Goal: Information Seeking & Learning: Learn about a topic

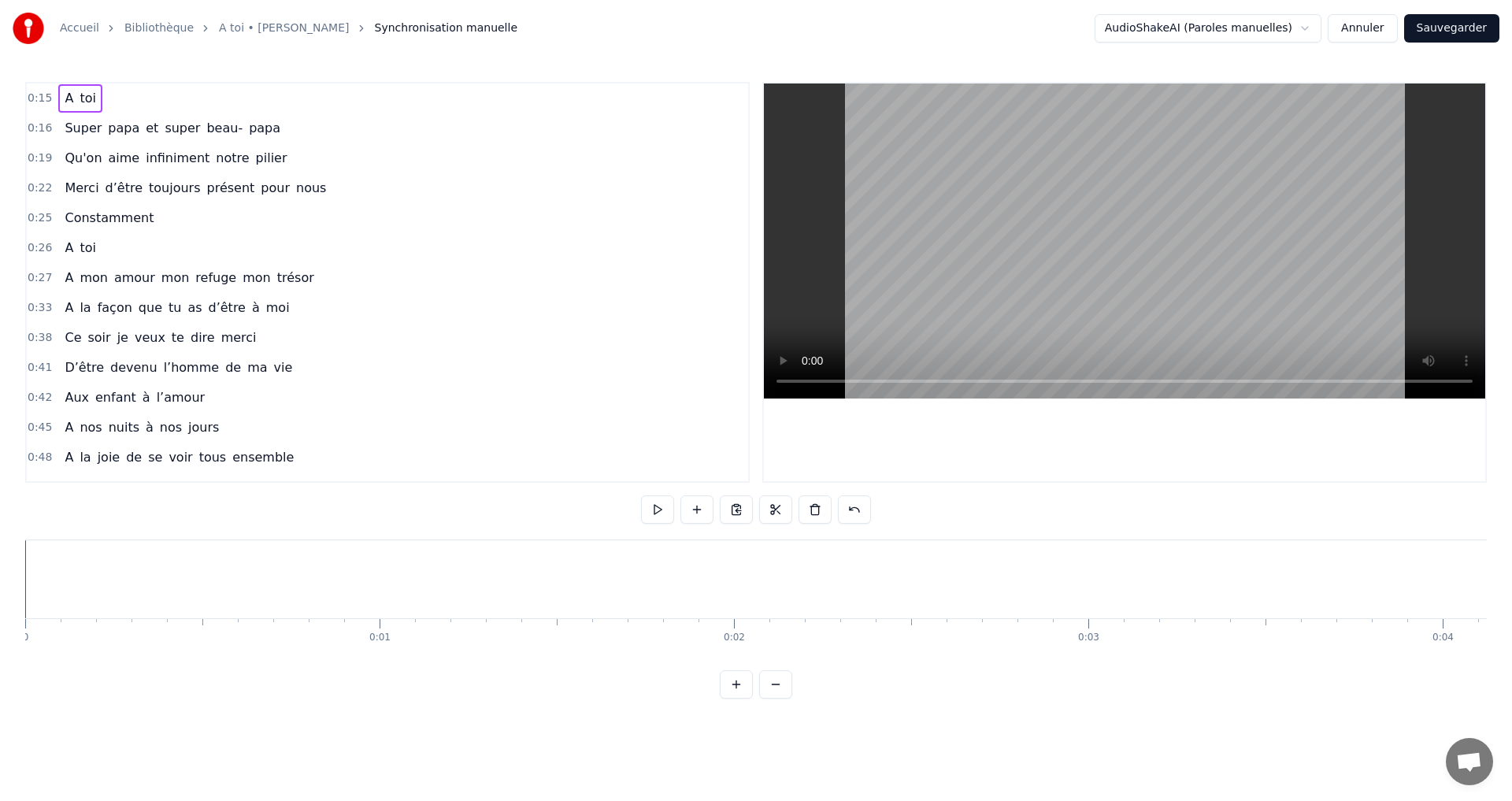
scroll to position [0, 4310]
click at [652, 513] on button at bounding box center [657, 510] width 33 height 29
click at [664, 506] on button at bounding box center [657, 510] width 33 height 29
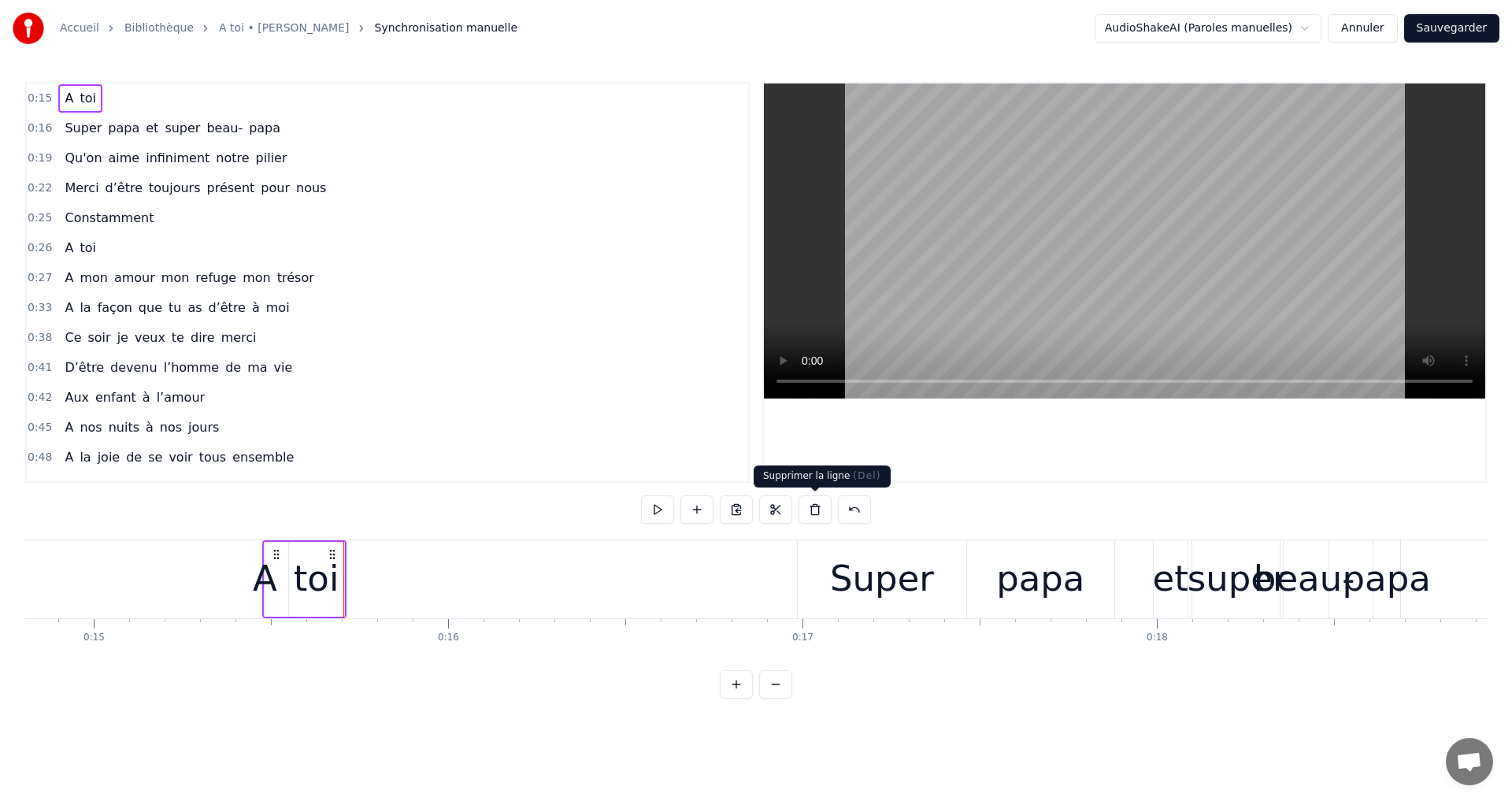
scroll to position [0, 5485]
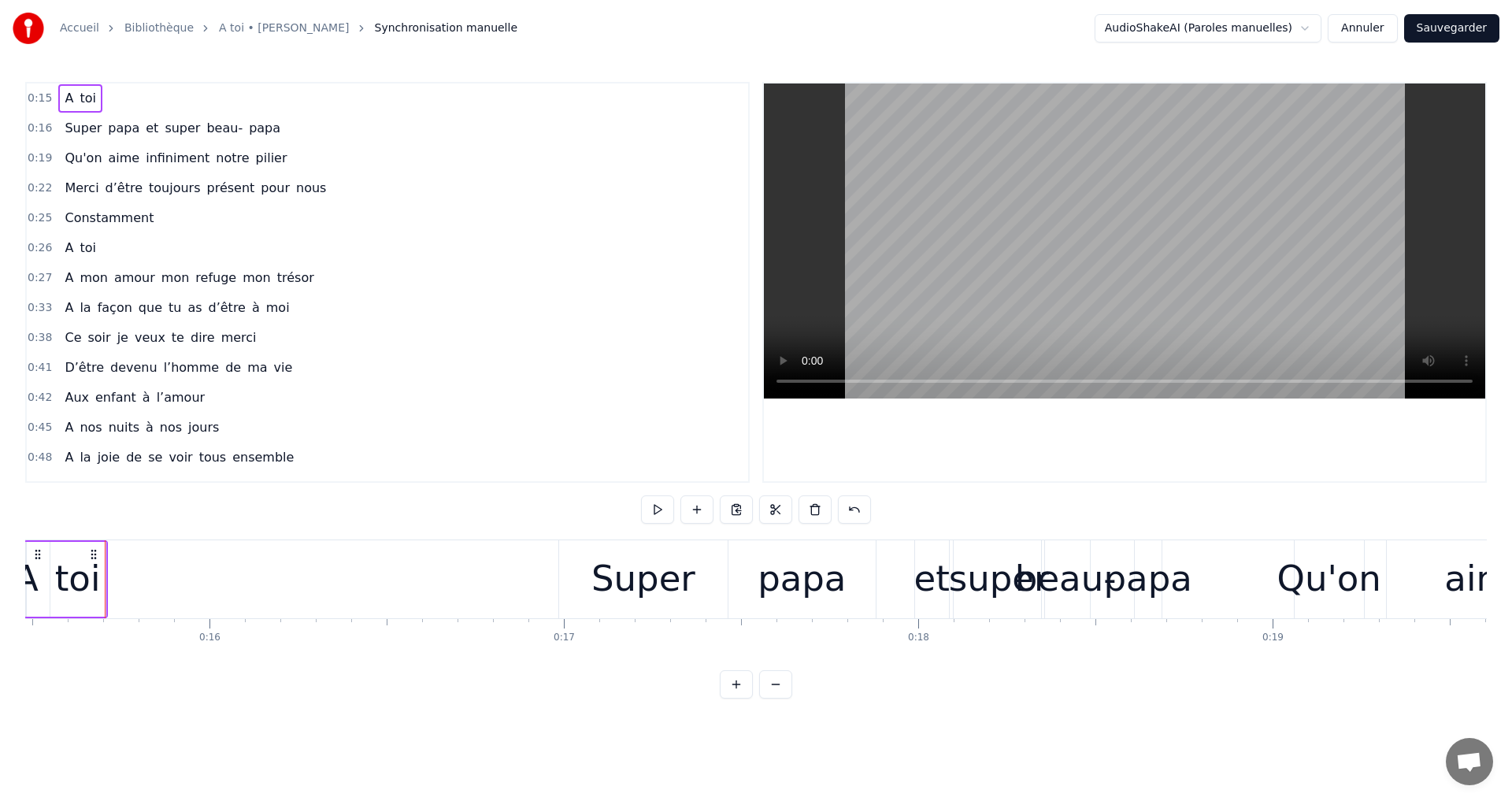
click at [70, 570] on div "toi" at bounding box center [77, 578] width 45 height 53
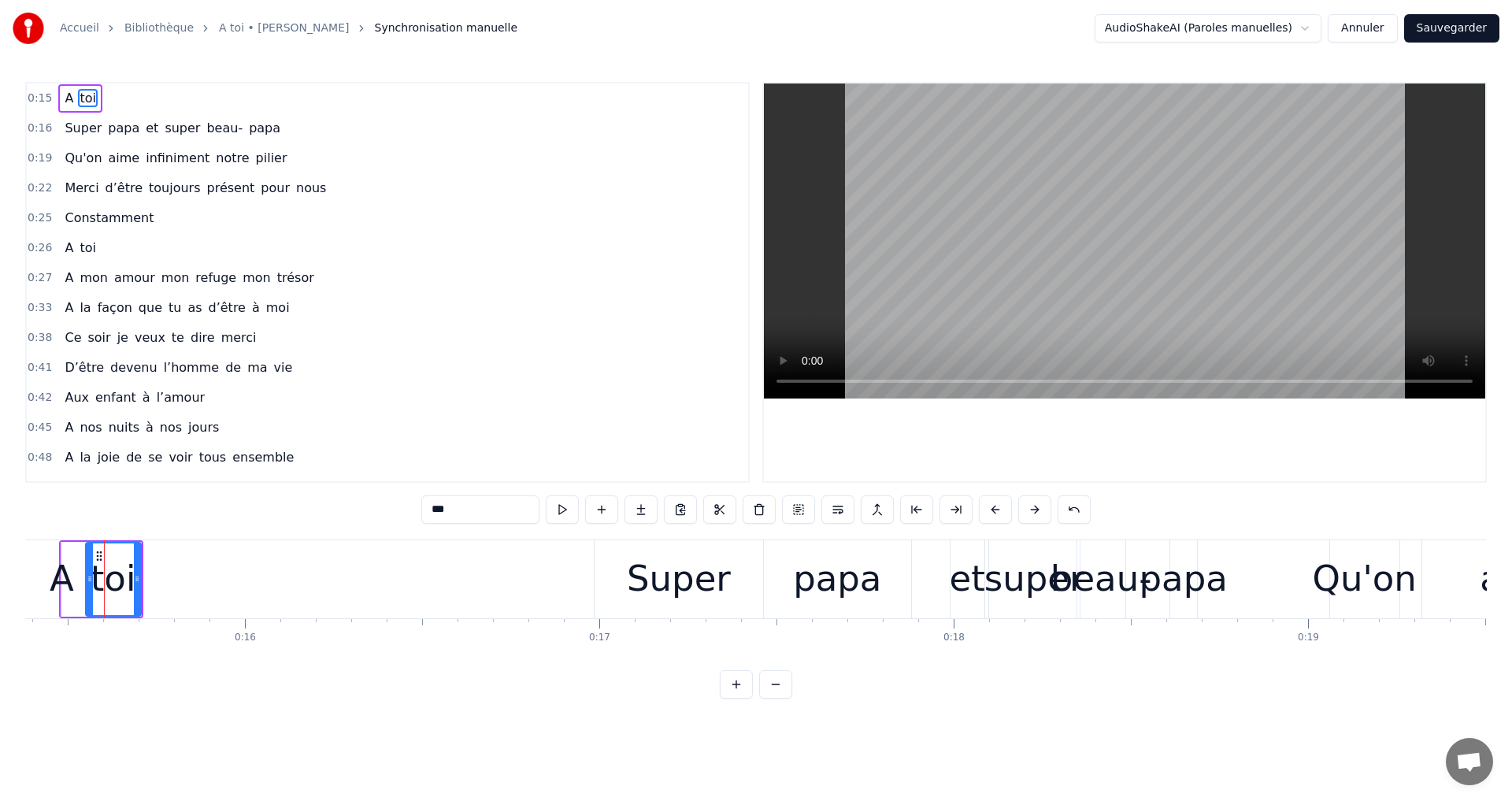
click at [605, 566] on div "Super" at bounding box center [679, 579] width 168 height 78
type input "*****"
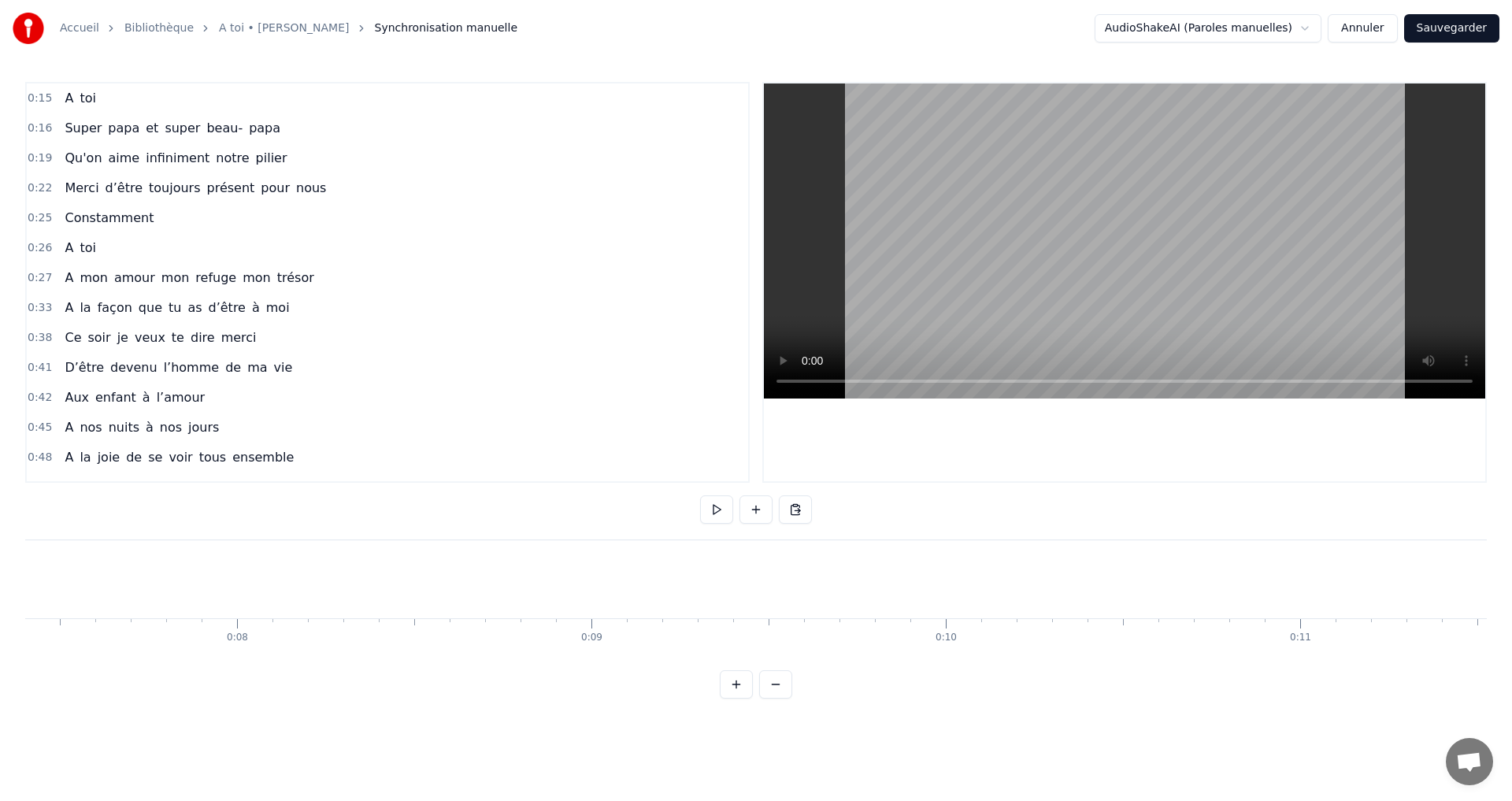
scroll to position [0, 2615]
click at [739, 699] on button at bounding box center [736, 685] width 33 height 29
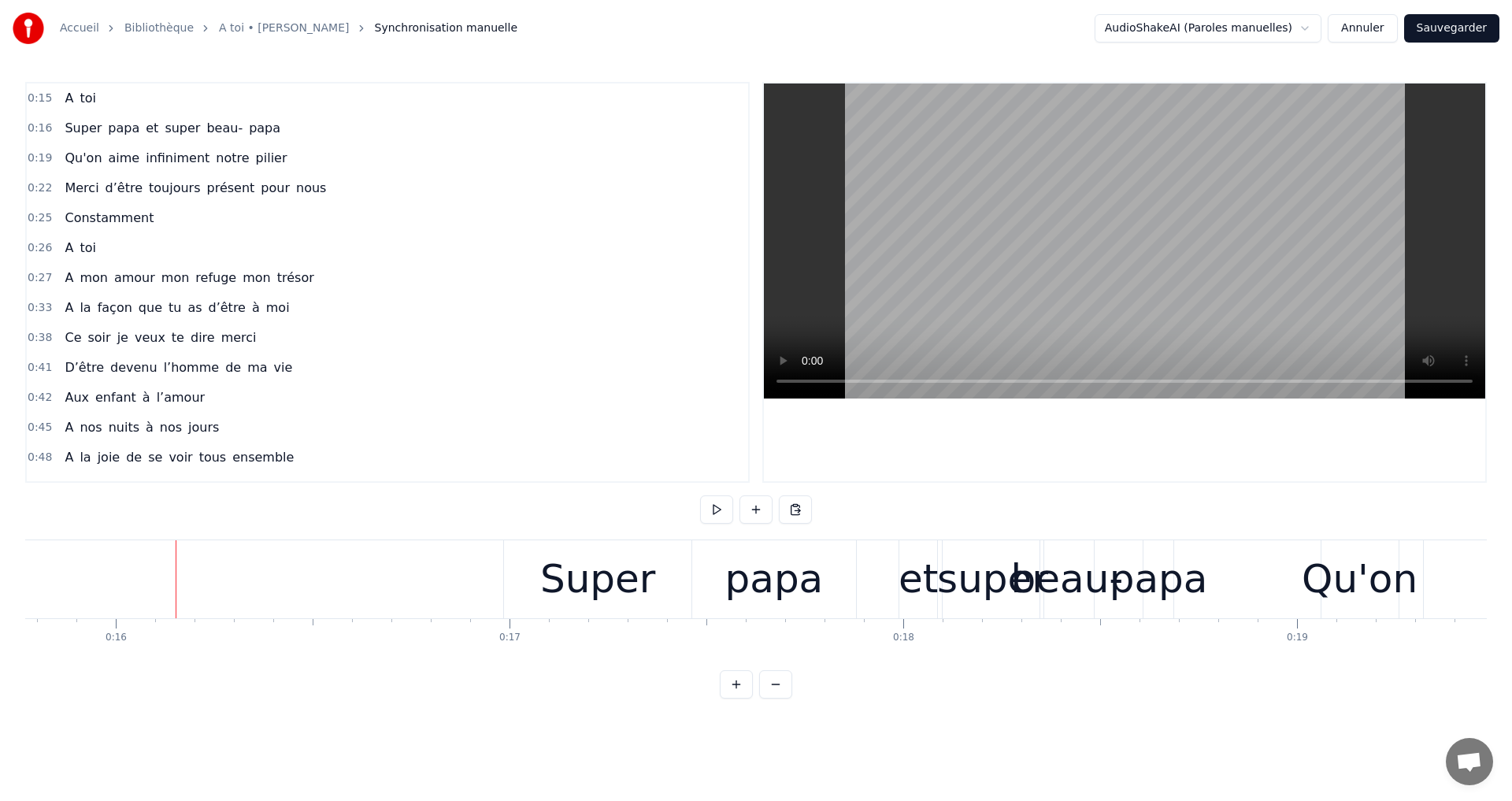
scroll to position [0, 6280]
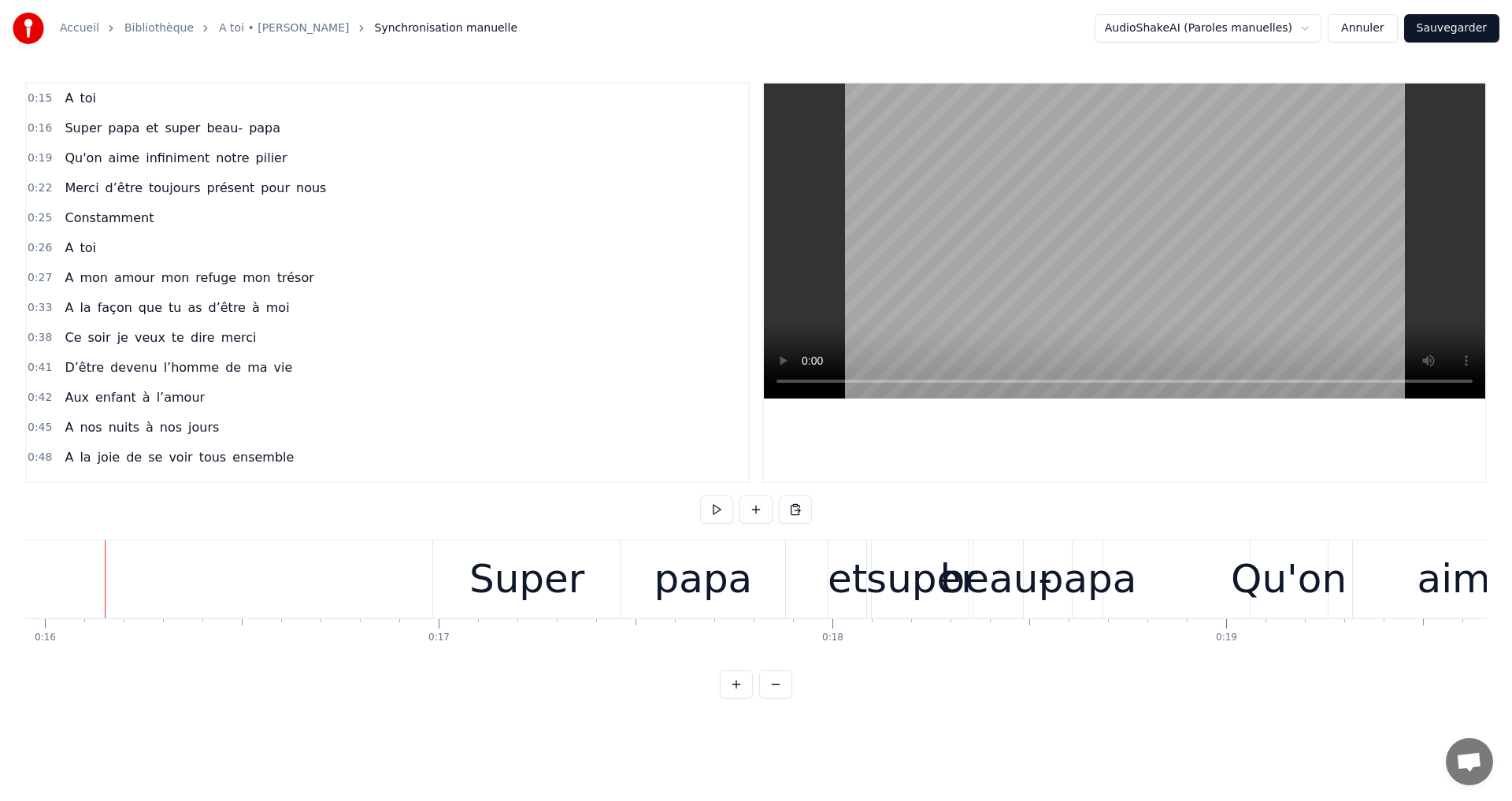
click at [784, 697] on button at bounding box center [775, 685] width 33 height 29
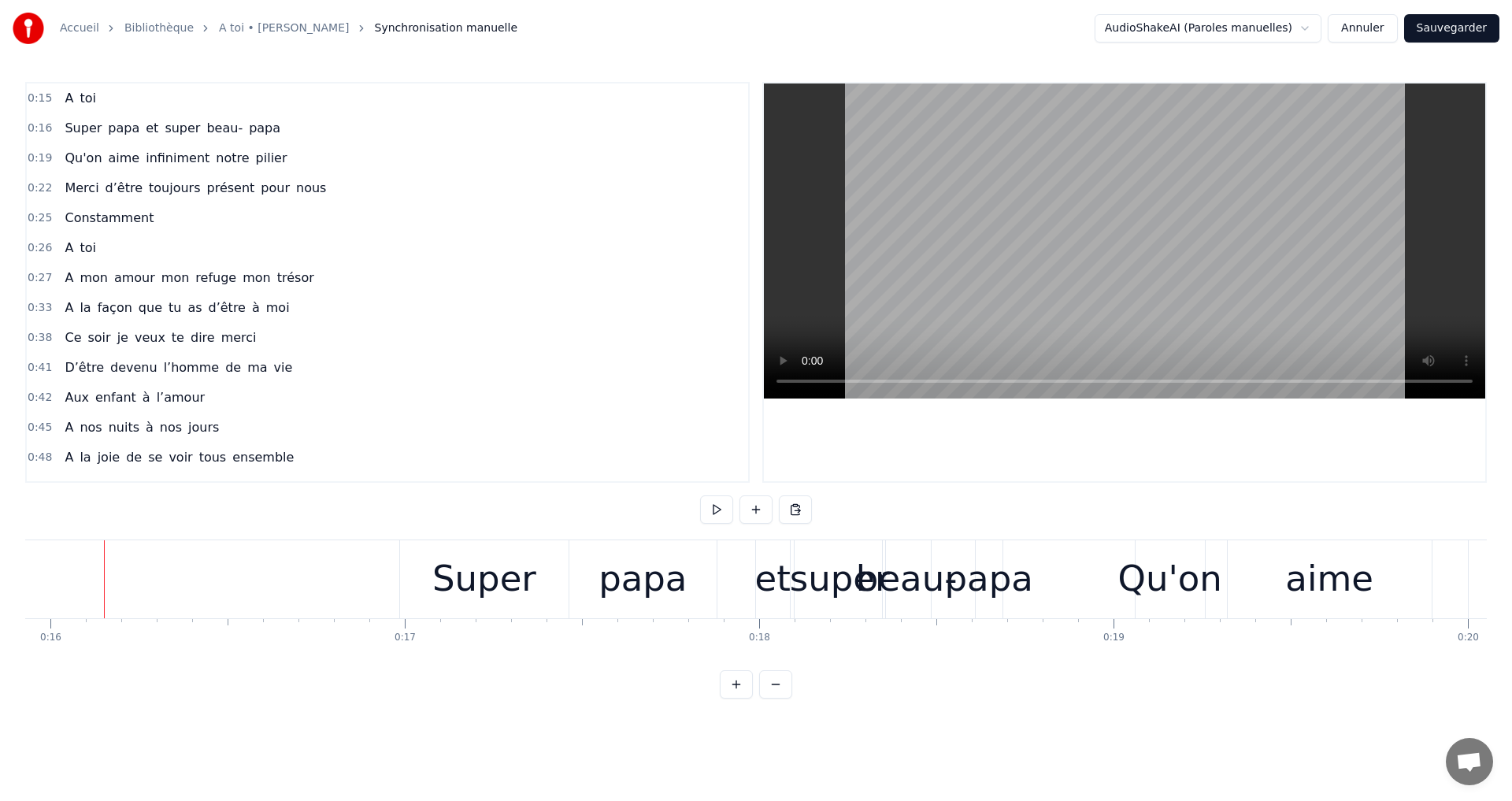
scroll to position [0, 0]
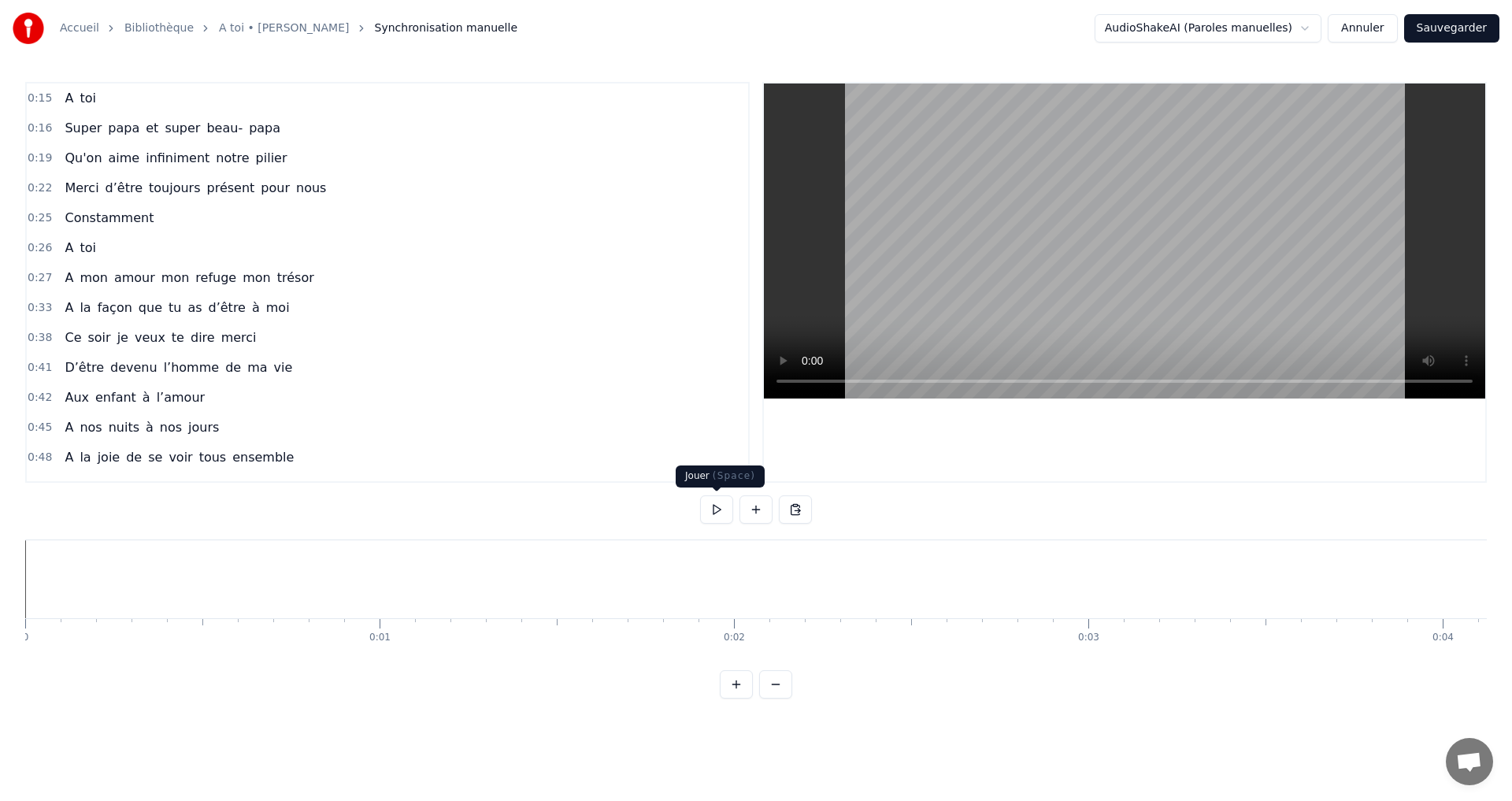
click at [713, 503] on button at bounding box center [716, 510] width 33 height 29
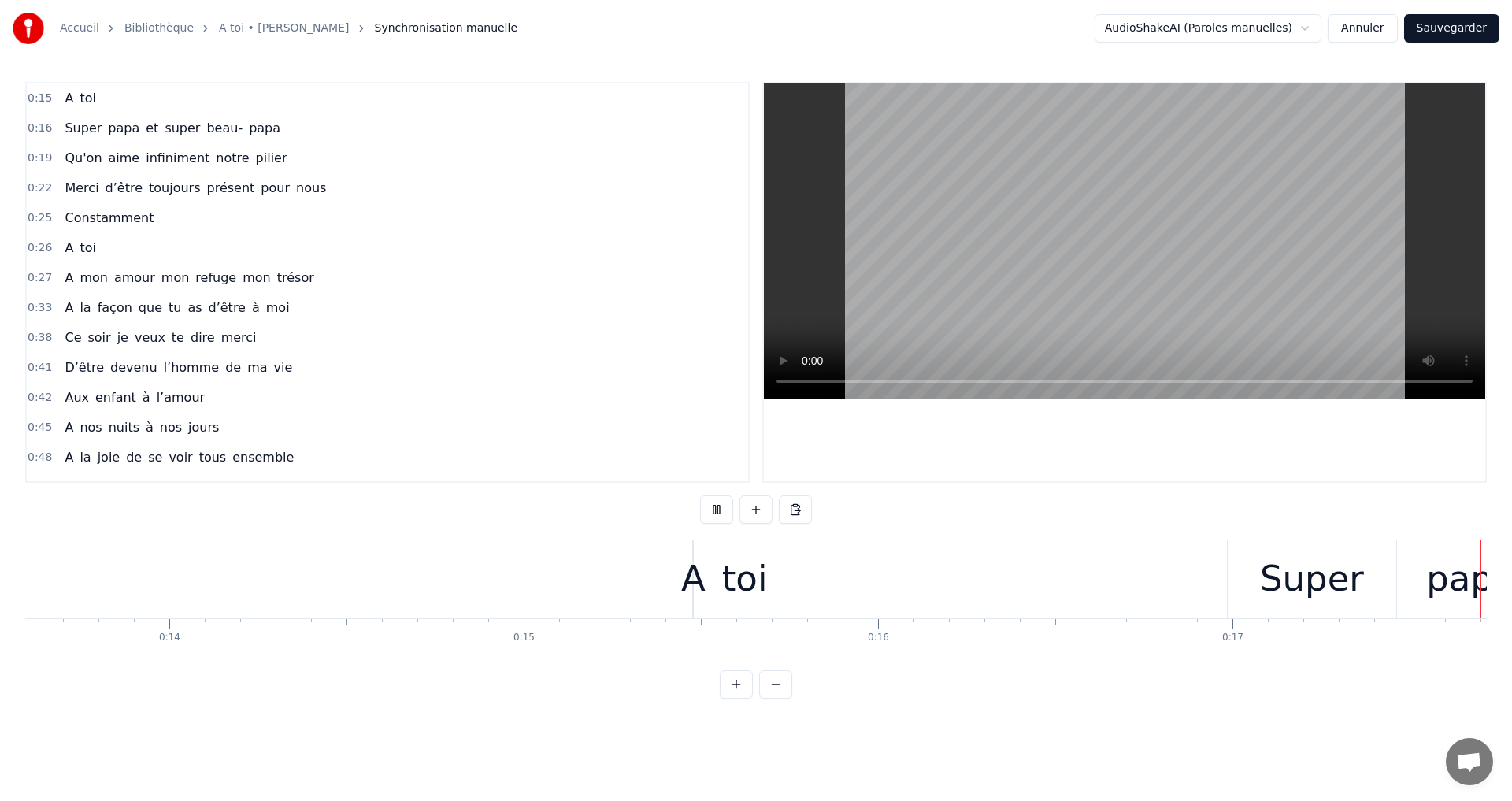
click at [762, 393] on div "0:15 A toi 0:16 Super papa et super beau- papa 0:19 Qu'on aime infiniment notre…" at bounding box center [756, 282] width 1462 height 401
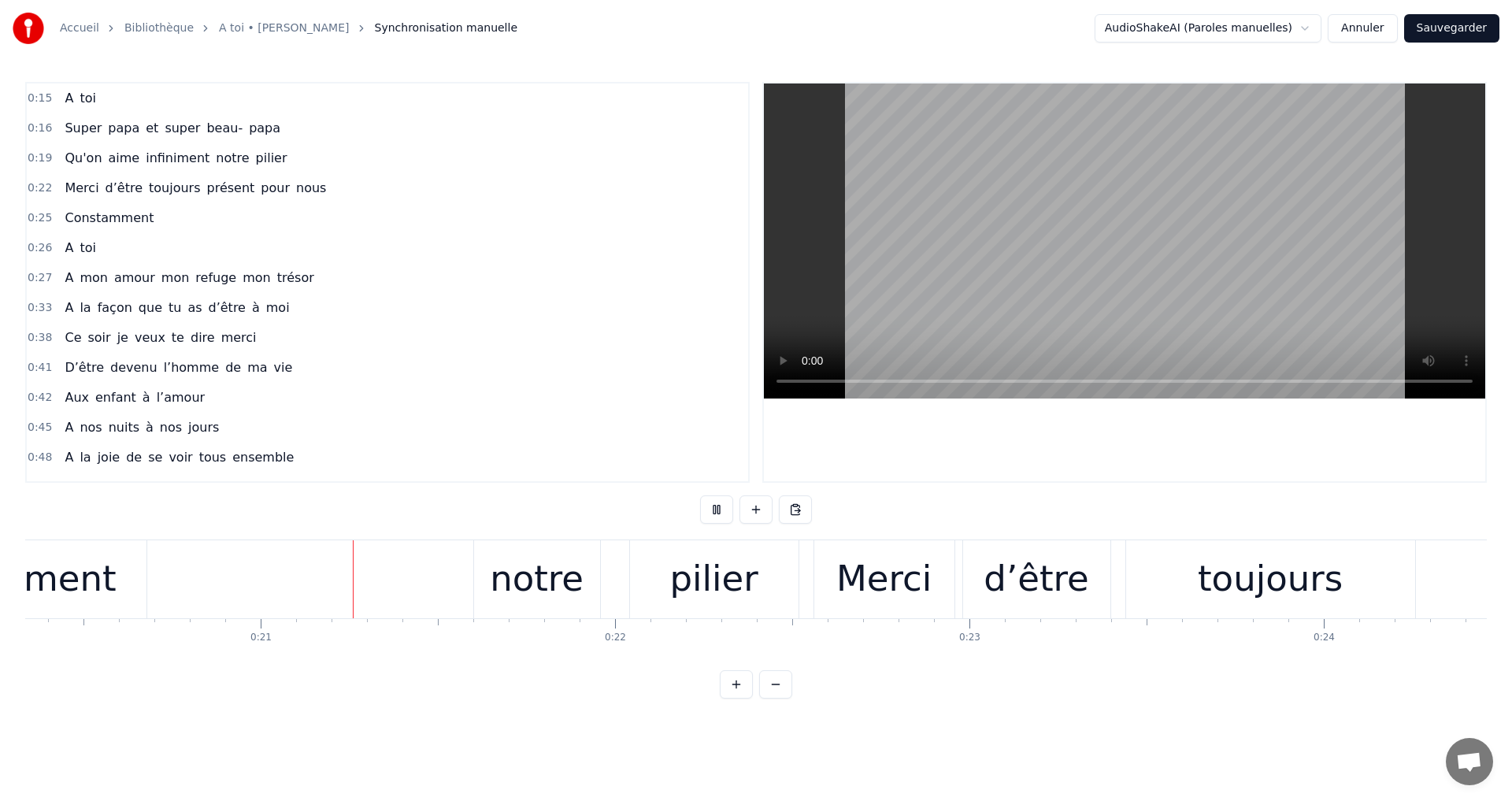
scroll to position [0, 7243]
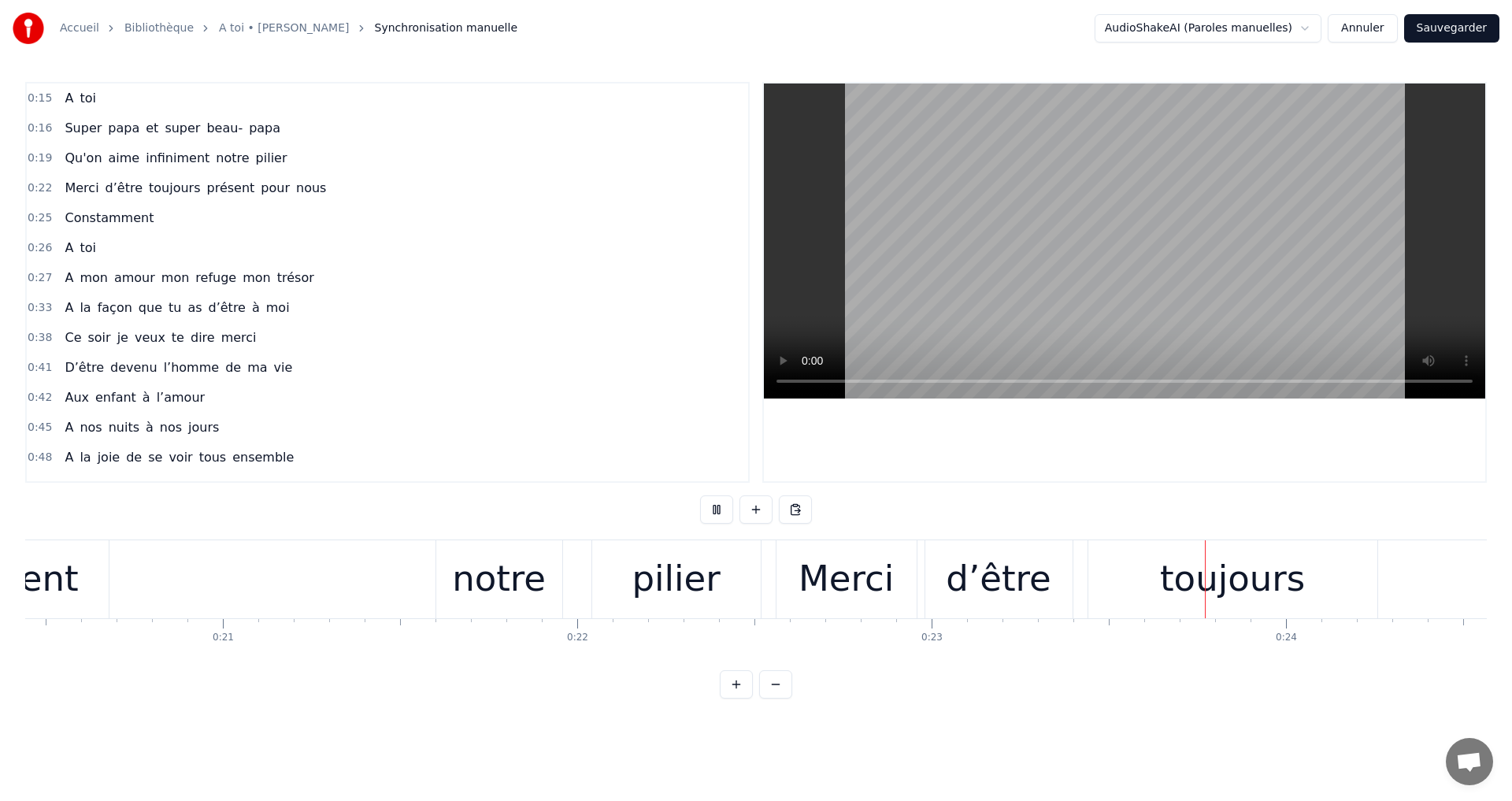
click at [718, 523] on div at bounding box center [756, 511] width 112 height 31
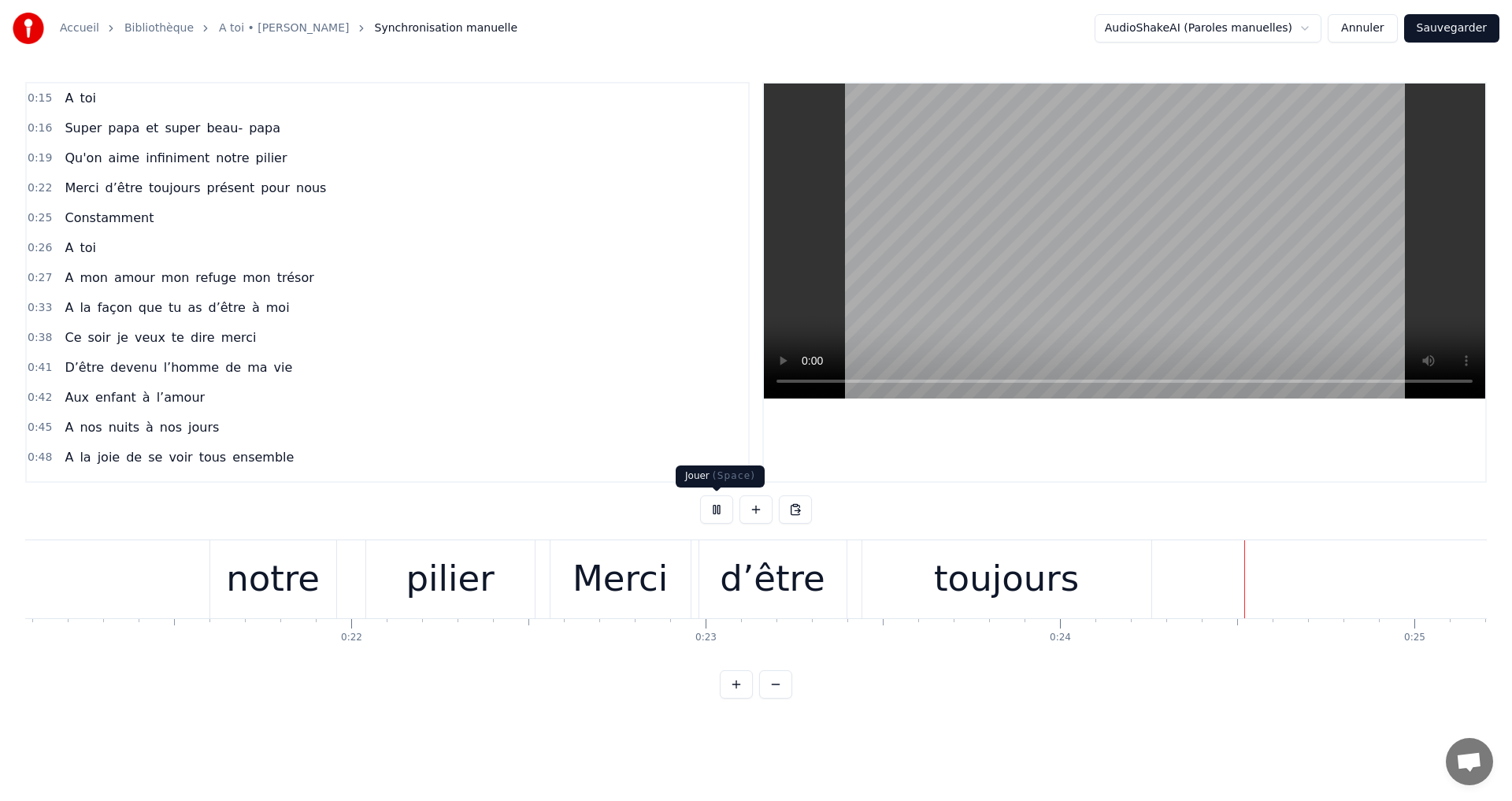
click at [710, 512] on button at bounding box center [716, 510] width 33 height 29
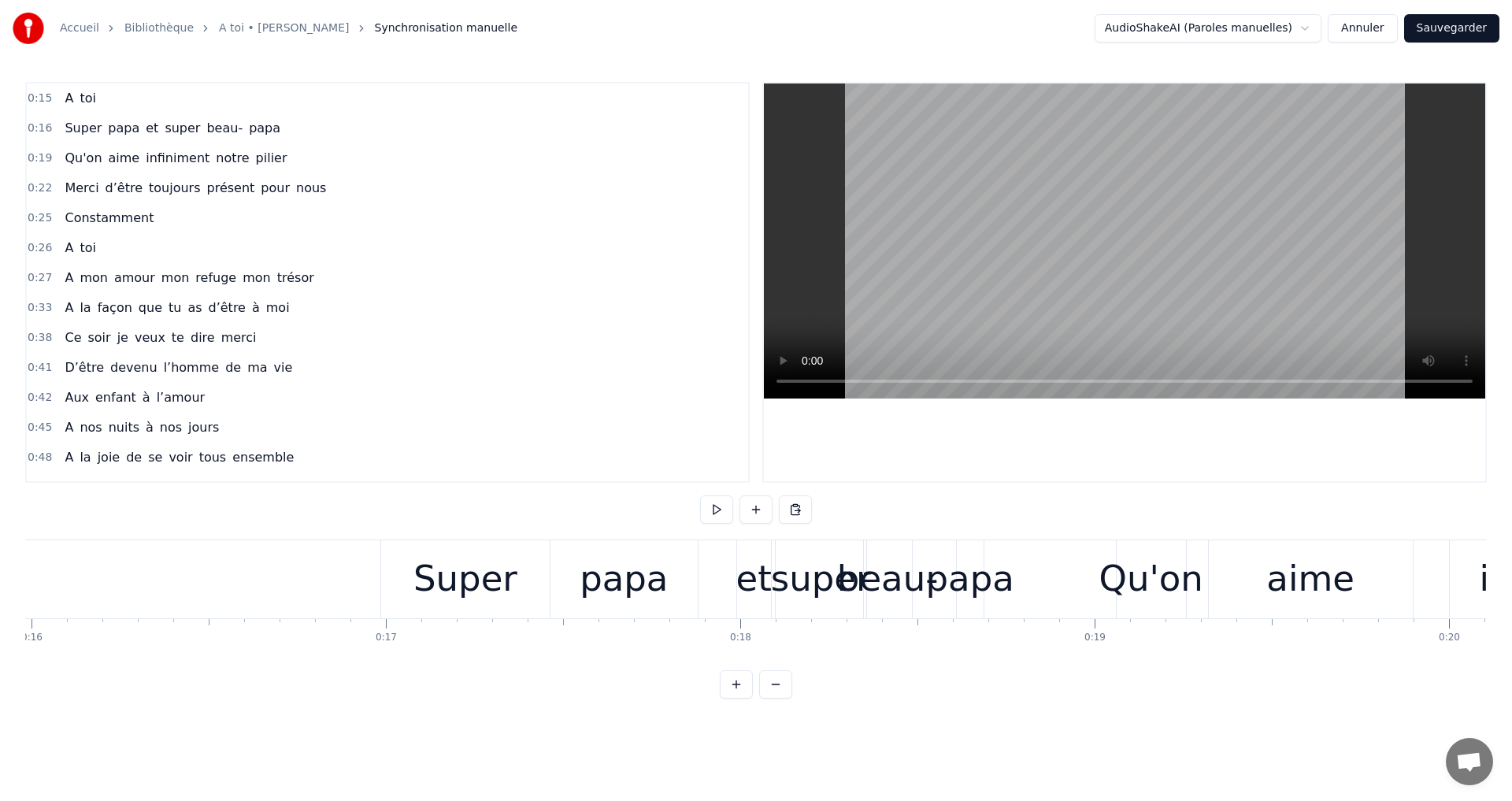
scroll to position [0, 5507]
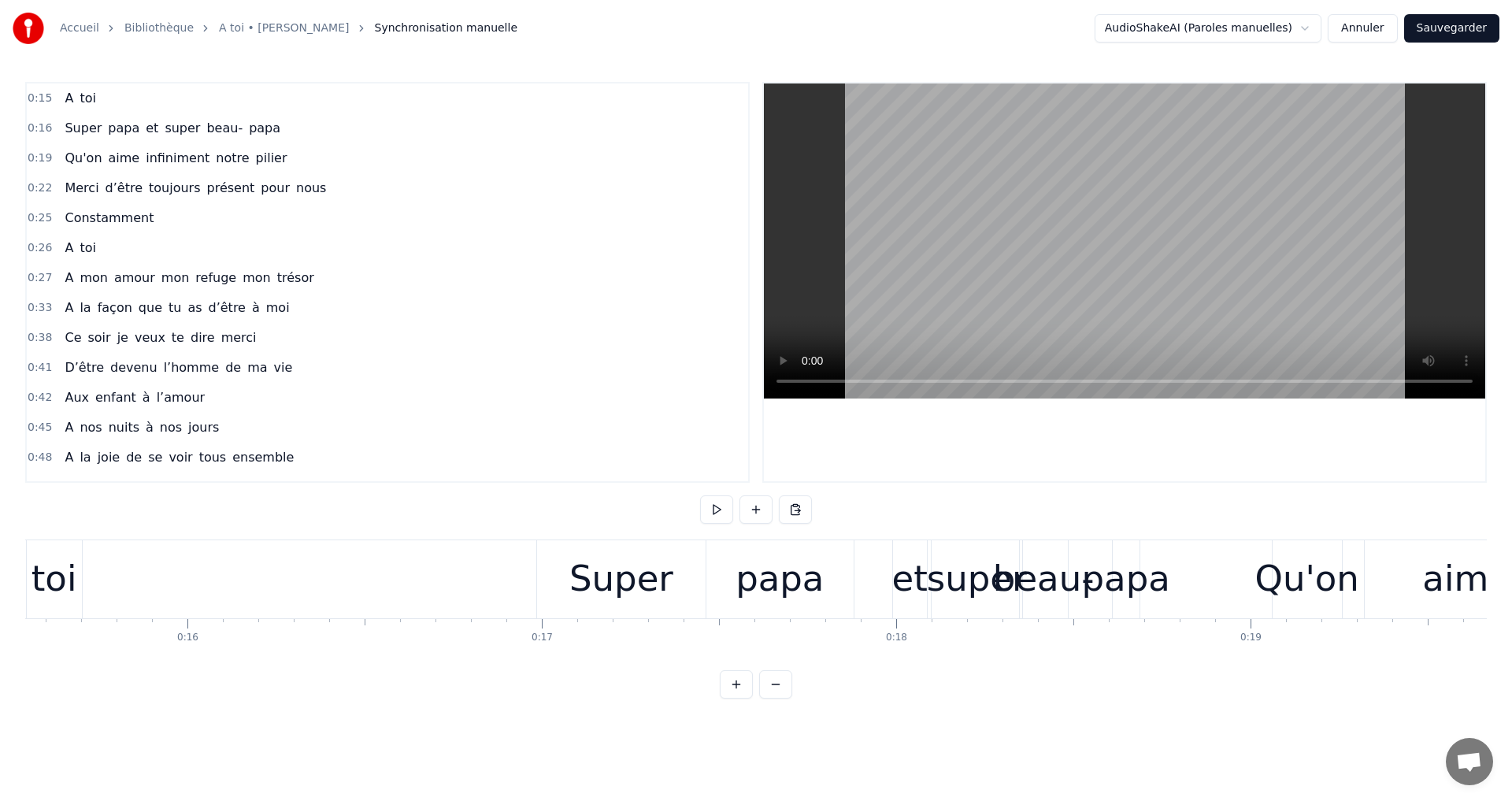
click at [0, 0] on html "Accueil Bibliothèque A toi • [PERSON_NAME] Synchronisation manuelle AudioShakeA…" at bounding box center [756, 361] width 1512 height 724
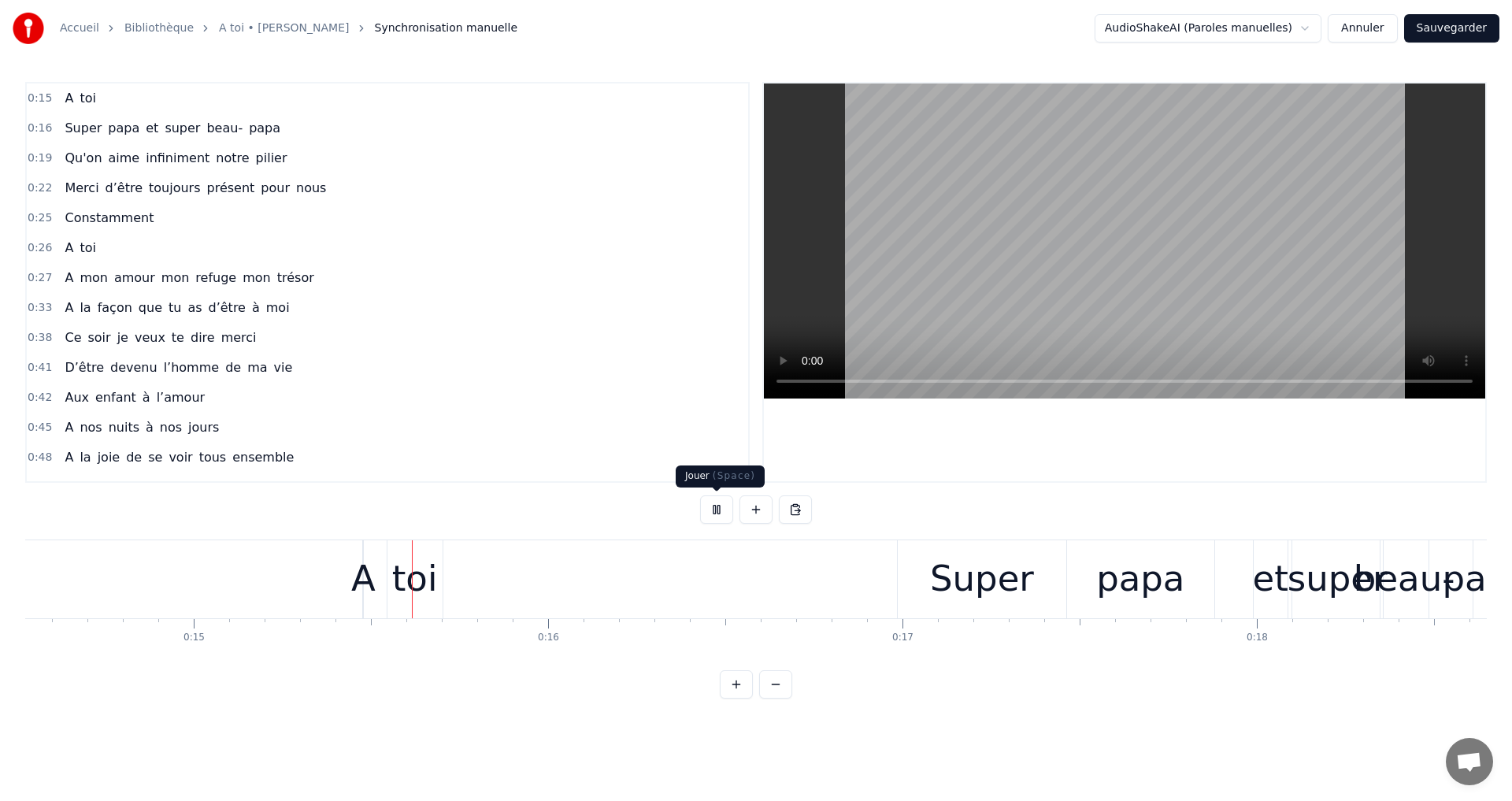
scroll to position [0, 5269]
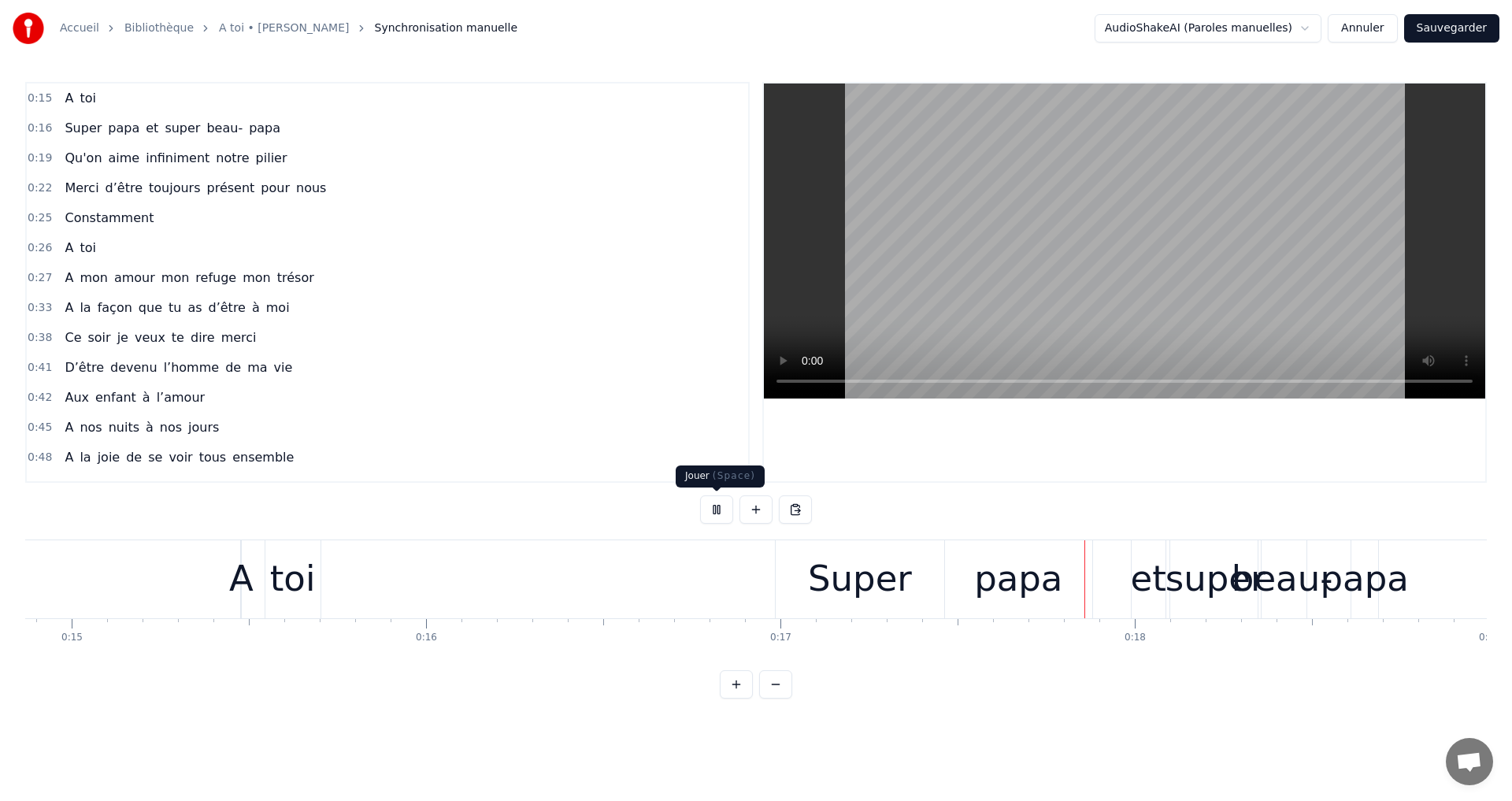
drag, startPoint x: 711, startPoint y: 504, endPoint x: 704, endPoint y: 499, distance: 8.6
click at [707, 499] on button at bounding box center [716, 510] width 33 height 29
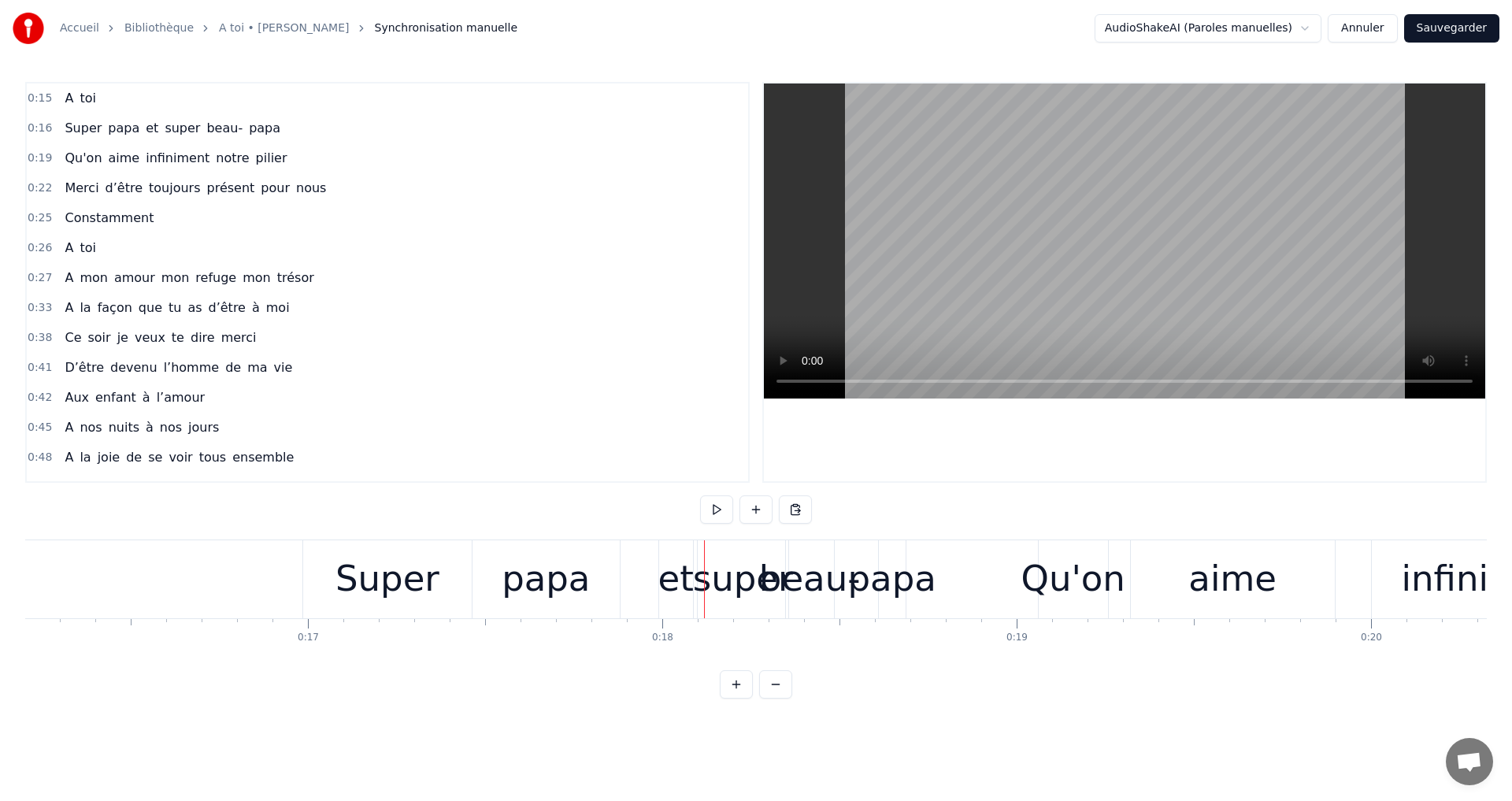
scroll to position [0, 5773]
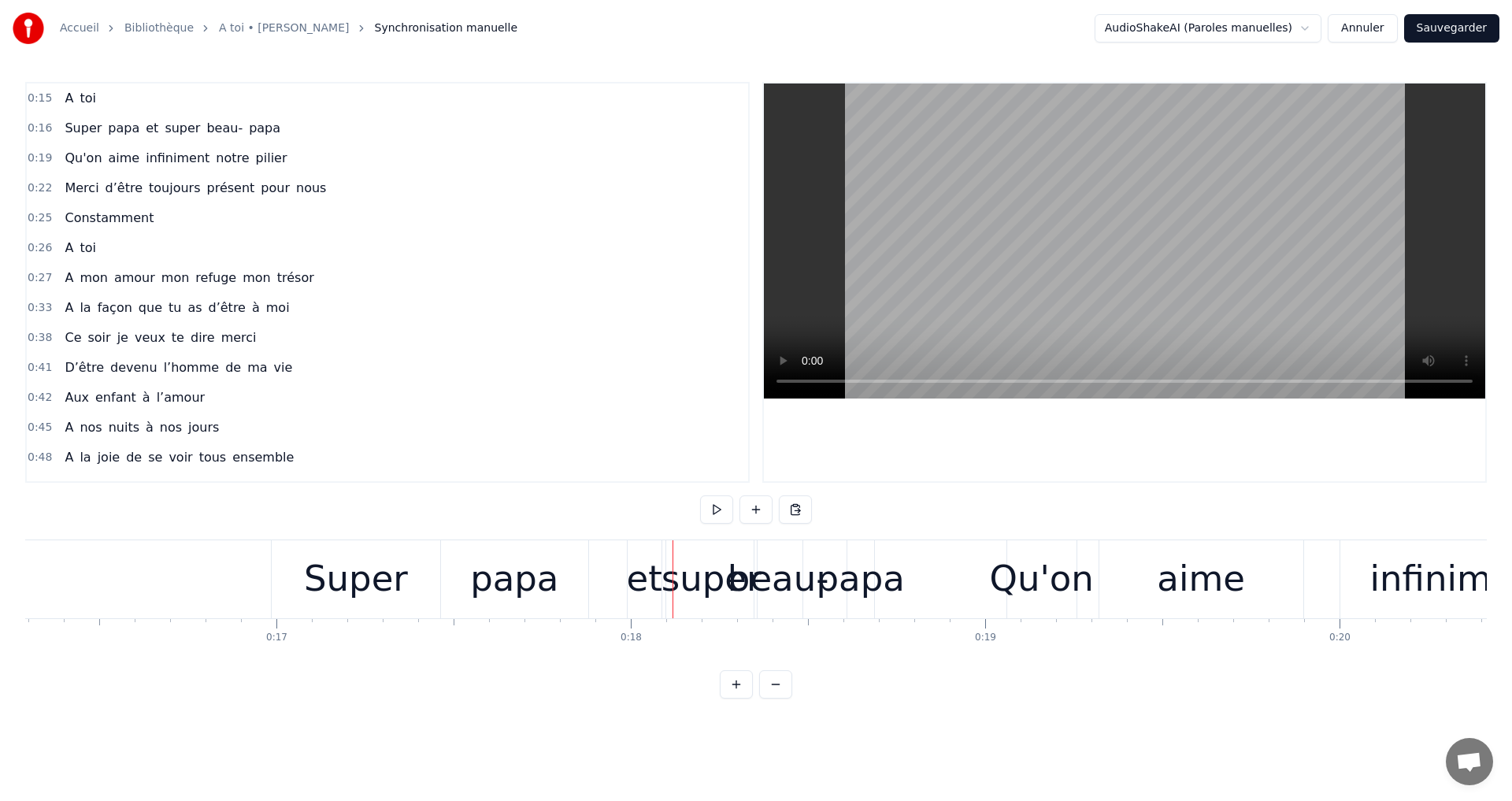
click at [862, 547] on div "papa" at bounding box center [860, 579] width 27 height 78
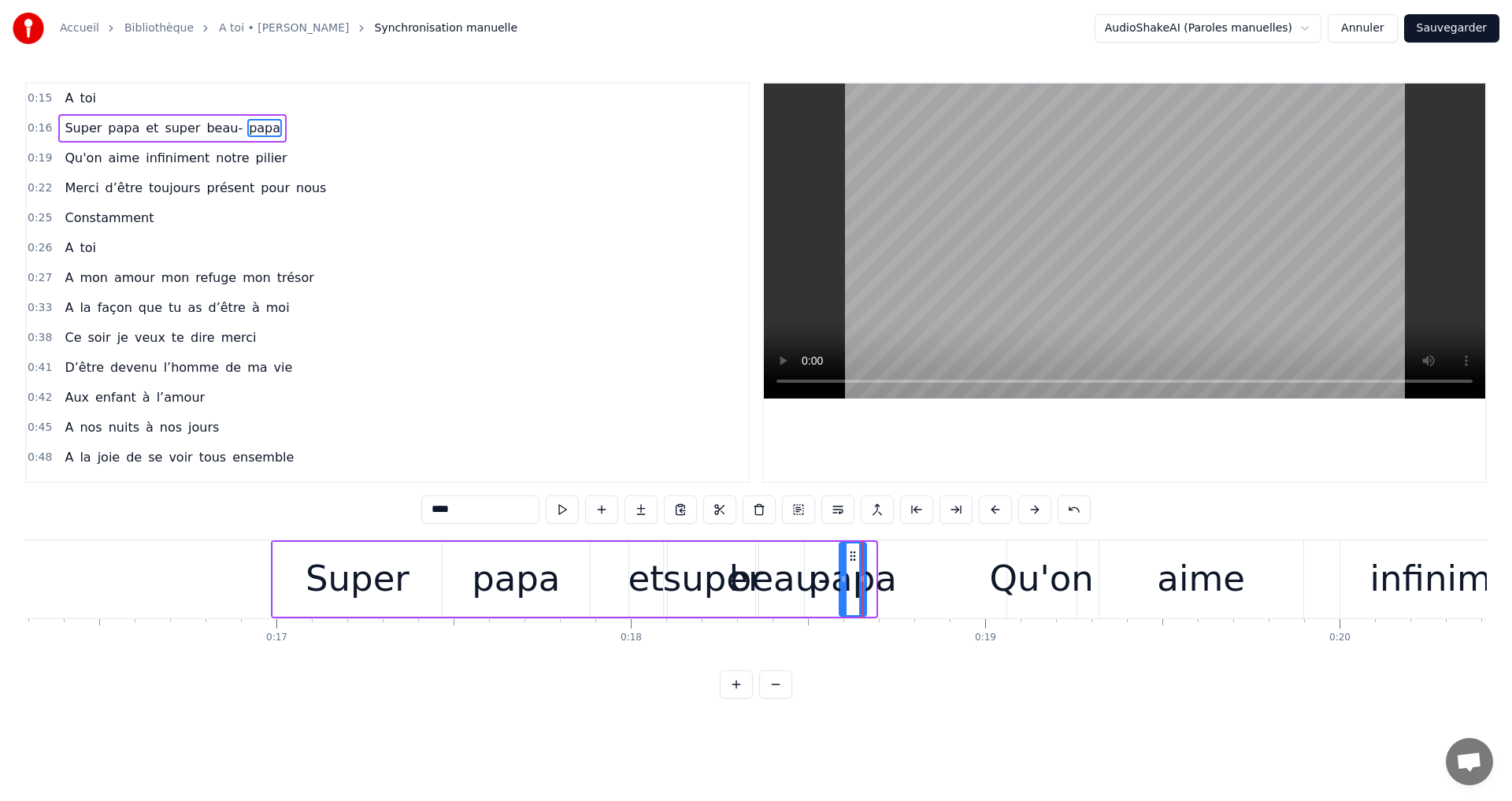
drag, startPoint x: 865, startPoint y: 554, endPoint x: 853, endPoint y: 554, distance: 12.0
click at [853, 554] on icon at bounding box center [852, 556] width 13 height 13
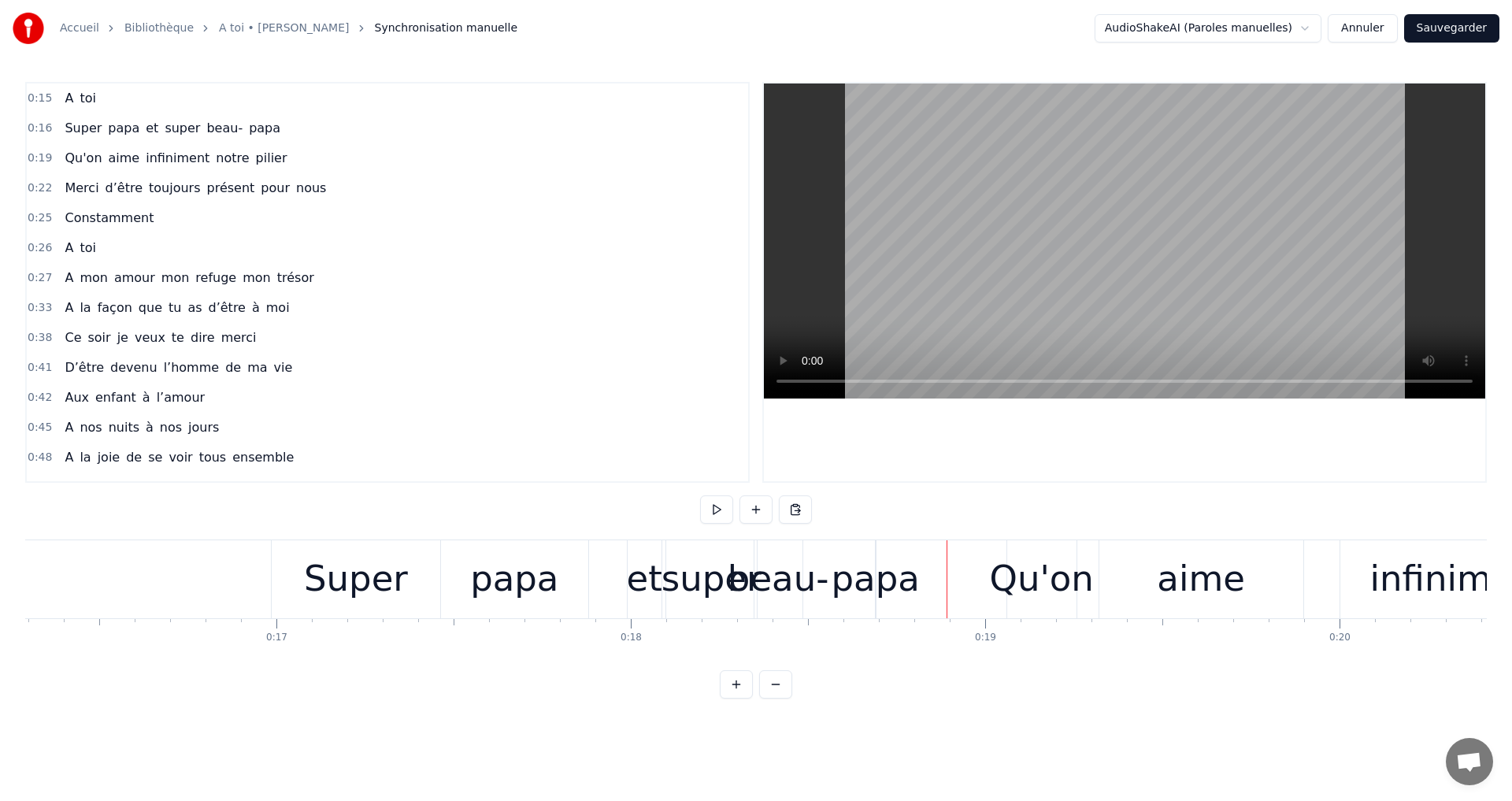
click at [876, 555] on div "papa" at bounding box center [876, 578] width 89 height 53
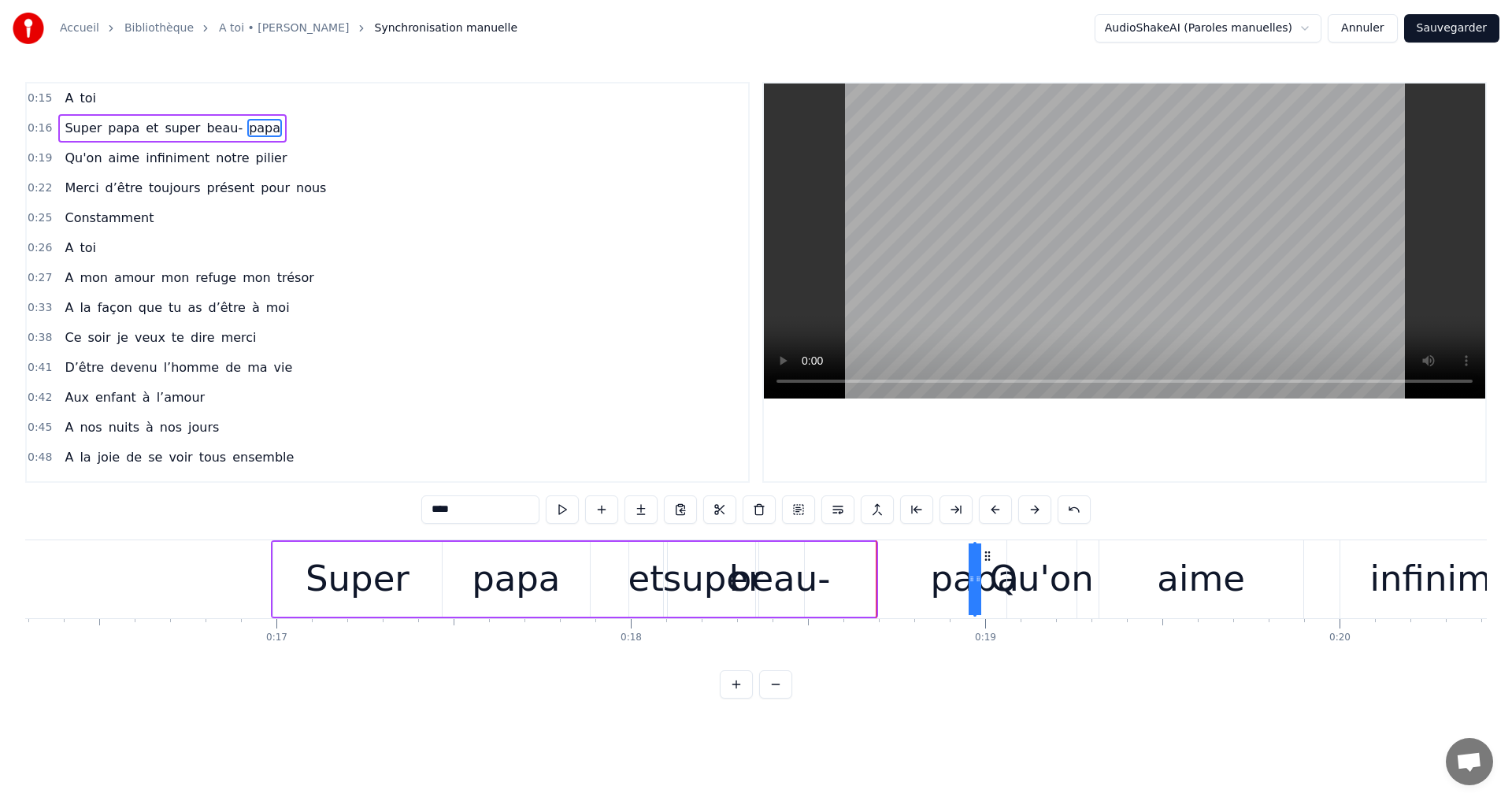
click at [767, 558] on div "beau-" at bounding box center [779, 578] width 101 height 53
drag, startPoint x: 770, startPoint y: 550, endPoint x: 929, endPoint y: 567, distance: 159.9
click at [929, 567] on div "beau-" at bounding box center [939, 579] width 46 height 72
click at [674, 546] on div "super" at bounding box center [713, 579] width 91 height 75
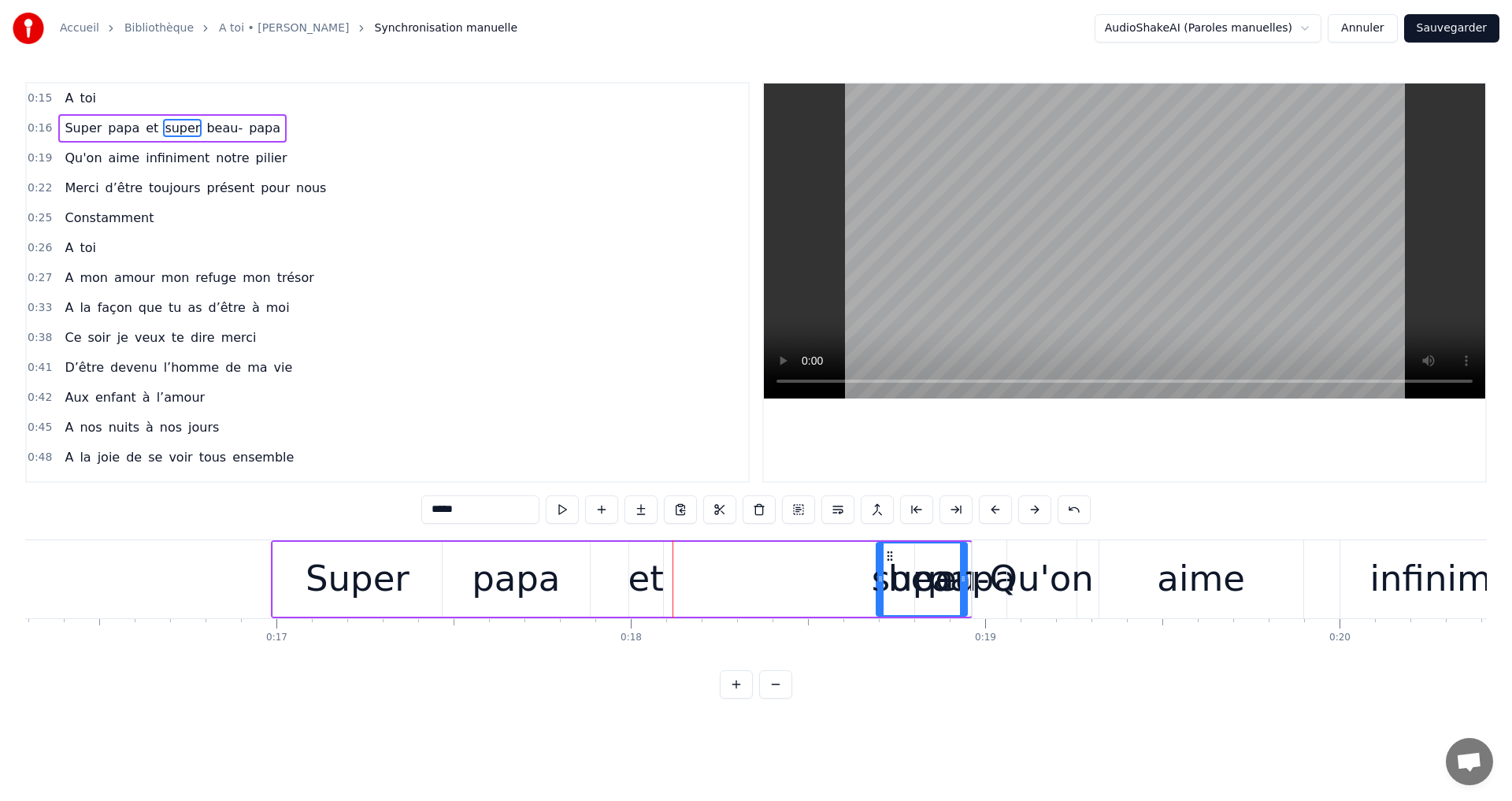
drag, startPoint x: 681, startPoint y: 558, endPoint x: 890, endPoint y: 553, distance: 209.1
click at [890, 553] on icon at bounding box center [890, 556] width 13 height 13
click at [636, 546] on div "et" at bounding box center [646, 579] width 33 height 75
drag, startPoint x: 641, startPoint y: 556, endPoint x: 897, endPoint y: 558, distance: 256.0
click at [451, 552] on div "papa" at bounding box center [516, 579] width 148 height 75
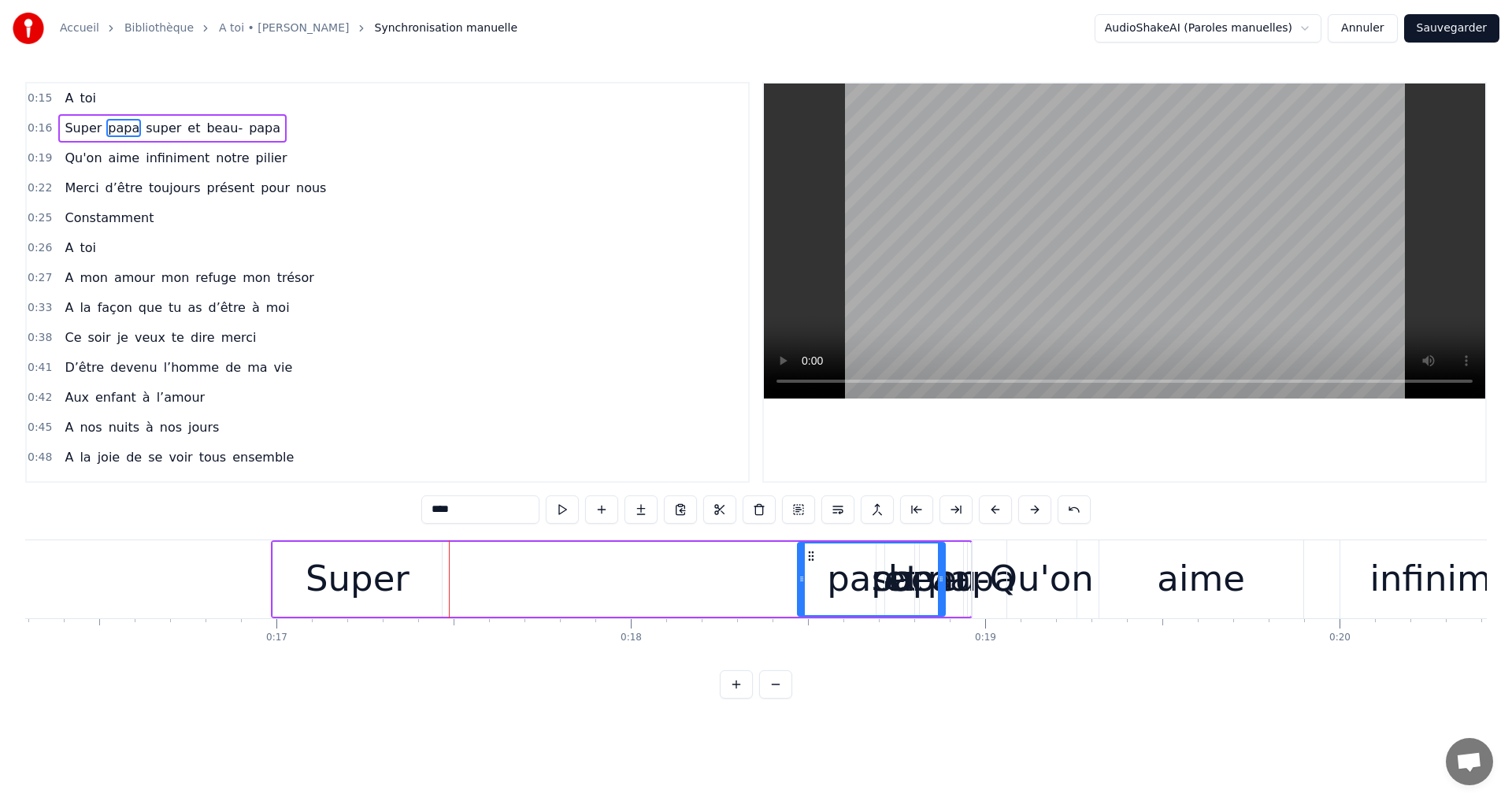
drag, startPoint x: 453, startPoint y: 550, endPoint x: 820, endPoint y: 551, distance: 367.0
click at [817, 551] on icon at bounding box center [811, 556] width 13 height 13
drag, startPoint x: 283, startPoint y: 550, endPoint x: 306, endPoint y: 550, distance: 23.0
click at [306, 550] on div "Super" at bounding box center [357, 579] width 168 height 75
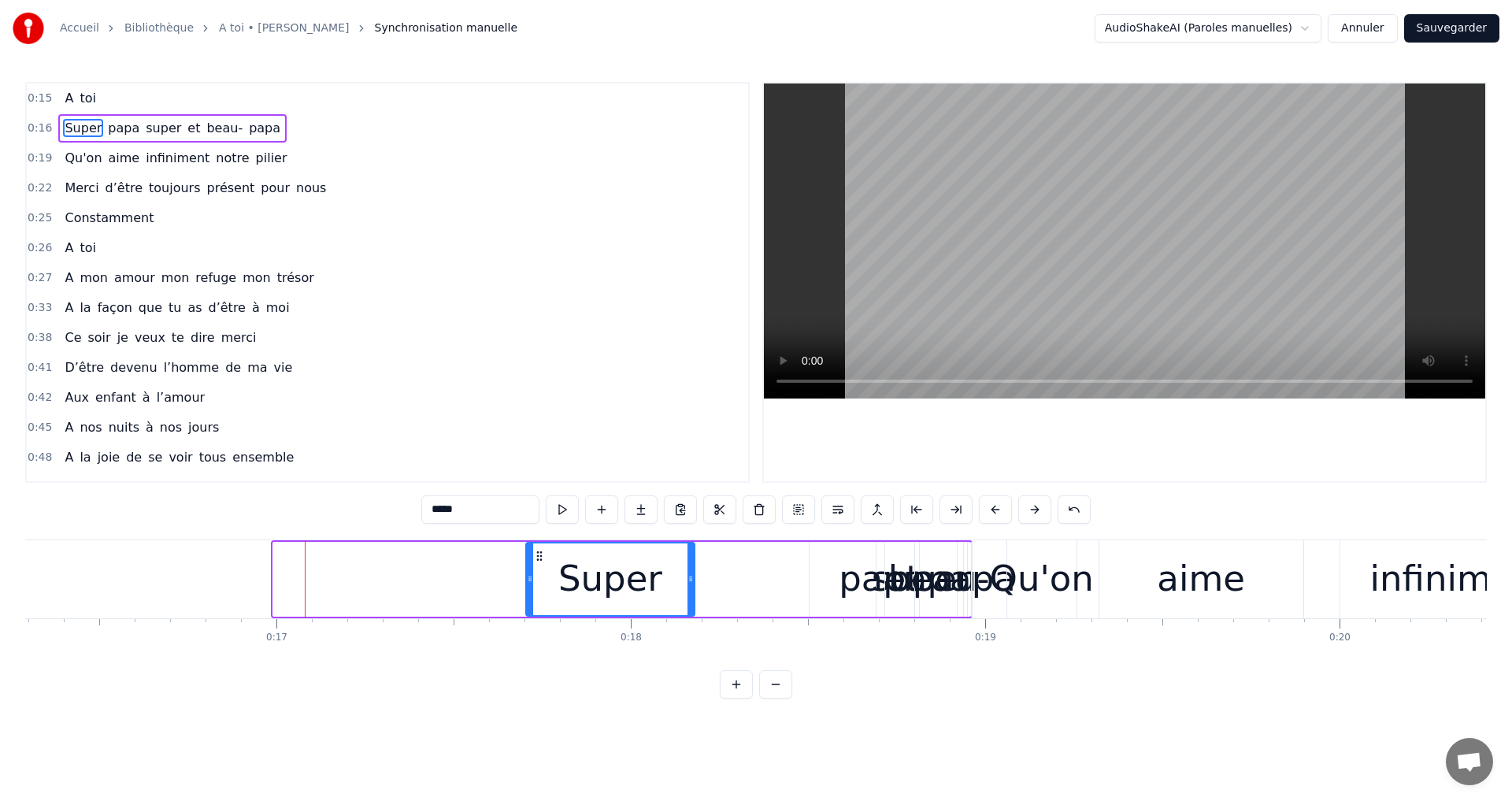
drag, startPoint x: 287, startPoint y: 550, endPoint x: 540, endPoint y: 566, distance: 253.5
click at [540, 566] on div "Super" at bounding box center [610, 579] width 167 height 72
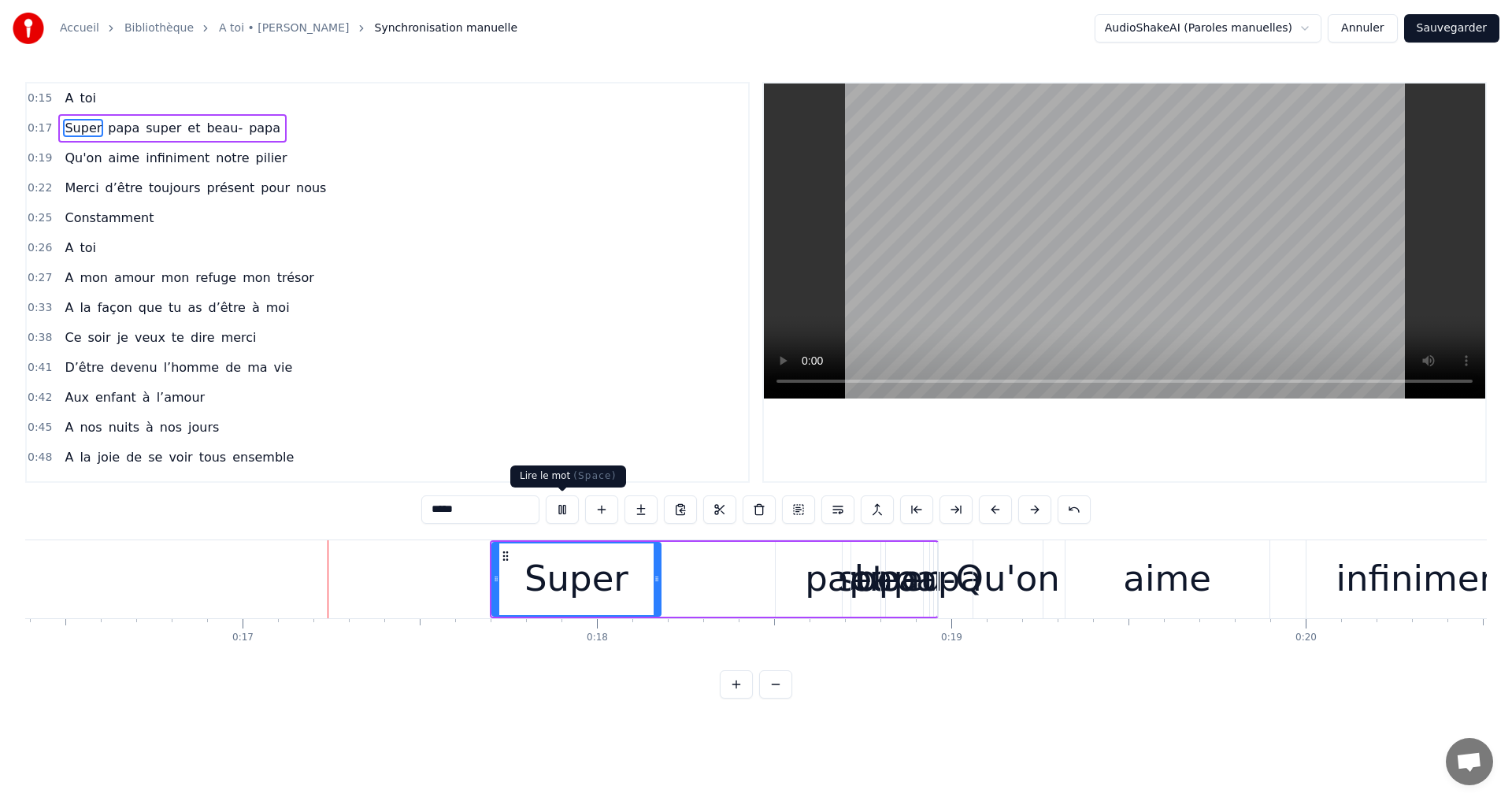
scroll to position [0, 5834]
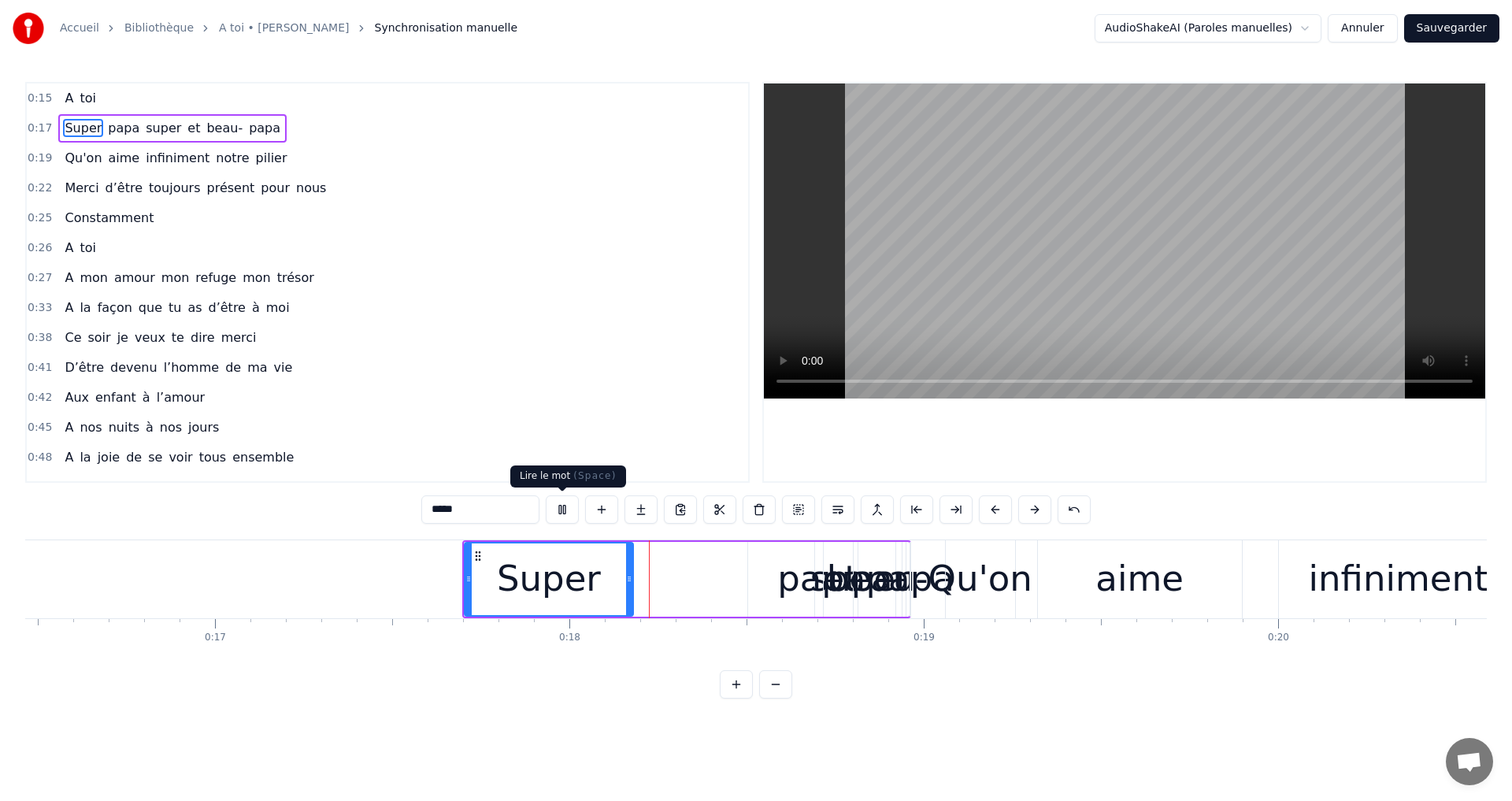
click at [553, 513] on button at bounding box center [561, 510] width 33 height 29
click at [758, 550] on div "papa" at bounding box center [821, 579] width 148 height 75
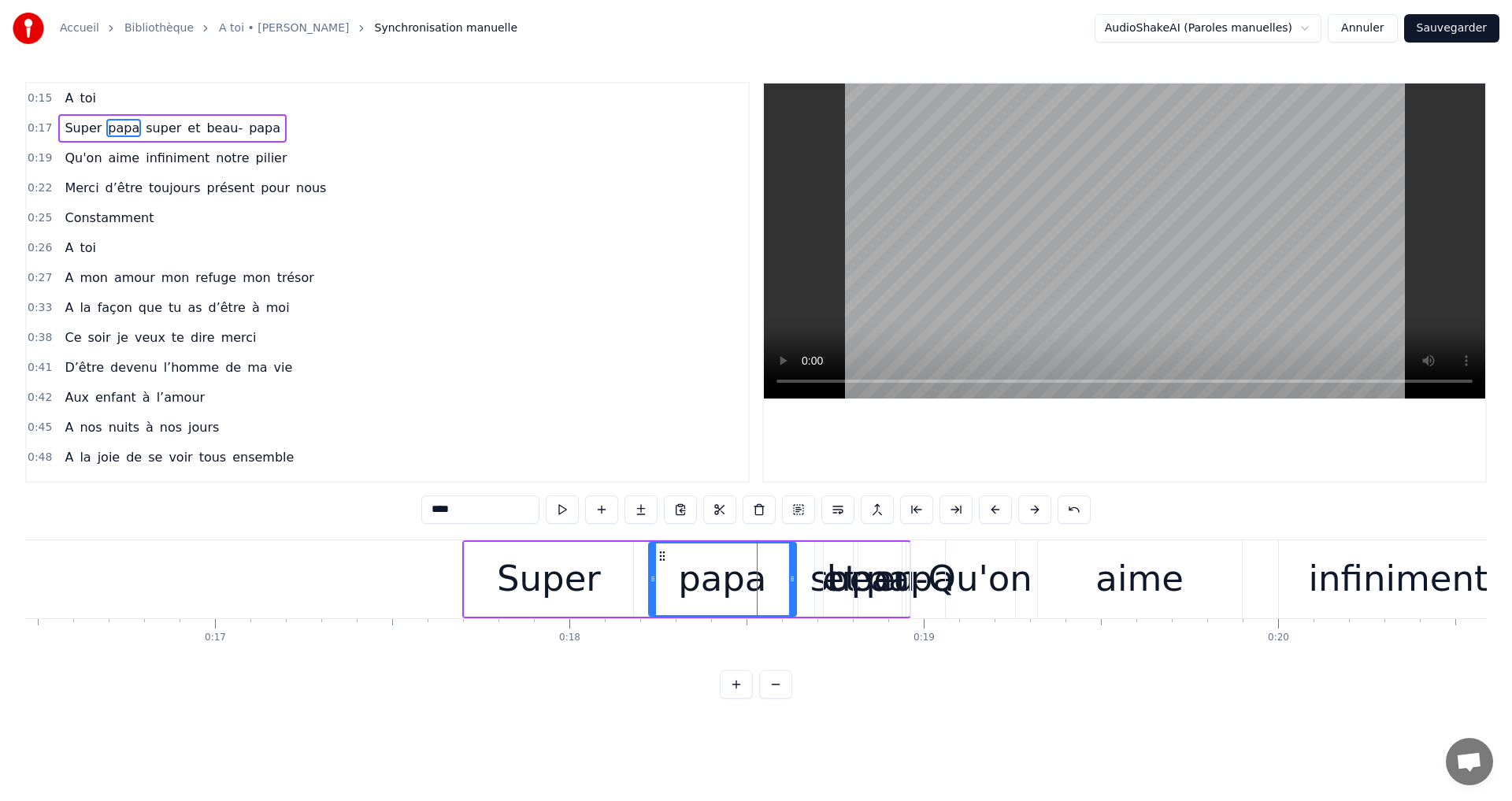
drag, startPoint x: 759, startPoint y: 552, endPoint x: 661, endPoint y: 558, distance: 98.2
click at [661, 558] on icon at bounding box center [663, 556] width 13 height 13
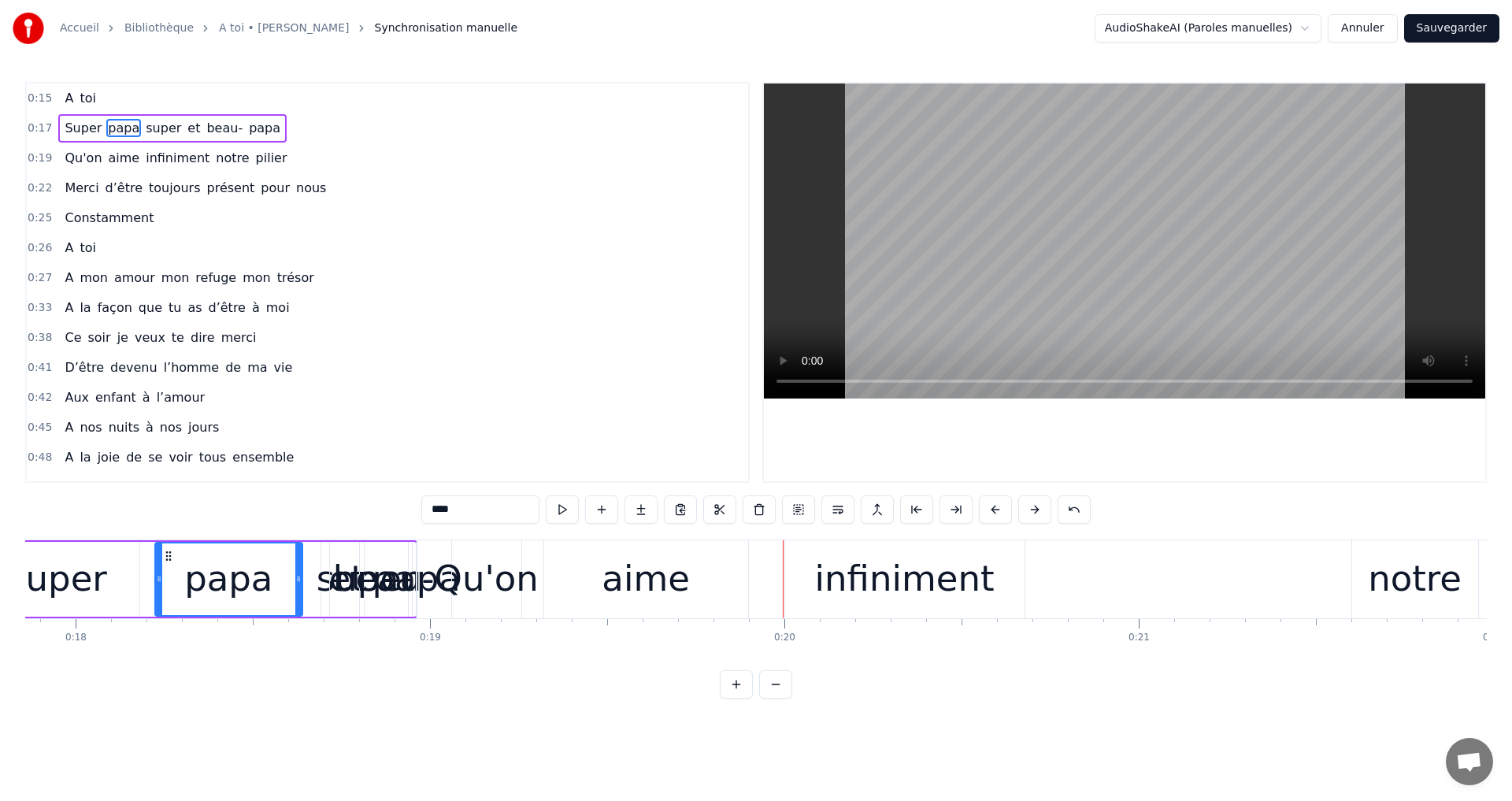
scroll to position [0, 6406]
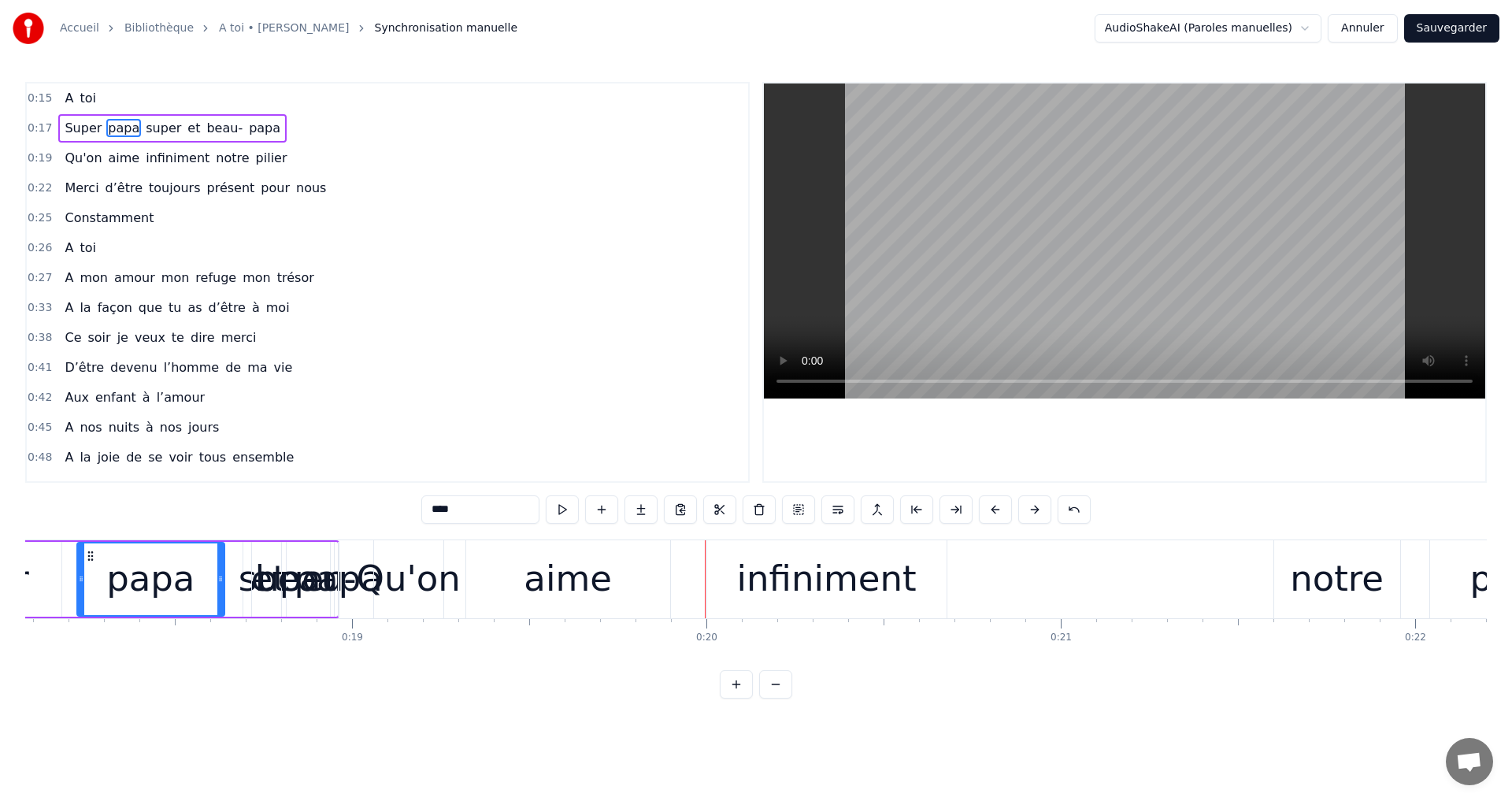
click at [318, 554] on div "papa" at bounding box center [338, 578] width 89 height 53
click at [747, 547] on div "infiniment" at bounding box center [827, 579] width 239 height 78
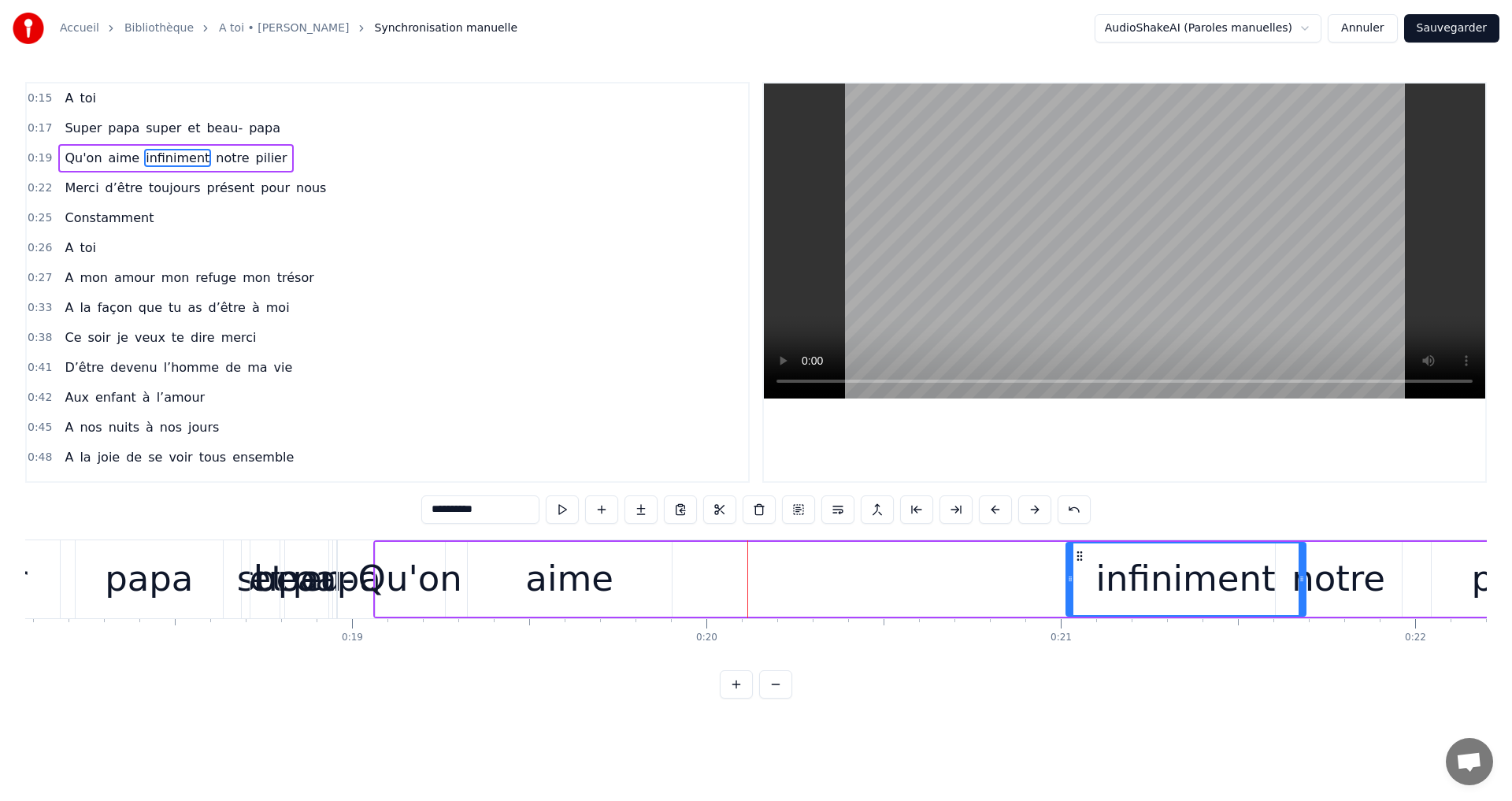
drag, startPoint x: 718, startPoint y: 556, endPoint x: 1075, endPoint y: 546, distance: 357.1
click at [1075, 546] on div "infiniment" at bounding box center [1186, 579] width 238 height 72
click at [482, 546] on div "aime" at bounding box center [570, 579] width 204 height 75
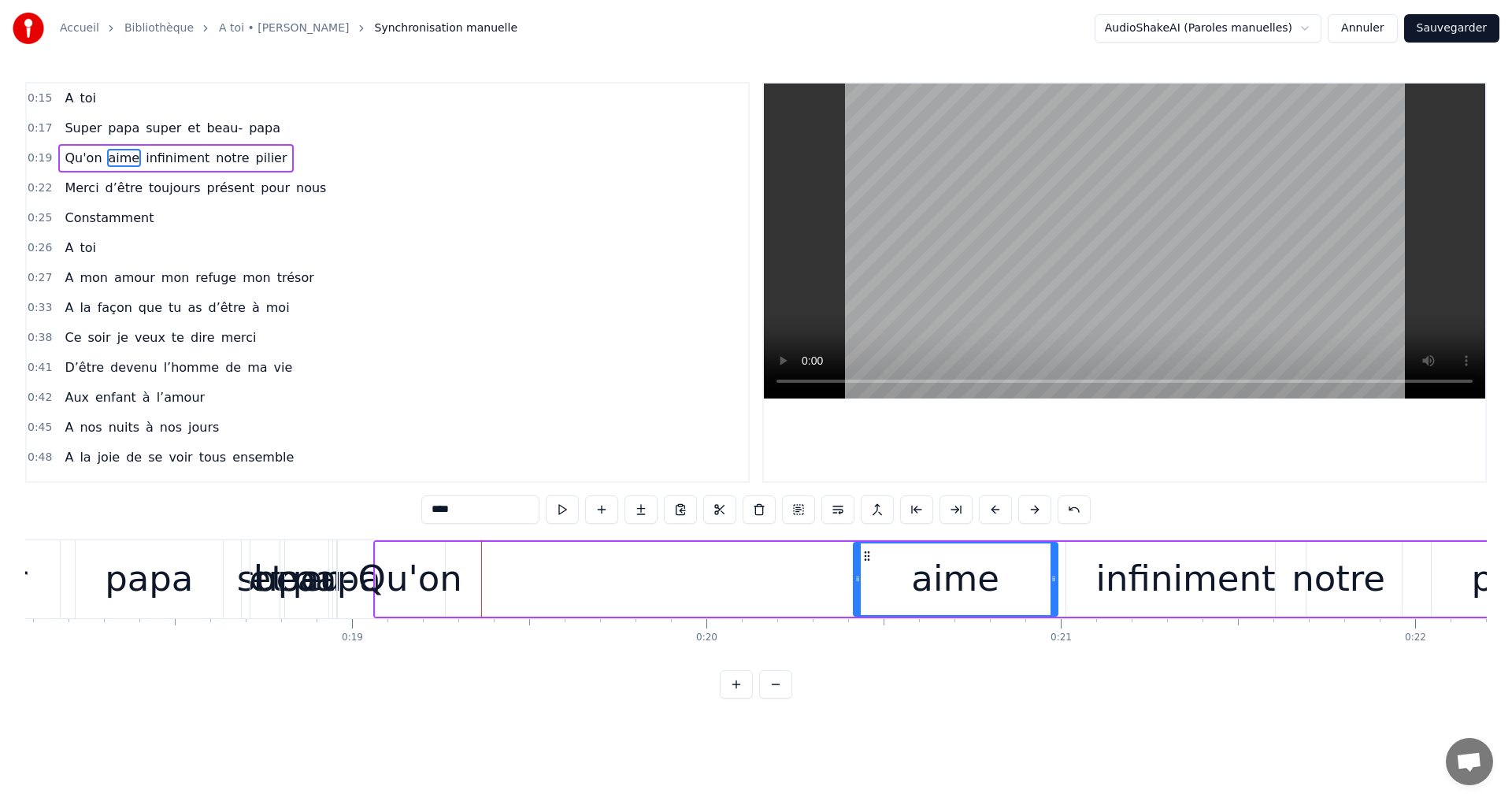
drag, startPoint x: 478, startPoint y: 551, endPoint x: 864, endPoint y: 543, distance: 386.1
click at [864, 543] on div "aime" at bounding box center [955, 579] width 203 height 72
click at [424, 548] on div "Qu'on" at bounding box center [410, 579] width 69 height 75
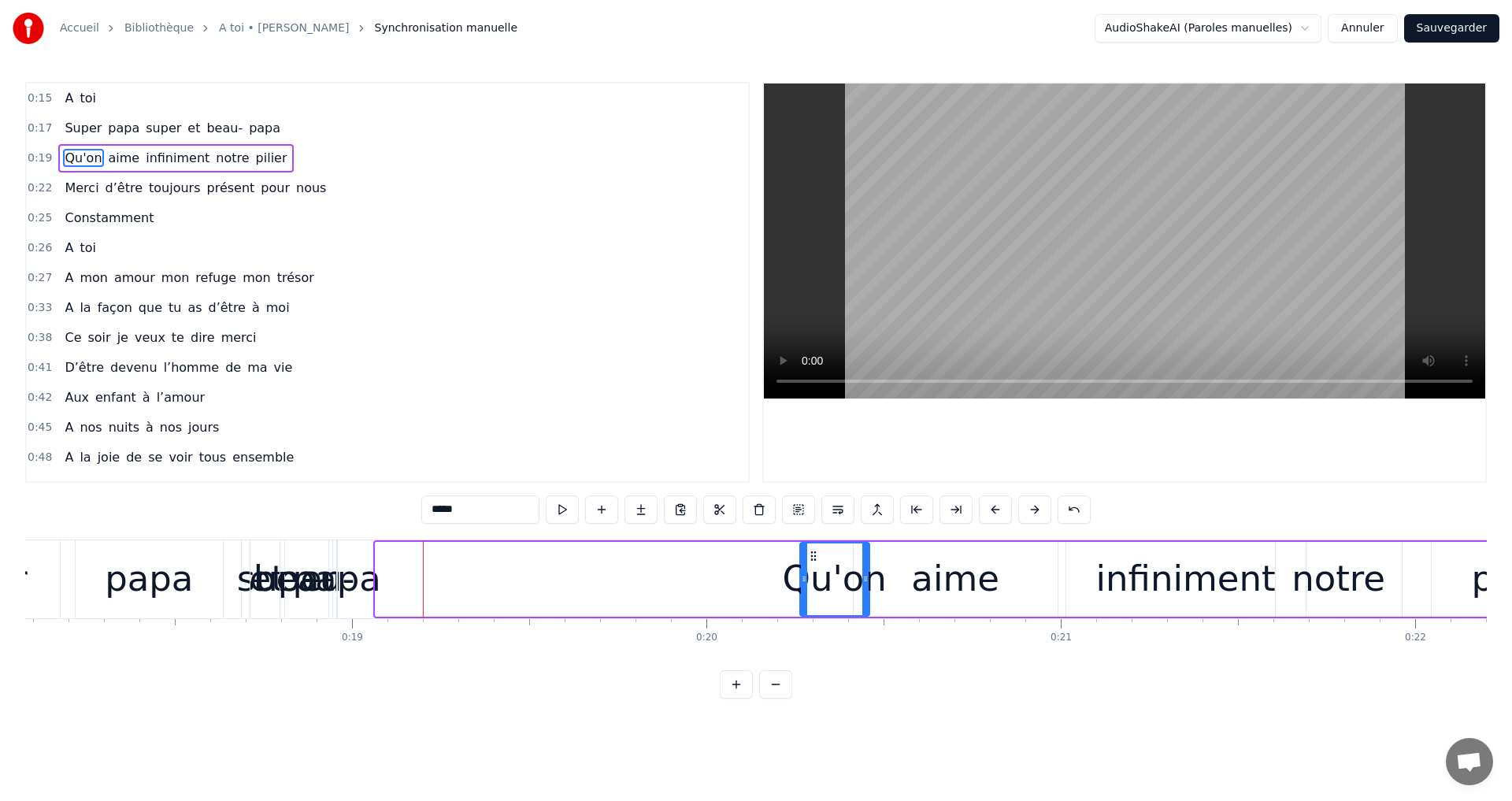
drag, startPoint x: 388, startPoint y: 550, endPoint x: 842, endPoint y: 553, distance: 454.0
click at [820, 553] on icon at bounding box center [813, 556] width 13 height 13
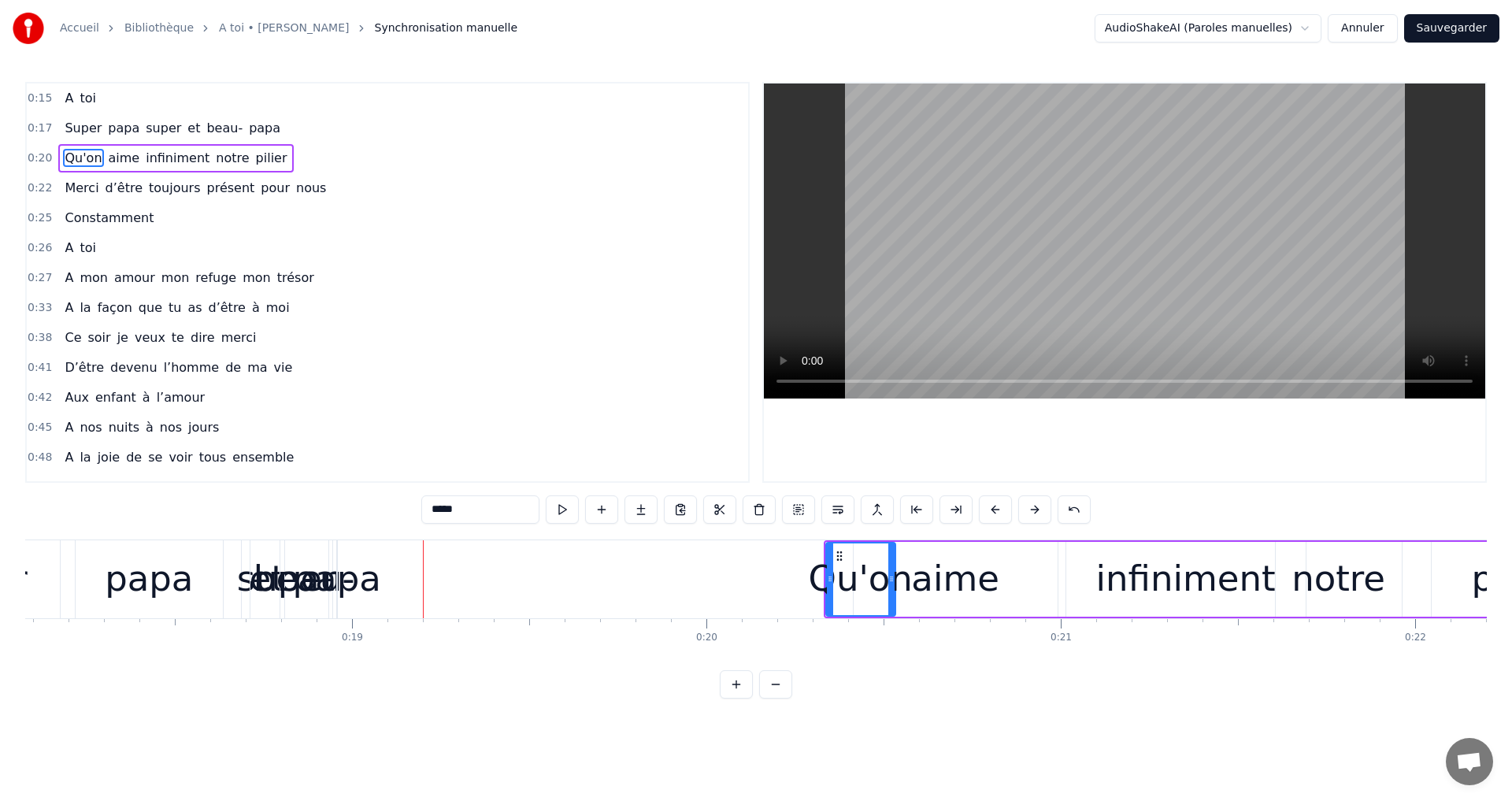
click at [357, 569] on div "papa" at bounding box center [337, 578] width 89 height 53
type input "****"
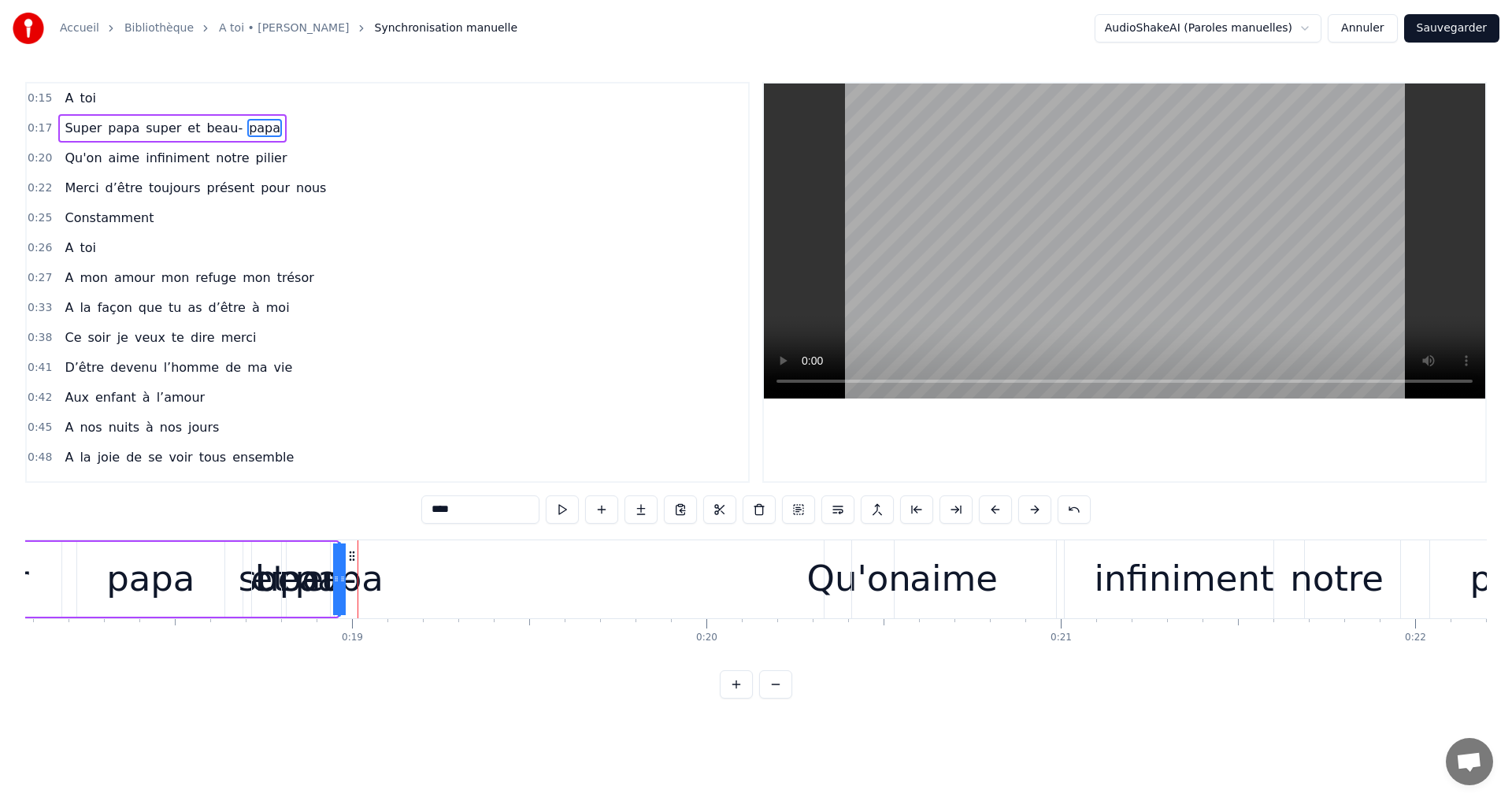
click at [309, 570] on div "papa" at bounding box center [339, 578] width 89 height 53
click at [367, 570] on div "papa" at bounding box center [339, 578] width 89 height 53
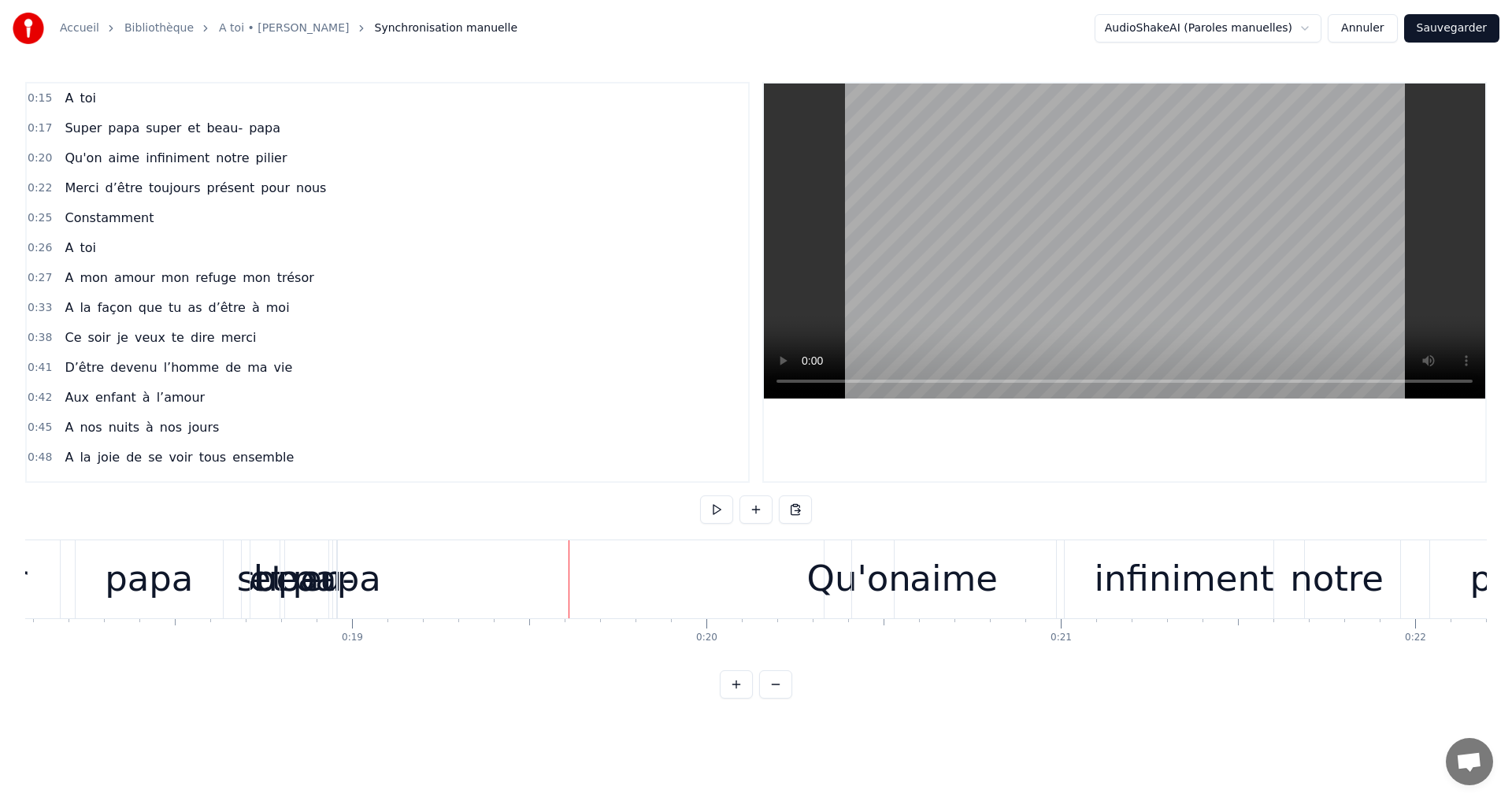
click at [331, 565] on div "papa" at bounding box center [337, 578] width 89 height 53
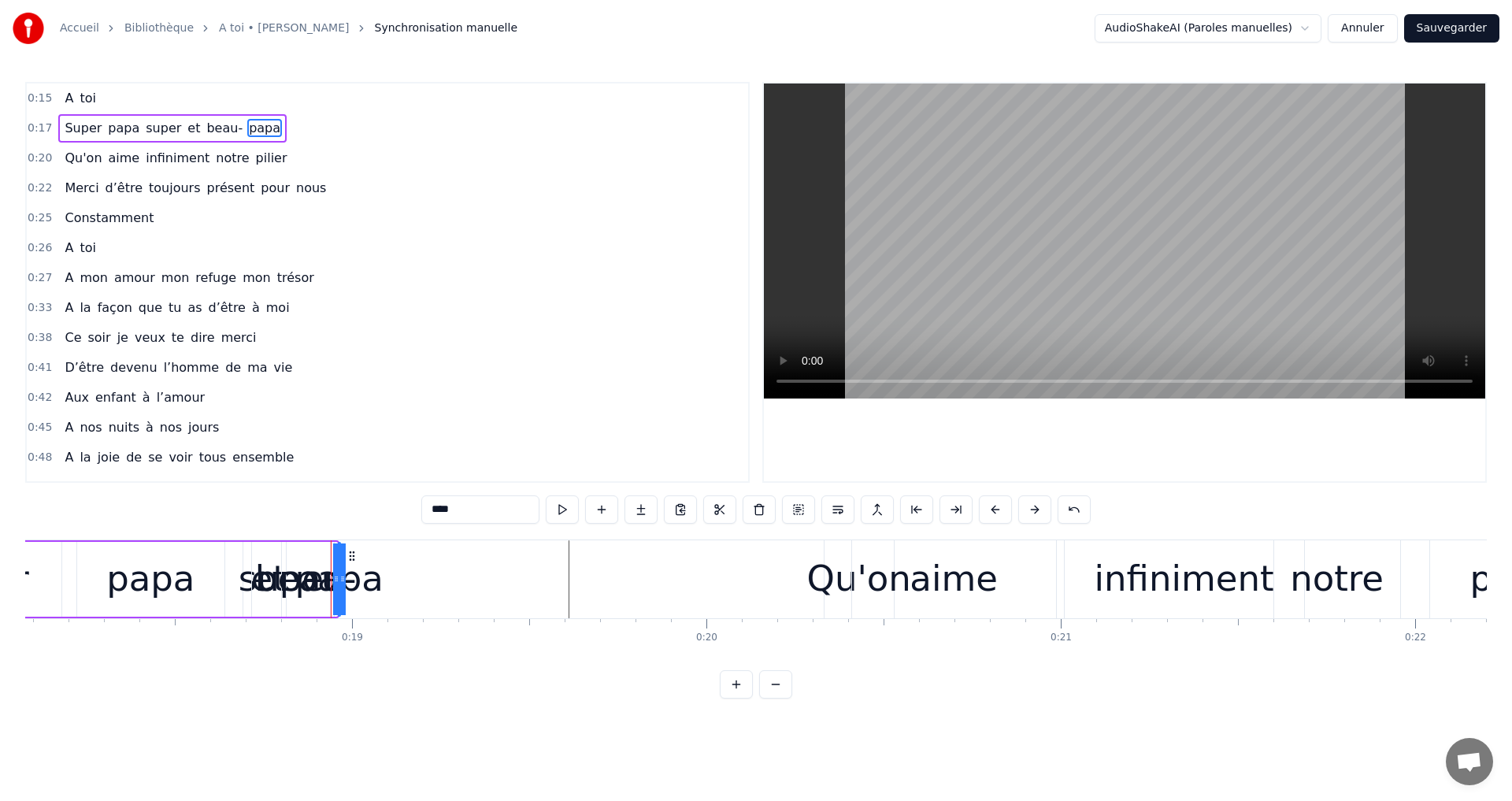
click at [406, 699] on div "0:15 A toi 0:17 Super papa super et beau- papa 0:20 Qu'on aime infiniment notre…" at bounding box center [756, 390] width 1462 height 617
drag, startPoint x: 382, startPoint y: 732, endPoint x: 383, endPoint y: 718, distance: 14.0
click at [383, 724] on html "Accueil Bibliothèque A toi • [PERSON_NAME] Synchronisation manuelle AudioShakeA…" at bounding box center [756, 361] width 1512 height 724
click at [360, 563] on div "papa" at bounding box center [339, 578] width 89 height 53
click at [330, 589] on div "papa" at bounding box center [339, 578] width 89 height 53
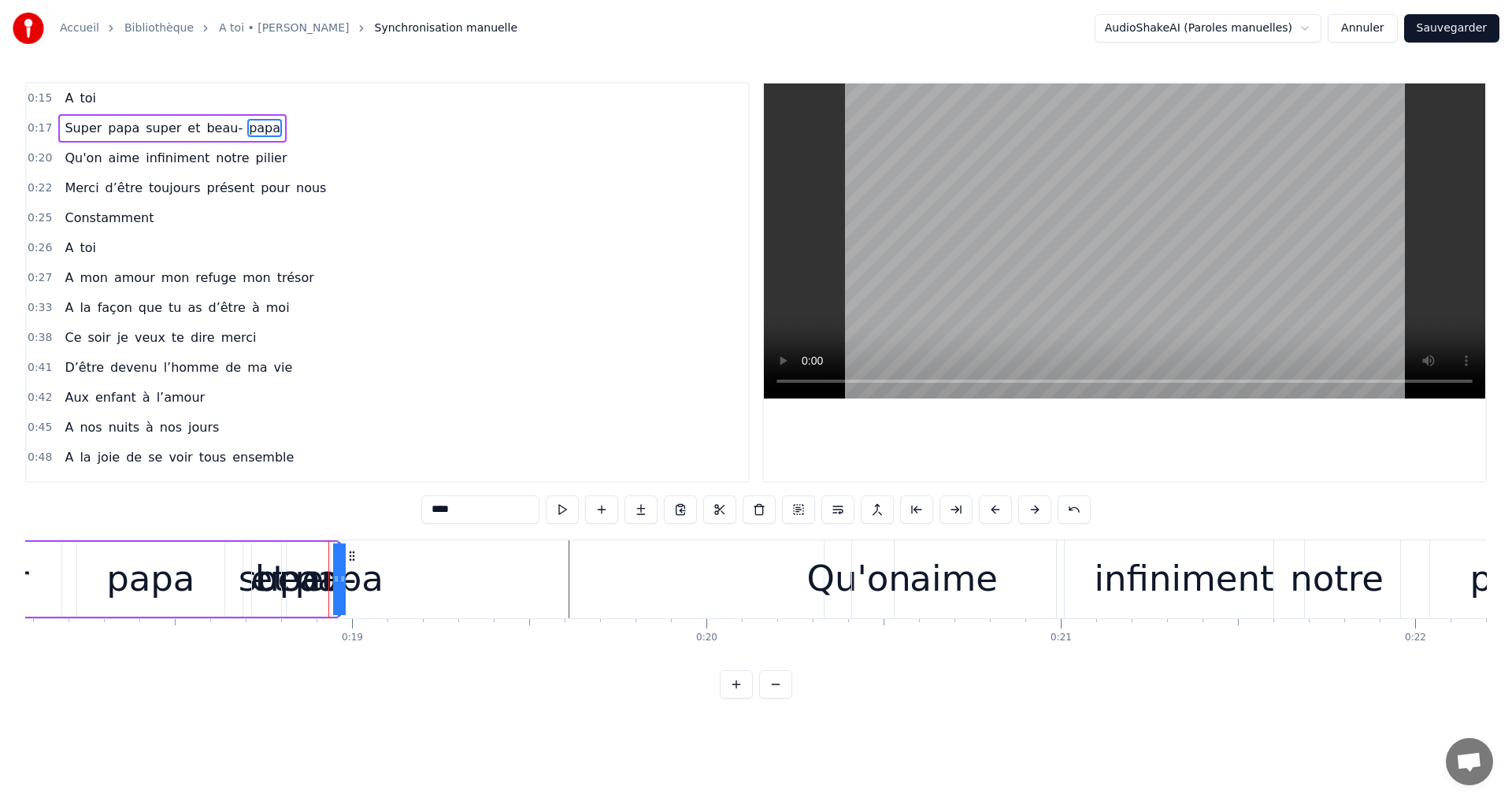
click at [355, 583] on div "papa" at bounding box center [339, 578] width 89 height 53
drag, startPoint x: 348, startPoint y: 551, endPoint x: 783, endPoint y: 578, distance: 435.8
click at [774, 578] on div "papa" at bounding box center [774, 579] width 0 height 72
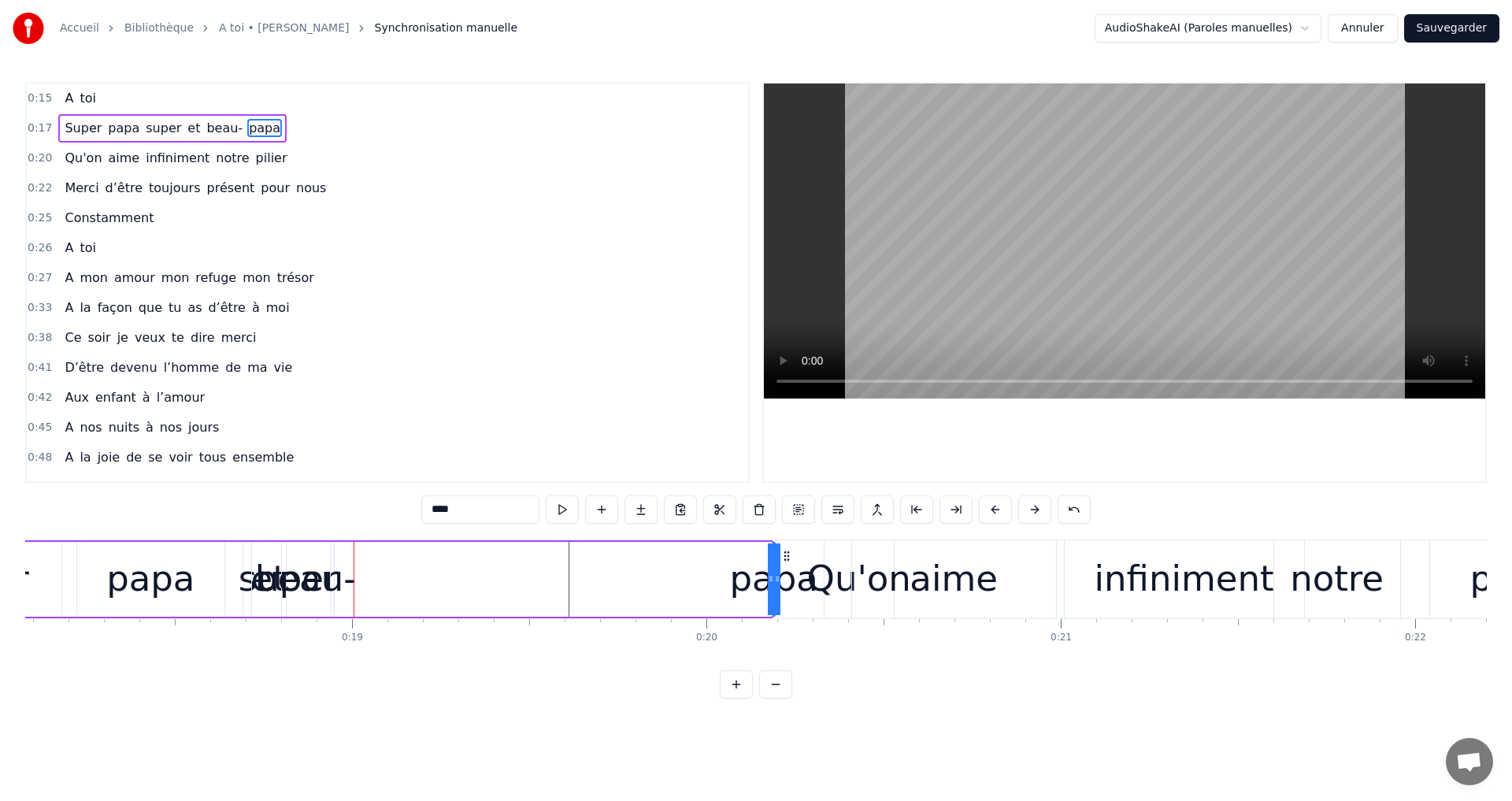
click at [307, 546] on div "beau-" at bounding box center [306, 579] width 48 height 75
type input "*****"
drag, startPoint x: 293, startPoint y: 550, endPoint x: 670, endPoint y: 570, distance: 377.5
click at [670, 570] on div "beau-" at bounding box center [683, 579] width 46 height 72
drag, startPoint x: 267, startPoint y: 554, endPoint x: 315, endPoint y: 552, distance: 48.0
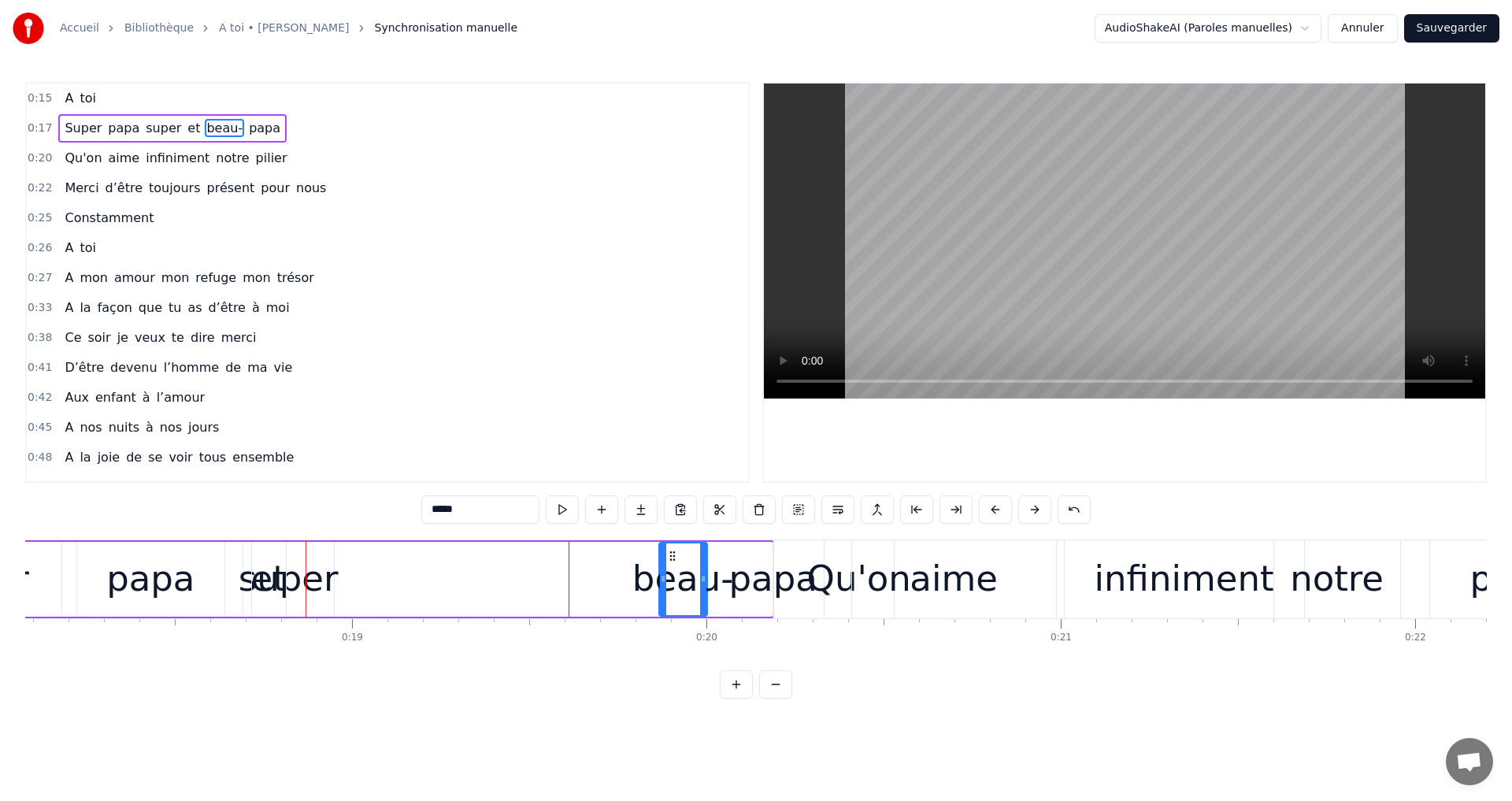
click at [315, 552] on div "Super papa super et beau- papa" at bounding box center [333, 579] width 884 height 78
click at [323, 552] on div "super" at bounding box center [288, 578] width 100 height 53
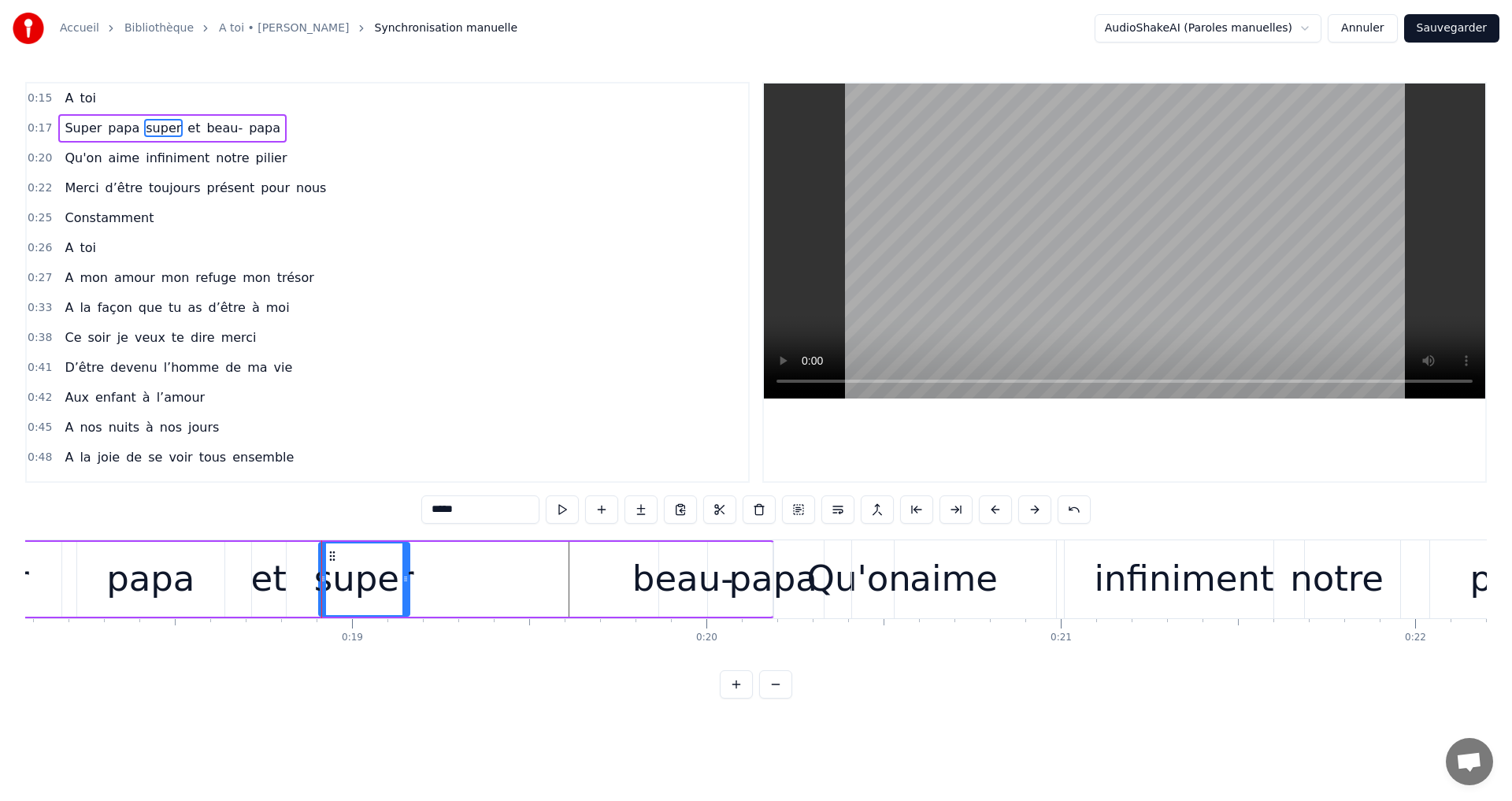
drag, startPoint x: 254, startPoint y: 554, endPoint x: 330, endPoint y: 573, distance: 78.3
click at [693, 558] on div "beau-" at bounding box center [683, 578] width 101 height 53
type input "*****"
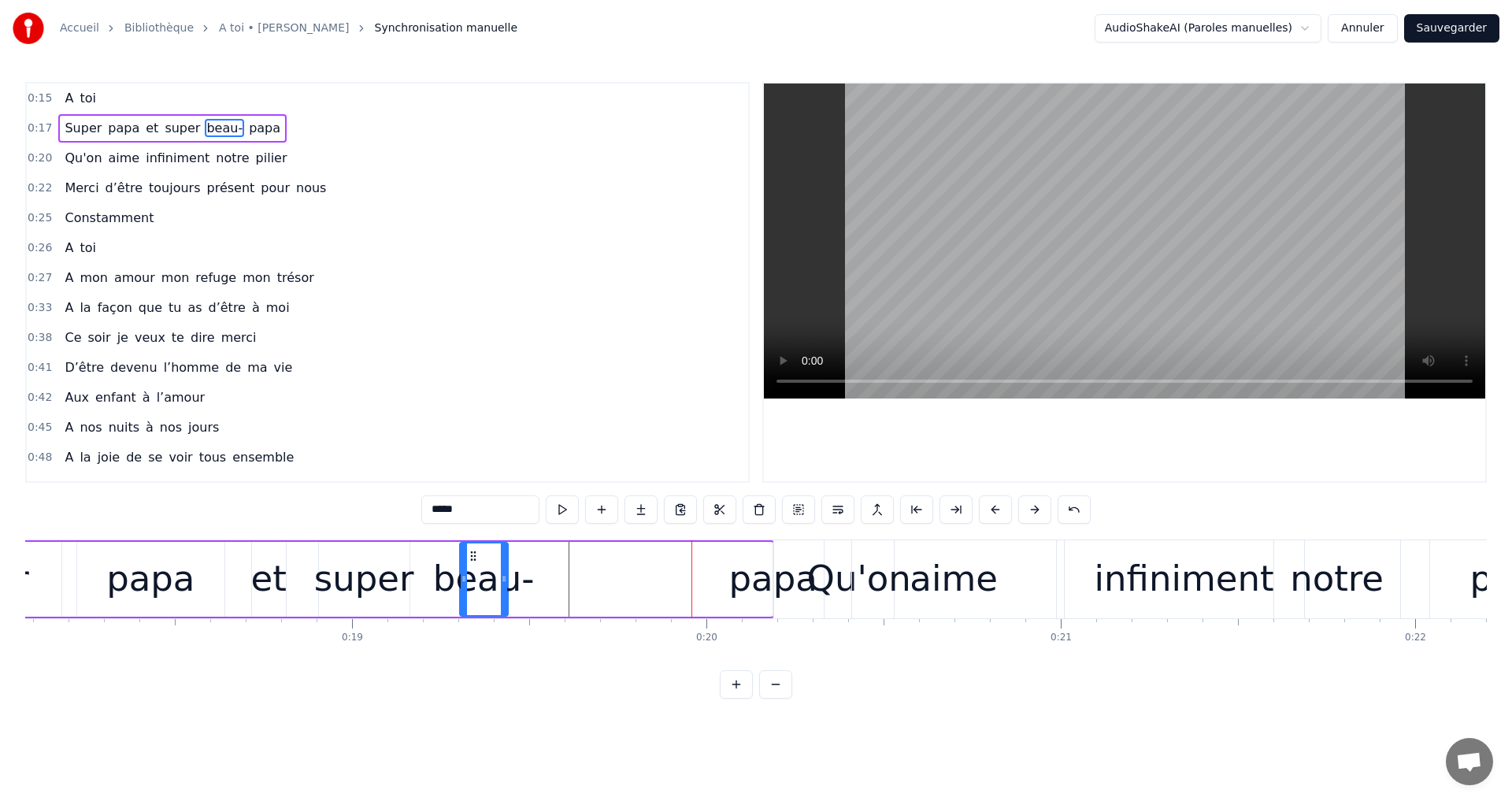
drag, startPoint x: 672, startPoint y: 554, endPoint x: 473, endPoint y: 590, distance: 202.2
click at [473, 590] on div "beau-" at bounding box center [484, 579] width 46 height 72
click at [707, 549] on div "Super papa et super beau- papa" at bounding box center [333, 579] width 884 height 78
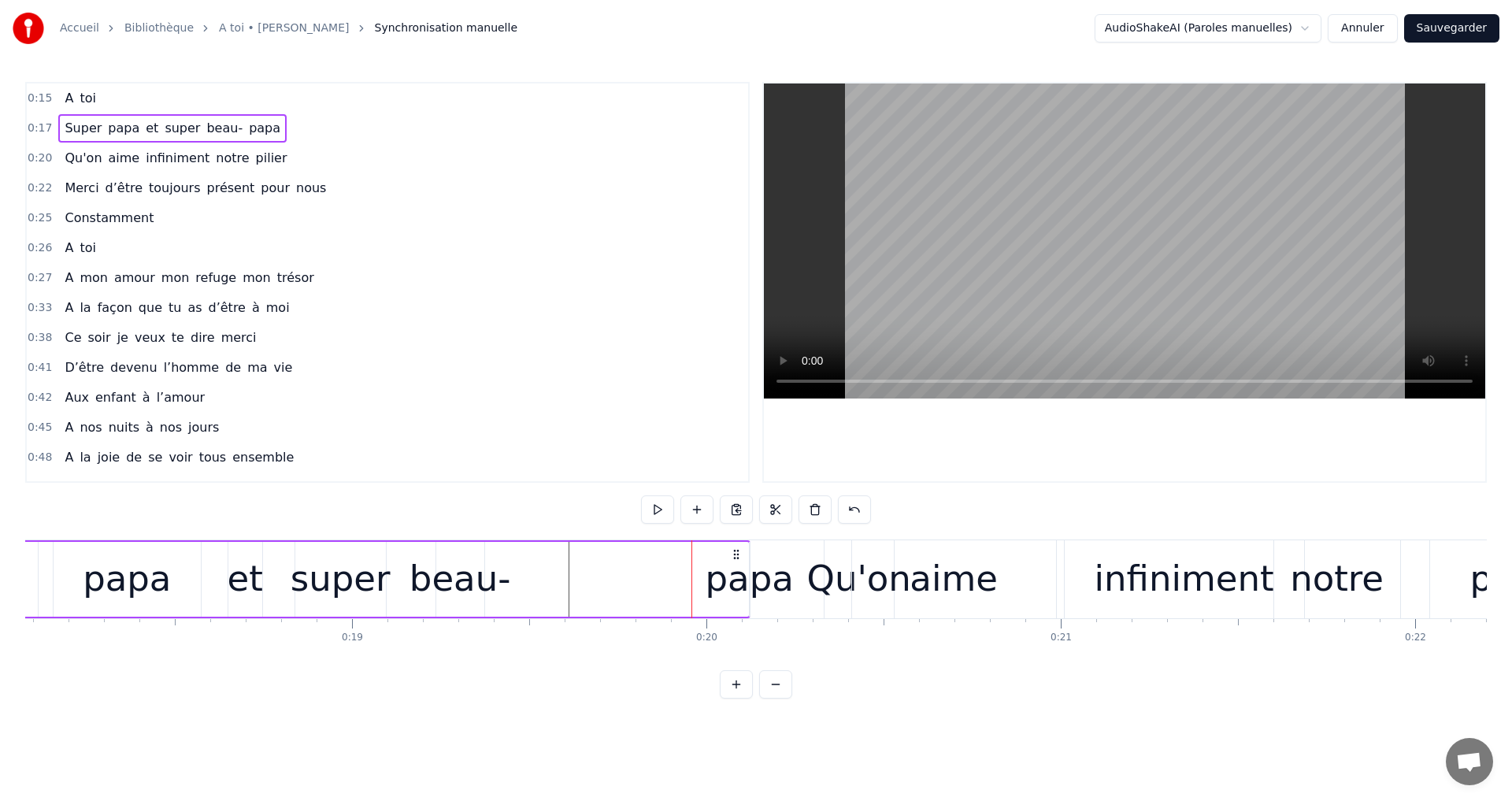
drag, startPoint x: 759, startPoint y: 550, endPoint x: 735, endPoint y: 566, distance: 28.8
click at [735, 566] on div "Super papa et super beau- papa" at bounding box center [309, 579] width 884 height 78
click at [732, 550] on icon at bounding box center [736, 554] width 13 height 13
drag, startPoint x: 734, startPoint y: 553, endPoint x: 754, endPoint y: 554, distance: 20.0
click at [754, 554] on icon at bounding box center [758, 554] width 13 height 13
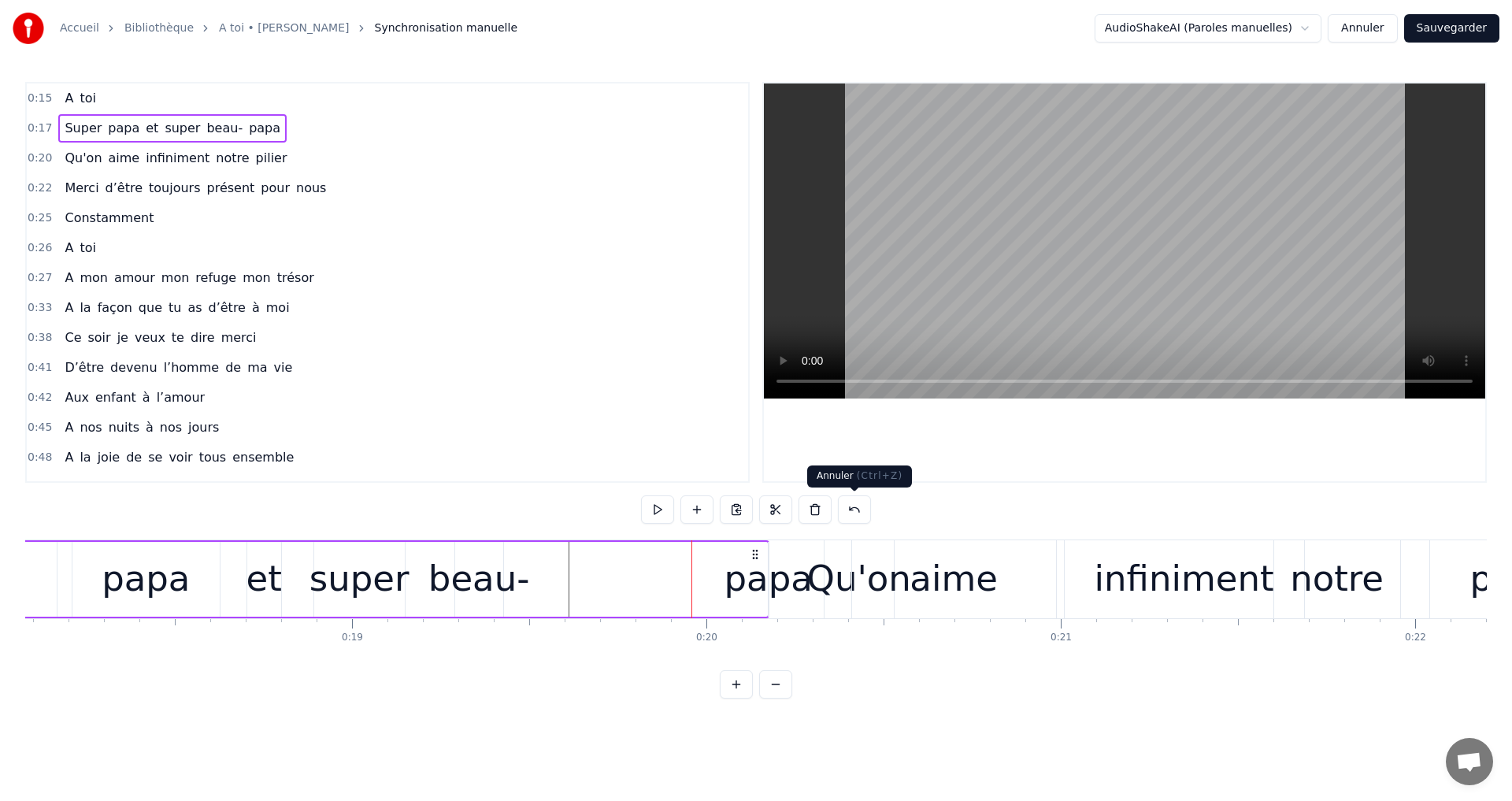
click at [843, 514] on button at bounding box center [854, 510] width 33 height 29
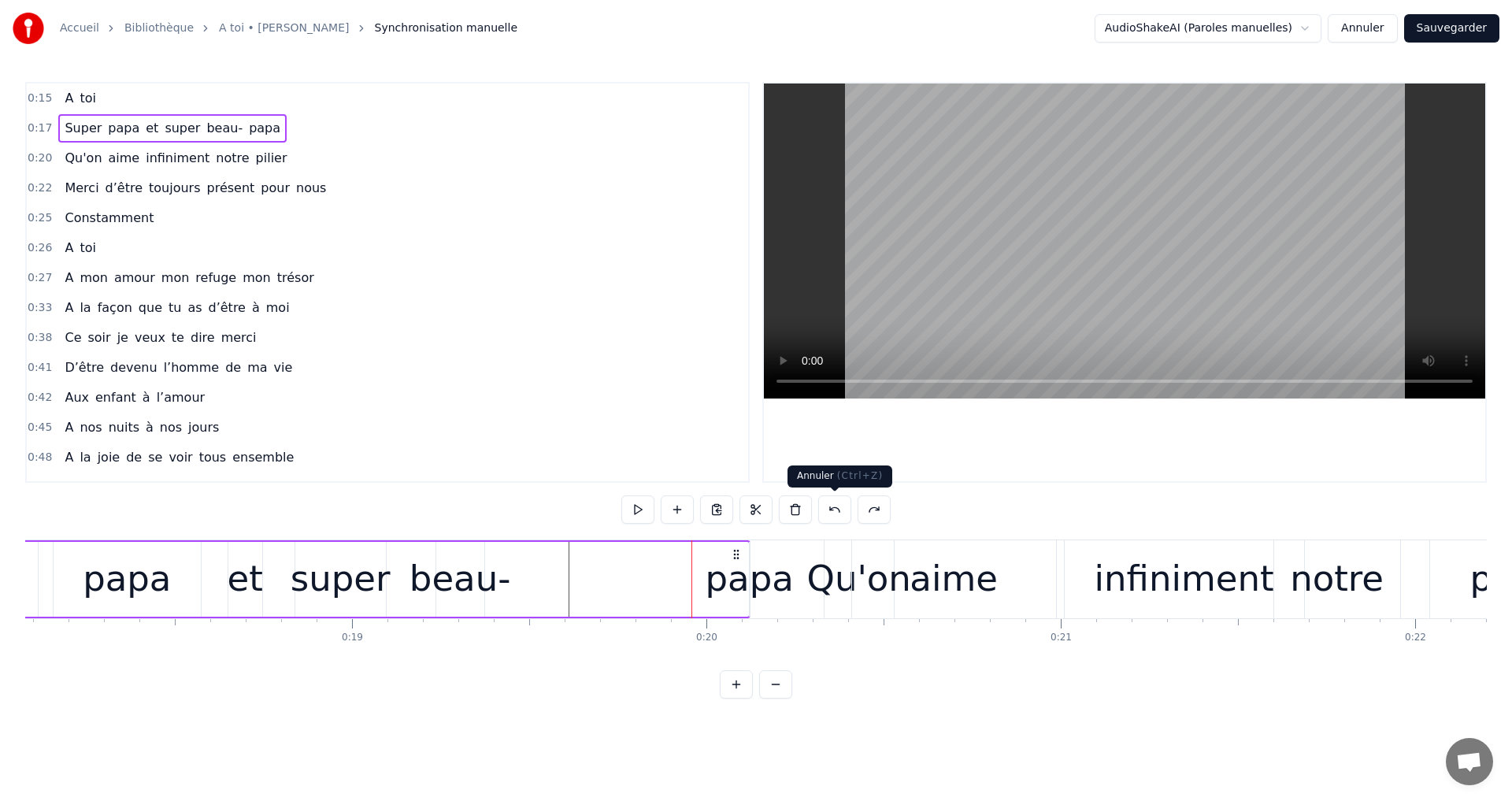
click at [837, 509] on button at bounding box center [834, 510] width 33 height 29
click at [742, 593] on div "papa" at bounding box center [750, 578] width 89 height 53
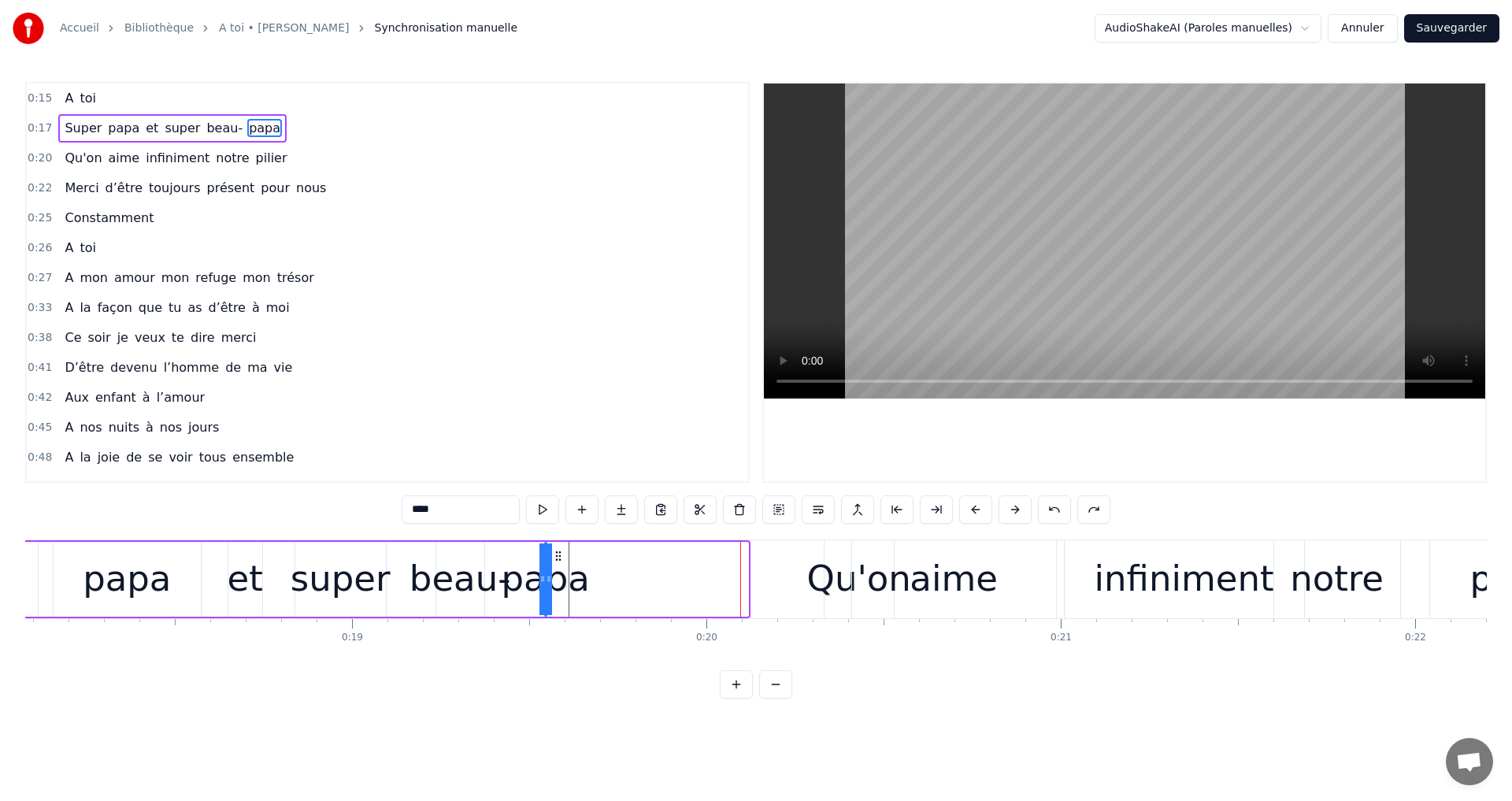
drag, startPoint x: 758, startPoint y: 553, endPoint x: 553, endPoint y: 585, distance: 207.5
click at [545, 585] on div "papa" at bounding box center [545, 579] width 0 height 72
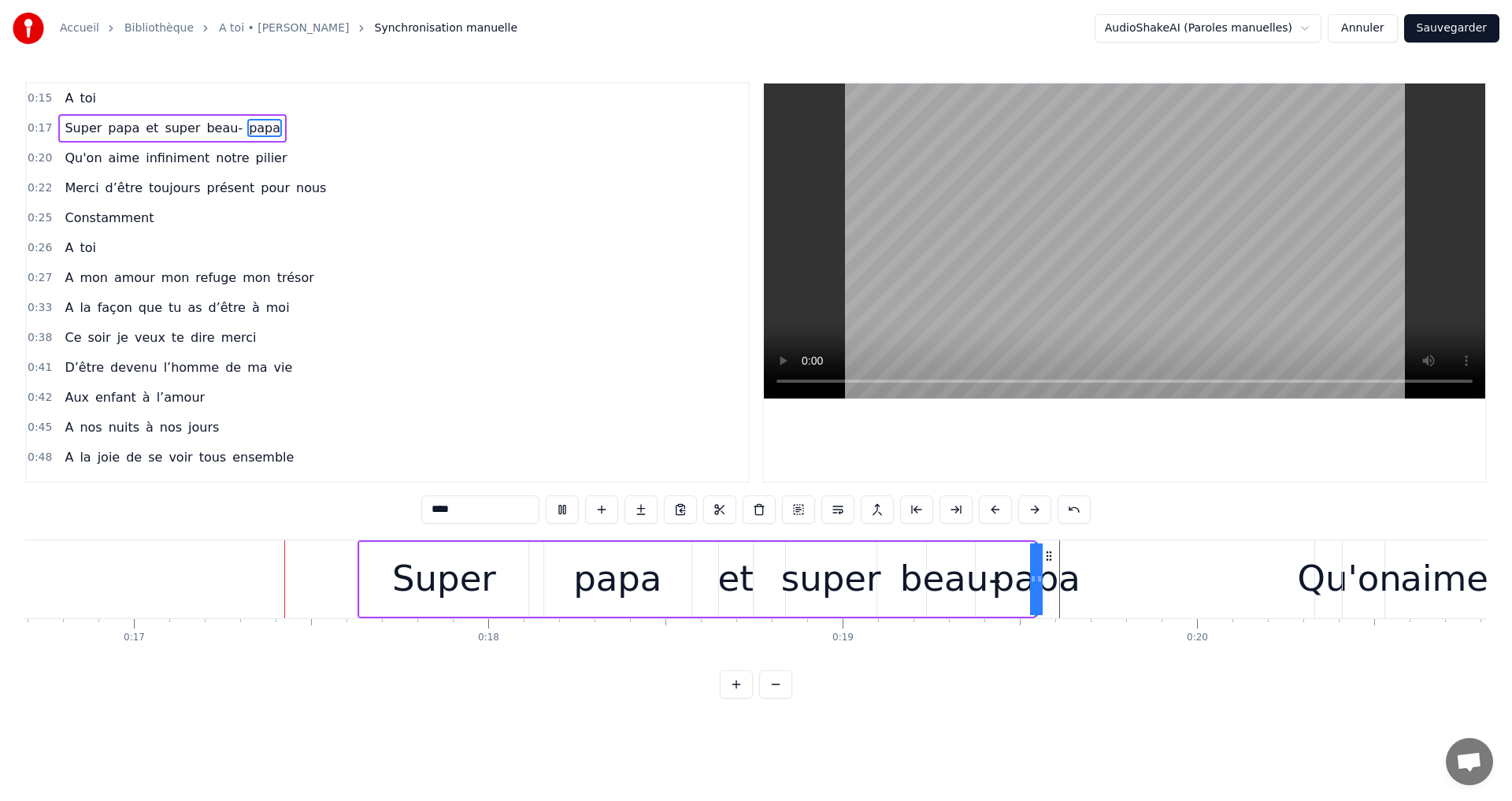
scroll to position [0, 5931]
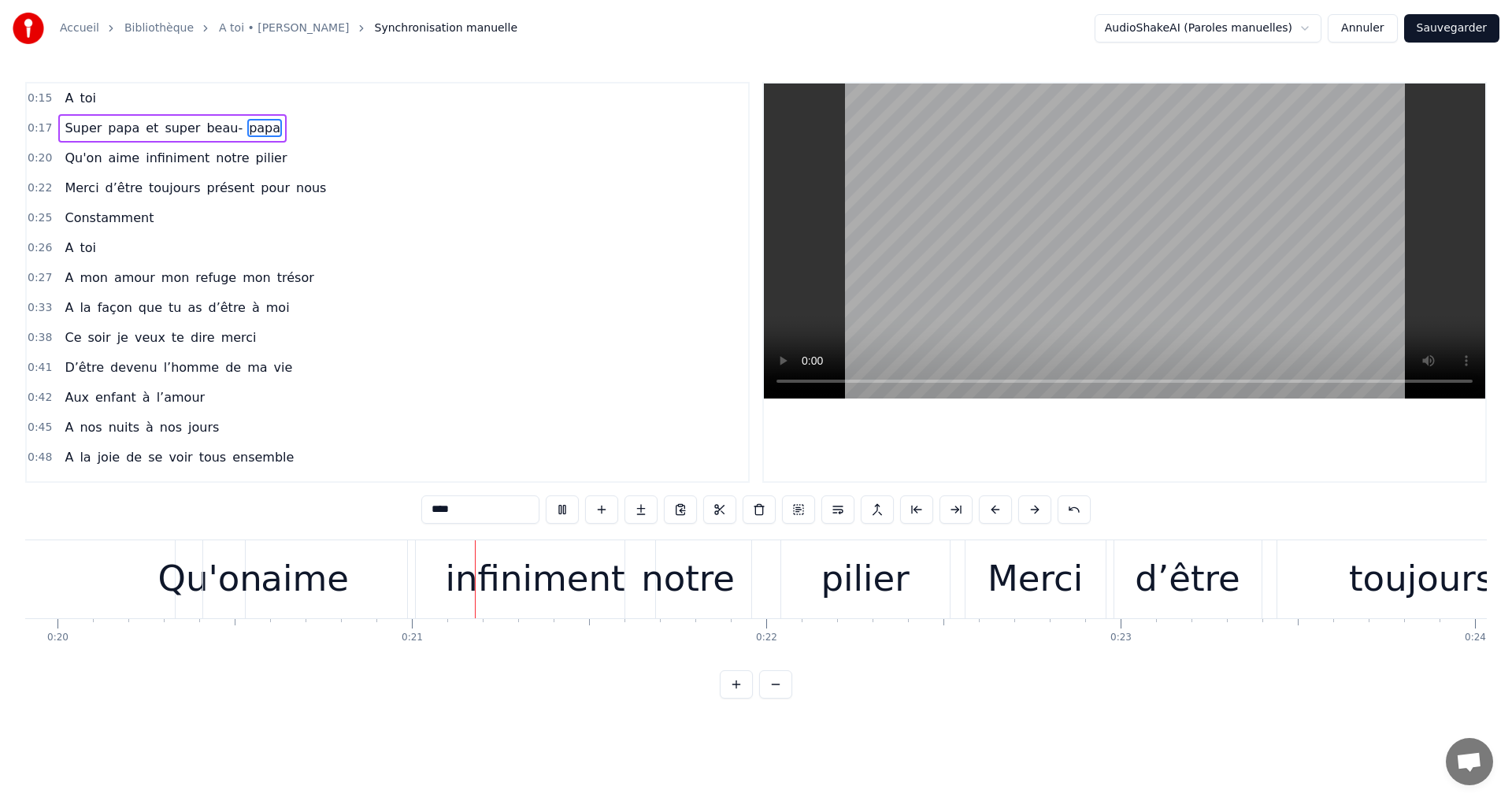
click at [1097, 248] on video at bounding box center [1124, 241] width 721 height 315
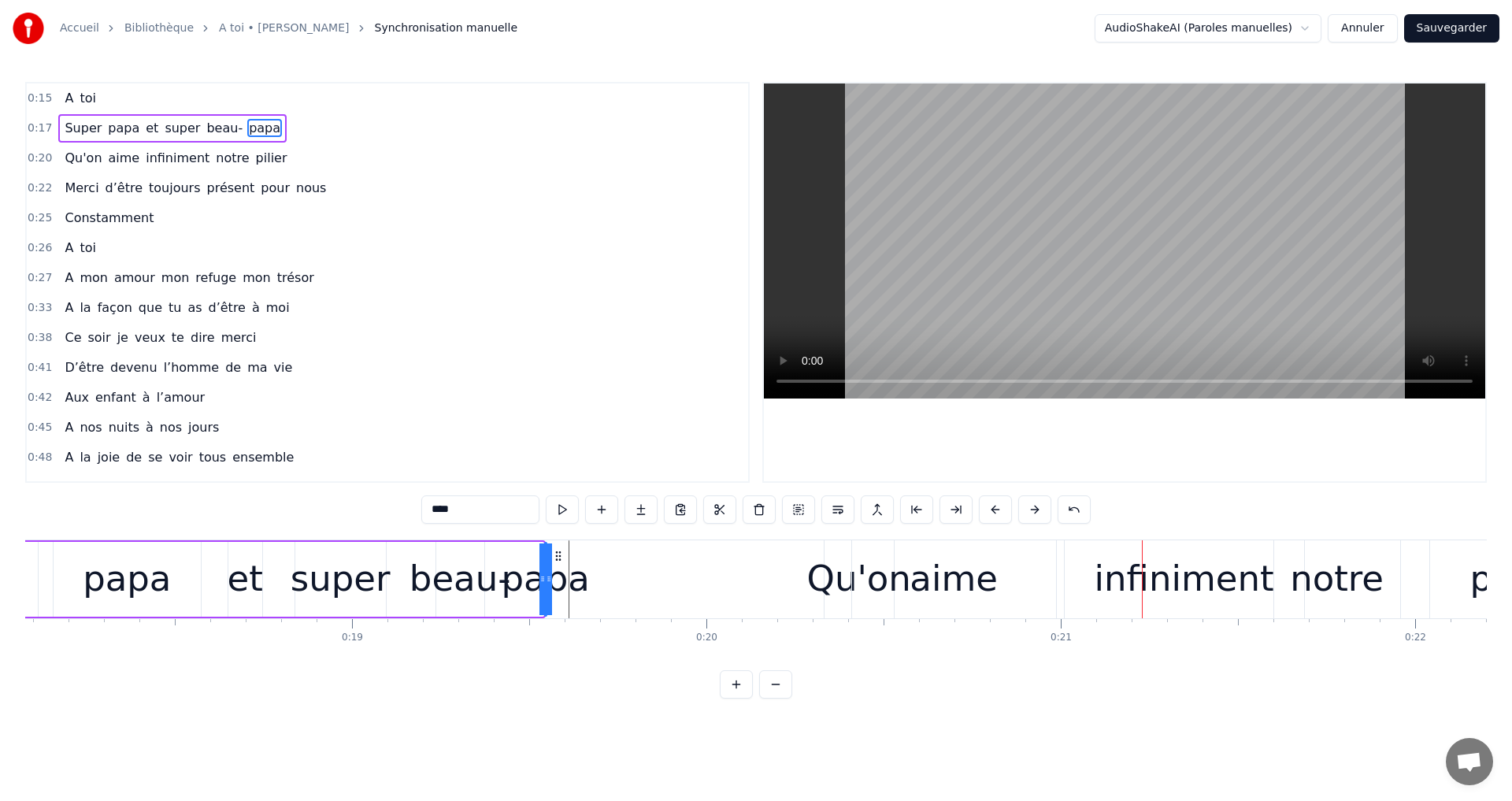
scroll to position [0, 6327]
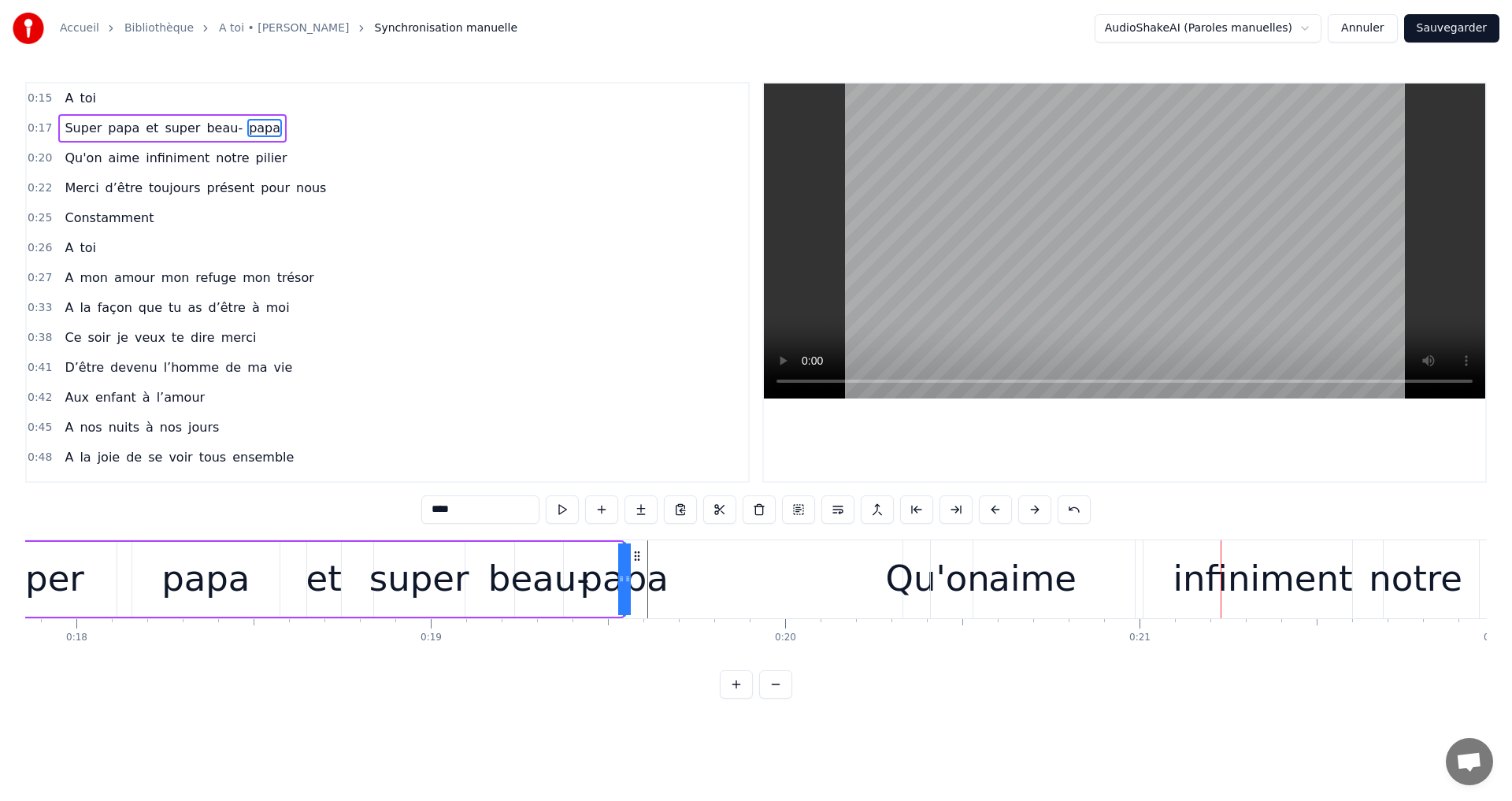
click at [501, 554] on div "beau-" at bounding box center [538, 578] width 101 height 53
type input "*****"
click at [620, 547] on div "Super papa et super beau- papa" at bounding box center [285, 579] width 679 height 78
click at [640, 572] on div "papa" at bounding box center [624, 578] width 89 height 53
drag, startPoint x: 633, startPoint y: 549, endPoint x: 674, endPoint y: 550, distance: 41.0
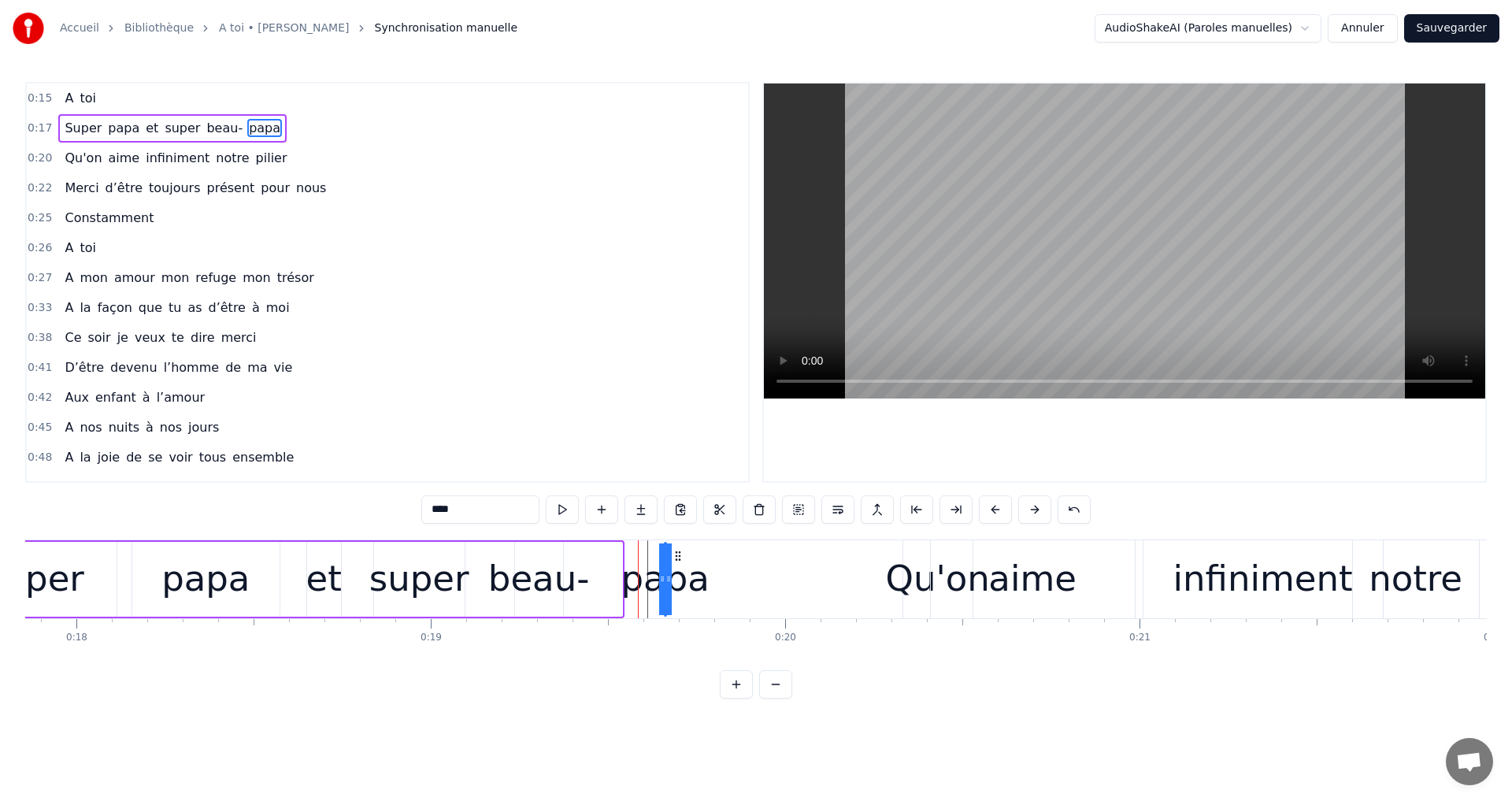
click at [674, 550] on icon at bounding box center [678, 556] width 13 height 13
click at [521, 555] on div "beau-" at bounding box center [538, 578] width 101 height 53
drag, startPoint x: 525, startPoint y: 553, endPoint x: 559, endPoint y: 553, distance: 34.0
click at [559, 553] on icon at bounding box center [564, 556] width 13 height 13
click at [569, 558] on icon at bounding box center [568, 556] width 13 height 13
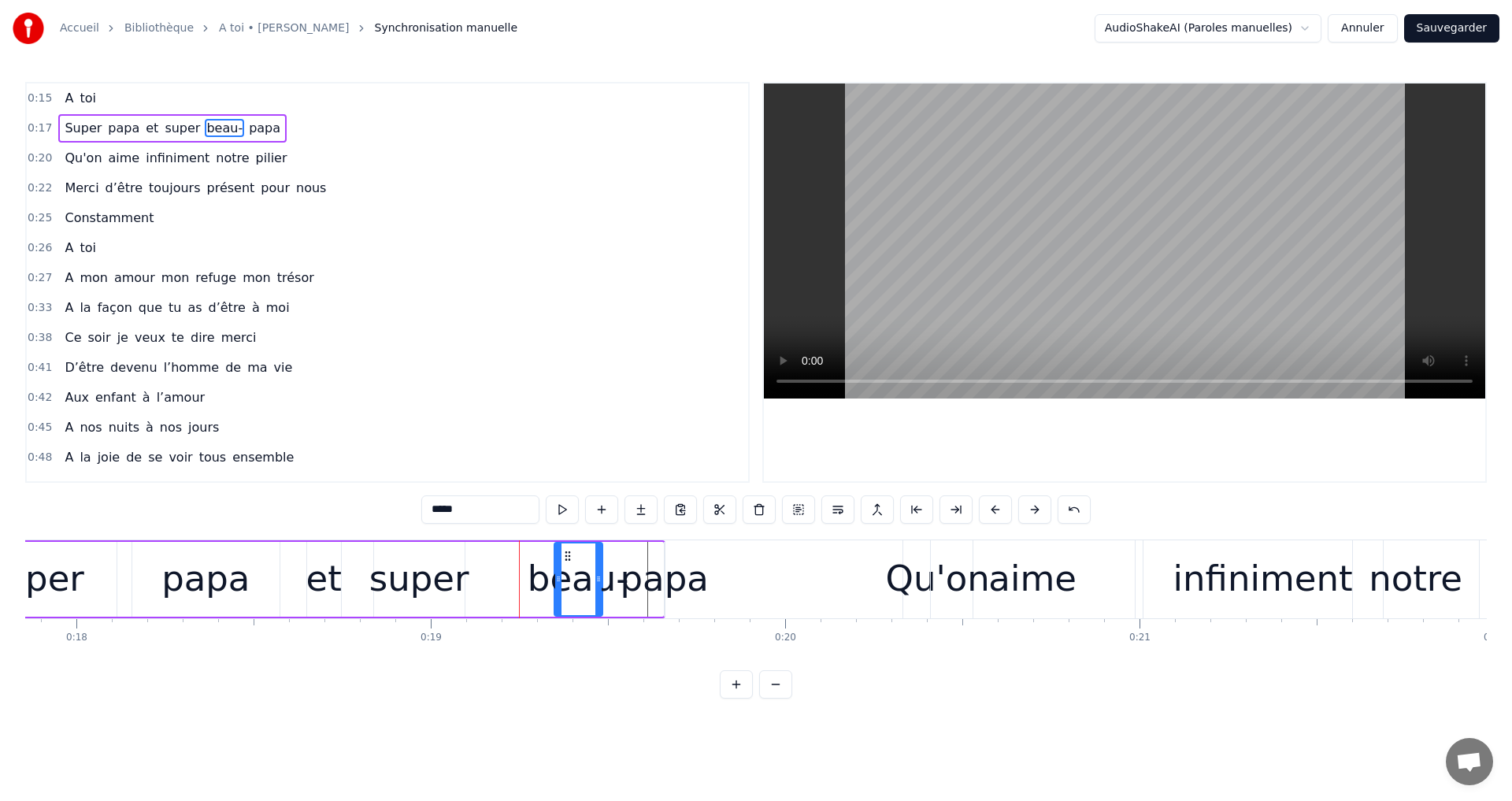
click at [900, 586] on div "Qu'on" at bounding box center [937, 578] width 104 height 53
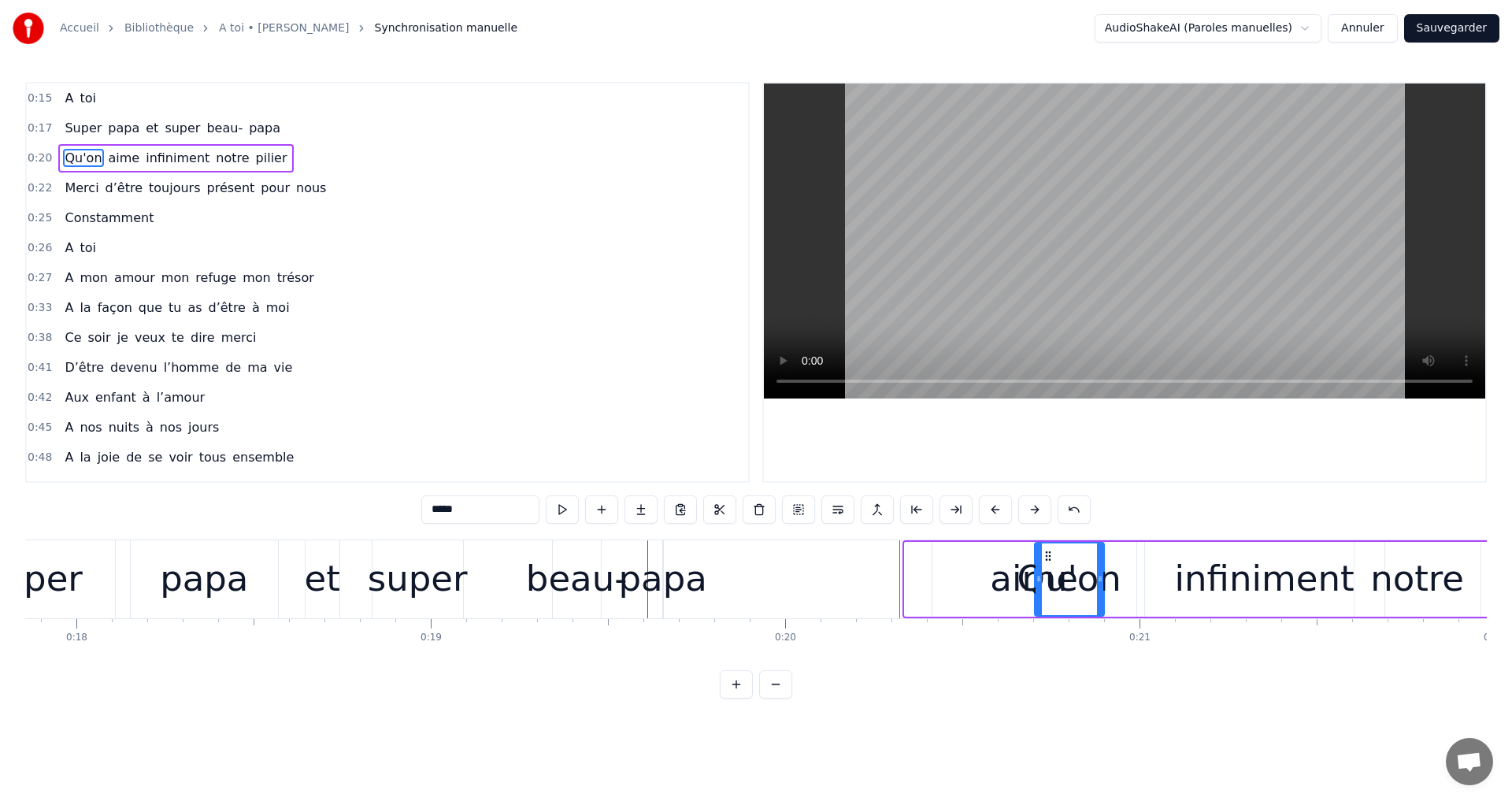
drag, startPoint x: 918, startPoint y: 557, endPoint x: 1157, endPoint y: 537, distance: 239.8
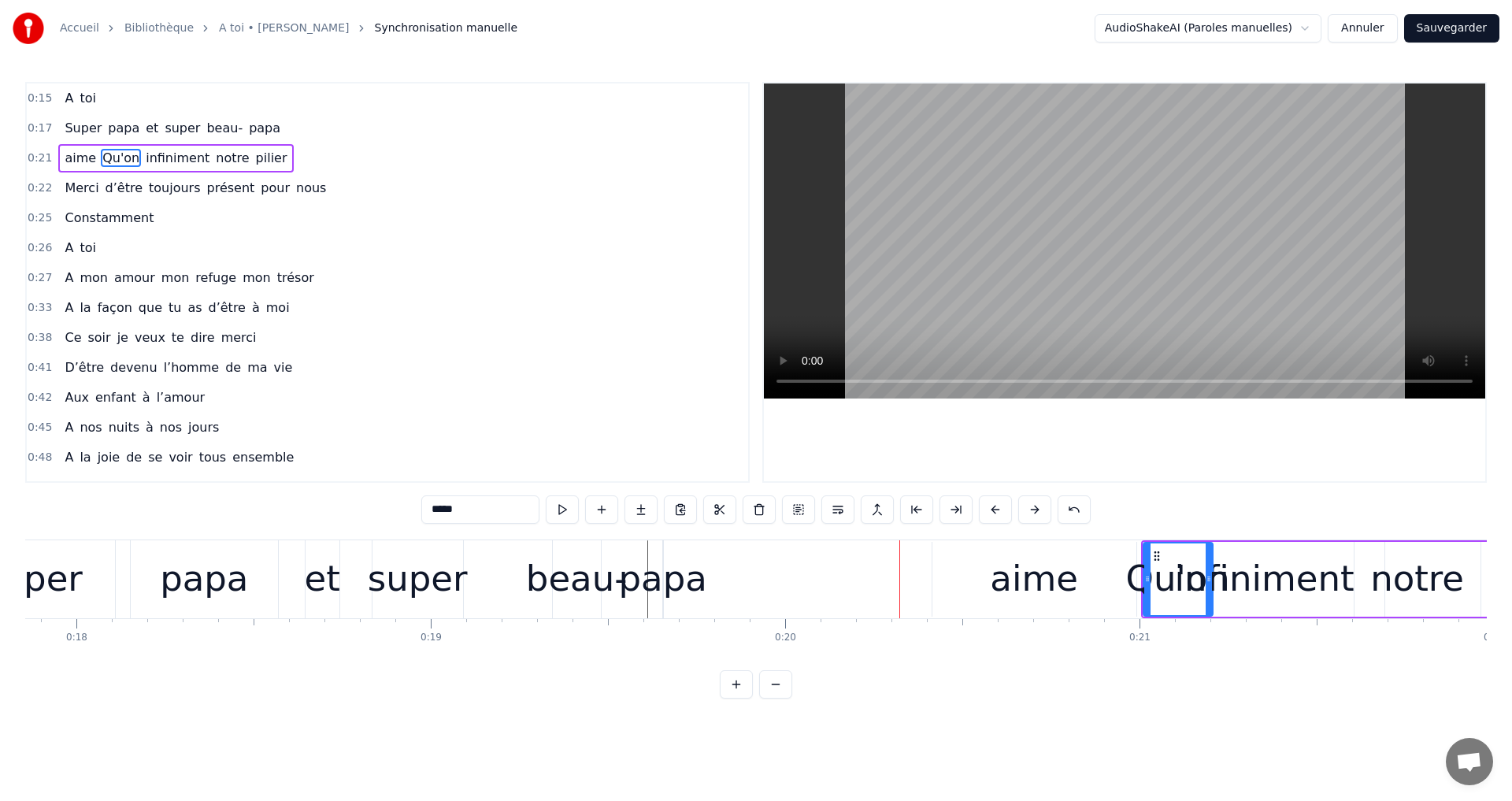
click at [1024, 585] on div "aime" at bounding box center [1034, 578] width 89 height 53
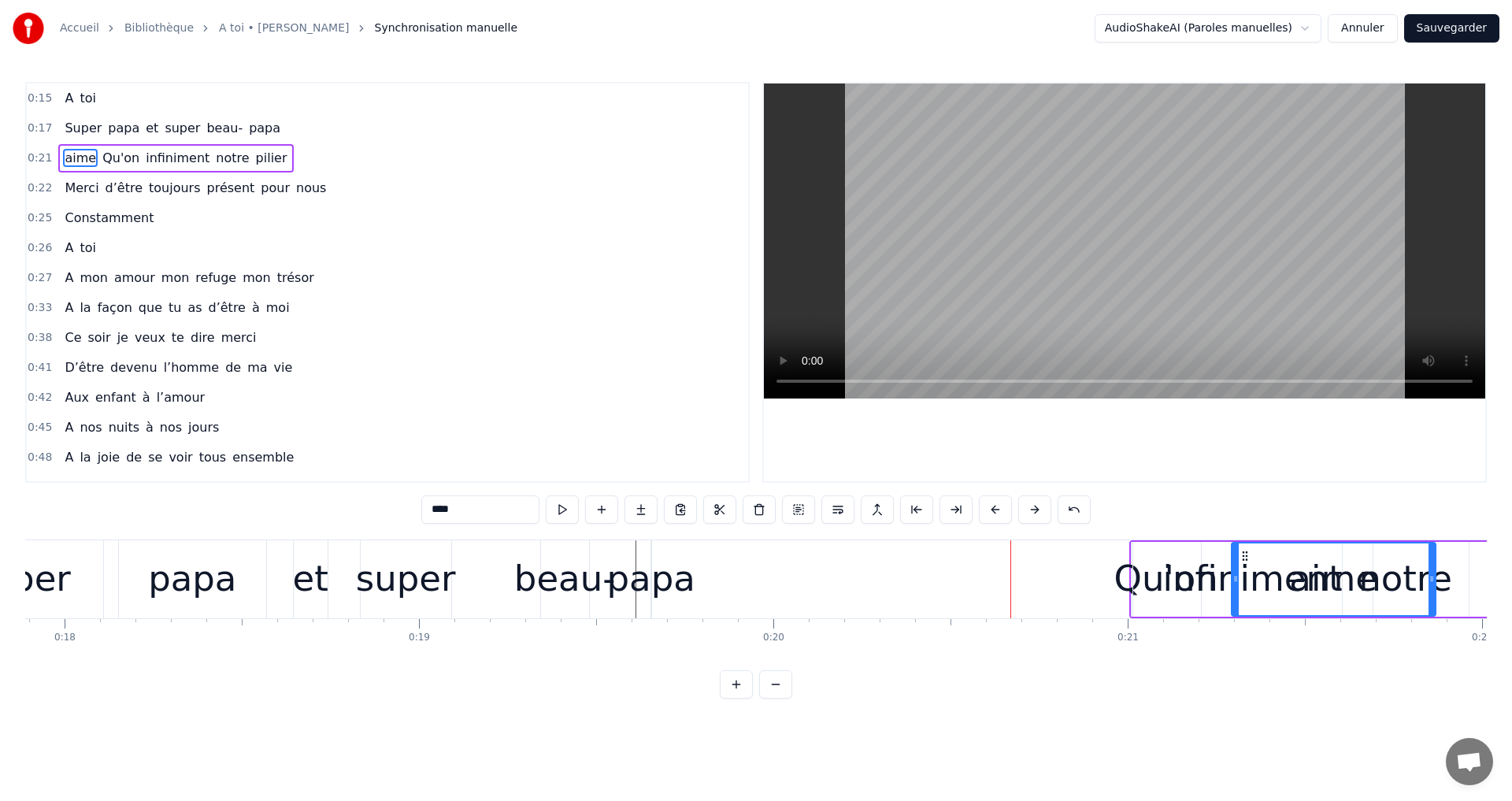
scroll to position [0, 6353]
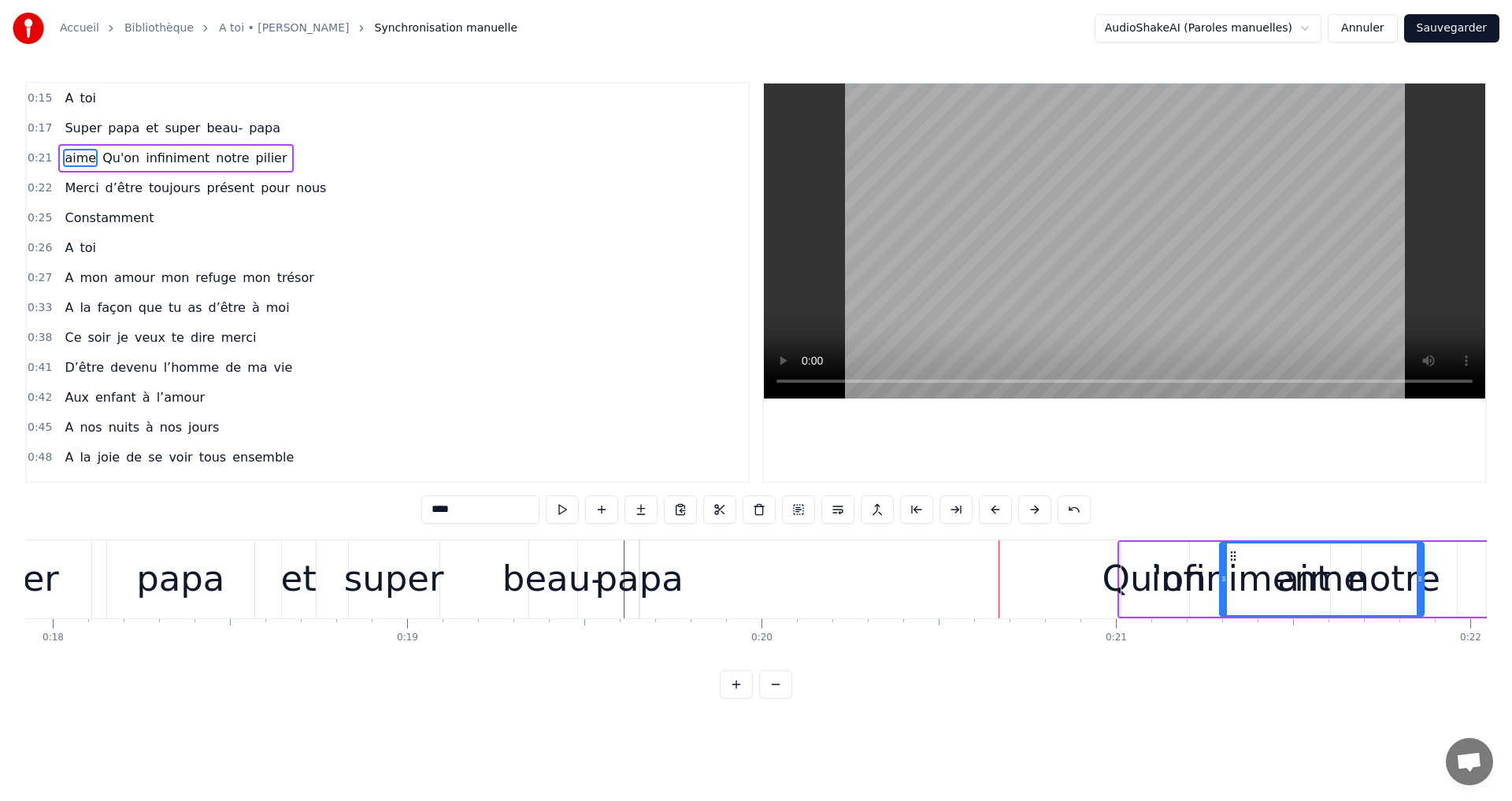
drag, startPoint x: 947, startPoint y: 552, endPoint x: 1241, endPoint y: 553, distance: 294.0
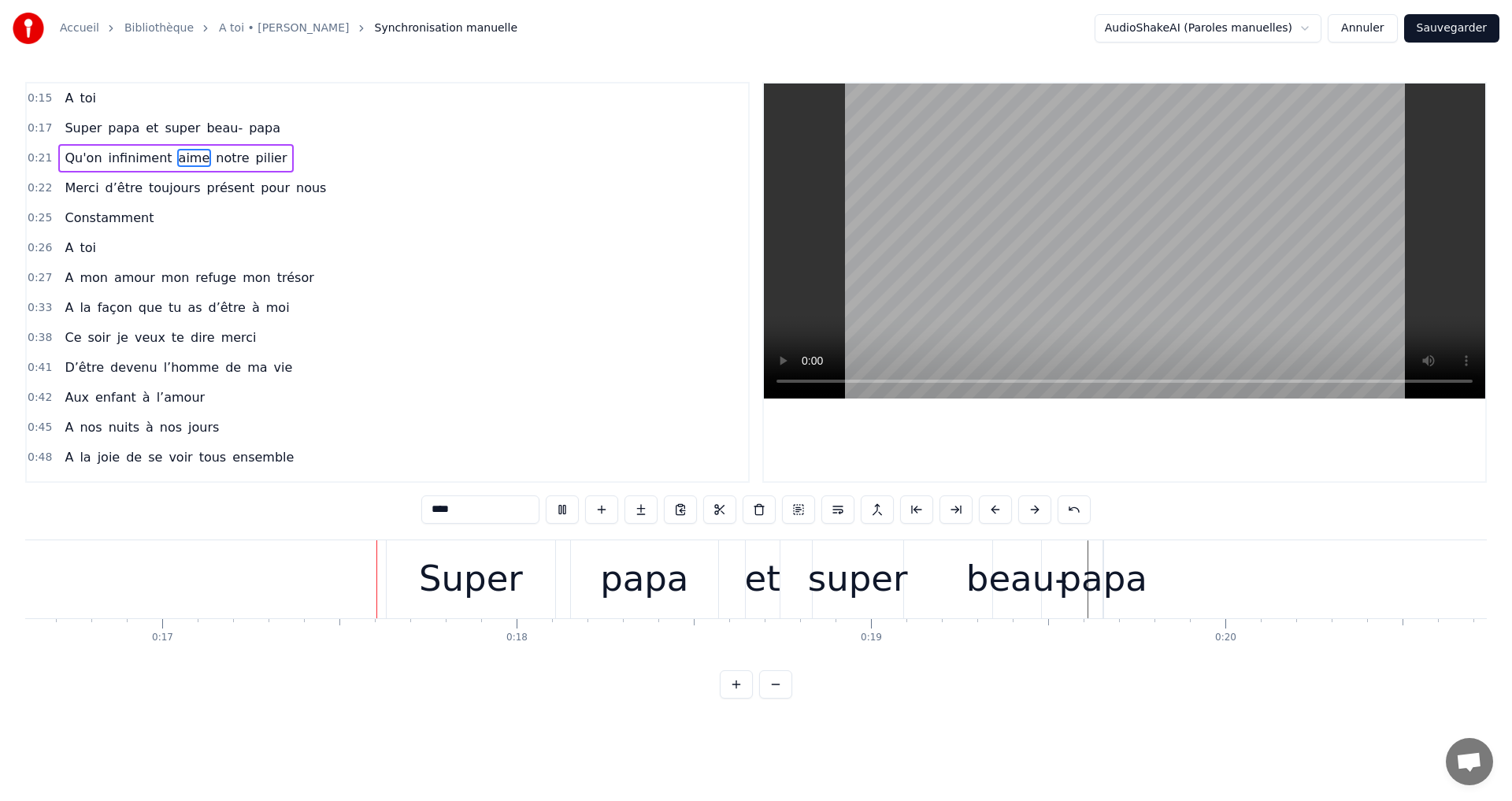
scroll to position [0, 5922]
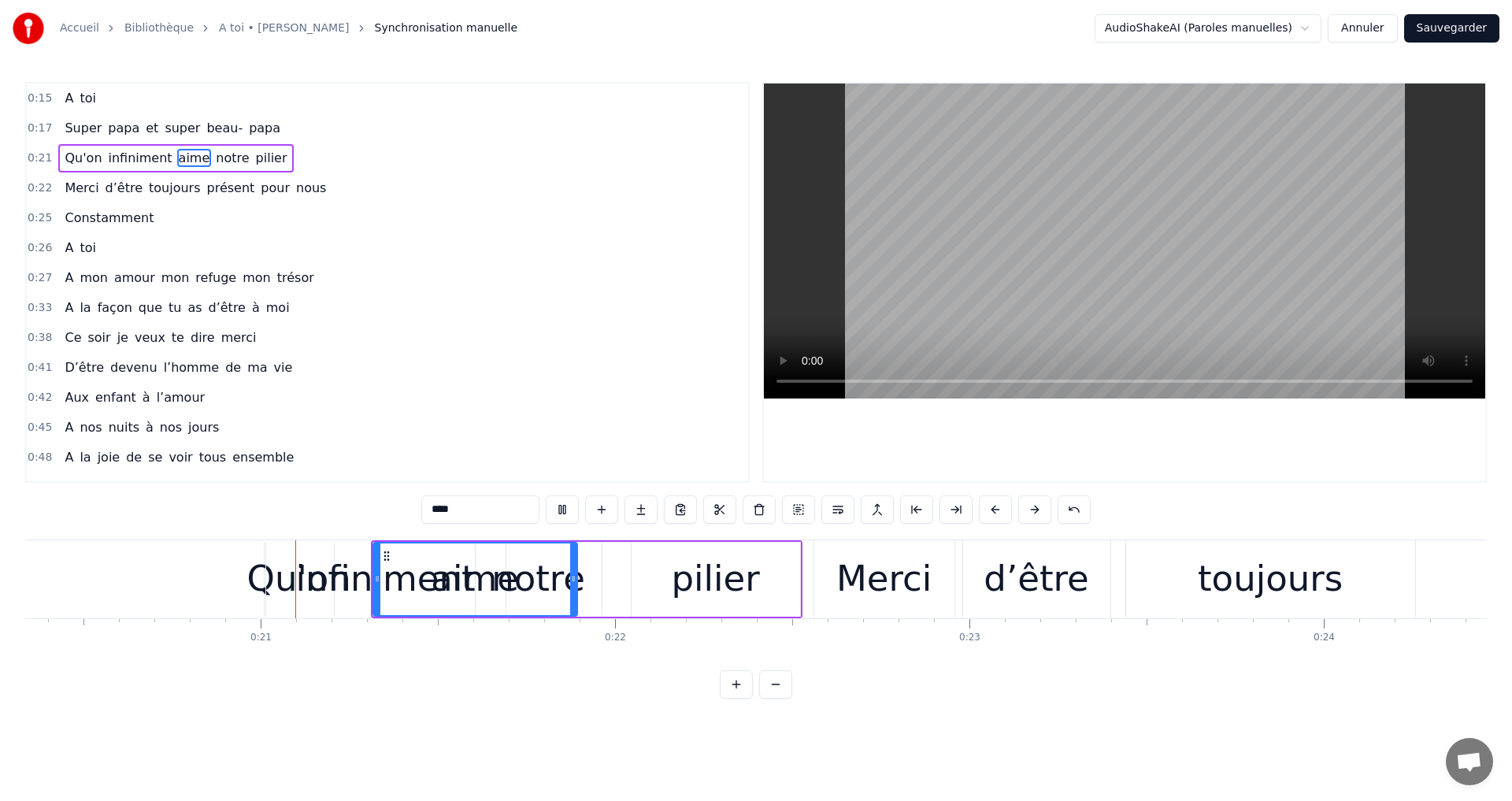
click at [1104, 224] on video at bounding box center [1124, 241] width 721 height 315
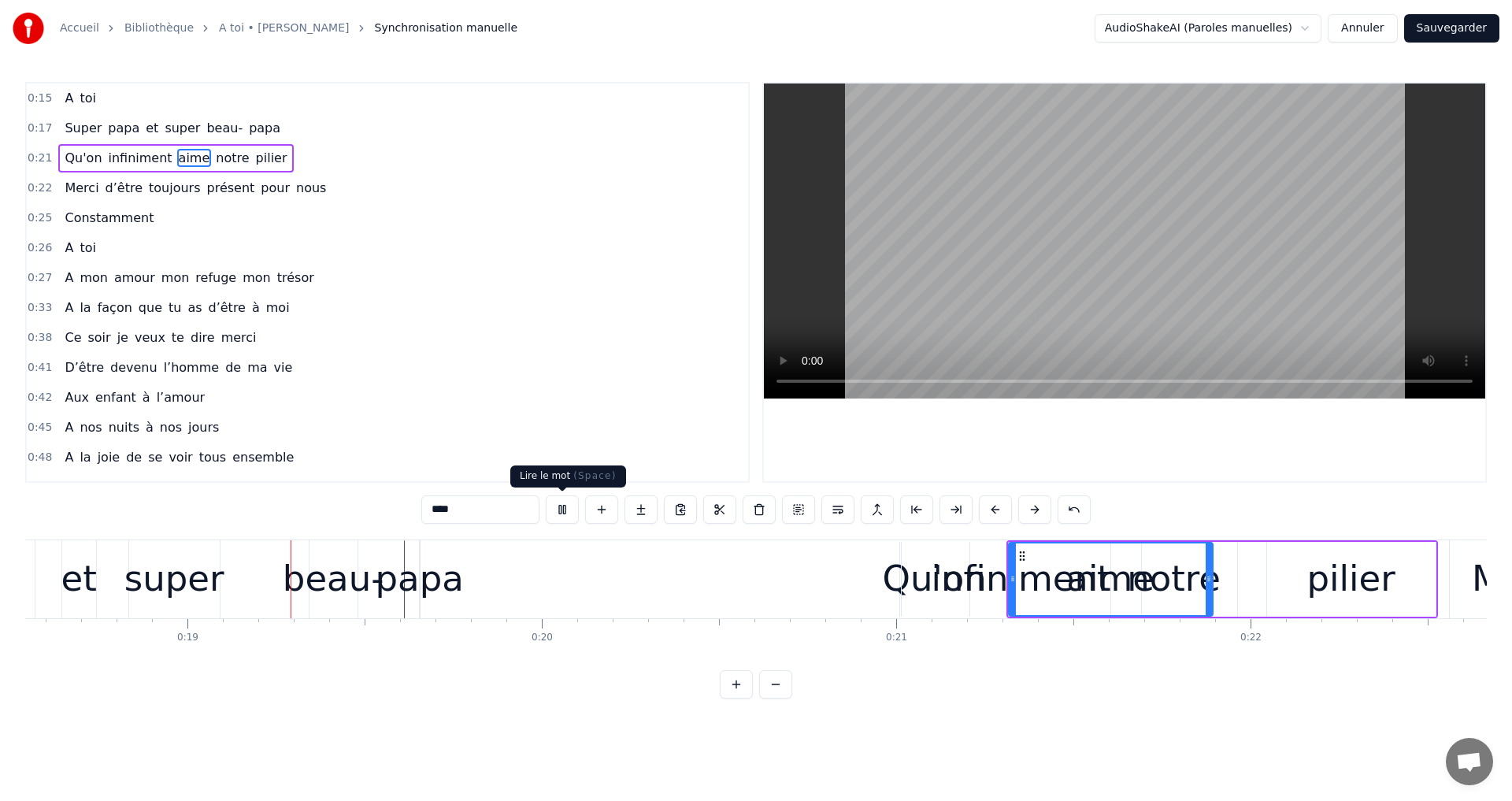
scroll to position [0, 6582]
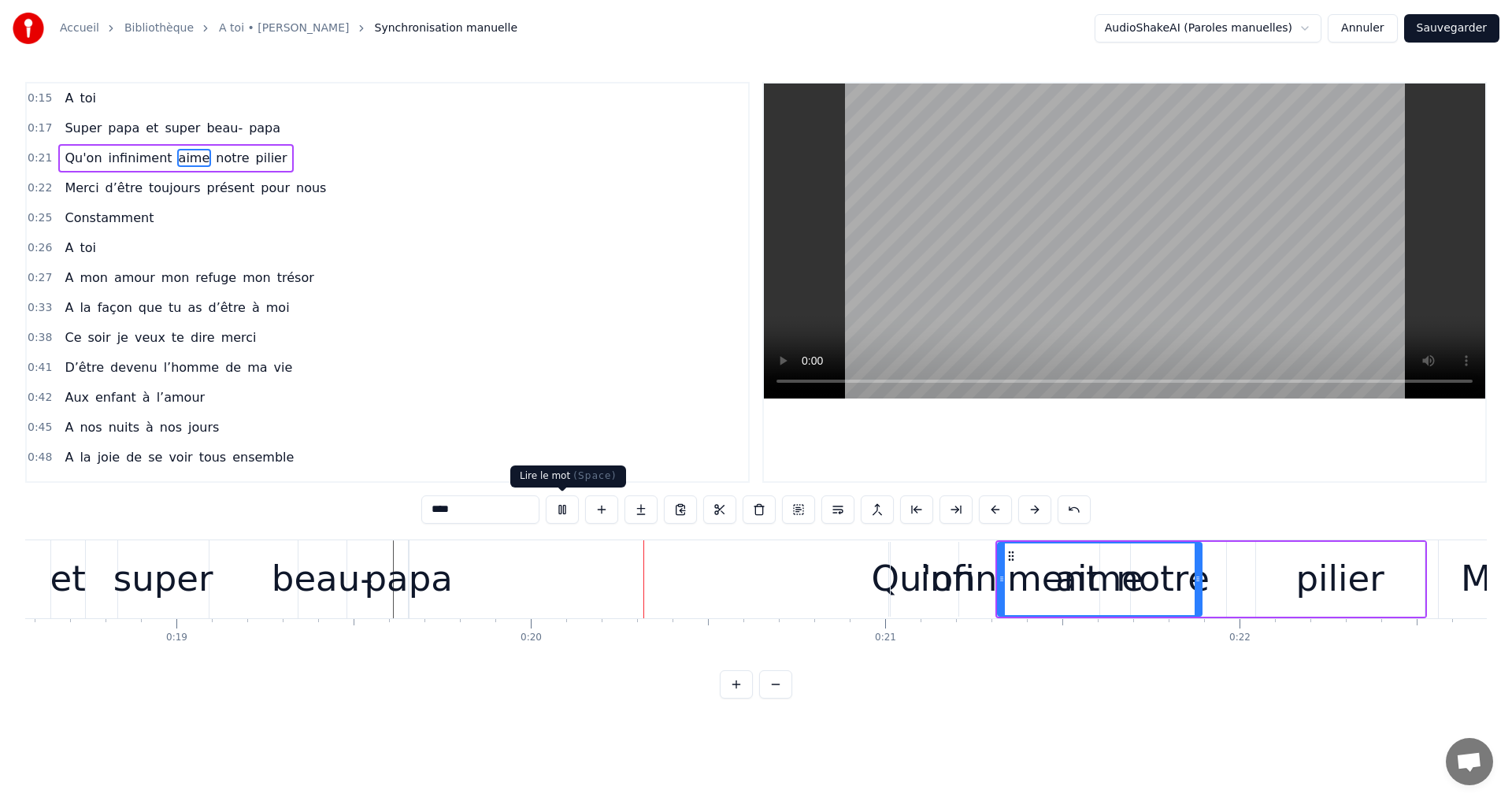
click at [548, 514] on button at bounding box center [561, 510] width 33 height 29
click at [888, 550] on div "Qu'on" at bounding box center [923, 579] width 71 height 75
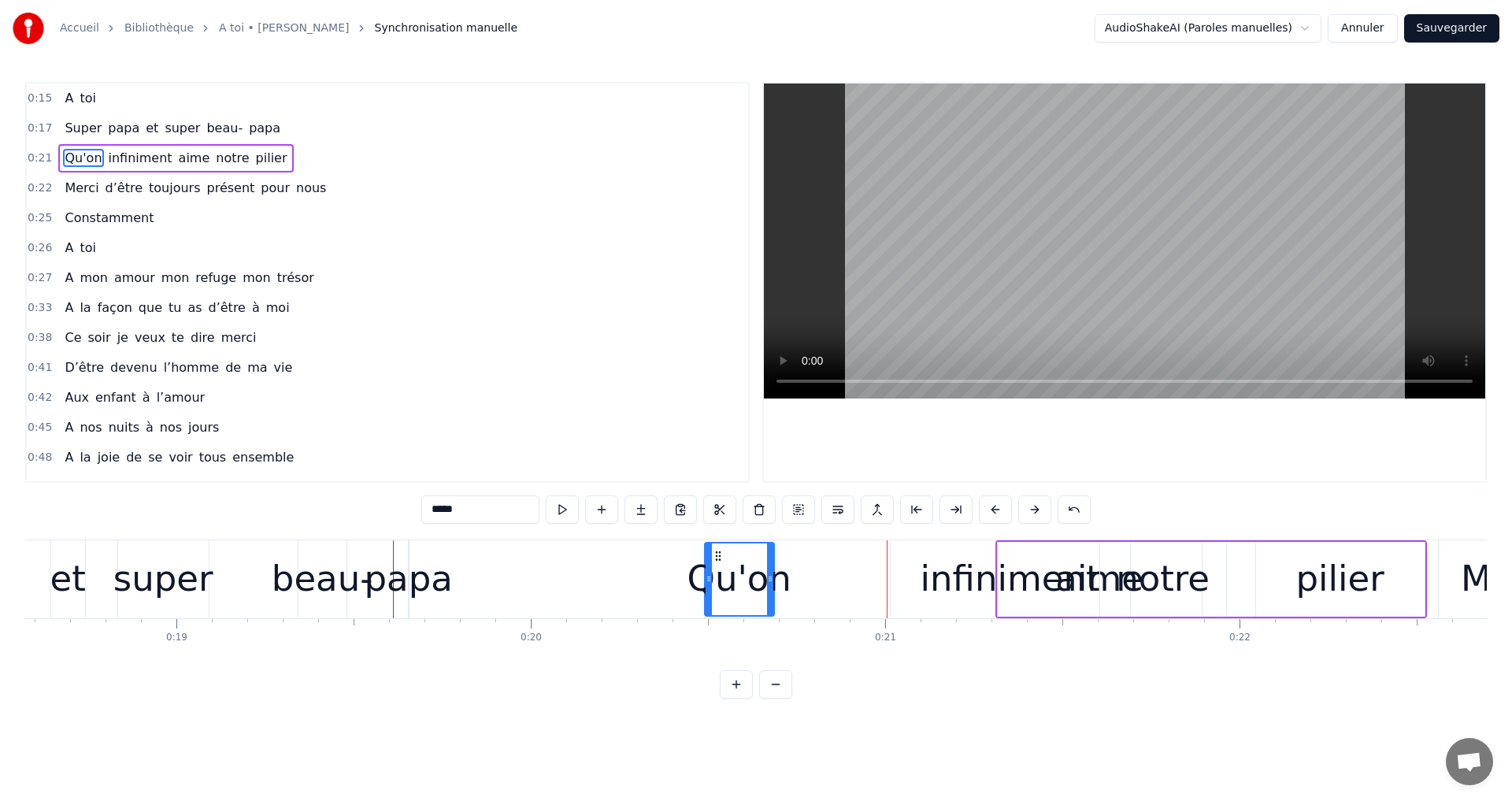
drag, startPoint x: 904, startPoint y: 554, endPoint x: 719, endPoint y: 567, distance: 185.5
click at [719, 567] on div "Qu'on" at bounding box center [739, 579] width 68 height 72
click at [1084, 584] on div "aime" at bounding box center [1099, 578] width 89 height 53
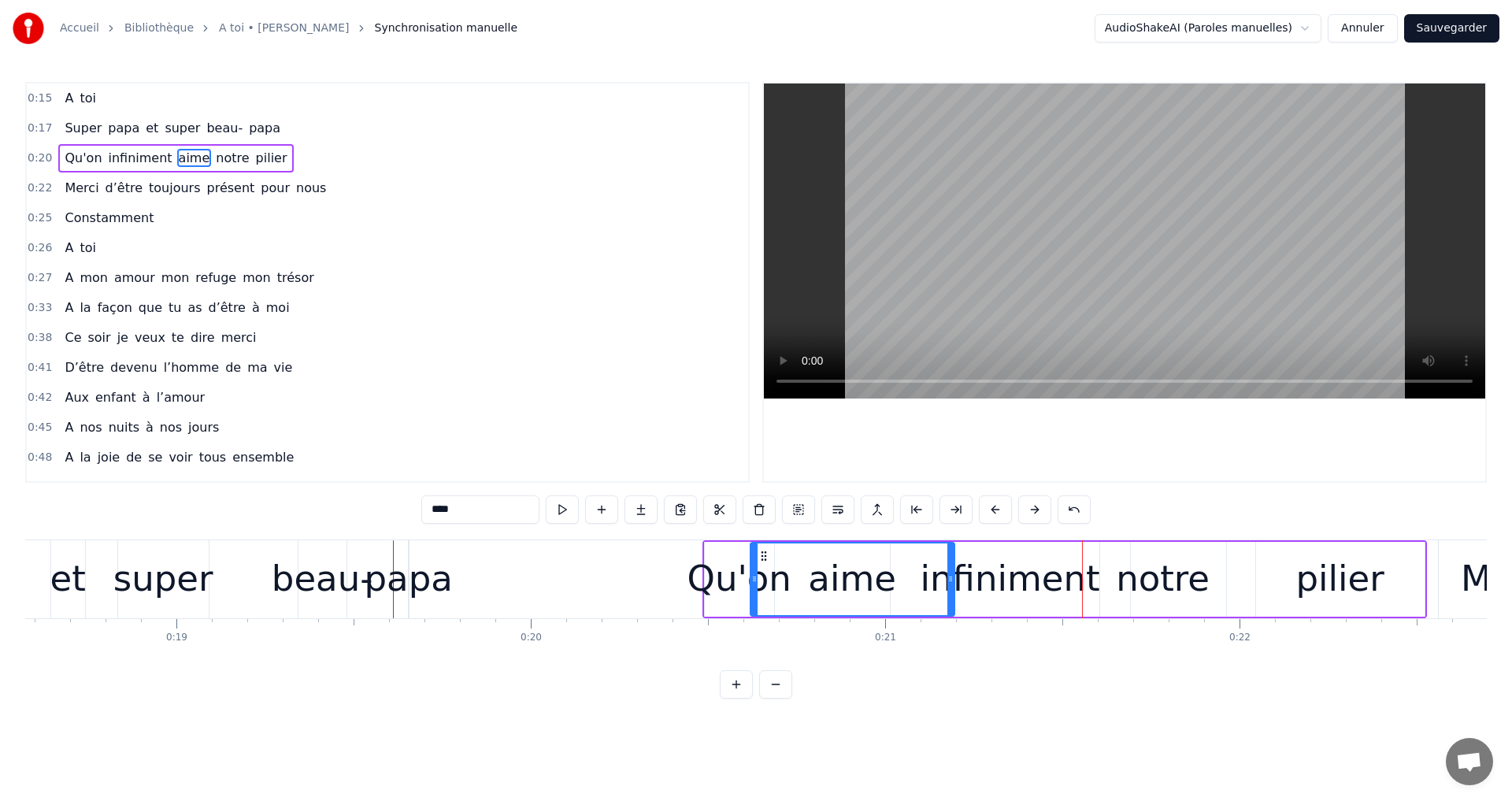
drag, startPoint x: 1009, startPoint y: 551, endPoint x: 762, endPoint y: 581, distance: 248.8
click at [762, 581] on div "aime" at bounding box center [852, 579] width 203 height 72
click at [971, 562] on div "infiniment" at bounding box center [1010, 578] width 179 height 53
type input "**********"
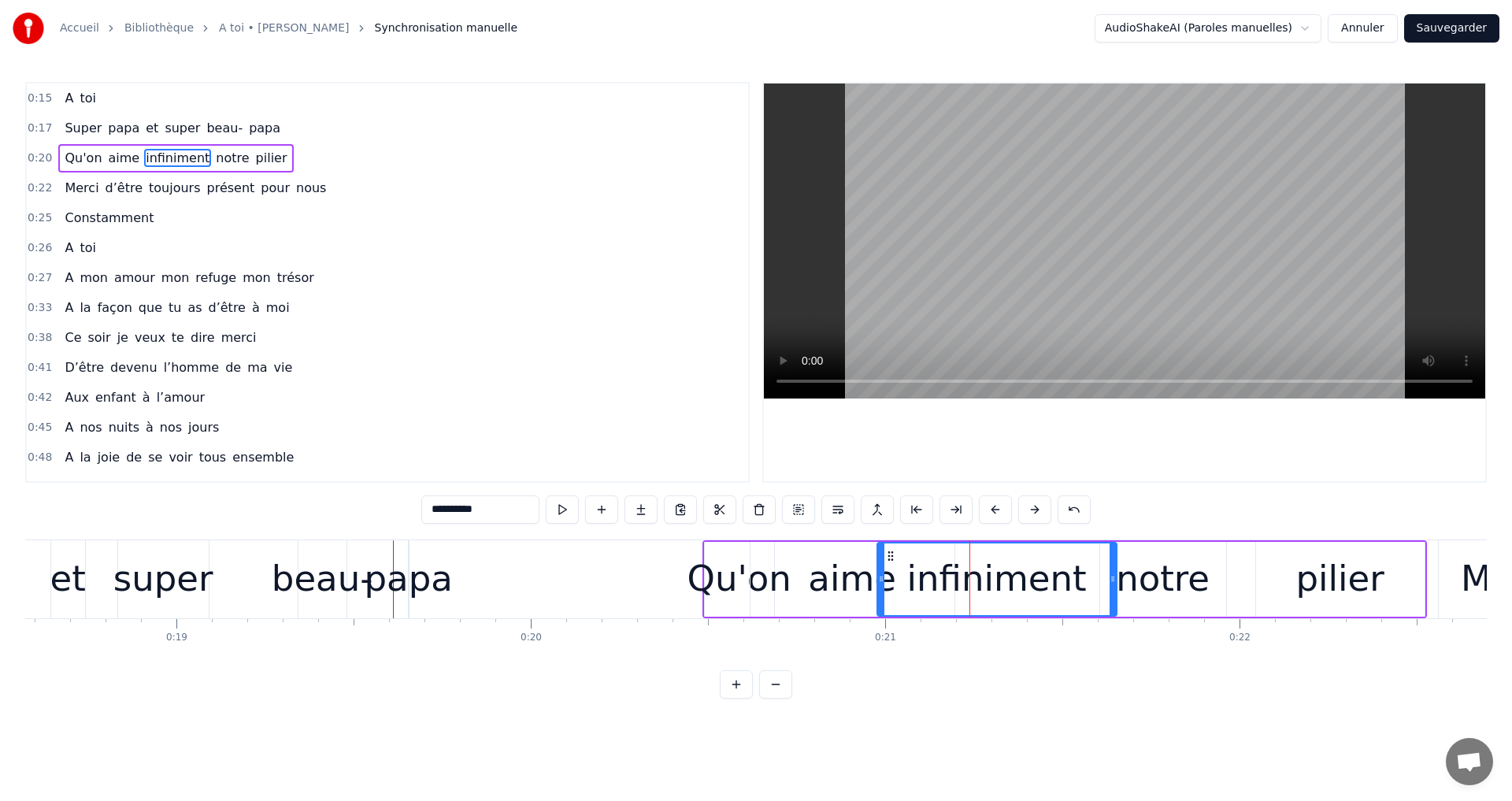
drag, startPoint x: 902, startPoint y: 550, endPoint x: 888, endPoint y: 555, distance: 14.9
click at [888, 555] on icon at bounding box center [891, 556] width 13 height 13
click at [888, 555] on div "Qu'on aime infiniment notre pilier" at bounding box center [1065, 579] width 724 height 78
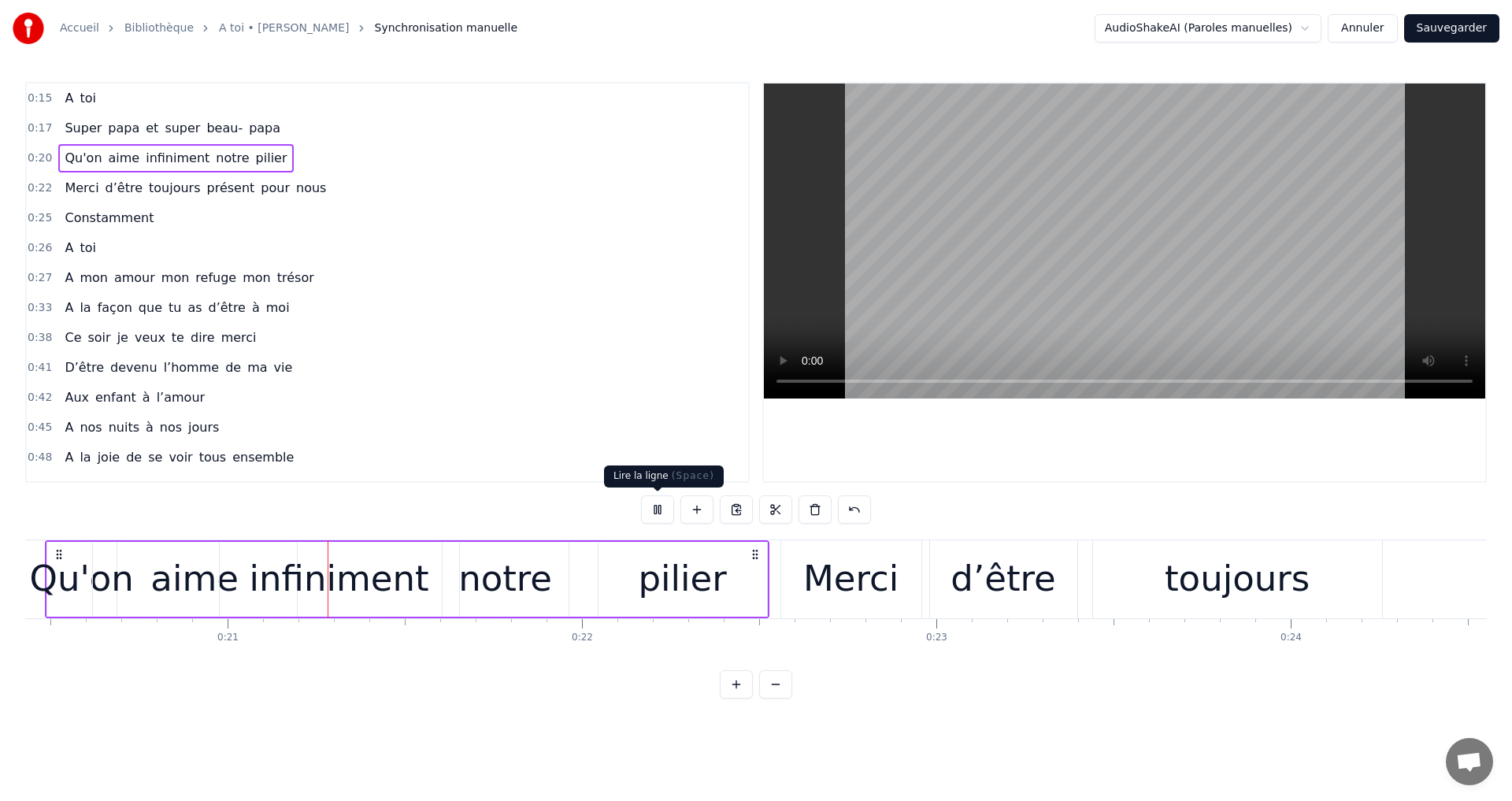
scroll to position [0, 7247]
click at [656, 512] on button at bounding box center [657, 510] width 33 height 29
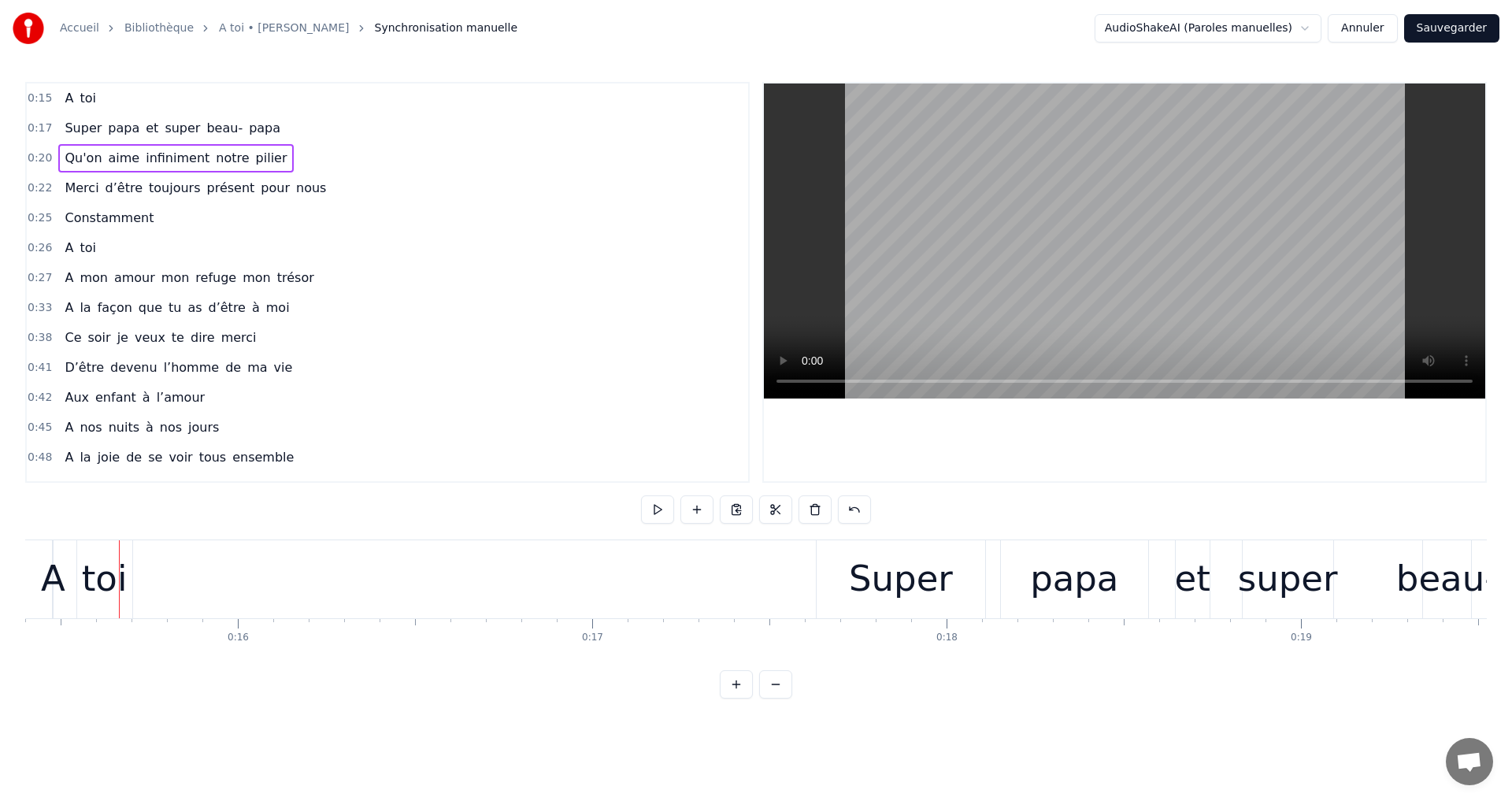
scroll to position [0, 5472]
click at [835, 409] on div at bounding box center [1124, 282] width 721 height 398
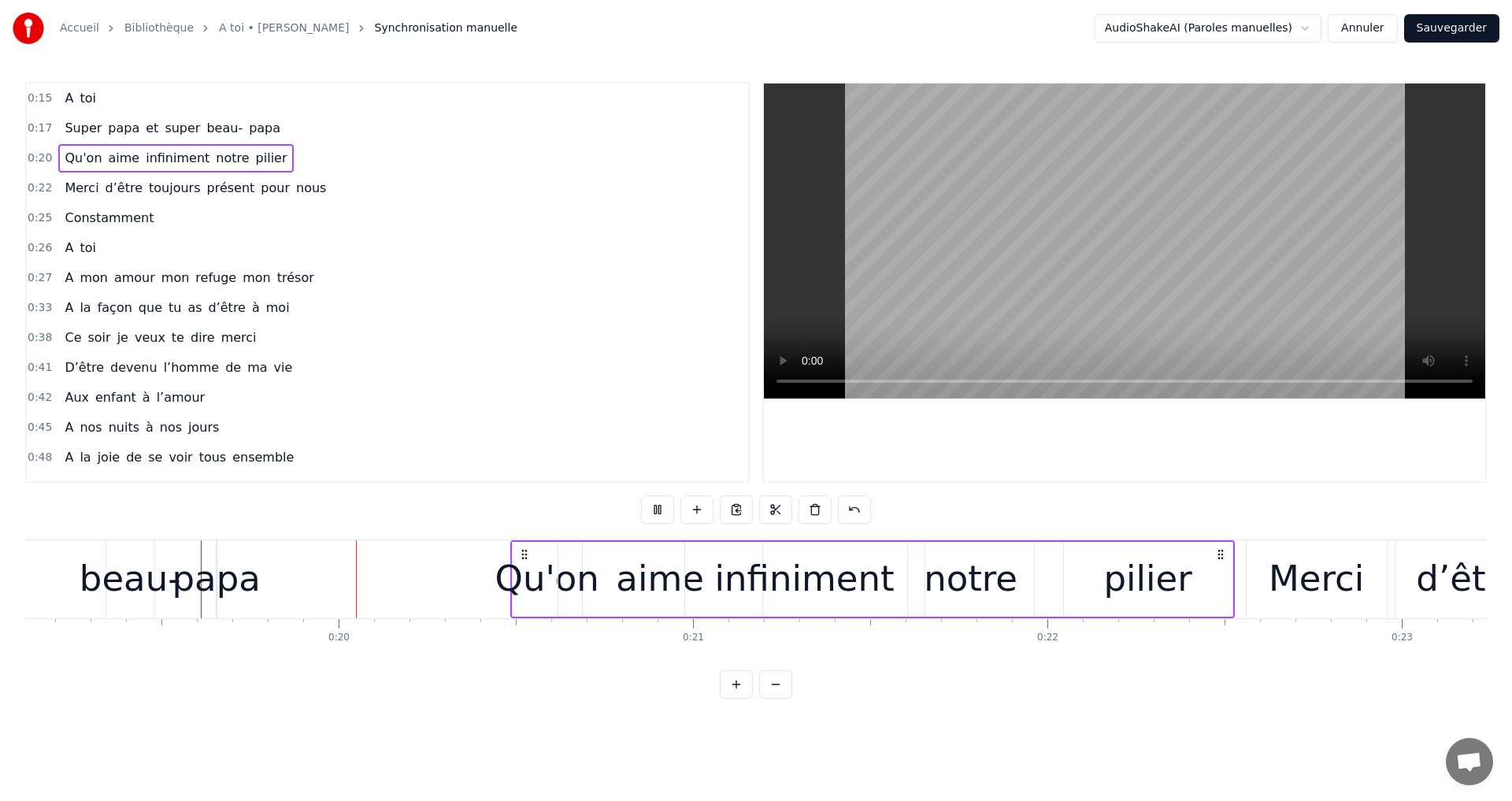
scroll to position [0, 6780]
click at [1104, 262] on video at bounding box center [1124, 241] width 721 height 315
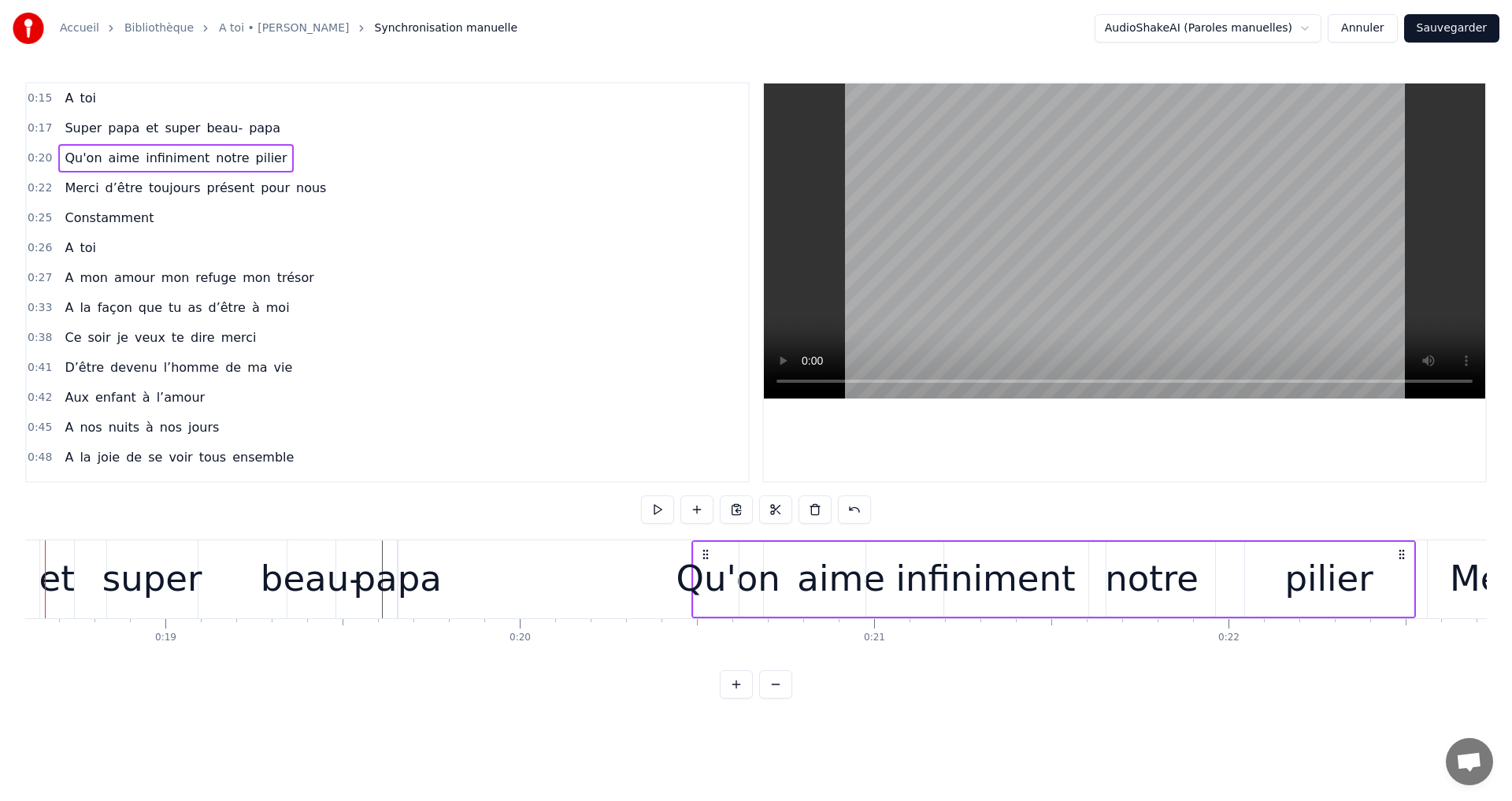
scroll to position [0, 6534]
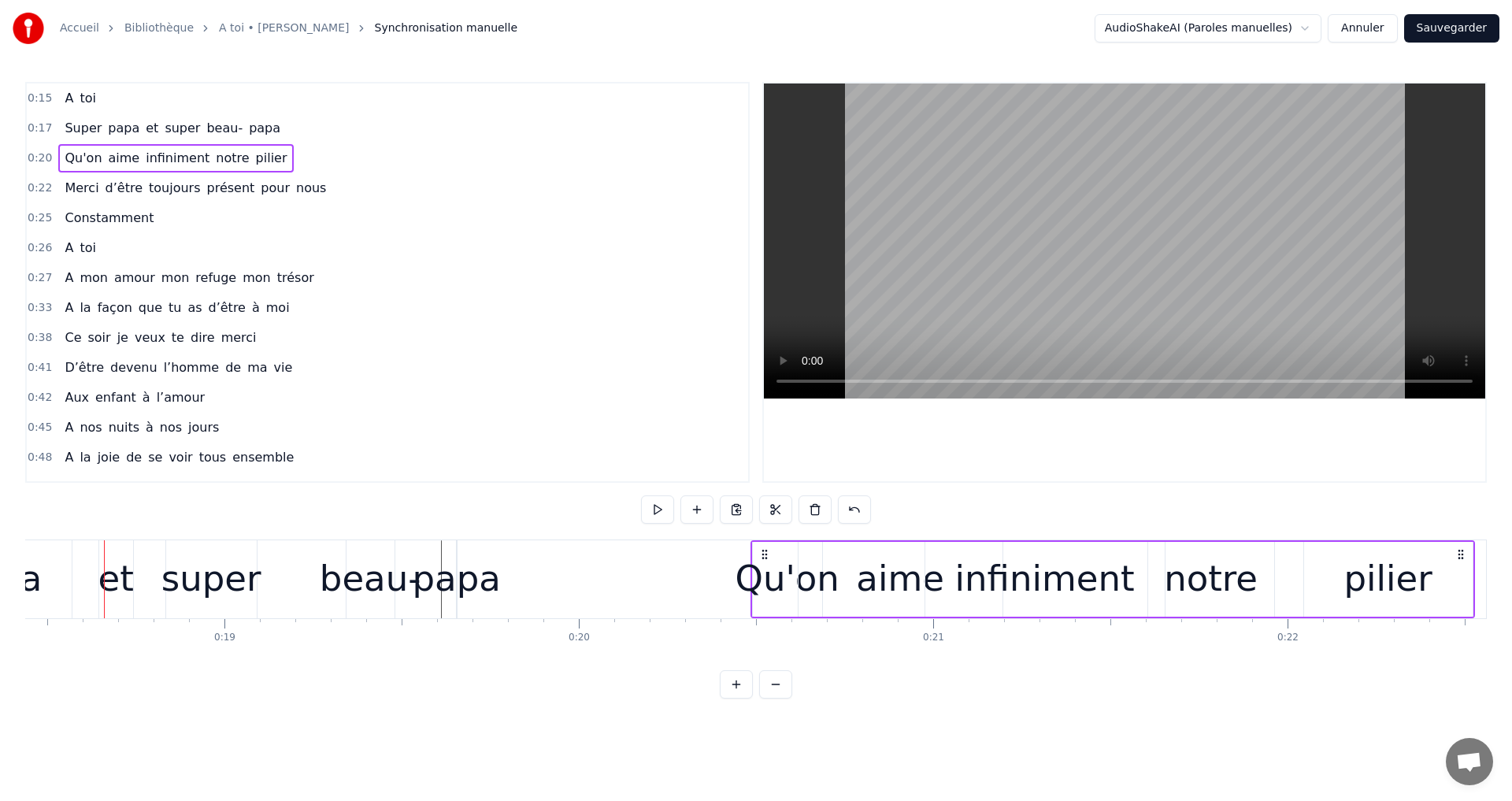
click at [432, 552] on div "papa" at bounding box center [456, 578] width 89 height 53
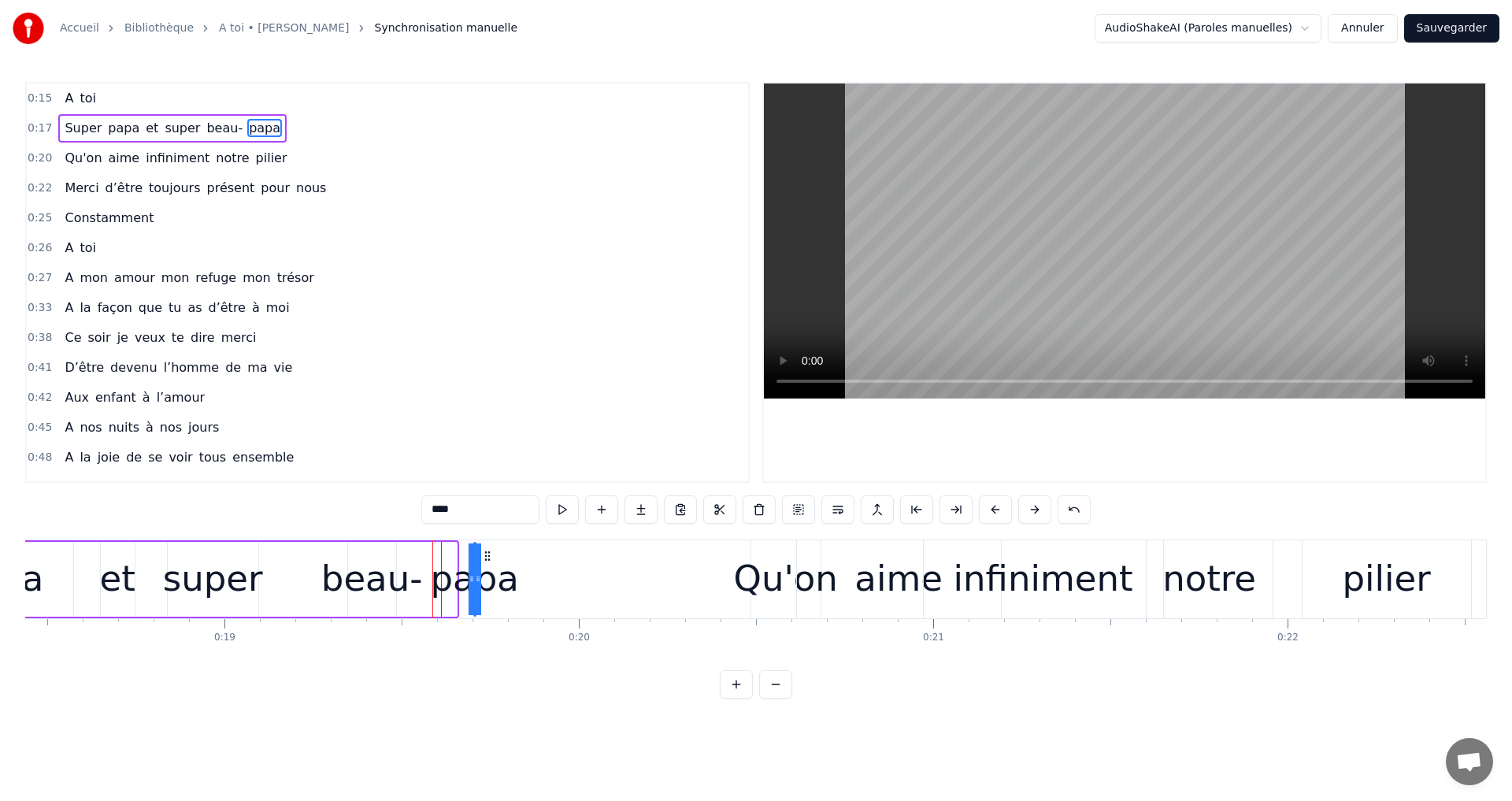
drag, startPoint x: 471, startPoint y: 553, endPoint x: 486, endPoint y: 554, distance: 15.0
click at [486, 554] on icon at bounding box center [487, 556] width 13 height 13
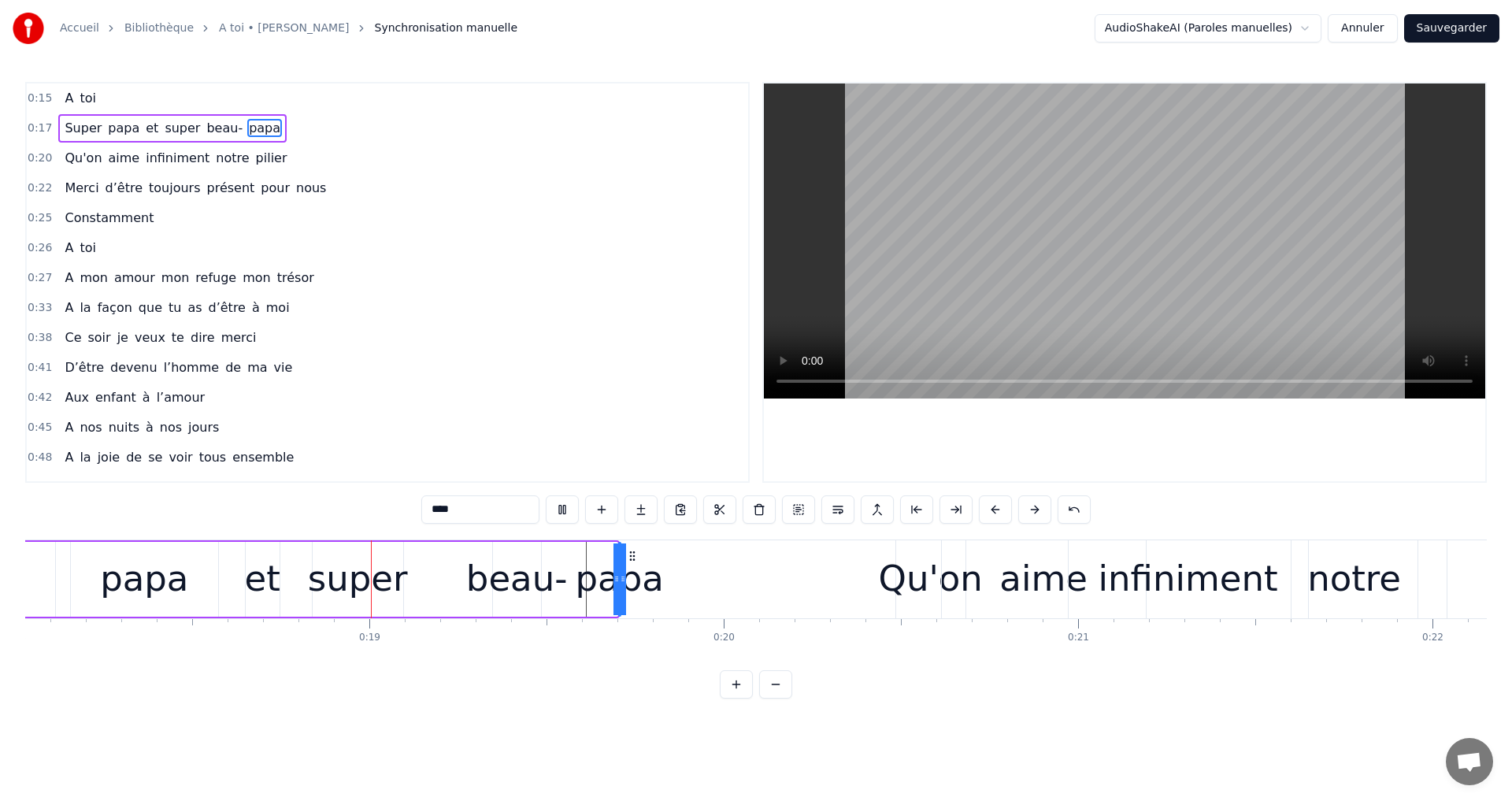
scroll to position [0, 6404]
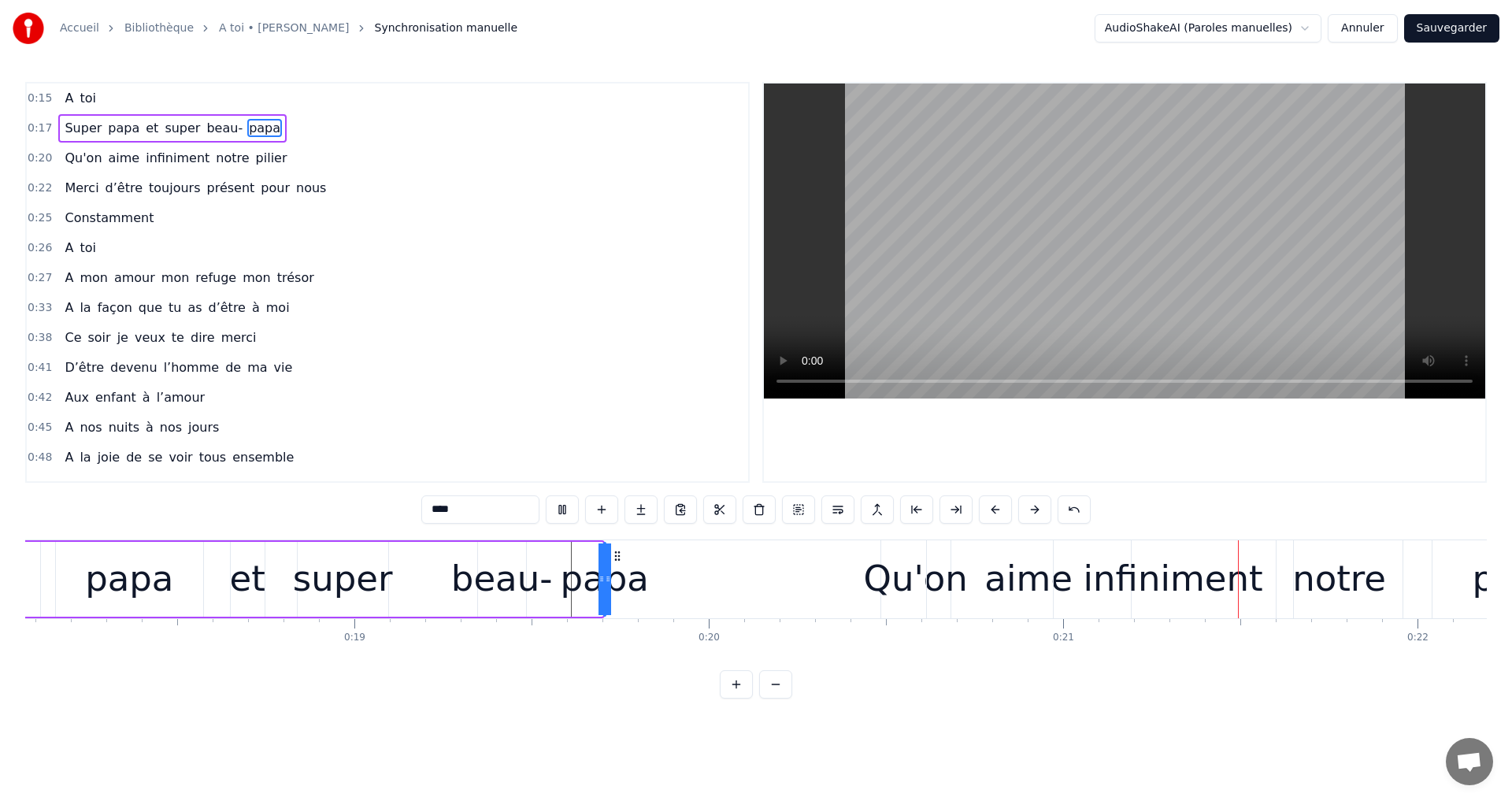
click at [1176, 210] on video at bounding box center [1124, 241] width 721 height 315
click at [898, 550] on div "Qu'on" at bounding box center [915, 579] width 69 height 78
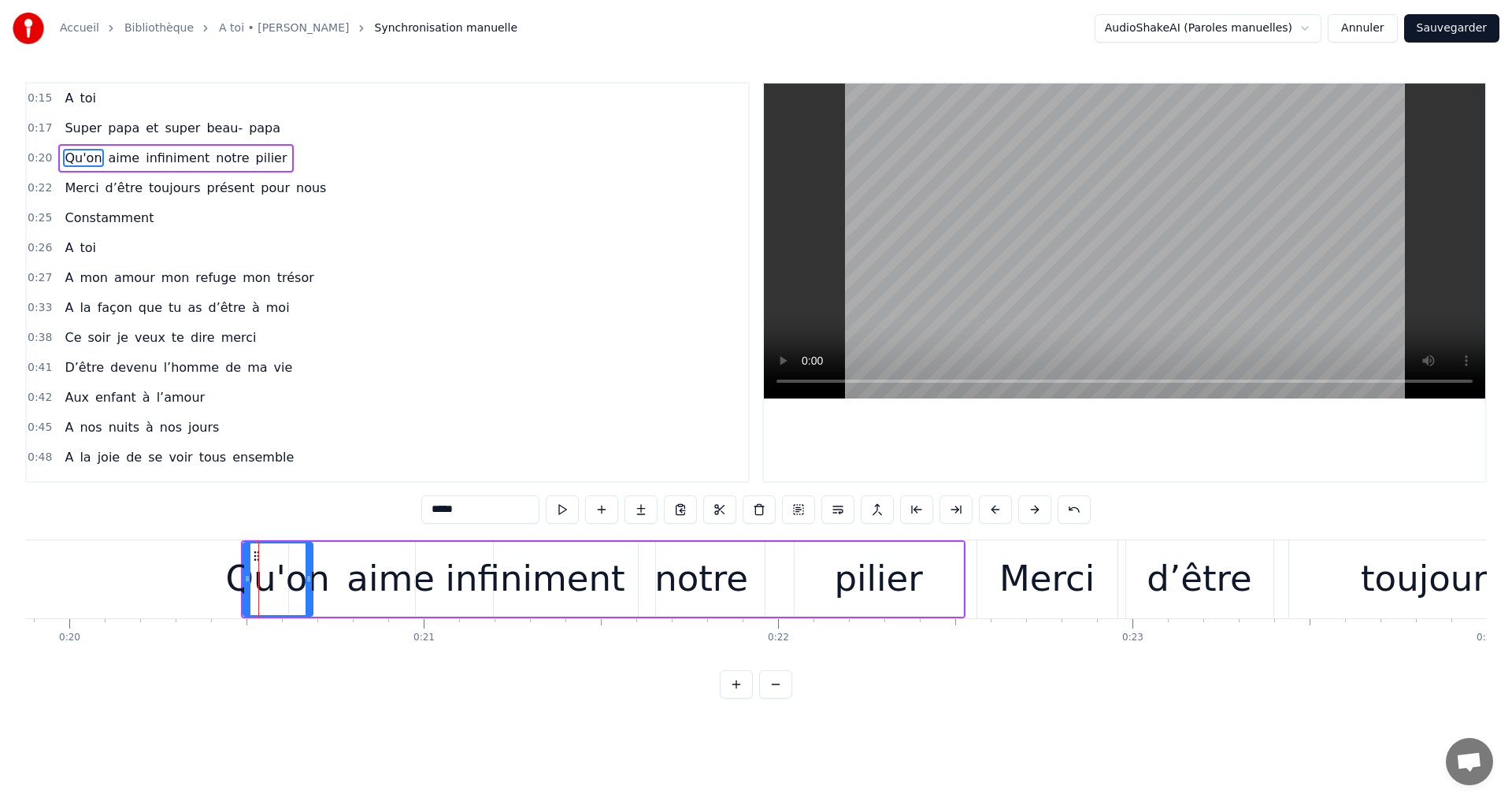
scroll to position [0, 7065]
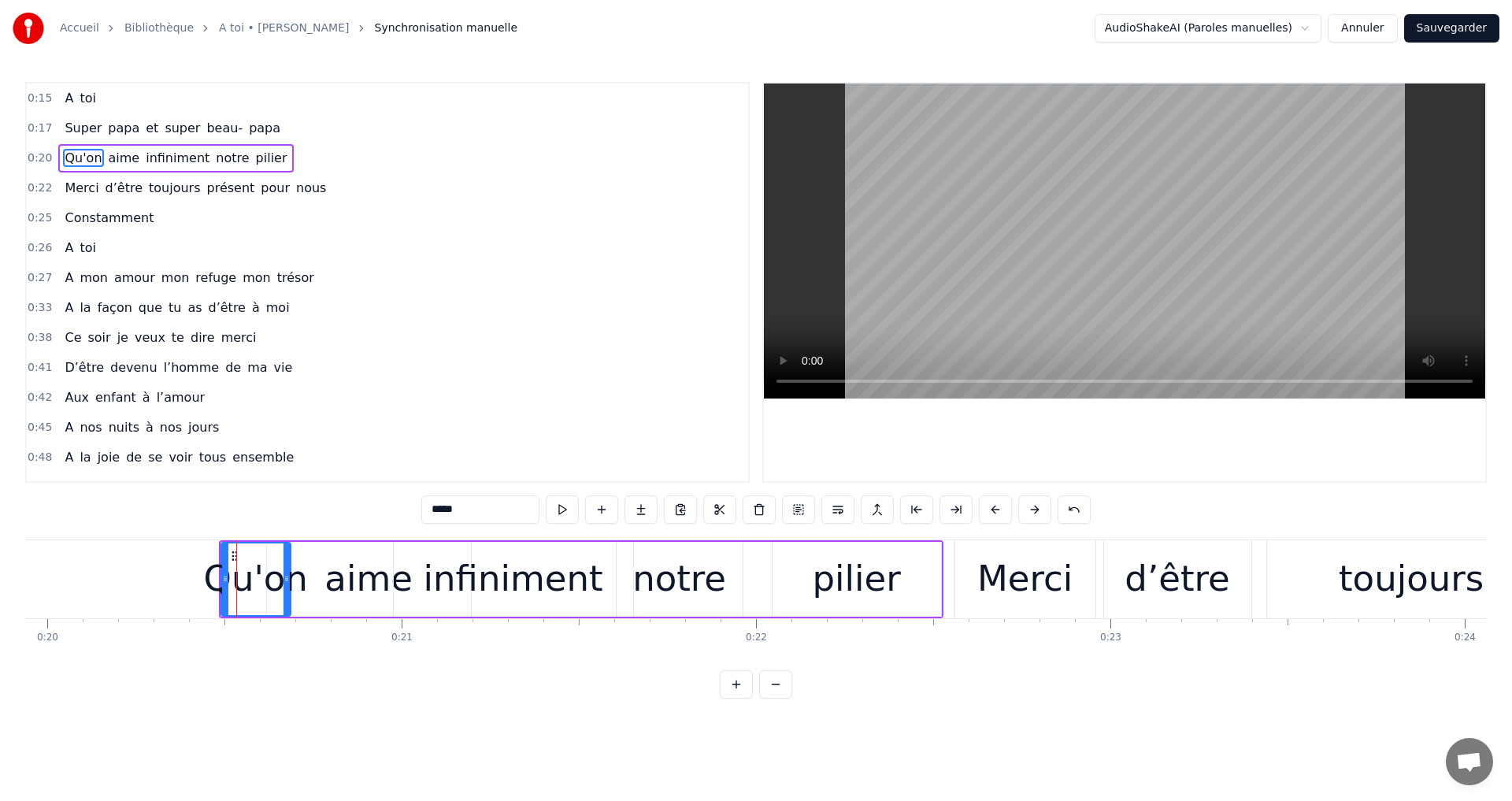
click at [1469, 640] on div "A toi Super papa et super beau- papa [PERSON_NAME]on aime infiniment notre pili…" at bounding box center [756, 598] width 1462 height 118
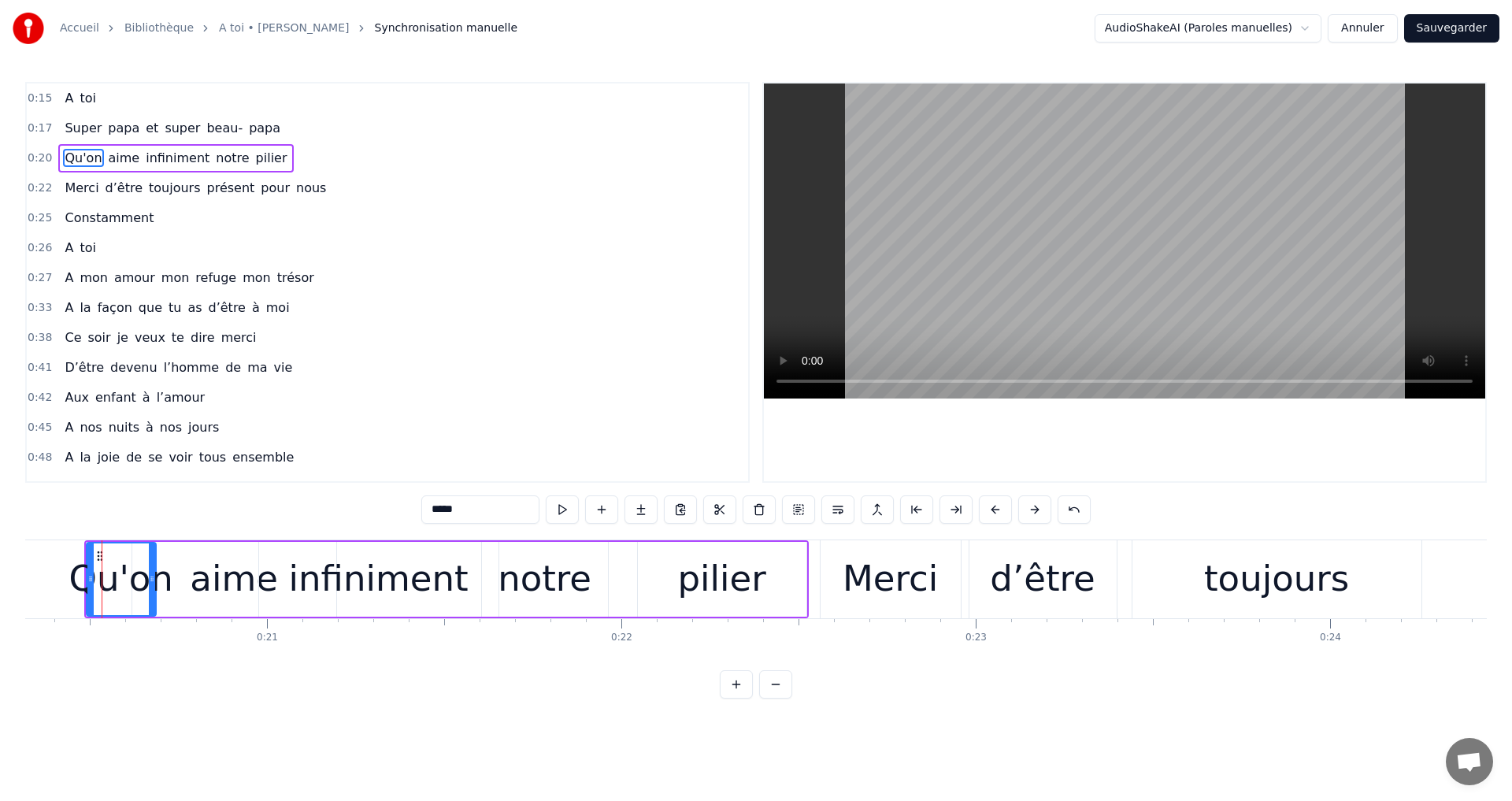
scroll to position [0, 7223]
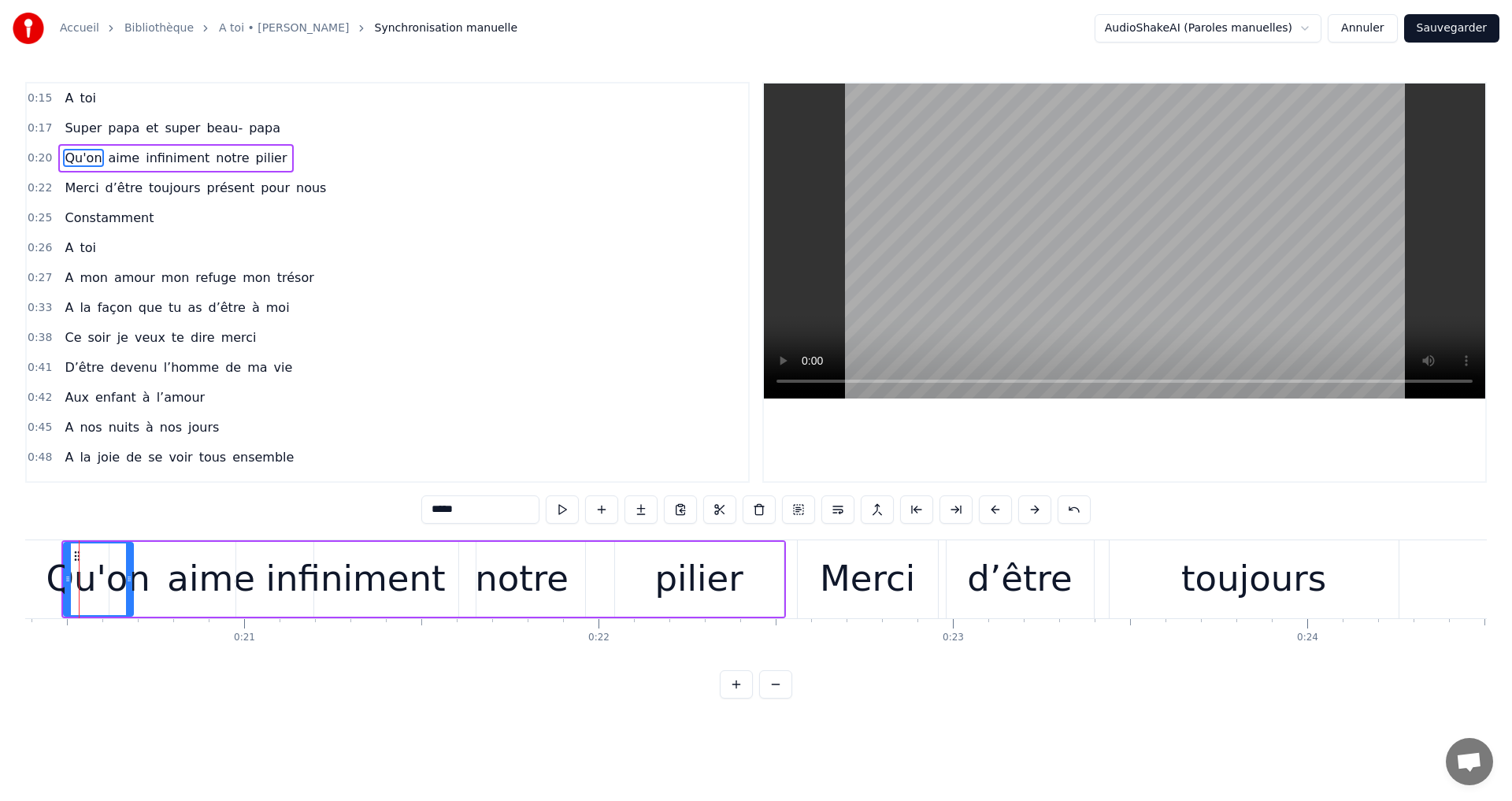
click at [695, 556] on div "pilier" at bounding box center [699, 578] width 89 height 53
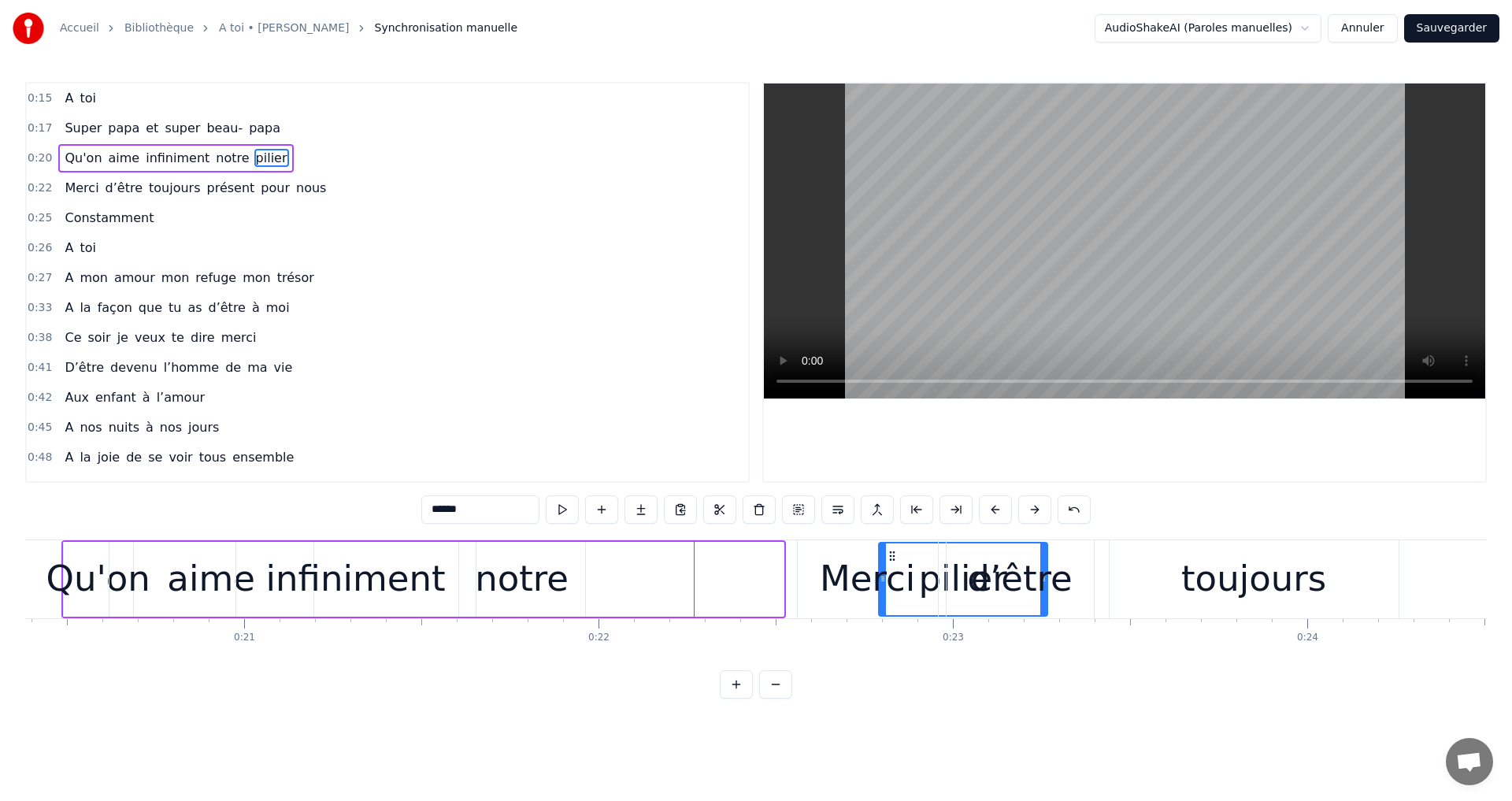
drag, startPoint x: 629, startPoint y: 554, endPoint x: 893, endPoint y: 569, distance: 264.4
click at [473, 555] on div "notre" at bounding box center [522, 579] width 126 height 75
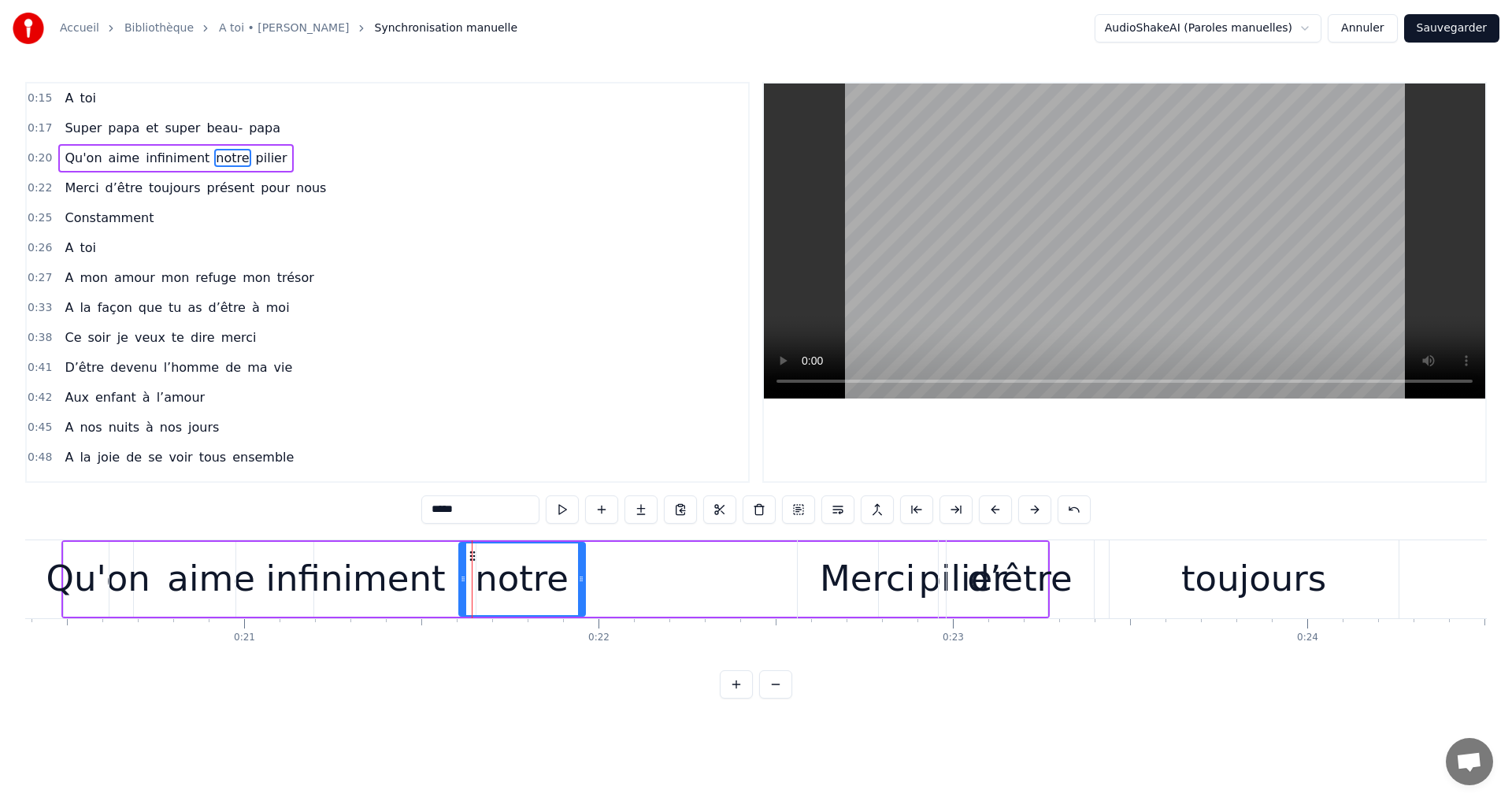
drag, startPoint x: 474, startPoint y: 548, endPoint x: 527, endPoint y: 564, distance: 55.4
click at [554, 566] on div "notre" at bounding box center [522, 579] width 124 height 72
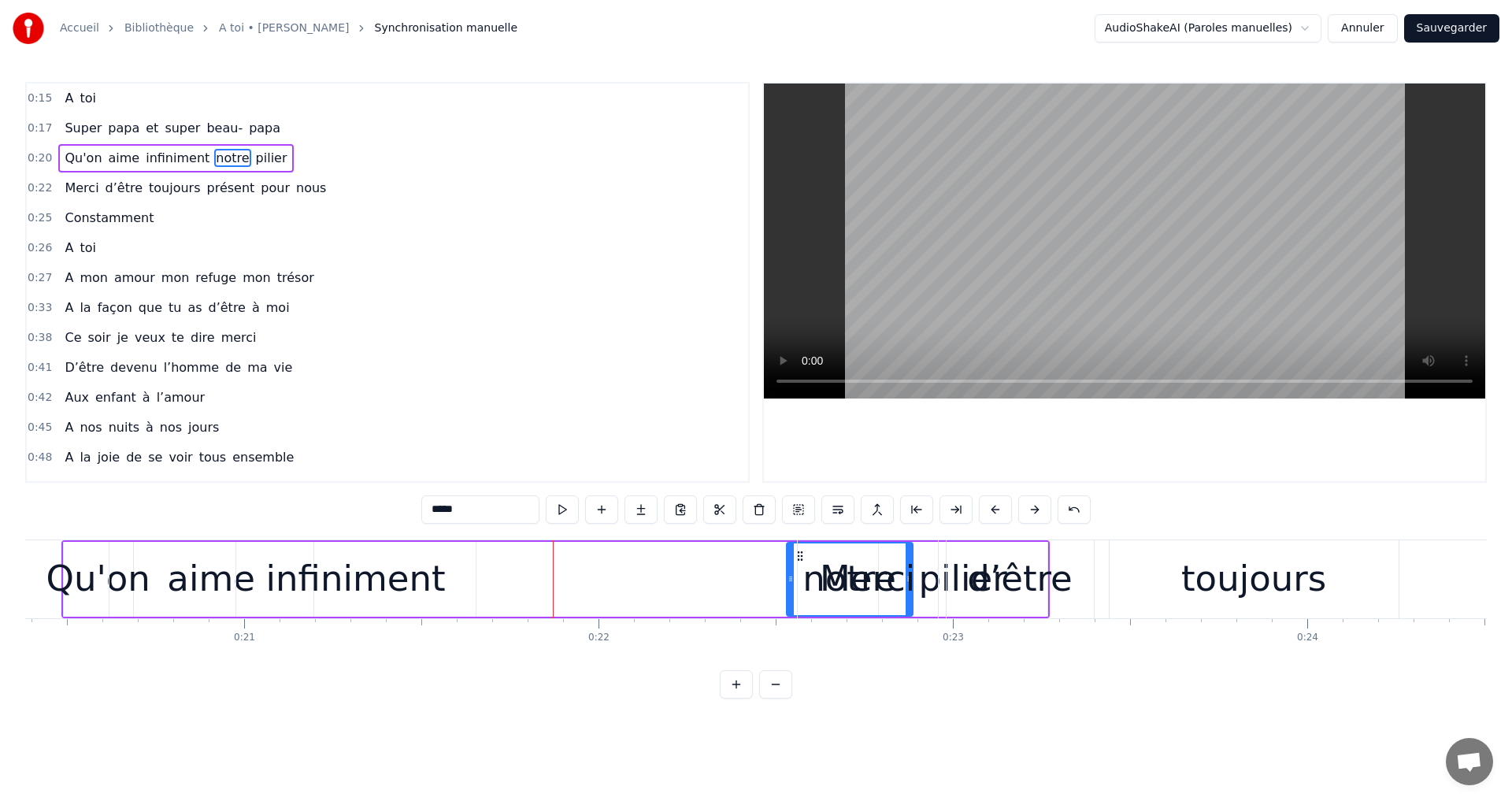
drag, startPoint x: 470, startPoint y: 556, endPoint x: 784, endPoint y: 575, distance: 314.6
click at [297, 558] on div "infiniment" at bounding box center [356, 578] width 179 height 53
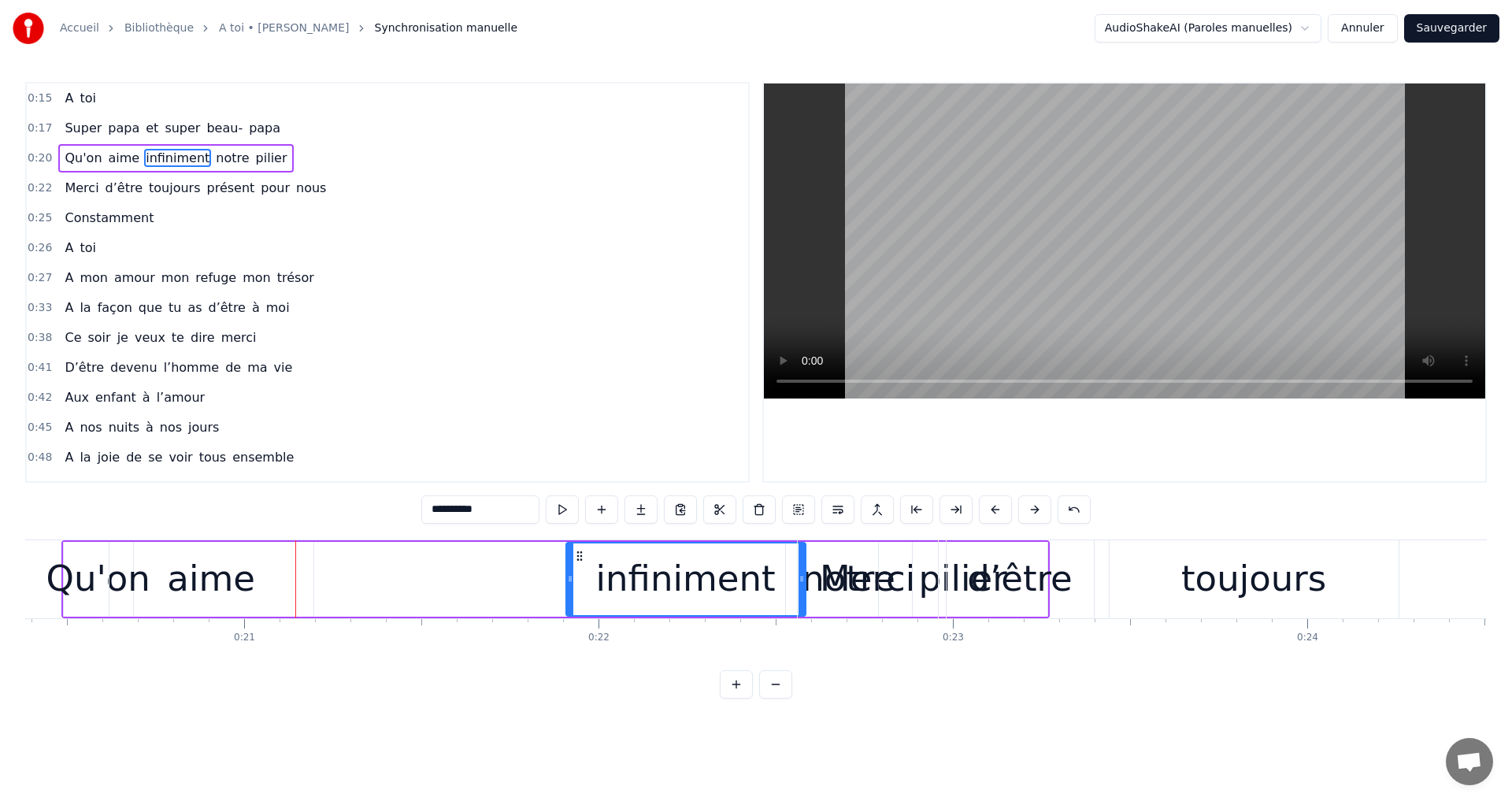
drag, startPoint x: 247, startPoint y: 551, endPoint x: 577, endPoint y: 578, distance: 331.1
click at [577, 578] on div "infiniment" at bounding box center [686, 579] width 238 height 72
click at [182, 554] on div "aime" at bounding box center [211, 578] width 89 height 53
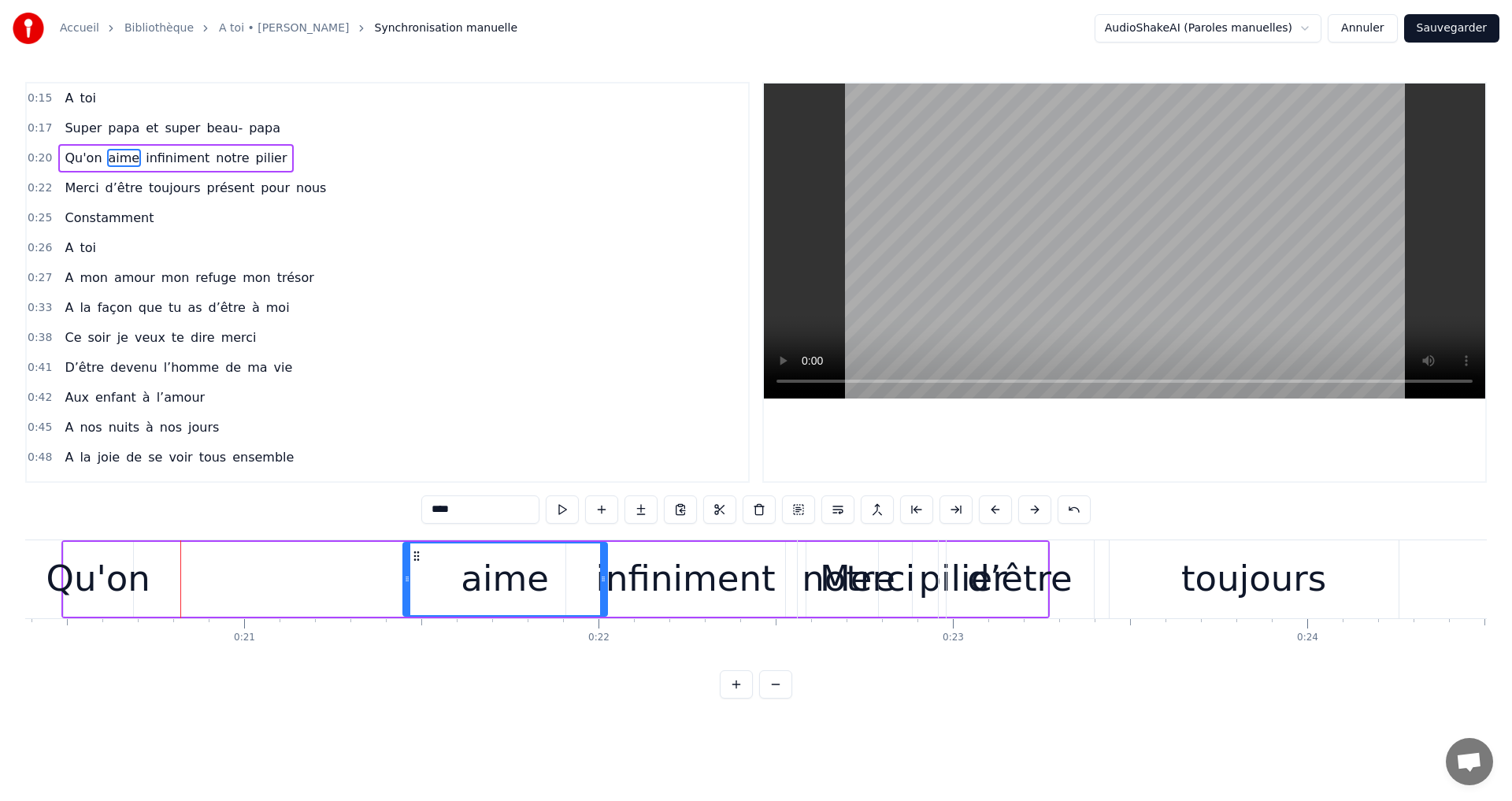
drag, startPoint x: 124, startPoint y: 553, endPoint x: 417, endPoint y: 585, distance: 294.7
click at [417, 585] on div "aime" at bounding box center [506, 579] width 203 height 72
click at [80, 557] on div "Qu'on" at bounding box center [97, 578] width 104 height 53
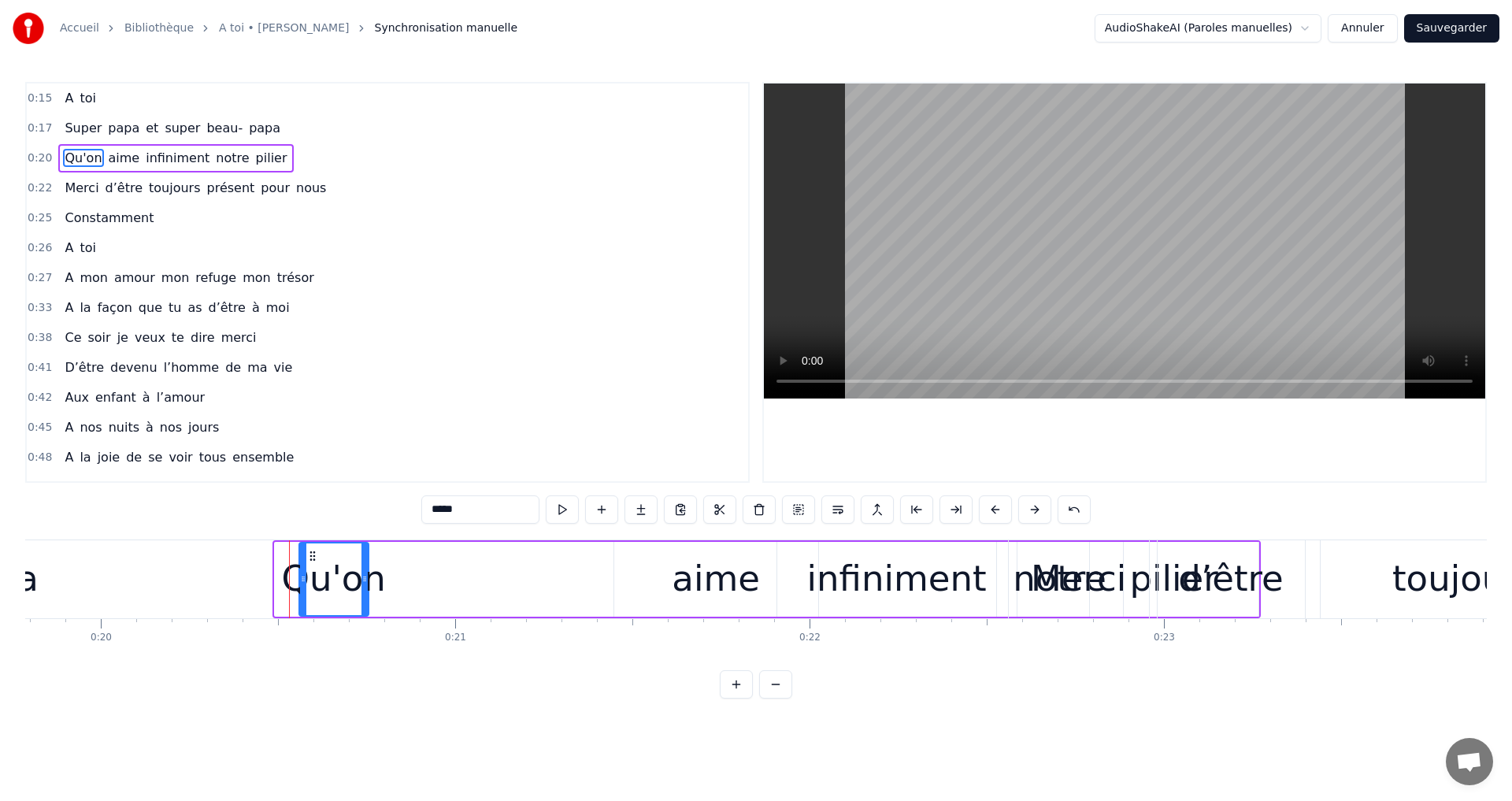
scroll to position [0, 6998]
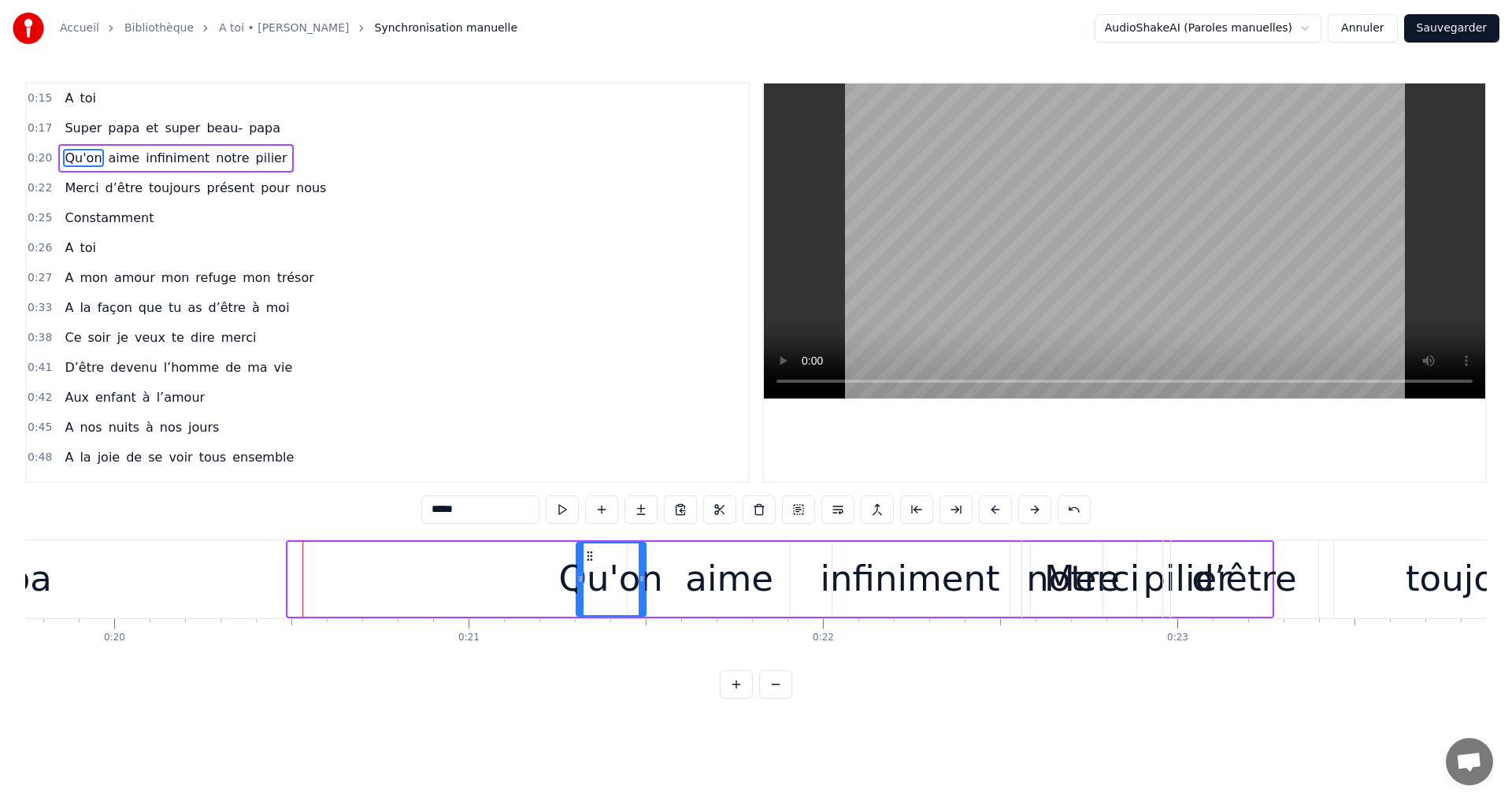
drag, startPoint x: 74, startPoint y: 553, endPoint x: 587, endPoint y: 594, distance: 514.6
click at [587, 594] on div "Qu'on" at bounding box center [611, 579] width 68 height 72
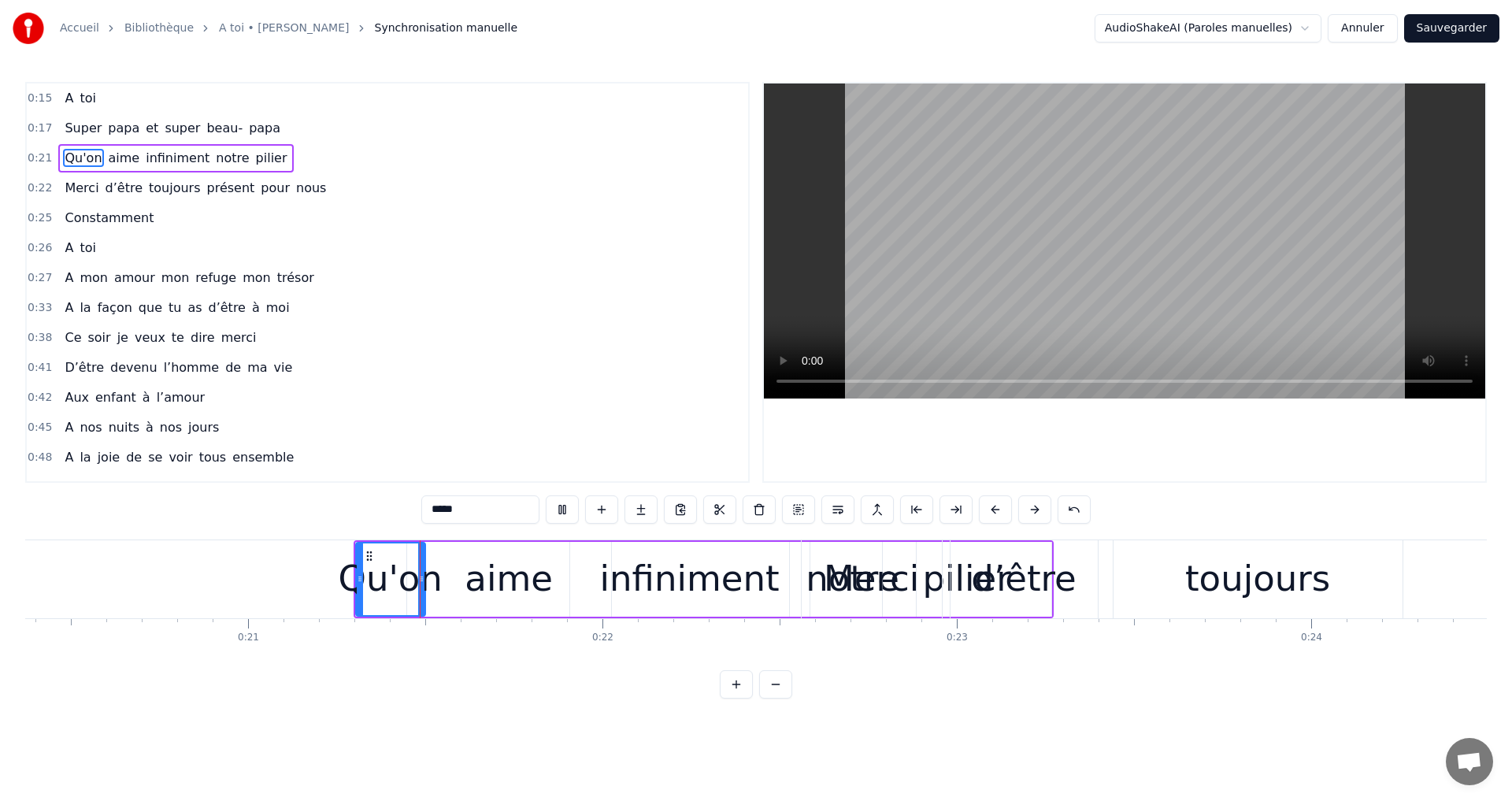
scroll to position [0, 7318]
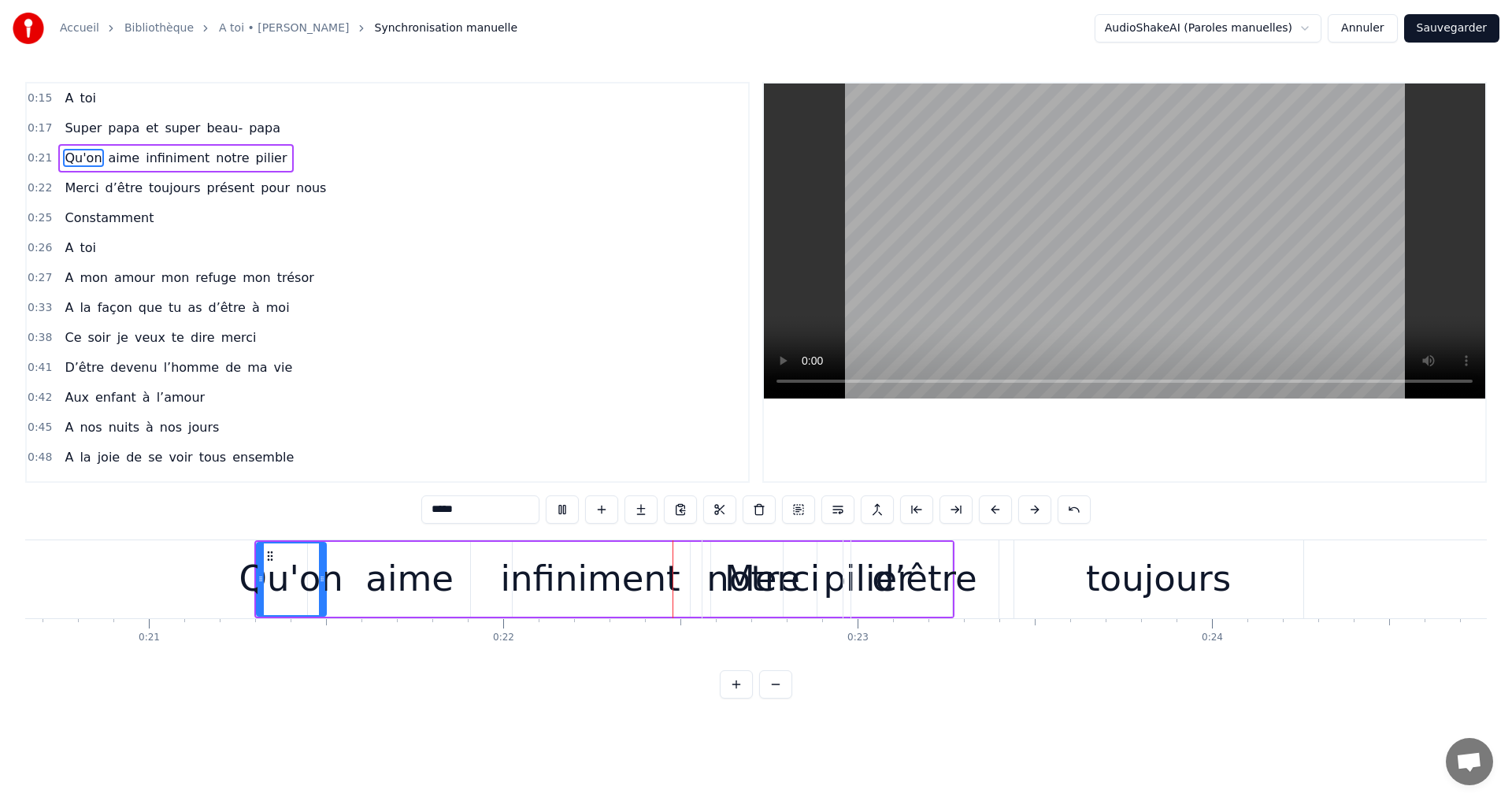
click at [1097, 250] on video at bounding box center [1124, 241] width 721 height 315
click at [770, 555] on div "Merci" at bounding box center [771, 578] width 95 height 53
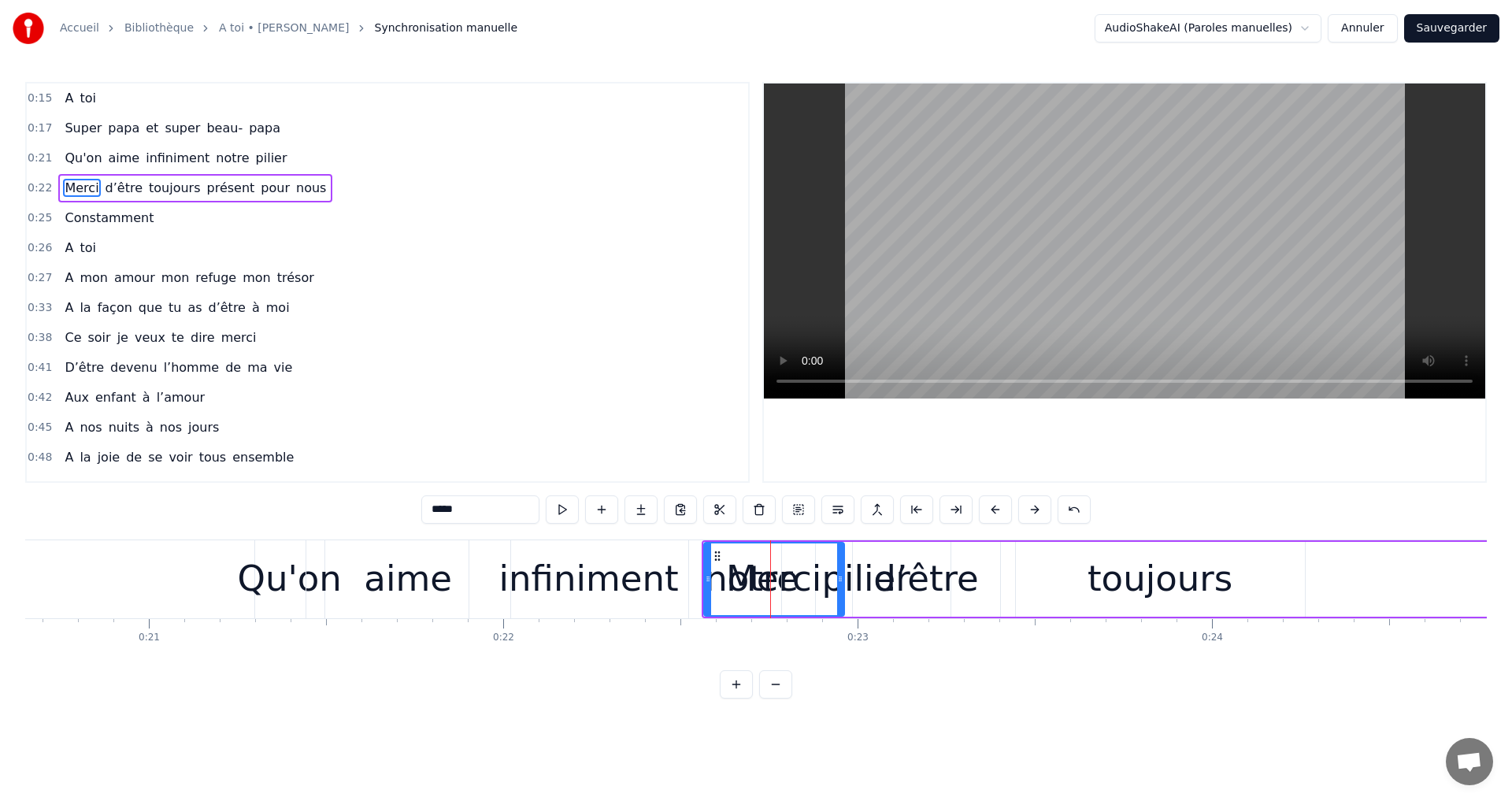
click at [694, 609] on div "notre" at bounding box center [752, 579] width 126 height 78
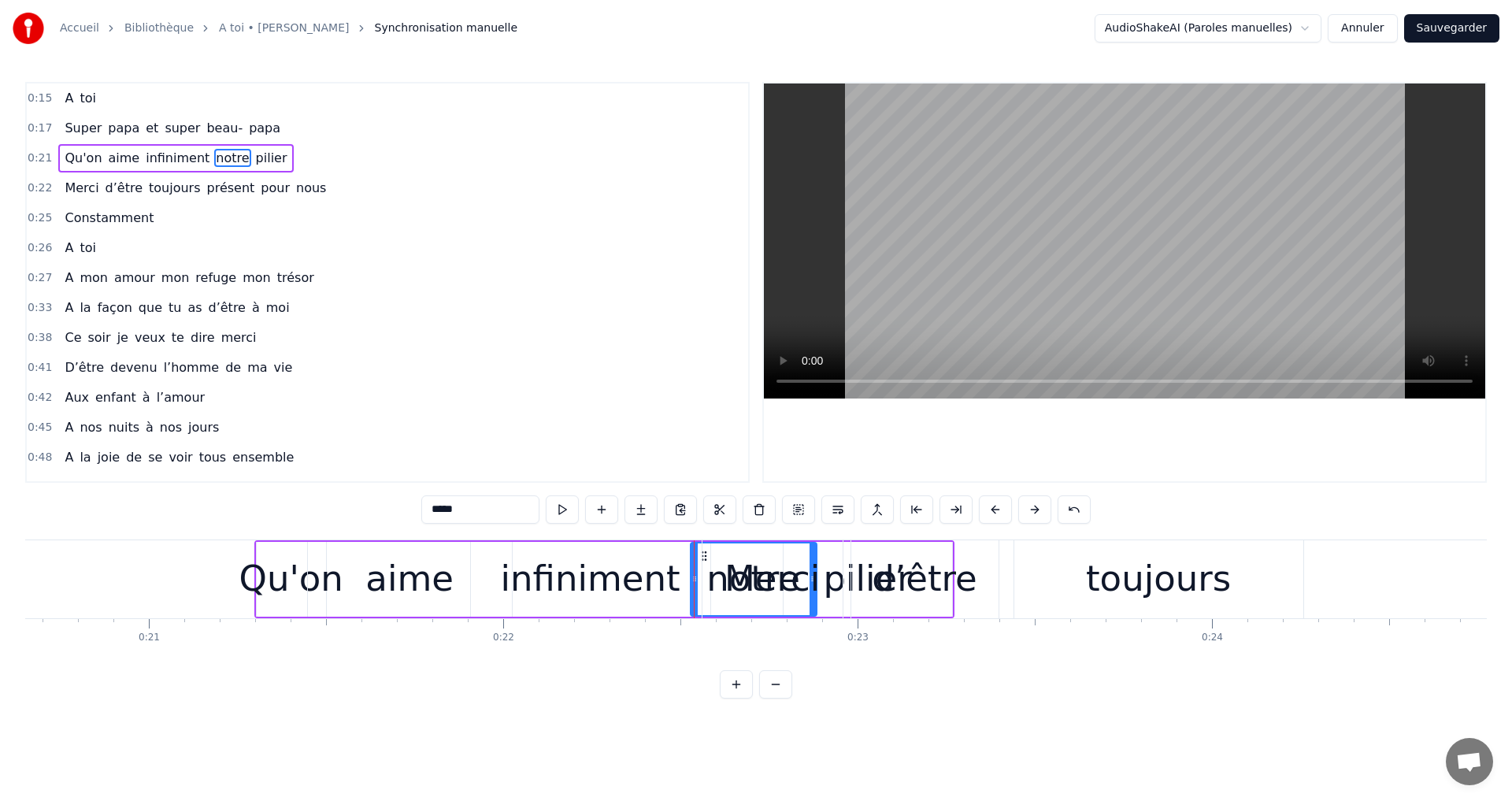
drag, startPoint x: 701, startPoint y: 556, endPoint x: 711, endPoint y: 558, distance: 10.2
click at [711, 558] on div "Merci" at bounding box center [773, 579] width 142 height 78
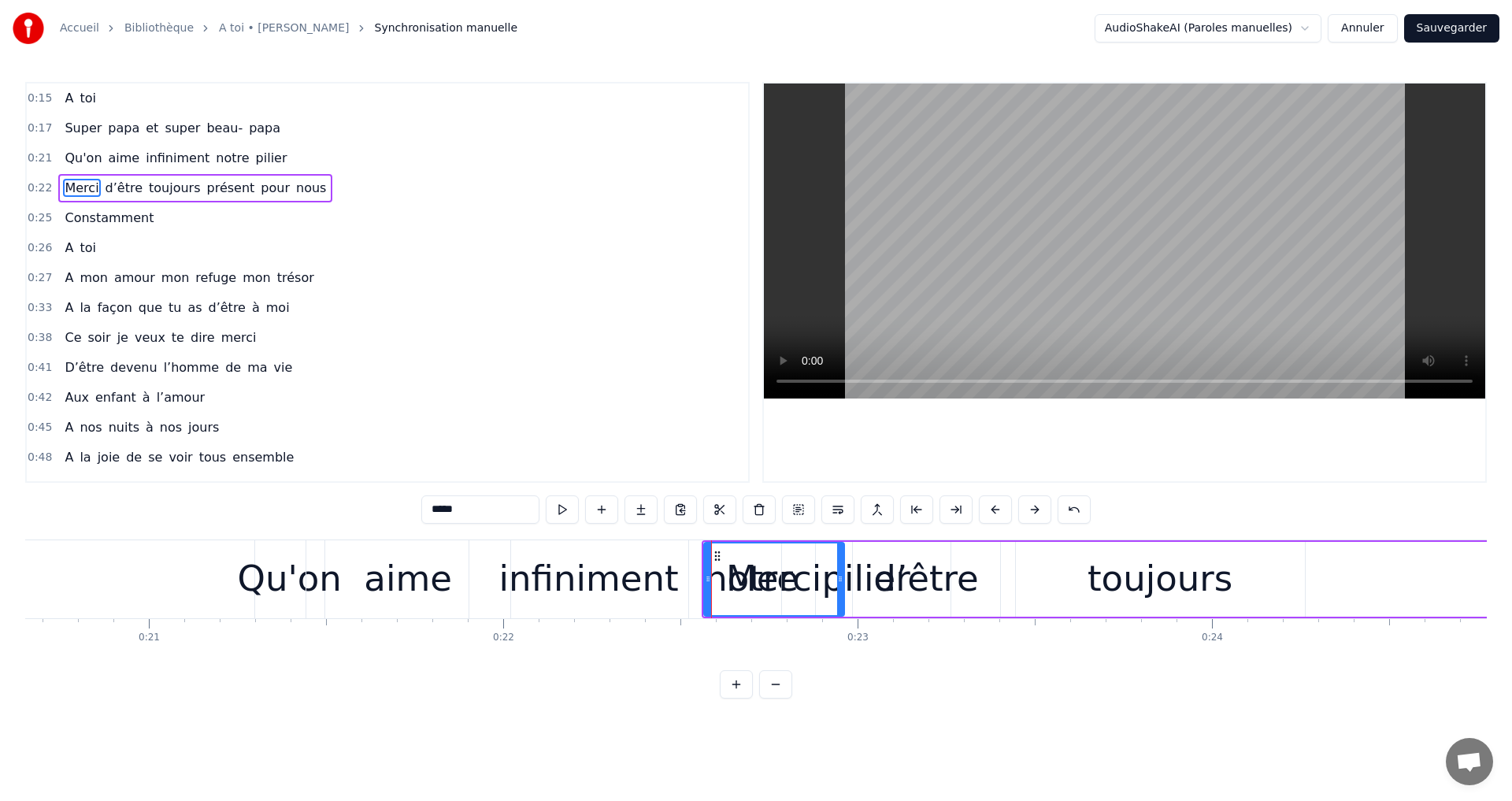
click at [703, 604] on div "Merci" at bounding box center [774, 579] width 142 height 75
click at [885, 591] on div "d’être" at bounding box center [925, 578] width 104 height 53
type input "******"
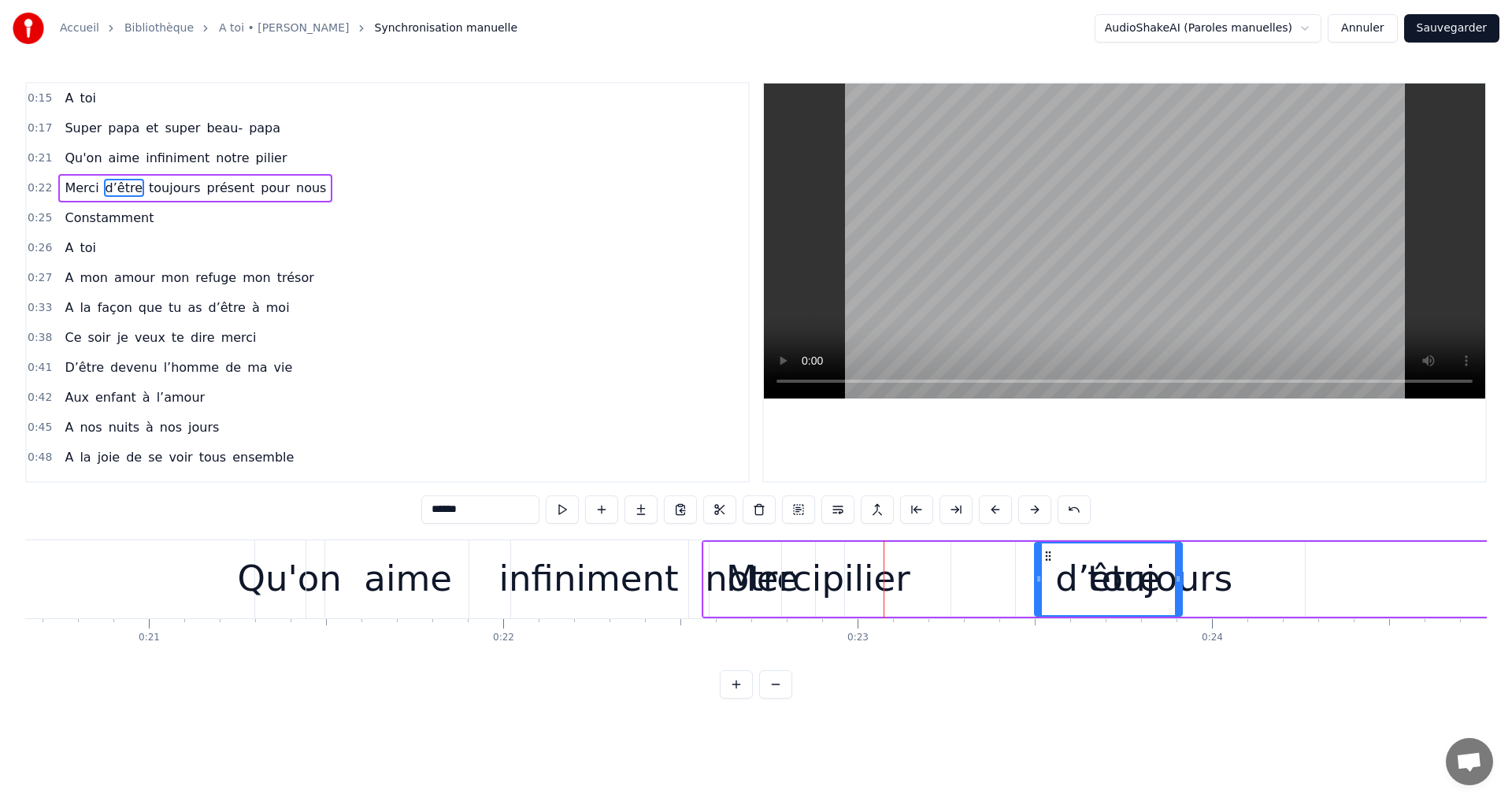
drag, startPoint x: 864, startPoint y: 555, endPoint x: 1045, endPoint y: 567, distance: 181.4
click at [929, 561] on div "Merci toujours d’être présent pour nous" at bounding box center [1295, 579] width 1187 height 78
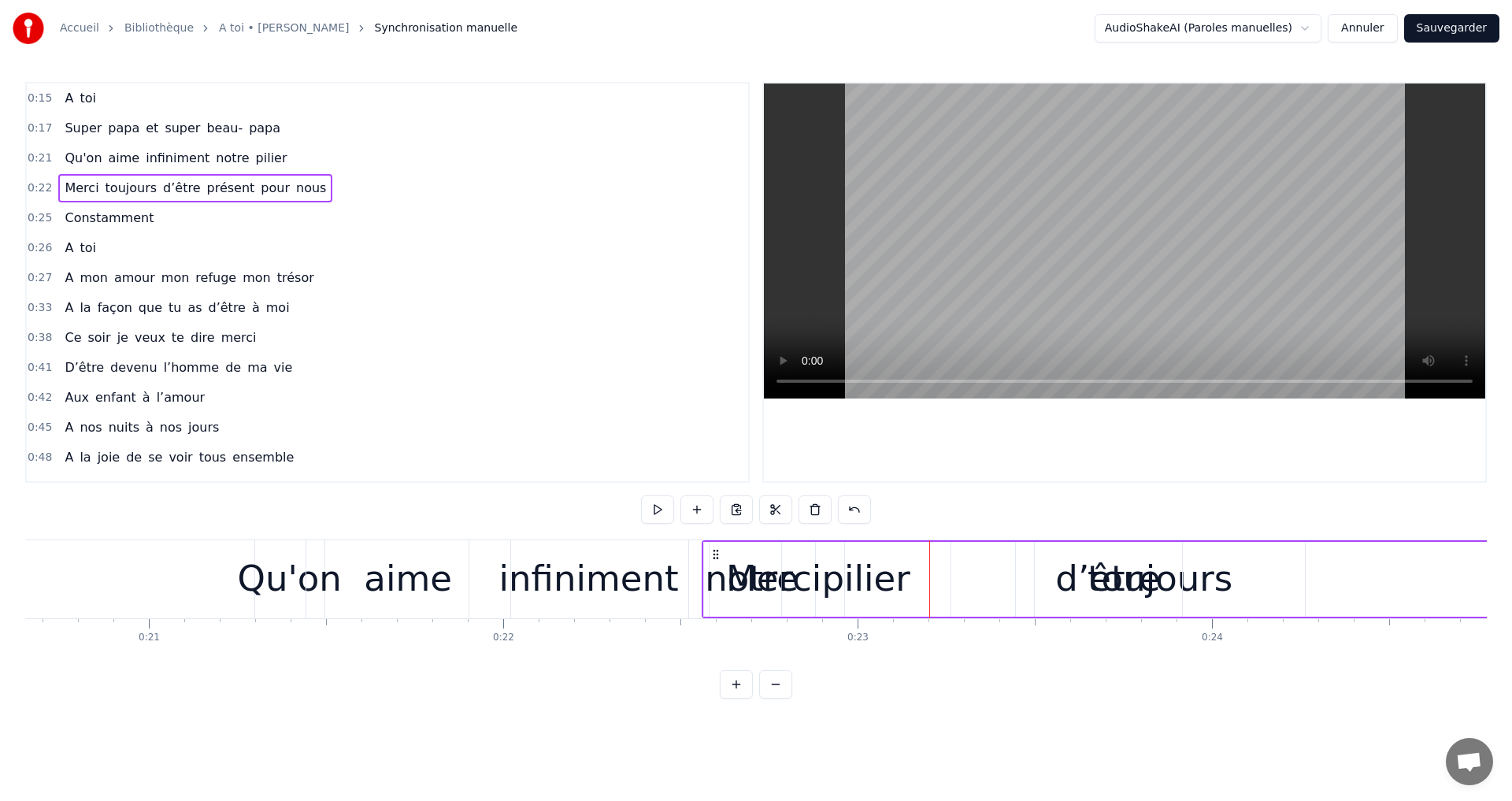
click at [897, 574] on div "Merci toujours d’être présent pour nous" at bounding box center [1295, 579] width 1187 height 78
click at [860, 583] on div "Merci toujours d’être présent pour nous" at bounding box center [1295, 579] width 1187 height 78
click at [738, 567] on div "Merci" at bounding box center [773, 578] width 95 height 53
click at [700, 579] on div "notre" at bounding box center [752, 579] width 126 height 78
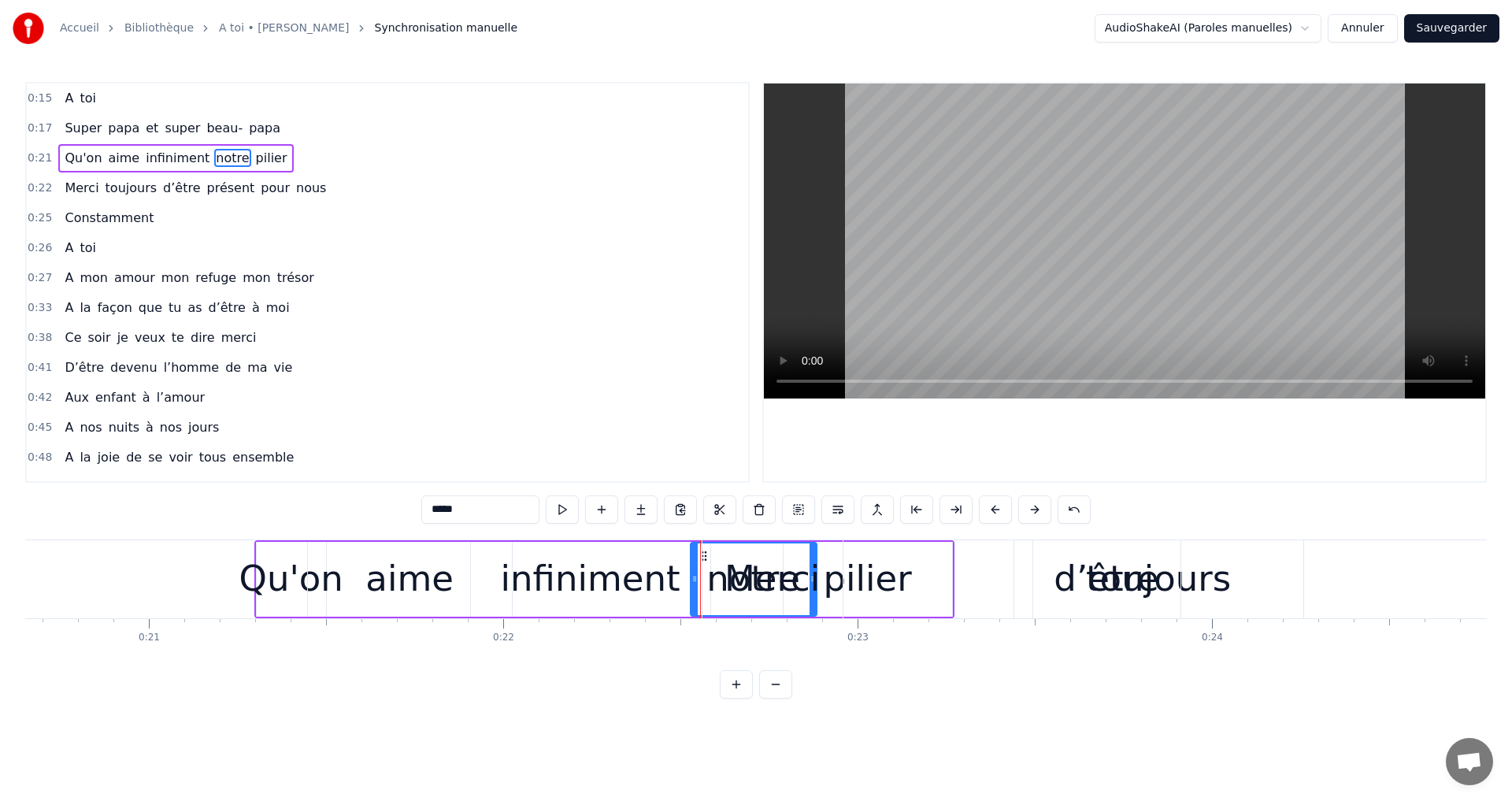
drag, startPoint x: 703, startPoint y: 554, endPoint x: 753, endPoint y: 569, distance: 52.2
click at [753, 569] on div "Merci" at bounding box center [773, 579] width 140 height 78
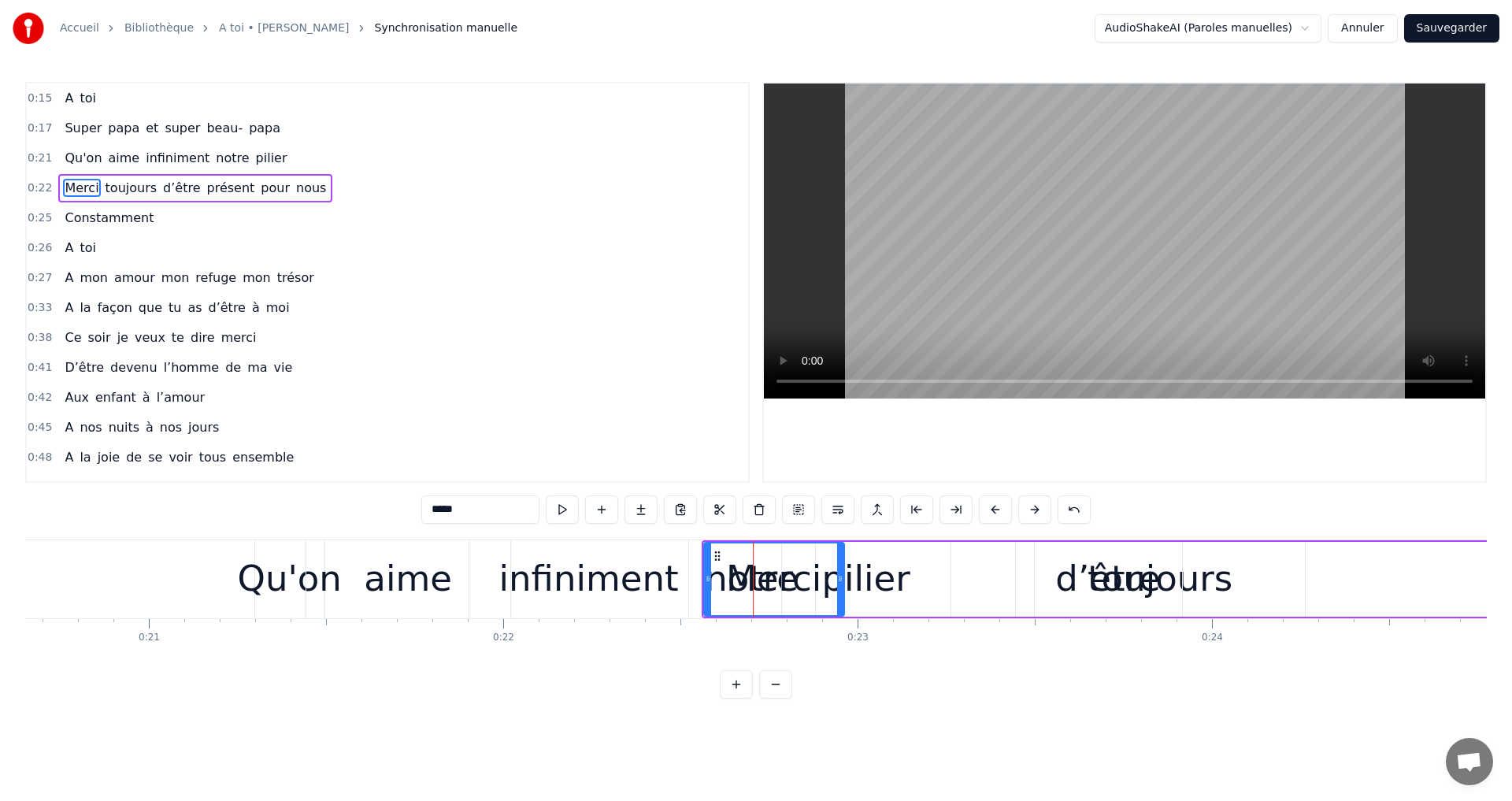
click at [698, 570] on div "notre" at bounding box center [752, 579] width 126 height 78
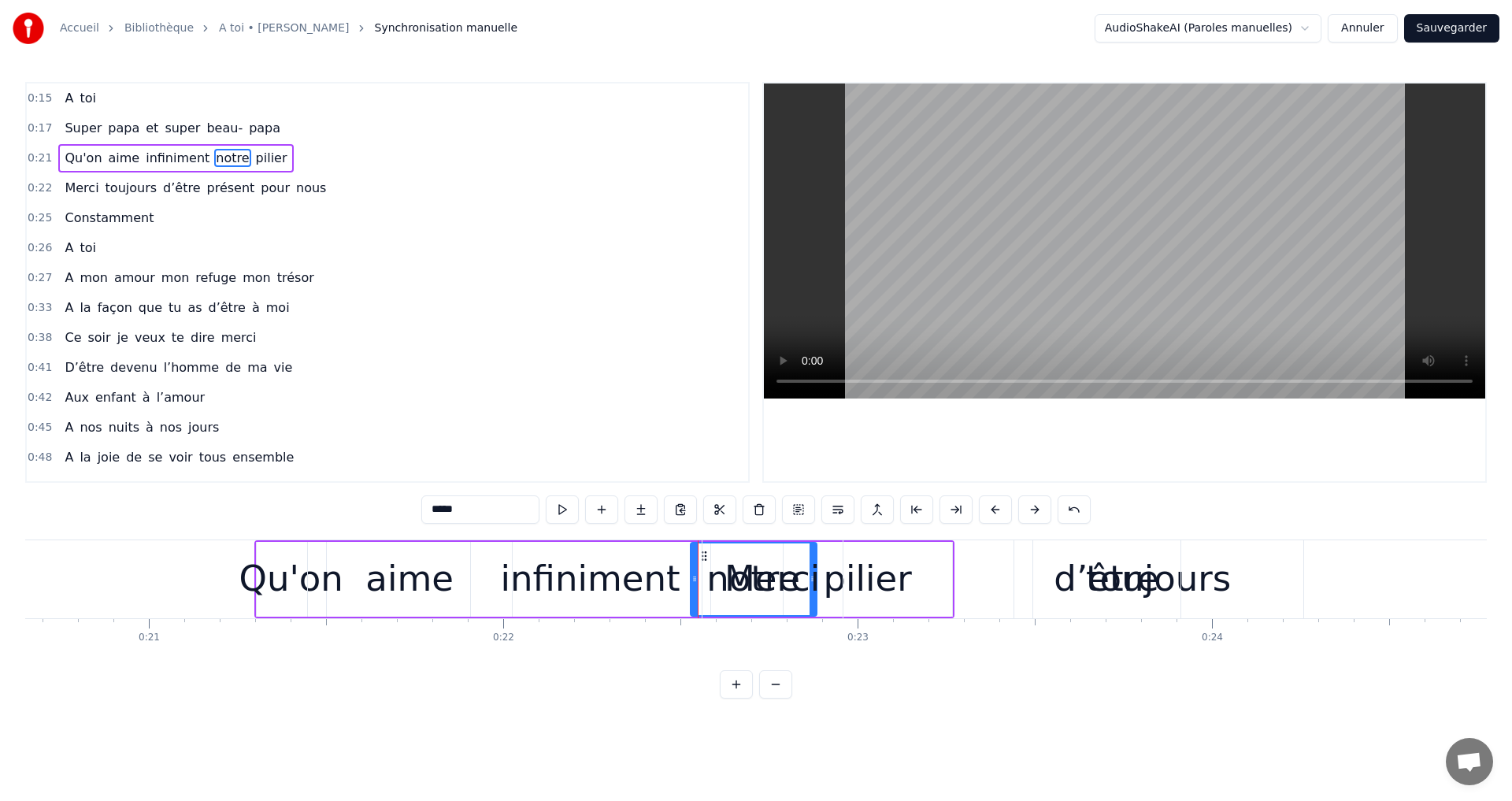
click at [702, 559] on div "Merci" at bounding box center [773, 579] width 142 height 78
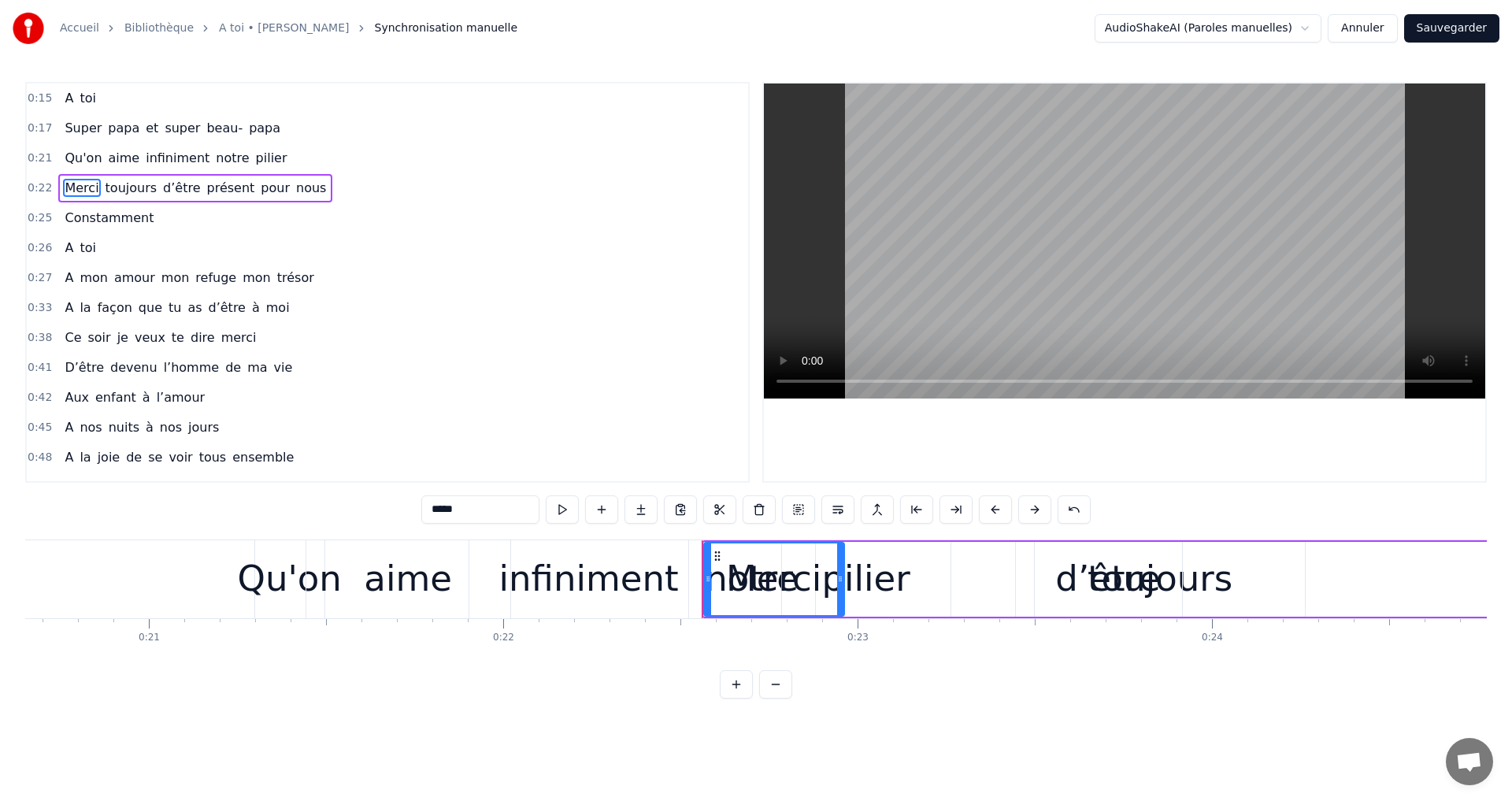
click at [698, 578] on div "notre" at bounding box center [752, 579] width 126 height 78
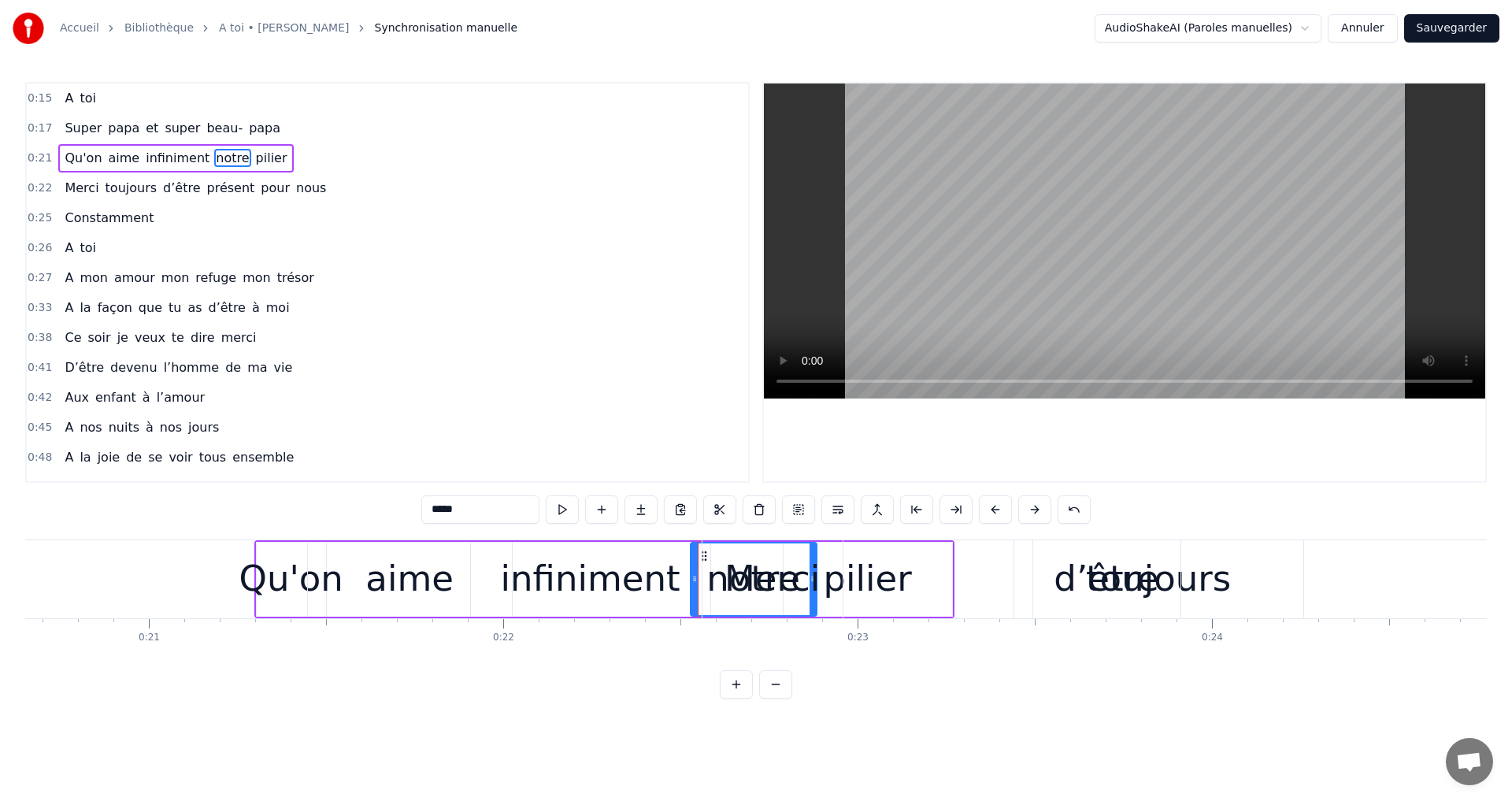
click at [706, 556] on div "Merci" at bounding box center [773, 579] width 140 height 78
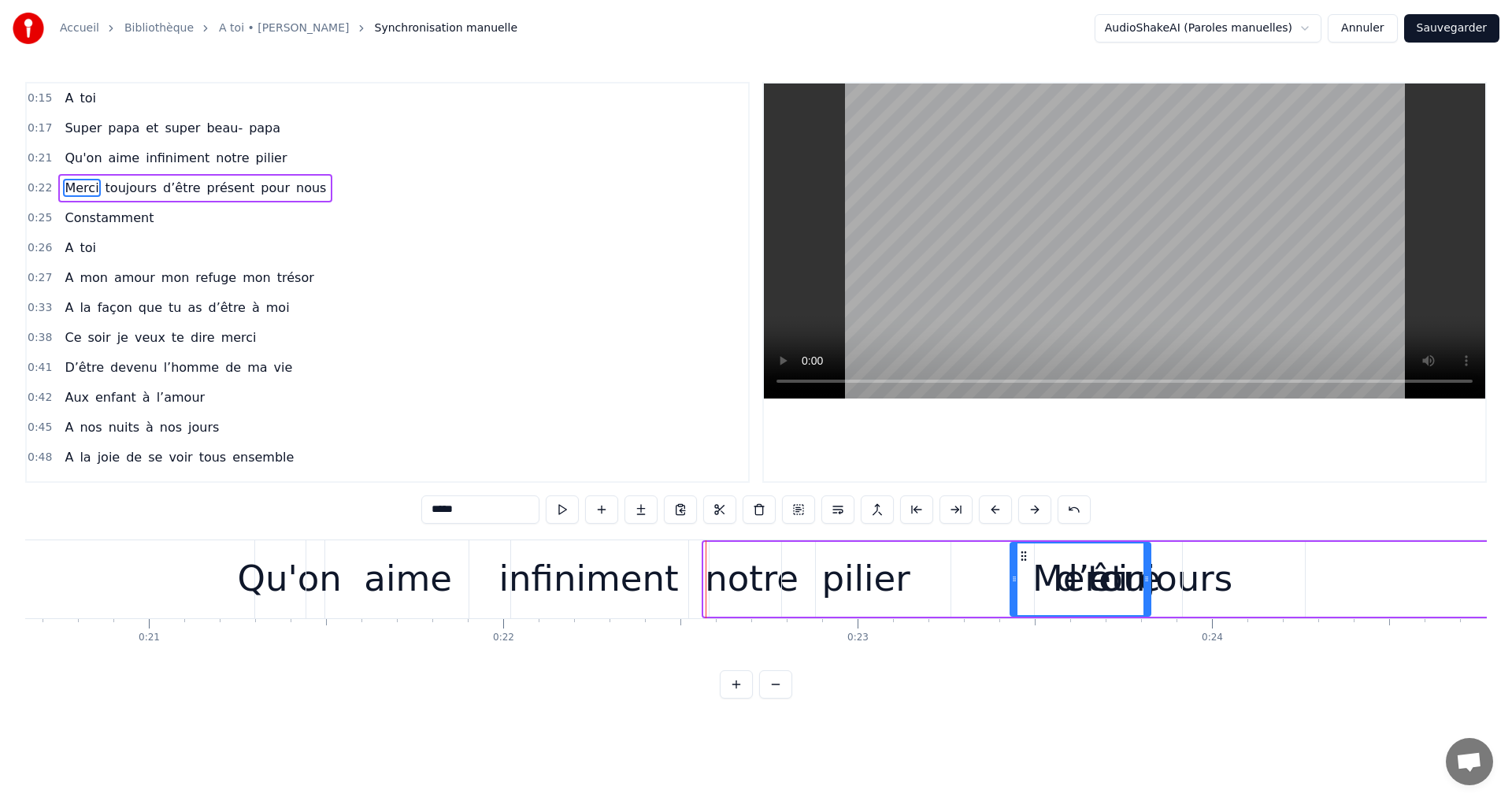
drag, startPoint x: 721, startPoint y: 558, endPoint x: 1013, endPoint y: 562, distance: 292.0
click at [1018, 562] on icon at bounding box center [1024, 556] width 13 height 13
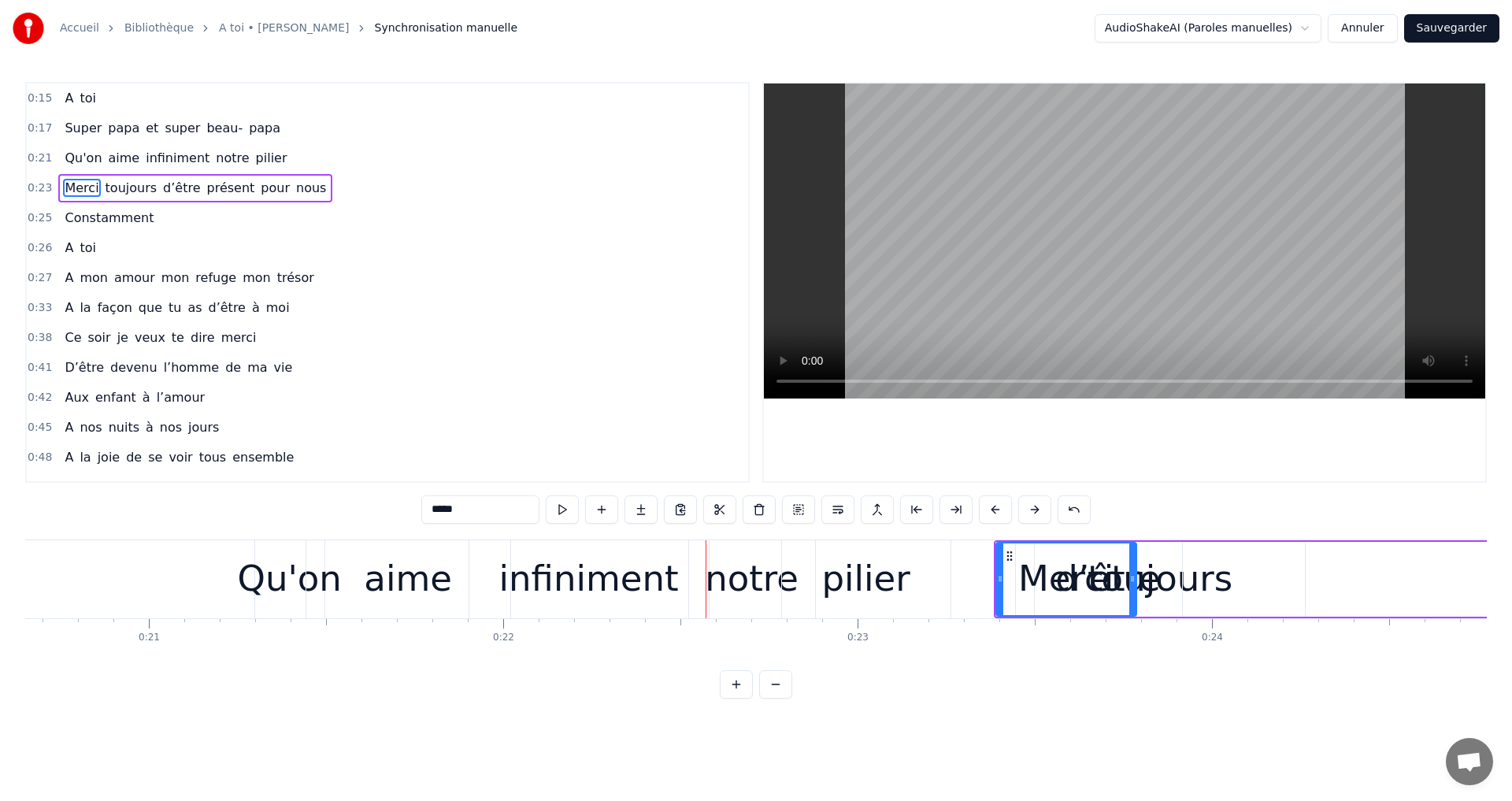
click at [735, 558] on div "notre" at bounding box center [752, 578] width 94 height 53
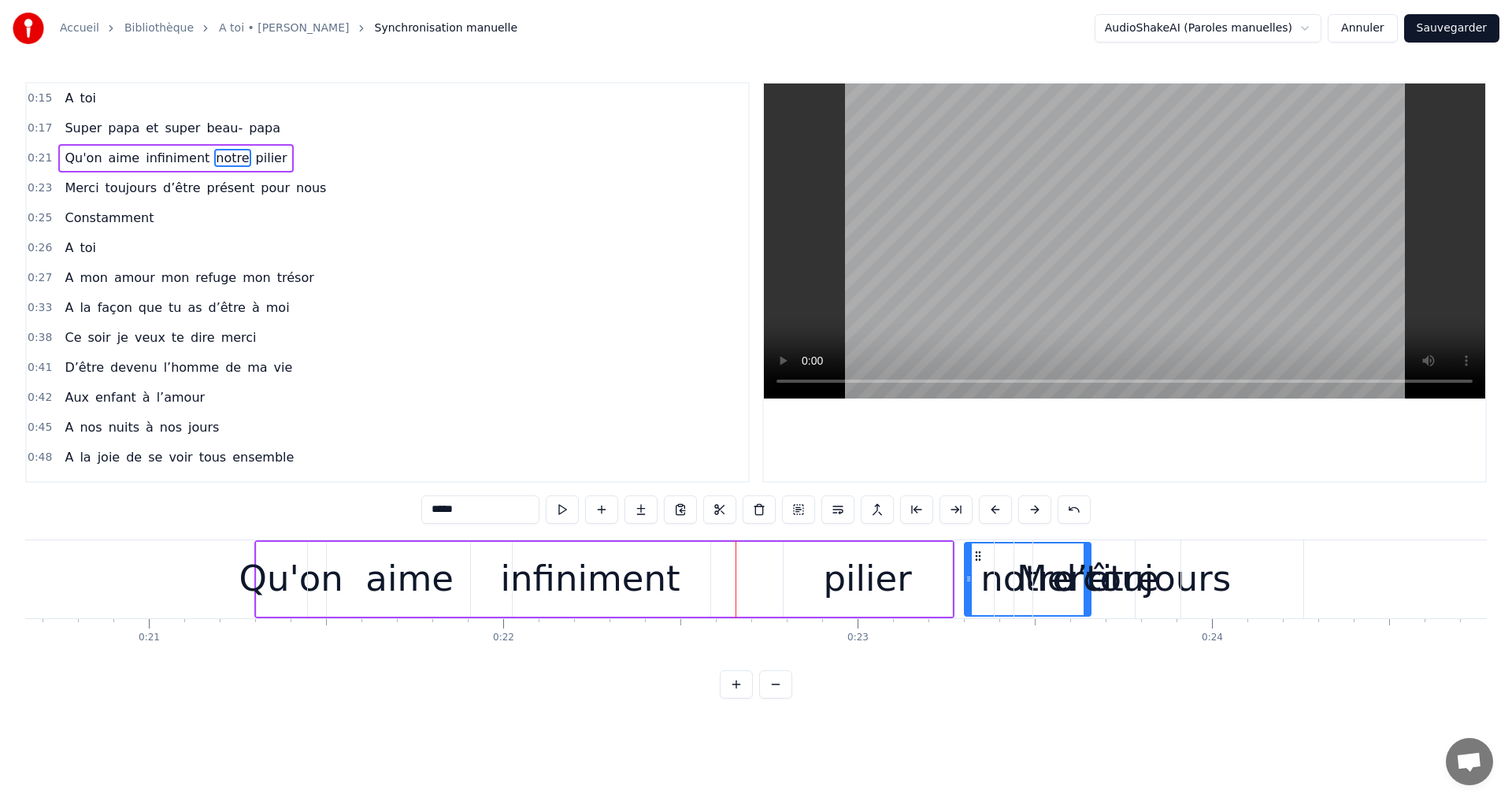
drag, startPoint x: 706, startPoint y: 551, endPoint x: 974, endPoint y: 562, distance: 268.2
click at [805, 555] on div "pilier" at bounding box center [867, 579] width 168 height 75
drag, startPoint x: 801, startPoint y: 552, endPoint x: 945, endPoint y: 558, distance: 144.1
click at [945, 558] on icon at bounding box center [941, 556] width 13 height 13
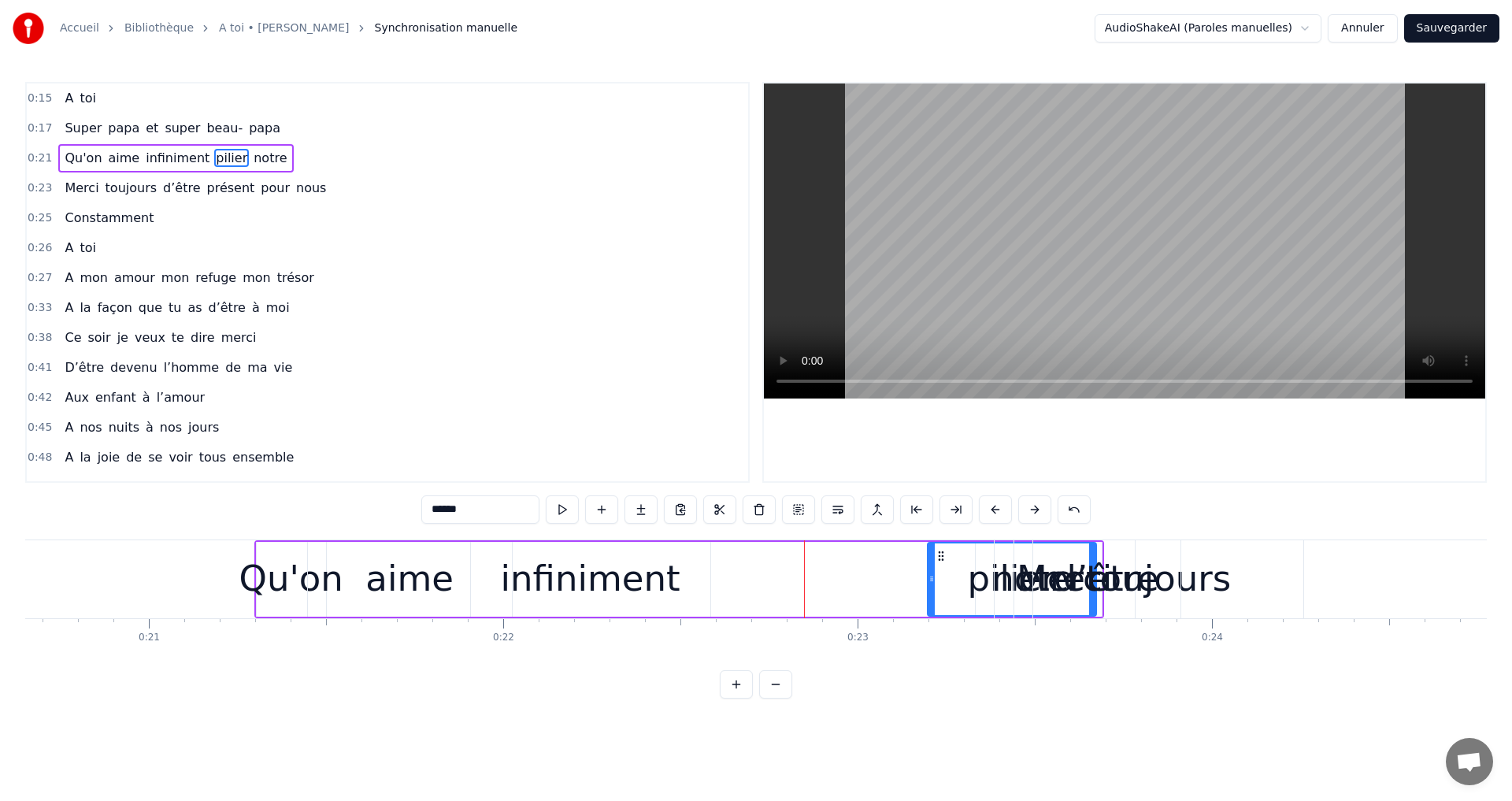
click at [1103, 565] on div "d’être" at bounding box center [1105, 578] width 104 height 53
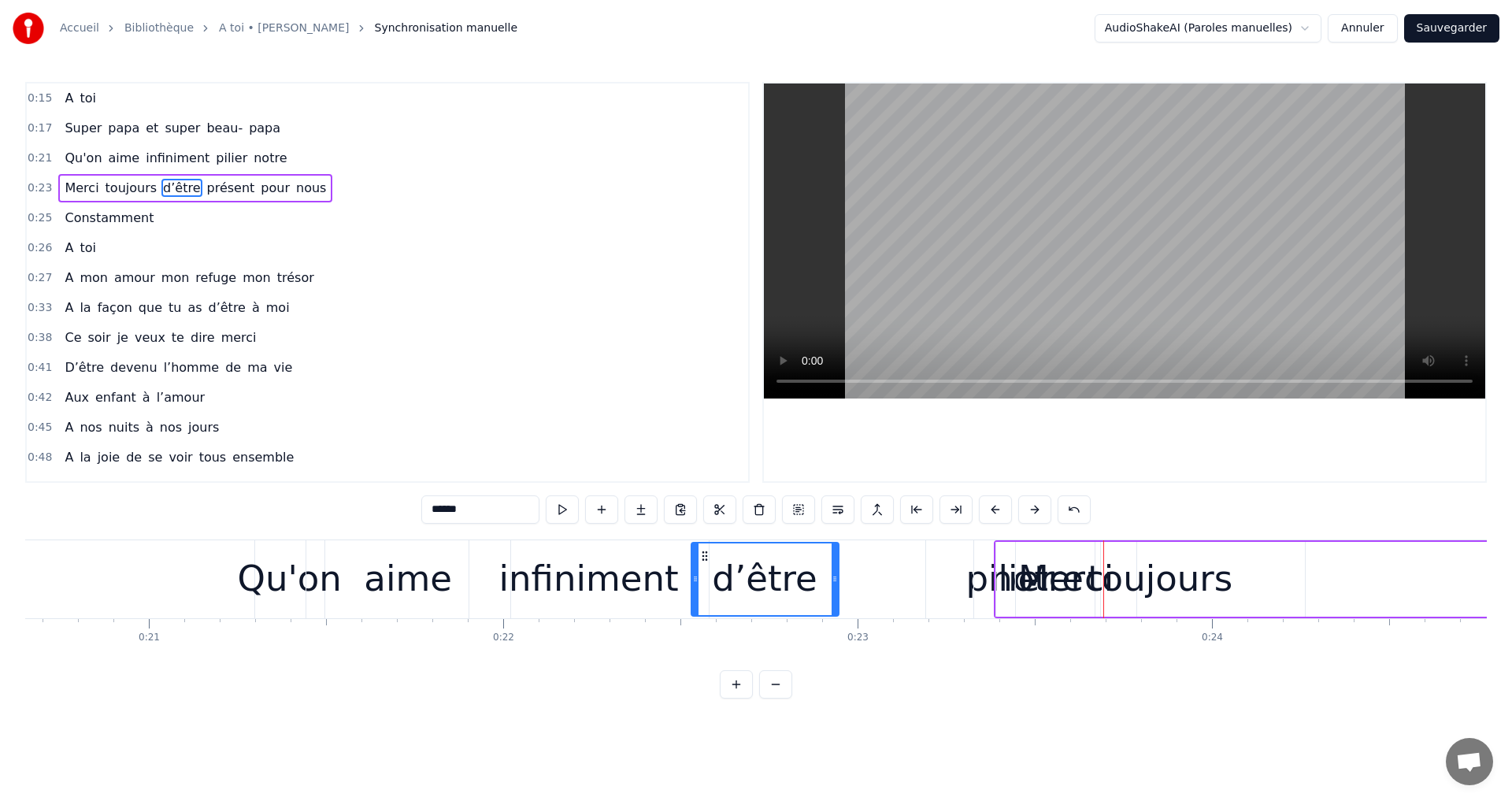
drag, startPoint x: 1049, startPoint y: 557, endPoint x: 706, endPoint y: 582, distance: 343.9
click at [706, 582] on div "d’être" at bounding box center [765, 579] width 146 height 72
drag, startPoint x: 707, startPoint y: 582, endPoint x: 787, endPoint y: 574, distance: 80.4
click at [787, 574] on div "d’être" at bounding box center [765, 579] width 146 height 72
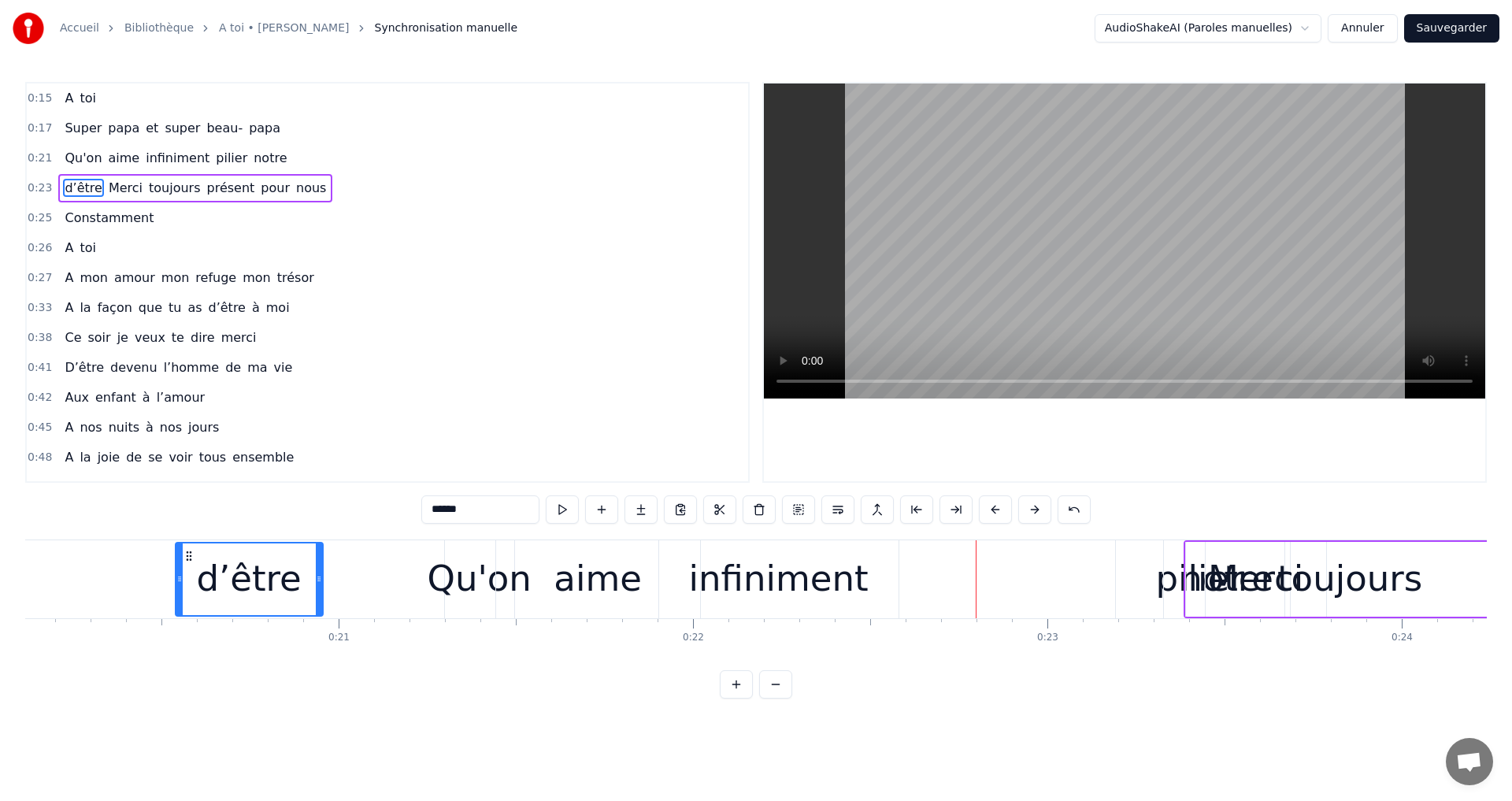
scroll to position [0, 7109]
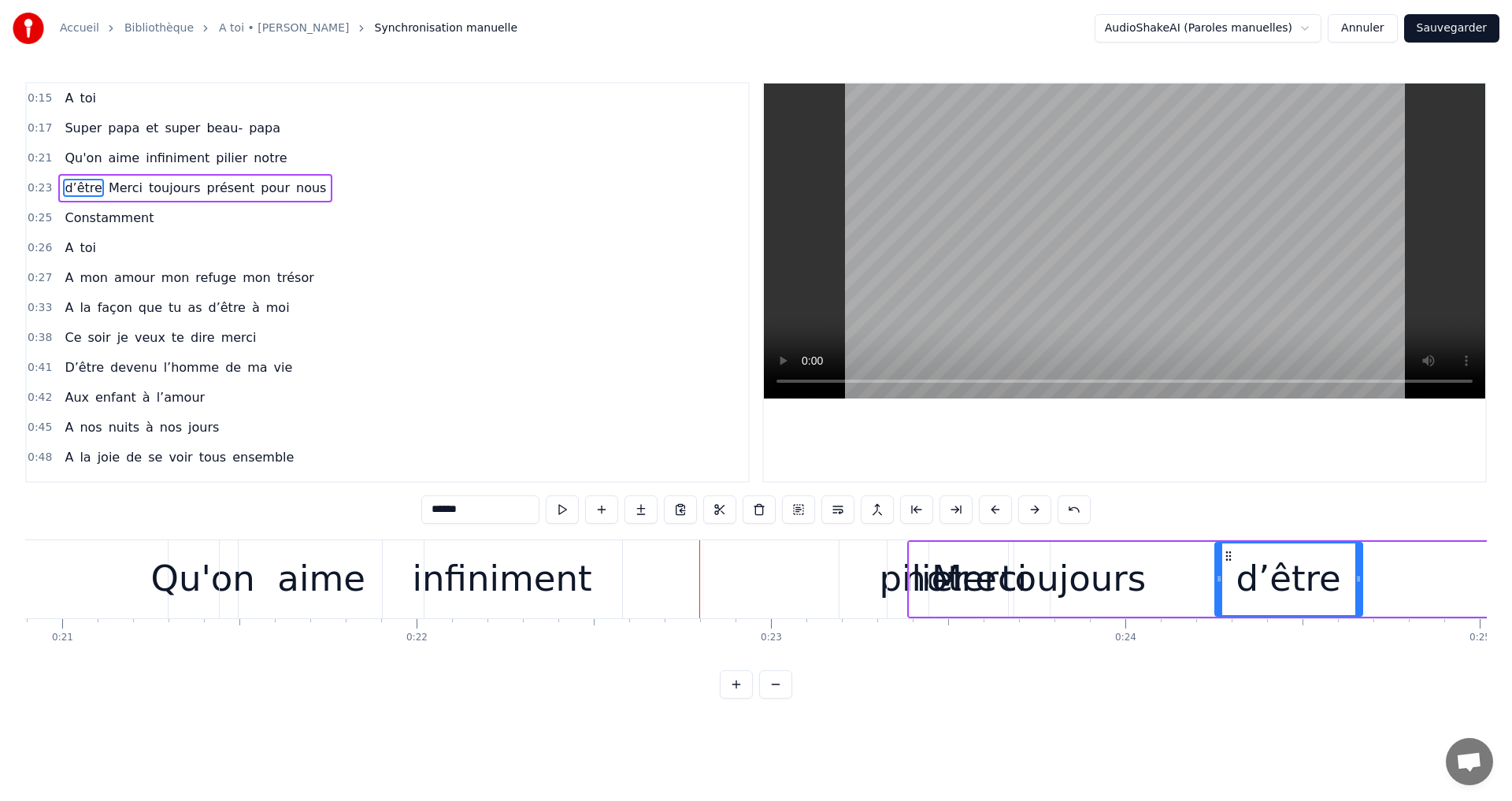
drag, startPoint x: 701, startPoint y: 552, endPoint x: 1224, endPoint y: 628, distance: 528.5
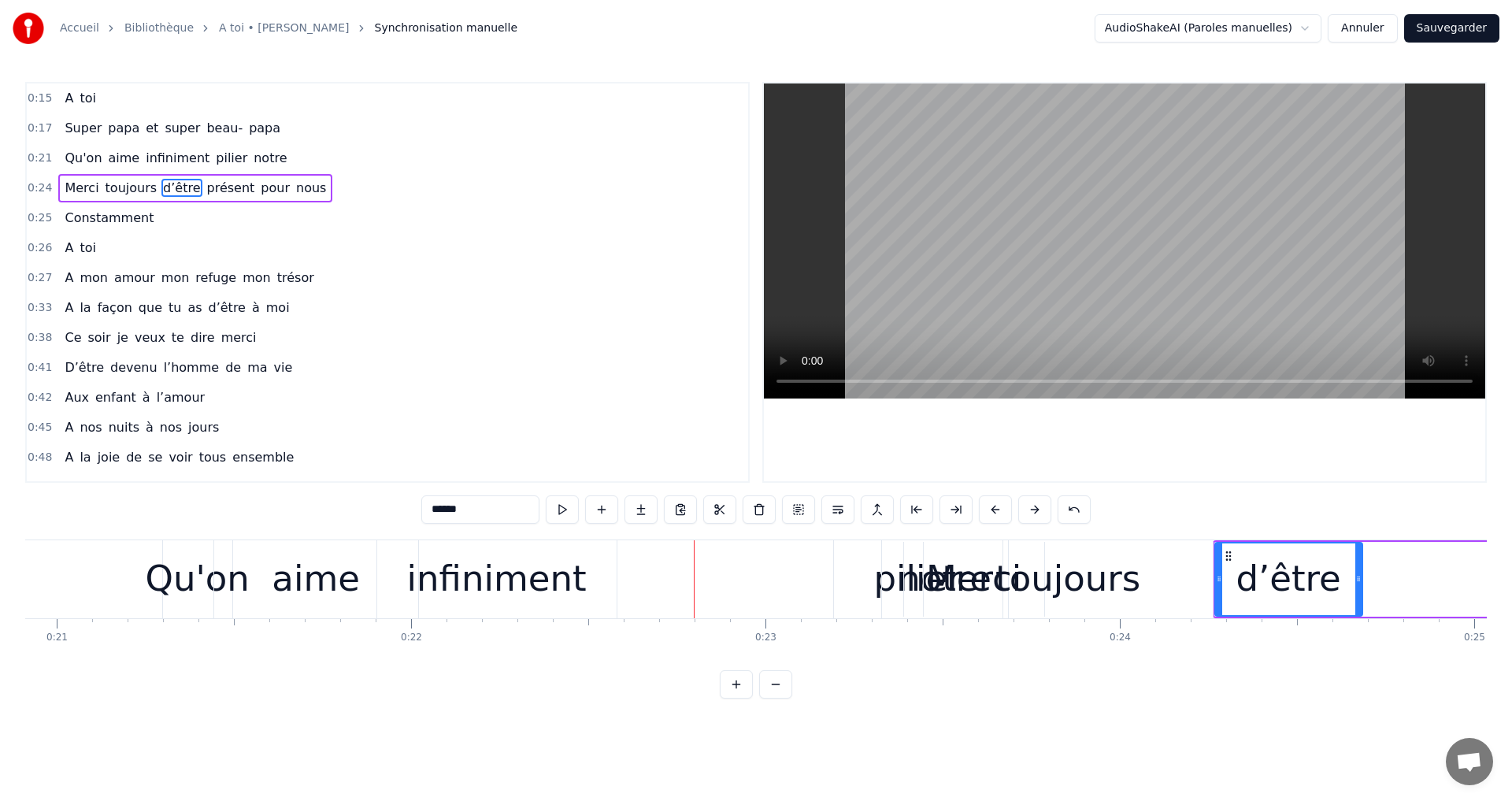
click at [864, 546] on div "pilier" at bounding box center [918, 579] width 168 height 78
type input "******"
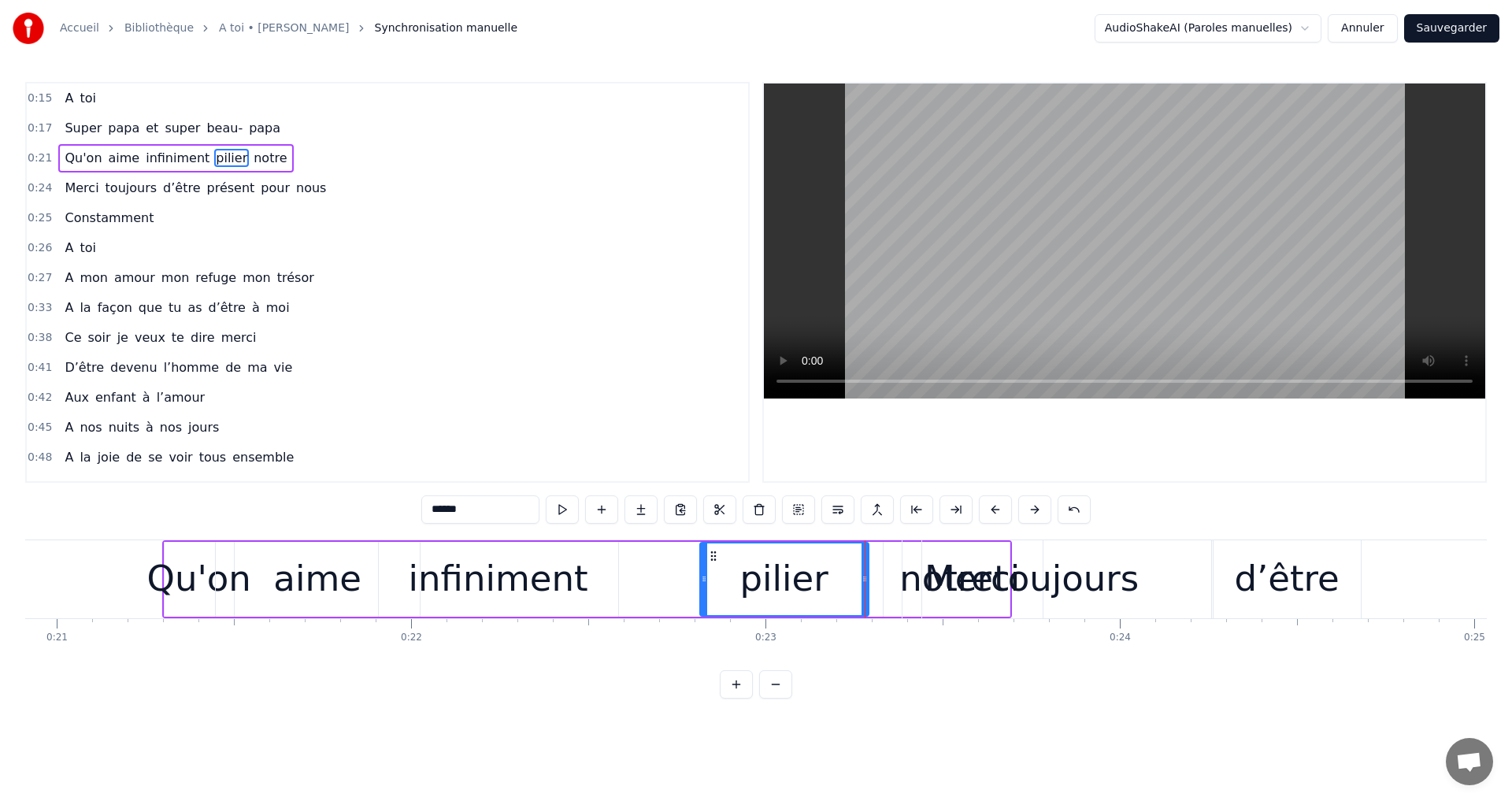
drag, startPoint x: 842, startPoint y: 549, endPoint x: 714, endPoint y: 559, distance: 128.4
click at [714, 559] on icon at bounding box center [714, 556] width 13 height 13
click at [876, 560] on div "Qu'on aime infiniment pilier notre" at bounding box center [586, 579] width 849 height 78
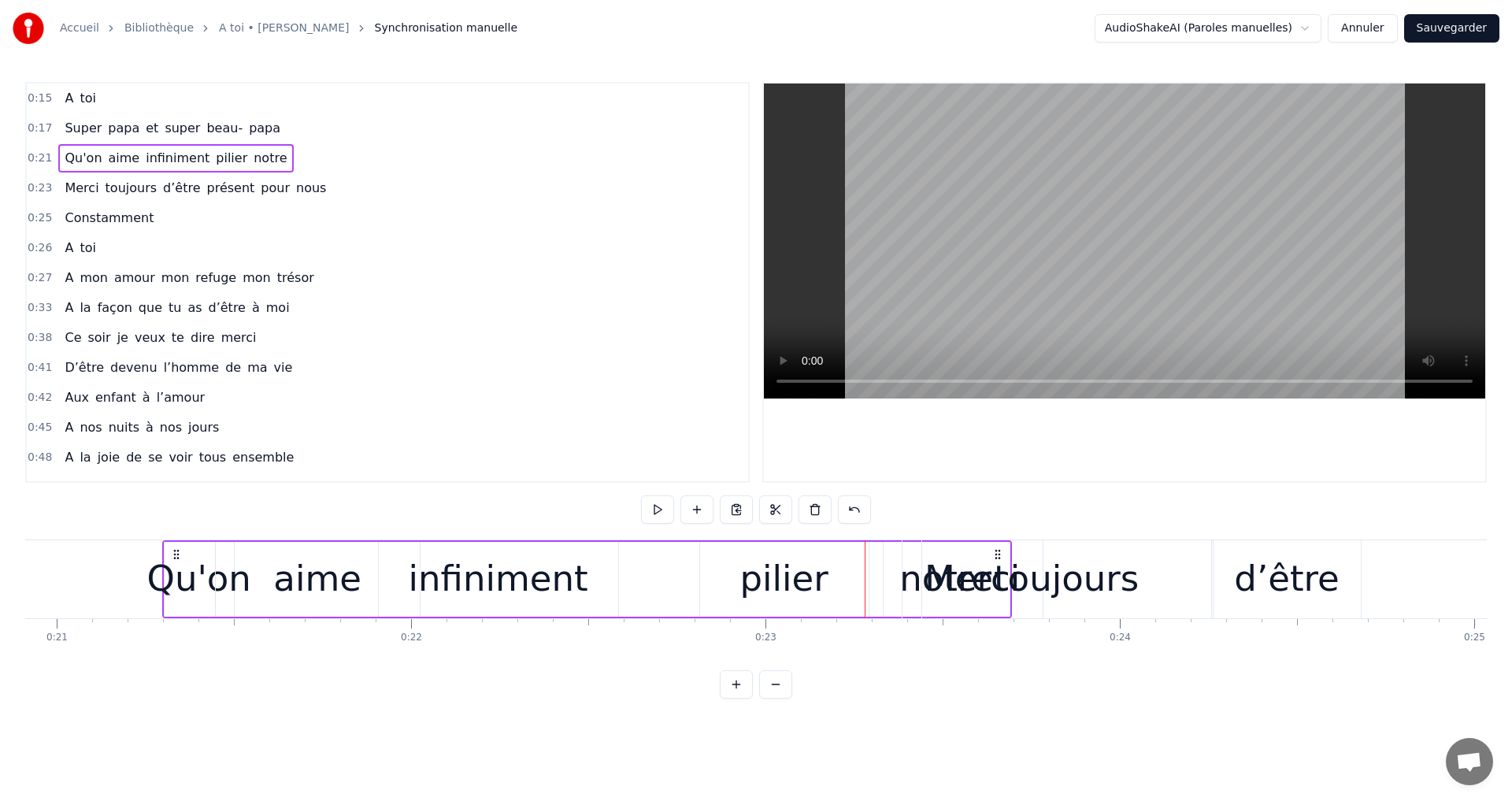
click at [873, 557] on div "Qu'on aime infiniment pilier notre" at bounding box center [586, 579] width 849 height 78
click at [895, 575] on div "notre" at bounding box center [947, 579] width 126 height 75
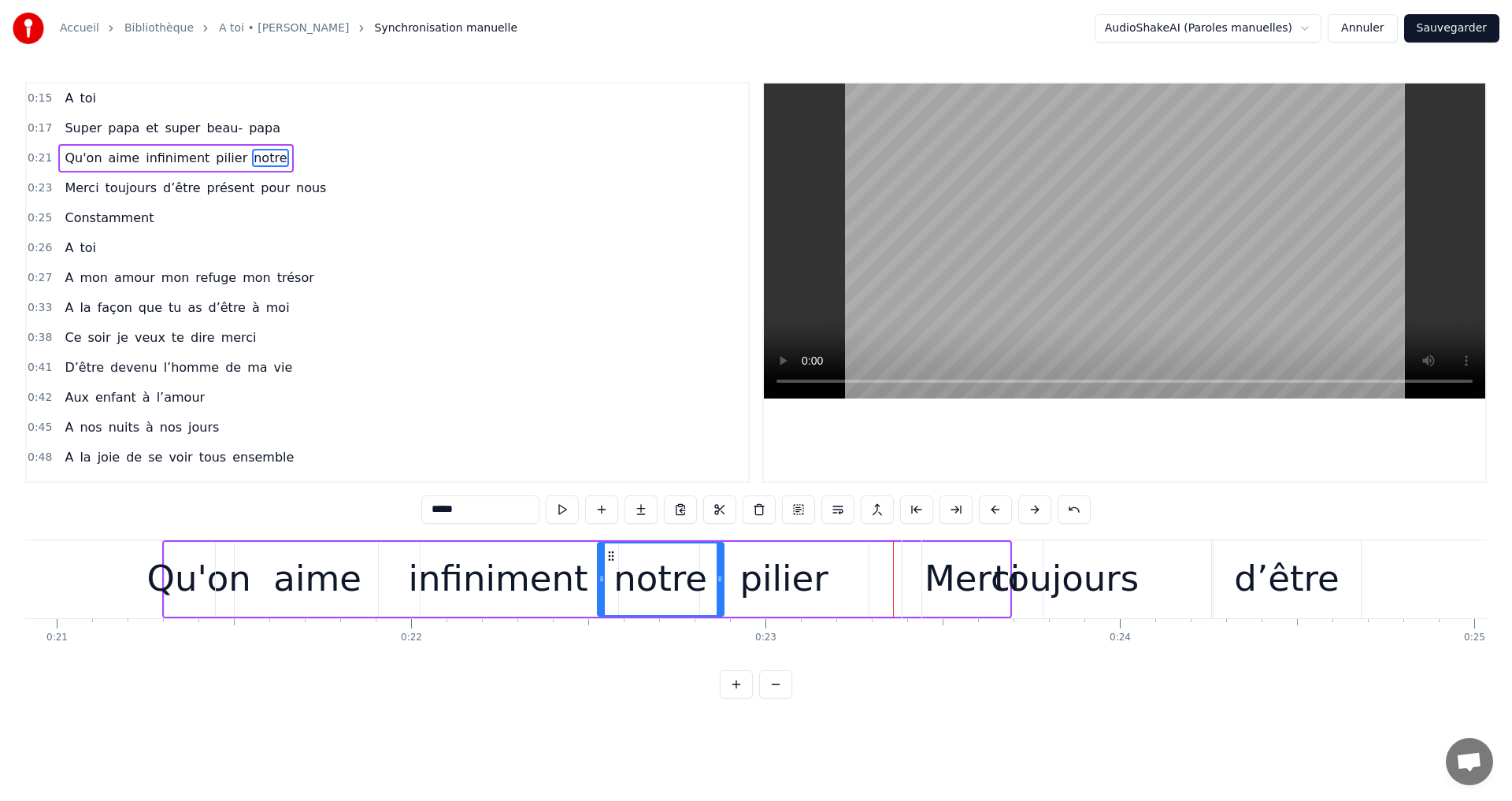
drag, startPoint x: 899, startPoint y: 558, endPoint x: 612, endPoint y: 579, distance: 287.8
click at [612, 579] on div "notre" at bounding box center [660, 579] width 124 height 72
click at [970, 580] on div "toujours" at bounding box center [1066, 579] width 289 height 78
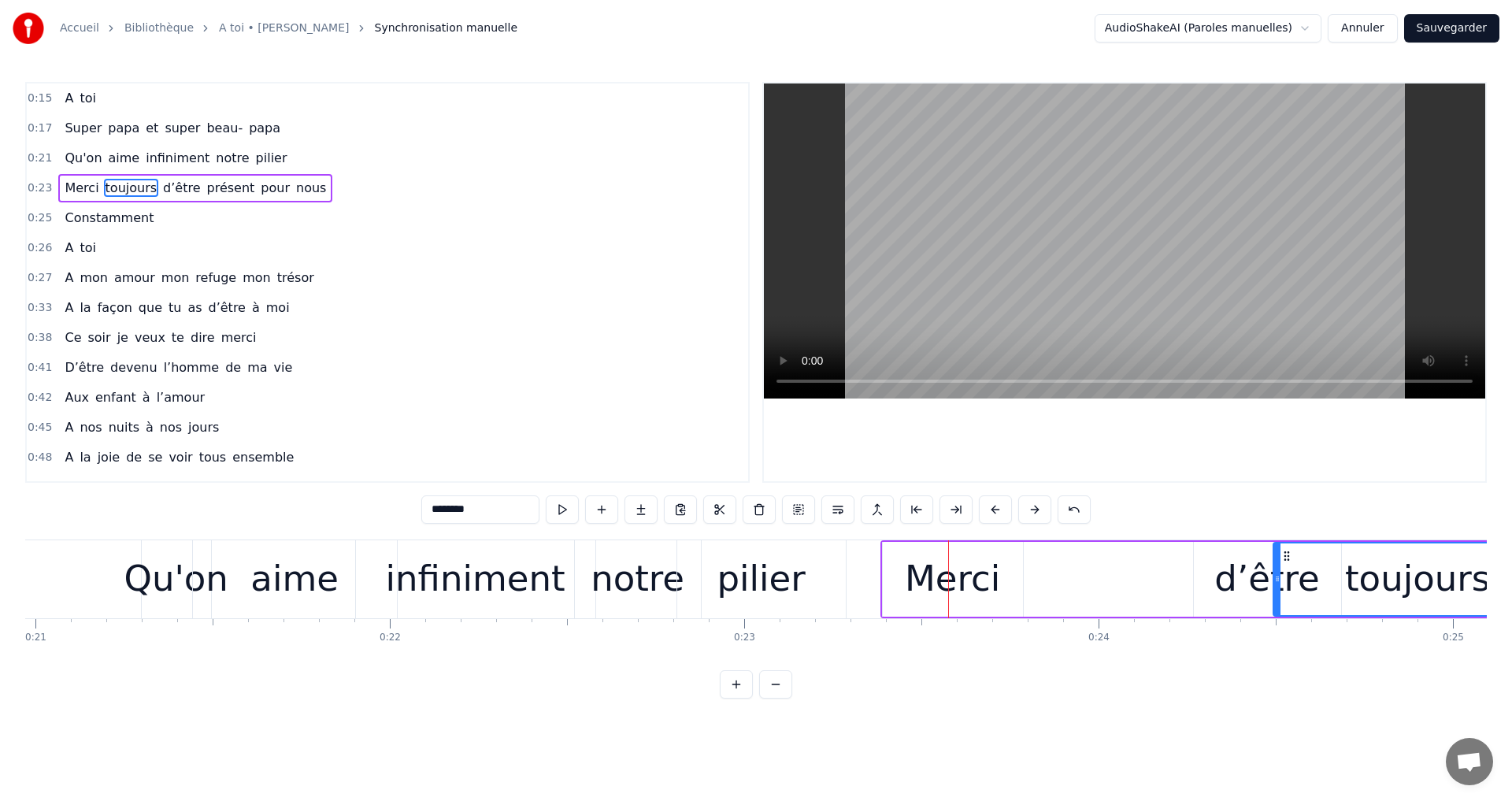
drag, startPoint x: 934, startPoint y: 554, endPoint x: 1303, endPoint y: 545, distance: 369.1
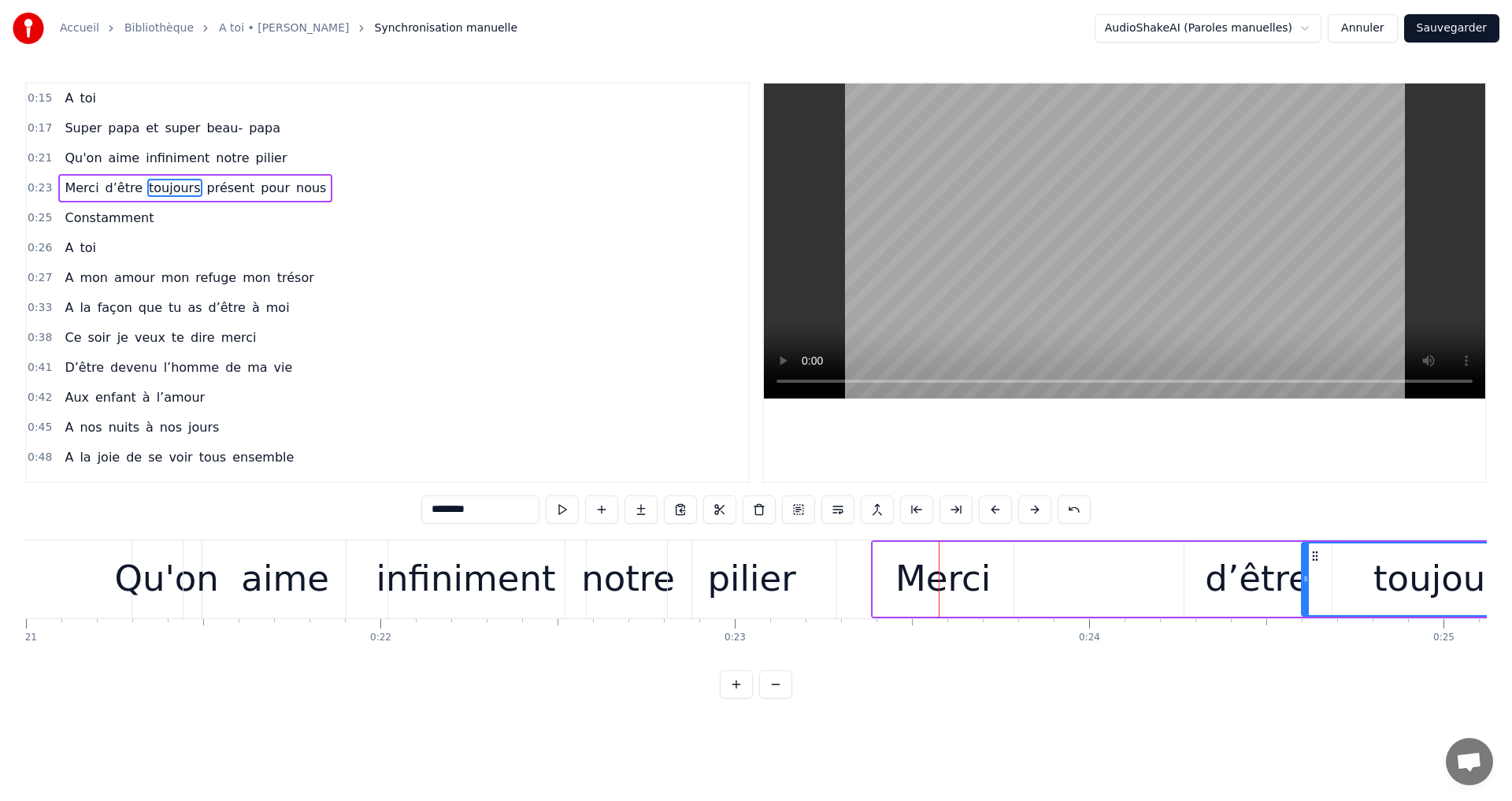
click at [923, 559] on div "Merci" at bounding box center [943, 578] width 95 height 53
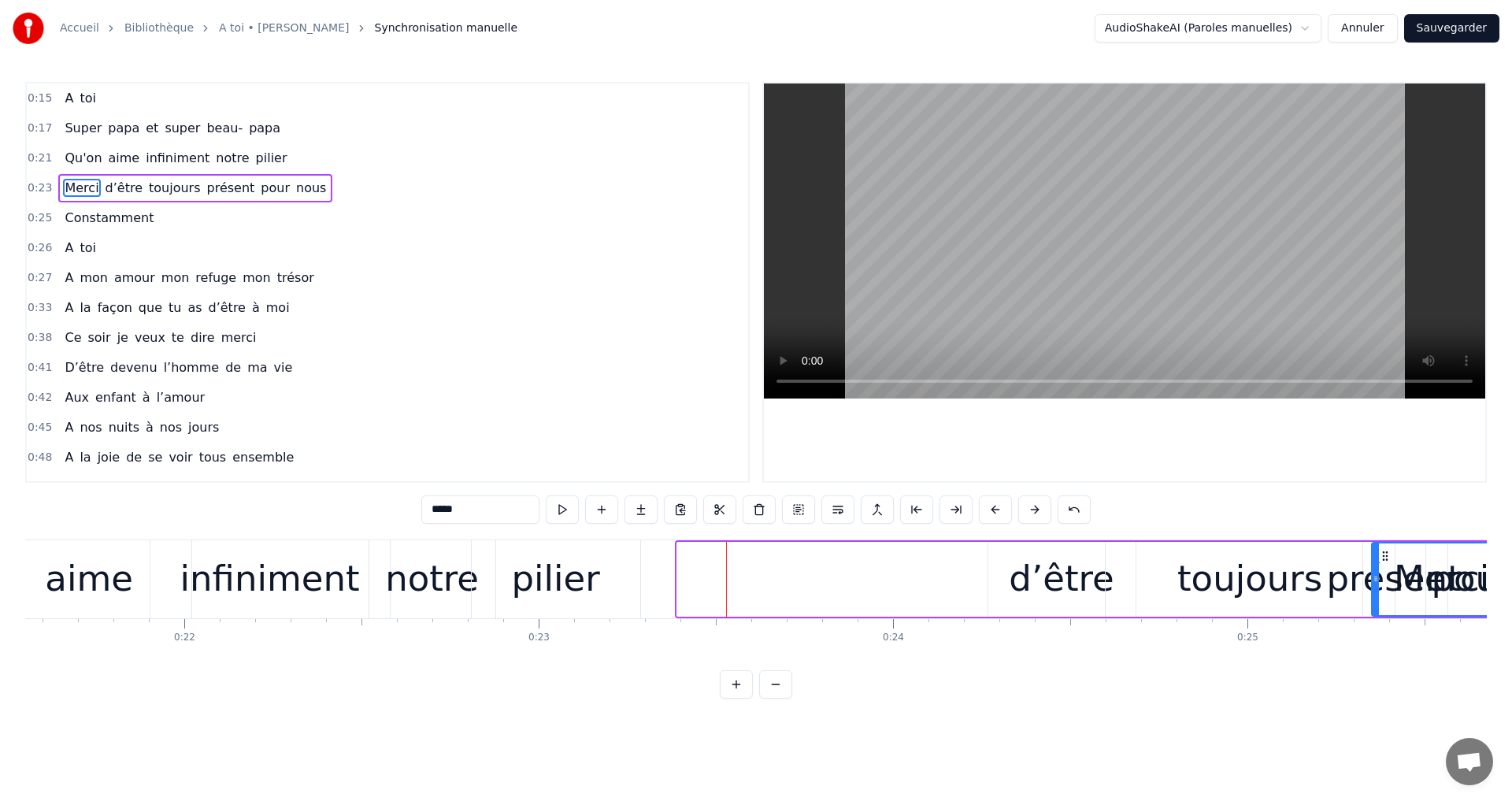
drag, startPoint x: 888, startPoint y: 553, endPoint x: 1364, endPoint y: 520, distance: 477.1
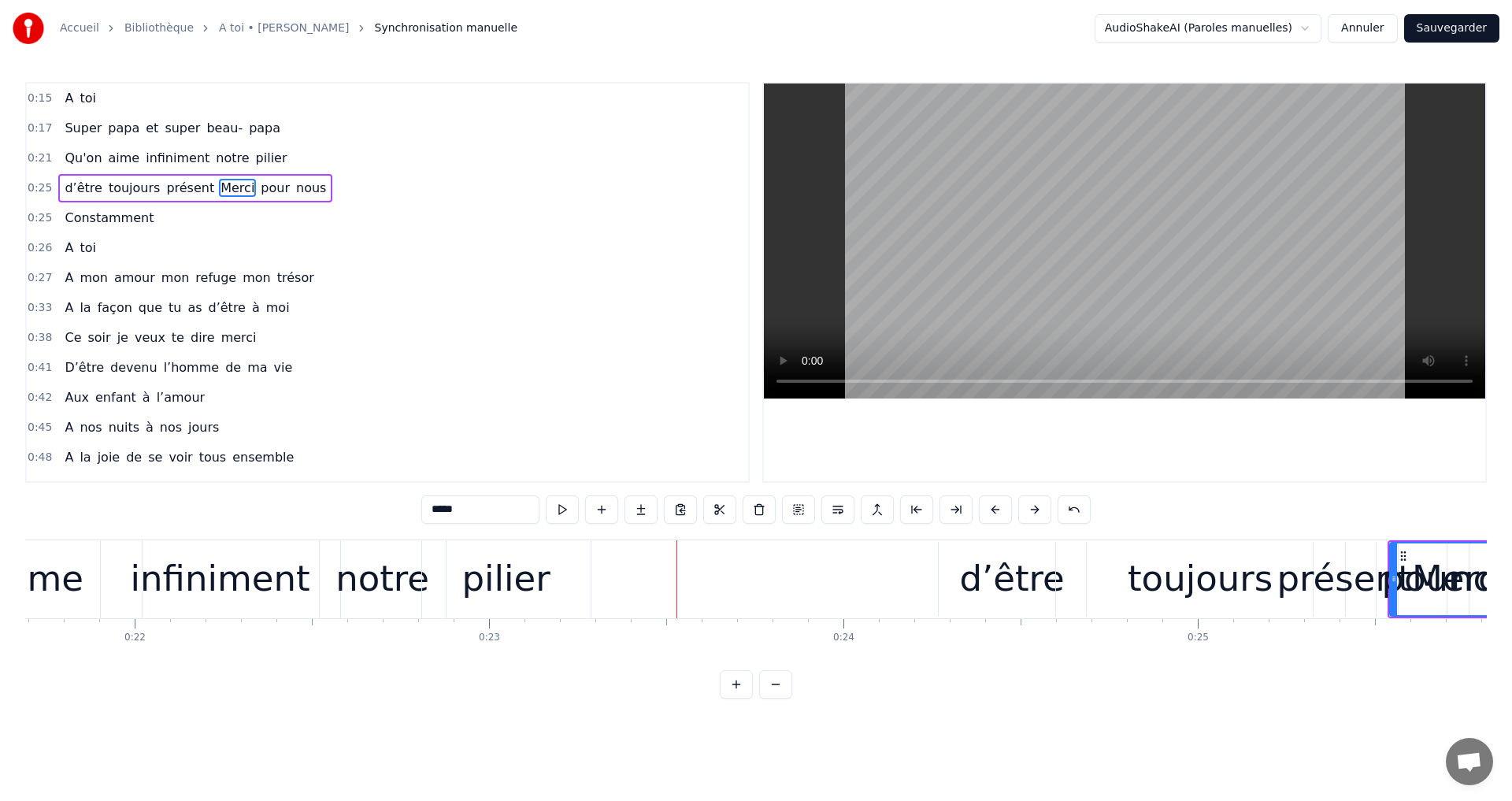
click at [1009, 560] on div "d’être" at bounding box center [1011, 578] width 104 height 53
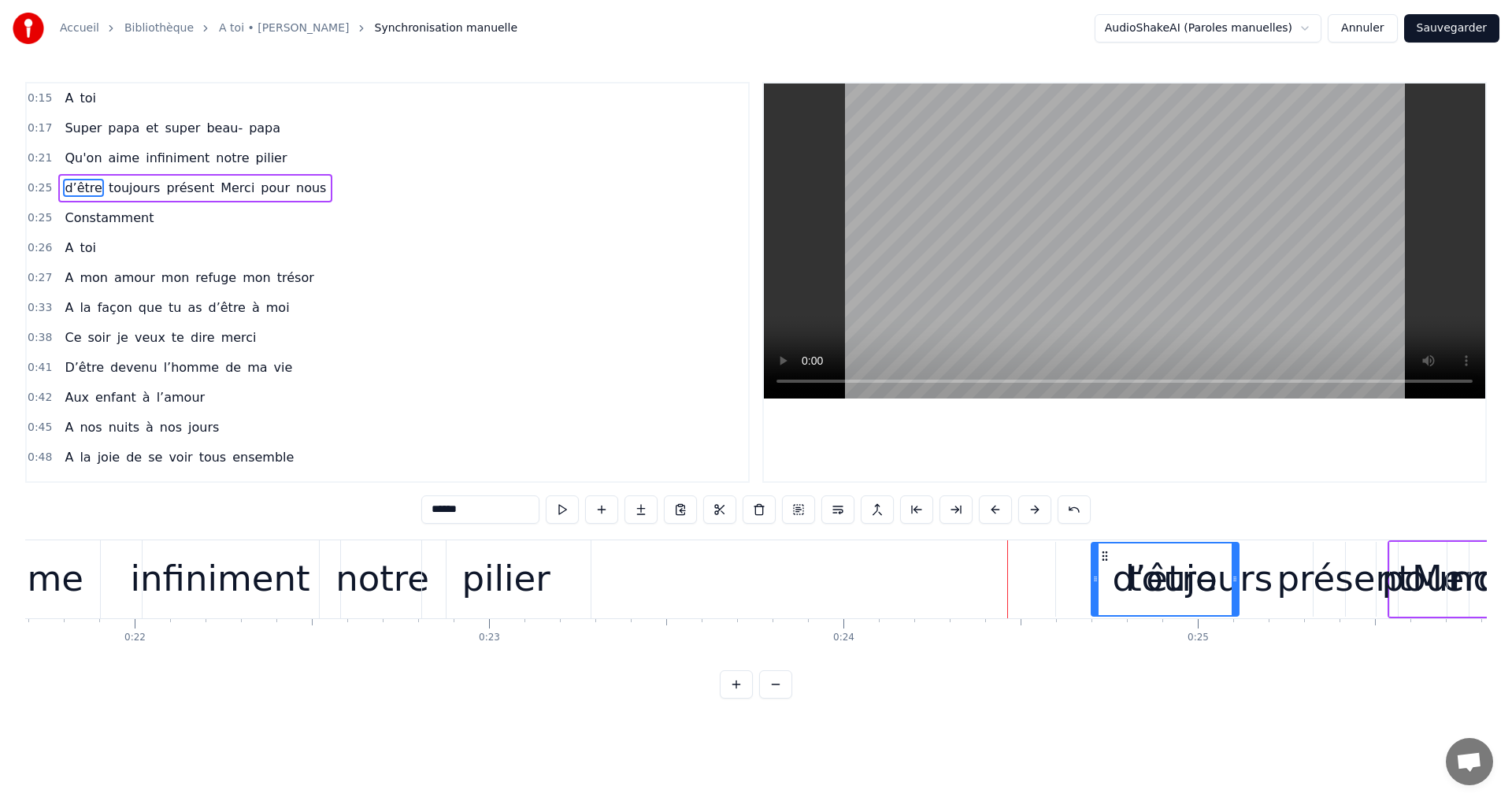
drag, startPoint x: 950, startPoint y: 551, endPoint x: 1190, endPoint y: 554, distance: 240.0
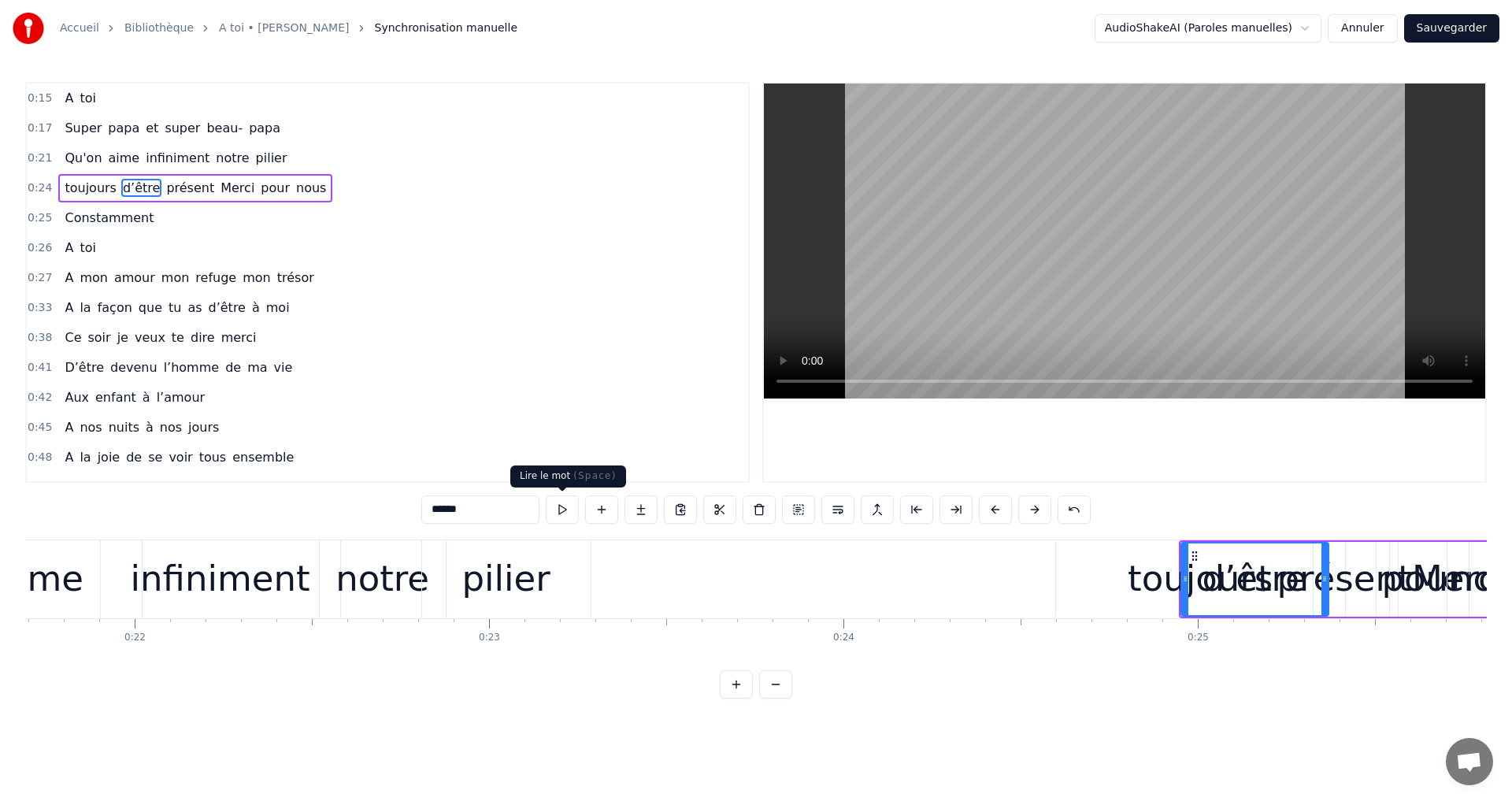
click at [560, 507] on button at bounding box center [561, 510] width 33 height 29
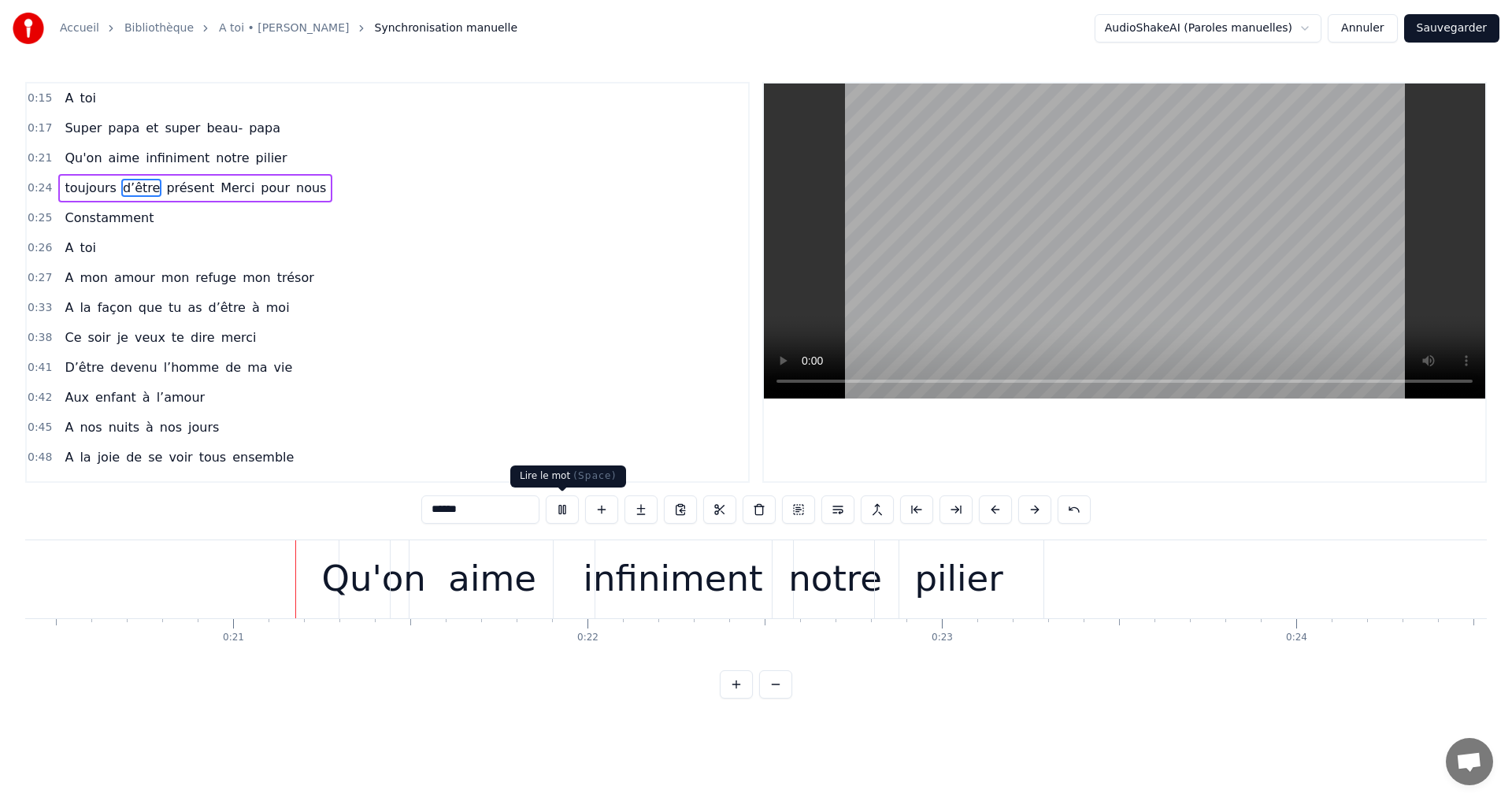
scroll to position [0, 7239]
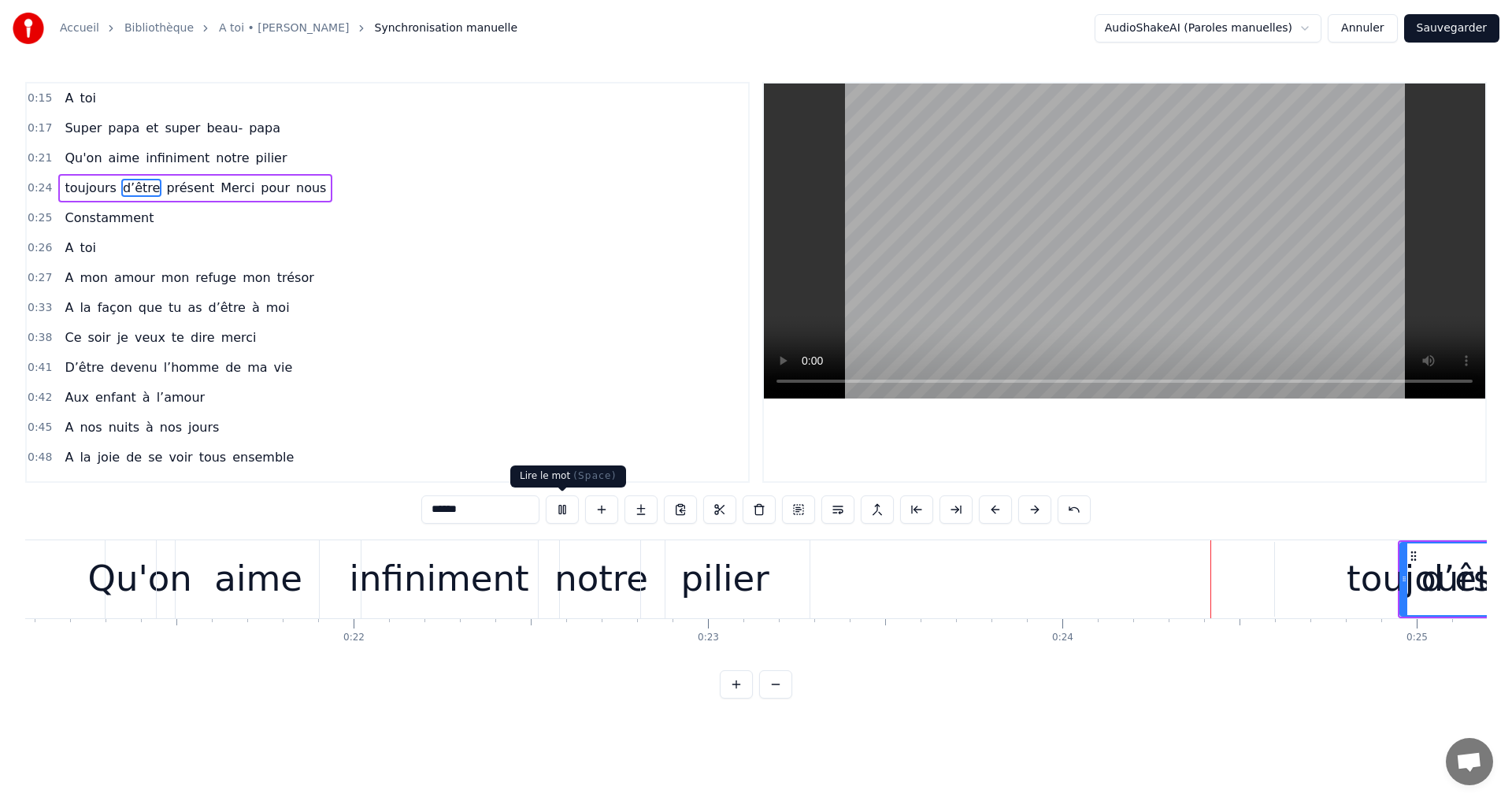
click at [558, 508] on button at bounding box center [561, 510] width 33 height 29
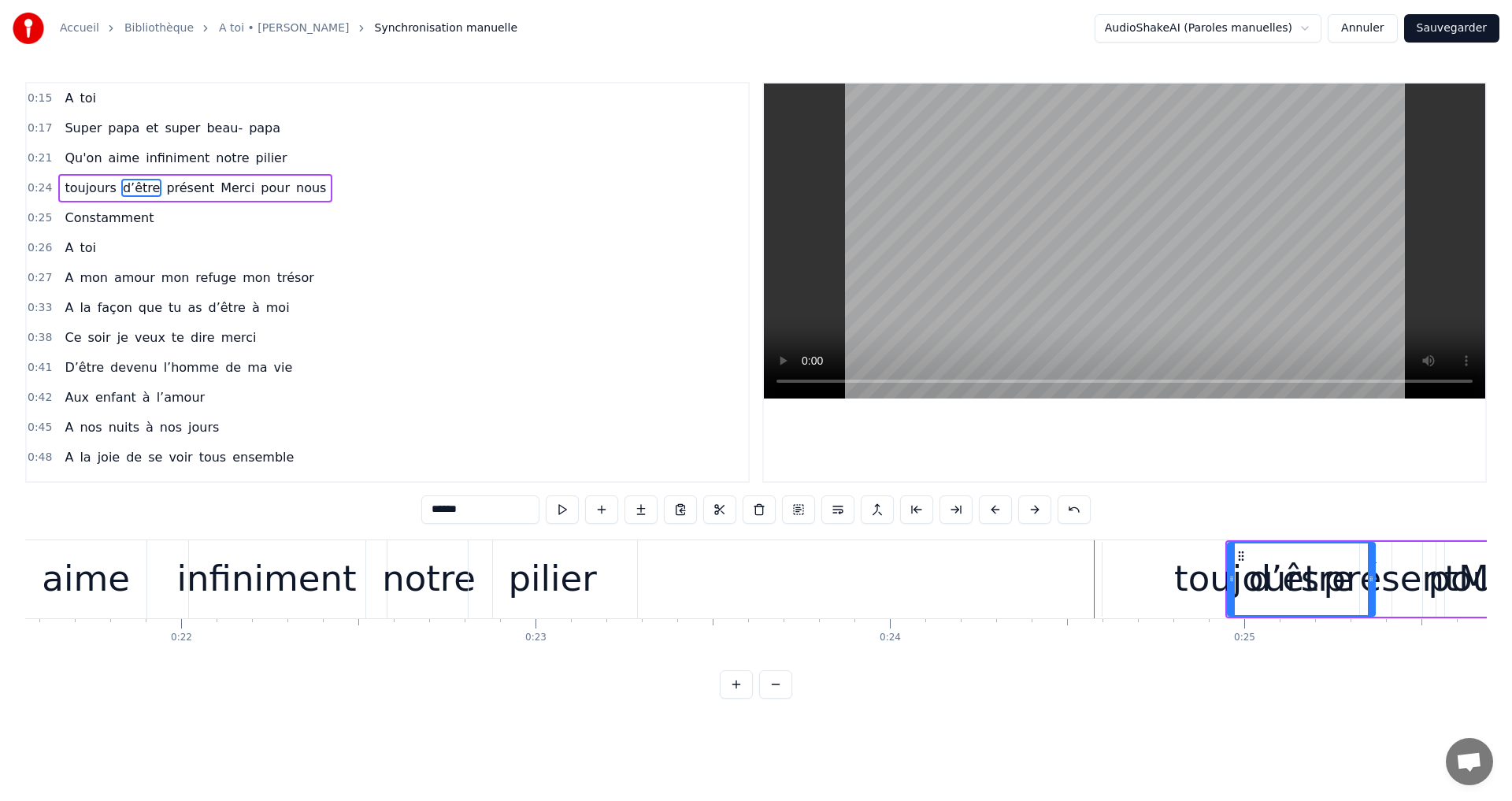
scroll to position [0, 7611]
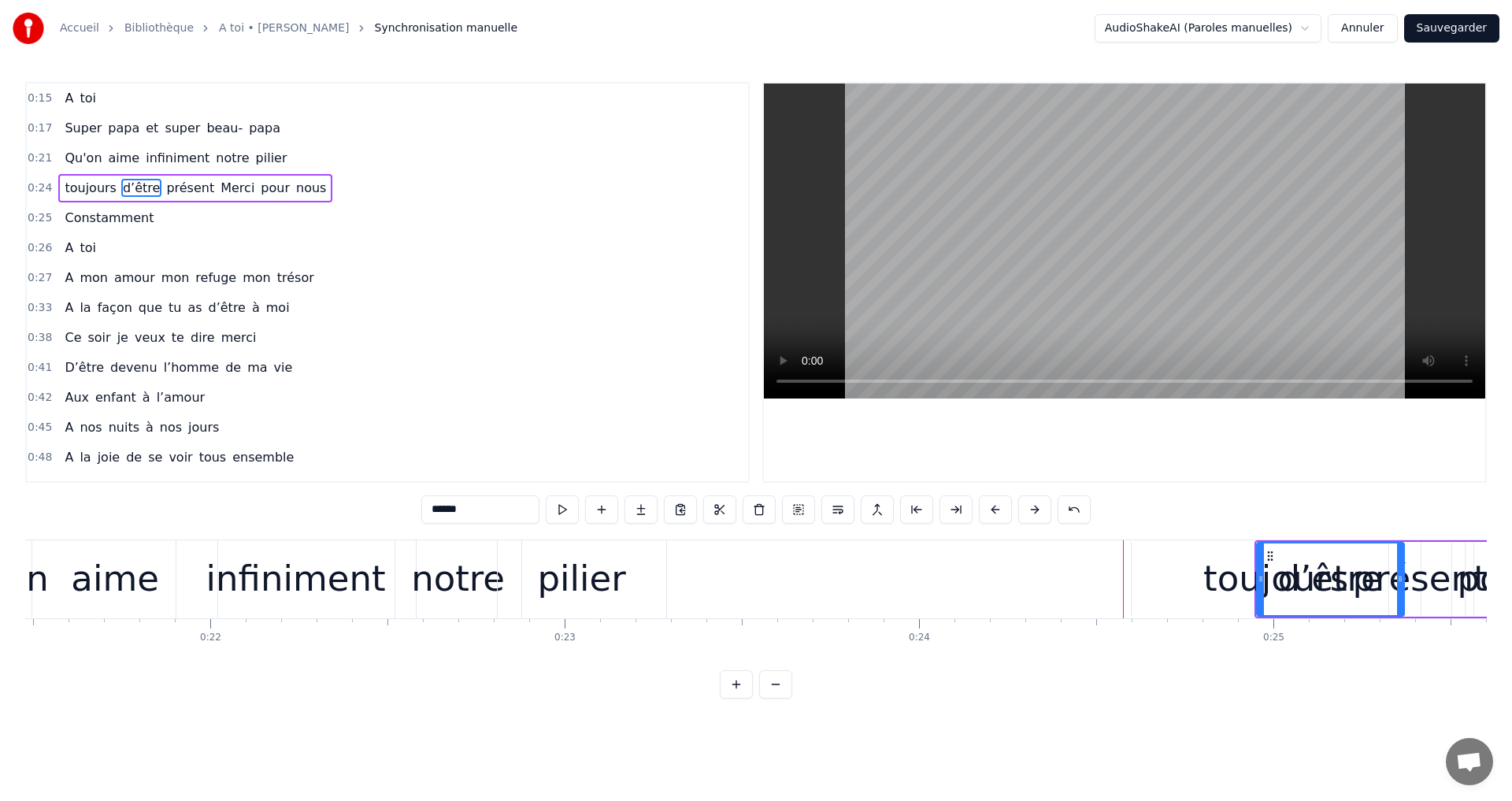
click at [604, 550] on div "pilier" at bounding box center [581, 579] width 168 height 78
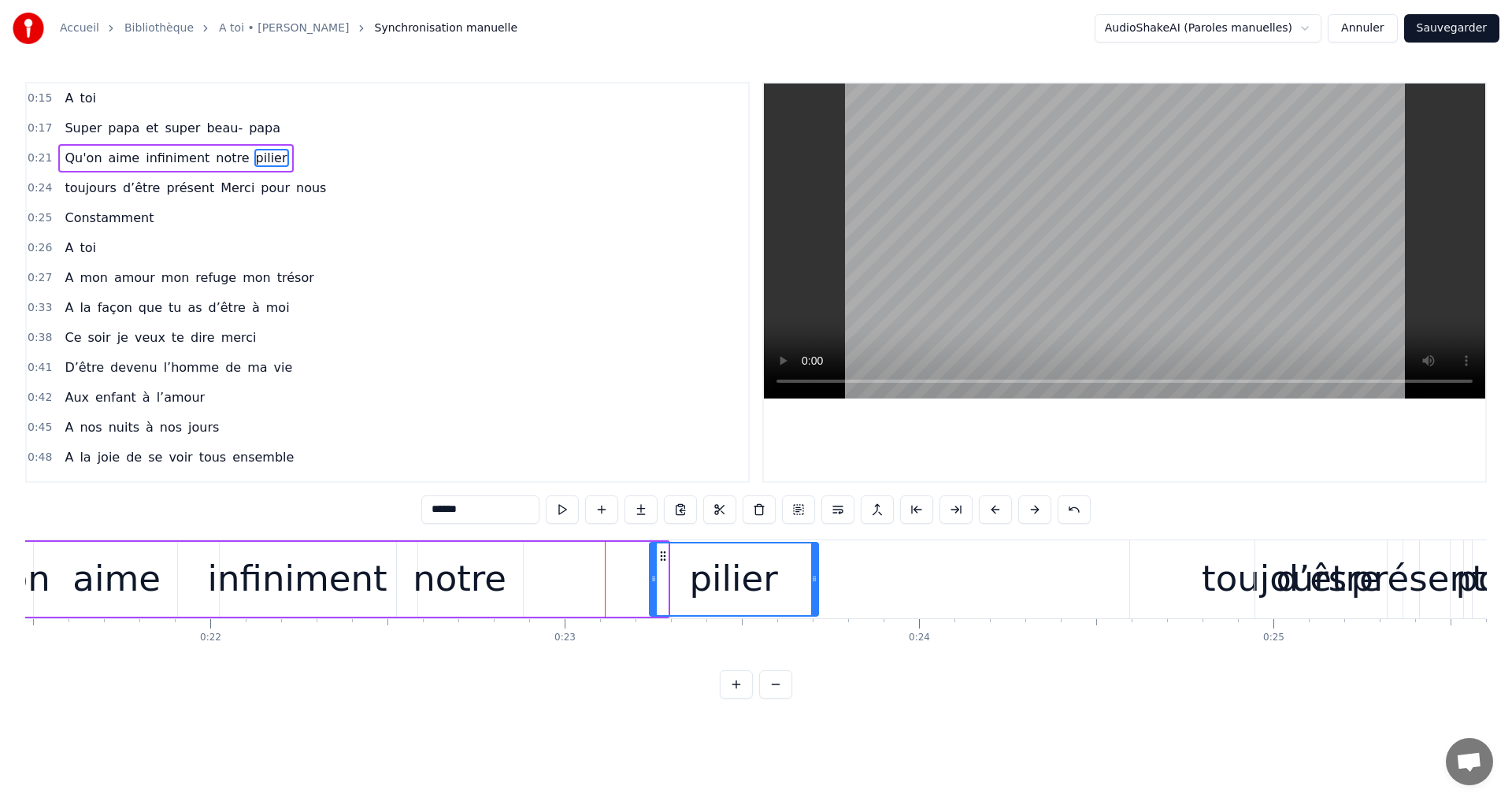
drag, startPoint x: 511, startPoint y: 553, endPoint x: 664, endPoint y: 584, distance: 156.1
click at [664, 584] on div "pilier" at bounding box center [734, 579] width 167 height 72
click at [470, 563] on div "notre" at bounding box center [459, 578] width 94 height 53
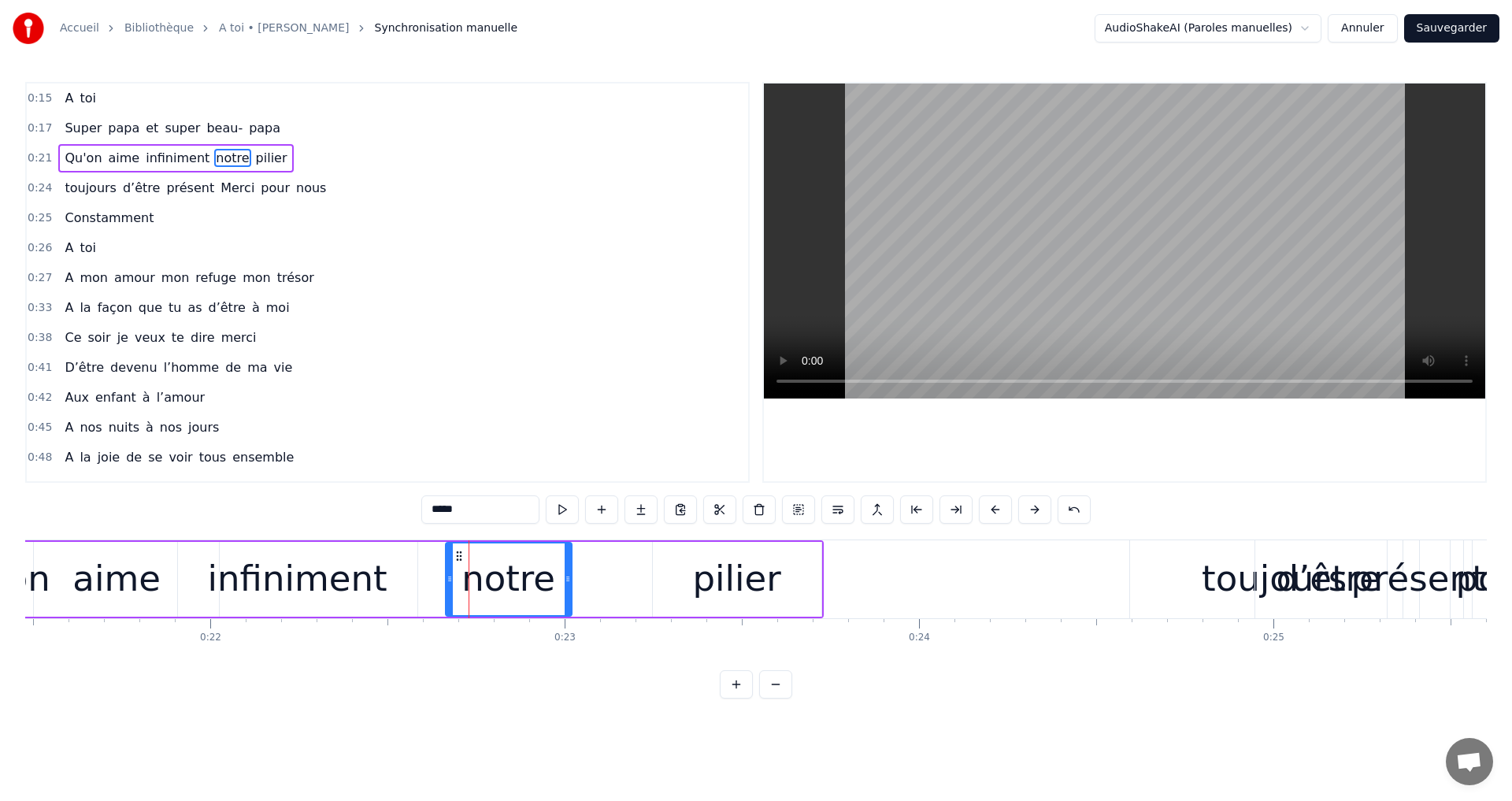
drag, startPoint x: 408, startPoint y: 550, endPoint x: 454, endPoint y: 574, distance: 51.9
click at [455, 570] on div "notre" at bounding box center [509, 579] width 124 height 72
drag, startPoint x: 681, startPoint y: 564, endPoint x: 672, endPoint y: 561, distance: 9.5
click at [680, 563] on div "pilier" at bounding box center [737, 579] width 168 height 75
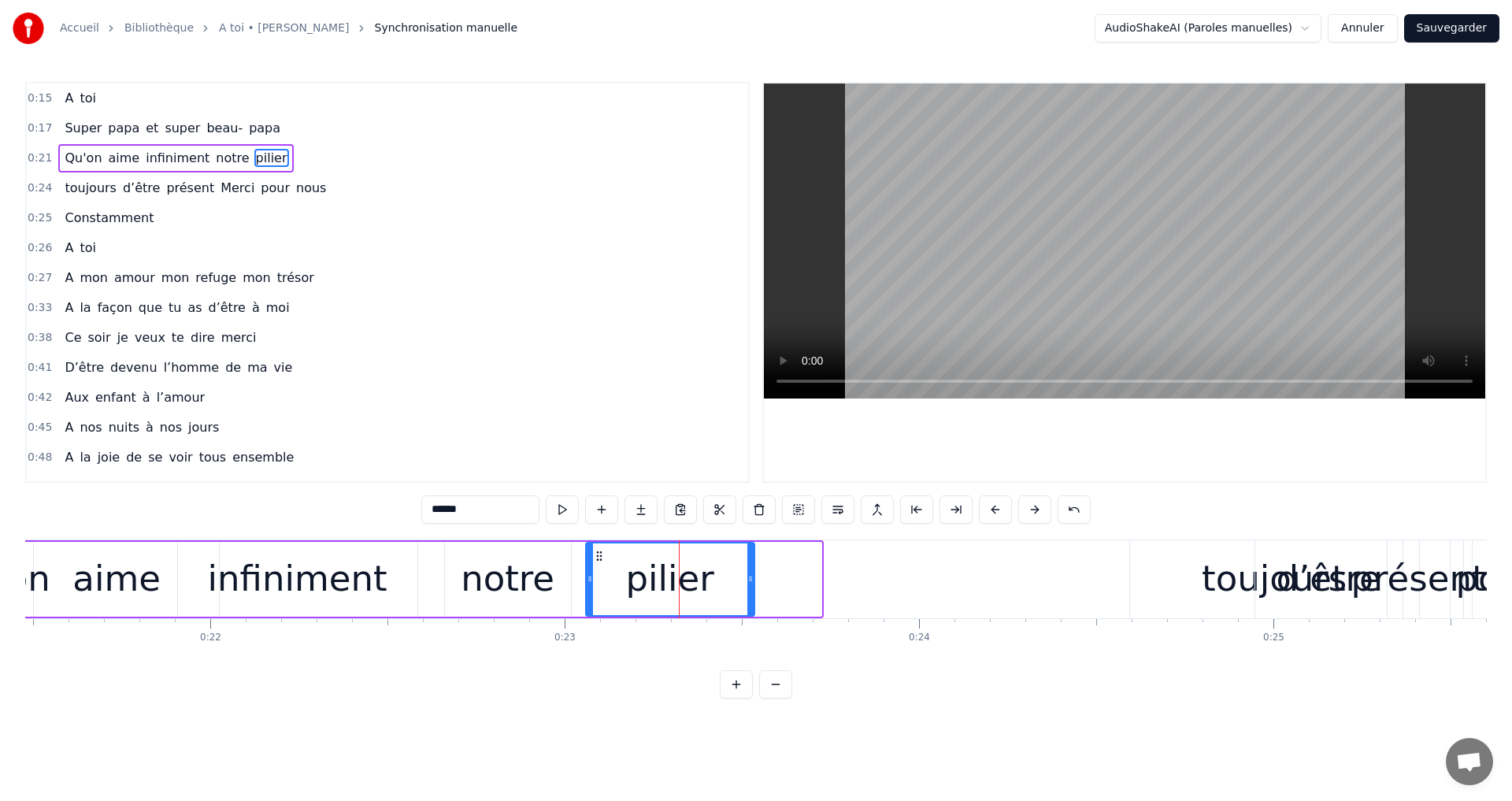
drag, startPoint x: 664, startPoint y: 555, endPoint x: 597, endPoint y: 566, distance: 67.9
click at [597, 566] on div "pilier" at bounding box center [670, 579] width 167 height 72
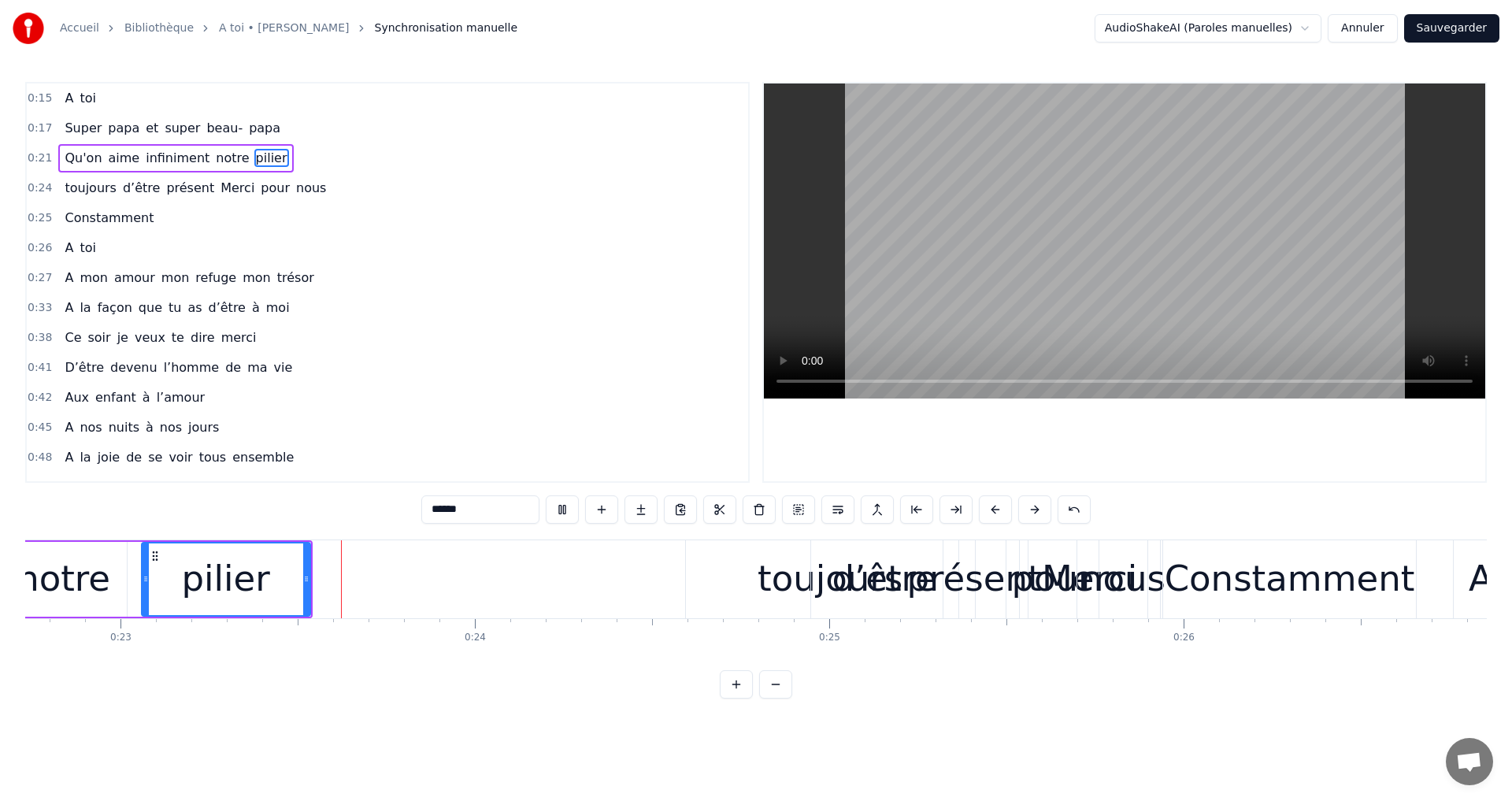
scroll to position [0, 8068]
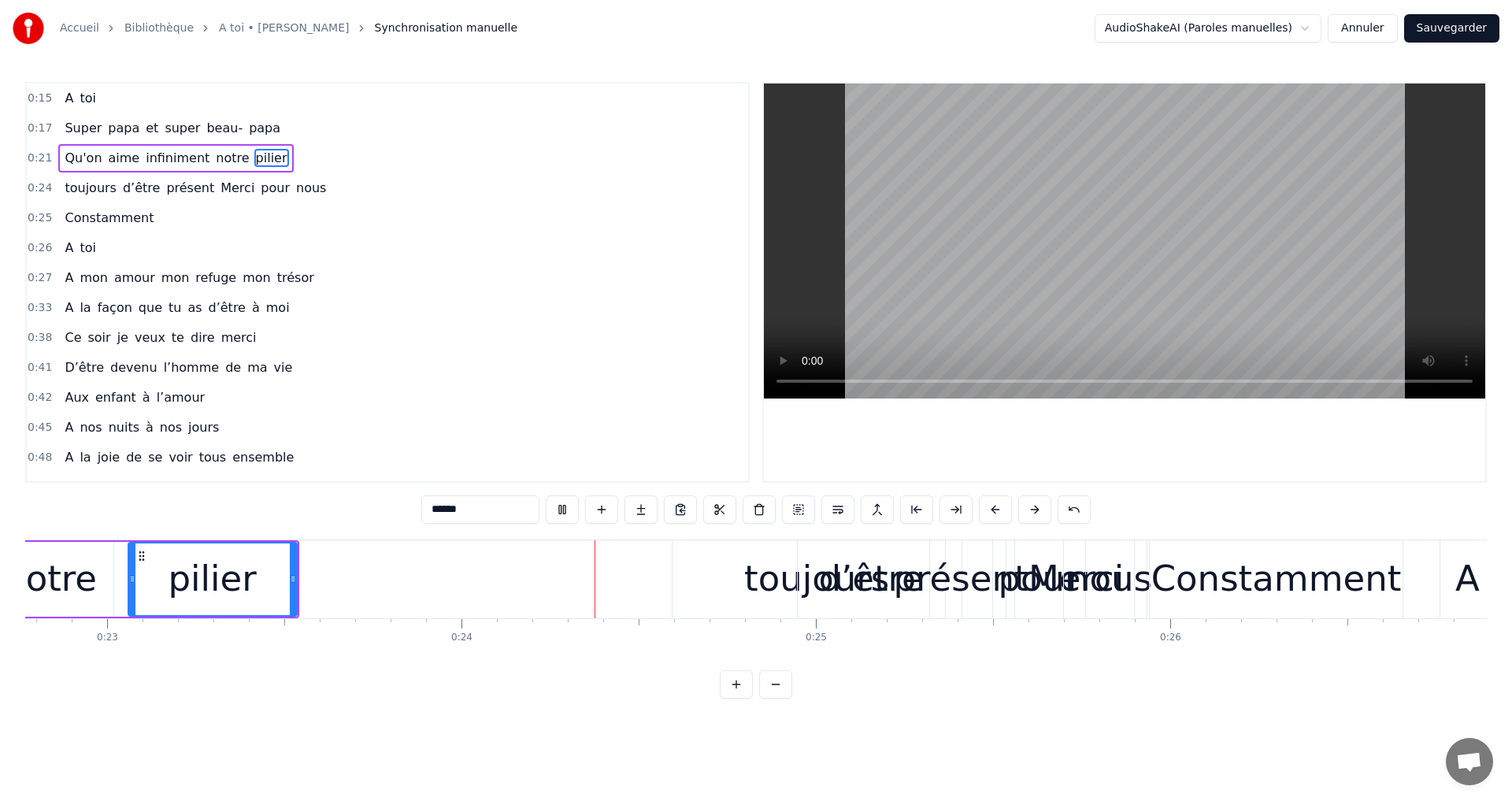
click at [1187, 210] on video at bounding box center [1124, 241] width 721 height 315
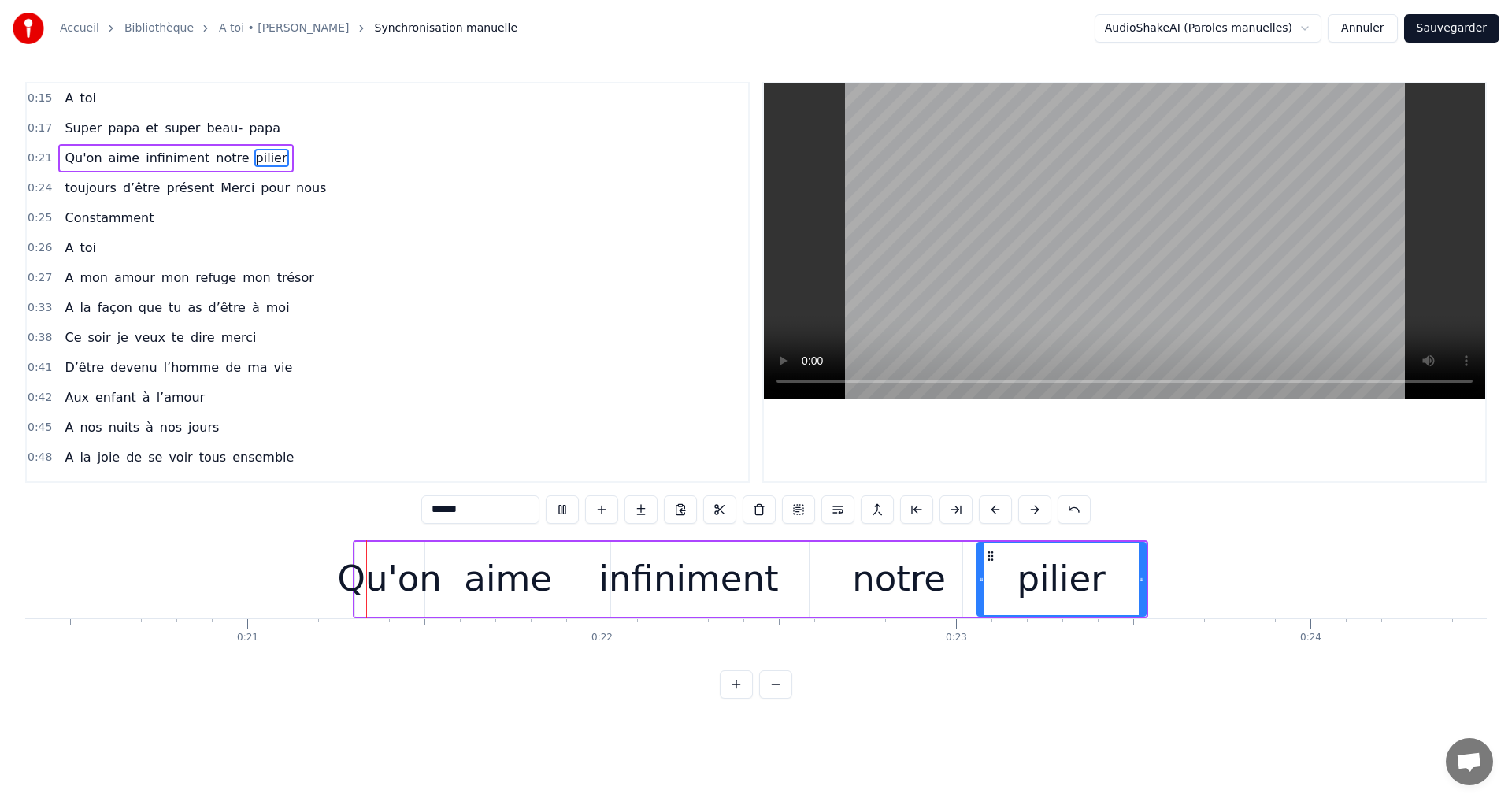
scroll to position [0, 7243]
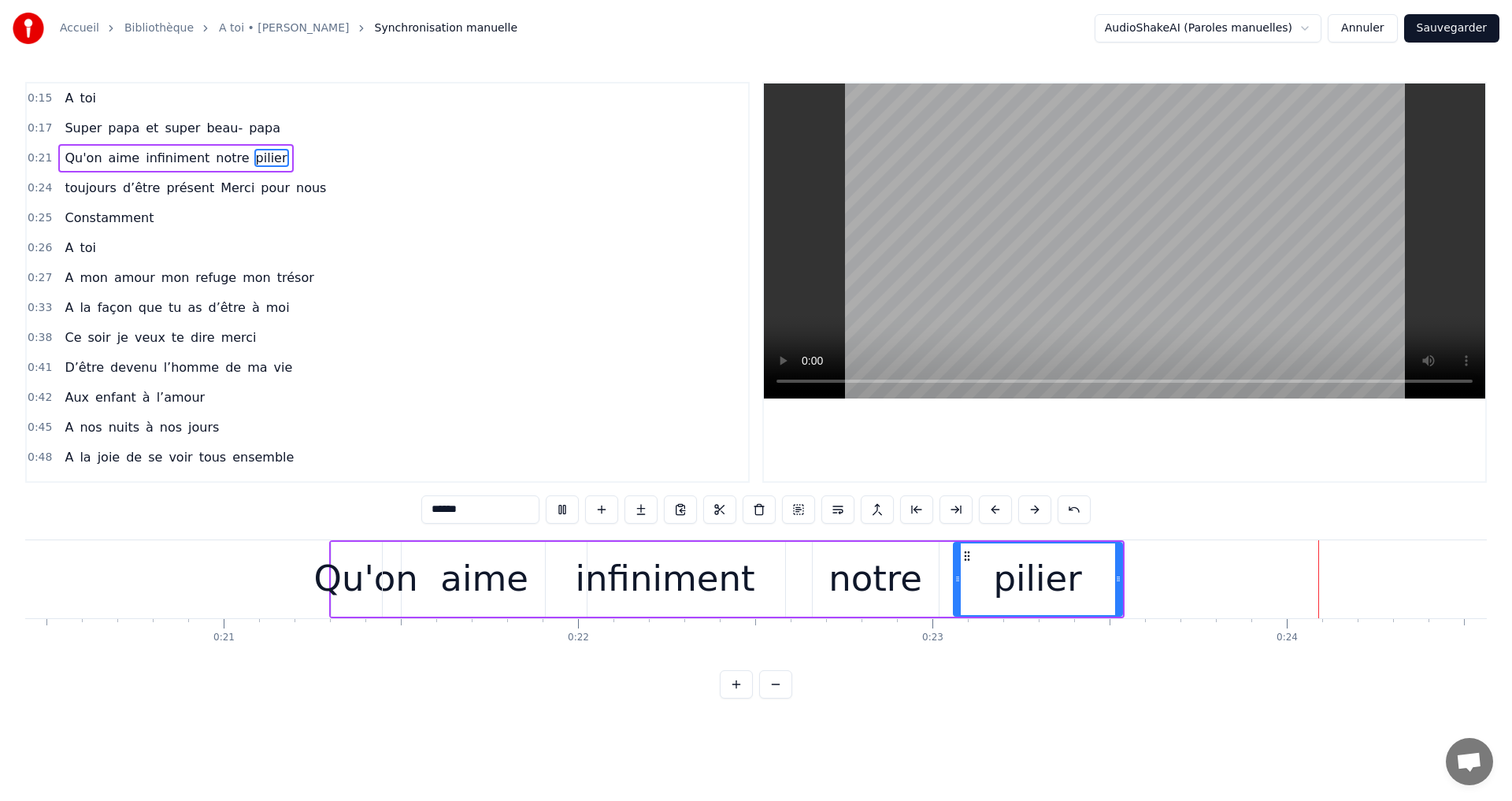
click at [1138, 237] on video at bounding box center [1124, 241] width 721 height 315
click at [1143, 216] on video at bounding box center [1124, 241] width 721 height 315
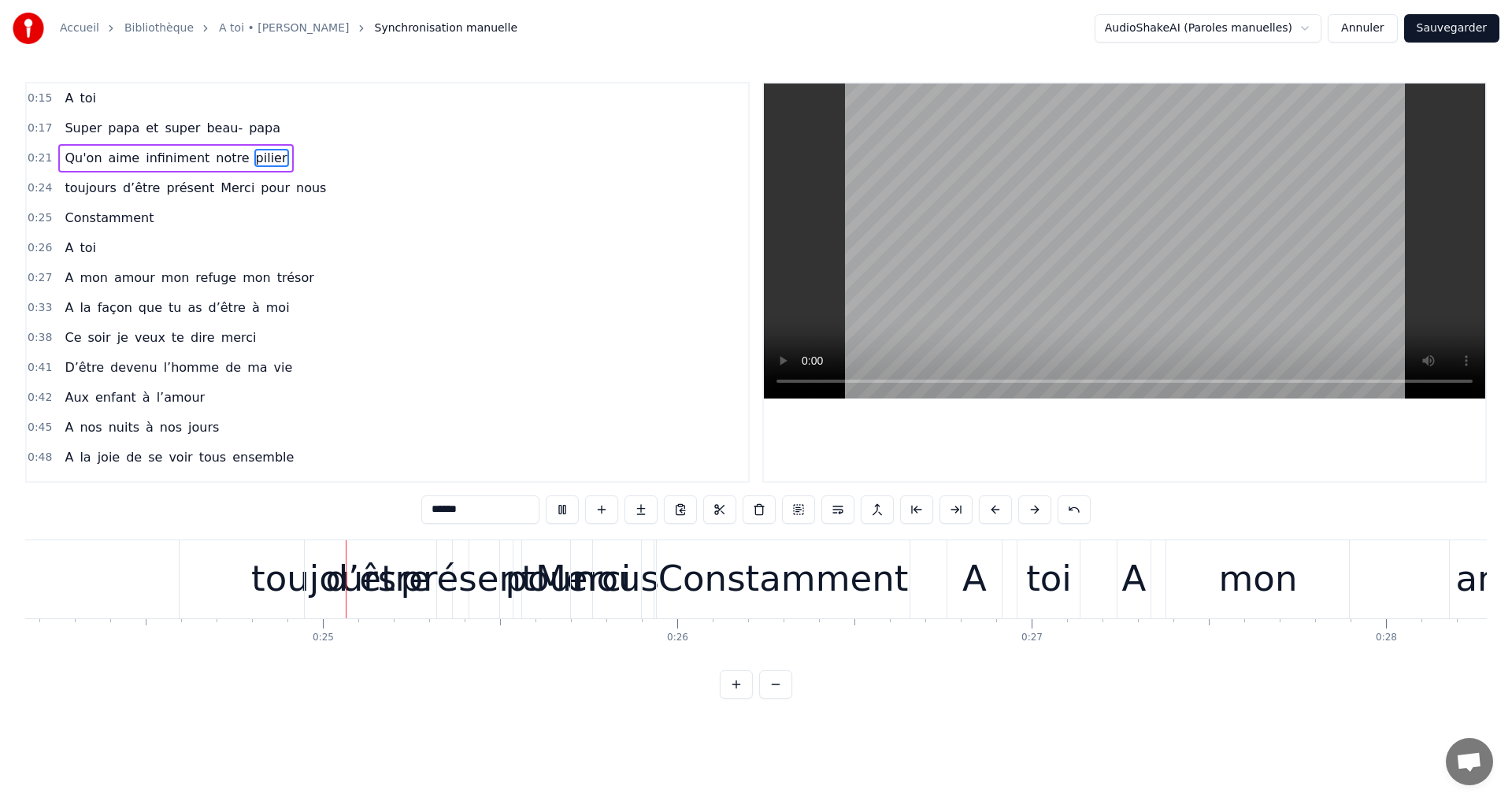
scroll to position [0, 8566]
click at [1103, 239] on video at bounding box center [1124, 241] width 721 height 315
click at [285, 571] on div "toujours" at bounding box center [319, 578] width 145 height 53
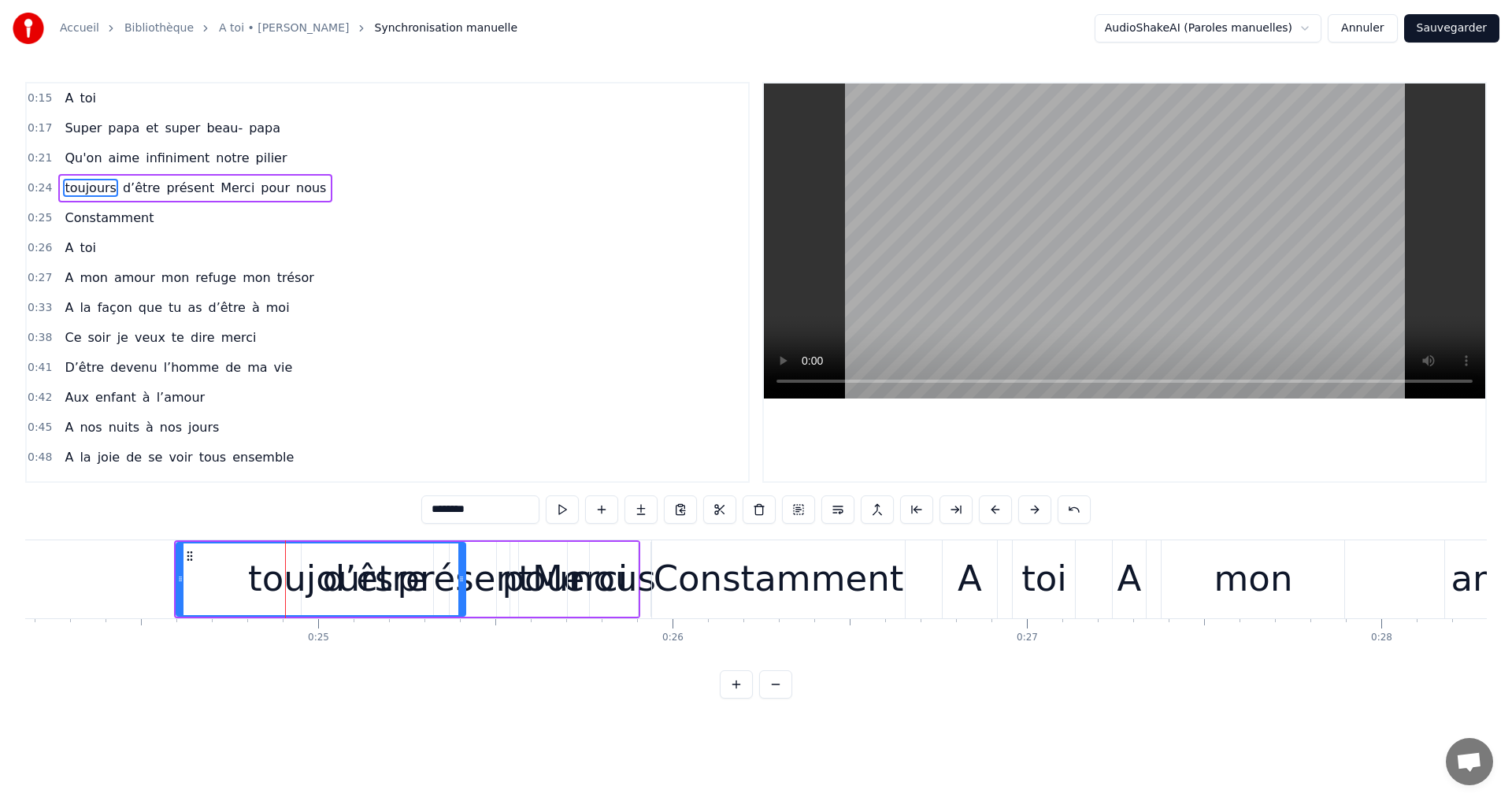
drag, startPoint x: 305, startPoint y: 570, endPoint x: 190, endPoint y: 558, distance: 115.6
click at [234, 582] on div "toujours" at bounding box center [321, 579] width 287 height 72
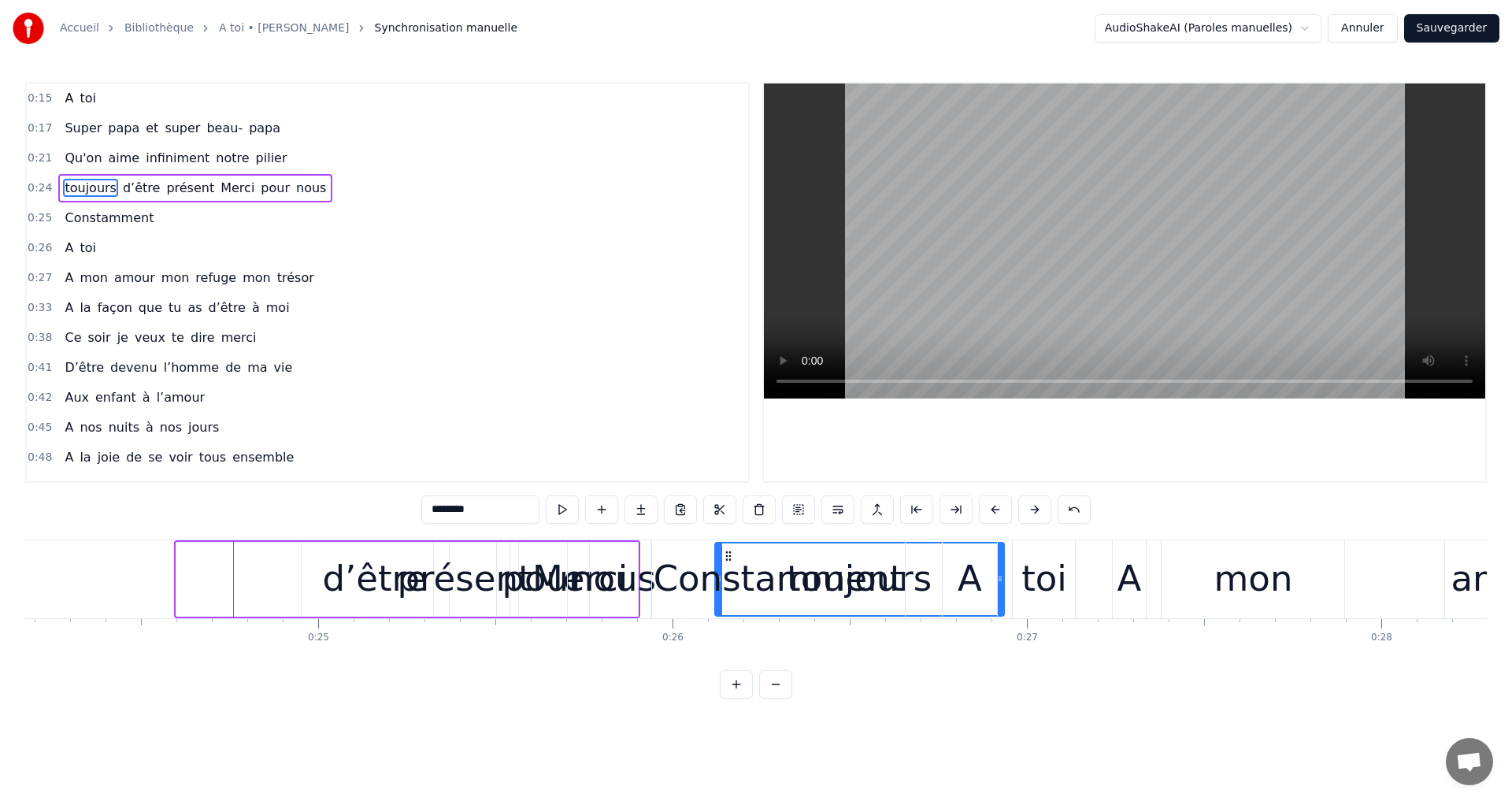
drag, startPoint x: 187, startPoint y: 561, endPoint x: 723, endPoint y: 578, distance: 536.3
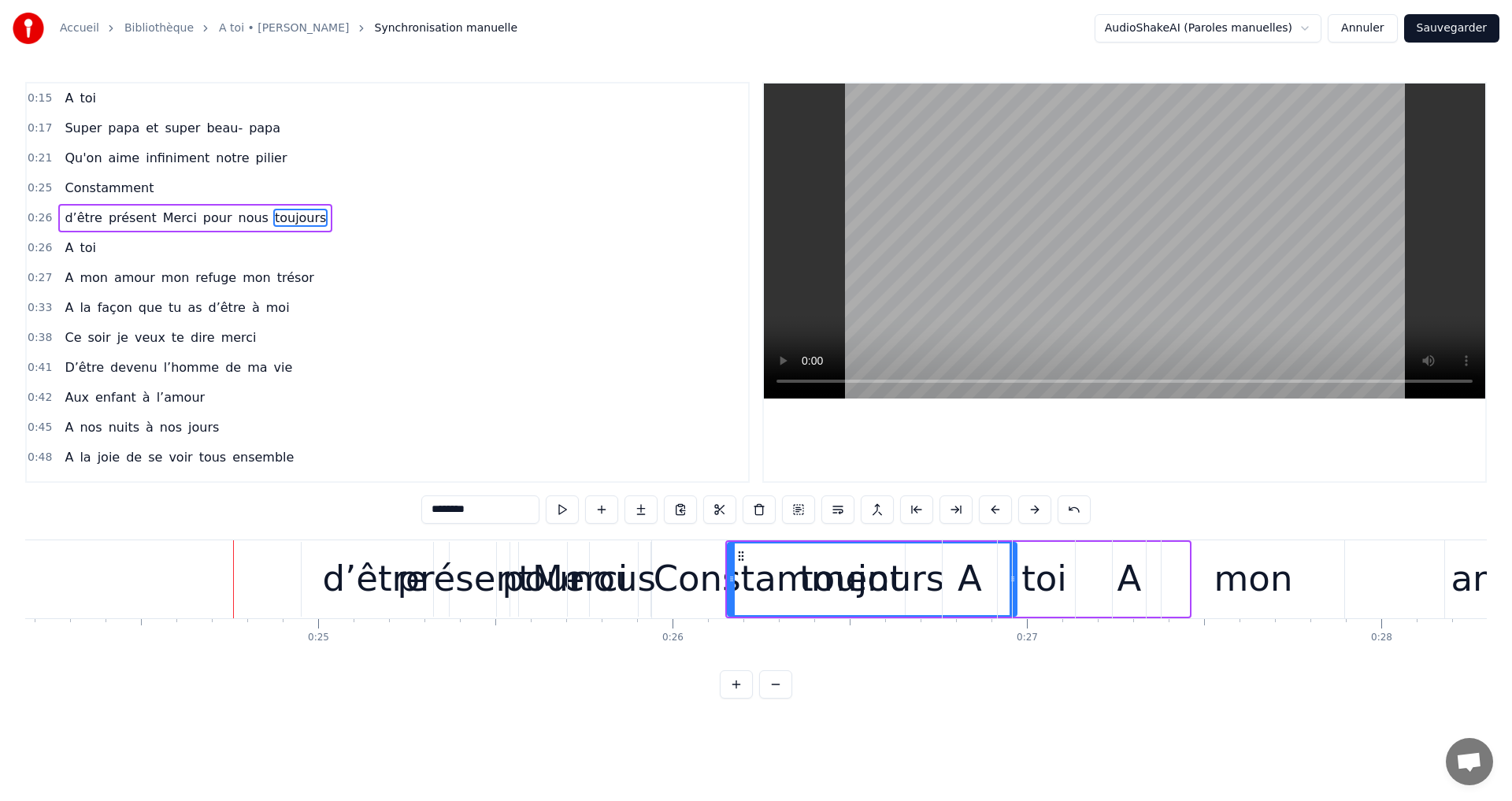
click at [571, 578] on div "pour" at bounding box center [543, 578] width 81 height 53
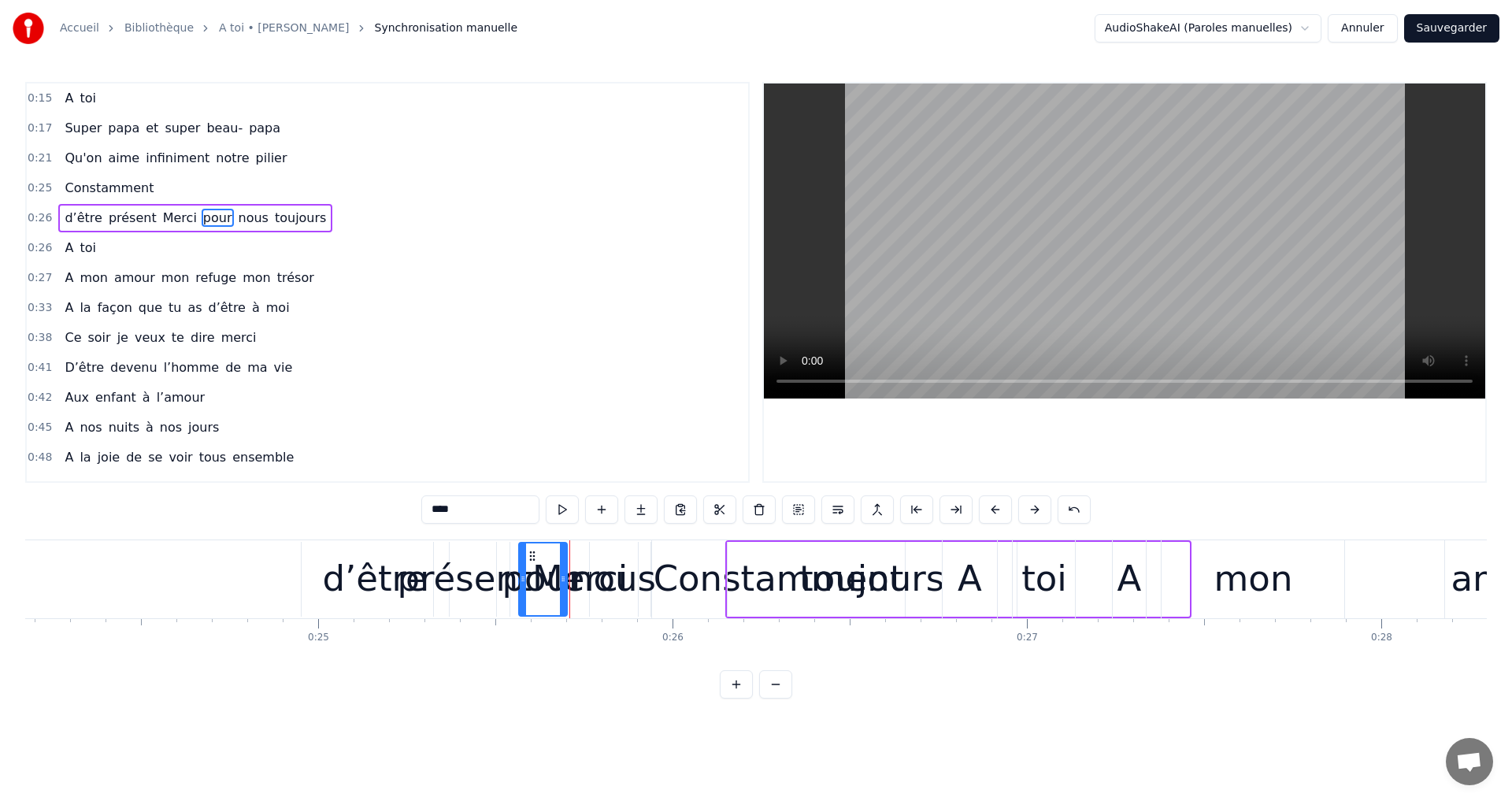
click at [584, 581] on div "nous" at bounding box center [613, 578] width 85 height 53
click at [637, 588] on div "nous" at bounding box center [613, 578] width 85 height 53
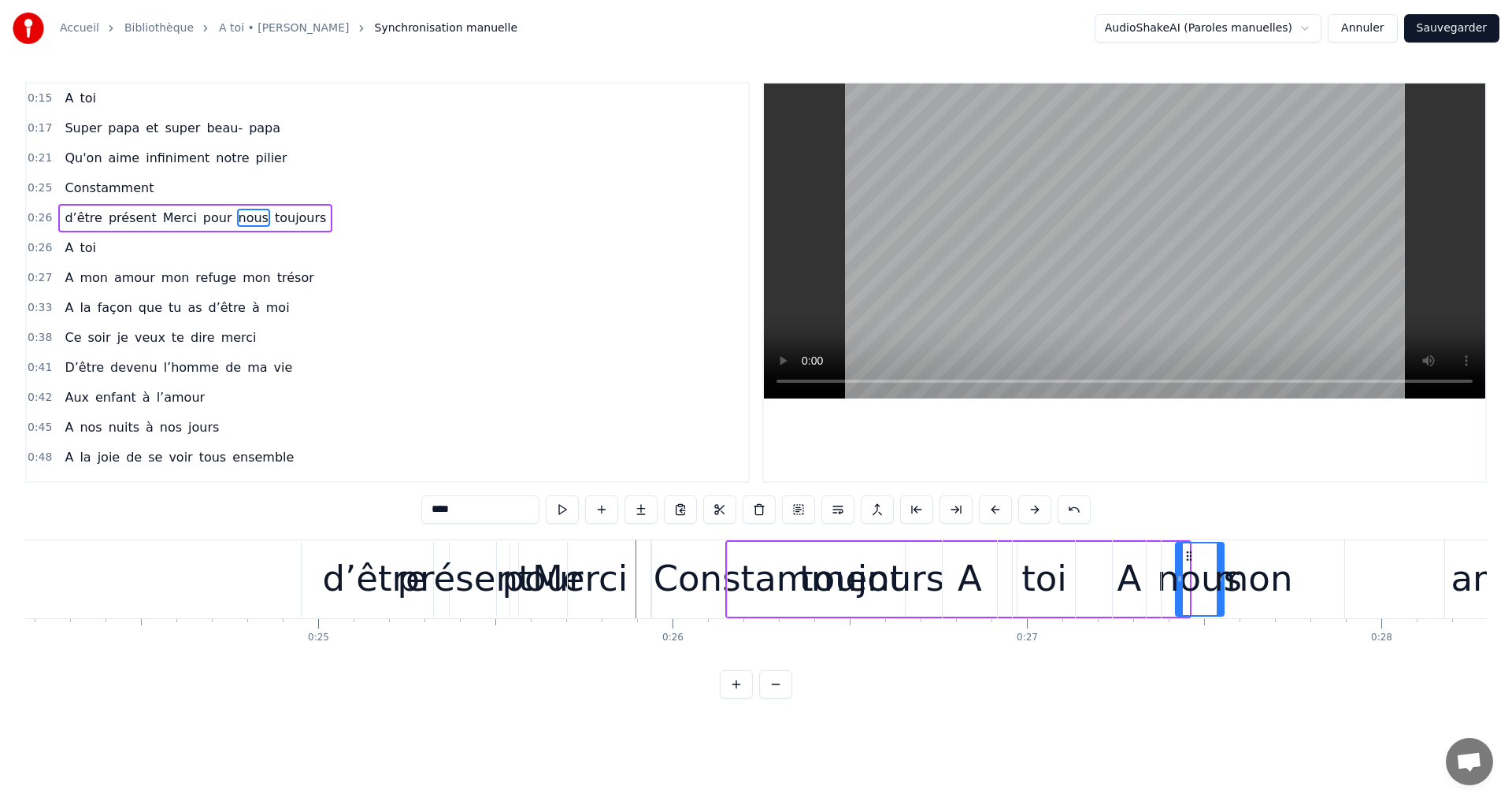
drag, startPoint x: 598, startPoint y: 550, endPoint x: 1166, endPoint y: 538, distance: 568.1
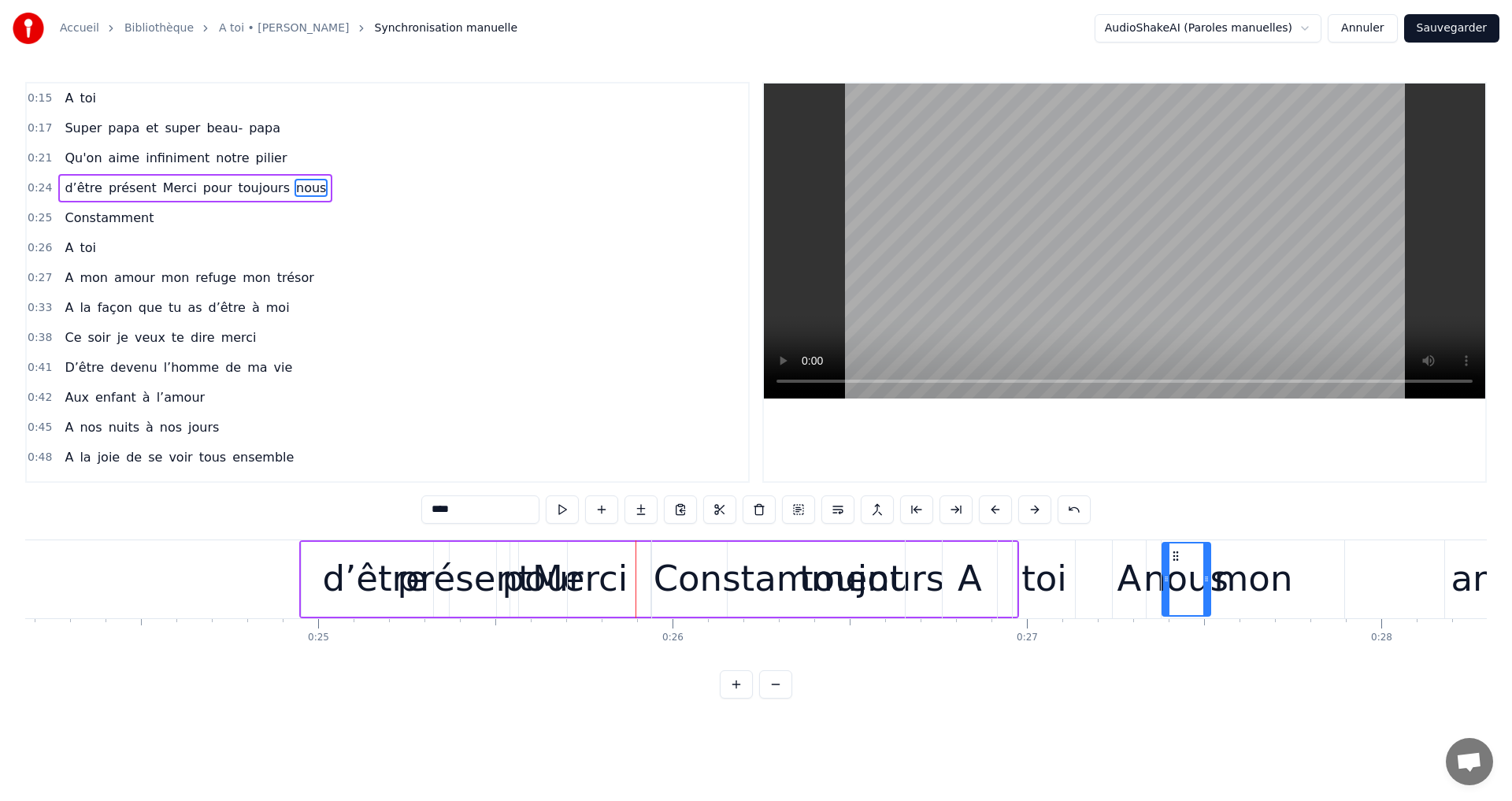
click at [593, 595] on div "Merci" at bounding box center [580, 578] width 95 height 53
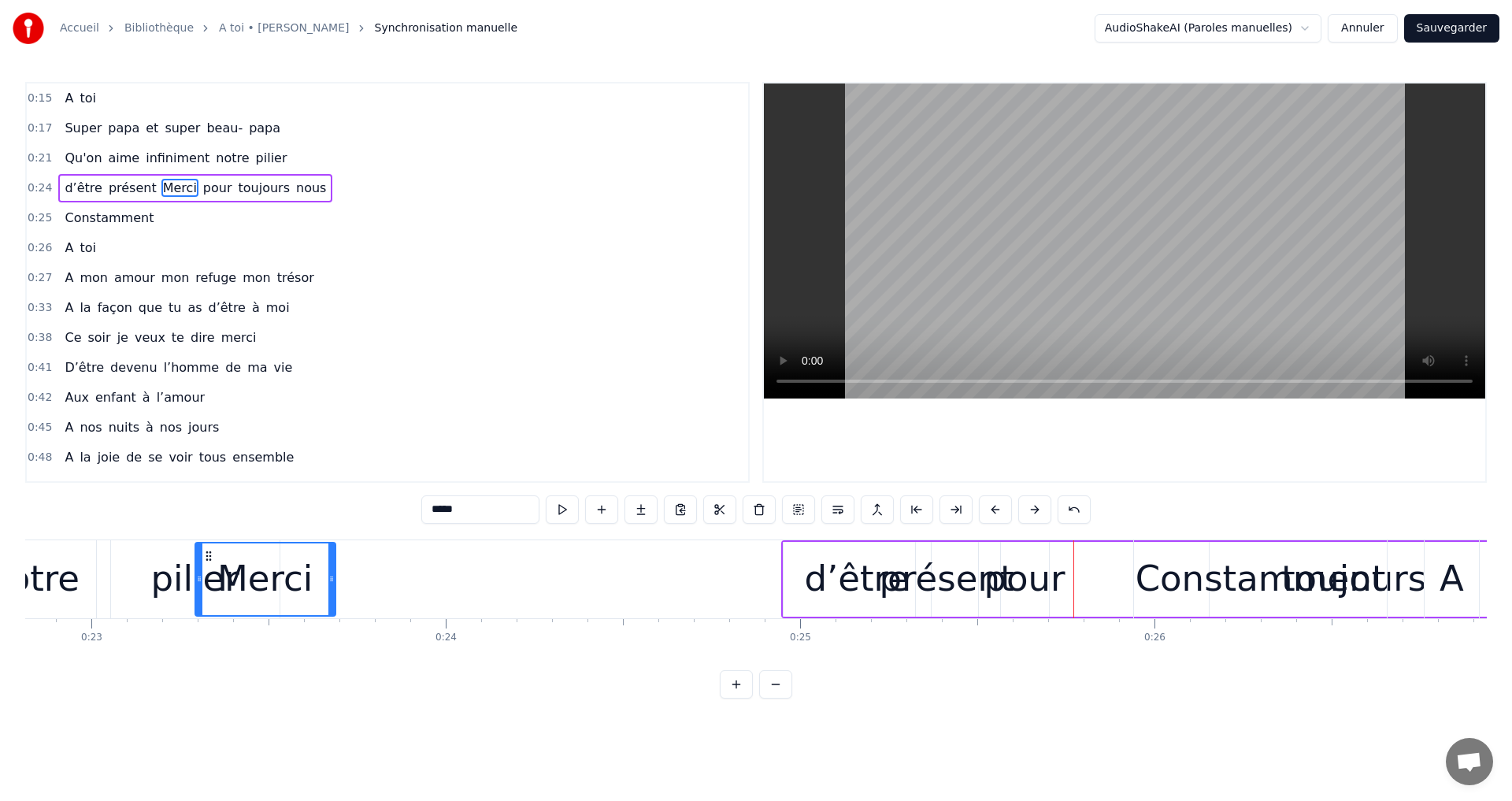
scroll to position [0, 8074]
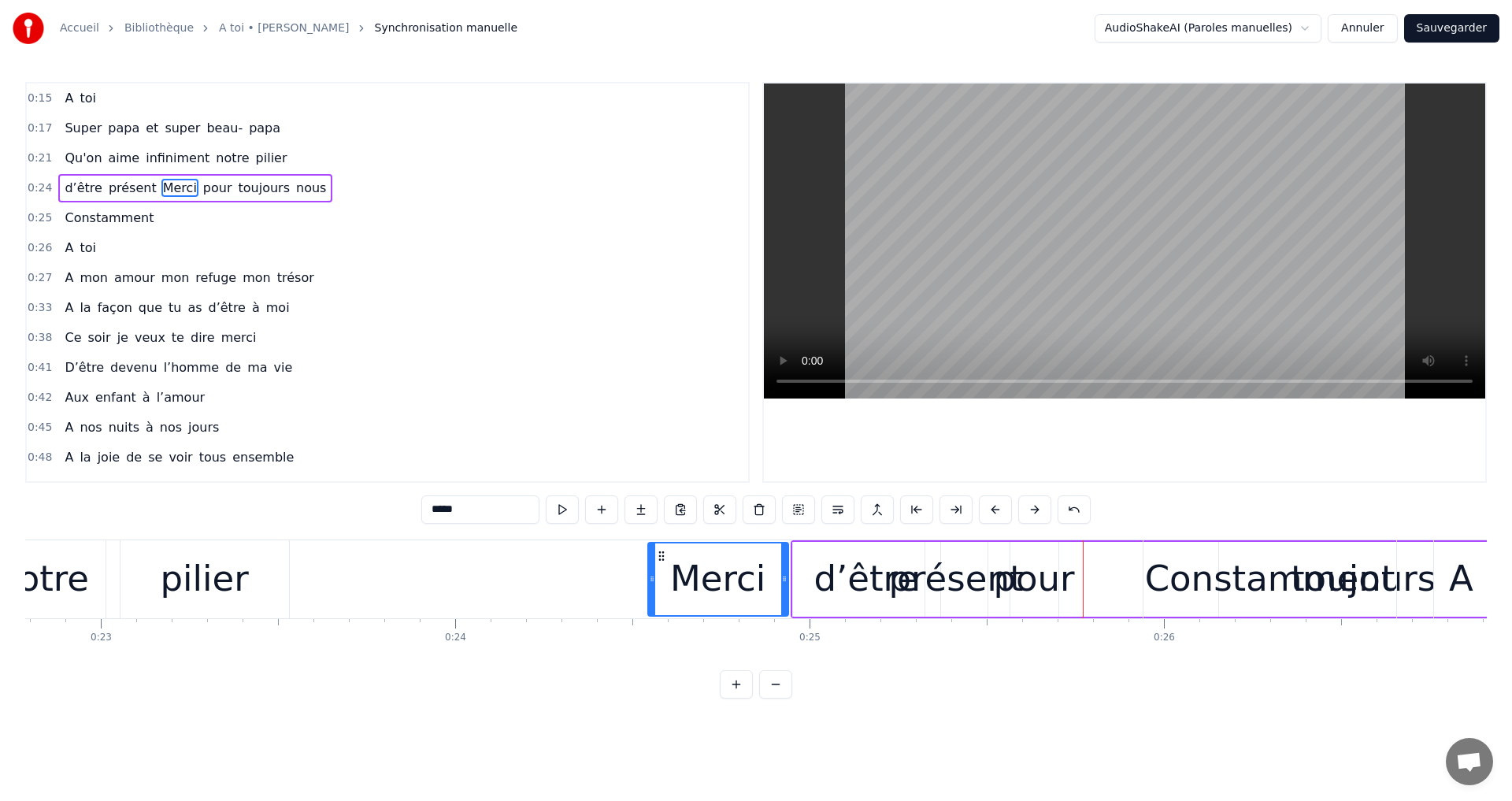
drag, startPoint x: 515, startPoint y: 550, endPoint x: 656, endPoint y: 649, distance: 172.3
click at [656, 649] on div "A toi Super papa et super beau- papa [PERSON_NAME]on aime infiniment notre pili…" at bounding box center [756, 598] width 1462 height 118
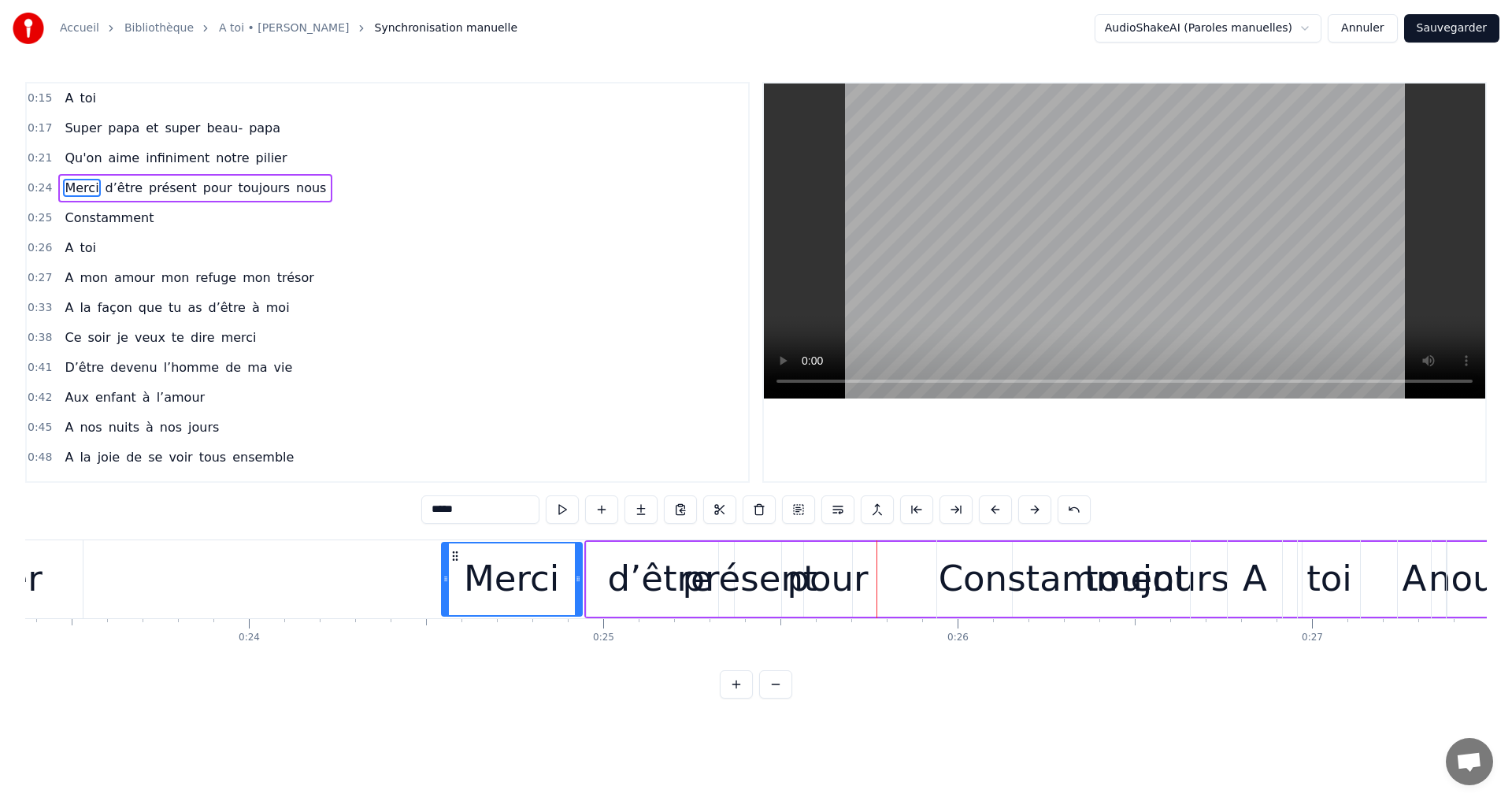
scroll to position [0, 8710]
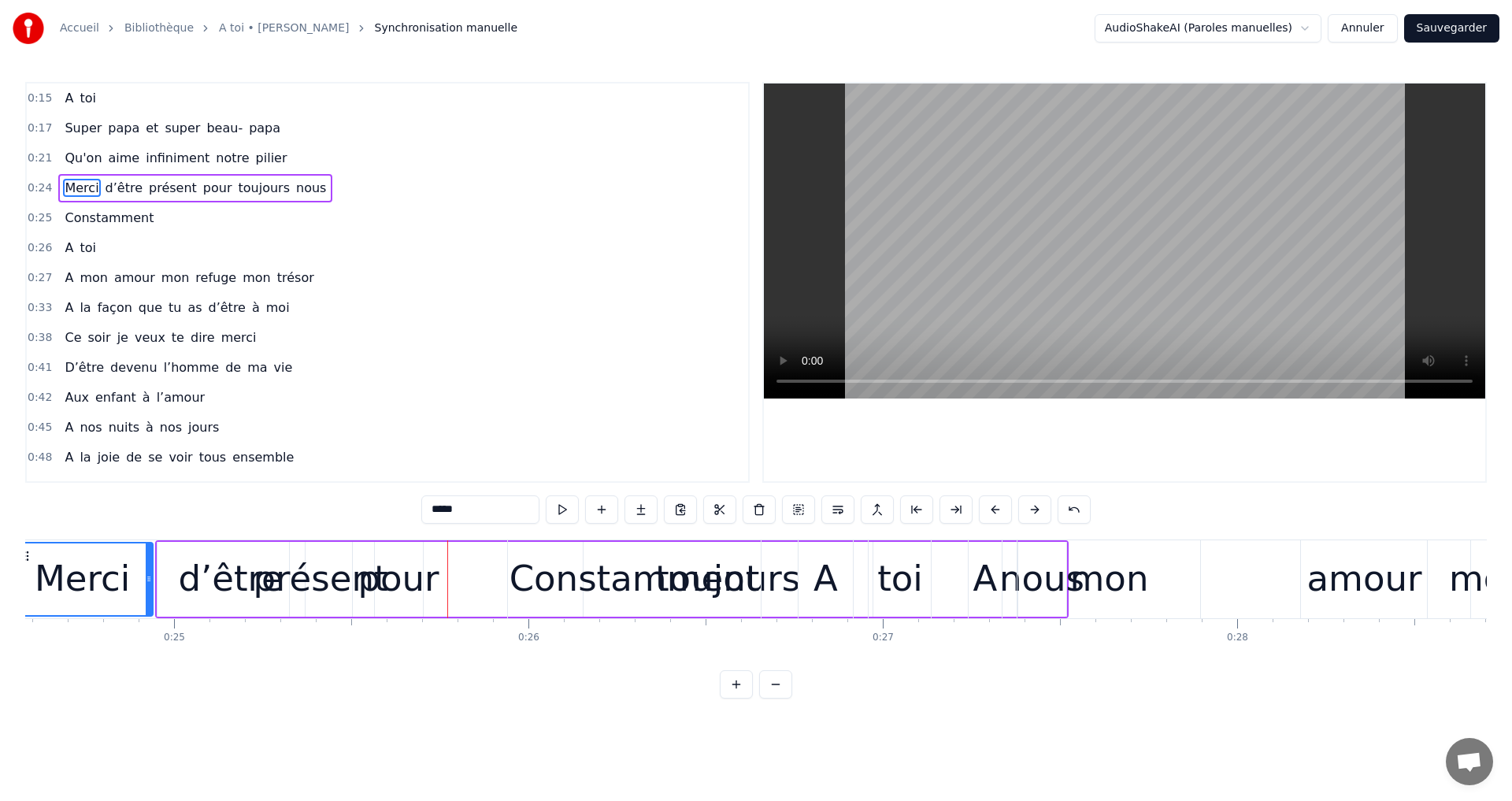
click at [345, 596] on div "présent" at bounding box center [321, 578] width 135 height 53
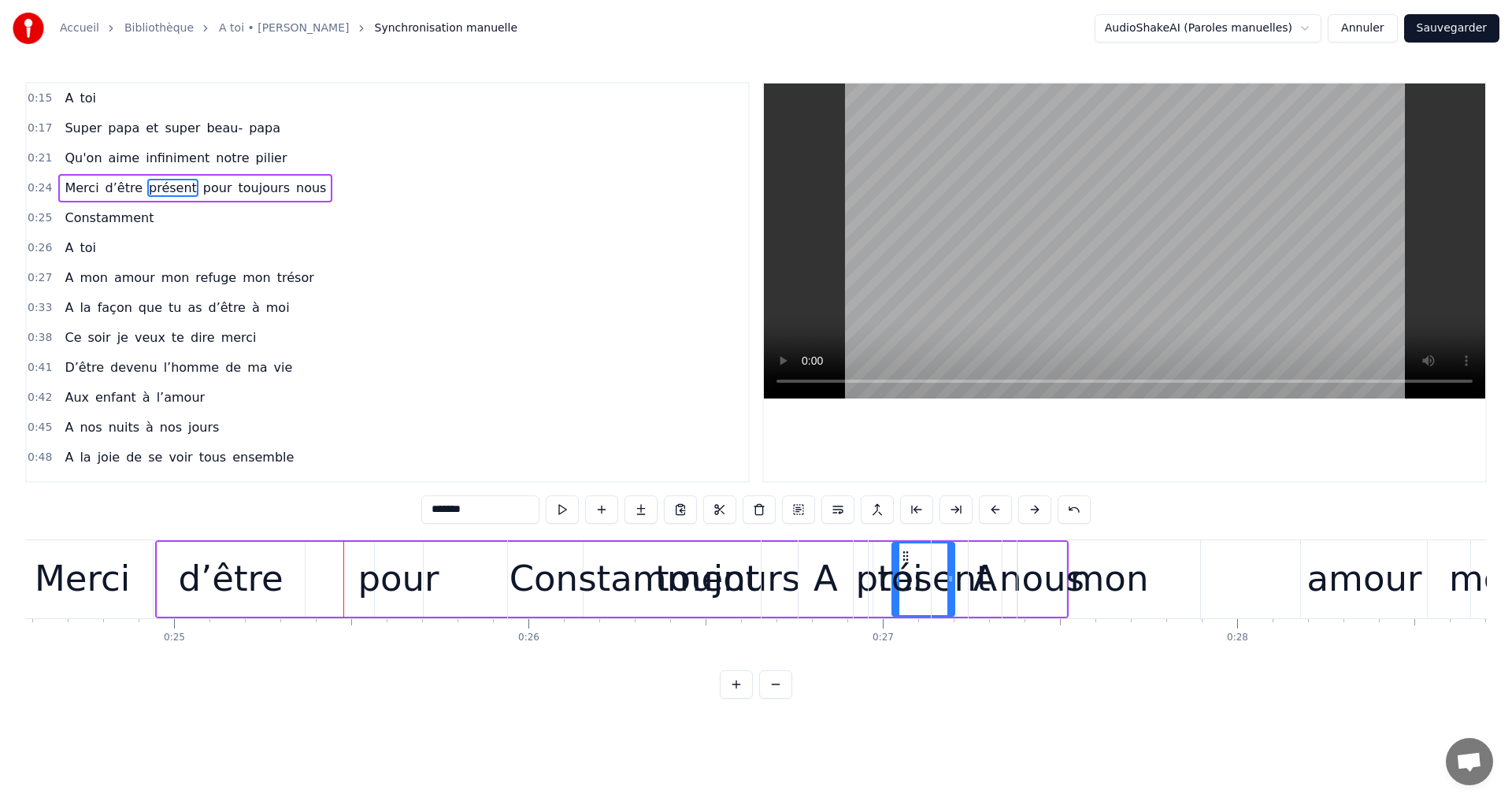
drag, startPoint x: 300, startPoint y: 554, endPoint x: 795, endPoint y: 602, distance: 497.3
click at [379, 582] on div "pour" at bounding box center [398, 578] width 81 height 53
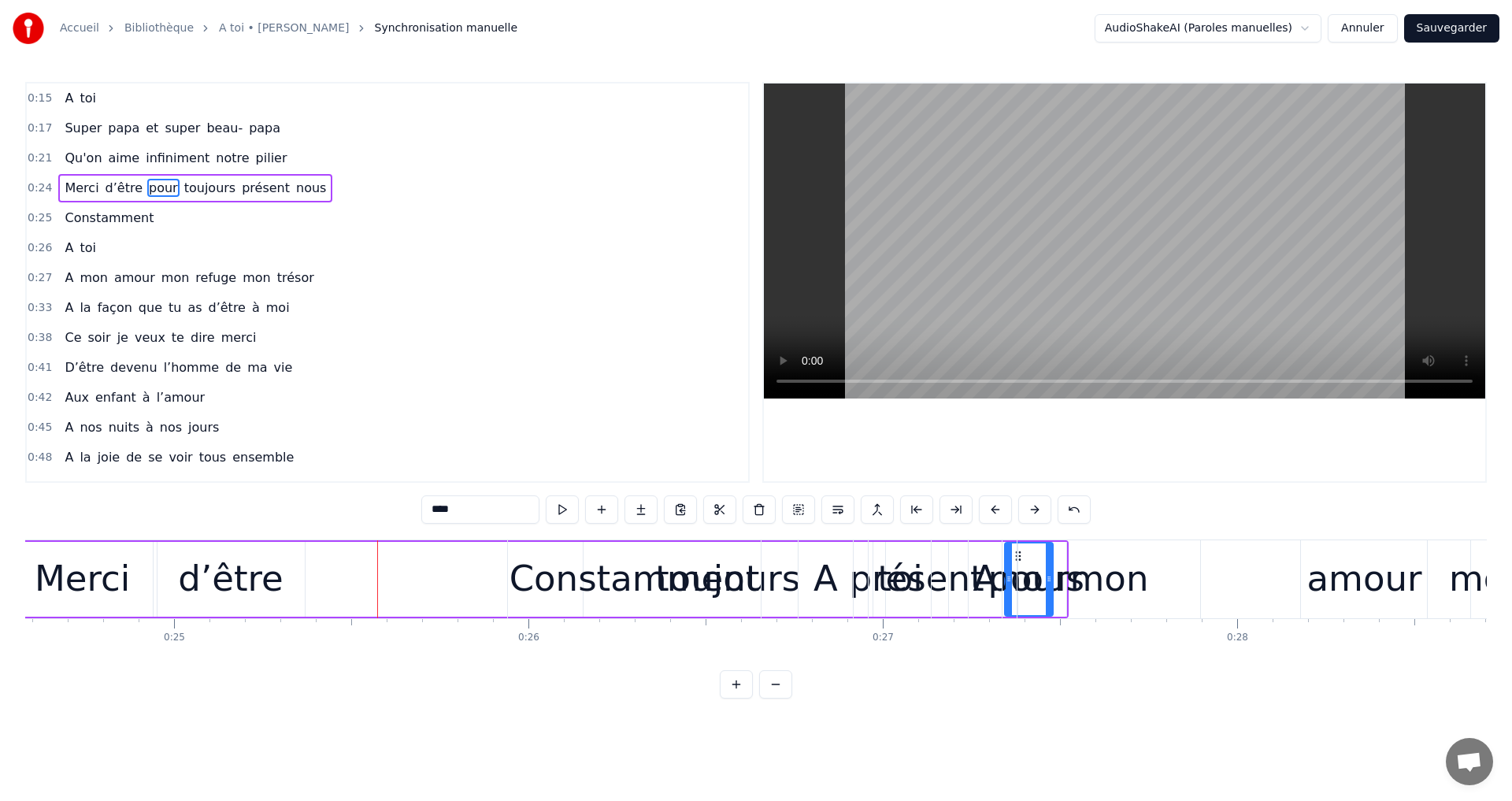
drag, startPoint x: 386, startPoint y: 555, endPoint x: 833, endPoint y: 580, distance: 447.7
click at [782, 591] on div "toujours" at bounding box center [728, 578] width 145 height 53
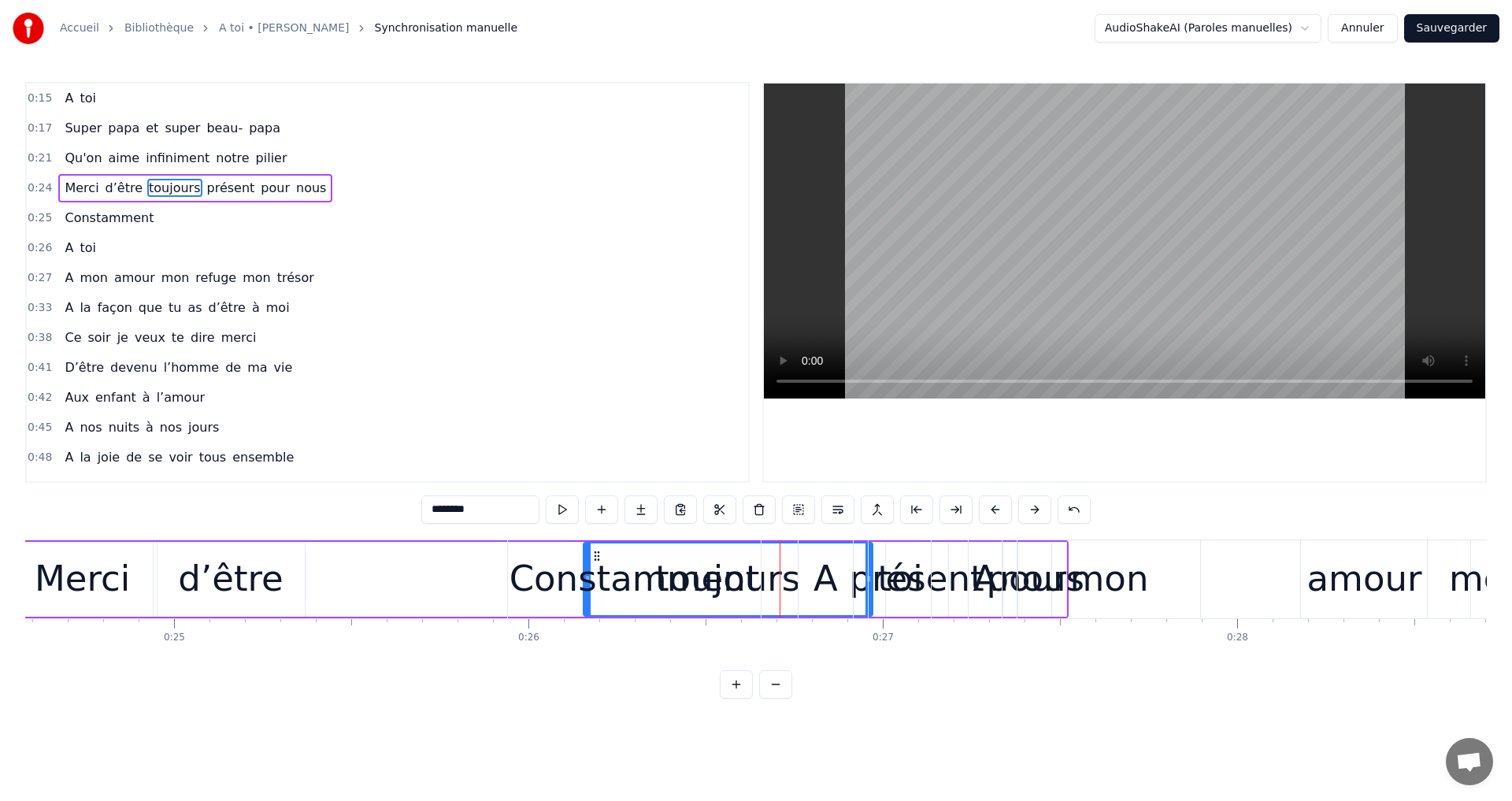
drag, startPoint x: 597, startPoint y: 550, endPoint x: 526, endPoint y: 569, distance: 73.5
click at [514, 571] on div "Constamment" at bounding box center [635, 579] width 254 height 78
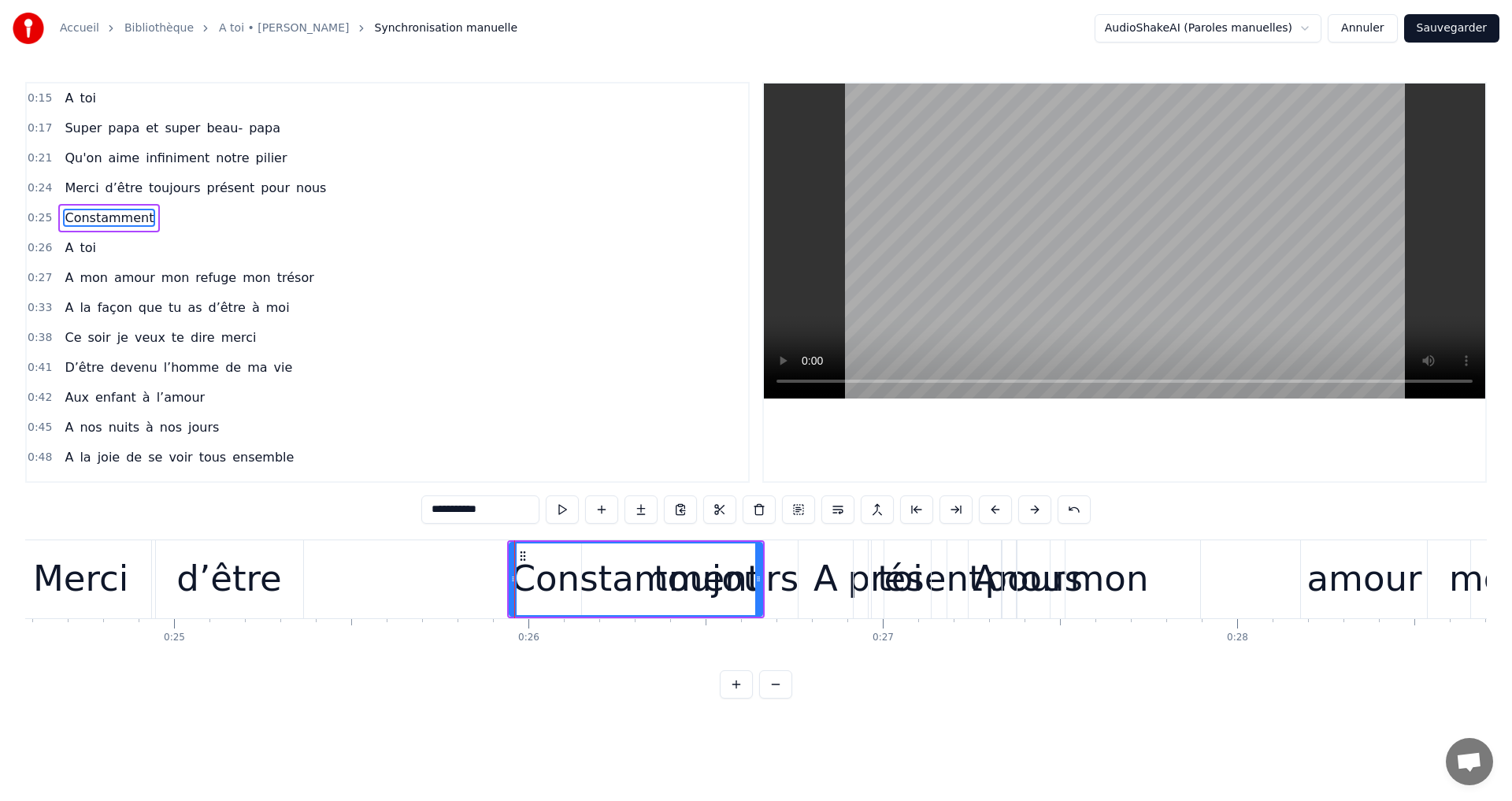
click at [778, 583] on div "toujours" at bounding box center [726, 578] width 145 height 53
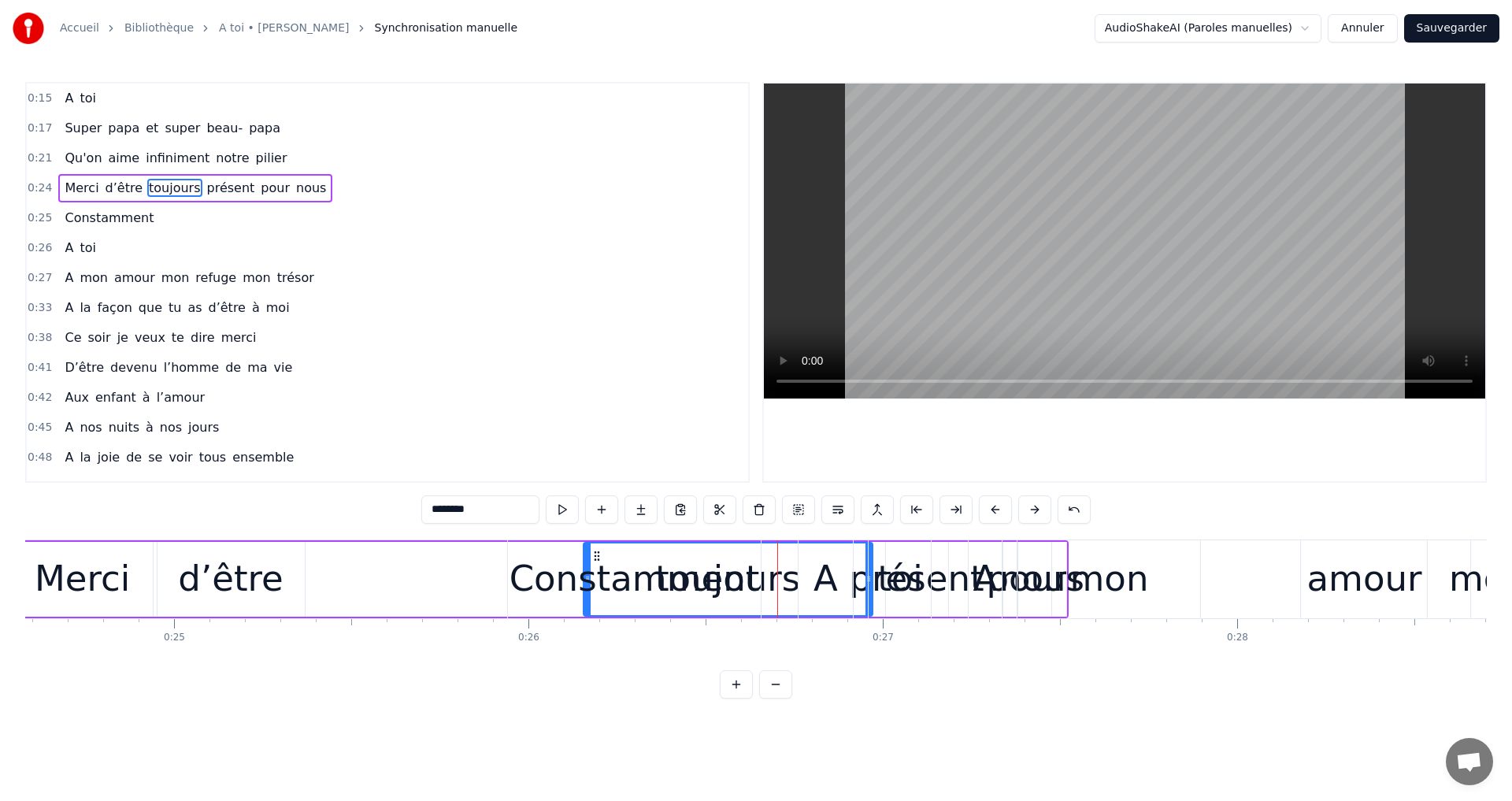
drag, startPoint x: 597, startPoint y: 554, endPoint x: 552, endPoint y: 554, distance: 45.0
click at [552, 554] on div "Constamment" at bounding box center [635, 578] width 250 height 53
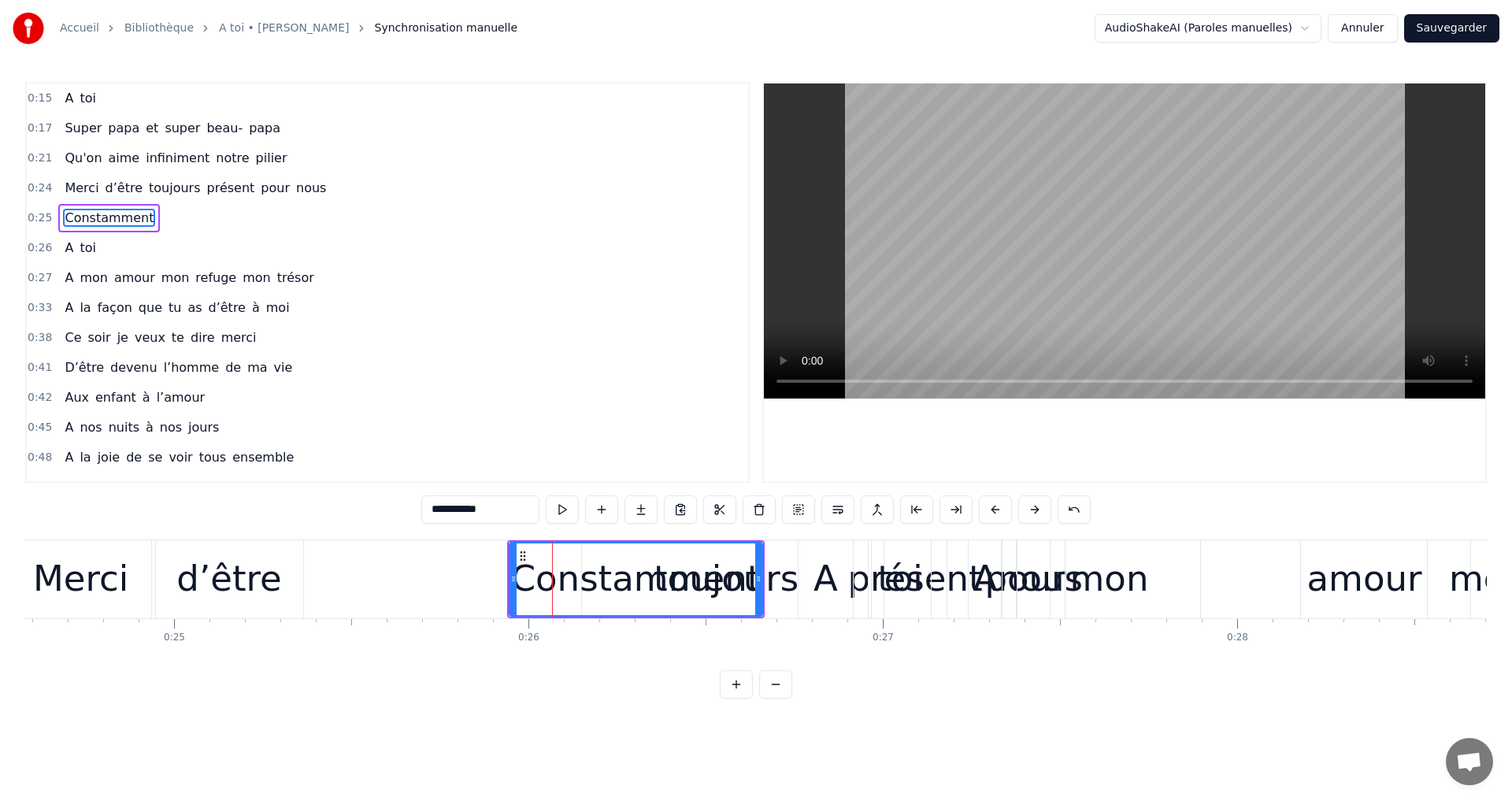
click at [778, 569] on div "toujours" at bounding box center [726, 578] width 145 height 53
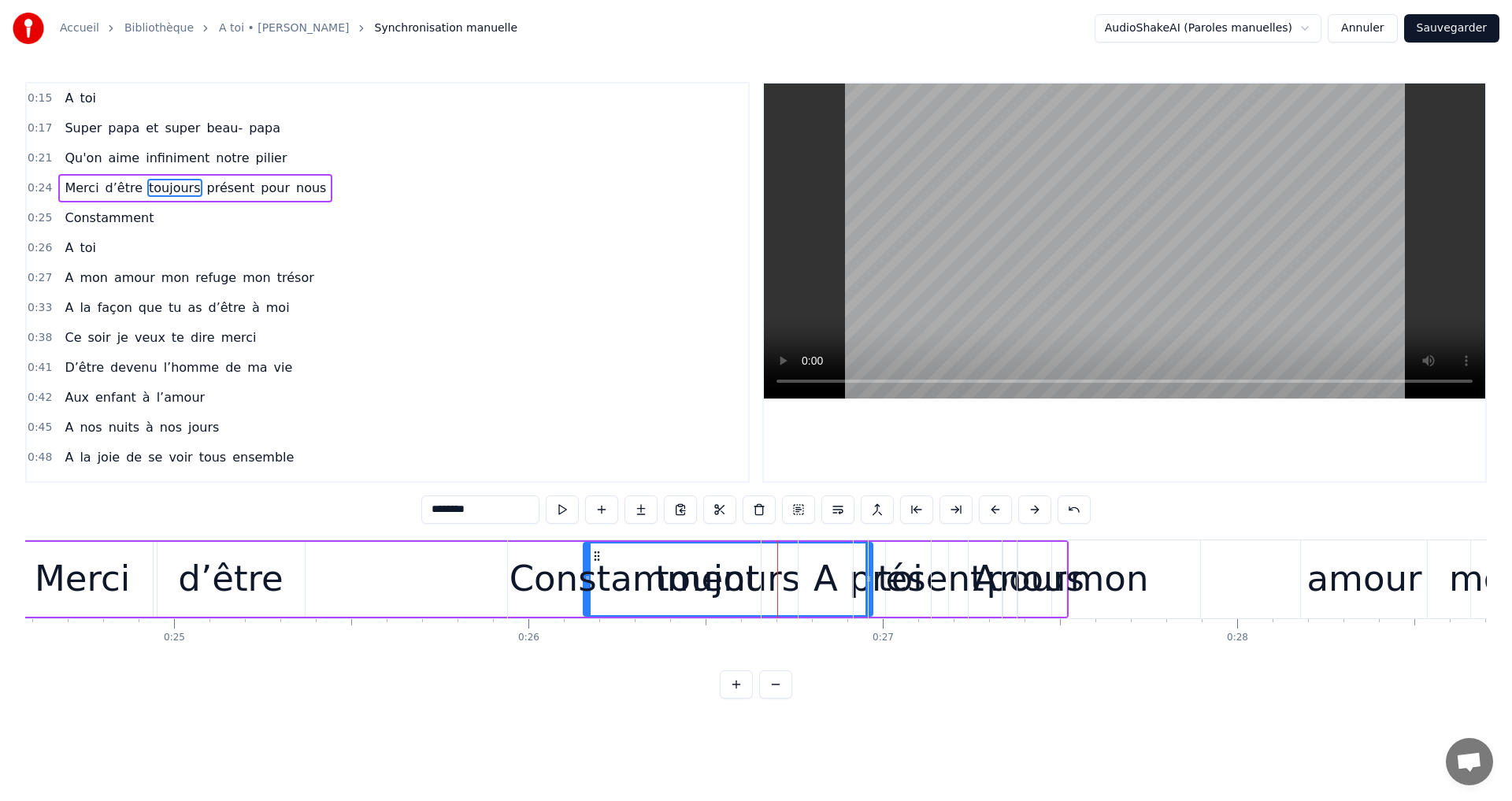
click at [597, 550] on div "Constamment" at bounding box center [635, 579] width 254 height 78
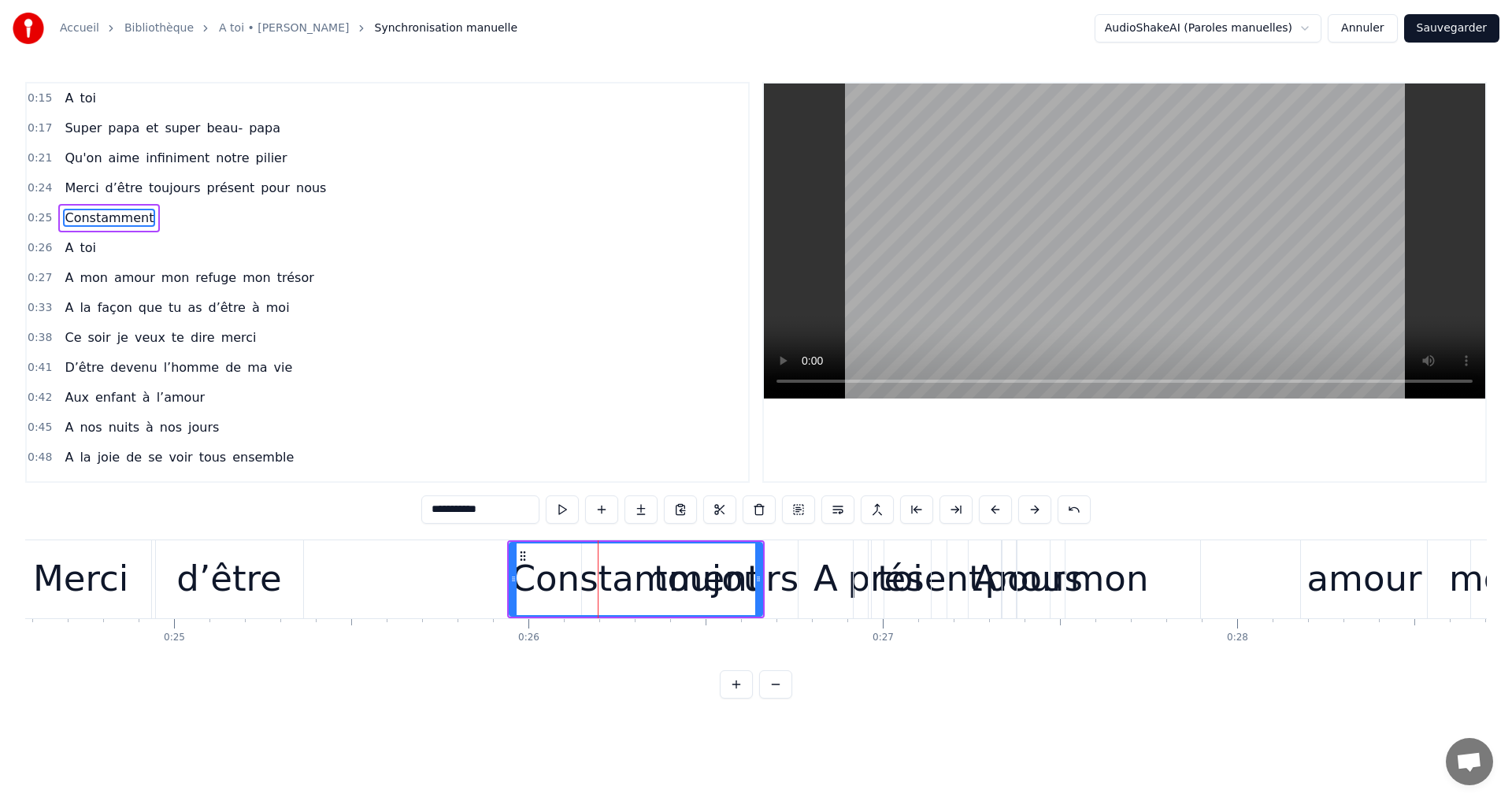
click at [778, 575] on div "toujours" at bounding box center [726, 578] width 145 height 53
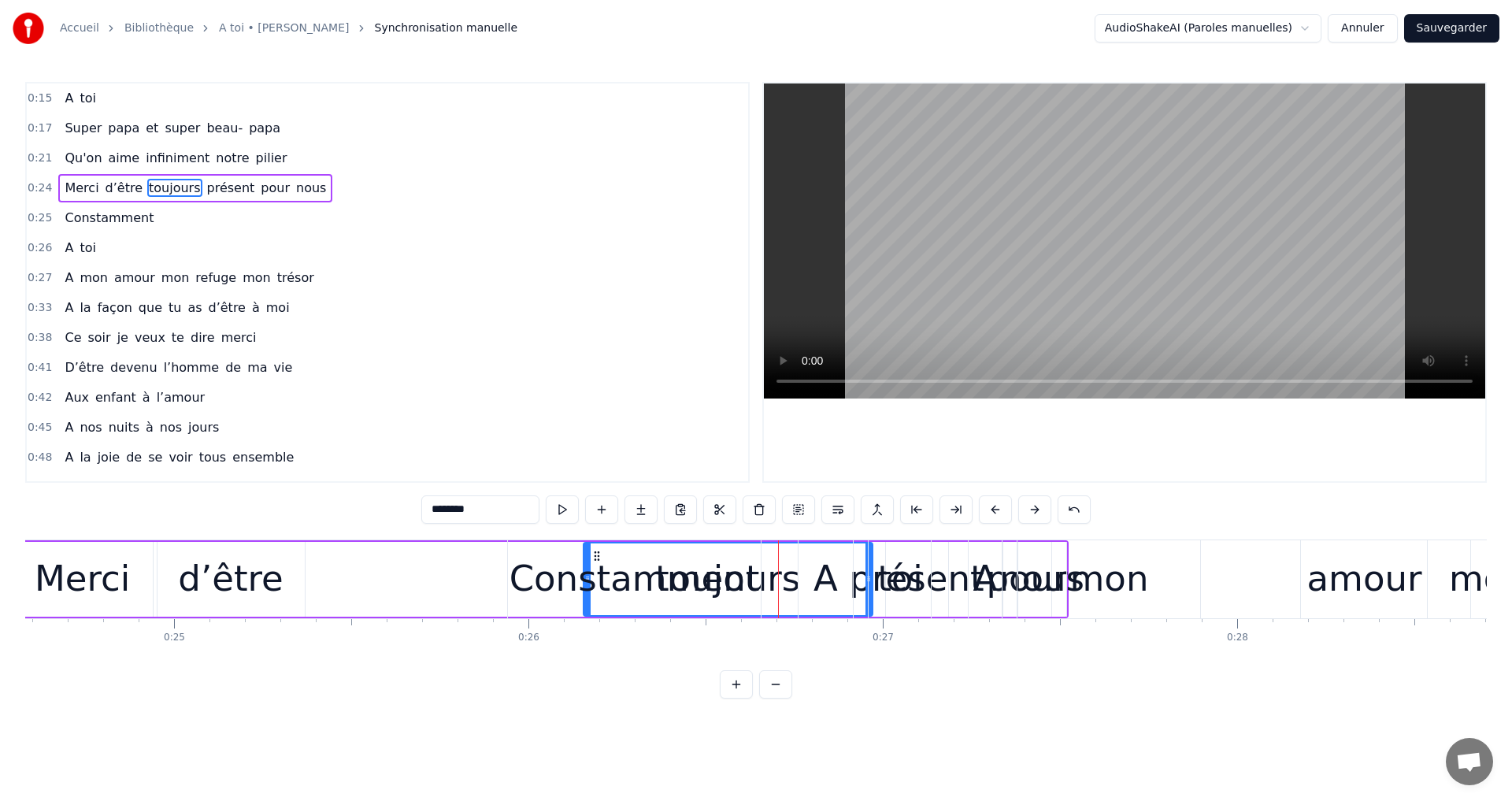
click at [596, 555] on div "Constamment" at bounding box center [635, 578] width 250 height 53
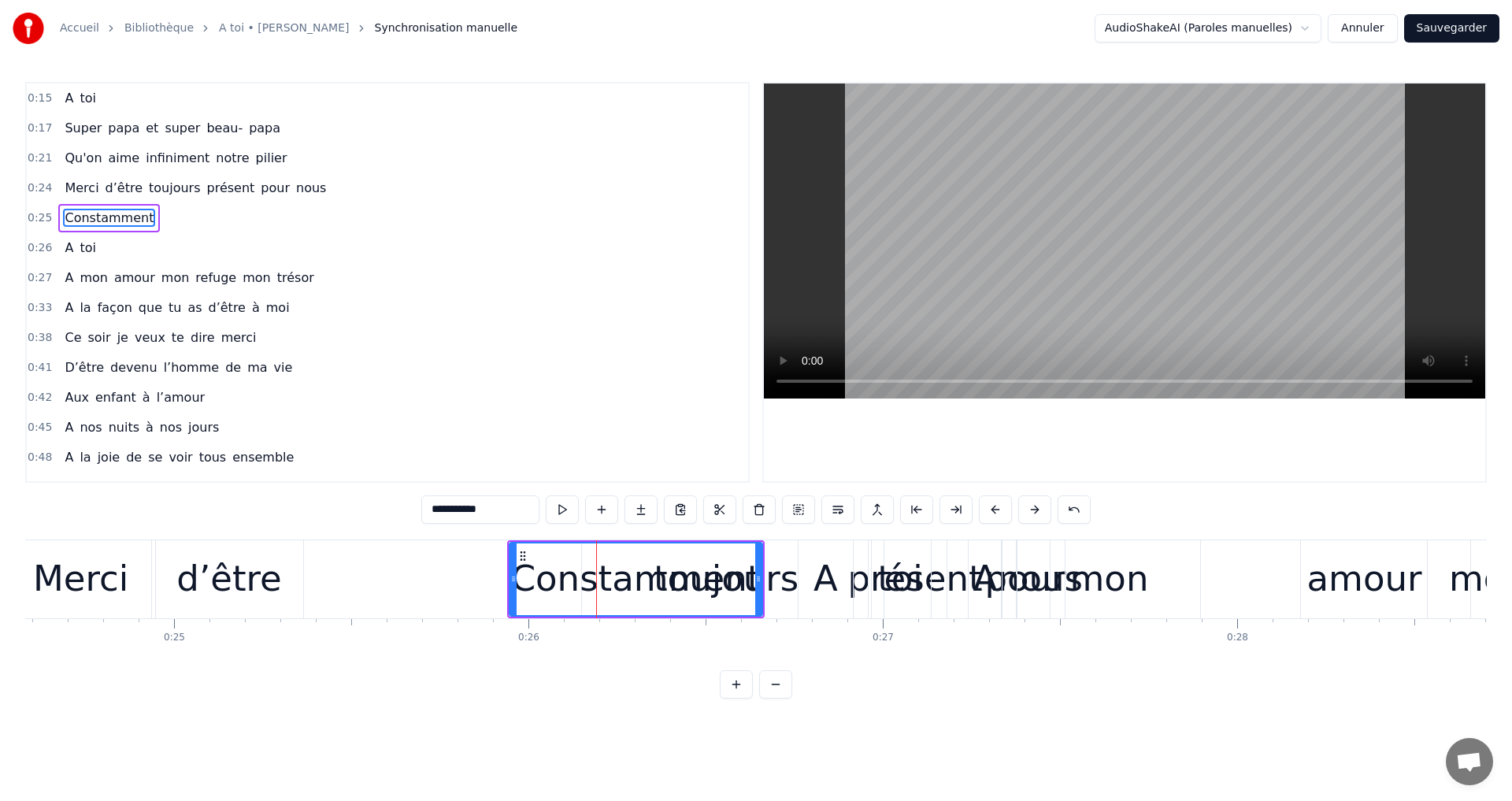
click at [771, 580] on div "toujours" at bounding box center [726, 578] width 145 height 53
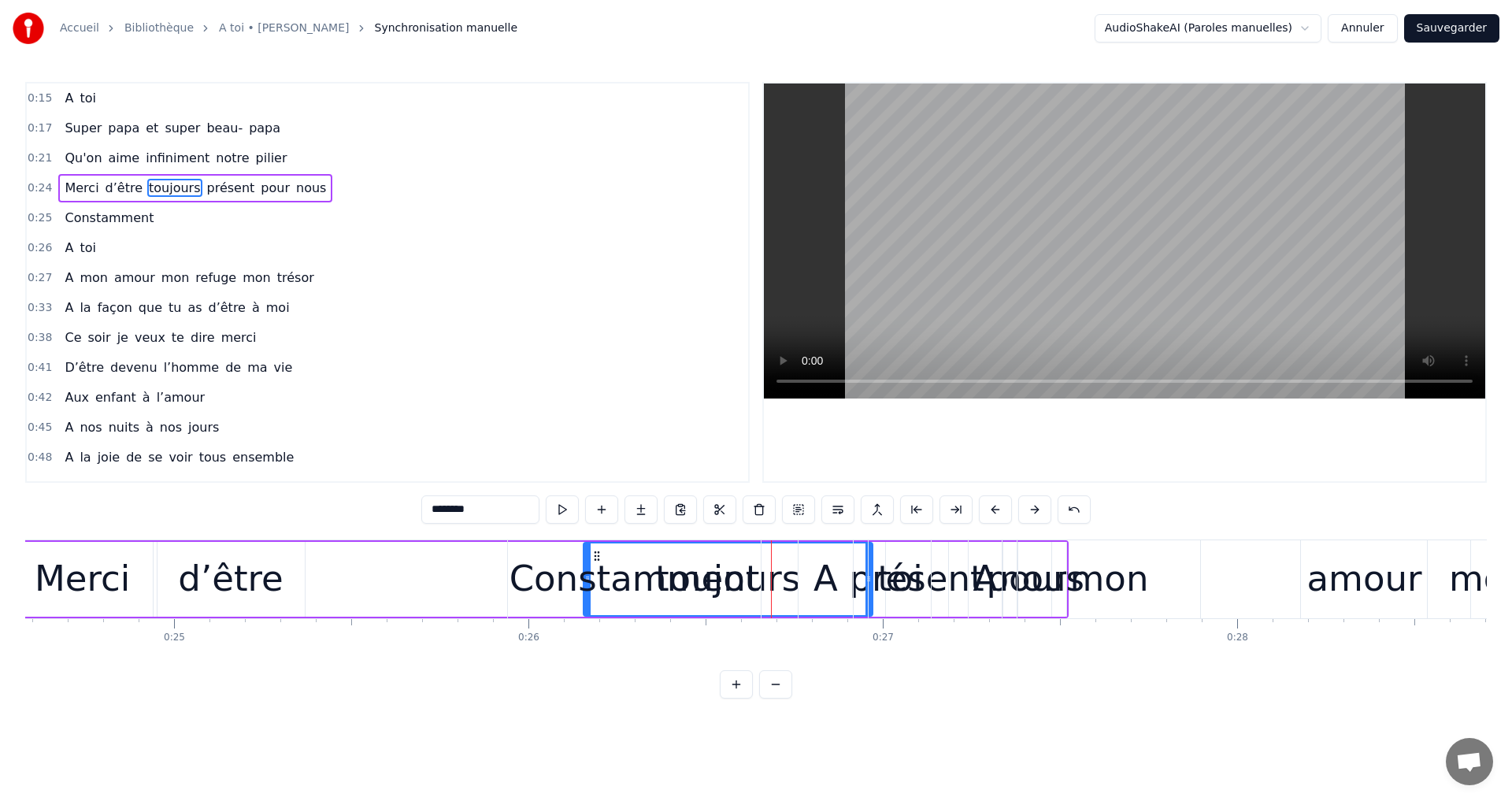
click at [591, 563] on div "Constamment" at bounding box center [635, 578] width 250 height 53
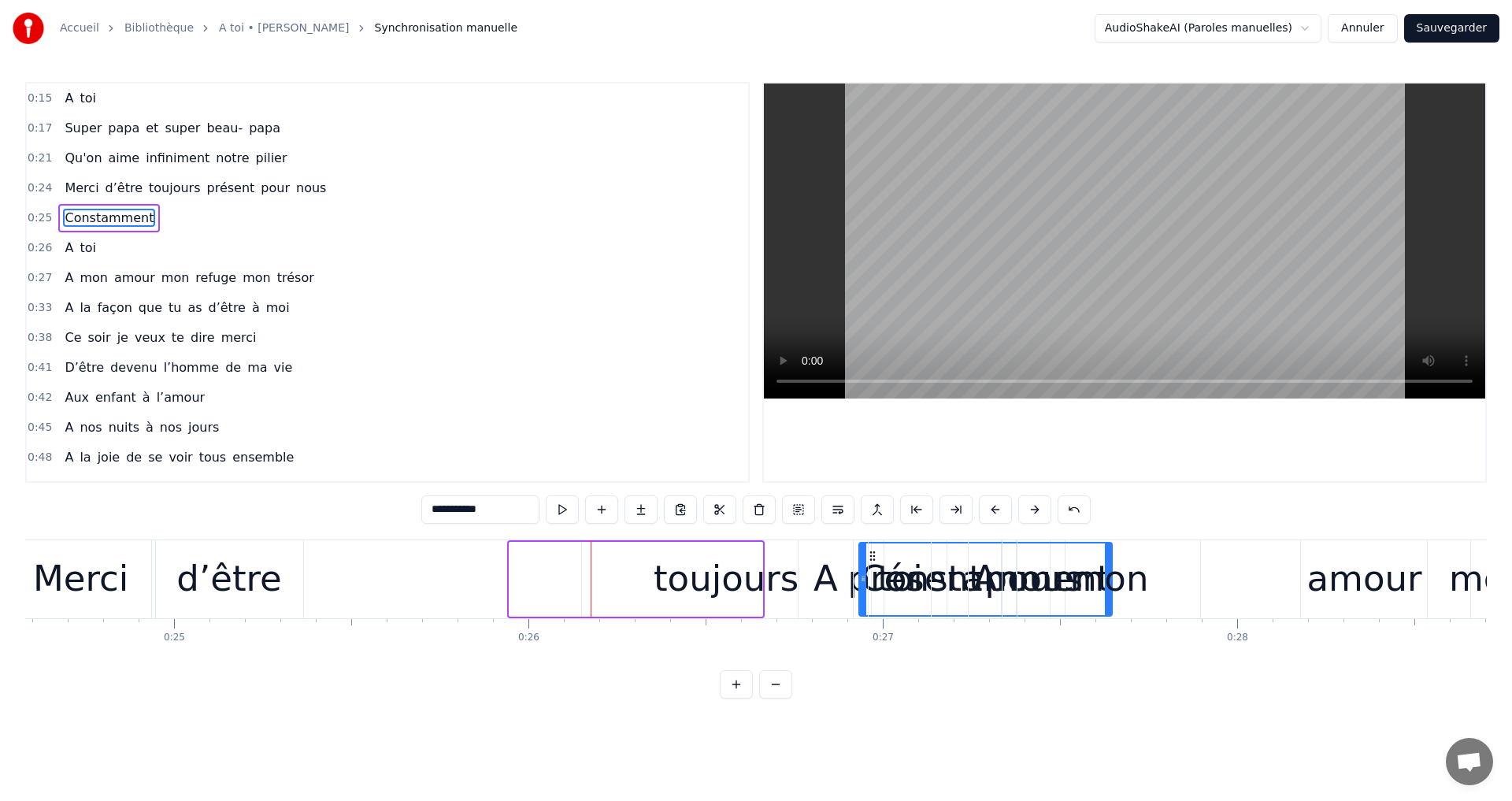
drag, startPoint x: 518, startPoint y: 553, endPoint x: 868, endPoint y: 570, distance: 350.4
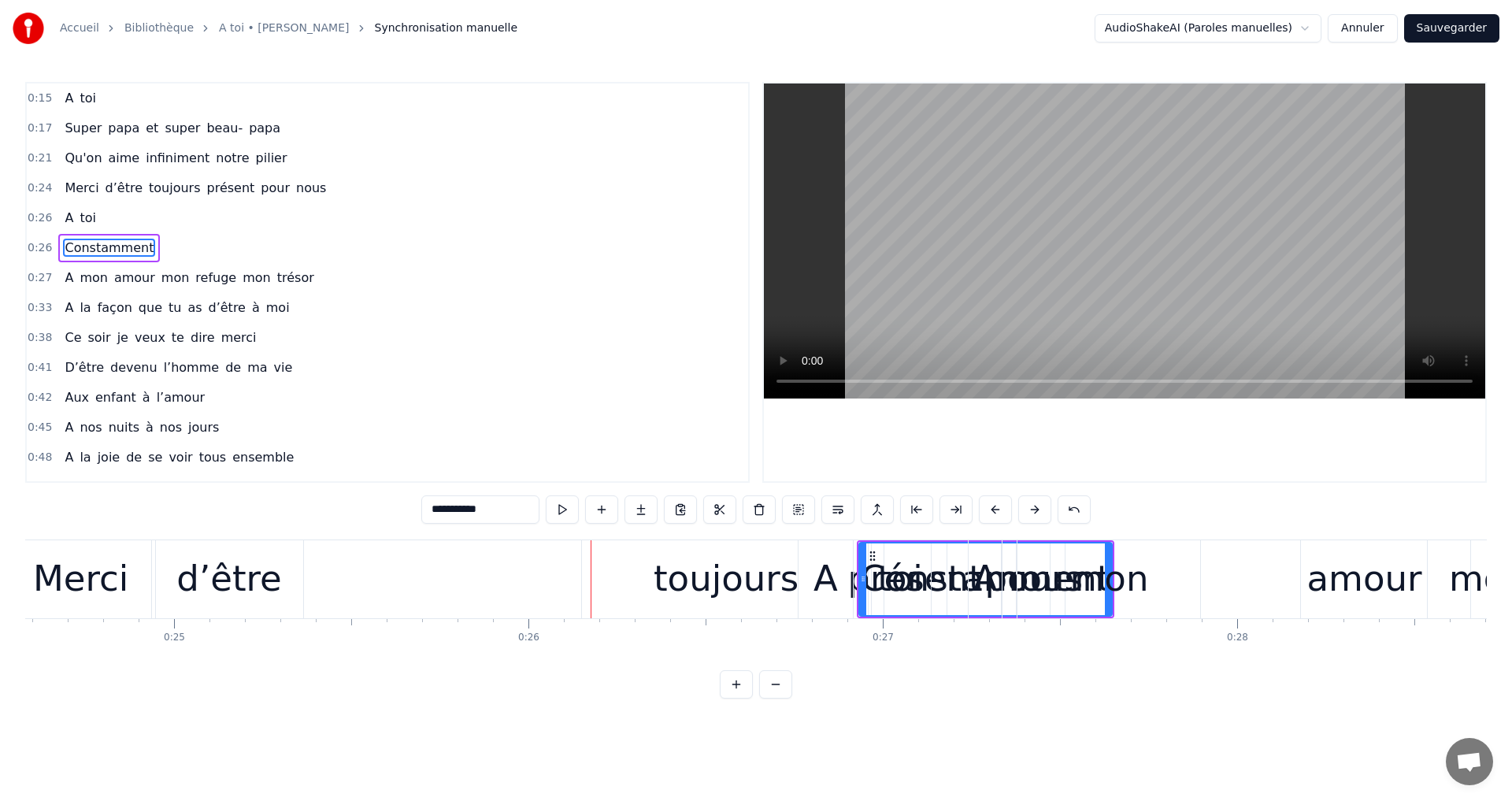
click at [701, 574] on div "toujours" at bounding box center [726, 578] width 145 height 53
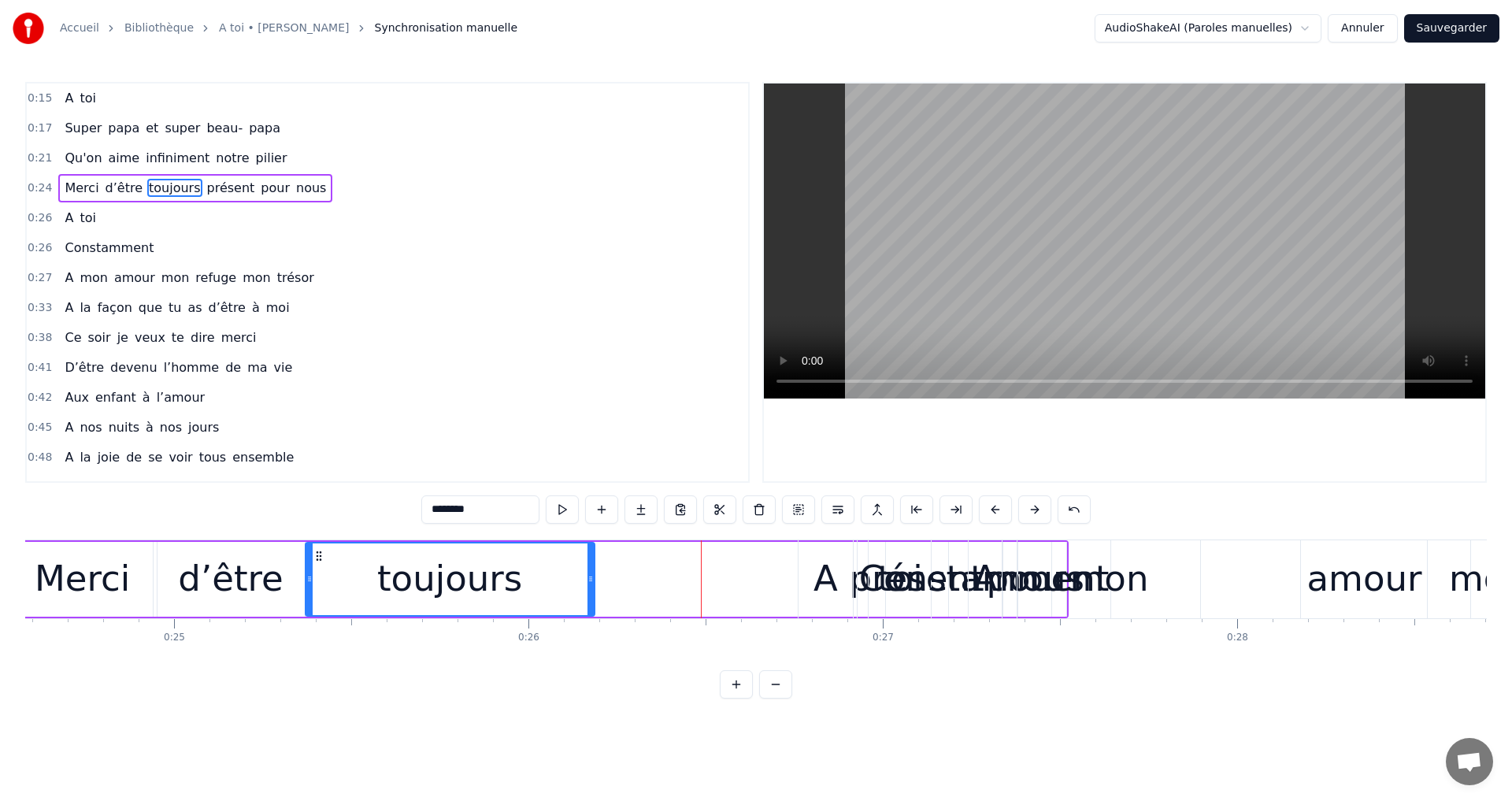
drag, startPoint x: 597, startPoint y: 553, endPoint x: 319, endPoint y: 578, distance: 279.1
click at [319, 578] on div "toujours" at bounding box center [450, 579] width 287 height 72
click at [923, 586] on div "Constamment" at bounding box center [984, 578] width 250 height 53
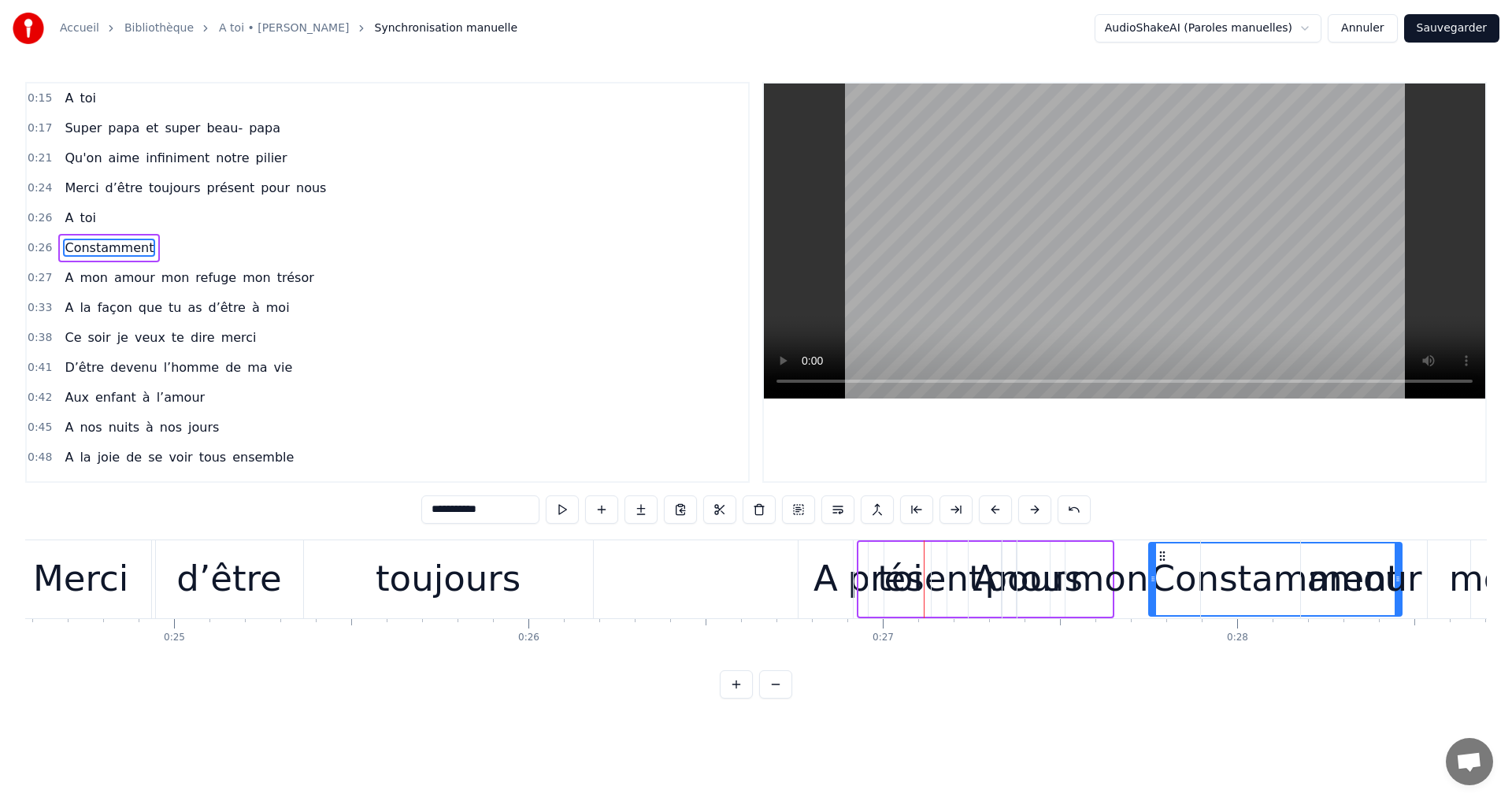
drag, startPoint x: 868, startPoint y: 553, endPoint x: 1090, endPoint y: 559, distance: 222.1
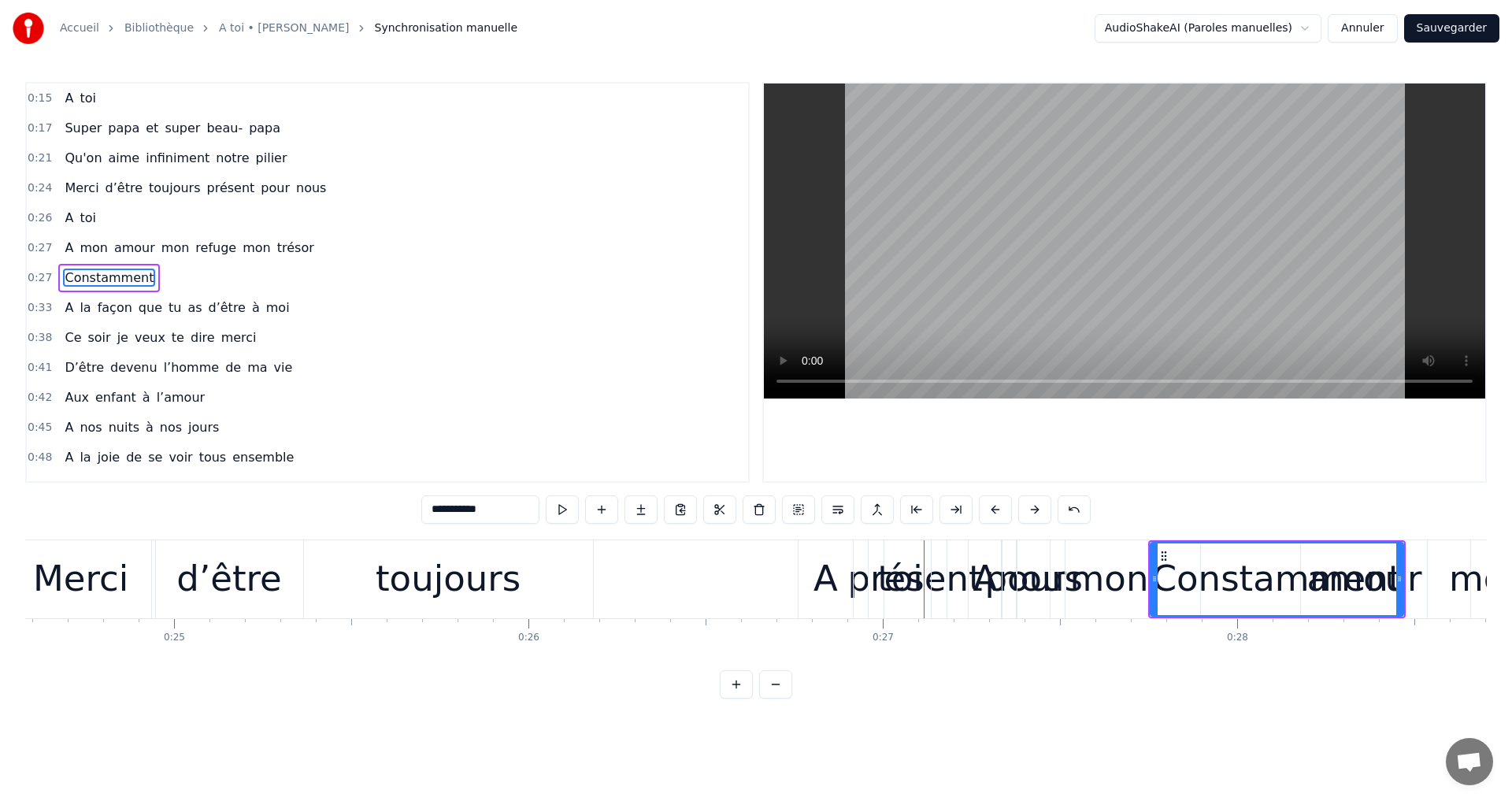
click at [955, 566] on div "présent" at bounding box center [915, 578] width 135 height 53
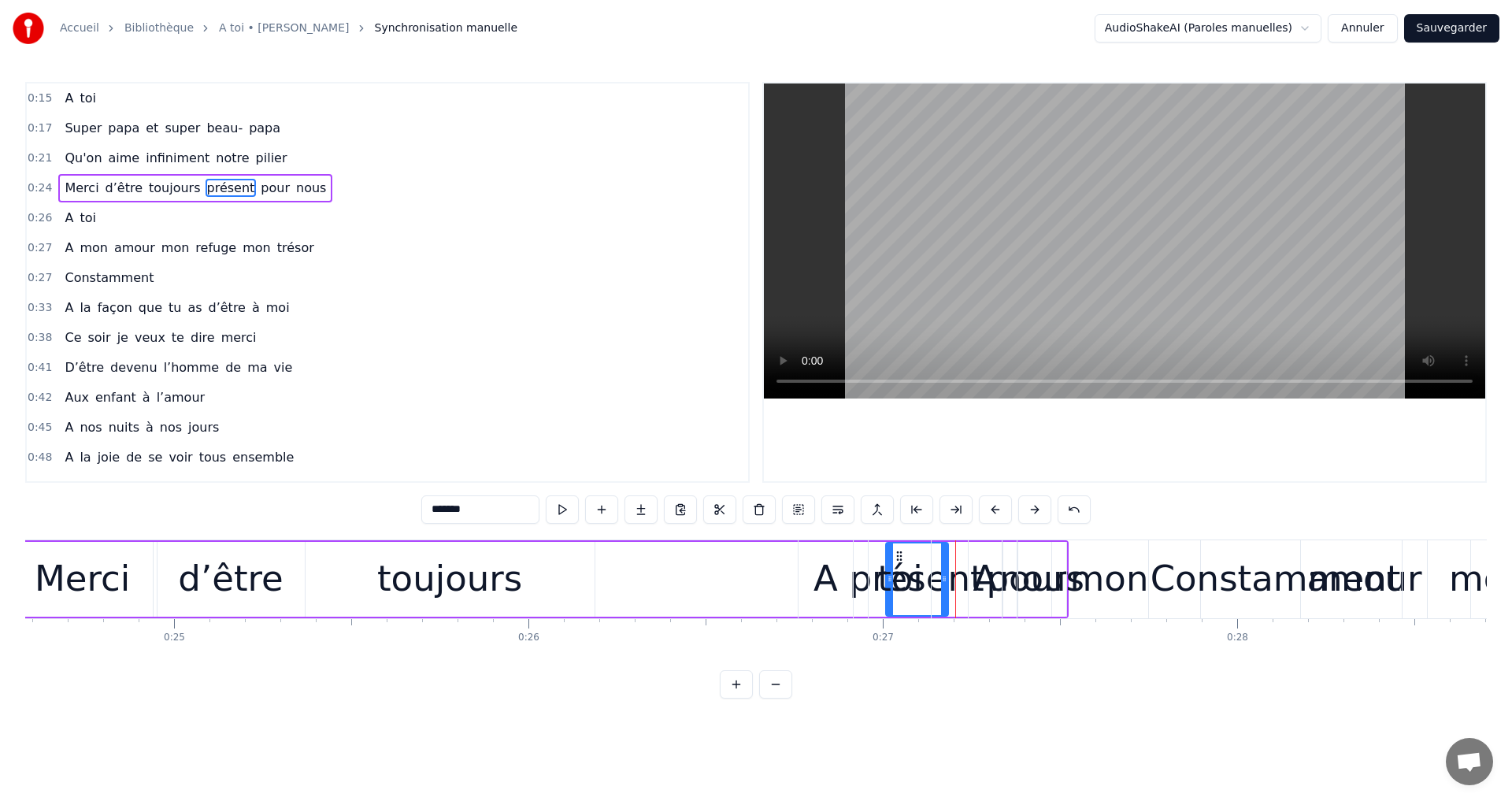
click at [897, 550] on div "toi" at bounding box center [900, 579] width 62 height 78
type input "***"
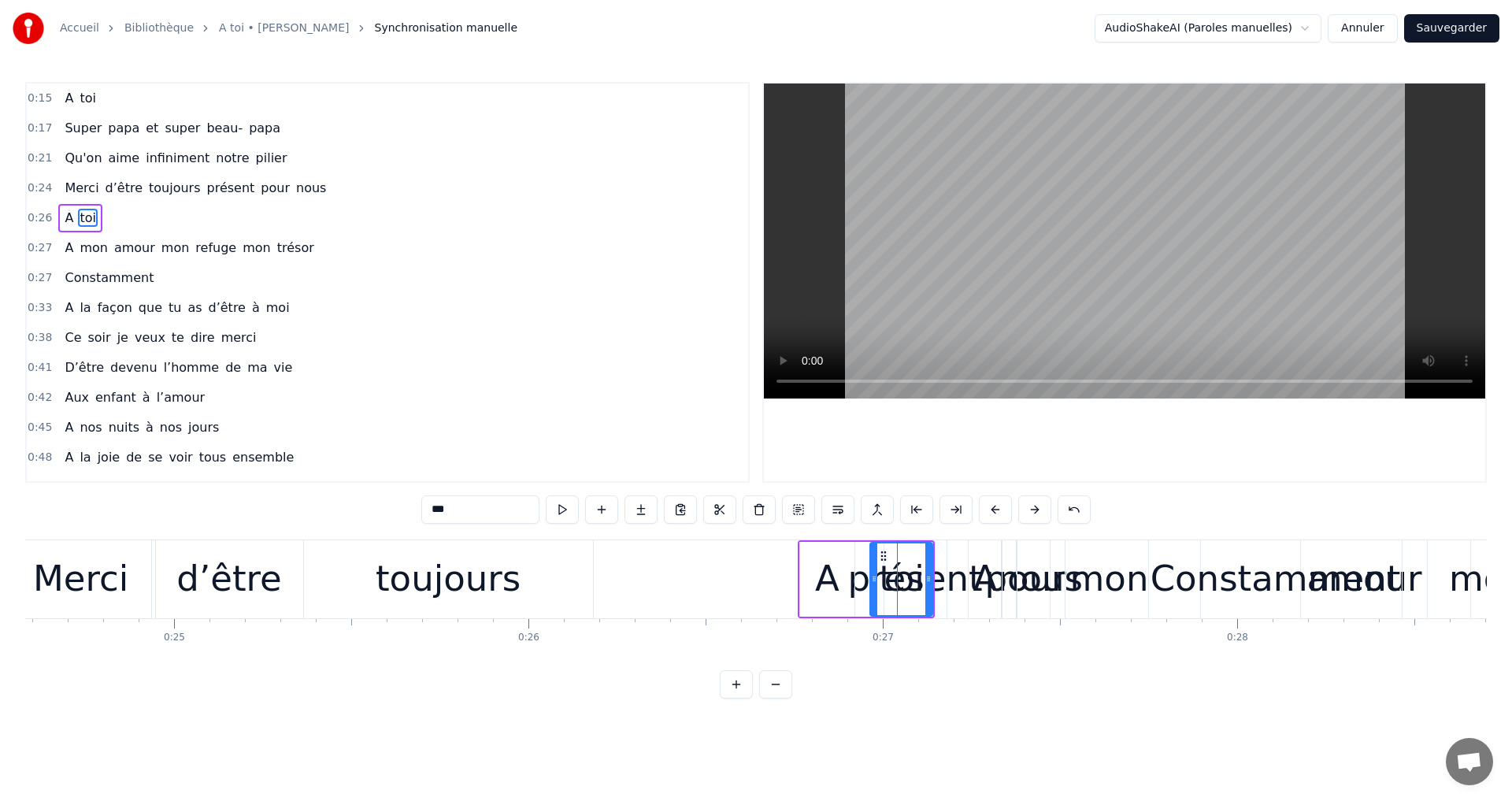
drag, startPoint x: 894, startPoint y: 550, endPoint x: 754, endPoint y: 564, distance: 140.7
click at [928, 565] on div "toi" at bounding box center [900, 579] width 62 height 78
drag, startPoint x: 880, startPoint y: 554, endPoint x: 1220, endPoint y: 585, distance: 341.4
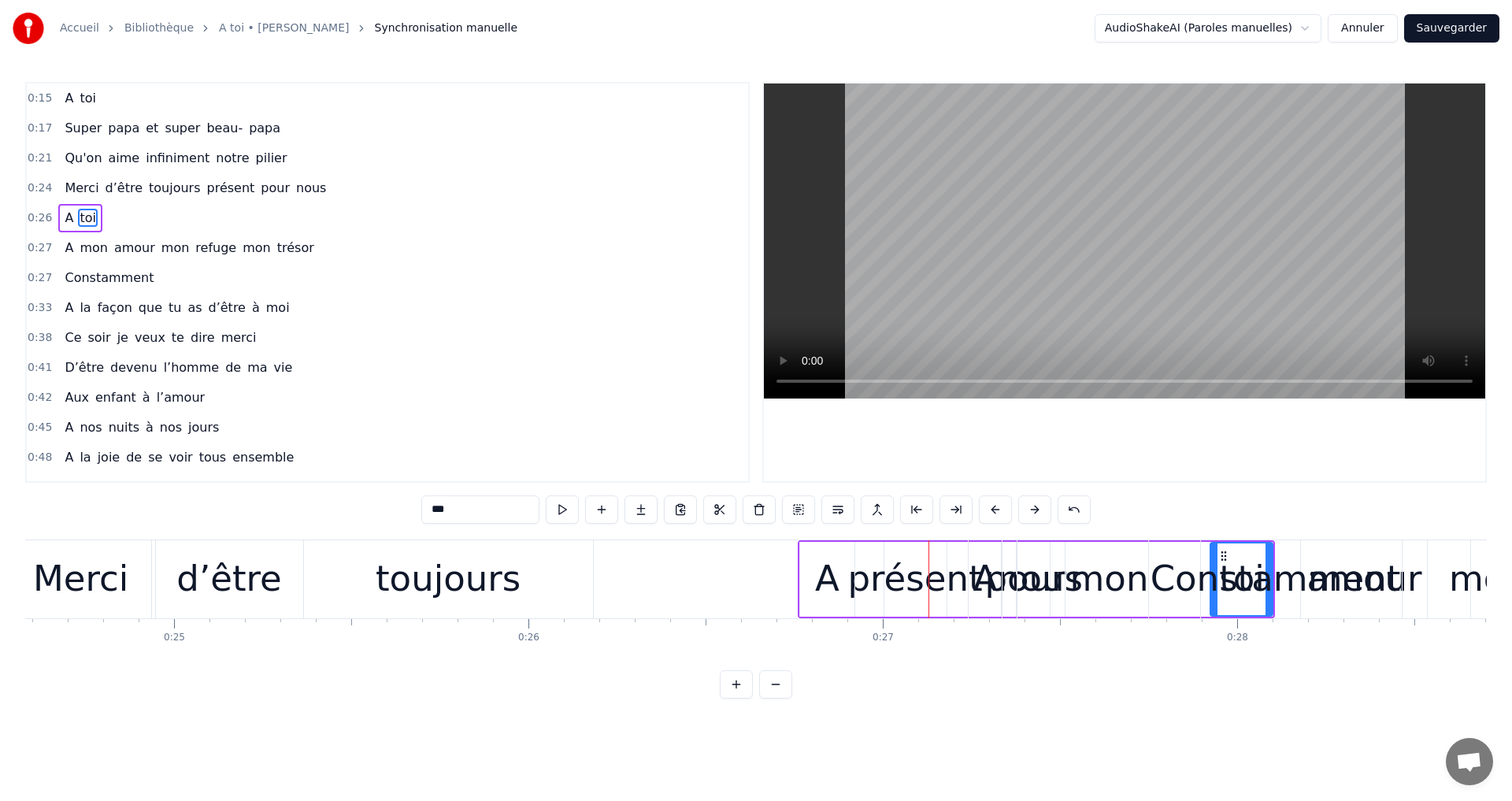
click at [880, 578] on div "A toi" at bounding box center [1036, 579] width 478 height 78
click at [927, 578] on div "A toi" at bounding box center [1036, 579] width 478 height 78
click at [919, 586] on div "A toi" at bounding box center [1036, 579] width 478 height 78
drag, startPoint x: 892, startPoint y: 587, endPoint x: 903, endPoint y: 585, distance: 11.2
click at [892, 586] on div "A toi" at bounding box center [1036, 579] width 478 height 78
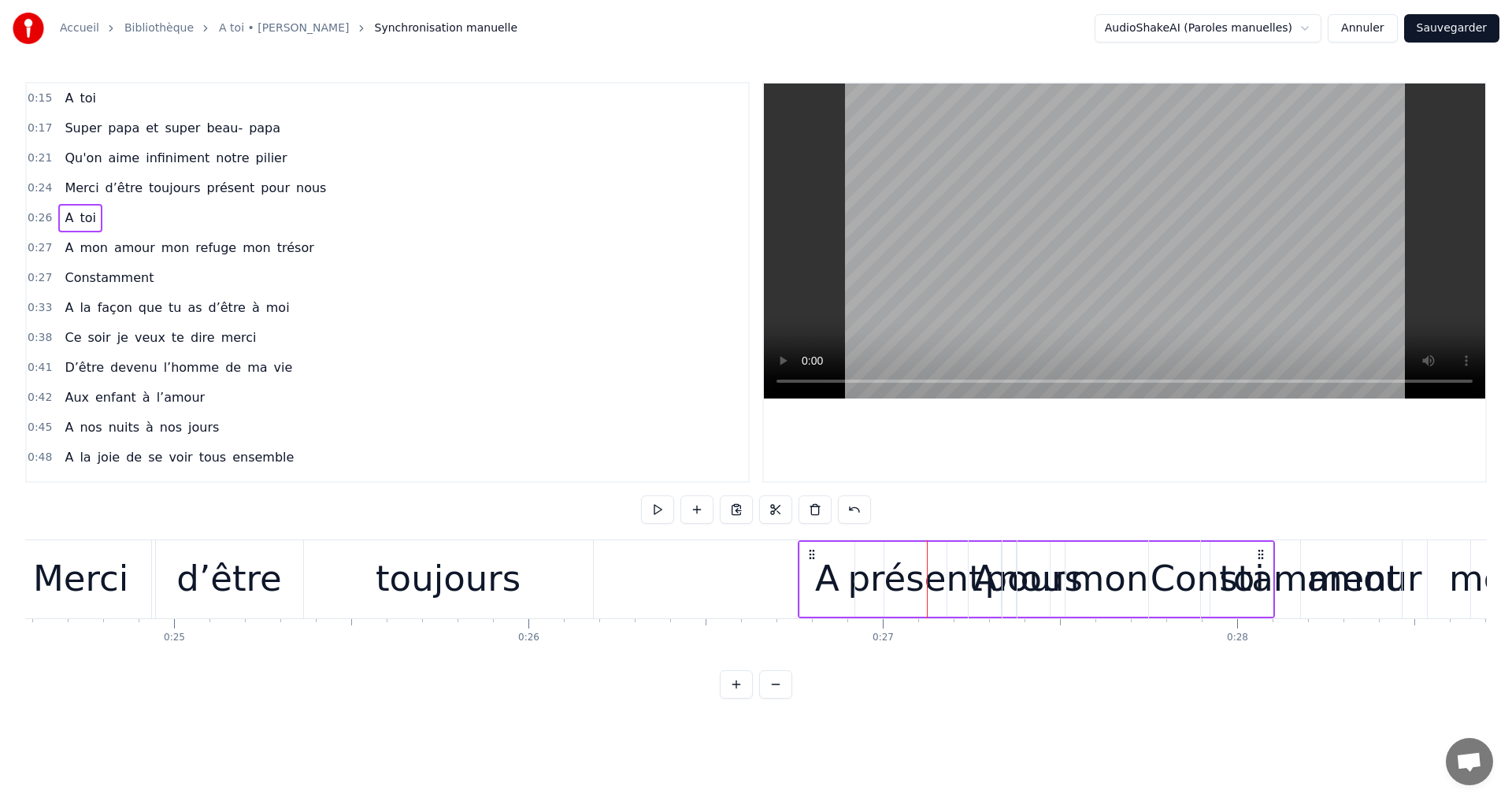
click at [927, 578] on div "A toi" at bounding box center [1036, 579] width 478 height 78
click at [1001, 579] on div "A" at bounding box center [986, 579] width 33 height 78
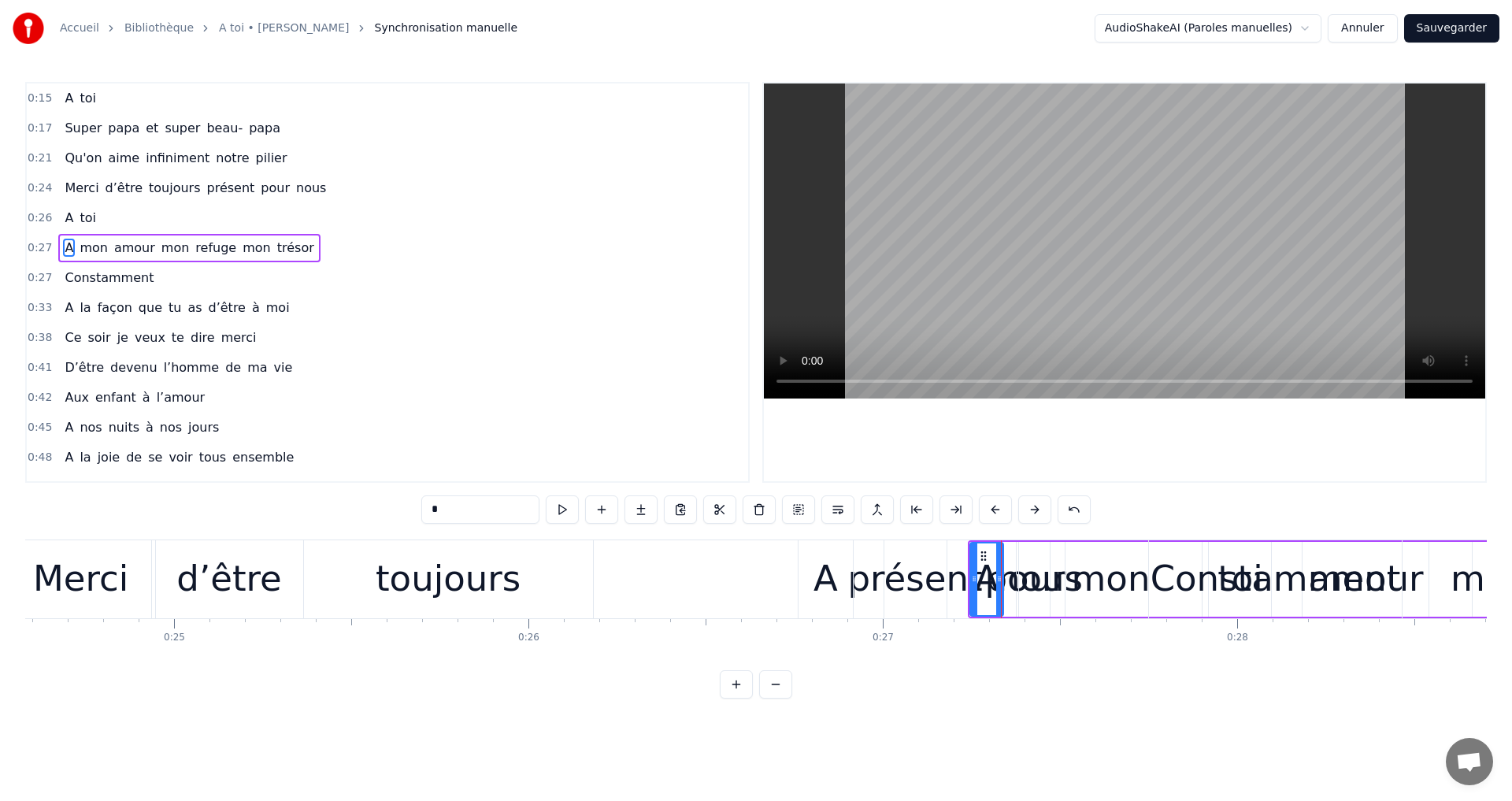
click at [887, 583] on div "A toi" at bounding box center [1036, 579] width 478 height 78
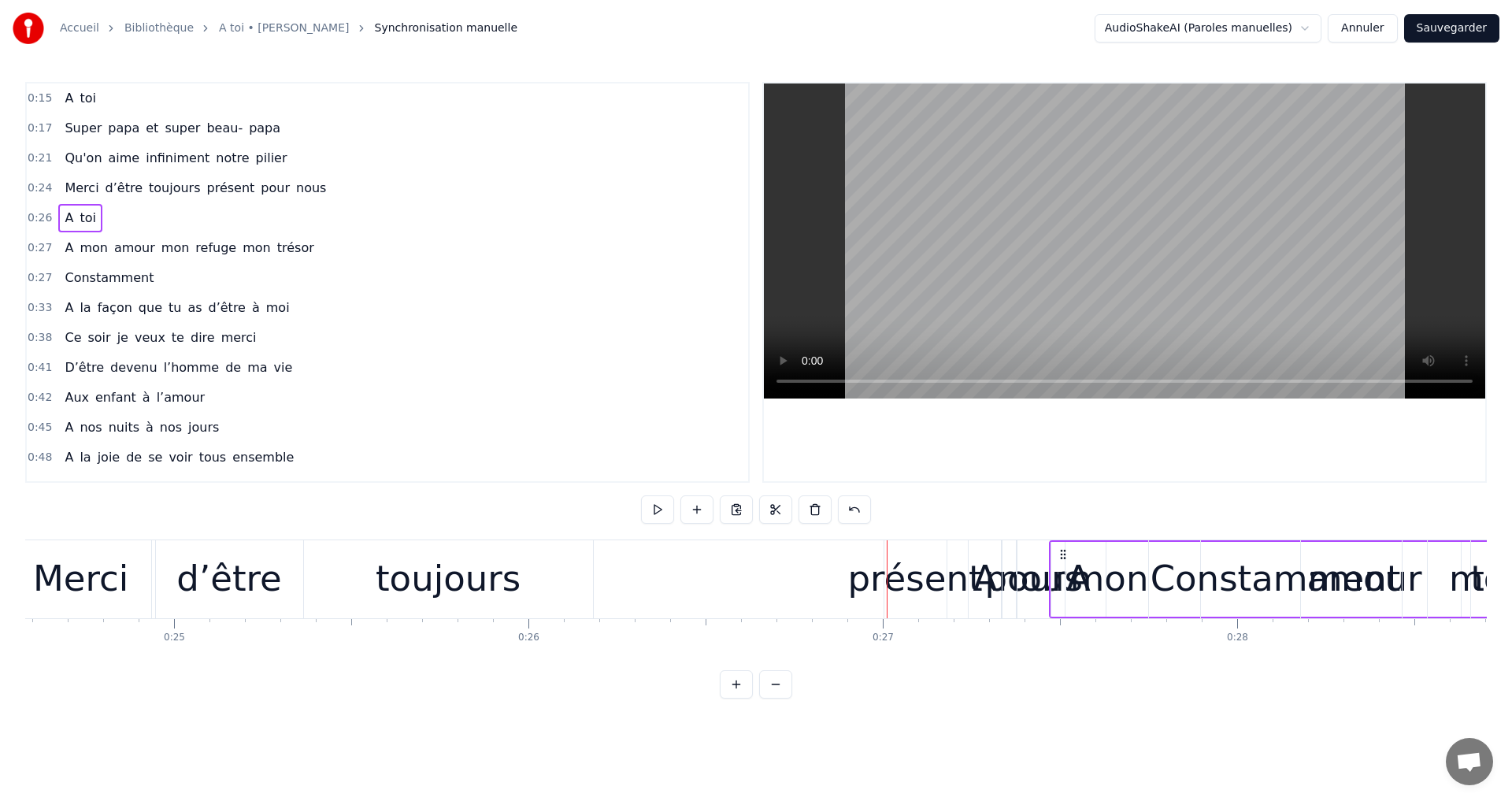
drag, startPoint x: 809, startPoint y: 554, endPoint x: 1060, endPoint y: 562, distance: 251.1
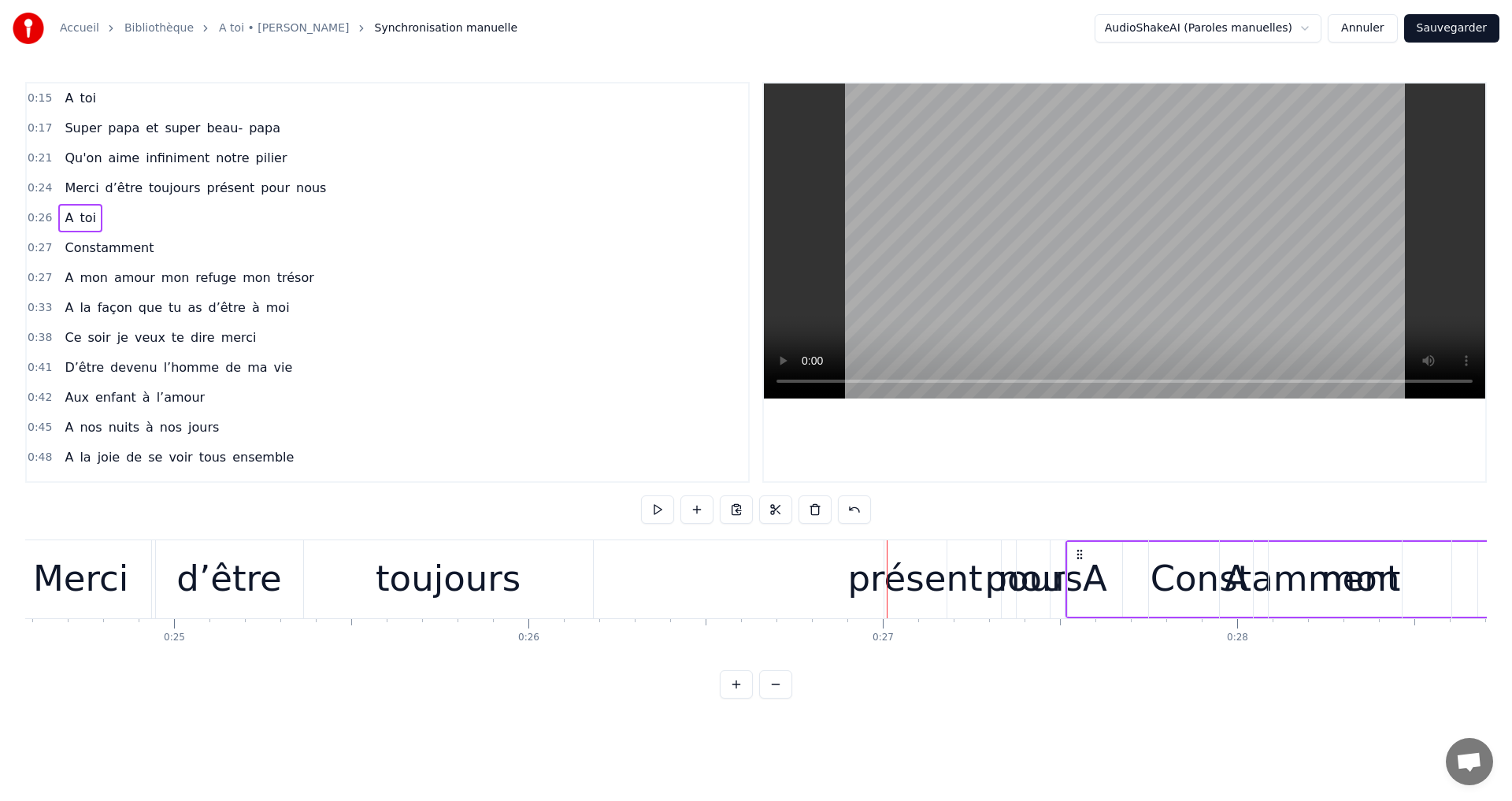
drag, startPoint x: 806, startPoint y: 557, endPoint x: 1104, endPoint y: 554, distance: 298.0
click at [1086, 554] on icon at bounding box center [1080, 554] width 13 height 13
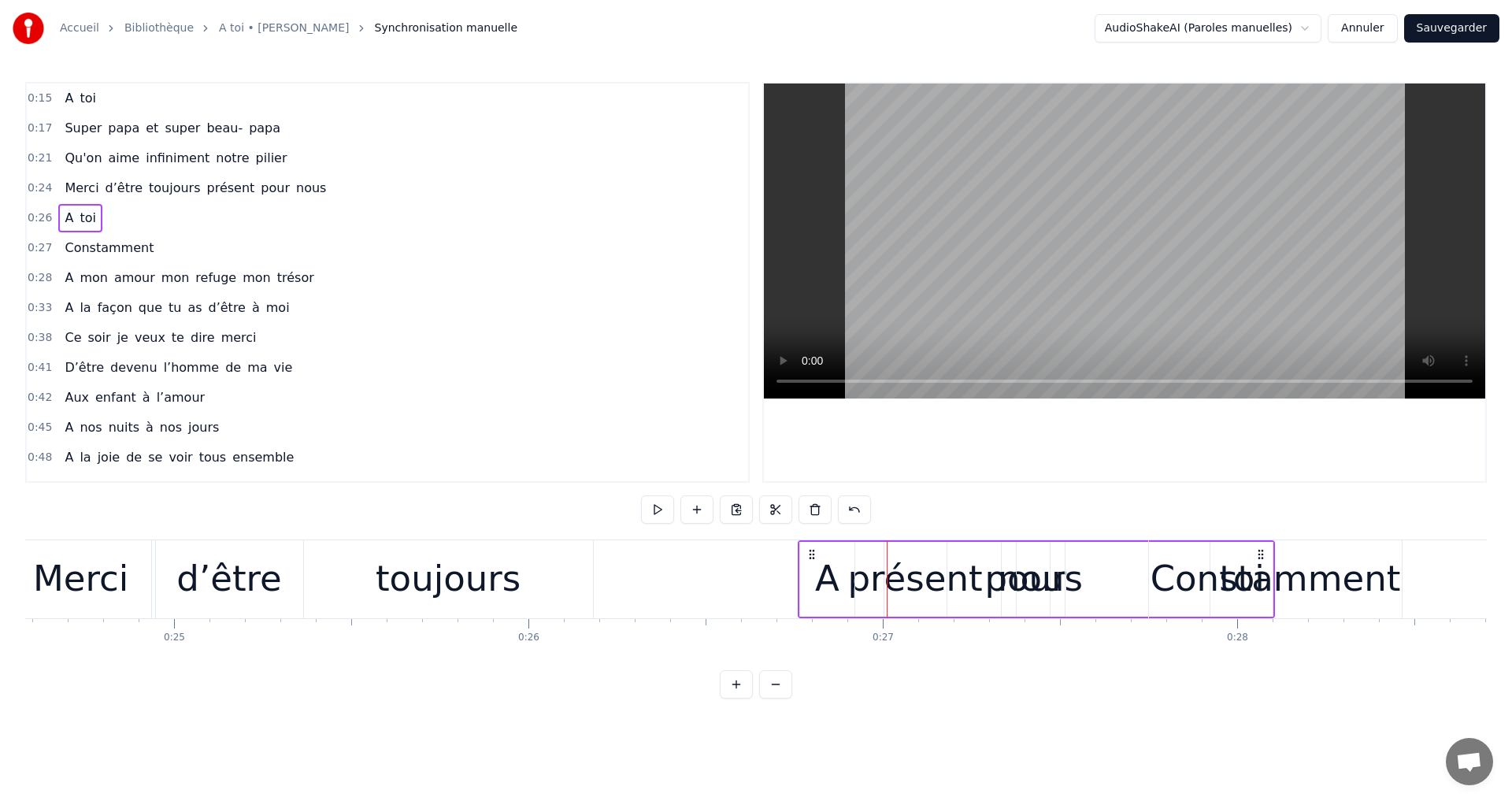
click at [910, 583] on div "A toi" at bounding box center [1036, 579] width 478 height 78
click at [915, 578] on div "A toi" at bounding box center [1036, 579] width 478 height 78
click at [453, 603] on div "toujours" at bounding box center [448, 578] width 145 height 53
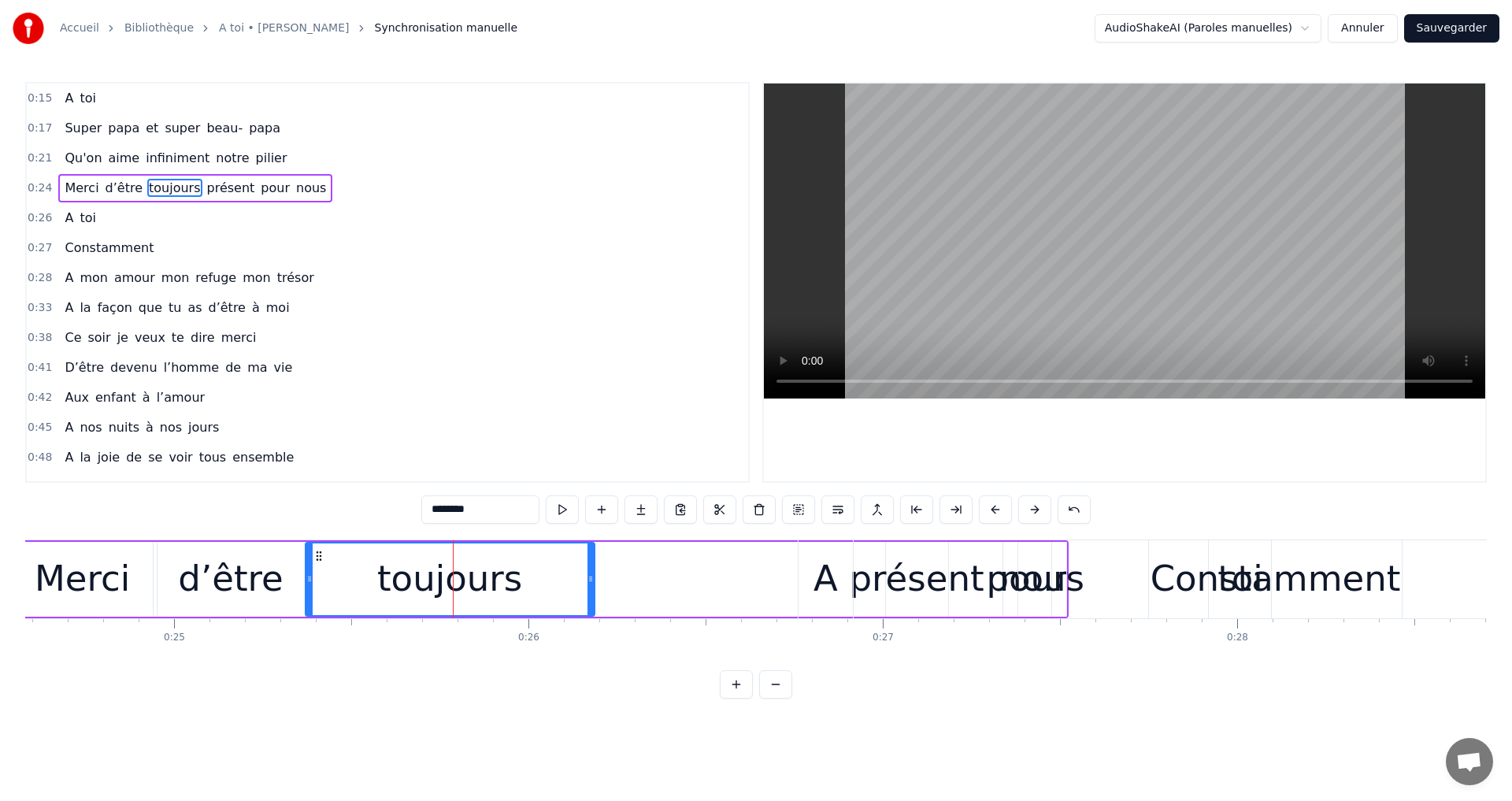
click at [932, 583] on div "A toi" at bounding box center [1036, 579] width 478 height 78
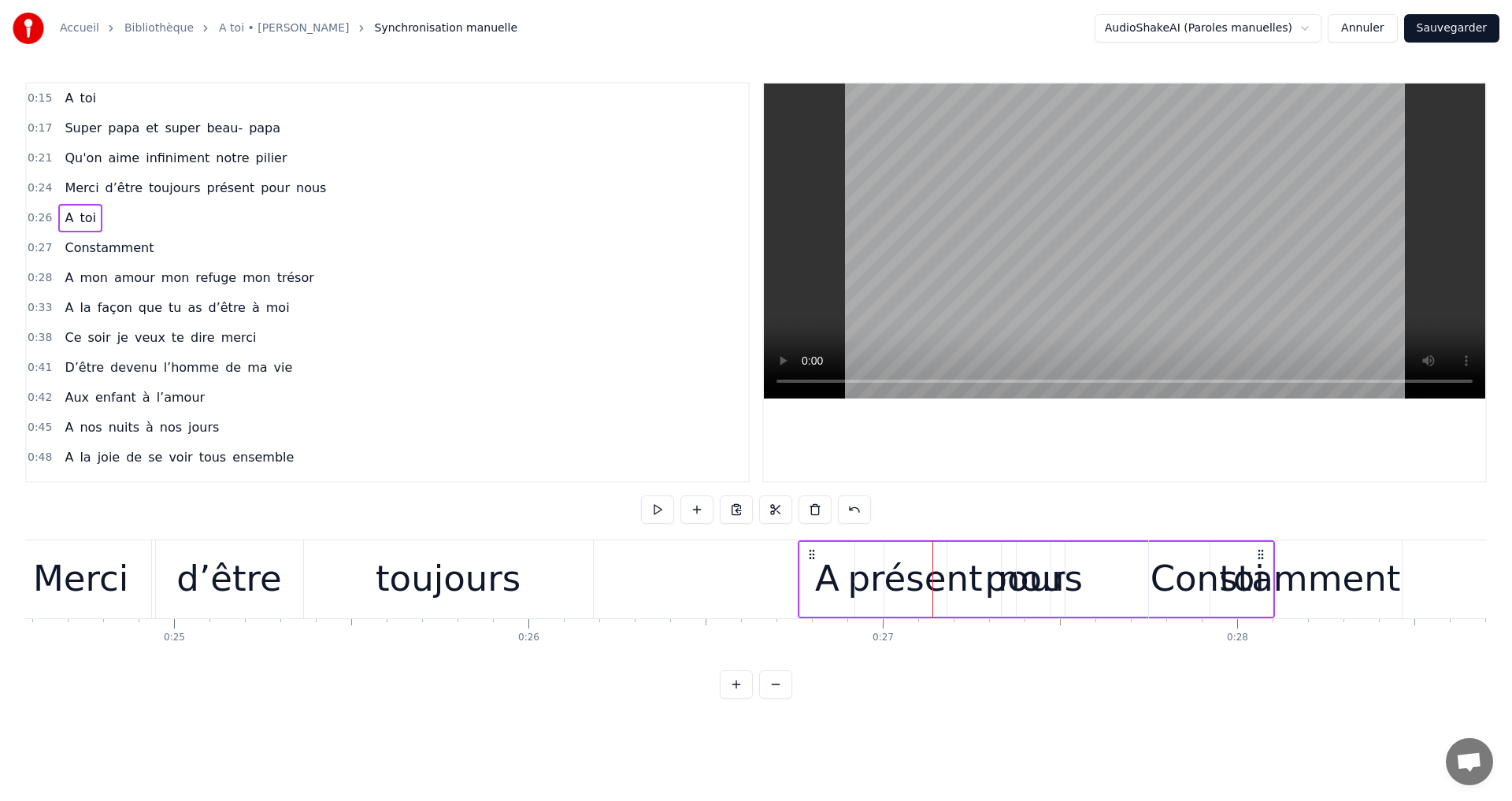
click at [917, 588] on div "A toi" at bounding box center [1036, 579] width 478 height 78
click at [898, 594] on div "A toi" at bounding box center [1036, 579] width 478 height 78
click at [1018, 580] on div "A toi" at bounding box center [1036, 579] width 478 height 78
drag, startPoint x: 1261, startPoint y: 553, endPoint x: 1289, endPoint y: 553, distance: 28.0
click at [1289, 553] on div "Constamment" at bounding box center [1276, 578] width 250 height 53
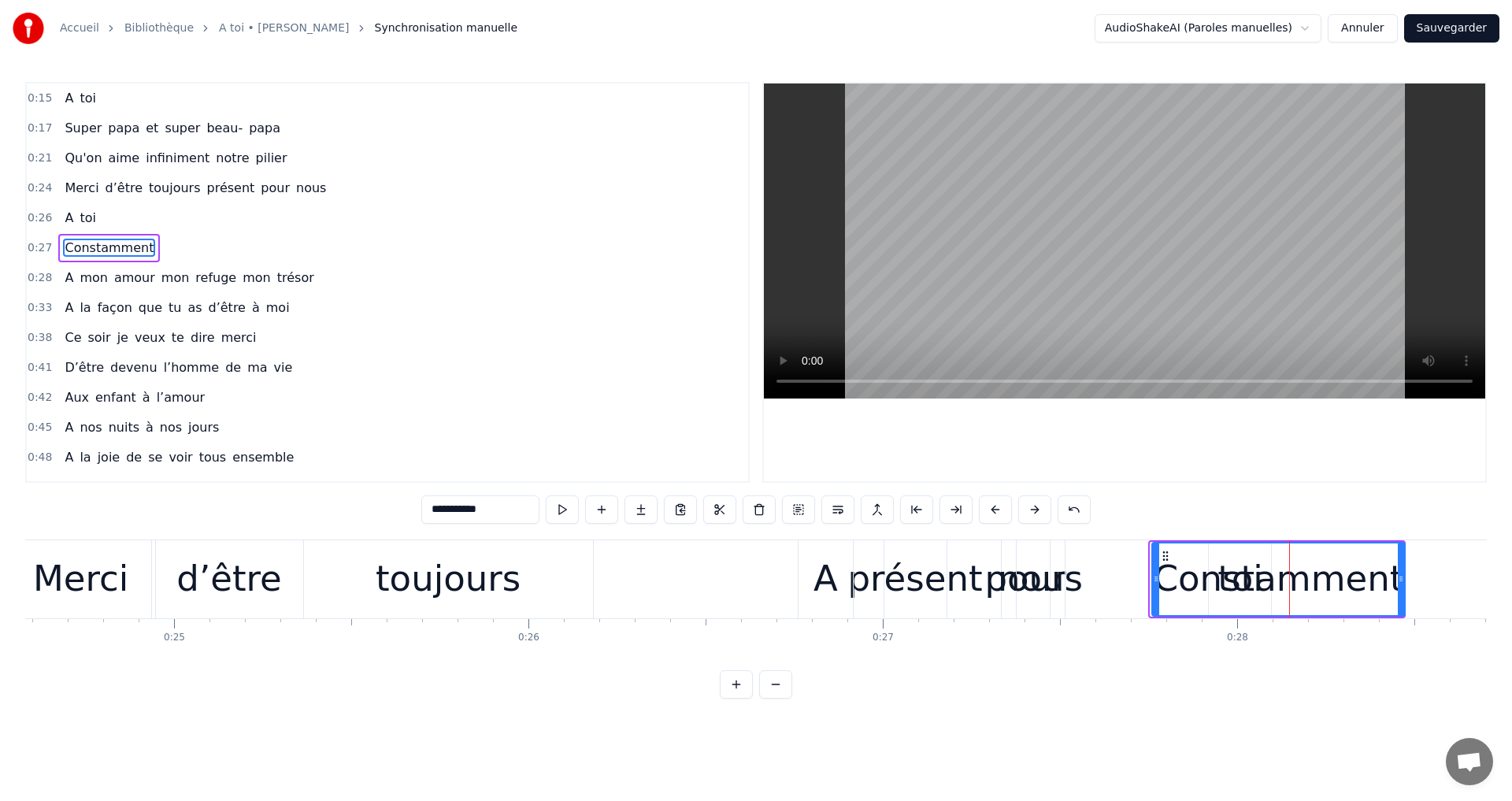
click at [1161, 553] on icon at bounding box center [1166, 556] width 13 height 13
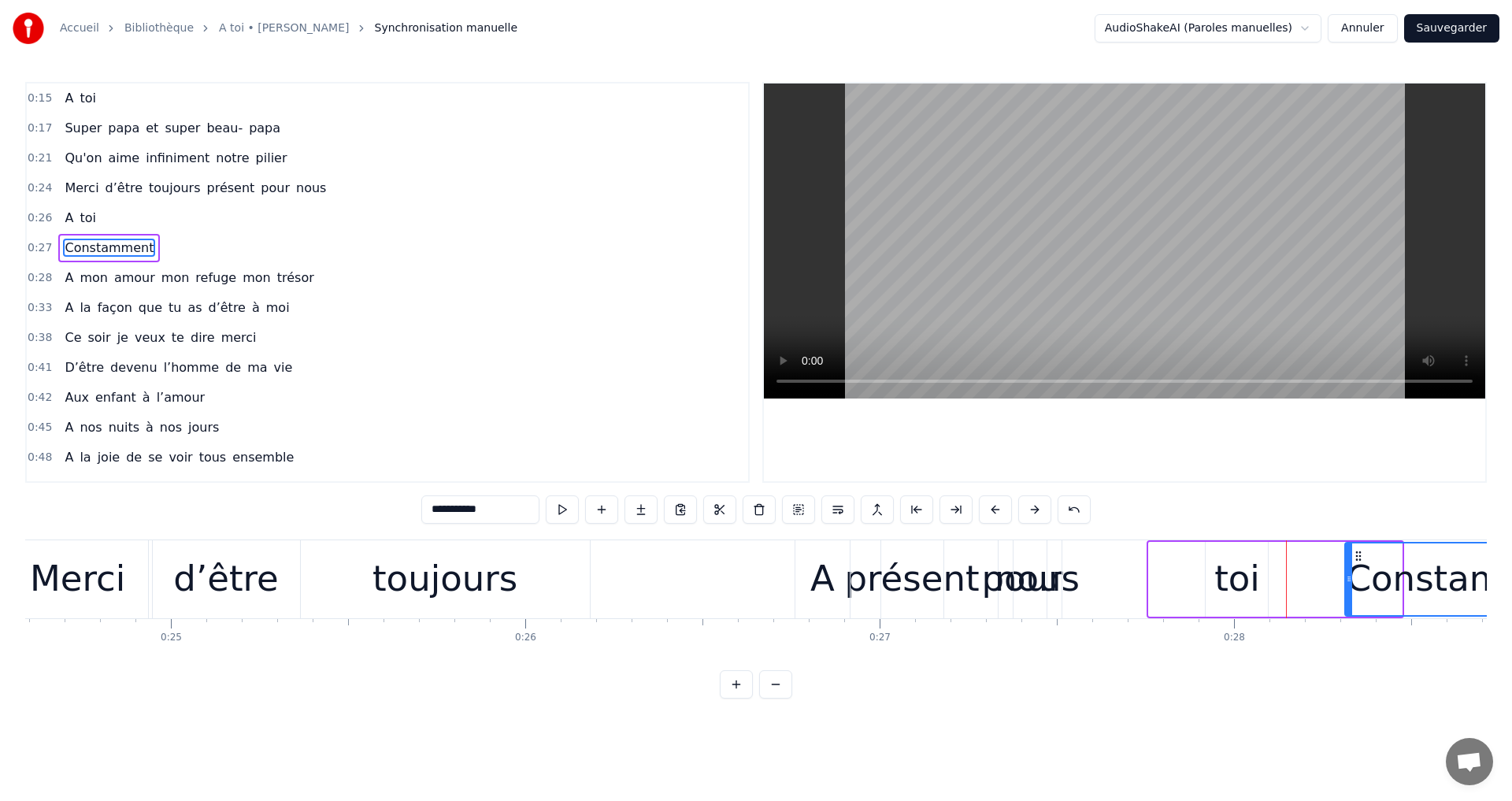
drag, startPoint x: 1161, startPoint y: 553, endPoint x: 1329, endPoint y: 555, distance: 168.0
click at [1352, 555] on icon at bounding box center [1358, 556] width 13 height 13
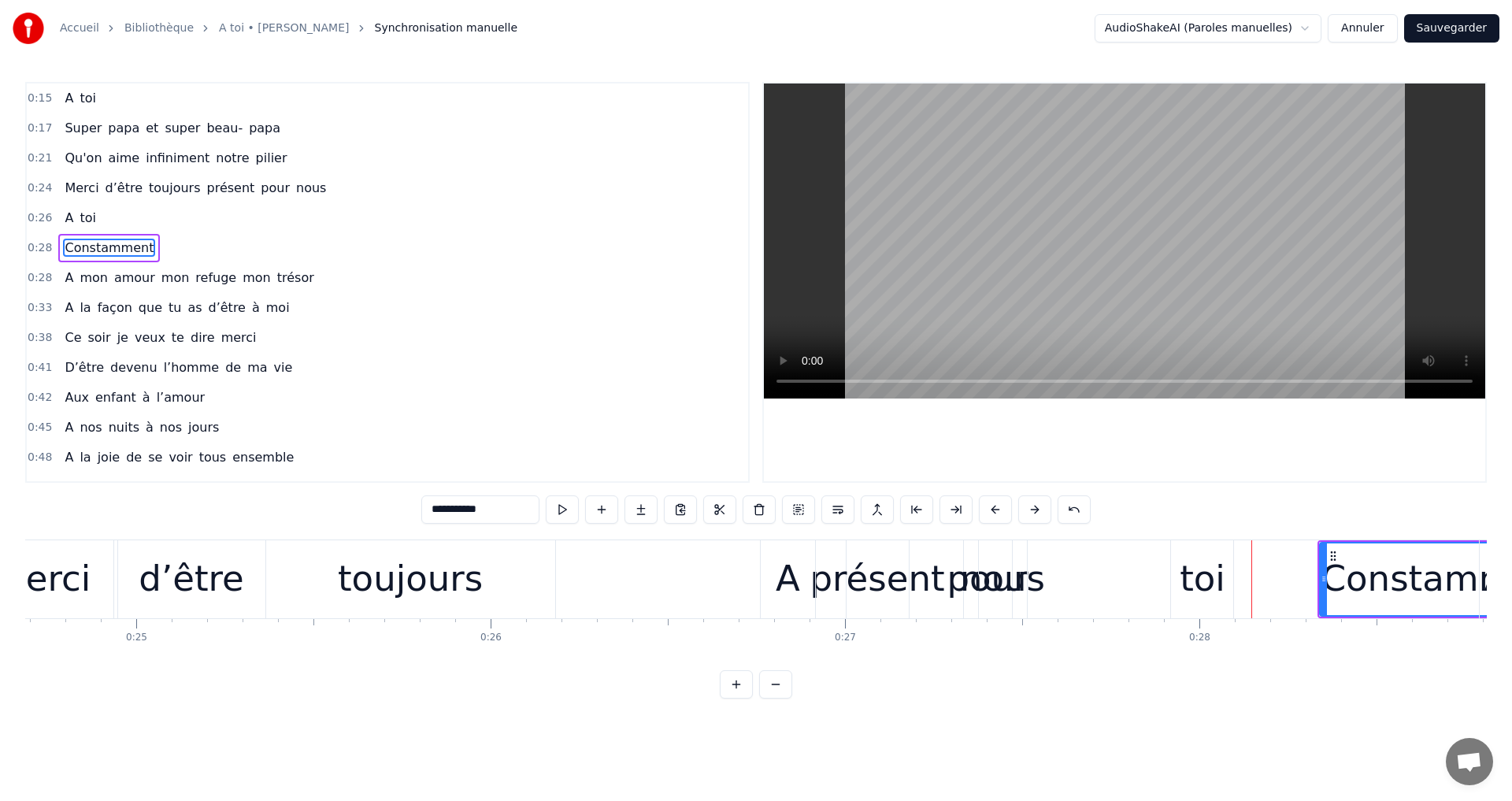
click at [994, 590] on div "A toi" at bounding box center [998, 579] width 478 height 78
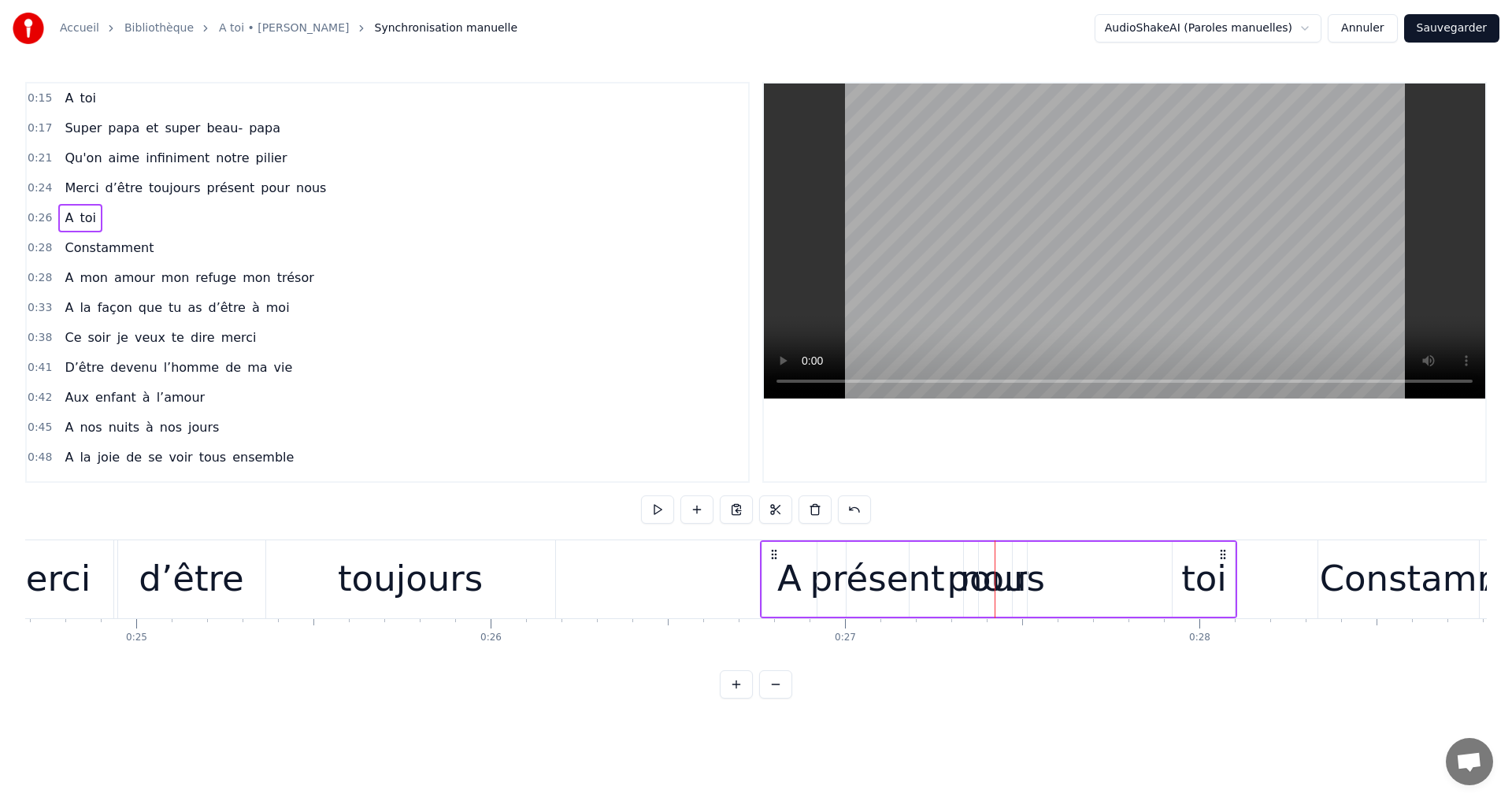
click at [987, 586] on div "A toi" at bounding box center [998, 579] width 478 height 78
click at [1174, 579] on div "toi" at bounding box center [1203, 579] width 62 height 75
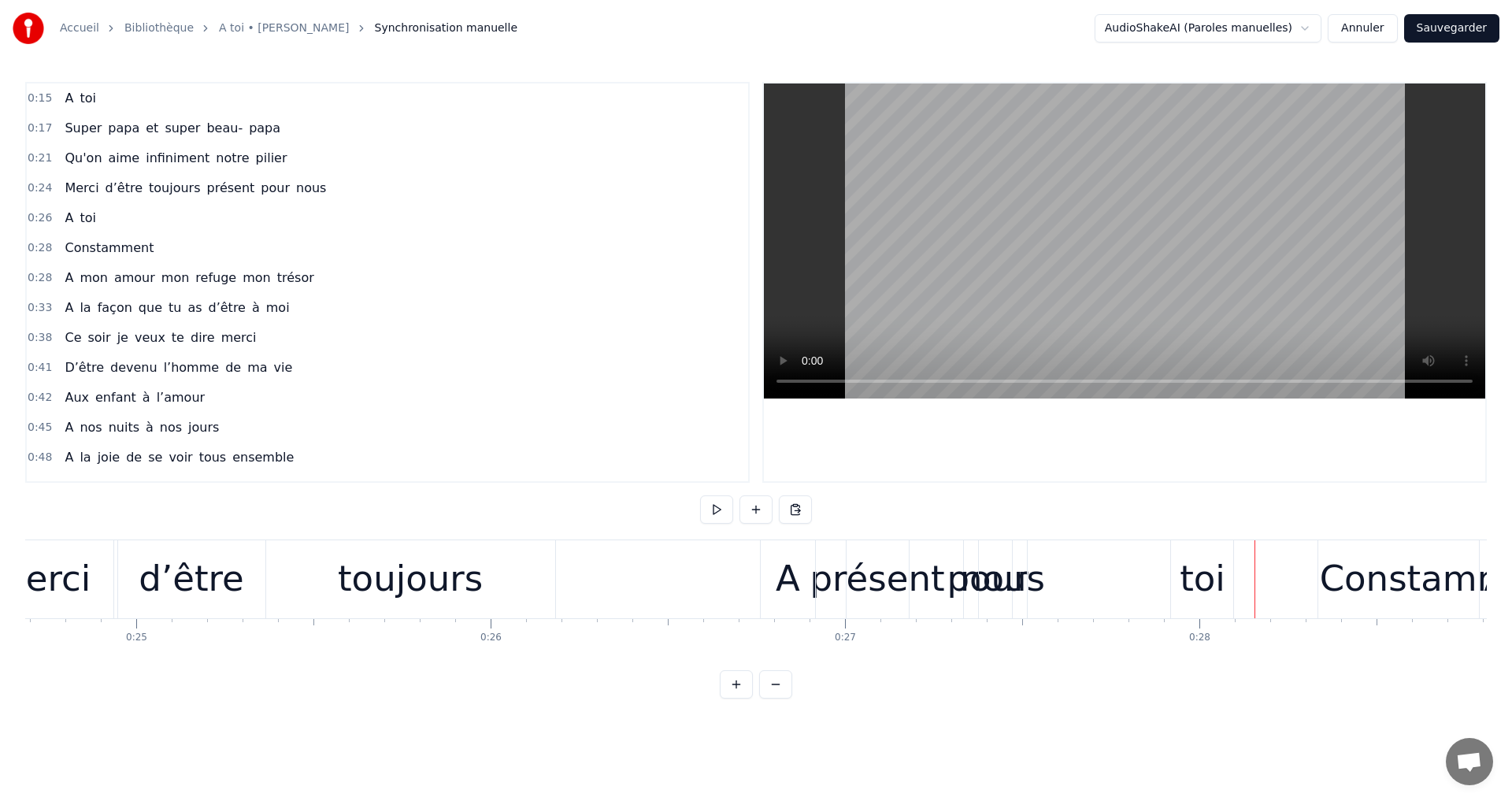
click at [1179, 567] on div "toi" at bounding box center [1202, 579] width 62 height 78
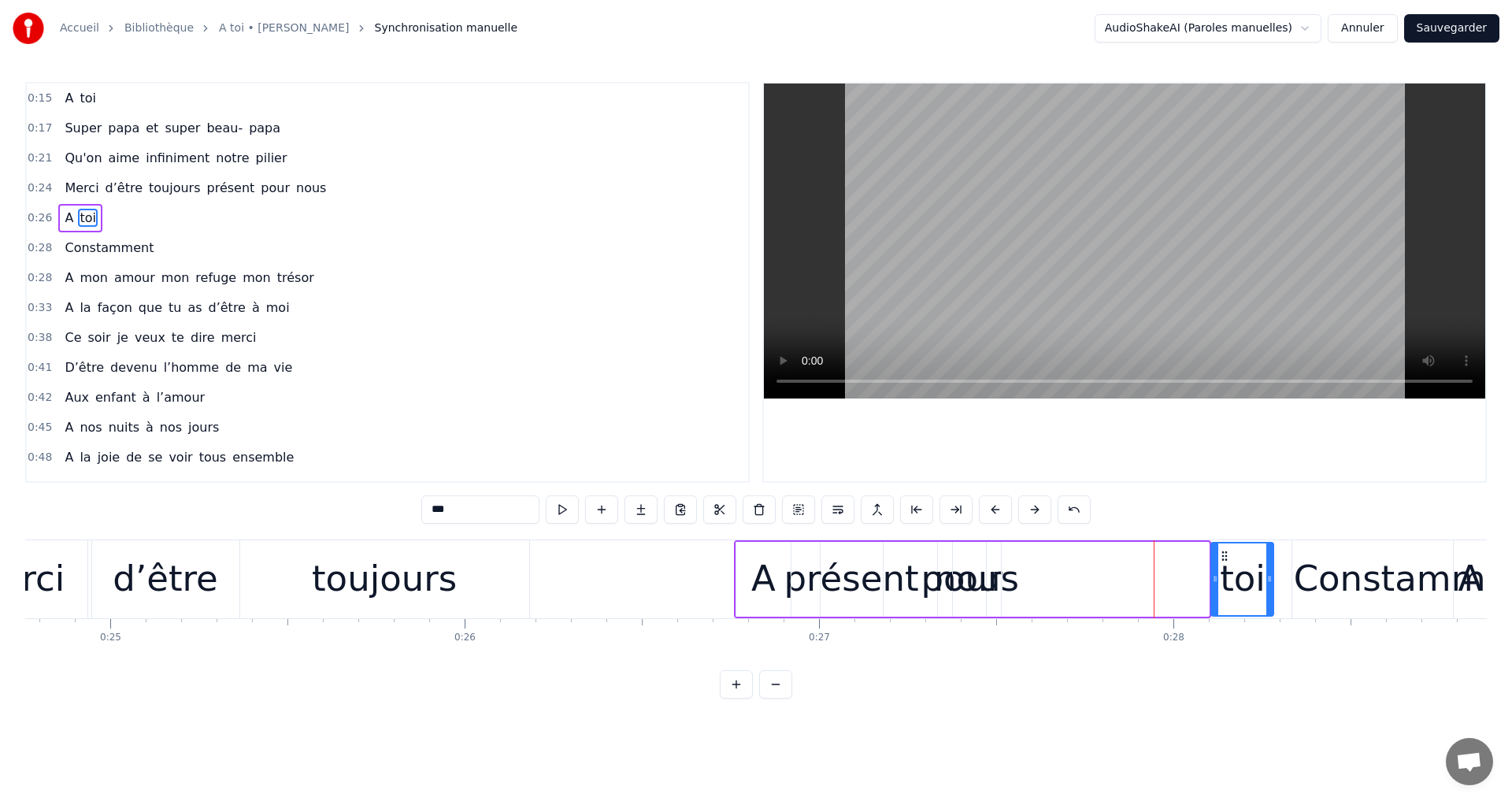
drag, startPoint x: 1185, startPoint y: 556, endPoint x: 1248, endPoint y: 554, distance: 63.0
click at [1230, 554] on icon at bounding box center [1225, 556] width 13 height 13
click at [990, 582] on div "A toi" at bounding box center [1017, 579] width 568 height 78
click at [941, 582] on div "A toi" at bounding box center [1017, 579] width 568 height 78
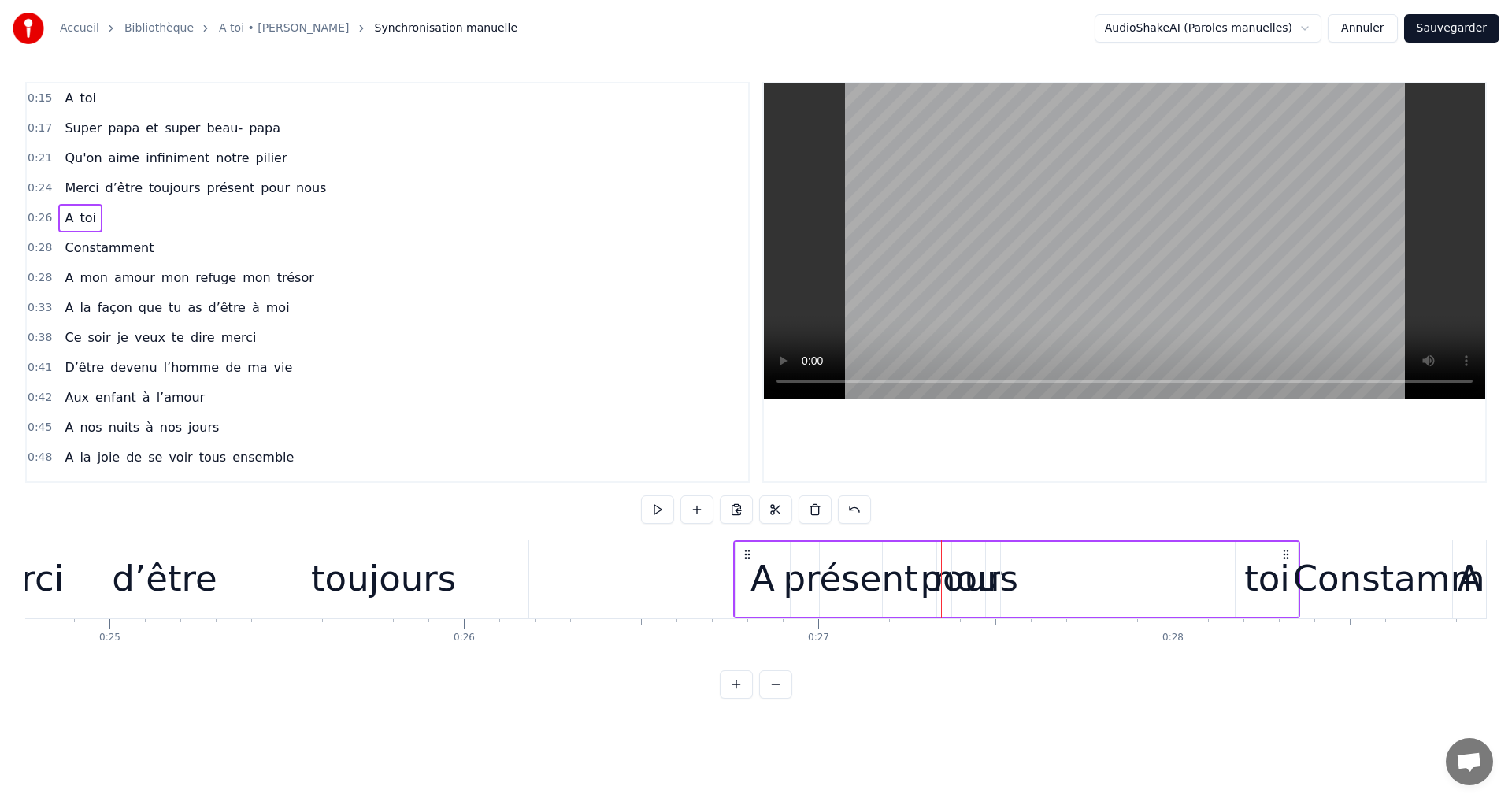
click at [763, 595] on div "A" at bounding box center [762, 578] width 25 height 53
drag, startPoint x: 746, startPoint y: 555, endPoint x: 1183, endPoint y: 598, distance: 439.1
click at [1195, 590] on div "A" at bounding box center [1213, 579] width 53 height 72
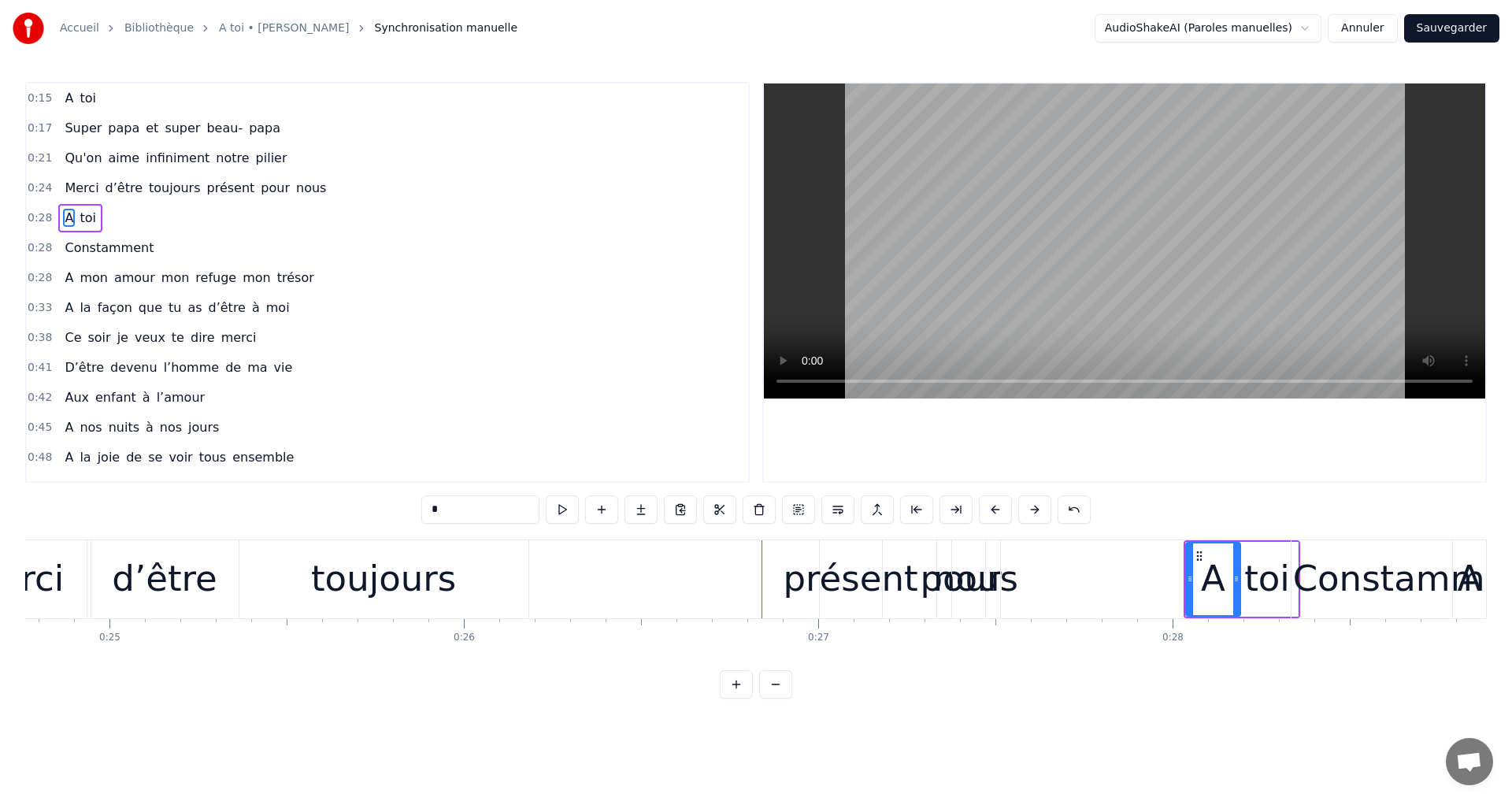
click at [827, 587] on div "présent" at bounding box center [850, 578] width 135 height 53
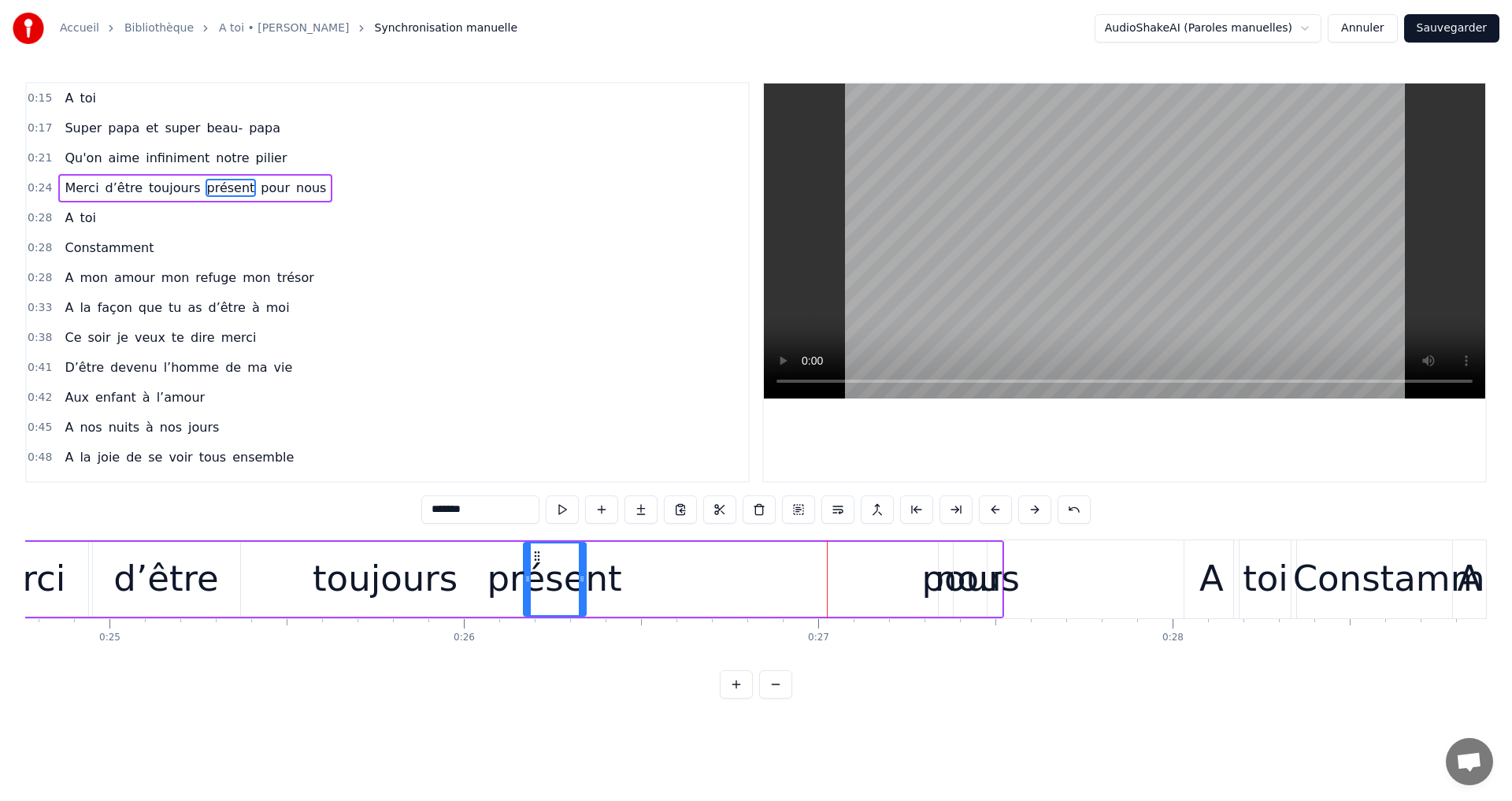
drag, startPoint x: 833, startPoint y: 559, endPoint x: 534, endPoint y: 610, distance: 303.3
click at [534, 610] on div "présent" at bounding box center [555, 579] width 61 height 72
click at [962, 575] on div "nous" at bounding box center [977, 578] width 85 height 53
type input "****"
drag, startPoint x: 975, startPoint y: 550, endPoint x: 951, endPoint y: 567, distance: 29.4
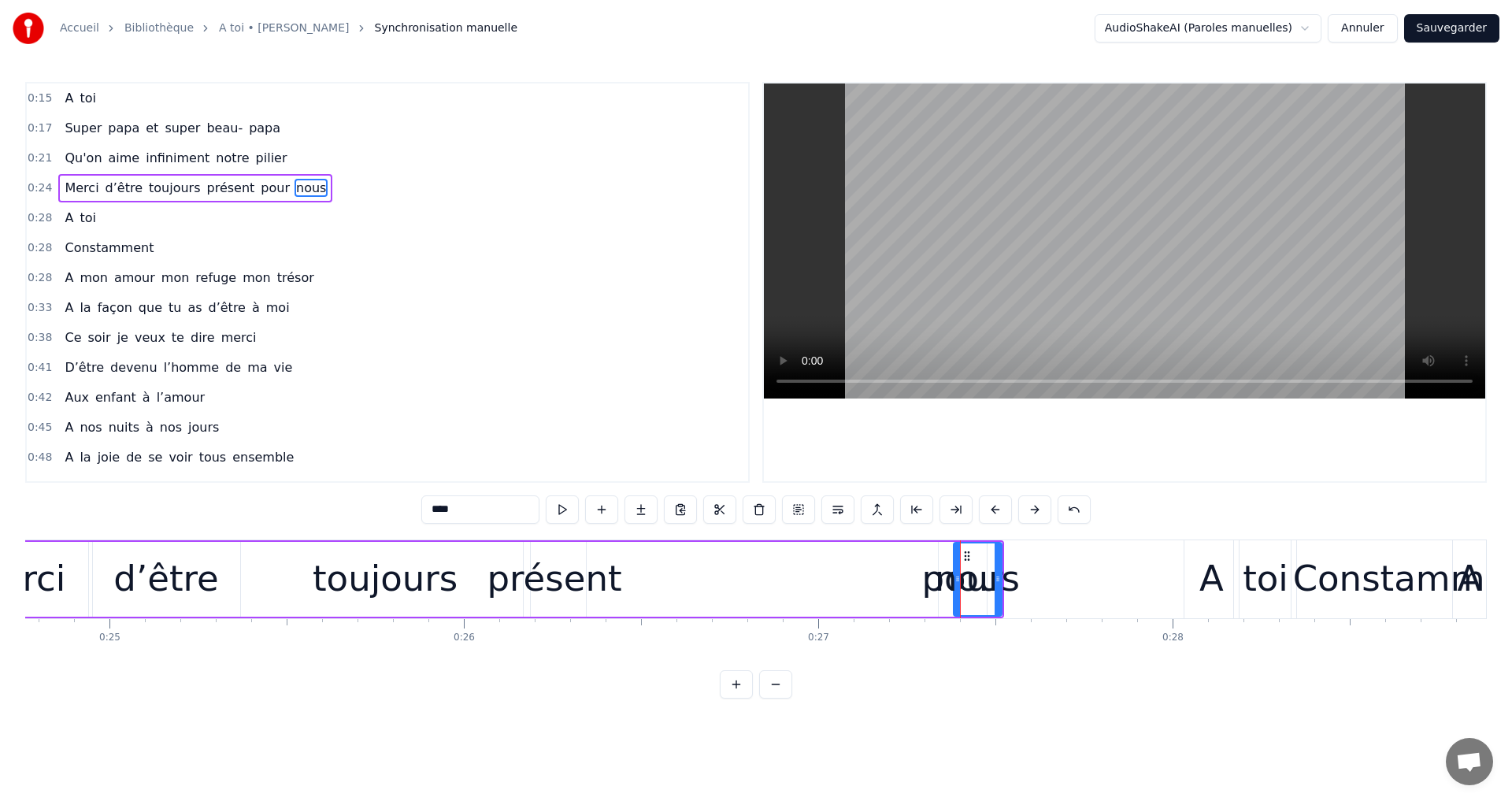
click at [932, 575] on div "Merci d’être toujours présent pour nous" at bounding box center [474, 579] width 1058 height 78
click at [978, 550] on div "nous" at bounding box center [978, 579] width 48 height 75
drag, startPoint x: 955, startPoint y: 554, endPoint x: 818, endPoint y: 590, distance: 141.7
click at [816, 588] on div "nous" at bounding box center [839, 579] width 46 height 72
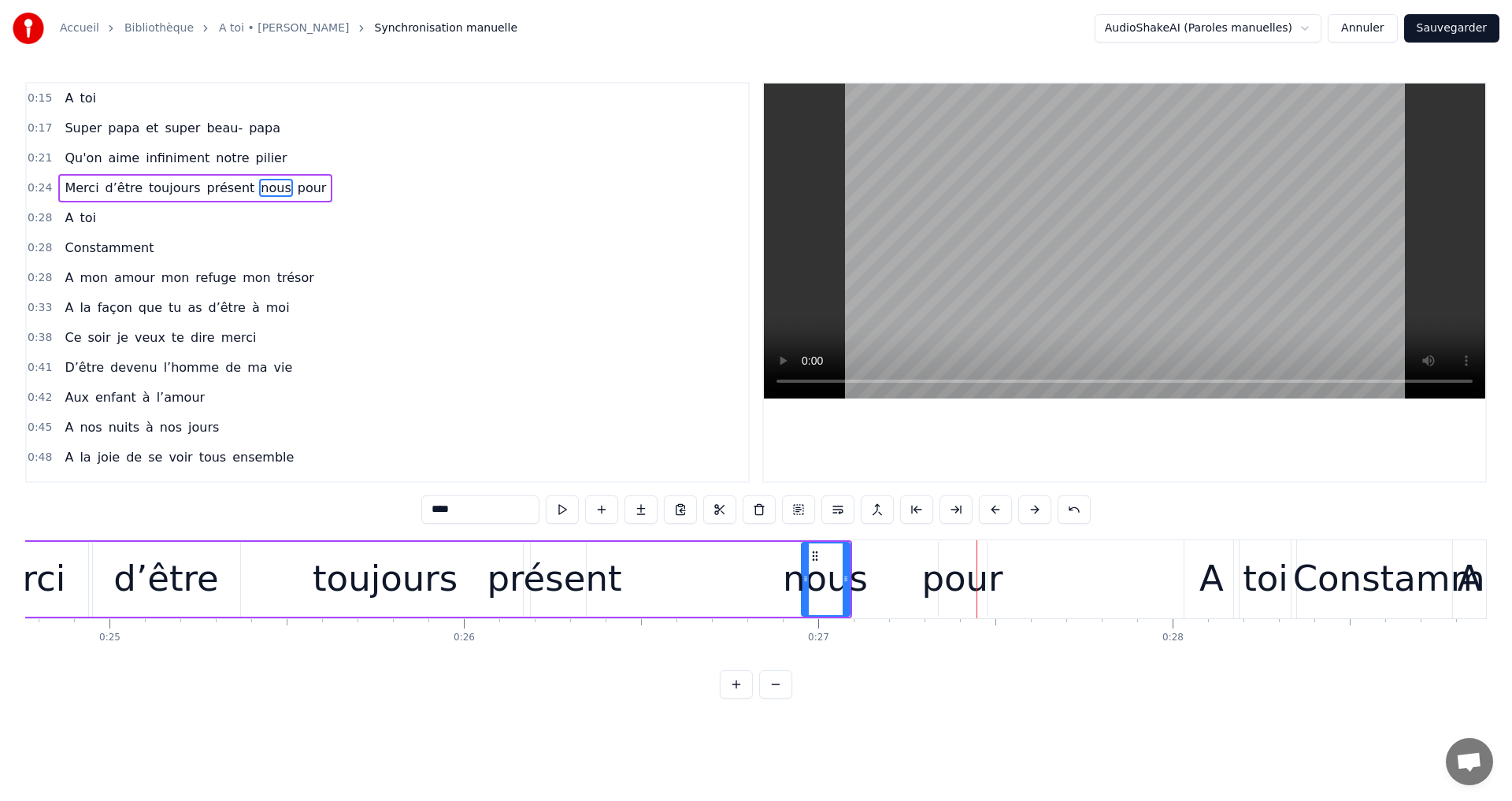
click at [976, 579] on div at bounding box center [976, 579] width 1 height 78
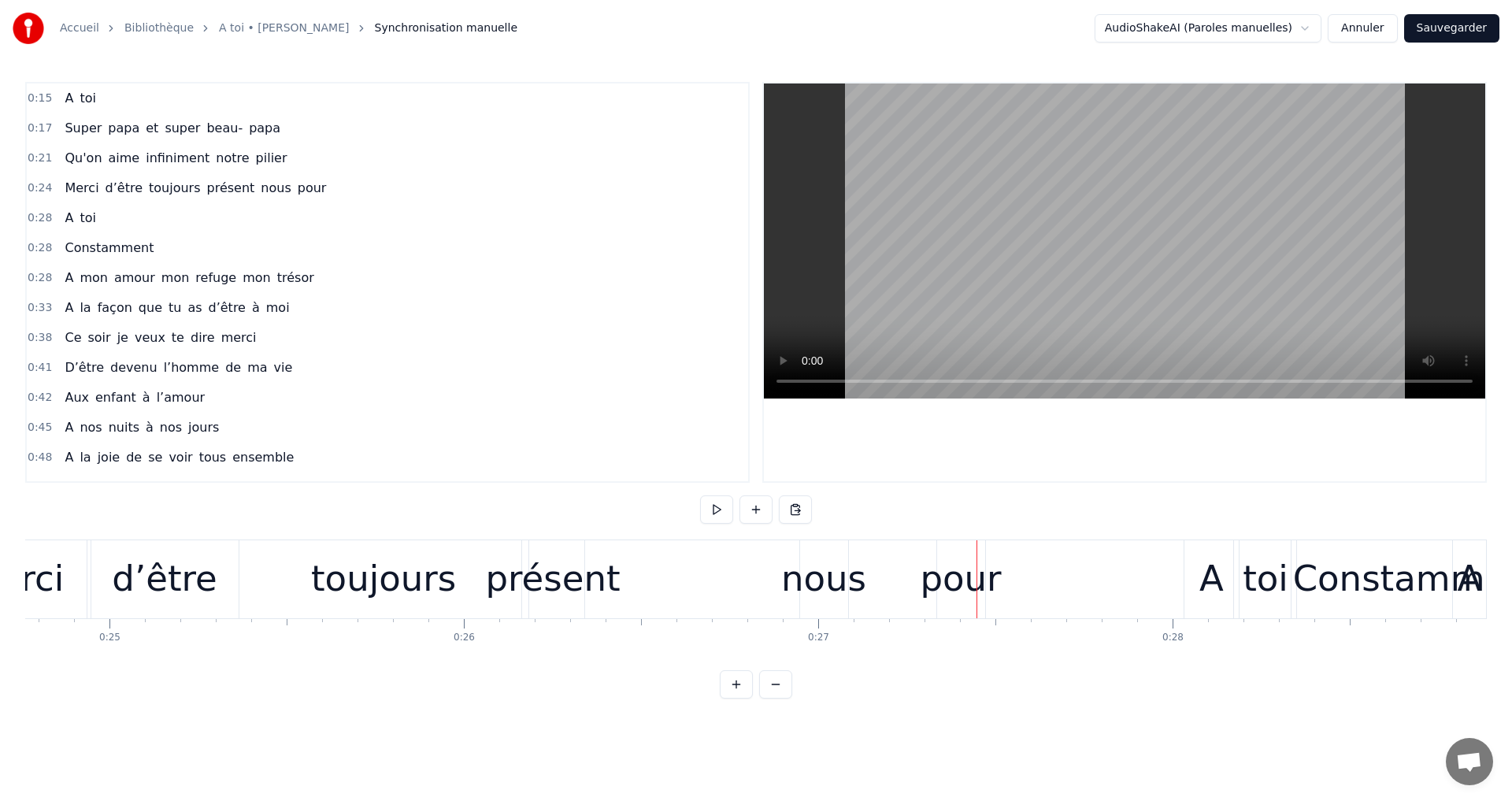
click at [950, 582] on div "pour" at bounding box center [960, 578] width 81 height 53
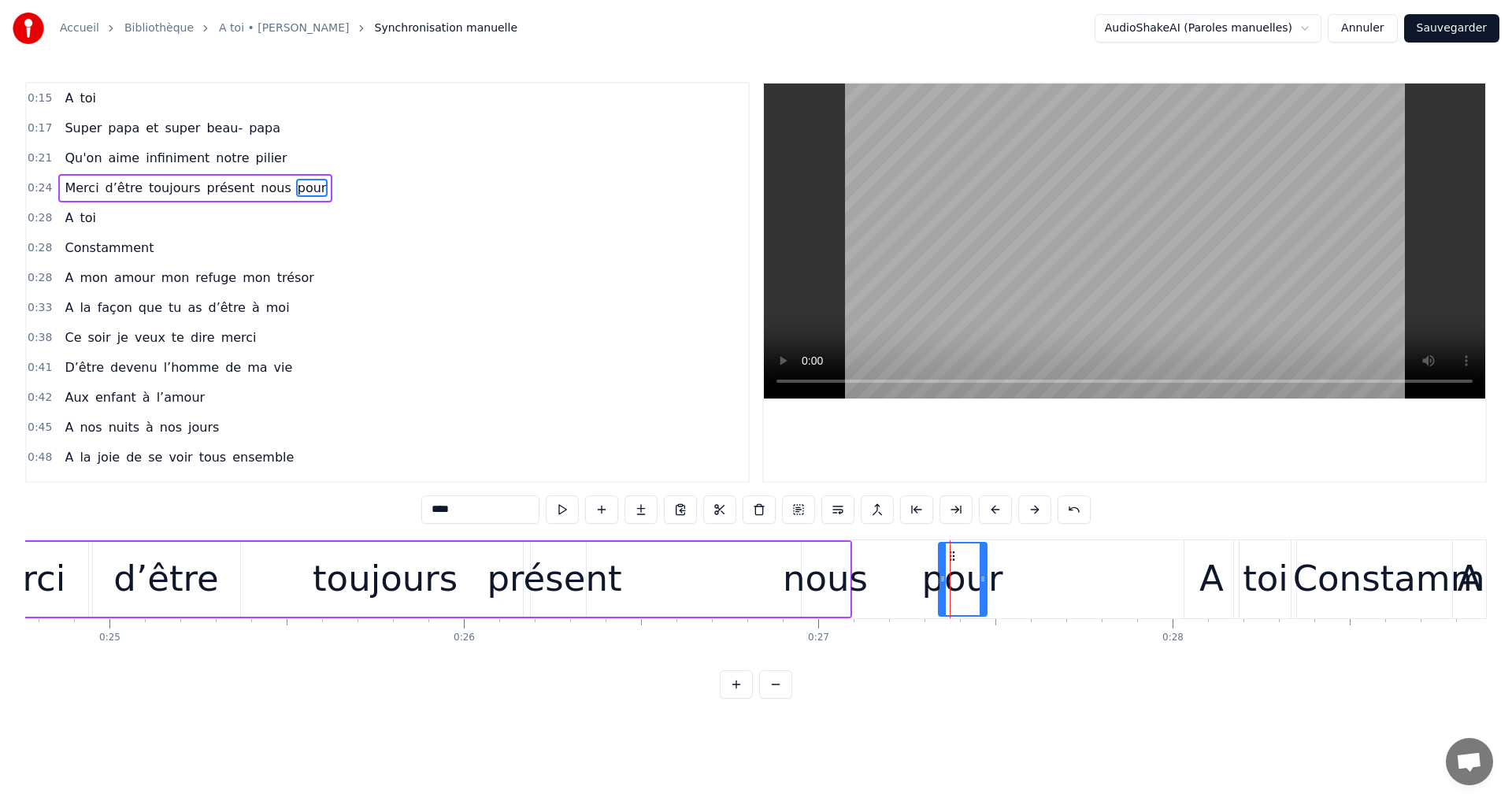
drag, startPoint x: 945, startPoint y: 555, endPoint x: 767, endPoint y: 584, distance: 180.3
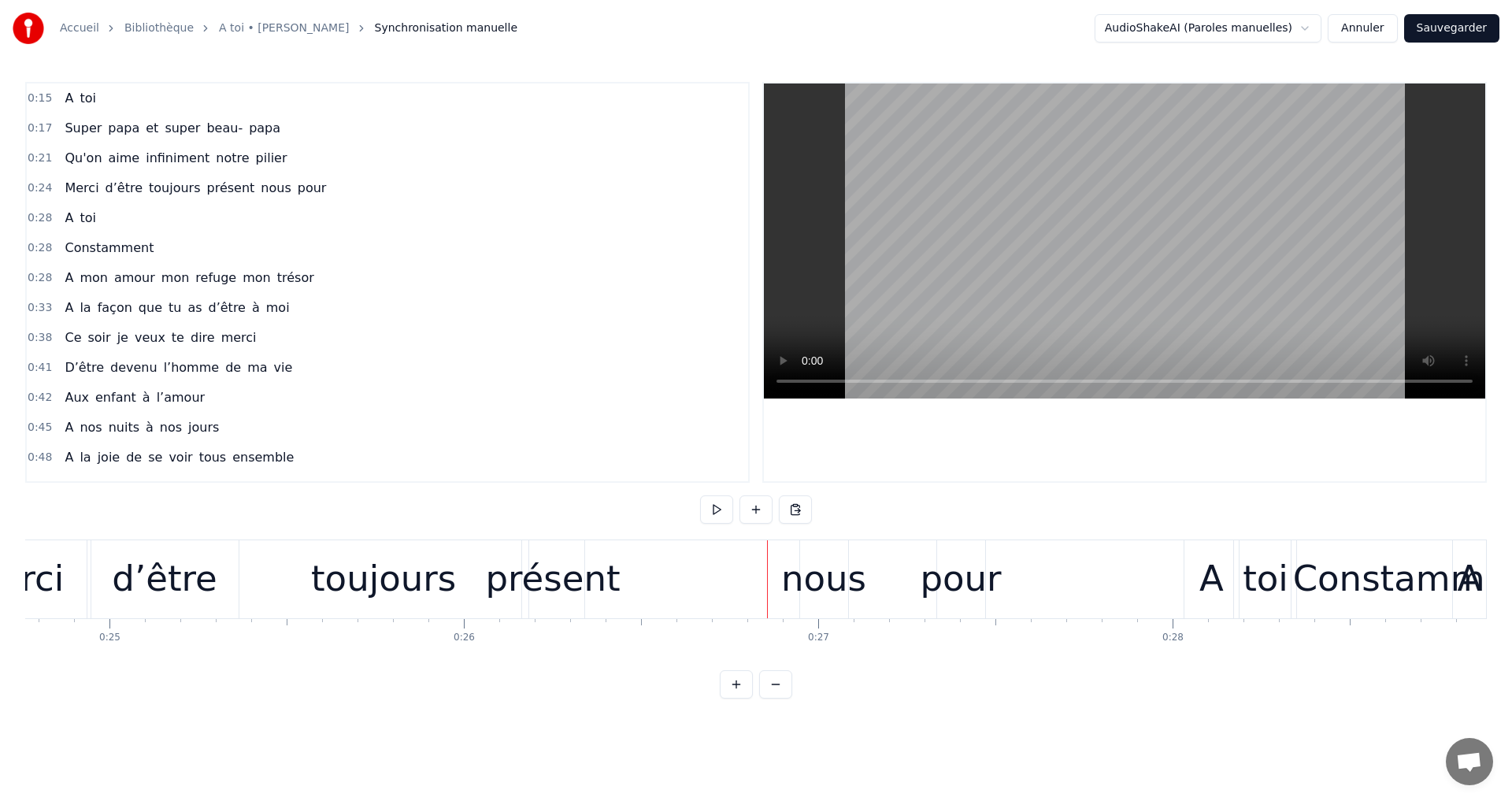
click at [963, 582] on div "pour" at bounding box center [960, 578] width 81 height 53
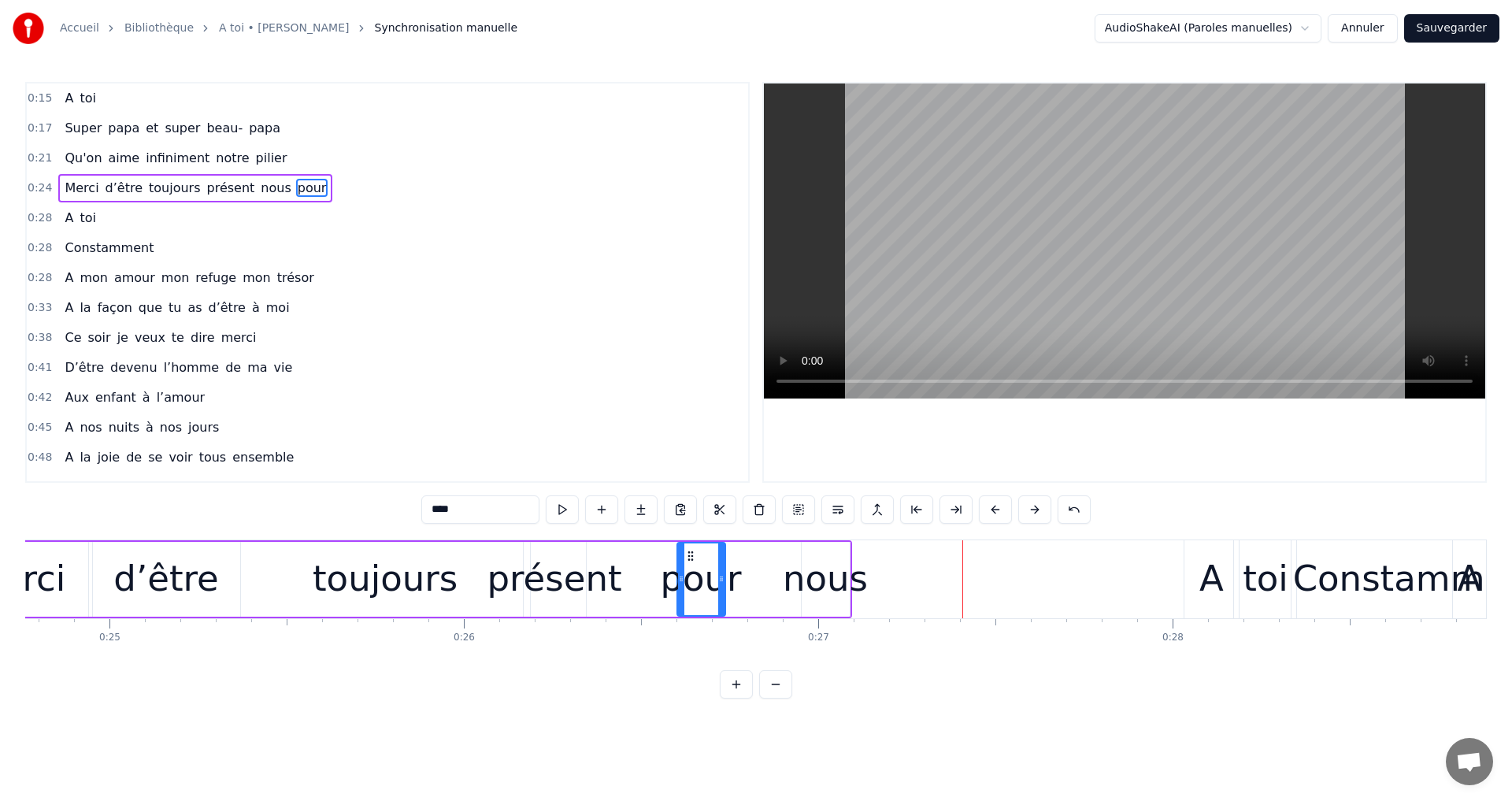
drag, startPoint x: 949, startPoint y: 554, endPoint x: 681, endPoint y: 584, distance: 269.7
click at [687, 582] on div "pour" at bounding box center [701, 579] width 46 height 72
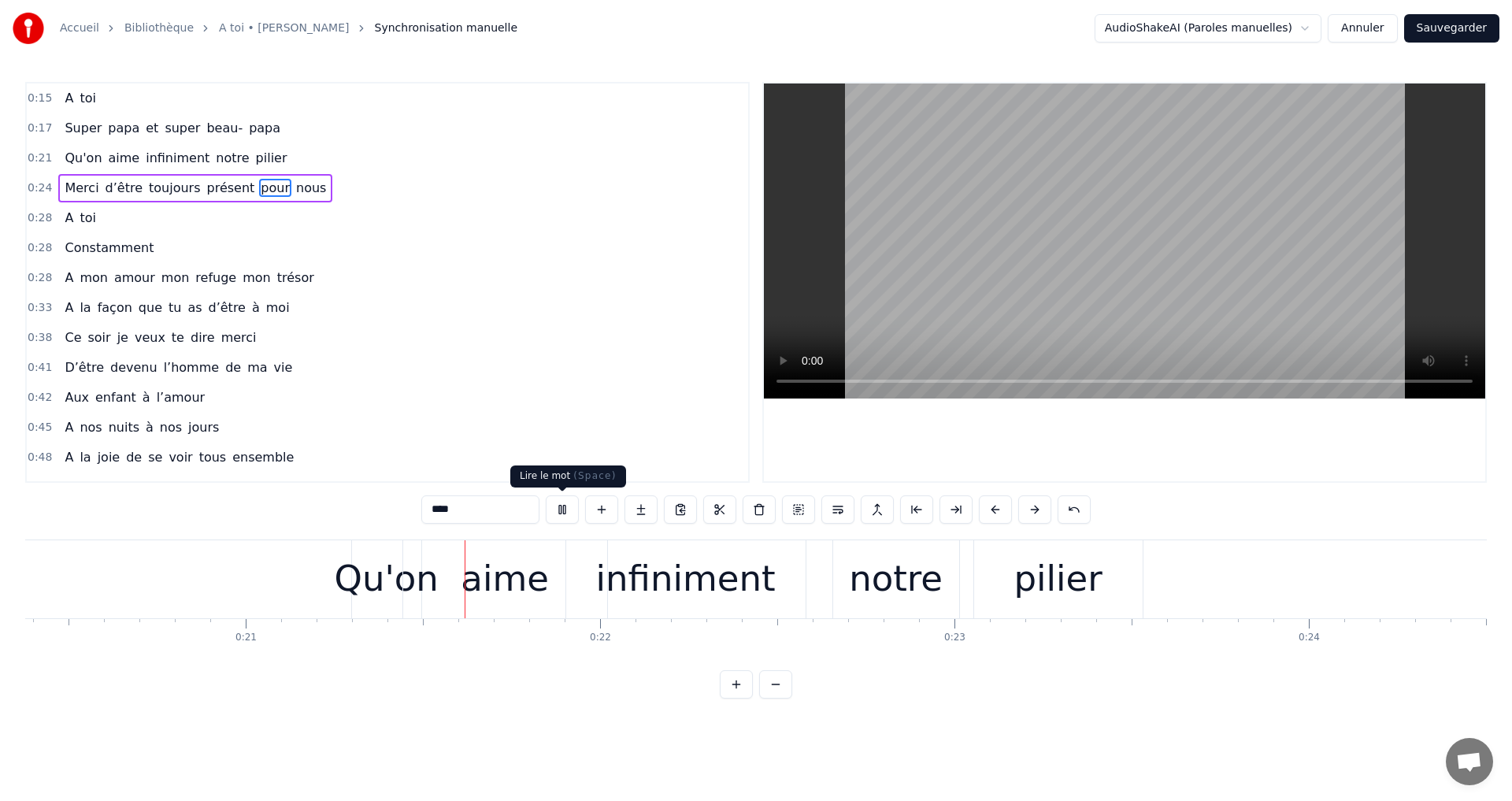
scroll to position [0, 7350]
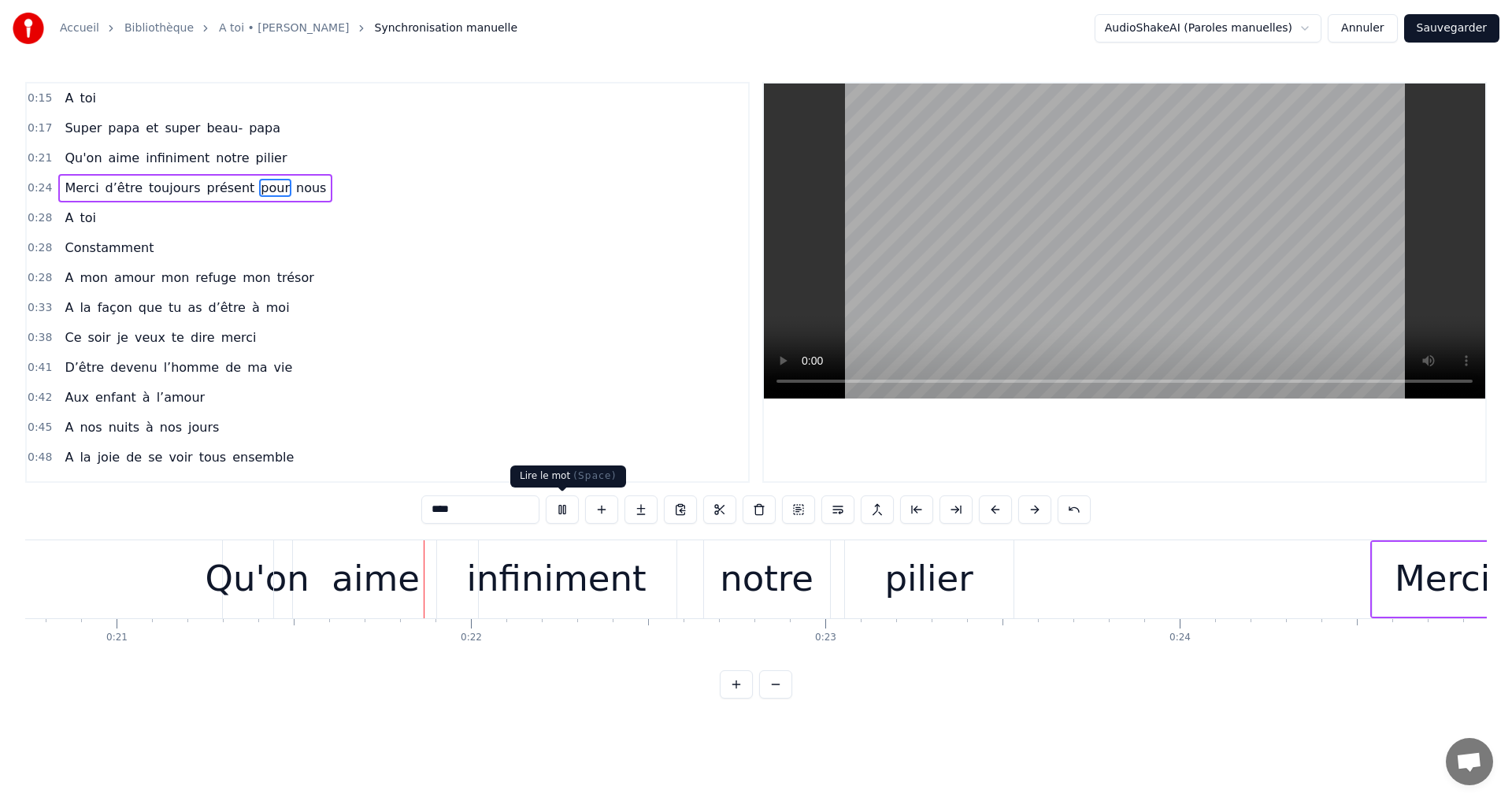
click at [561, 499] on button at bounding box center [561, 510] width 33 height 29
click at [560, 500] on button at bounding box center [561, 510] width 33 height 29
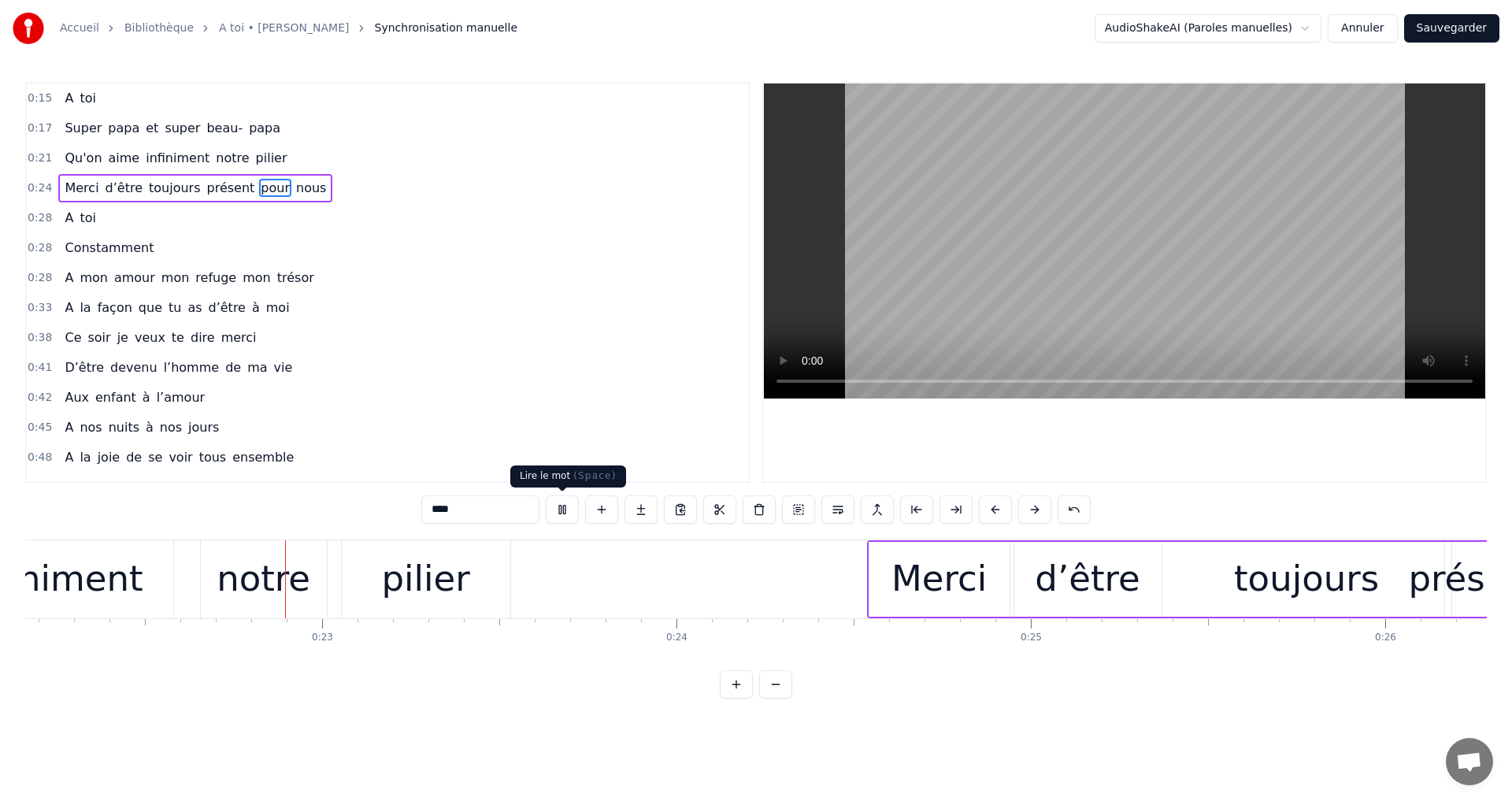
scroll to position [0, 7864]
click at [562, 505] on button at bounding box center [561, 510] width 33 height 29
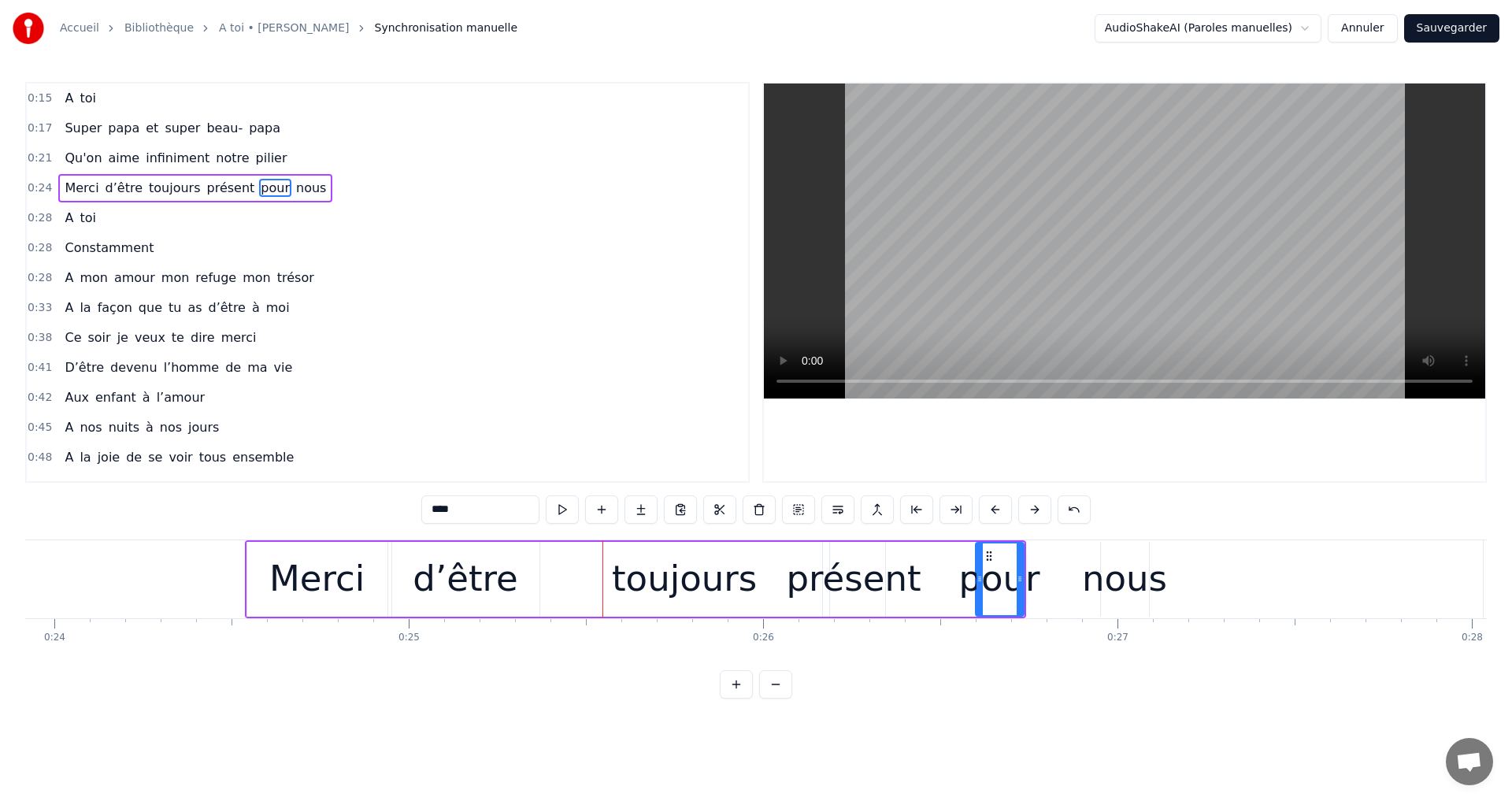
scroll to position [0, 8494]
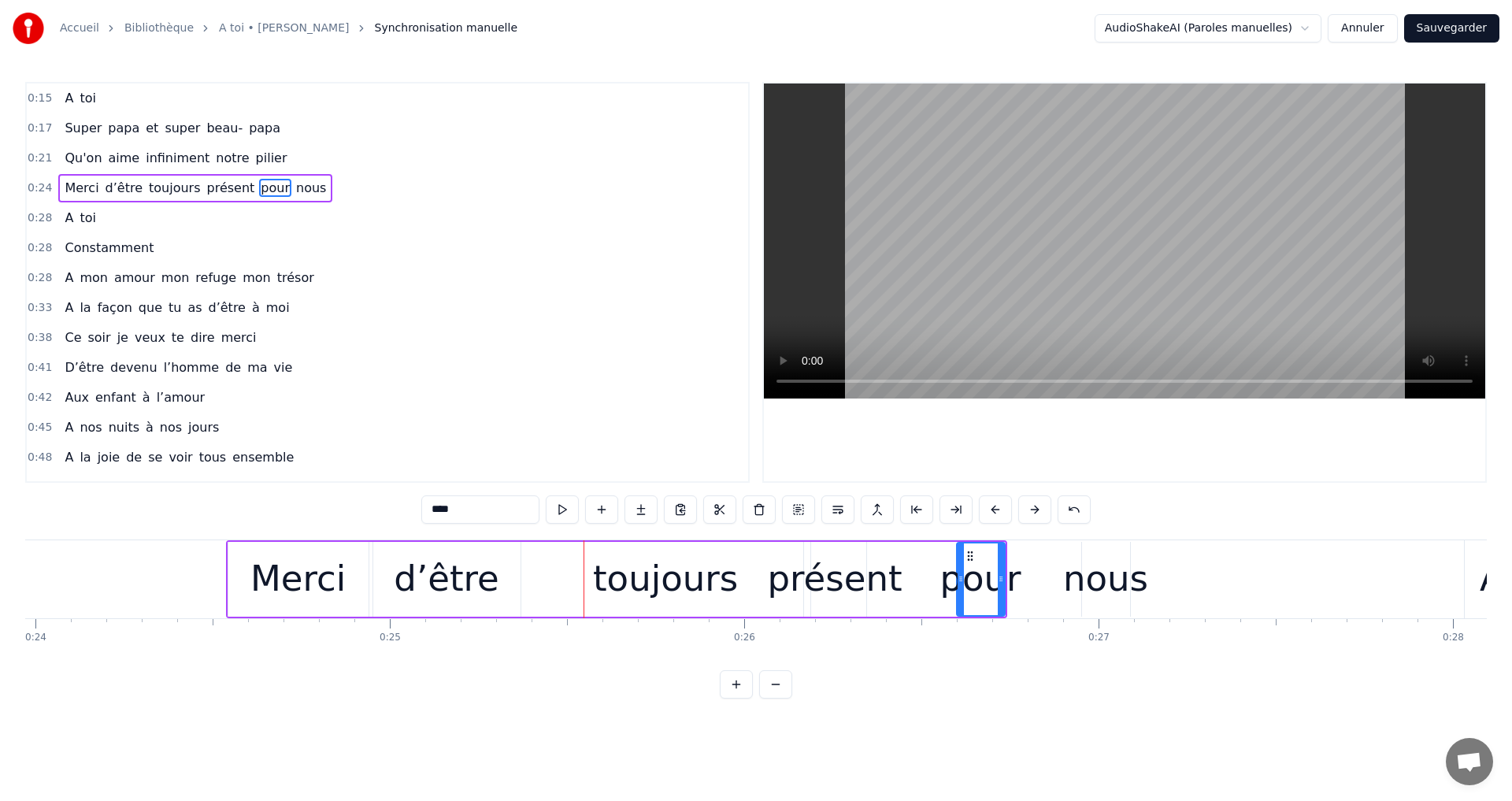
click at [1117, 568] on div "nous" at bounding box center [1105, 578] width 85 height 53
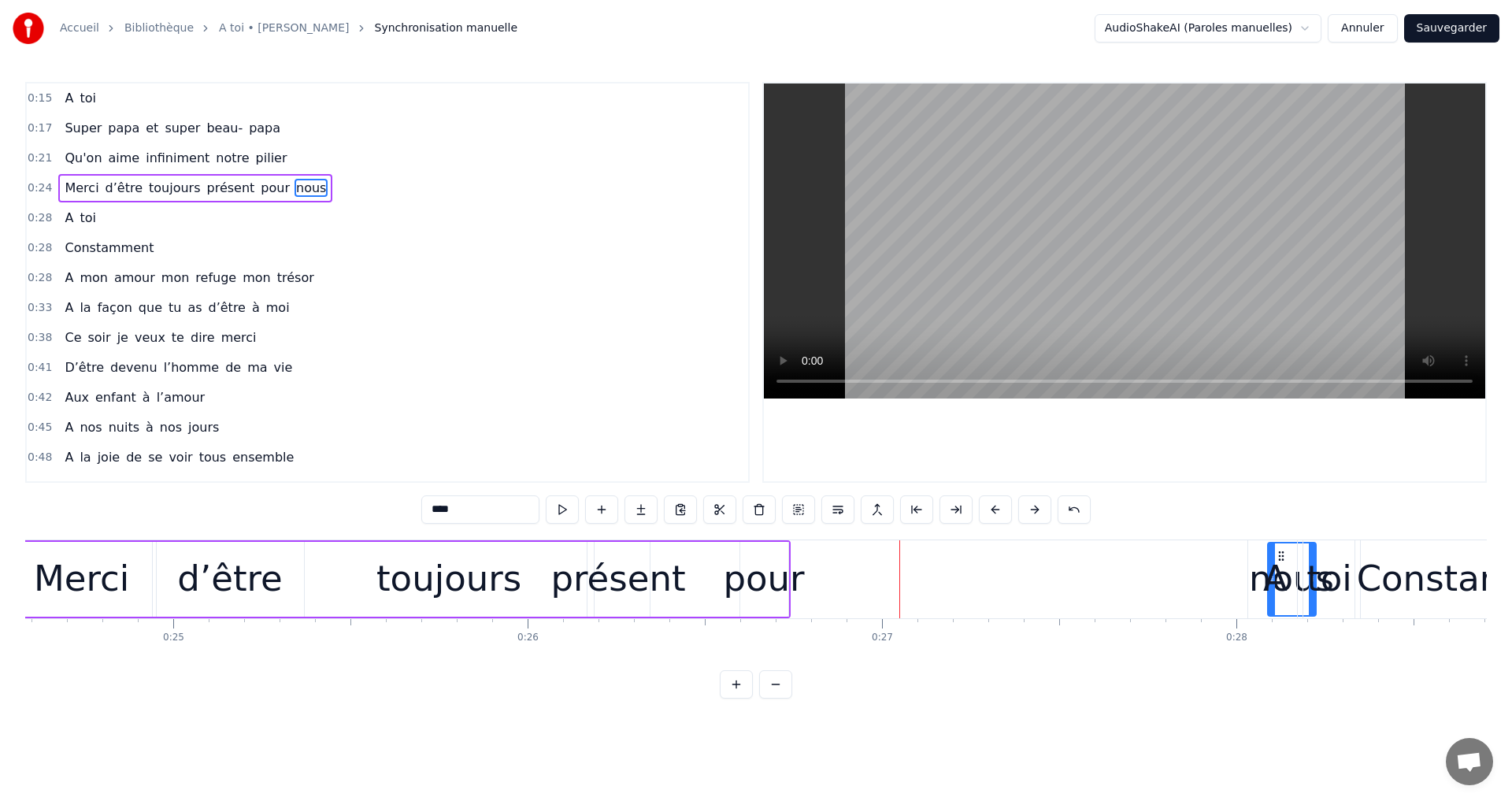
scroll to position [0, 8729]
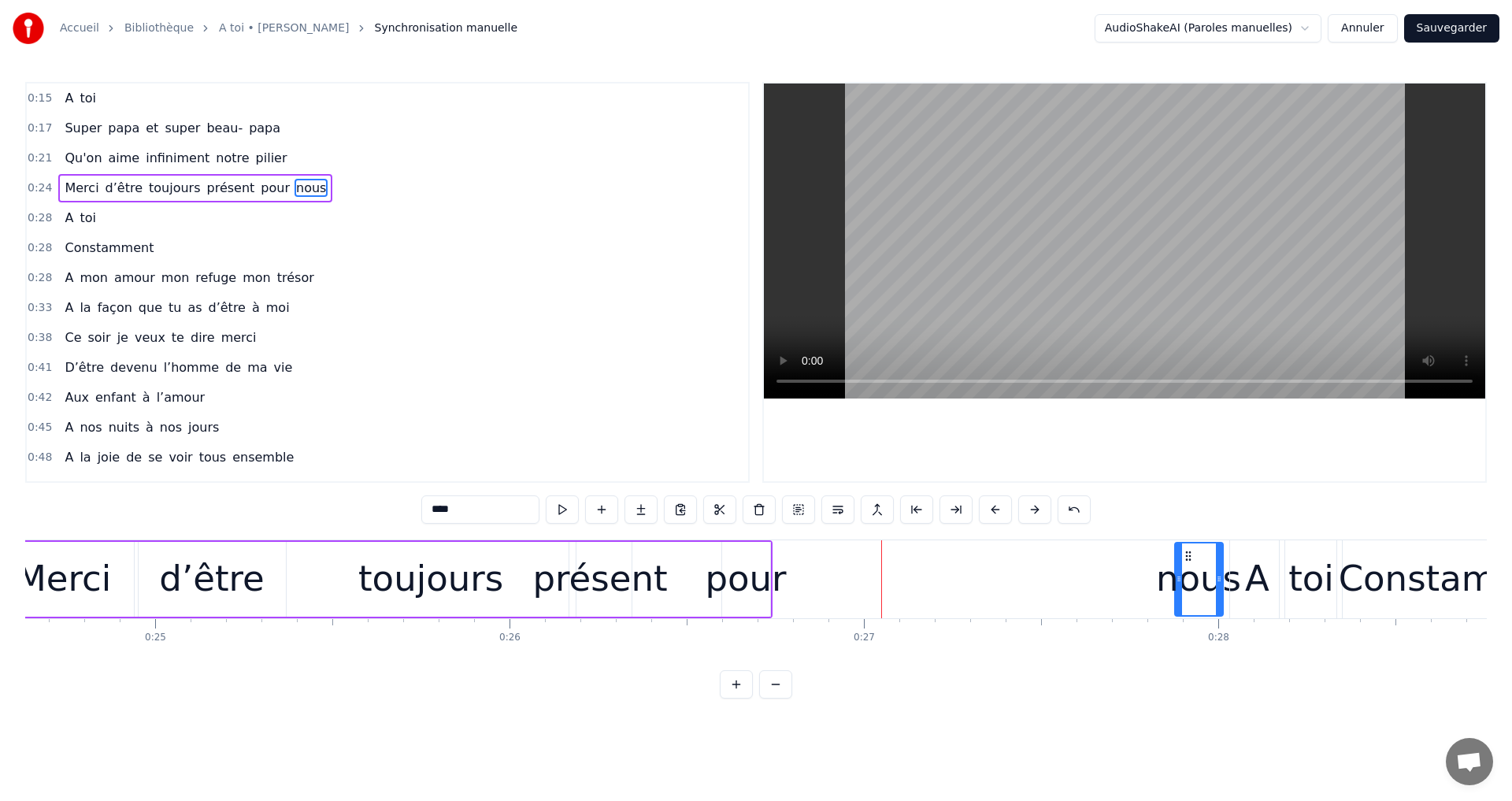
drag, startPoint x: 1095, startPoint y: 550, endPoint x: 1187, endPoint y: 594, distance: 102.0
click at [1187, 594] on div "nous" at bounding box center [1199, 579] width 46 height 72
click at [747, 550] on div "pour" at bounding box center [746, 579] width 48 height 75
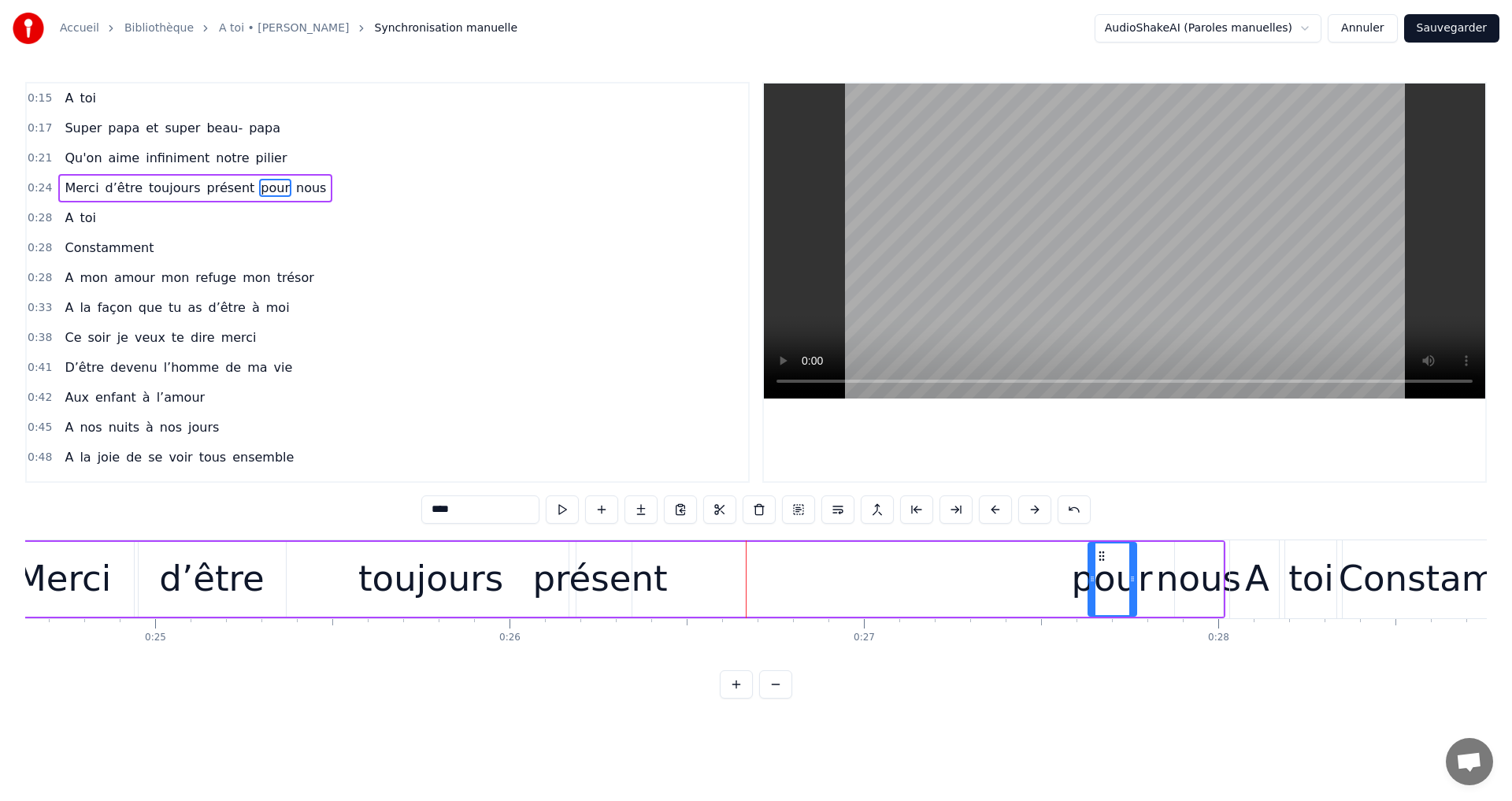
drag, startPoint x: 736, startPoint y: 555, endPoint x: 1102, endPoint y: 554, distance: 366.0
click at [1102, 554] on icon at bounding box center [1102, 556] width 13 height 13
click at [611, 550] on div "présent" at bounding box center [600, 579] width 62 height 75
drag, startPoint x: 589, startPoint y: 552, endPoint x: 606, endPoint y: 560, distance: 18.8
click at [610, 560] on div "présent" at bounding box center [600, 578] width 135 height 53
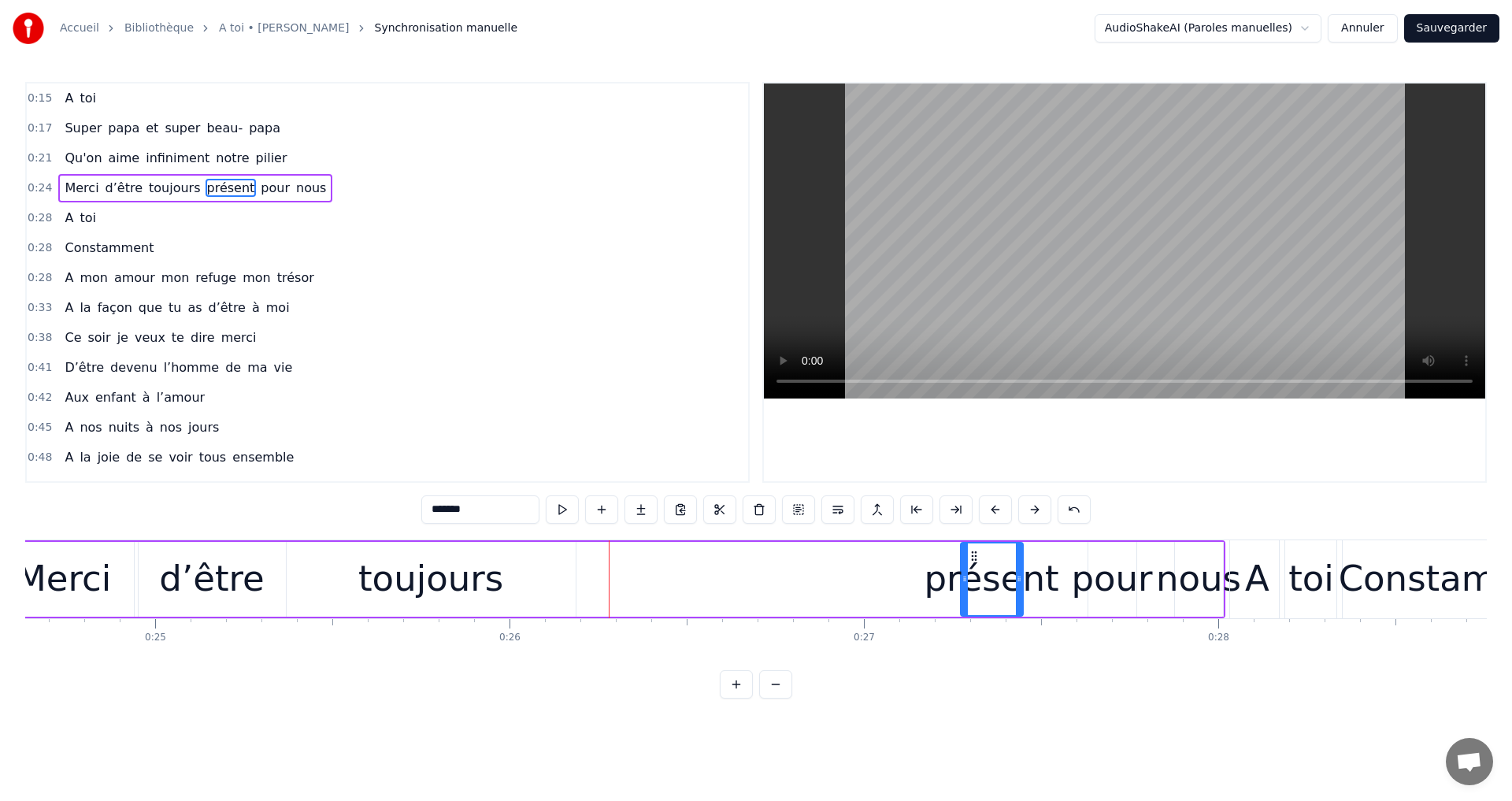
drag, startPoint x: 583, startPoint y: 554, endPoint x: 957, endPoint y: 559, distance: 374.0
click at [971, 553] on icon at bounding box center [975, 556] width 13 height 13
click at [415, 557] on div "toujours" at bounding box center [431, 578] width 145 height 53
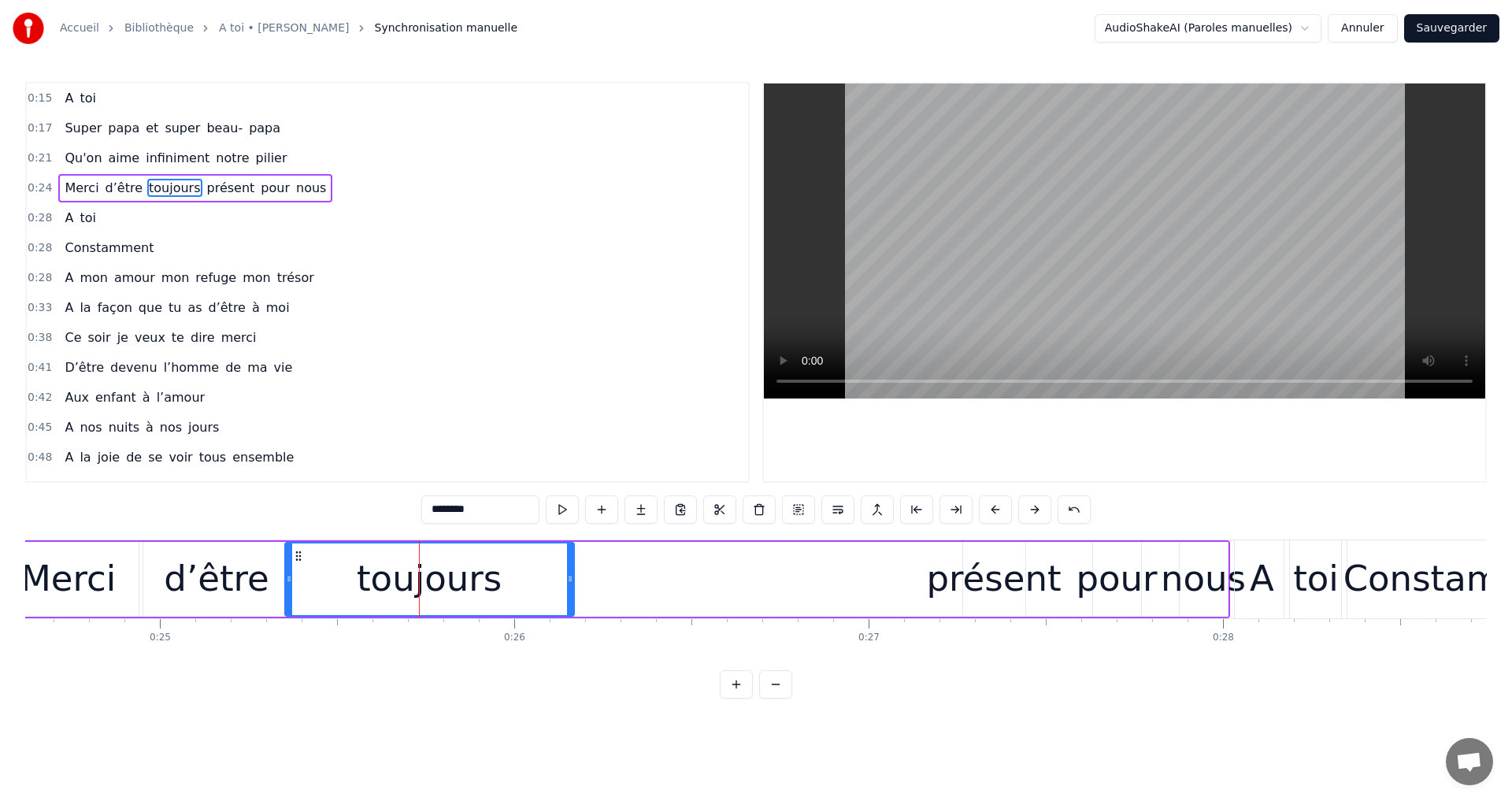
scroll to position [0, 8710]
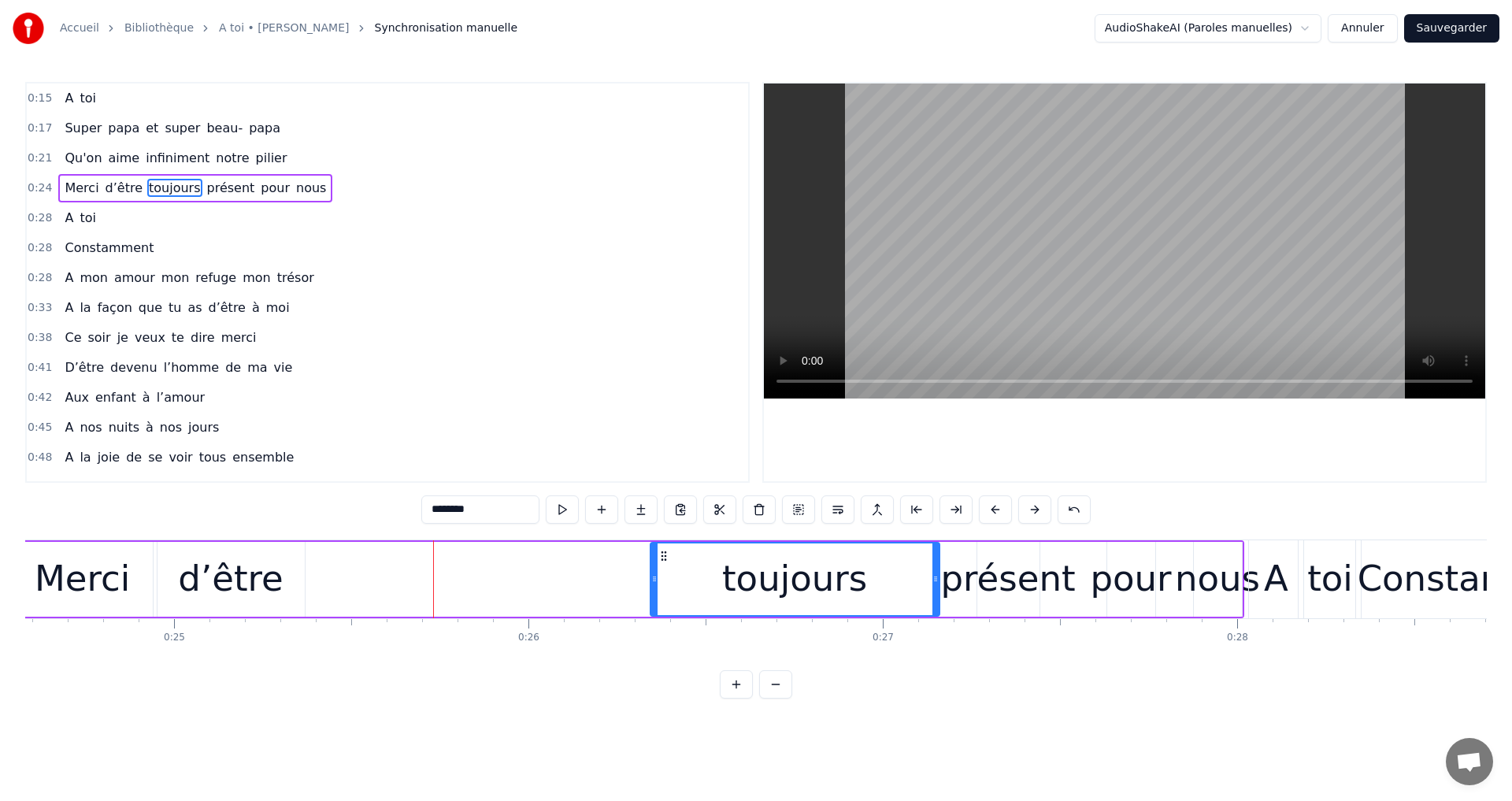
drag, startPoint x: 303, startPoint y: 554, endPoint x: 667, endPoint y: 593, distance: 366.1
click at [667, 593] on div "toujours" at bounding box center [795, 579] width 287 height 72
click at [240, 555] on div "d’être" at bounding box center [230, 578] width 104 height 53
type input "******"
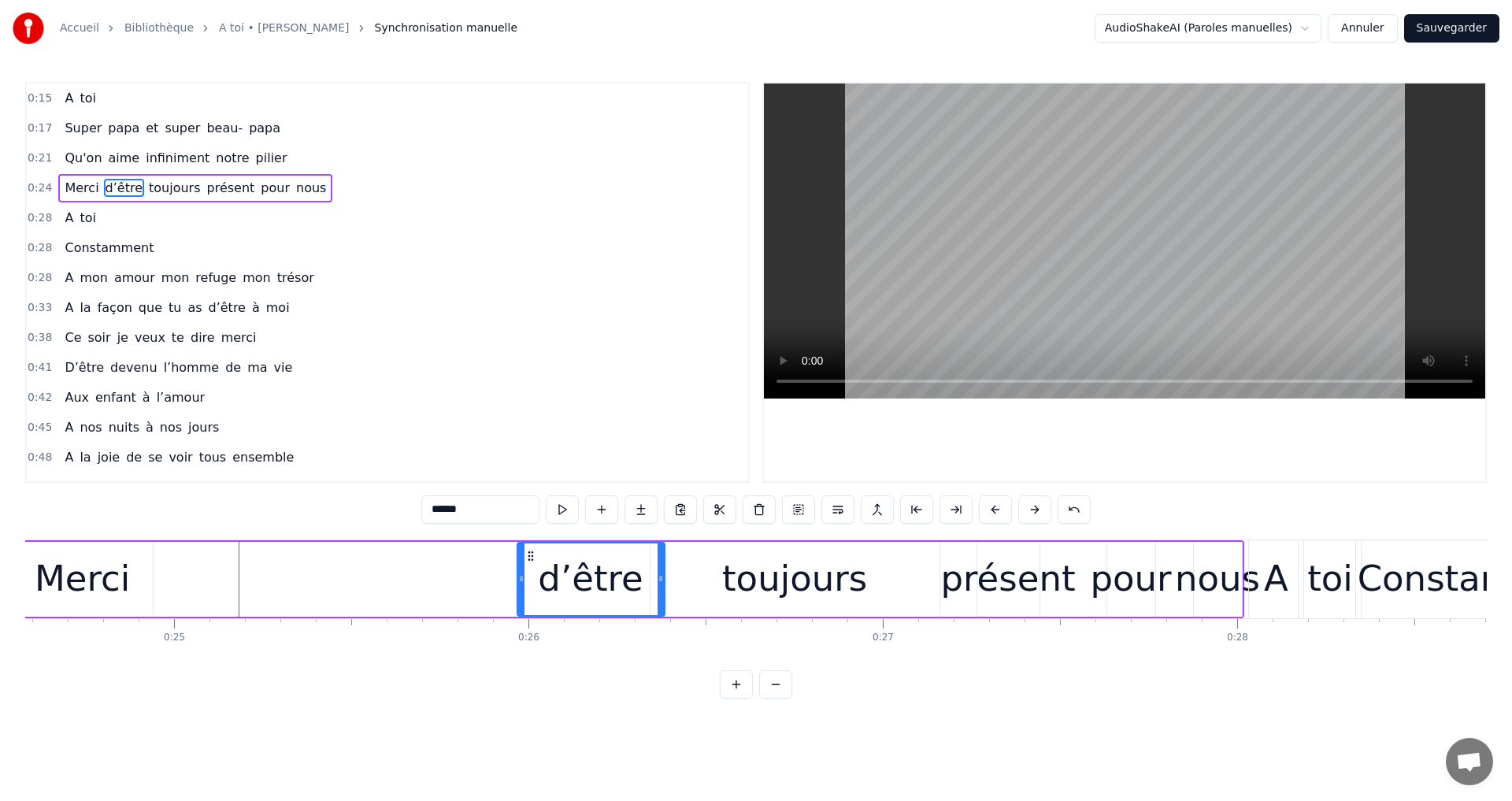
drag, startPoint x: 171, startPoint y: 553, endPoint x: 532, endPoint y: 589, distance: 362.8
click at [532, 589] on div "d’être" at bounding box center [591, 579] width 146 height 72
click at [128, 540] on div "Merci d’être toujours présent pour nous" at bounding box center [627, 579] width 1234 height 78
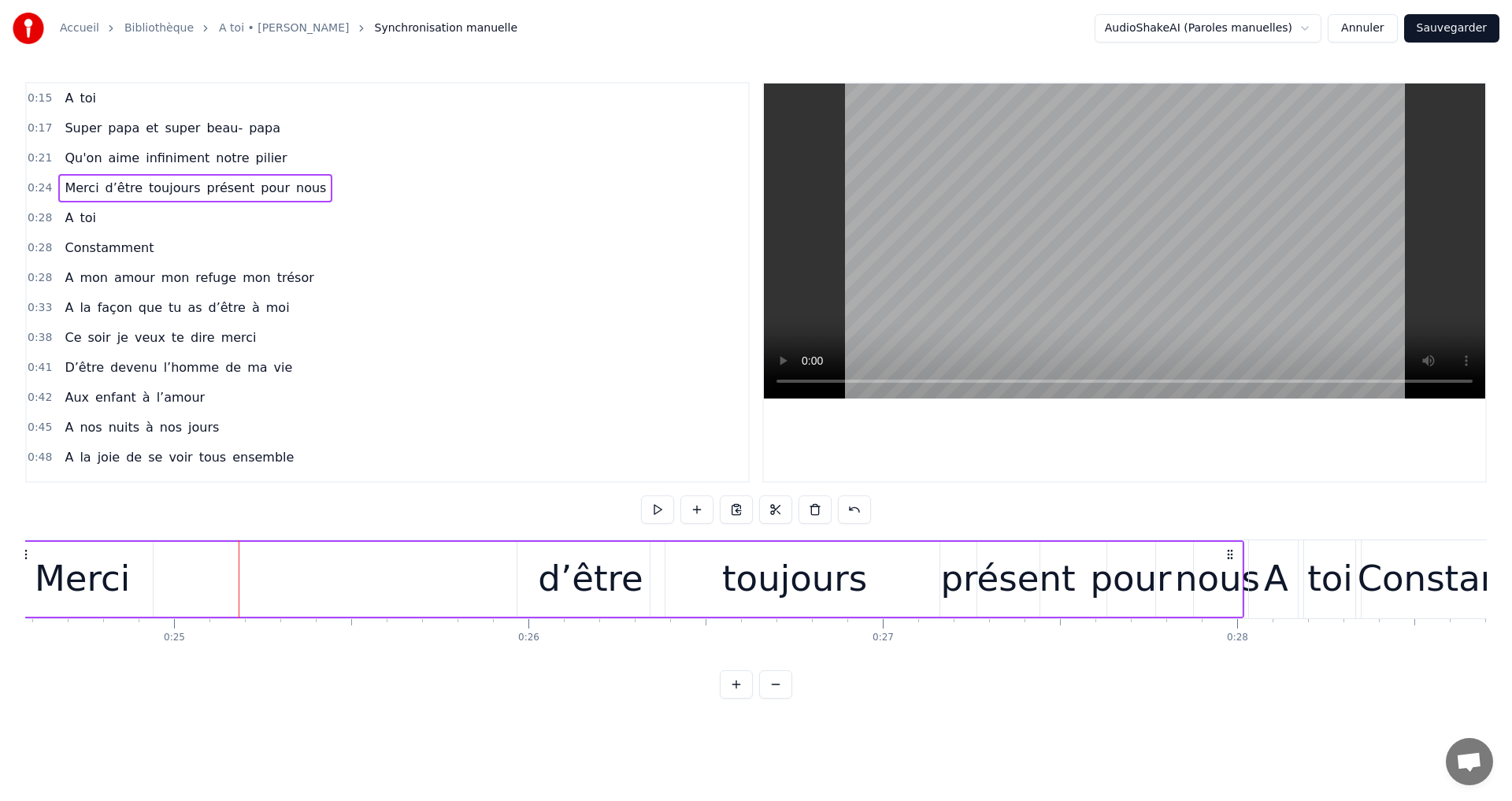
click at [120, 570] on div "Merci" at bounding box center [81, 578] width 95 height 53
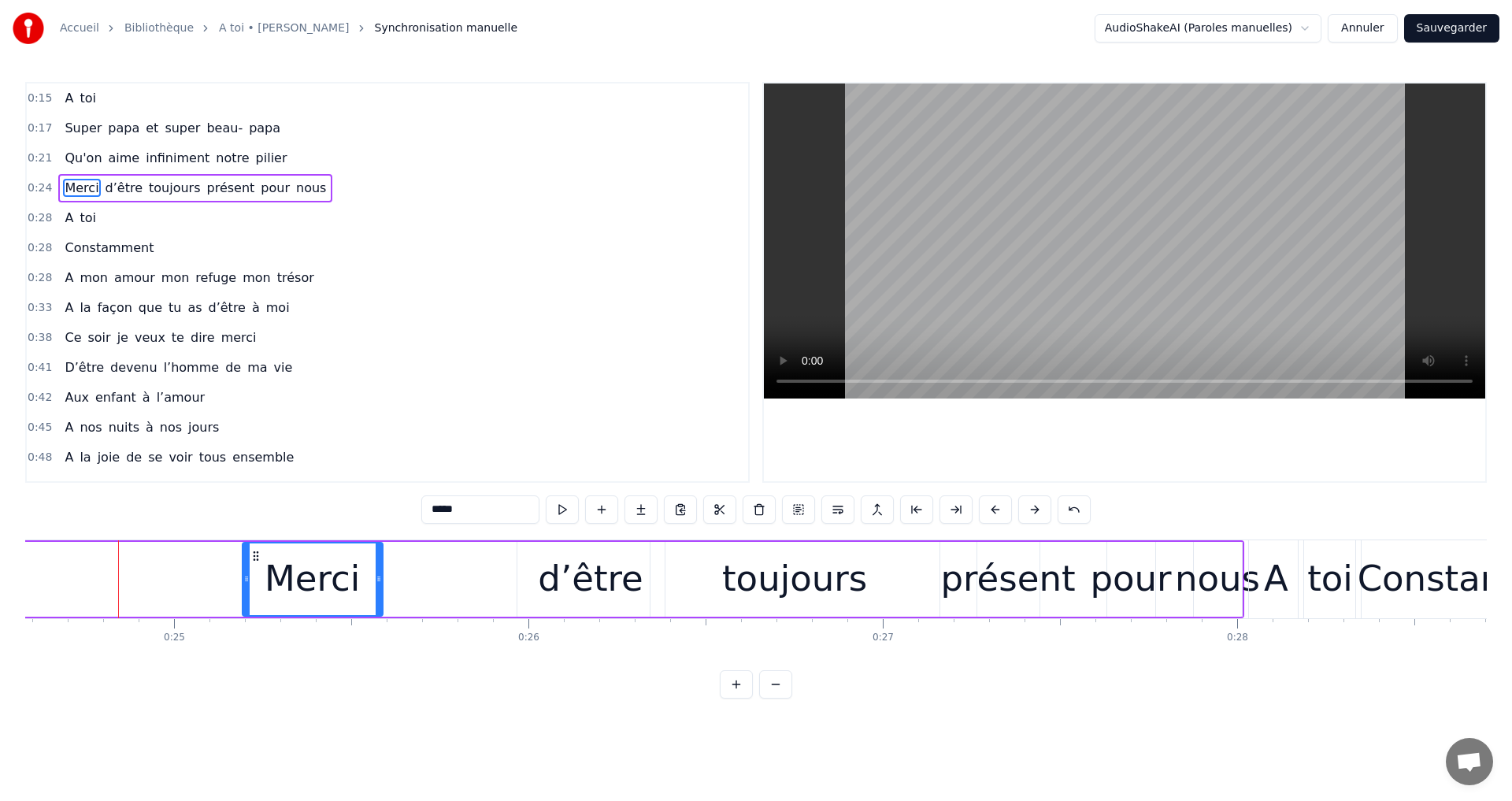
drag, startPoint x: 26, startPoint y: 553, endPoint x: 256, endPoint y: 582, distance: 231.8
click at [256, 582] on div "Merci" at bounding box center [313, 579] width 139 height 72
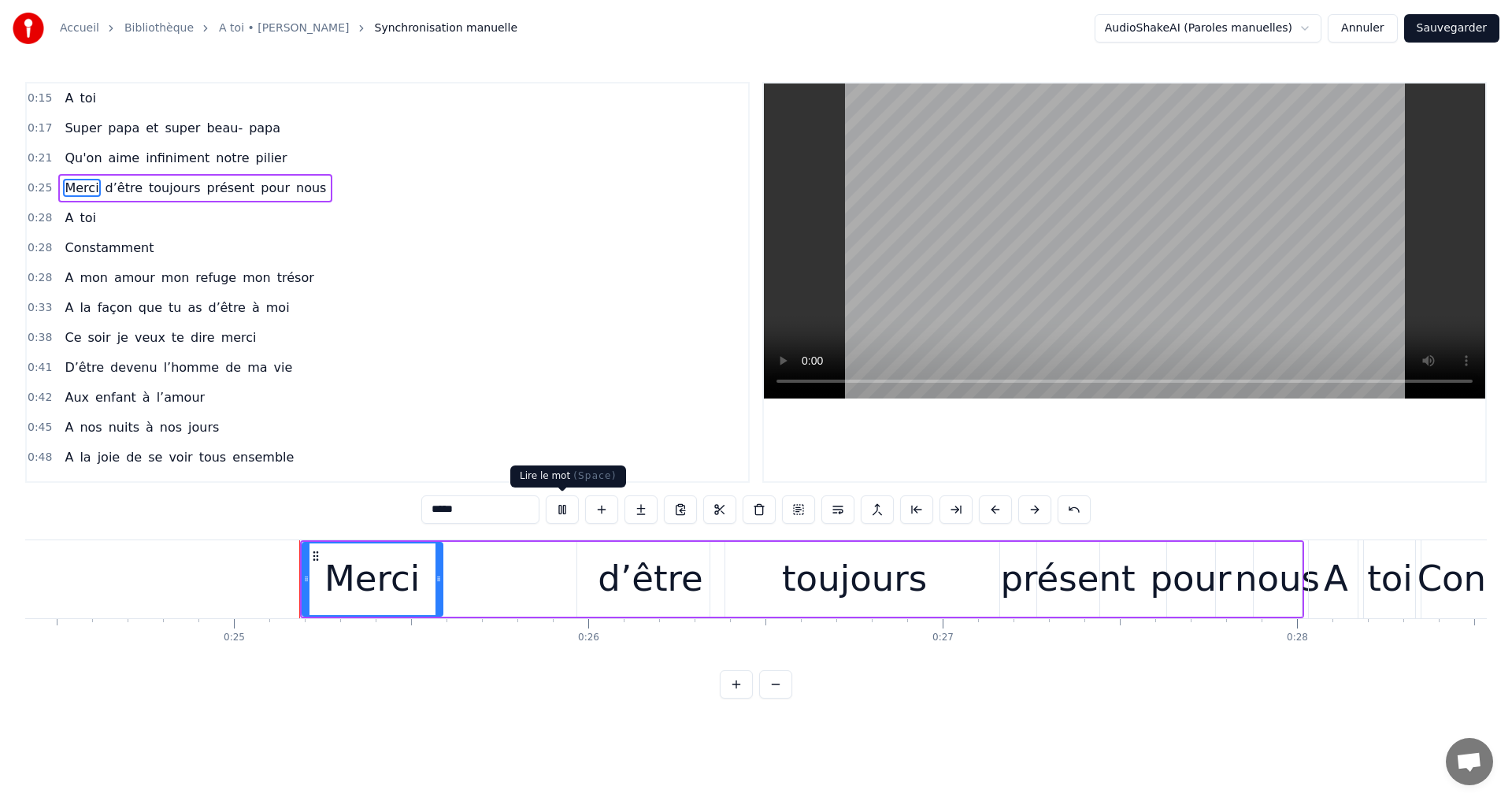
scroll to position [0, 8663]
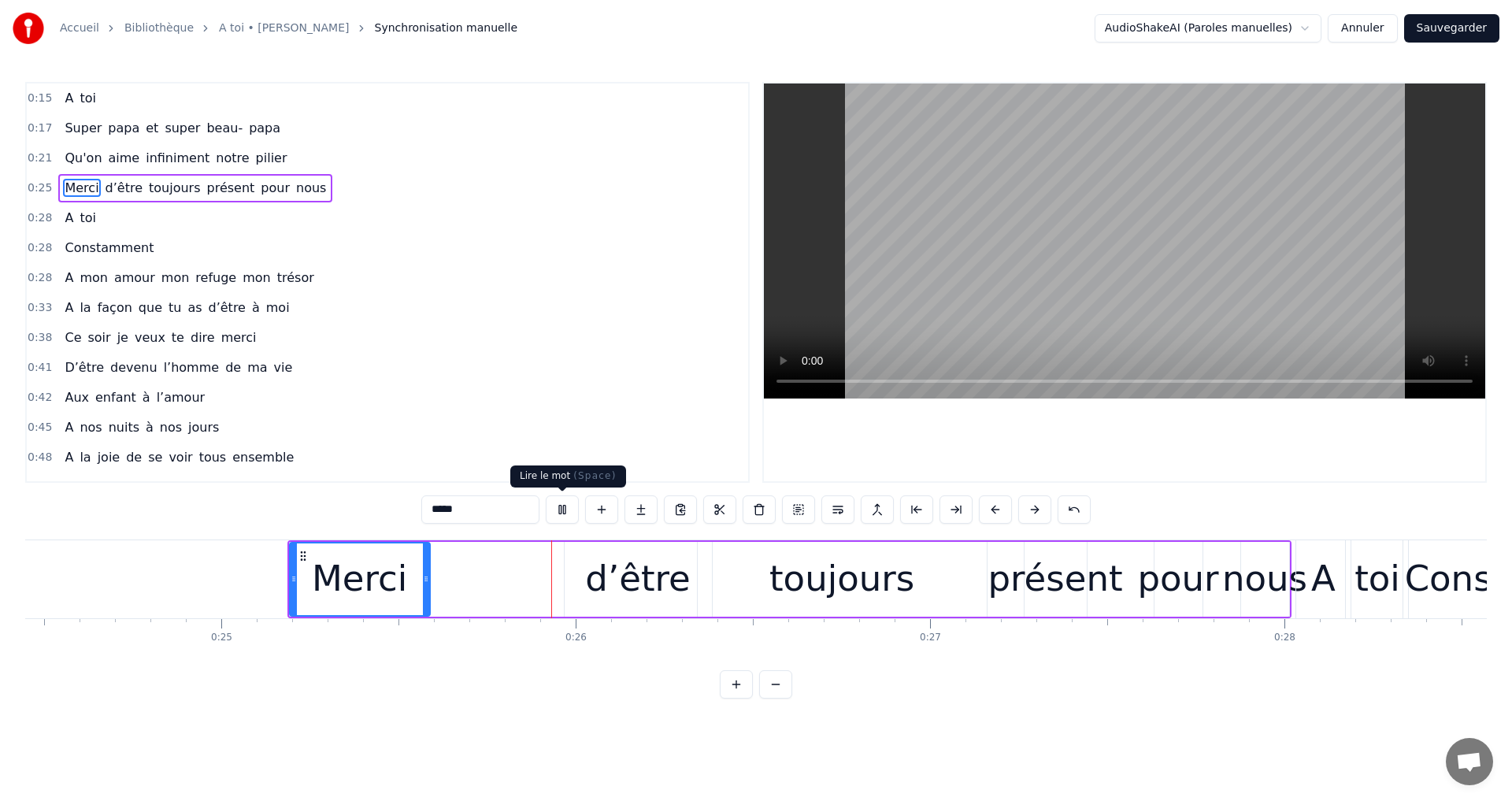
click at [569, 511] on button at bounding box center [561, 510] width 33 height 29
click at [585, 582] on div "d’être" at bounding box center [638, 579] width 148 height 75
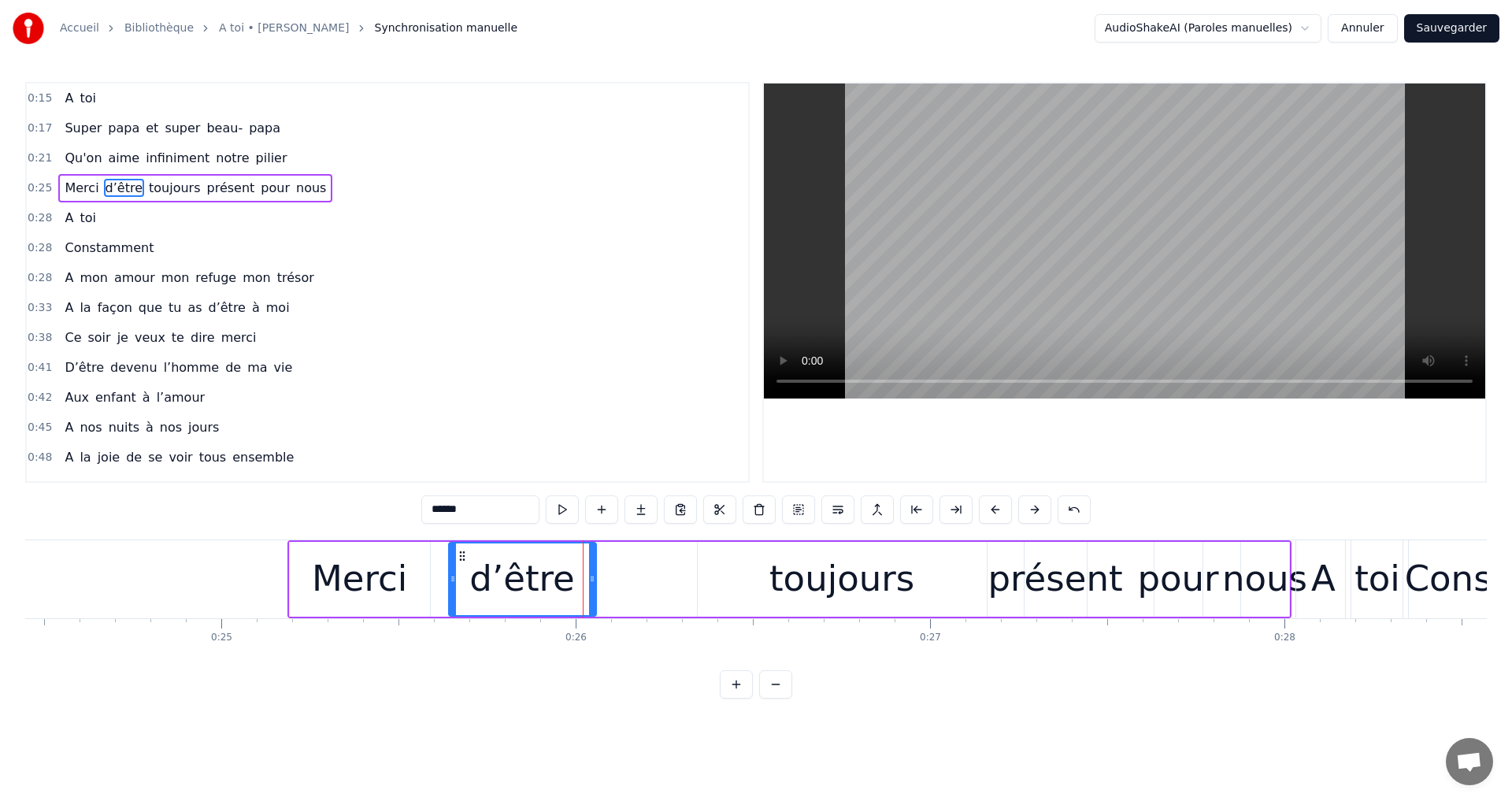
drag, startPoint x: 577, startPoint y: 553, endPoint x: 461, endPoint y: 578, distance: 118.7
click at [461, 578] on div "d’être" at bounding box center [522, 579] width 146 height 72
click at [772, 569] on div "toujours" at bounding box center [842, 579] width 289 height 75
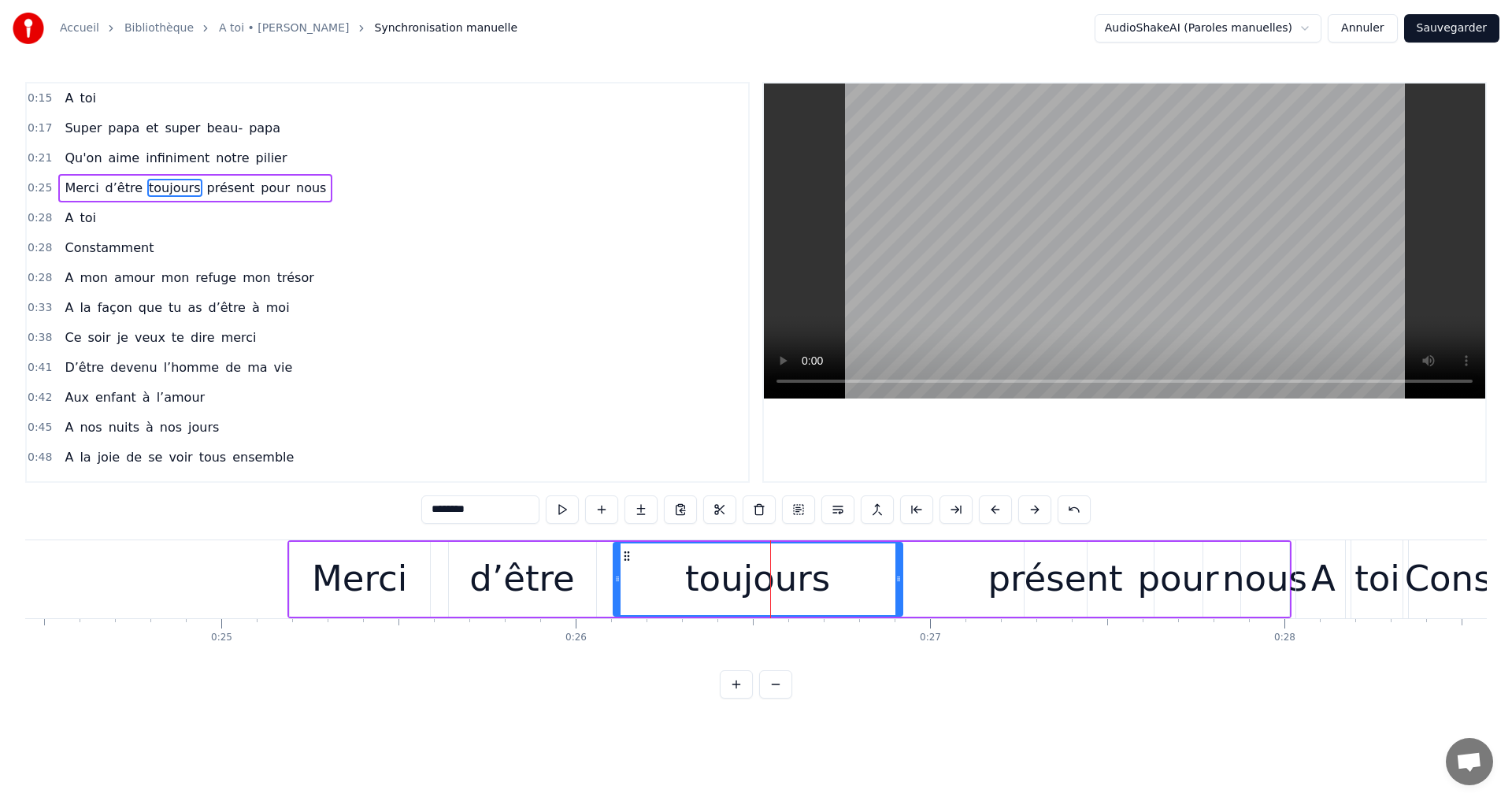
drag, startPoint x: 708, startPoint y: 552, endPoint x: 626, endPoint y: 570, distance: 84.0
click at [626, 570] on div "toujours" at bounding box center [758, 579] width 287 height 72
click at [1047, 570] on div "présent" at bounding box center [1055, 578] width 135 height 53
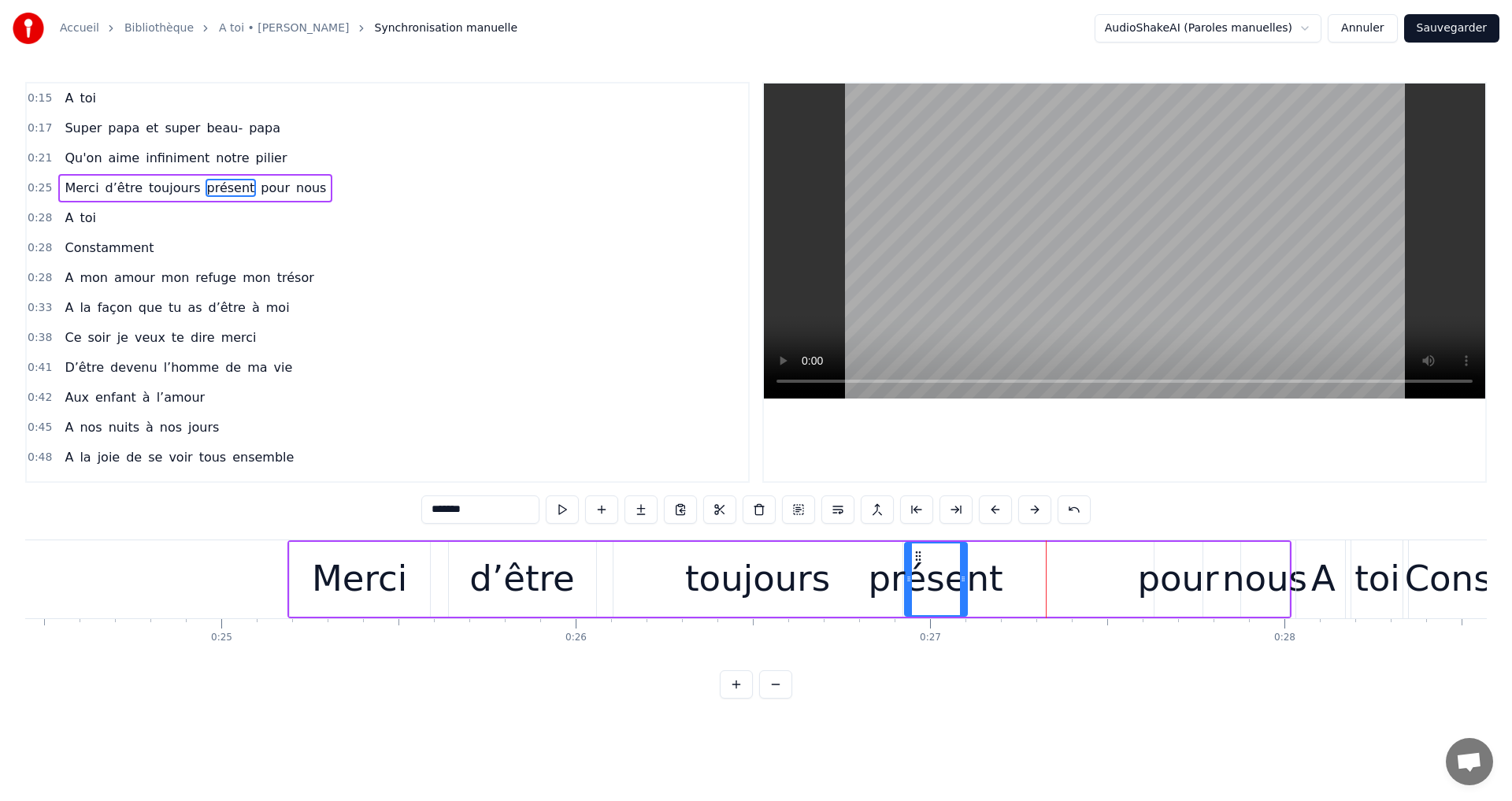
drag, startPoint x: 1034, startPoint y: 550, endPoint x: 917, endPoint y: 579, distance: 120.5
click at [917, 579] on div "présent" at bounding box center [936, 579] width 61 height 72
click at [1196, 572] on div "pour" at bounding box center [1178, 578] width 81 height 53
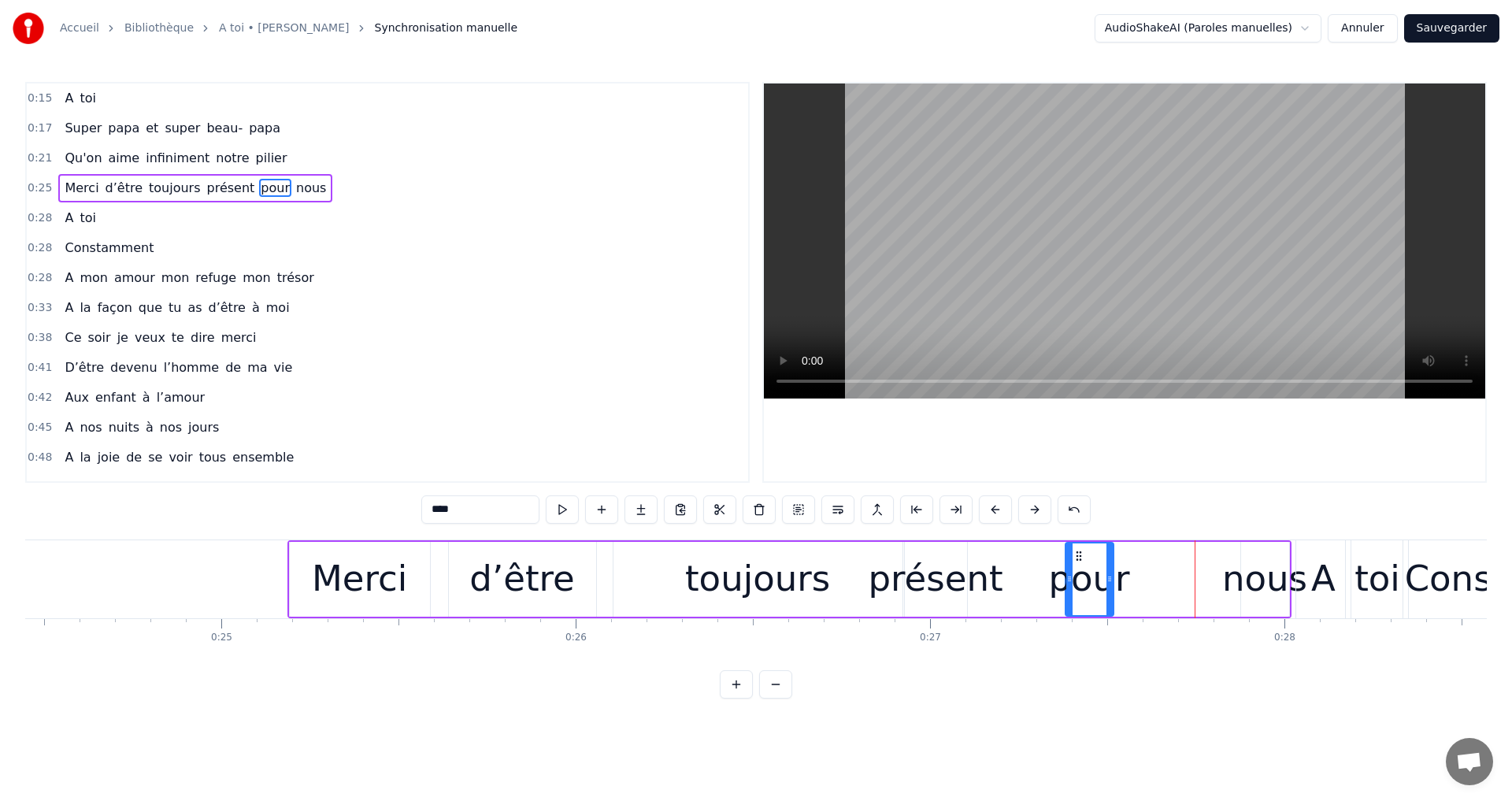
drag, startPoint x: 1162, startPoint y: 549, endPoint x: 1073, endPoint y: 577, distance: 93.3
click at [1073, 577] on div "pour" at bounding box center [1089, 579] width 46 height 72
click at [1227, 565] on div "nous" at bounding box center [1264, 578] width 85 height 53
drag, startPoint x: 1250, startPoint y: 553, endPoint x: 1179, endPoint y: 584, distance: 77.5
click at [1179, 584] on div "nous" at bounding box center [1193, 579] width 46 height 72
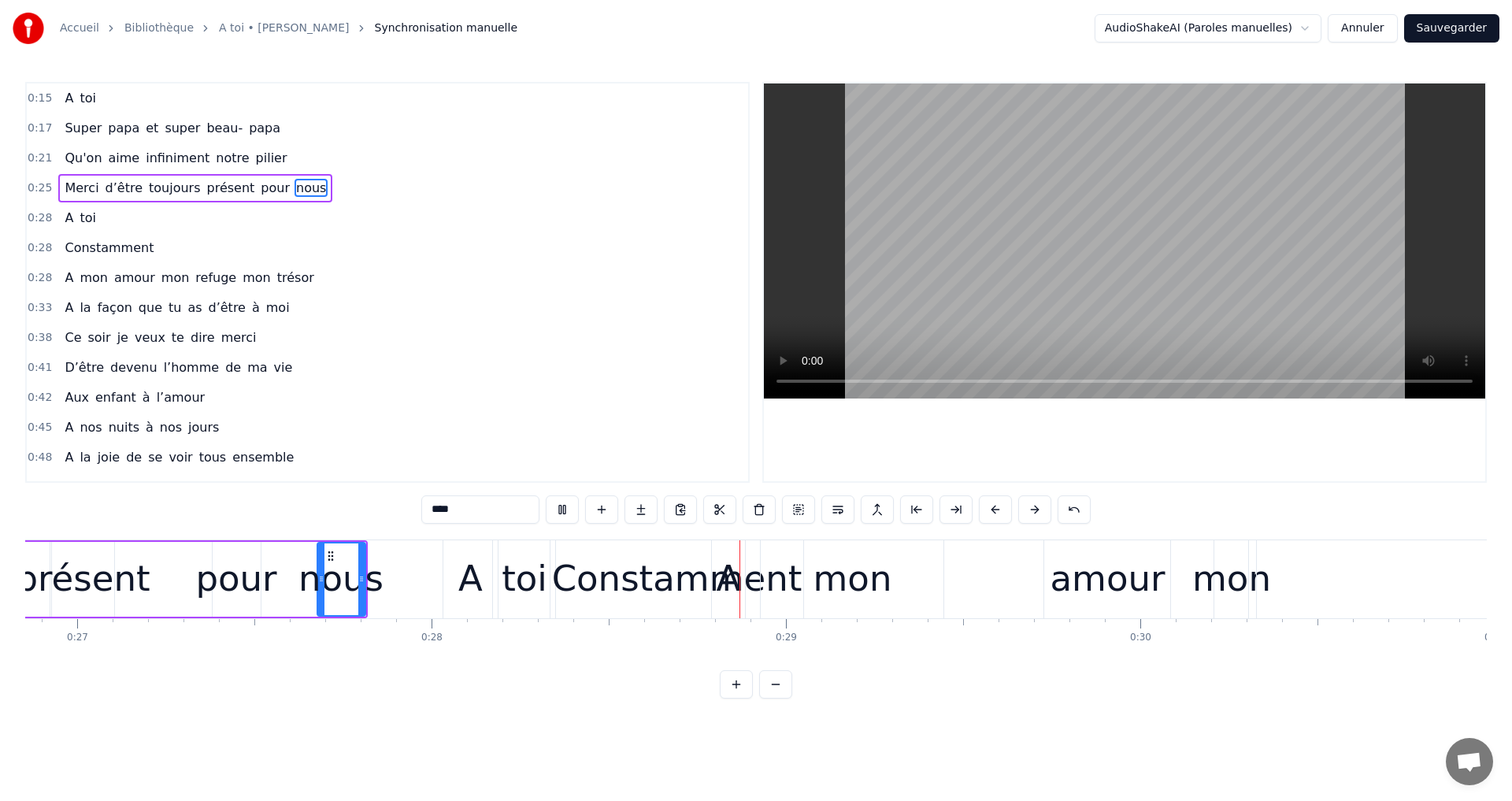
click at [1115, 247] on video at bounding box center [1124, 241] width 721 height 315
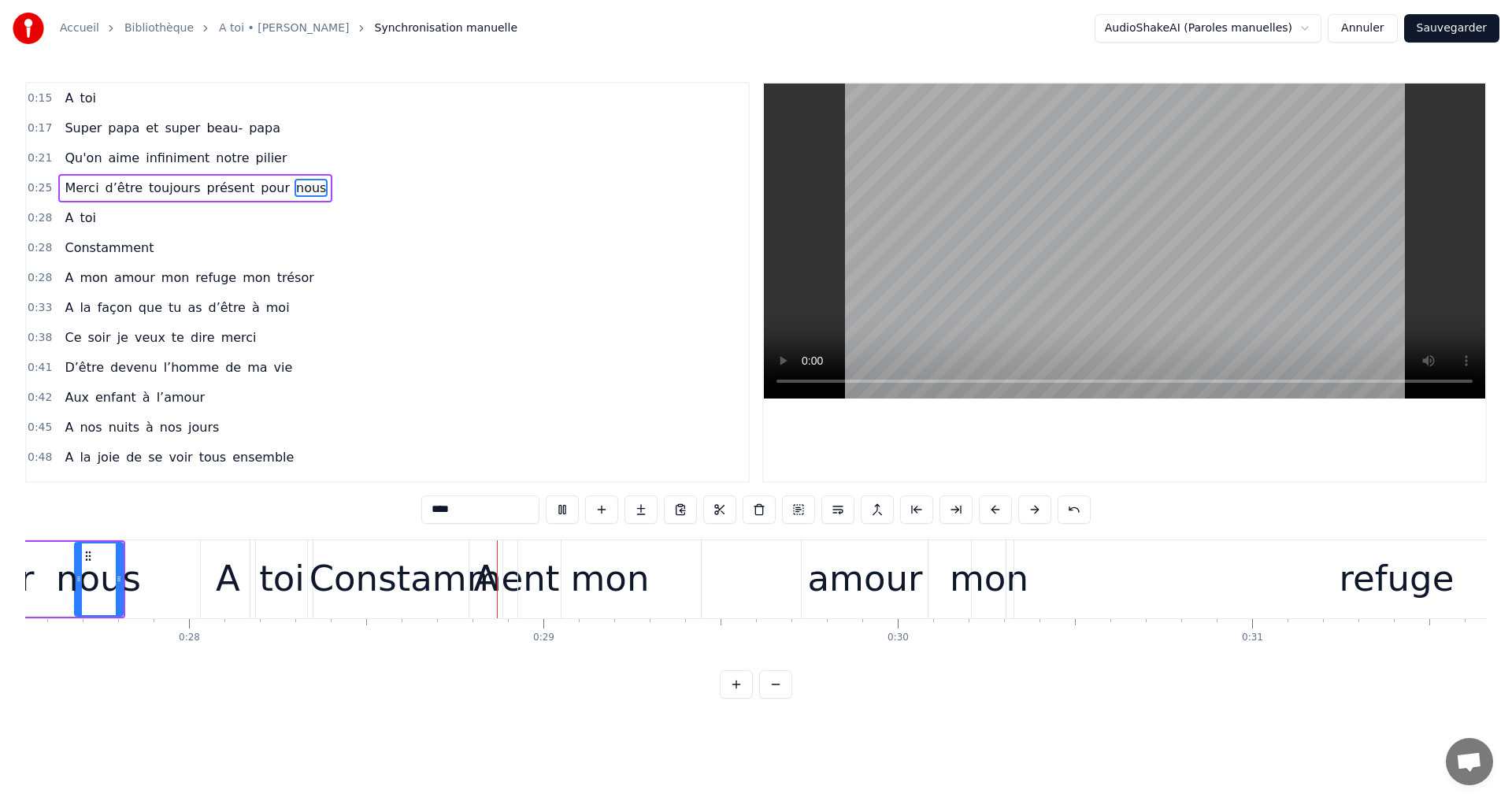
scroll to position [0, 9979]
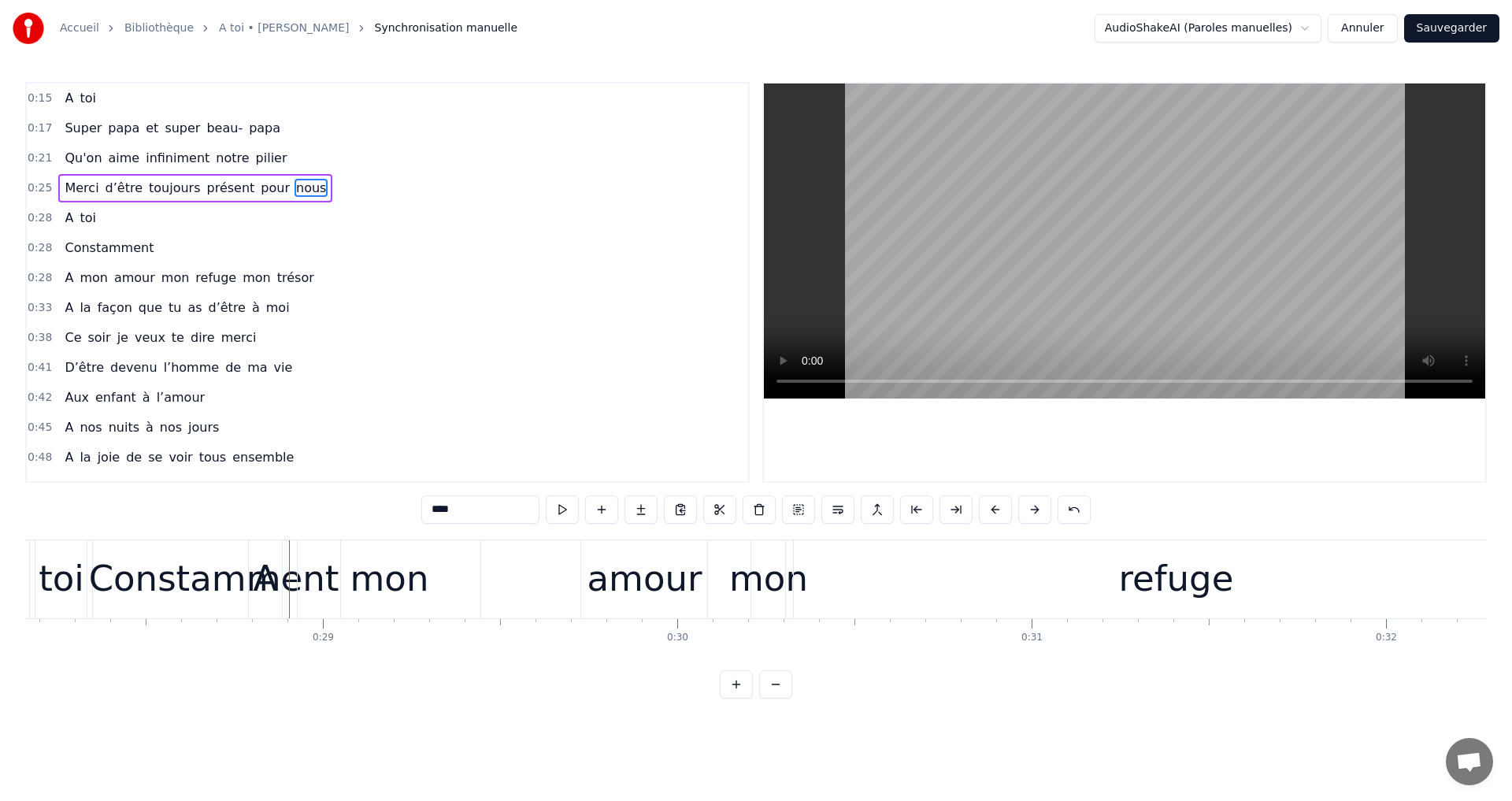
click at [1242, 584] on div "refuge" at bounding box center [1175, 579] width 764 height 78
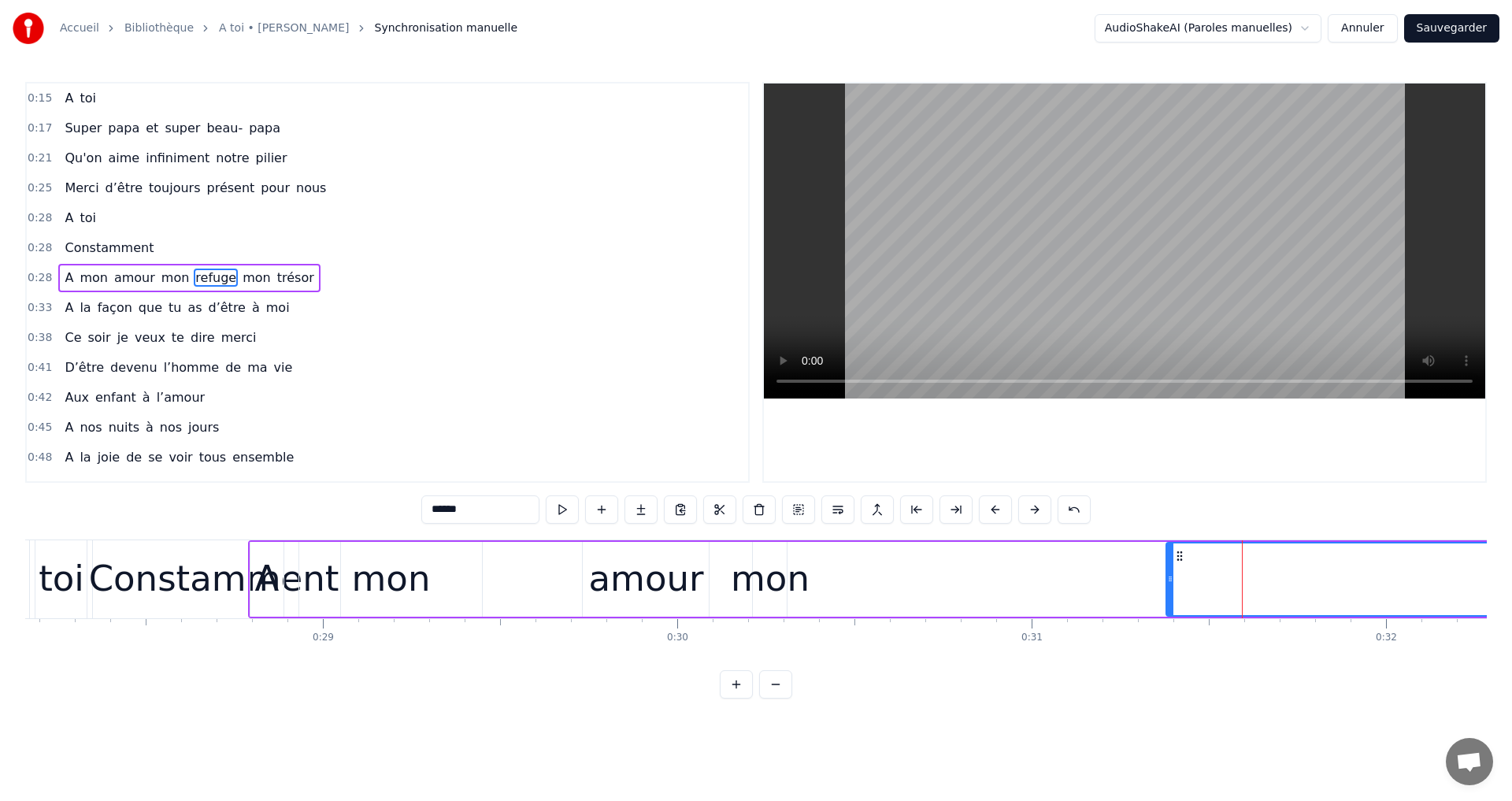
drag, startPoint x: 808, startPoint y: 553, endPoint x: 1179, endPoint y: 574, distance: 371.6
click at [784, 570] on div "mon" at bounding box center [770, 578] width 79 height 53
type input "***"
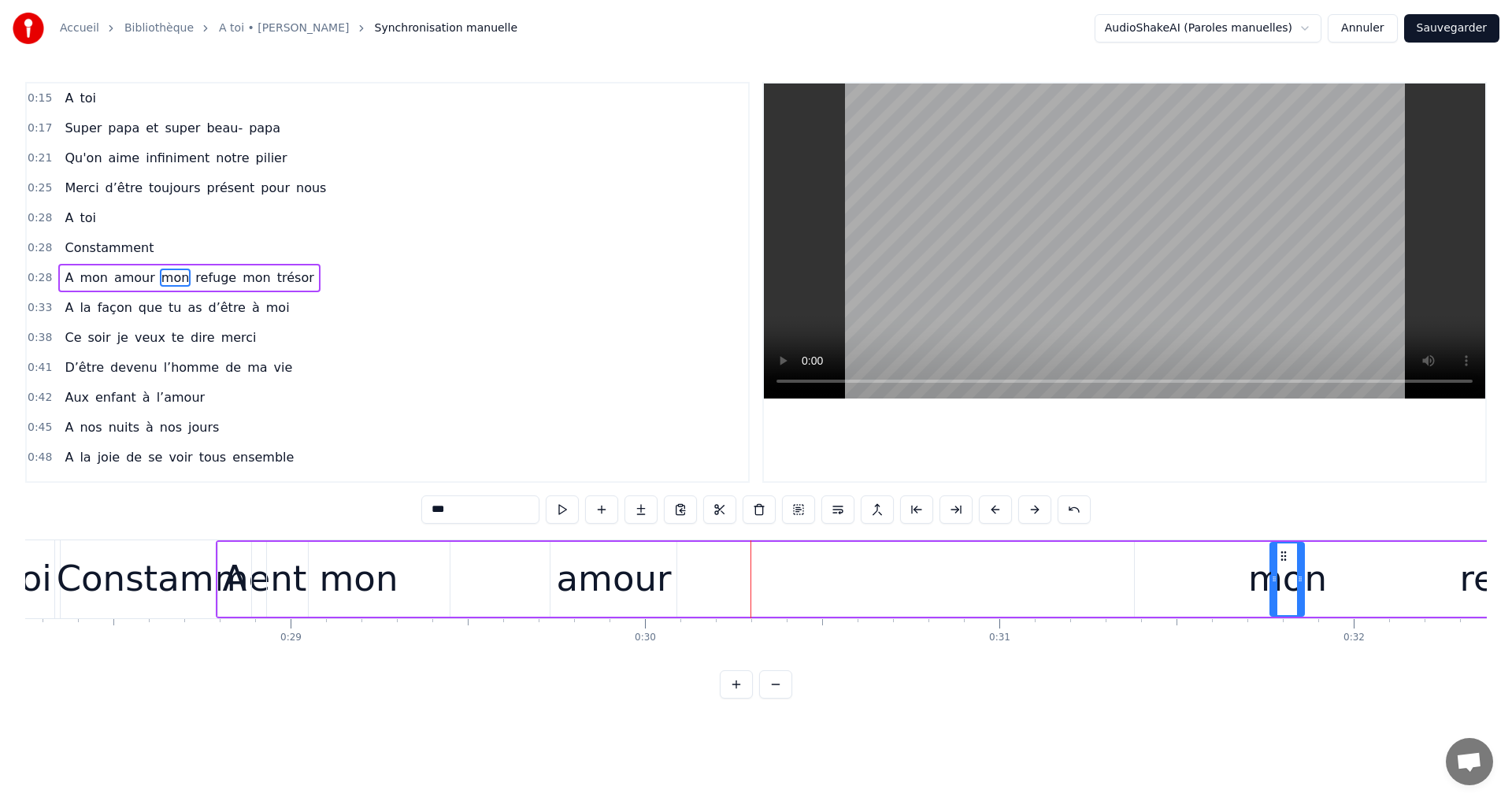
drag, startPoint x: 762, startPoint y: 553, endPoint x: 1383, endPoint y: 594, distance: 622.4
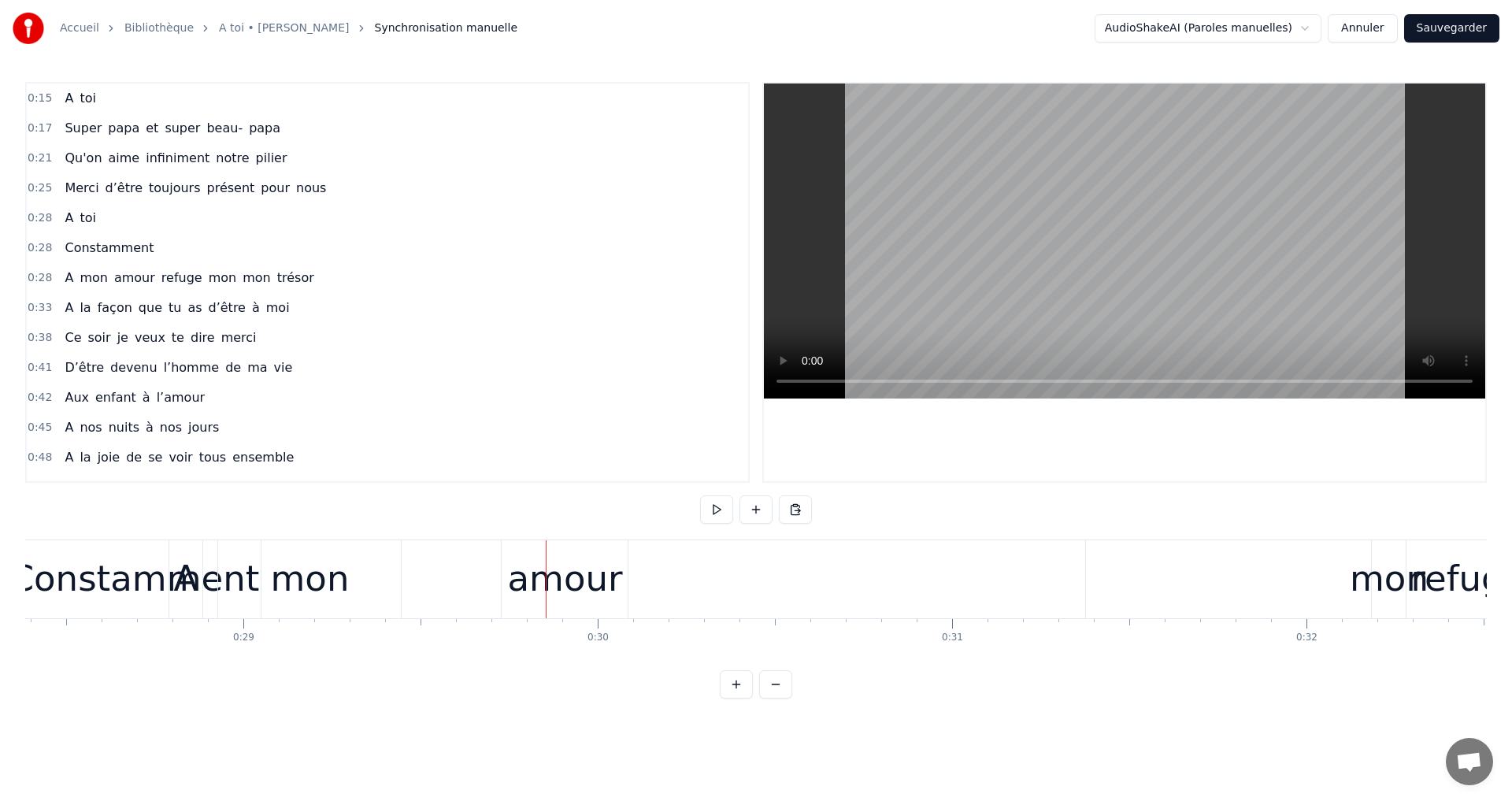
click at [561, 562] on div "amour" at bounding box center [565, 578] width 115 height 53
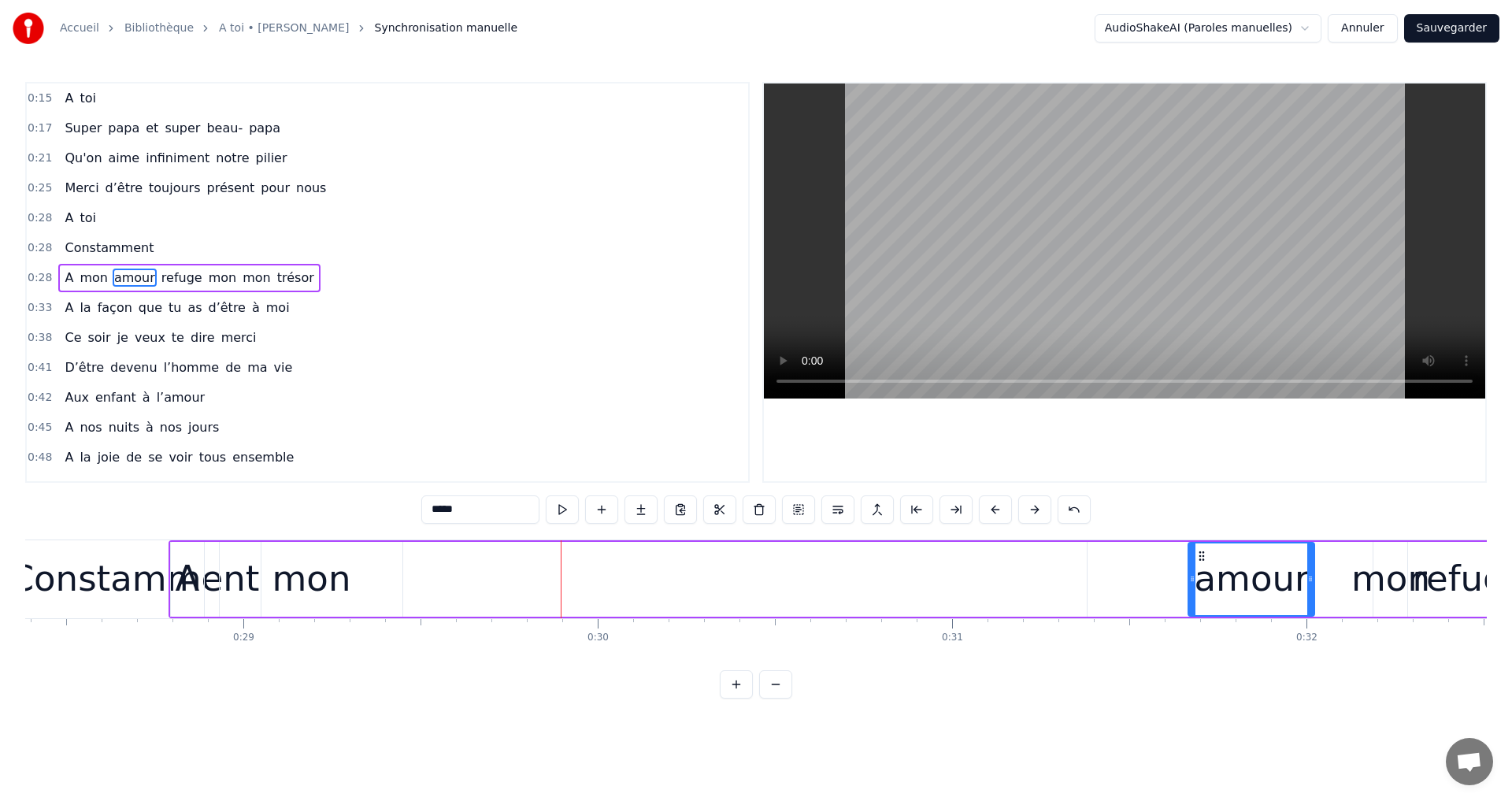
drag, startPoint x: 513, startPoint y: 554, endPoint x: 1156, endPoint y: 625, distance: 646.9
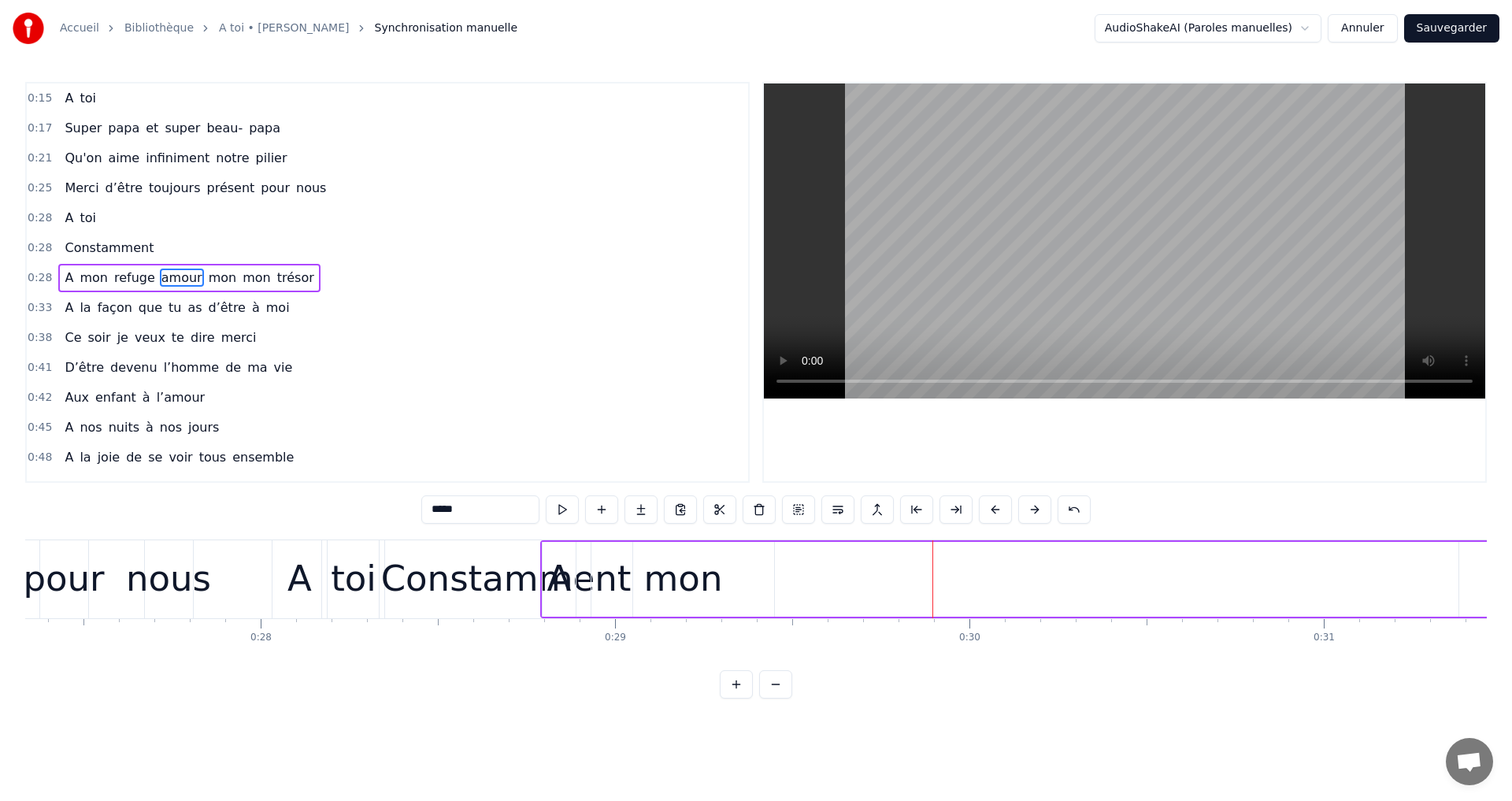
scroll to position [0, 9609]
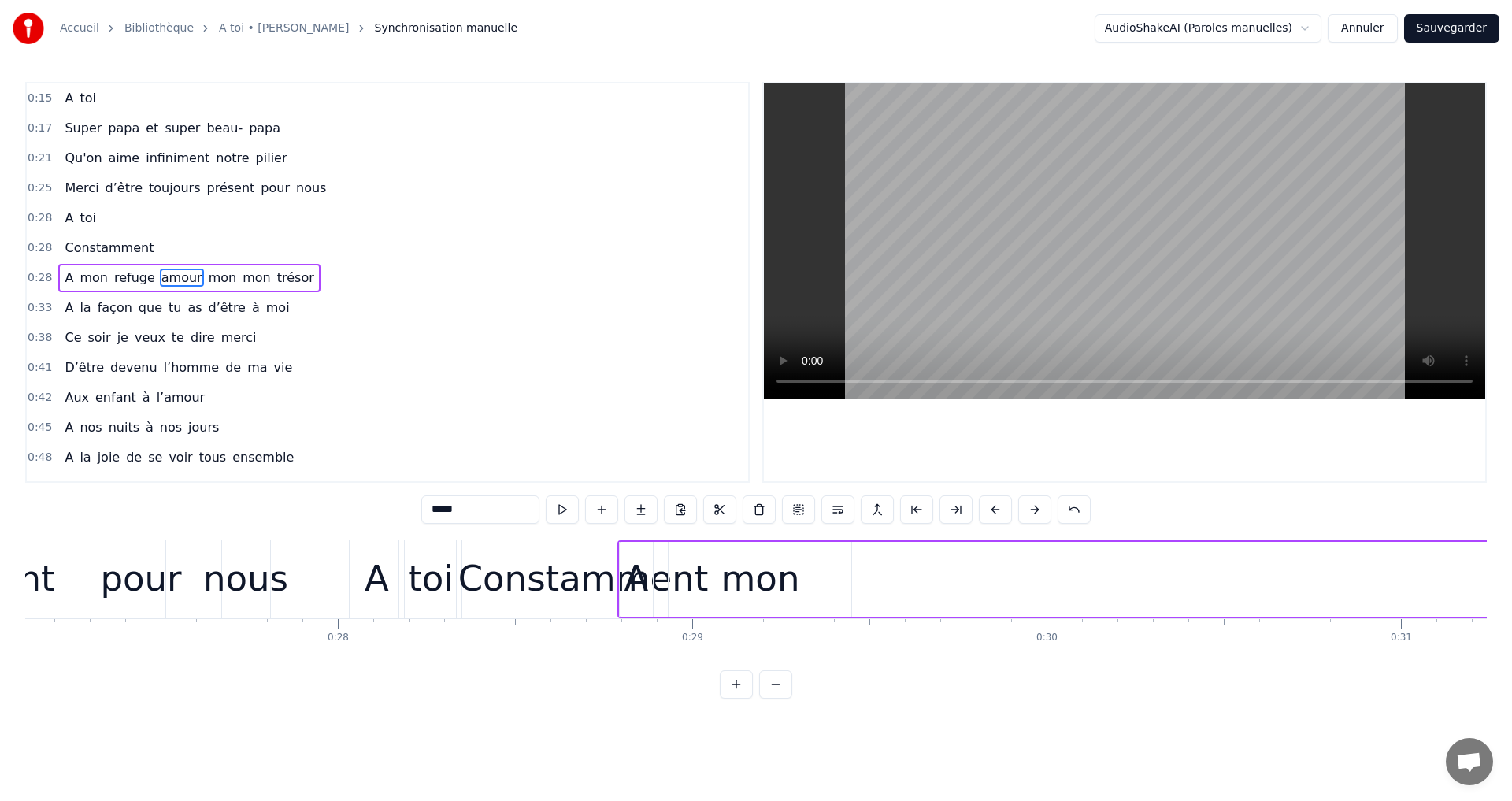
click at [434, 578] on div "toi" at bounding box center [430, 578] width 45 height 53
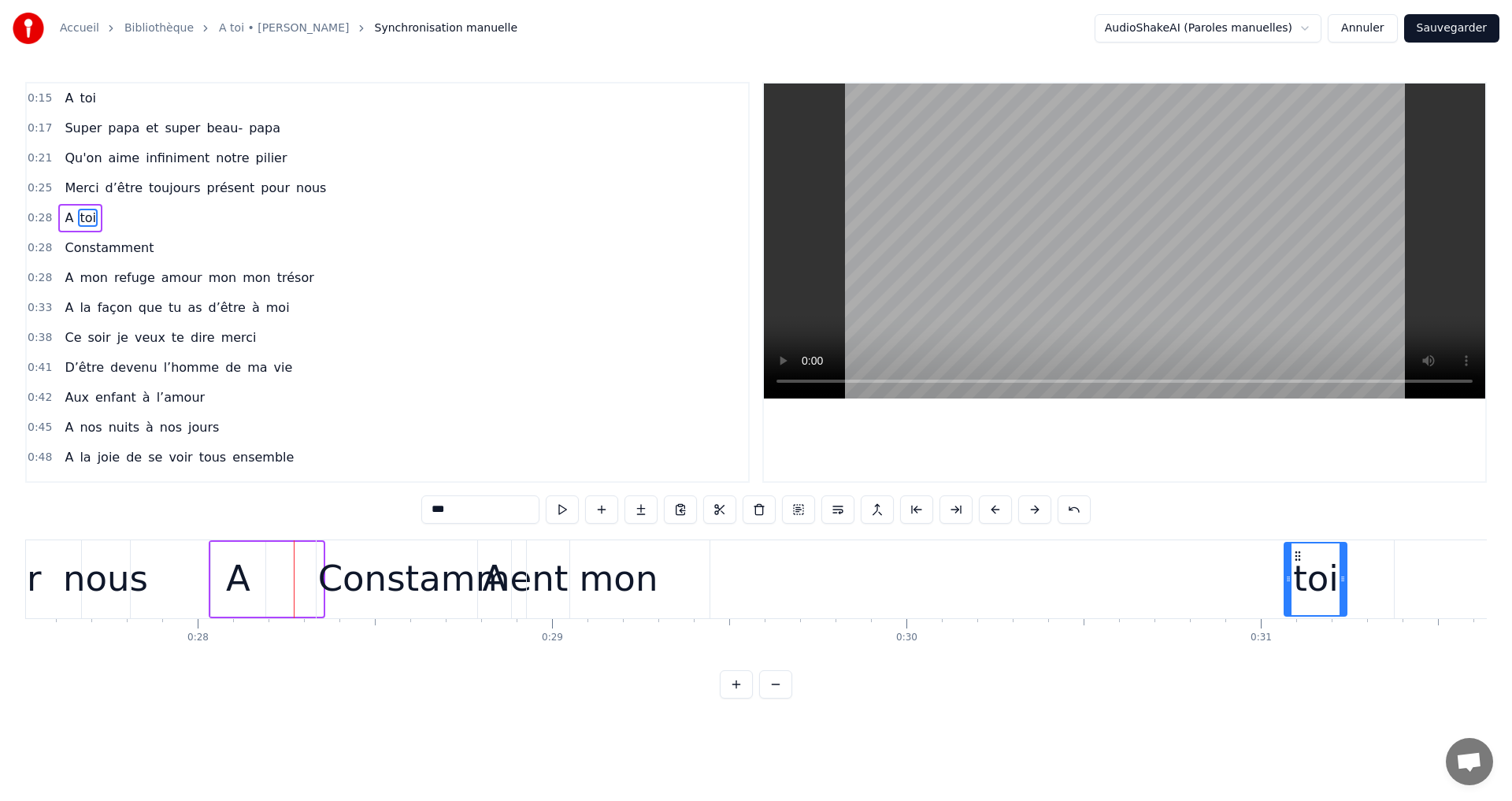
scroll to position [0, 9781]
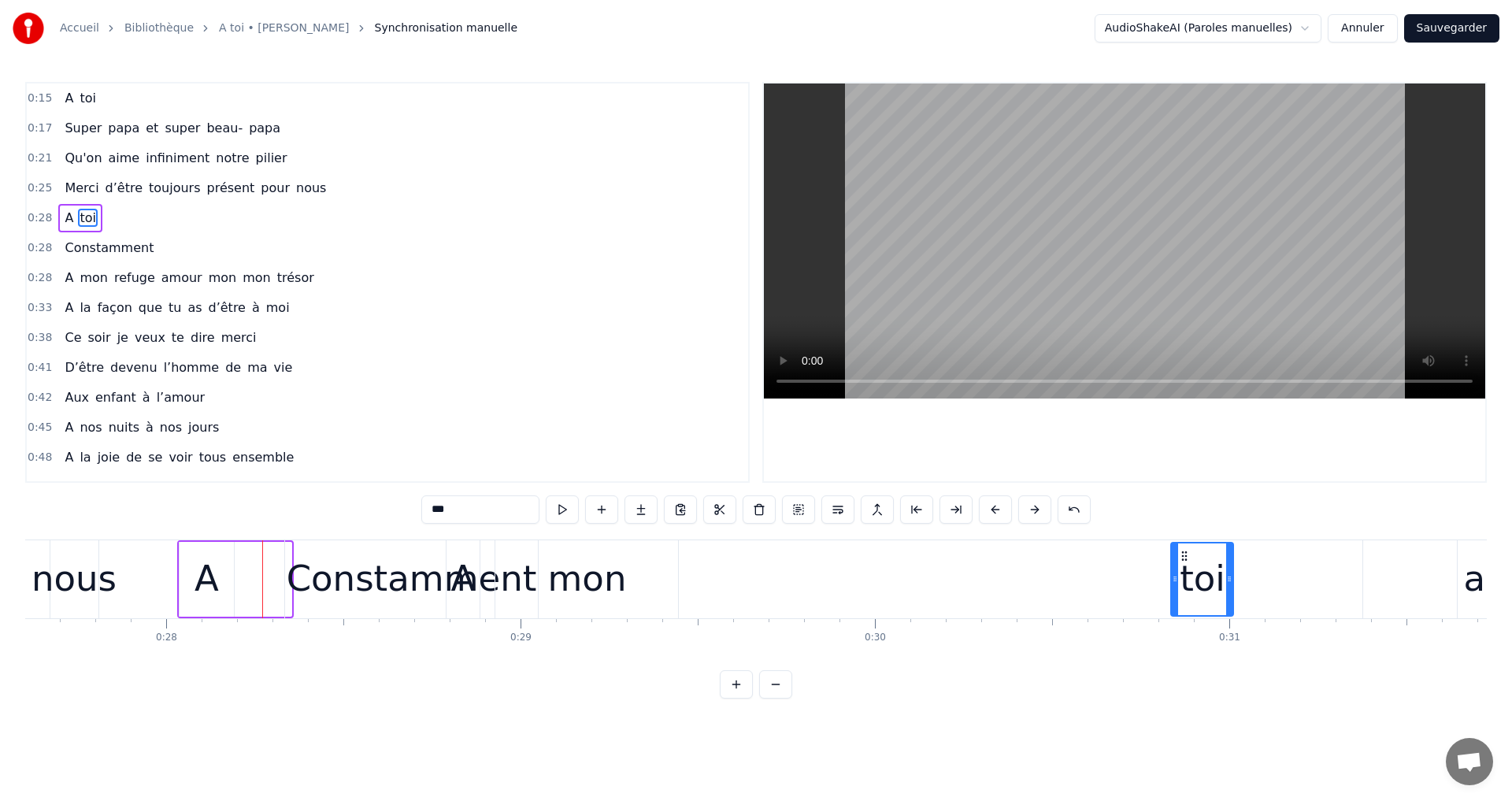
drag, startPoint x: 411, startPoint y: 549, endPoint x: 1193, endPoint y: 655, distance: 789.2
click at [1193, 655] on div "A toi Super papa et super beau- papa [PERSON_NAME]on aime infiniment notre pili…" at bounding box center [756, 598] width 1462 height 118
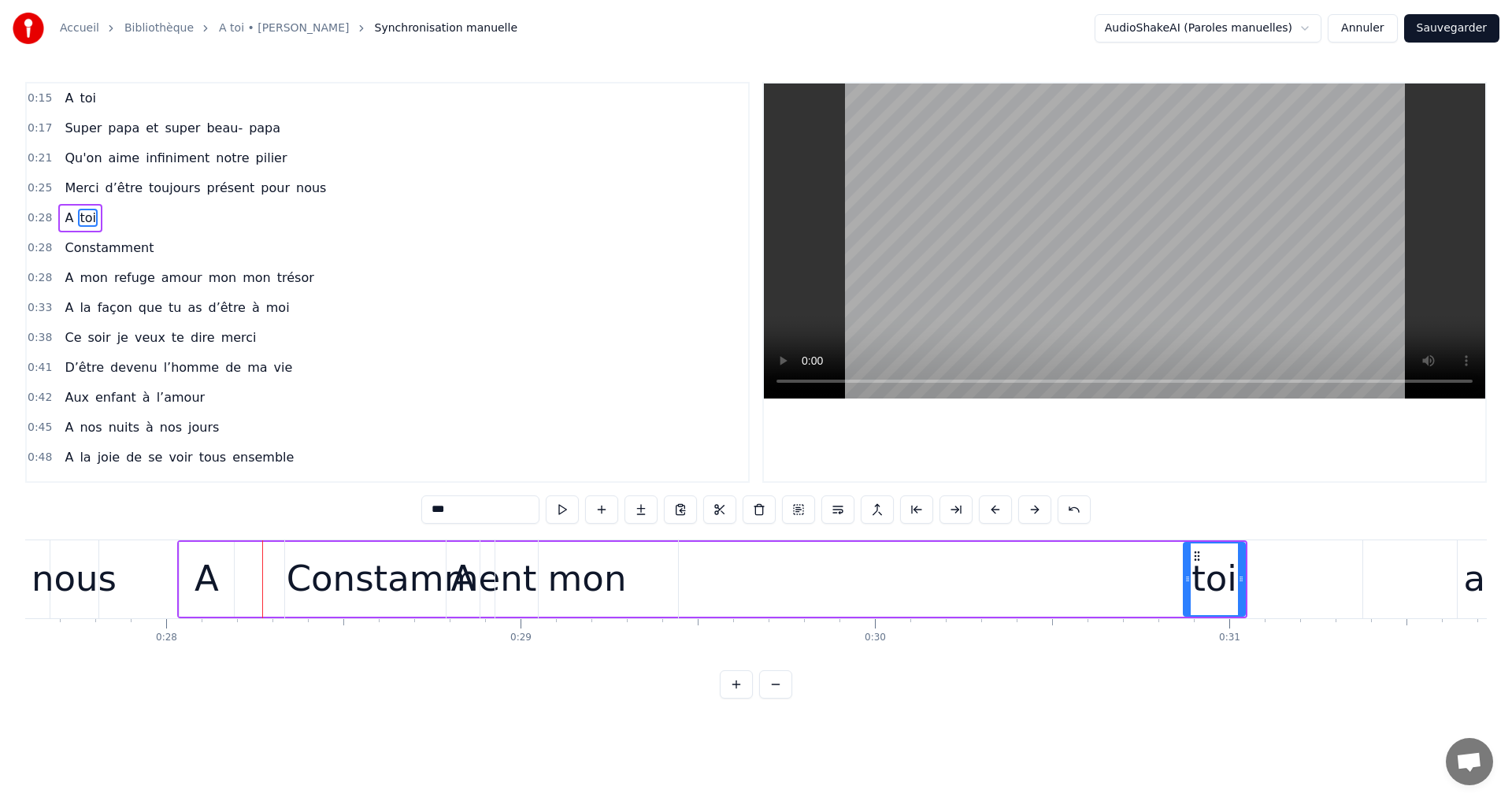
click at [201, 554] on div "A" at bounding box center [207, 578] width 25 height 53
drag, startPoint x: 188, startPoint y: 553, endPoint x: 1128, endPoint y: 625, distance: 942.8
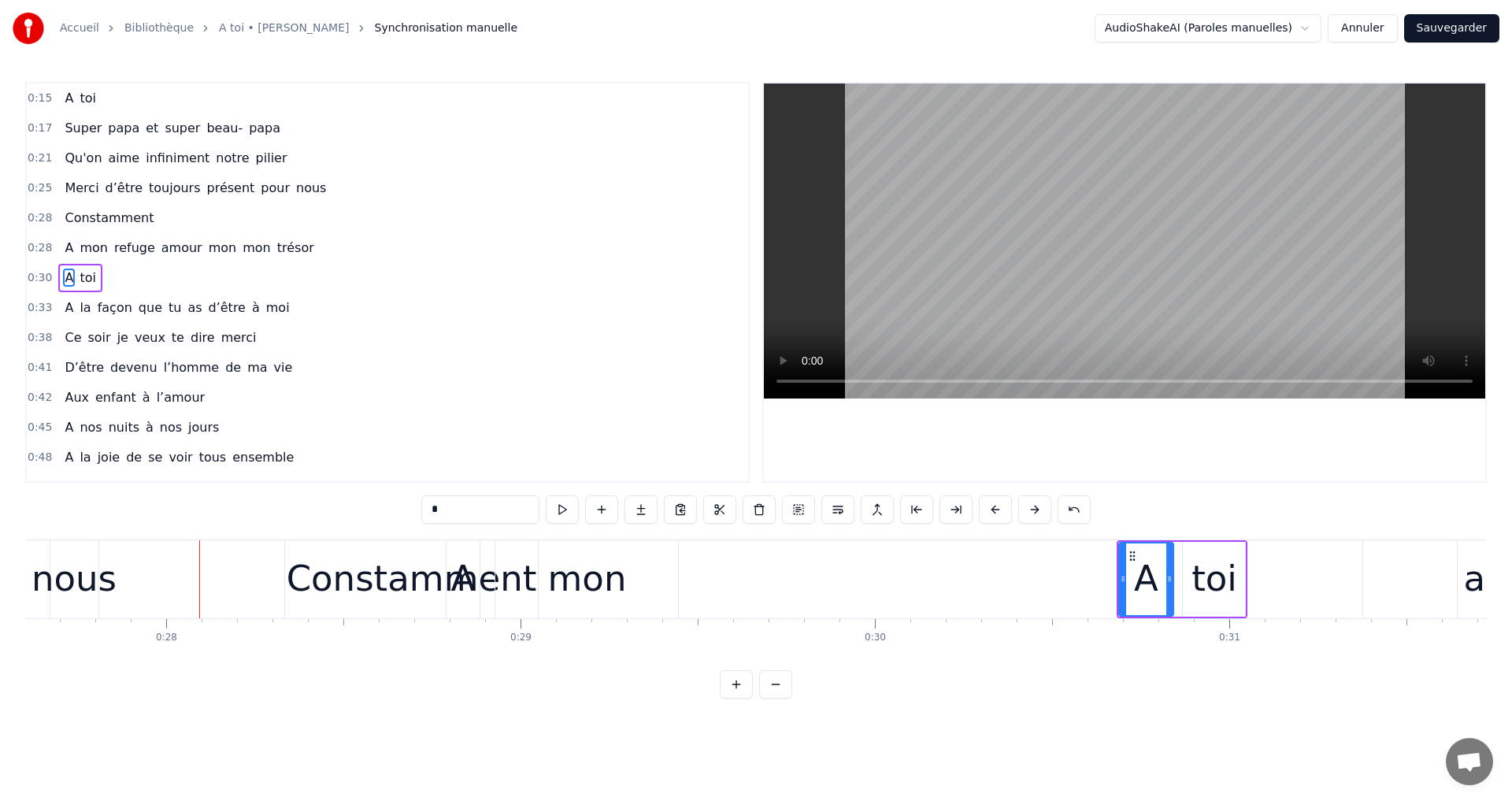
click at [584, 593] on div "mon" at bounding box center [587, 578] width 79 height 53
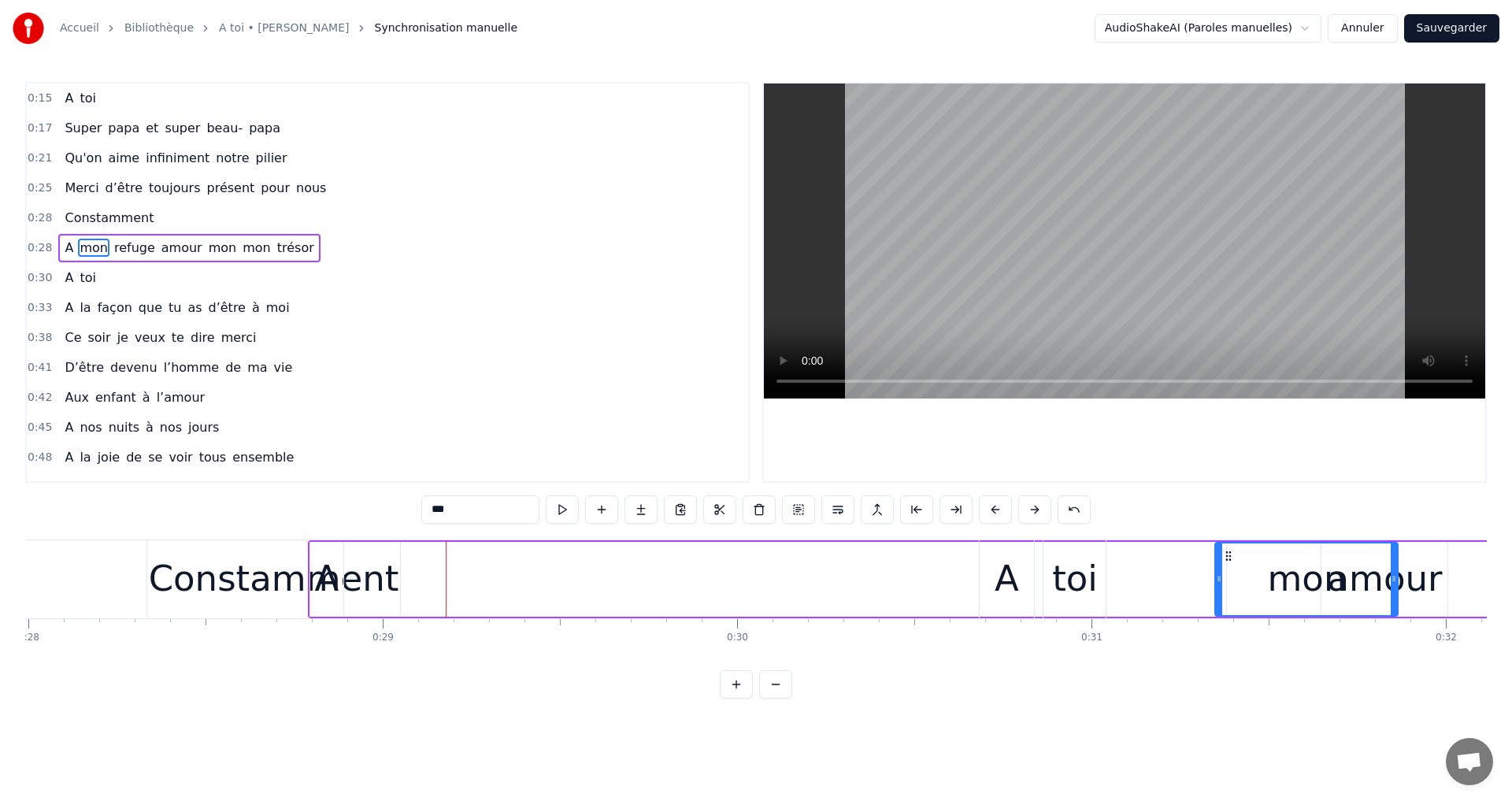
scroll to position [0, 9923]
drag, startPoint x: 509, startPoint y: 556, endPoint x: 1189, endPoint y: 623, distance: 683.3
click at [1200, 613] on div "mon" at bounding box center [1277, 579] width 181 height 72
click at [324, 565] on div "A" at bounding box center [323, 578] width 25 height 53
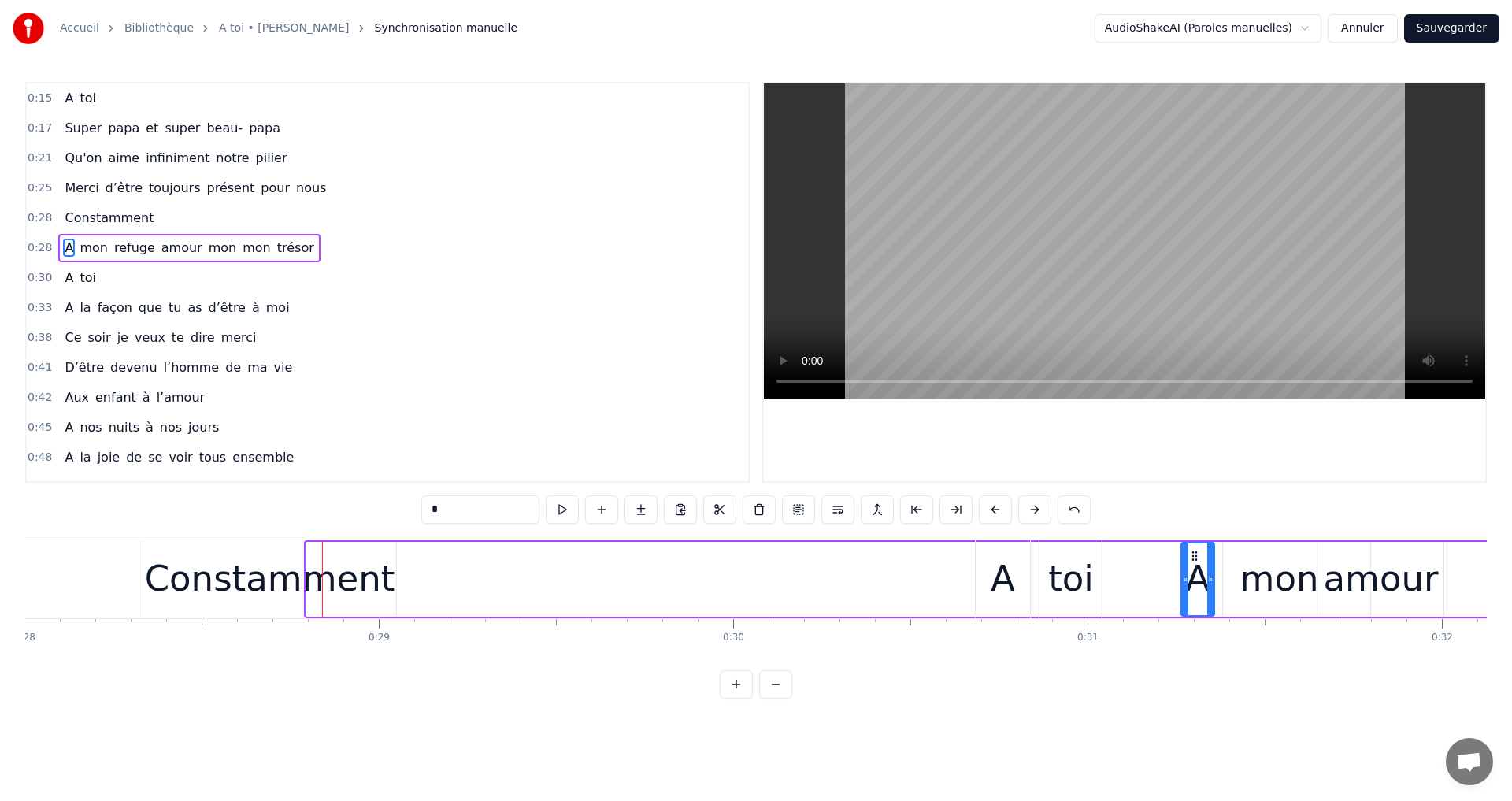
drag, startPoint x: 319, startPoint y: 552, endPoint x: 1194, endPoint y: 621, distance: 877.7
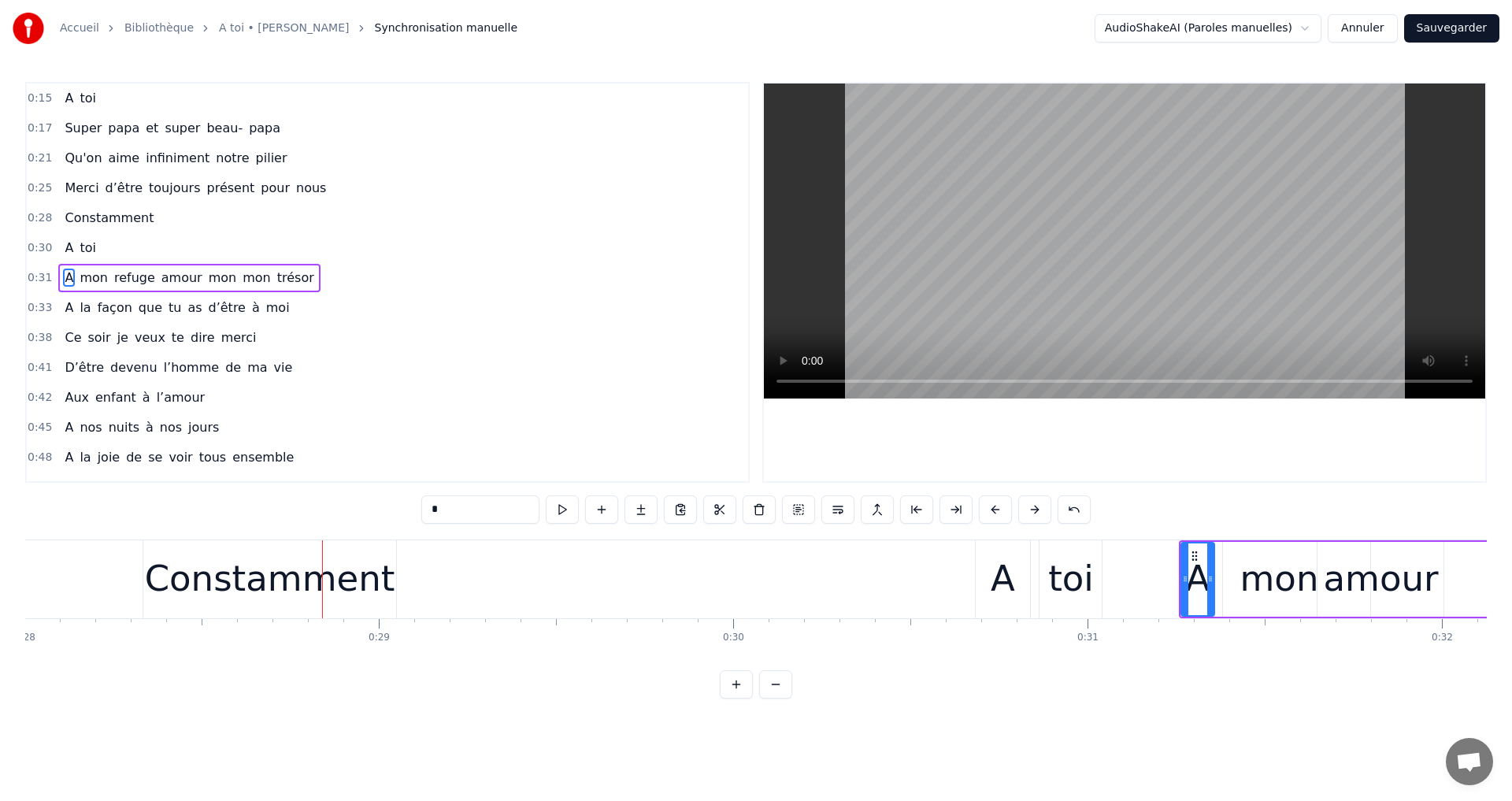
click at [237, 575] on div "Constamment" at bounding box center [270, 578] width 250 height 53
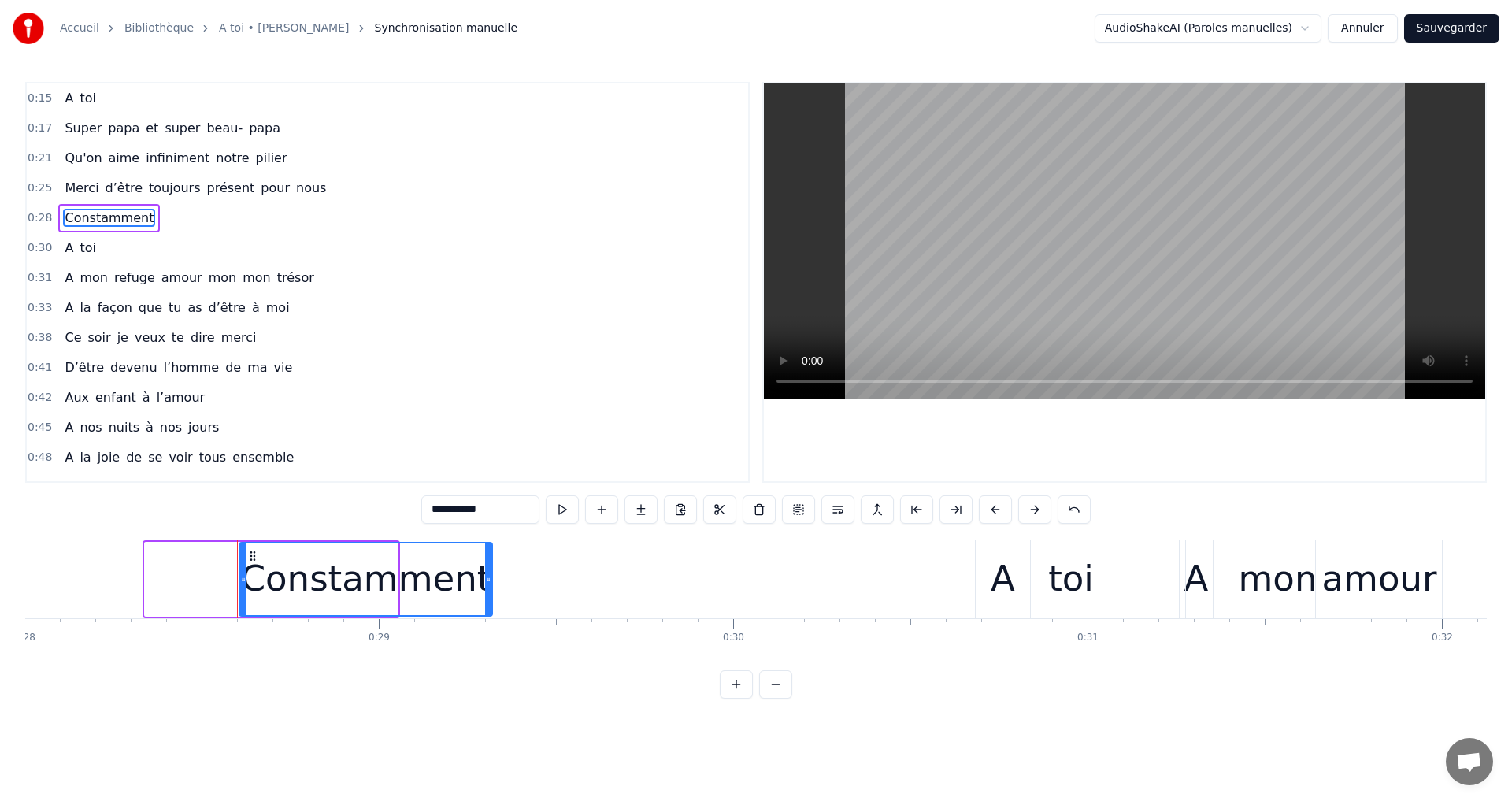
drag, startPoint x: 159, startPoint y: 552, endPoint x: 254, endPoint y: 567, distance: 96.2
click at [254, 567] on div "Constamment" at bounding box center [366, 579] width 252 height 72
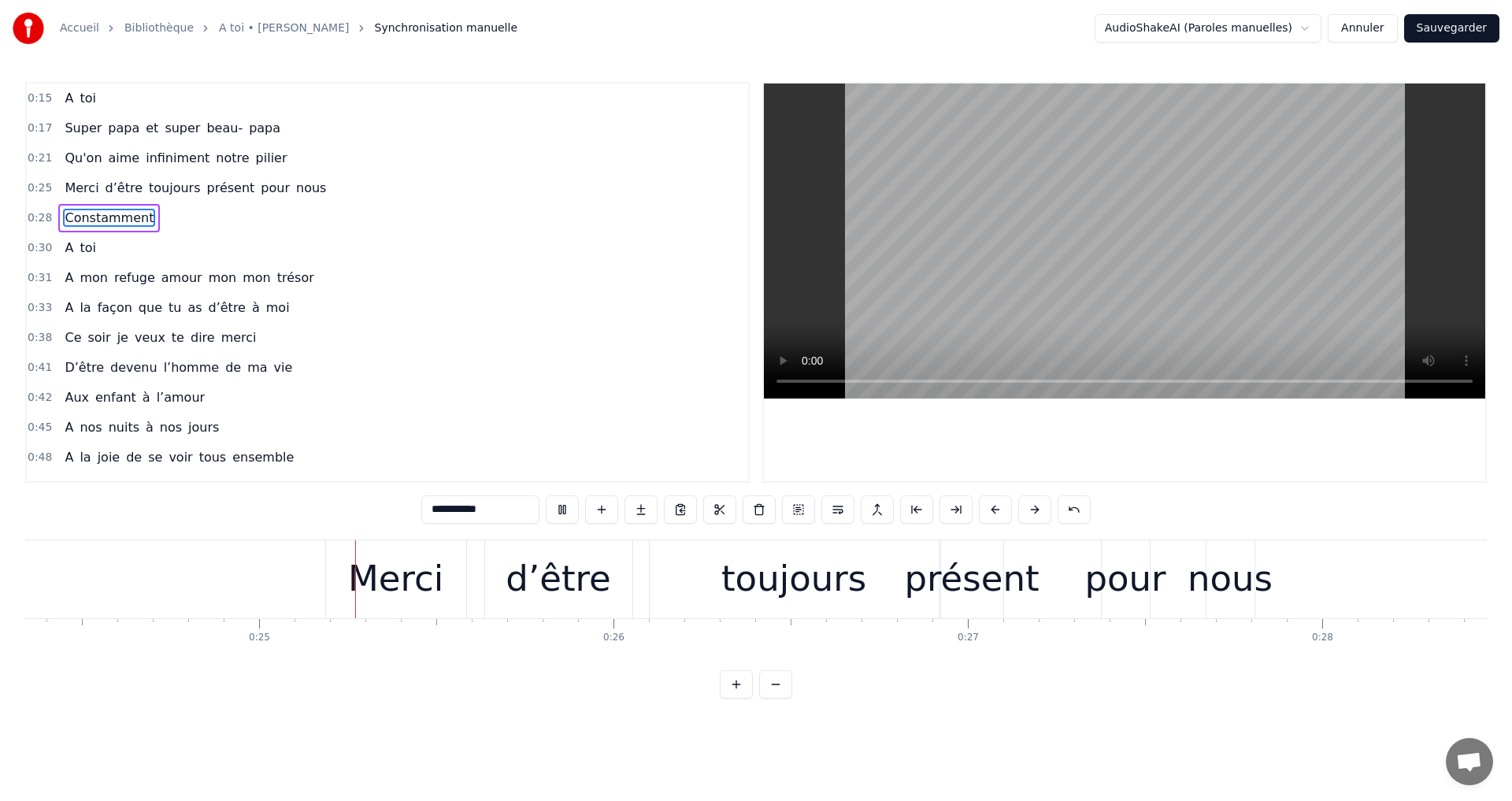
scroll to position [0, 8632]
click at [1105, 221] on video at bounding box center [1124, 241] width 721 height 315
click at [753, 587] on div "toujours" at bounding box center [787, 578] width 145 height 53
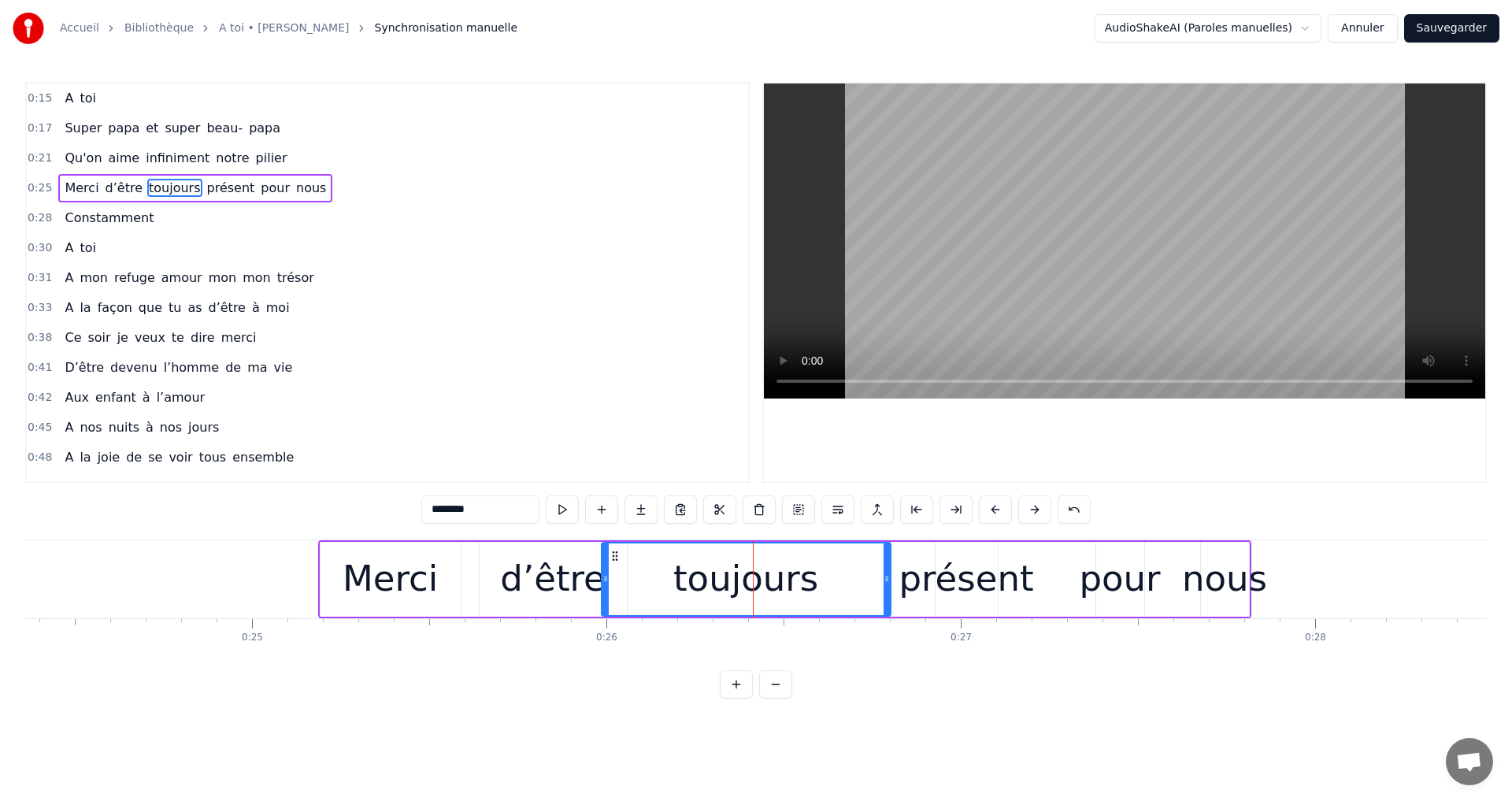
drag, startPoint x: 656, startPoint y: 556, endPoint x: 613, endPoint y: 566, distance: 44.1
click at [613, 566] on div "toujours" at bounding box center [746, 579] width 287 height 72
click at [552, 575] on div "d’être" at bounding box center [552, 578] width 104 height 53
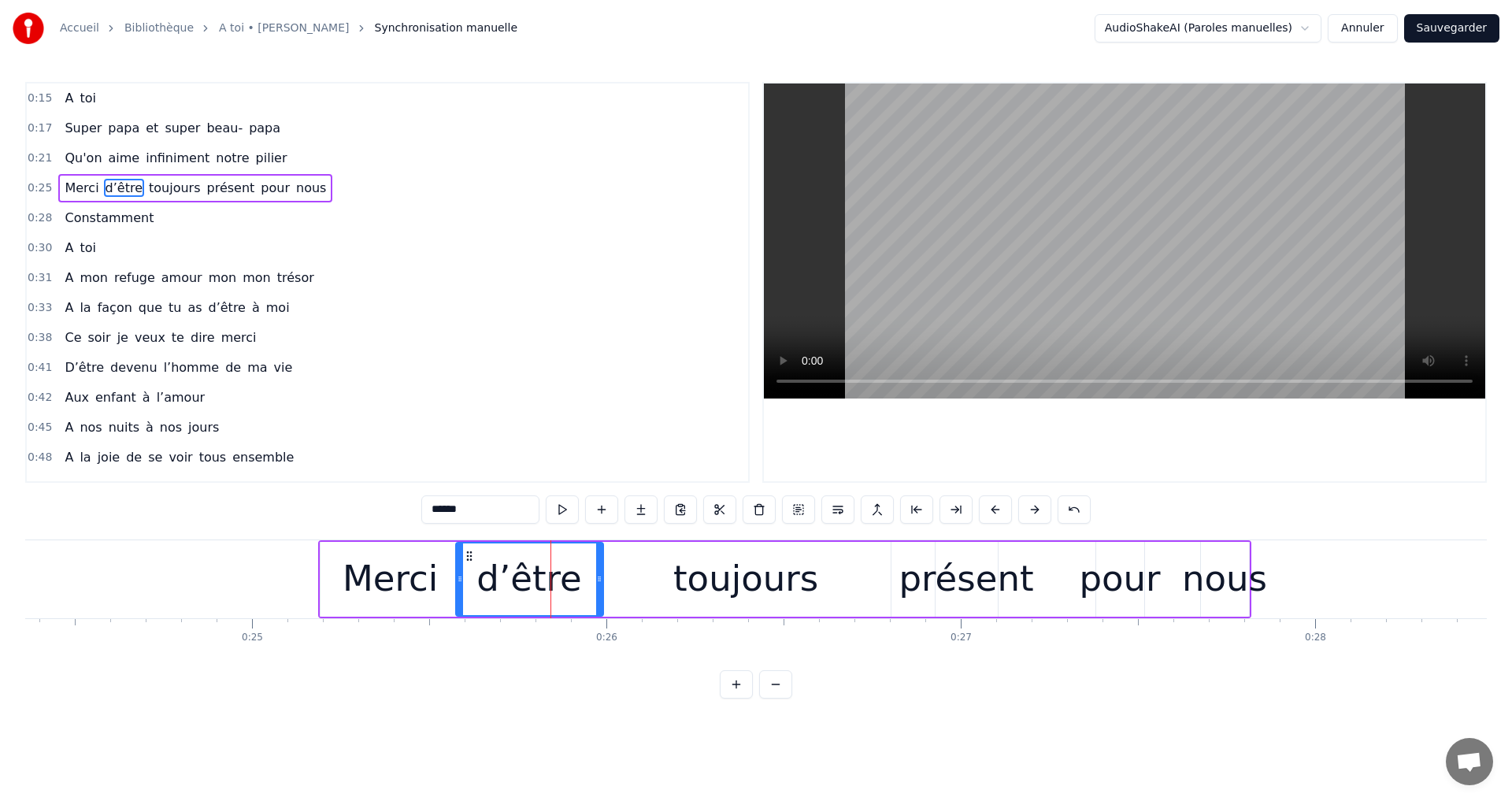
drag, startPoint x: 490, startPoint y: 555, endPoint x: 467, endPoint y: 559, distance: 23.3
click at [467, 559] on icon at bounding box center [470, 556] width 13 height 13
click at [685, 571] on div "toujours" at bounding box center [746, 578] width 145 height 53
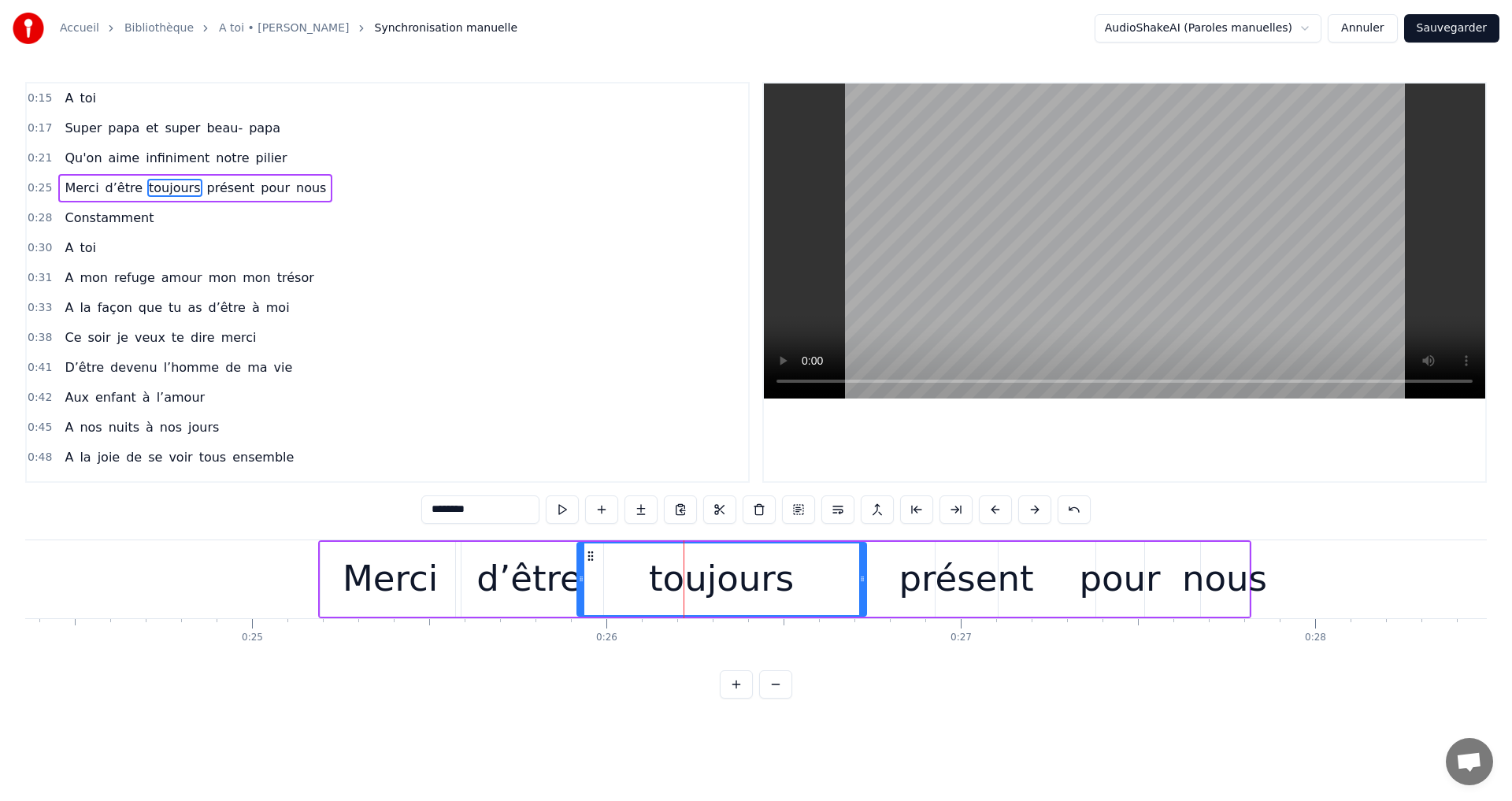
drag, startPoint x: 614, startPoint y: 550, endPoint x: 591, endPoint y: 558, distance: 24.4
click at [591, 558] on icon at bounding box center [591, 556] width 13 height 13
click at [914, 562] on div "présent" at bounding box center [967, 578] width 135 height 53
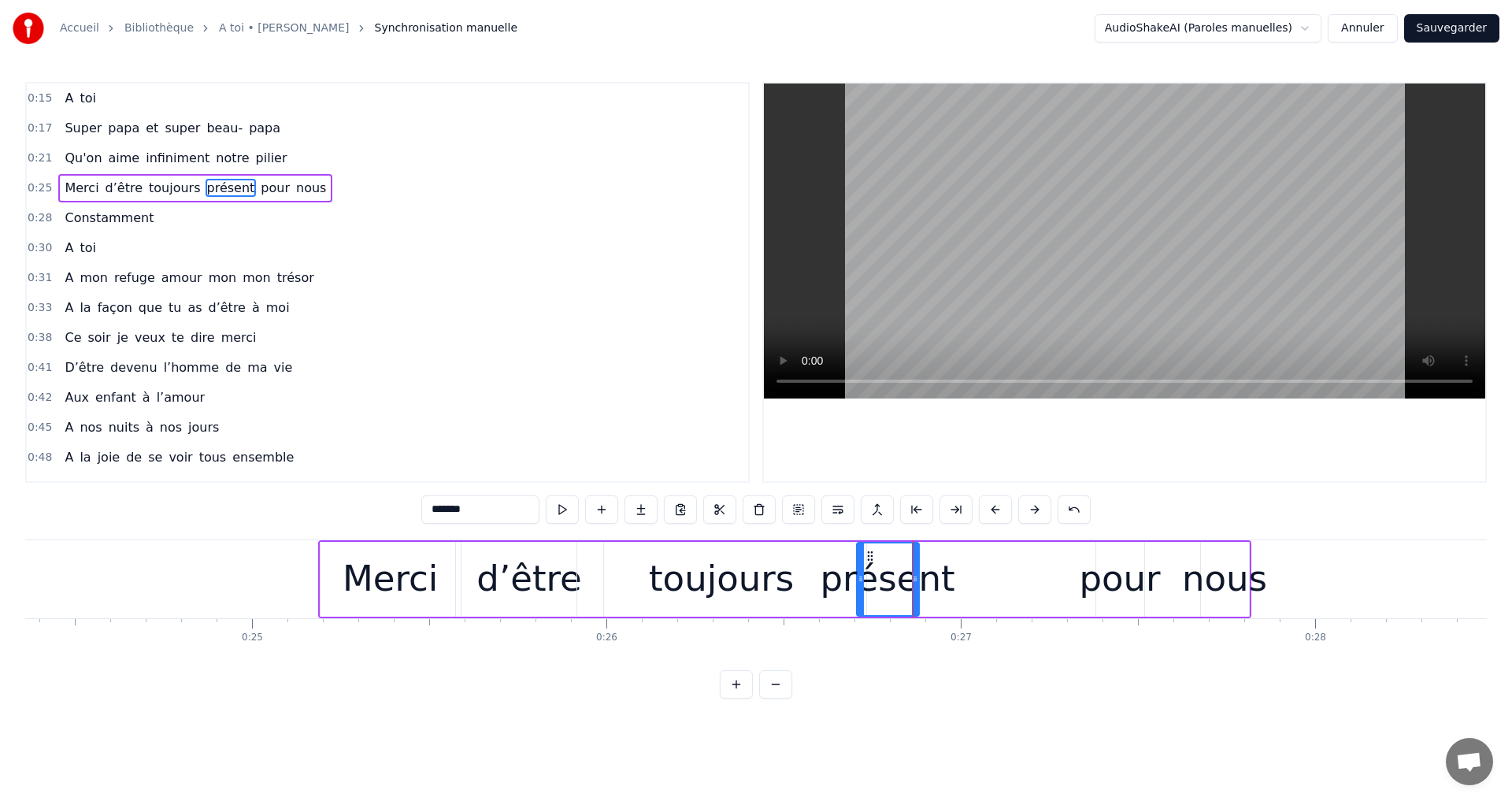
drag, startPoint x: 947, startPoint y: 552, endPoint x: 868, endPoint y: 566, distance: 80.2
click at [868, 566] on div "présent" at bounding box center [888, 579] width 61 height 72
click at [1129, 561] on div "pour" at bounding box center [1120, 578] width 81 height 53
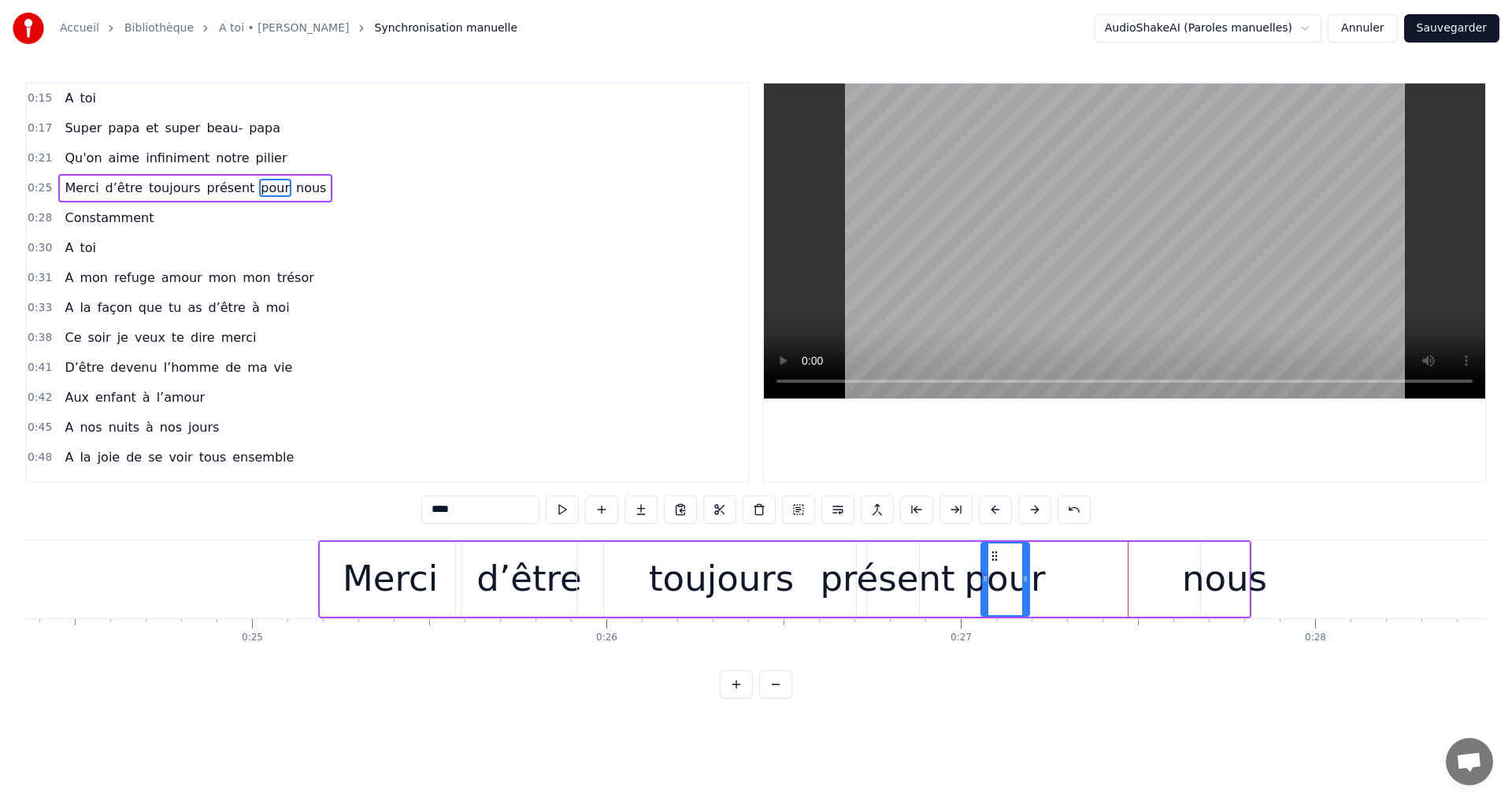
drag, startPoint x: 1097, startPoint y: 558, endPoint x: 990, endPoint y: 567, distance: 107.4
click at [990, 567] on div "pour" at bounding box center [1005, 579] width 46 height 72
click at [1235, 557] on div "nous" at bounding box center [1224, 578] width 85 height 53
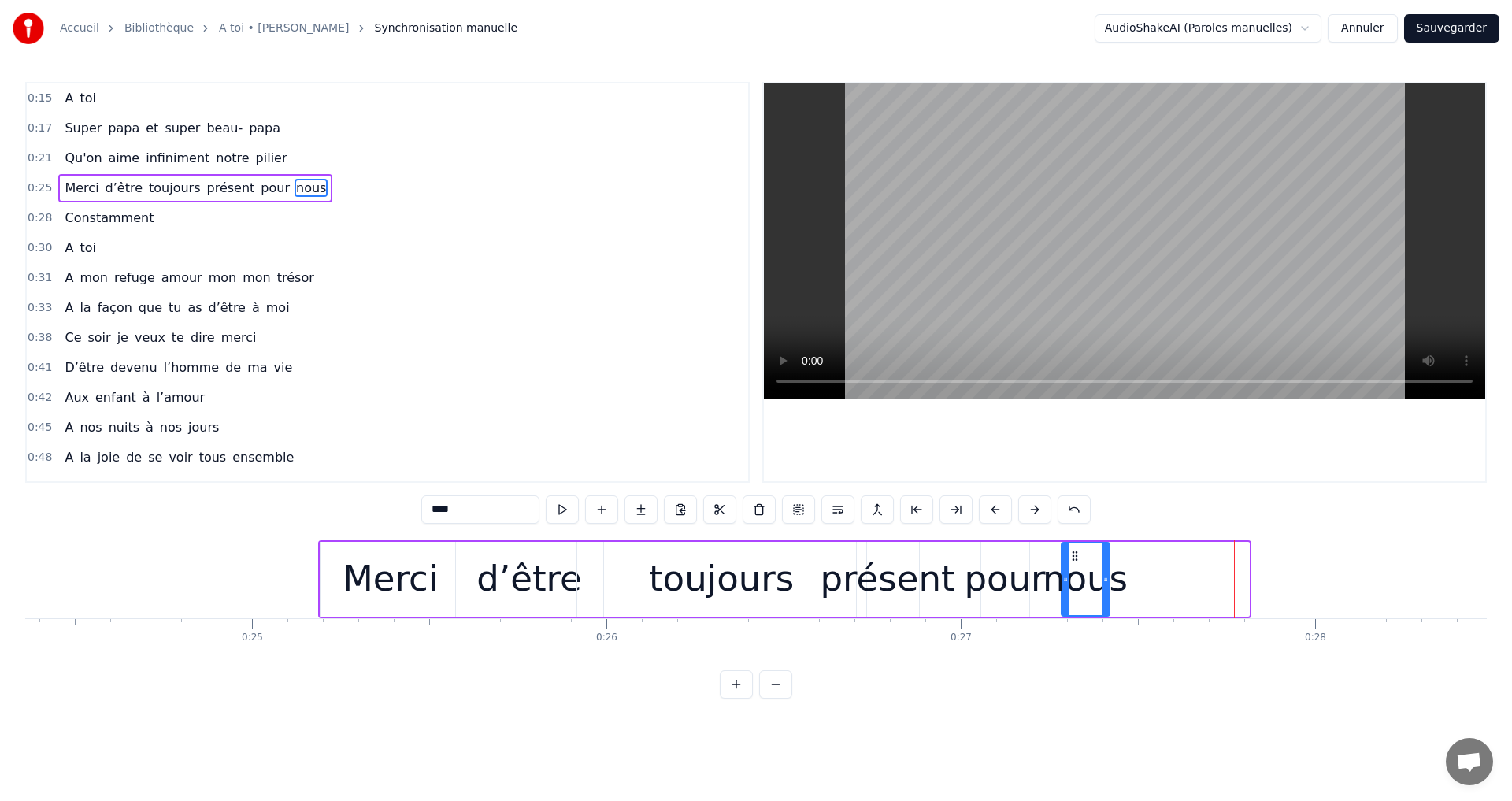
drag, startPoint x: 1210, startPoint y: 555, endPoint x: 1070, endPoint y: 576, distance: 141.6
click at [1070, 576] on div "nous" at bounding box center [1085, 579] width 46 height 72
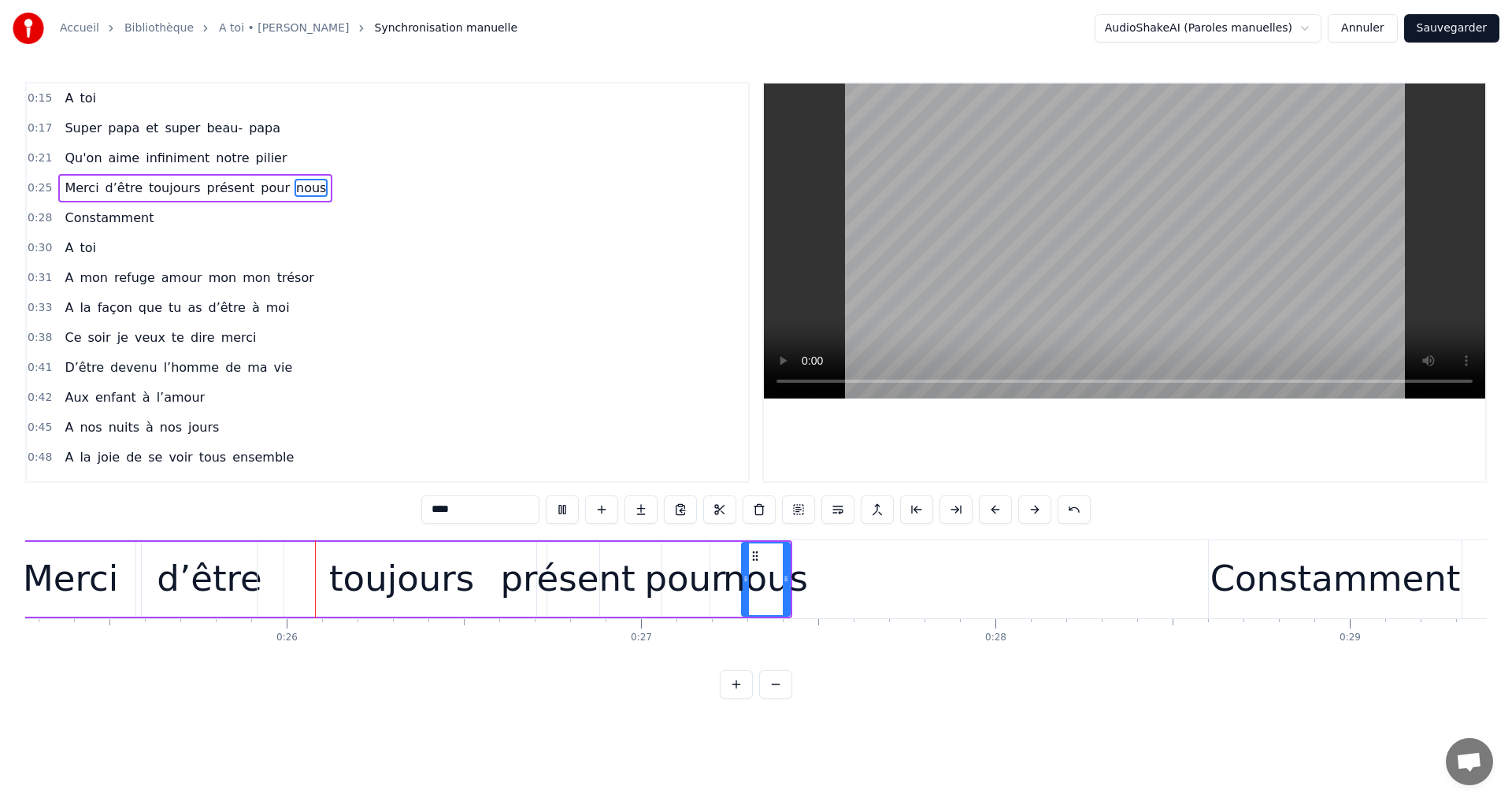
scroll to position [0, 8970]
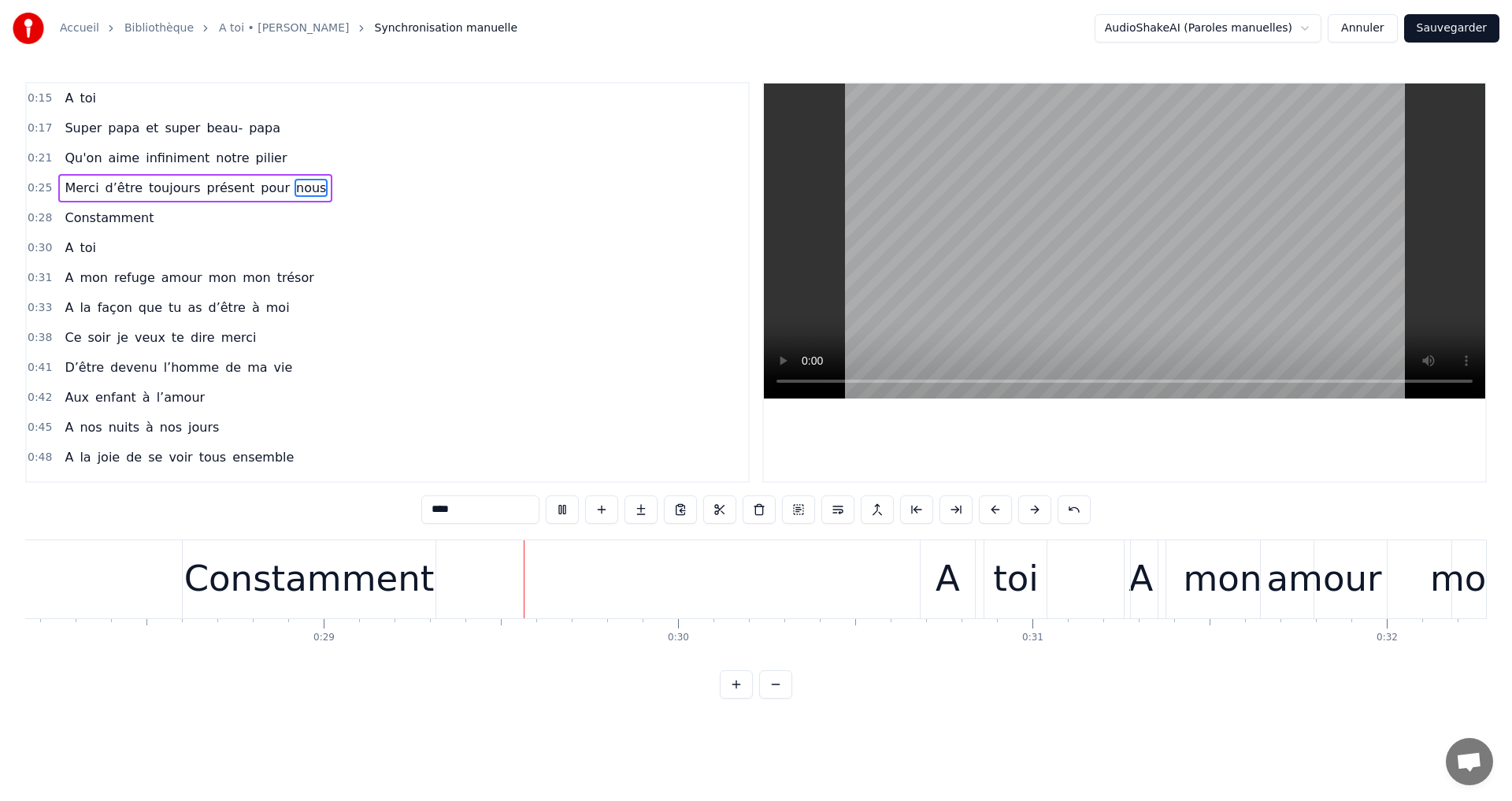
click at [866, 385] on video at bounding box center [1124, 241] width 721 height 315
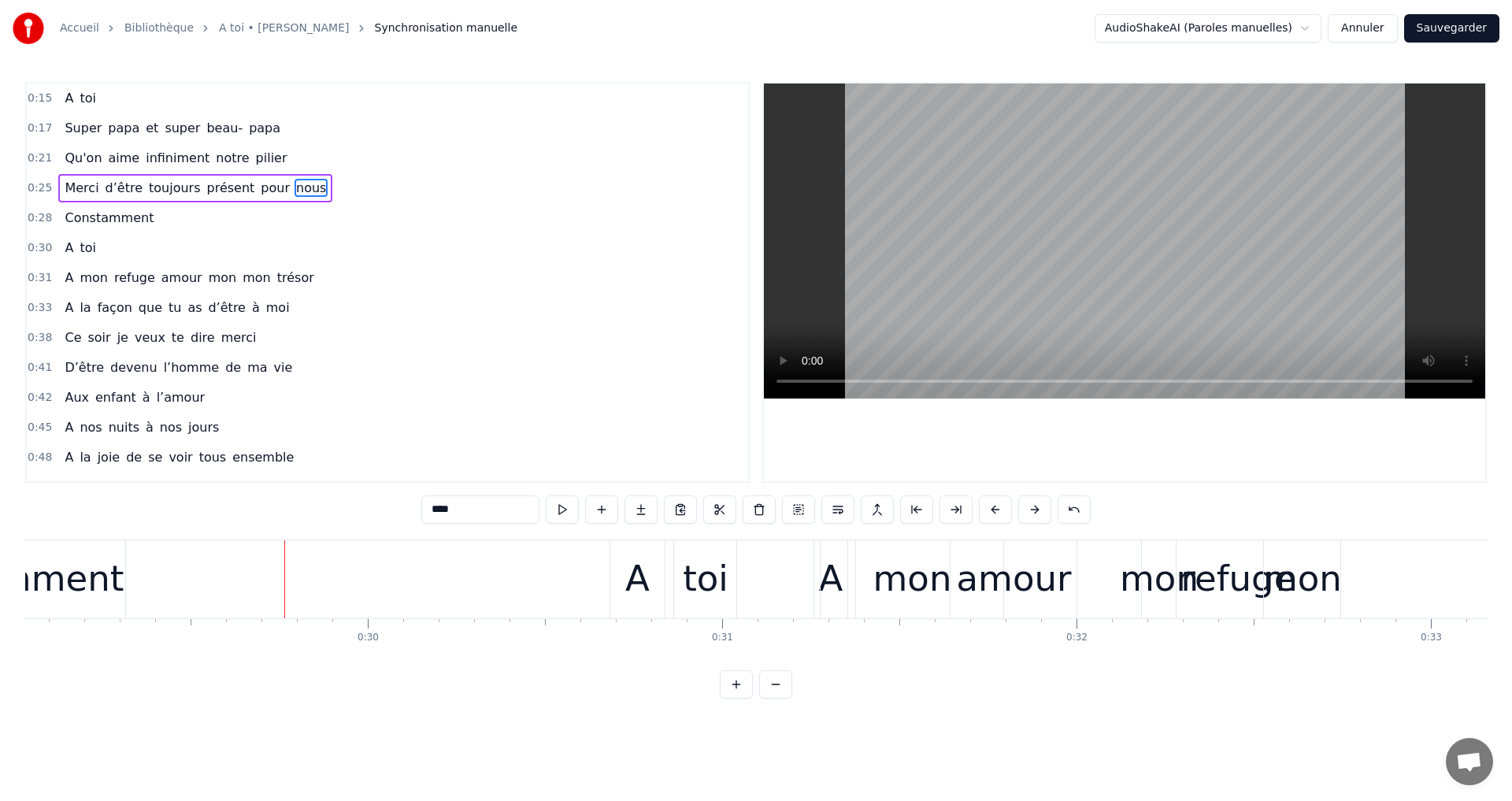
scroll to position [0, 10293]
click at [880, 378] on video at bounding box center [1124, 241] width 721 height 315
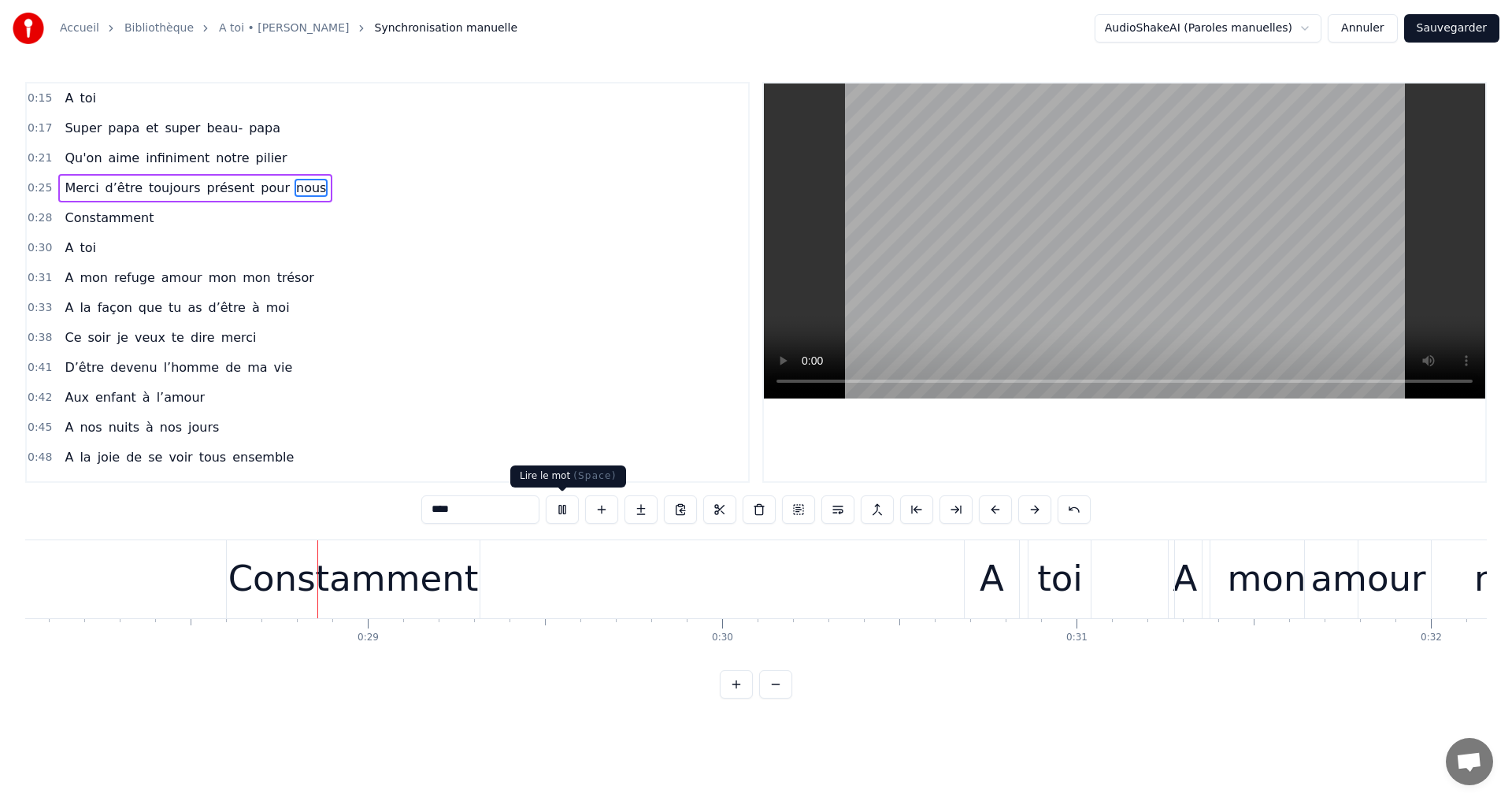
scroll to position [0, 9944]
click at [561, 505] on button at bounding box center [561, 510] width 33 height 29
click at [238, 562] on div "Constamment" at bounding box center [344, 578] width 250 height 53
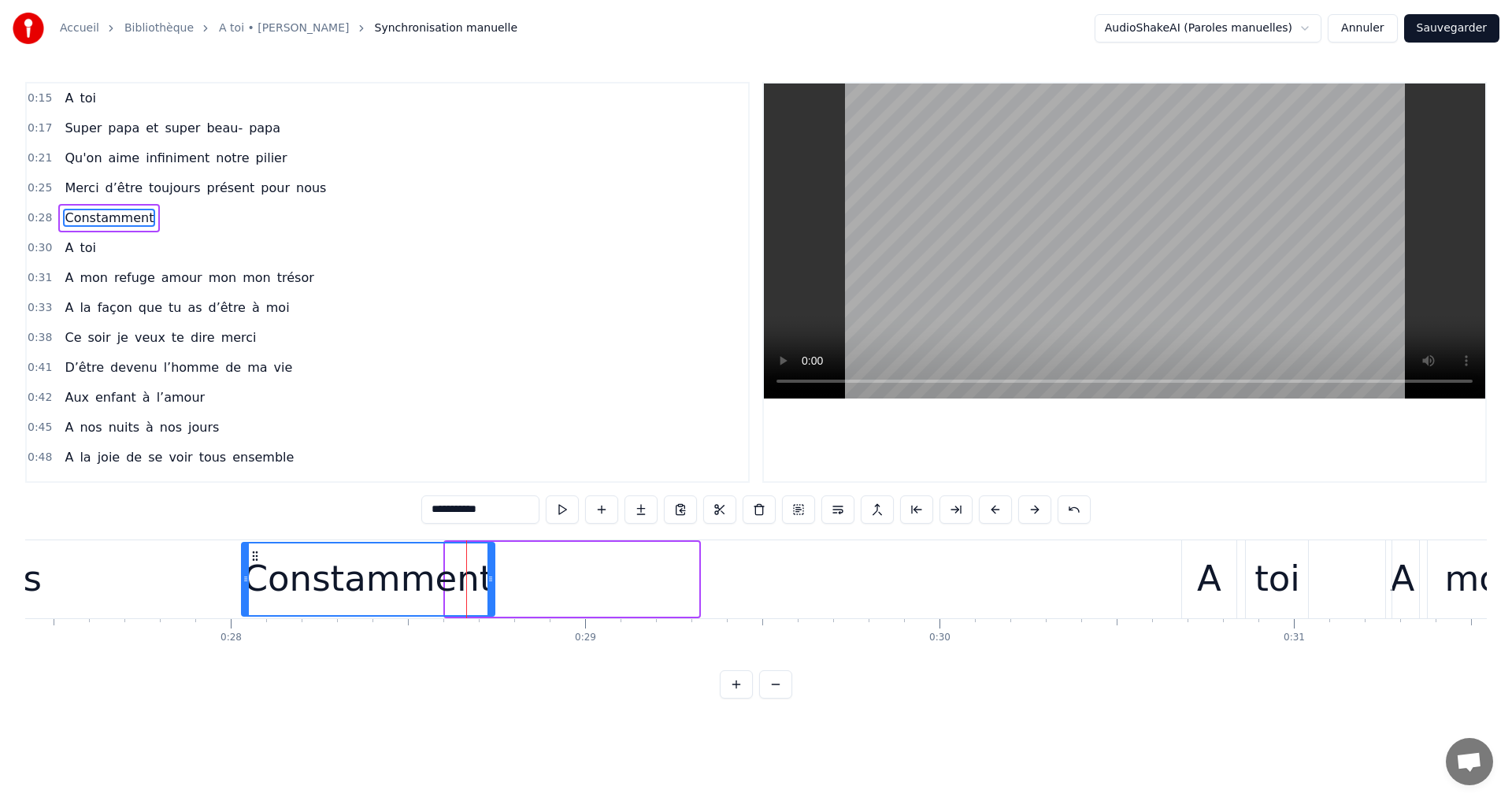
scroll to position [0, 9710]
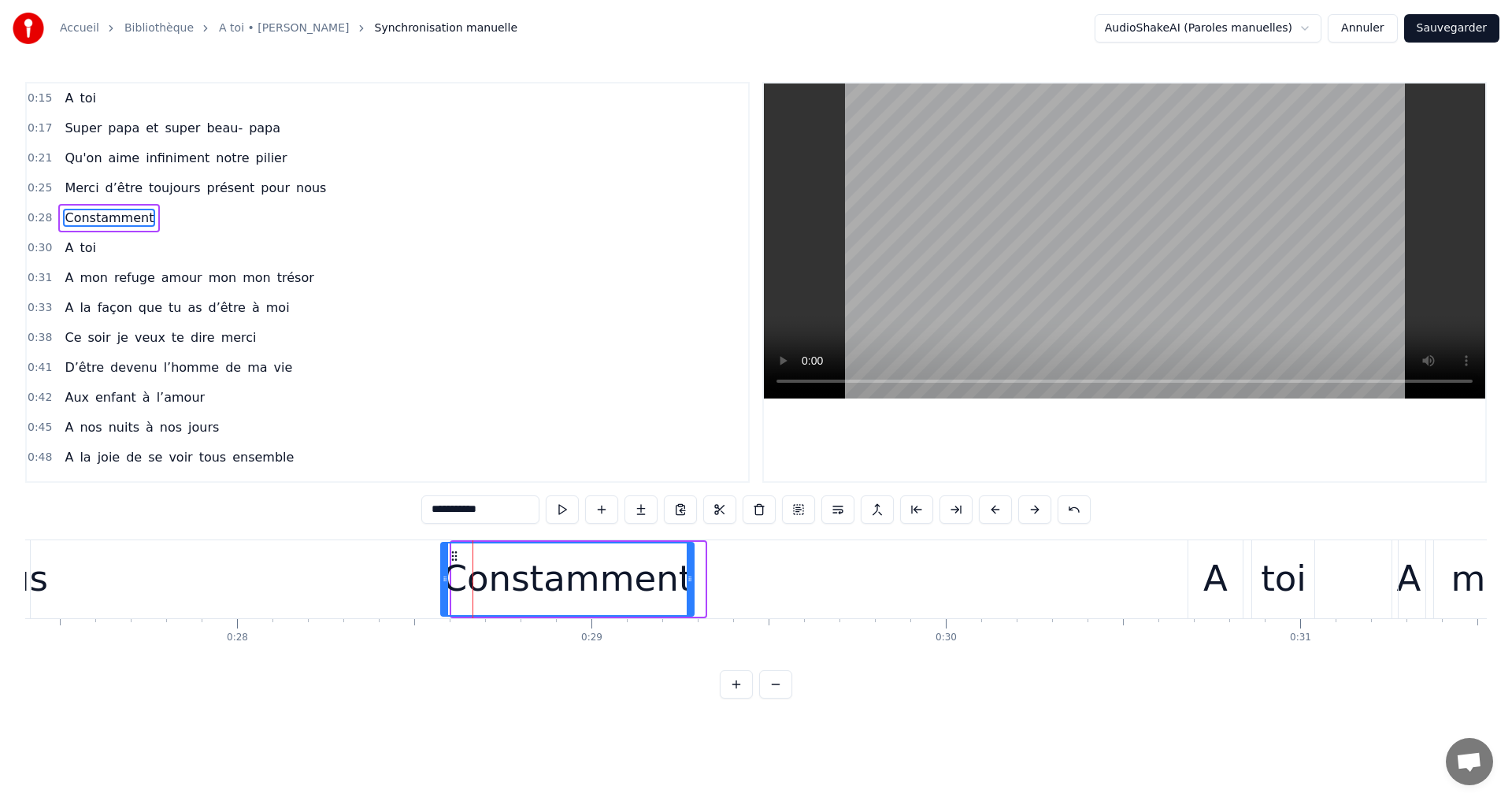
drag, startPoint x: 231, startPoint y: 554, endPoint x: 455, endPoint y: 580, distance: 225.5
click at [455, 580] on div "Constamment" at bounding box center [568, 579] width 252 height 72
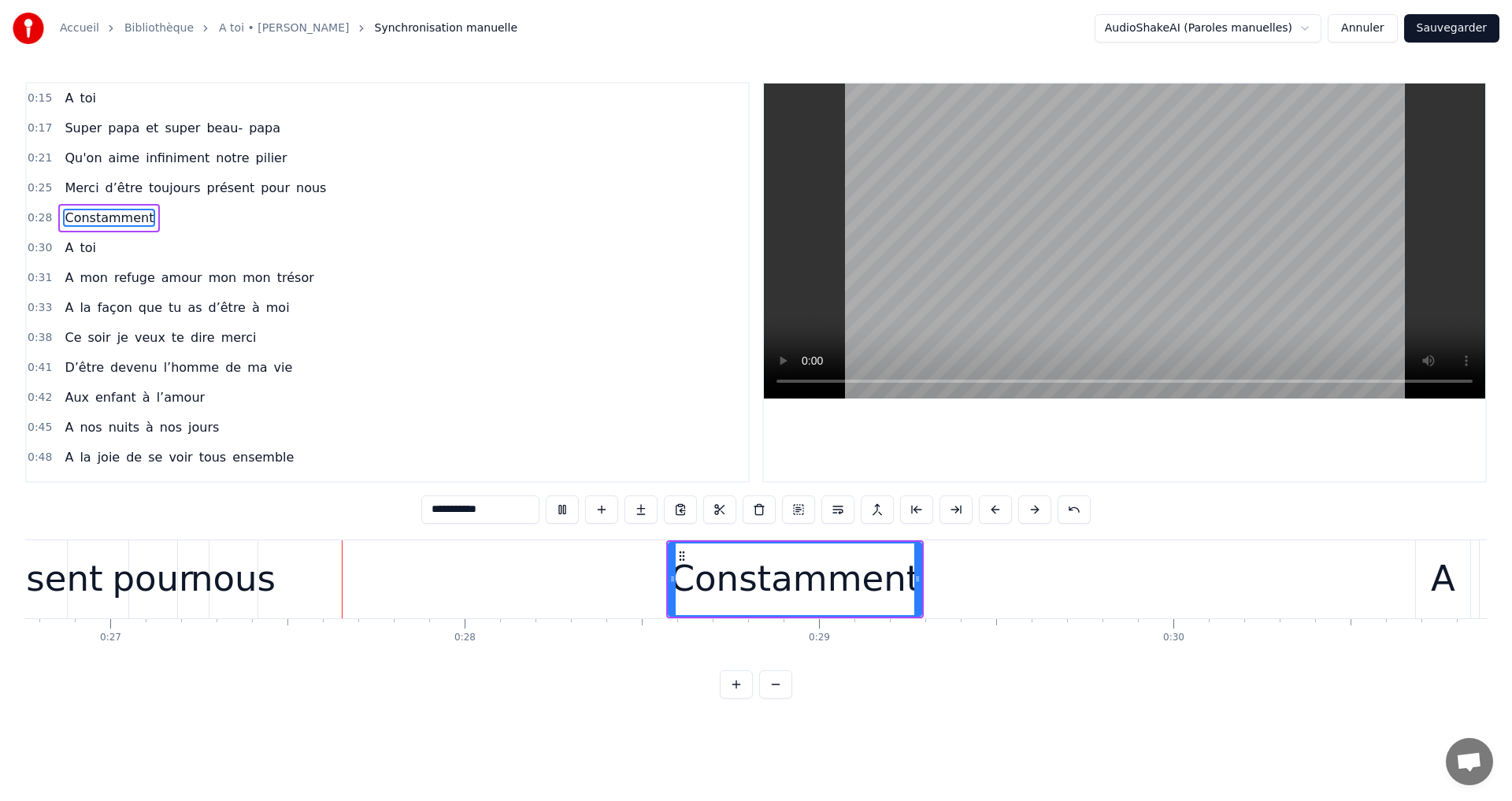
scroll to position [0, 9491]
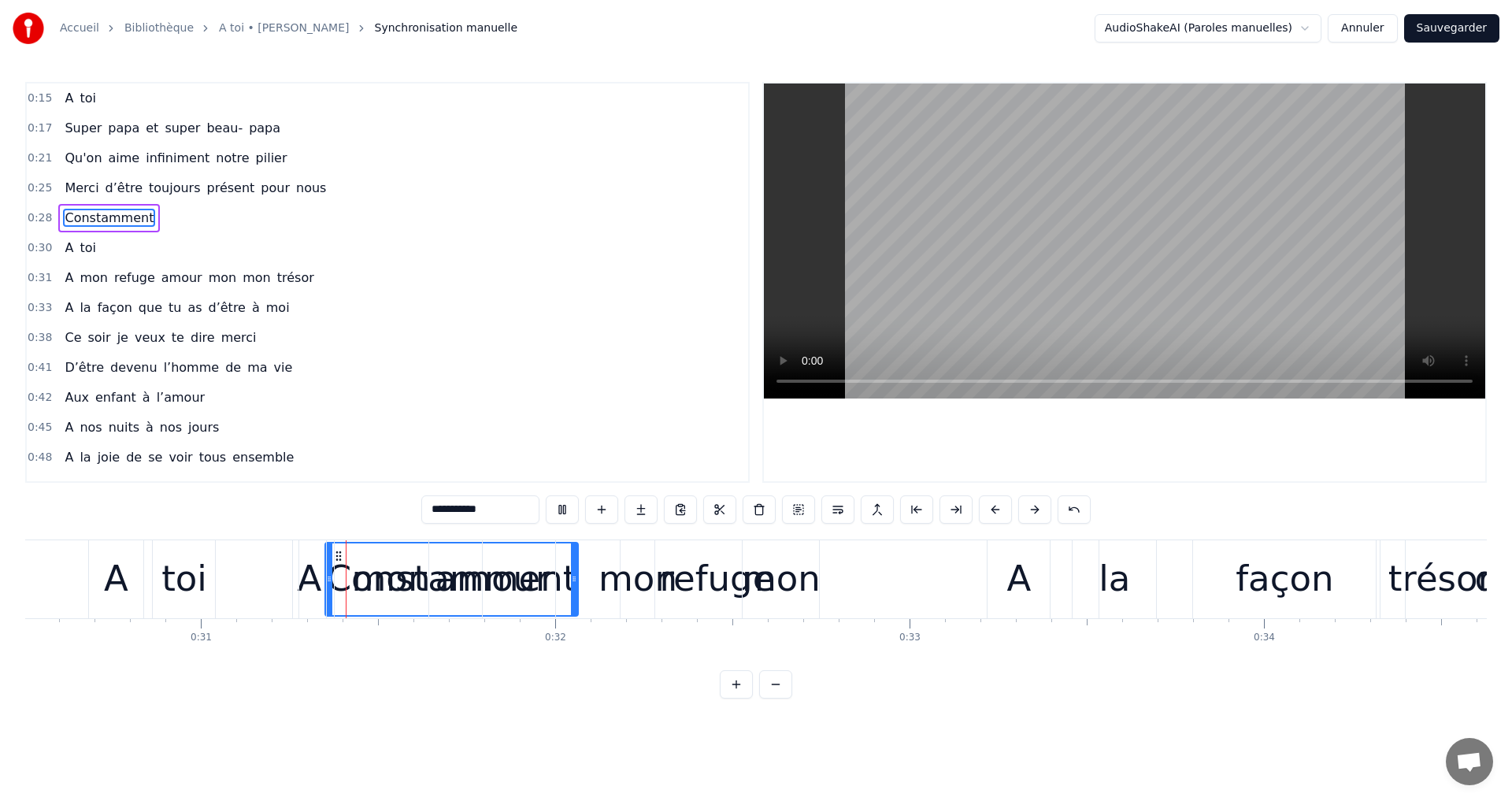
drag, startPoint x: 675, startPoint y: 558, endPoint x: 287, endPoint y: 594, distance: 389.7
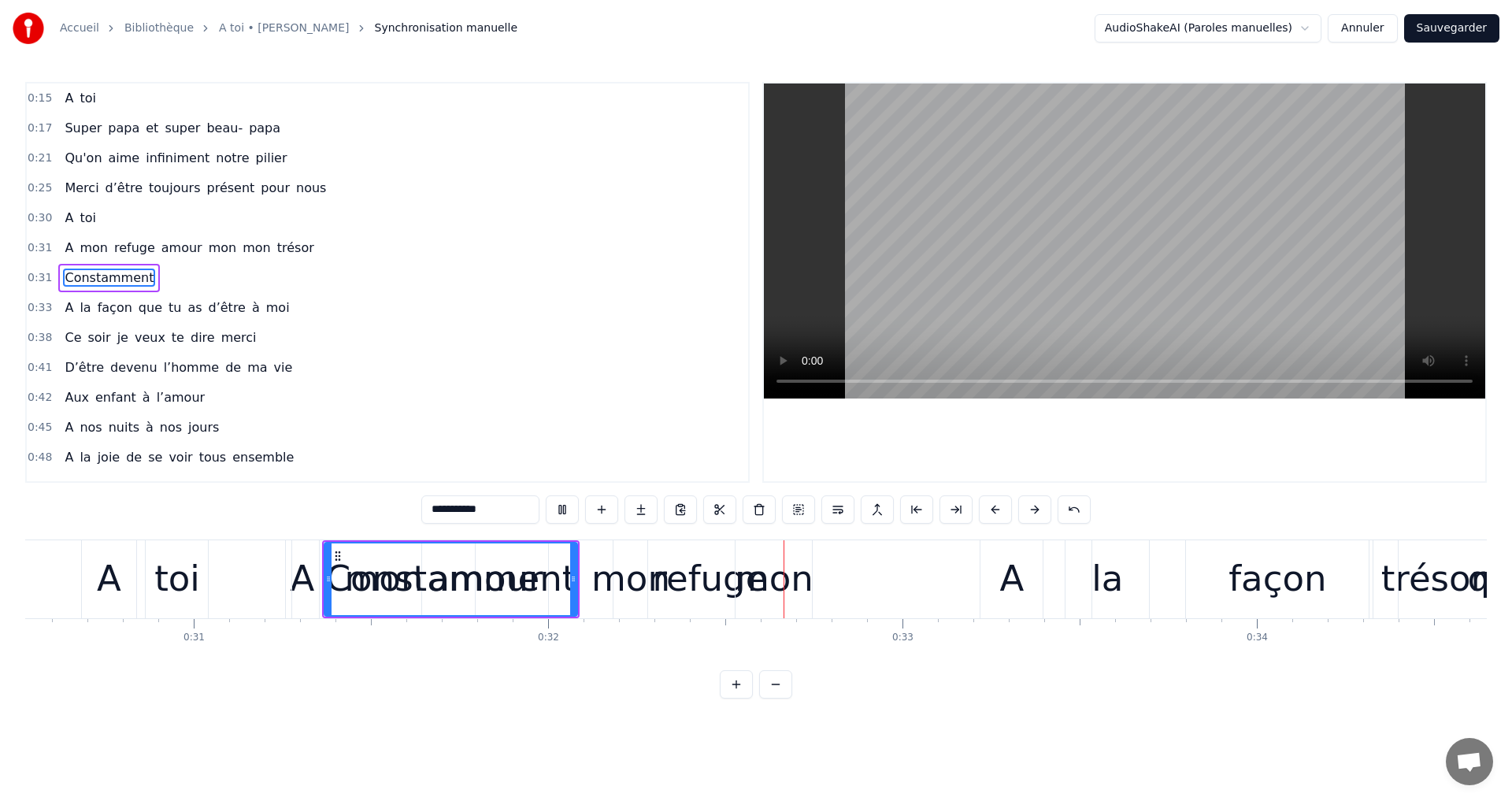
click at [1094, 262] on video at bounding box center [1124, 241] width 721 height 315
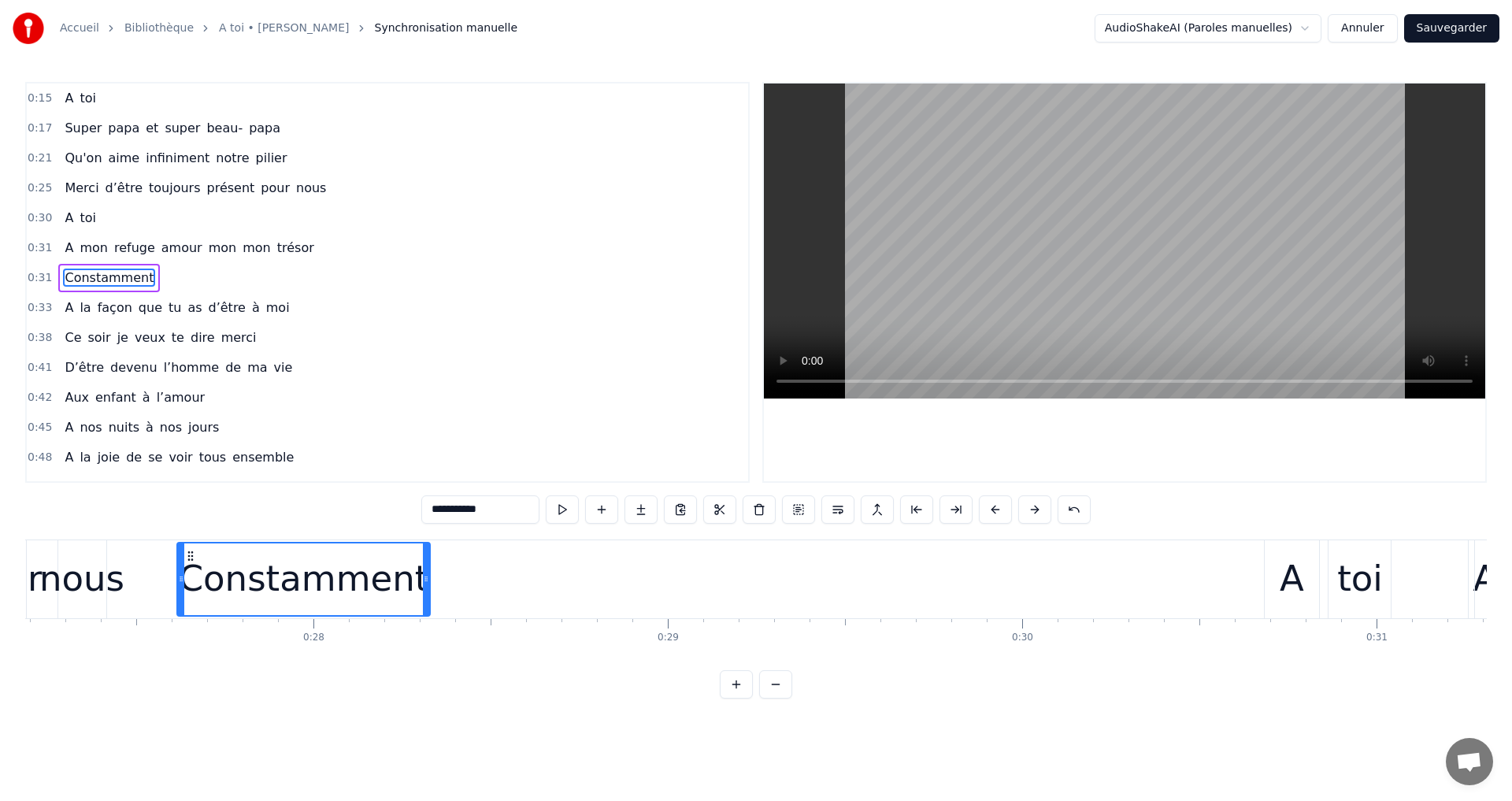
scroll to position [0, 9606]
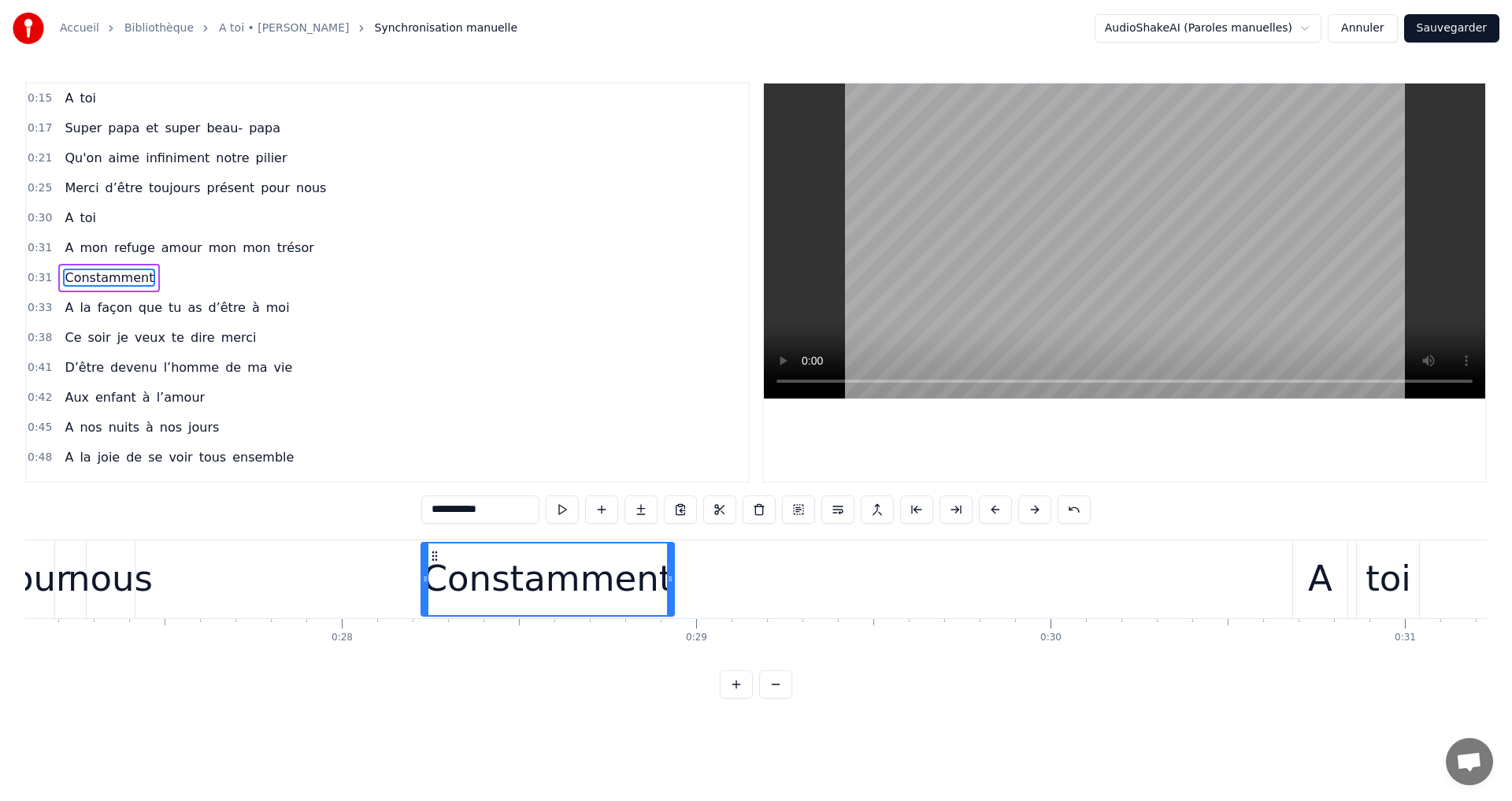
drag, startPoint x: 1090, startPoint y: 554, endPoint x: 455, endPoint y: 614, distance: 637.8
click at [429, 624] on div "A toi Super papa et super beau- papa [PERSON_NAME]on aime infiniment notre pili…" at bounding box center [756, 598] width 1462 height 118
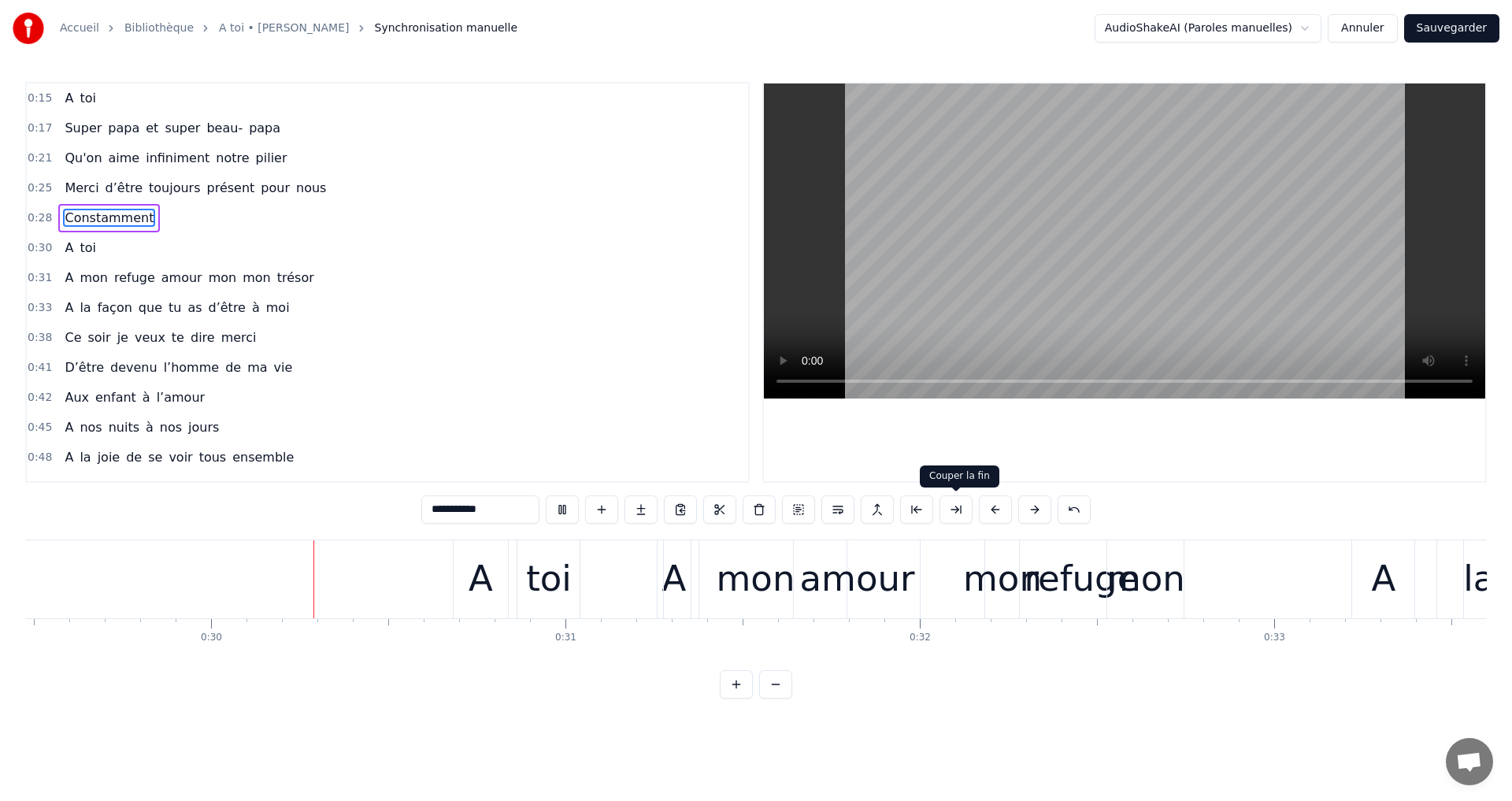
scroll to position [0, 10472]
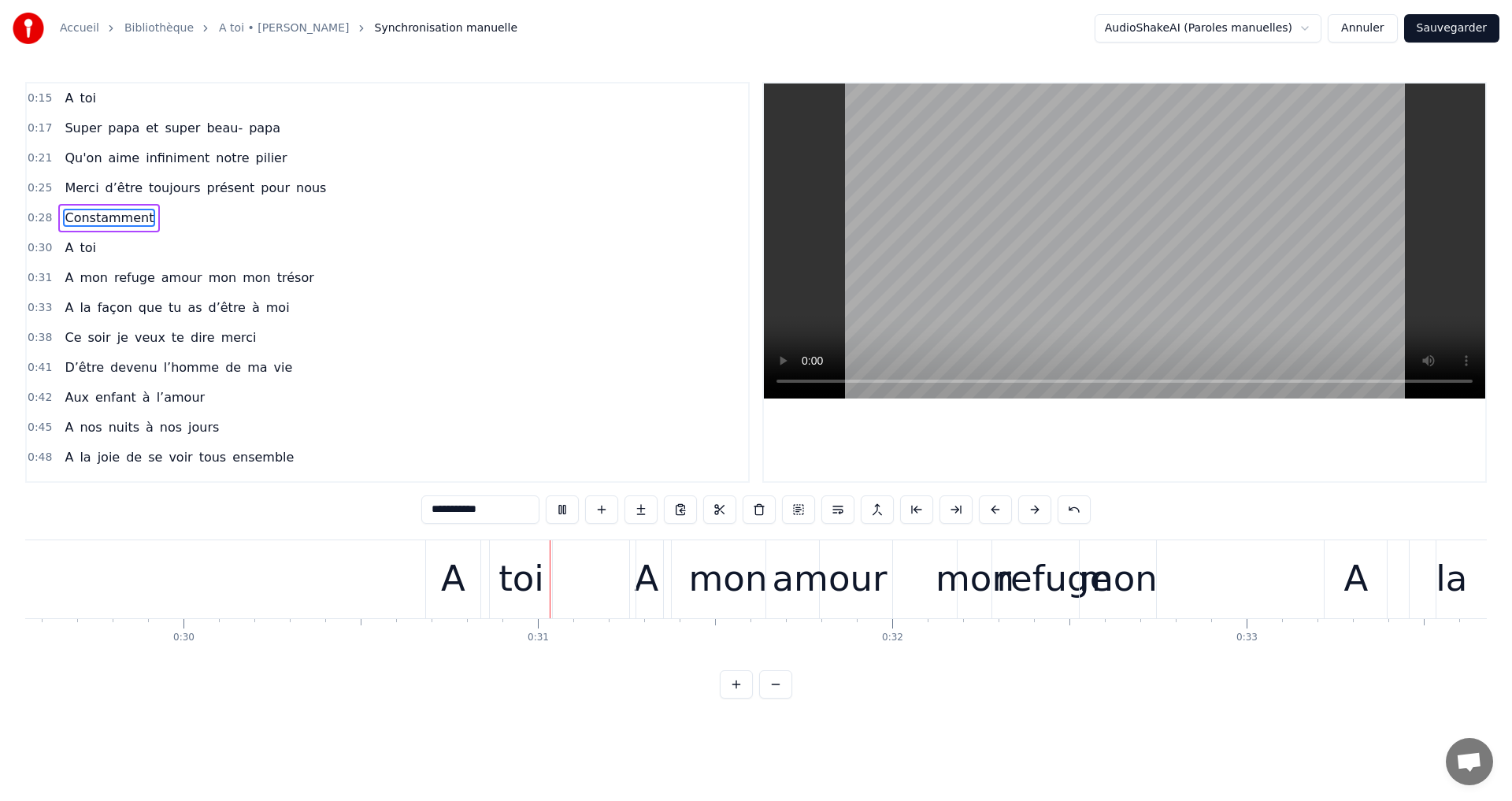
click at [1101, 231] on video at bounding box center [1124, 241] width 721 height 315
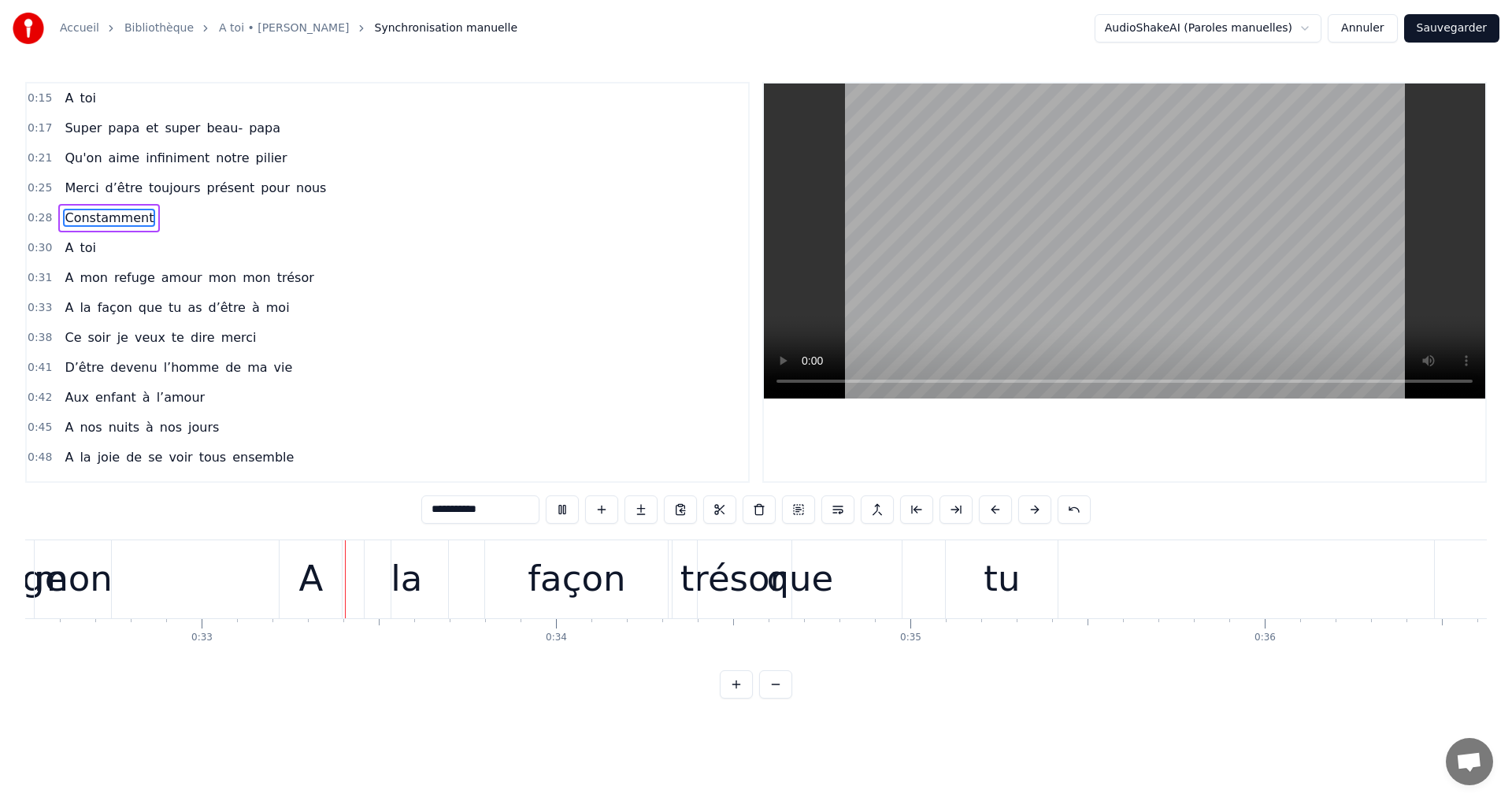
scroll to position [0, 11543]
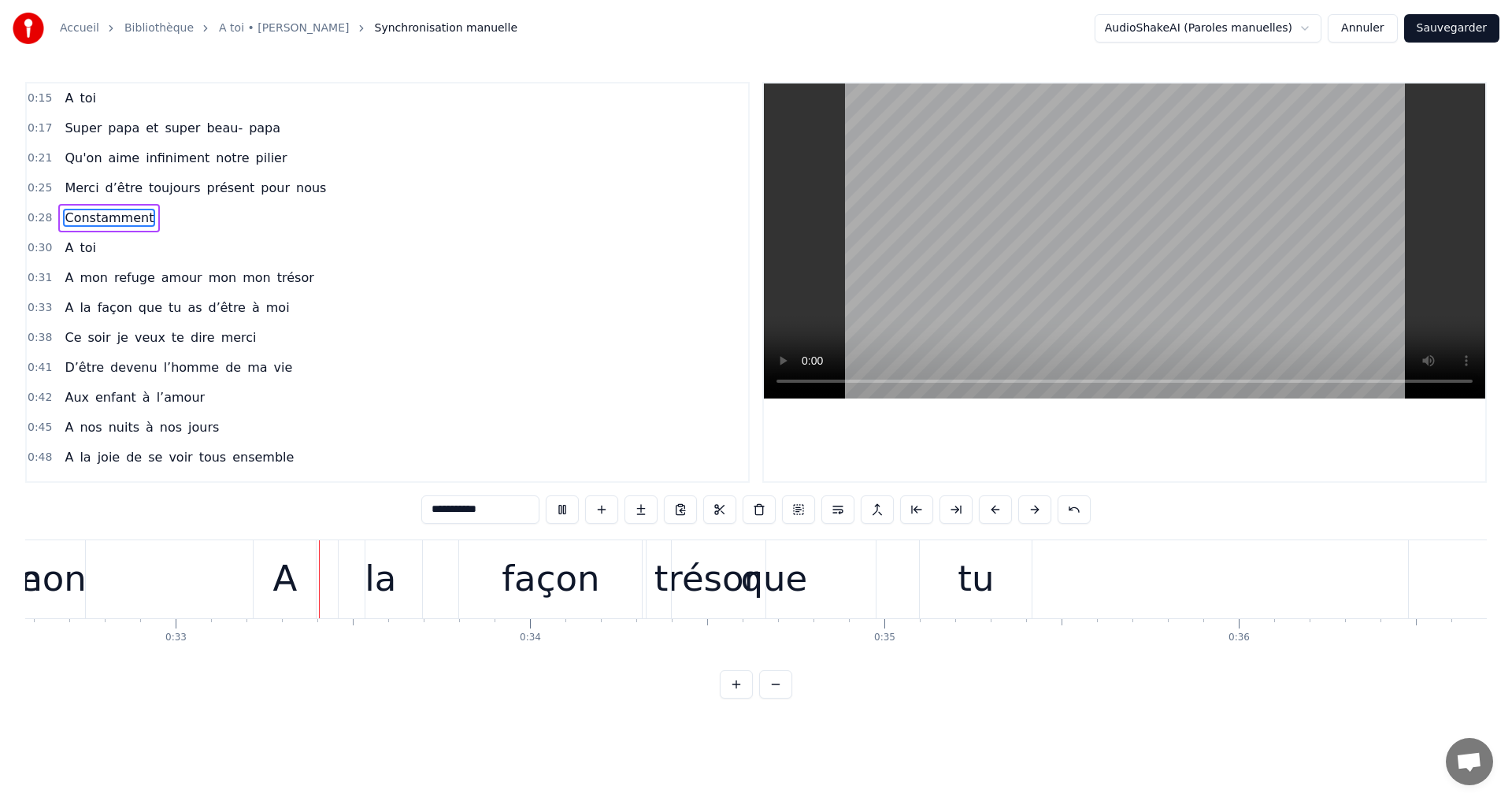
click at [1141, 209] on video at bounding box center [1124, 241] width 721 height 315
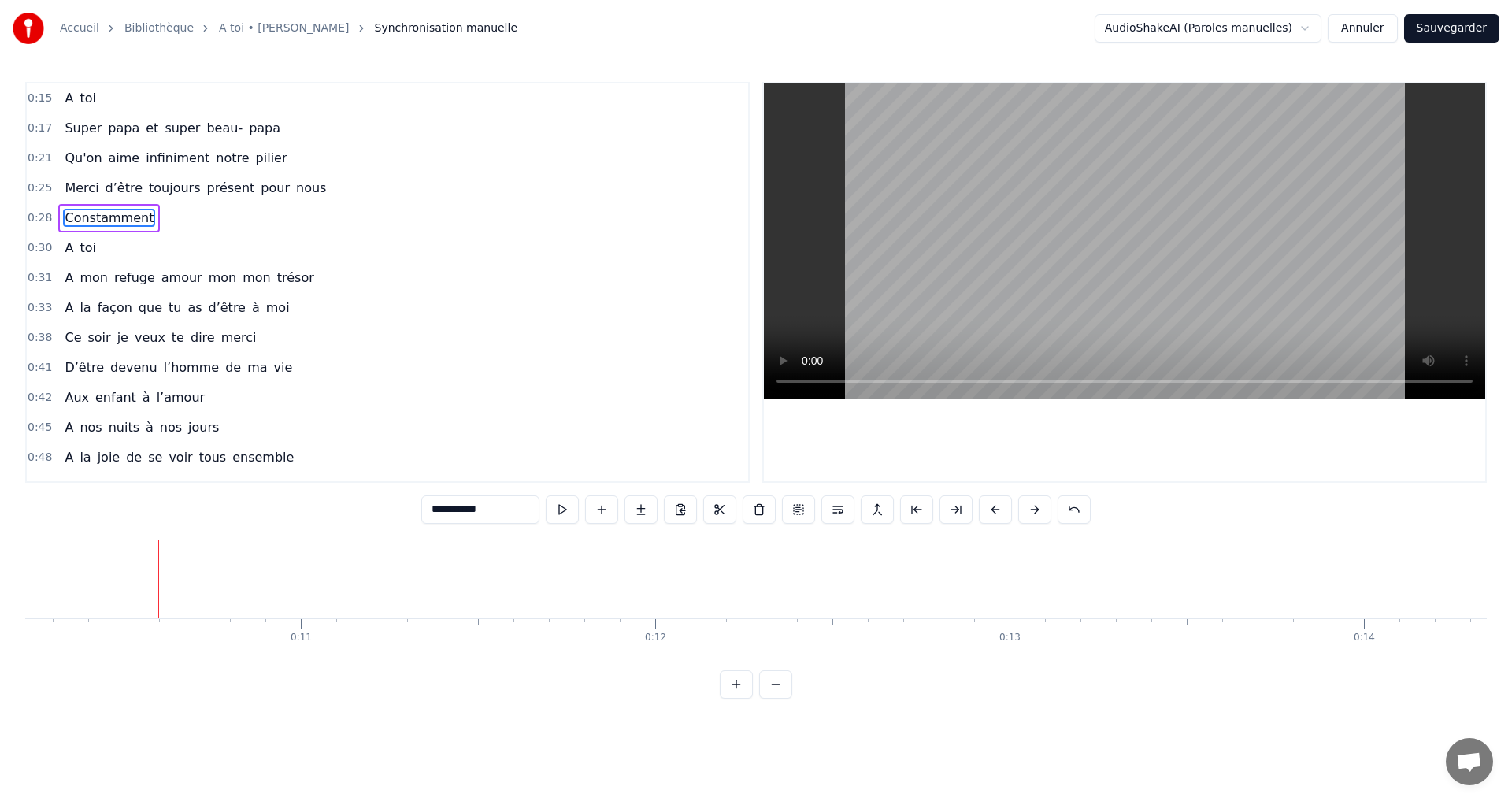
scroll to position [0, 3595]
click at [813, 379] on video at bounding box center [1124, 241] width 721 height 315
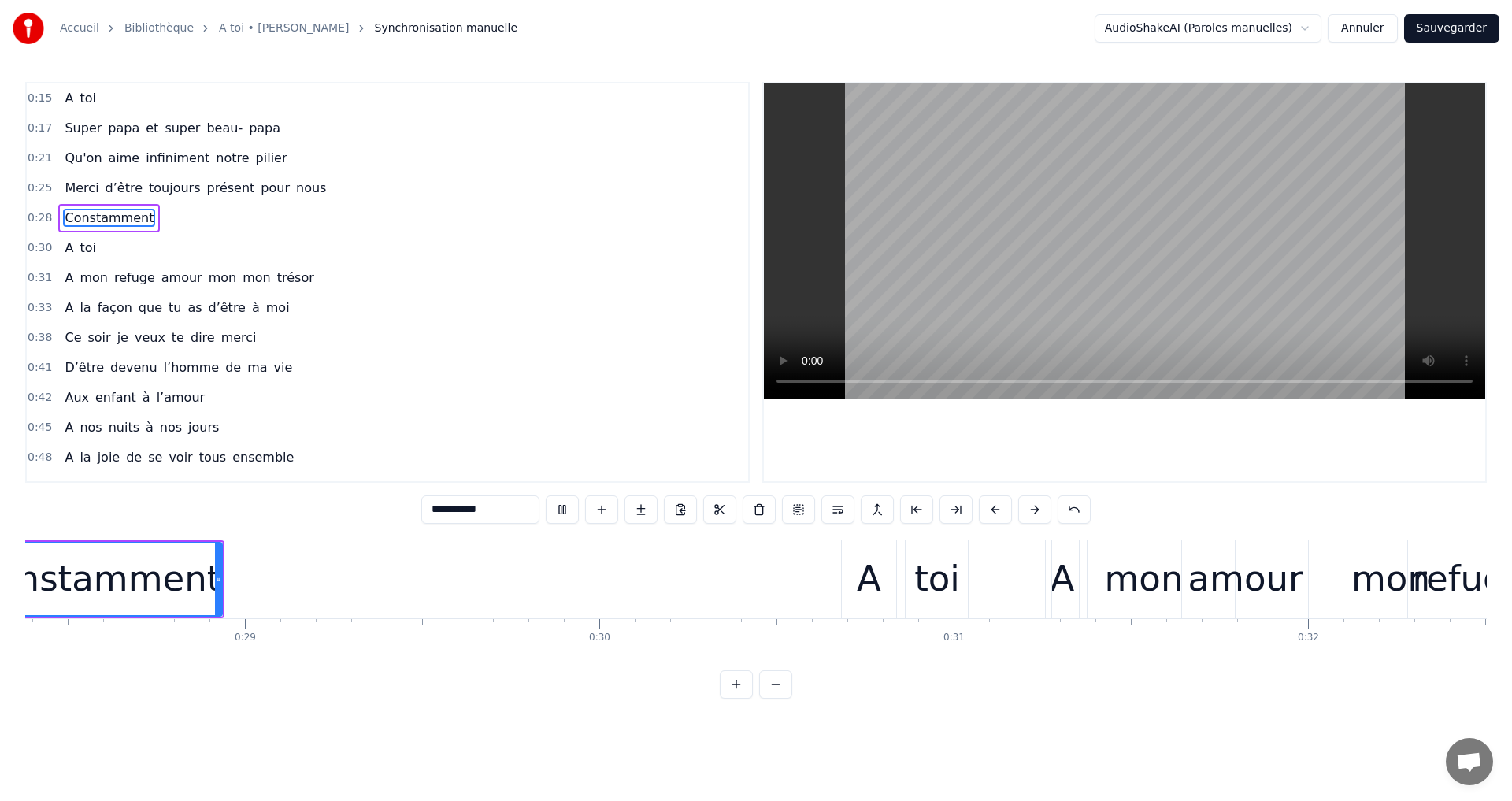
scroll to position [0, 10067]
click at [1093, 245] on video at bounding box center [1124, 241] width 721 height 315
click at [1251, 567] on div "amour" at bounding box center [1234, 578] width 115 height 53
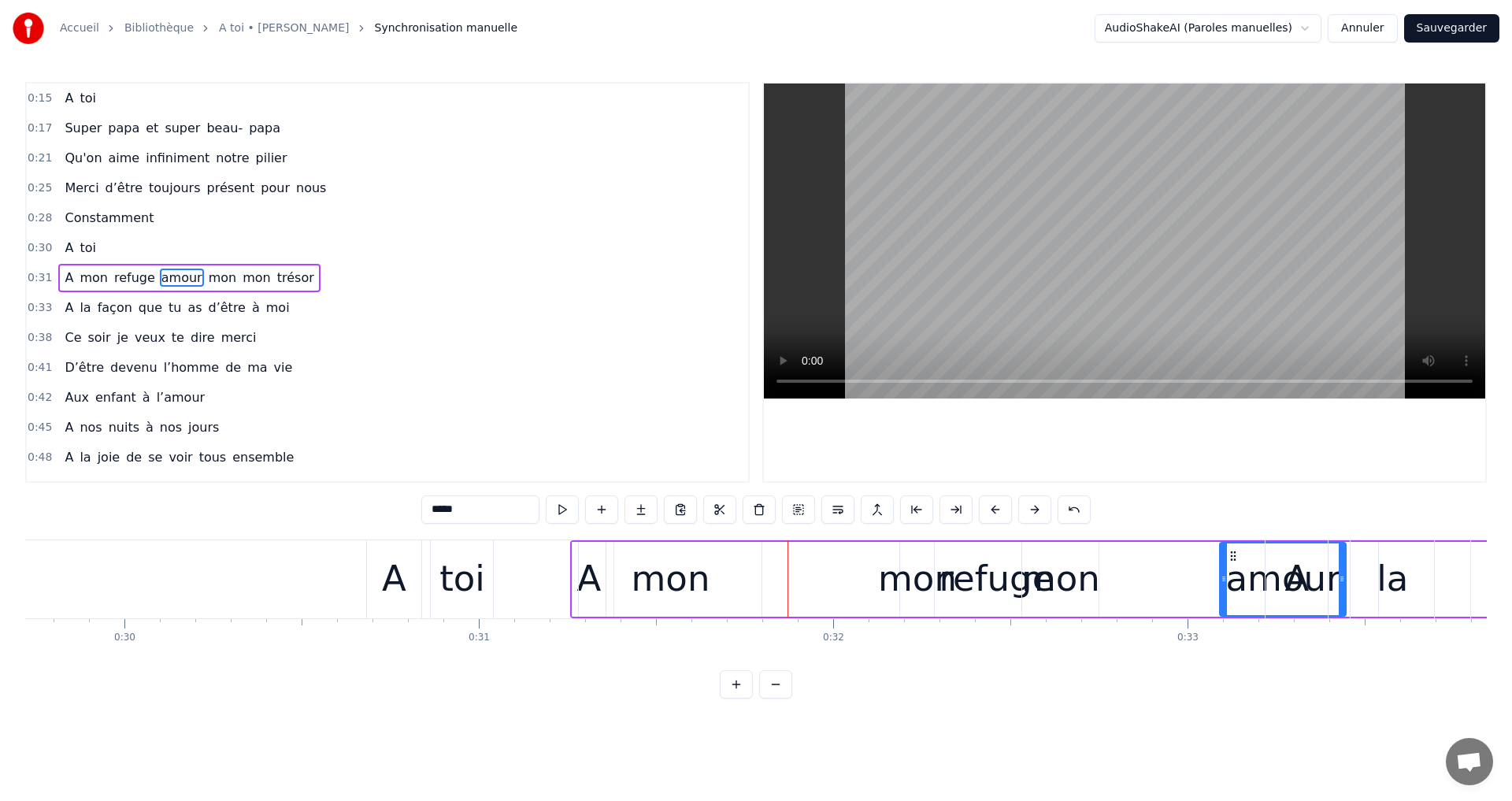
drag, startPoint x: 1183, startPoint y: 558, endPoint x: 1230, endPoint y: 583, distance: 53.2
click at [581, 554] on div "mon" at bounding box center [663, 579] width 183 height 75
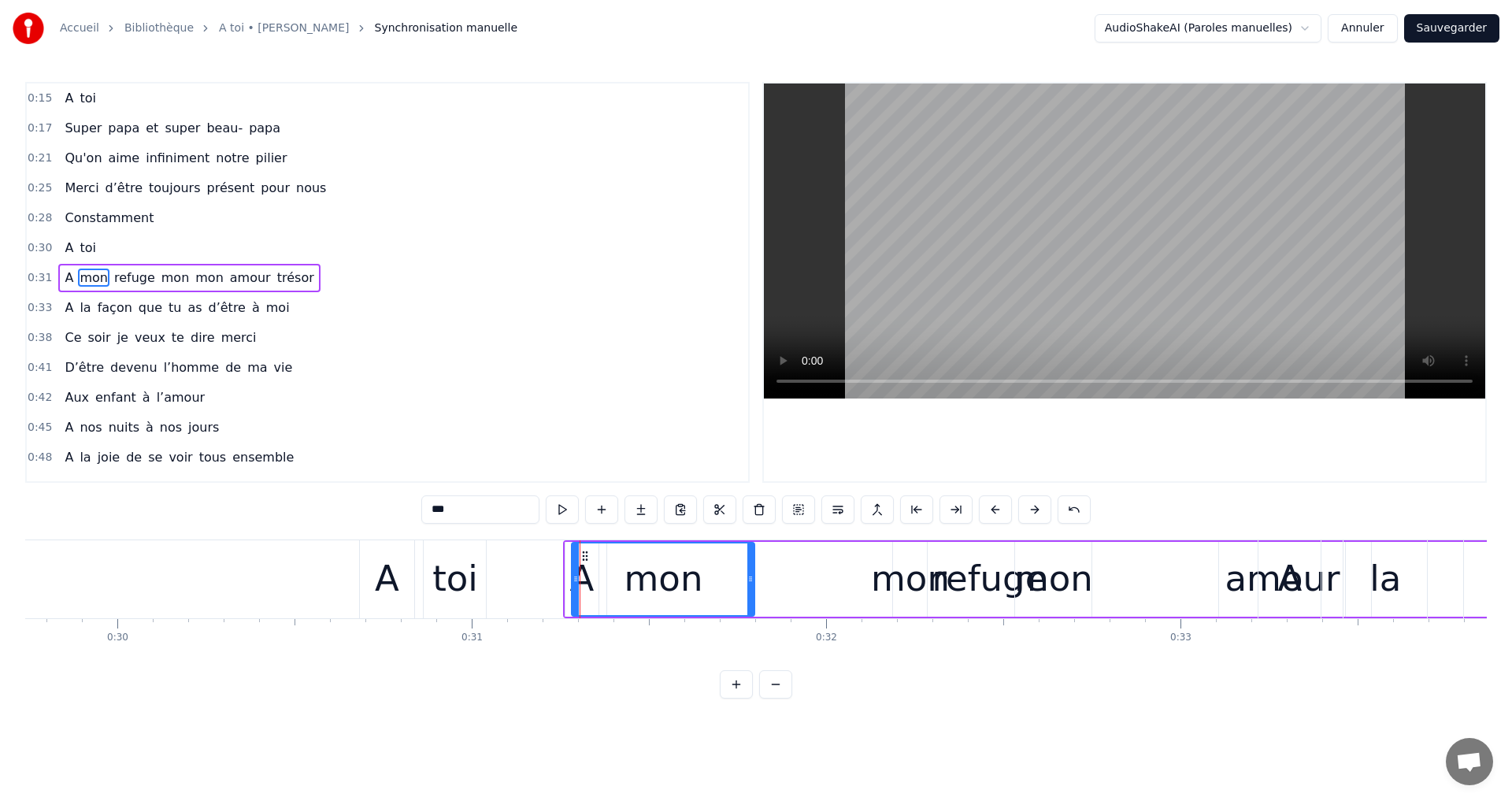
click at [697, 566] on div "mon" at bounding box center [663, 578] width 79 height 53
click at [671, 563] on div "mon" at bounding box center [663, 578] width 79 height 53
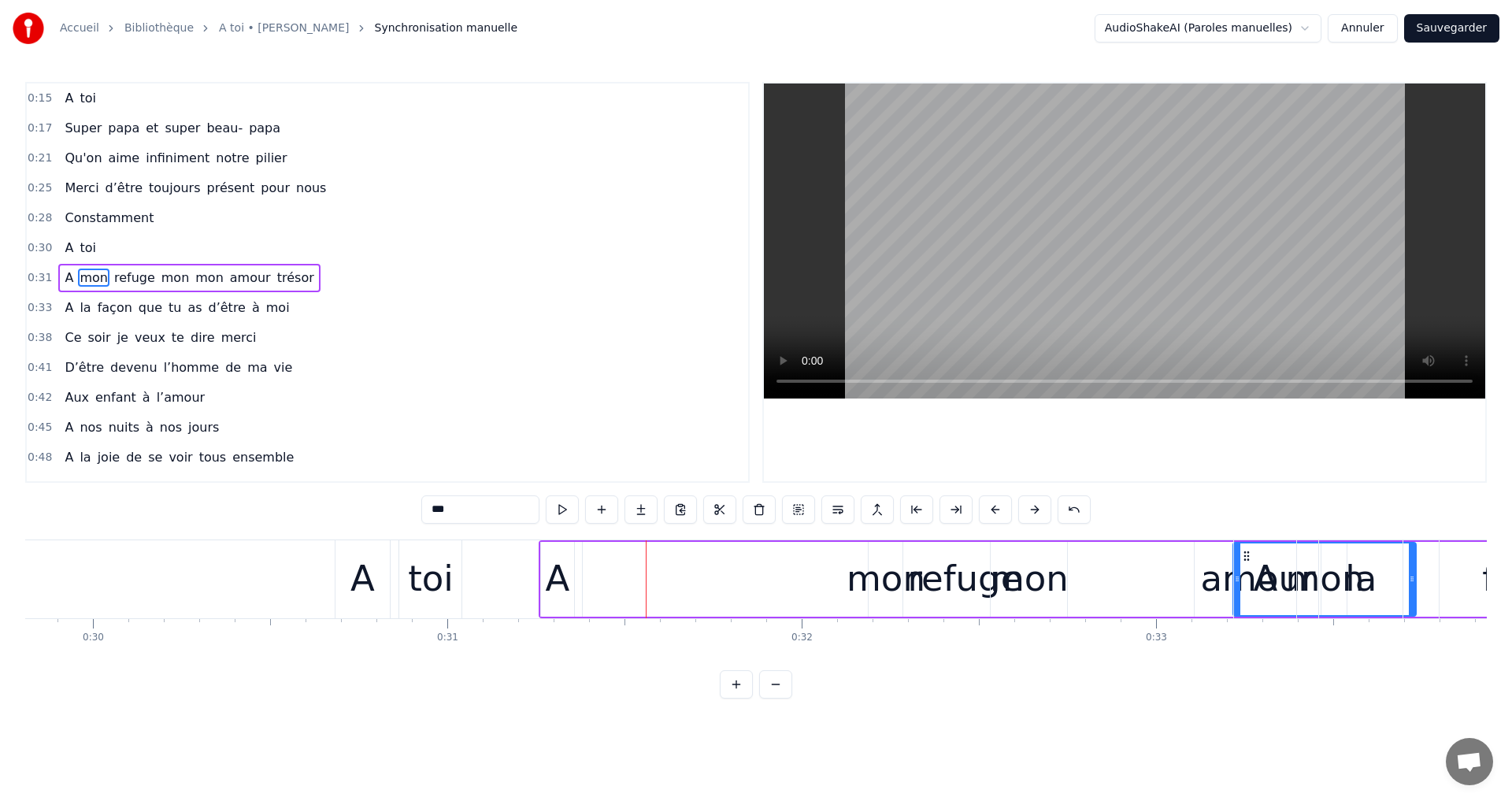
drag, startPoint x: 582, startPoint y: 550, endPoint x: 1238, endPoint y: 618, distance: 659.5
click at [561, 550] on div "A" at bounding box center [553, 579] width 33 height 75
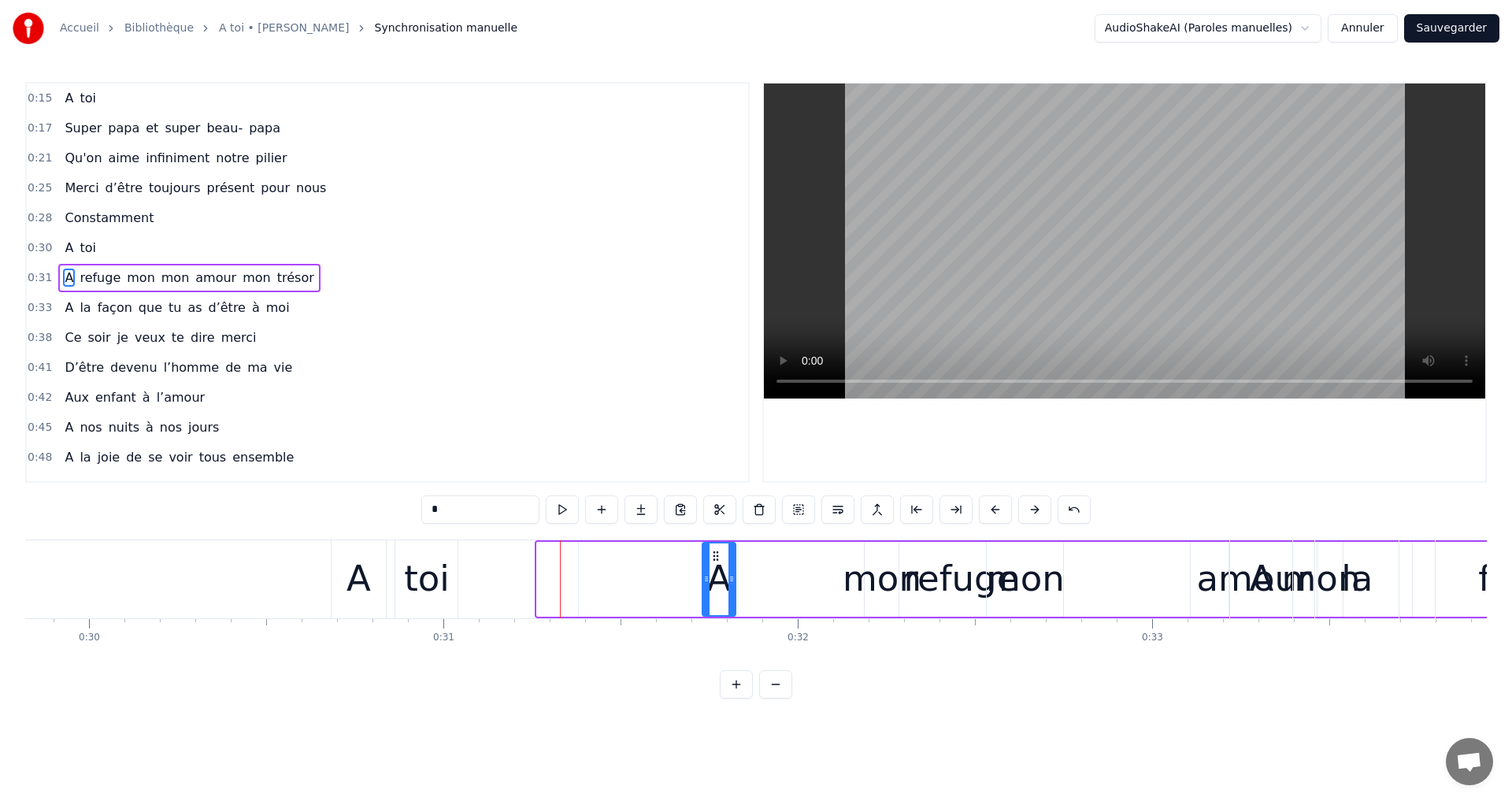
drag, startPoint x: 552, startPoint y: 552, endPoint x: 721, endPoint y: 586, distance: 172.4
click at [1264, 582] on div "A" at bounding box center [1261, 578] width 25 height 53
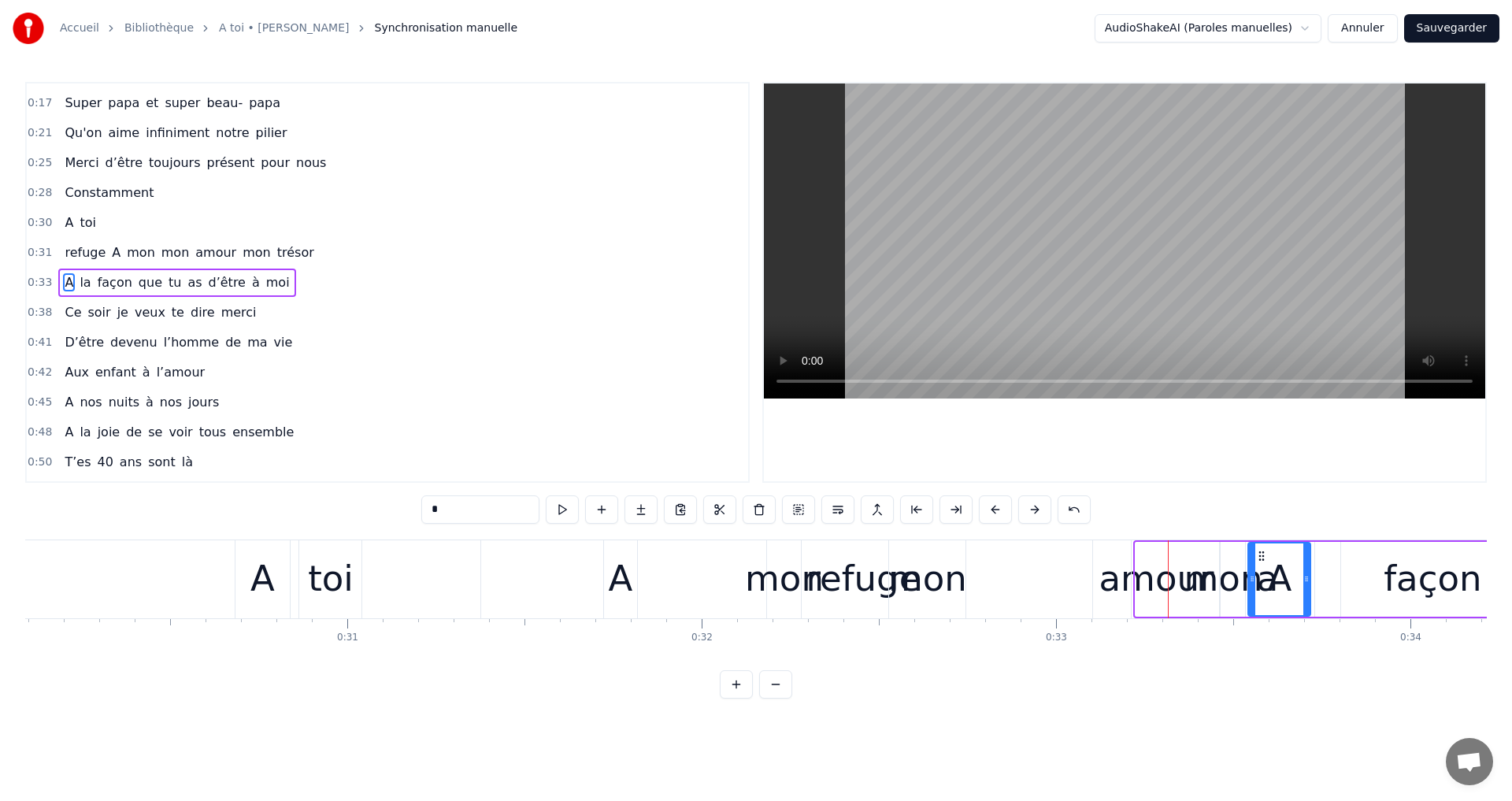
drag, startPoint x: 1243, startPoint y: 553, endPoint x: 1353, endPoint y: 602, distance: 120.4
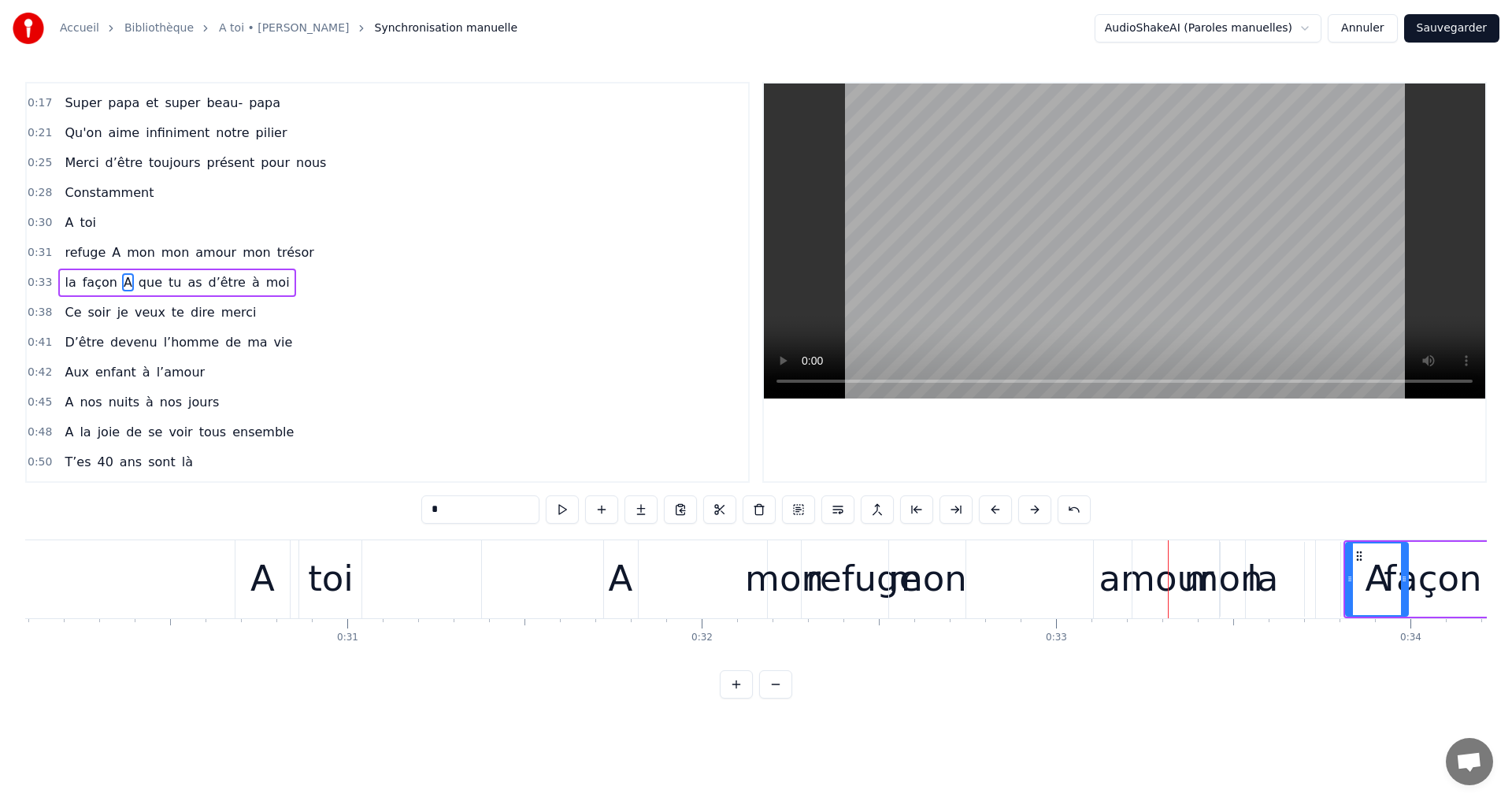
scroll to position [0, 10671]
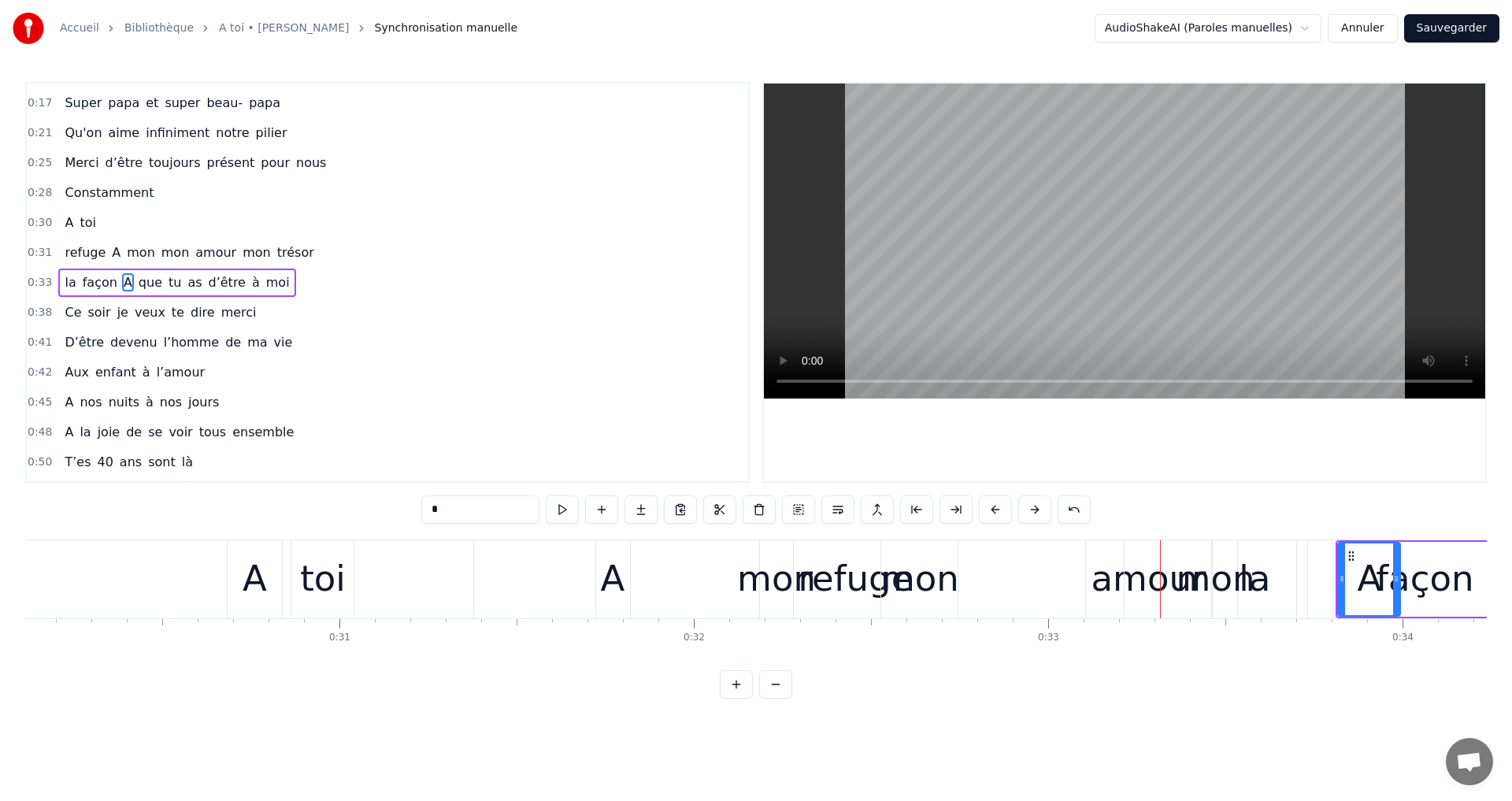
click at [1216, 570] on div "la" at bounding box center [1254, 579] width 84 height 75
click at [1168, 576] on div "mon" at bounding box center [1215, 579] width 183 height 78
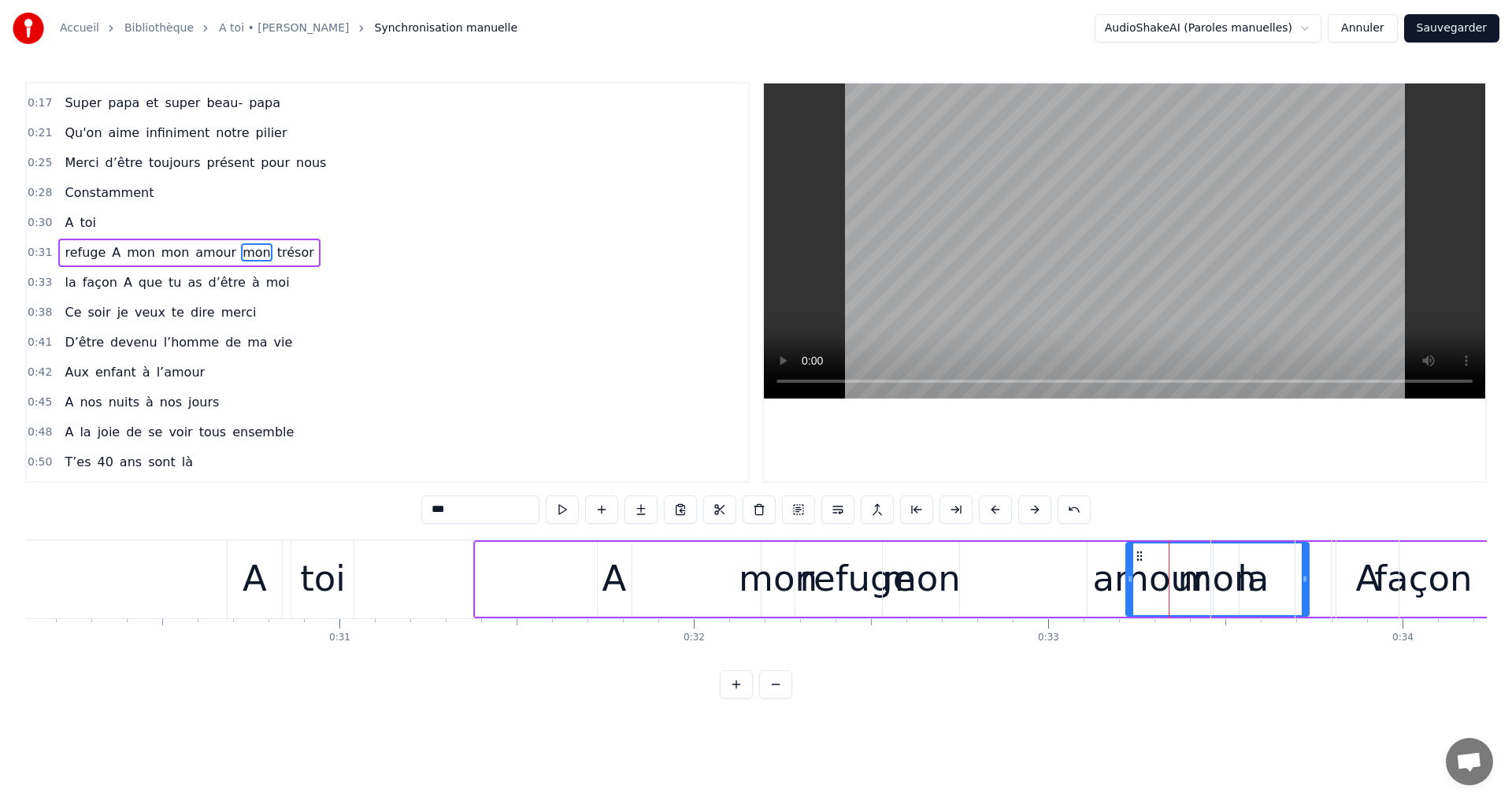
scroll to position [0, 0]
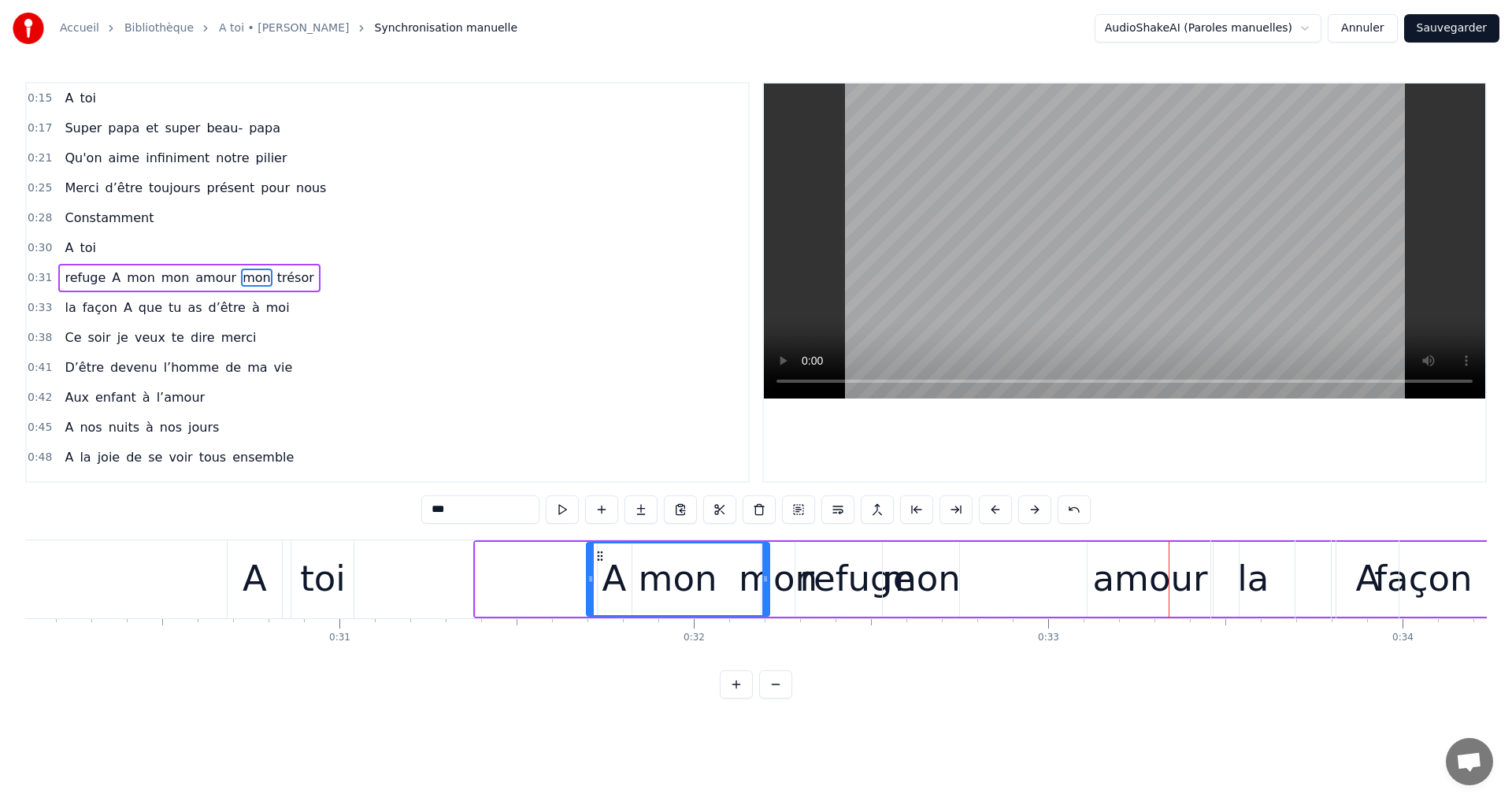
drag, startPoint x: 1138, startPoint y: 551, endPoint x: 598, endPoint y: 664, distance: 551.7
click at [598, 658] on div "A toi Super papa et super beau- papa [PERSON_NAME]on aime infiniment notre pili…" at bounding box center [756, 598] width 1462 height 118
click at [939, 598] on div "mon" at bounding box center [921, 578] width 79 height 53
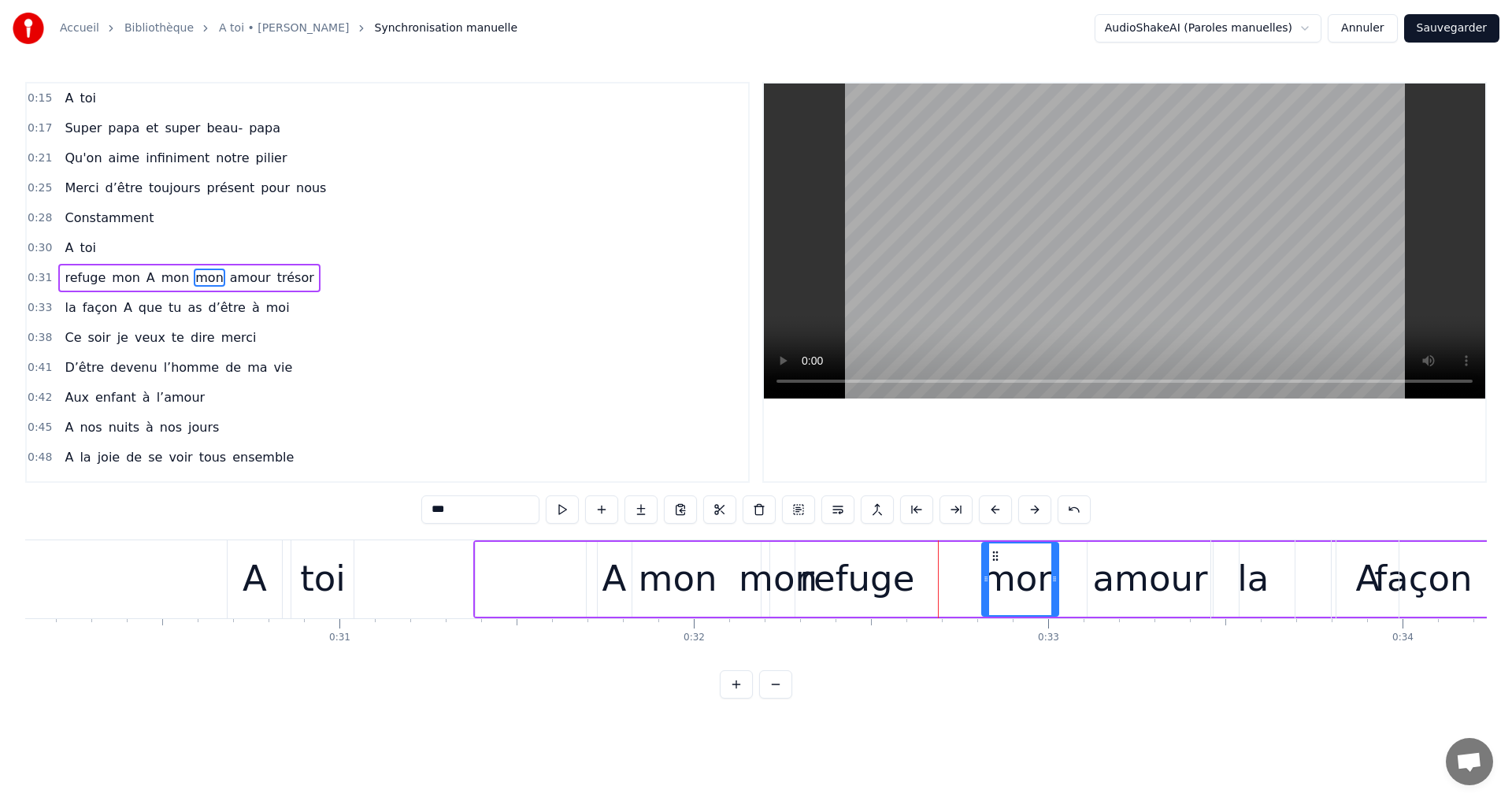
drag, startPoint x: 896, startPoint y: 554, endPoint x: 1019, endPoint y: 555, distance: 123.0
click at [1001, 555] on icon at bounding box center [995, 556] width 13 height 13
click at [844, 598] on div "refuge" at bounding box center [857, 578] width 115 height 53
type input "******"
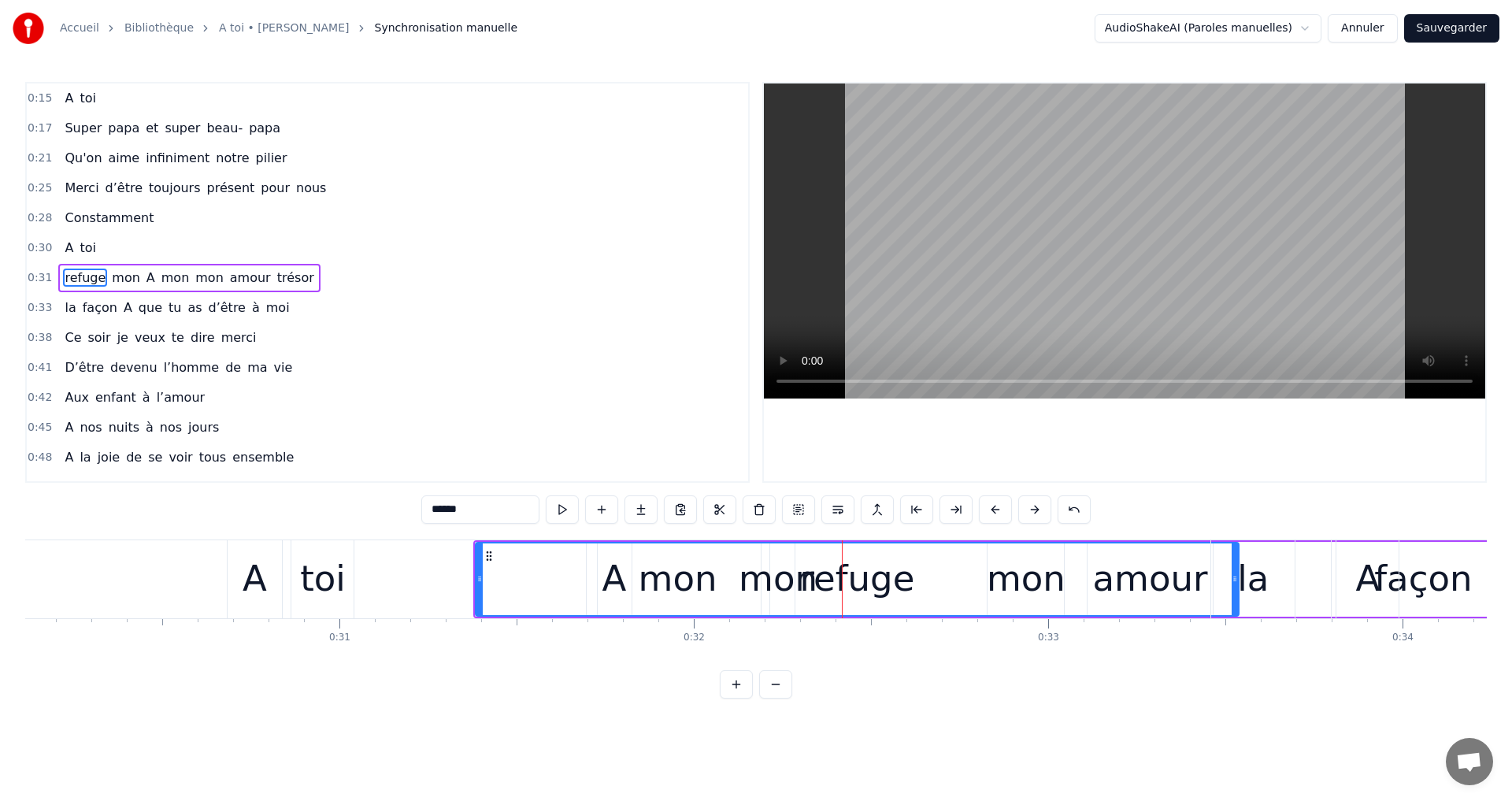
click at [878, 584] on div "refuge" at bounding box center [857, 578] width 115 height 53
click at [837, 583] on div "refuge" at bounding box center [857, 578] width 115 height 53
click at [813, 579] on div "refuge" at bounding box center [857, 578] width 115 height 53
click at [1132, 572] on div "refuge" at bounding box center [857, 579] width 762 height 72
click at [1131, 572] on div at bounding box center [1131, 579] width 1 height 78
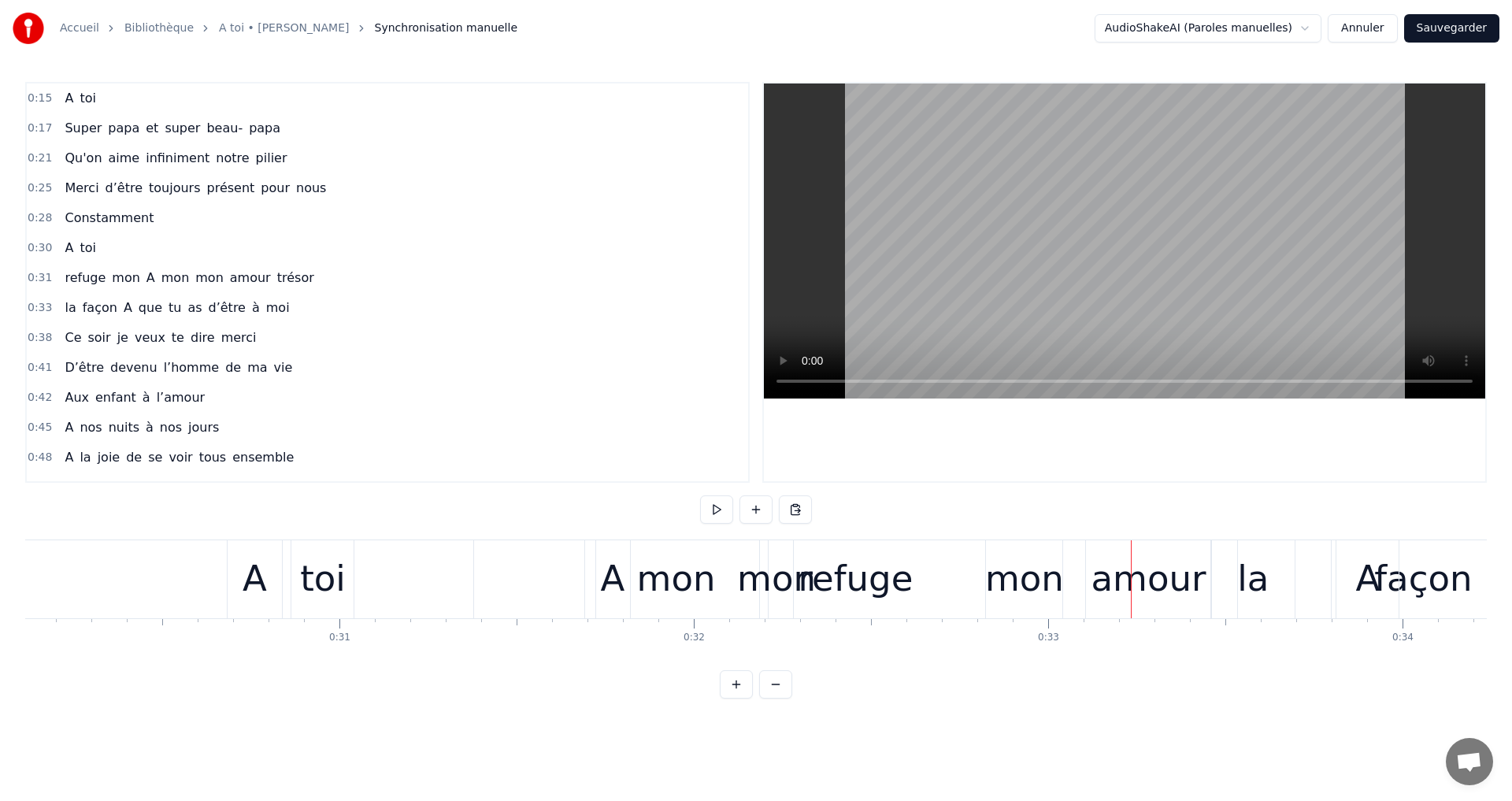
click at [1126, 593] on div "amour" at bounding box center [1149, 578] width 115 height 53
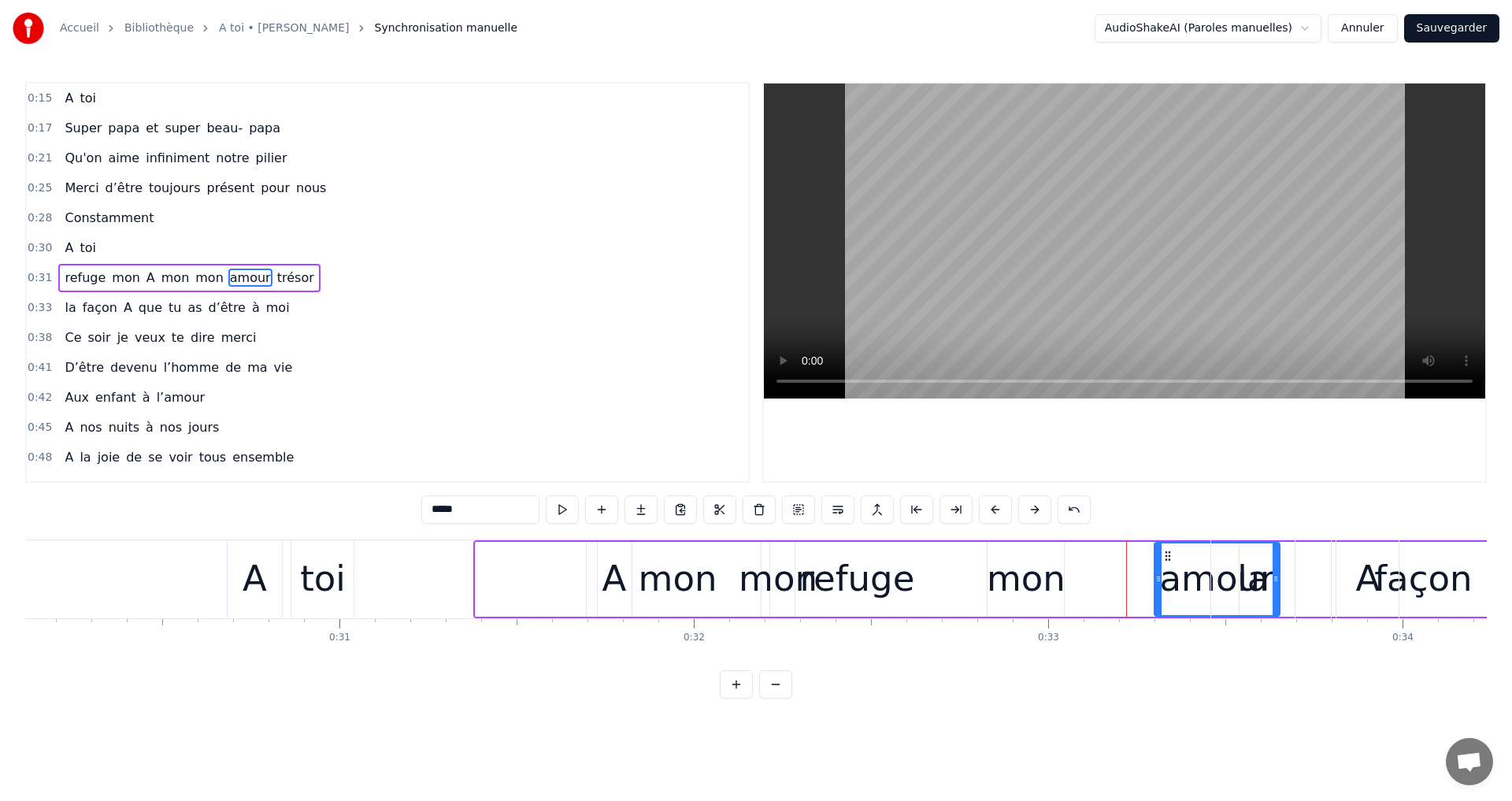
drag, startPoint x: 1099, startPoint y: 552, endPoint x: 1150, endPoint y: 692, distance: 149.0
click at [1155, 692] on div "0:15 A toi 0:17 Super papa et super beau- papa 0:21 Qu'on aime infiniment notre…" at bounding box center [756, 390] width 1462 height 617
click at [819, 567] on div "refuge" at bounding box center [857, 578] width 115 height 53
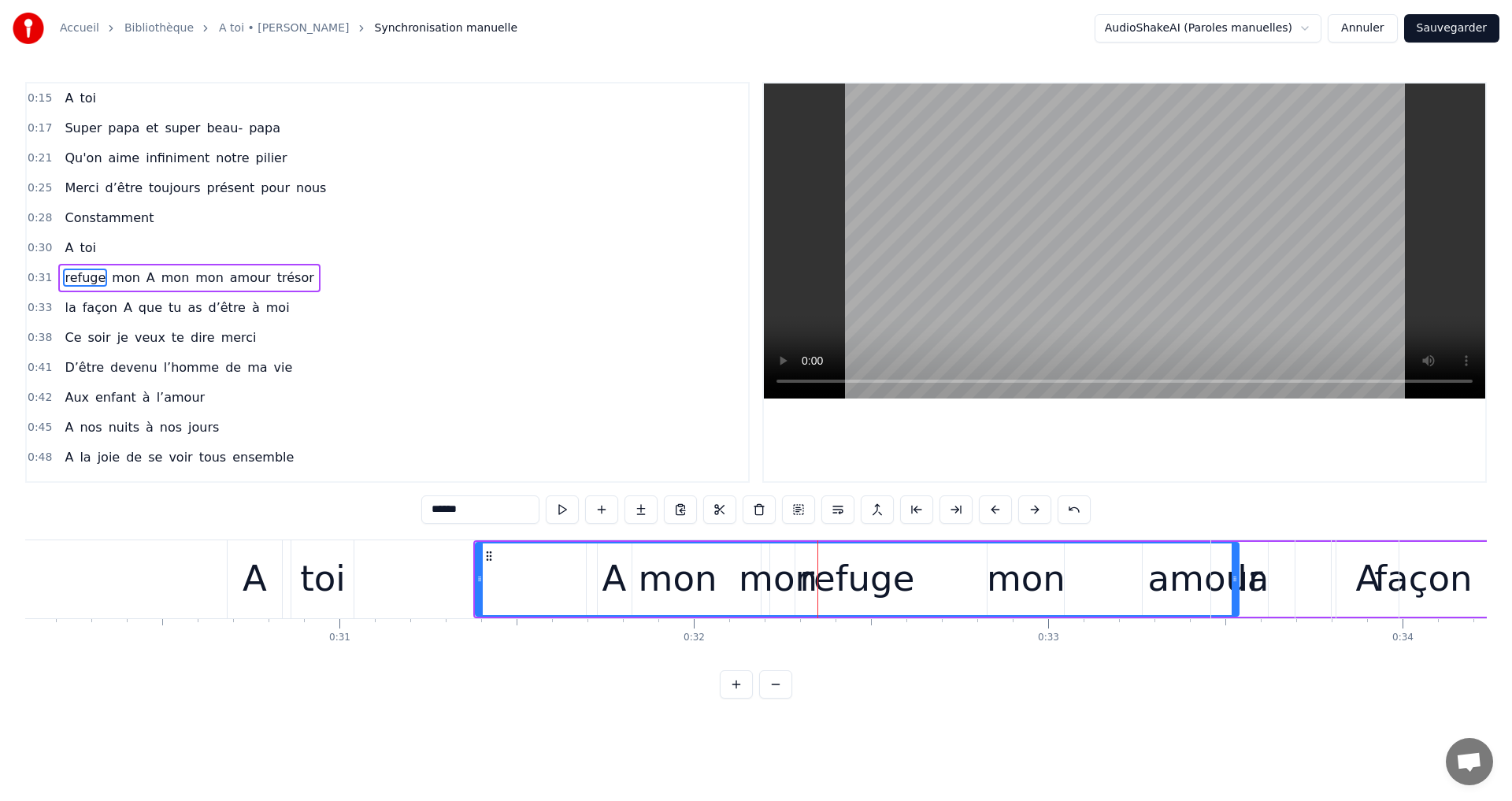
click at [843, 579] on div "refuge" at bounding box center [857, 578] width 115 height 53
click at [851, 610] on div "refuge" at bounding box center [857, 579] width 762 height 72
click at [860, 563] on div "refuge" at bounding box center [857, 578] width 115 height 53
click at [813, 584] on div "refuge" at bounding box center [857, 578] width 115 height 53
click at [780, 578] on div "refuge" at bounding box center [857, 579] width 762 height 72
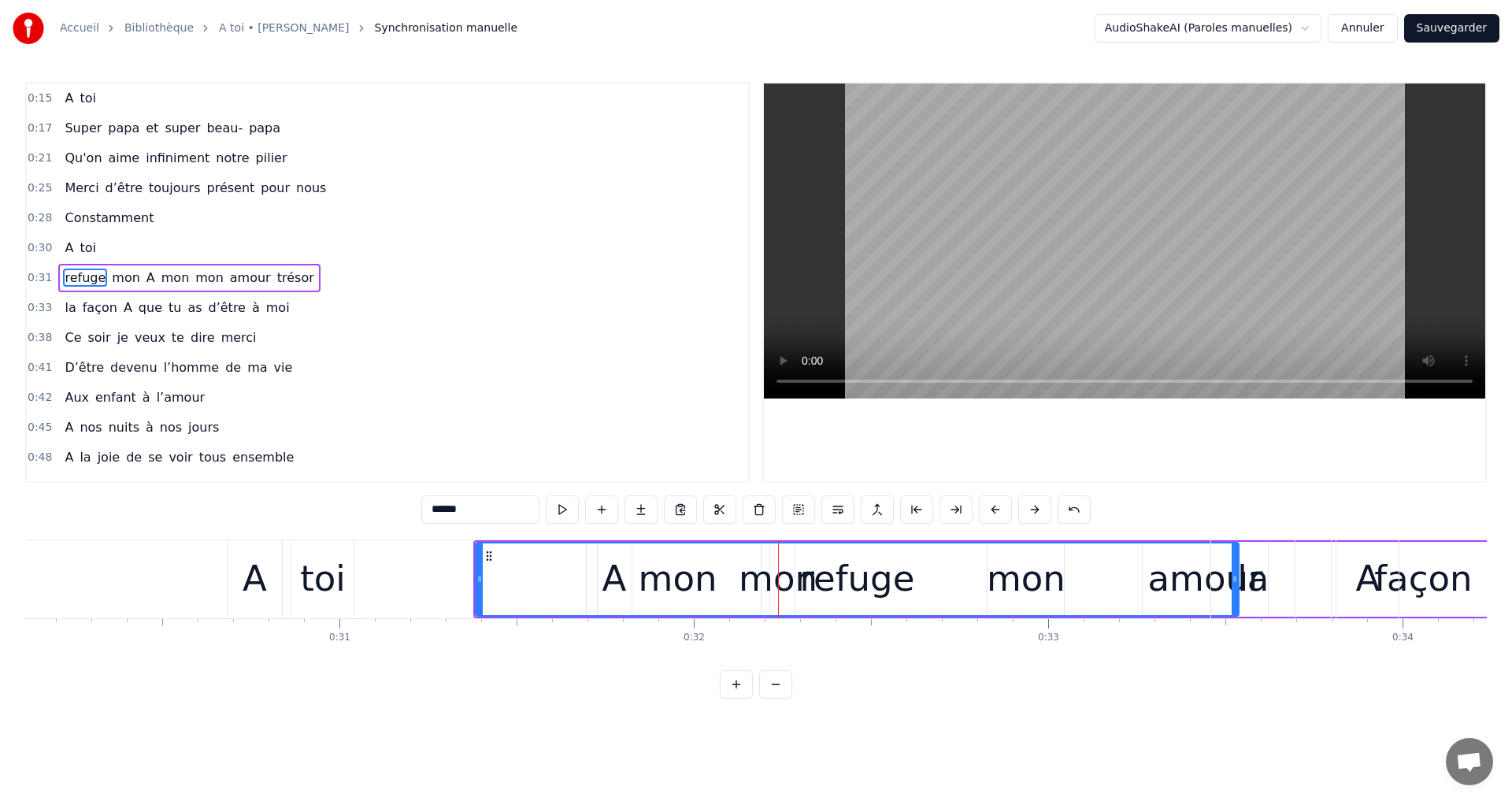
click at [753, 582] on div "refuge" at bounding box center [857, 579] width 762 height 72
click at [847, 588] on div "refuge" at bounding box center [857, 578] width 115 height 53
click at [829, 587] on div "refuge" at bounding box center [857, 578] width 115 height 53
click at [1009, 586] on div "refuge" at bounding box center [857, 579] width 762 height 72
click at [1049, 578] on div "refuge" at bounding box center [857, 579] width 762 height 72
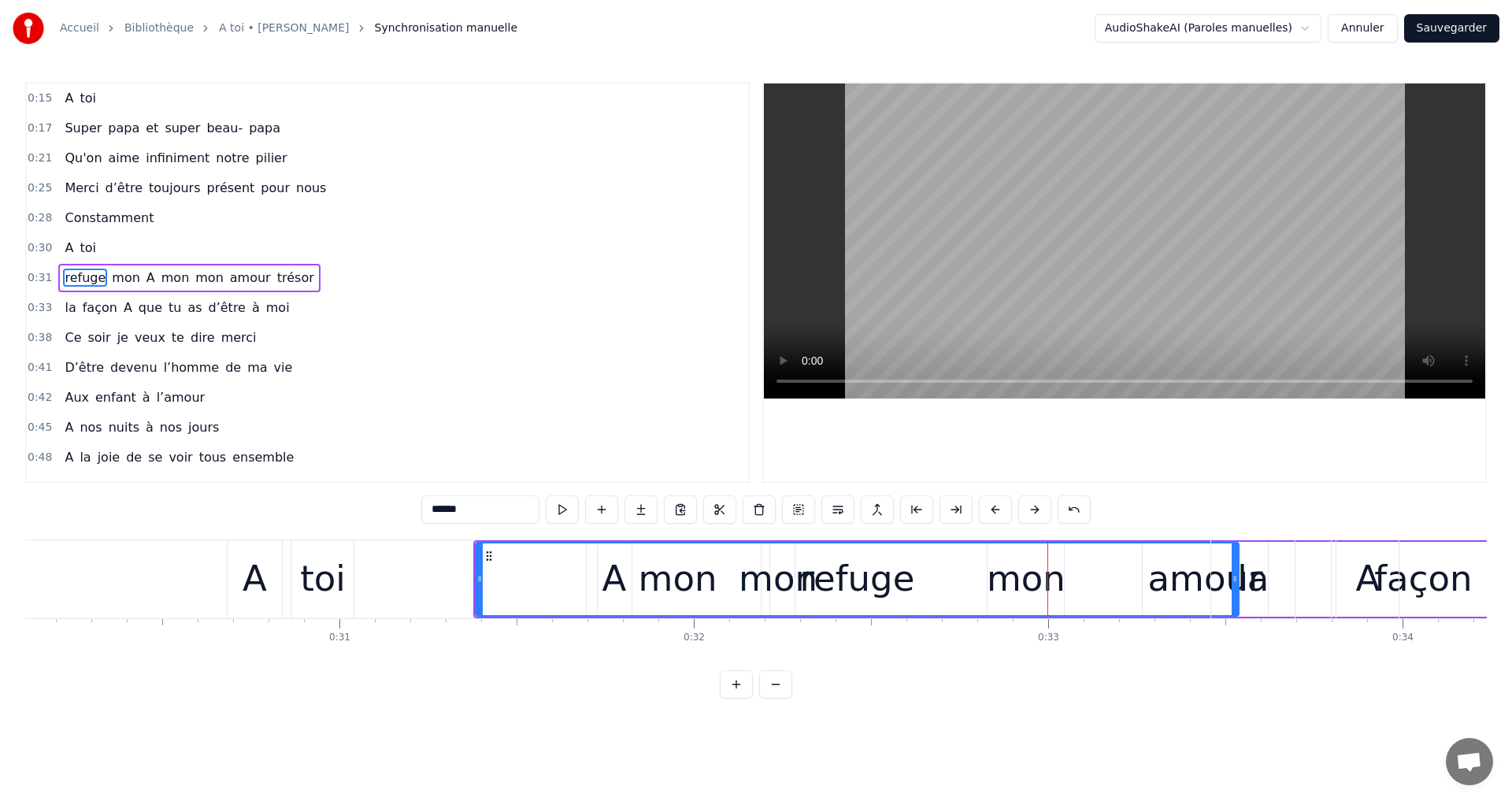
click at [1026, 587] on div "refuge" at bounding box center [857, 579] width 762 height 72
click at [995, 590] on div "refuge" at bounding box center [857, 579] width 762 height 72
drag, startPoint x: 1007, startPoint y: 586, endPoint x: 1031, endPoint y: 586, distance: 24.0
click at [1031, 586] on div "refuge" at bounding box center [857, 579] width 762 height 72
click at [1049, 582] on div "refuge" at bounding box center [857, 579] width 762 height 72
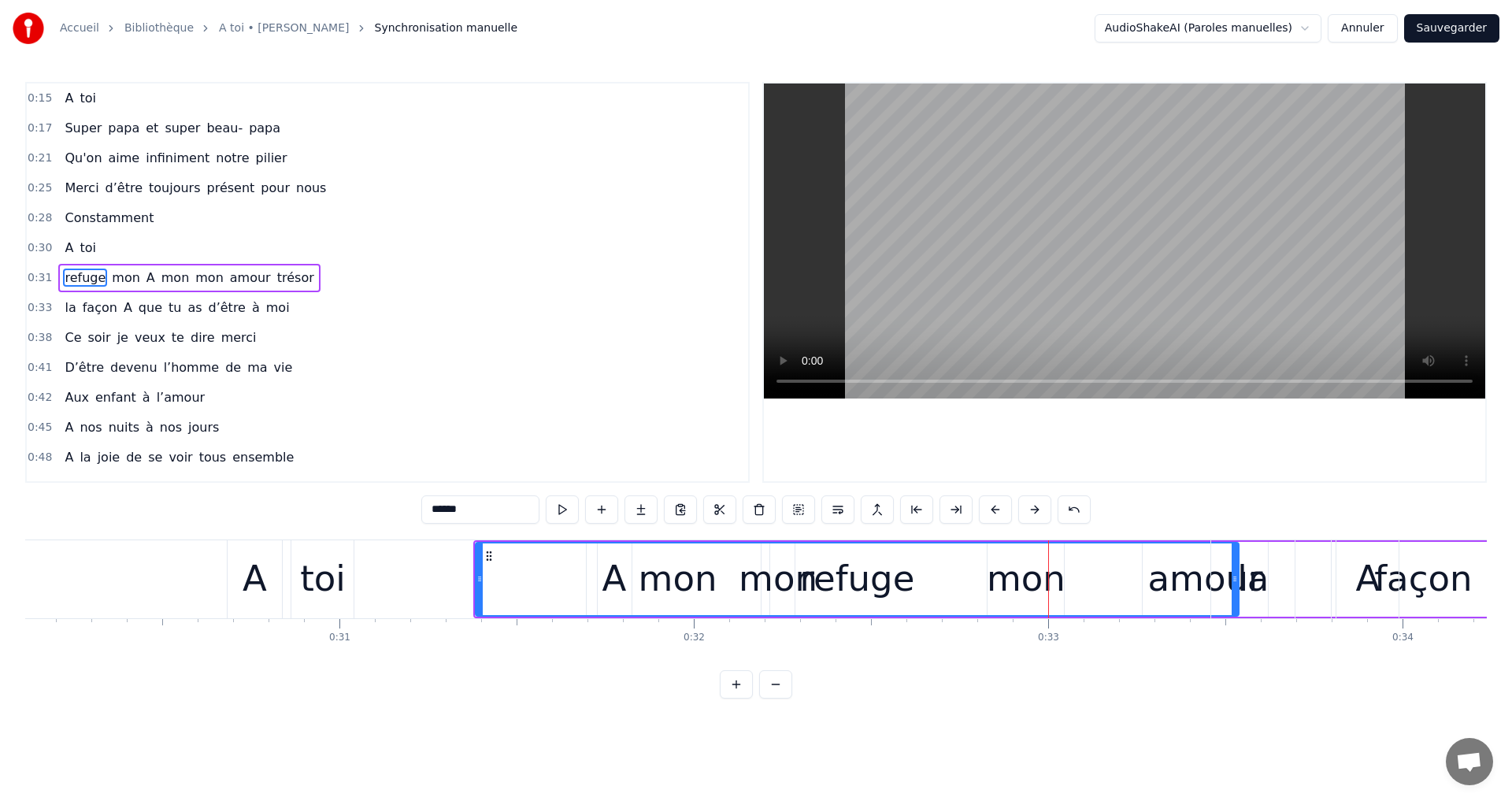
click at [845, 585] on div "refuge" at bounding box center [857, 578] width 115 height 53
click at [797, 575] on div "refuge" at bounding box center [857, 579] width 762 height 72
click at [838, 579] on div "refuge" at bounding box center [857, 578] width 115 height 53
click at [771, 570] on div "refuge" at bounding box center [857, 579] width 762 height 72
click at [742, 582] on div "refuge" at bounding box center [857, 579] width 762 height 72
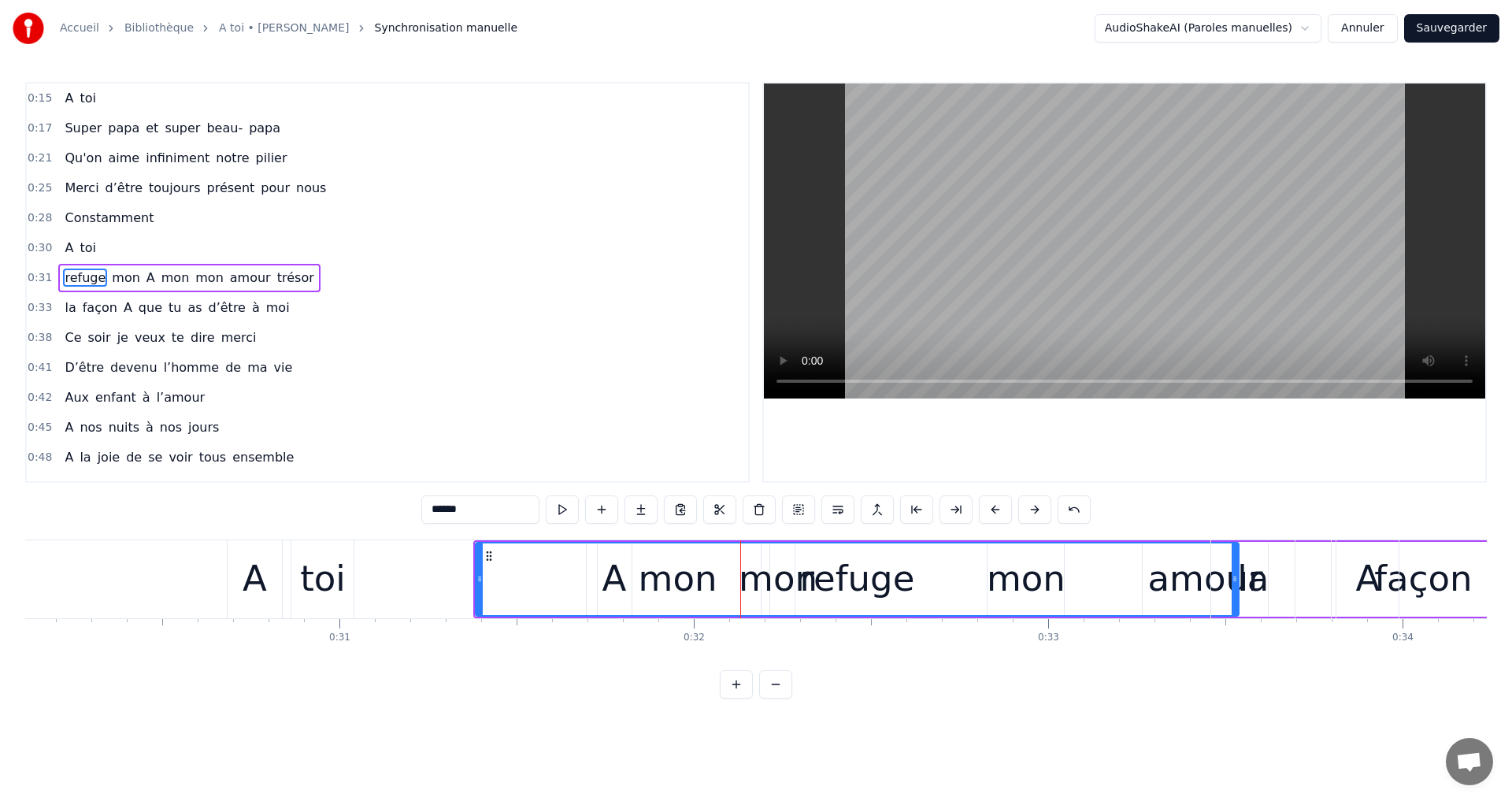
click at [817, 564] on div "refuge" at bounding box center [857, 579] width 762 height 72
click at [830, 553] on div "refuge" at bounding box center [857, 578] width 115 height 53
drag, startPoint x: 841, startPoint y: 594, endPoint x: 927, endPoint y: 582, distance: 86.8
click at [842, 594] on div "refuge" at bounding box center [857, 578] width 115 height 53
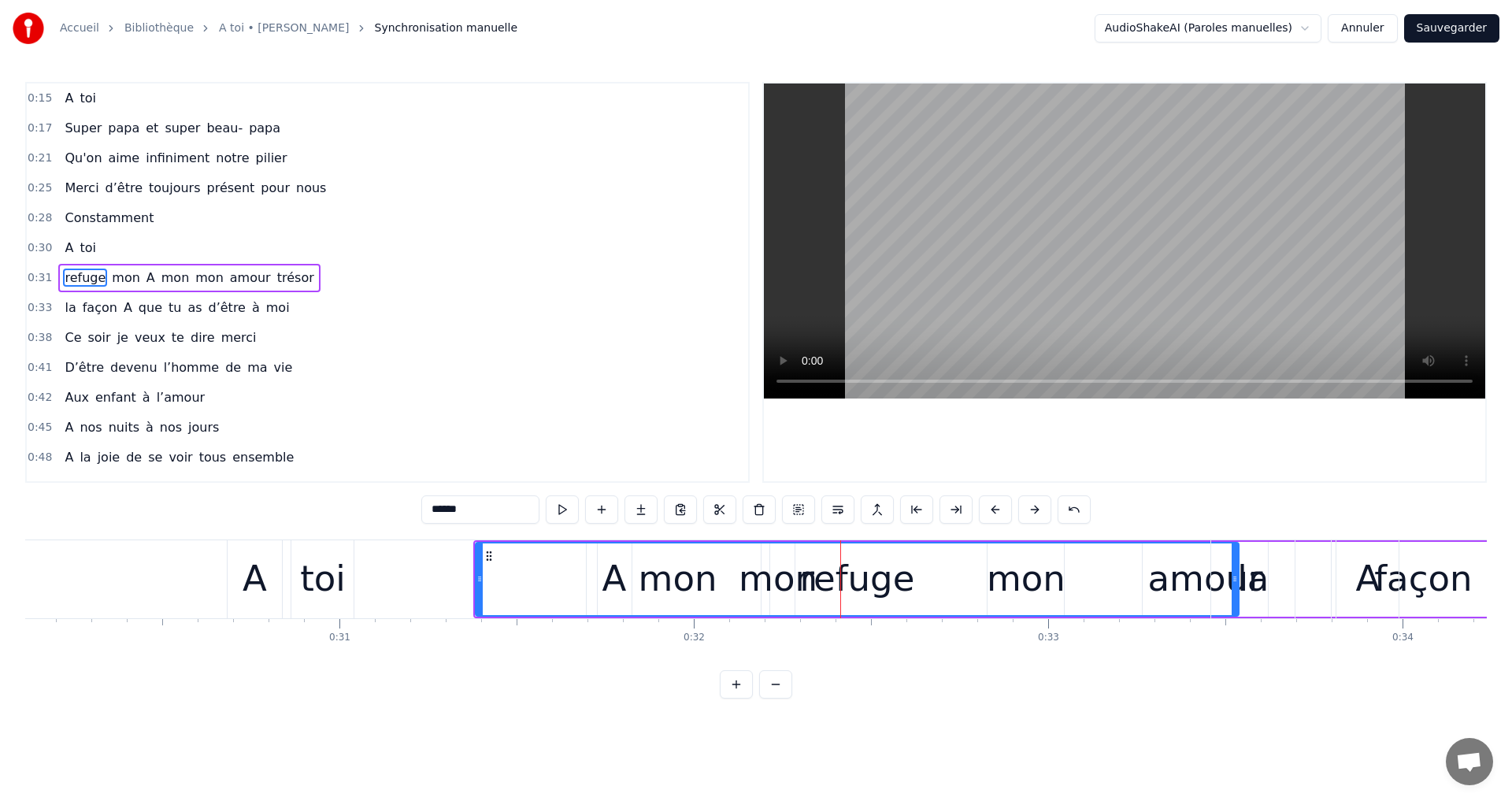
click at [905, 578] on div "refuge" at bounding box center [857, 578] width 115 height 53
click at [979, 585] on div "refuge" at bounding box center [857, 579] width 762 height 72
click at [860, 562] on div "refuge" at bounding box center [857, 578] width 115 height 53
click at [793, 562] on div "refuge" at bounding box center [857, 579] width 762 height 72
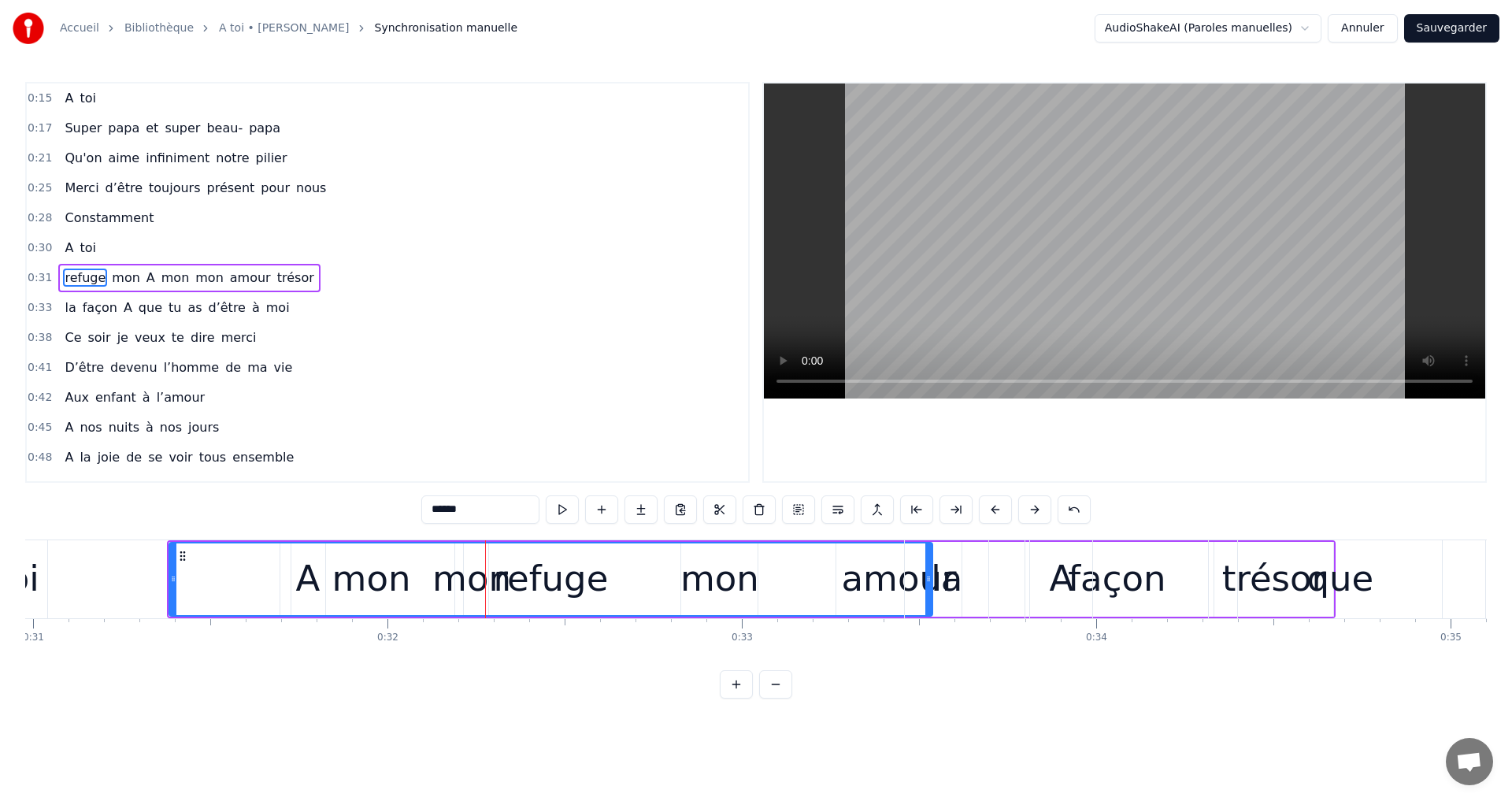
scroll to position [0, 10973]
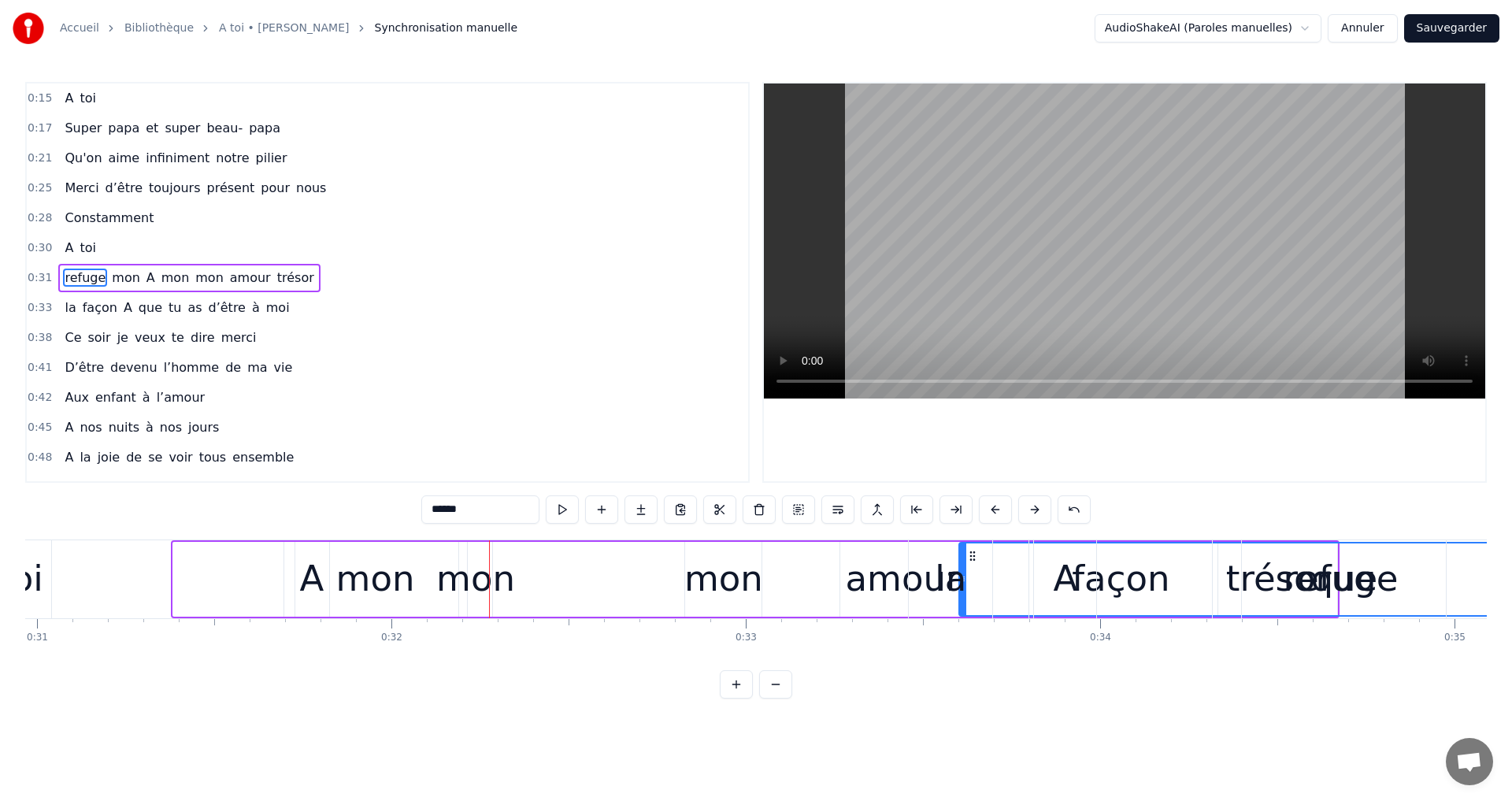
drag, startPoint x: 180, startPoint y: 557, endPoint x: 967, endPoint y: 709, distance: 801.5
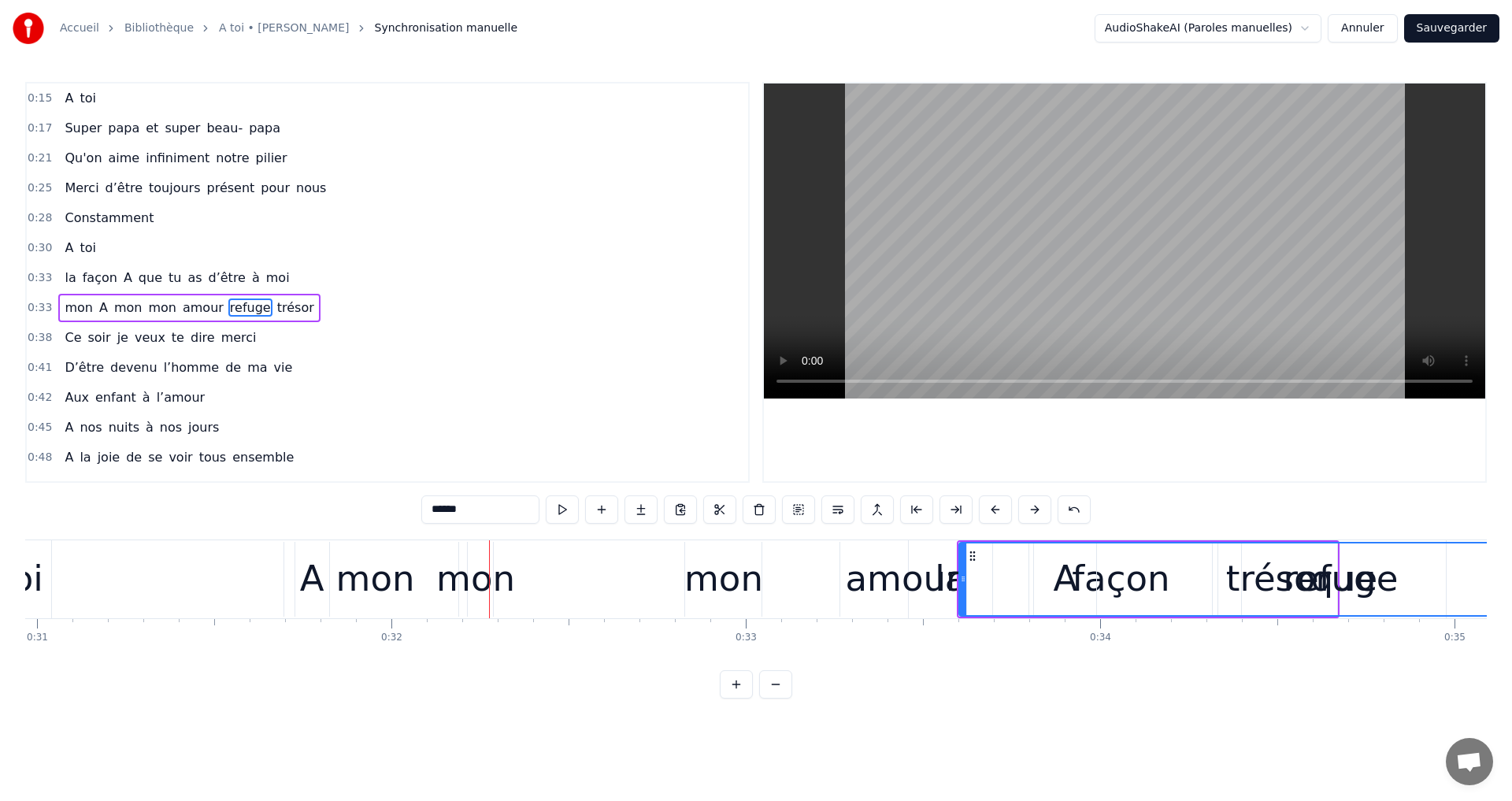
click at [473, 577] on div "mon" at bounding box center [475, 578] width 79 height 53
type input "***"
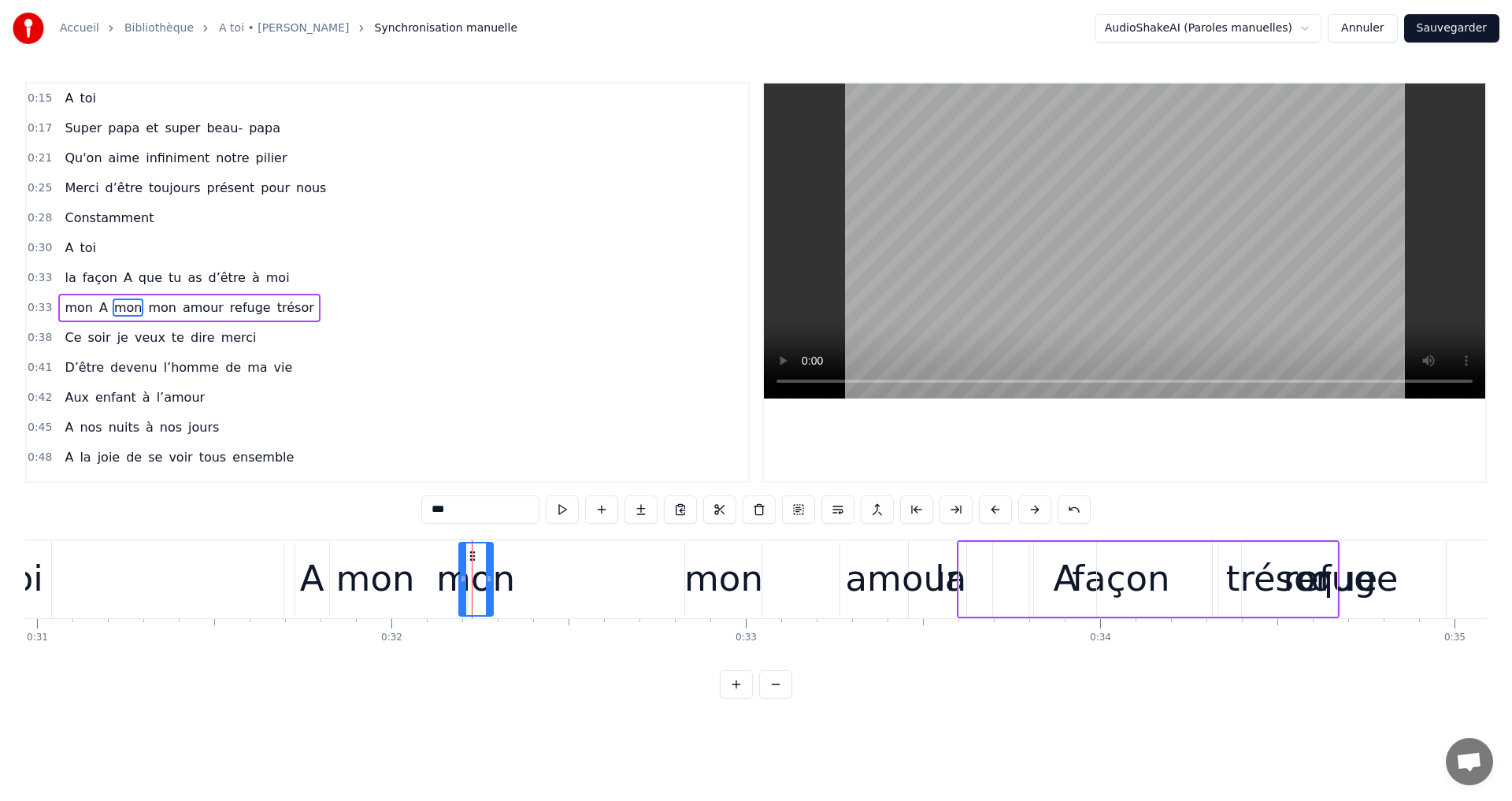
scroll to position [26, 0]
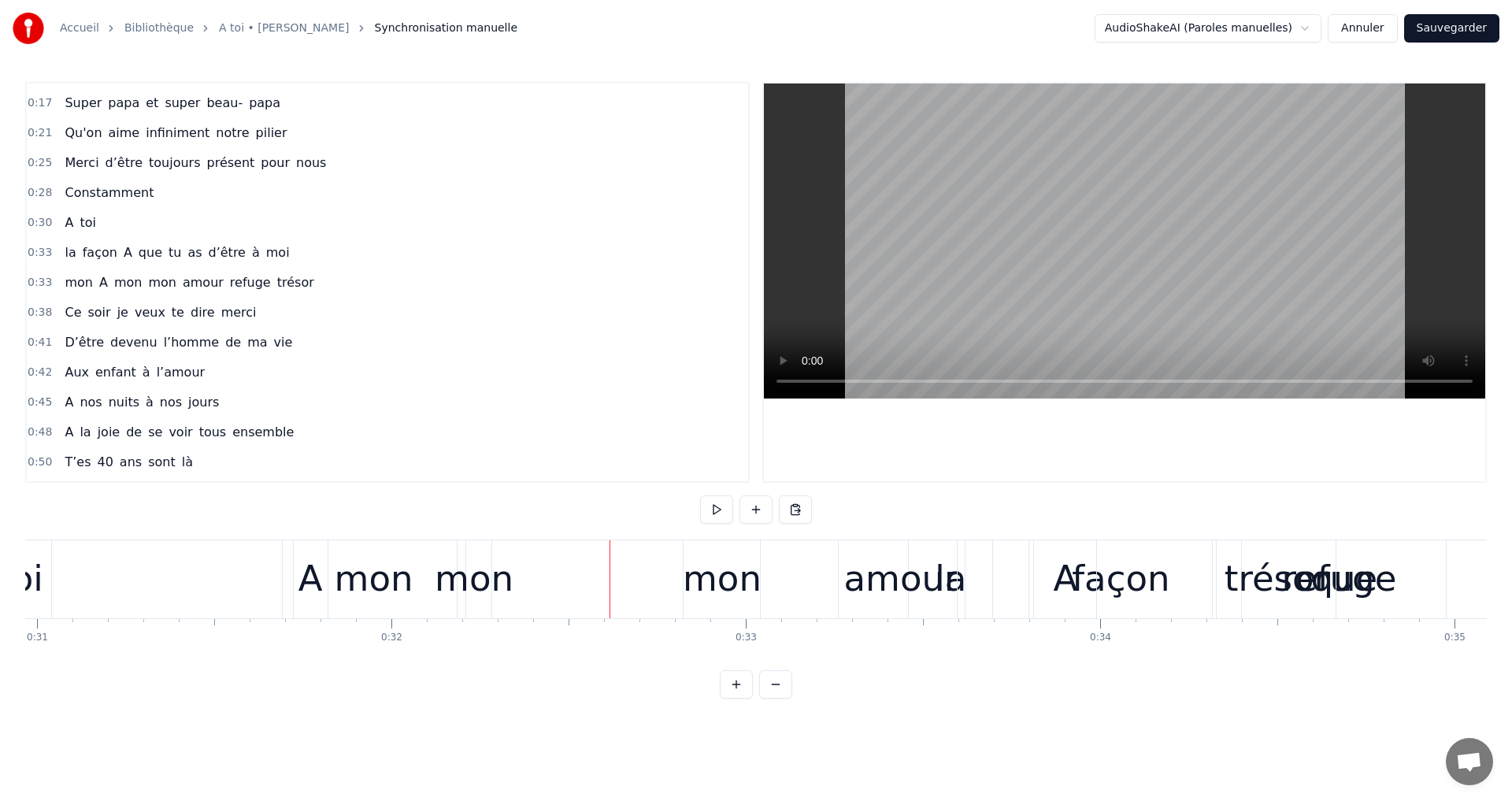
click at [467, 574] on div "mon" at bounding box center [474, 578] width 79 height 53
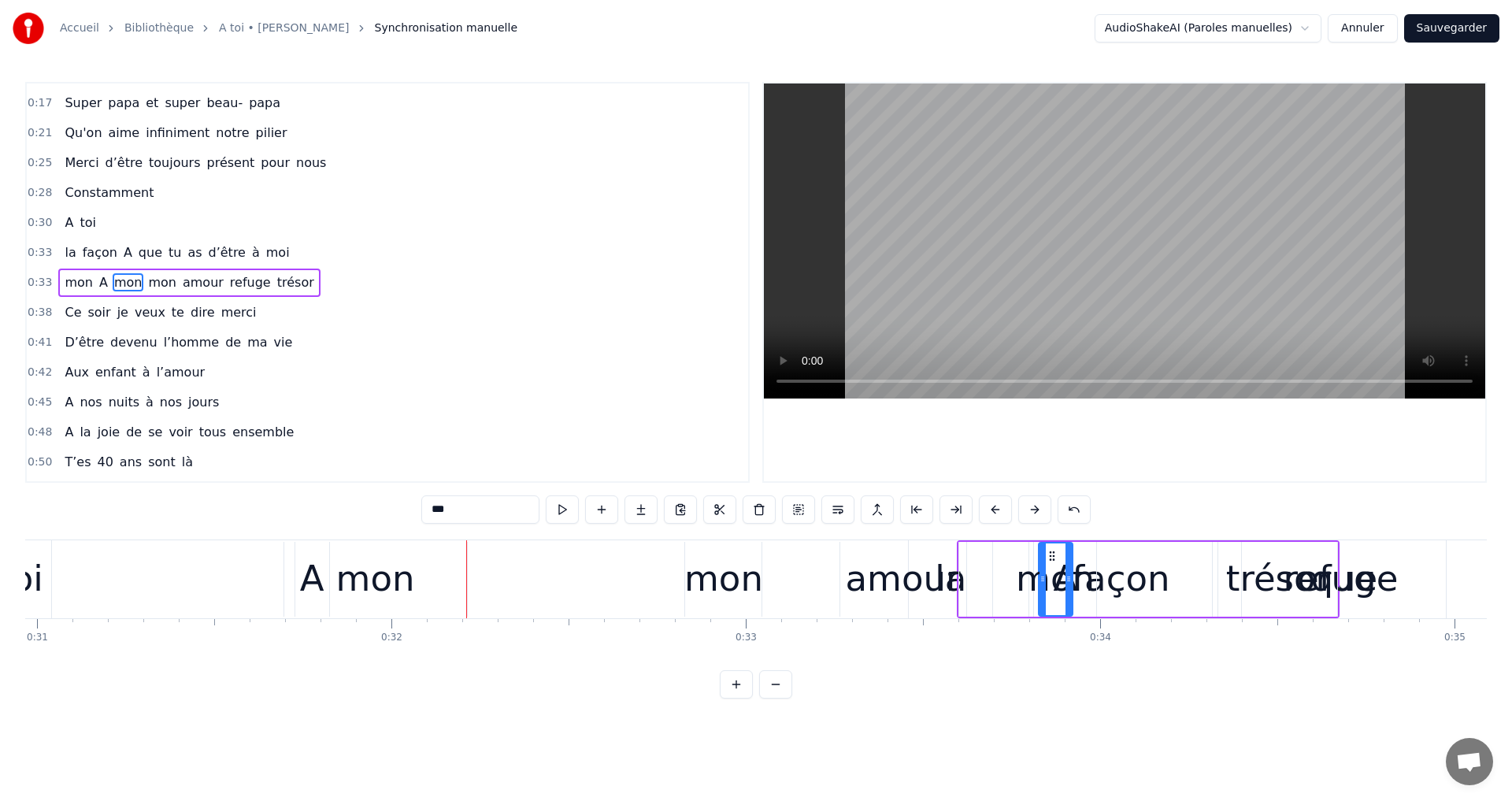
drag, startPoint x: 472, startPoint y: 553, endPoint x: 1052, endPoint y: 616, distance: 583.4
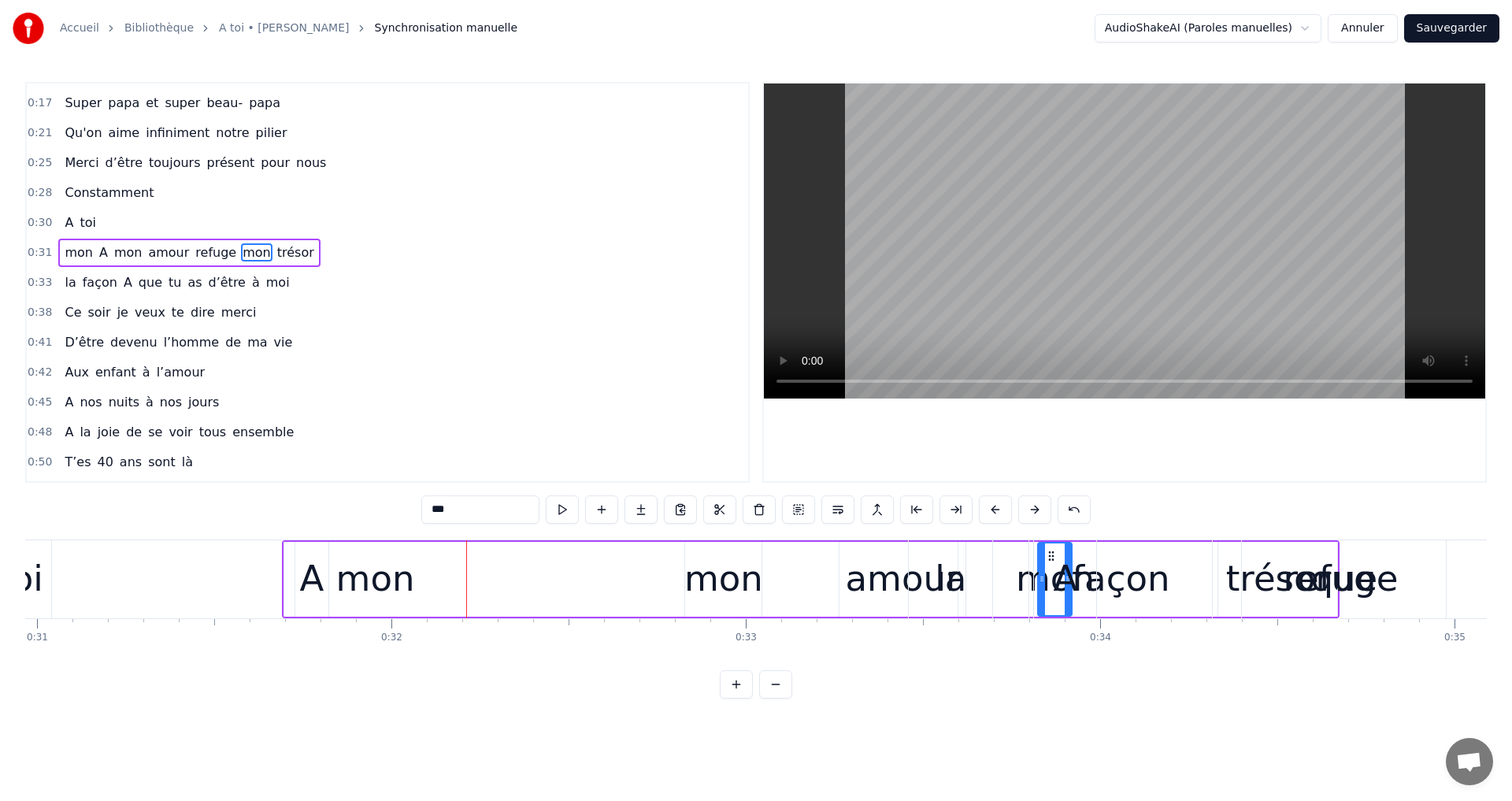
click at [890, 594] on div "amour" at bounding box center [903, 578] width 115 height 53
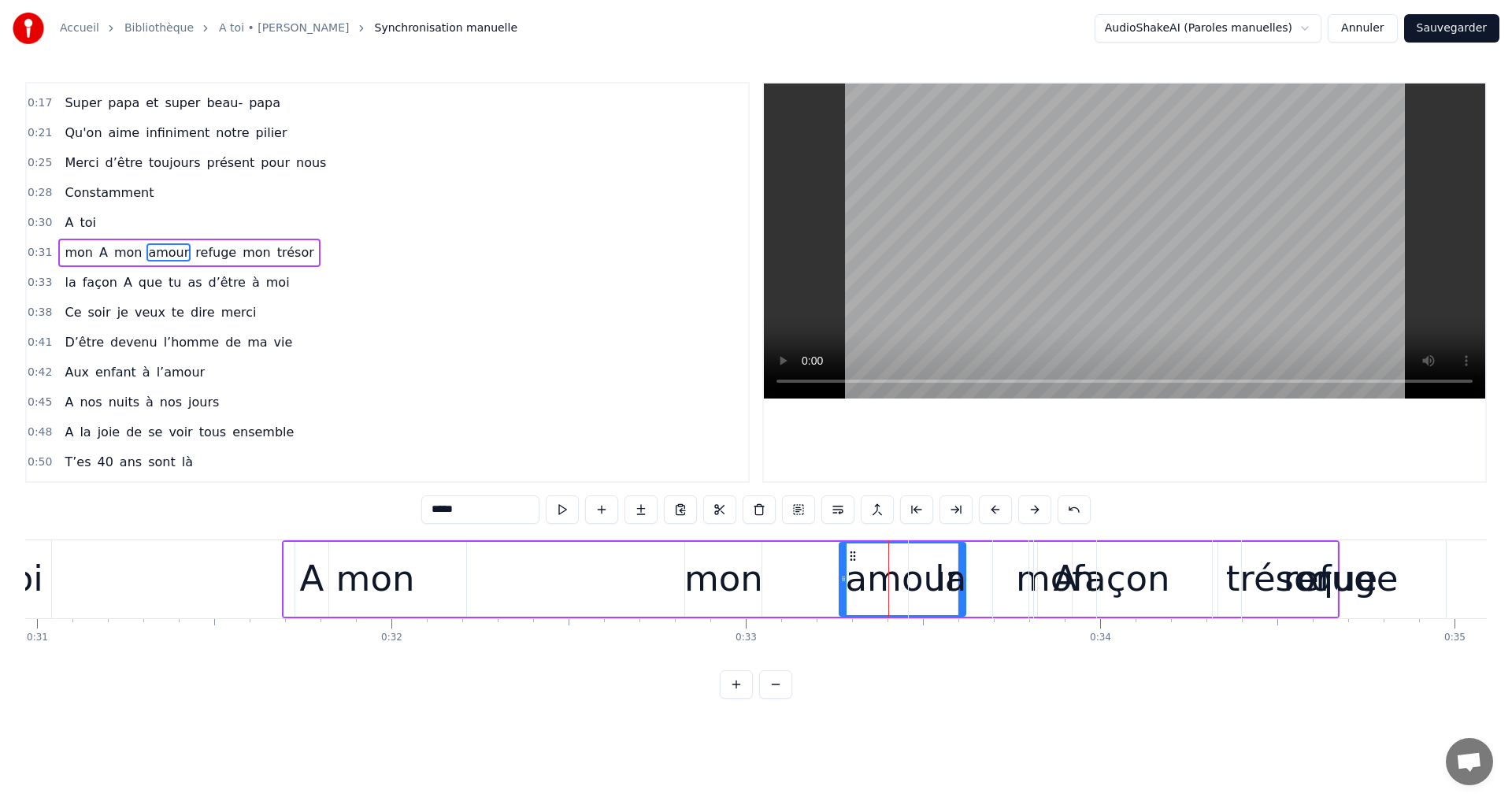
scroll to position [0, 0]
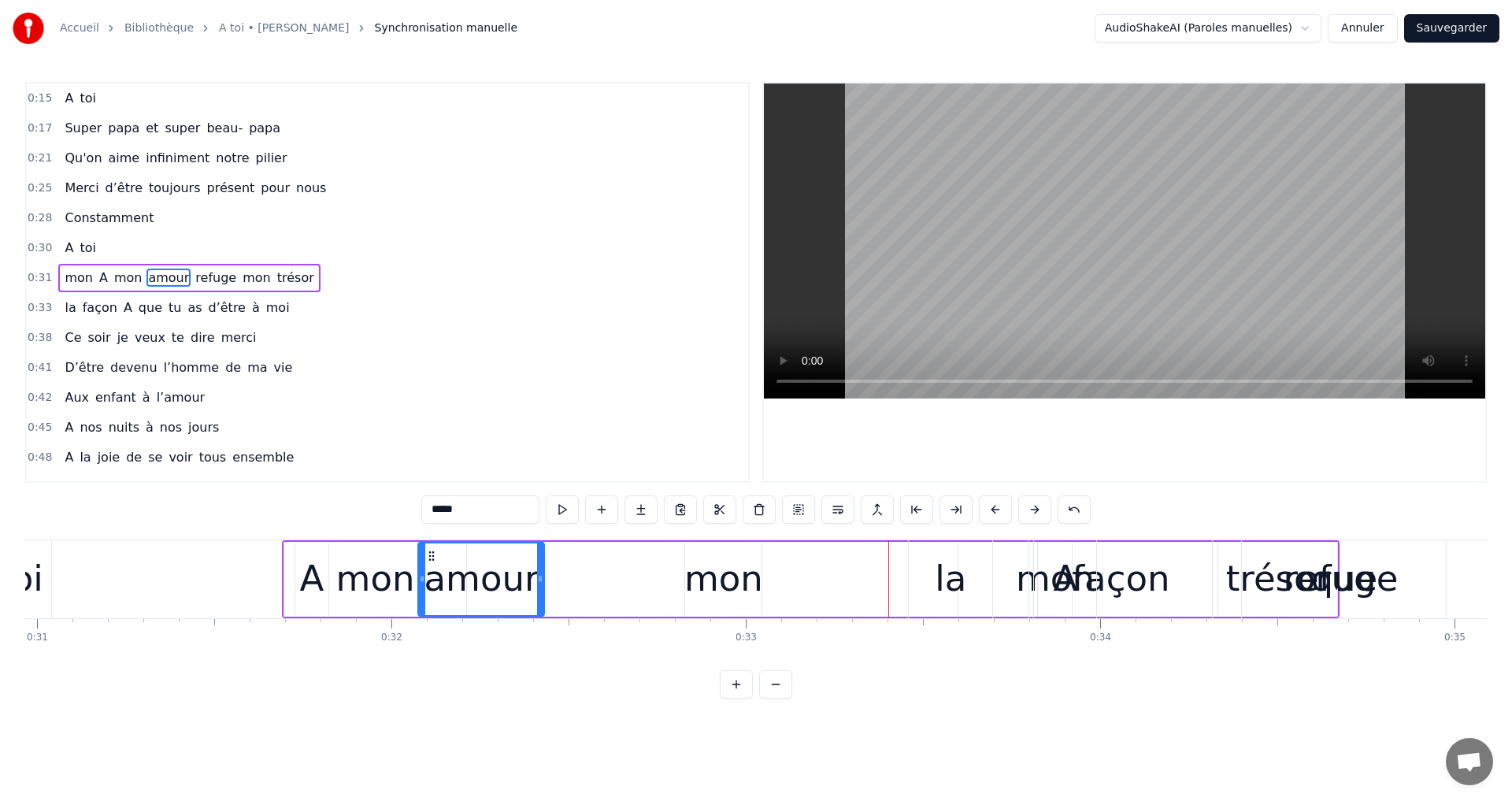
drag, startPoint x: 853, startPoint y: 551, endPoint x: 432, endPoint y: 566, distance: 421.3
click at [432, 566] on div "amour" at bounding box center [481, 579] width 124 height 72
click at [704, 566] on div "mon" at bounding box center [723, 578] width 79 height 53
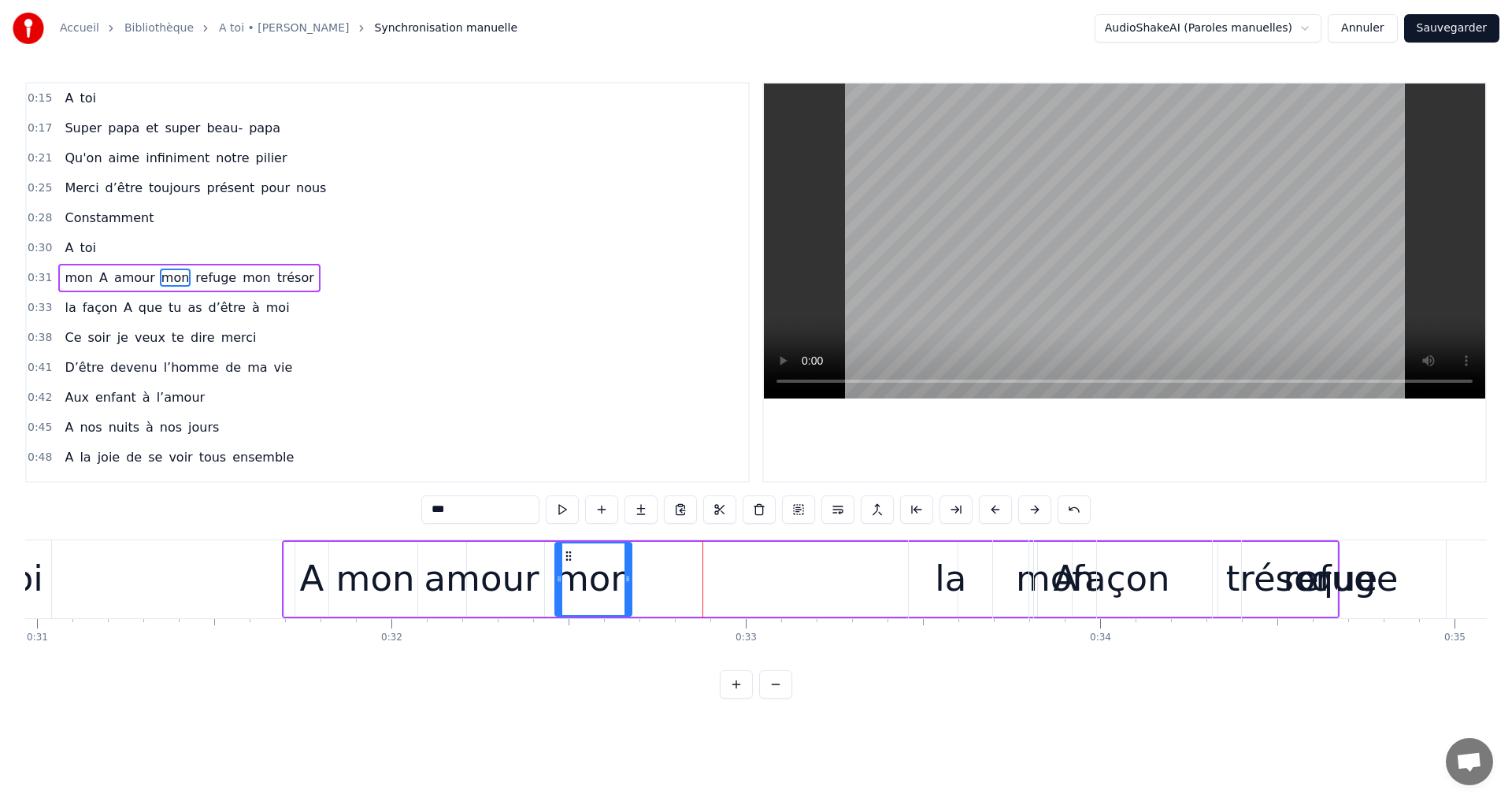
drag, startPoint x: 697, startPoint y: 556, endPoint x: 567, endPoint y: 578, distance: 131.8
click at [567, 578] on div "mon" at bounding box center [593, 579] width 75 height 72
click at [1325, 581] on div "que" at bounding box center [1344, 578] width 67 height 53
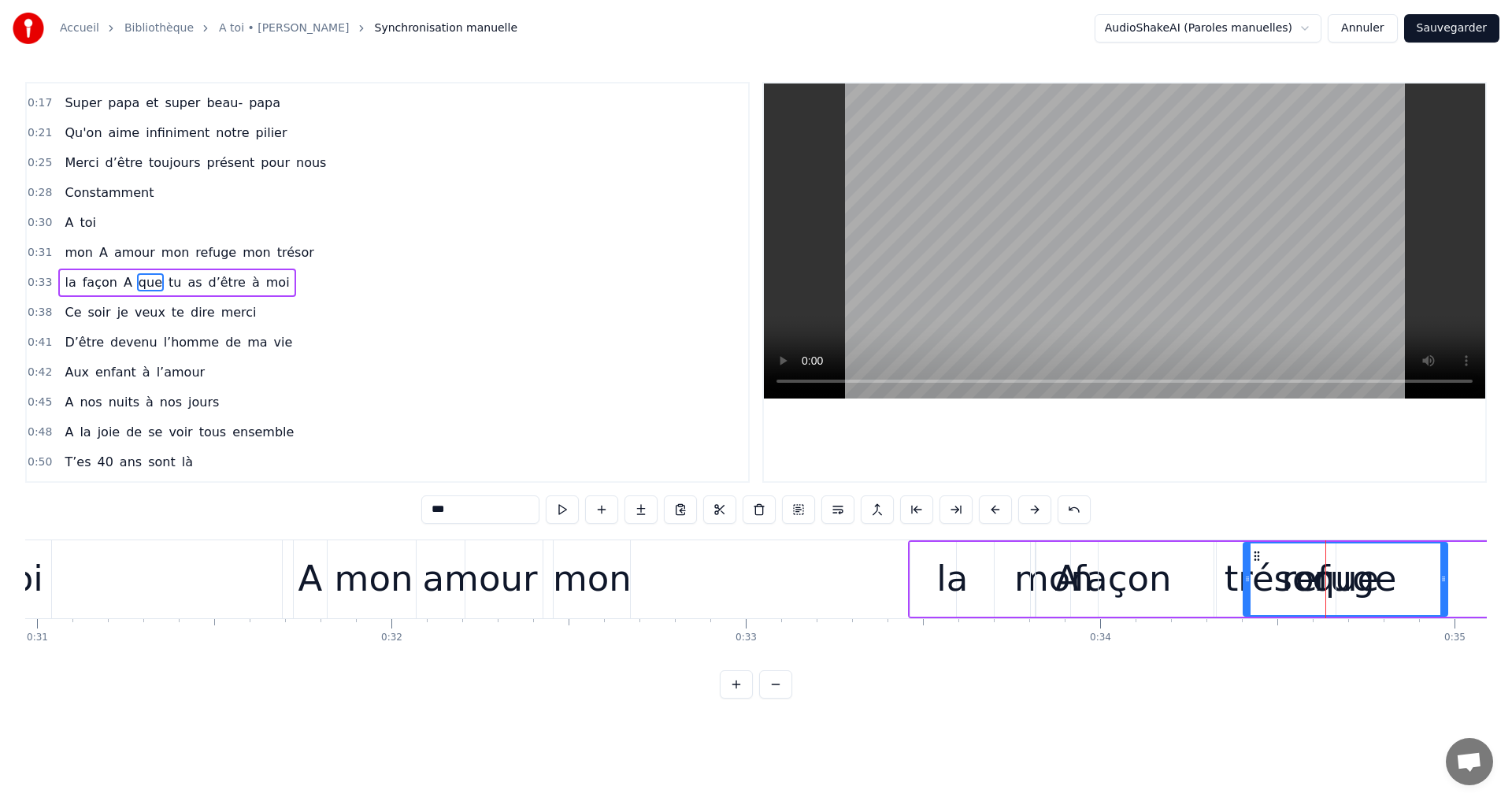
drag, startPoint x: 1254, startPoint y: 541, endPoint x: 1247, endPoint y: 556, distance: 16.6
click at [1247, 556] on div "que" at bounding box center [1345, 579] width 206 height 75
click at [1133, 584] on div "façon" at bounding box center [1122, 578] width 97 height 53
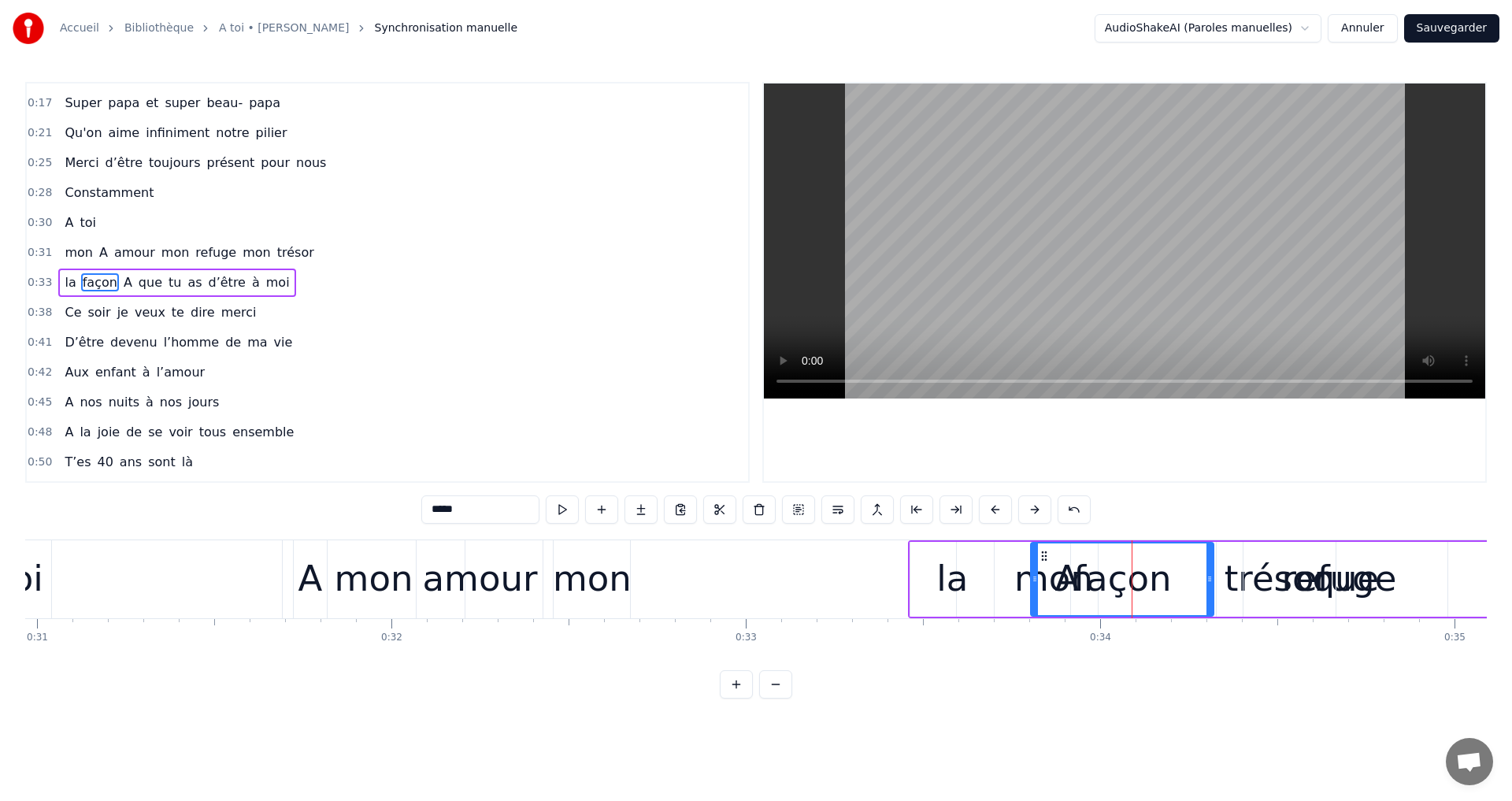
drag, startPoint x: 1106, startPoint y: 577, endPoint x: 1164, endPoint y: 581, distance: 58.1
click at [1168, 582] on div "façon" at bounding box center [1122, 579] width 181 height 72
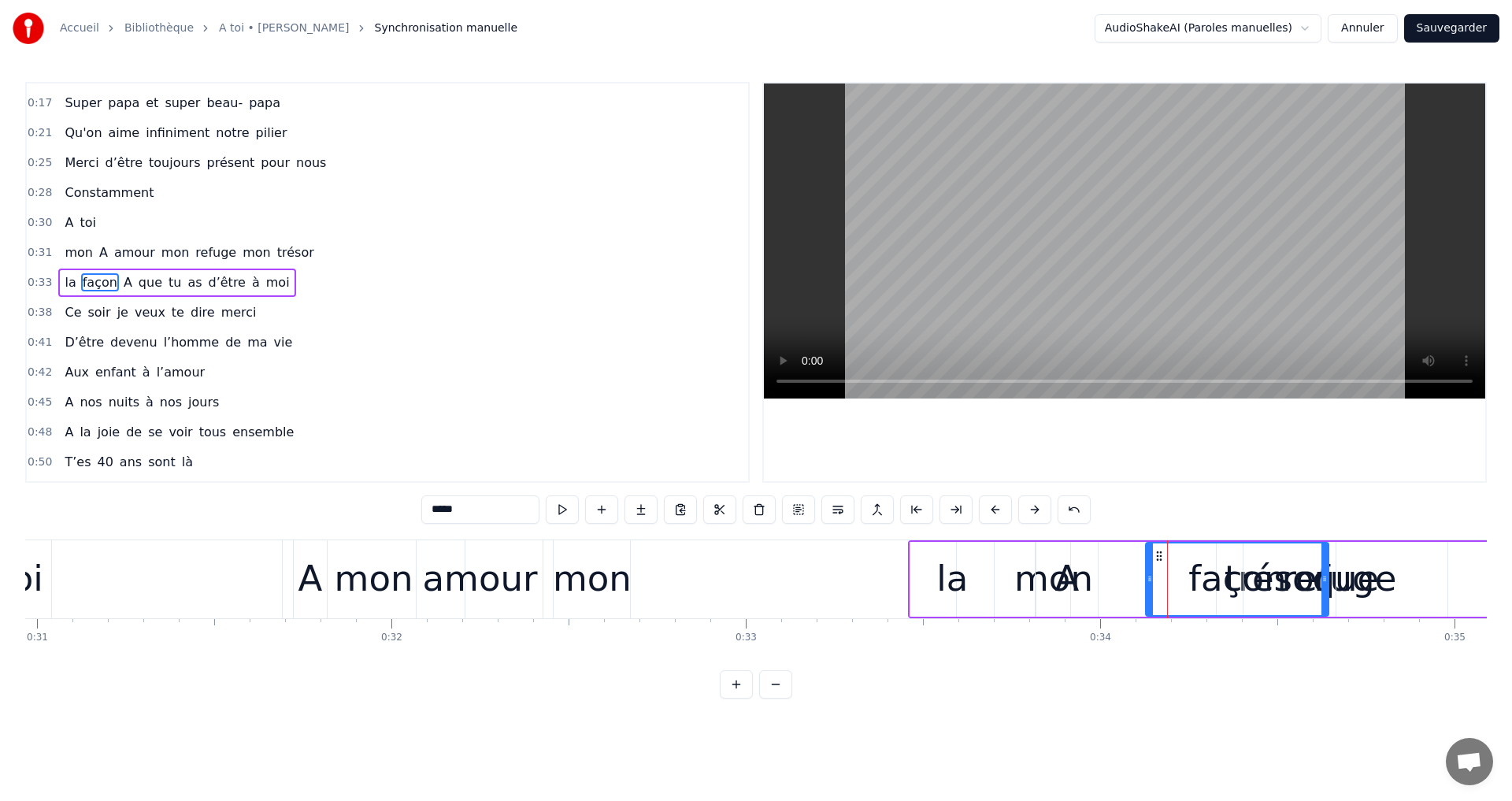
drag, startPoint x: 1041, startPoint y: 555, endPoint x: 1157, endPoint y: 577, distance: 118.1
click at [1401, 557] on div "que" at bounding box center [1345, 579] width 204 height 75
type input "***"
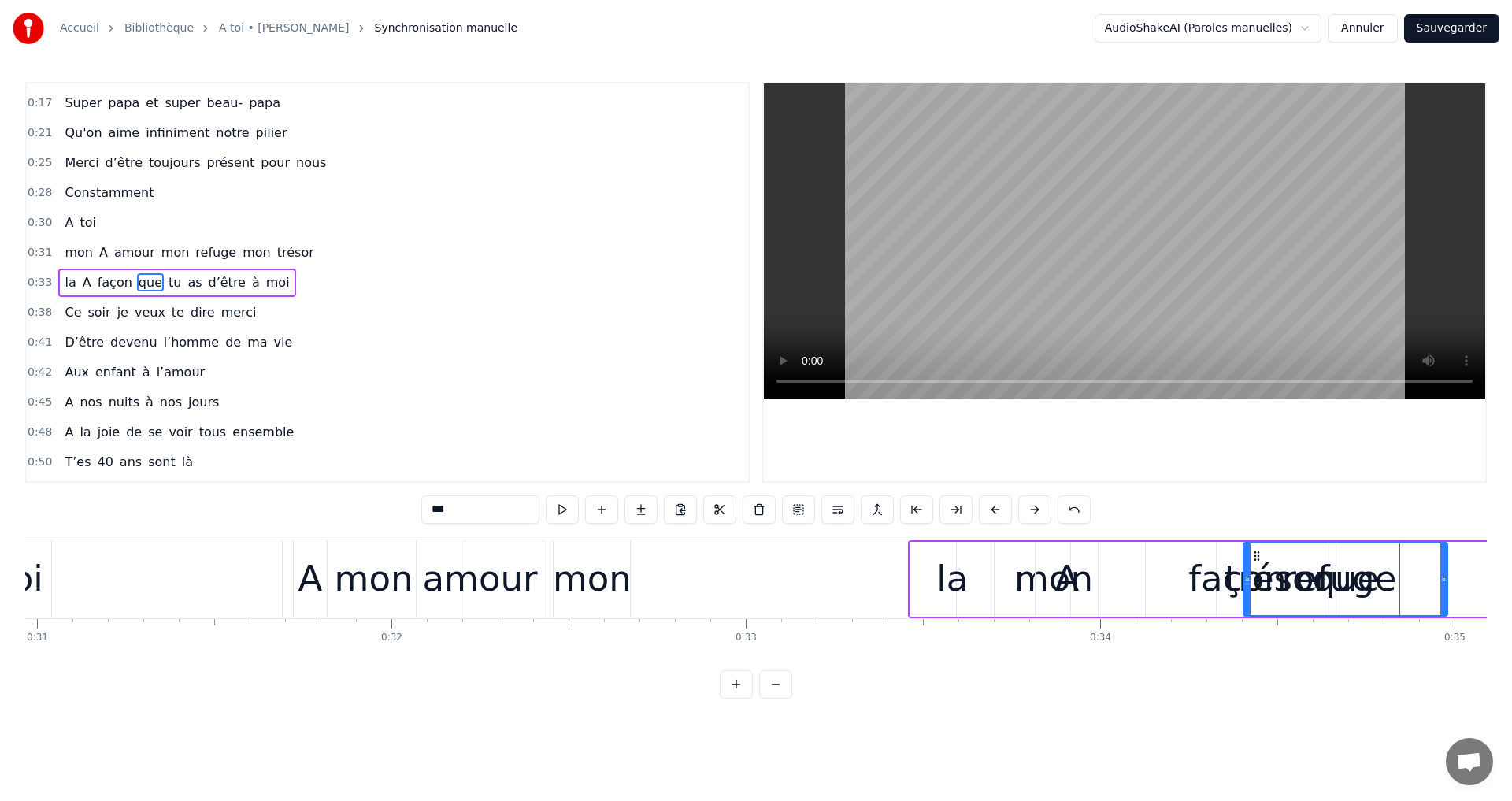
click at [1270, 586] on div "que" at bounding box center [1345, 579] width 203 height 72
click at [1368, 583] on div "que" at bounding box center [1345, 578] width 67 height 53
click at [1400, 587] on div "que" at bounding box center [1345, 579] width 203 height 72
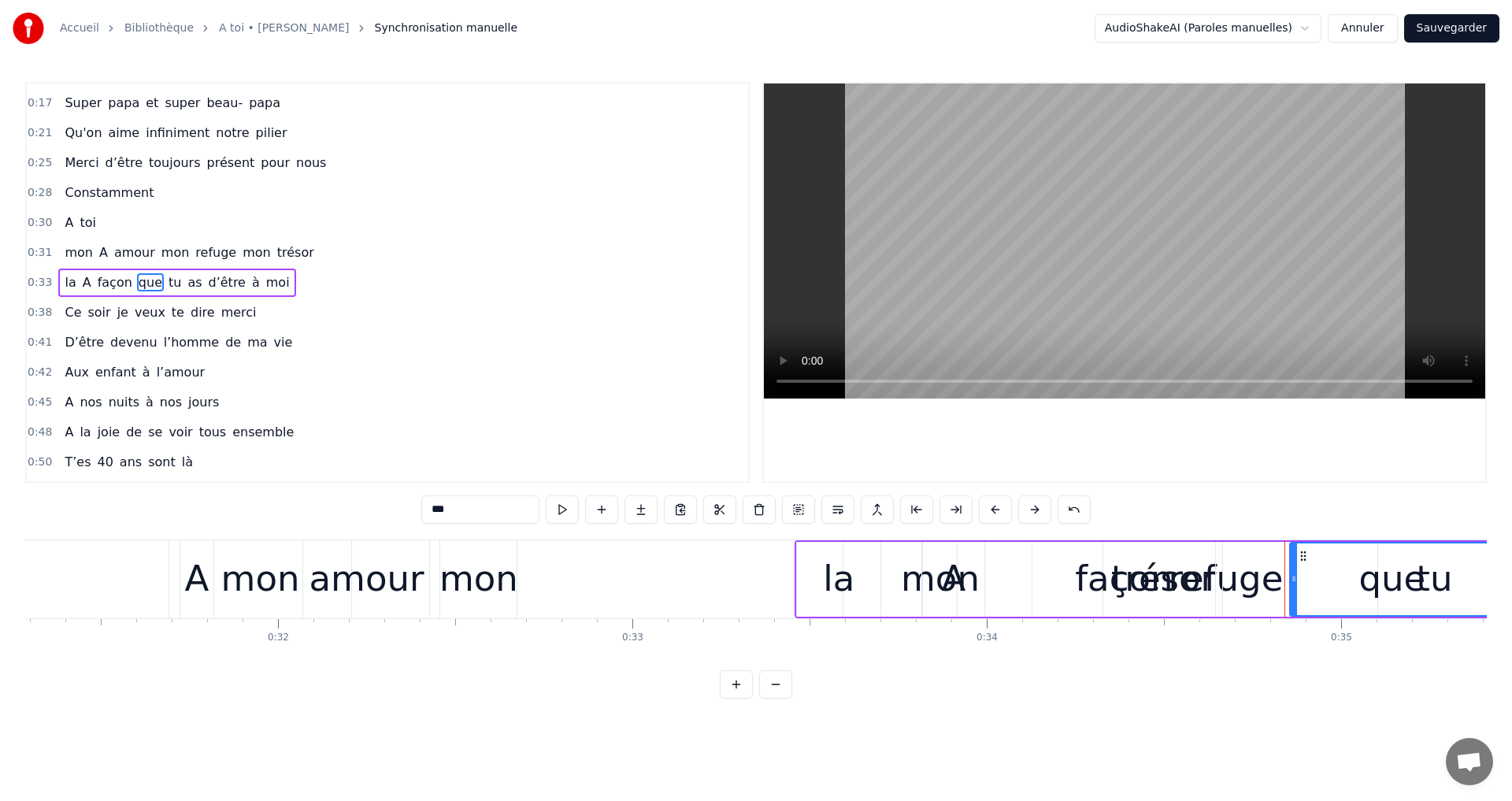
drag, startPoint x: 1258, startPoint y: 555, endPoint x: 1356, endPoint y: 566, distance: 98.6
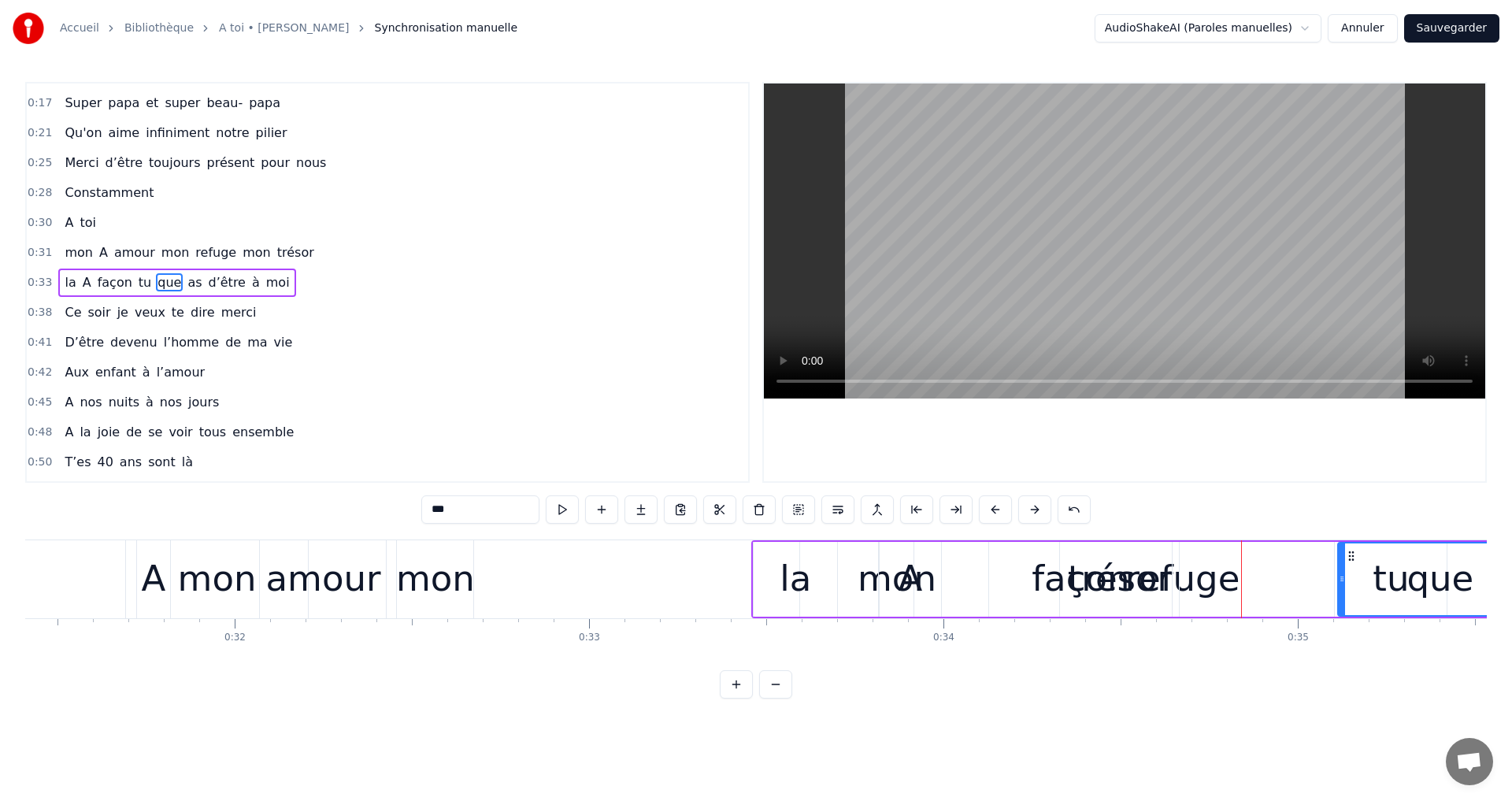
click at [1097, 585] on div "façon" at bounding box center [1081, 578] width 97 height 53
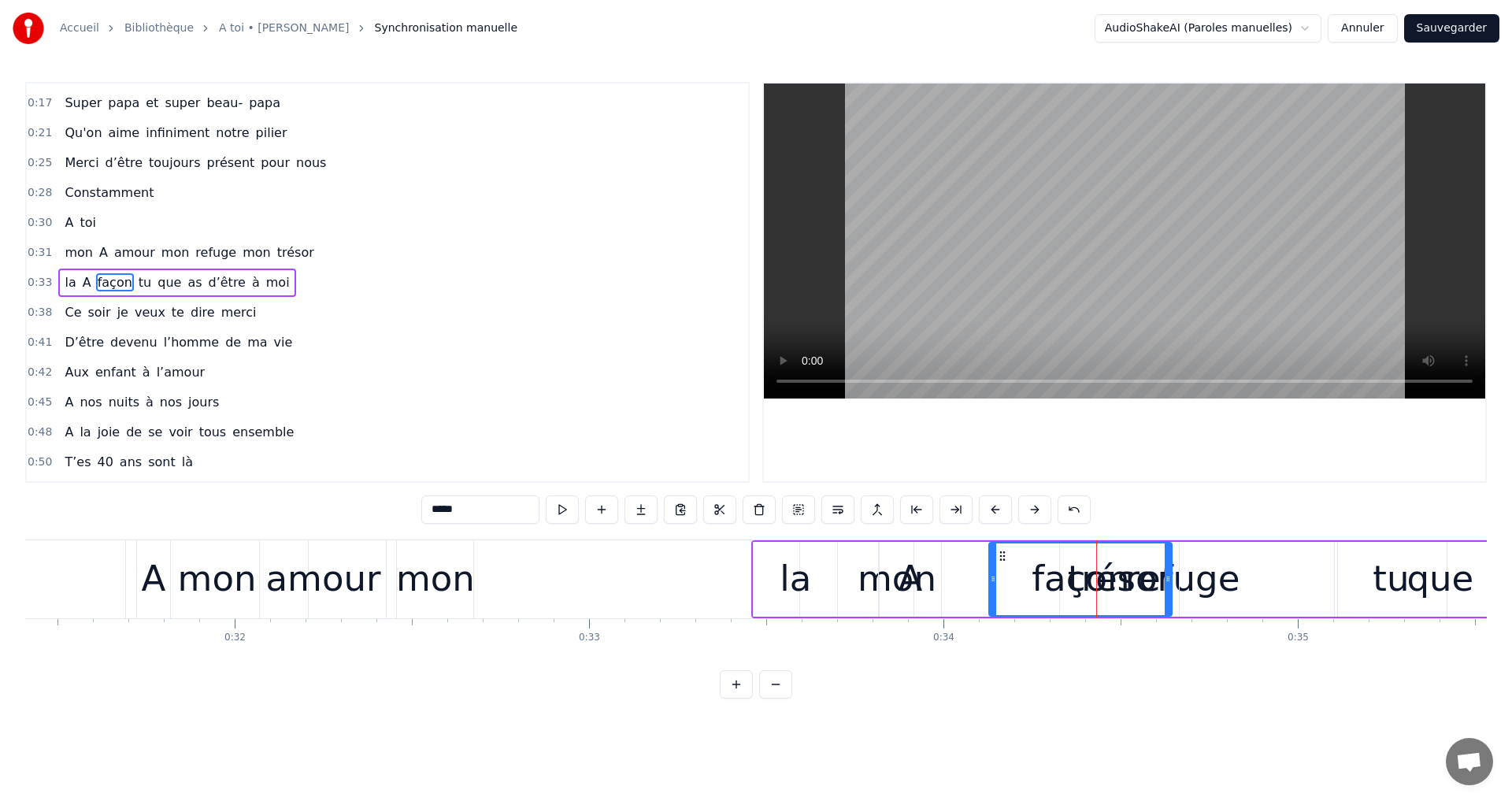
drag, startPoint x: 1000, startPoint y: 547, endPoint x: 1062, endPoint y: 565, distance: 64.6
click at [1114, 570] on div "façon" at bounding box center [1080, 579] width 181 height 72
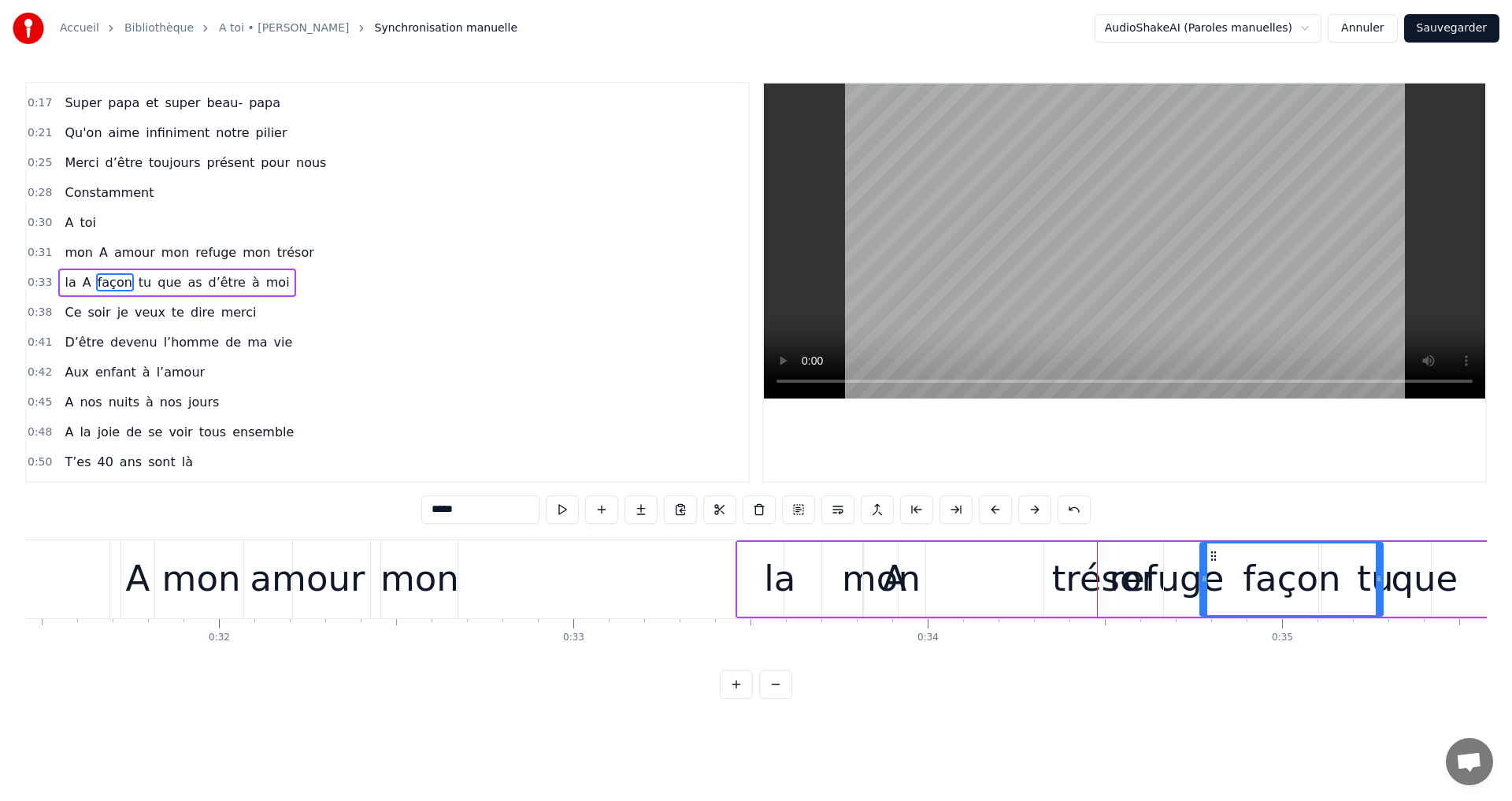
drag, startPoint x: 1006, startPoint y: 556, endPoint x: 1223, endPoint y: 561, distance: 217.1
click at [1220, 561] on icon at bounding box center [1214, 556] width 13 height 13
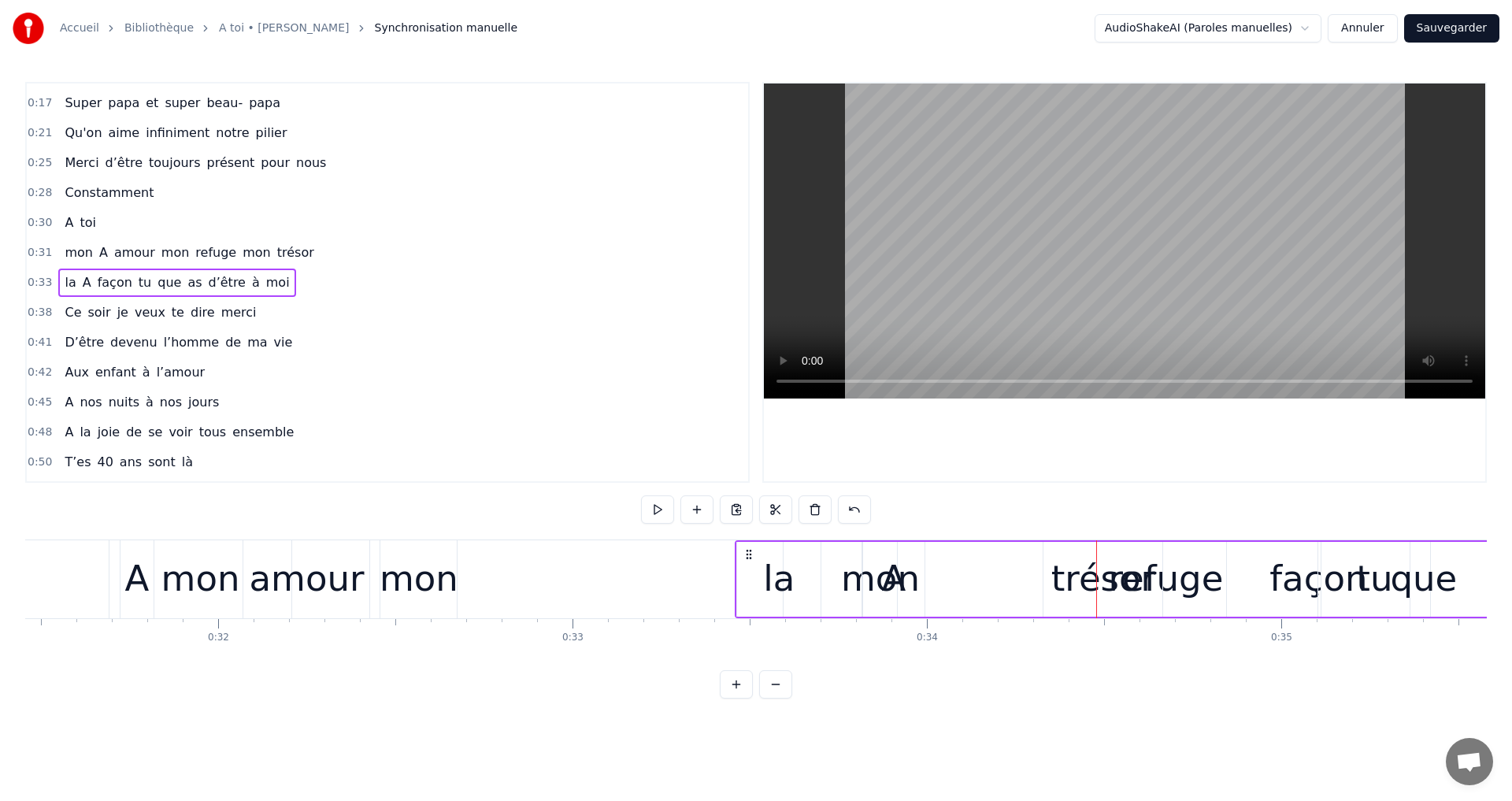
drag, startPoint x: 1187, startPoint y: 582, endPoint x: 1231, endPoint y: 590, distance: 44.7
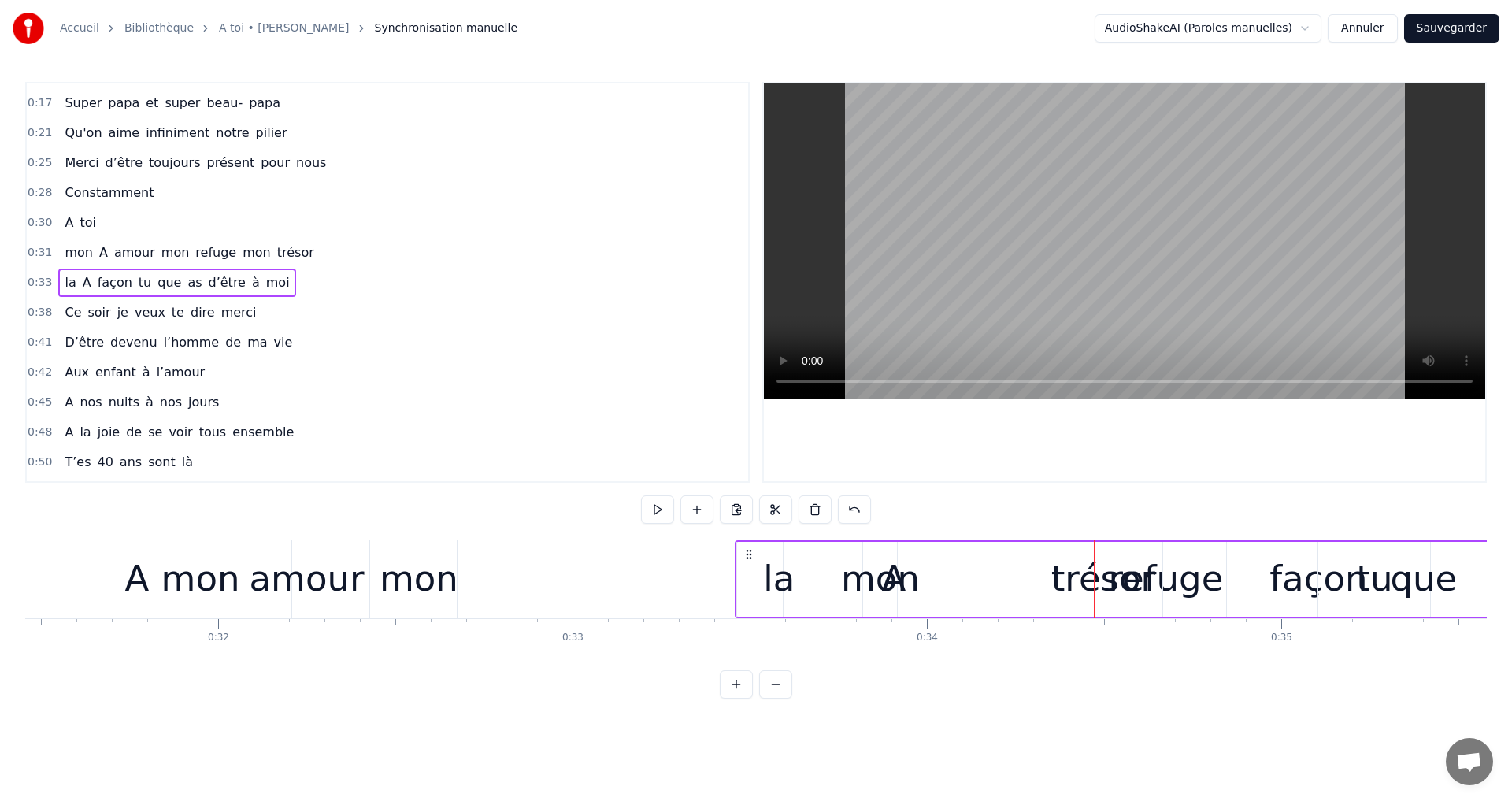
click at [889, 577] on div "A" at bounding box center [893, 578] width 25 height 53
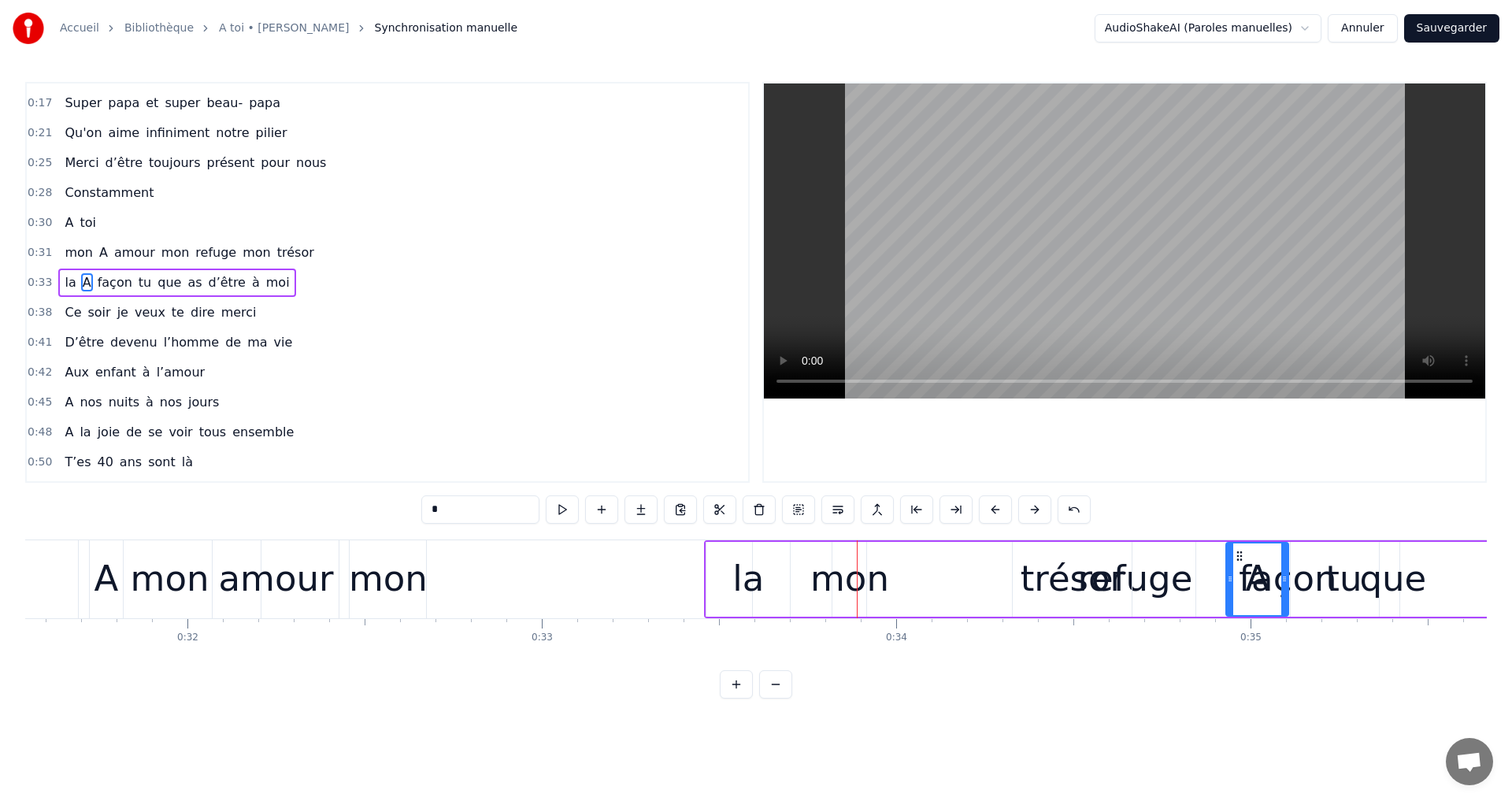
drag, startPoint x: 872, startPoint y: 551, endPoint x: 1268, endPoint y: 601, distance: 399.1
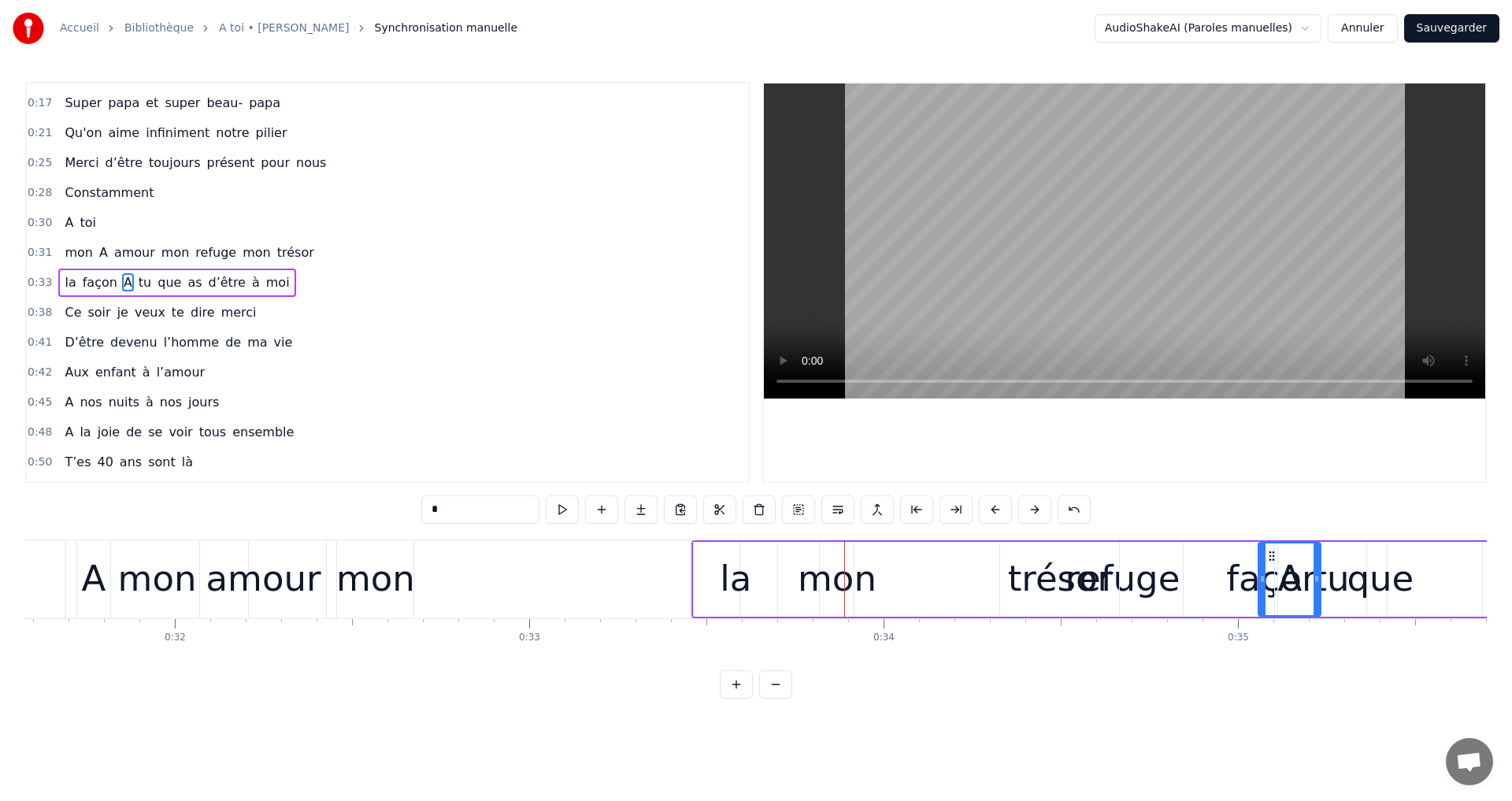
click at [1049, 587] on div "la façon A tu que as d’être à moi" at bounding box center [1504, 579] width 1626 height 78
click at [1006, 581] on div "la façon A tu que as d’être à moi" at bounding box center [1504, 579] width 1626 height 78
click at [1084, 578] on div "la façon A tu que as d’être à moi" at bounding box center [1504, 579] width 1626 height 78
click at [1156, 582] on div "la façon A tu que as d’être à moi" at bounding box center [1504, 579] width 1626 height 78
click at [1087, 583] on div "la façon A tu que as d’être à moi" at bounding box center [1504, 579] width 1626 height 78
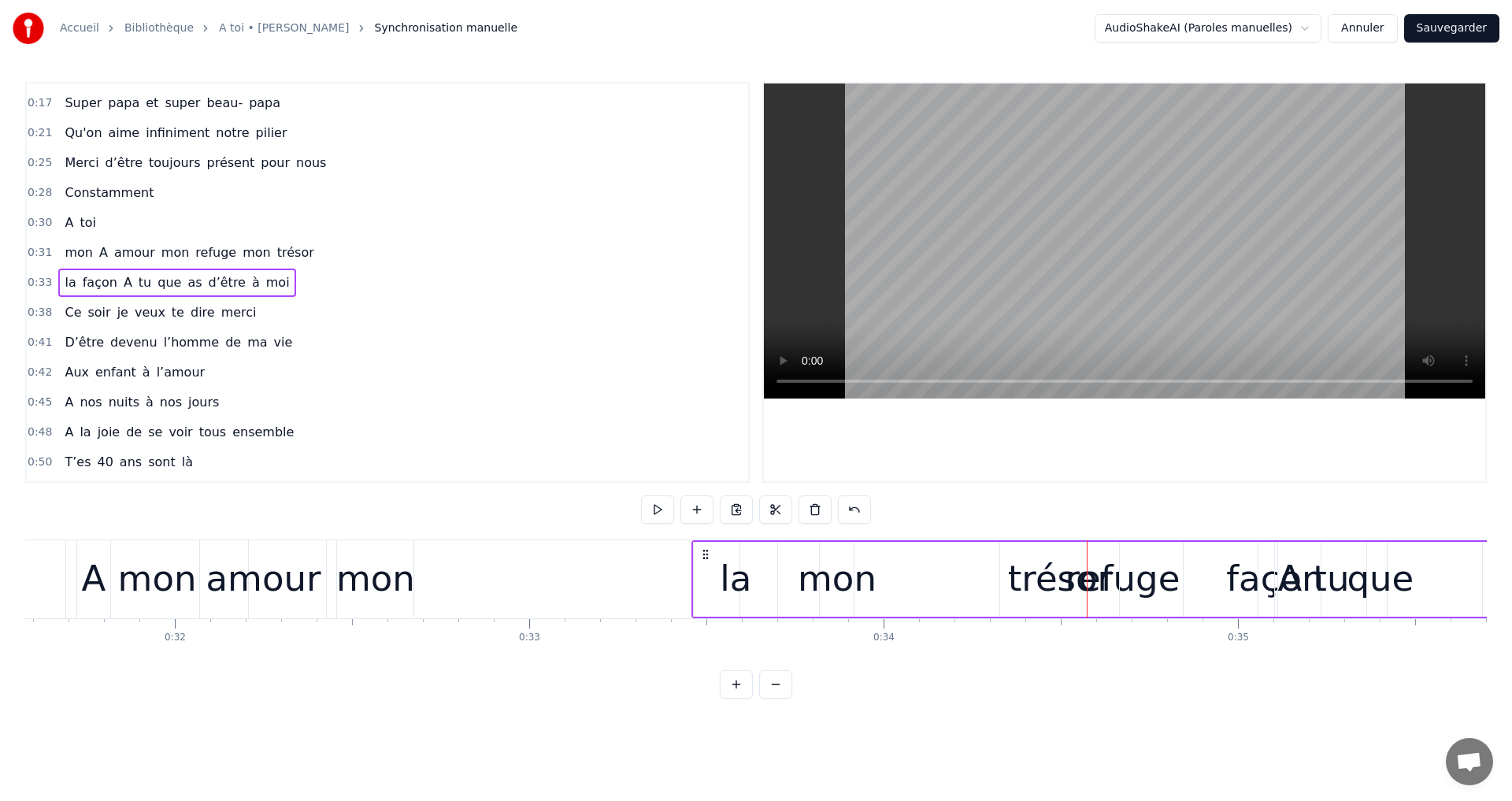
click at [1022, 575] on div "la façon A tu que as d’être à moi" at bounding box center [1504, 579] width 1626 height 78
click at [868, 574] on div "la façon A tu que as d’être à moi" at bounding box center [1504, 579] width 1626 height 78
click at [809, 582] on div "la façon A tu que as d’être à moi" at bounding box center [1504, 579] width 1626 height 78
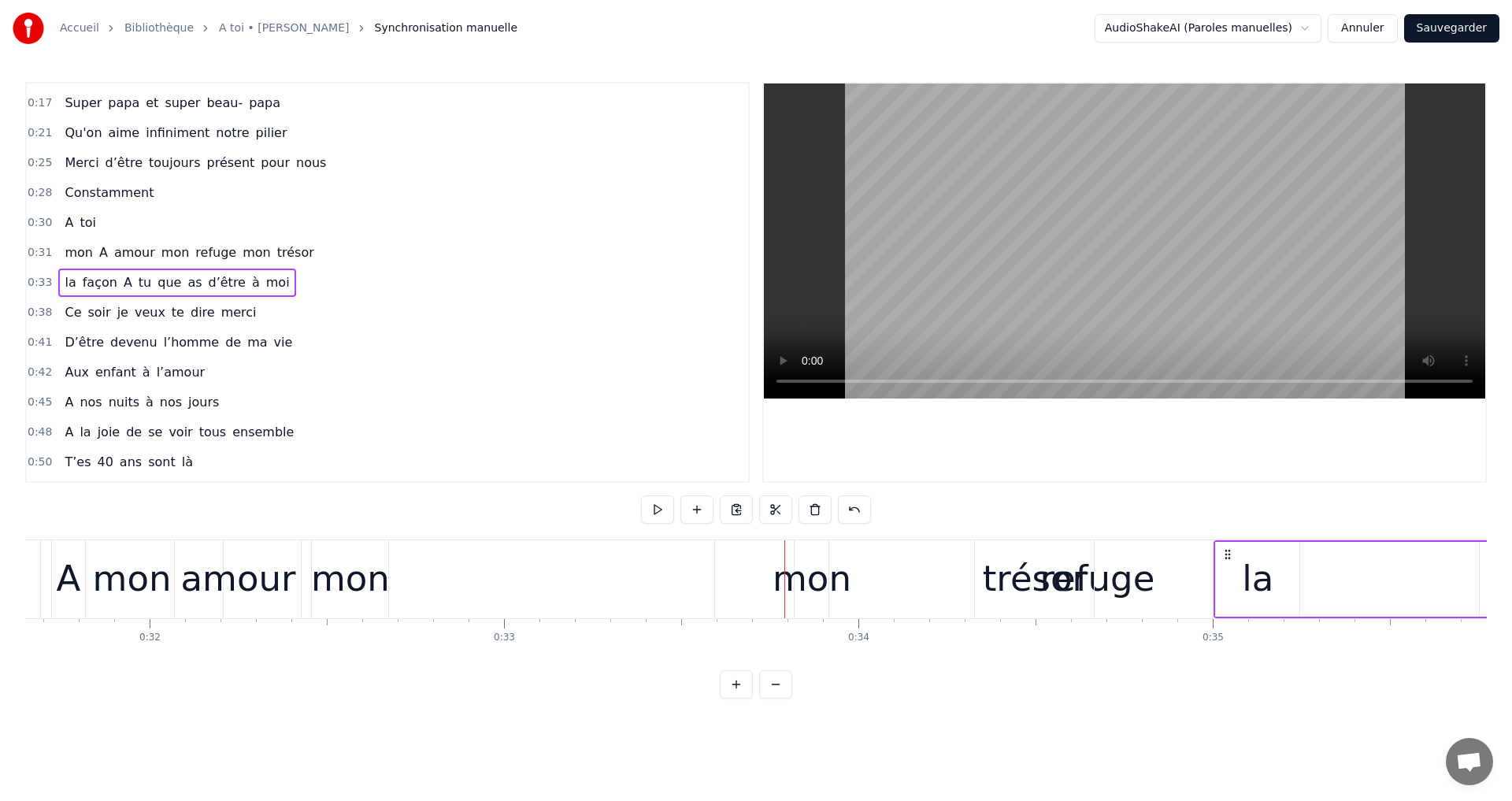
drag, startPoint x: 705, startPoint y: 556, endPoint x: 1248, endPoint y: 620, distance: 546.8
click at [1248, 620] on div "A toi Super papa et super beau- papa [PERSON_NAME]on aime infiniment notre pili…" at bounding box center [756, 598] width 1462 height 118
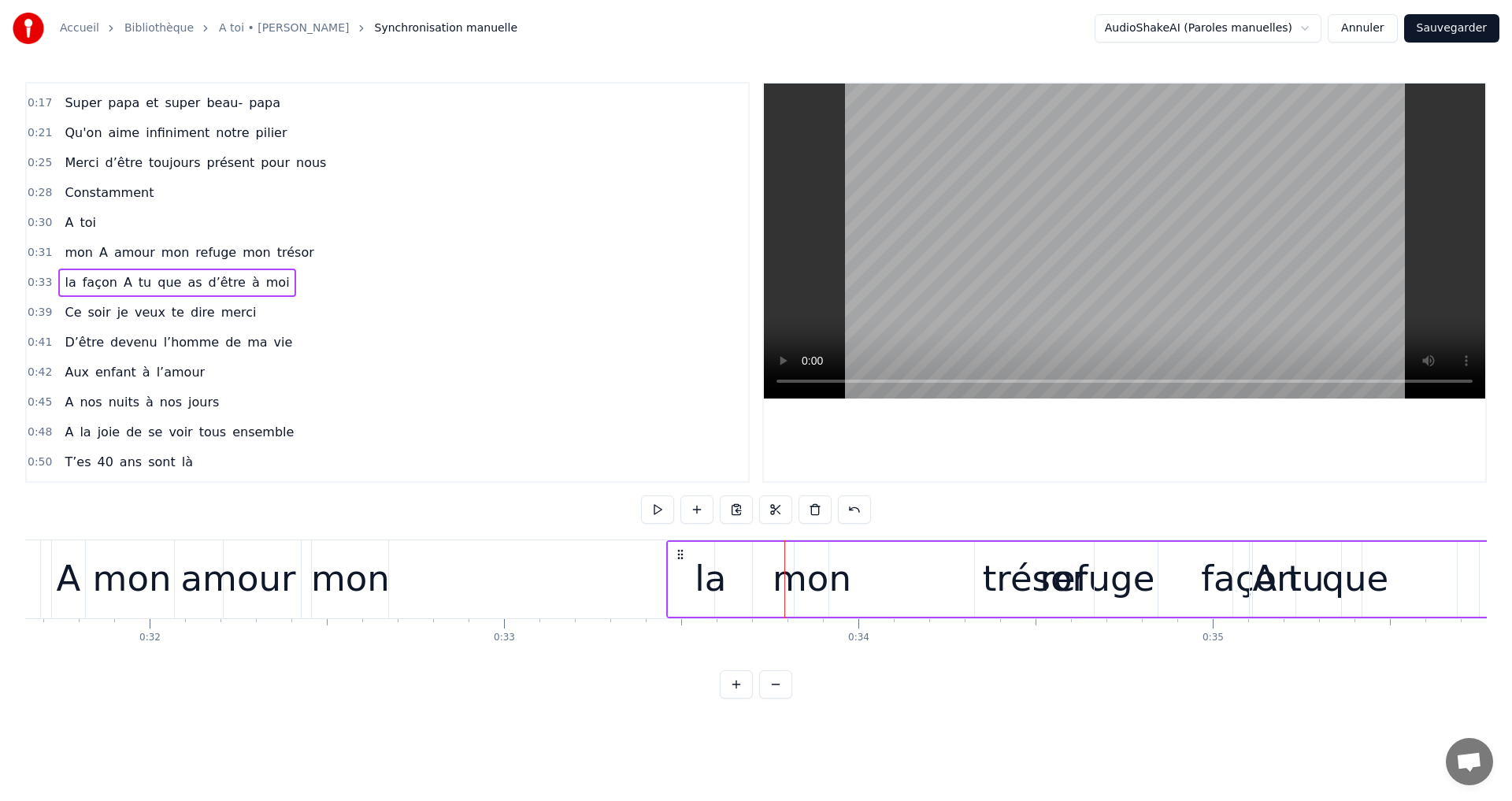
scroll to position [0, 11216]
click at [1121, 578] on div "la façon A tu que as d’être à moi" at bounding box center [1478, 579] width 1626 height 78
drag, startPoint x: 1069, startPoint y: 576, endPoint x: 1041, endPoint y: 561, distance: 31.8
click at [1069, 575] on div "la façon A tu que as d’être à moi" at bounding box center [1478, 579] width 1626 height 78
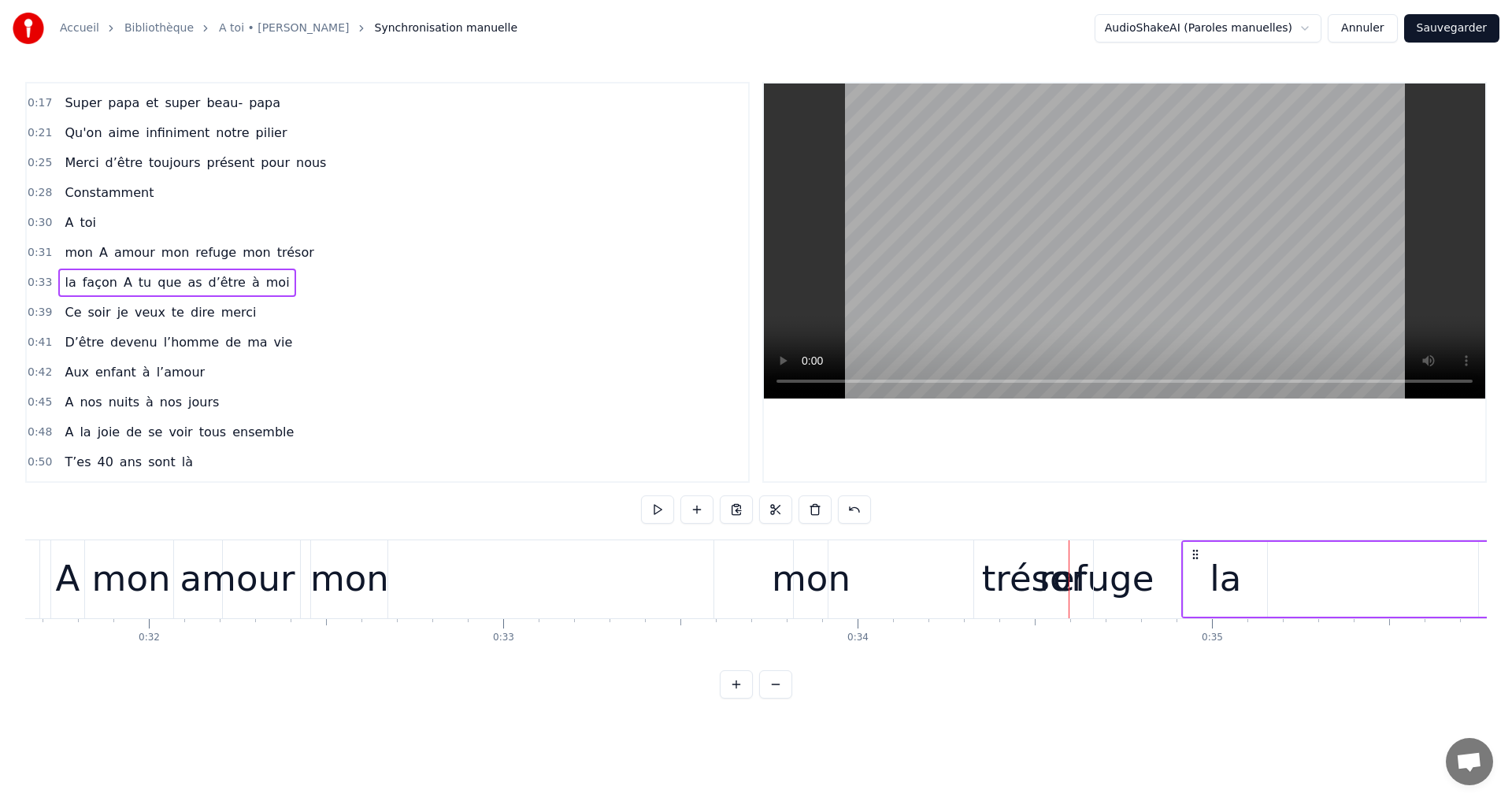
drag, startPoint x: 677, startPoint y: 555, endPoint x: 1194, endPoint y: 629, distance: 522.3
click at [1194, 629] on div "A toi Super papa et super beau- papa [PERSON_NAME]on aime infiniment notre pili…" at bounding box center [756, 598] width 1462 height 118
click at [1050, 591] on div "trésor" at bounding box center [1034, 578] width 104 height 53
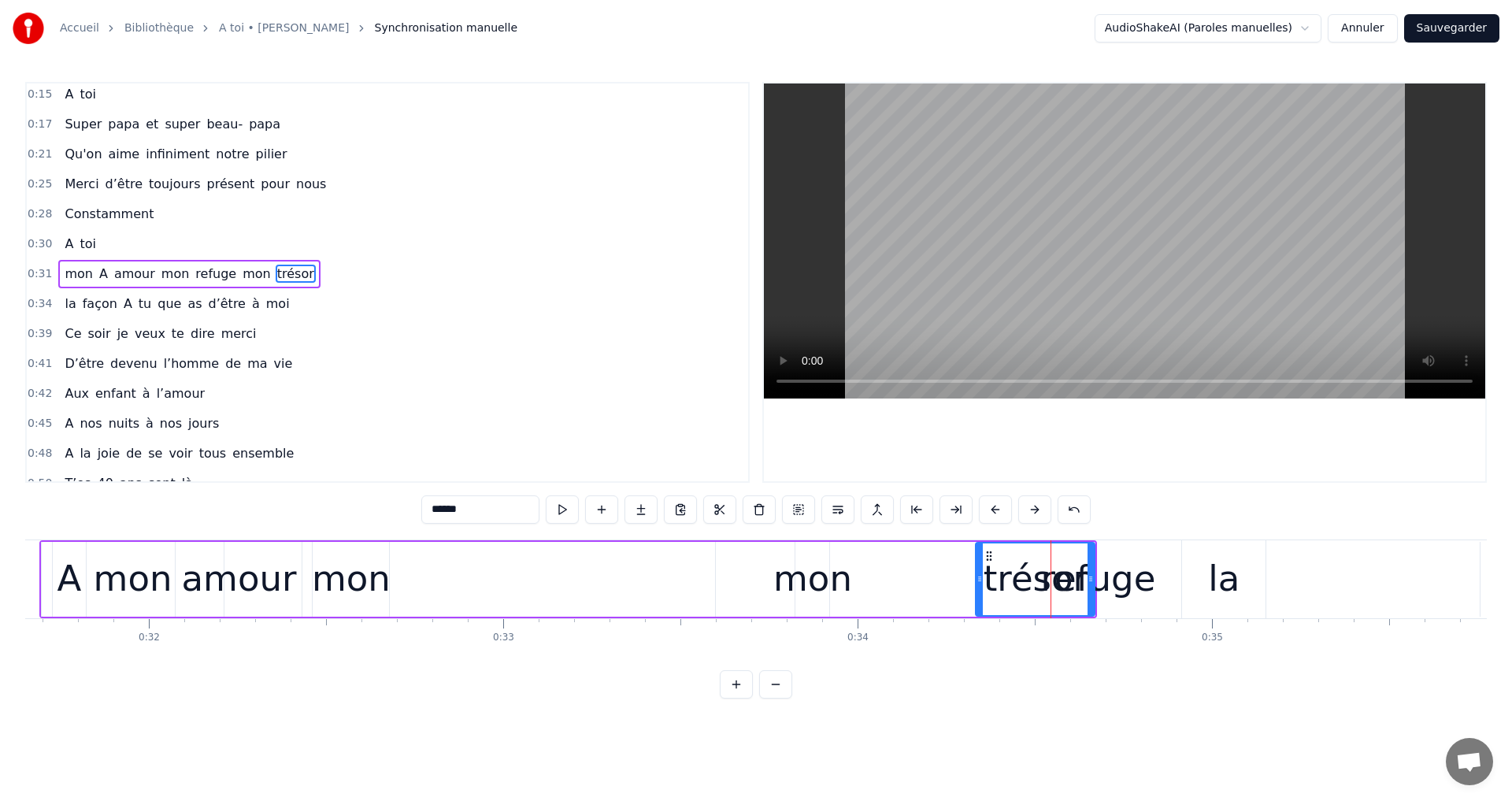
scroll to position [0, 0]
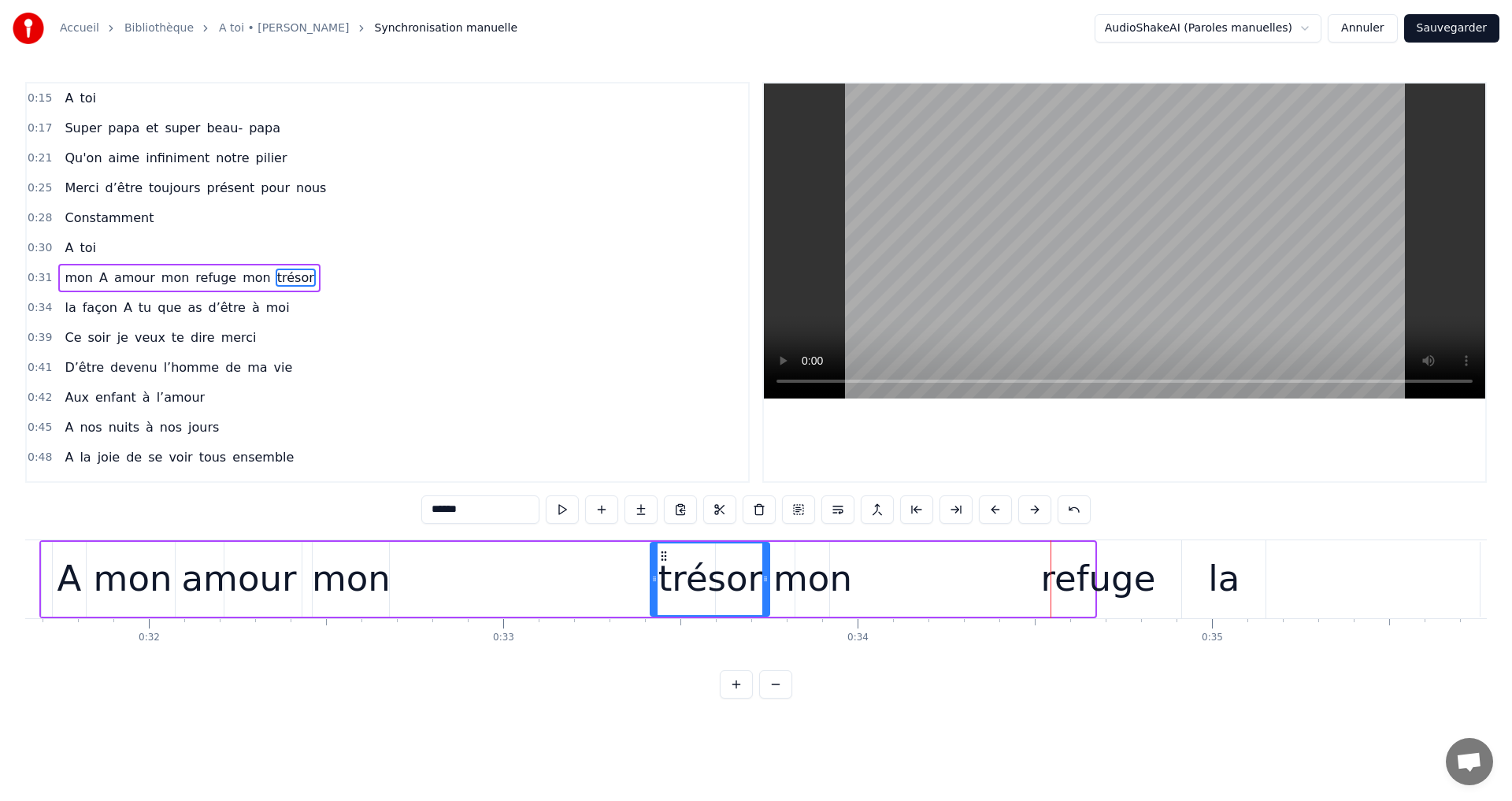
drag, startPoint x: 988, startPoint y: 550, endPoint x: 663, endPoint y: 571, distance: 325.7
click at [663, 571] on div "trésor" at bounding box center [710, 579] width 117 height 72
click at [1083, 571] on div "refuge" at bounding box center [1098, 578] width 115 height 53
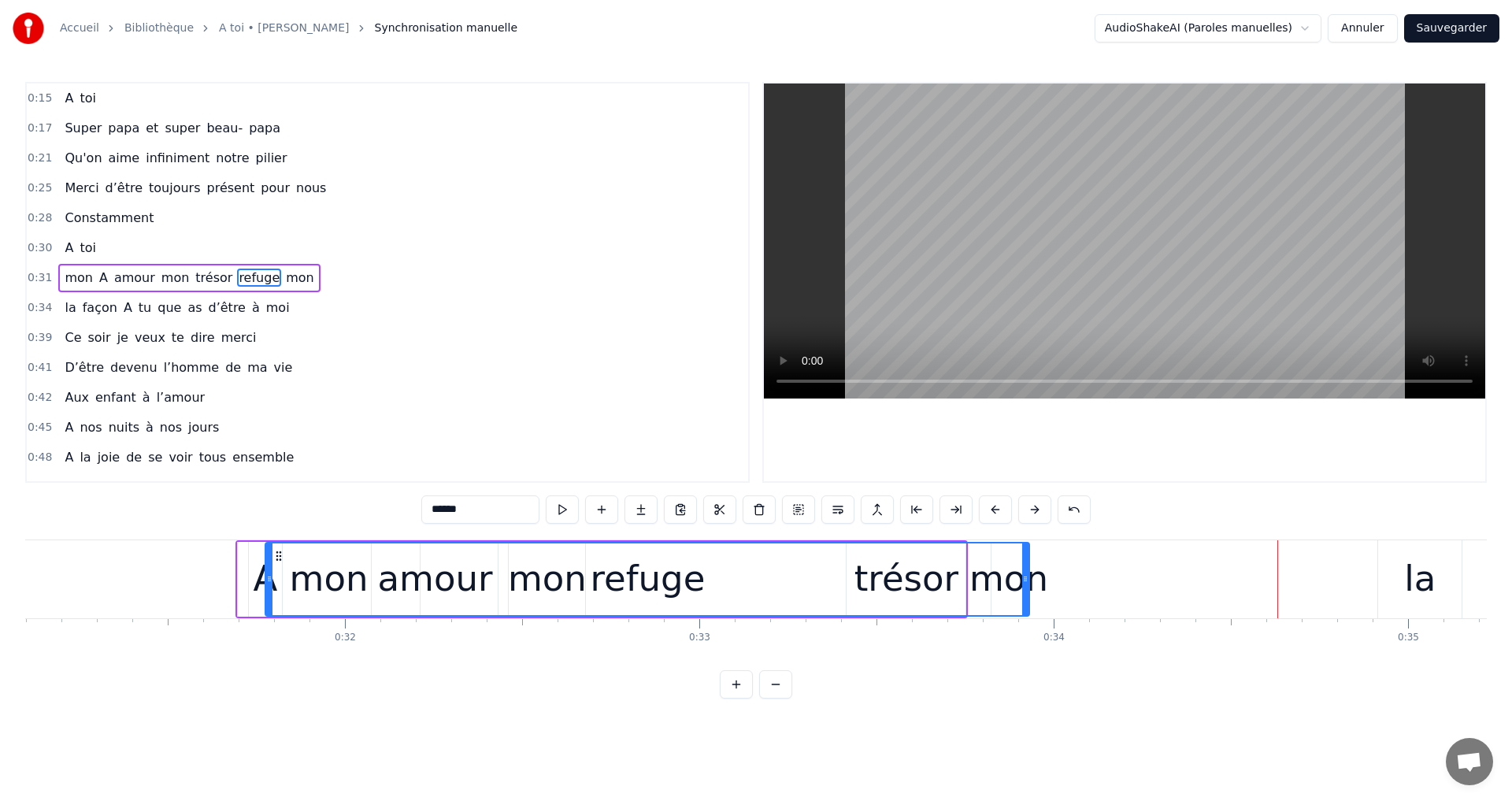
scroll to position [0, 10982]
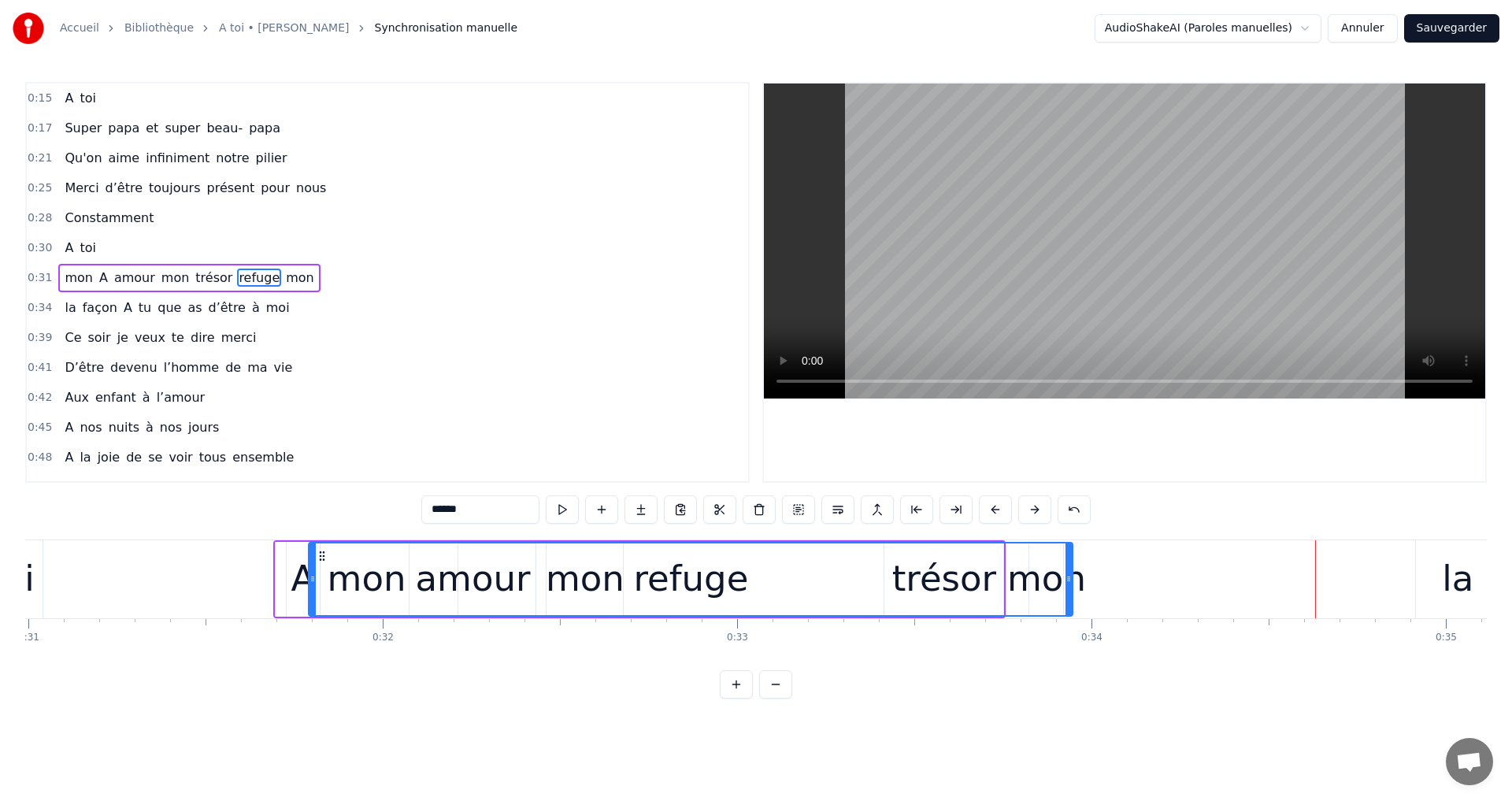
drag, startPoint x: 725, startPoint y: 550, endPoint x: 391, endPoint y: 562, distance: 334.2
click at [317, 565] on div "refuge" at bounding box center [691, 579] width 762 height 72
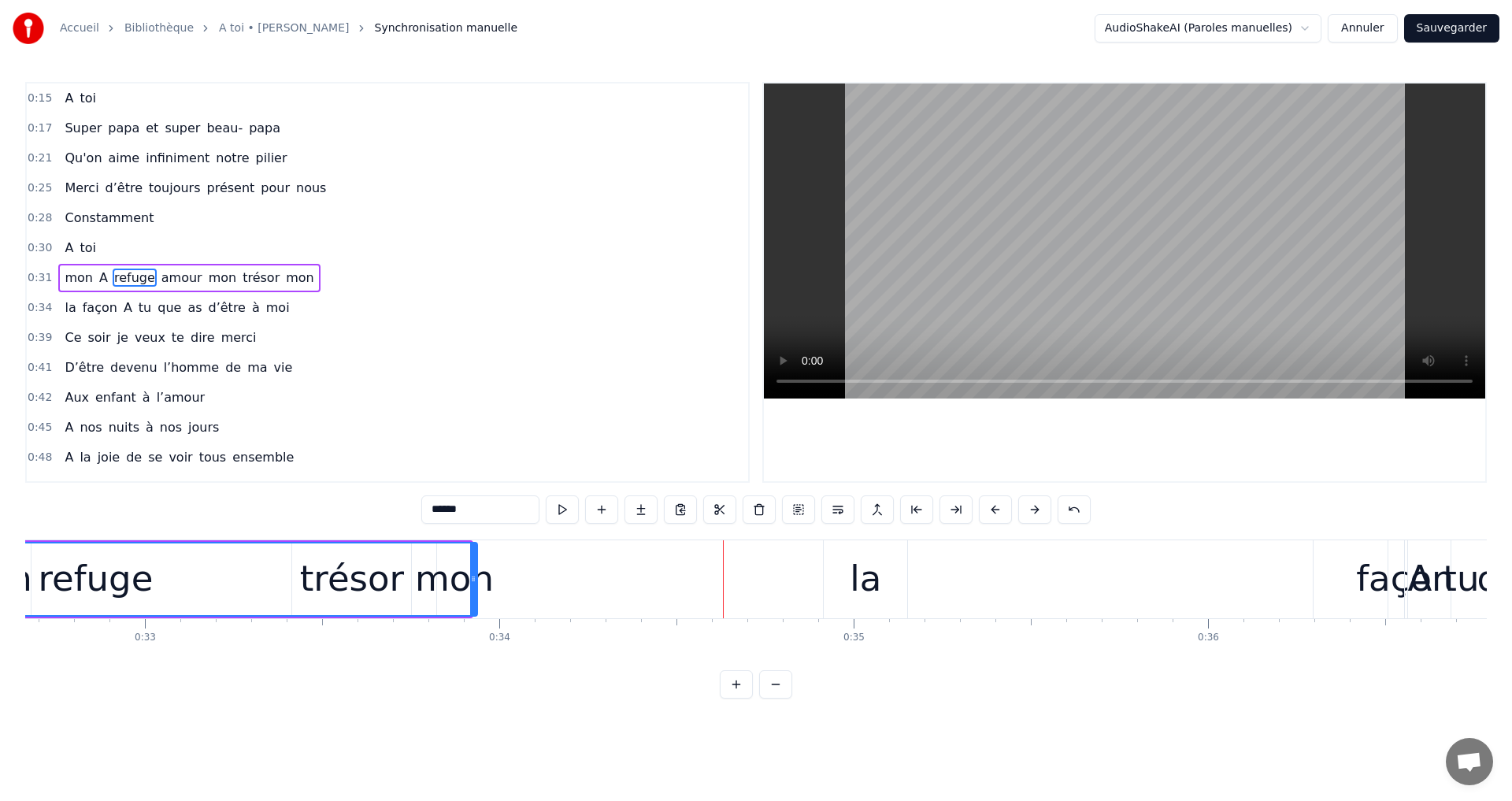
scroll to position [0, 11578]
click at [1411, 589] on div "que" at bounding box center [1506, 579] width 204 height 78
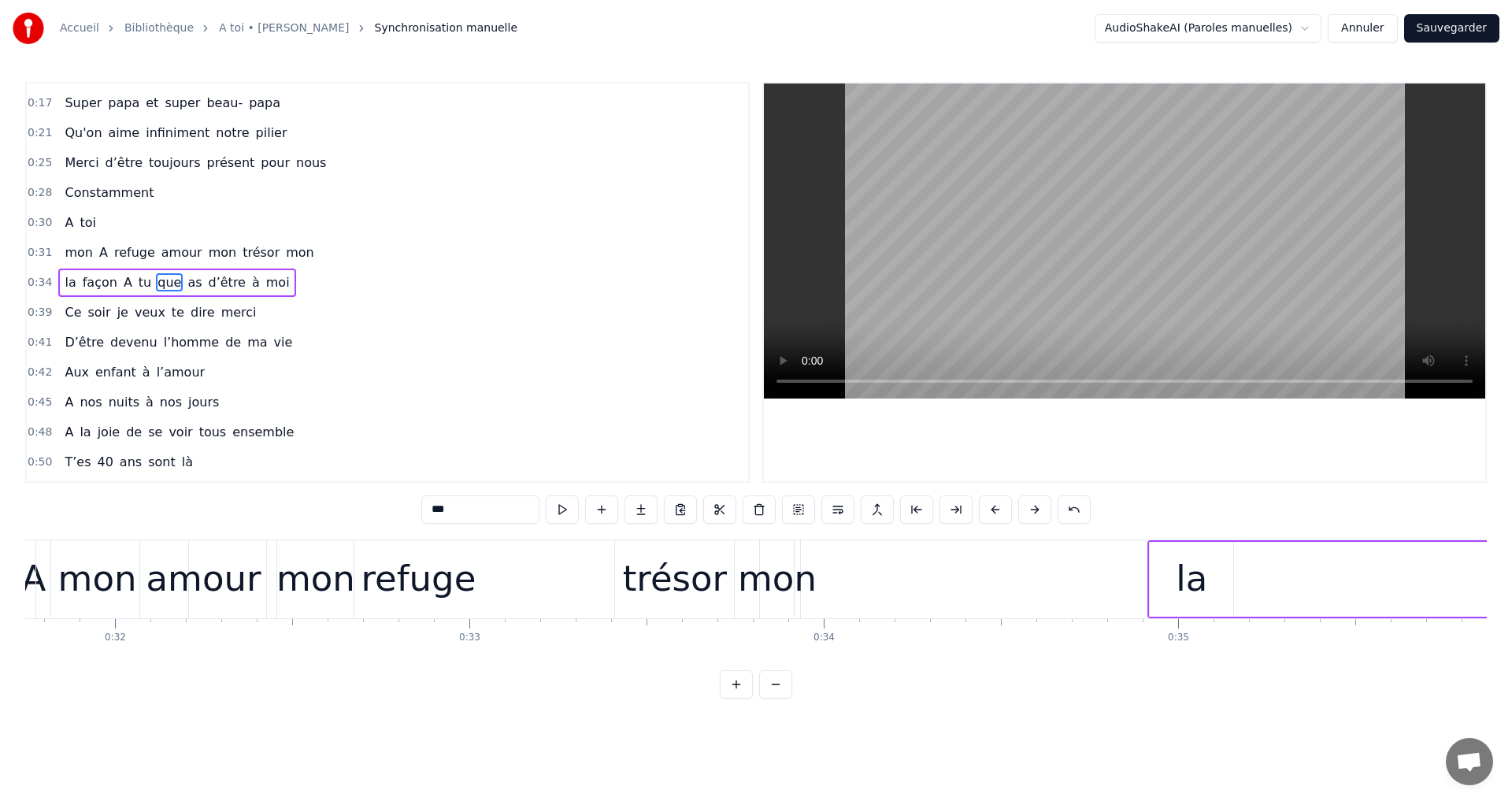
scroll to position [0, 11405]
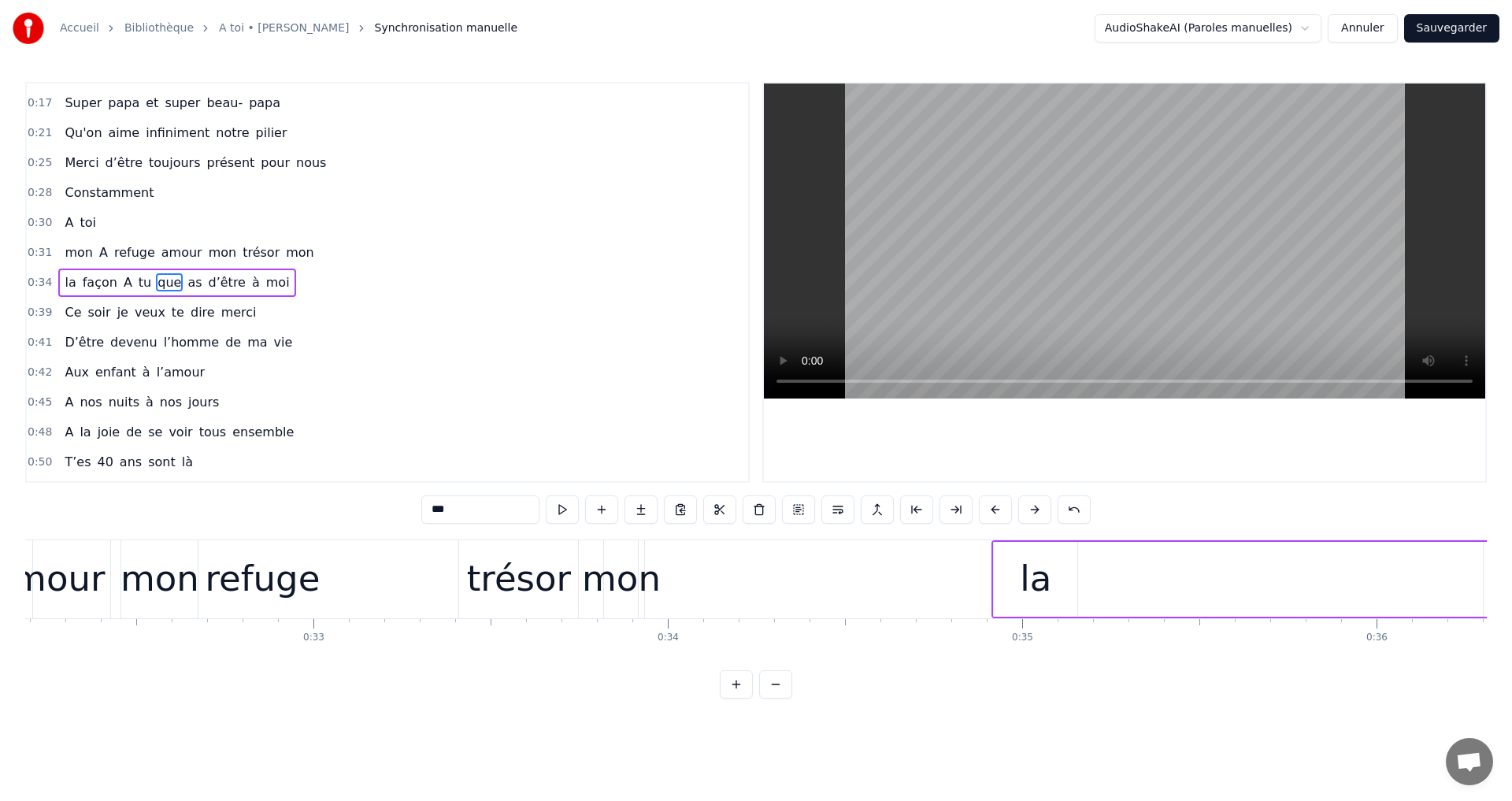
click at [632, 599] on div "mon" at bounding box center [621, 578] width 79 height 53
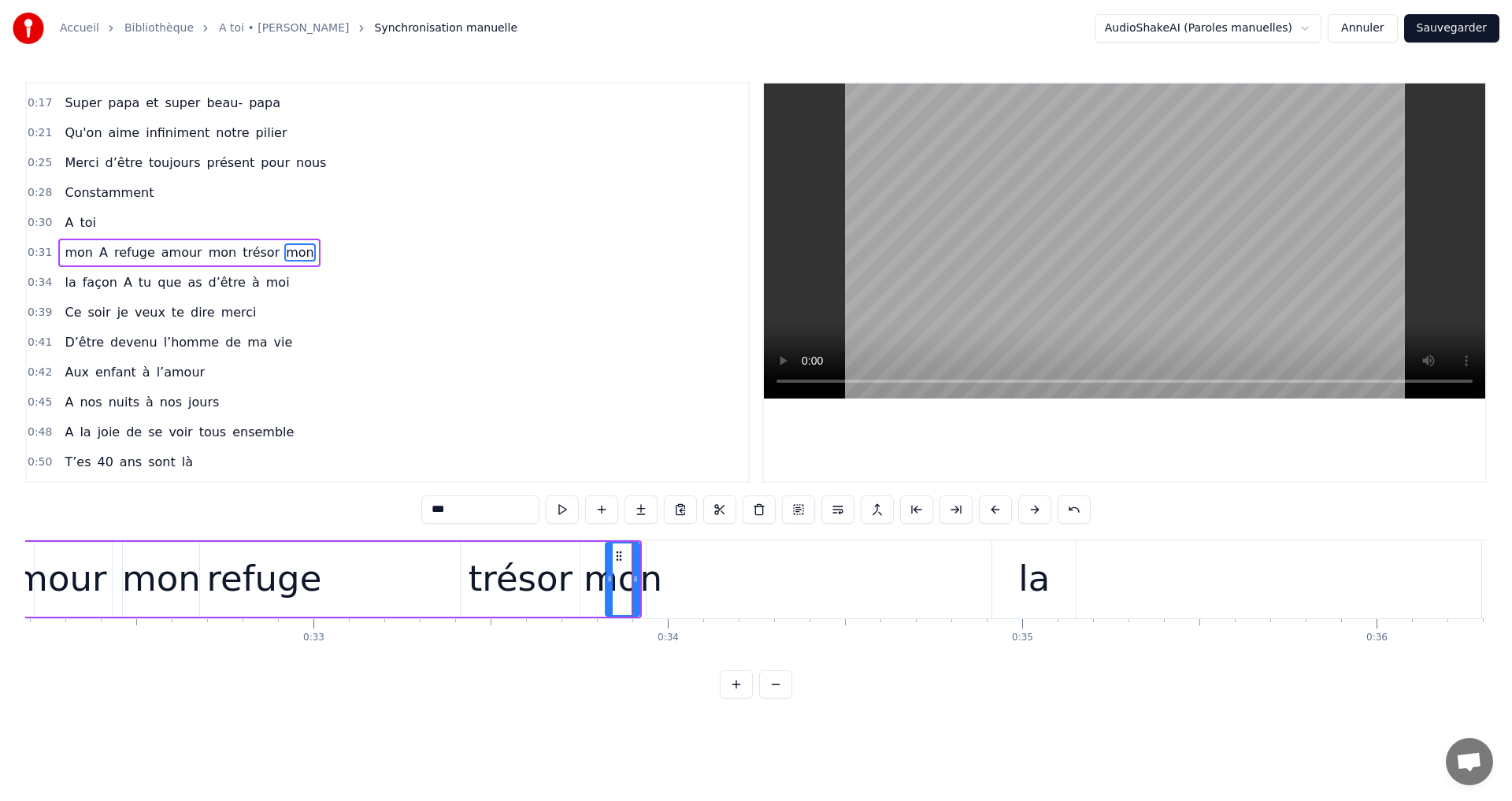
scroll to position [0, 0]
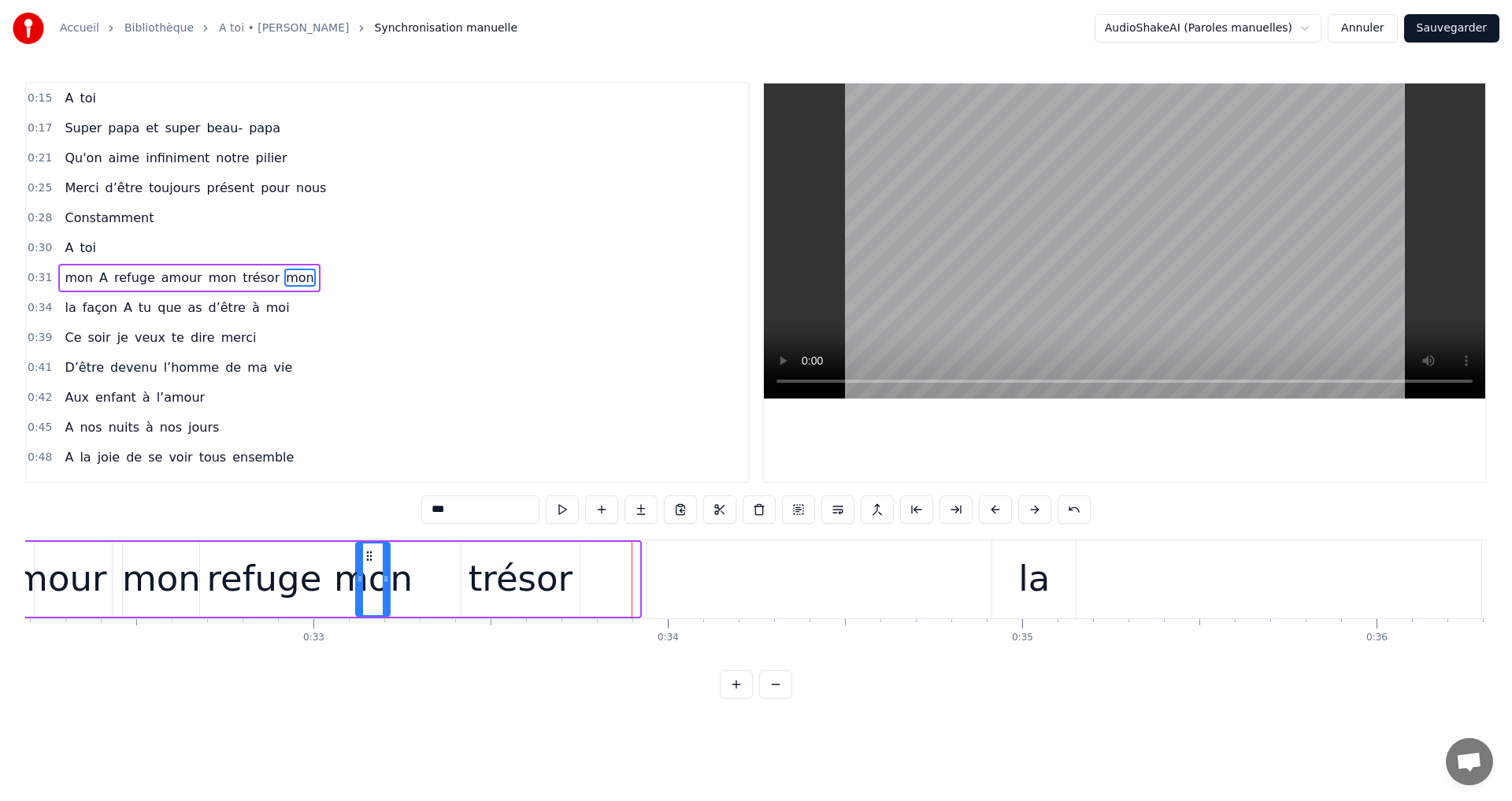
drag, startPoint x: 616, startPoint y: 558, endPoint x: 366, endPoint y: 639, distance: 262.8
click at [366, 639] on div "A toi Super papa et super beau- papa [PERSON_NAME]on aime infiniment notre pili…" at bounding box center [756, 598] width 1462 height 118
click at [472, 552] on div "trésor" at bounding box center [520, 579] width 119 height 75
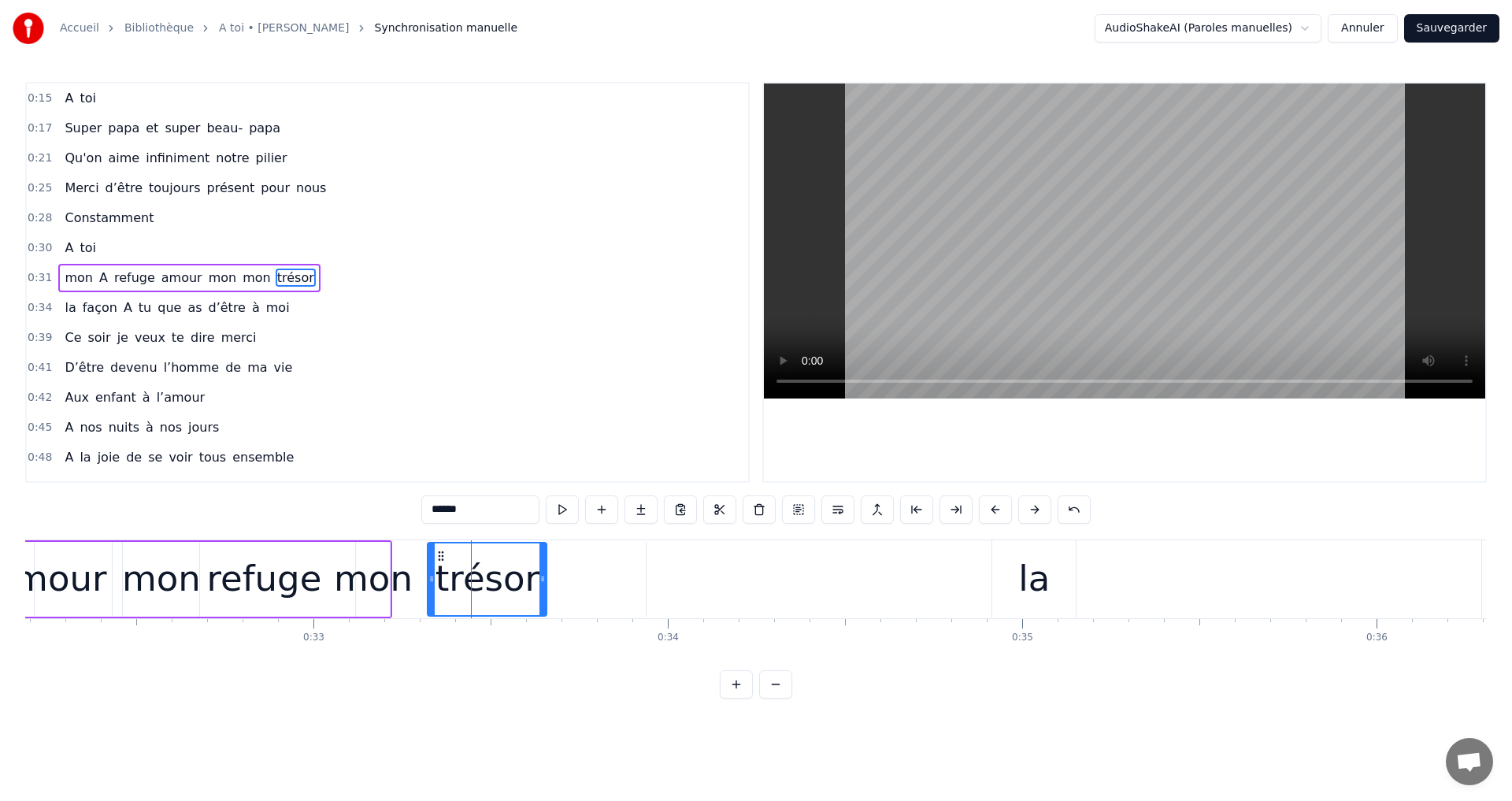
drag, startPoint x: 462, startPoint y: 554, endPoint x: 442, endPoint y: 567, distance: 23.9
click at [440, 558] on icon at bounding box center [441, 556] width 13 height 13
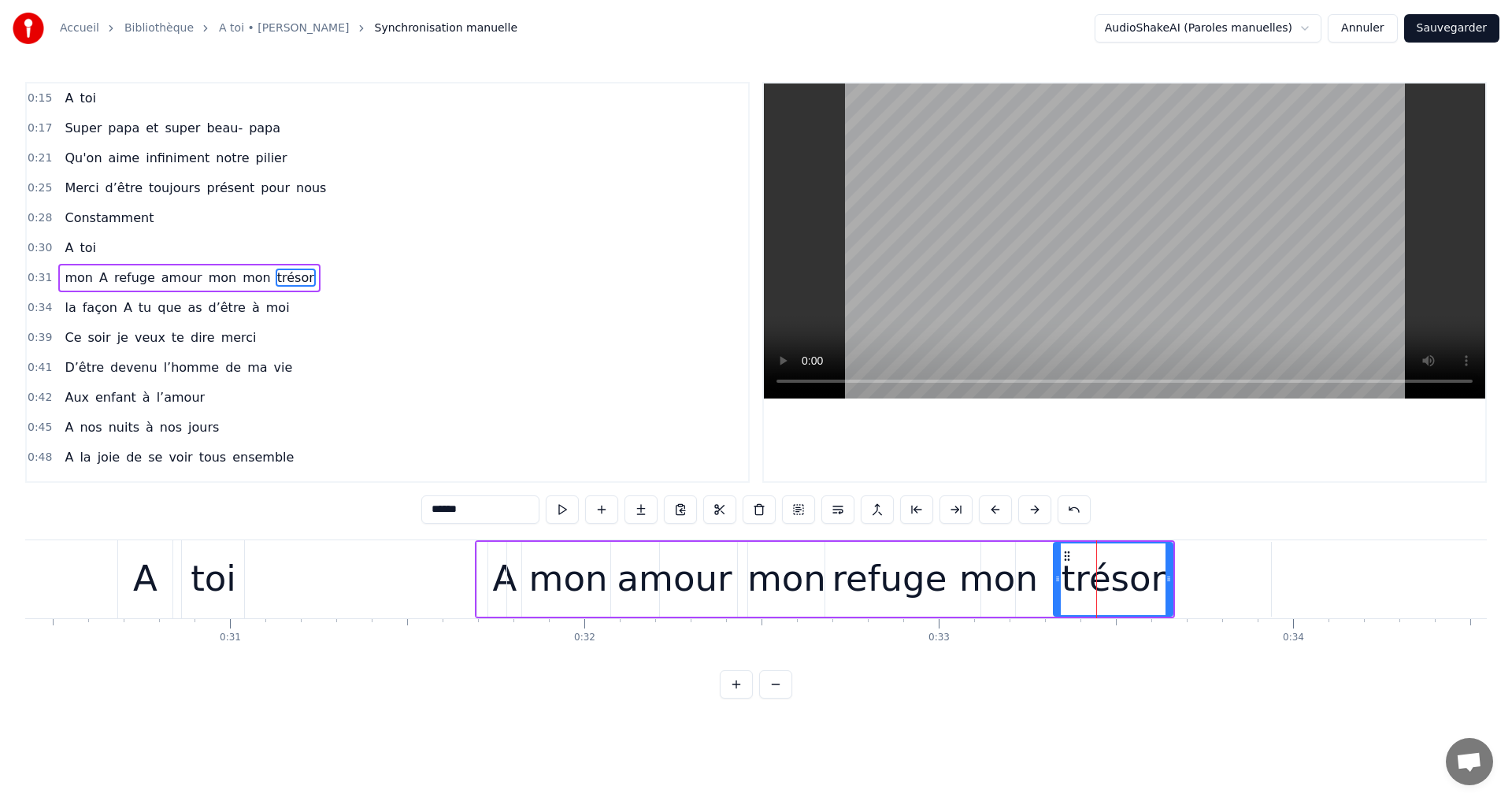
scroll to position [0, 10820]
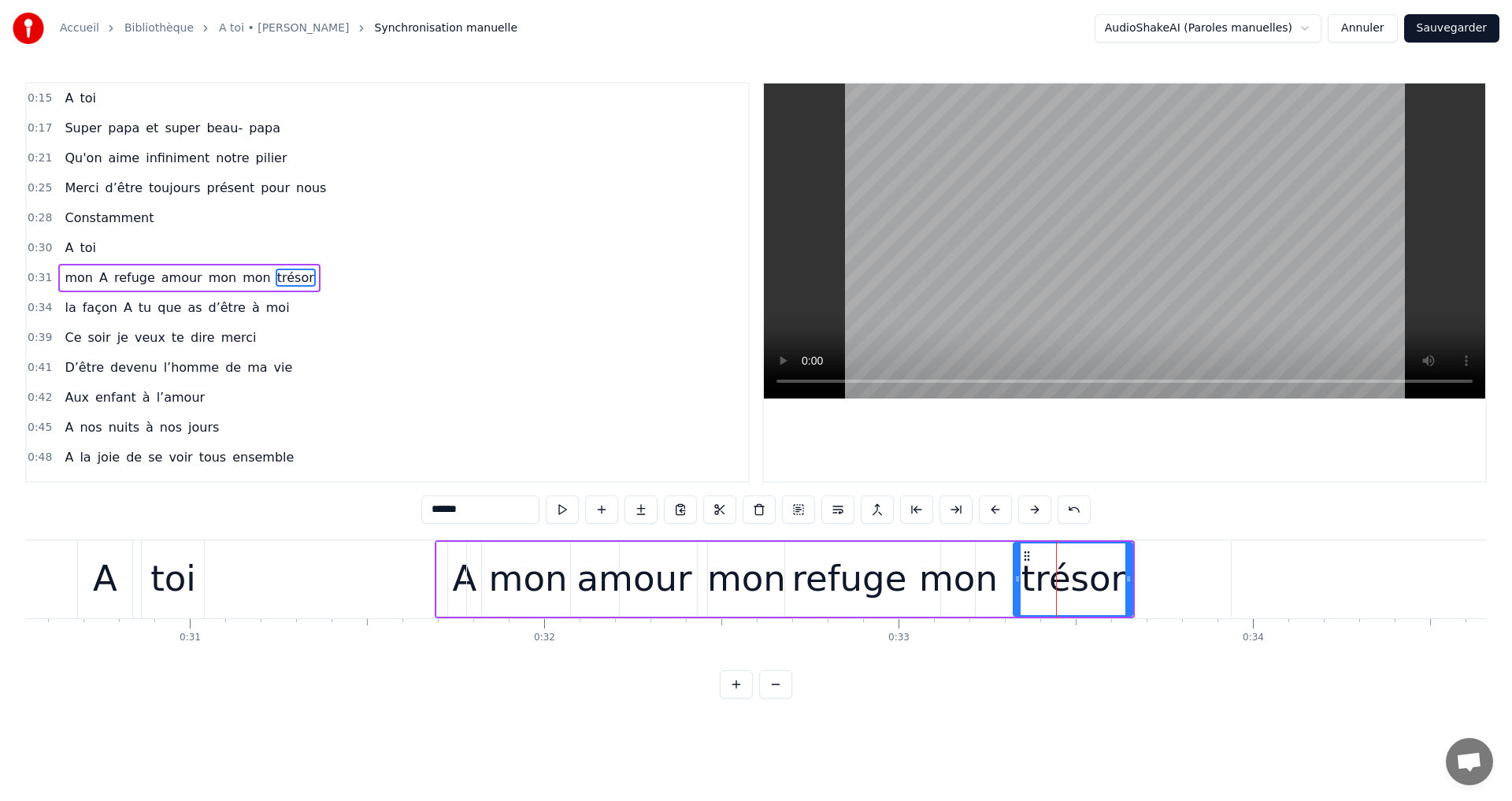
click at [242, 282] on span "mon" at bounding box center [256, 278] width 31 height 18
type input "***"
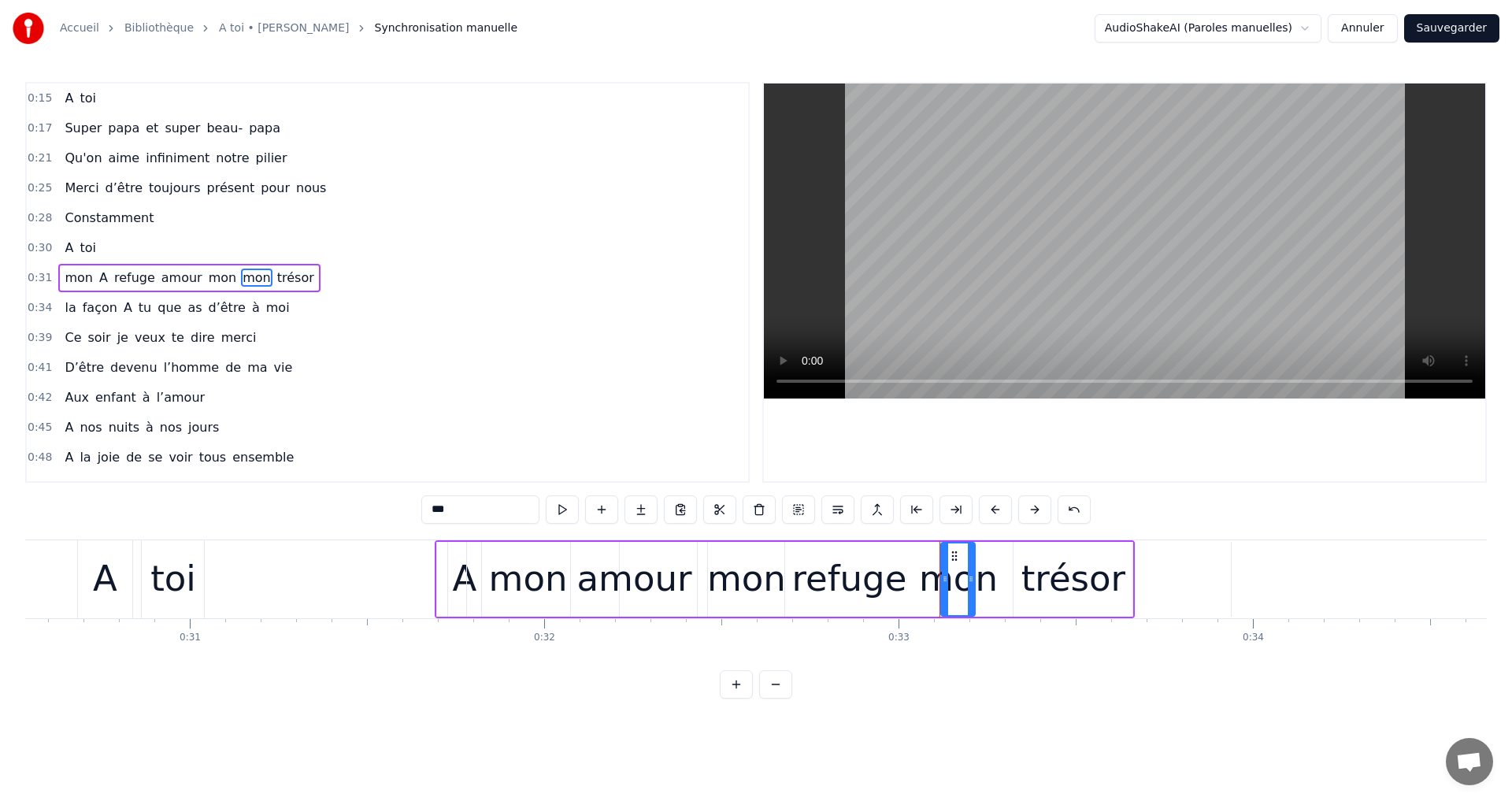
click at [209, 282] on span "mon" at bounding box center [222, 278] width 31 height 18
drag, startPoint x: 209, startPoint y: 282, endPoint x: 116, endPoint y: 289, distance: 93.3
click at [116, 289] on div "mon A refuge amour mon mon trésor" at bounding box center [189, 278] width 262 height 29
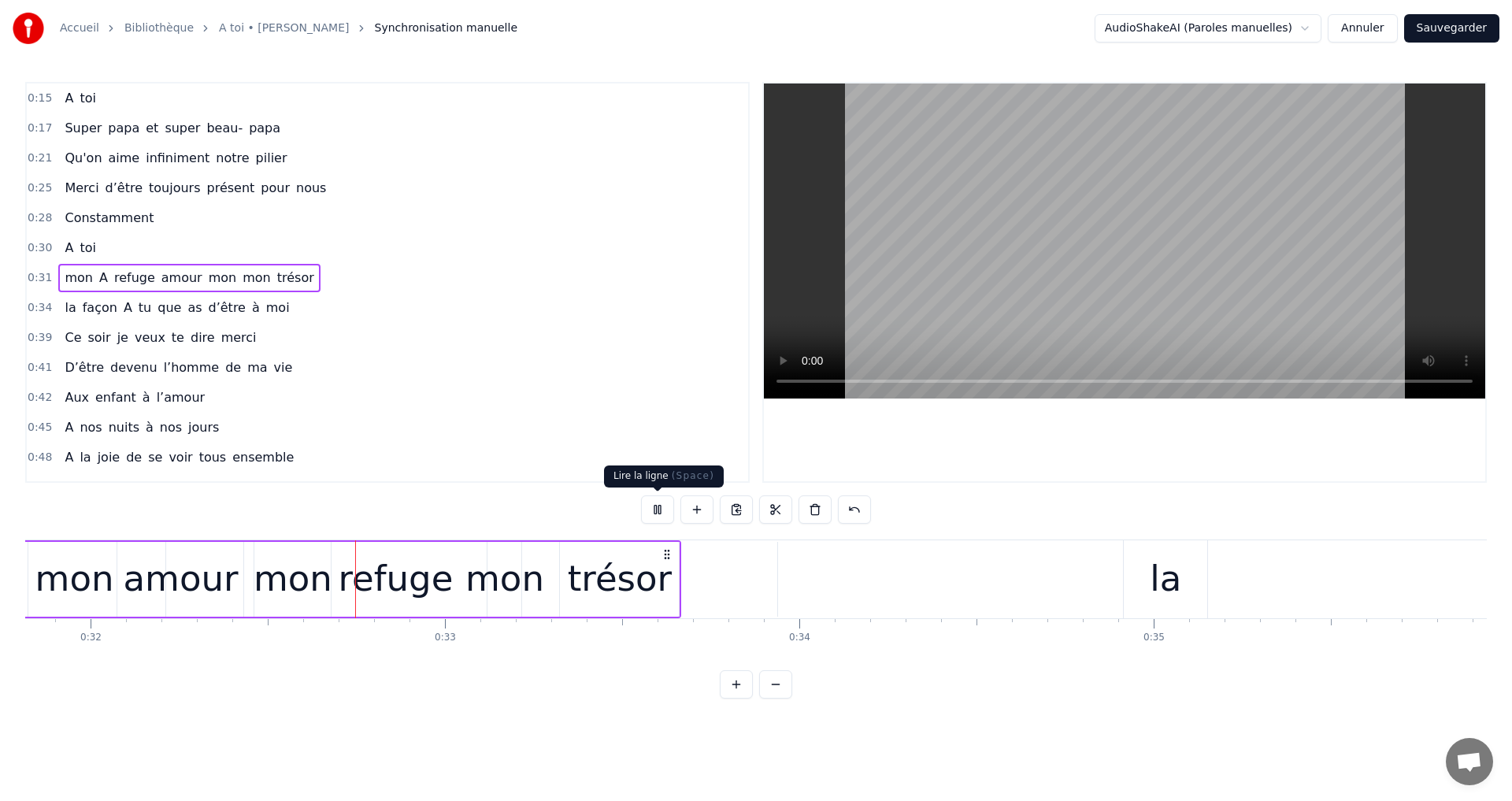
scroll to position [0, 11289]
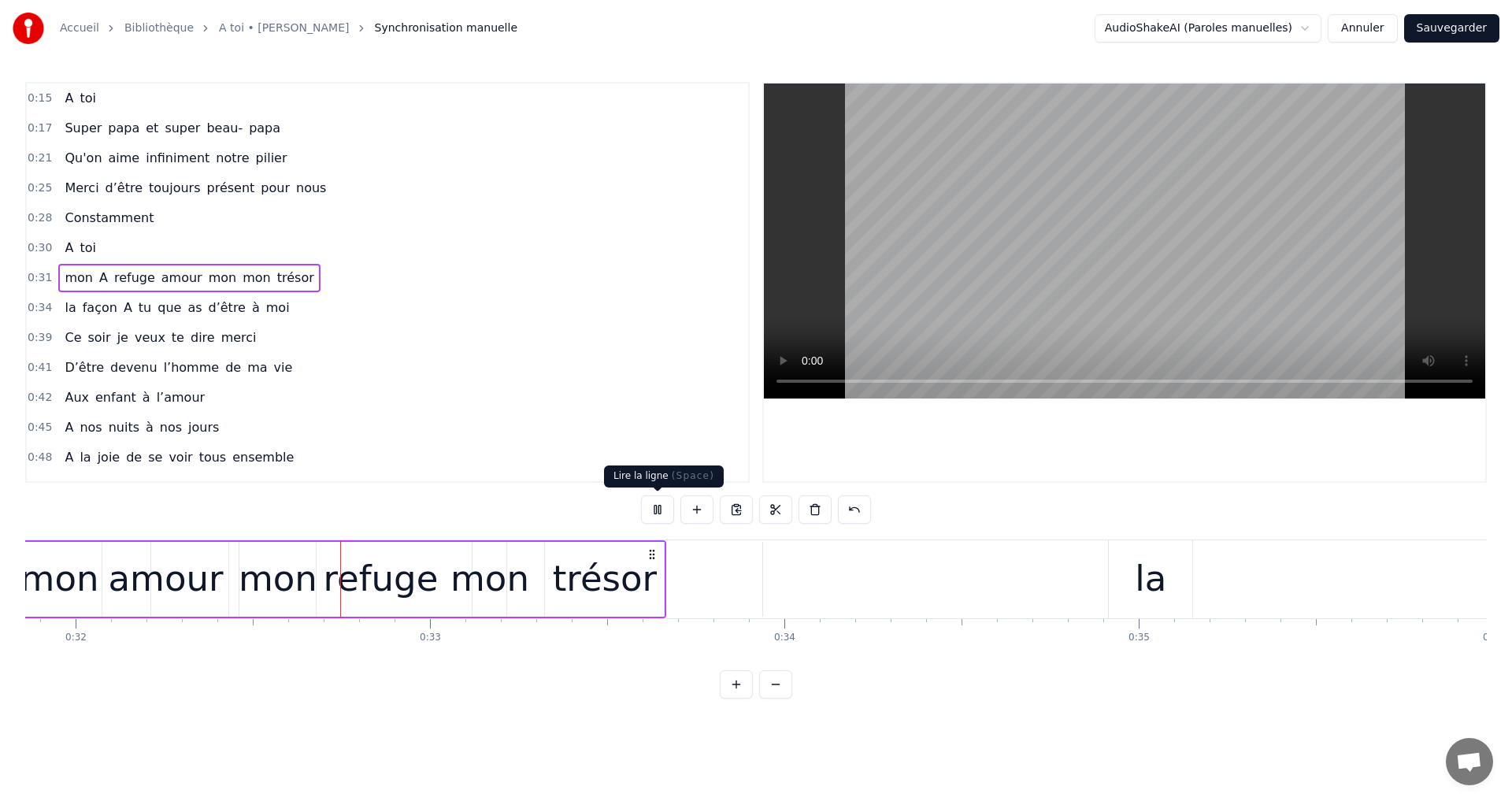
click at [661, 519] on button at bounding box center [657, 510] width 33 height 29
click at [1160, 576] on div "la" at bounding box center [1150, 578] width 31 height 53
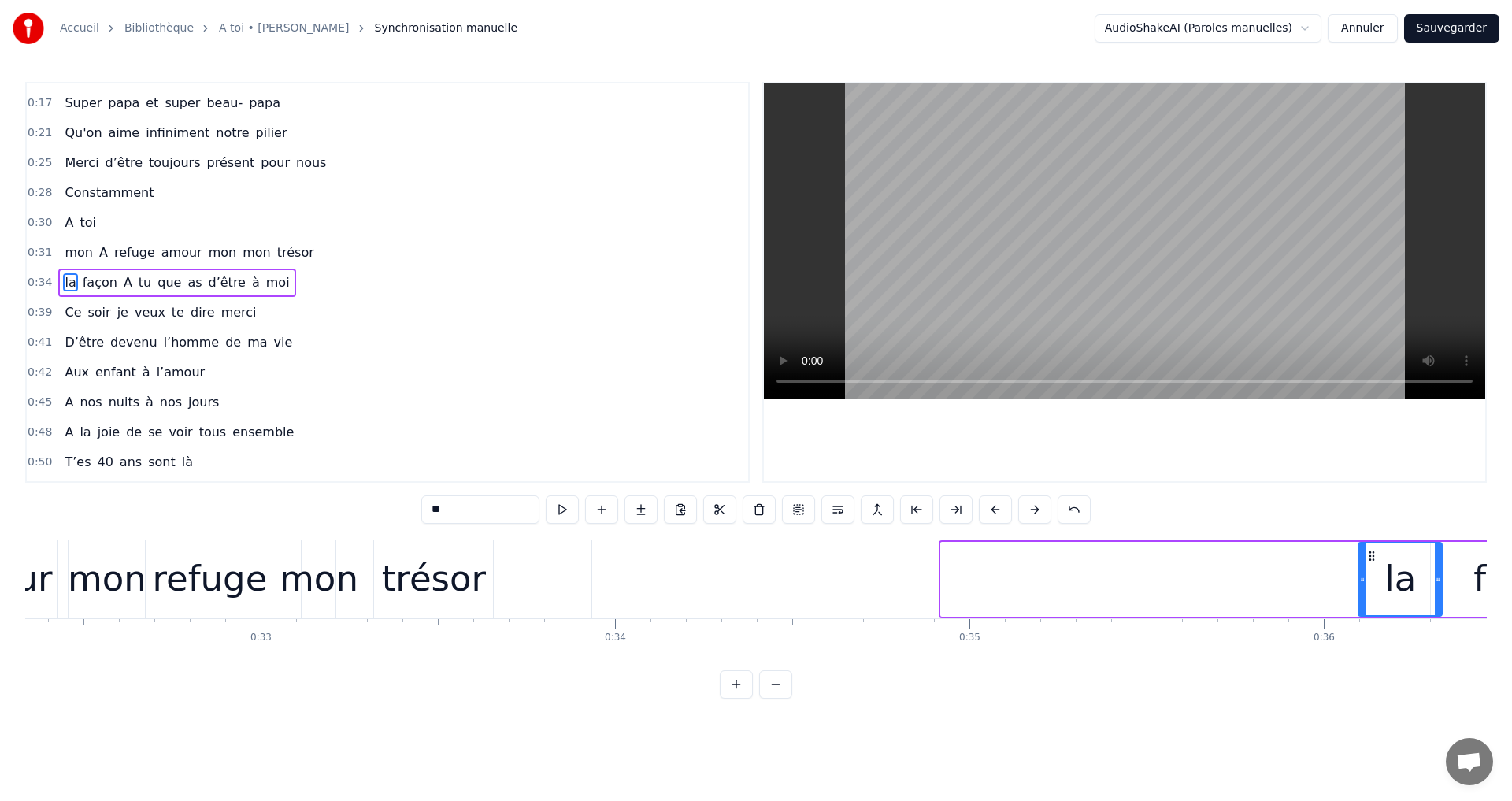
drag, startPoint x: 1120, startPoint y: 554, endPoint x: 1376, endPoint y: 516, distance: 258.8
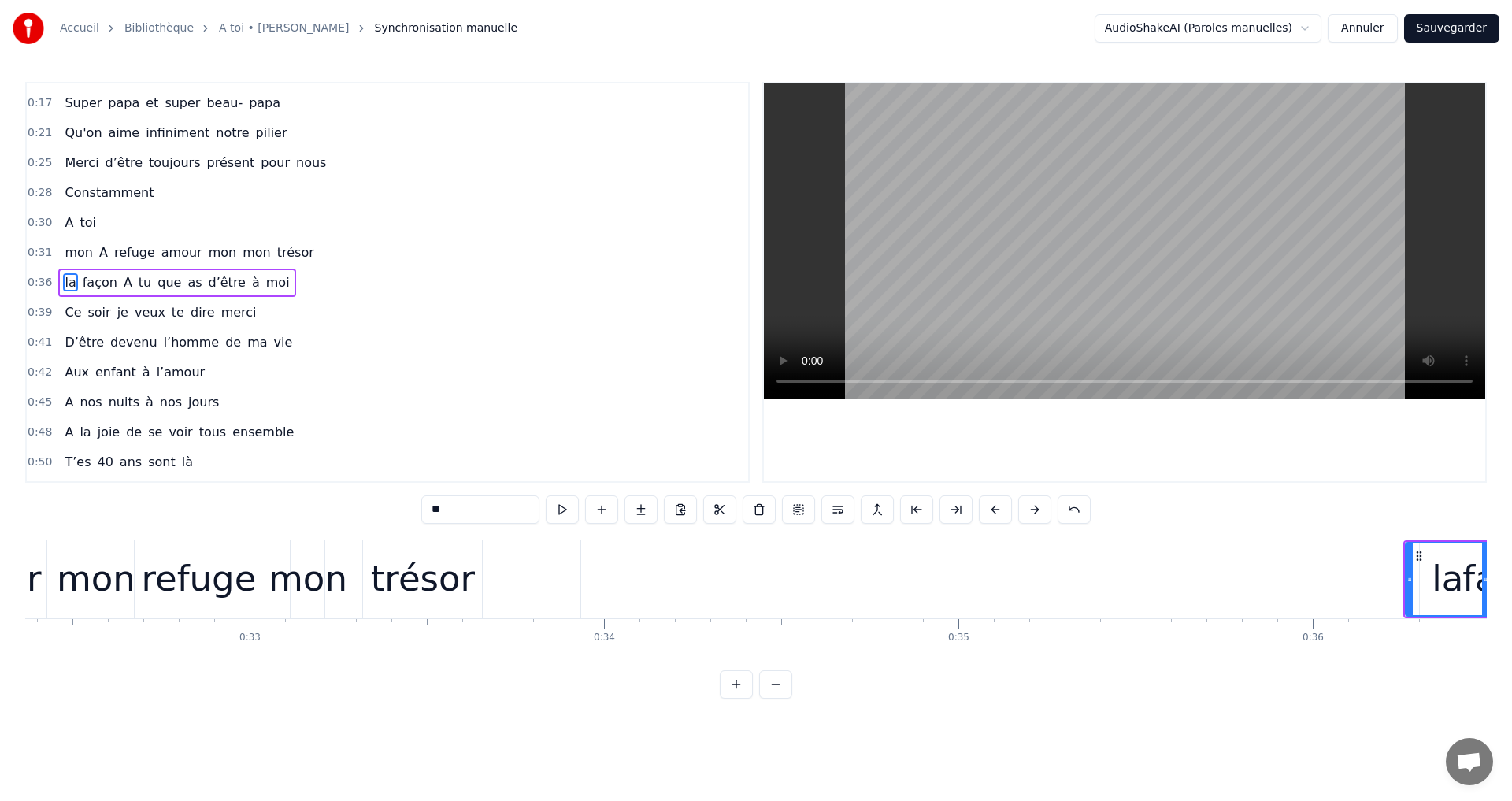
click at [440, 570] on div "trésor" at bounding box center [423, 578] width 104 height 53
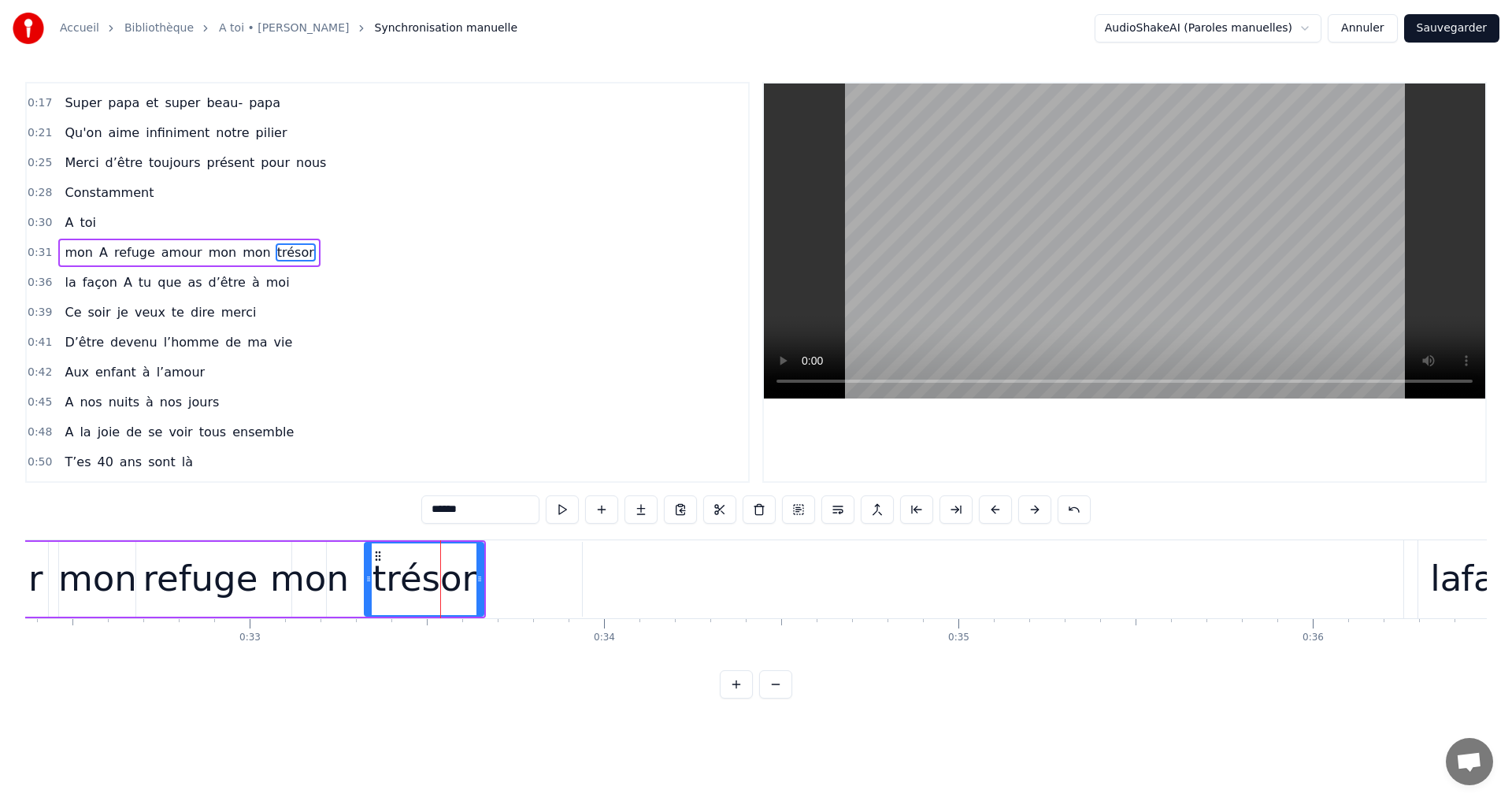
scroll to position [0, 0]
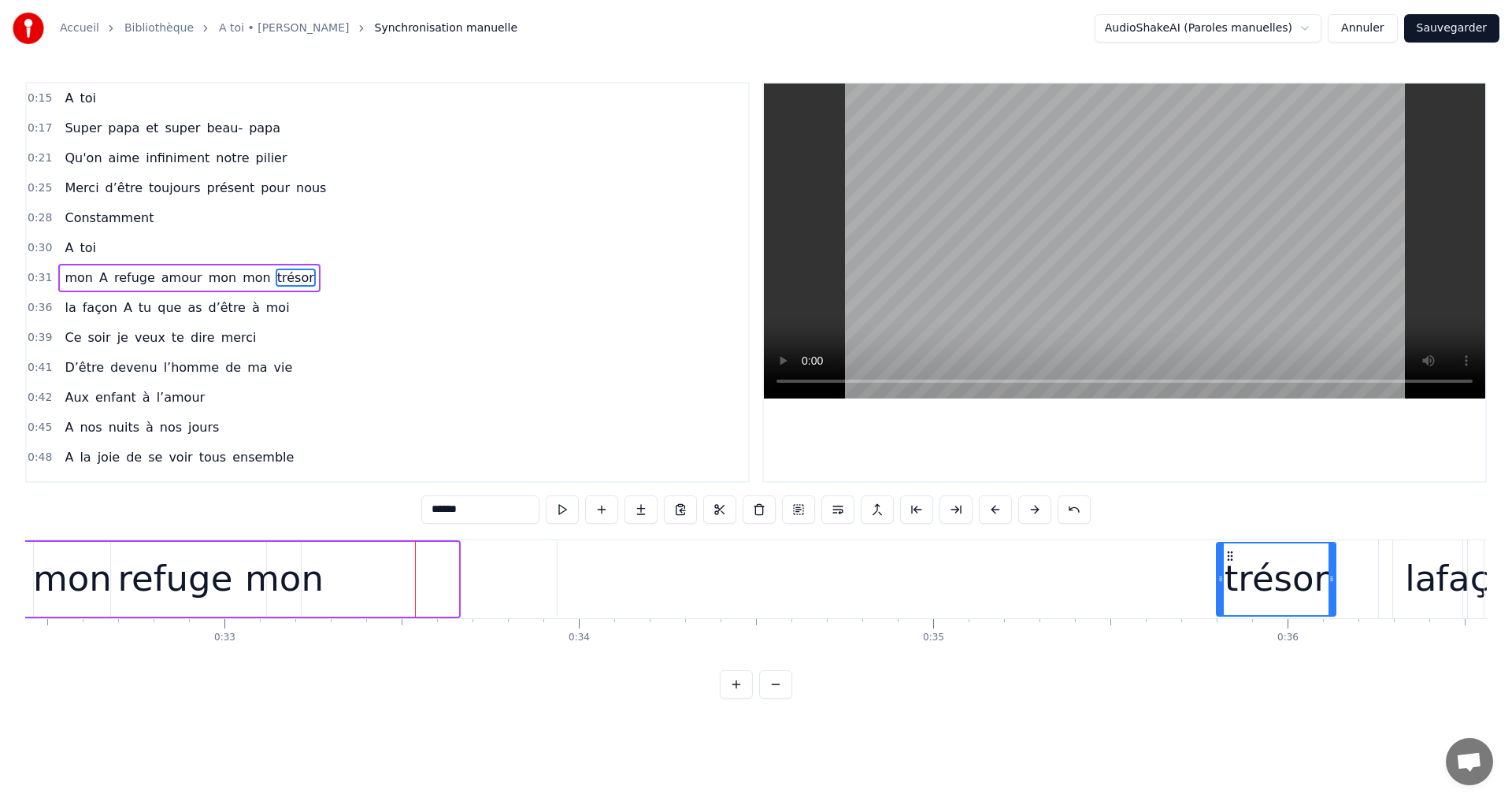
drag, startPoint x: 378, startPoint y: 554, endPoint x: 1235, endPoint y: 552, distance: 857.0
click at [1235, 552] on icon at bounding box center [1230, 556] width 13 height 13
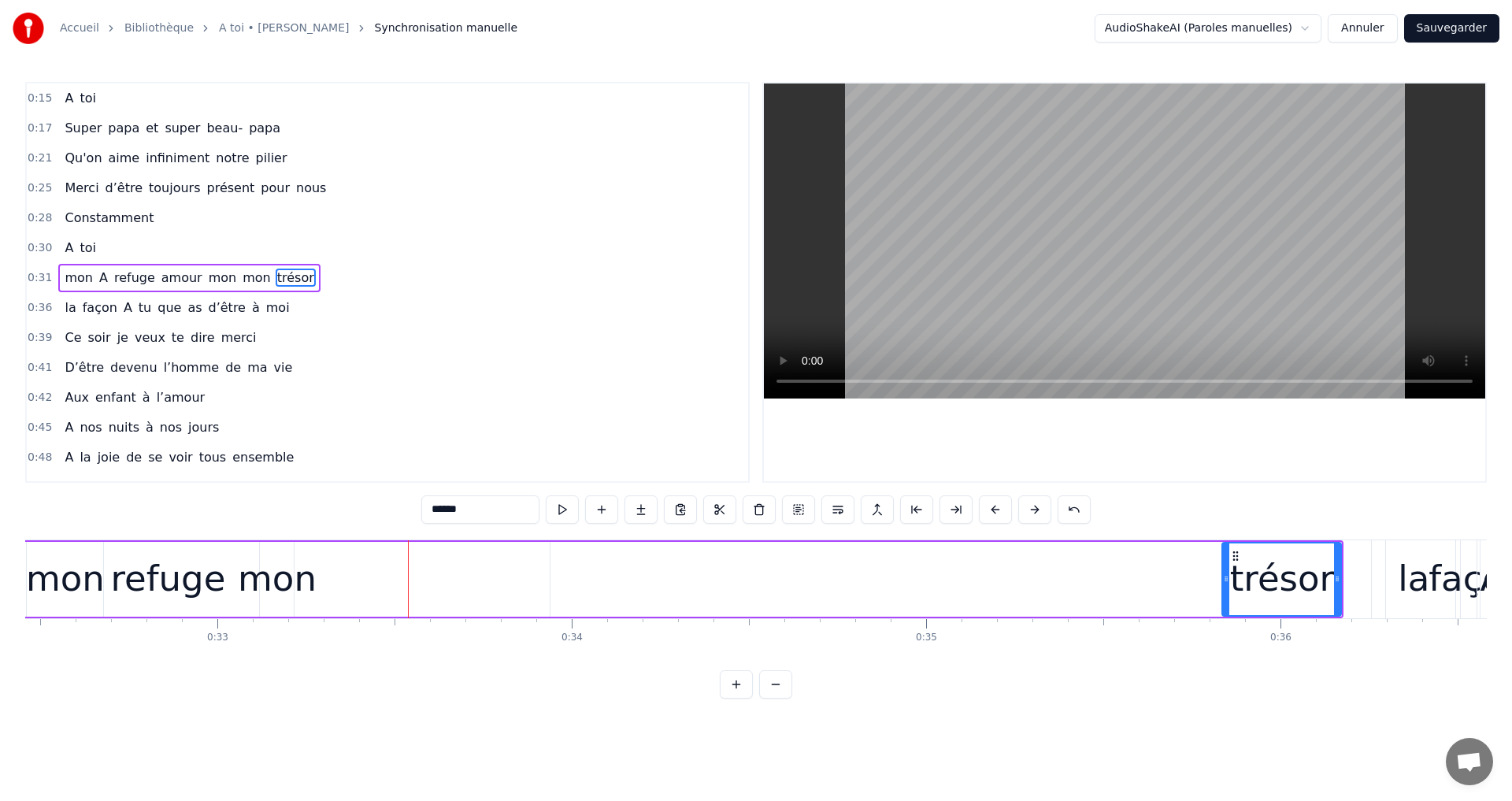
click at [290, 572] on div "mon" at bounding box center [277, 578] width 79 height 53
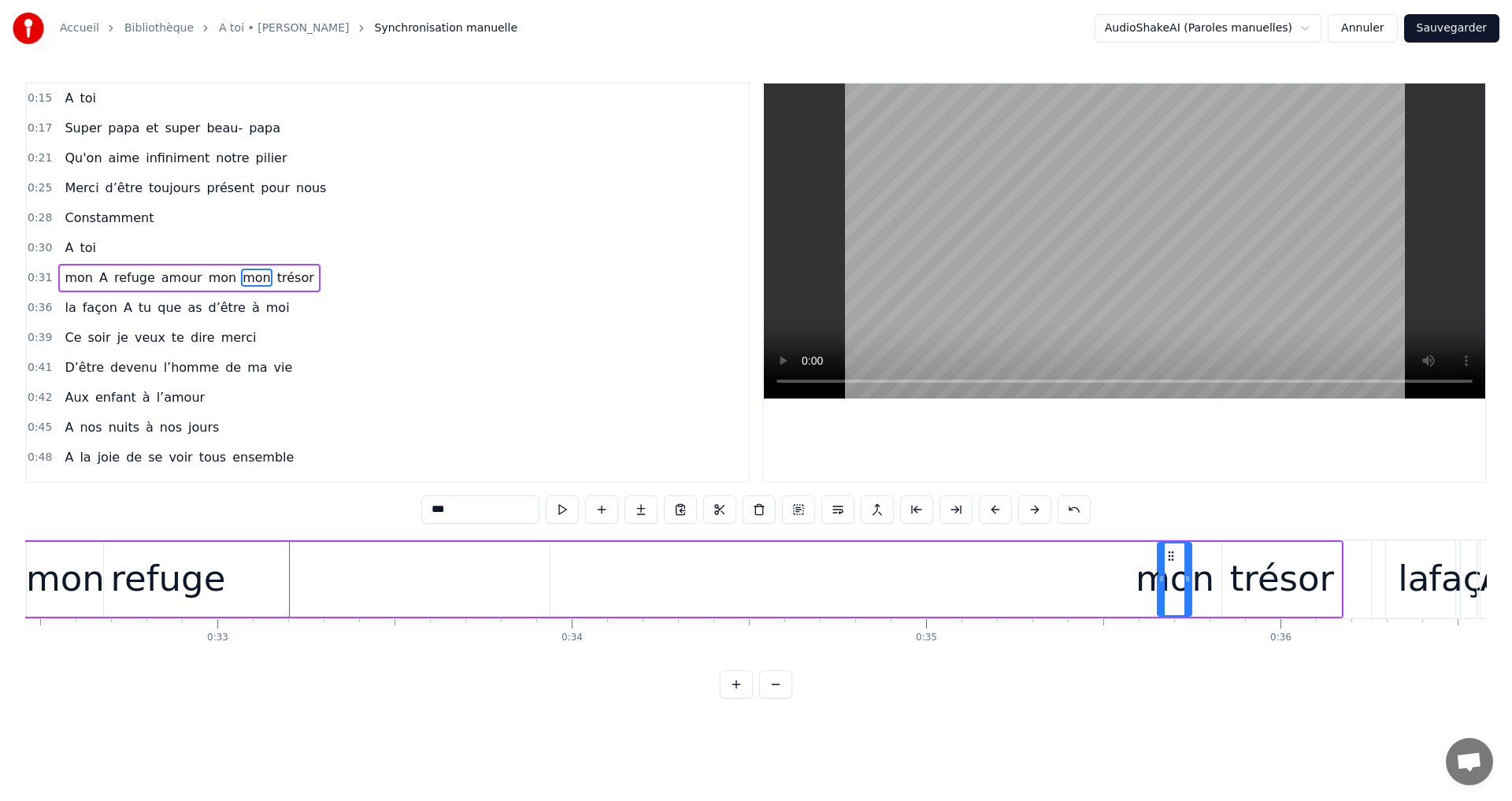
drag, startPoint x: 271, startPoint y: 552, endPoint x: 1127, endPoint y: 568, distance: 856.1
click at [1164, 558] on icon at bounding box center [1171, 556] width 13 height 13
click at [219, 558] on div "refuge" at bounding box center [167, 579] width 764 height 75
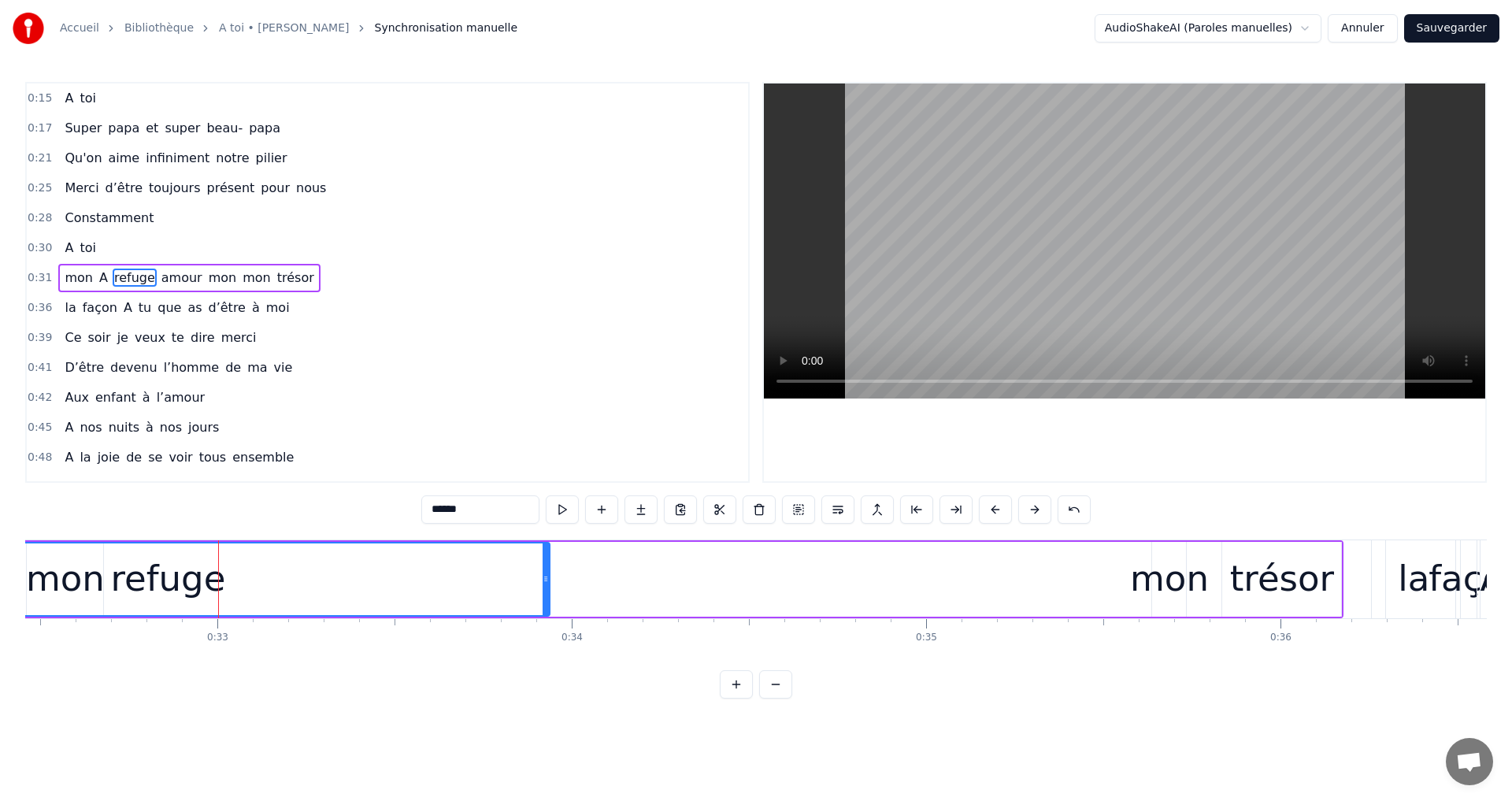
drag, startPoint x: 144, startPoint y: 545, endPoint x: 301, endPoint y: 562, distance: 157.9
click at [301, 562] on div "refuge" at bounding box center [167, 579] width 762 height 72
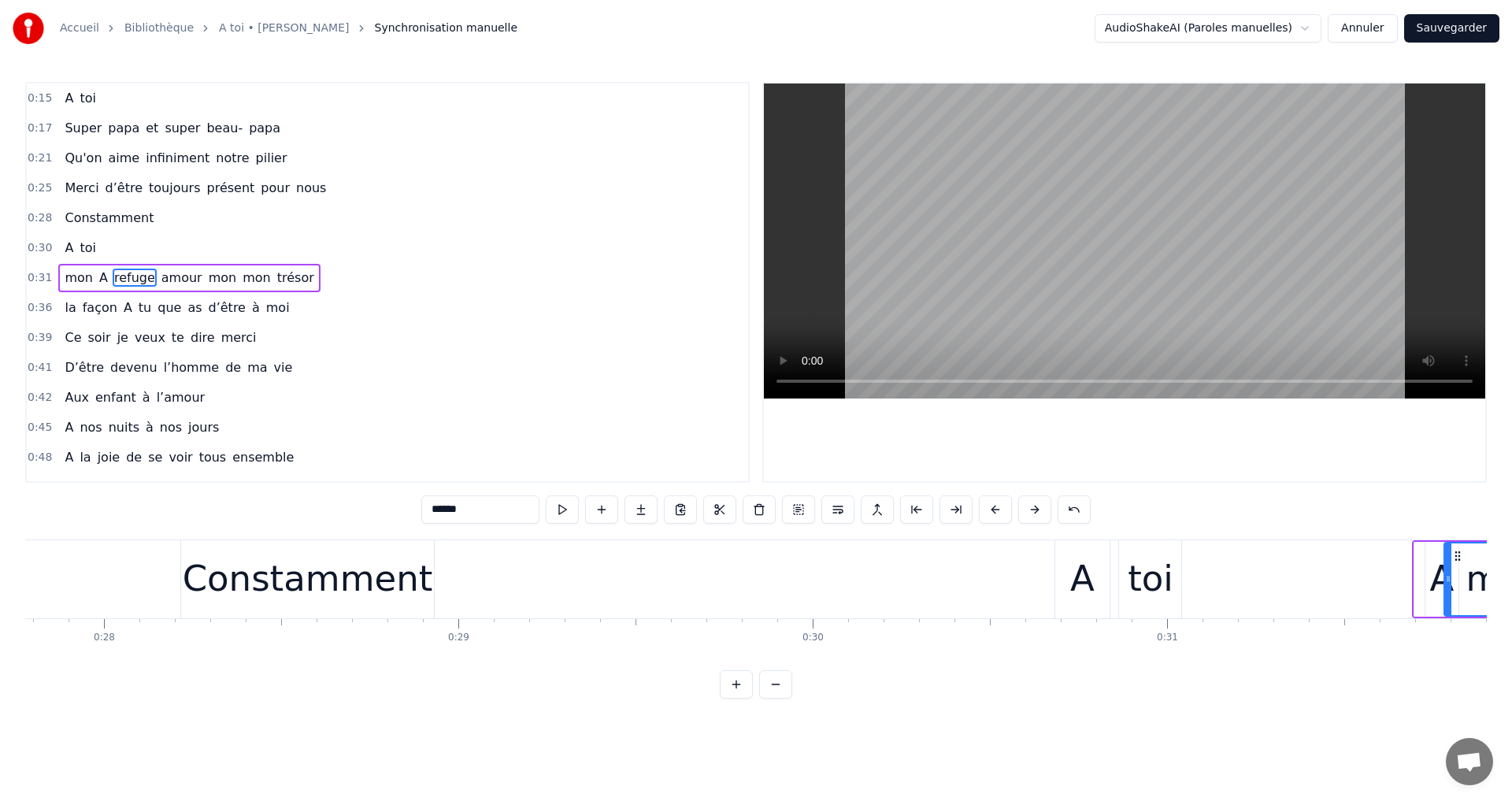
scroll to position [0, 11210]
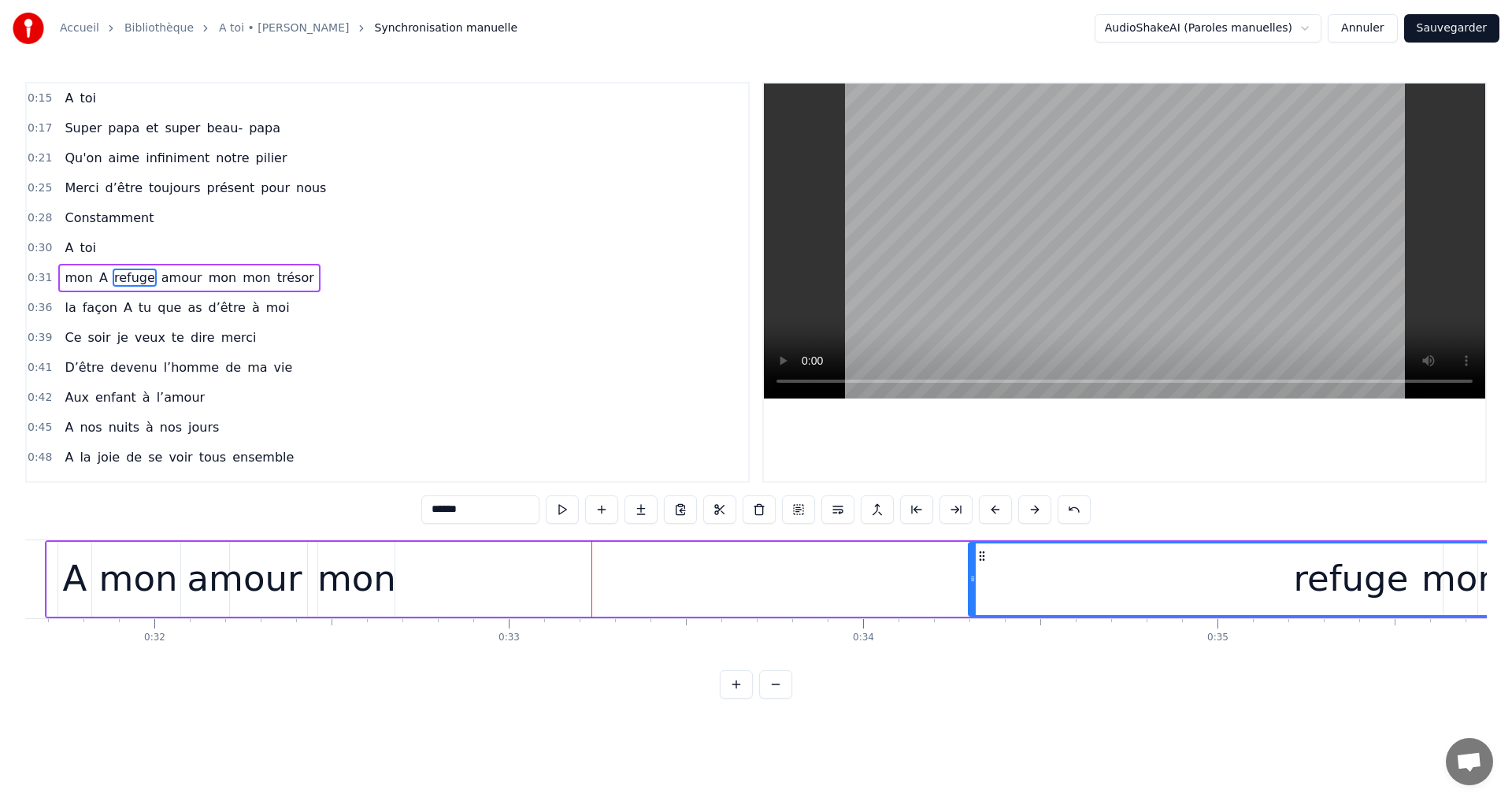
drag, startPoint x: 93, startPoint y: 558, endPoint x: 911, endPoint y: 550, distance: 818.0
click at [321, 559] on div "mon" at bounding box center [356, 578] width 79 height 53
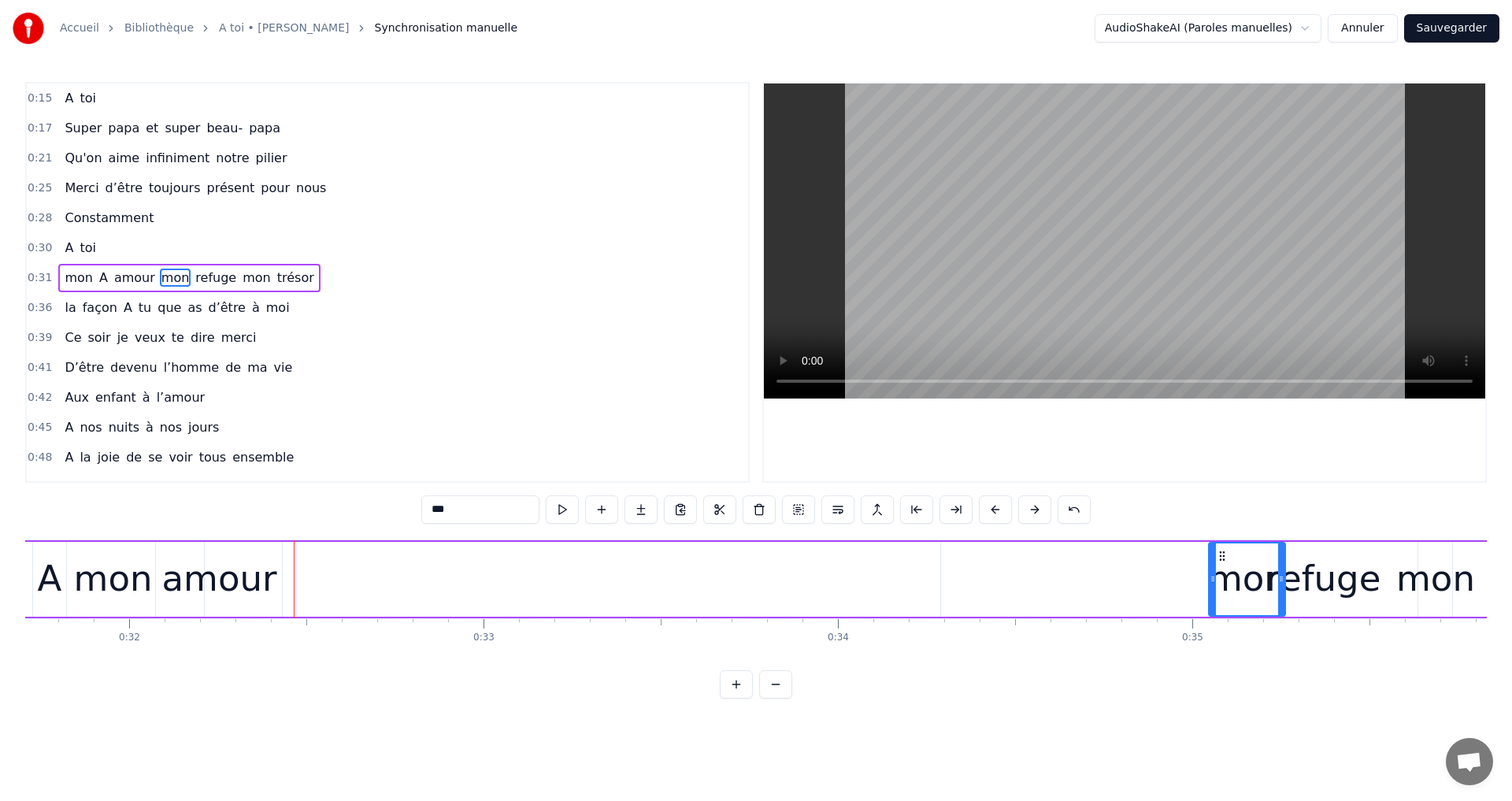
scroll to position [0, 11247]
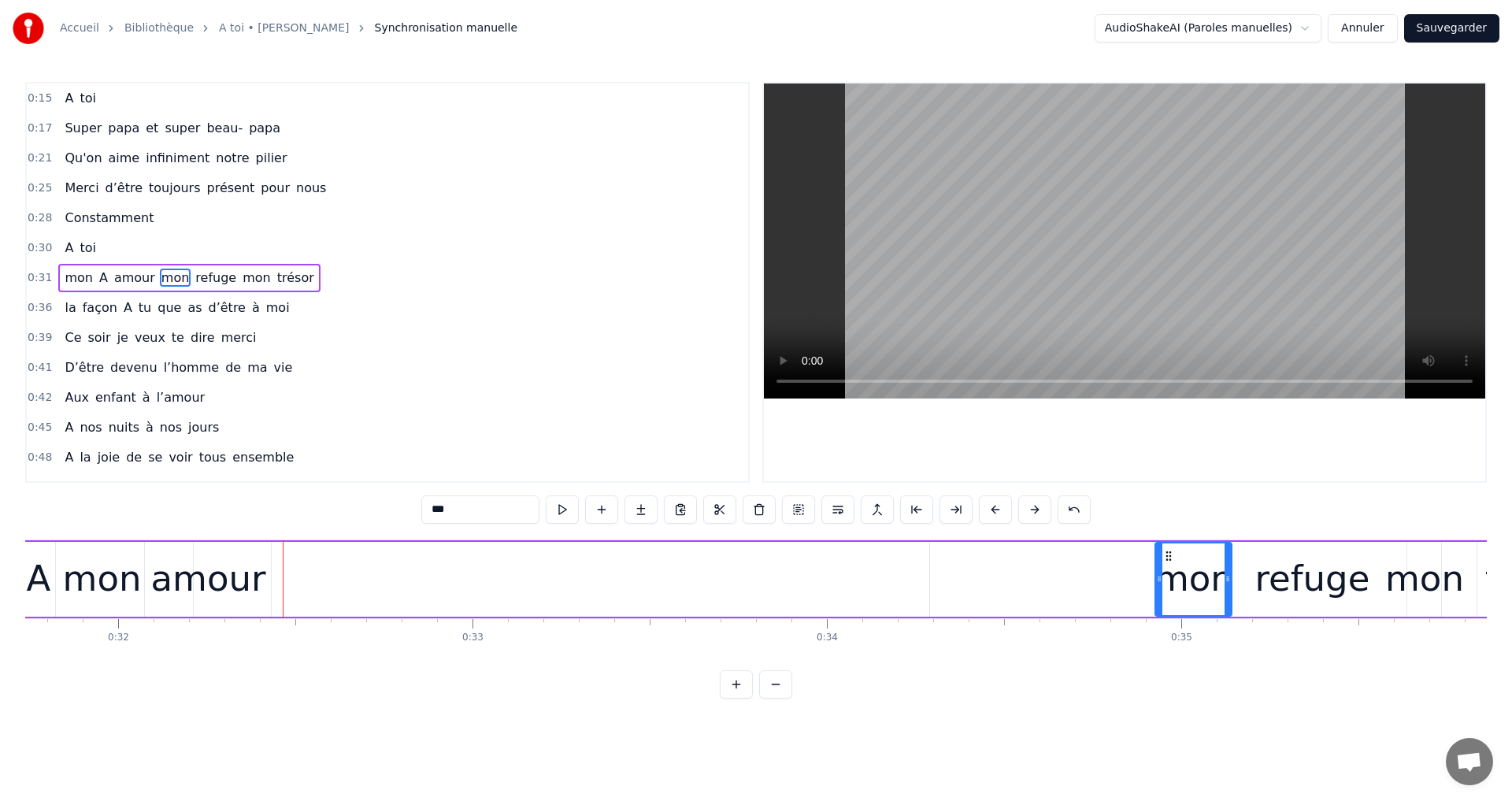
drag, startPoint x: 330, startPoint y: 555, endPoint x: 1143, endPoint y: 562, distance: 813.0
click at [215, 567] on div "amour" at bounding box center [208, 578] width 115 height 53
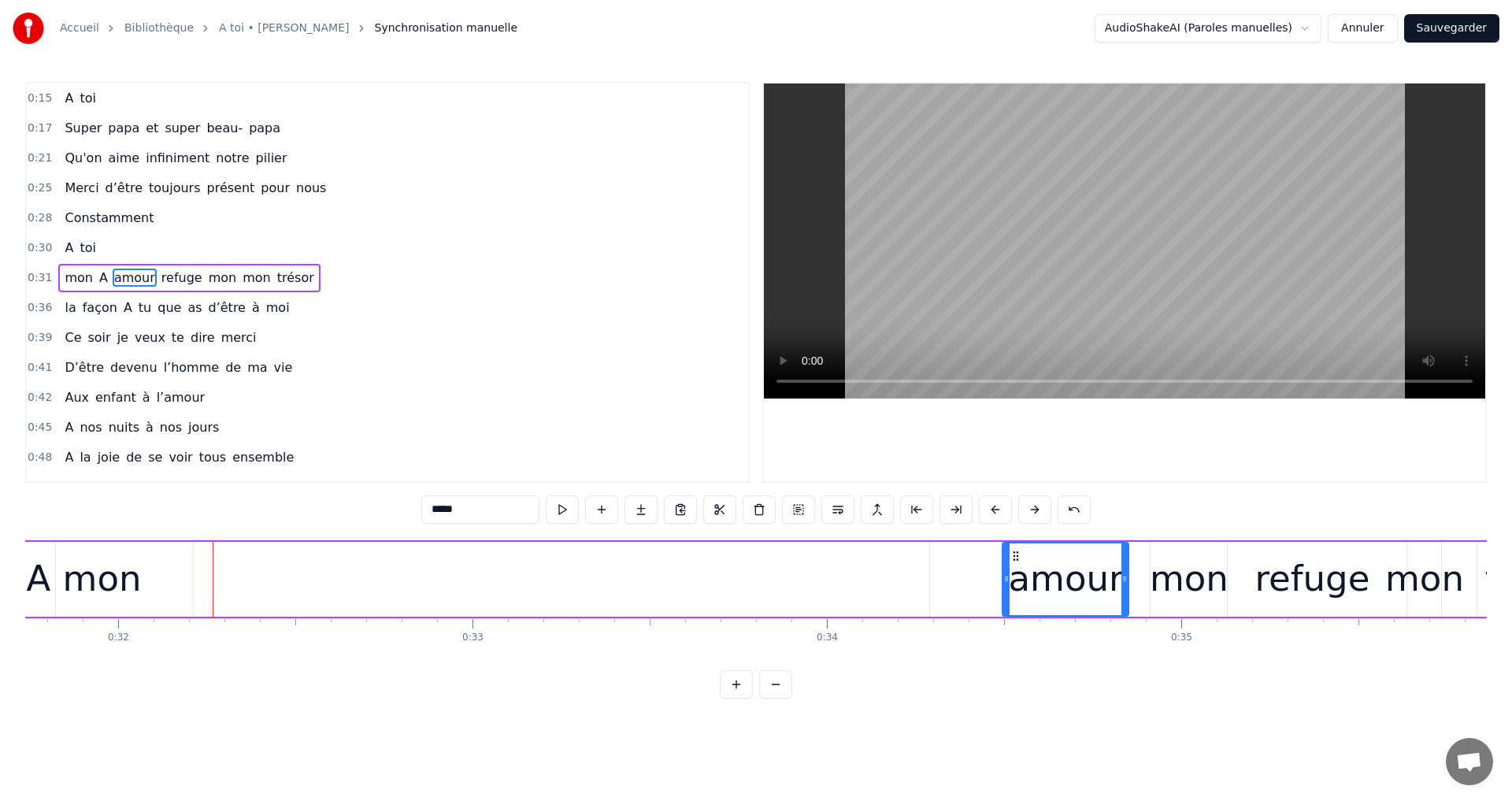
drag, startPoint x: 155, startPoint y: 551, endPoint x: 987, endPoint y: 570, distance: 832.2
click at [124, 563] on div "mon" at bounding box center [102, 578] width 79 height 53
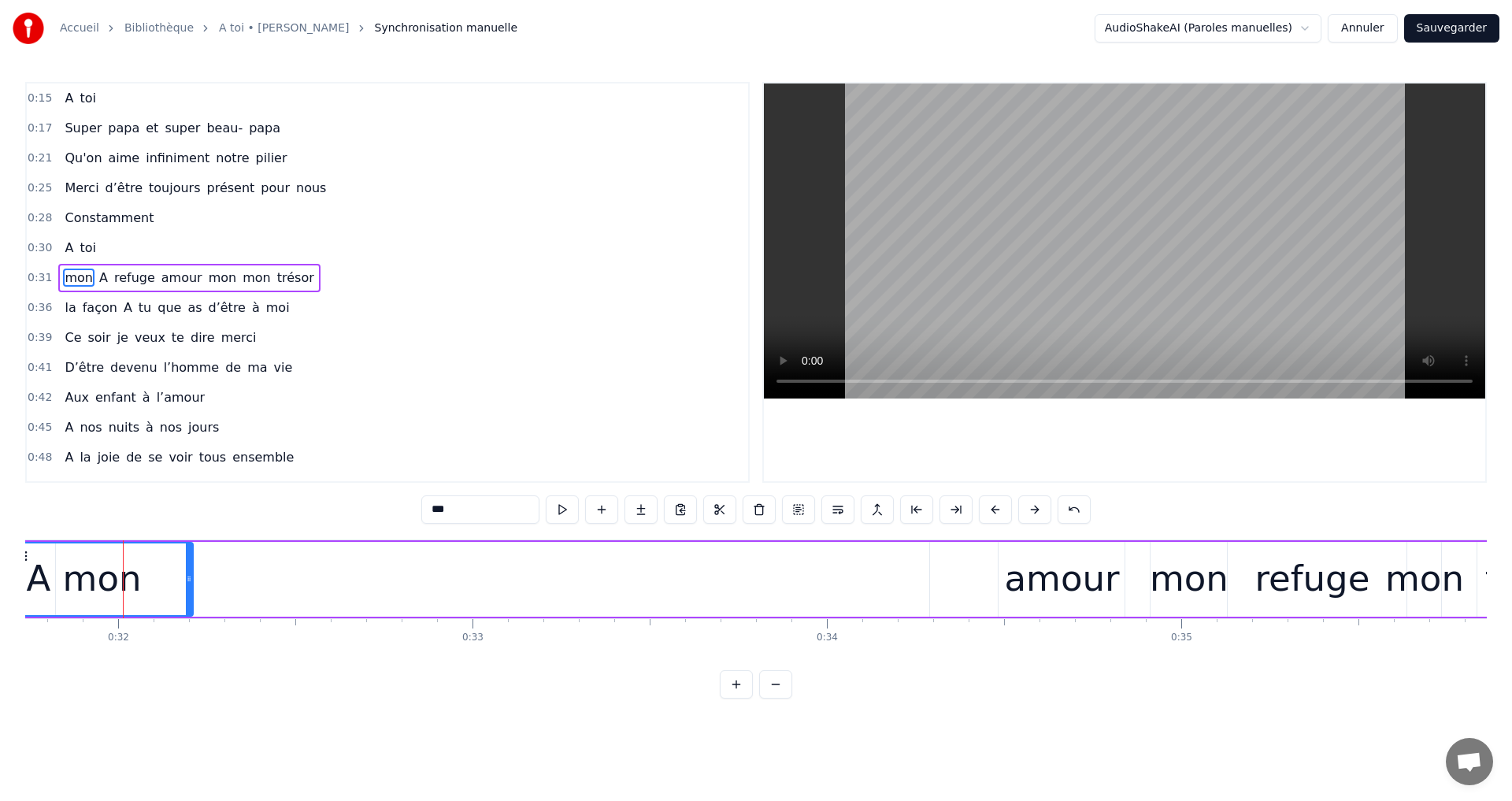
drag, startPoint x: 42, startPoint y: 558, endPoint x: 65, endPoint y: 558, distance: 23.0
click at [65, 558] on div "mon" at bounding box center [102, 579] width 181 height 72
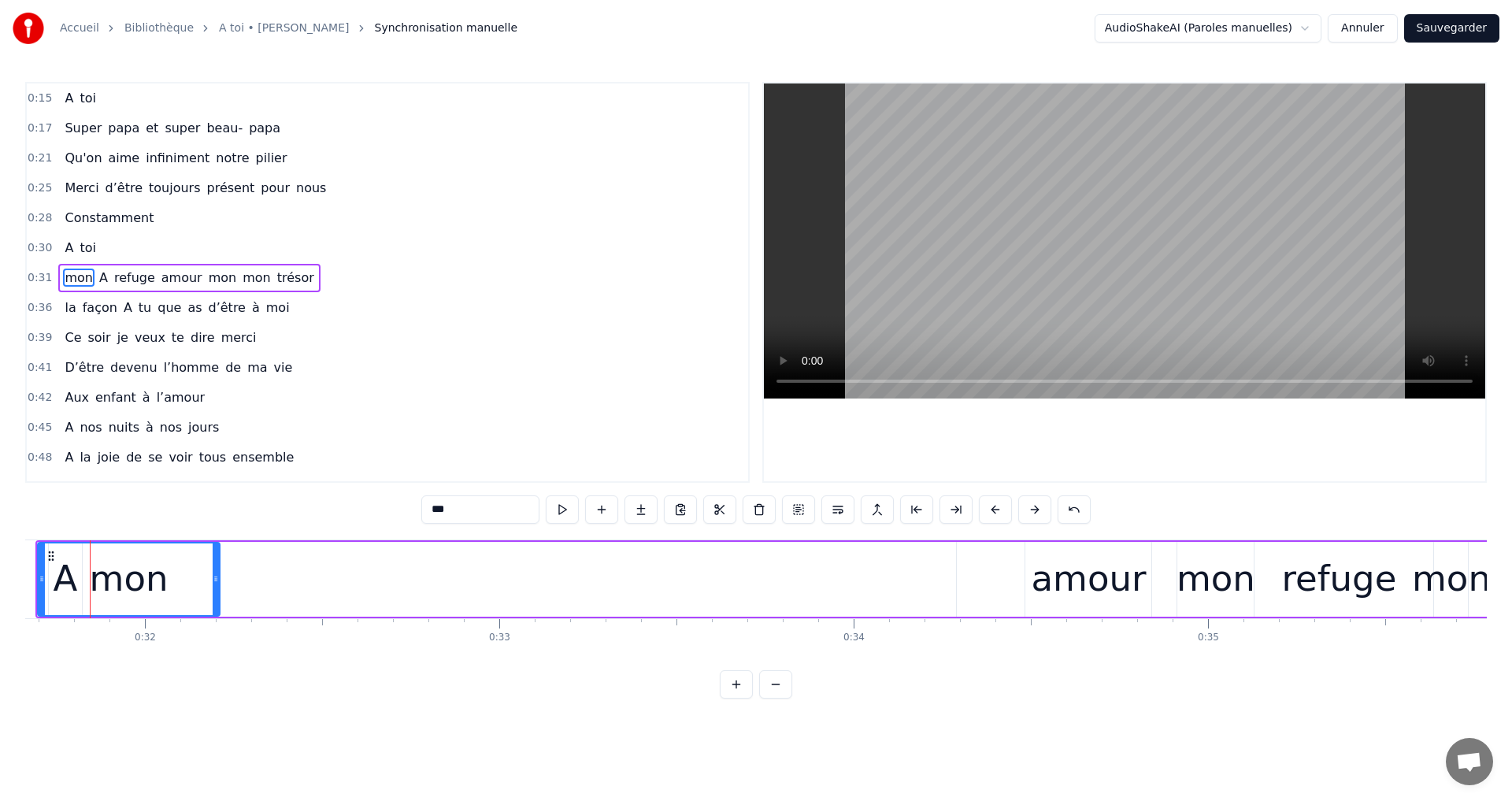
scroll to position [0, 11205]
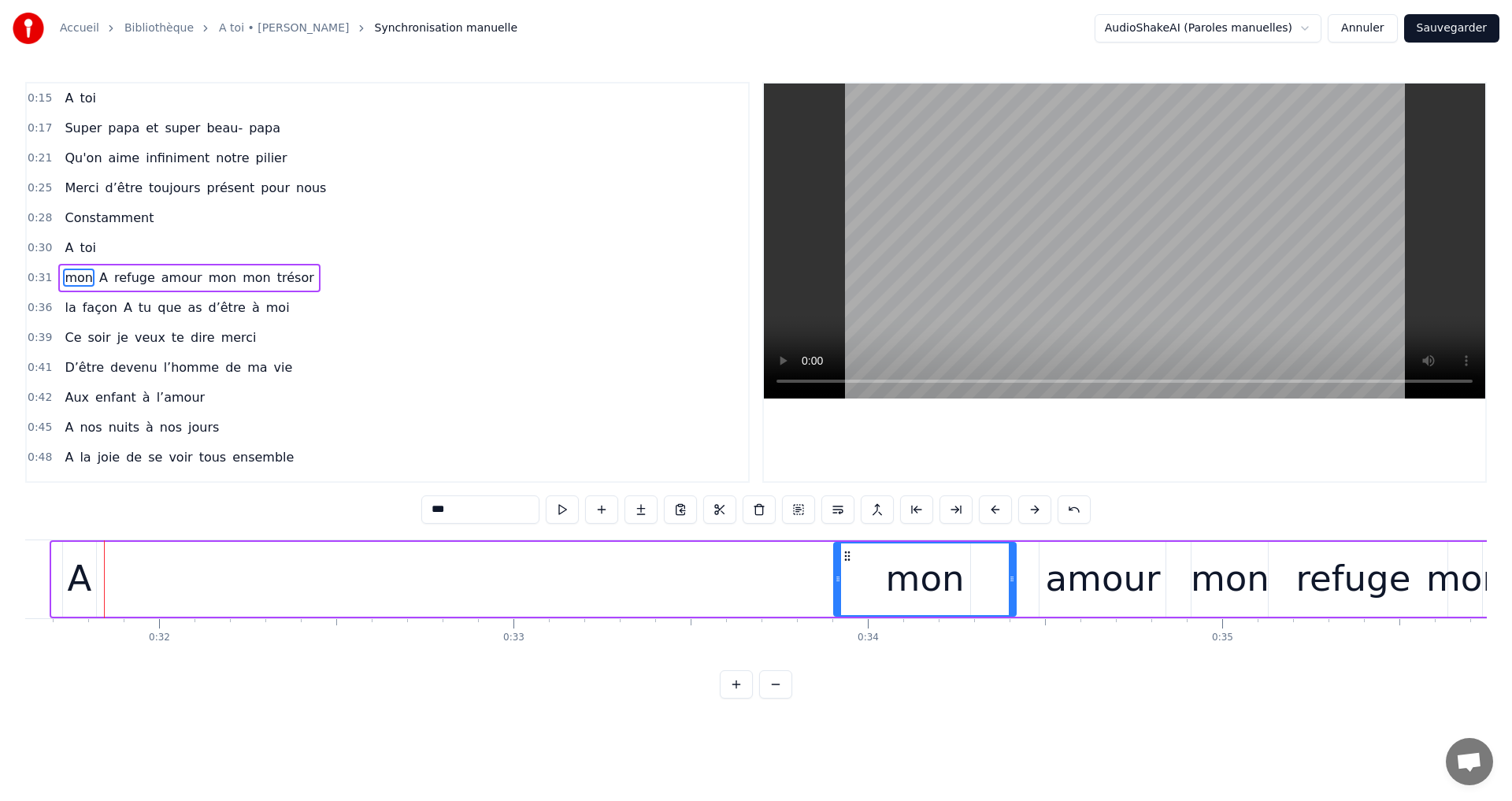
drag, startPoint x: 62, startPoint y: 556, endPoint x: 845, endPoint y: 594, distance: 783.9
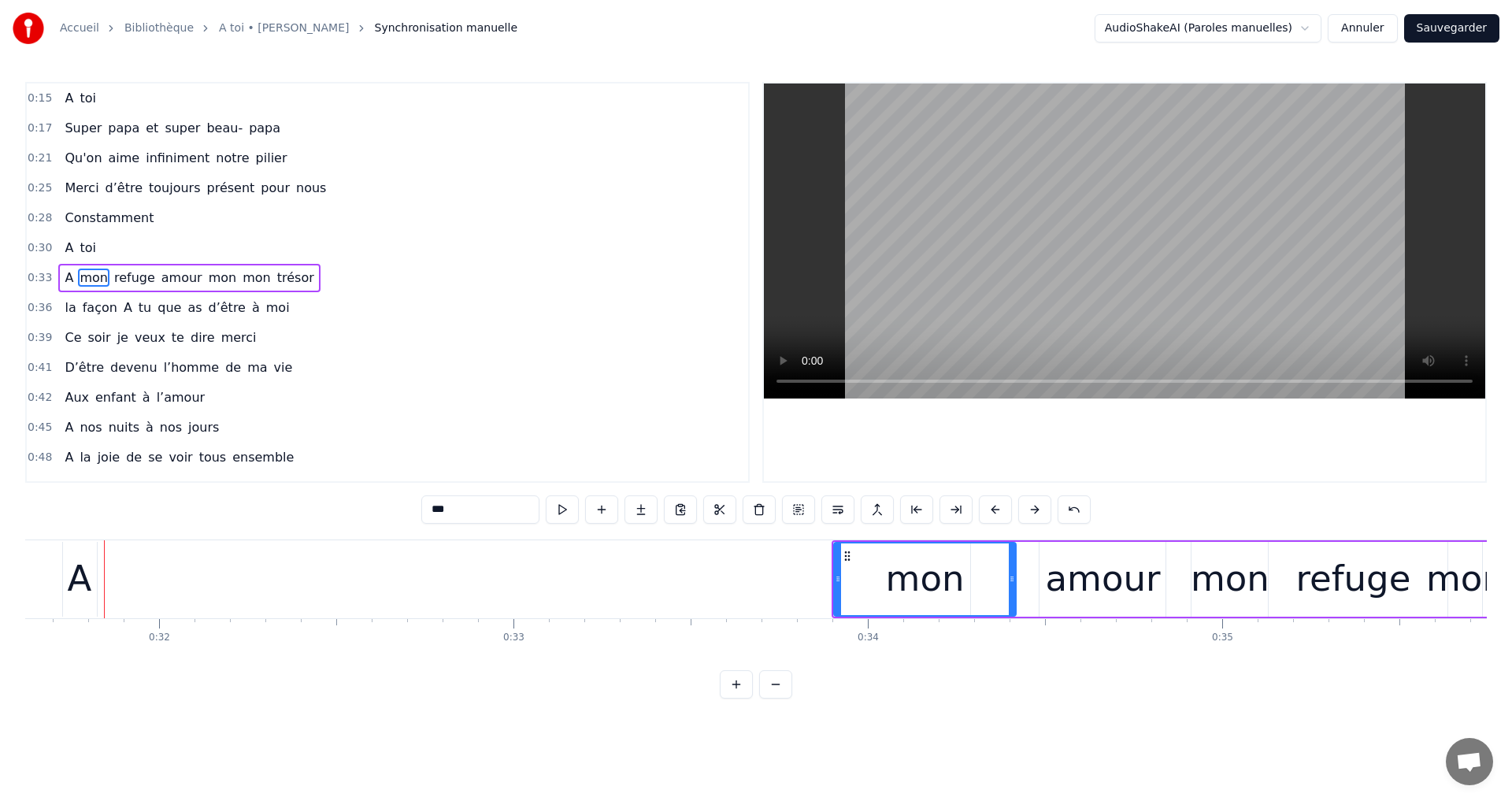
click at [67, 561] on div "A" at bounding box center [80, 579] width 33 height 75
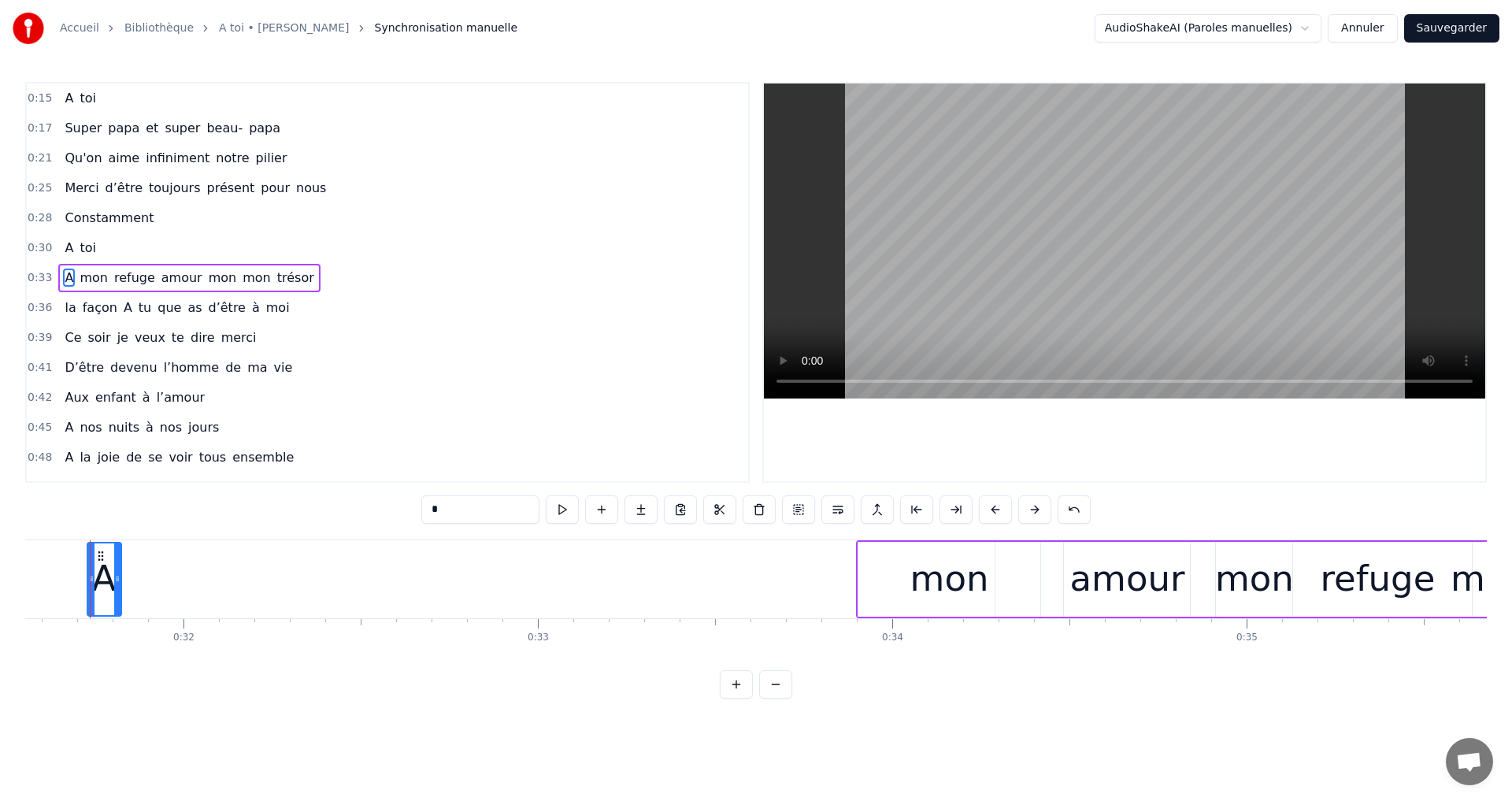
scroll to position [0, 11166]
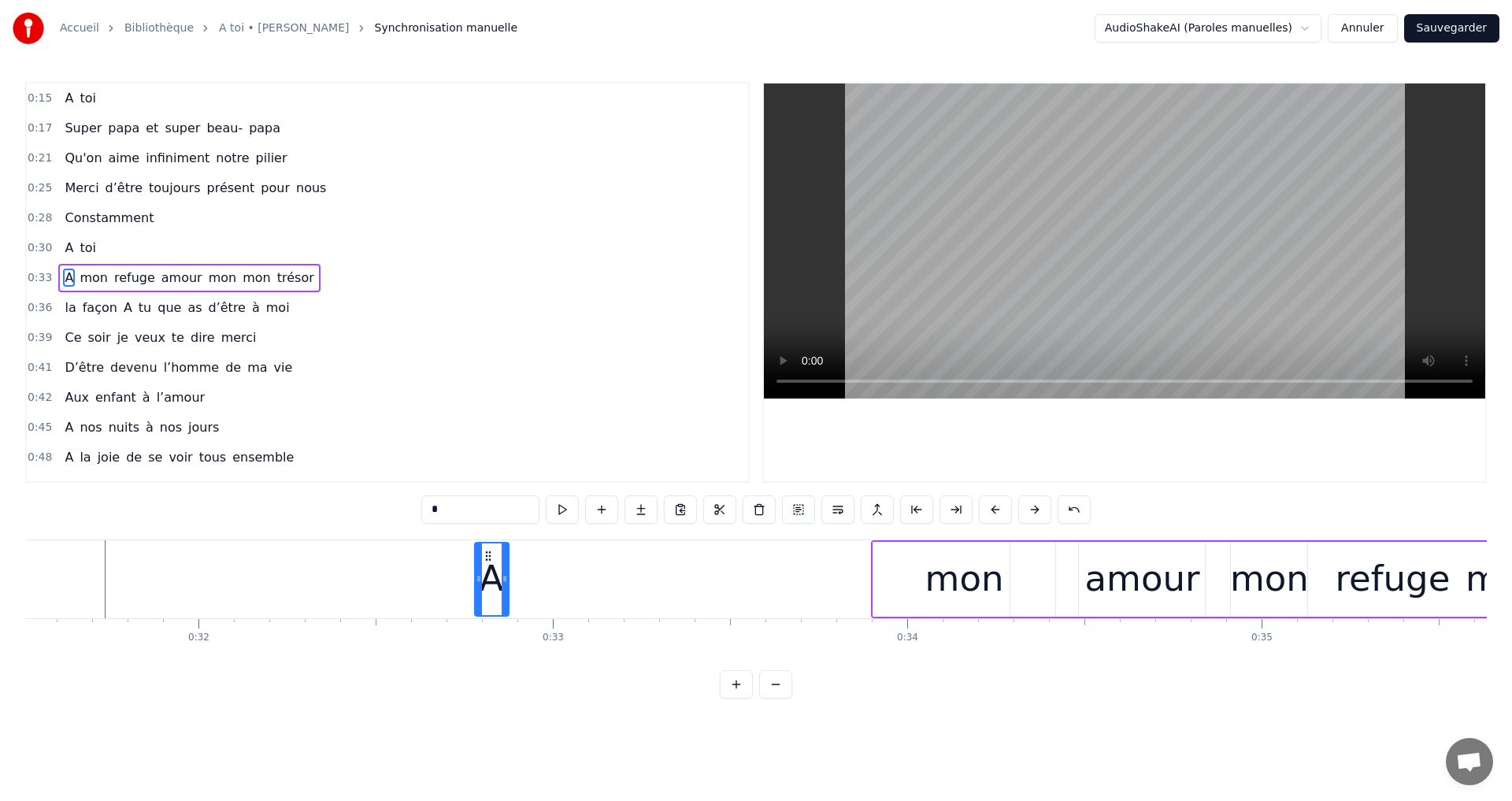
drag, startPoint x: 112, startPoint y: 559, endPoint x: 485, endPoint y: 607, distance: 376.1
click at [485, 607] on div "A" at bounding box center [491, 579] width 32 height 72
click at [900, 561] on div "mon" at bounding box center [963, 579] width 183 height 75
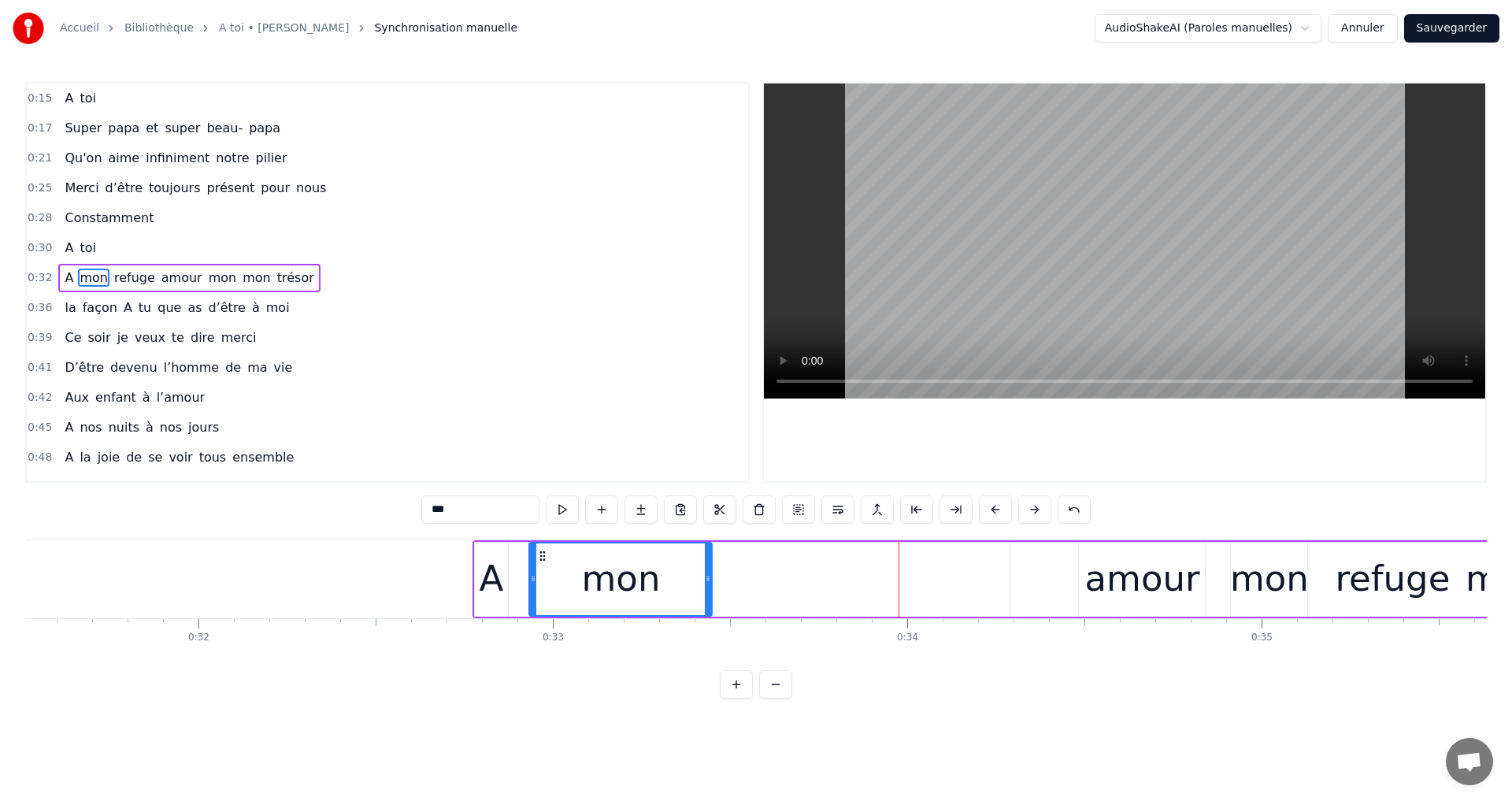
drag, startPoint x: 881, startPoint y: 554, endPoint x: 527, endPoint y: 604, distance: 357.5
click at [534, 602] on div "mon" at bounding box center [620, 579] width 181 height 72
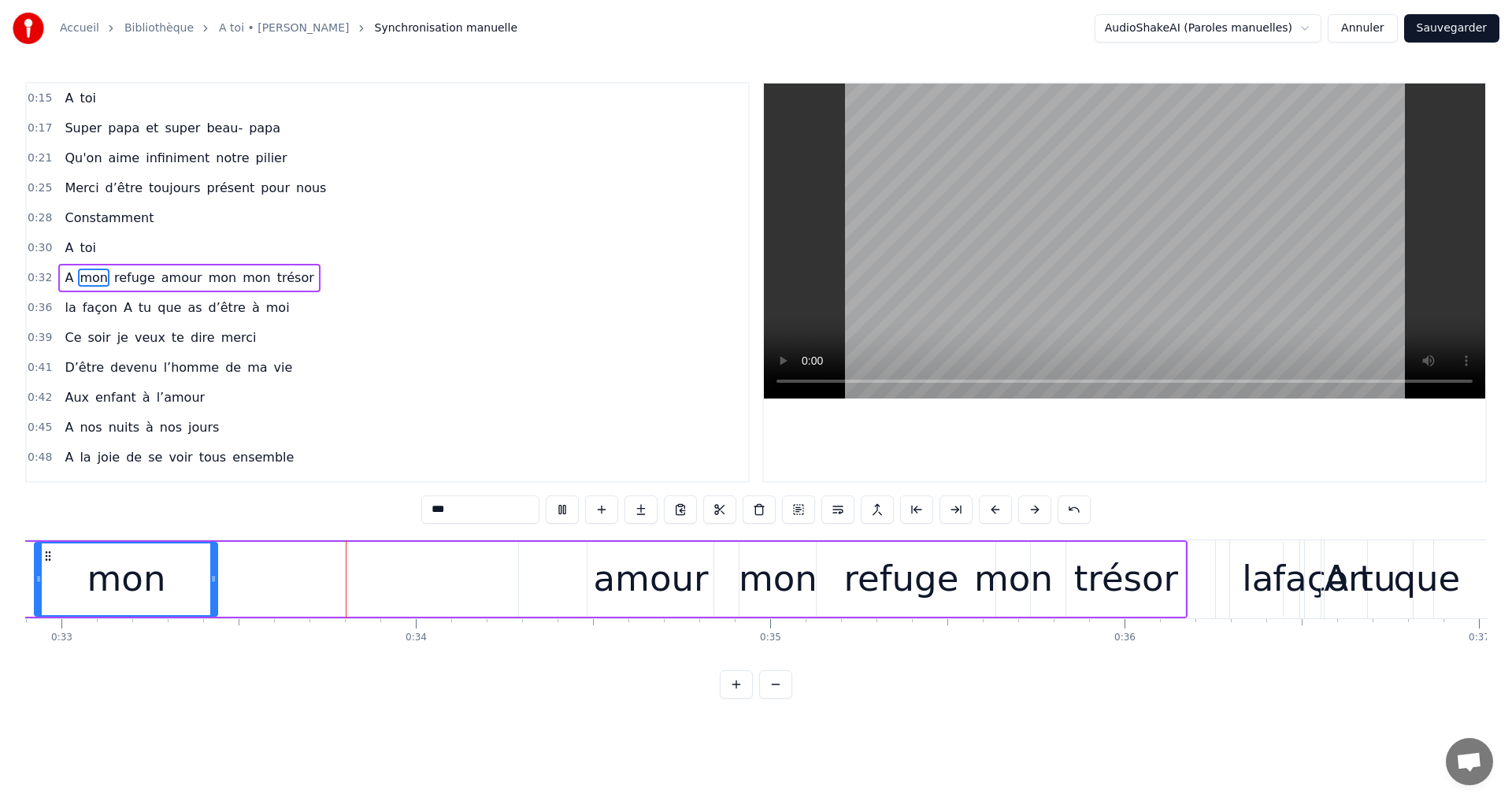
scroll to position [0, 11669]
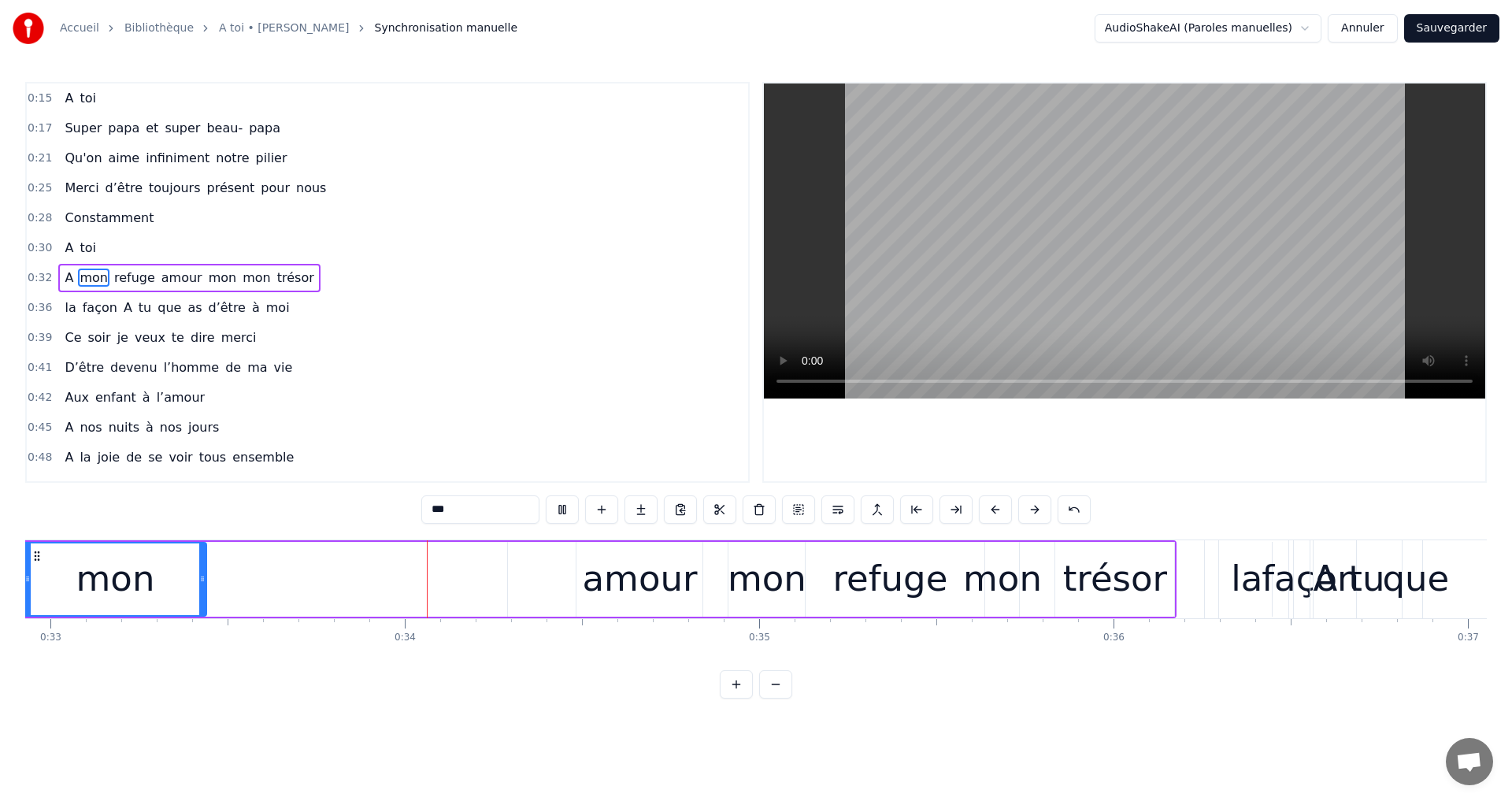
click at [1112, 243] on video at bounding box center [1124, 241] width 721 height 315
click at [636, 577] on div "amour" at bounding box center [640, 578] width 115 height 53
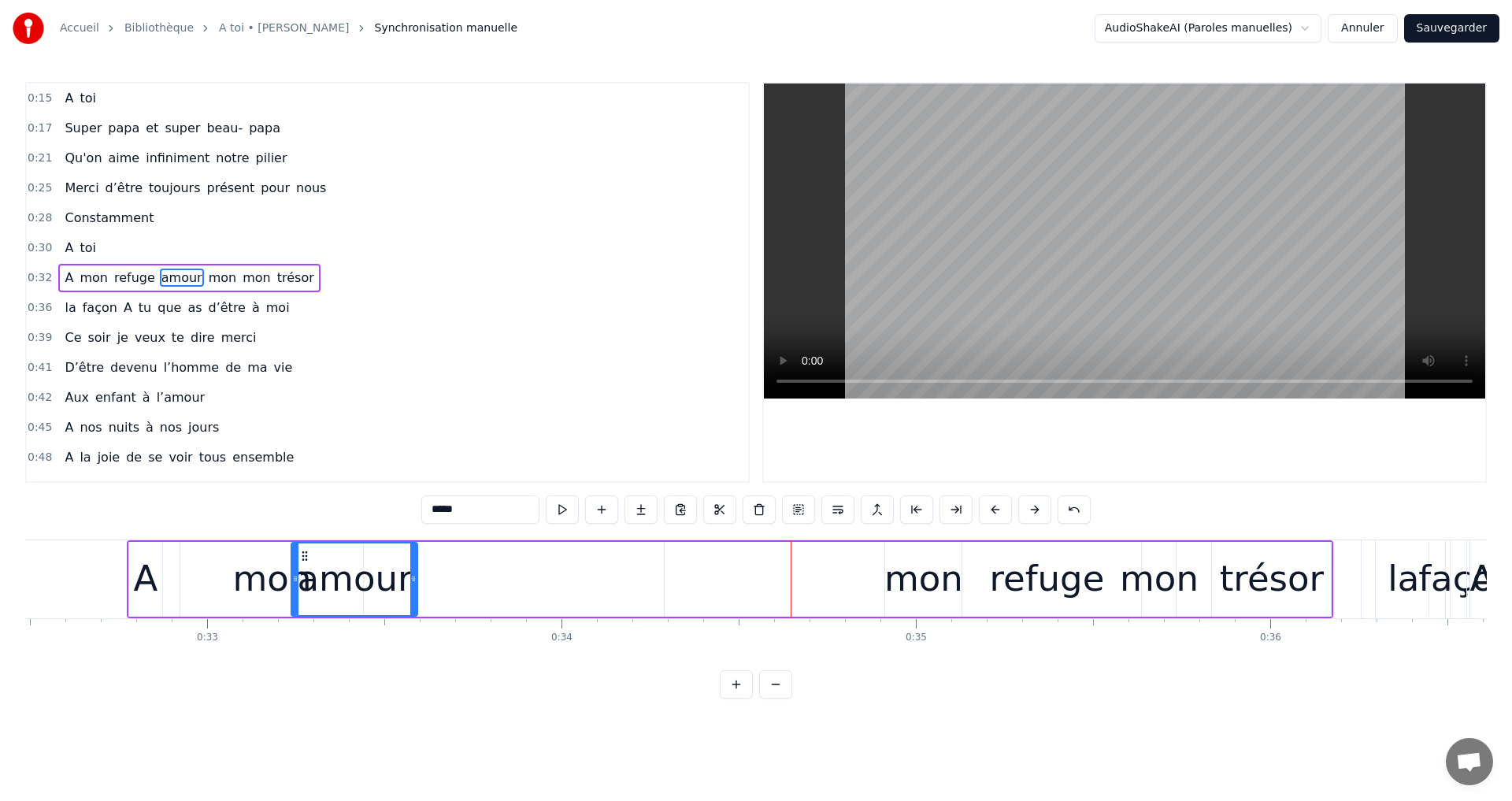
scroll to position [0, 11511]
drag, startPoint x: 585, startPoint y: 550, endPoint x: 358, endPoint y: 621, distance: 237.8
click at [358, 621] on div "A toi Super papa et super beau- papa [PERSON_NAME]on aime infiniment notre pili…" at bounding box center [756, 598] width 1462 height 118
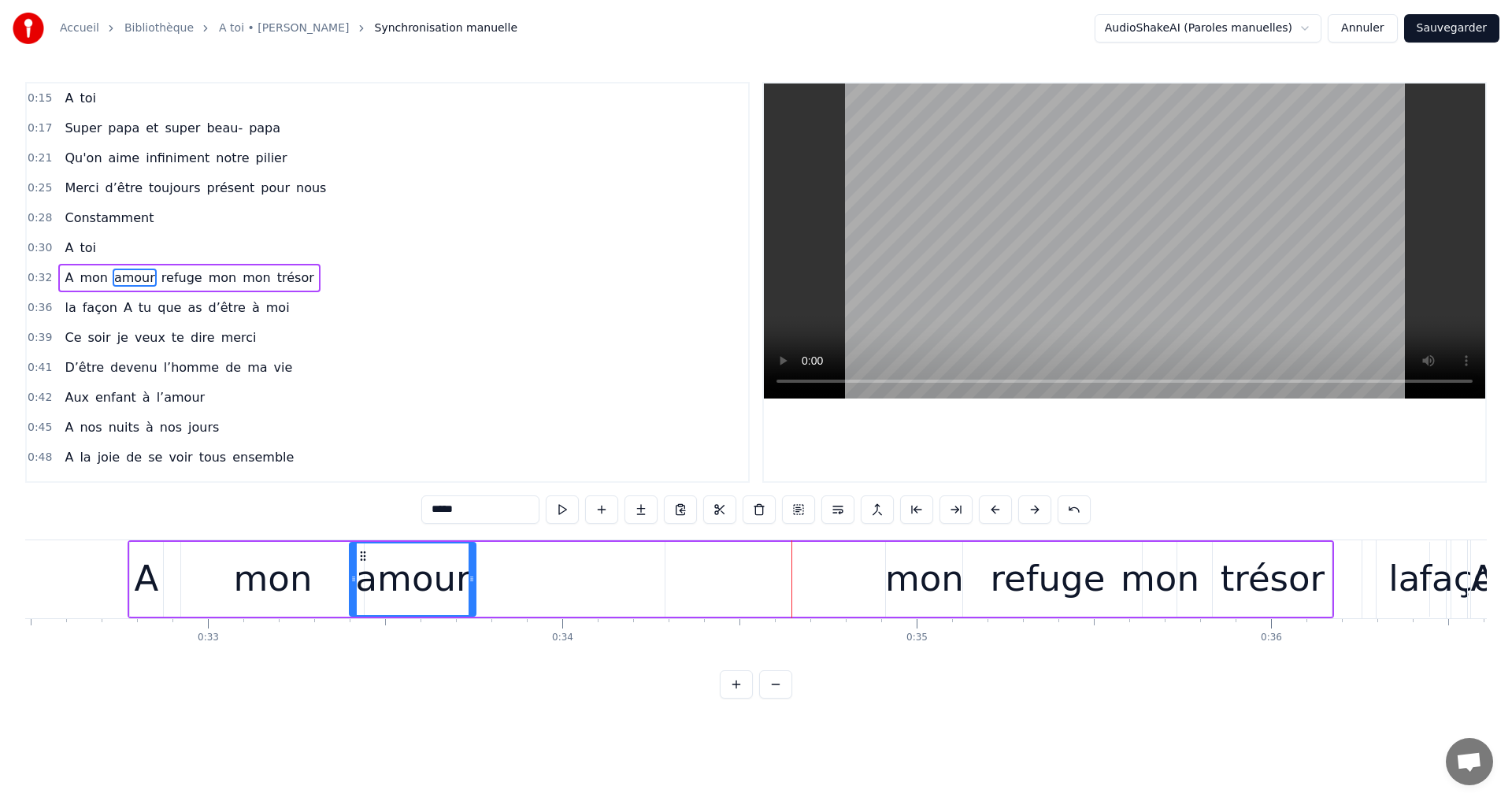
click at [932, 563] on div "mon" at bounding box center [924, 578] width 79 height 53
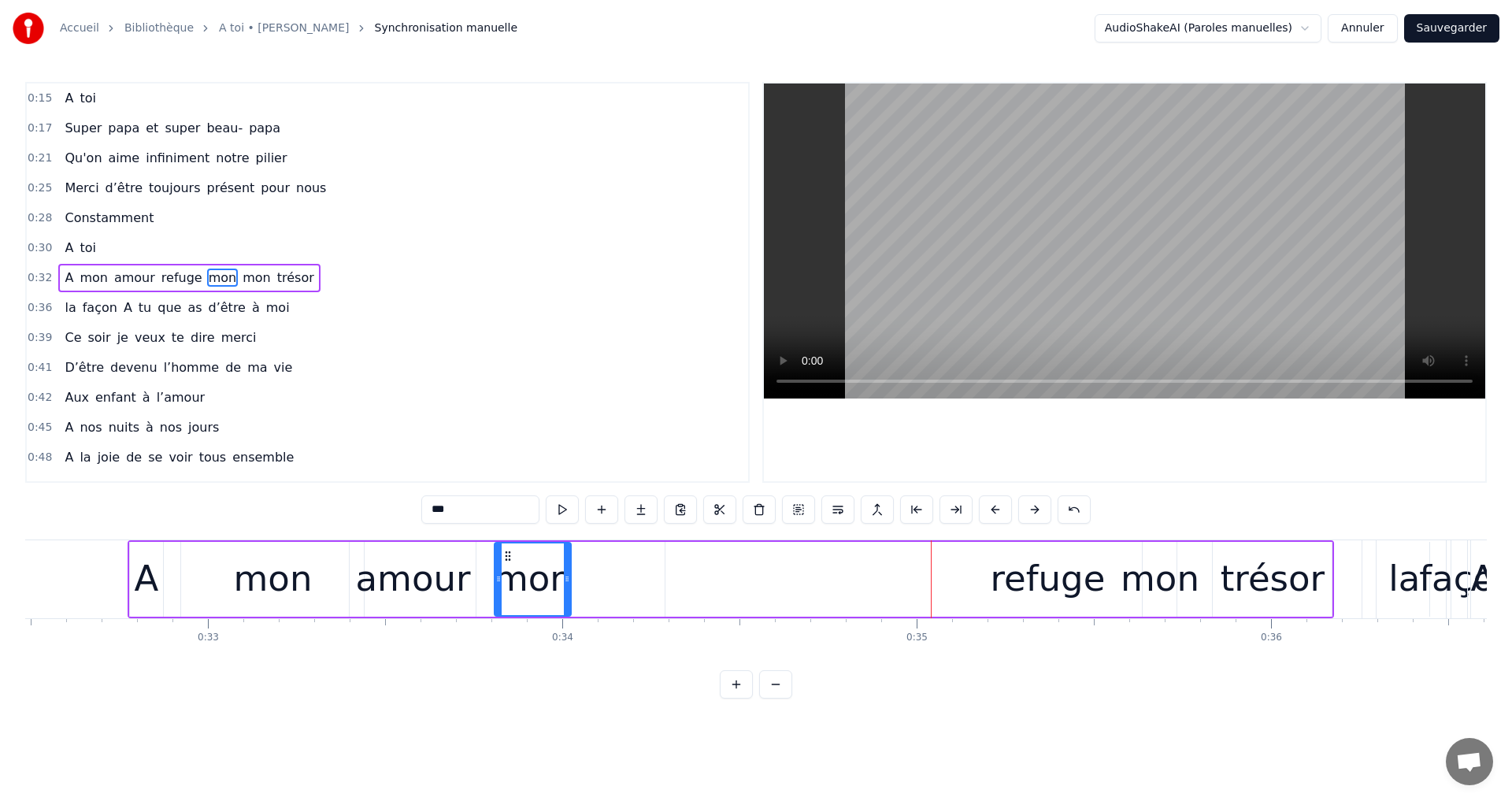
drag, startPoint x: 897, startPoint y: 551, endPoint x: 506, endPoint y: 585, distance: 392.5
click at [506, 585] on div "mon" at bounding box center [533, 579] width 75 height 72
click at [1049, 554] on div "refuge" at bounding box center [1048, 578] width 115 height 53
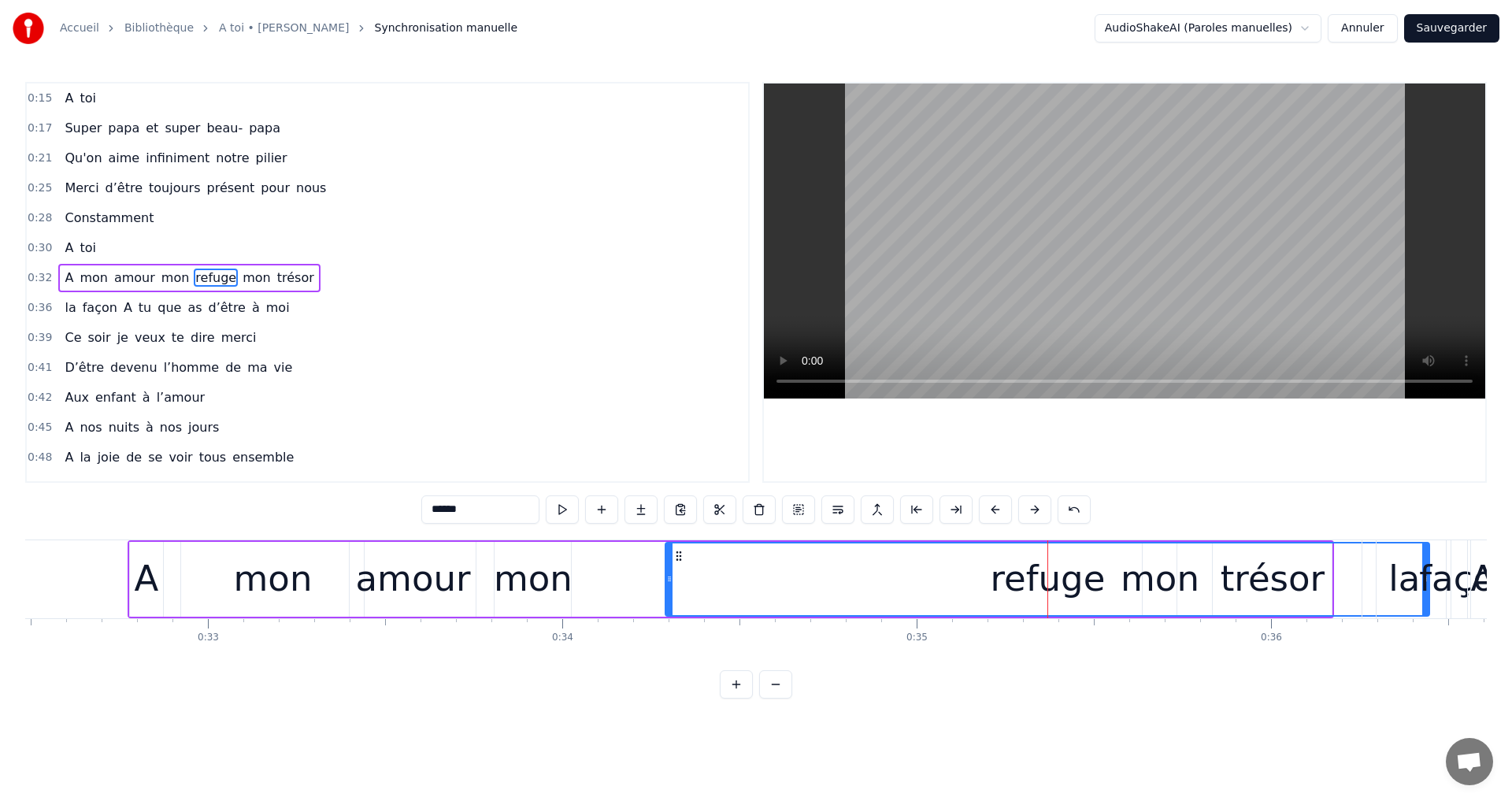
click at [1044, 593] on div "refuge" at bounding box center [1048, 578] width 115 height 53
click at [1016, 587] on div "refuge" at bounding box center [1048, 578] width 115 height 53
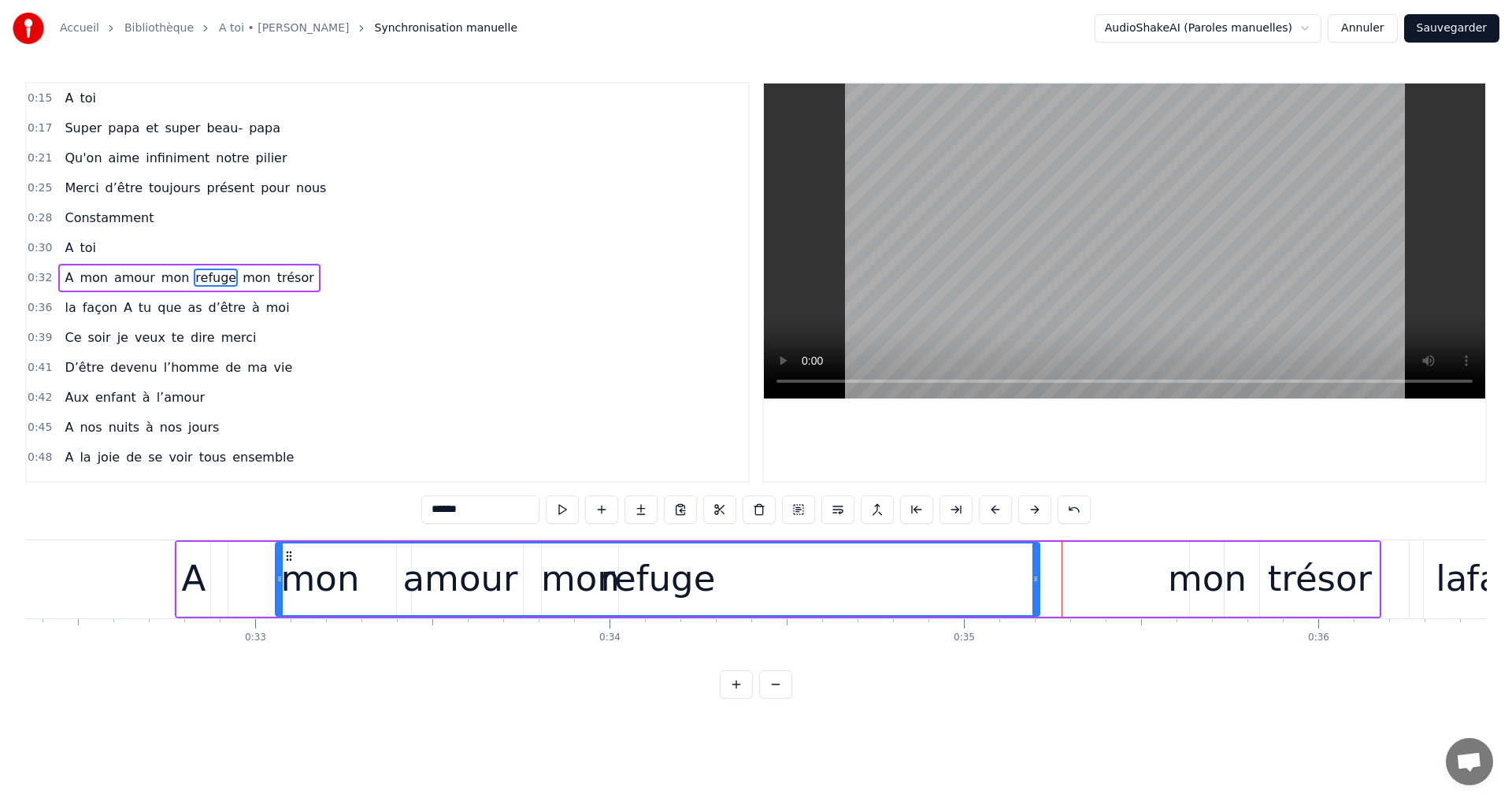
scroll to position [0, 11461]
drag, startPoint x: 675, startPoint y: 558, endPoint x: 326, endPoint y: 579, distance: 349.6
click at [326, 579] on div "refuge" at bounding box center [698, 579] width 762 height 72
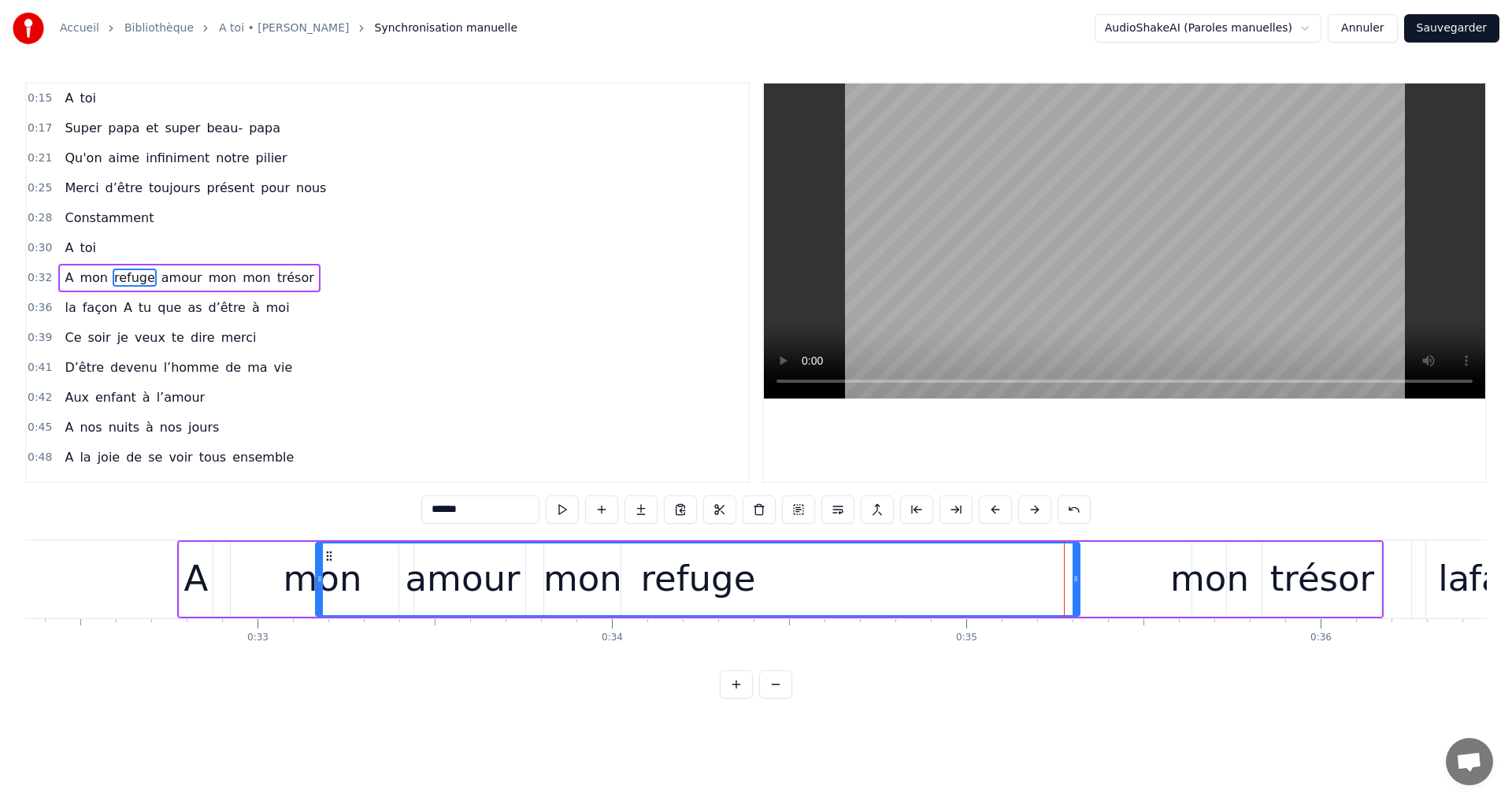
click at [1210, 574] on div "mon" at bounding box center [1209, 578] width 79 height 53
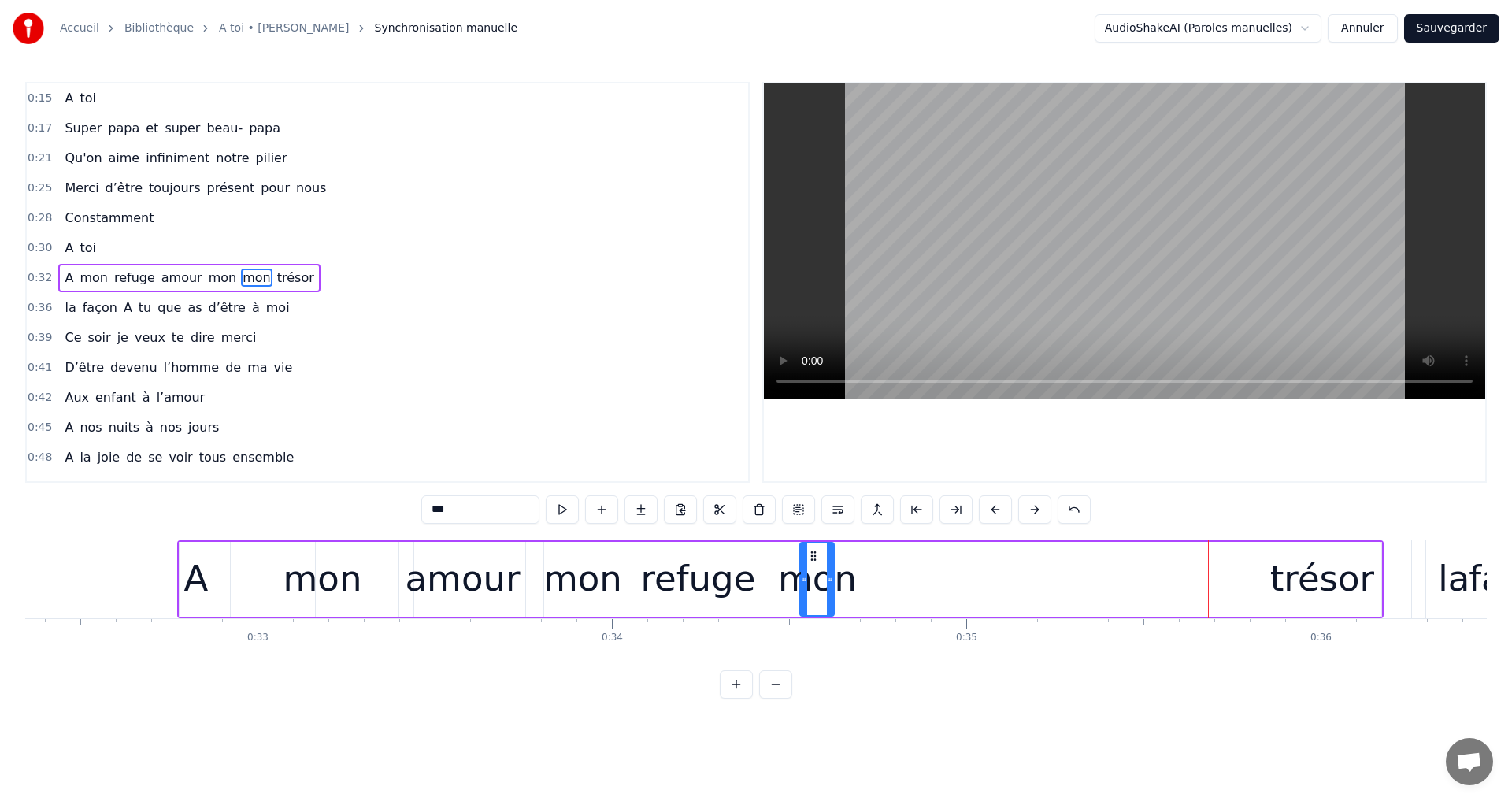
drag, startPoint x: 1201, startPoint y: 555, endPoint x: 809, endPoint y: 586, distance: 393.2
click at [809, 586] on div "mon" at bounding box center [817, 579] width 32 height 72
click at [1343, 571] on div "trésor" at bounding box center [1322, 578] width 104 height 53
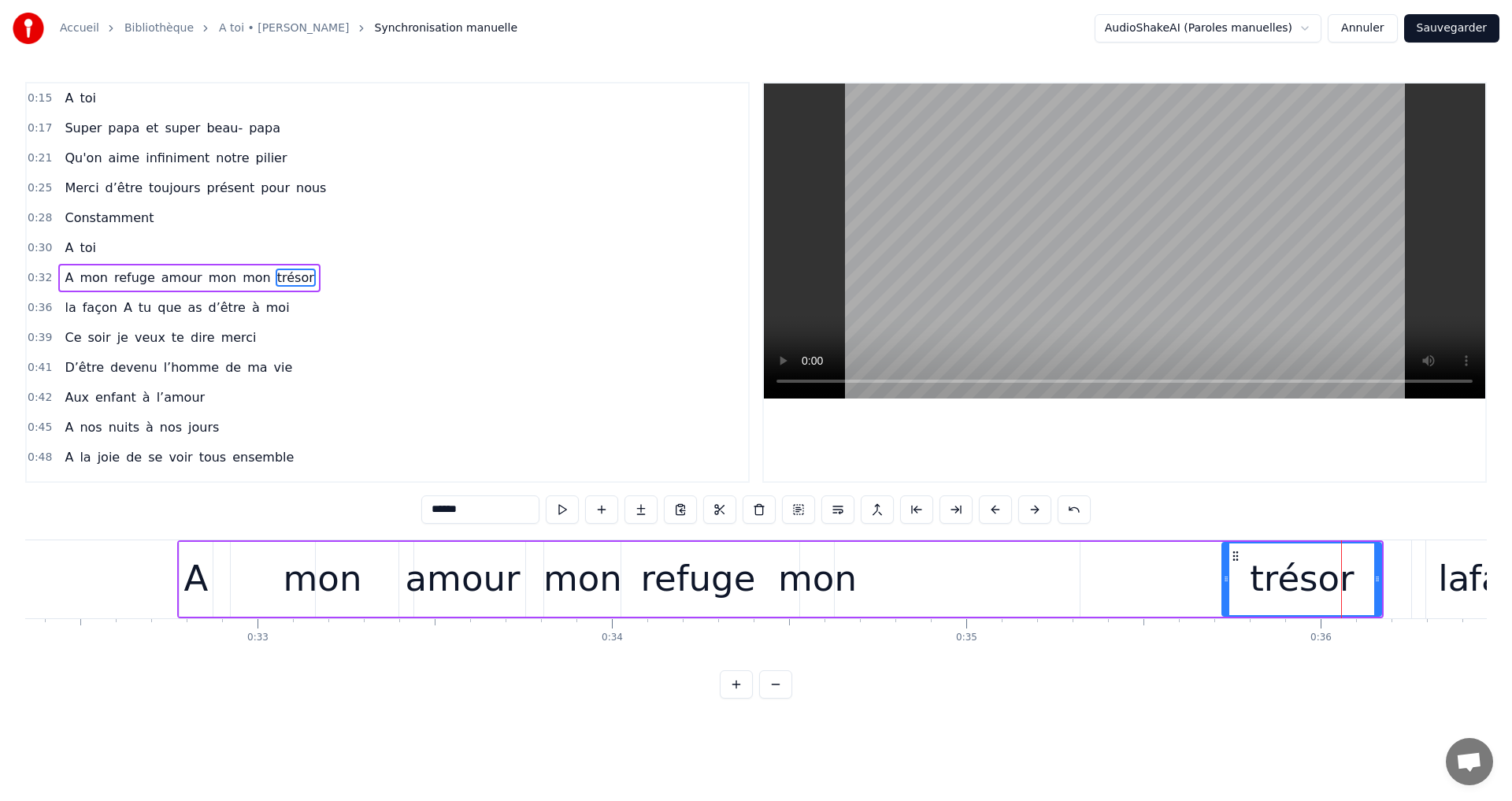
drag, startPoint x: 1263, startPoint y: 555, endPoint x: 1236, endPoint y: 593, distance: 46.6
click at [1229, 590] on div at bounding box center [1226, 579] width 6 height 72
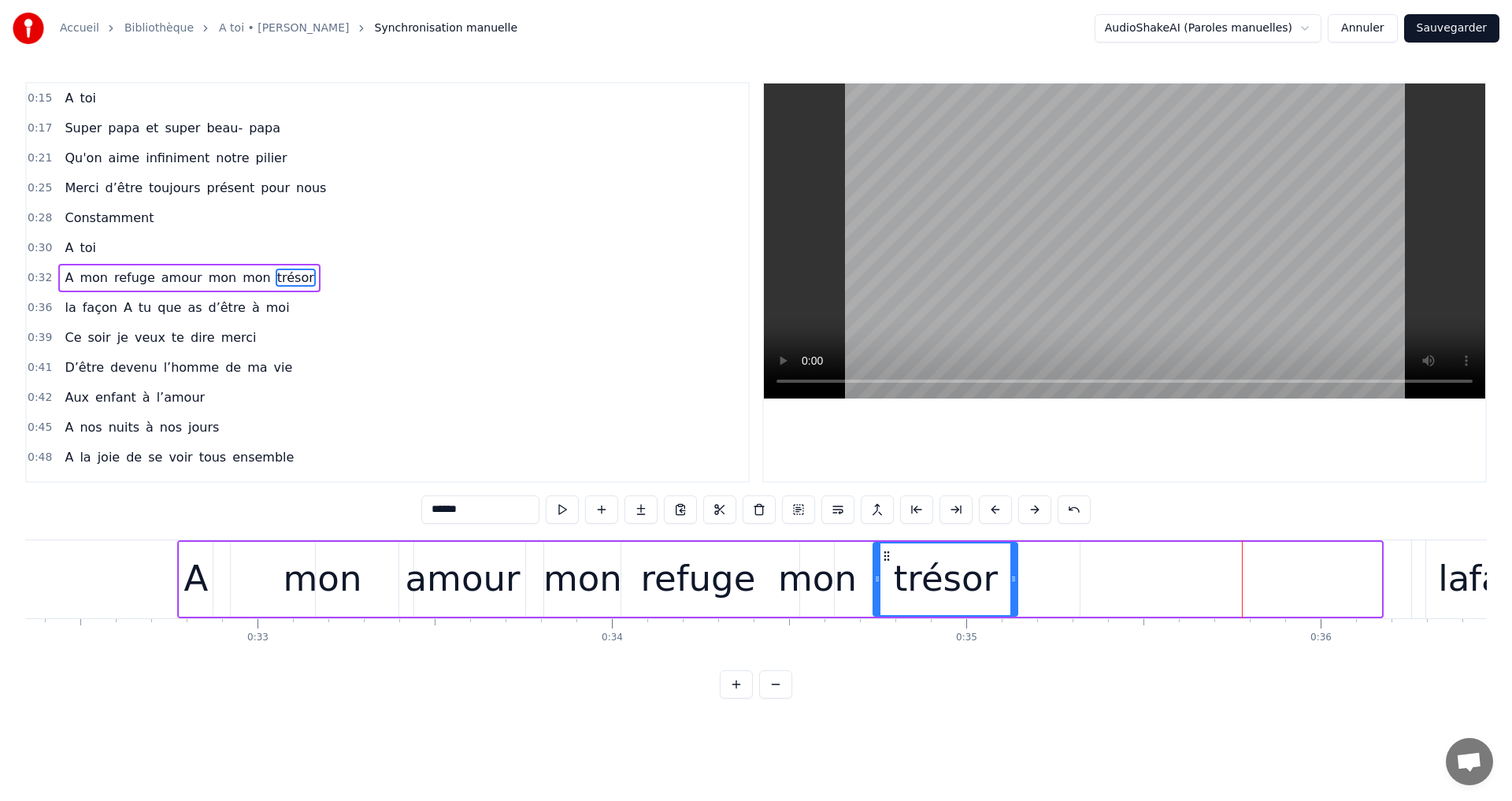
drag, startPoint x: 1254, startPoint y: 558, endPoint x: 890, endPoint y: 602, distance: 366.6
click at [890, 602] on div "trésor" at bounding box center [945, 579] width 143 height 72
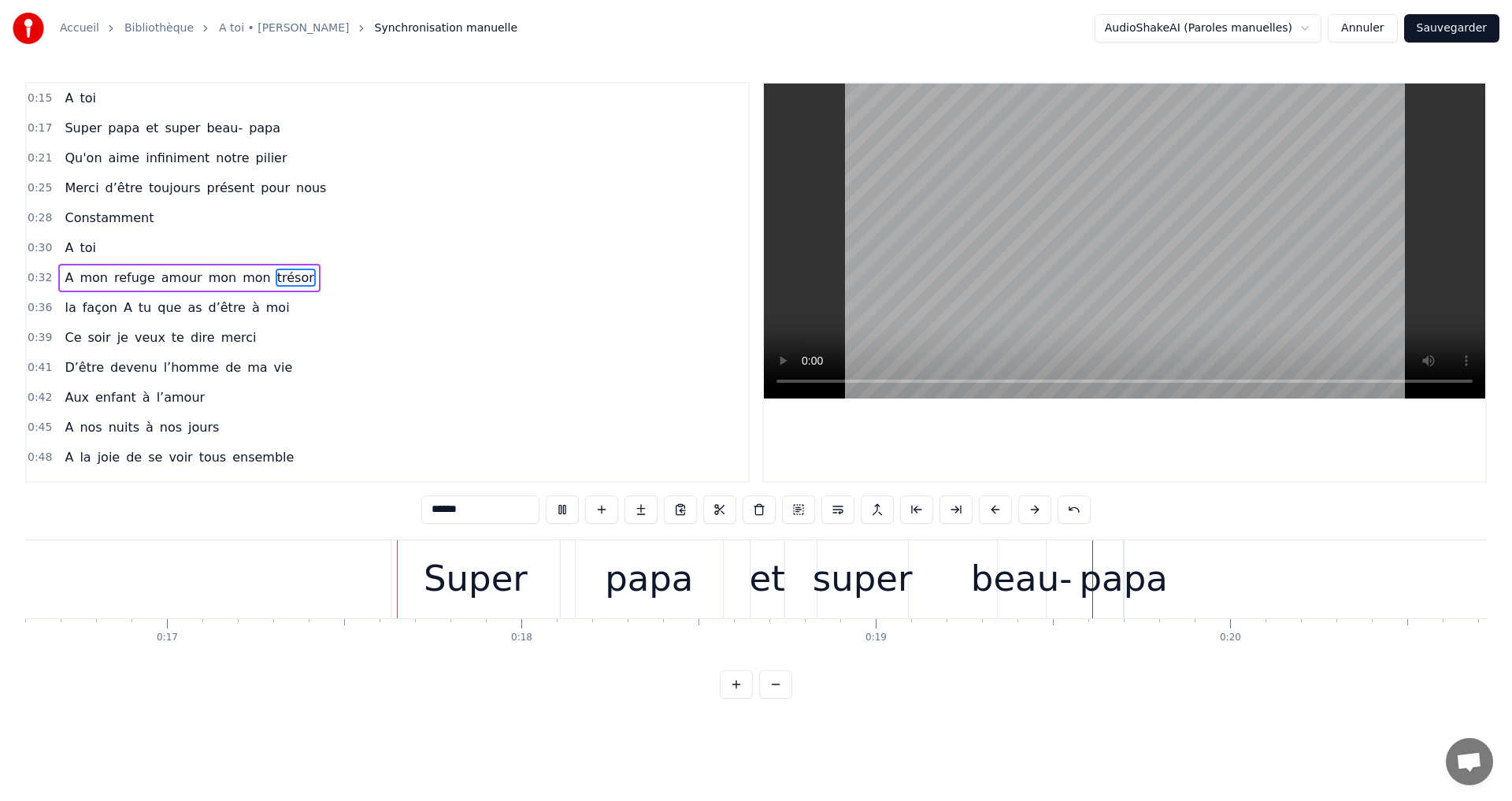
scroll to position [0, 6002]
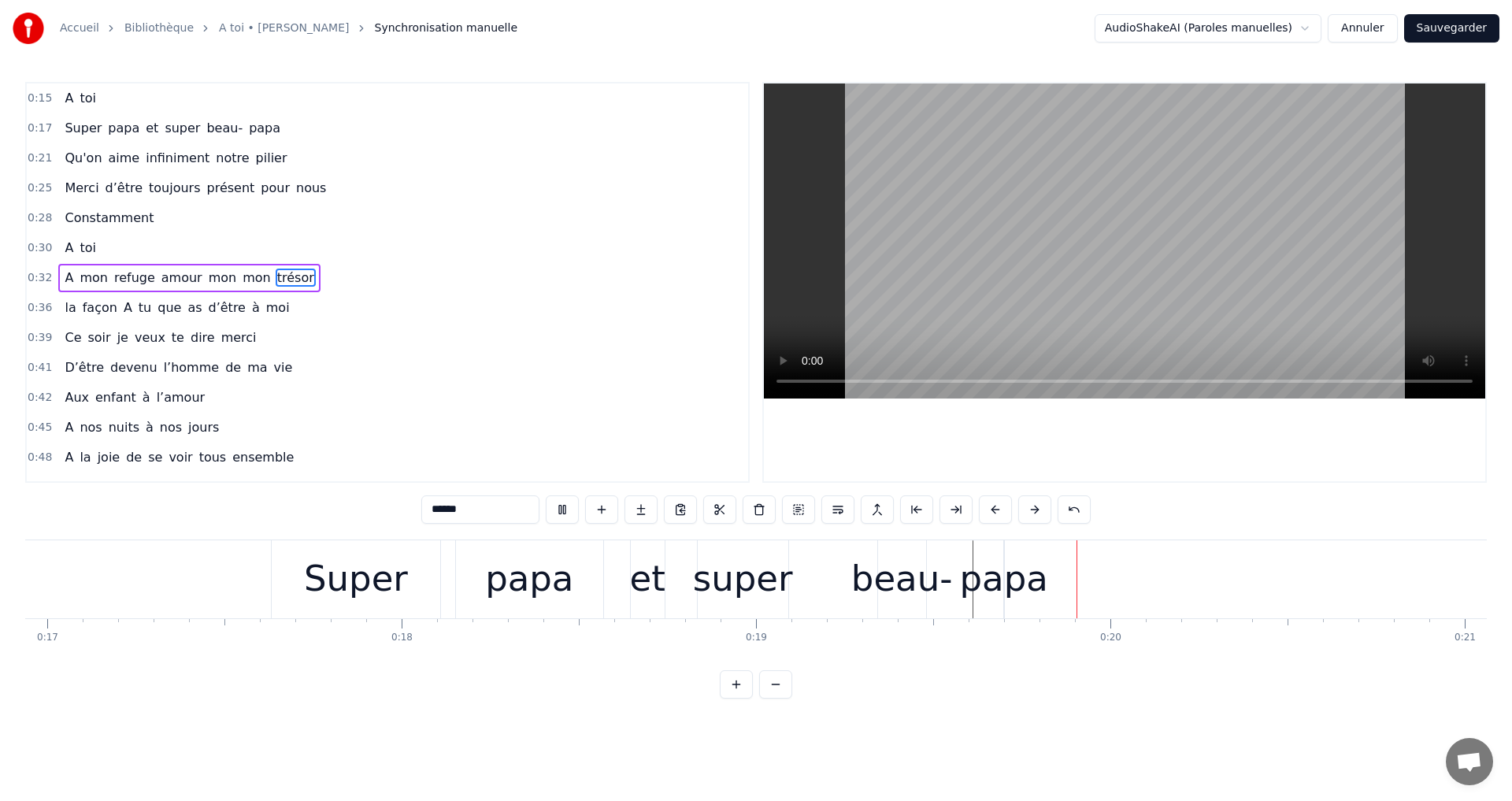
click at [1112, 249] on video at bounding box center [1124, 241] width 721 height 315
click at [1001, 584] on div "papa" at bounding box center [1004, 578] width 89 height 53
type input "****"
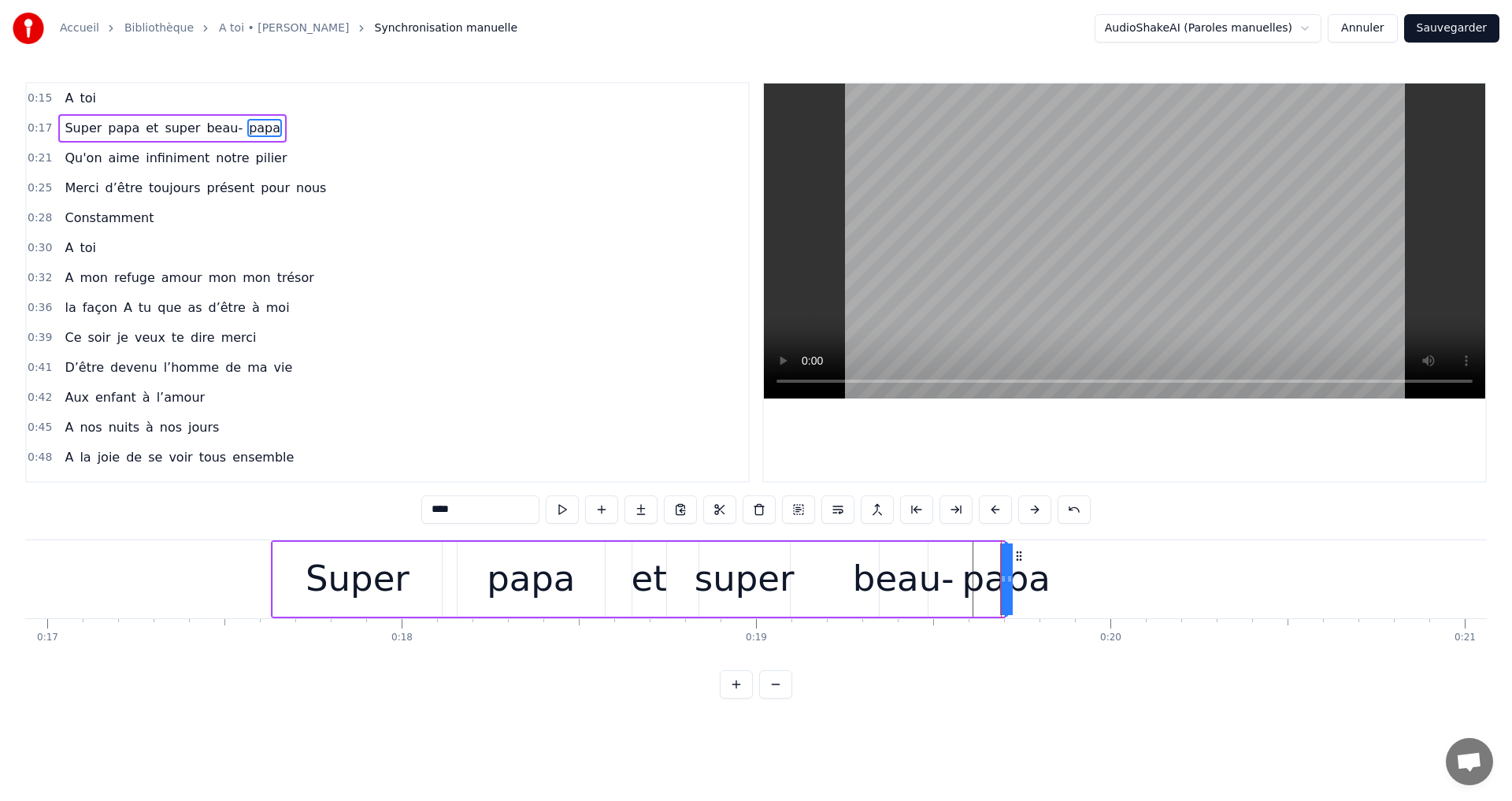
click at [1031, 582] on div "papa" at bounding box center [1006, 578] width 89 height 53
click at [1006, 580] on div "papa" at bounding box center [1006, 579] width 0 height 72
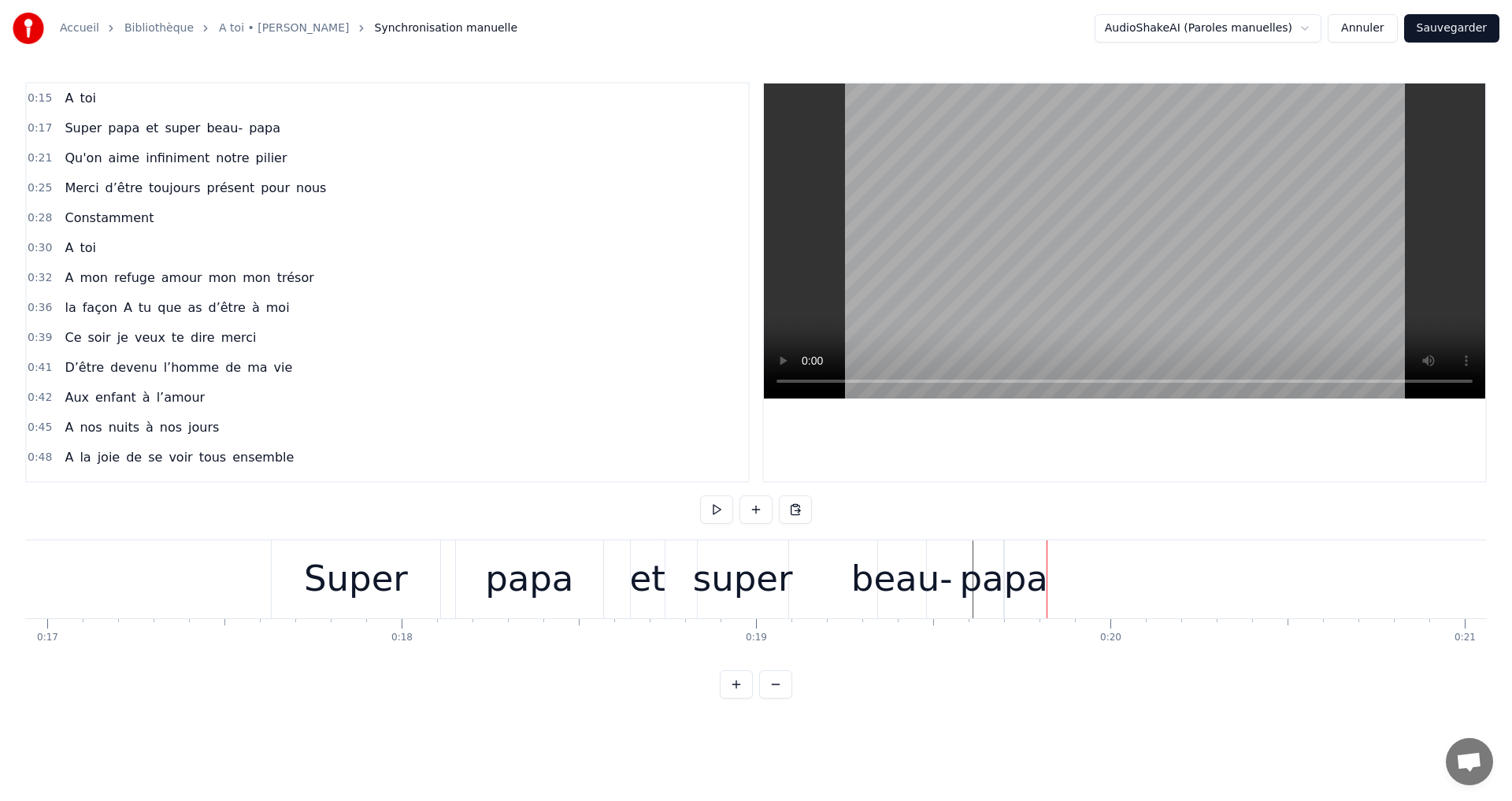
click at [1006, 578] on div "papa" at bounding box center [1004, 578] width 89 height 53
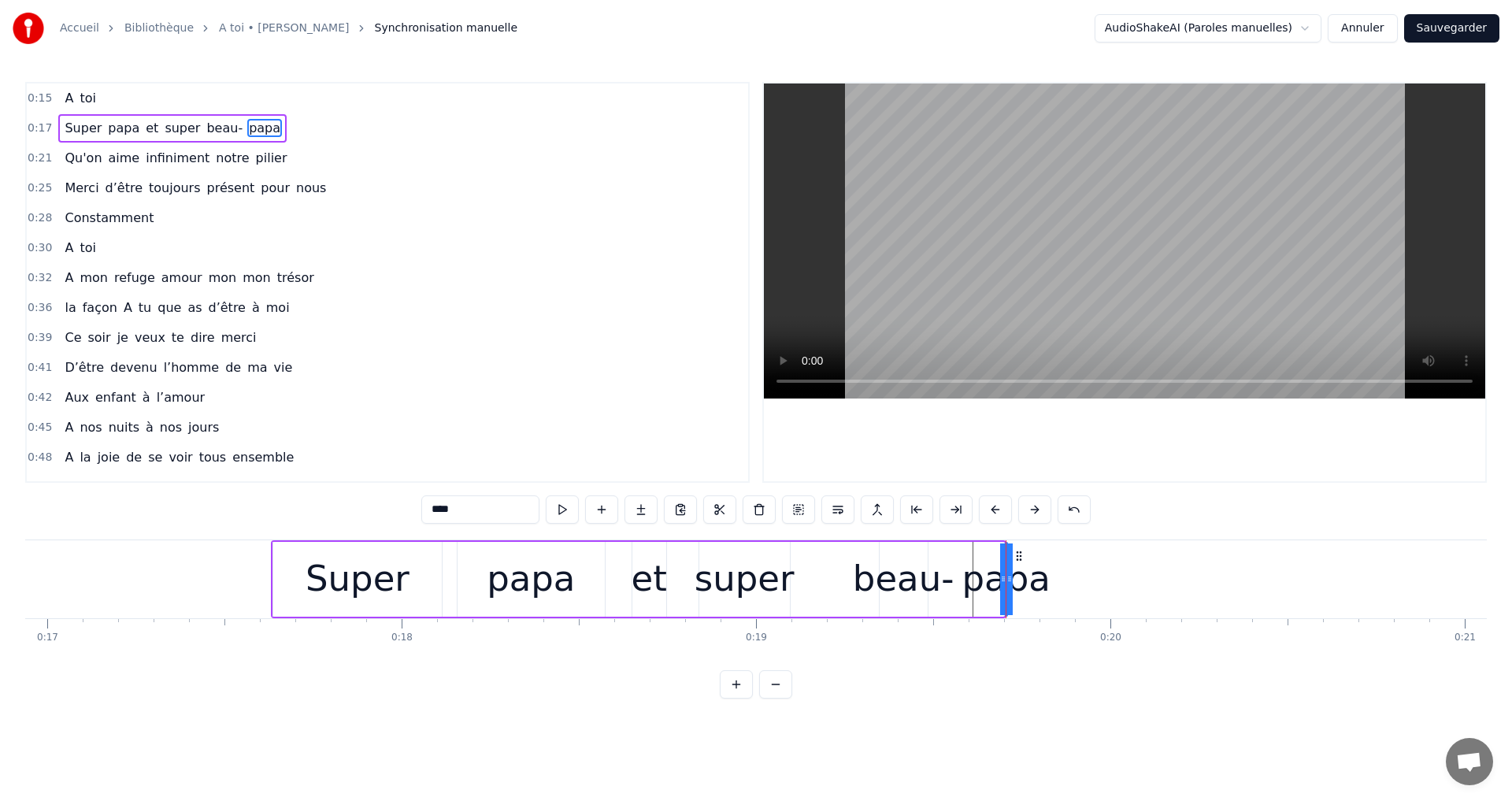
click at [1010, 582] on icon at bounding box center [1010, 579] width 6 height 13
click at [1011, 602] on div at bounding box center [1010, 579] width 6 height 72
drag, startPoint x: 1011, startPoint y: 602, endPoint x: 1024, endPoint y: 599, distance: 13.3
click at [1006, 599] on div "papa" at bounding box center [1006, 579] width 0 height 72
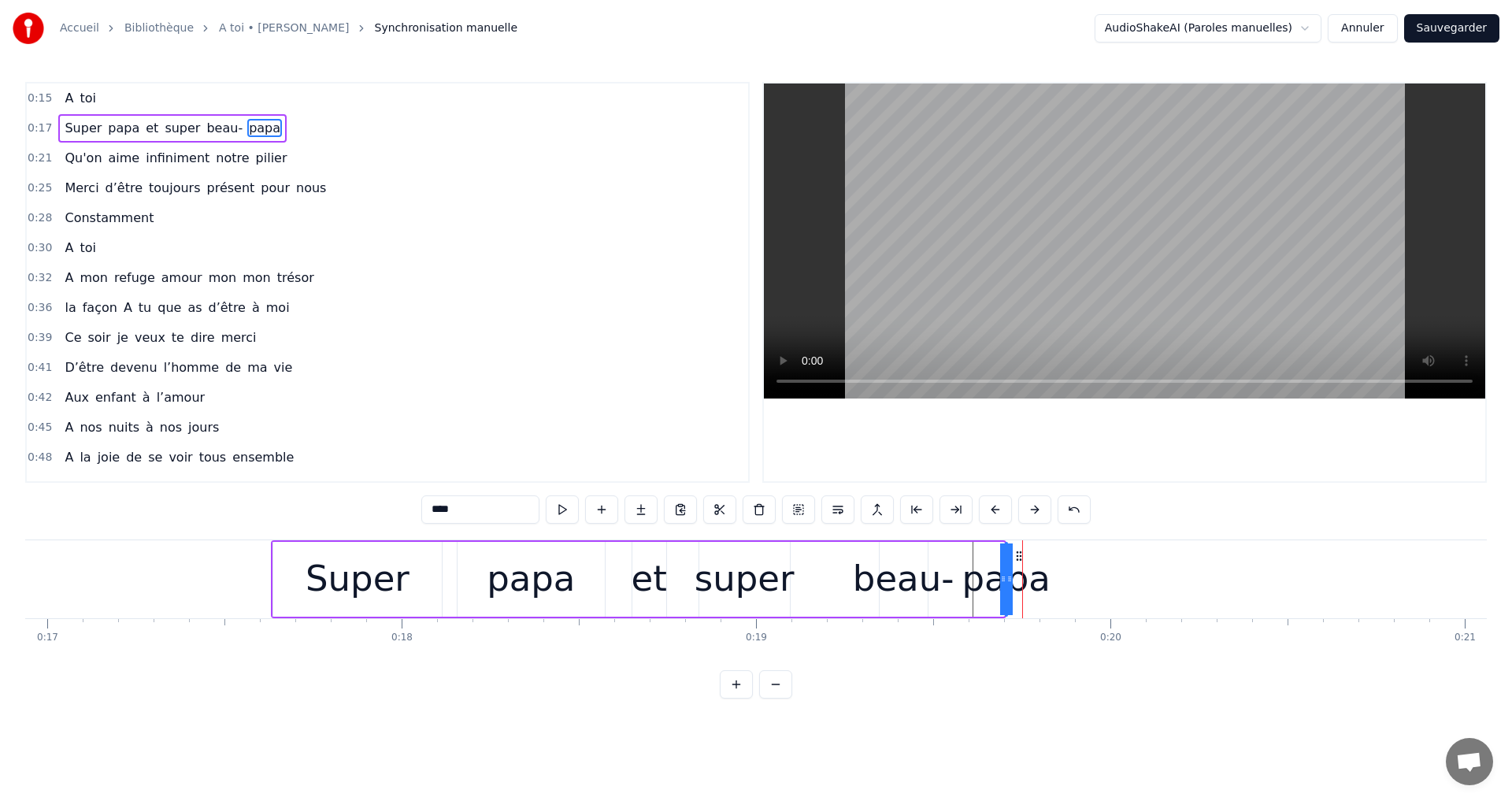
drag, startPoint x: 1010, startPoint y: 577, endPoint x: 1021, endPoint y: 581, distance: 11.7
click at [1006, 581] on div "papa" at bounding box center [1006, 579] width 0 height 72
click at [1010, 578] on icon at bounding box center [1010, 579] width 6 height 13
drag, startPoint x: 1010, startPoint y: 578, endPoint x: 1021, endPoint y: 581, distance: 11.4
click at [1006, 581] on div "papa" at bounding box center [1006, 579] width 0 height 72
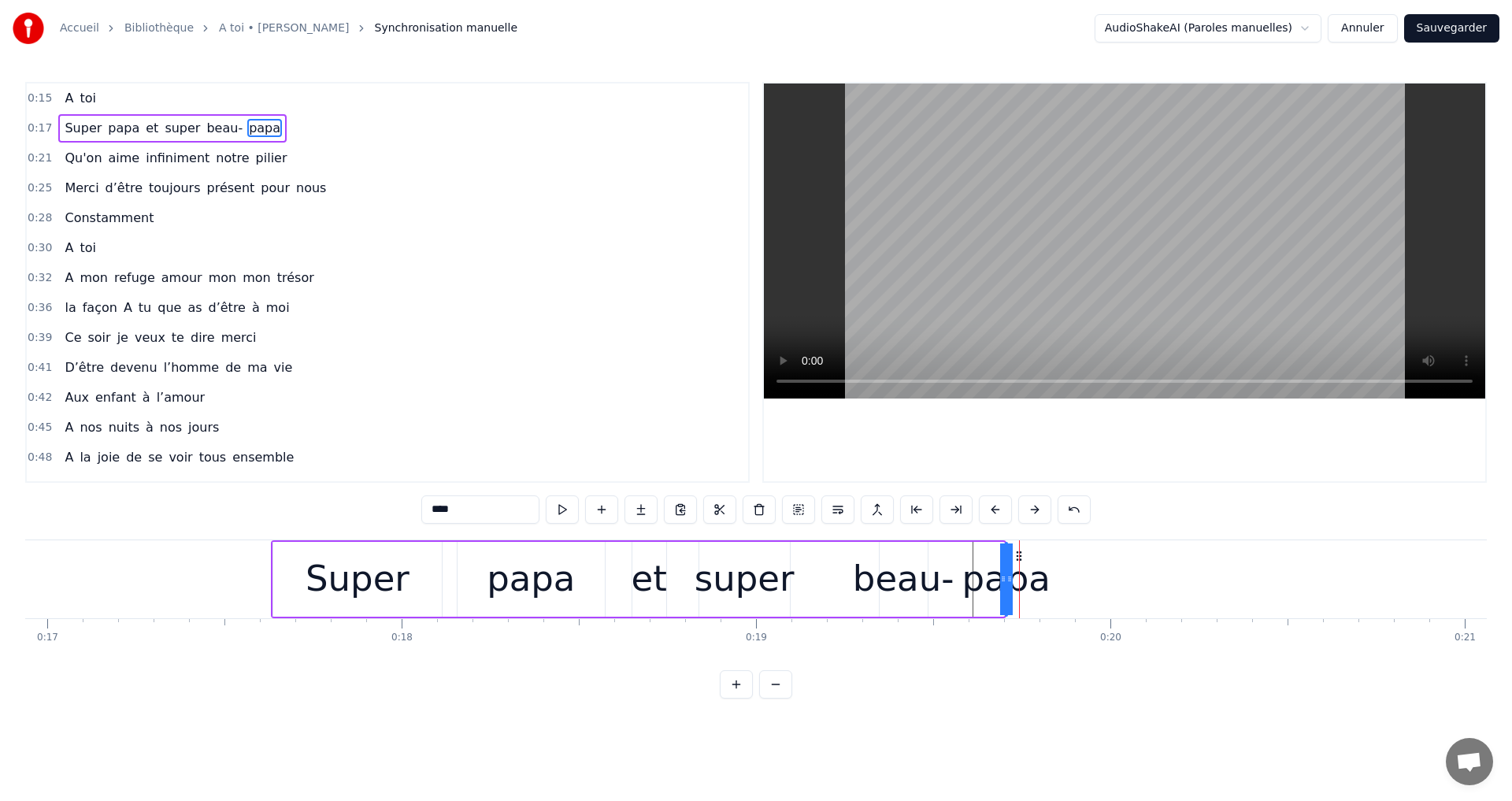
drag, startPoint x: 1013, startPoint y: 578, endPoint x: 1025, endPoint y: 578, distance: 12.0
click at [1025, 578] on div "papa" at bounding box center [1006, 578] width 89 height 53
click at [1006, 580] on icon at bounding box center [1010, 579] width 6 height 13
drag, startPoint x: 1005, startPoint y: 580, endPoint x: 1025, endPoint y: 582, distance: 20.1
click at [1006, 582] on div "papa" at bounding box center [1006, 579] width 0 height 72
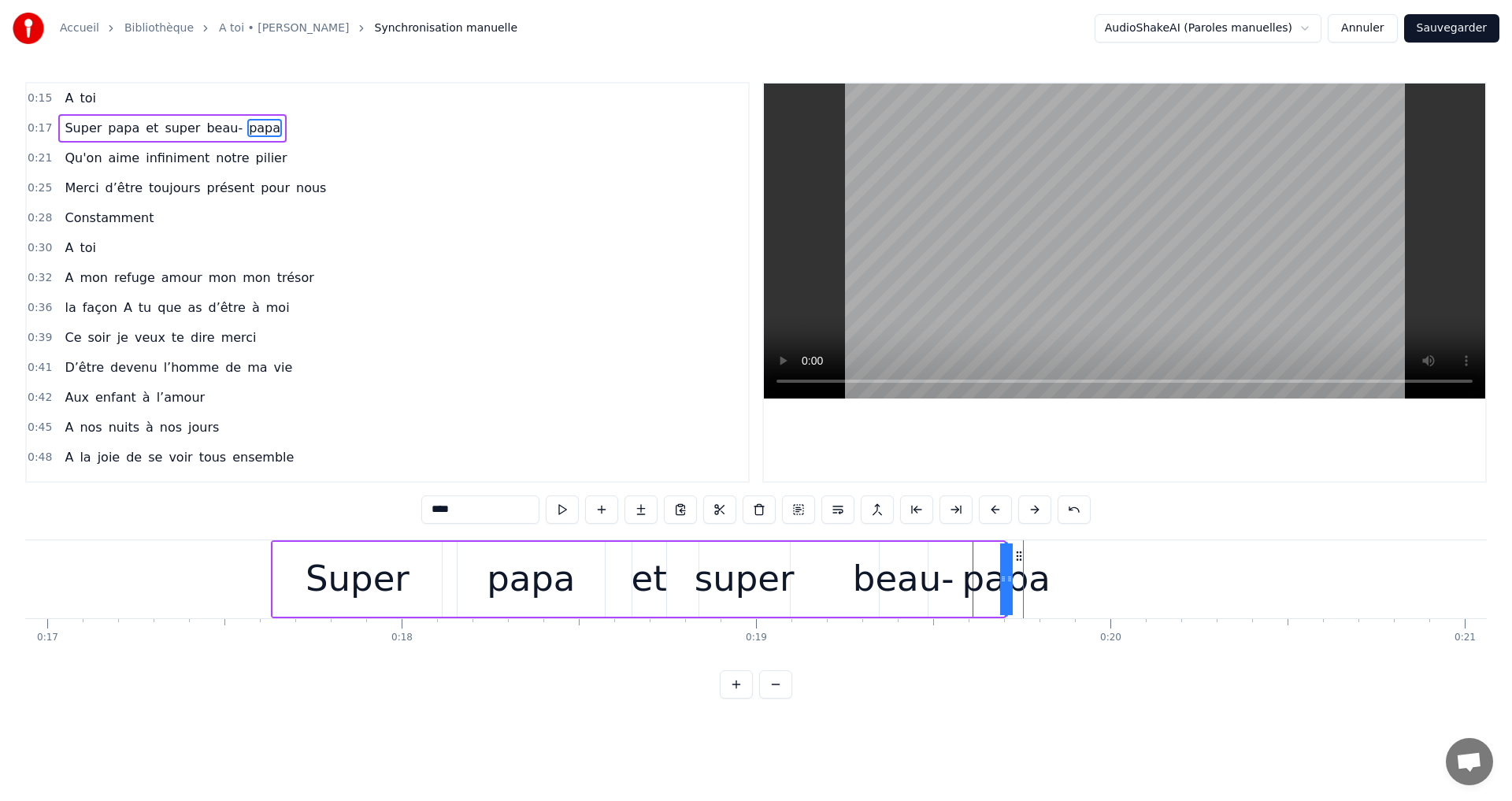
click at [1005, 578] on icon at bounding box center [1003, 579] width 6 height 13
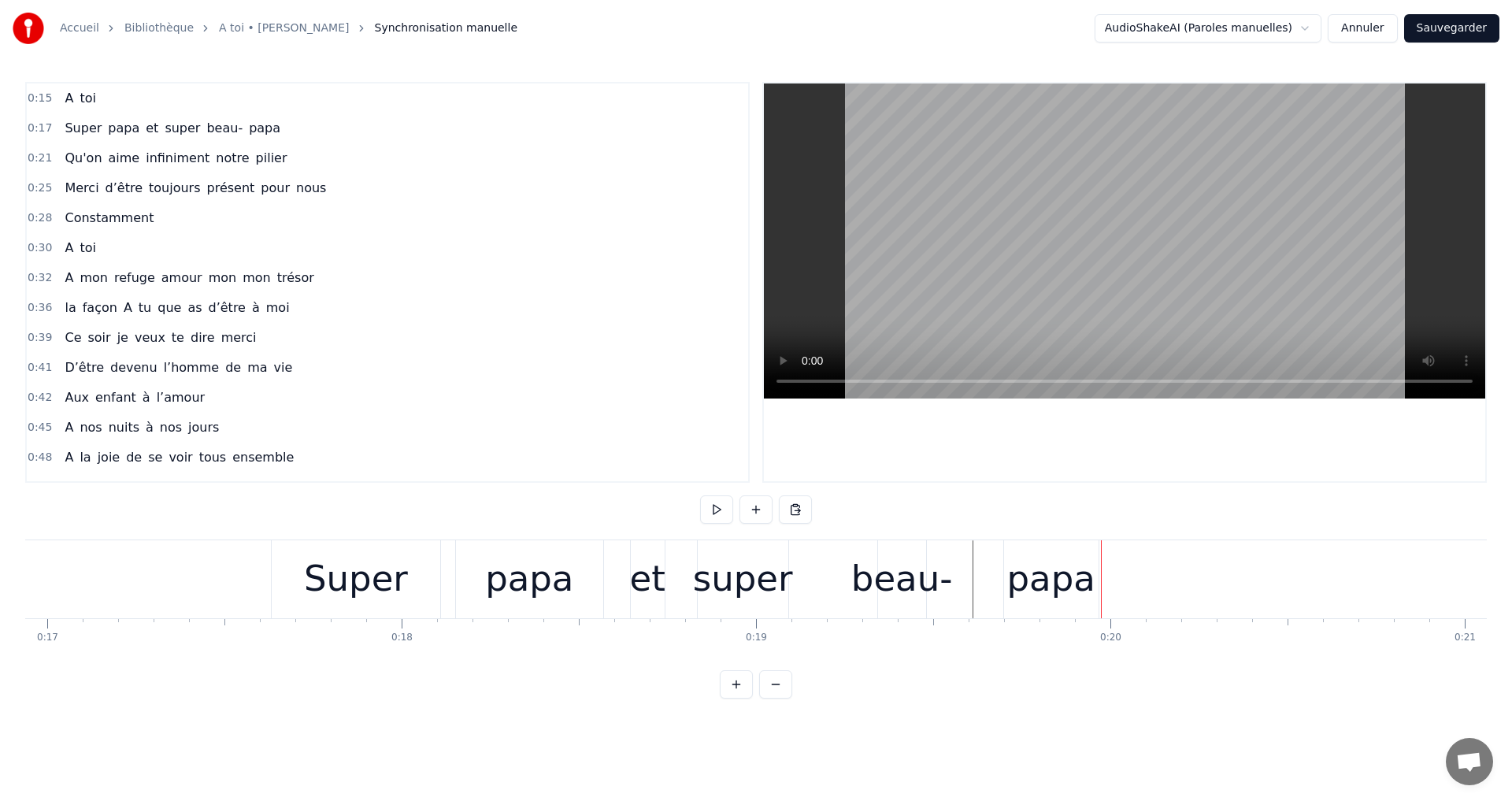
click at [1014, 552] on div "papa" at bounding box center [1051, 578] width 89 height 53
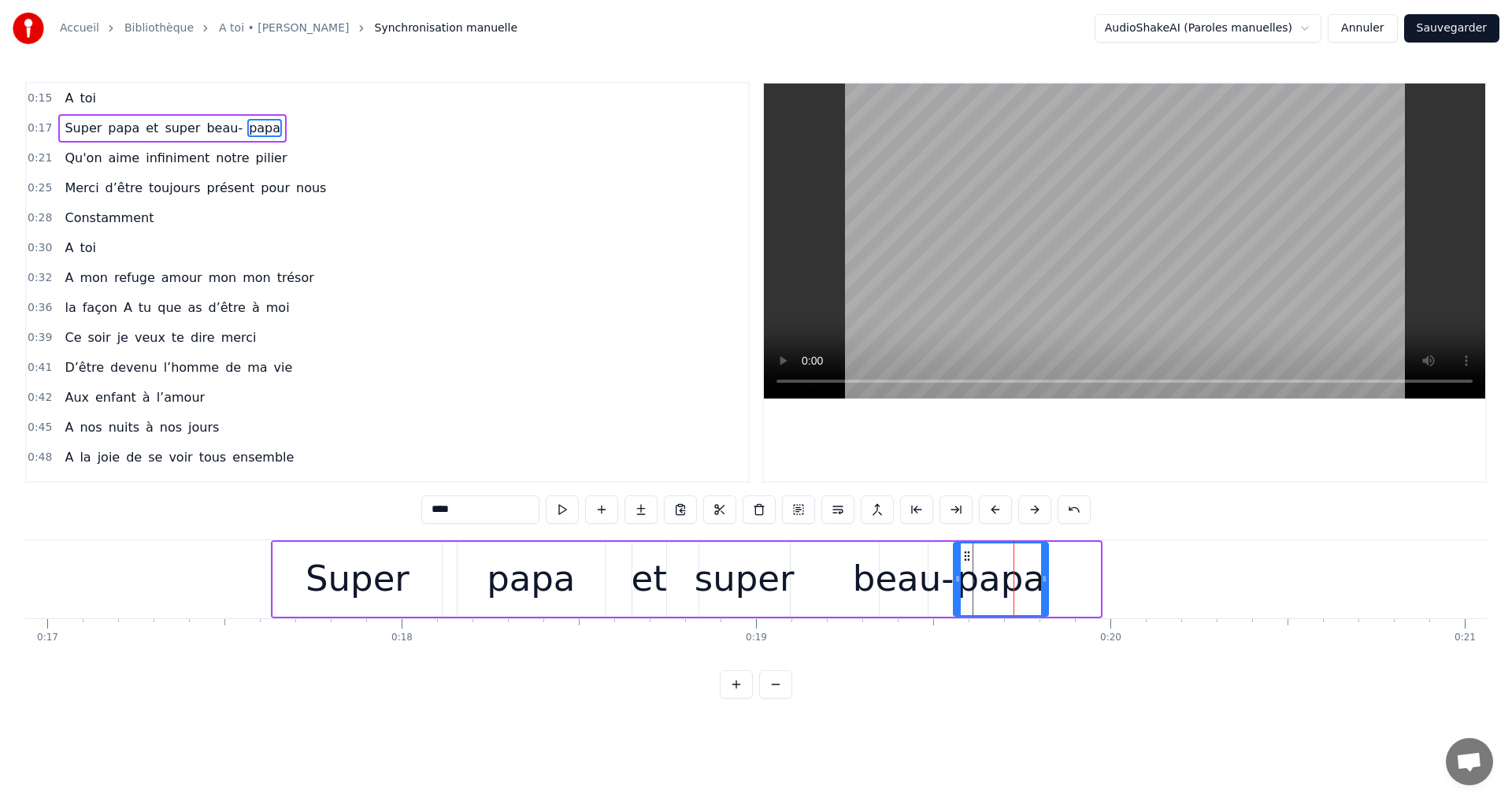
drag, startPoint x: 1018, startPoint y: 552, endPoint x: 1038, endPoint y: 561, distance: 21.9
click at [967, 562] on icon at bounding box center [967, 556] width 13 height 13
drag, startPoint x: 1045, startPoint y: 580, endPoint x: 1062, endPoint y: 582, distance: 17.1
click at [1062, 582] on icon at bounding box center [1062, 579] width 6 height 13
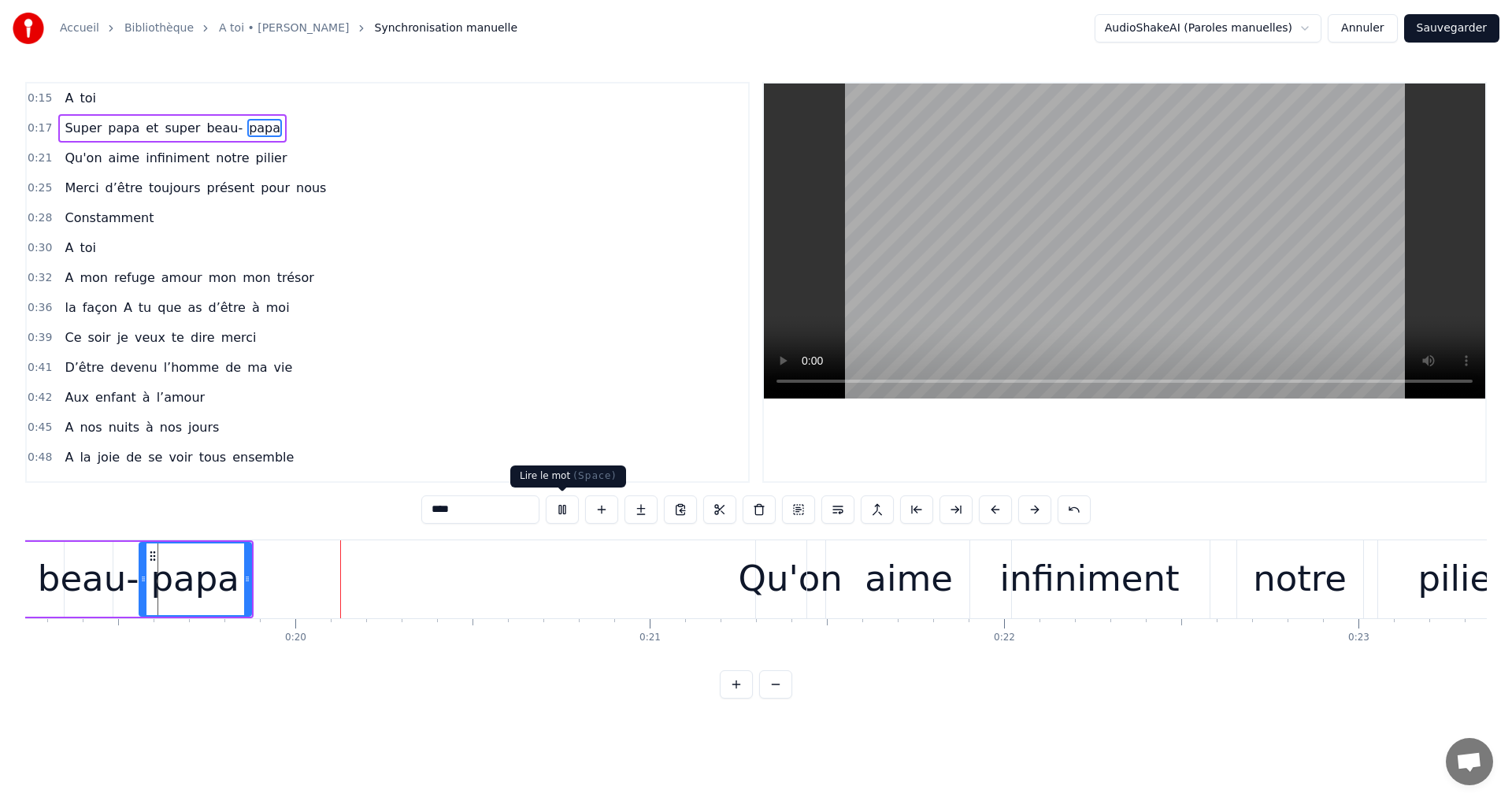
scroll to position [0, 6827]
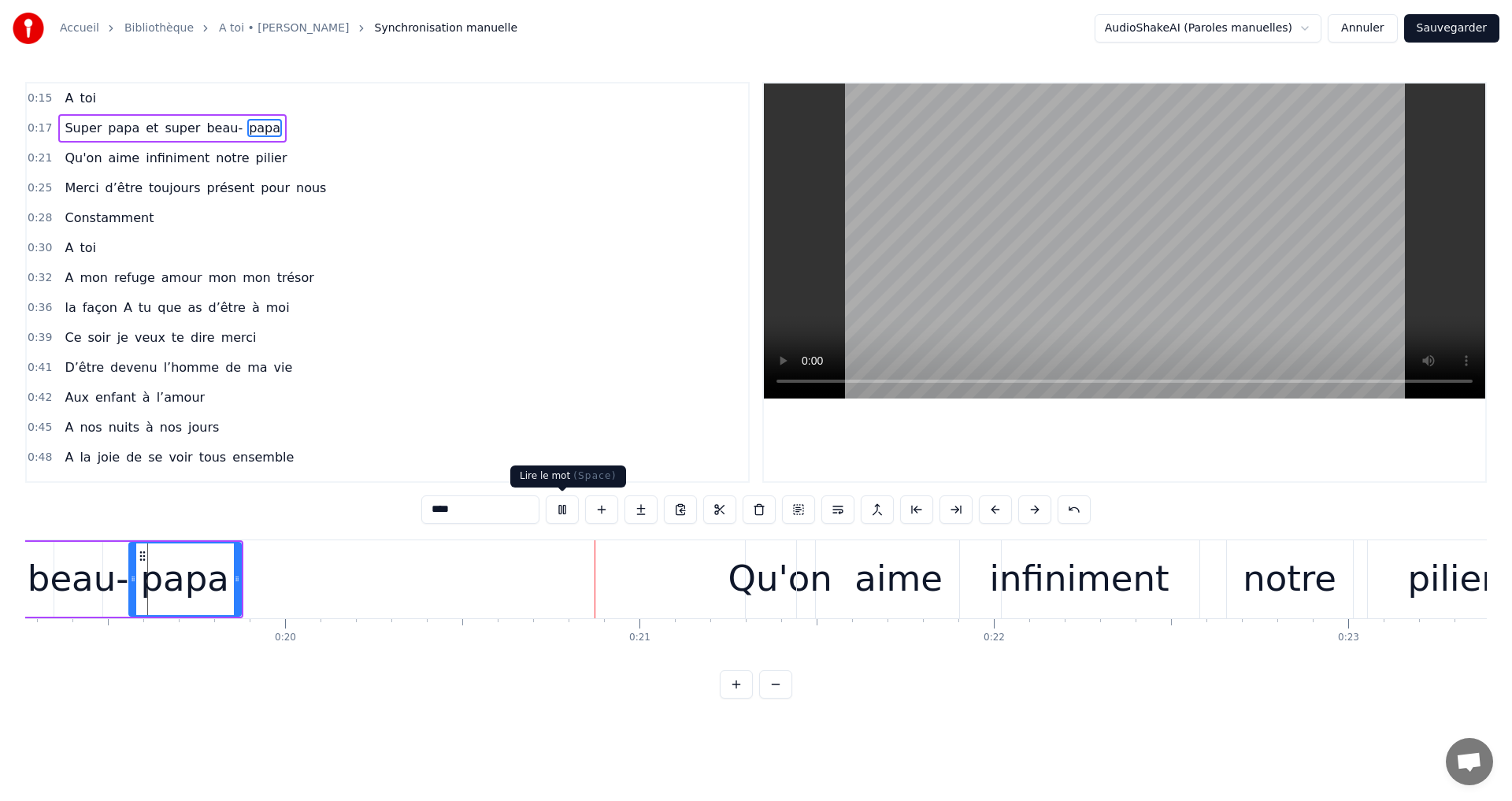
click at [558, 507] on button at bounding box center [561, 510] width 33 height 29
drag, startPoint x: 238, startPoint y: 578, endPoint x: 267, endPoint y: 593, distance: 32.6
click at [267, 593] on div at bounding box center [266, 579] width 6 height 72
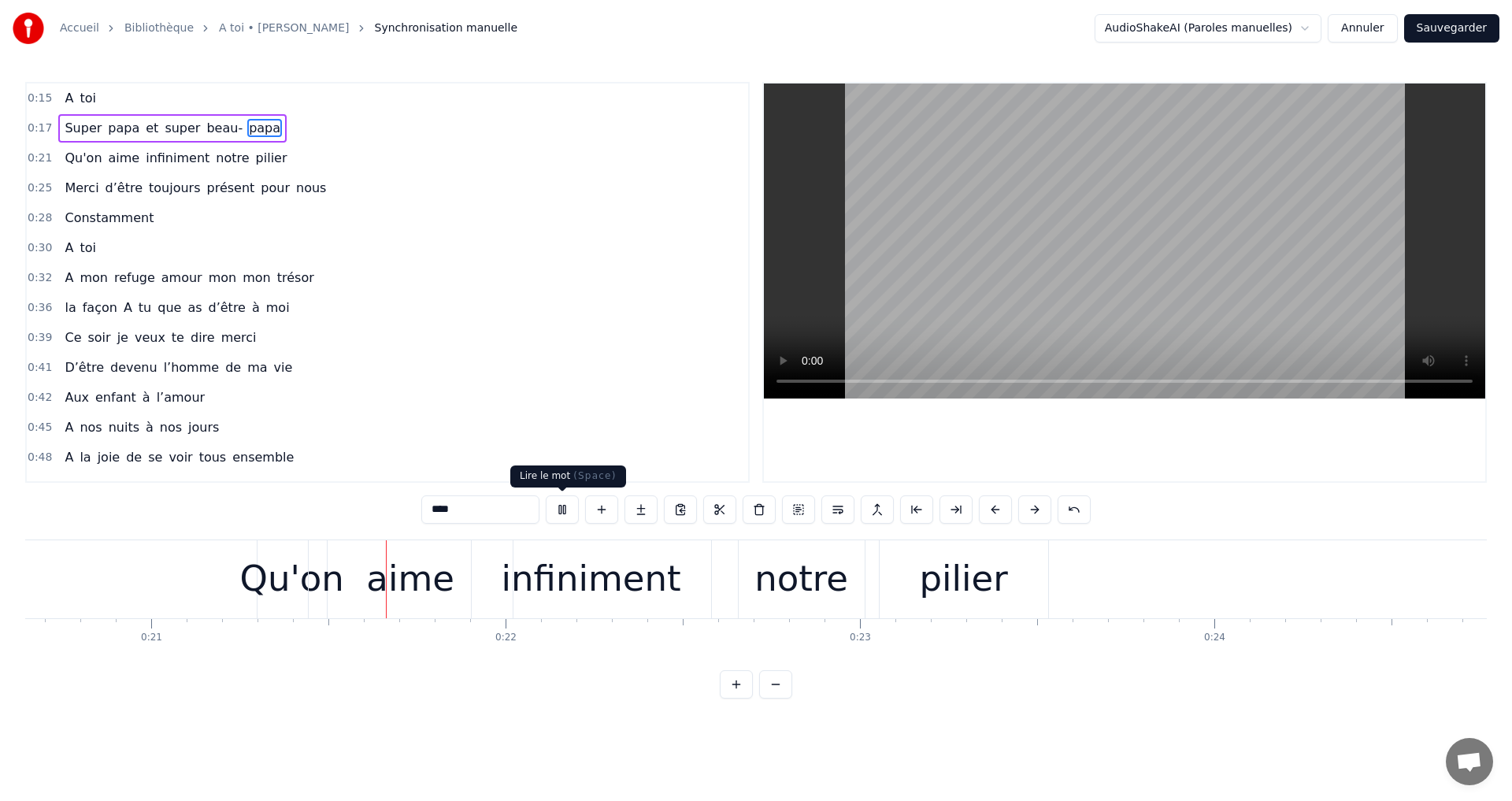
scroll to position [0, 7374]
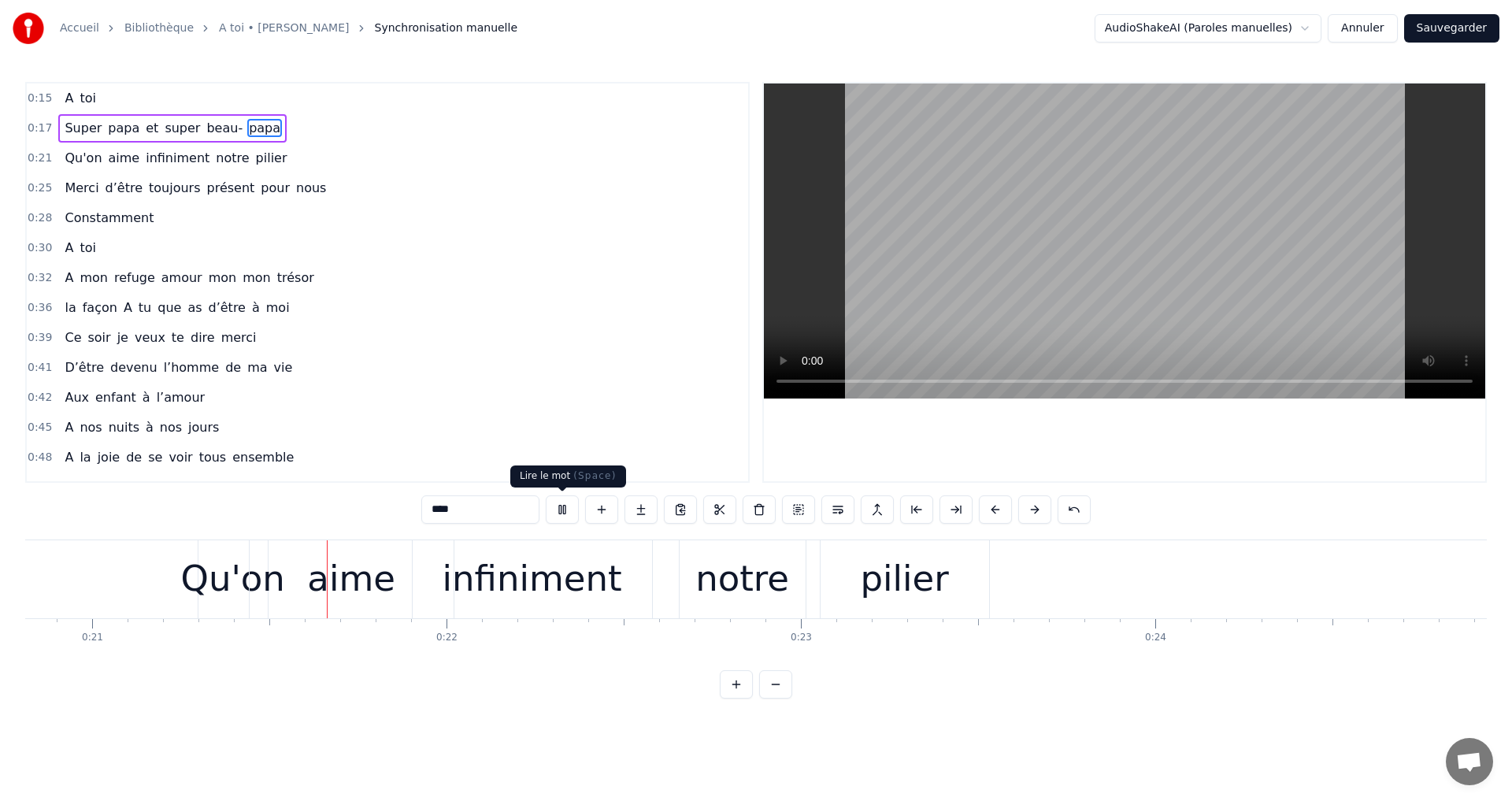
click at [552, 507] on button at bounding box center [561, 510] width 33 height 29
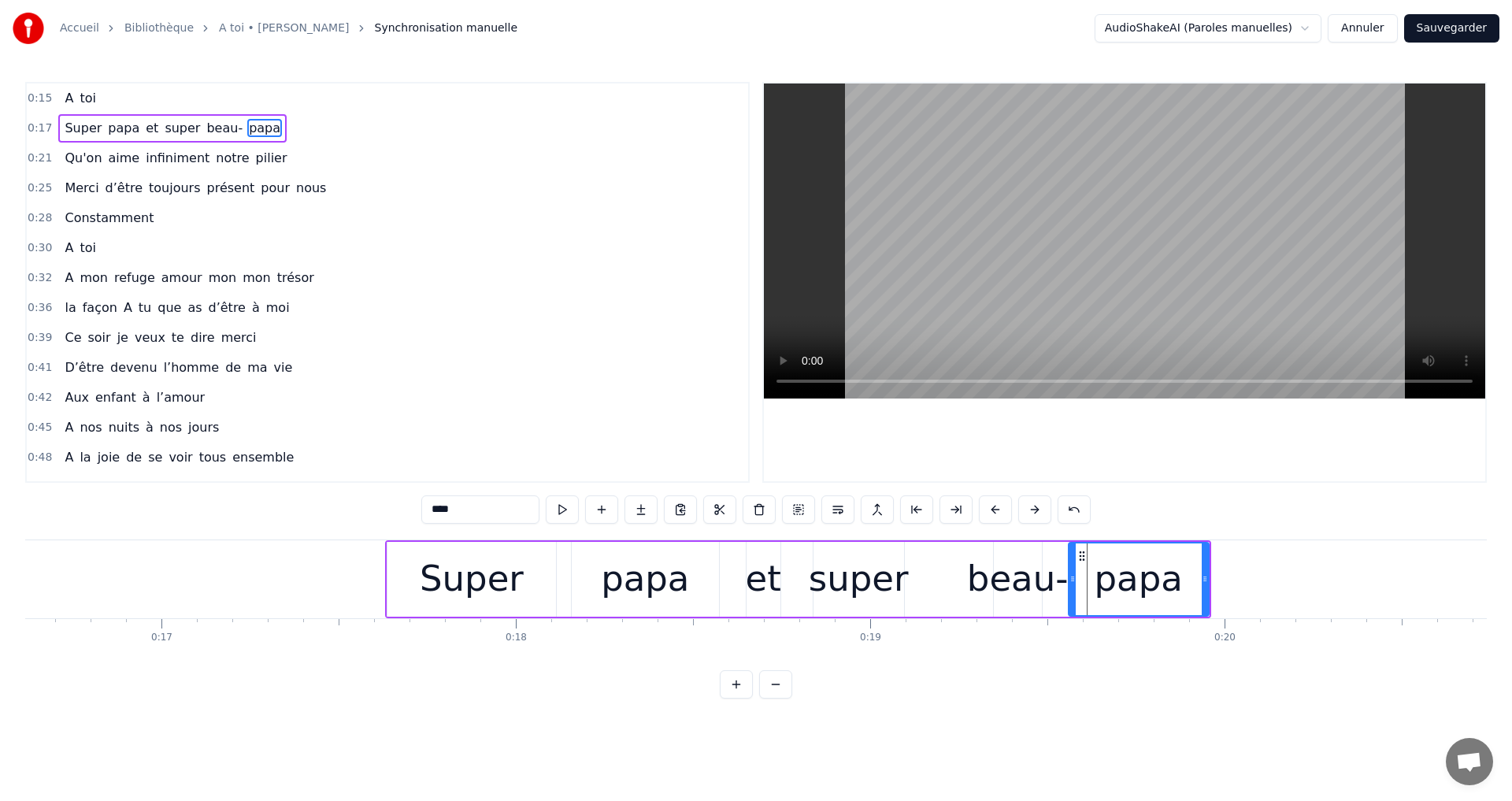
scroll to position [0, 5892]
drag, startPoint x: 1201, startPoint y: 576, endPoint x: 1218, endPoint y: 581, distance: 17.7
click at [1218, 581] on icon at bounding box center [1217, 579] width 6 height 13
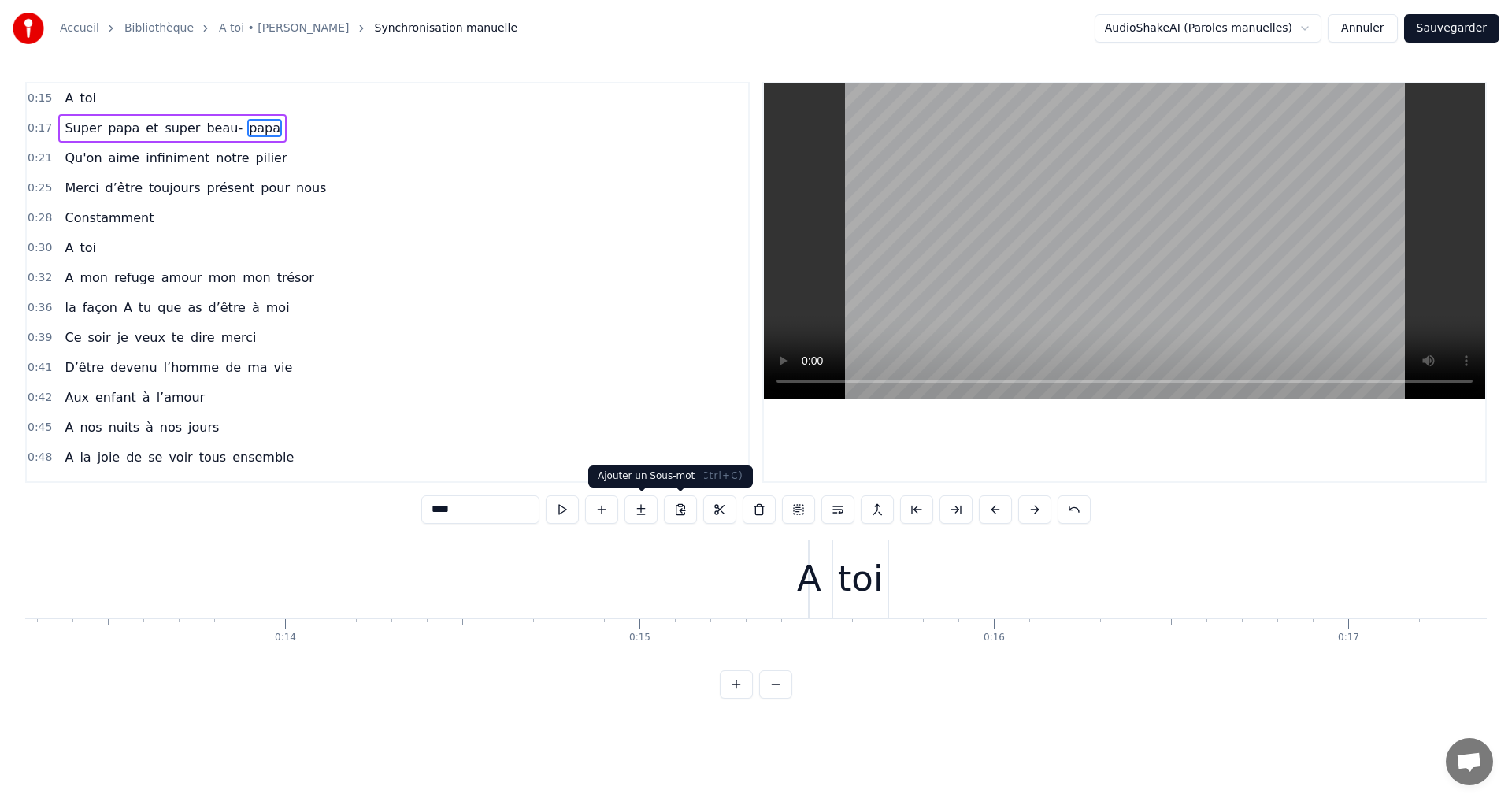
scroll to position [0, 4574]
click at [570, 507] on button at bounding box center [561, 510] width 33 height 29
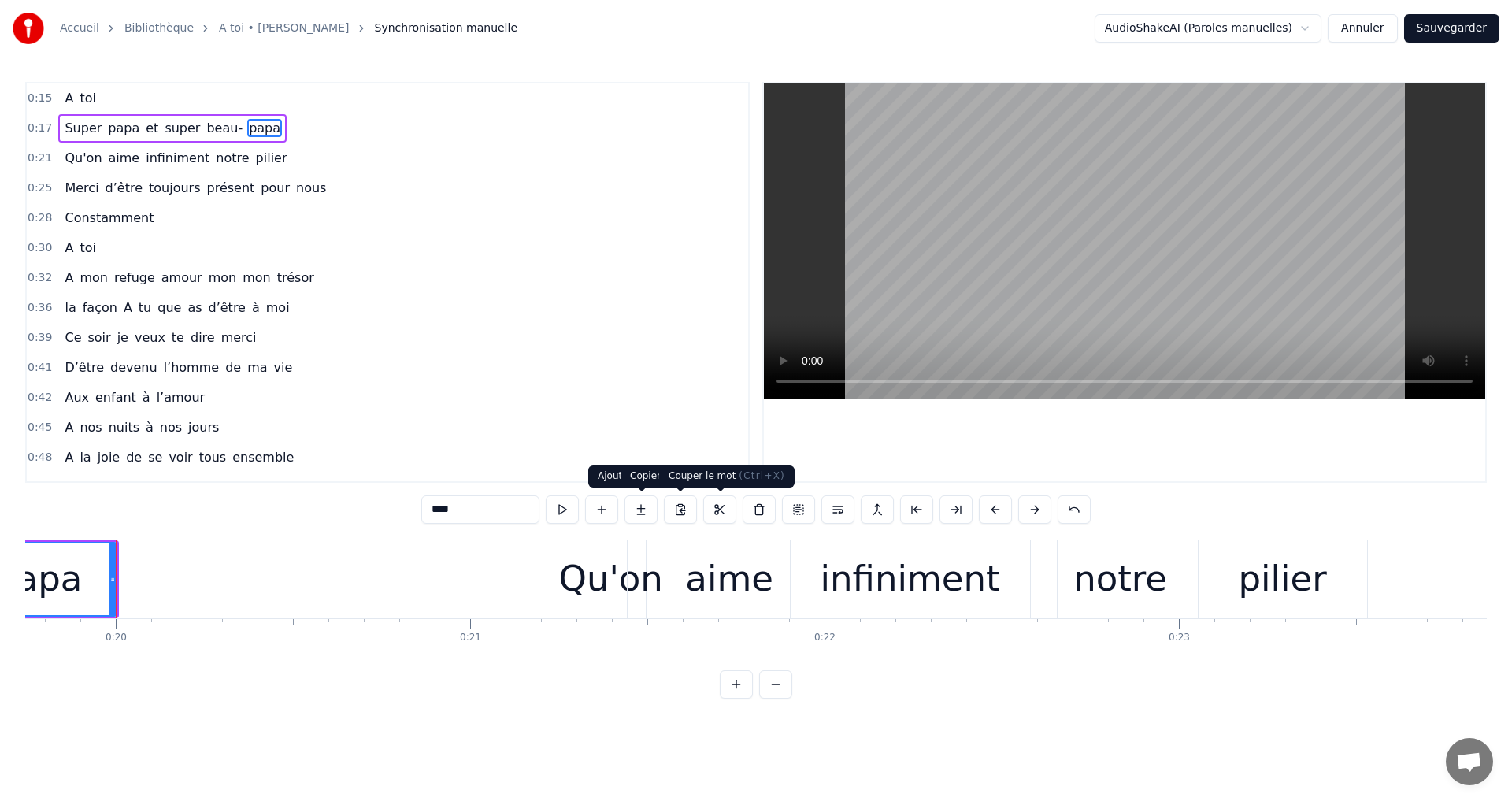
scroll to position [0, 7007]
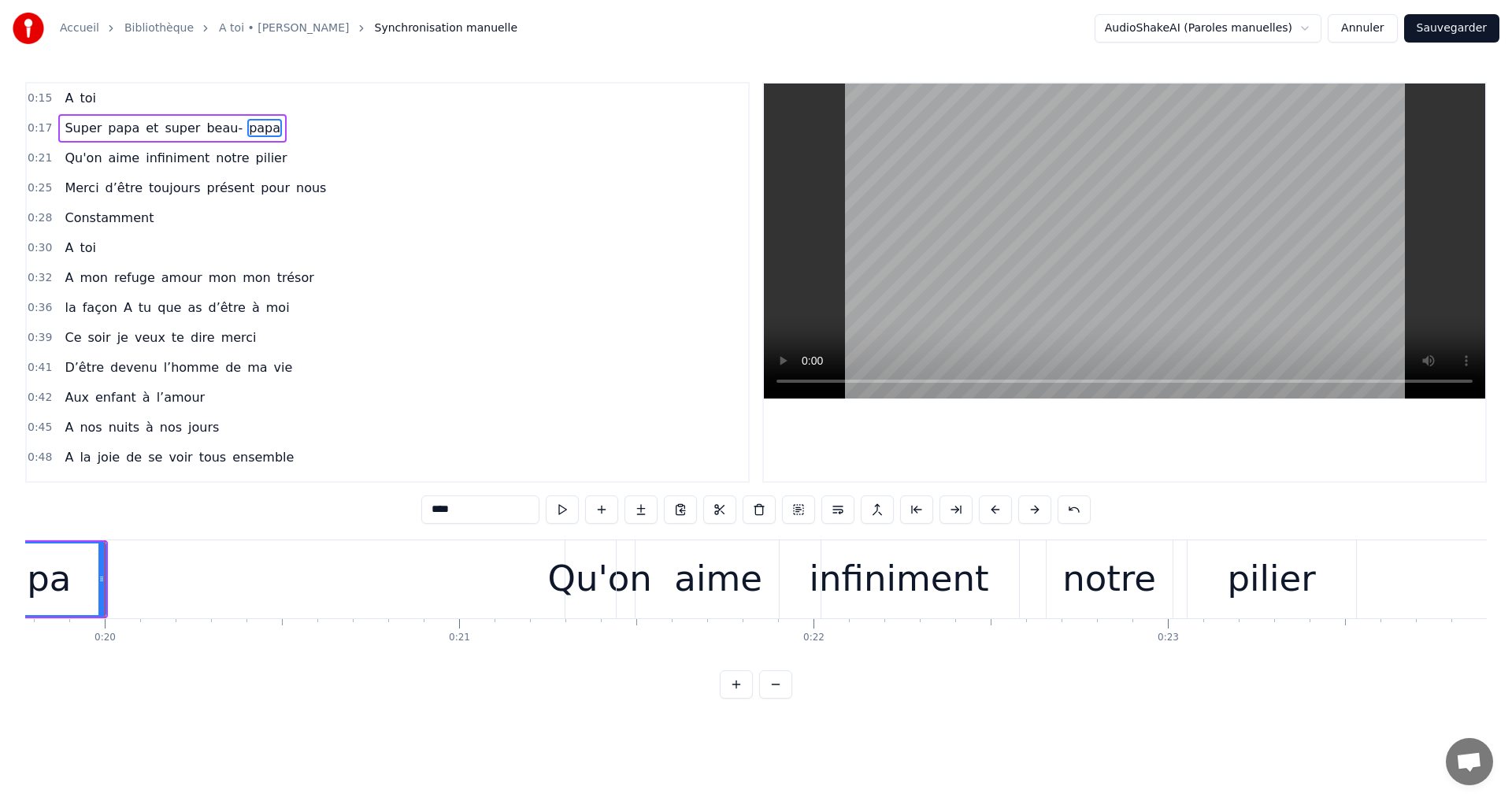
click at [814, 381] on video at bounding box center [1124, 241] width 721 height 315
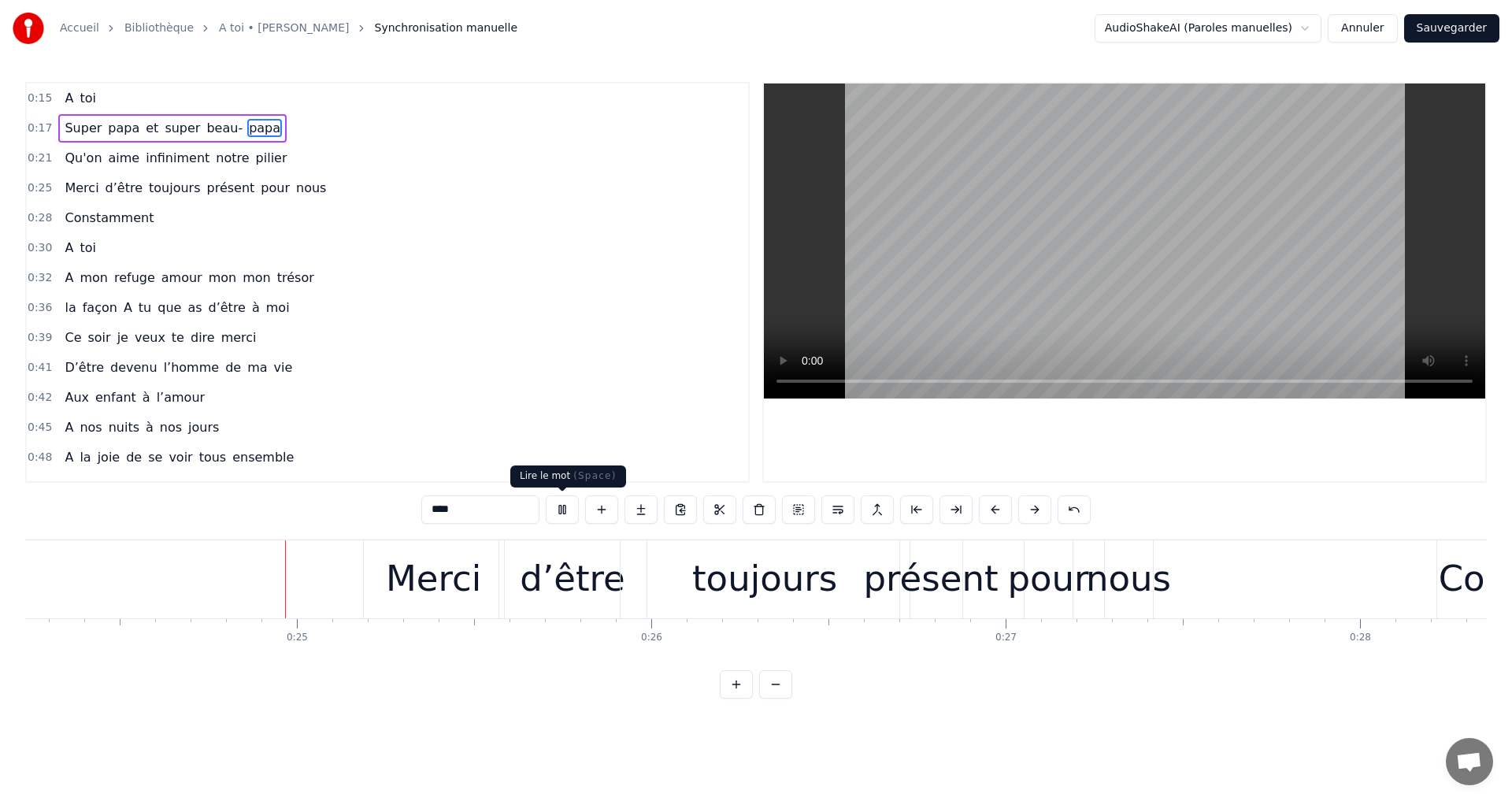
scroll to position [0, 8593]
click at [553, 514] on button at bounding box center [561, 510] width 33 height 29
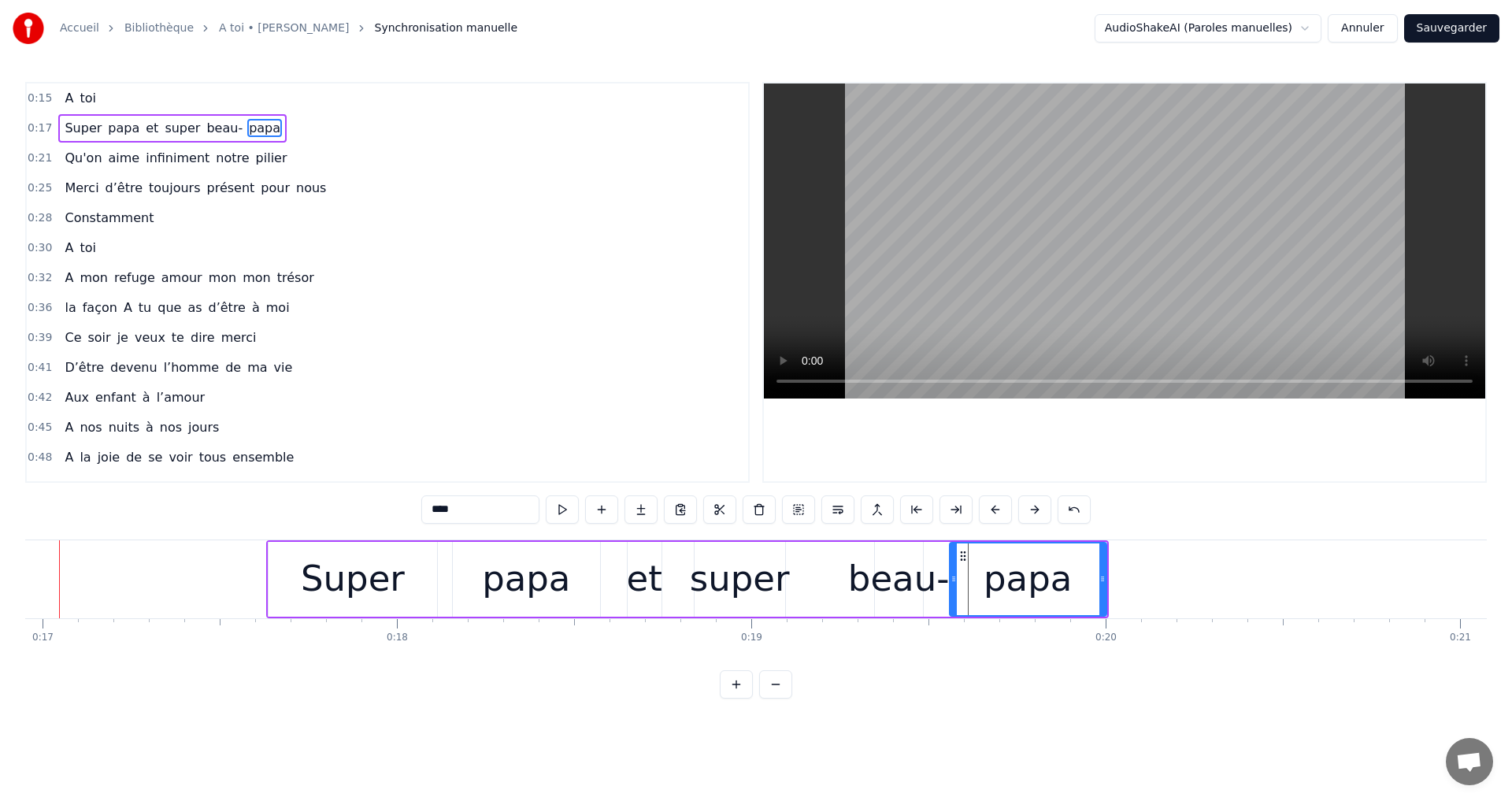
scroll to position [0, 5962]
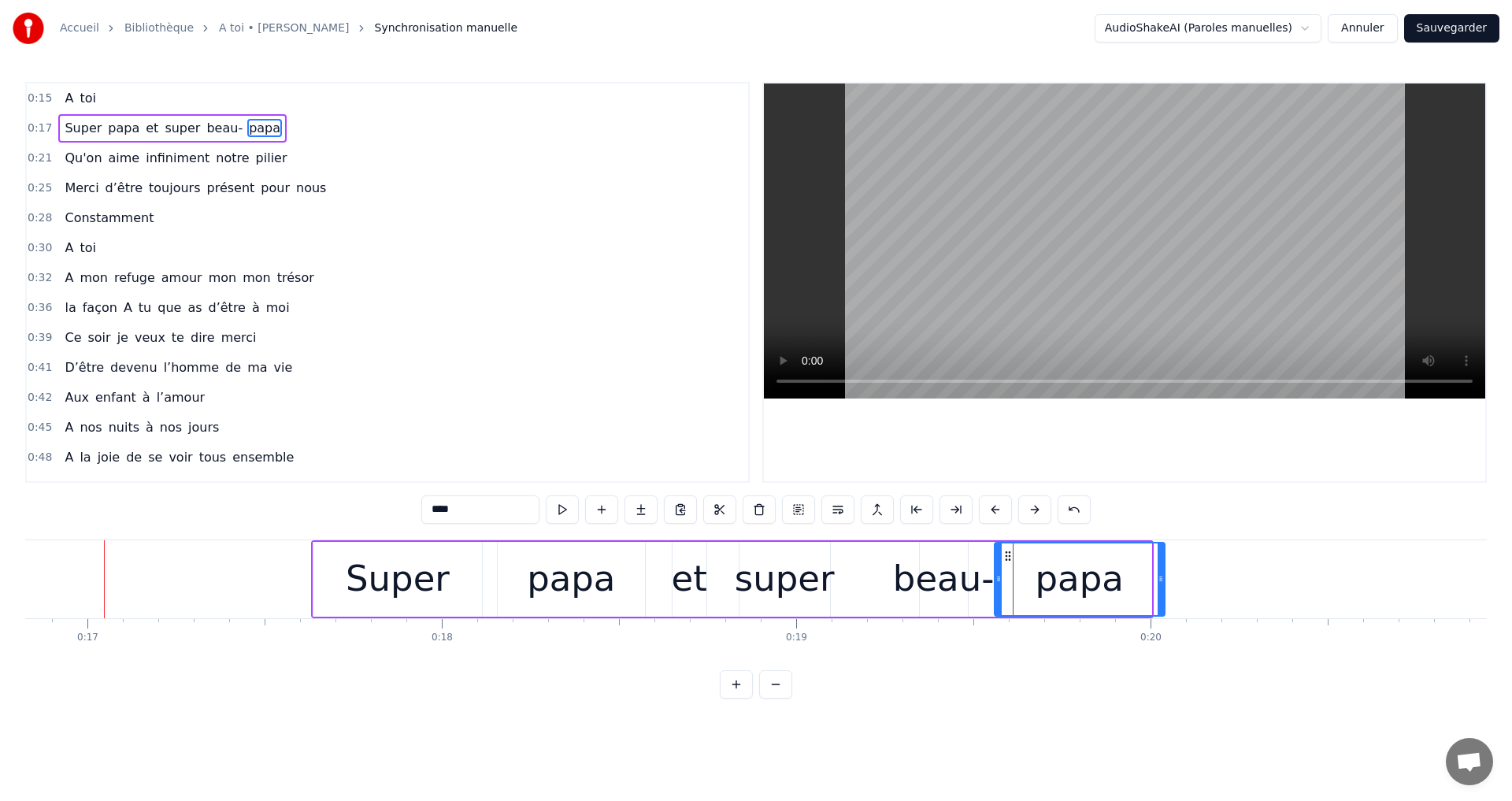
drag, startPoint x: 1148, startPoint y: 582, endPoint x: 1161, endPoint y: 585, distance: 13.3
click at [1161, 585] on icon at bounding box center [1161, 579] width 6 height 13
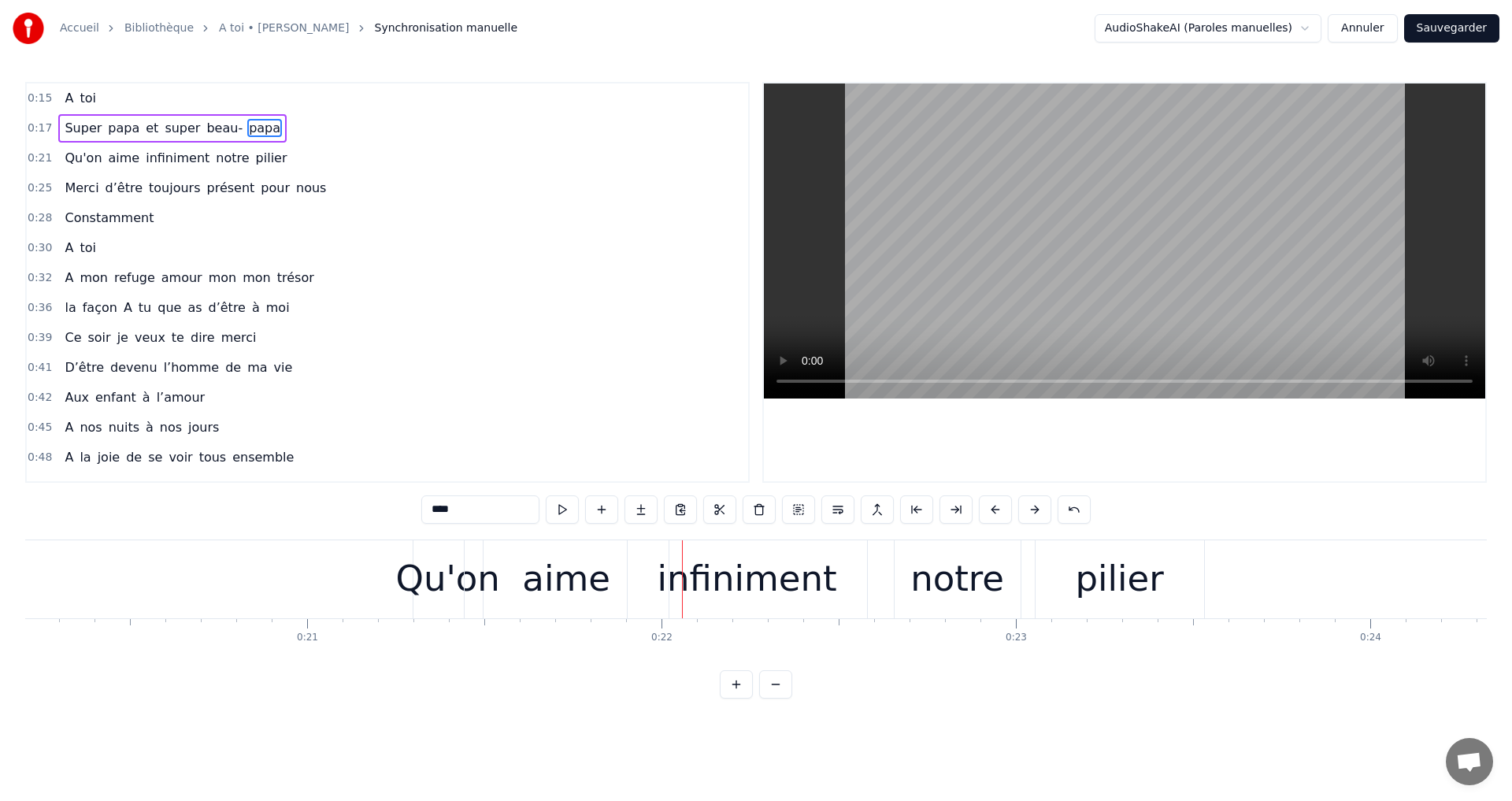
scroll to position [0, 7164]
click at [1148, 571] on div "pilier" at bounding box center [1115, 578] width 89 height 53
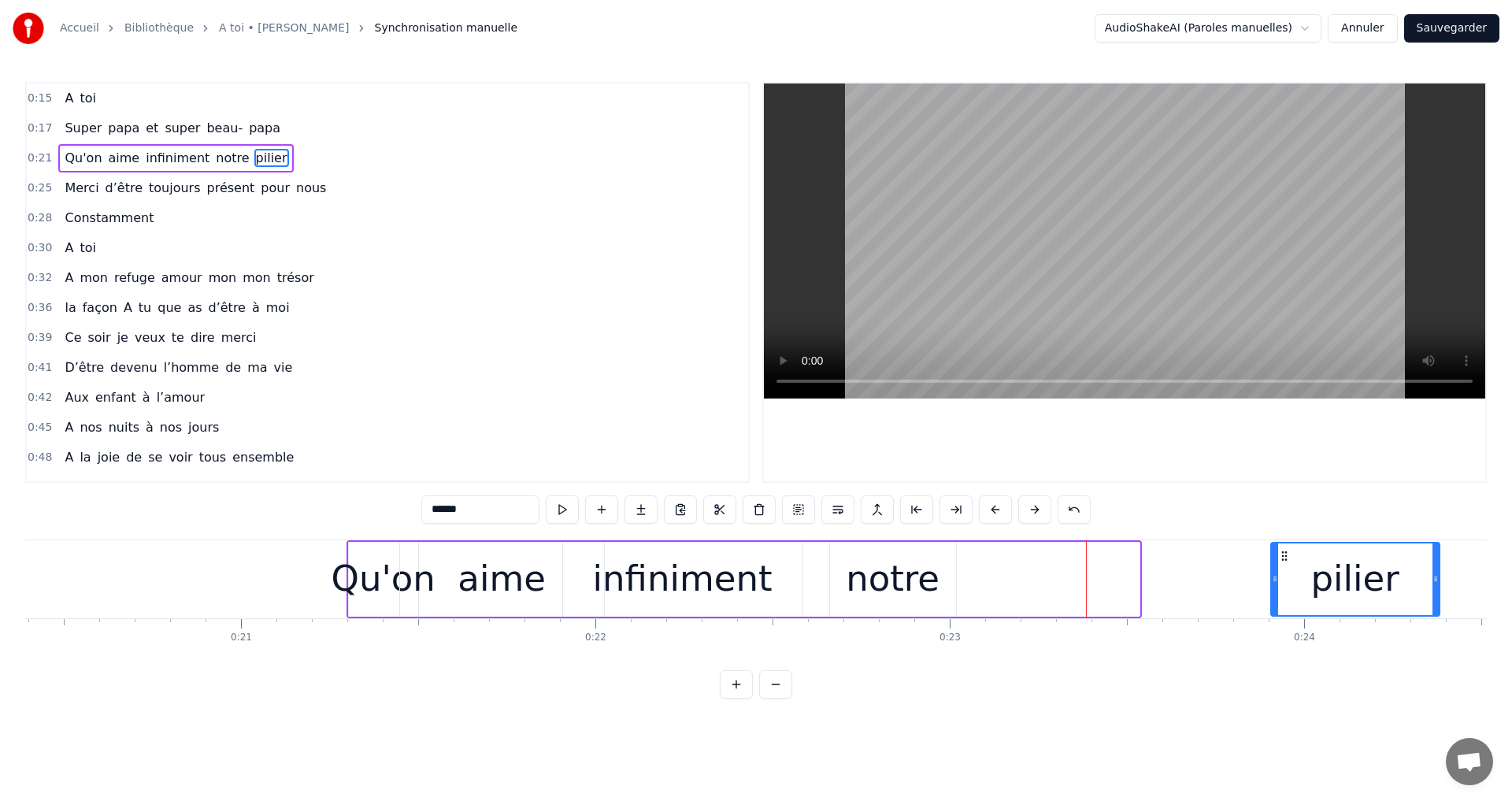
drag, startPoint x: 1045, startPoint y: 555, endPoint x: 1314, endPoint y: 565, distance: 269.2
click at [1314, 565] on div "pilier" at bounding box center [1355, 579] width 167 height 72
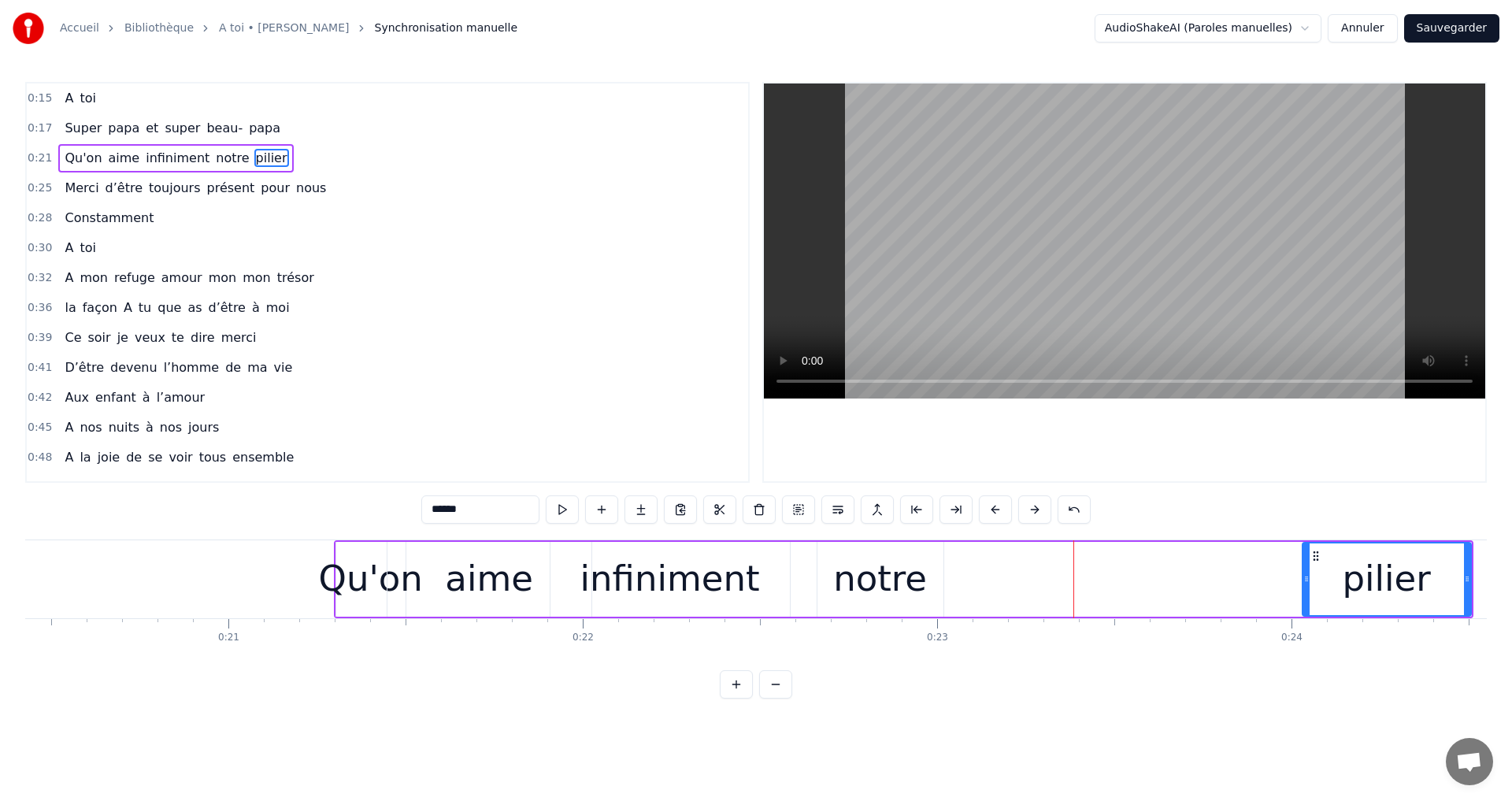
click at [888, 561] on div "notre" at bounding box center [880, 578] width 94 height 53
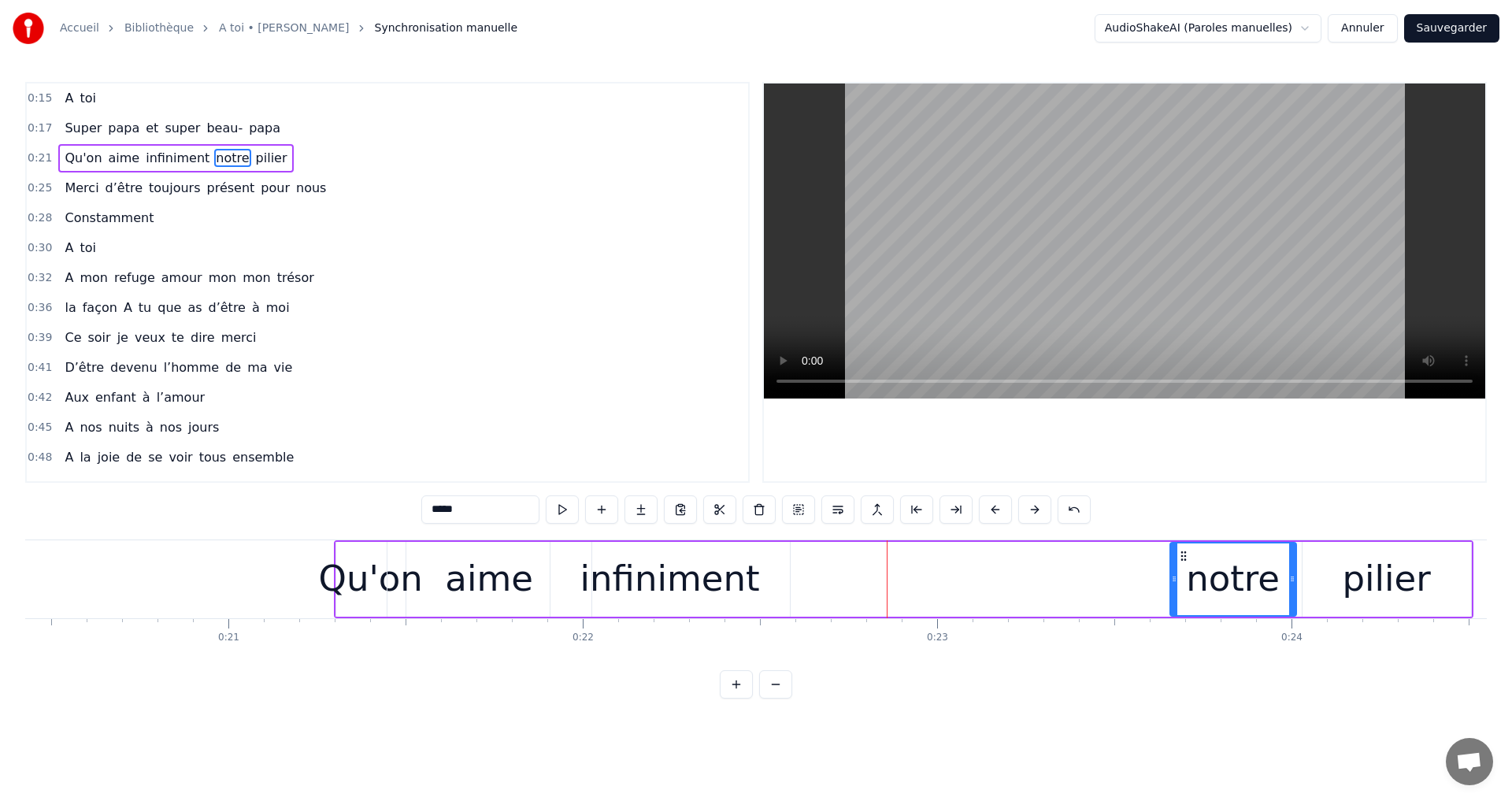
drag, startPoint x: 834, startPoint y: 555, endPoint x: 1187, endPoint y: 561, distance: 353.1
click at [1187, 561] on icon at bounding box center [1183, 556] width 13 height 13
click at [711, 567] on div "infiniment" at bounding box center [670, 578] width 179 height 53
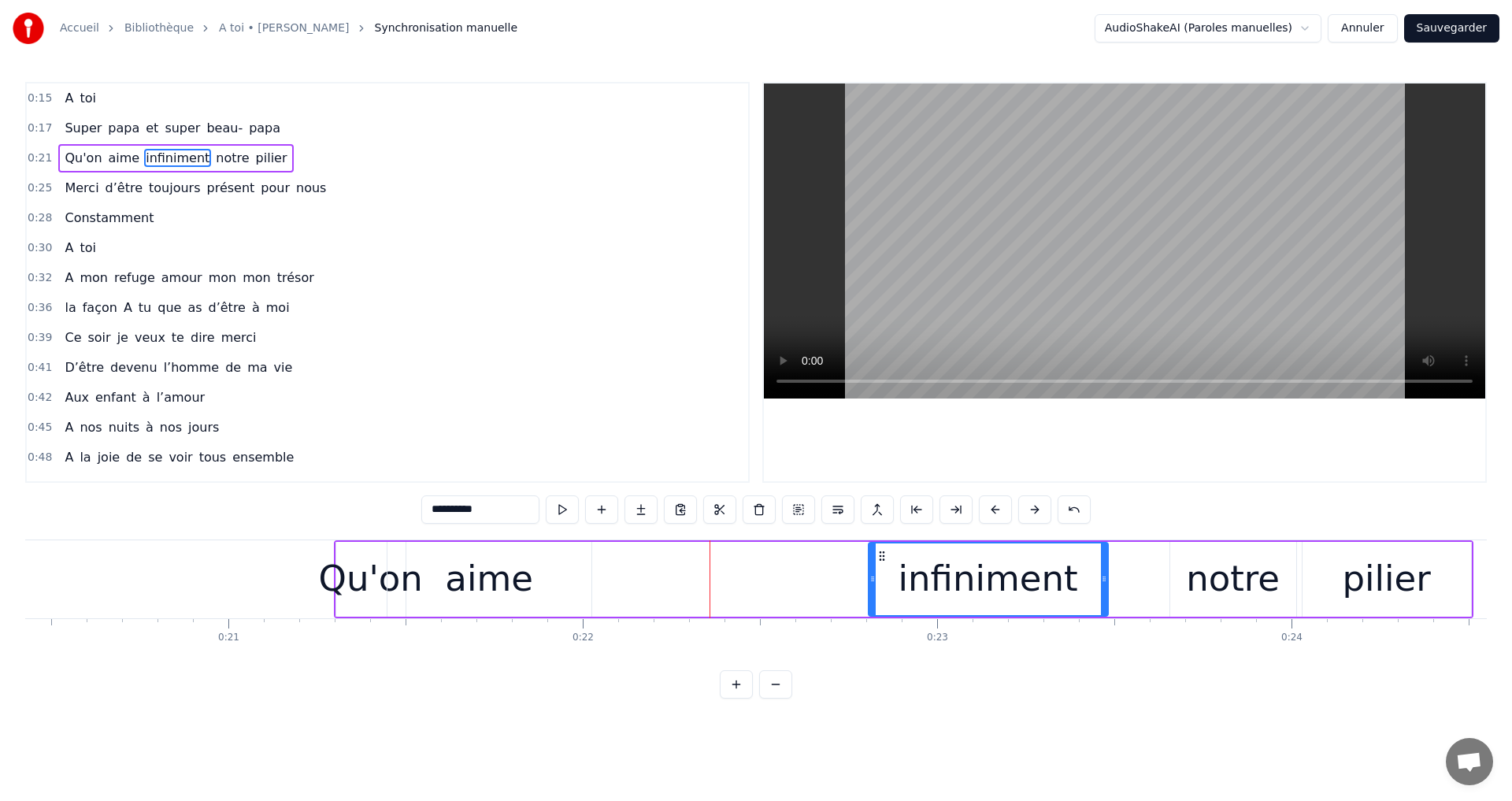
drag, startPoint x: 562, startPoint y: 550, endPoint x: 881, endPoint y: 574, distance: 319.9
click at [881, 574] on div "infiniment" at bounding box center [988, 579] width 238 height 72
click at [555, 567] on div "aime" at bounding box center [490, 579] width 204 height 75
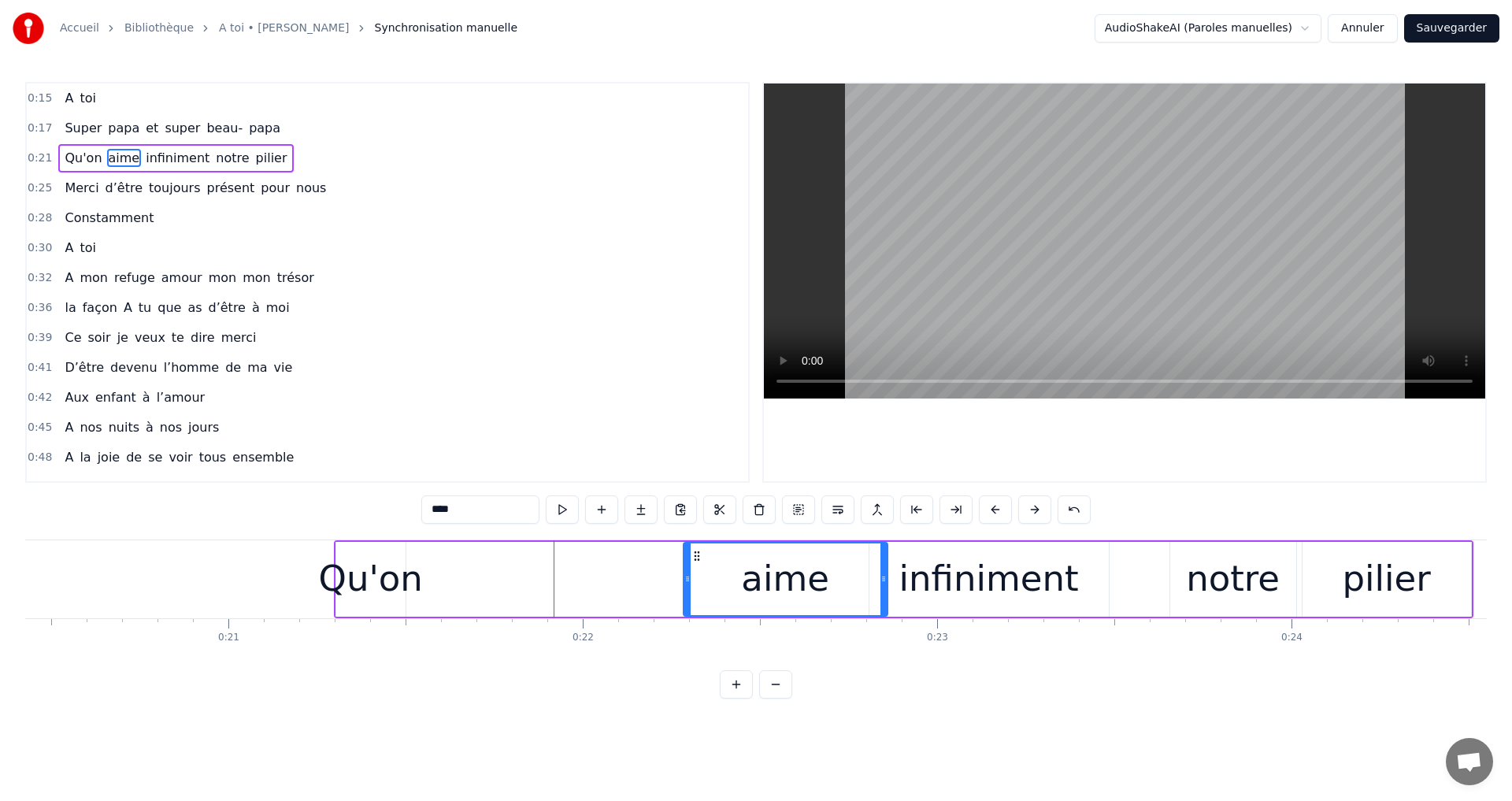
drag, startPoint x: 402, startPoint y: 553, endPoint x: 706, endPoint y: 578, distance: 305.0
click at [706, 578] on div "aime" at bounding box center [786, 579] width 203 height 72
click at [379, 562] on div "Qu'on" at bounding box center [370, 578] width 104 height 53
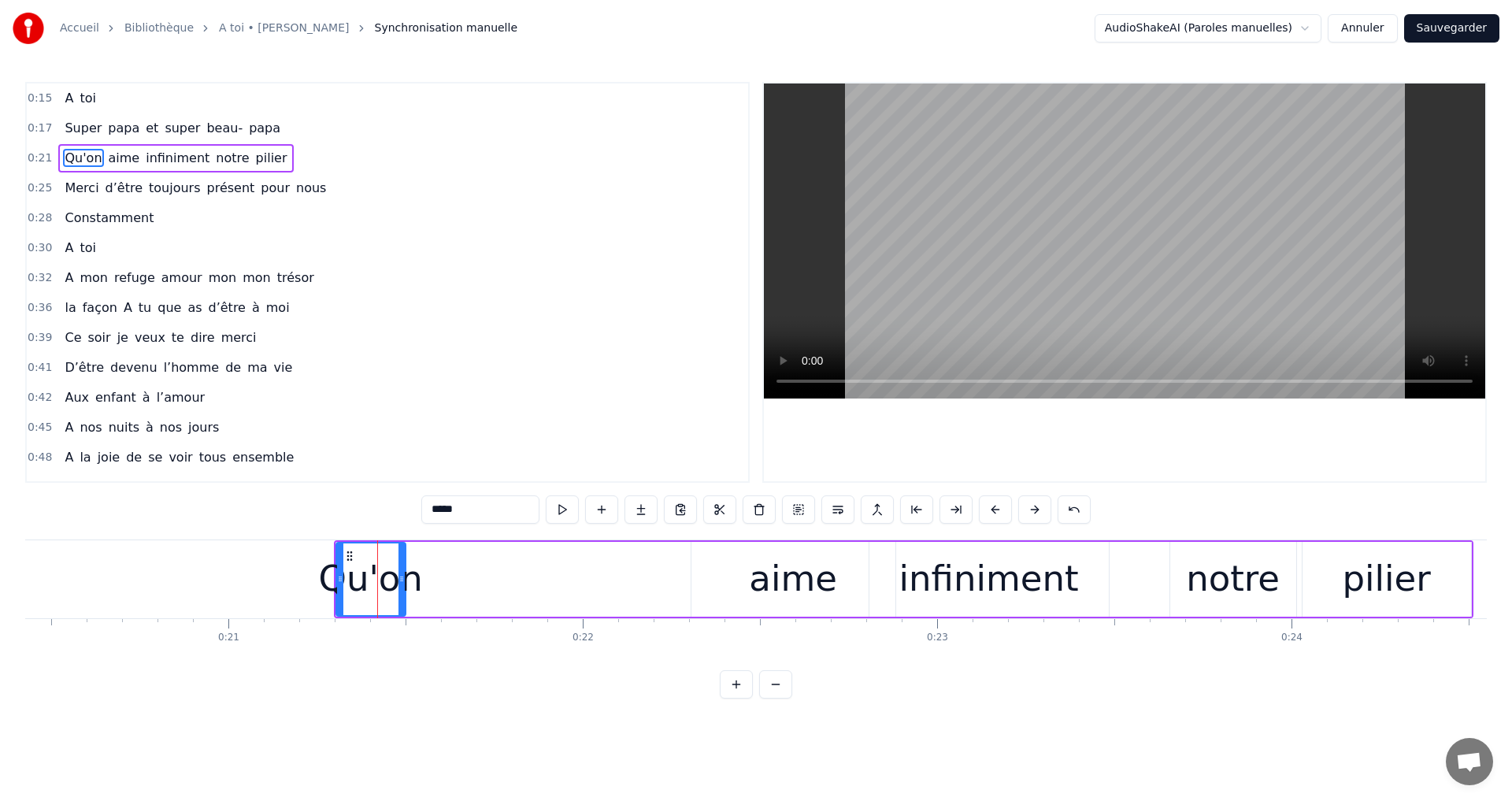
click at [343, 552] on div at bounding box center [341, 579] width 6 height 72
drag, startPoint x: 345, startPoint y: 553, endPoint x: 345, endPoint y: 578, distance: 25.0
click at [345, 578] on div at bounding box center [345, 579] width 6 height 72
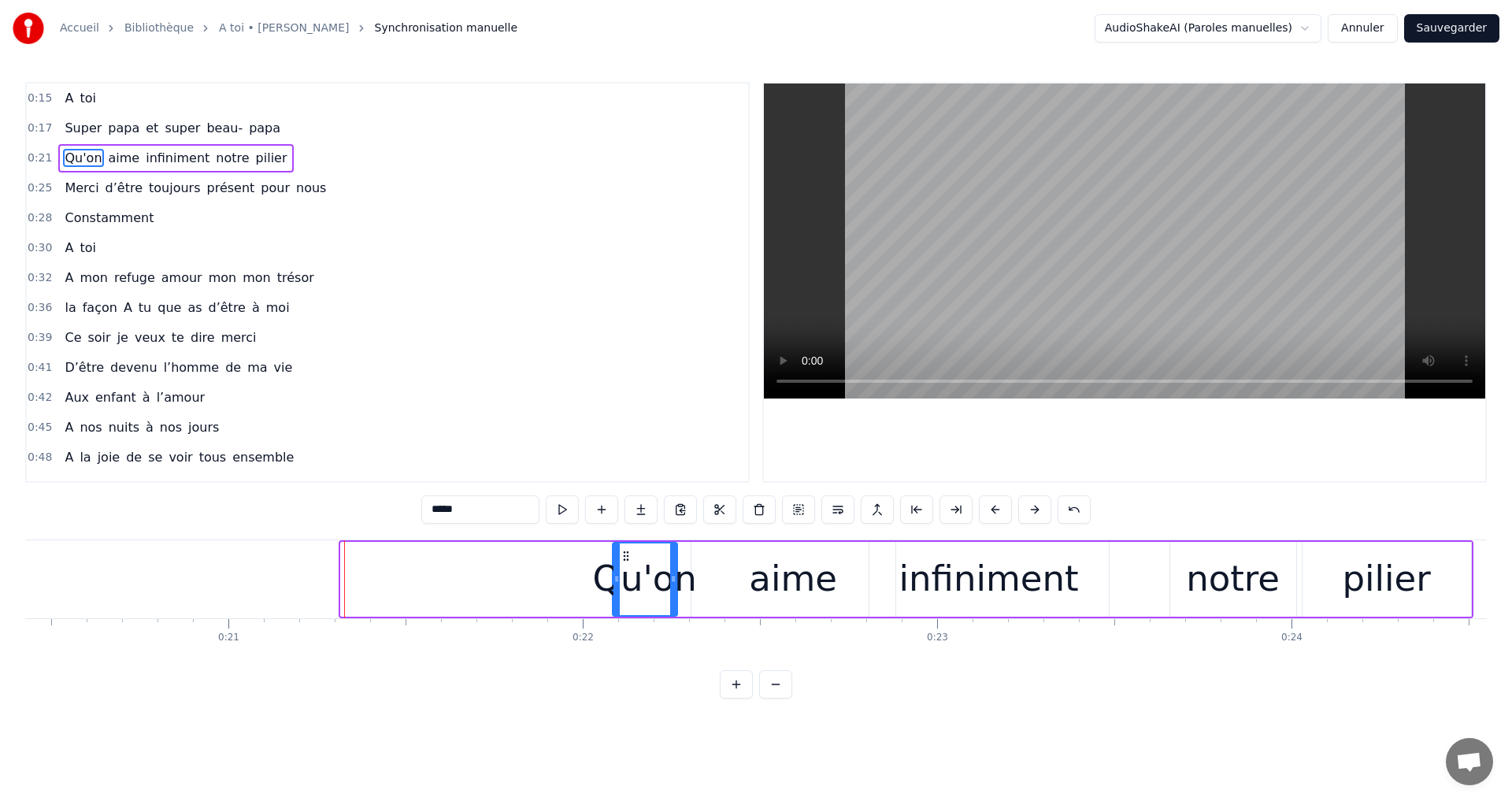
drag, startPoint x: 355, startPoint y: 556, endPoint x: 627, endPoint y: 591, distance: 274.2
click at [627, 591] on div "Qu'on" at bounding box center [644, 579] width 63 height 72
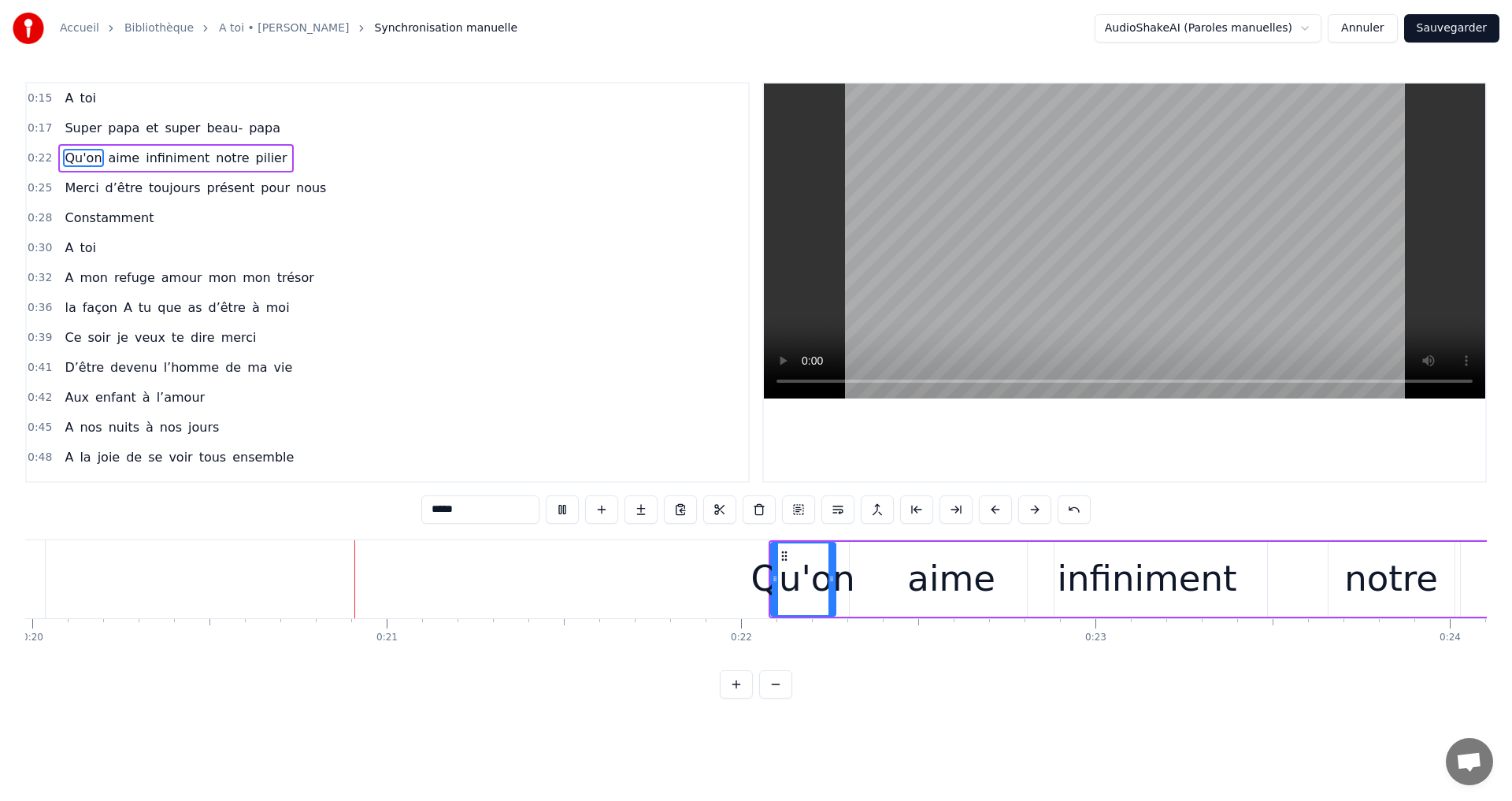
scroll to position [0, 7090]
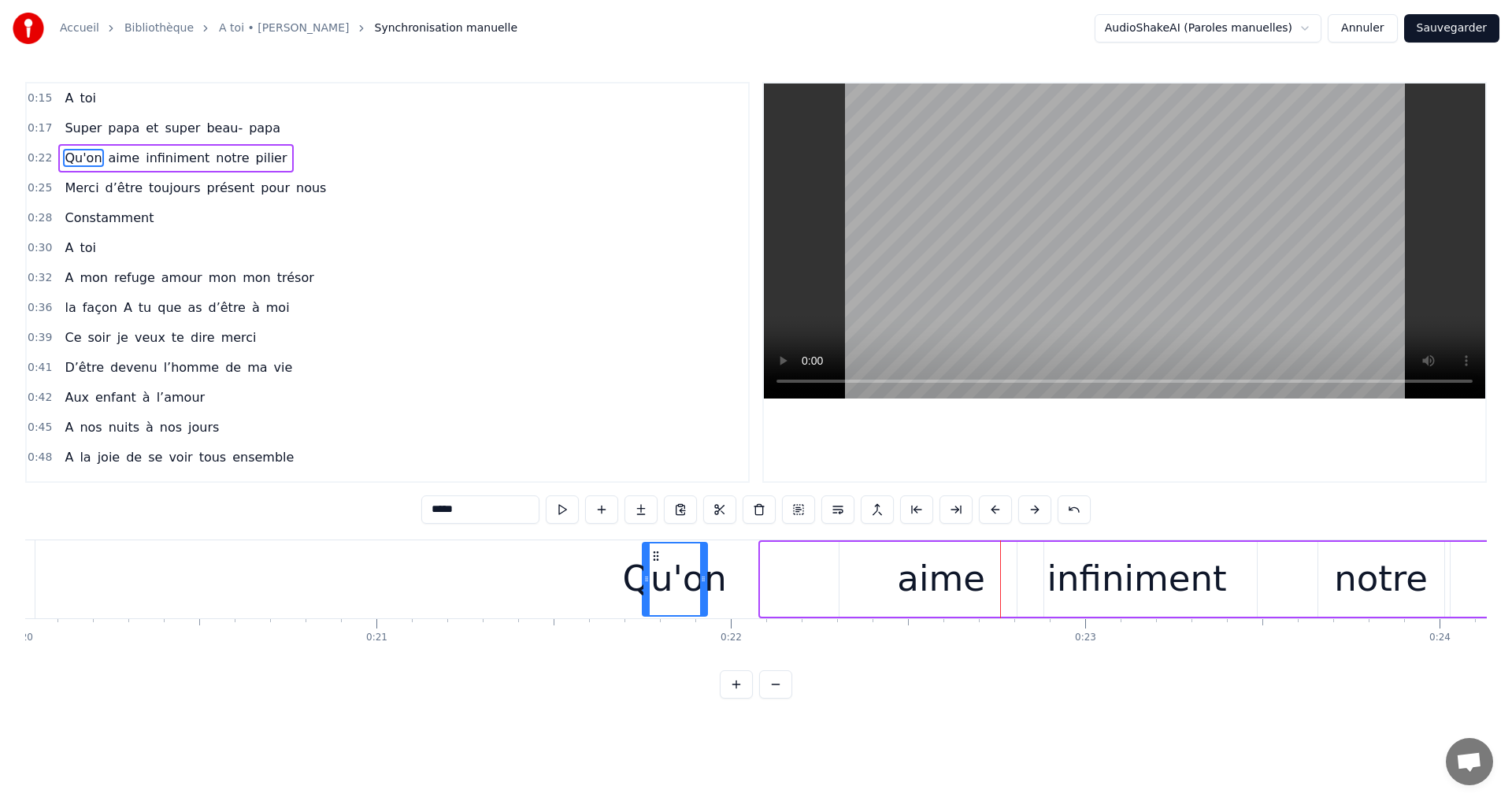
drag, startPoint x: 777, startPoint y: 549, endPoint x: 658, endPoint y: 570, distance: 120.8
click at [658, 570] on div "Qu'on" at bounding box center [675, 579] width 63 height 72
click at [653, 570] on div "Qu'on" at bounding box center [674, 578] width 104 height 53
drag, startPoint x: 654, startPoint y: 558, endPoint x: 653, endPoint y: 567, distance: 9.1
click at [624, 558] on icon at bounding box center [628, 556] width 13 height 13
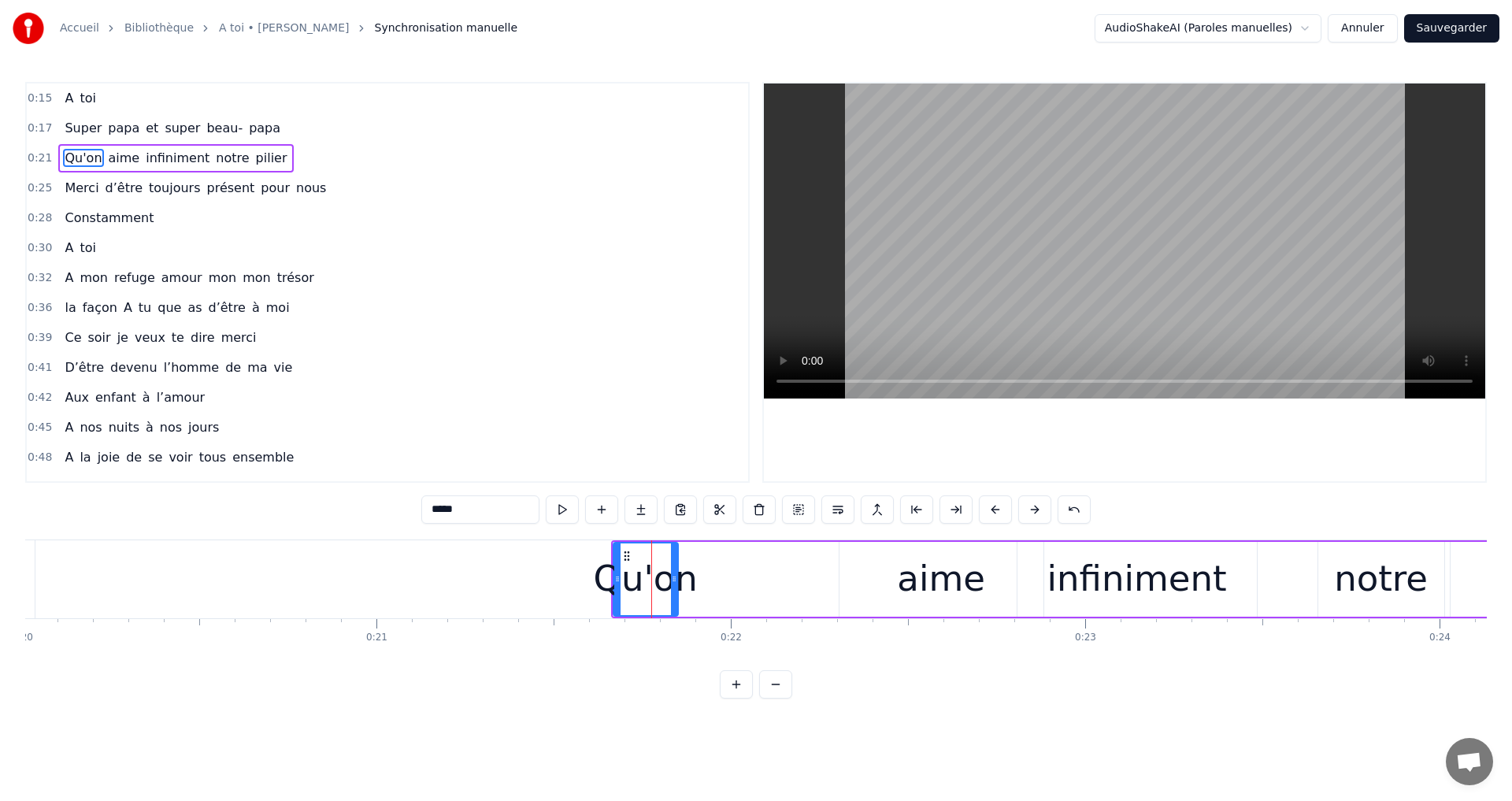
click at [875, 555] on div "aime" at bounding box center [942, 579] width 204 height 75
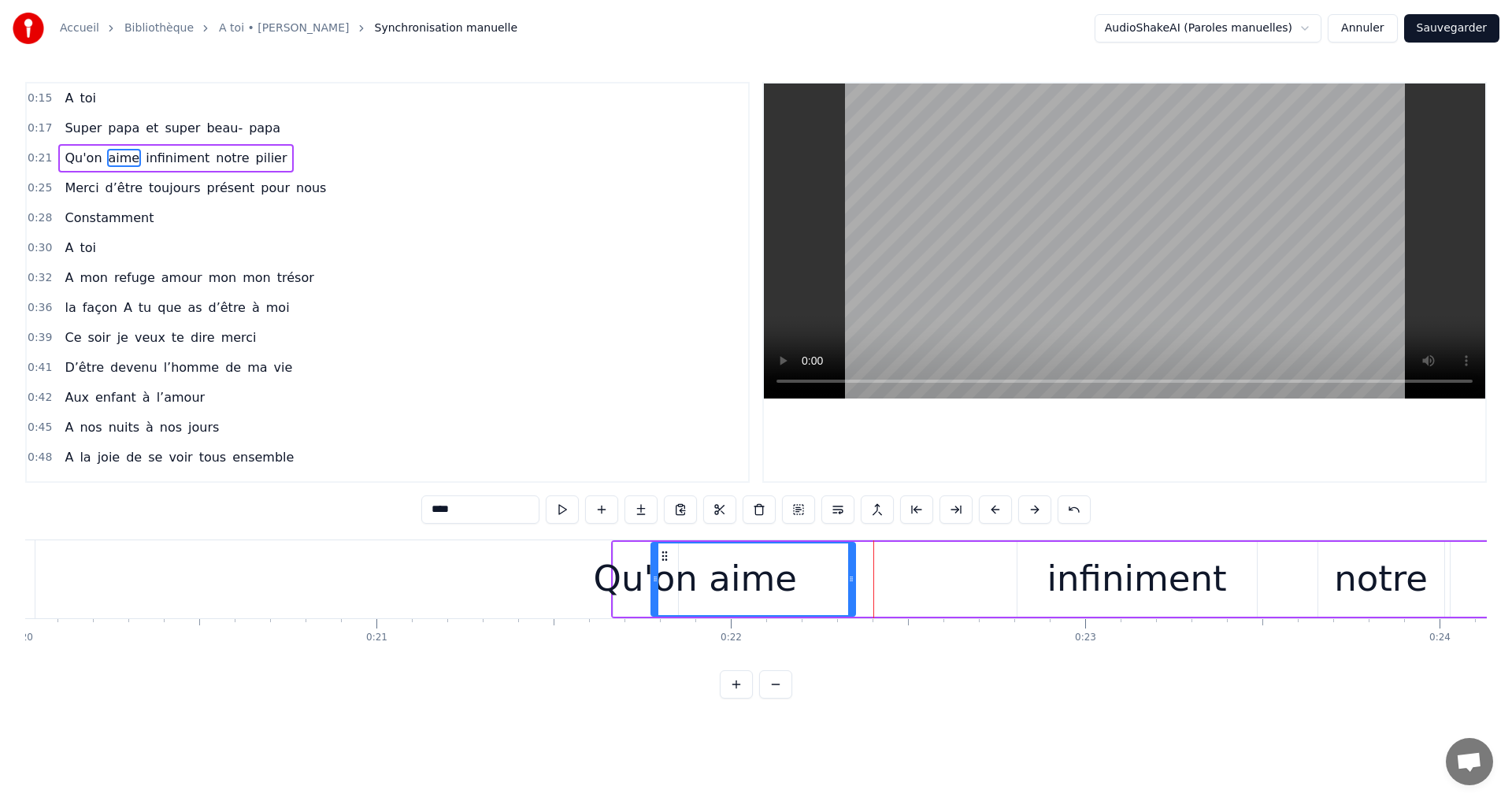
drag, startPoint x: 852, startPoint y: 550, endPoint x: 663, endPoint y: 580, distance: 191.4
click at [663, 580] on div "aime" at bounding box center [754, 579] width 203 height 72
click at [1072, 559] on div "infiniment" at bounding box center [1136, 578] width 179 height 53
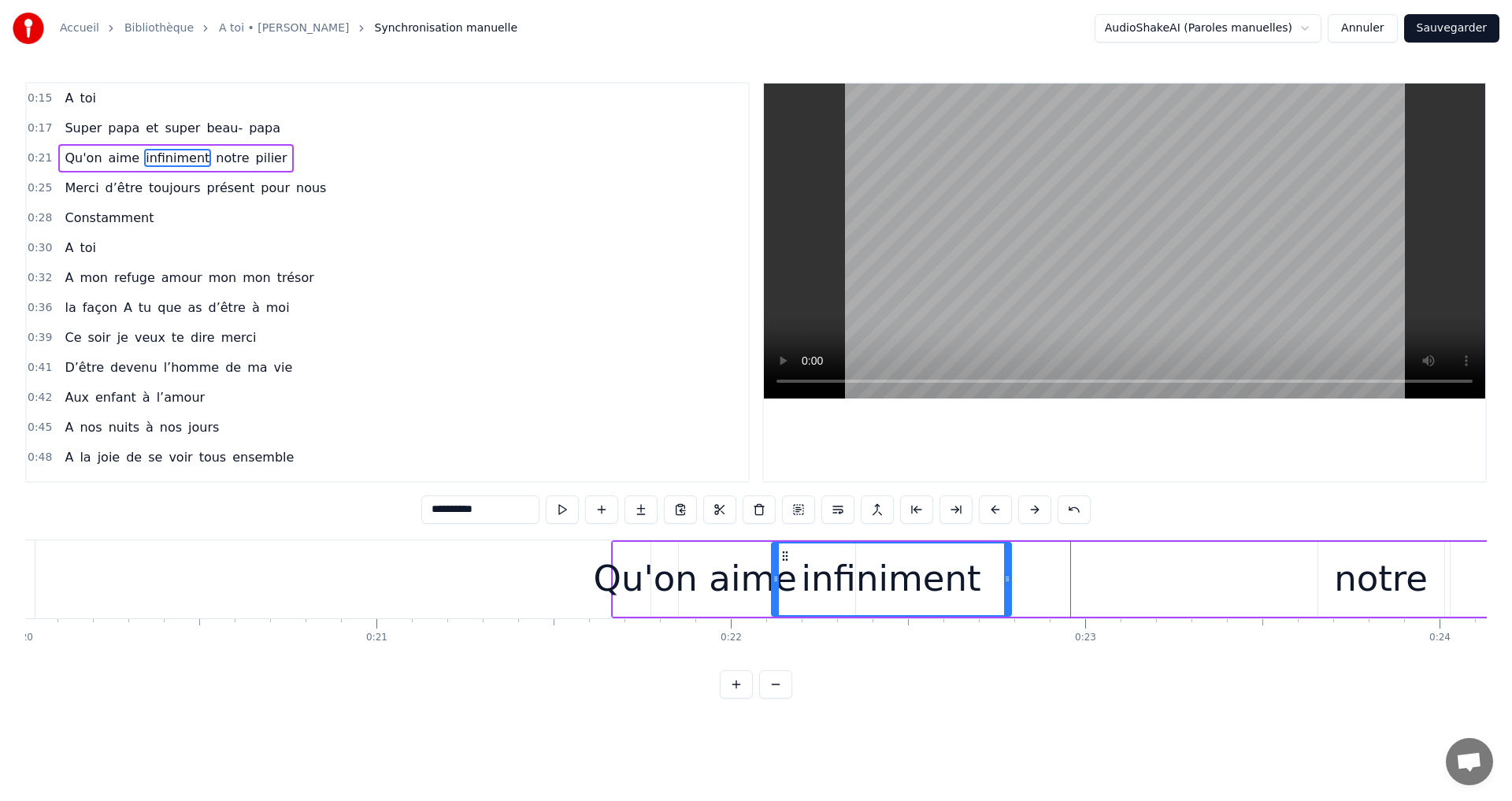
drag, startPoint x: 1026, startPoint y: 554, endPoint x: 780, endPoint y: 594, distance: 249.2
click at [780, 594] on div "infiniment" at bounding box center [892, 579] width 238 height 72
click at [1390, 553] on div "notre" at bounding box center [1381, 578] width 94 height 53
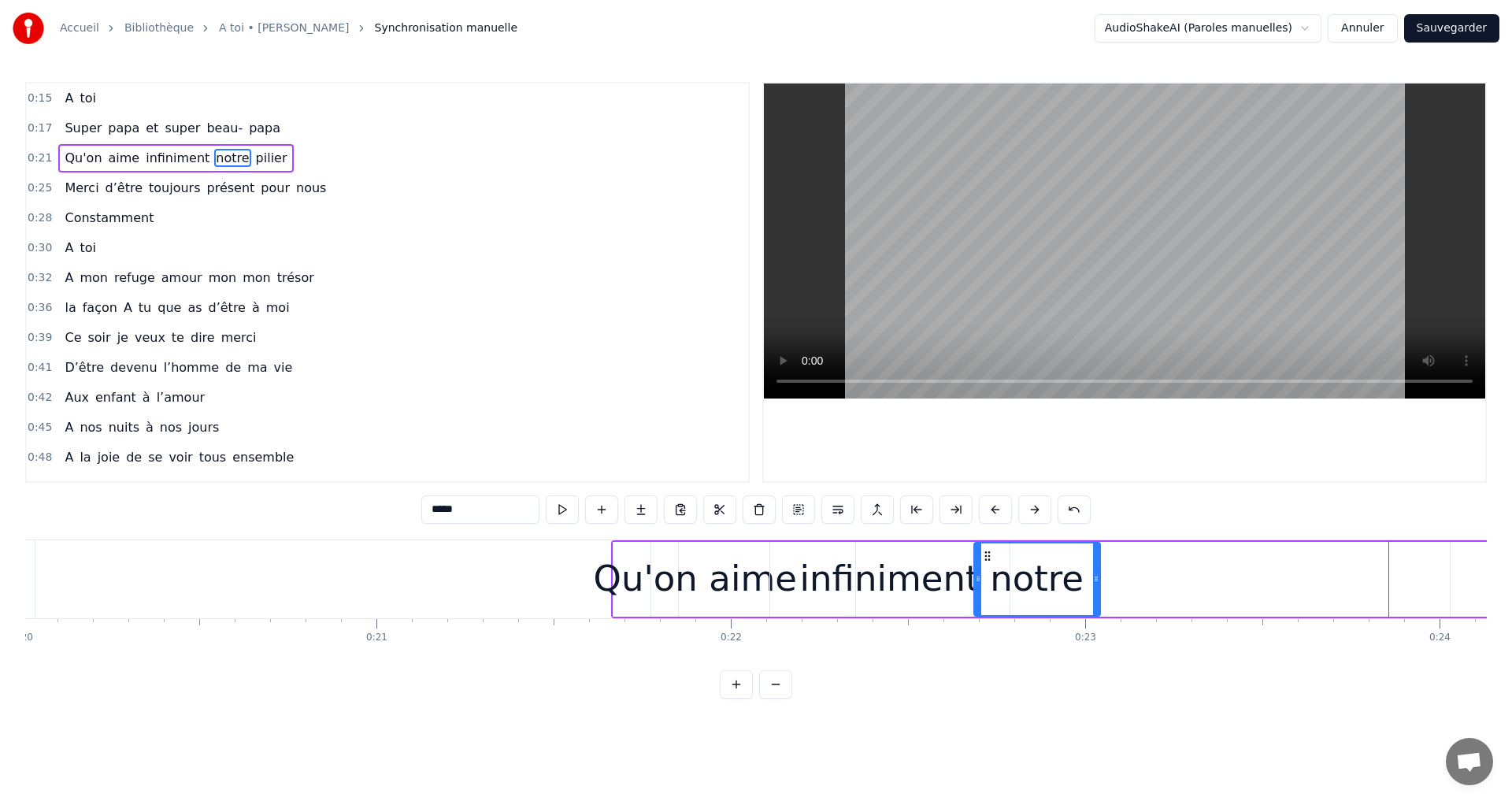
drag, startPoint x: 1329, startPoint y: 556, endPoint x: 1136, endPoint y: 618, distance: 202.7
click at [984, 605] on div "notre" at bounding box center [1037, 579] width 124 height 72
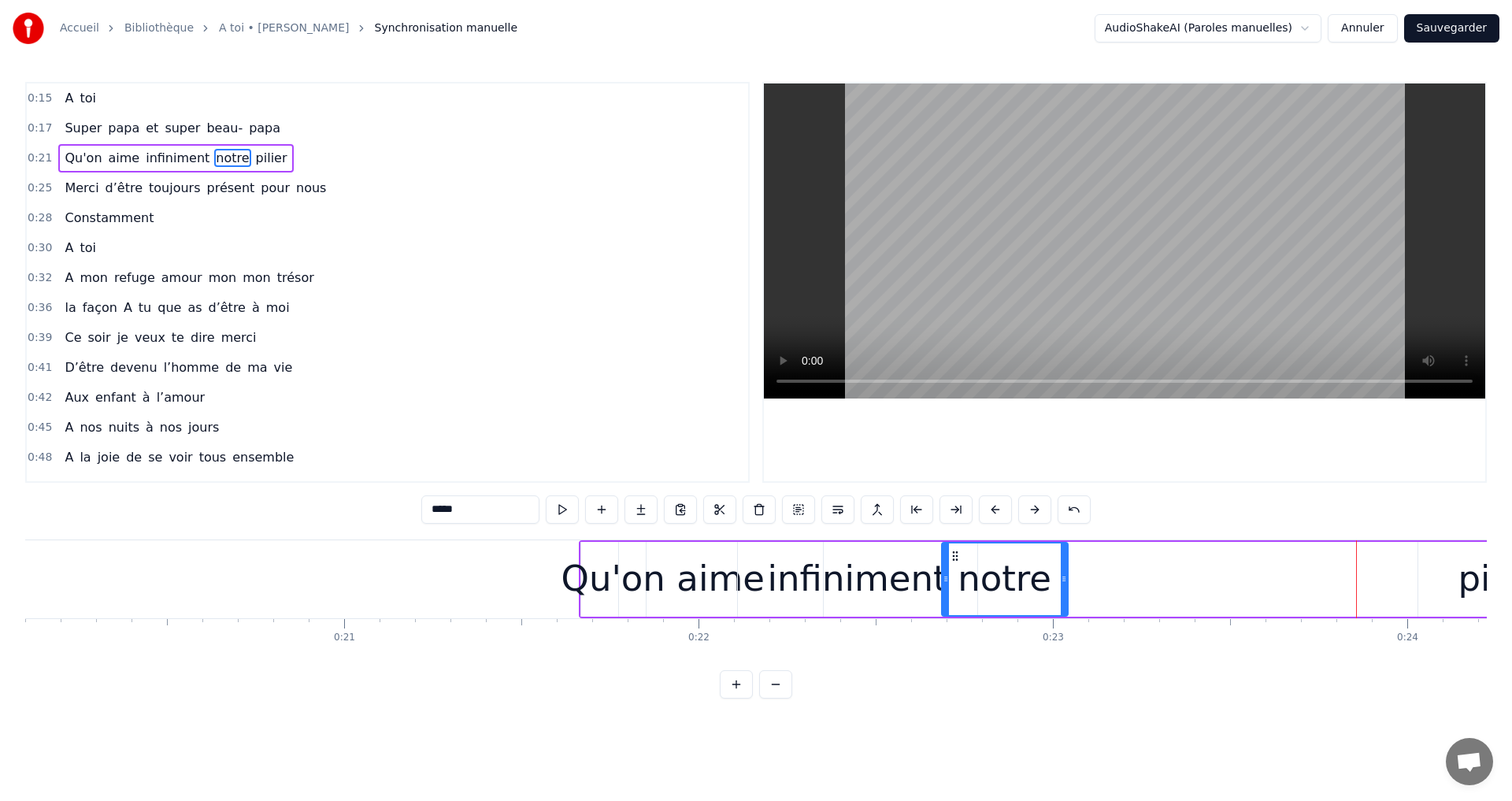
scroll to position [0, 7153]
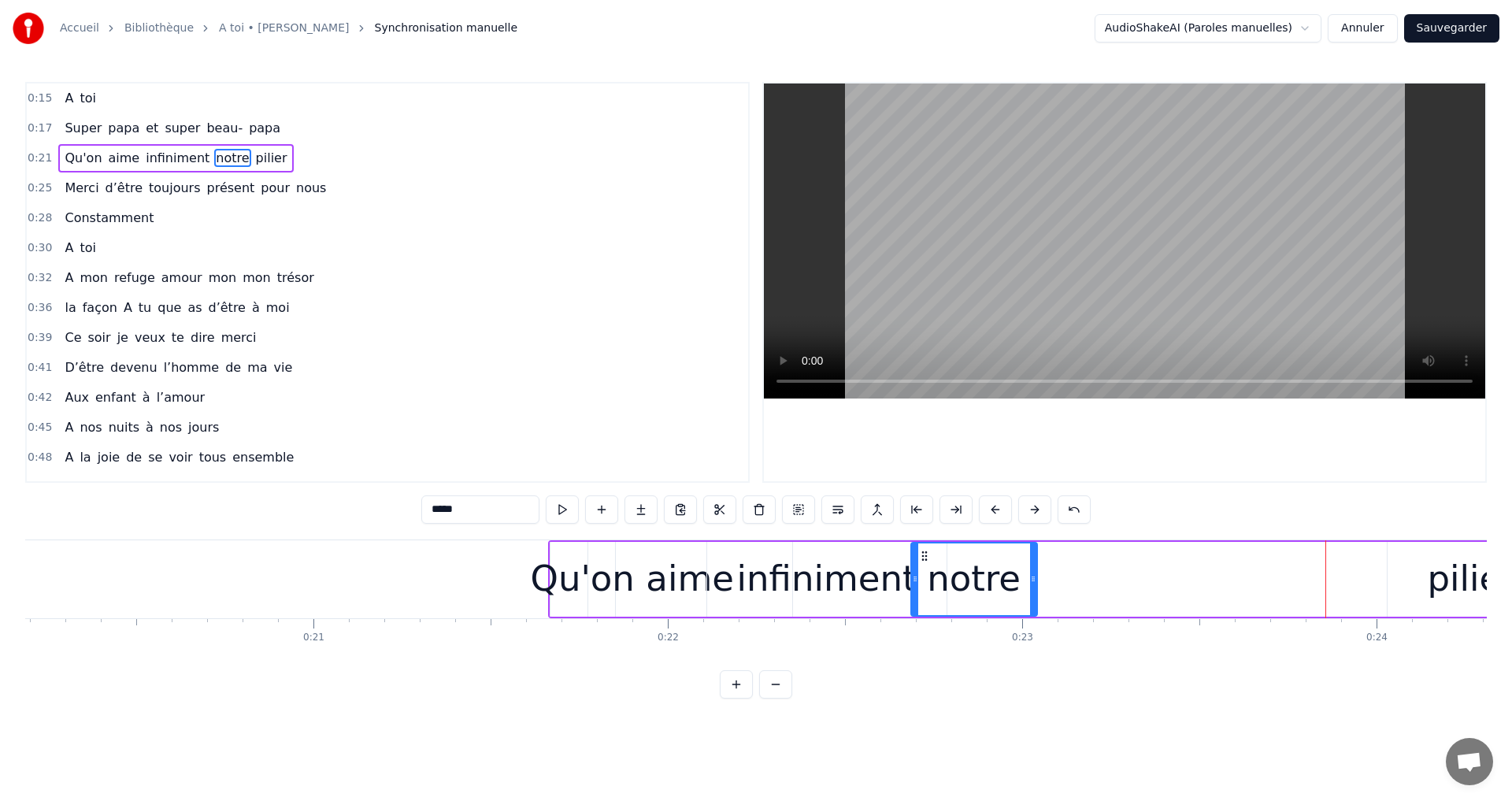
click at [1460, 574] on div "pilier" at bounding box center [1471, 578] width 89 height 53
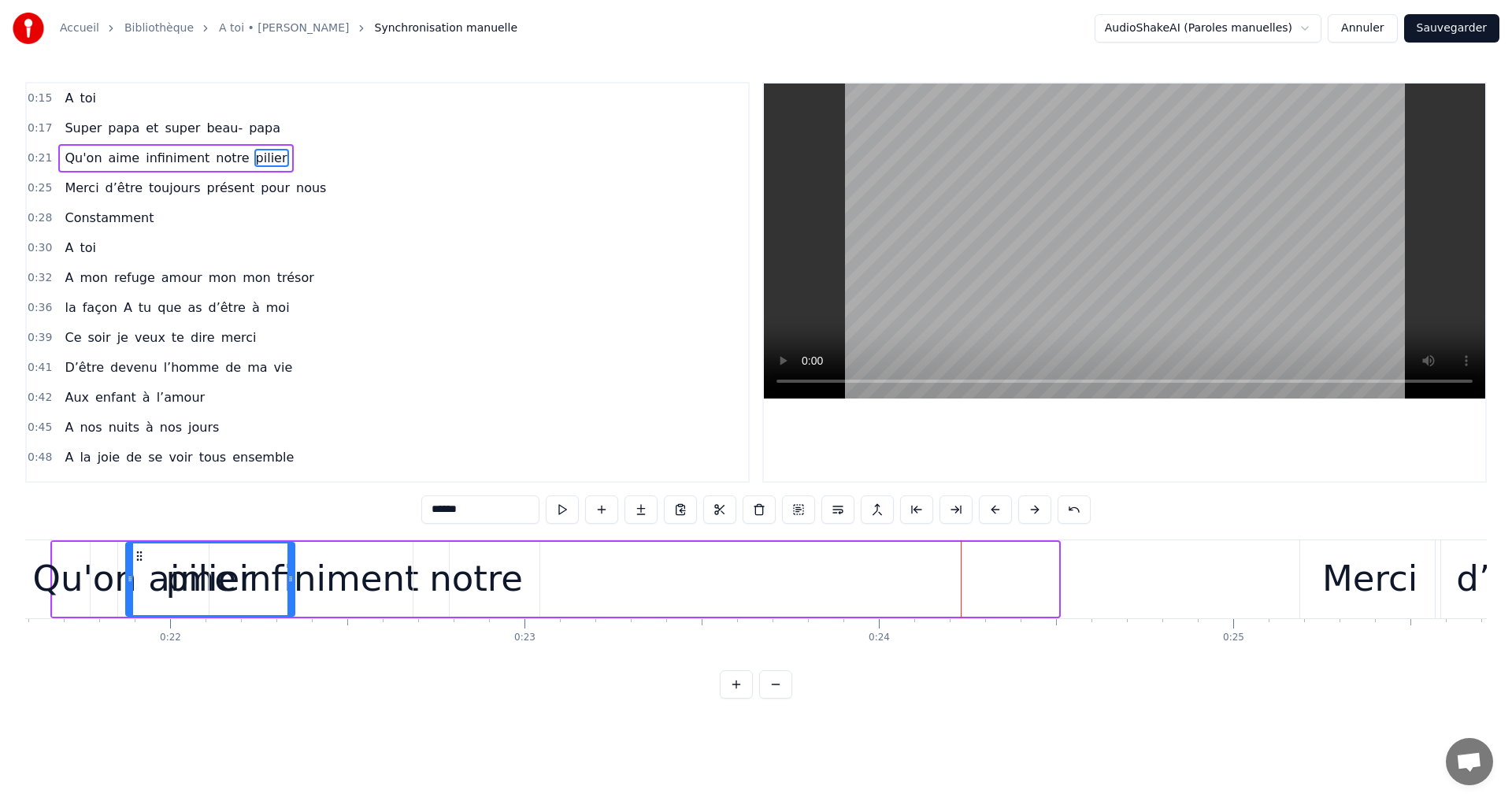
scroll to position [0, 7644]
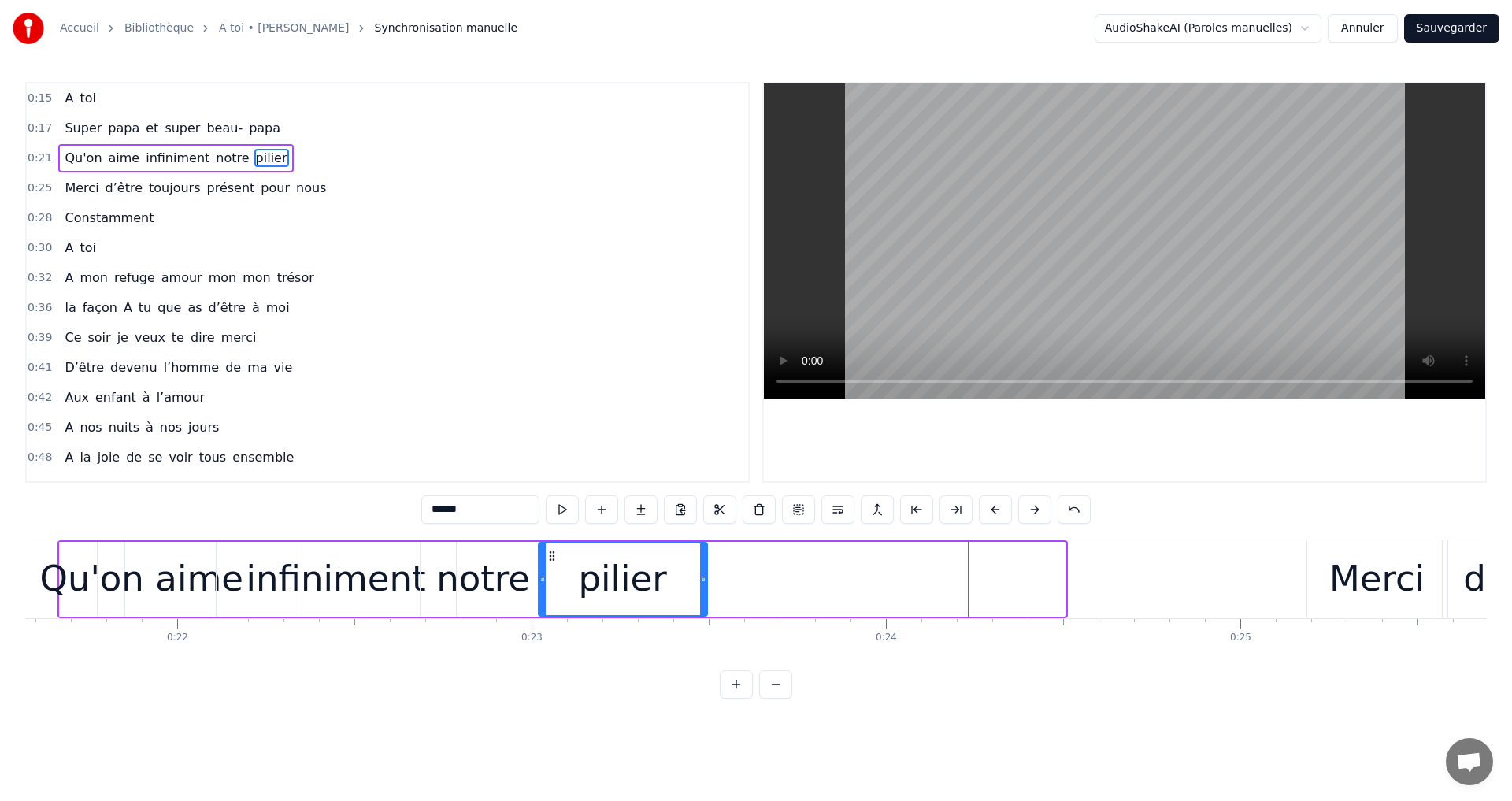
drag, startPoint x: 1403, startPoint y: 556, endPoint x: 553, endPoint y: 722, distance: 866.1
click at [553, 722] on html "Accueil Bibliothèque A toi • [PERSON_NAME] Synchronisation manuelle AudioShakeA…" at bounding box center [756, 361] width 1512 height 724
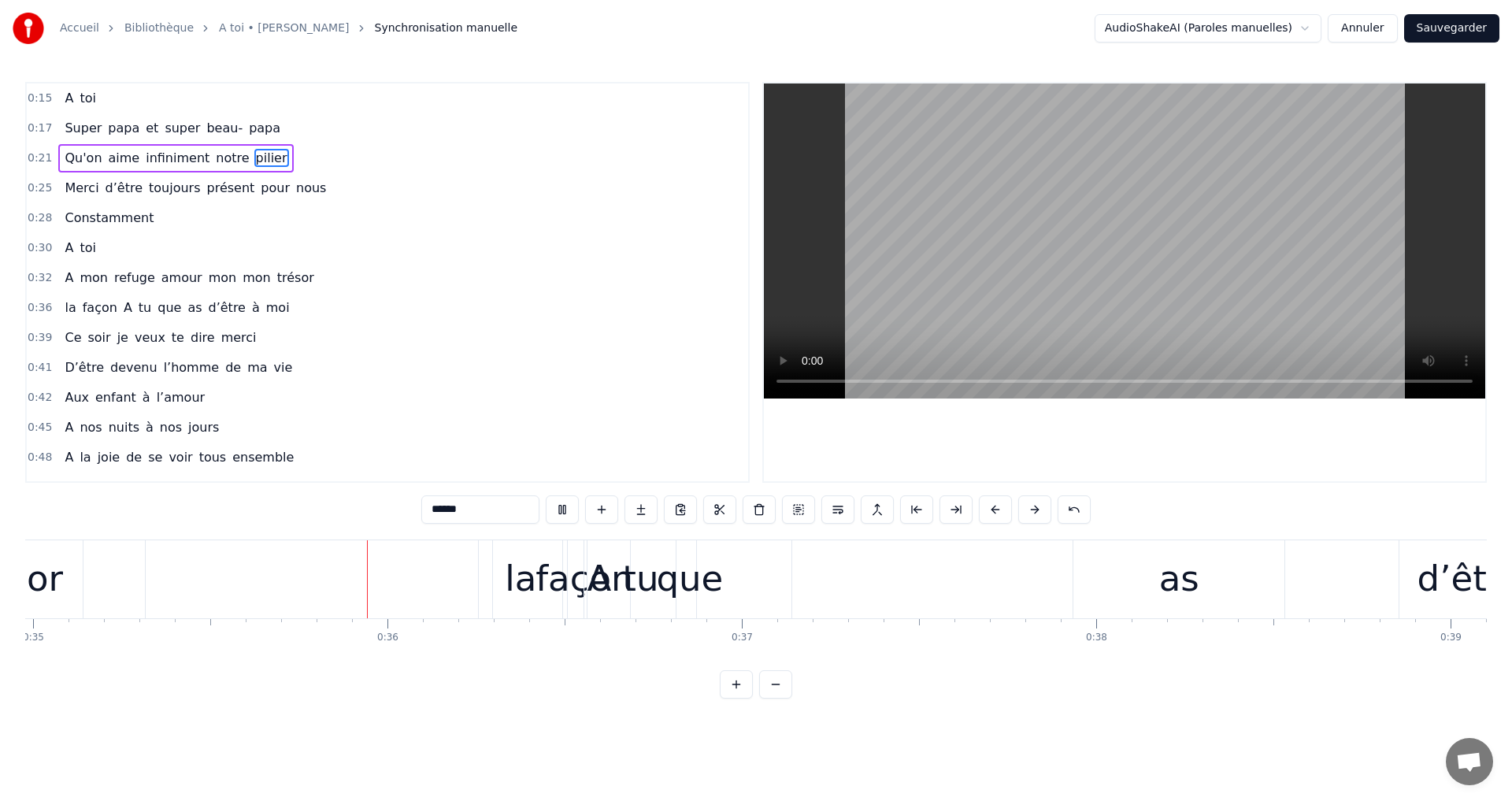
scroll to position [0, 12487]
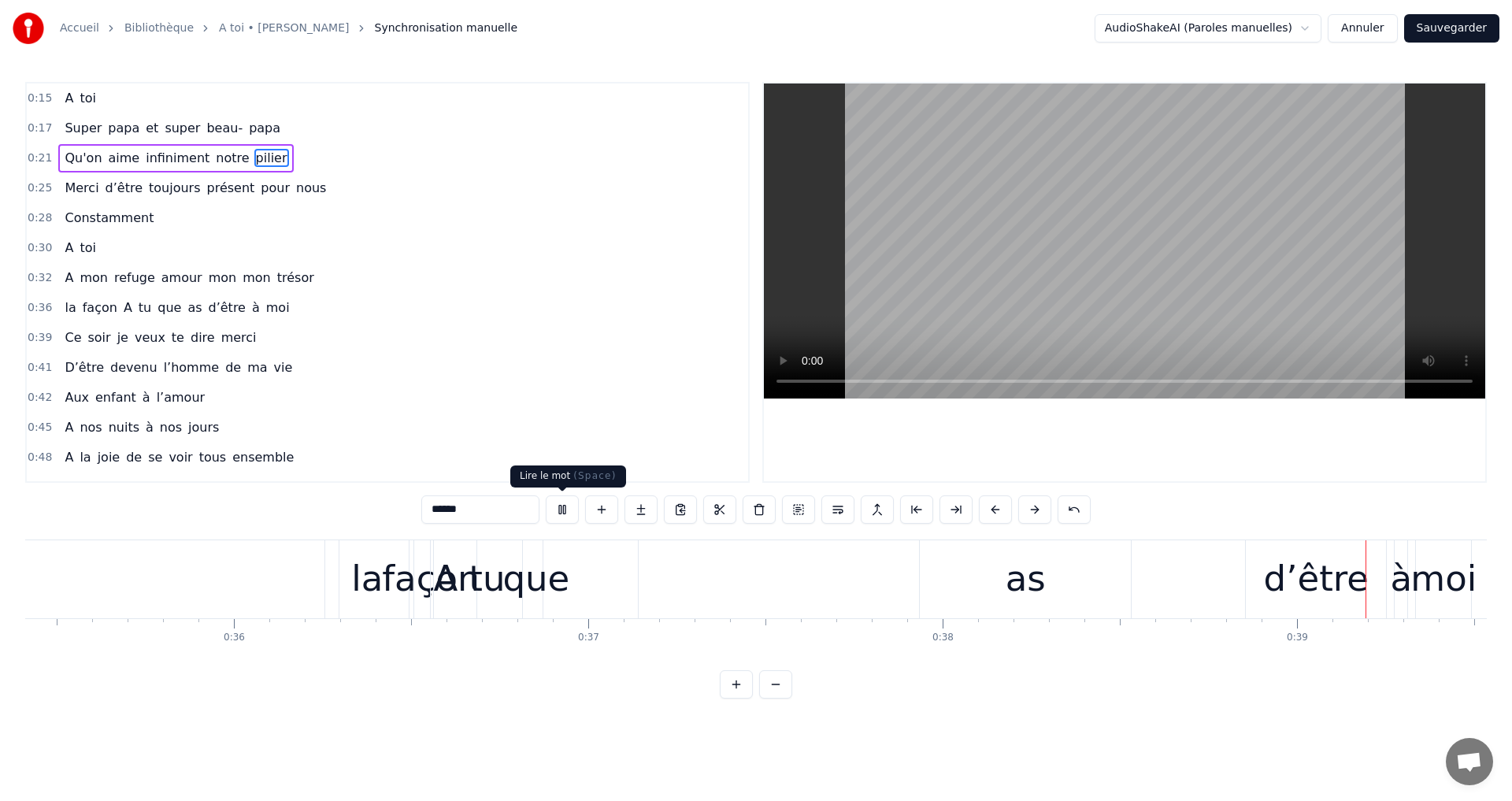
click at [564, 505] on button at bounding box center [561, 510] width 33 height 29
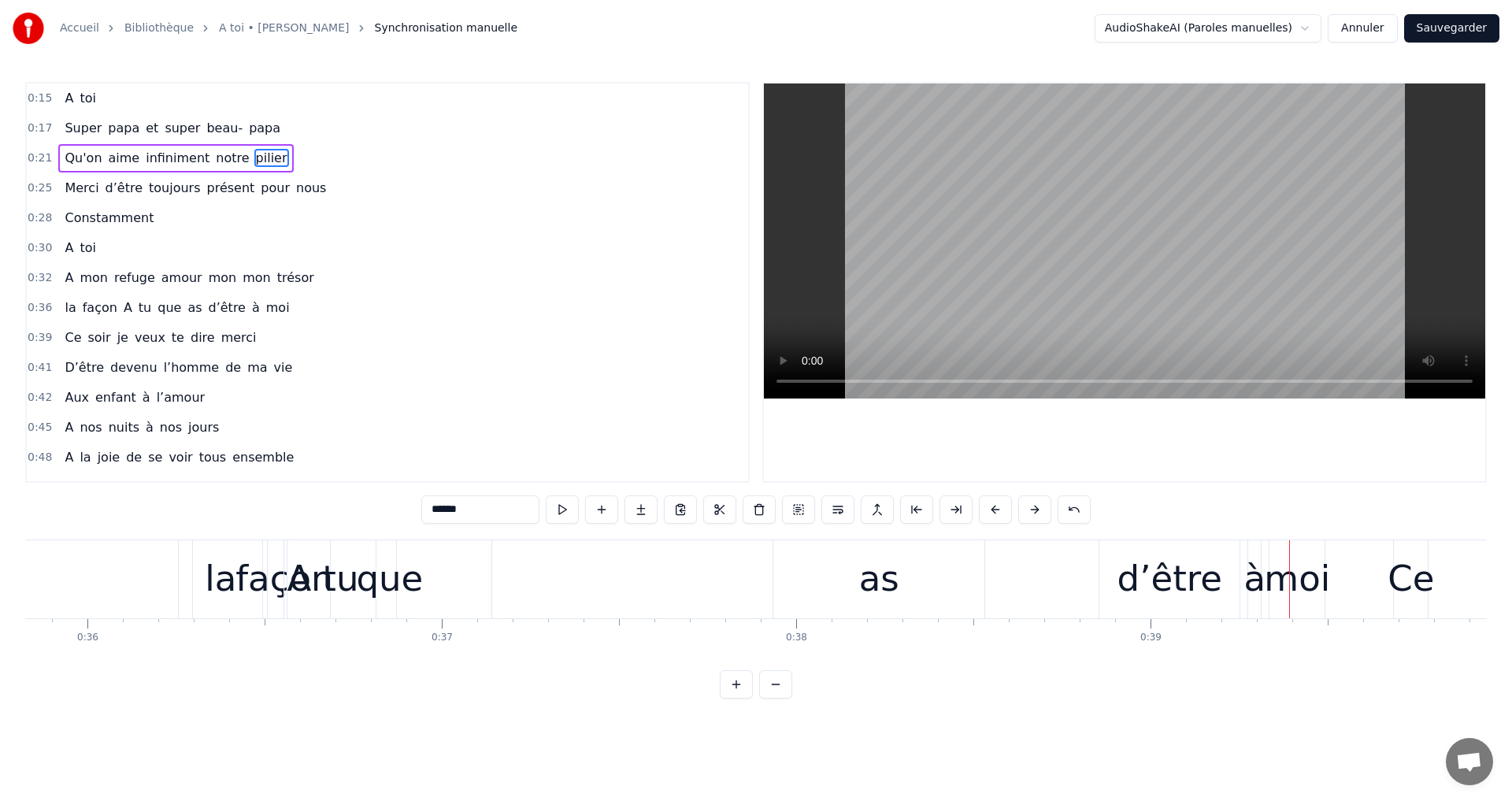
scroll to position [0, 12500]
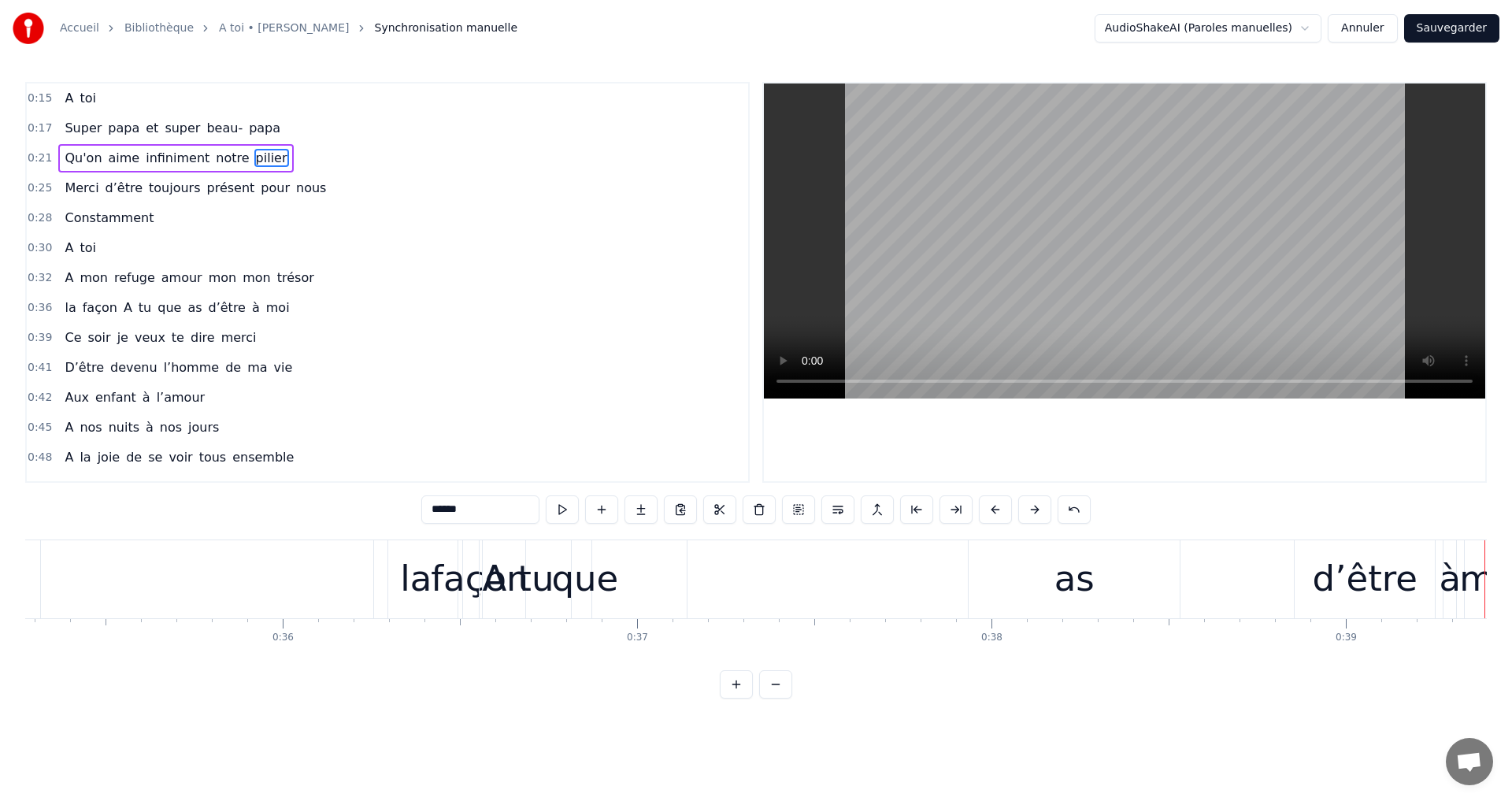
click at [507, 573] on div "que" at bounding box center [585, 579] width 204 height 78
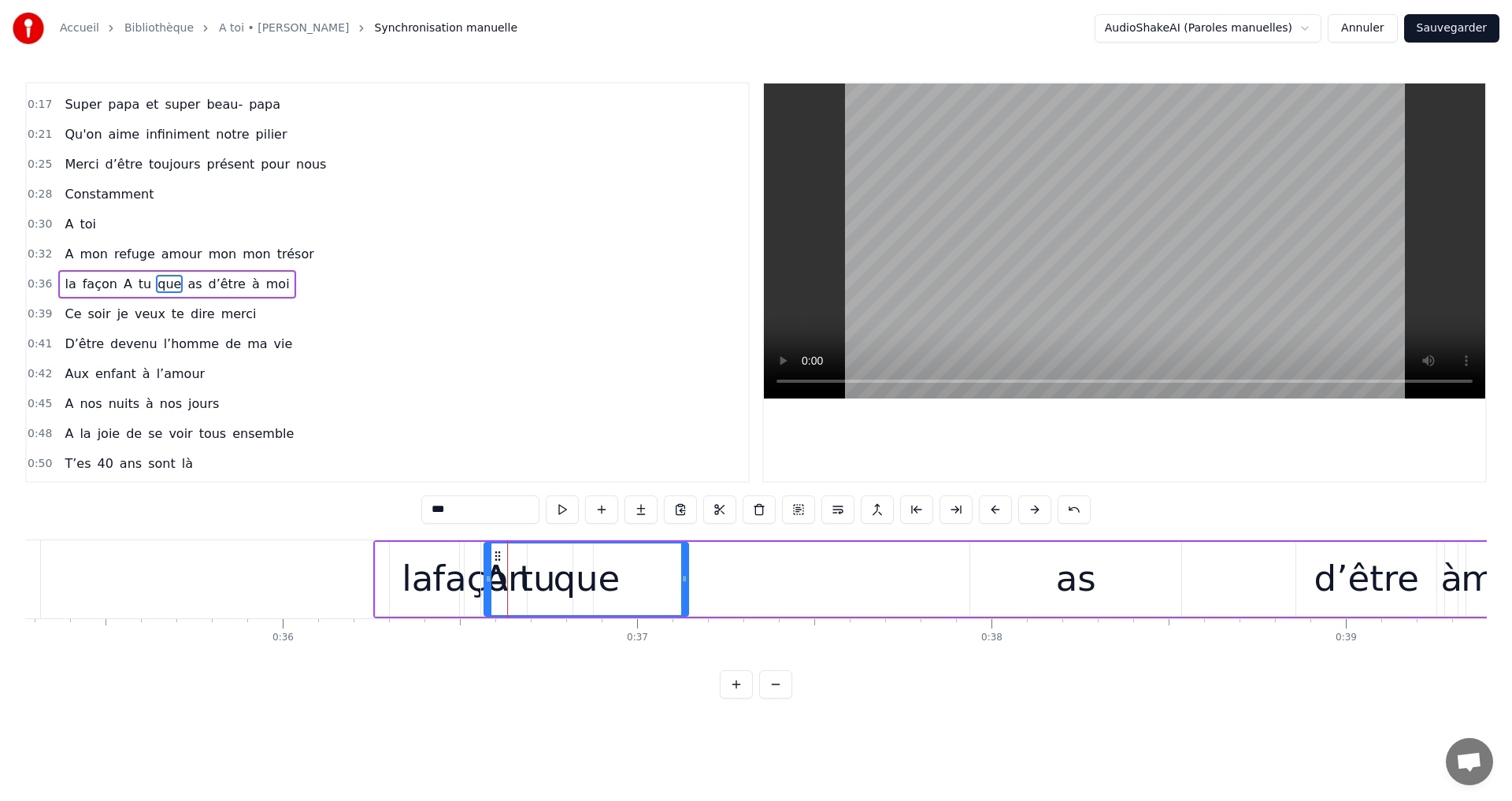
scroll to position [26, 0]
click at [491, 575] on icon at bounding box center [488, 579] width 6 height 13
drag, startPoint x: 491, startPoint y: 575, endPoint x: 562, endPoint y: 596, distance: 74.0
click at [562, 596] on div at bounding box center [560, 579] width 6 height 72
click at [517, 570] on div "tu" at bounding box center [537, 579] width 112 height 75
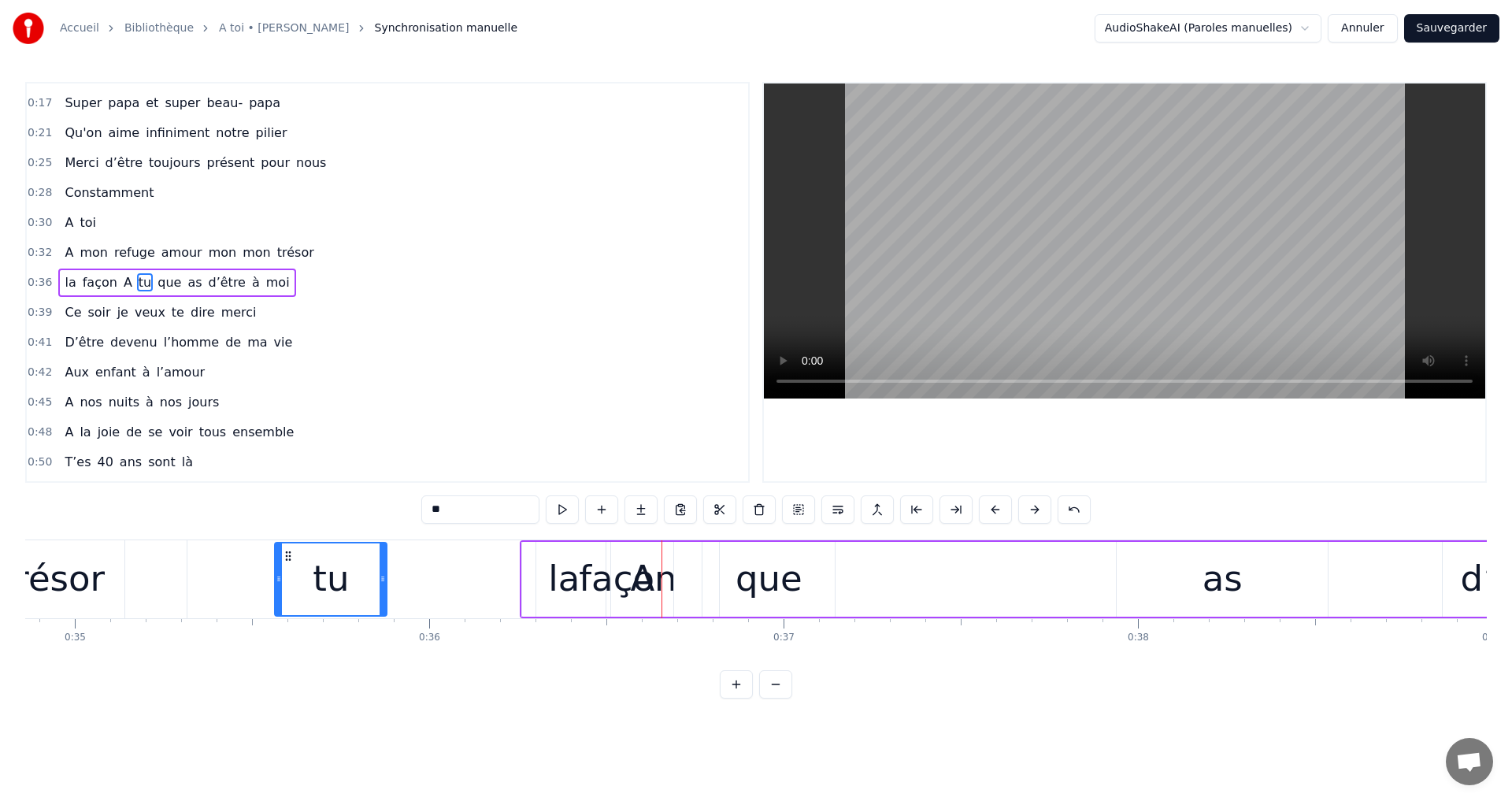
scroll to position [0, 12329]
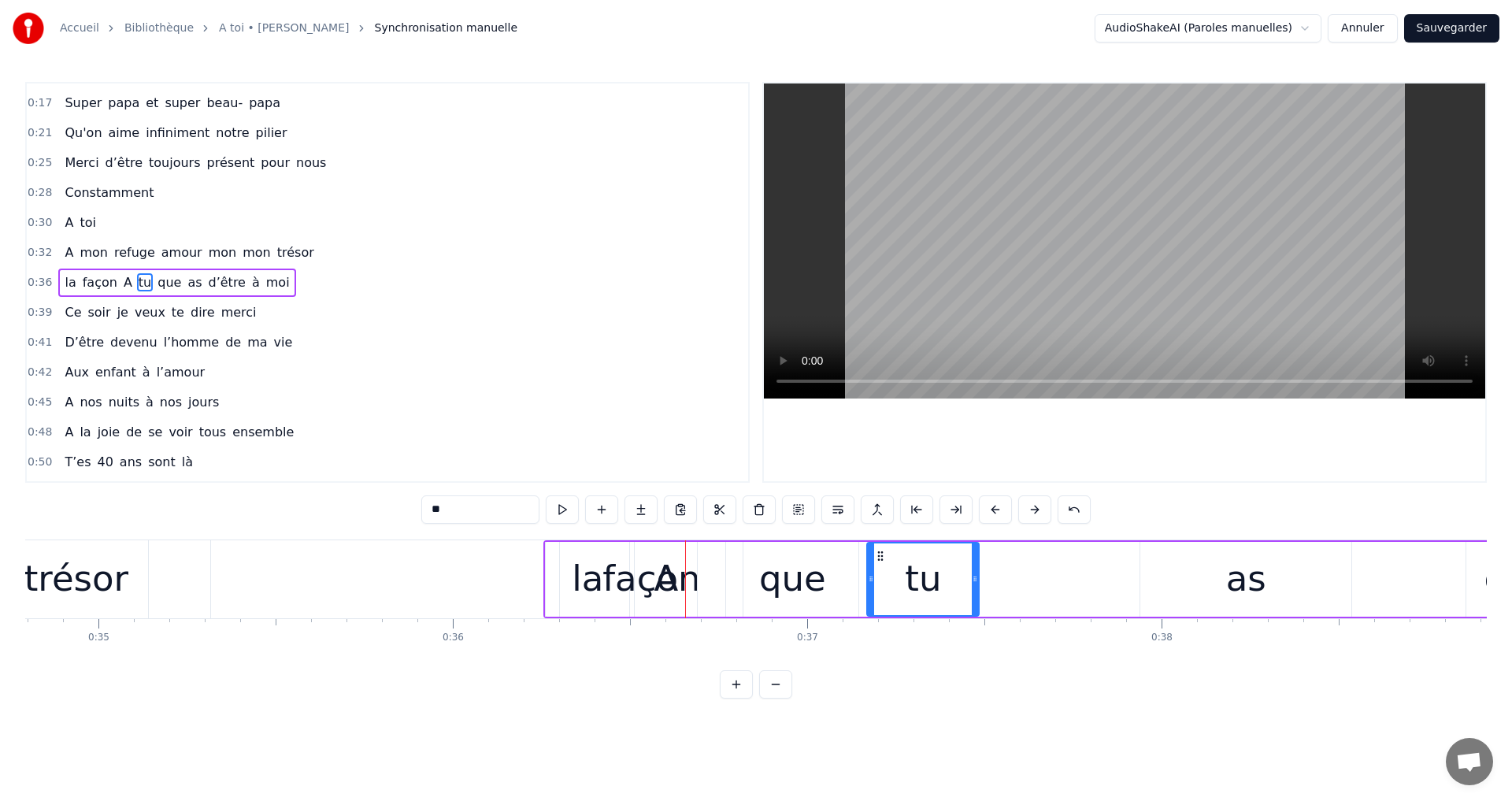
drag, startPoint x: 492, startPoint y: 556, endPoint x: 878, endPoint y: 637, distance: 394.4
click at [672, 570] on div "A" at bounding box center [666, 578] width 25 height 53
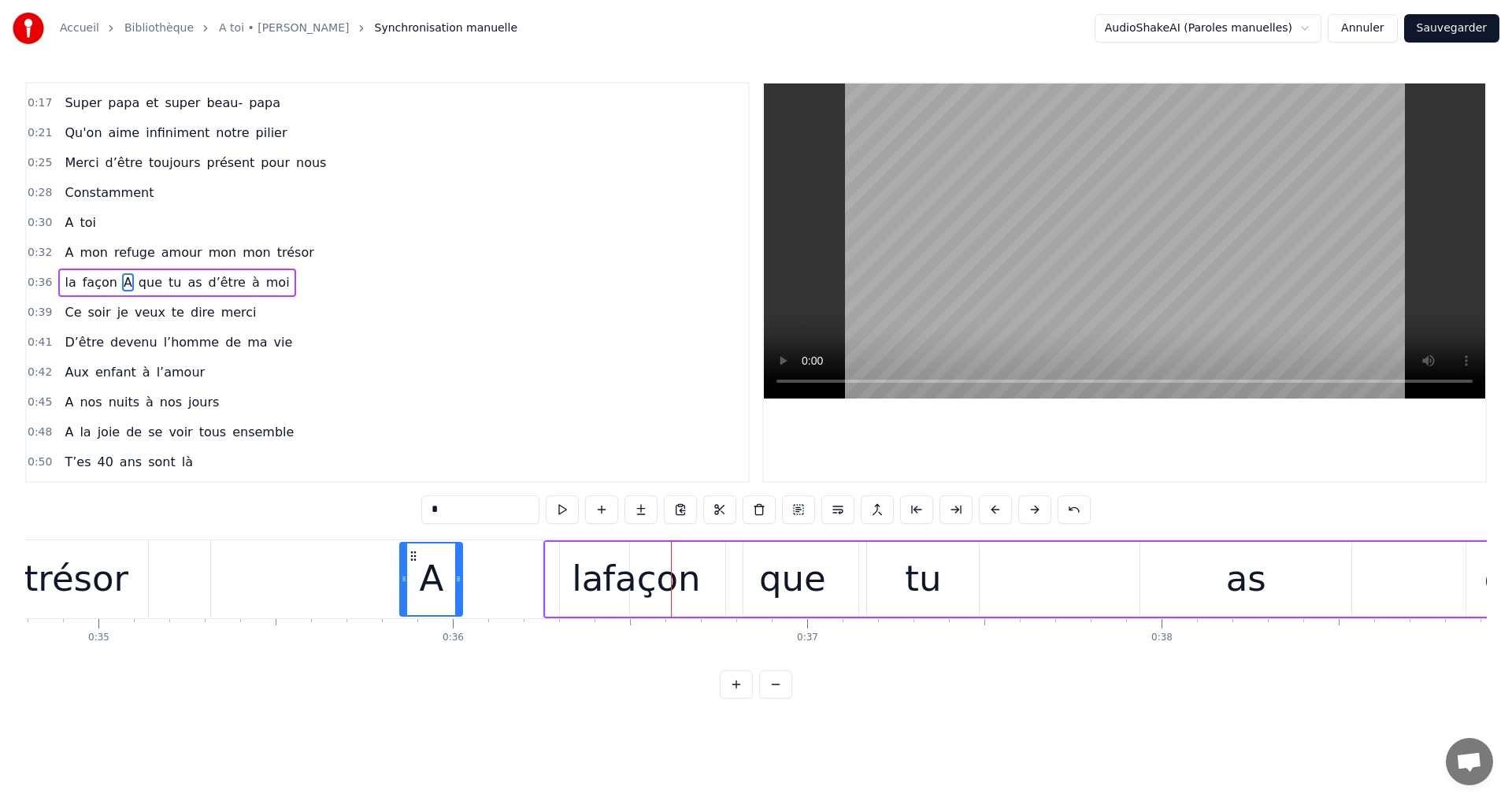
drag, startPoint x: 648, startPoint y: 555, endPoint x: 413, endPoint y: 543, distance: 235.3
click at [413, 543] on div "A" at bounding box center [431, 579] width 61 height 72
click at [567, 568] on div "façon" at bounding box center [651, 579] width 183 height 75
type input "*****"
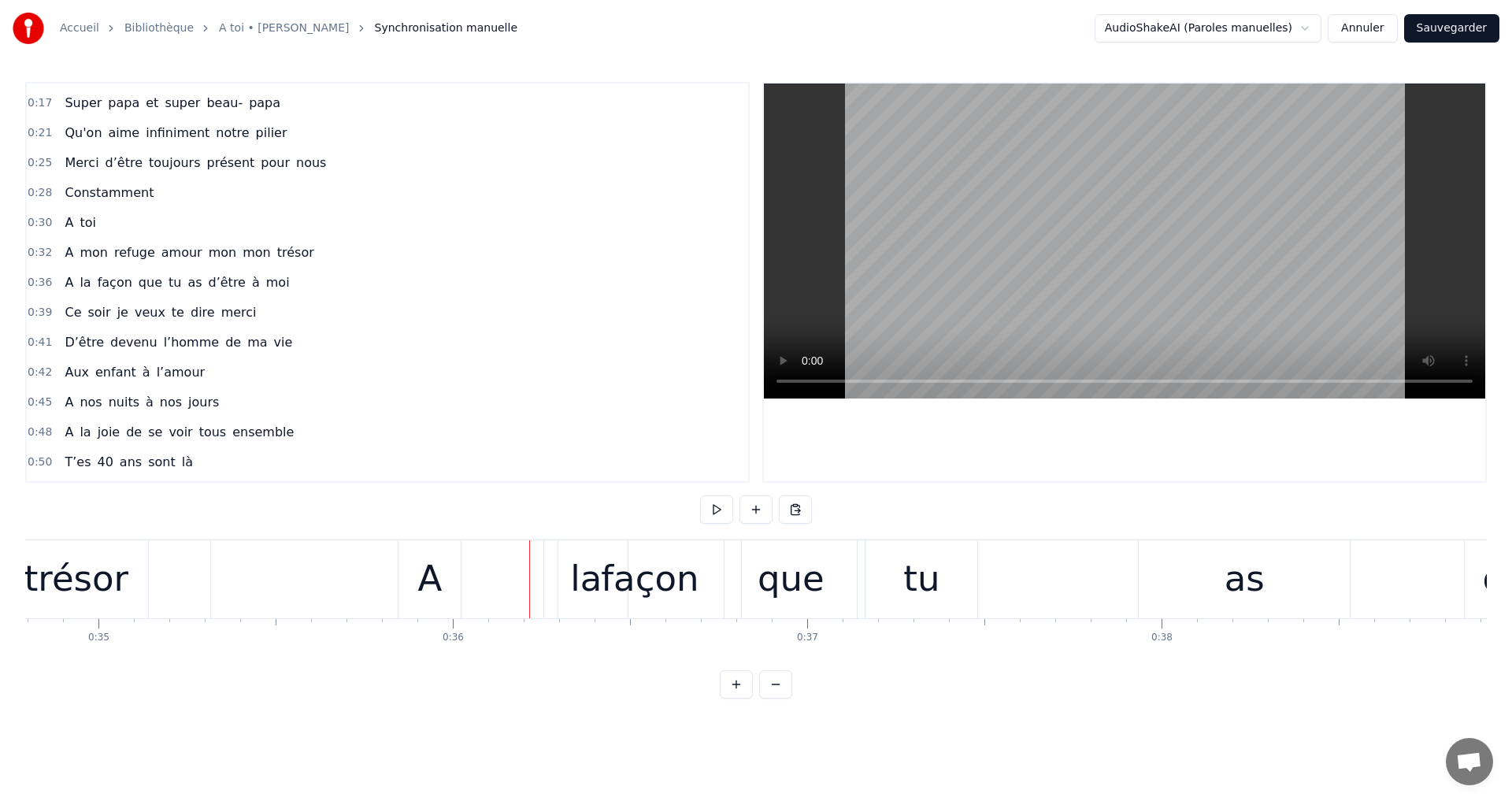
click at [579, 574] on div "façon" at bounding box center [649, 579] width 183 height 78
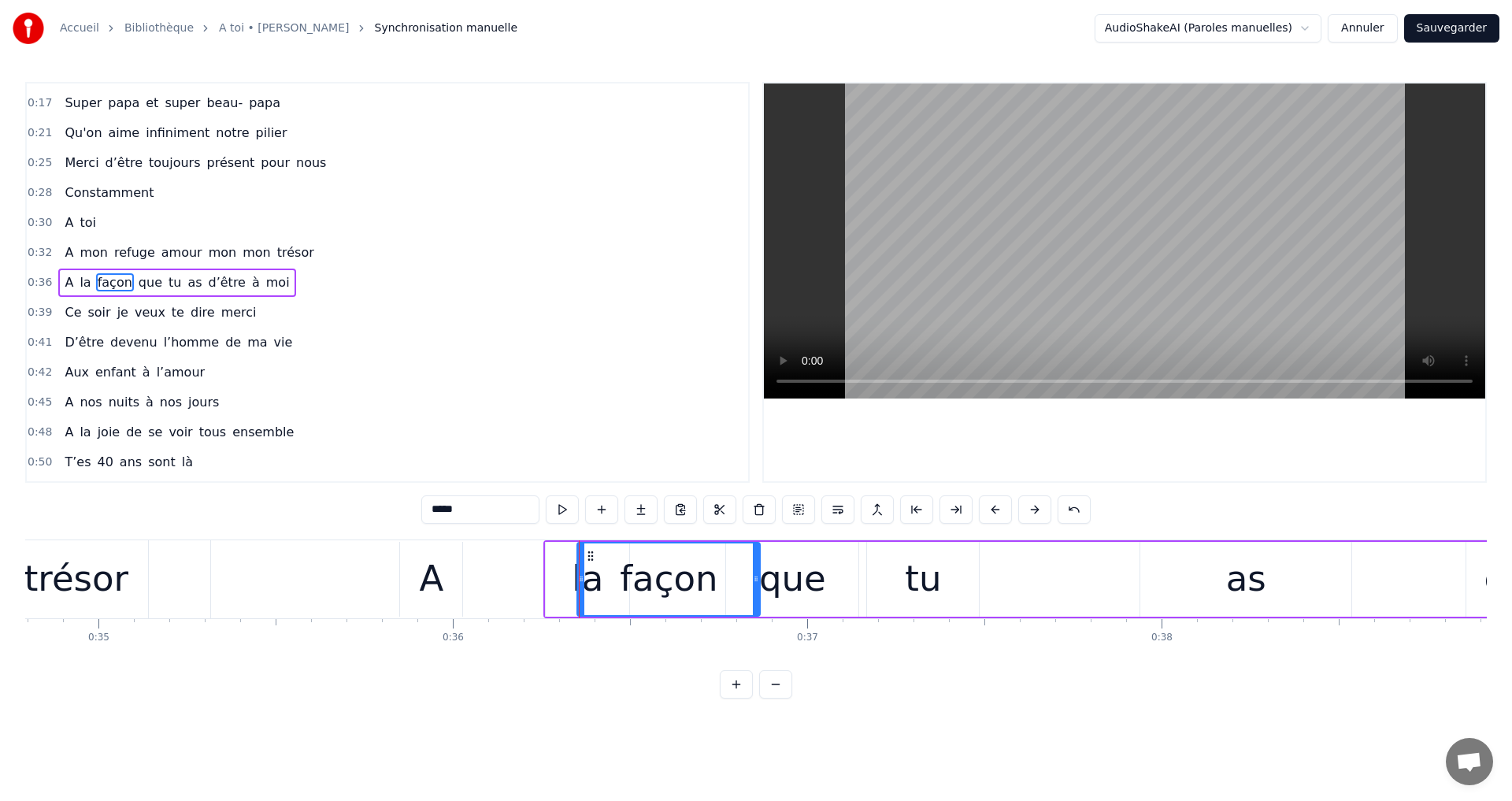
drag, startPoint x: 571, startPoint y: 553, endPoint x: 589, endPoint y: 615, distance: 64.6
click at [589, 615] on div "façon" at bounding box center [668, 579] width 184 height 75
click at [557, 581] on div "la" at bounding box center [587, 579] width 84 height 75
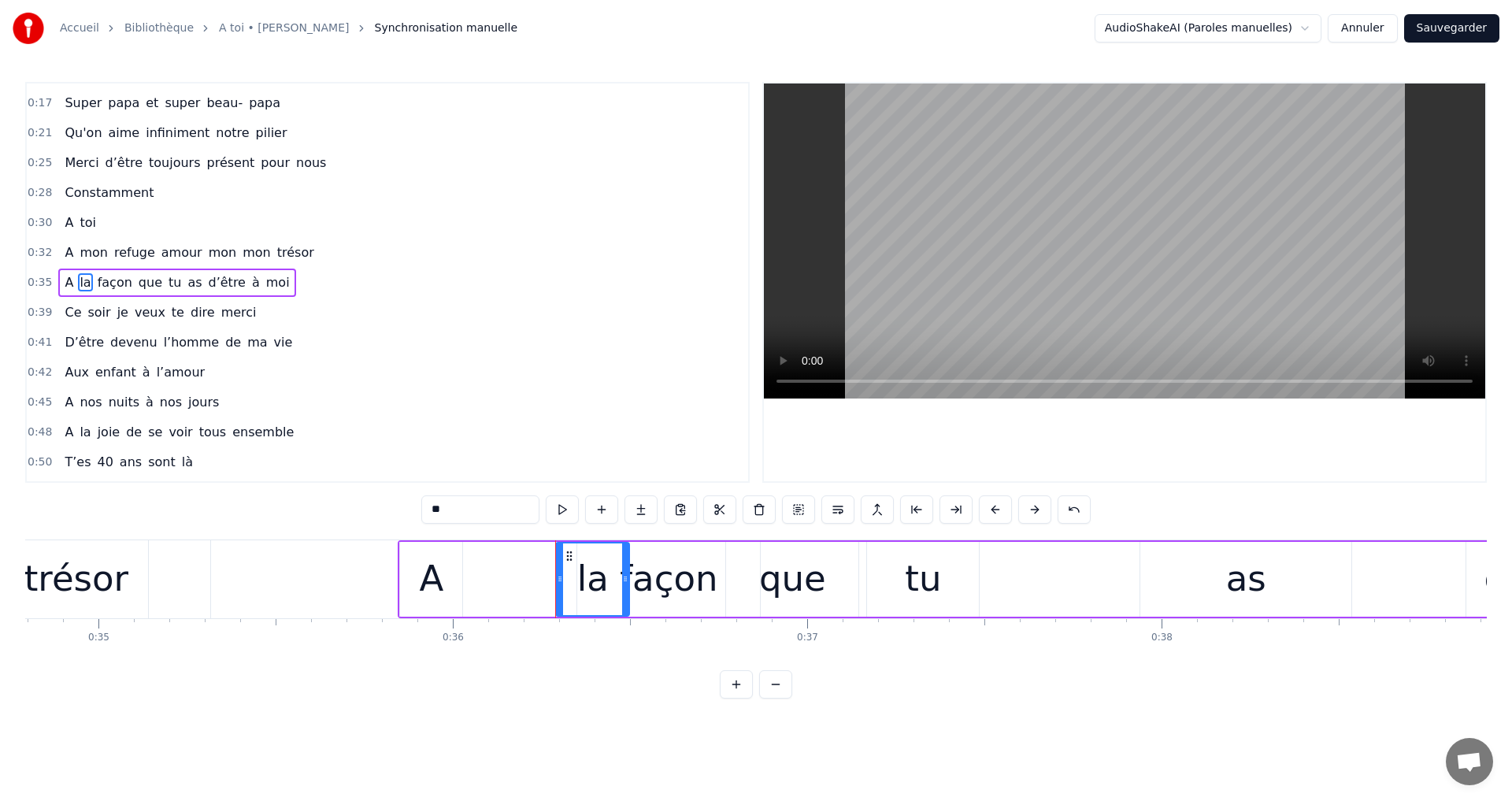
drag, startPoint x: 551, startPoint y: 557, endPoint x: 561, endPoint y: 587, distance: 31.6
click at [561, 587] on div at bounding box center [560, 579] width 6 height 72
drag, startPoint x: 569, startPoint y: 555, endPoint x: 463, endPoint y: 558, distance: 106.0
click at [463, 558] on icon at bounding box center [463, 556] width 13 height 13
click at [634, 571] on div "façon" at bounding box center [668, 578] width 97 height 53
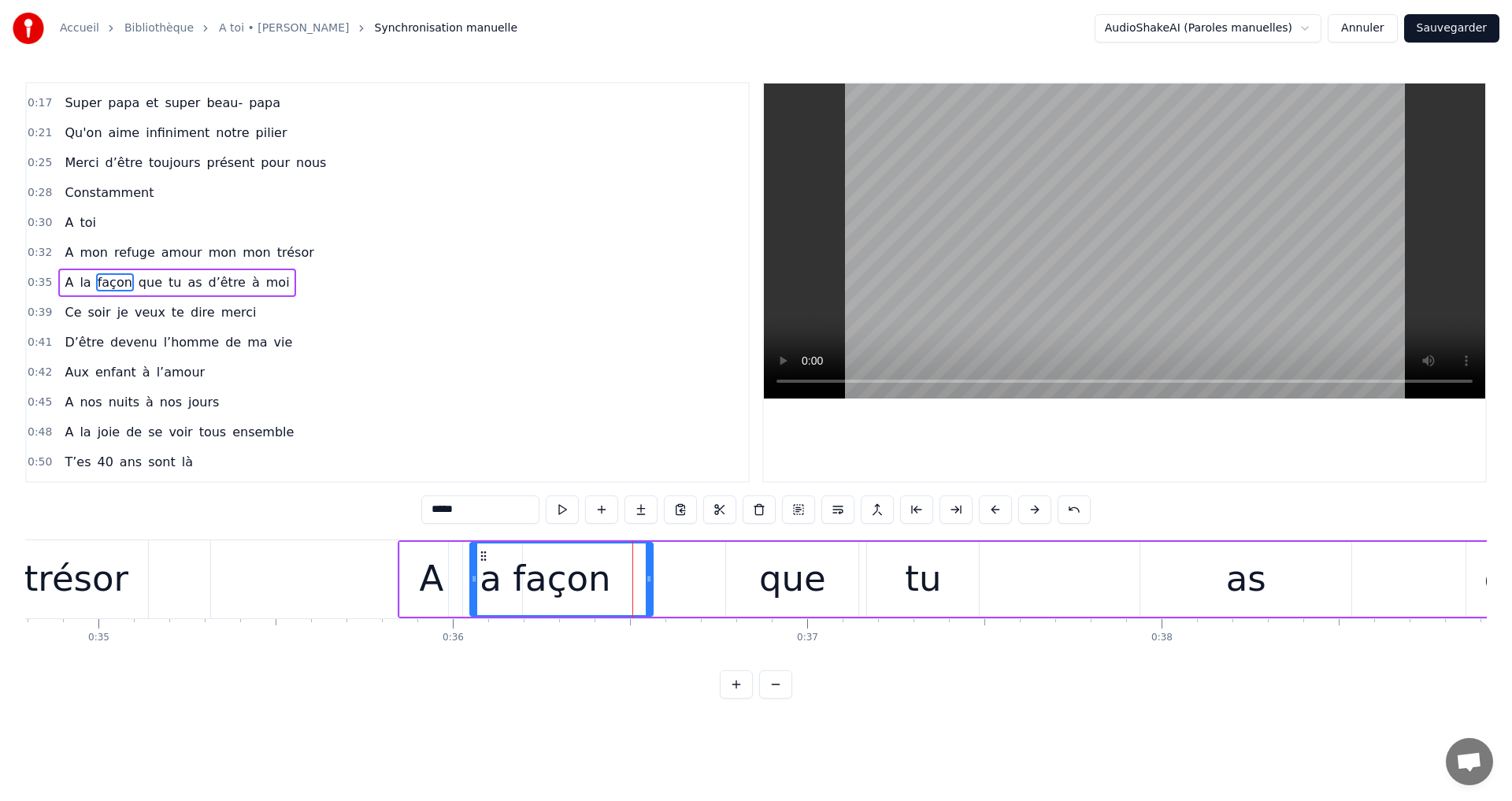
drag, startPoint x: 555, startPoint y: 552, endPoint x: 617, endPoint y: 591, distance: 73.2
click at [485, 554] on icon at bounding box center [483, 556] width 13 height 13
click at [770, 542] on div "que" at bounding box center [792, 579] width 134 height 75
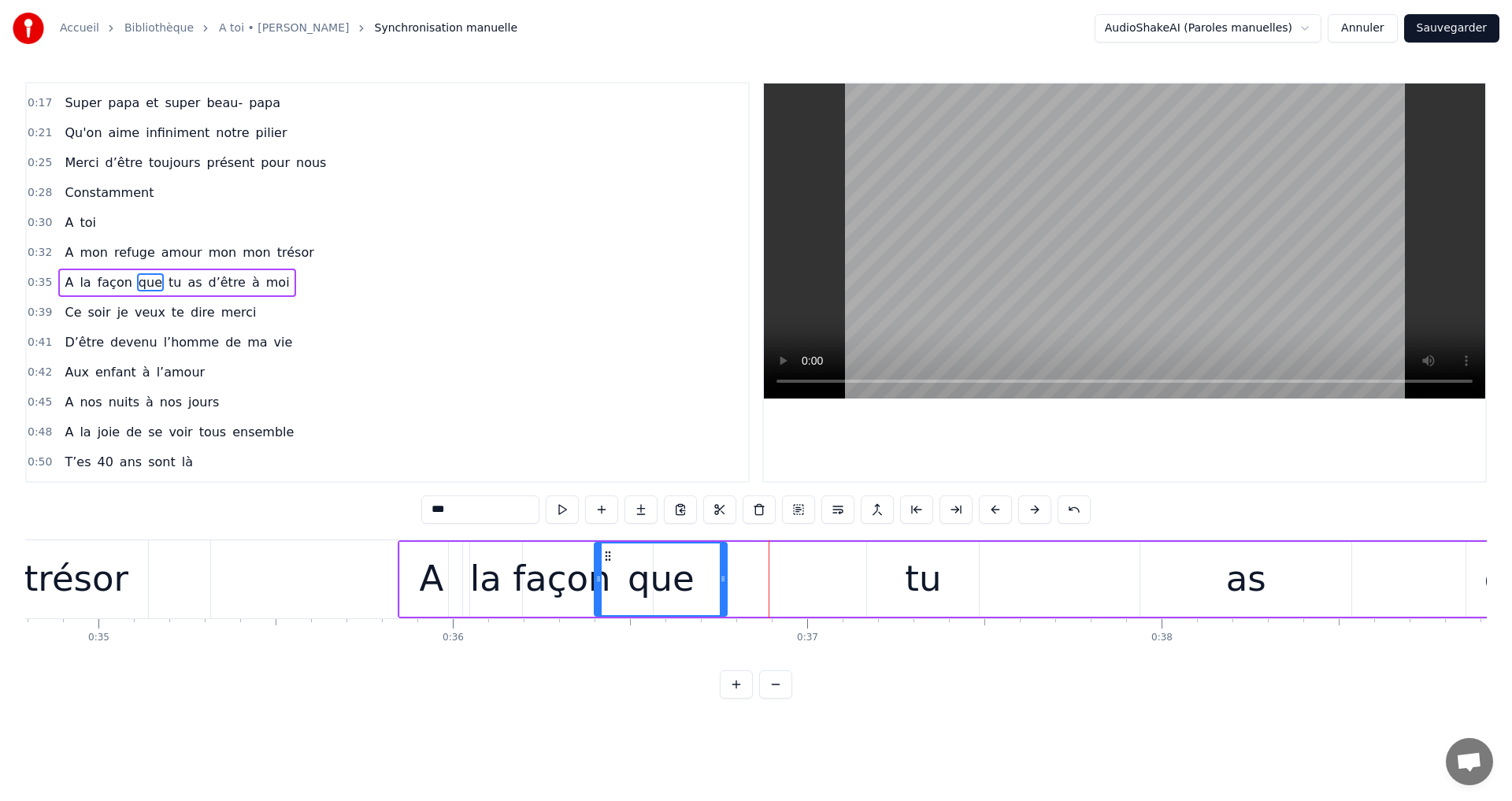
drag, startPoint x: 738, startPoint y: 556, endPoint x: 608, endPoint y: 566, distance: 130.4
click at [608, 566] on div "que" at bounding box center [660, 579] width 131 height 72
click at [904, 576] on div "tu" at bounding box center [923, 579] width 112 height 75
type input "**"
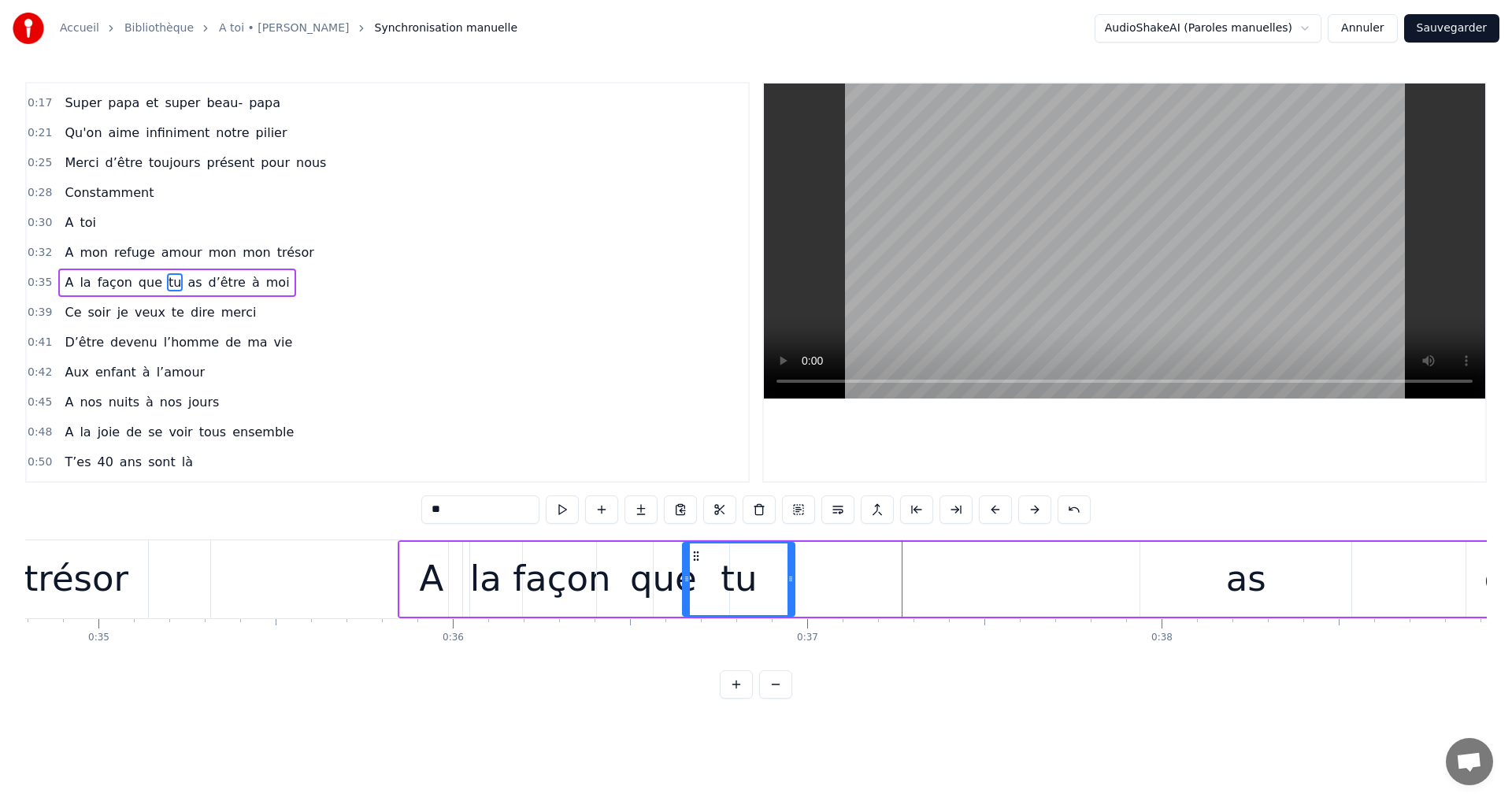
drag, startPoint x: 872, startPoint y: 551, endPoint x: 692, endPoint y: 558, distance: 180.1
click at [692, 558] on icon at bounding box center [696, 556] width 13 height 13
click at [1136, 570] on div "A la façon que tu as d’être à moi" at bounding box center [1045, 579] width 1296 height 78
click at [1160, 562] on div "as" at bounding box center [1246, 579] width 211 height 75
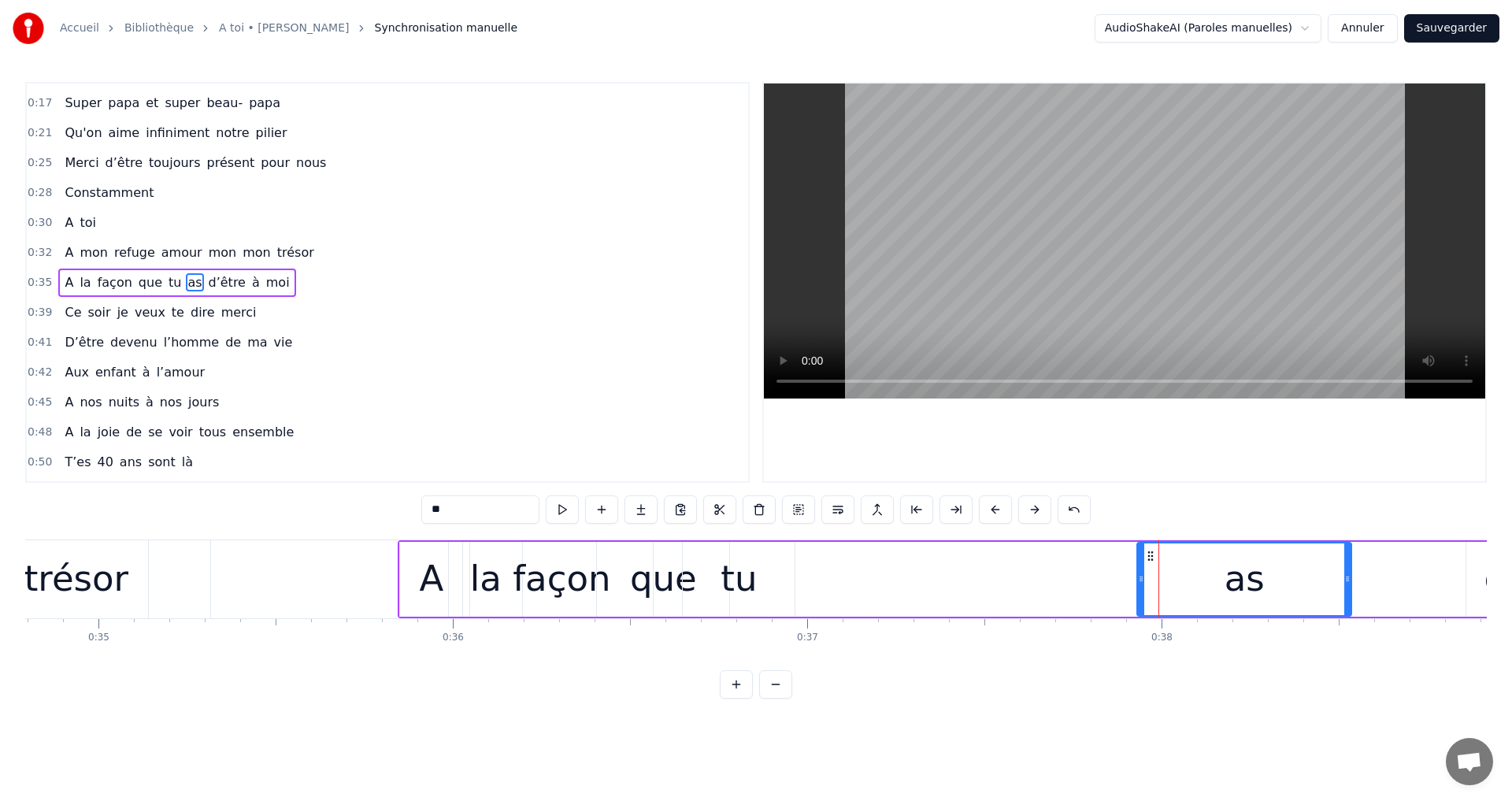
click at [1144, 558] on div at bounding box center [1141, 579] width 6 height 72
click at [1145, 558] on icon at bounding box center [1150, 556] width 13 height 13
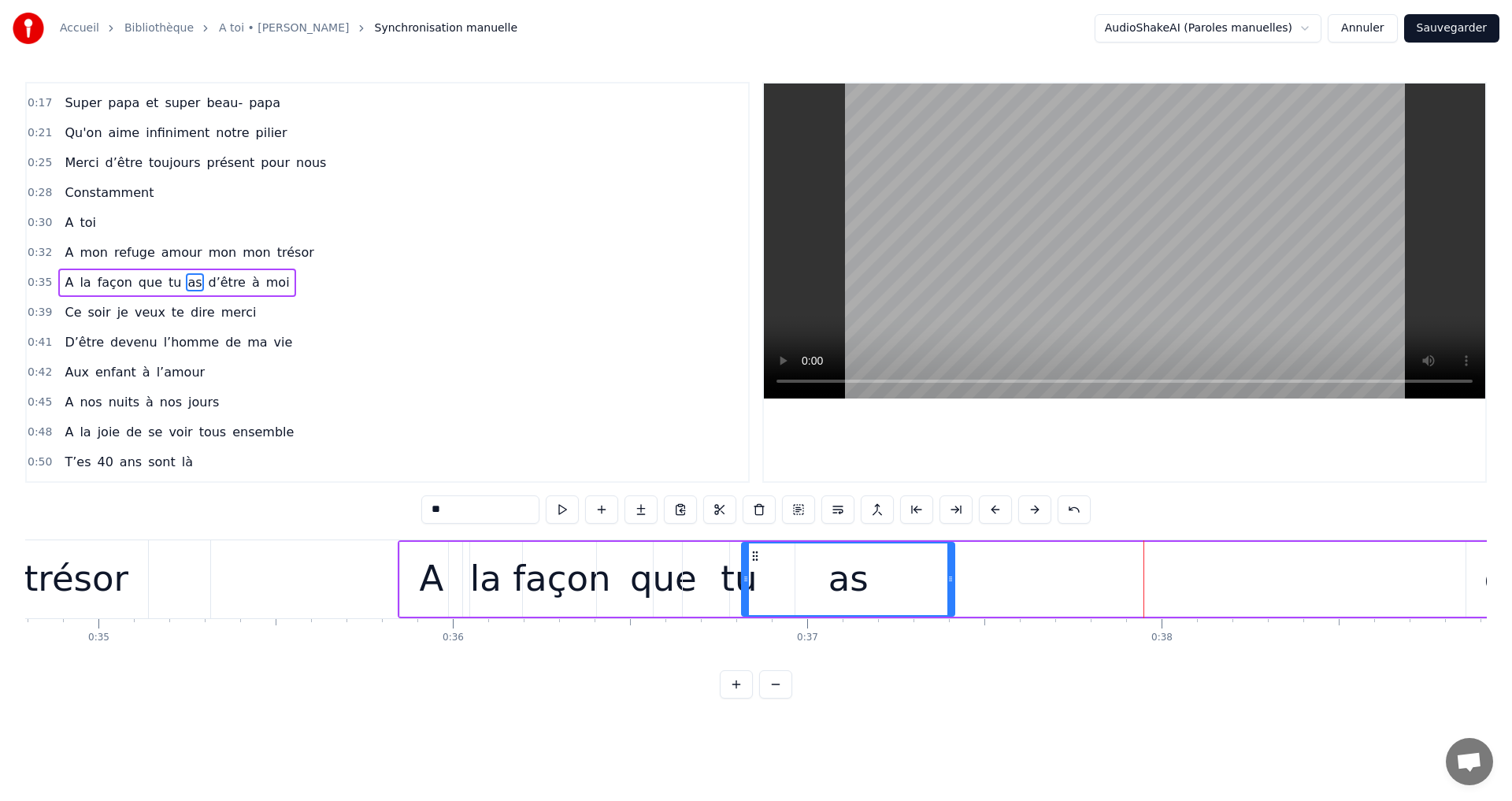
drag, startPoint x: 1148, startPoint y: 554, endPoint x: 750, endPoint y: 579, distance: 398.8
click at [751, 578] on div "as" at bounding box center [848, 579] width 211 height 72
drag, startPoint x: 746, startPoint y: 573, endPoint x: 838, endPoint y: 581, distance: 92.3
click at [838, 581] on div at bounding box center [837, 579] width 6 height 72
drag, startPoint x: 845, startPoint y: 554, endPoint x: 760, endPoint y: 565, distance: 85.7
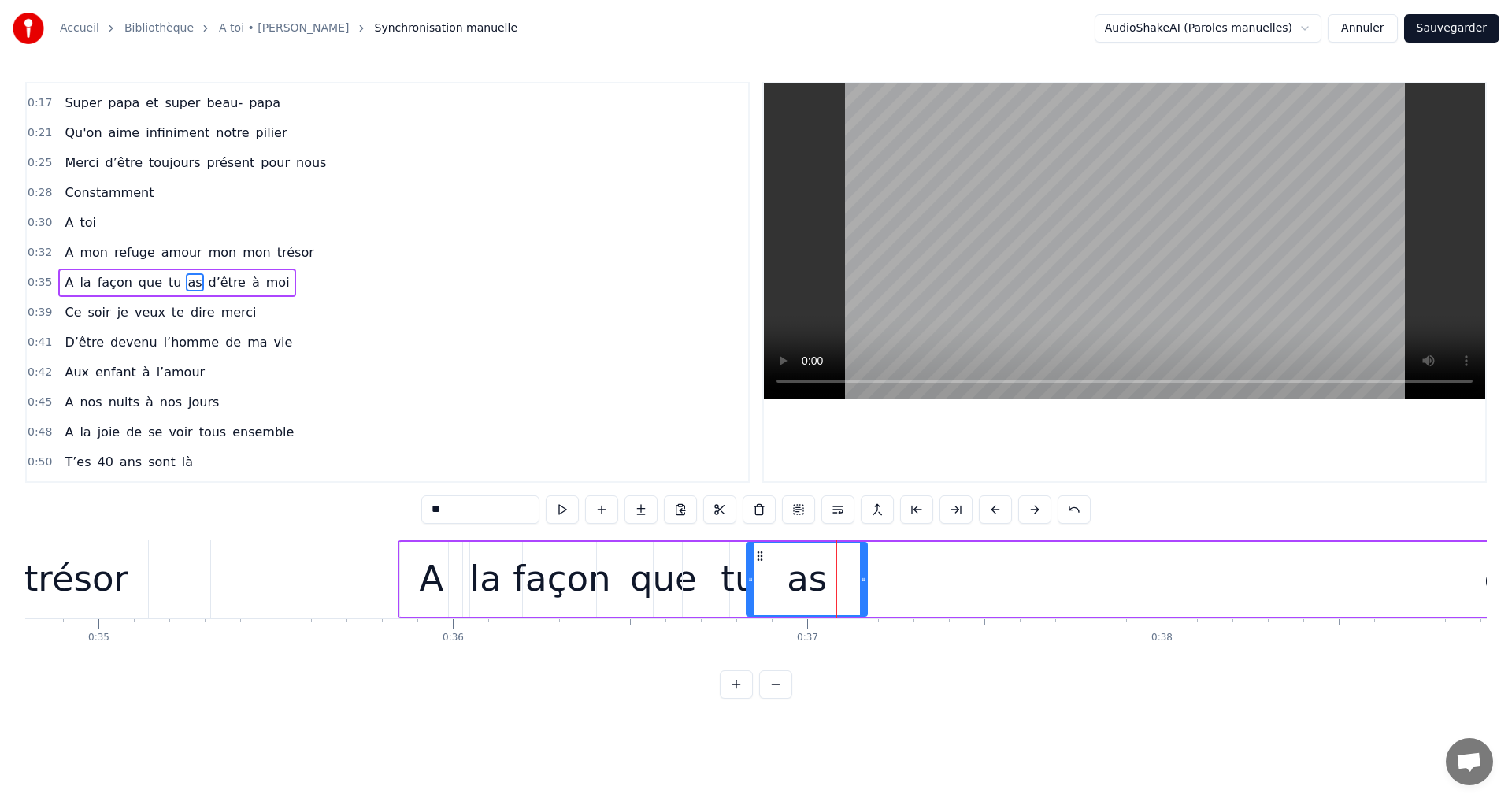
click at [760, 565] on div "as" at bounding box center [806, 579] width 119 height 72
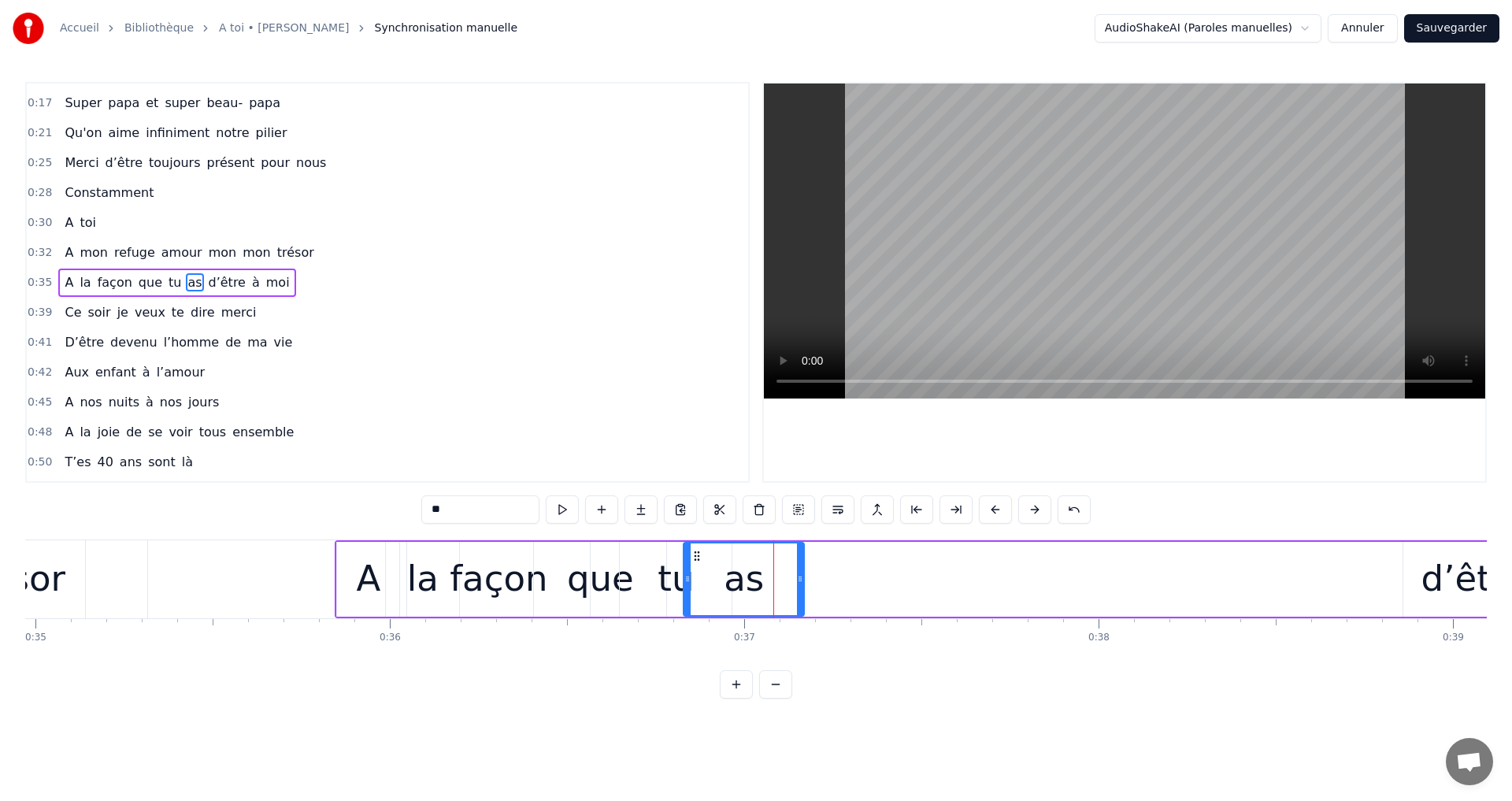
scroll to position [0, 12424]
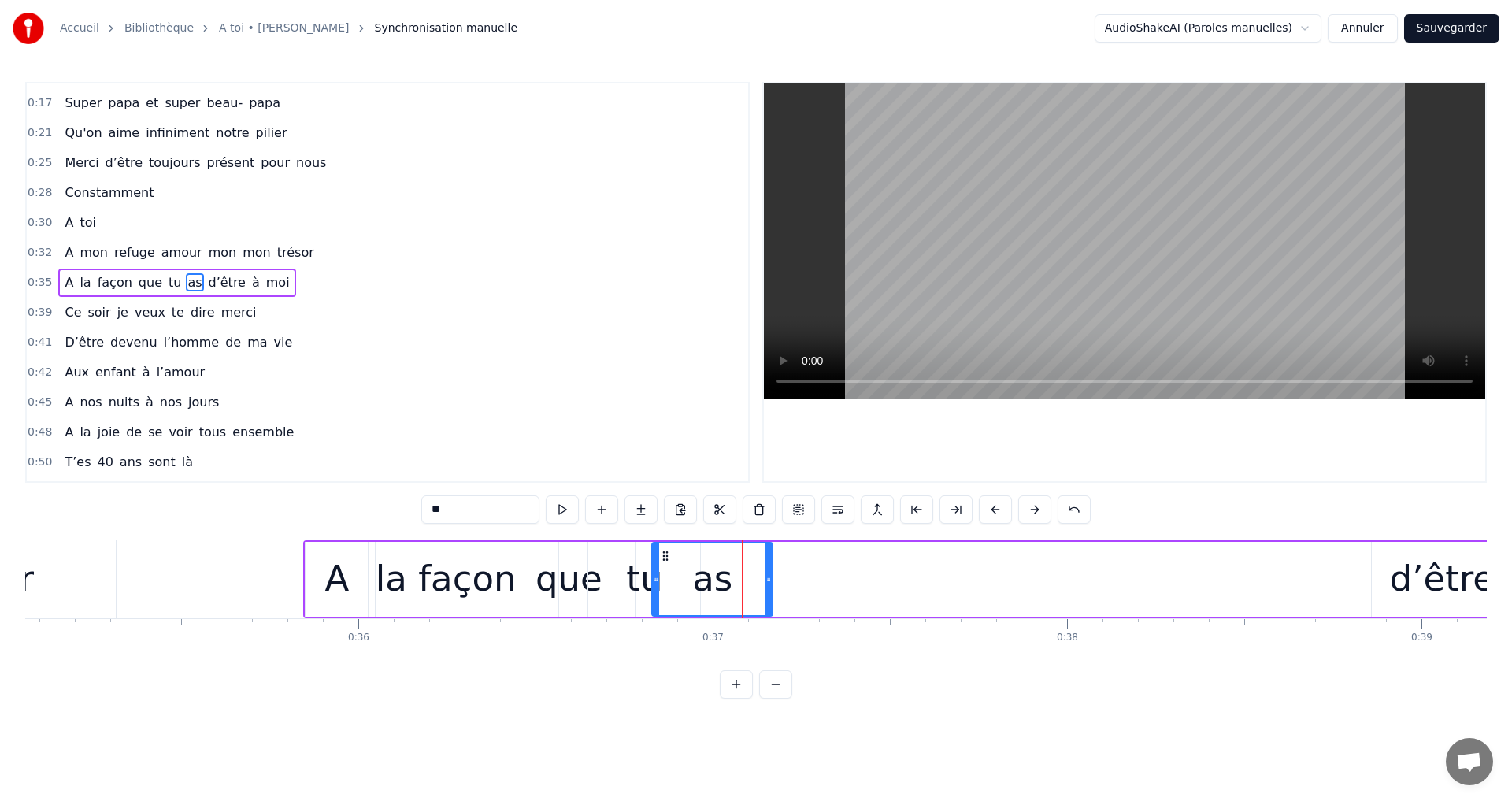
click at [1396, 566] on div "d’être" at bounding box center [1442, 579] width 140 height 75
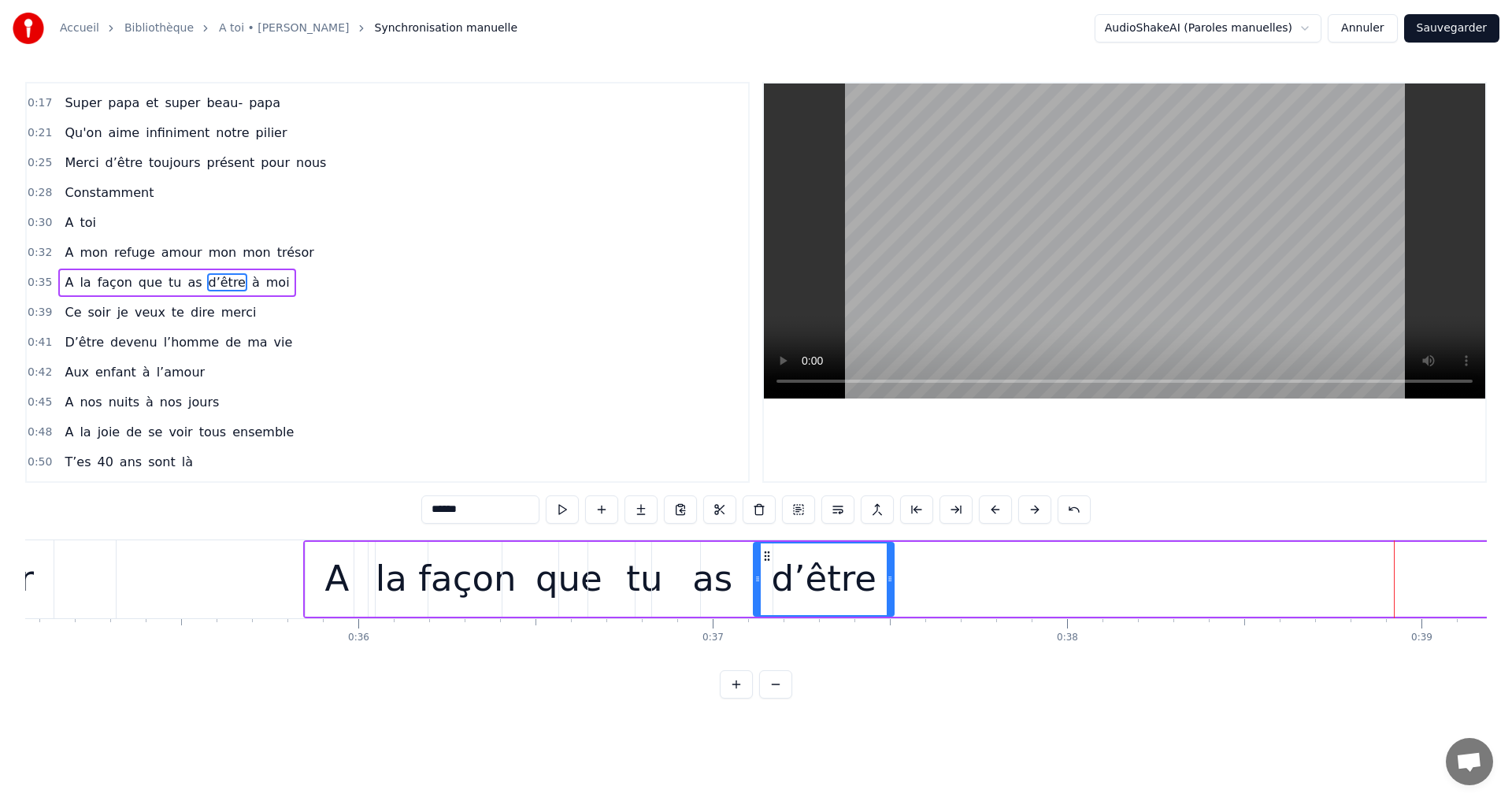
drag, startPoint x: 1383, startPoint y: 554, endPoint x: 765, endPoint y: 572, distance: 618.3
click at [765, 572] on div "d’être" at bounding box center [824, 579] width 139 height 72
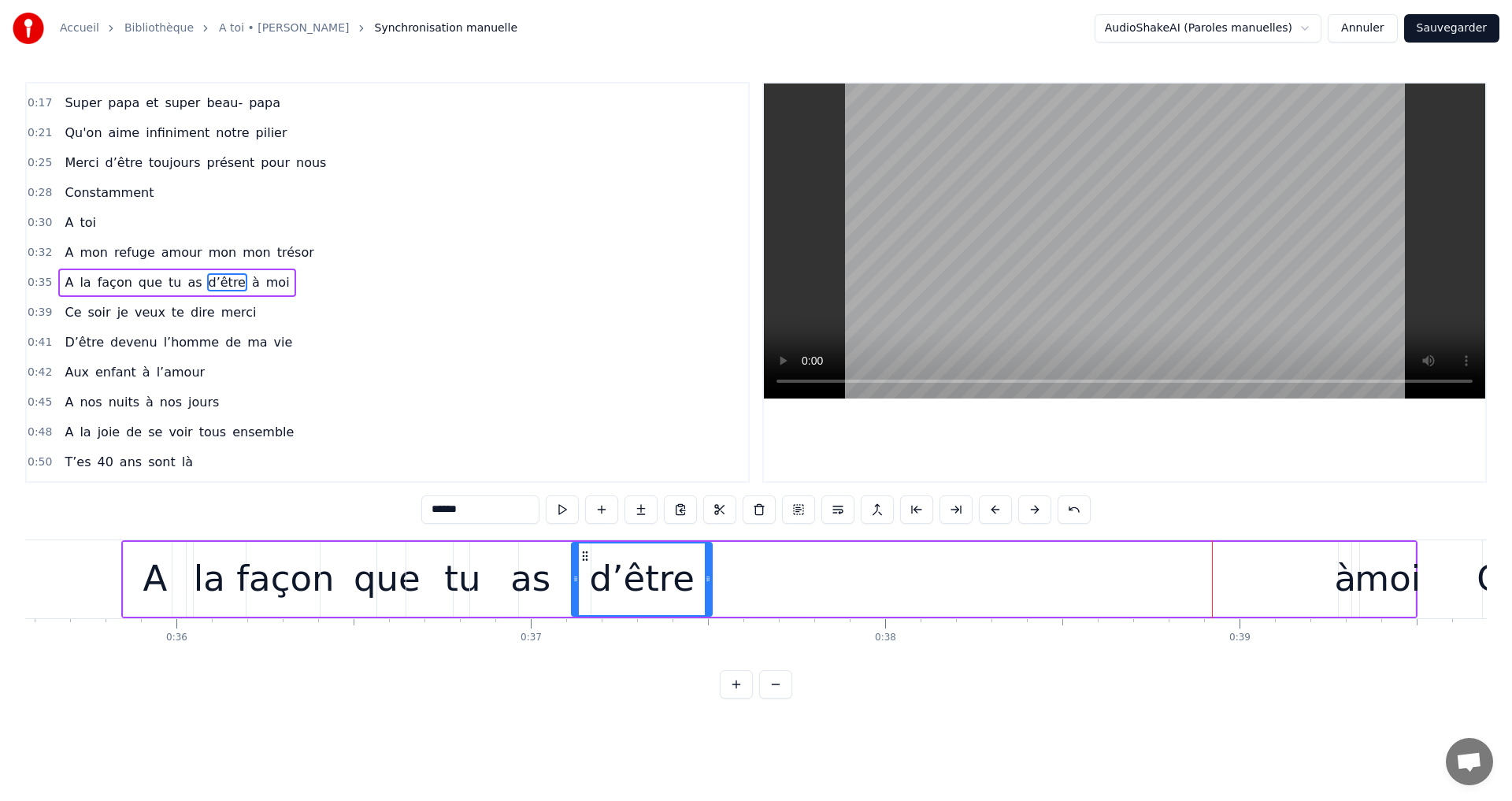
scroll to position [0, 12613]
click at [1341, 560] on div "à" at bounding box center [1339, 578] width 22 height 53
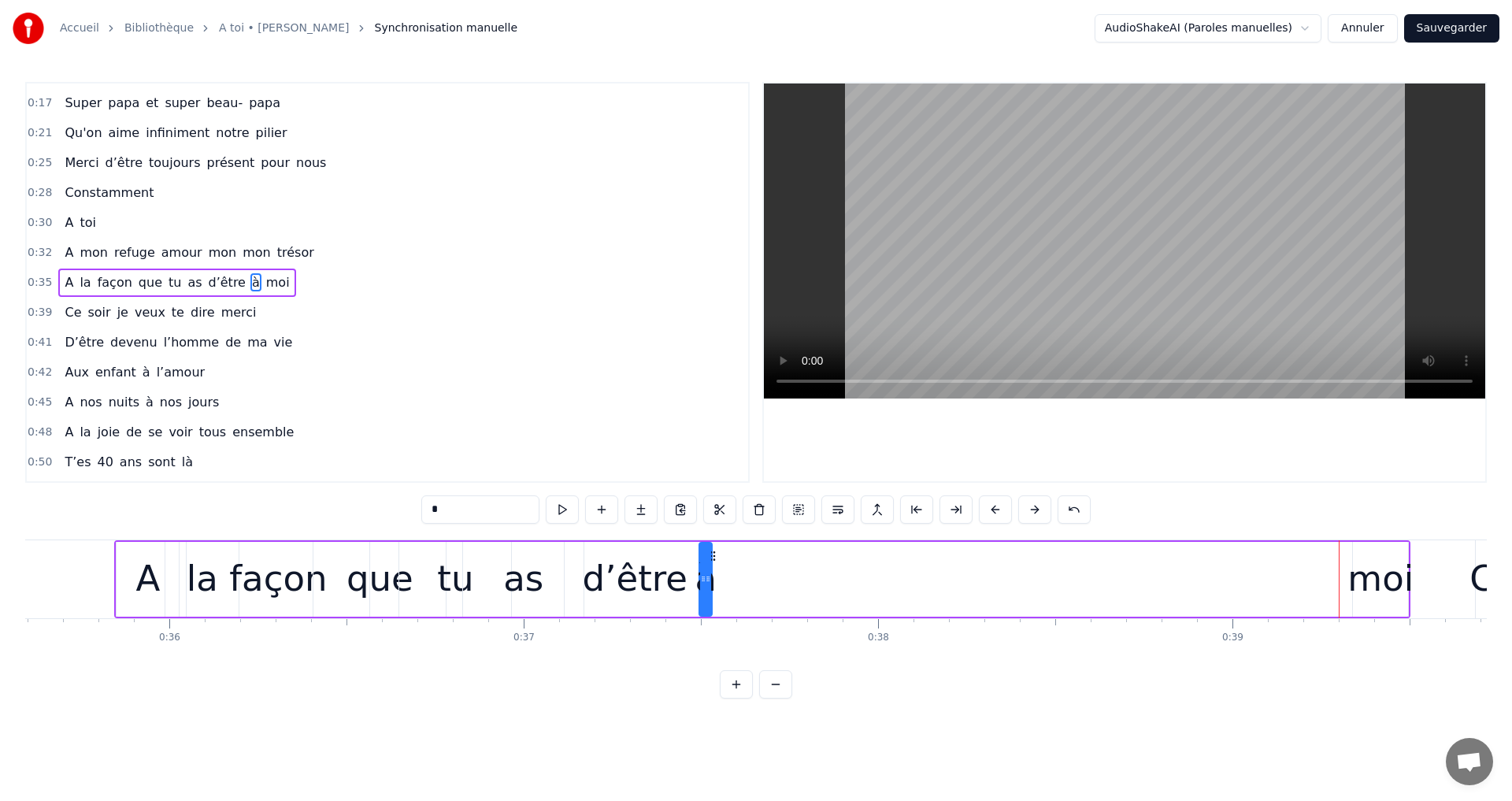
drag, startPoint x: 1343, startPoint y: 553, endPoint x: 715, endPoint y: 577, distance: 628.5
click at [711, 577] on div "à" at bounding box center [706, 579] width 11 height 72
click at [1364, 560] on div "moi" at bounding box center [1380, 578] width 66 height 53
type input "***"
drag, startPoint x: 1364, startPoint y: 559, endPoint x: 1089, endPoint y: 586, distance: 276.3
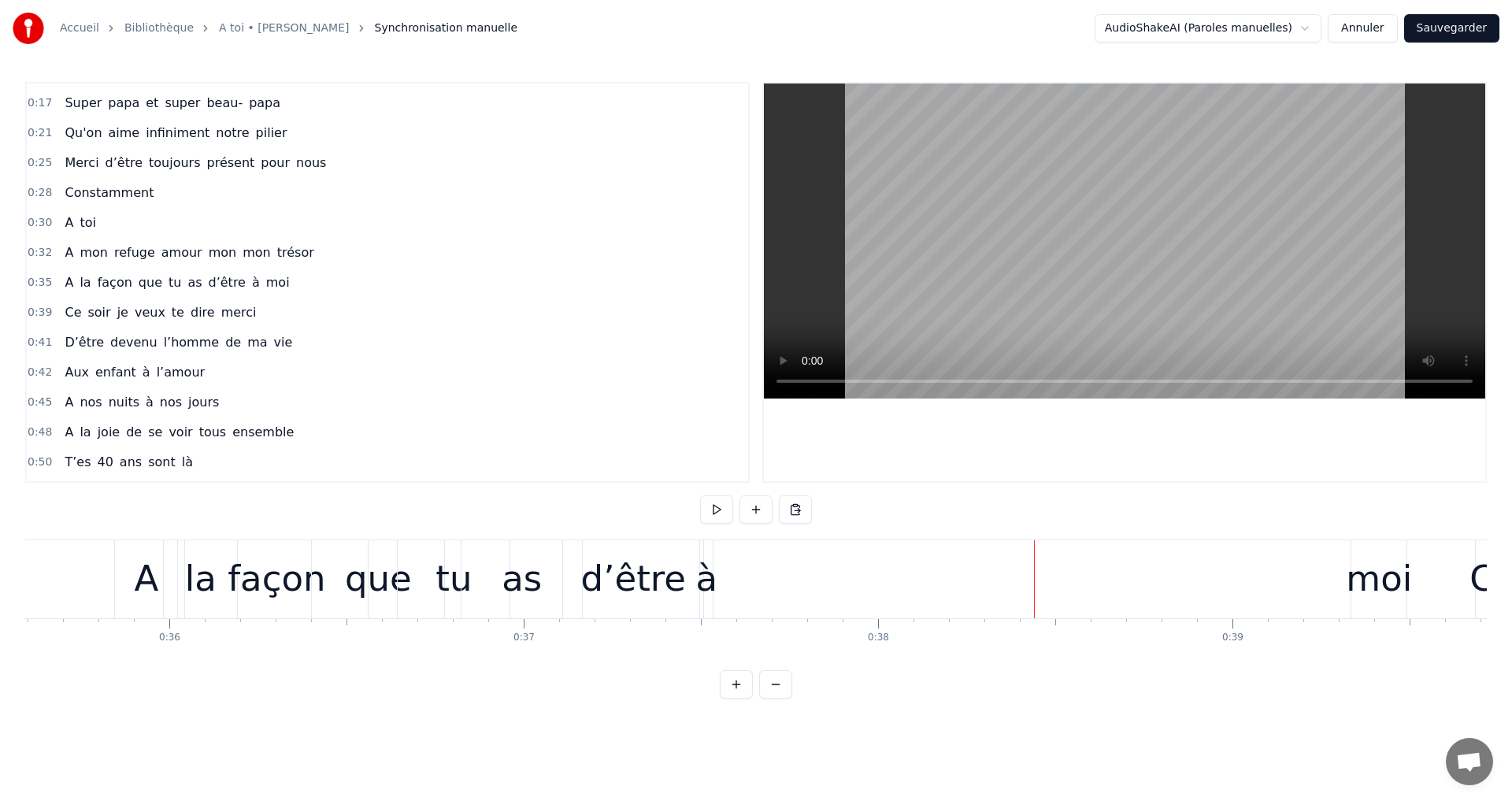
click at [1377, 565] on div "moi" at bounding box center [1379, 578] width 66 height 53
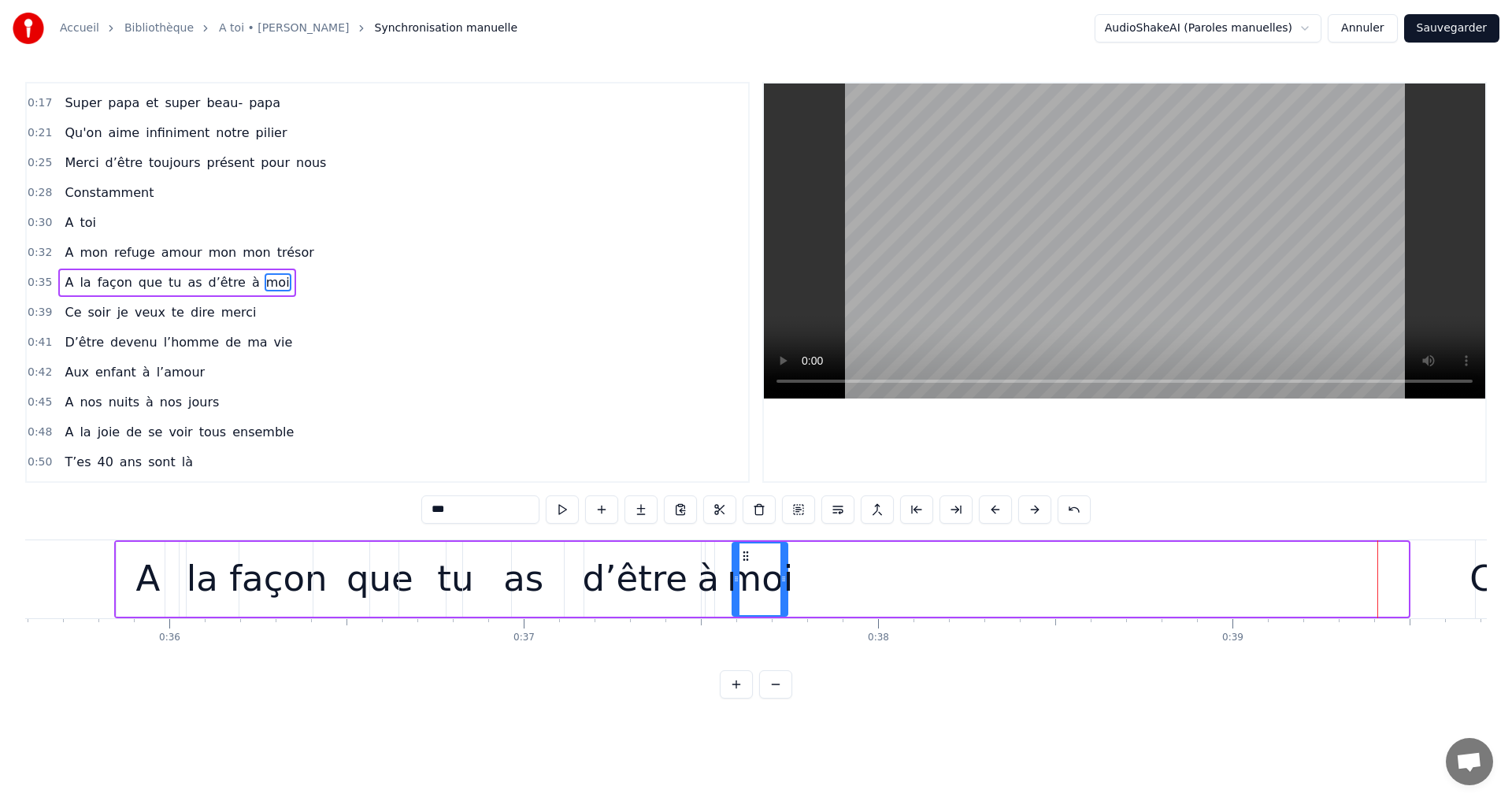
drag, startPoint x: 1366, startPoint y: 558, endPoint x: 752, endPoint y: 590, distance: 614.8
click at [746, 582] on div "moi" at bounding box center [759, 579] width 53 height 72
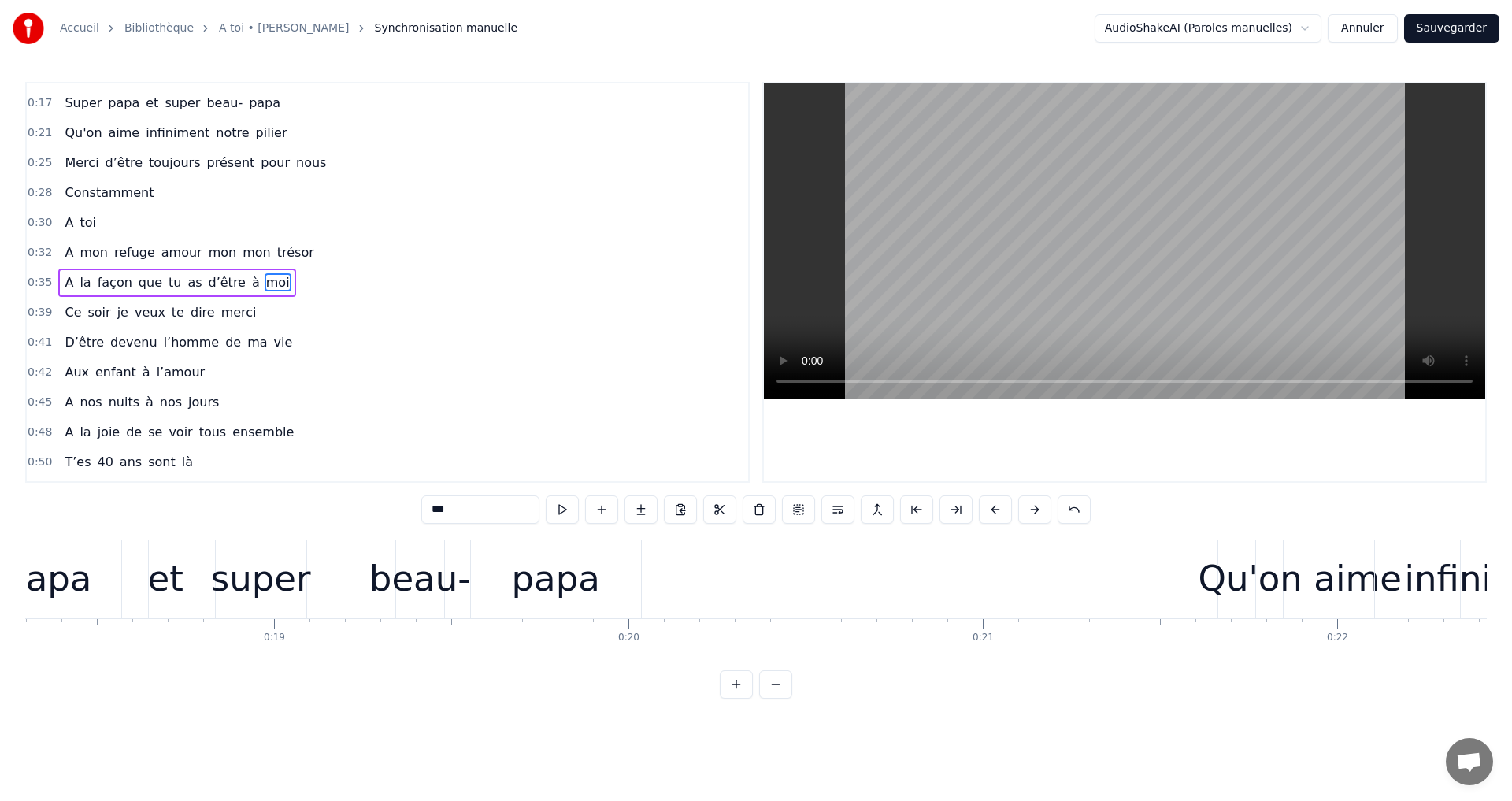
scroll to position [0, 6406]
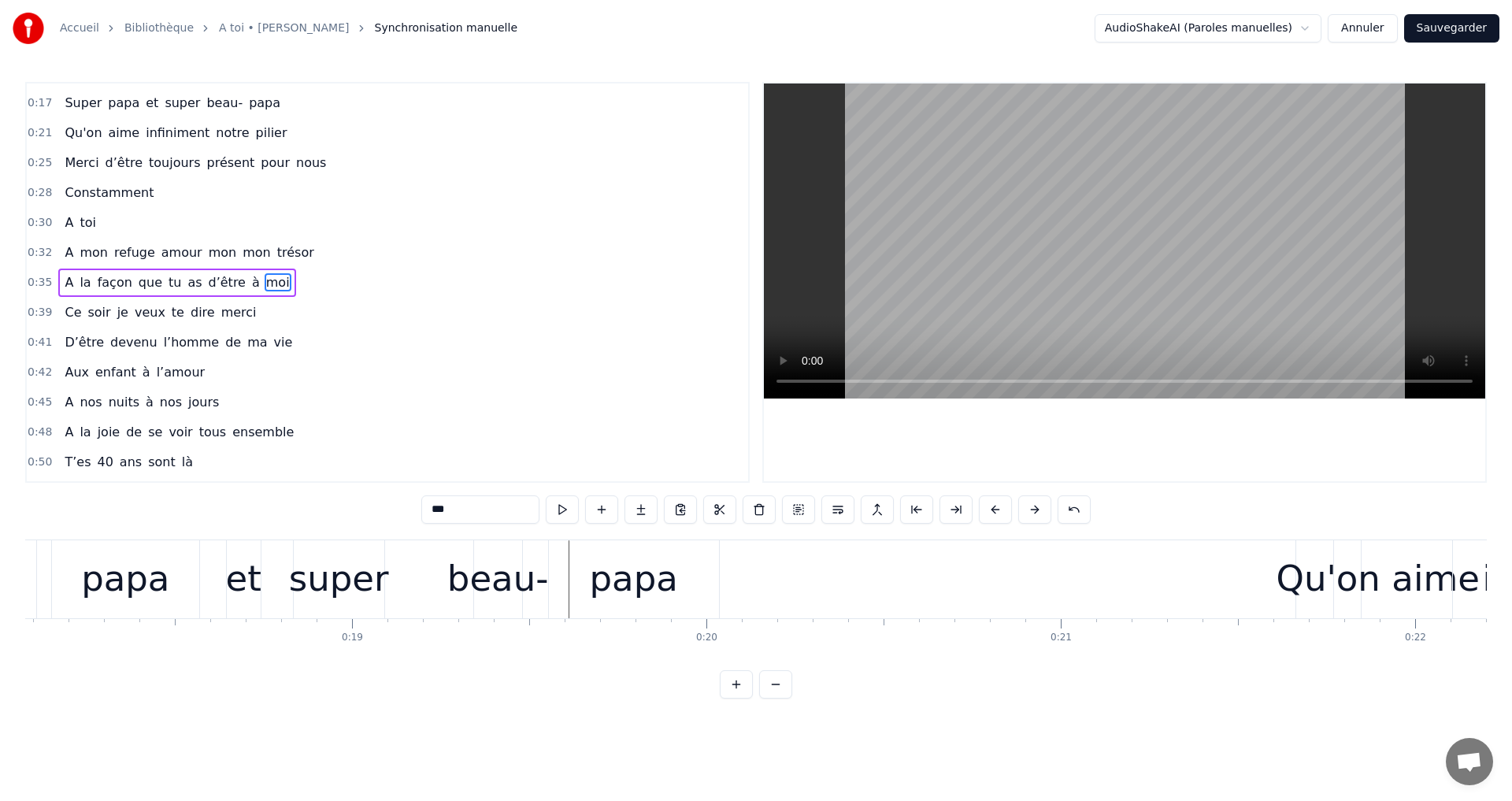
click at [1075, 286] on video at bounding box center [1124, 241] width 721 height 315
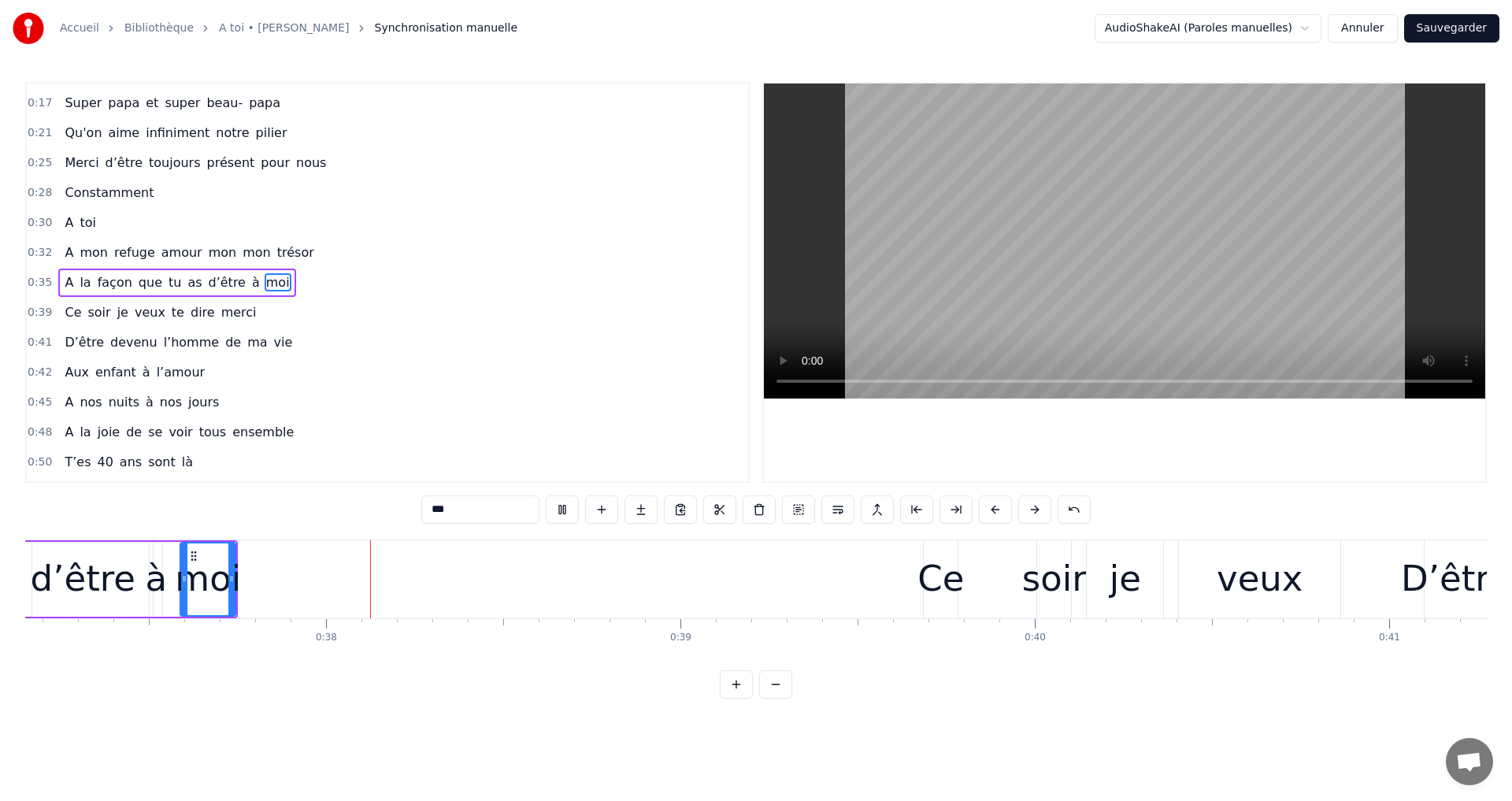
scroll to position [0, 13199]
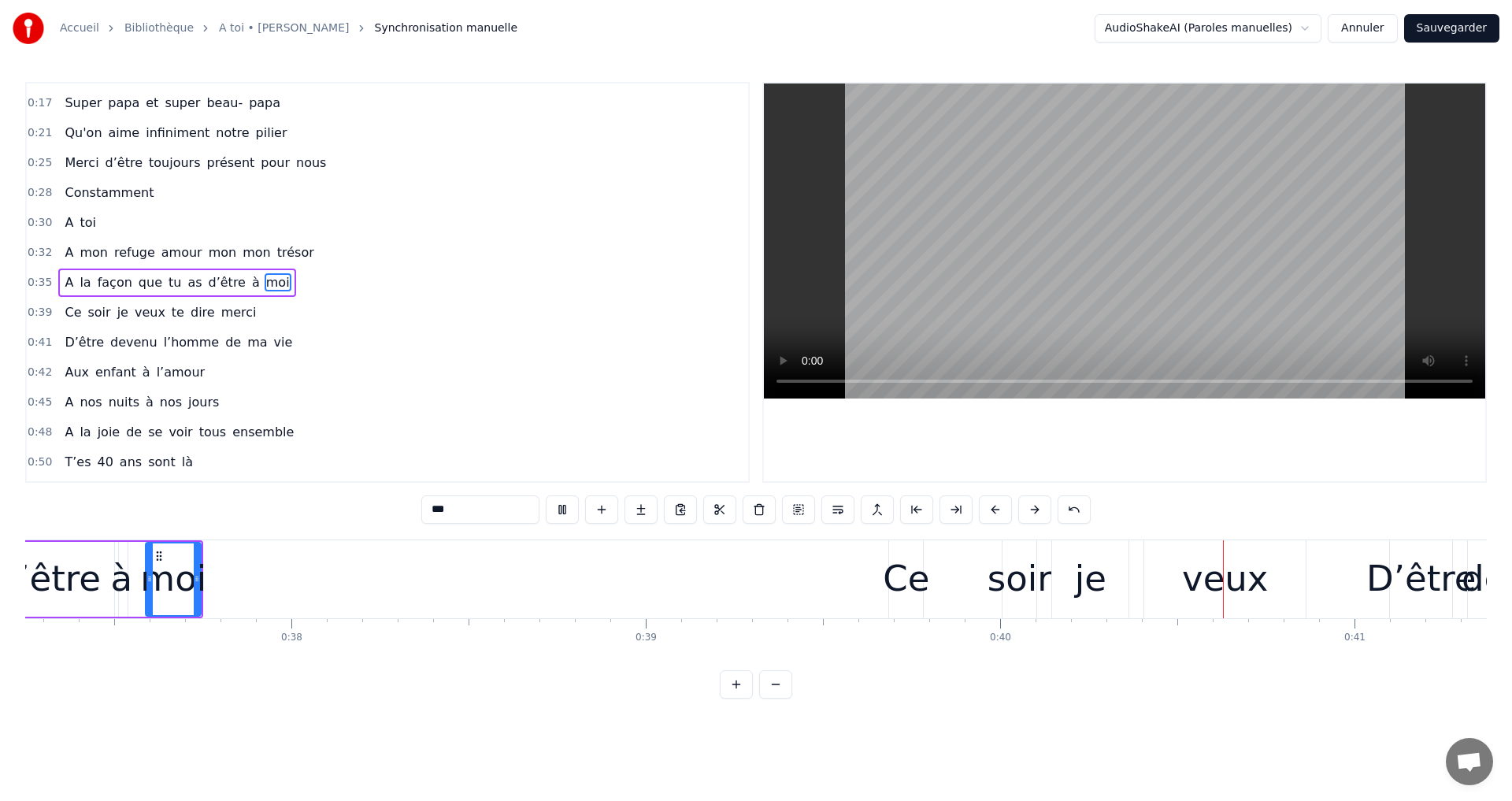
click at [1039, 325] on video at bounding box center [1124, 241] width 721 height 315
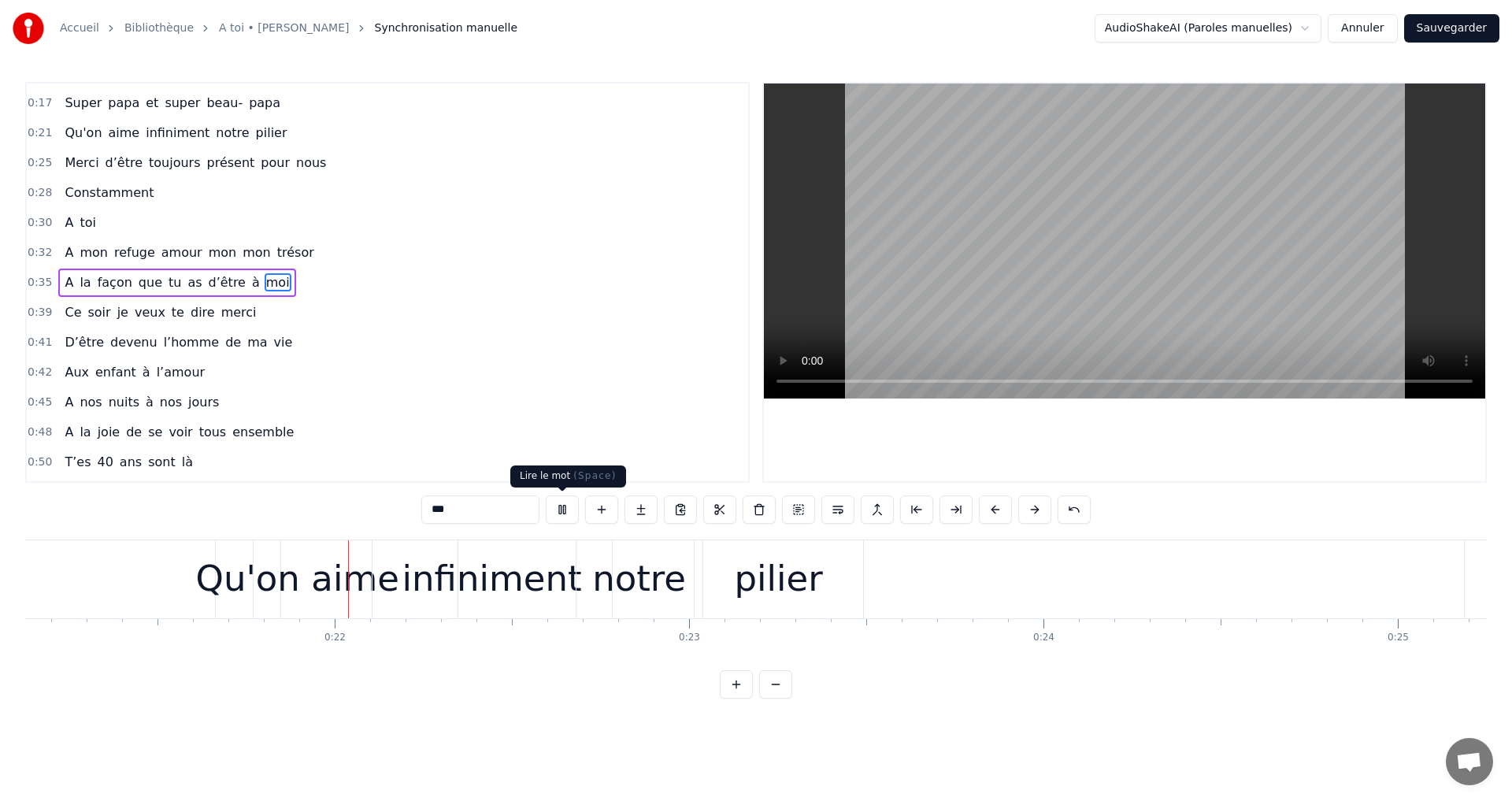
scroll to position [0, 7488]
click at [553, 511] on button at bounding box center [561, 510] width 33 height 29
click at [853, 588] on div "pilier" at bounding box center [776, 579] width 168 height 78
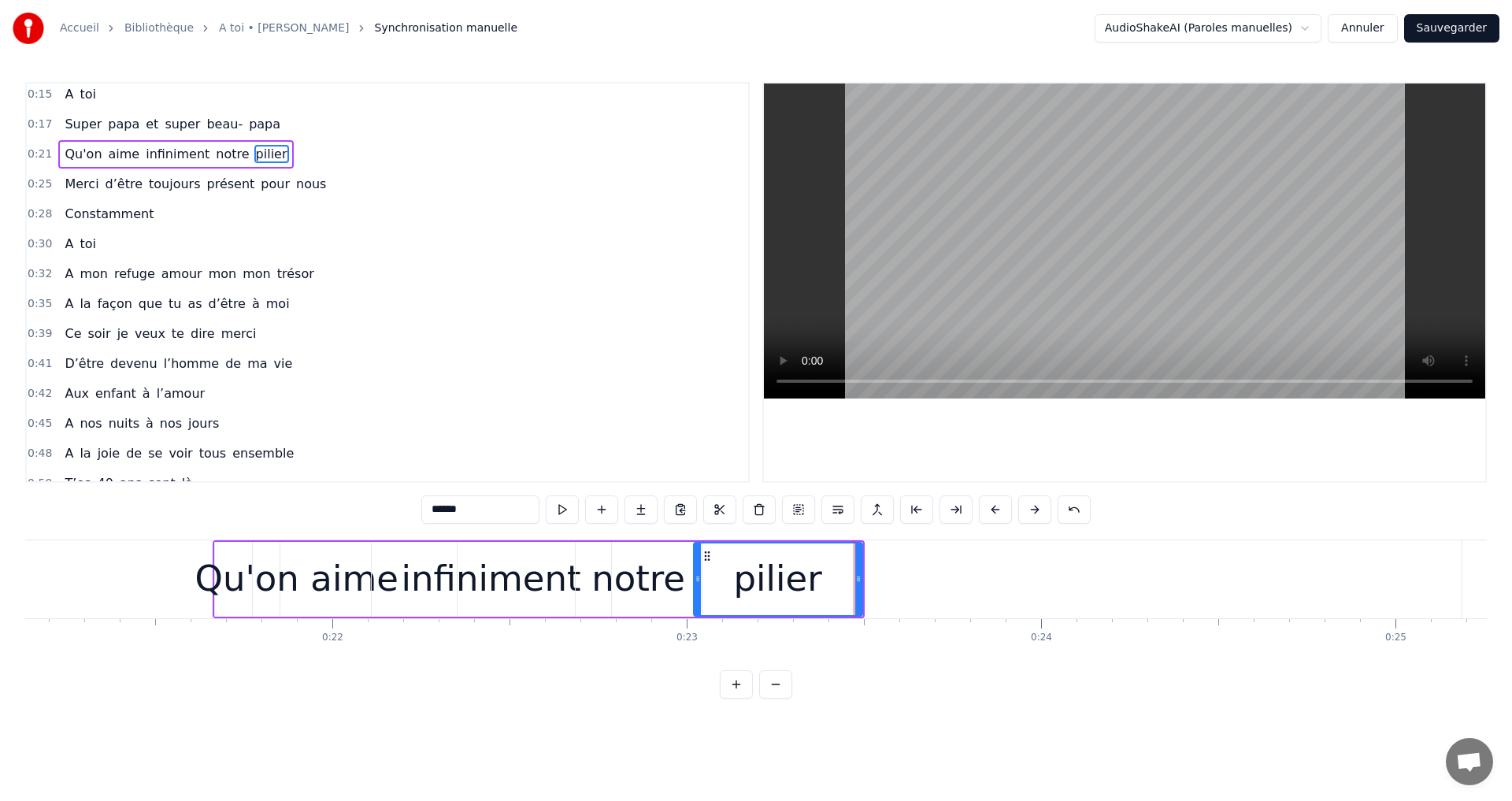
scroll to position [0, 0]
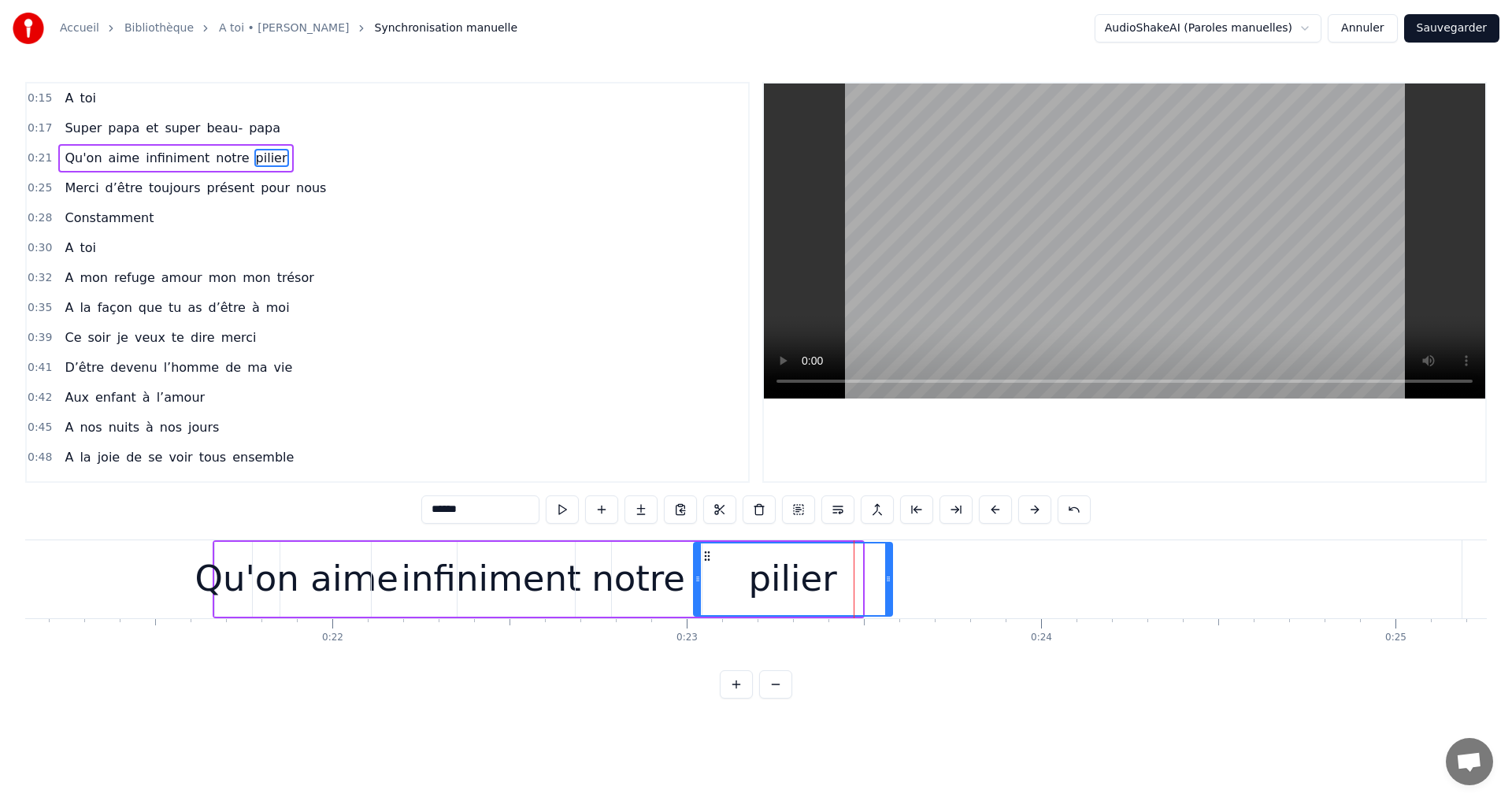
drag, startPoint x: 859, startPoint y: 585, endPoint x: 889, endPoint y: 589, distance: 30.3
click at [889, 589] on div at bounding box center [888, 579] width 6 height 72
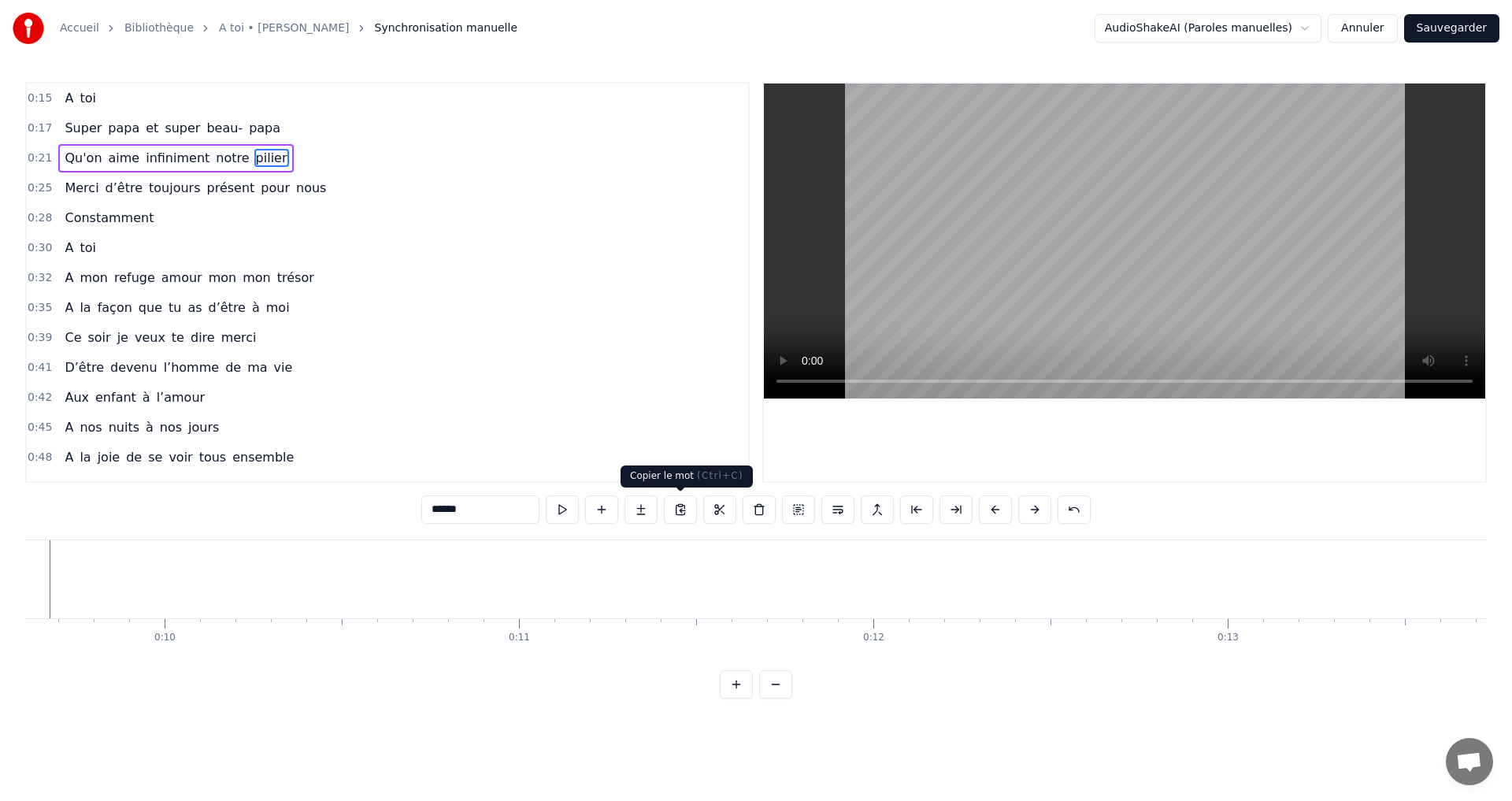
scroll to position [0, 3350]
click at [553, 502] on button at bounding box center [561, 510] width 33 height 29
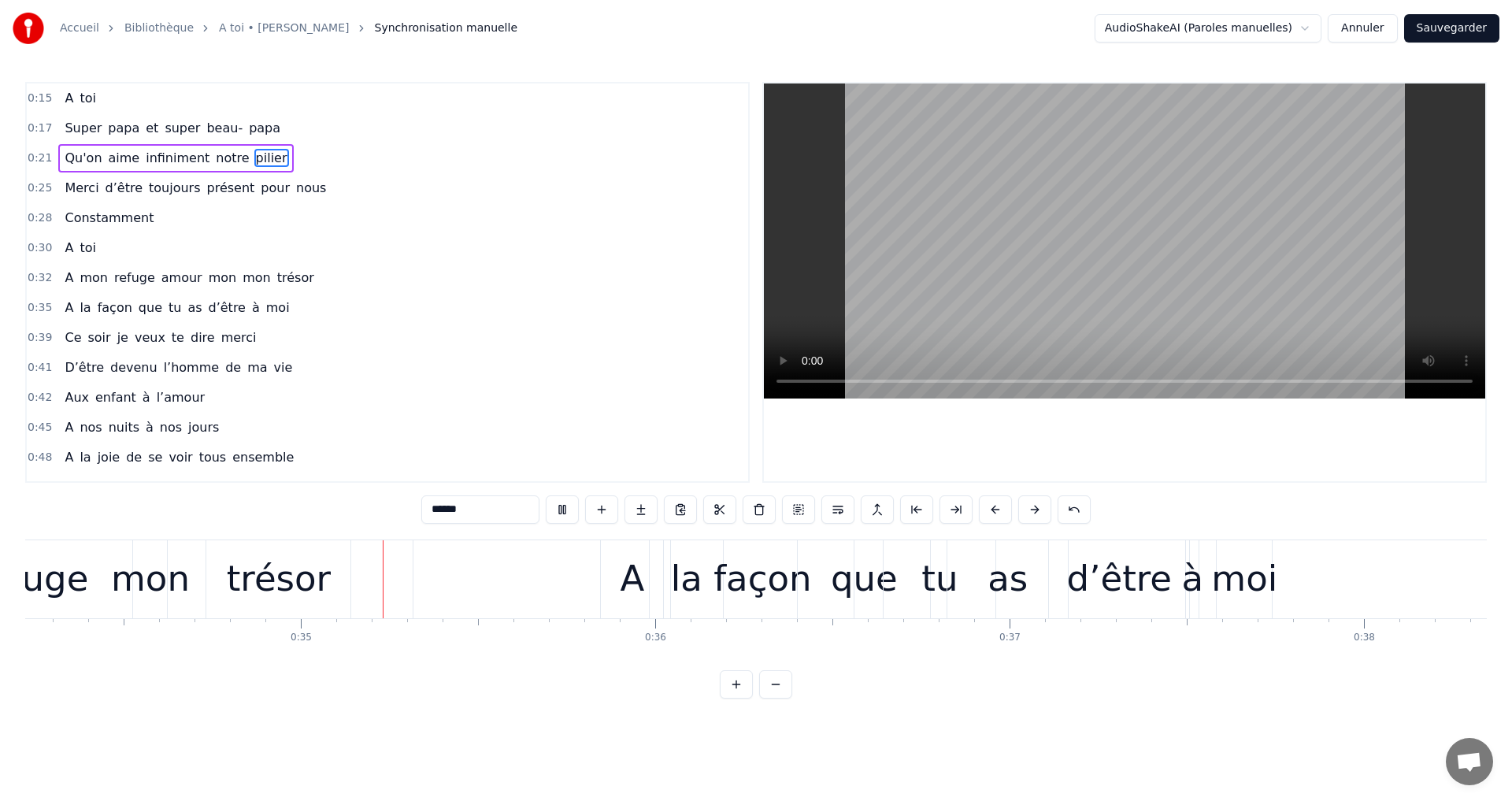
scroll to position [0, 12228]
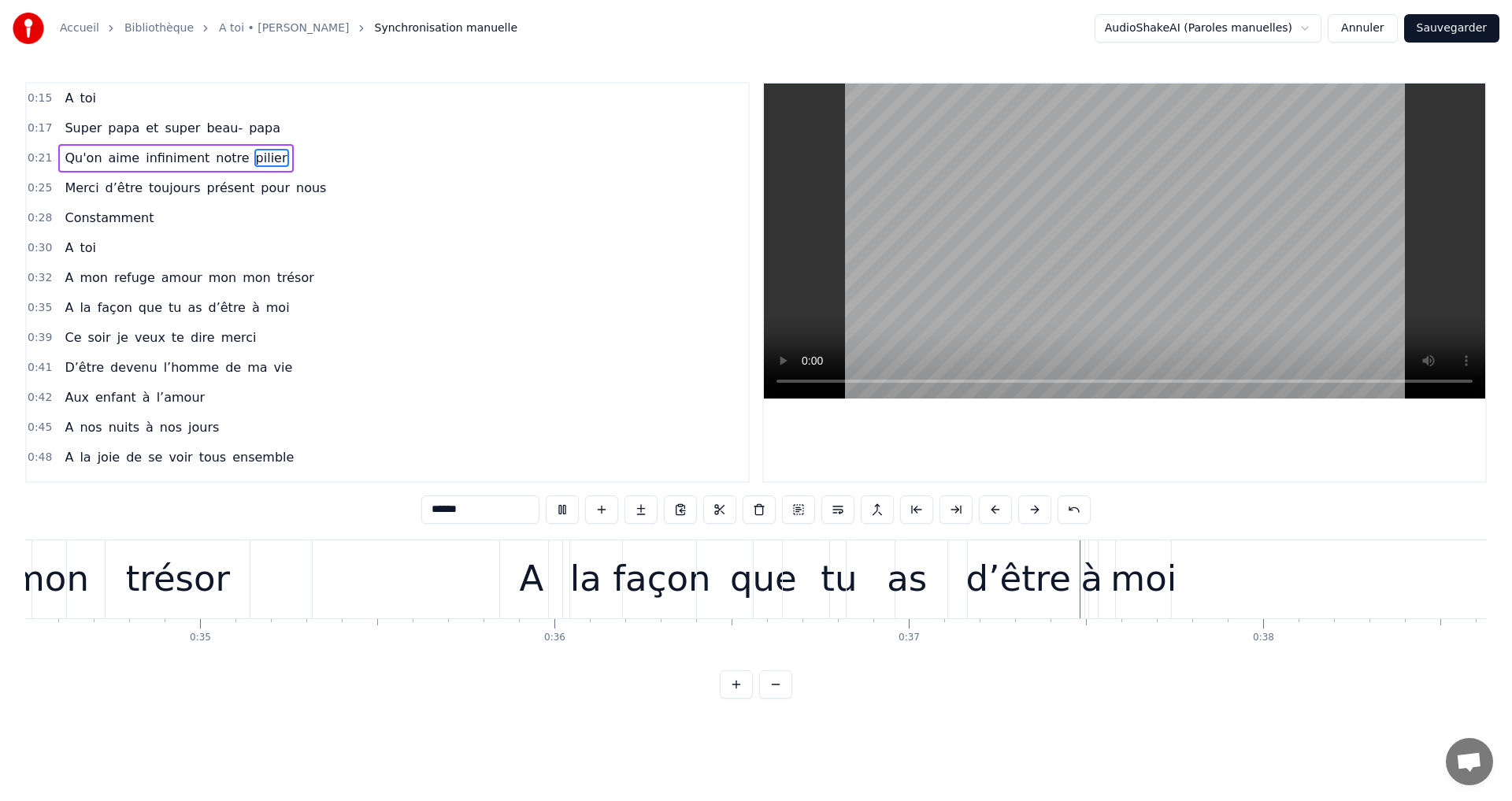
click at [1172, 231] on video at bounding box center [1124, 241] width 721 height 315
click at [1139, 572] on div "moi" at bounding box center [1143, 578] width 66 height 53
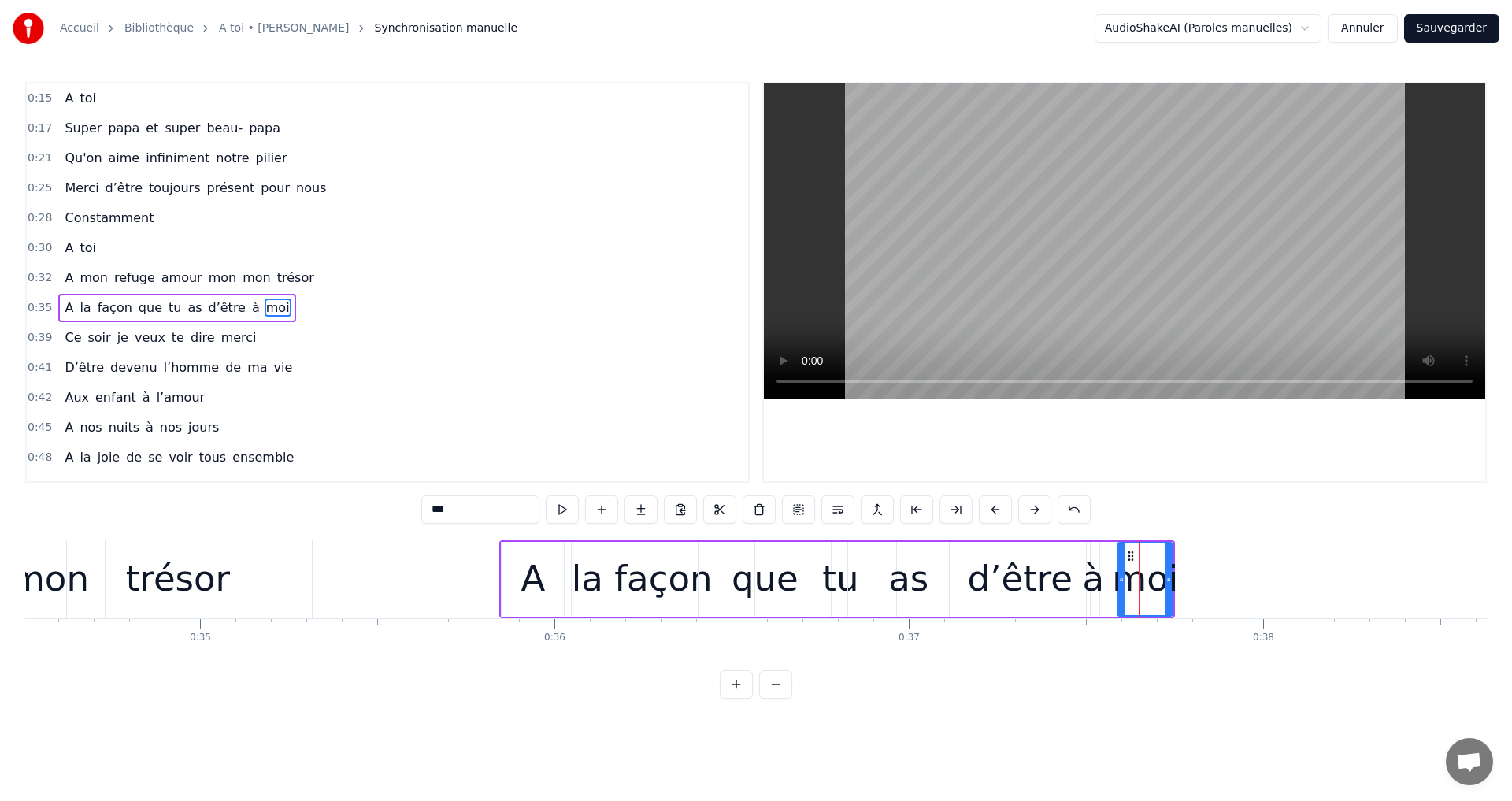
scroll to position [26, 0]
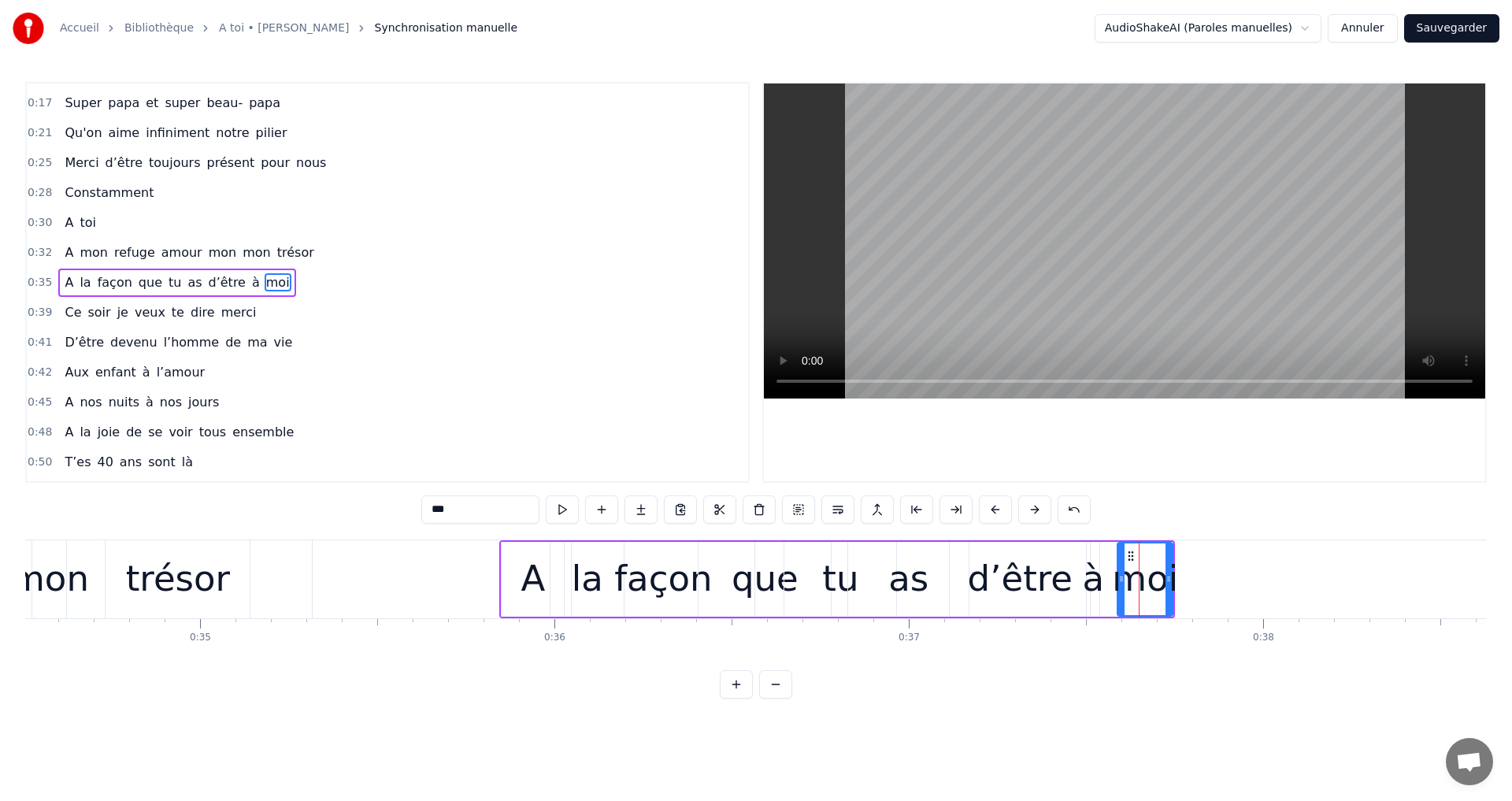
drag, startPoint x: 1127, startPoint y: 547, endPoint x: 1158, endPoint y: 558, distance: 32.9
click at [1166, 554] on div "moi" at bounding box center [1144, 579] width 53 height 72
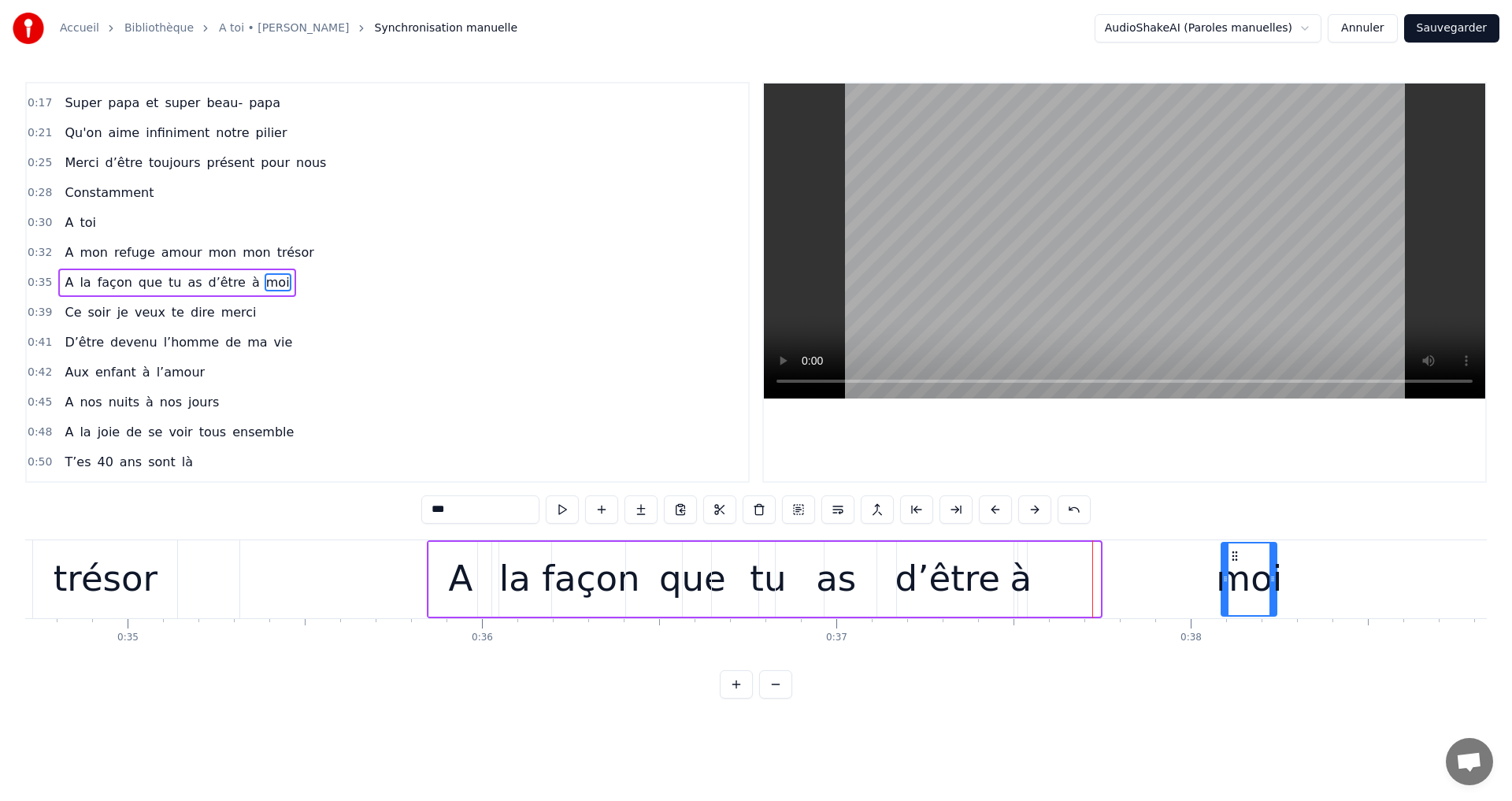
drag, startPoint x: 1133, startPoint y: 555, endPoint x: 1266, endPoint y: 554, distance: 133.0
click at [1241, 554] on icon at bounding box center [1234, 556] width 13 height 13
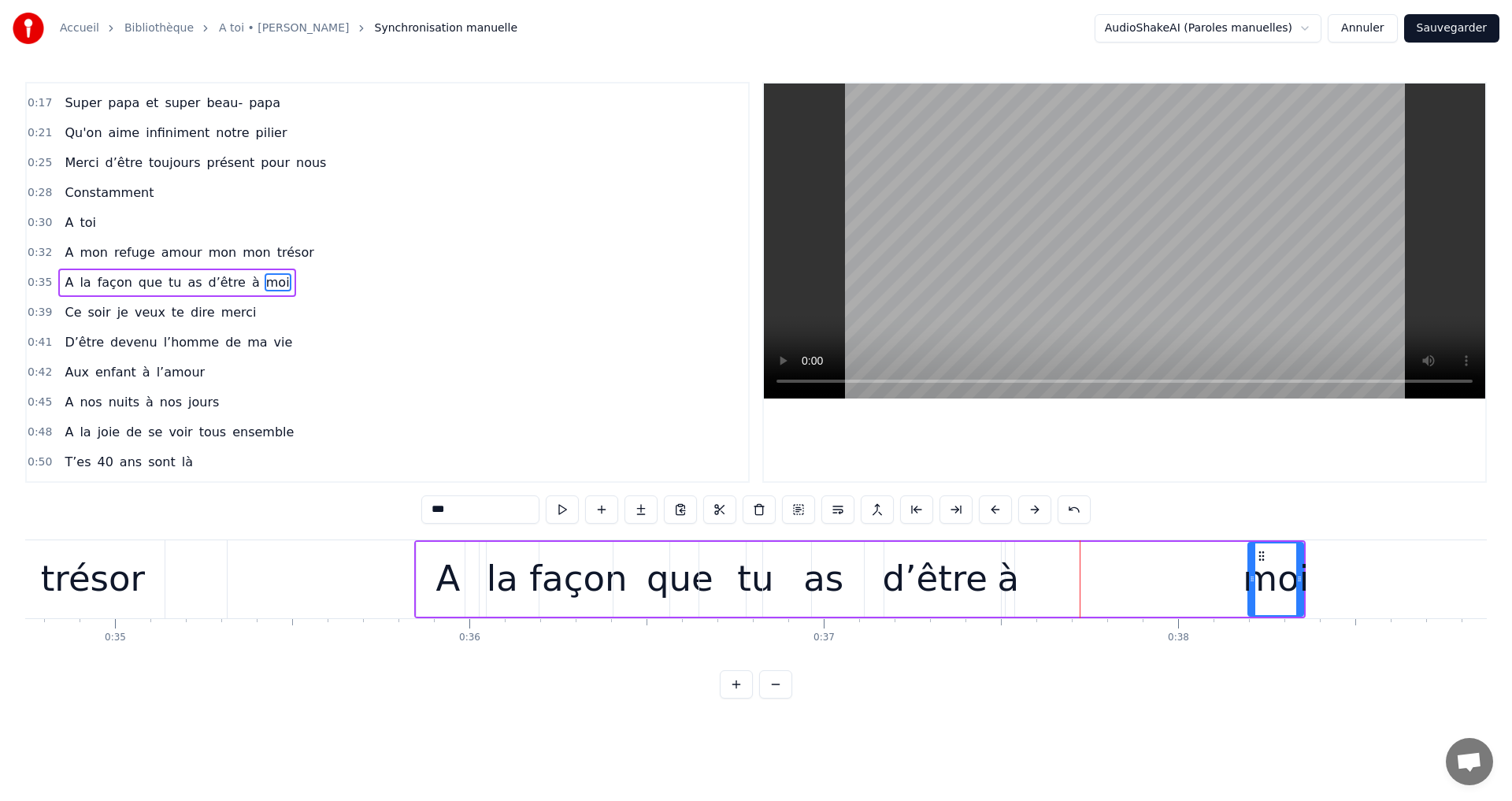
click at [1009, 560] on div "à" at bounding box center [1009, 578] width 22 height 53
drag, startPoint x: 1012, startPoint y: 551, endPoint x: 1017, endPoint y: 585, distance: 34.4
click at [1038, 579] on div at bounding box center [1038, 579] width 6 height 72
drag, startPoint x: 1014, startPoint y: 554, endPoint x: 1190, endPoint y: 559, distance: 176.1
click at [1190, 559] on icon at bounding box center [1187, 556] width 13 height 13
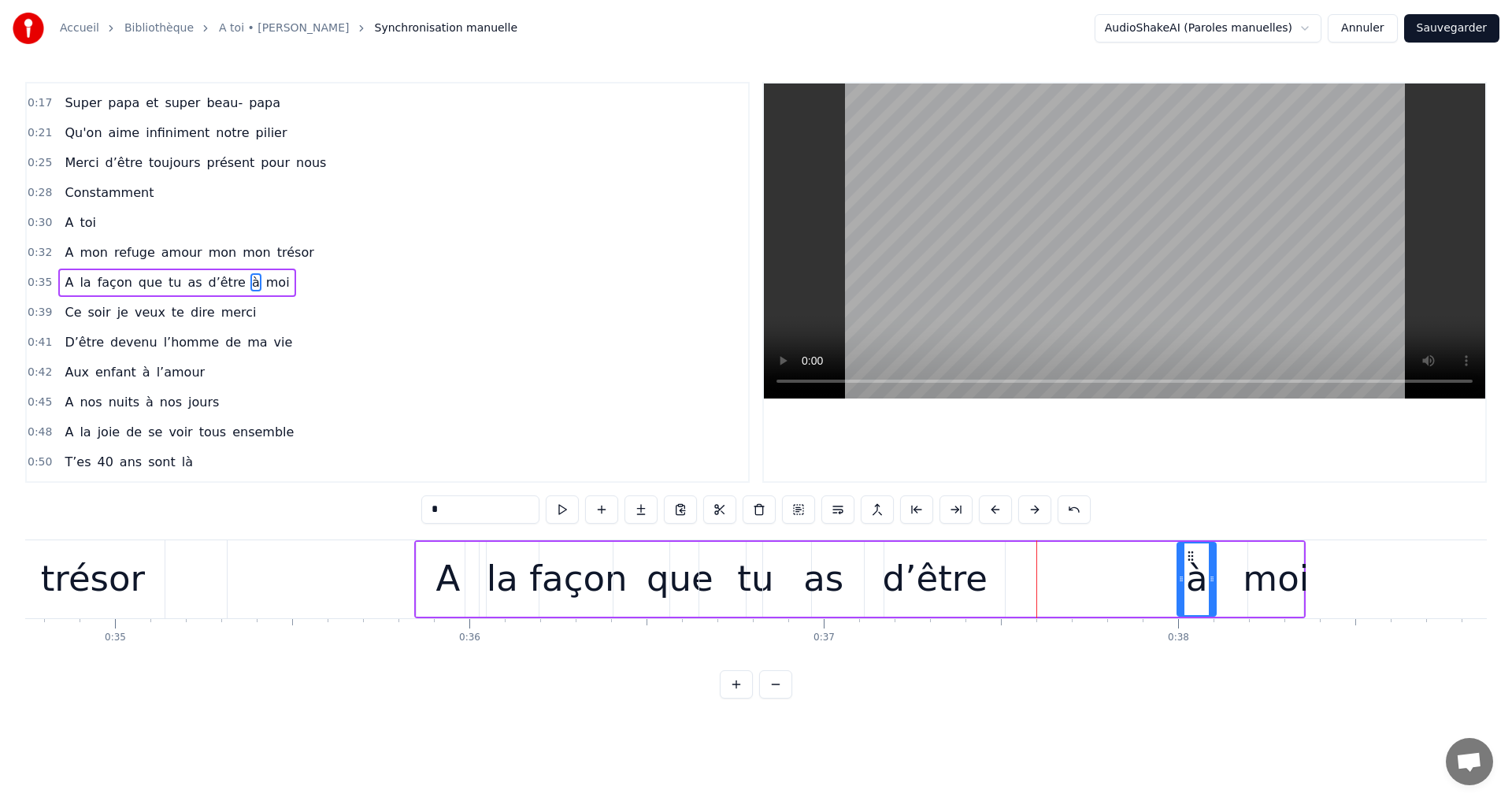
click at [926, 562] on div "d’être" at bounding box center [935, 578] width 104 height 53
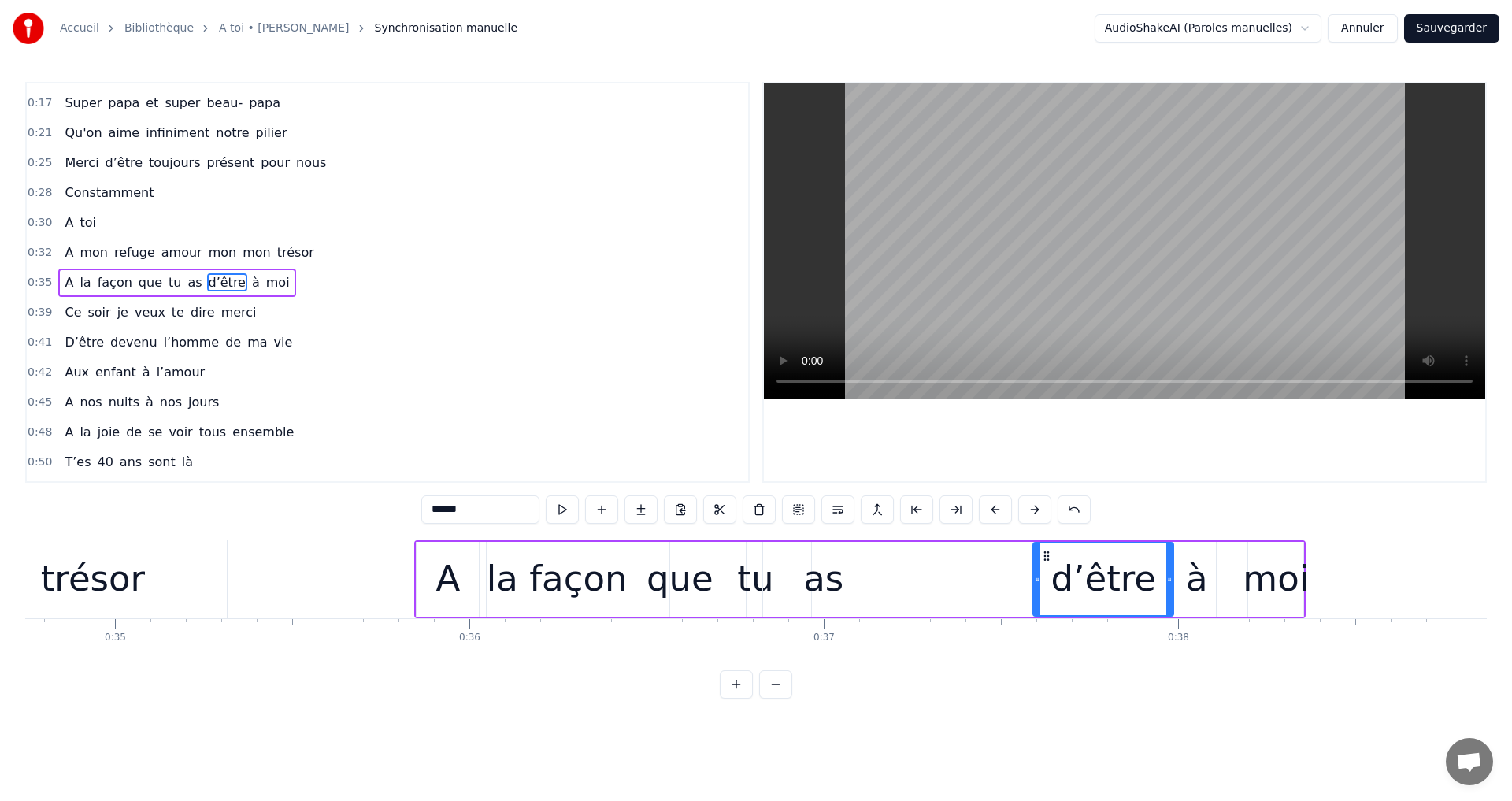
drag, startPoint x: 881, startPoint y: 555, endPoint x: 1049, endPoint y: 551, distance: 168.0
click at [1049, 551] on icon at bounding box center [1046, 556] width 13 height 13
click at [822, 557] on div "as" at bounding box center [823, 578] width 40 height 53
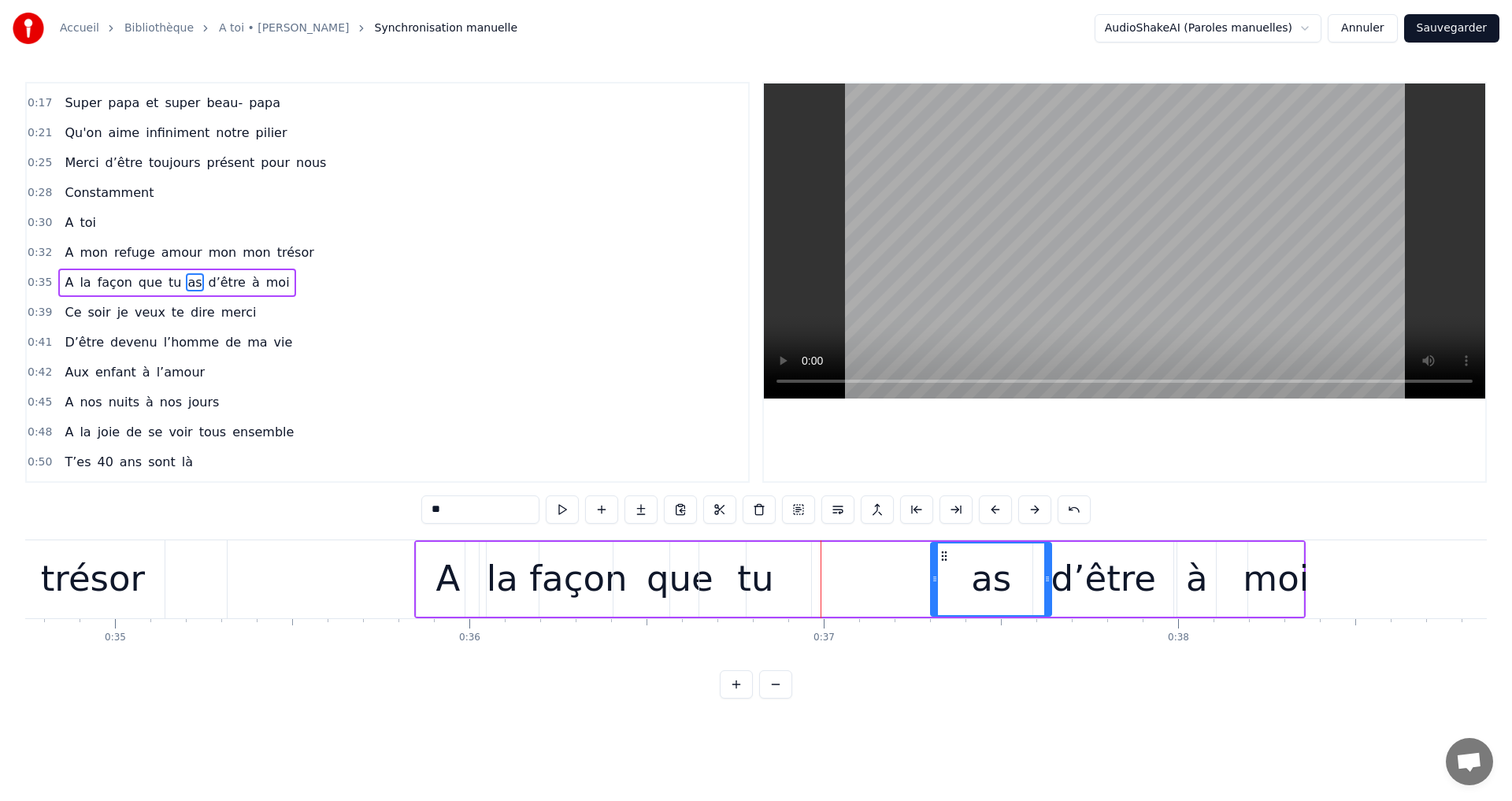
drag, startPoint x: 779, startPoint y: 553, endPoint x: 947, endPoint y: 558, distance: 168.1
click at [947, 558] on icon at bounding box center [944, 556] width 13 height 13
click at [766, 550] on div "tu" at bounding box center [755, 579] width 112 height 75
drag, startPoint x: 715, startPoint y: 551, endPoint x: 793, endPoint y: 580, distance: 83.2
click at [901, 567] on div "tu" at bounding box center [942, 579] width 110 height 72
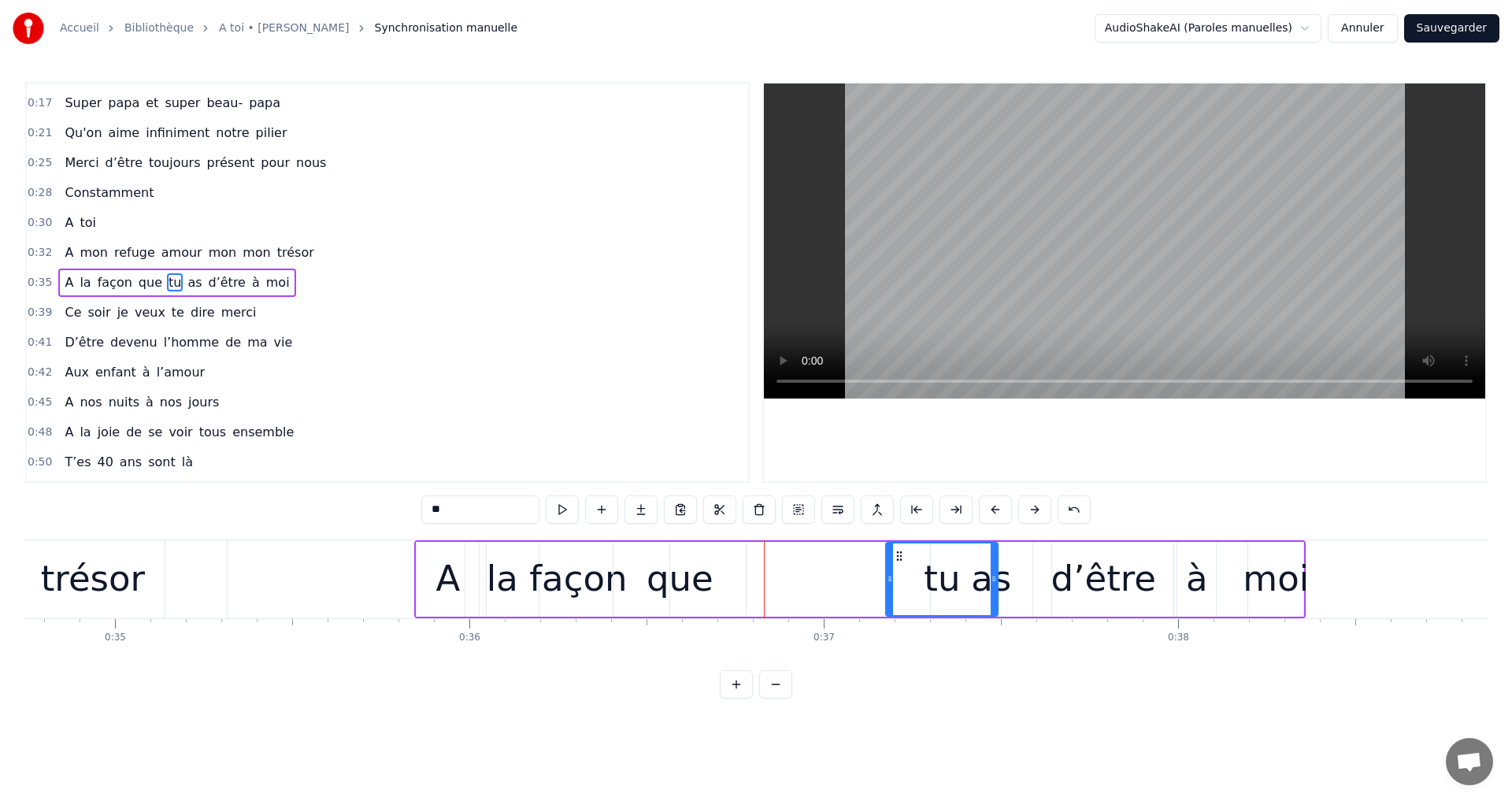
click at [695, 571] on div "que" at bounding box center [680, 578] width 67 height 53
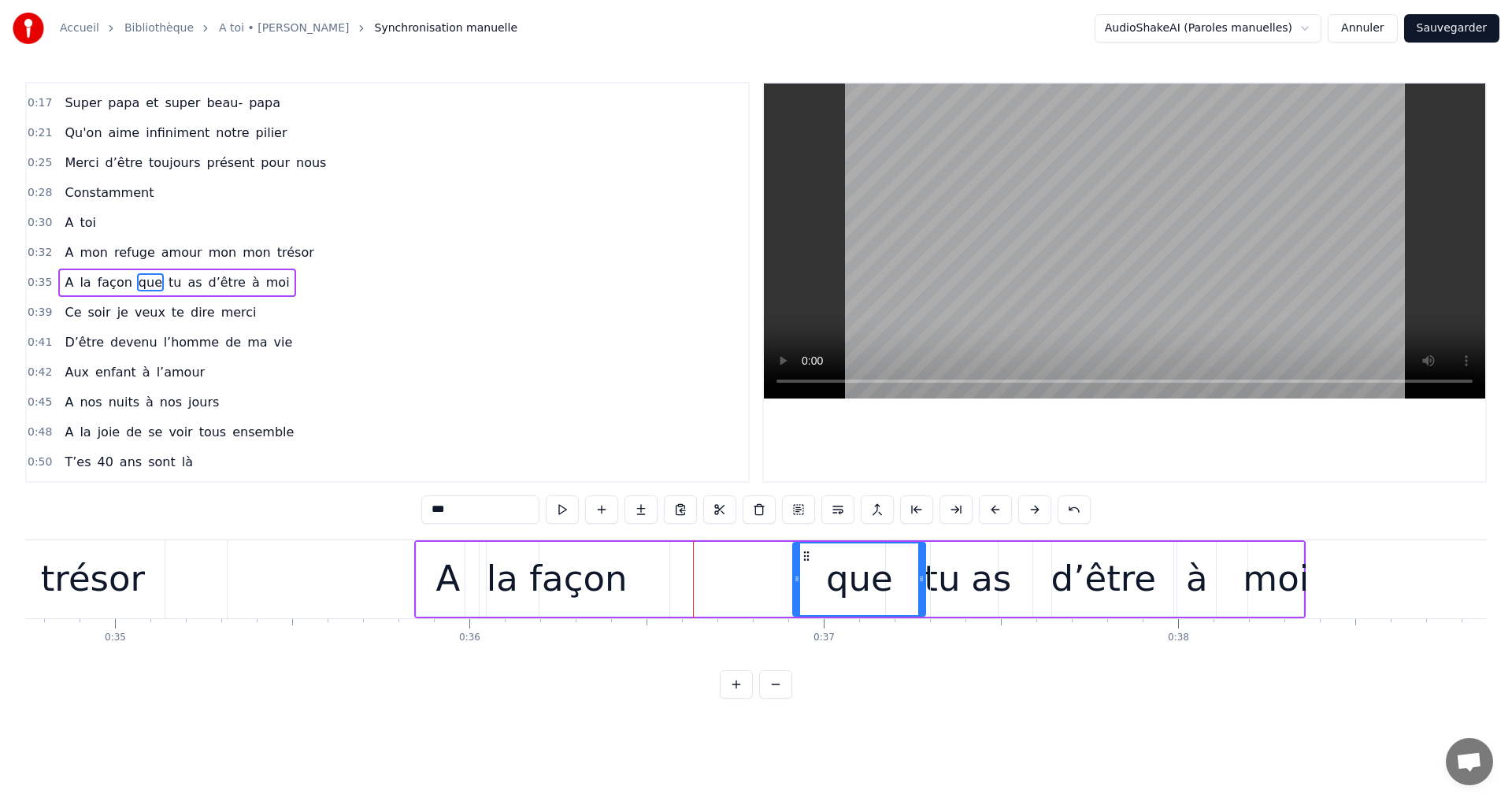
drag, startPoint x: 628, startPoint y: 551, endPoint x: 807, endPoint y: 567, distance: 179.7
click at [807, 567] on div "que" at bounding box center [859, 579] width 131 height 72
click at [600, 560] on div "façon" at bounding box center [578, 578] width 97 height 53
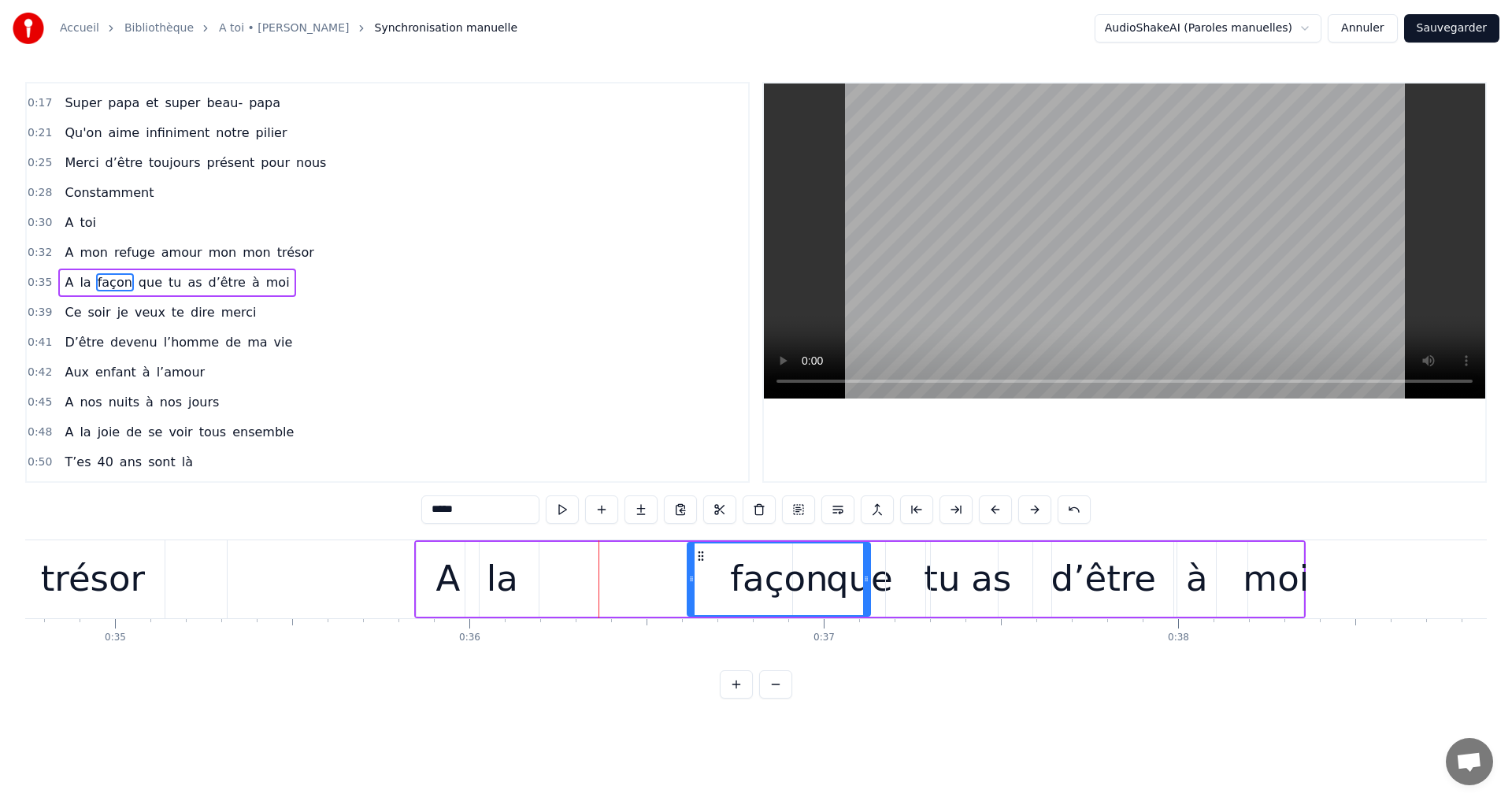
drag, startPoint x: 501, startPoint y: 552, endPoint x: 702, endPoint y: 572, distance: 202.0
click at [702, 572] on div "façon" at bounding box center [778, 579] width 181 height 72
click at [500, 558] on div "la" at bounding box center [502, 578] width 31 height 53
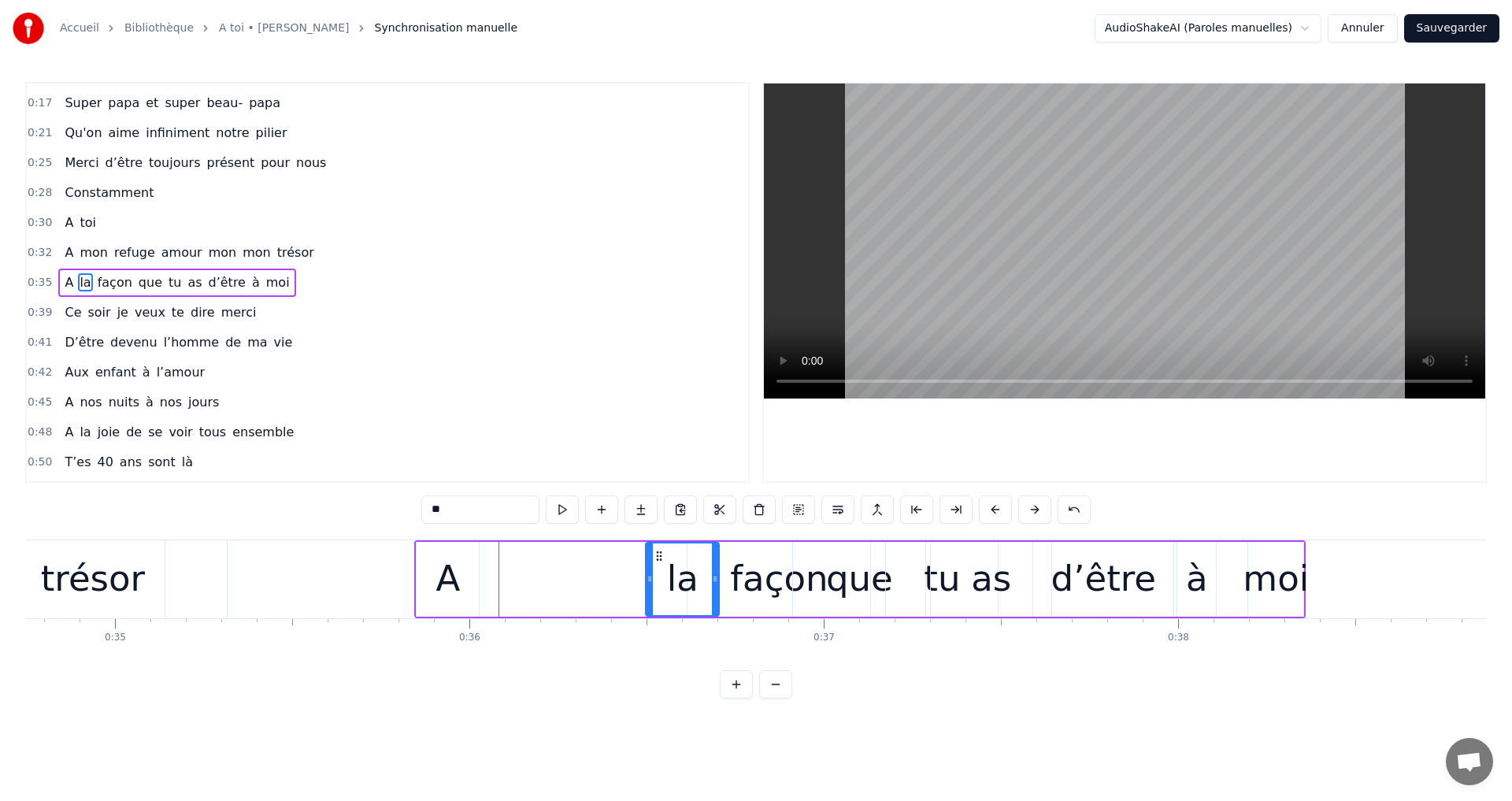
drag, startPoint x: 476, startPoint y: 554, endPoint x: 671, endPoint y: 574, distance: 196.0
click at [671, 574] on div "la" at bounding box center [683, 579] width 72 height 72
click at [440, 562] on div "A" at bounding box center [447, 578] width 25 height 53
drag, startPoint x: 431, startPoint y: 558, endPoint x: 629, endPoint y: 567, distance: 198.2
click at [629, 567] on div "A" at bounding box center [645, 579] width 61 height 72
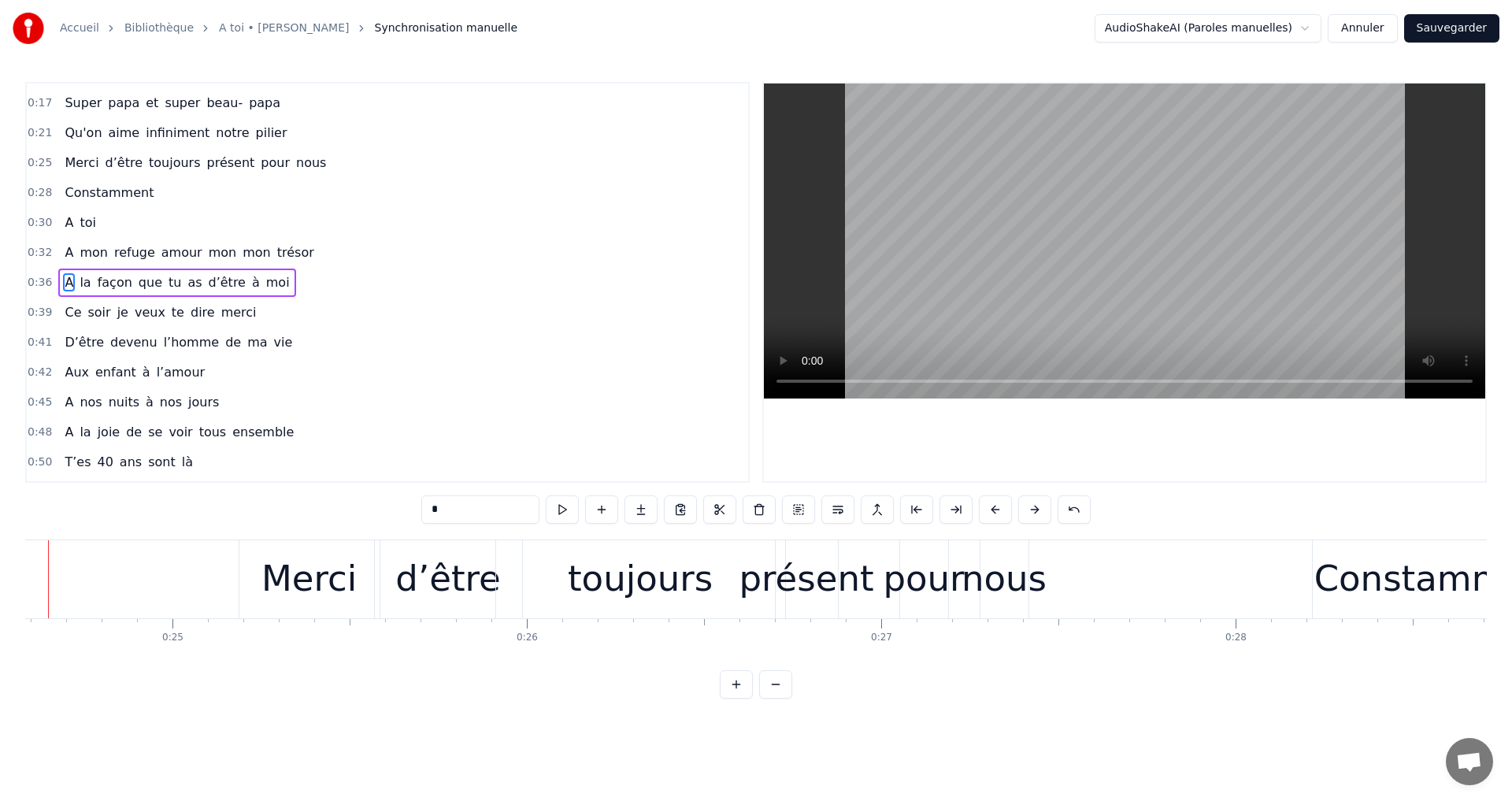
scroll to position [0, 8656]
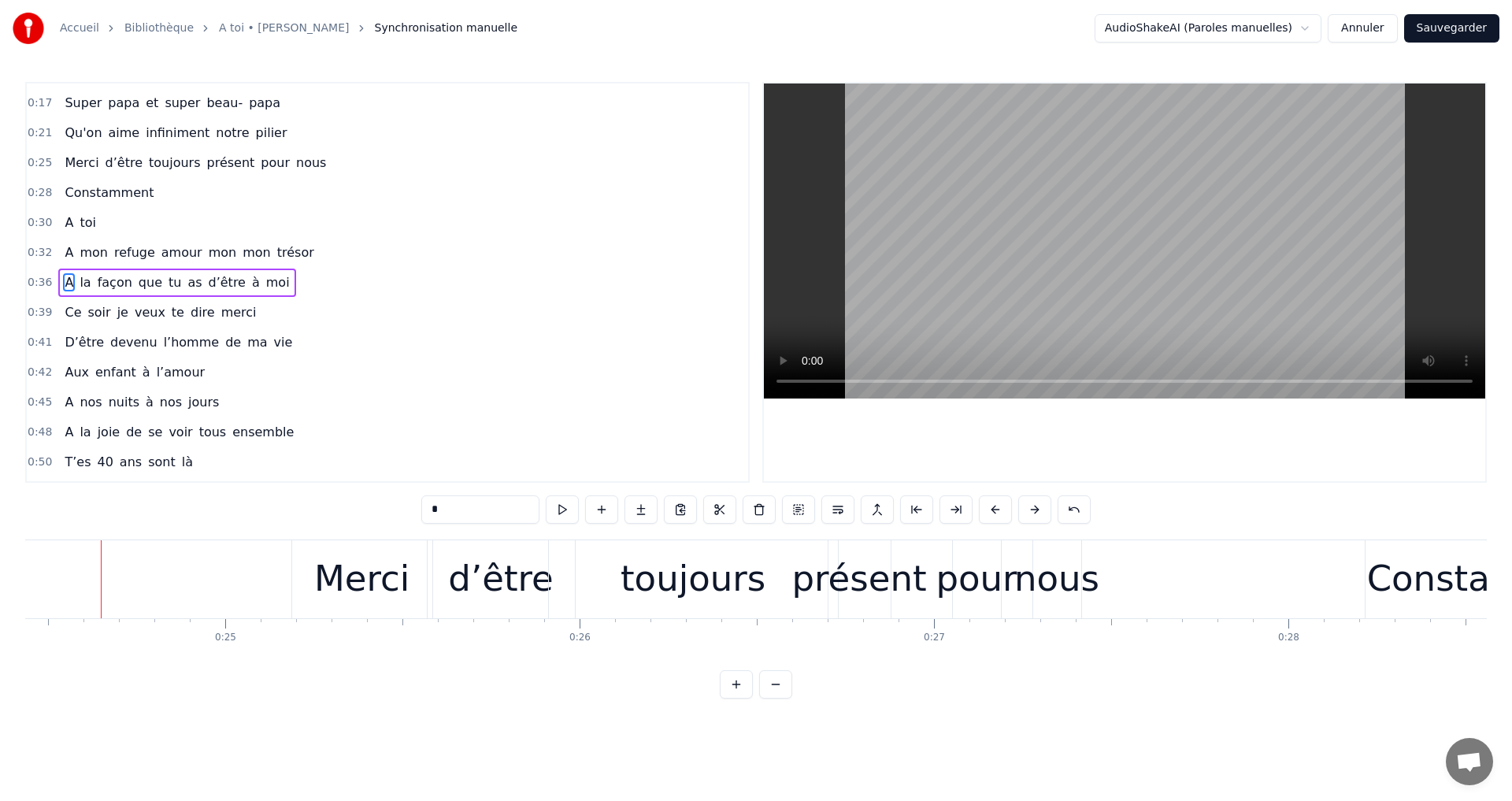
click at [1112, 237] on video at bounding box center [1124, 241] width 721 height 315
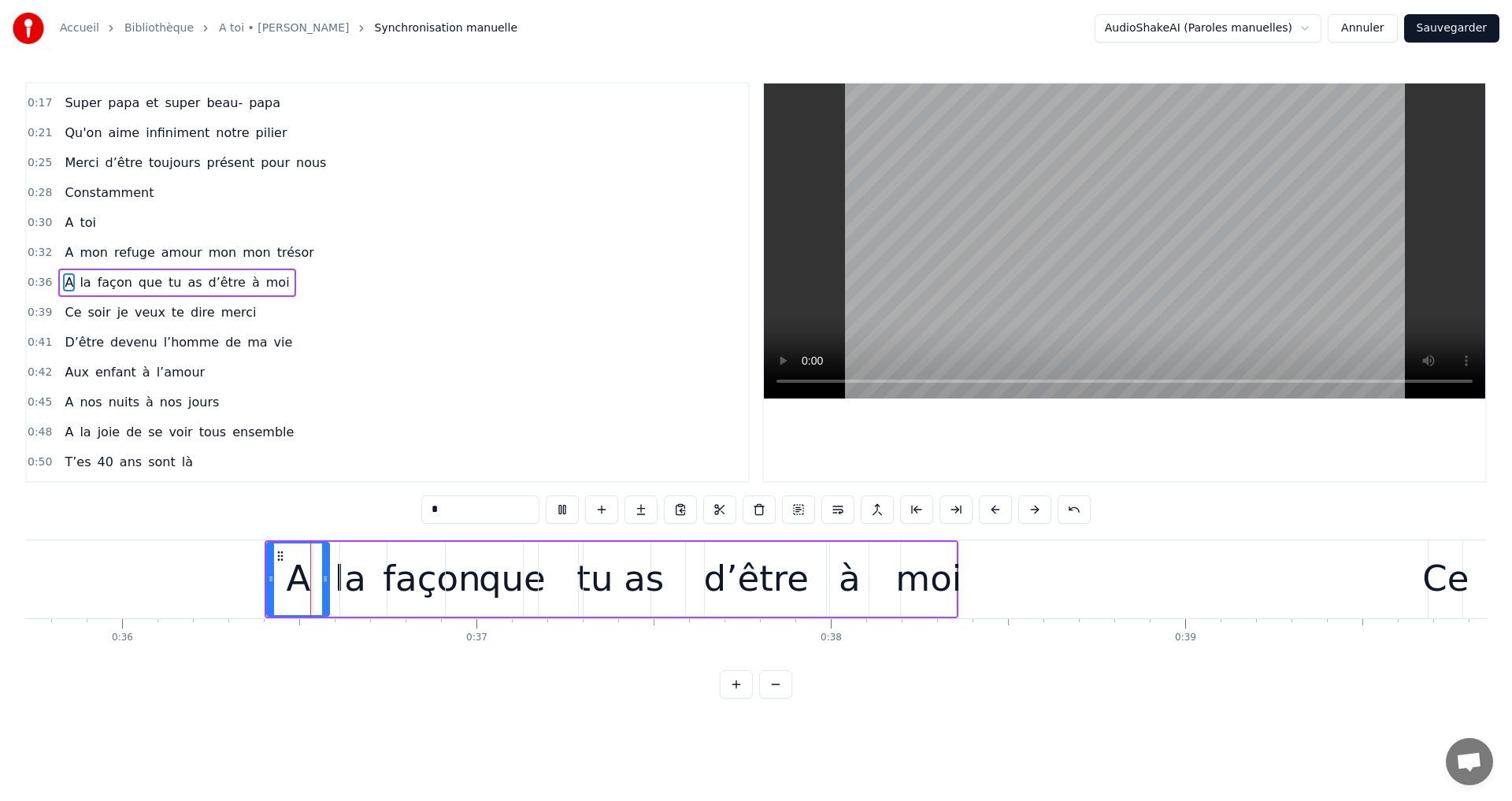
scroll to position [0, 12681]
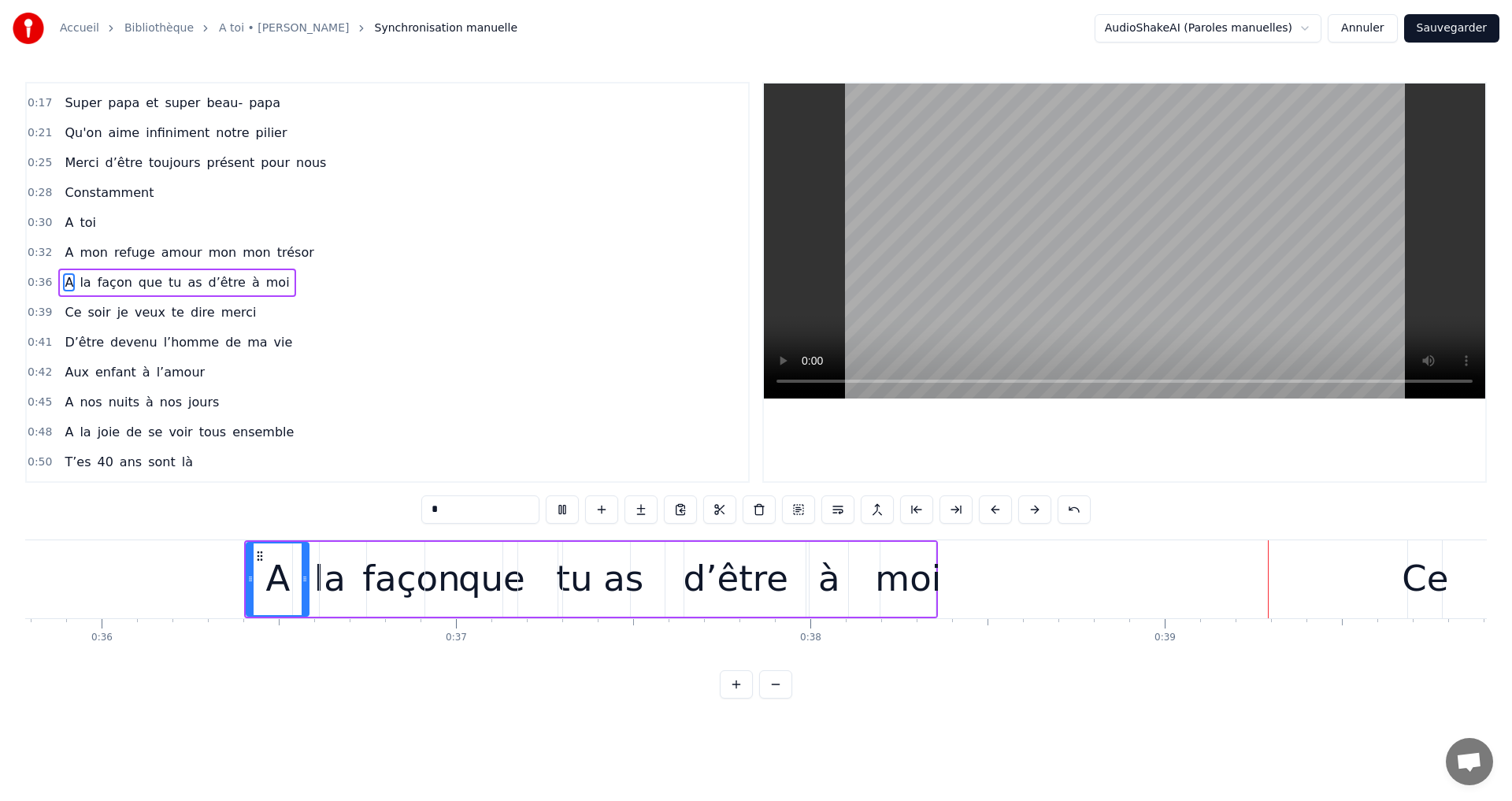
click at [1164, 145] on video at bounding box center [1124, 241] width 721 height 315
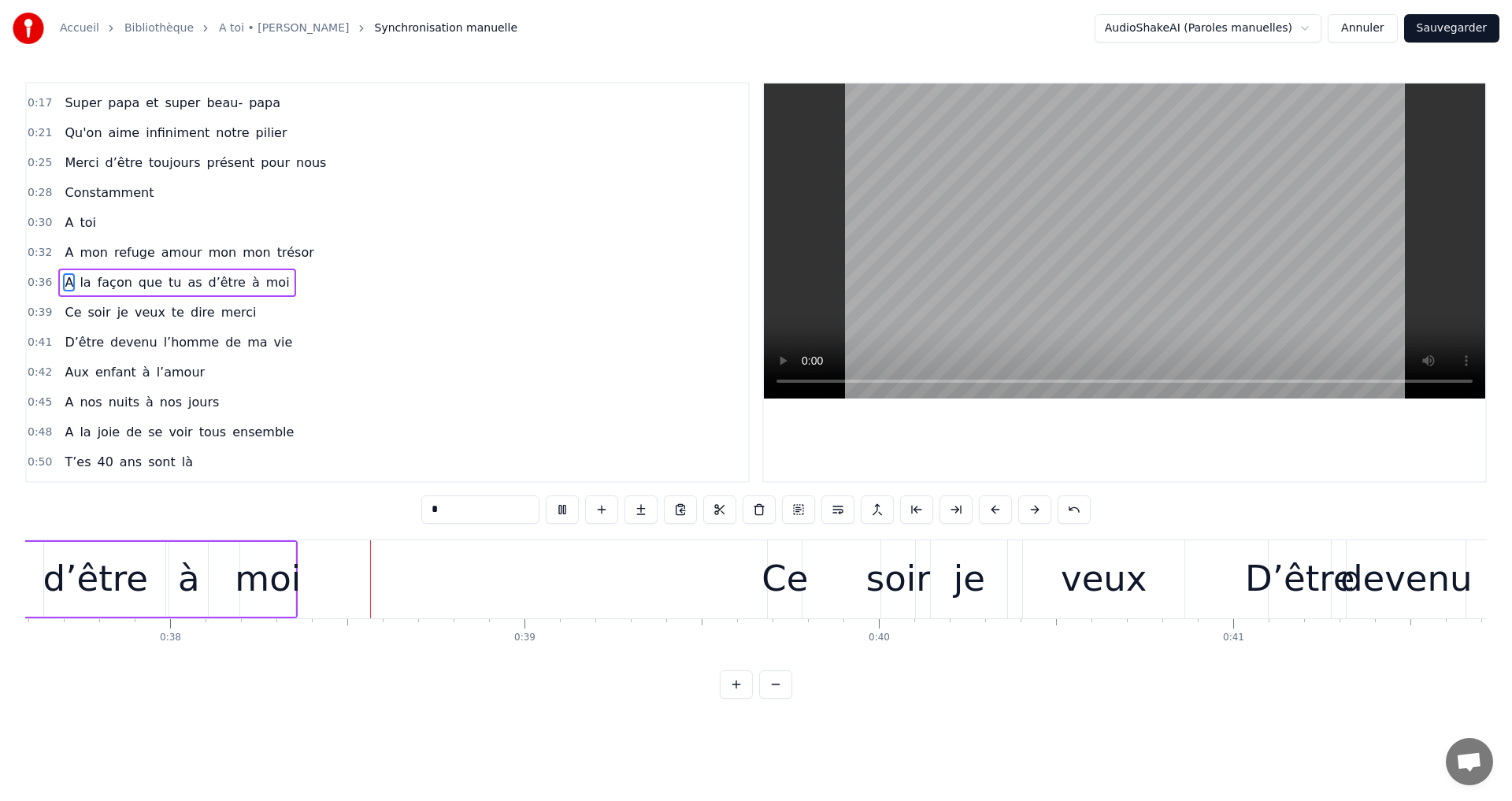
scroll to position [0, 13336]
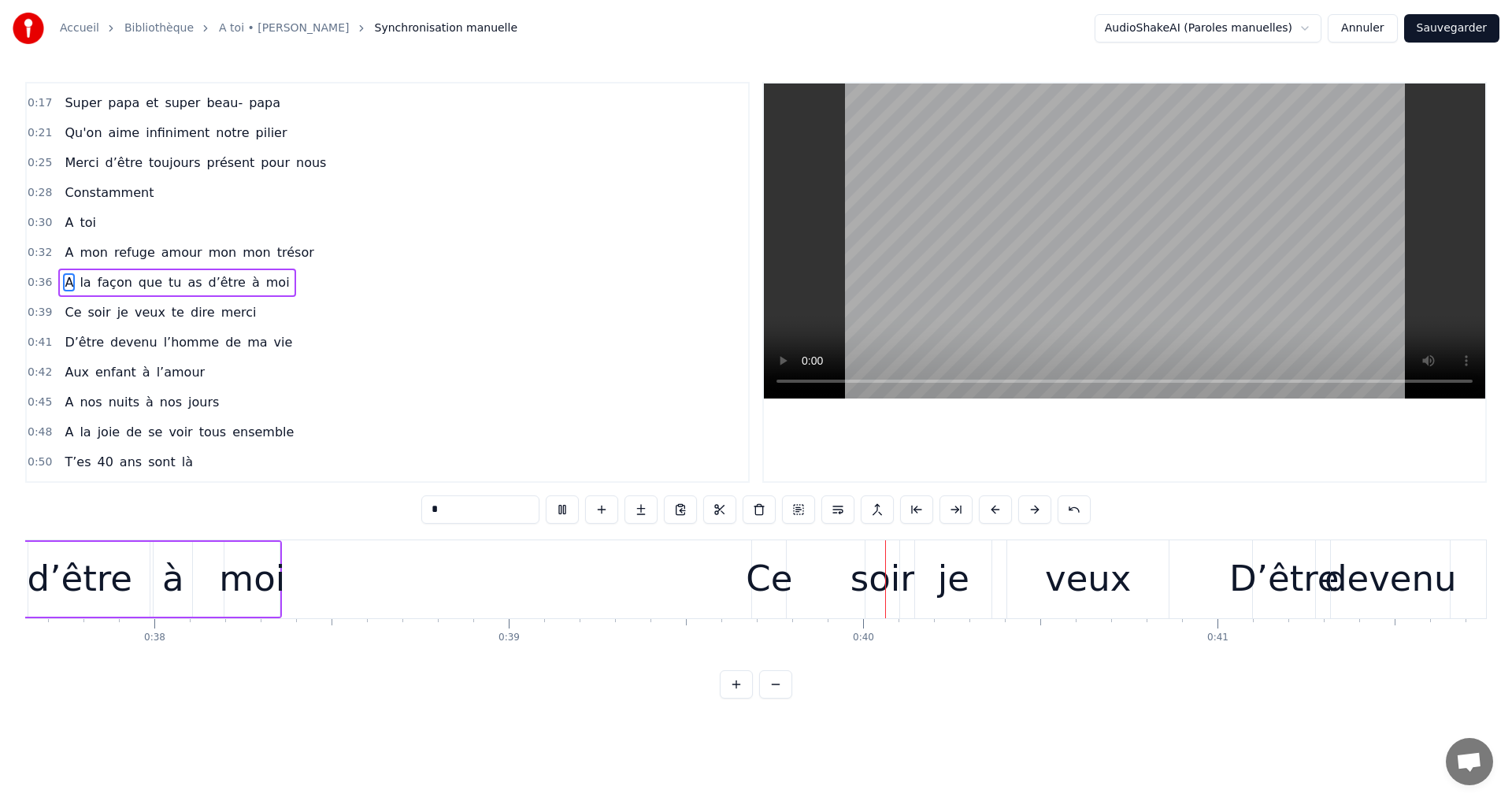
drag, startPoint x: 1163, startPoint y: 207, endPoint x: 1157, endPoint y: 178, distance: 29.6
click at [1160, 191] on video at bounding box center [1124, 241] width 721 height 315
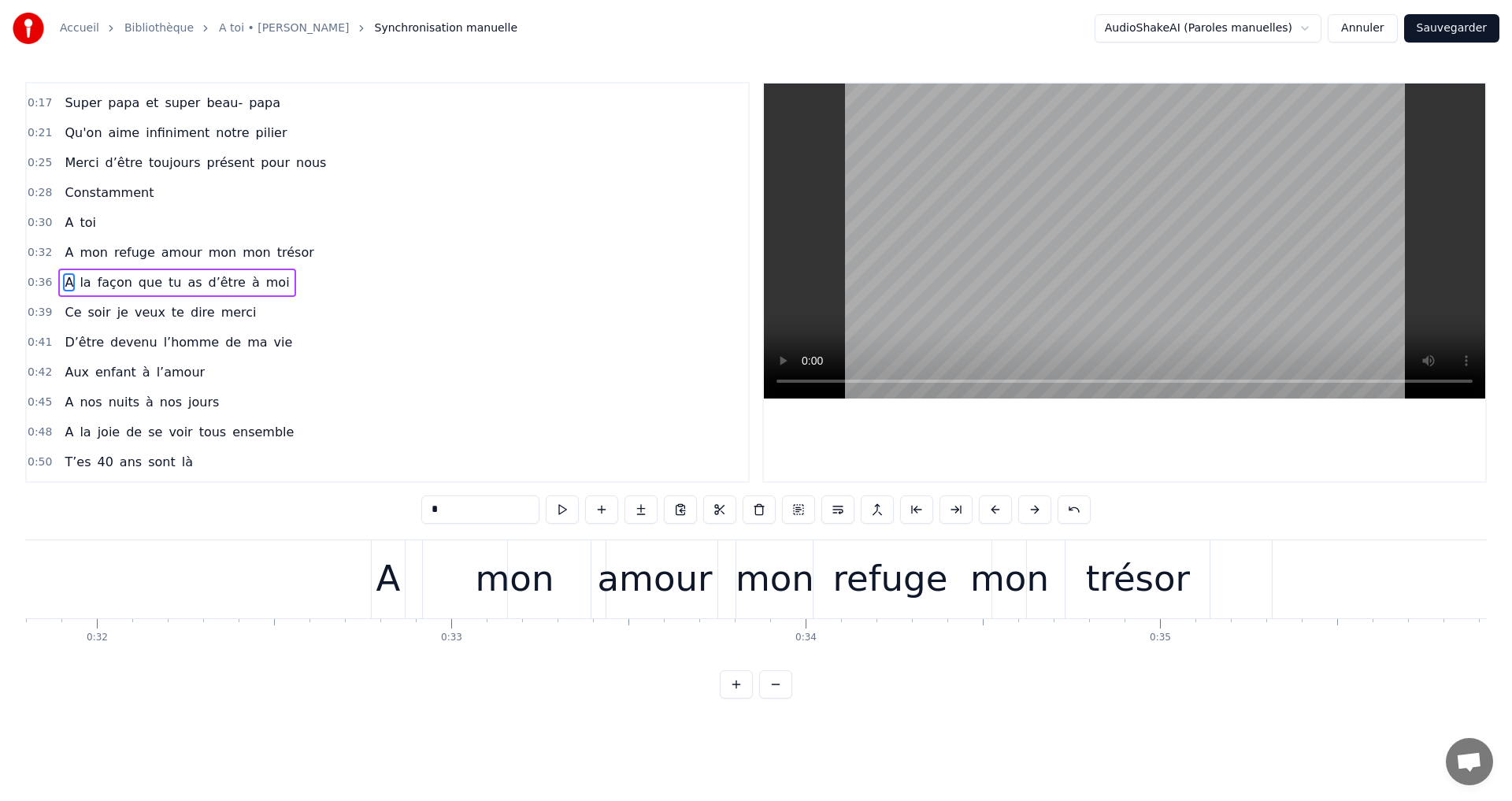
scroll to position [0, 11186]
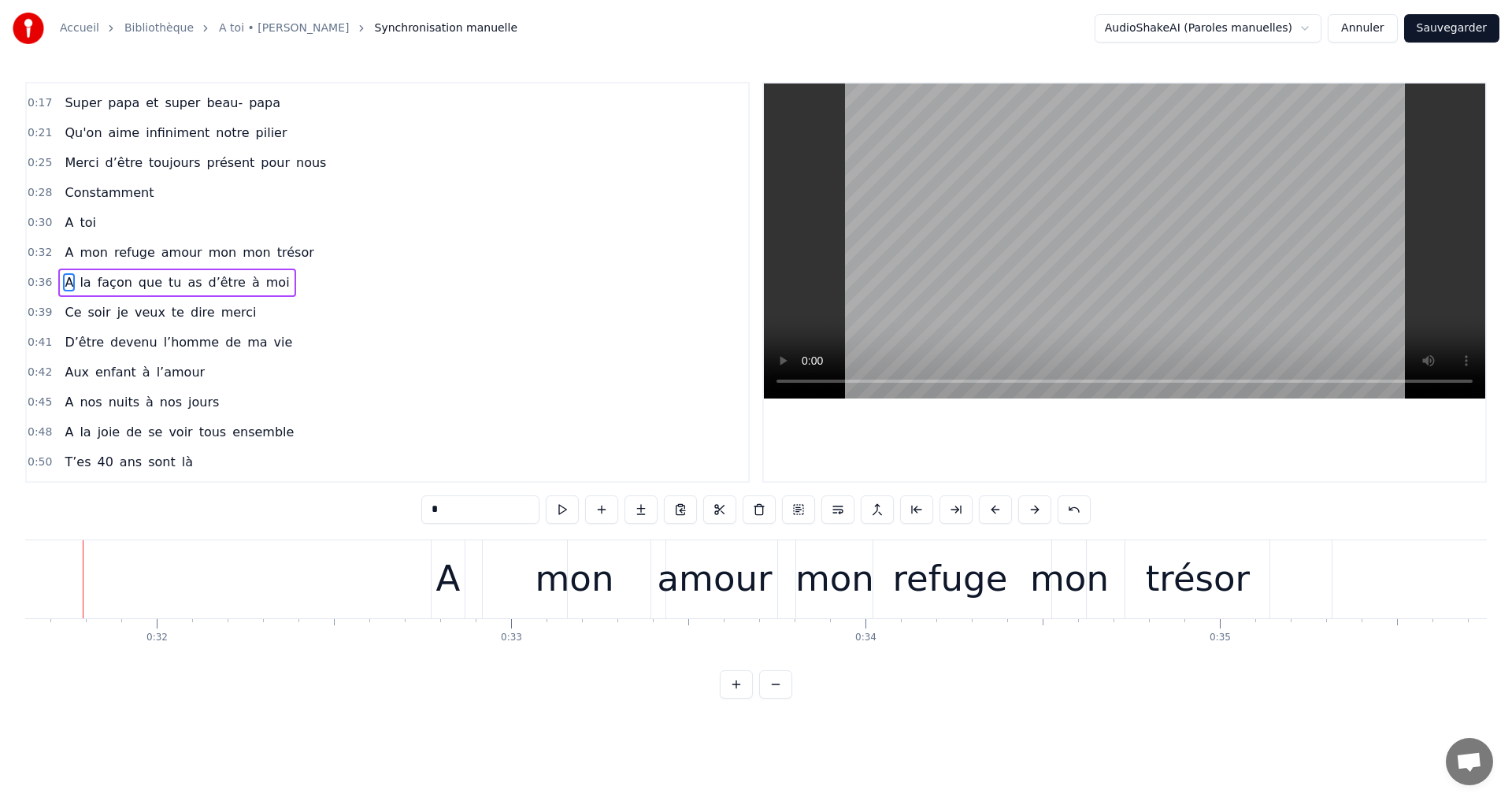
click at [1098, 250] on video at bounding box center [1124, 241] width 721 height 315
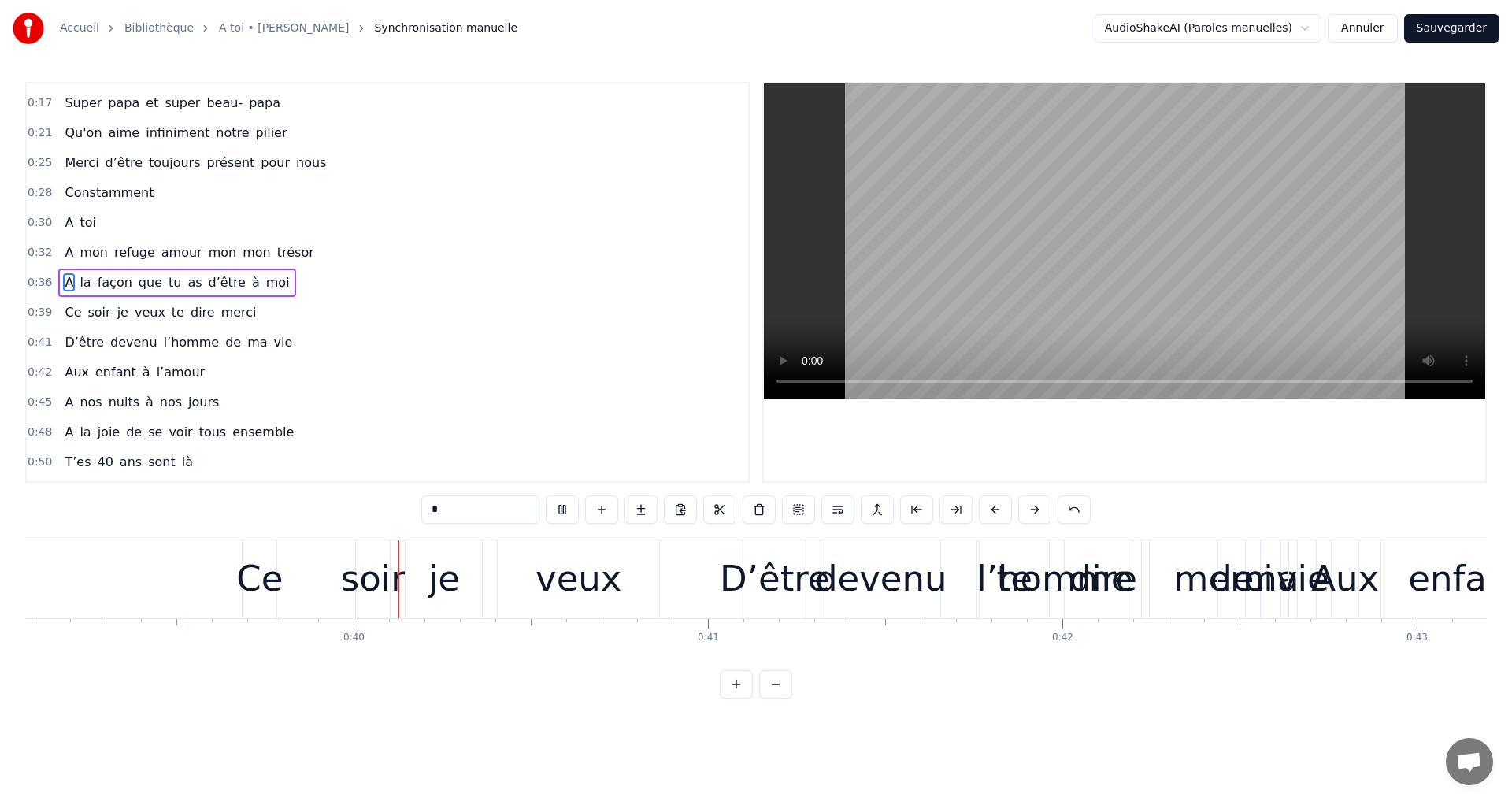
scroll to position [0, 13902]
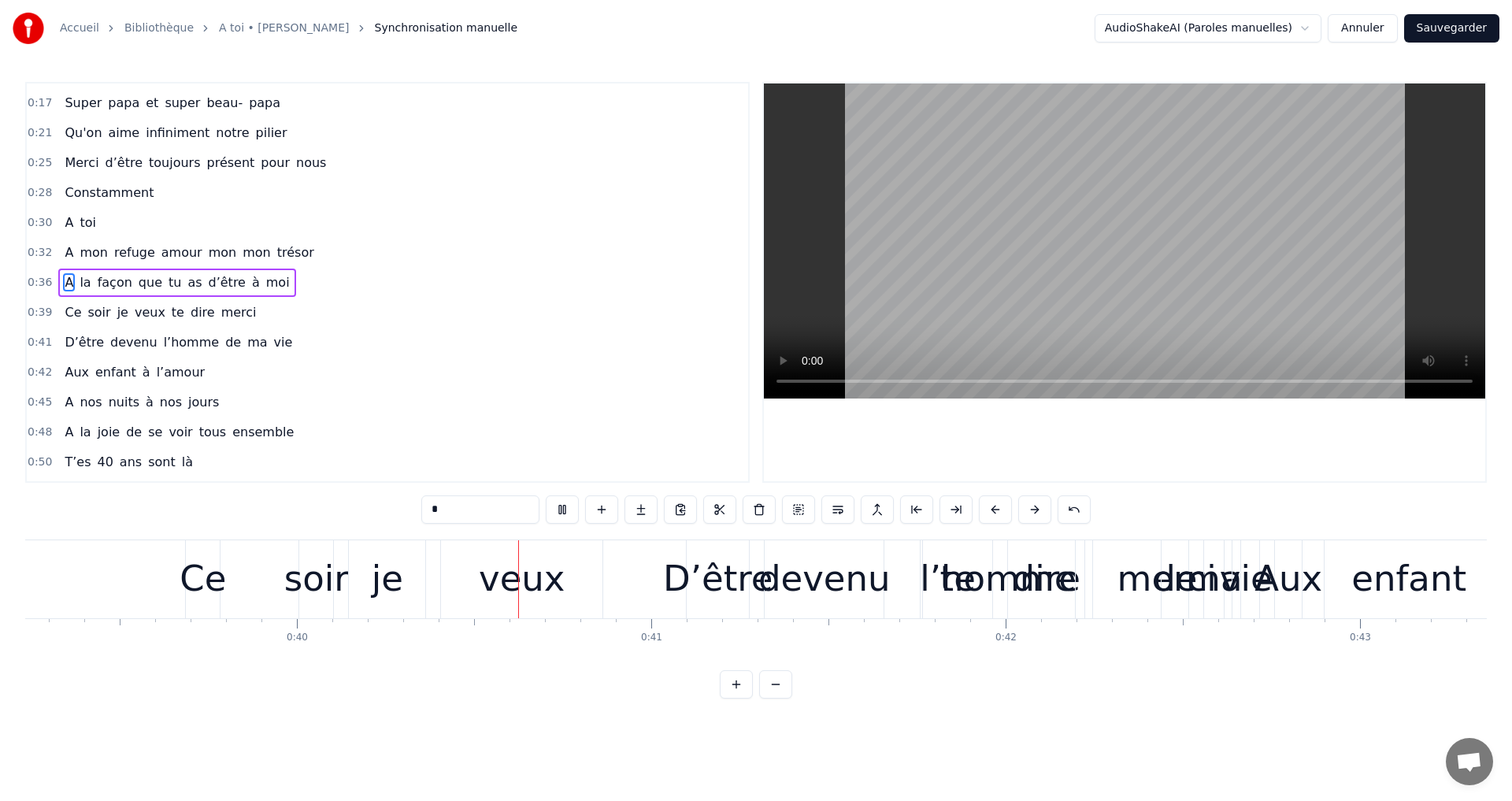
click at [1148, 241] on video at bounding box center [1124, 241] width 721 height 315
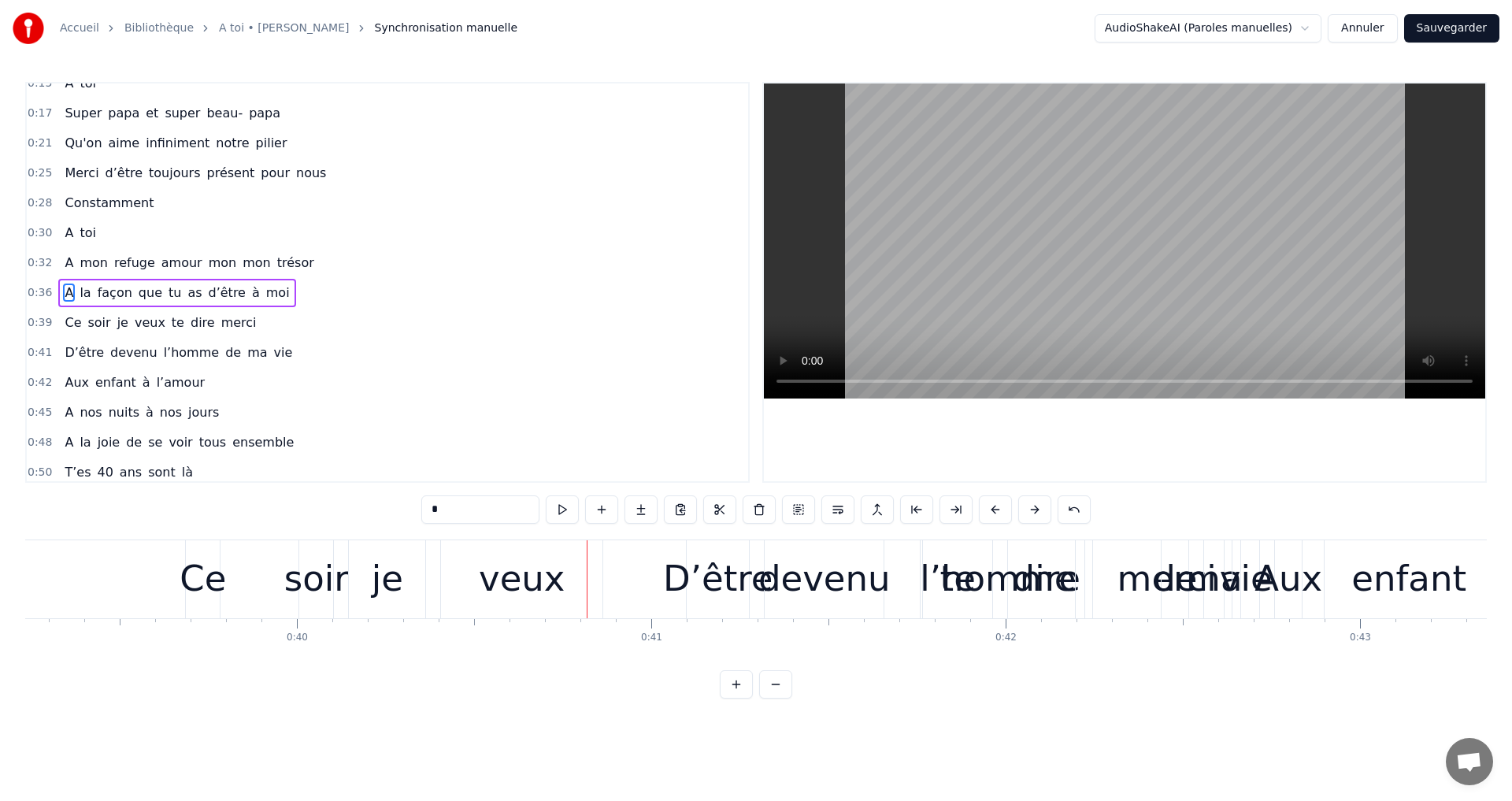
scroll to position [0, 0]
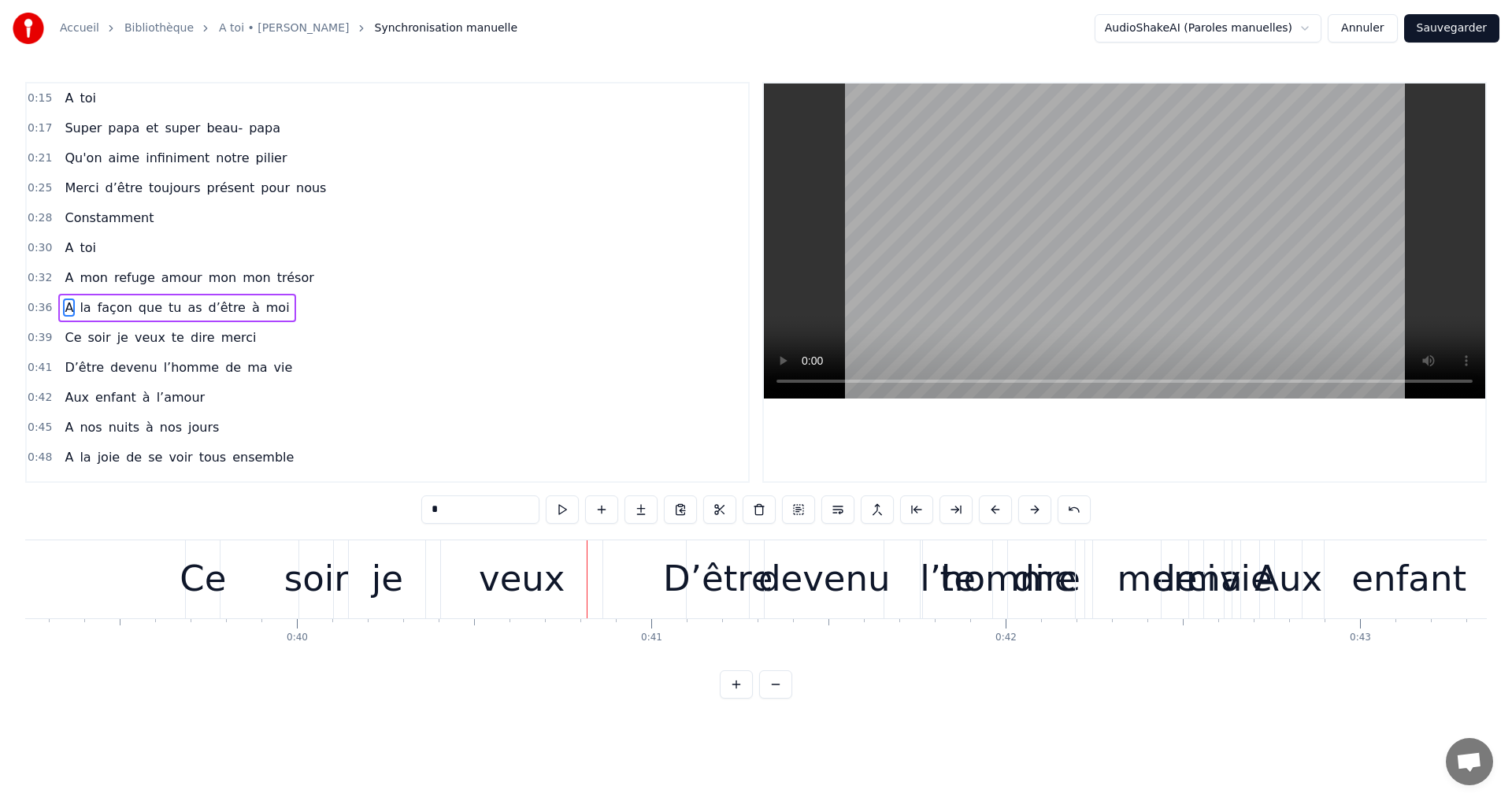
click at [207, 282] on span "mon" at bounding box center [222, 278] width 31 height 18
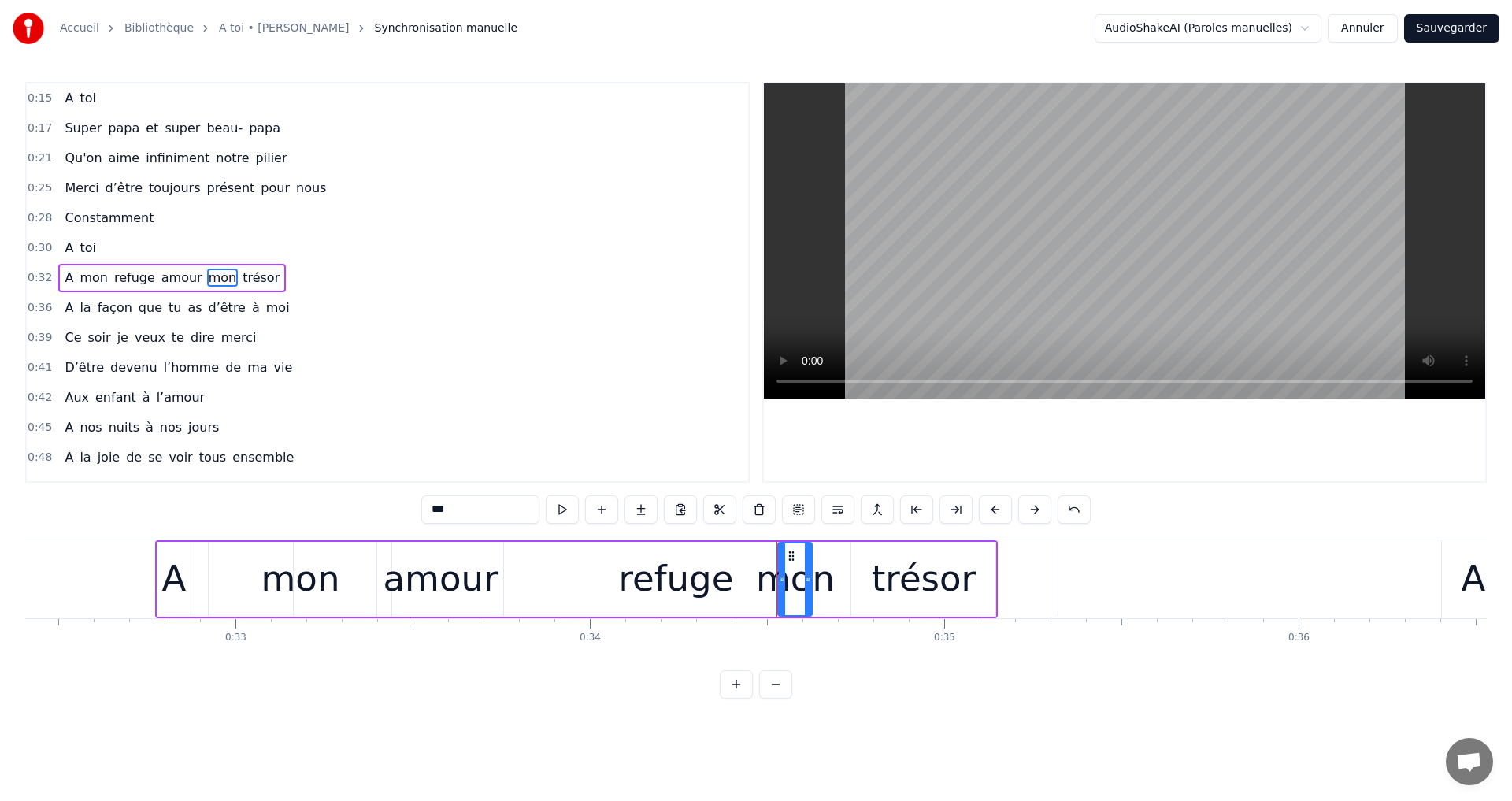
scroll to position [0, 11484]
drag, startPoint x: 785, startPoint y: 551, endPoint x: 552, endPoint y: 554, distance: 233.0
click at [552, 554] on icon at bounding box center [557, 556] width 13 height 13
click at [805, 581] on div "refuge" at bounding box center [675, 579] width 764 height 75
type input "******"
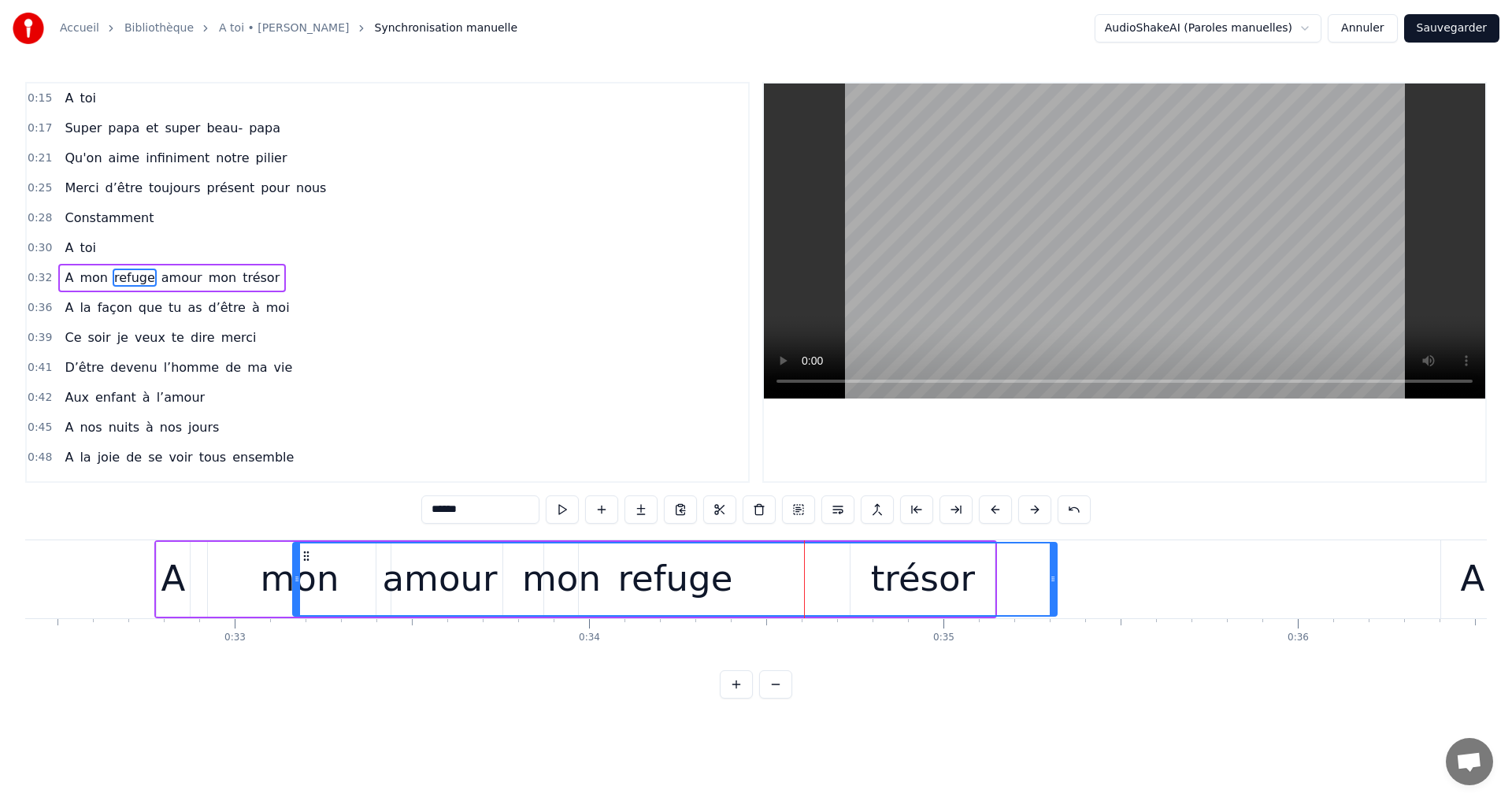
click at [301, 554] on icon at bounding box center [306, 556] width 13 height 13
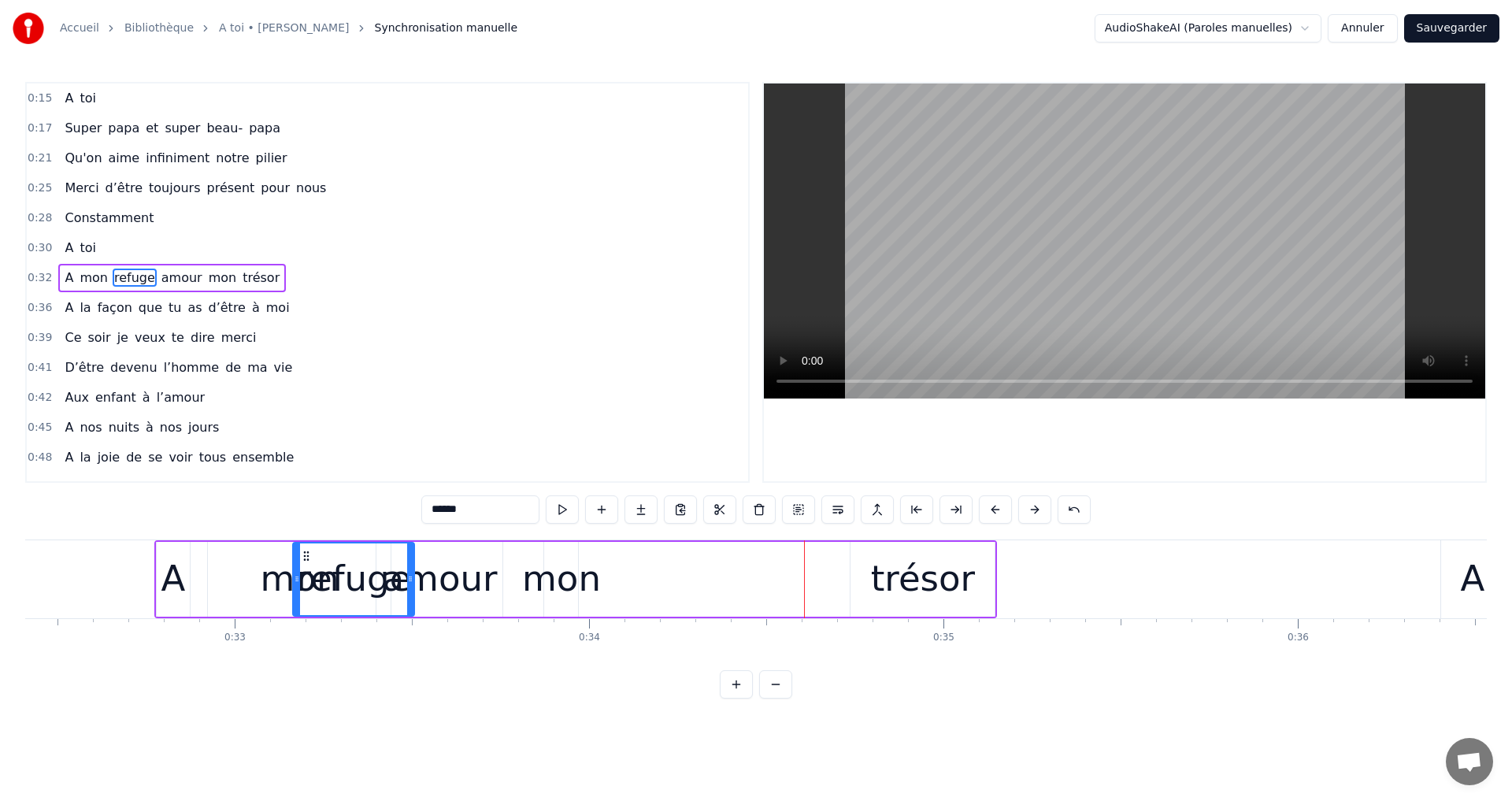
drag, startPoint x: 1049, startPoint y: 582, endPoint x: 388, endPoint y: 593, distance: 661.1
click at [413, 595] on div at bounding box center [411, 579] width 6 height 72
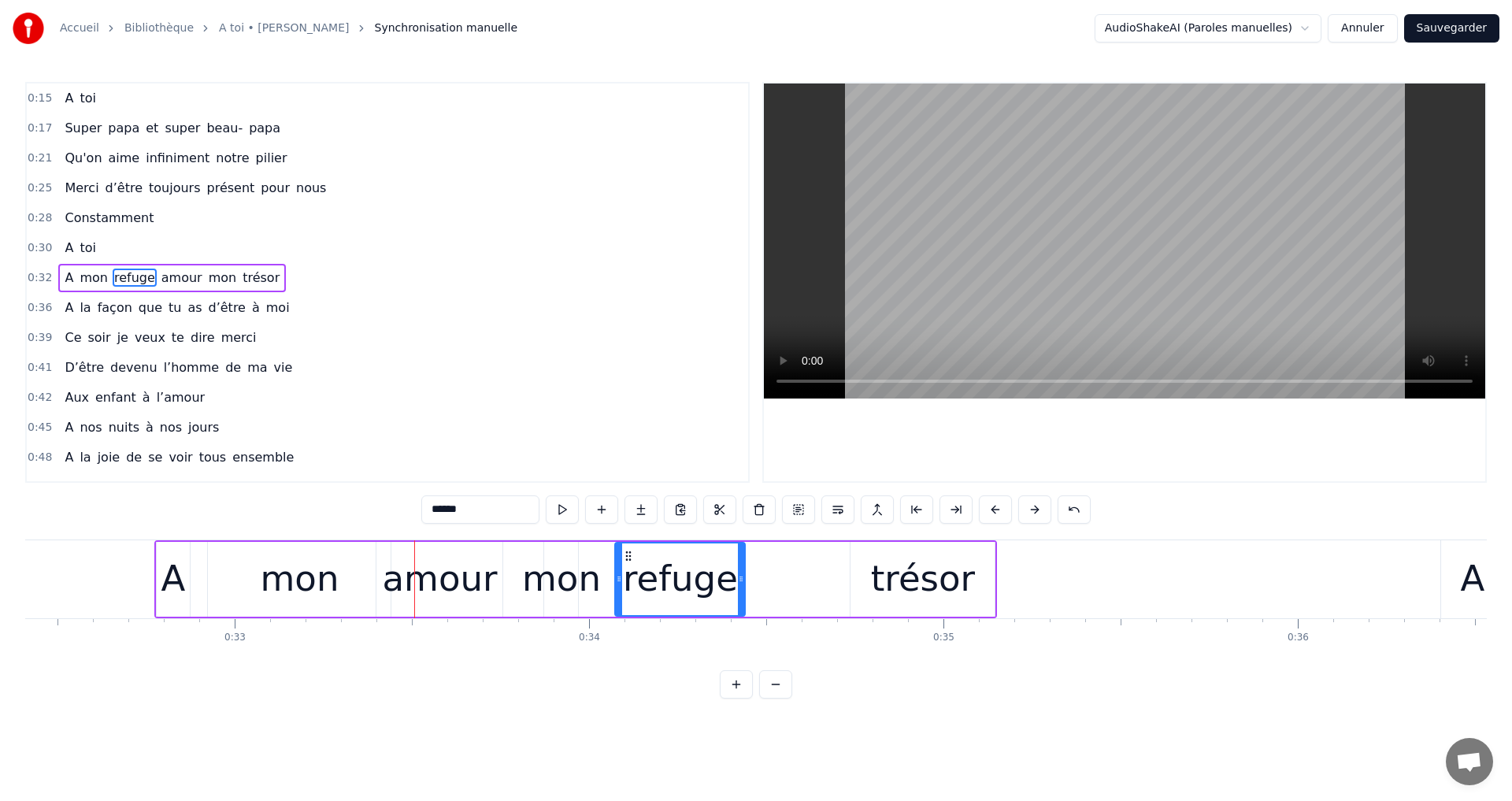
drag, startPoint x: 304, startPoint y: 559, endPoint x: 626, endPoint y: 587, distance: 323.2
drag, startPoint x: 793, startPoint y: 584, endPoint x: 786, endPoint y: 580, distance: 8.1
click at [786, 580] on div "A mon amour mon refuge trésor" at bounding box center [577, 579] width 844 height 78
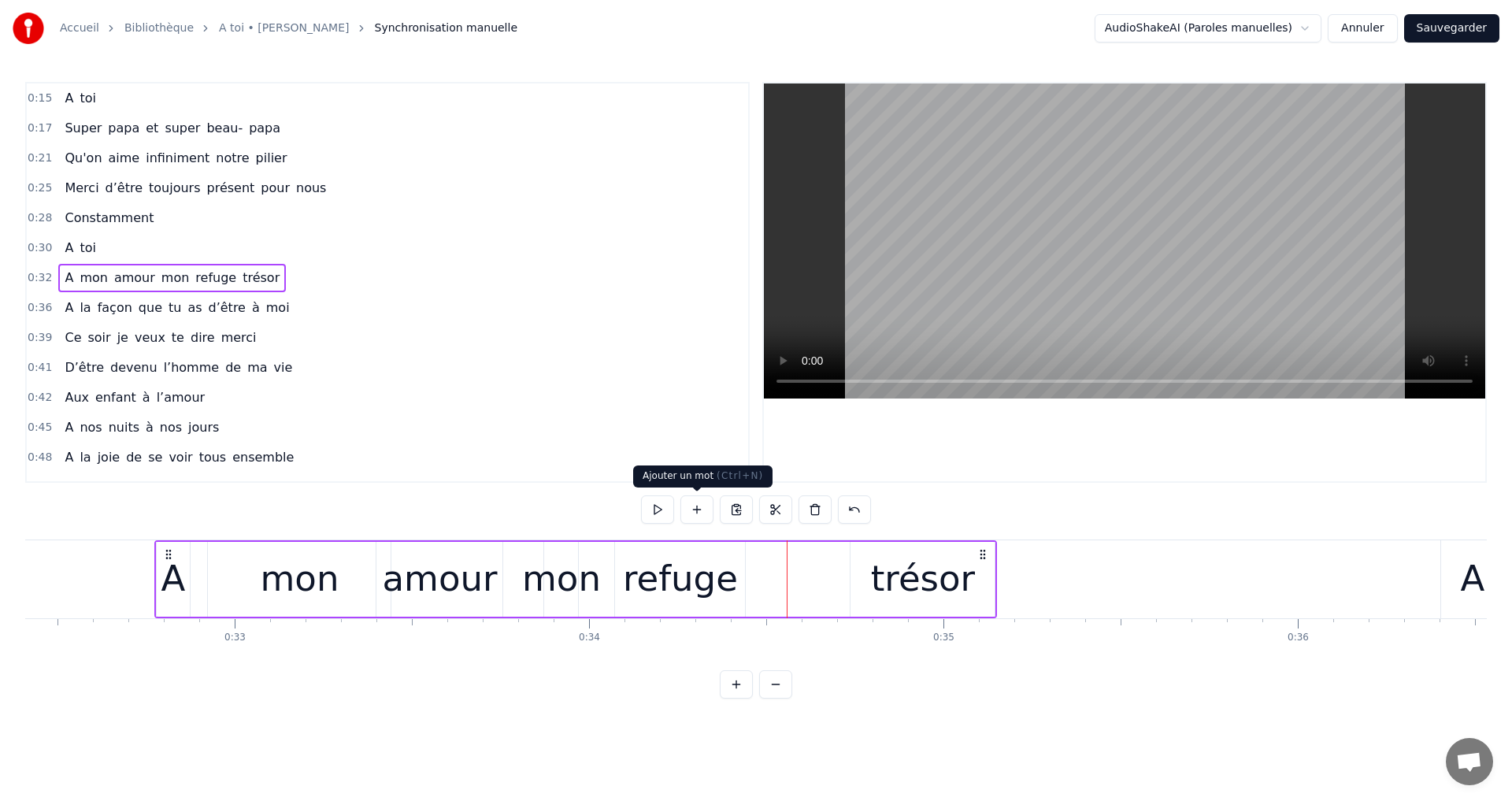
click at [697, 507] on button at bounding box center [696, 510] width 33 height 29
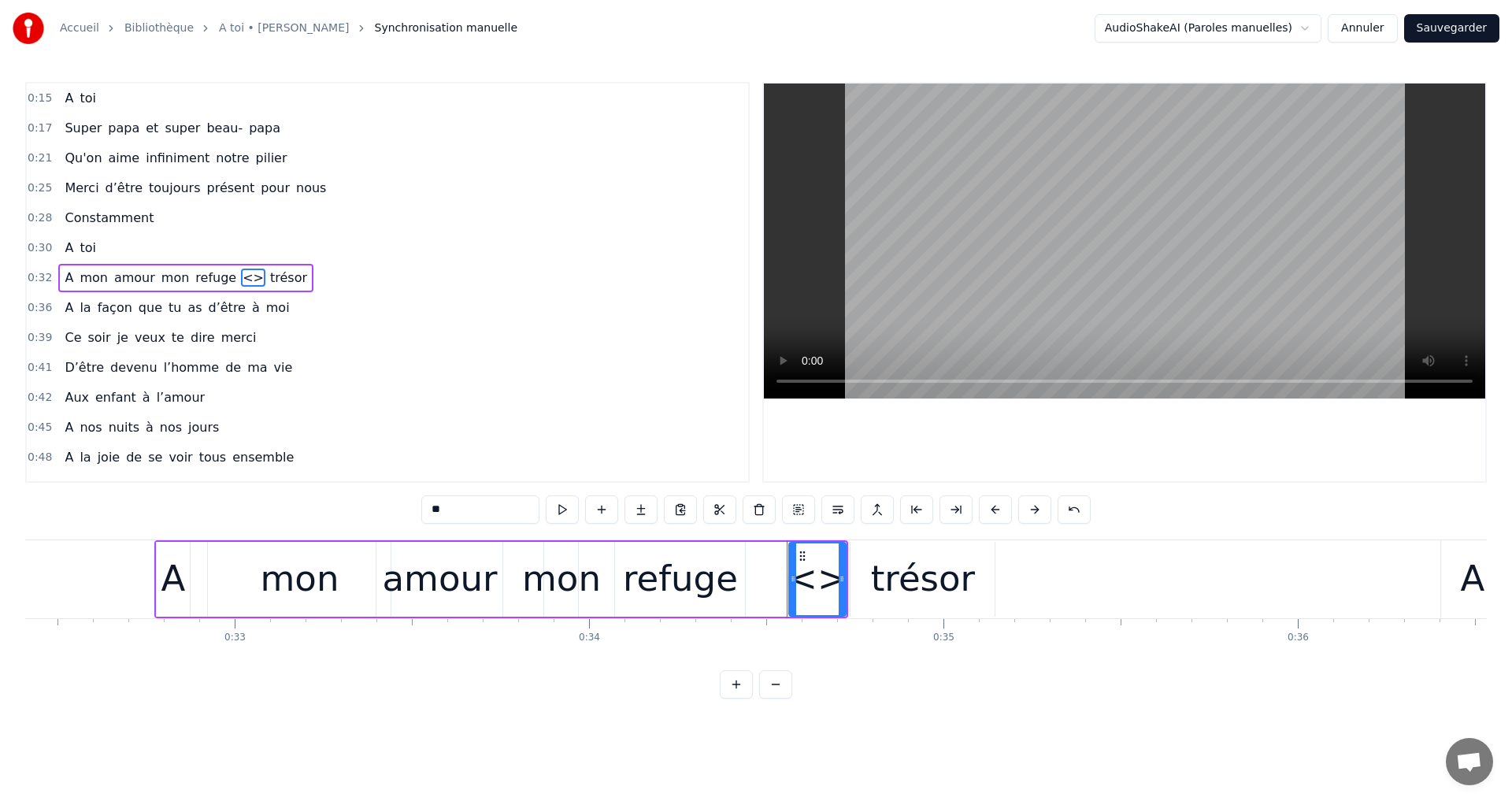
click at [822, 582] on div "<>" at bounding box center [817, 578] width 59 height 53
click at [611, 507] on button at bounding box center [601, 510] width 33 height 29
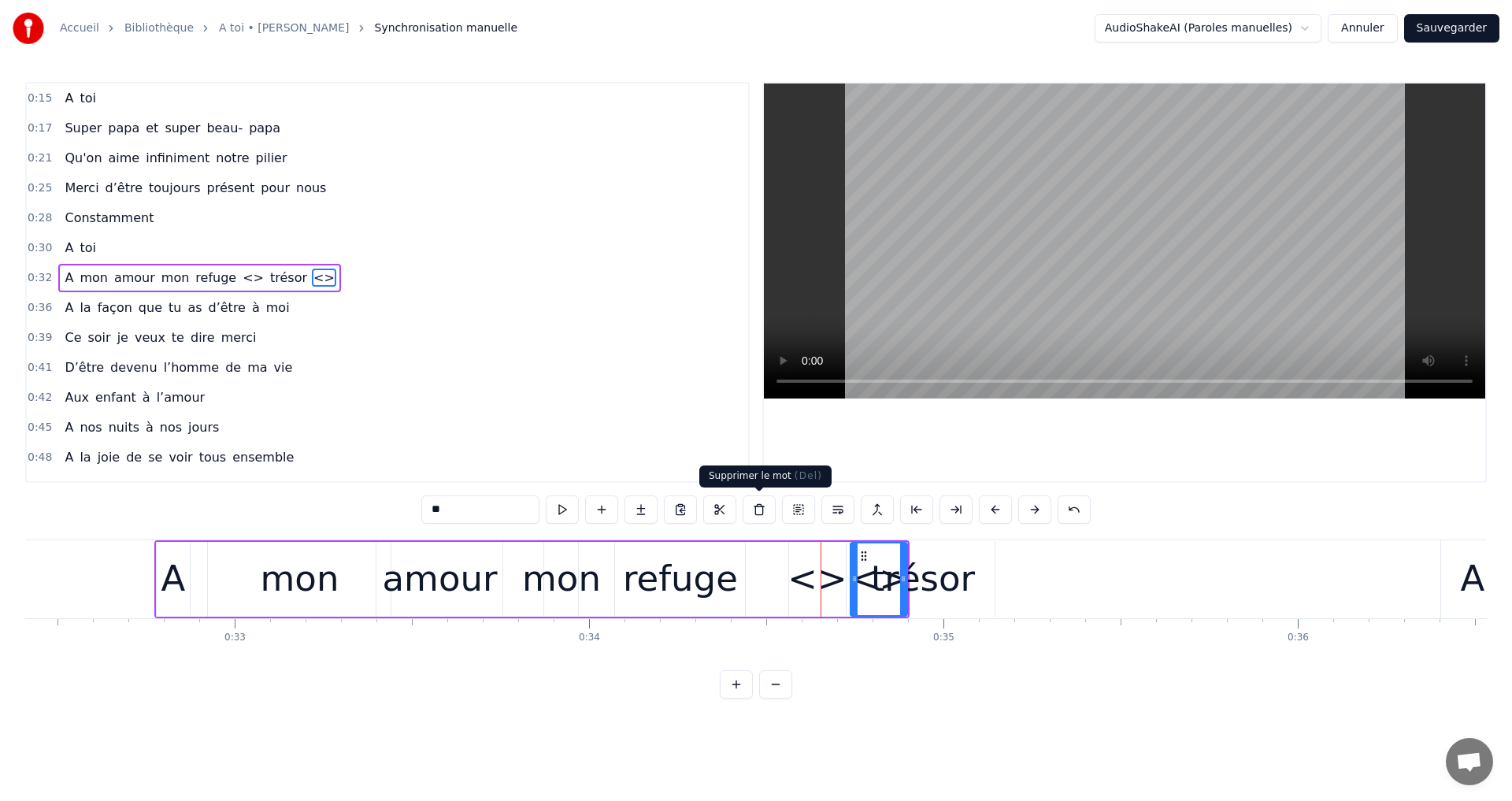
click at [761, 511] on button at bounding box center [758, 510] width 33 height 29
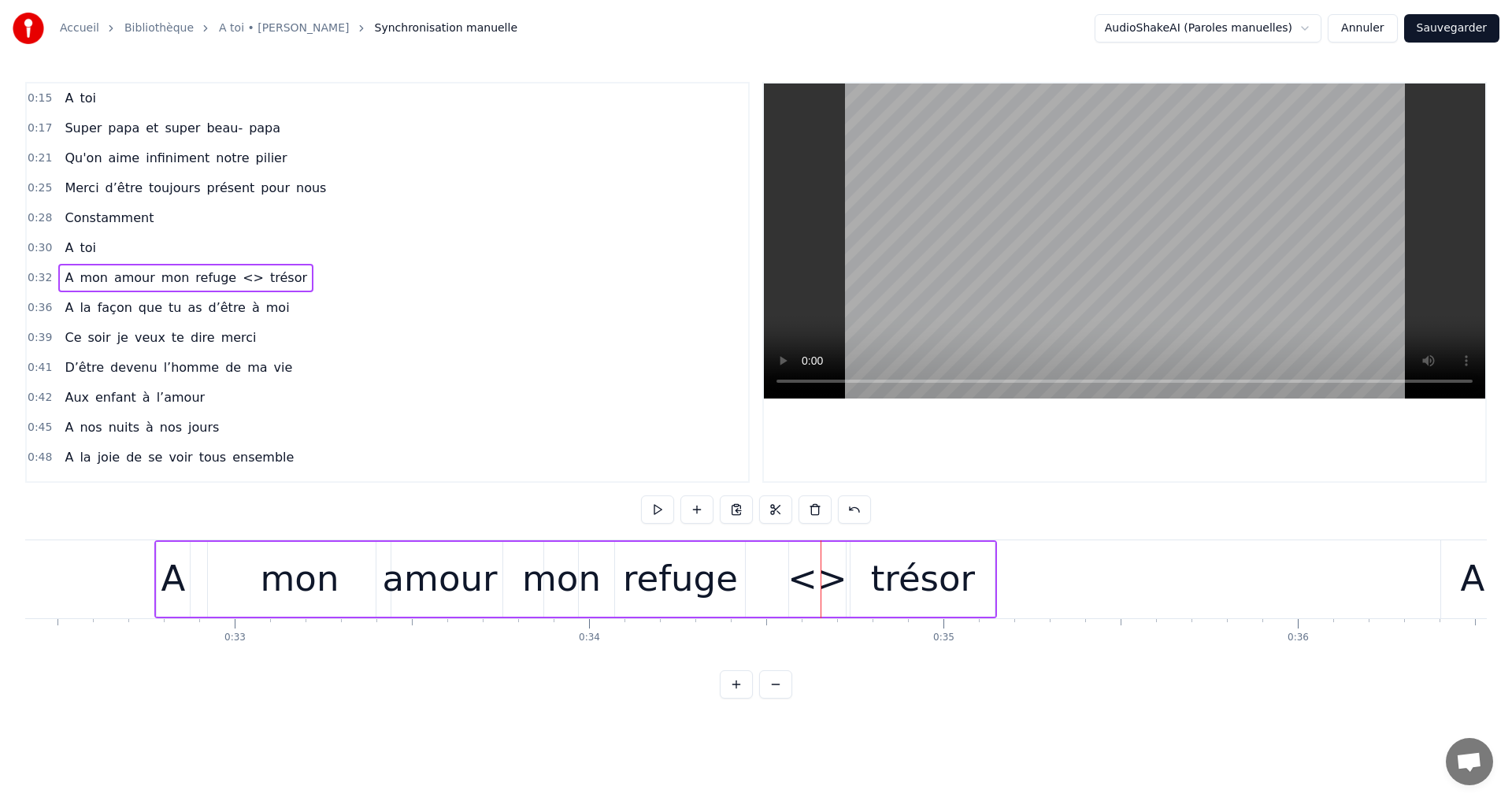
click at [817, 587] on div "<>" at bounding box center [817, 578] width 59 height 53
click at [828, 563] on div "<>" at bounding box center [817, 578] width 59 height 53
click at [809, 582] on div "<>" at bounding box center [817, 578] width 59 height 53
click at [820, 573] on div "<>" at bounding box center [817, 578] width 59 height 53
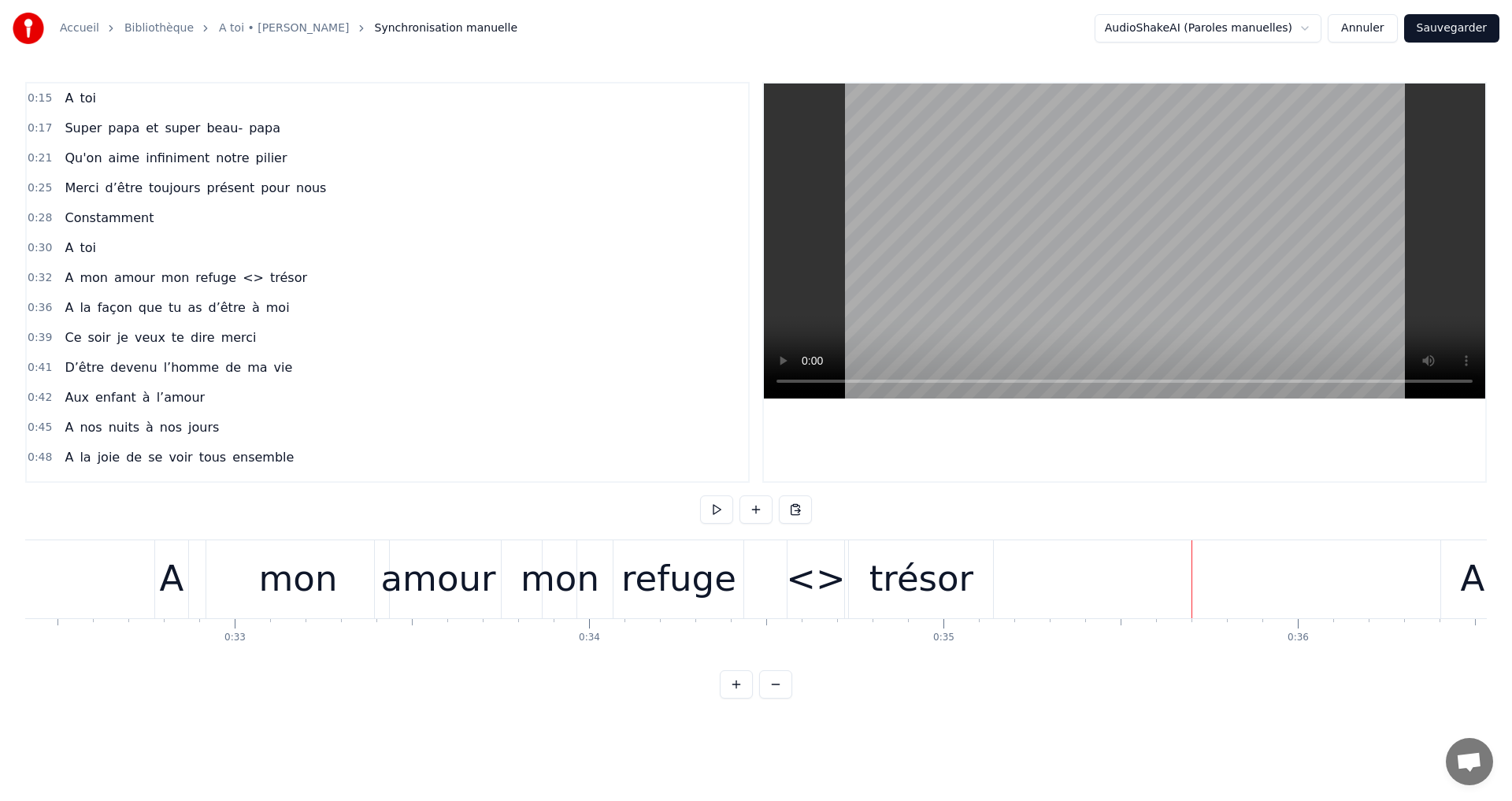
click at [821, 574] on div "<>" at bounding box center [815, 578] width 59 height 53
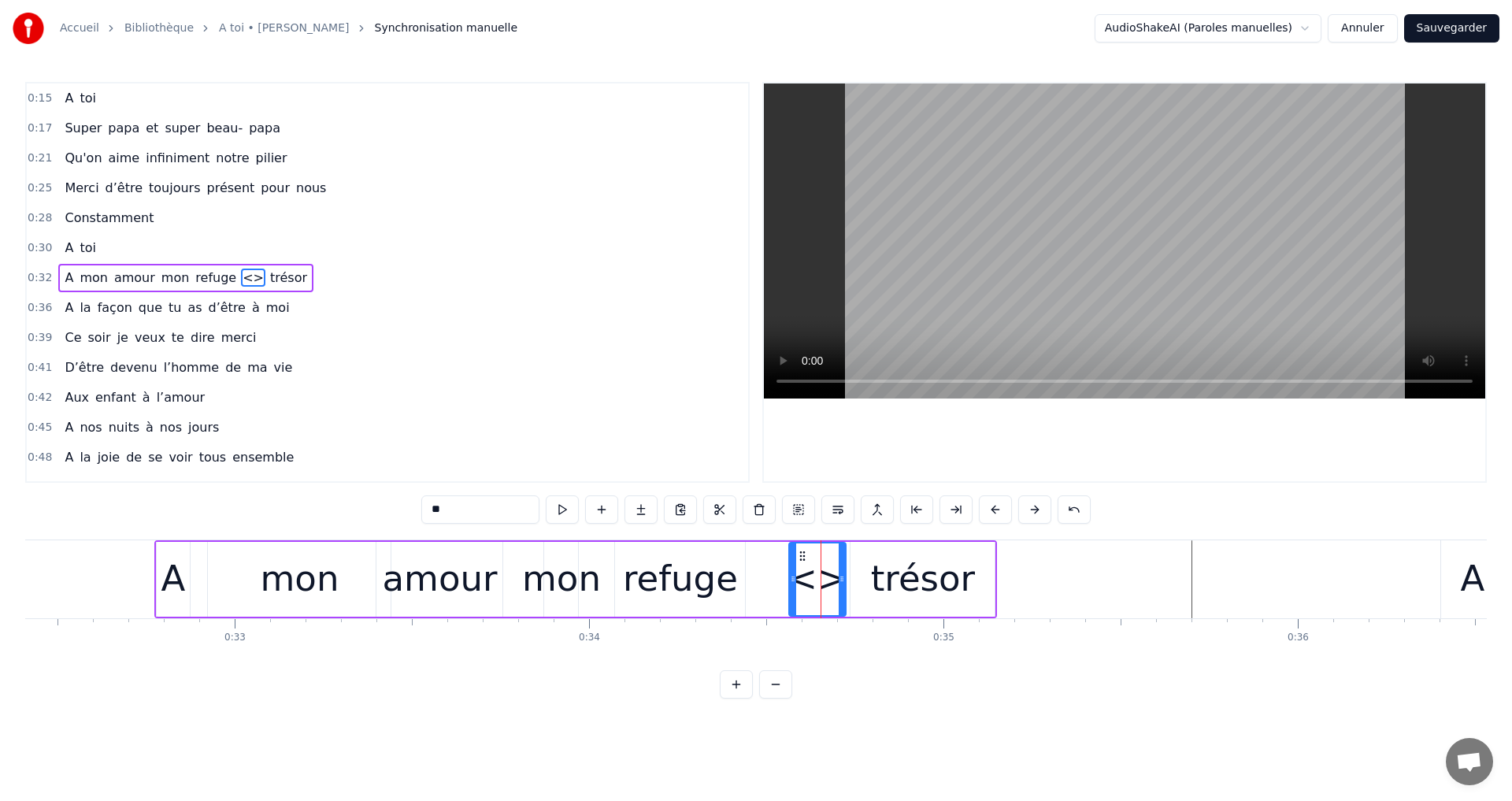
type input "******"
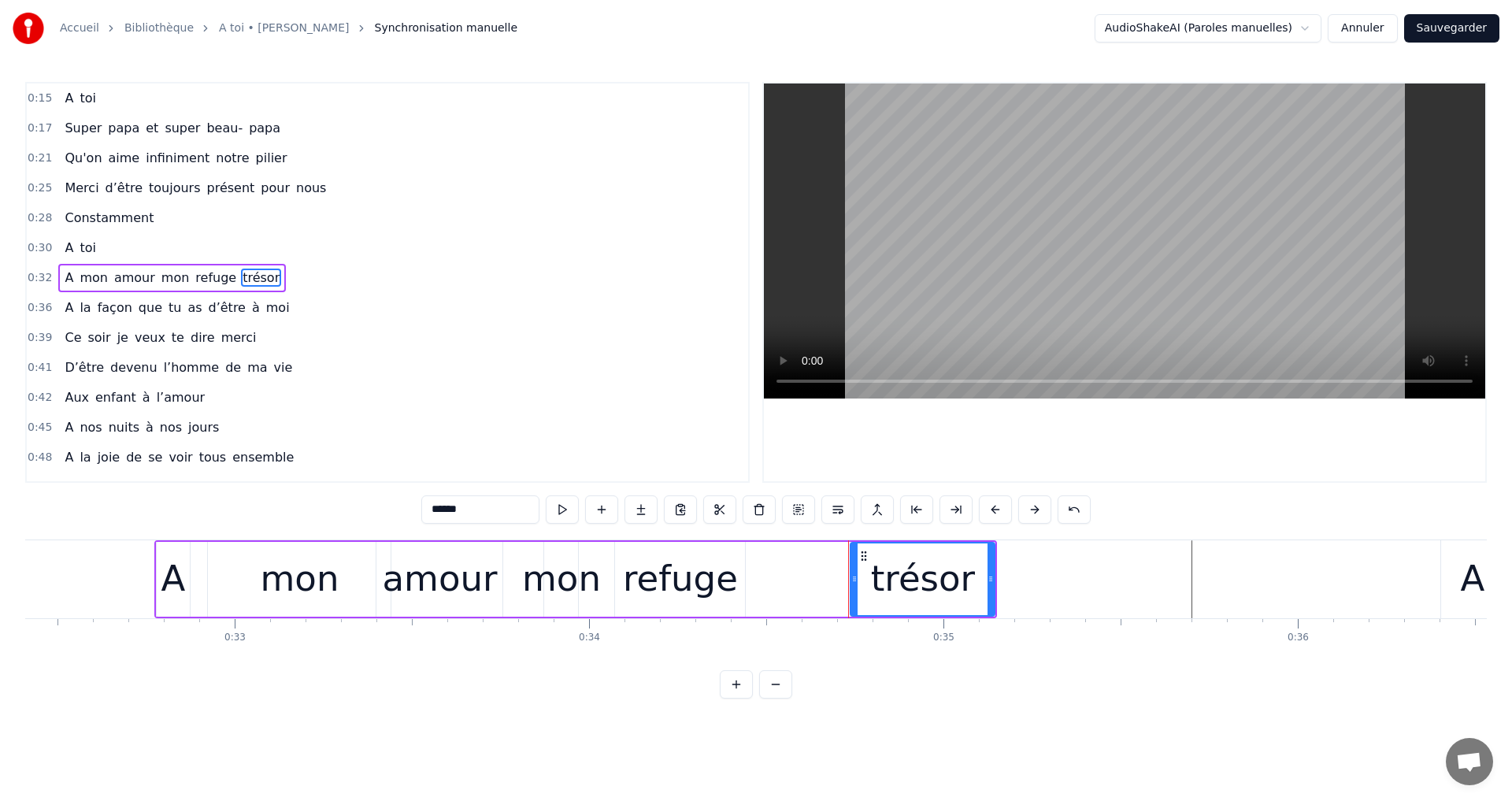
click at [798, 573] on div "A mon amour mon refuge trésor" at bounding box center [577, 579] width 844 height 78
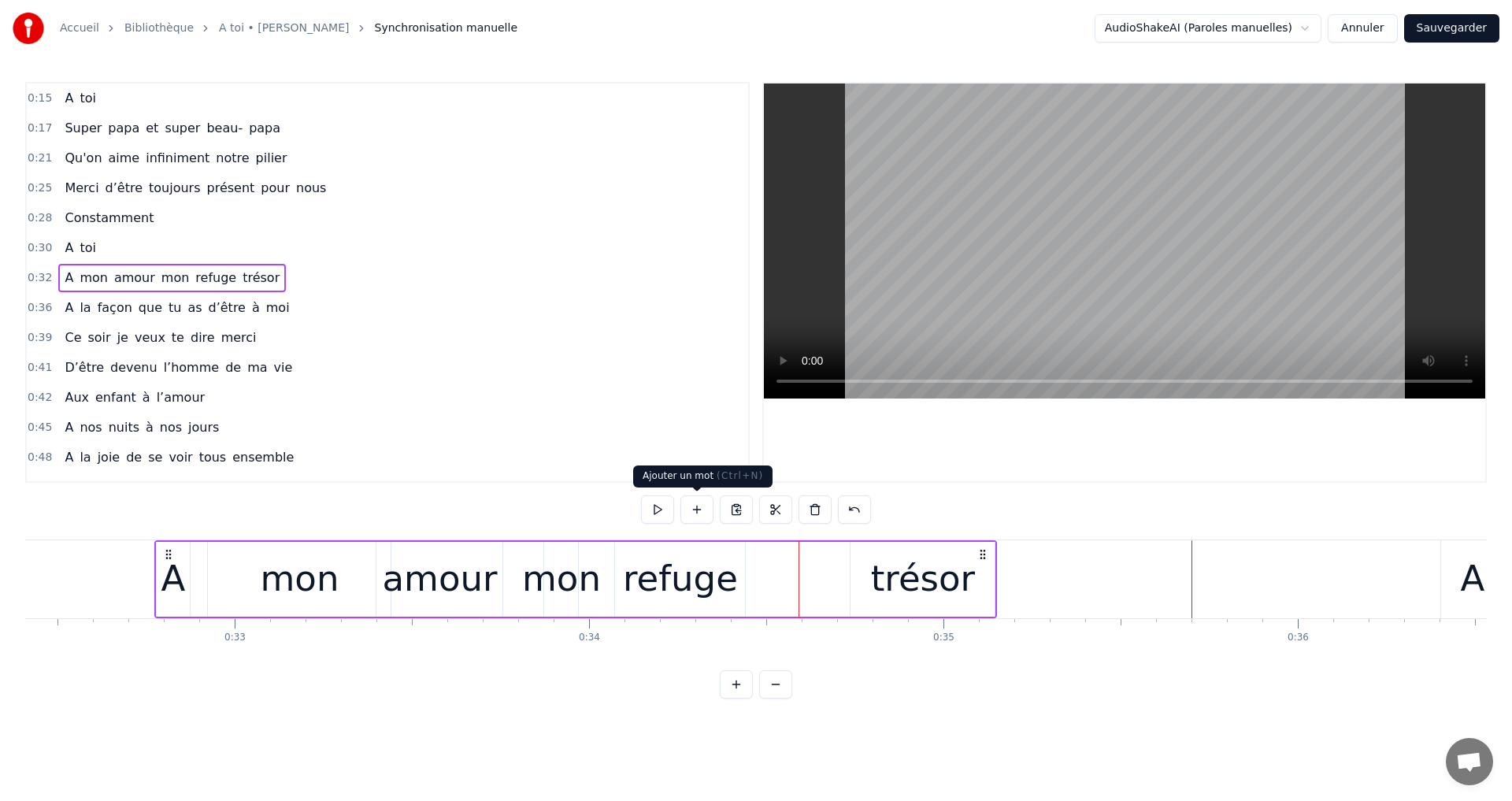
click at [694, 515] on button at bounding box center [696, 510] width 33 height 29
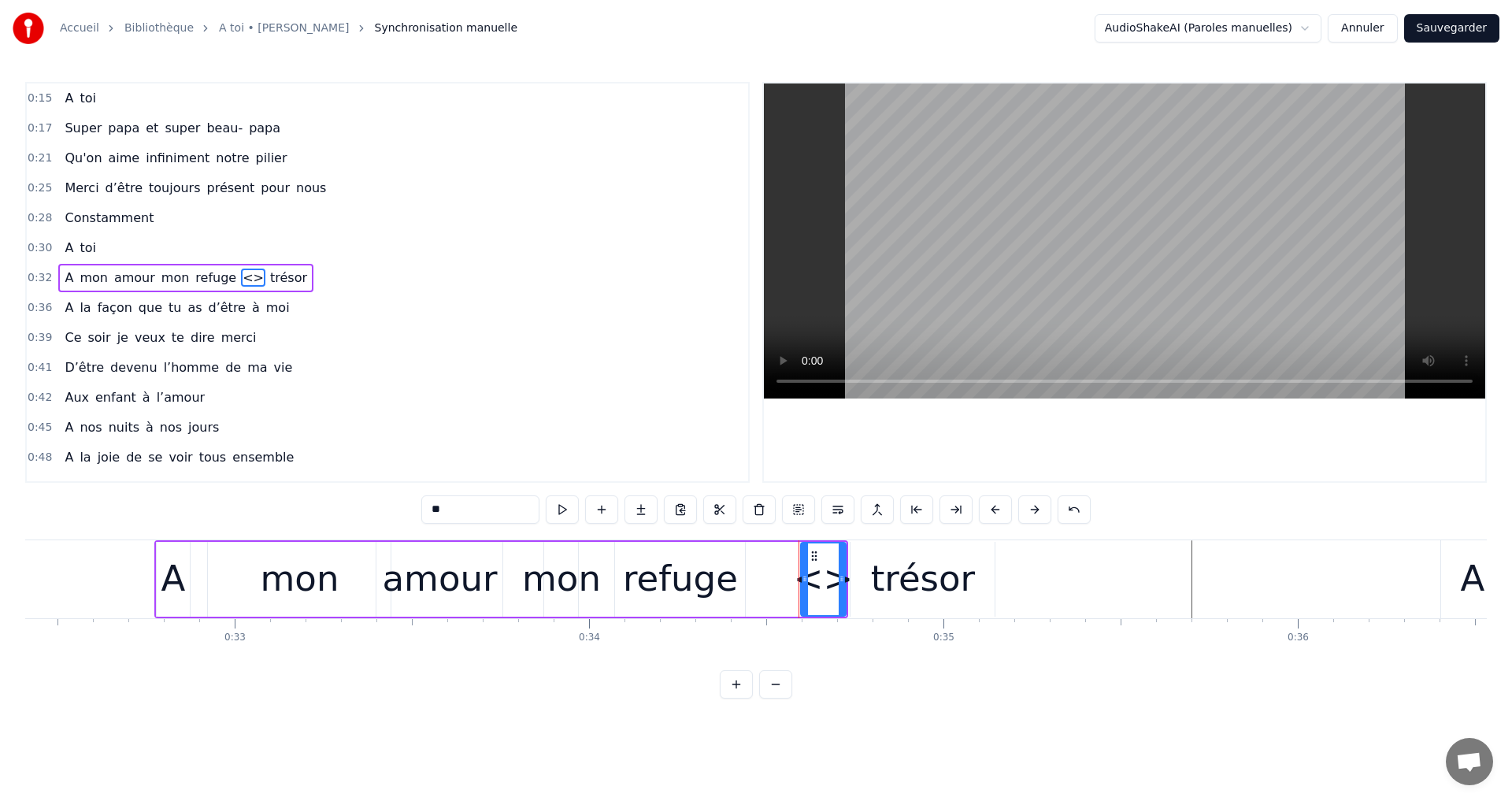
click at [846, 579] on div "<>" at bounding box center [823, 578] width 59 height 53
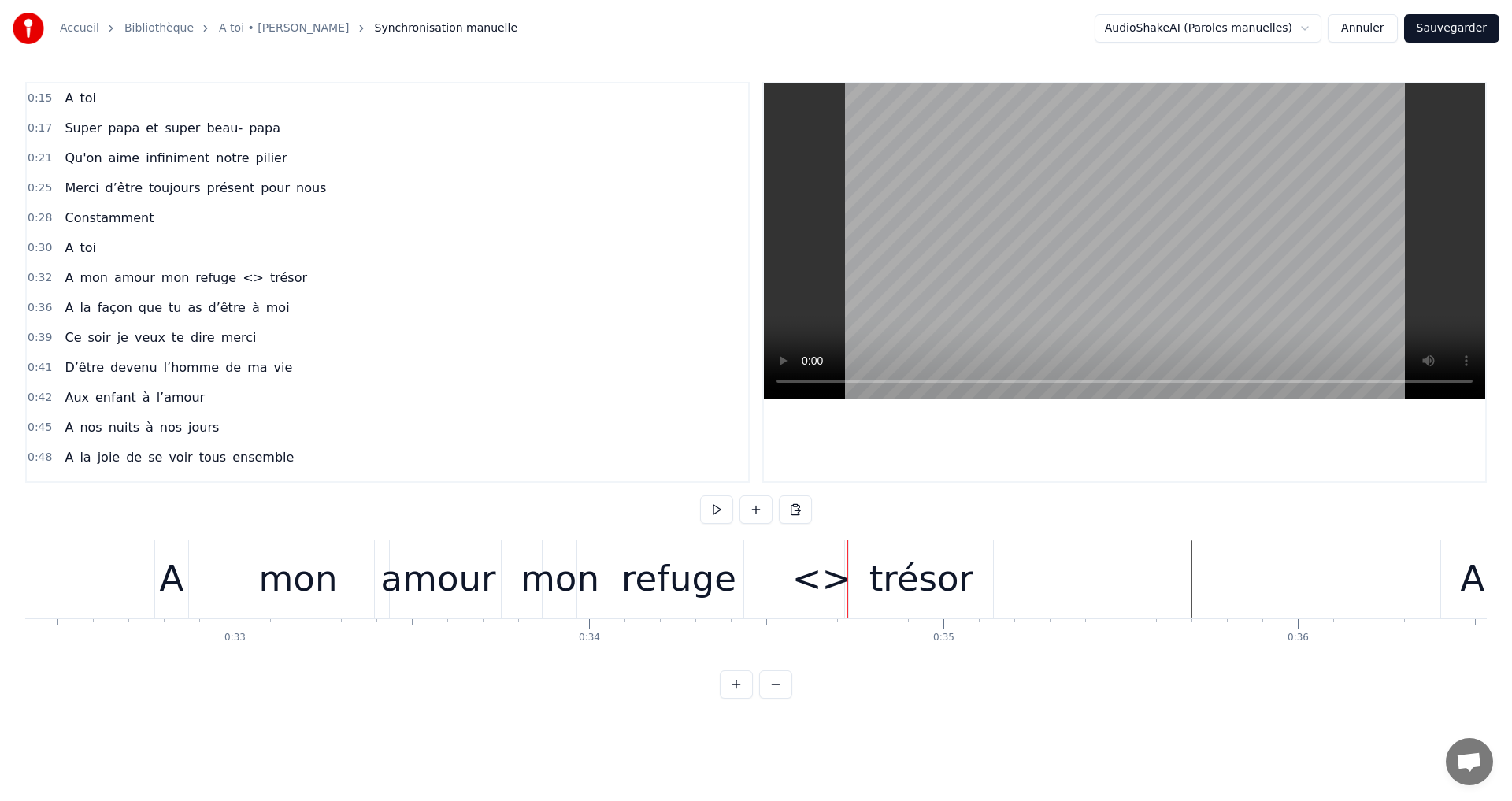
click at [837, 580] on div "<>" at bounding box center [821, 578] width 59 height 53
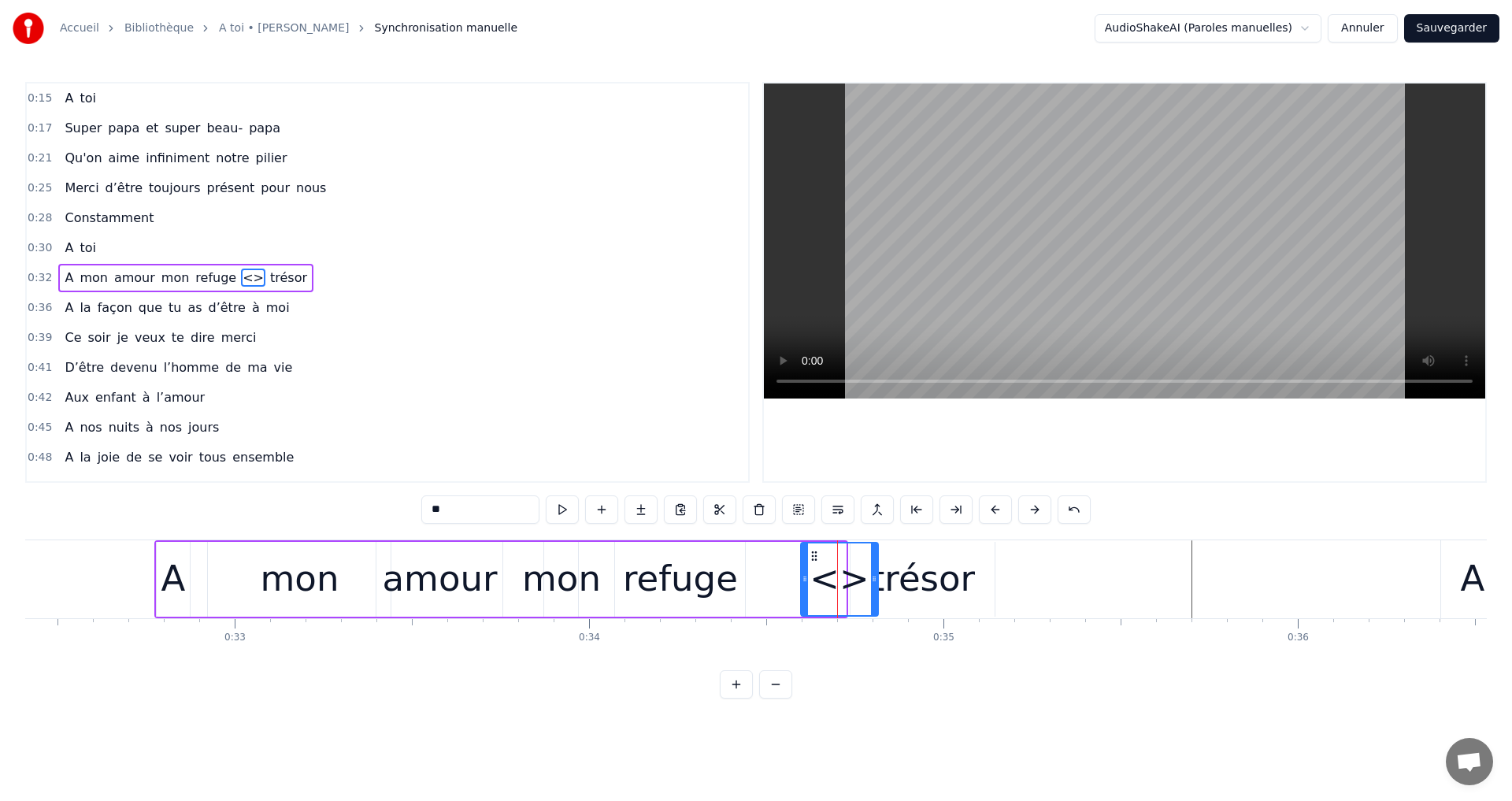
drag, startPoint x: 841, startPoint y: 578, endPoint x: 872, endPoint y: 580, distance: 31.1
click at [872, 580] on icon at bounding box center [874, 579] width 6 height 13
click at [838, 582] on div "<>" at bounding box center [839, 578] width 59 height 53
type input "******"
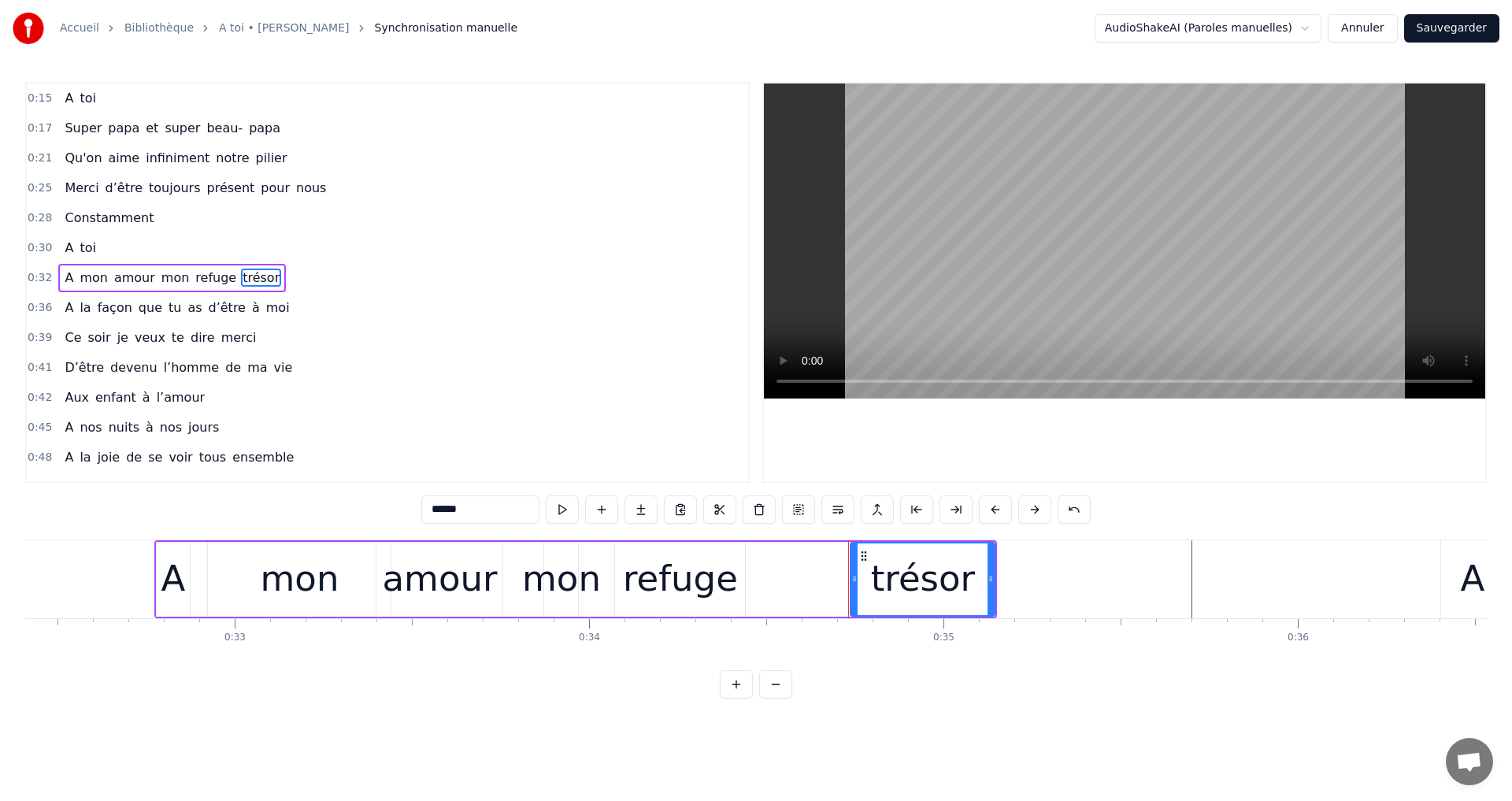
click at [790, 582] on div "A mon amour mon refuge trésor" at bounding box center [577, 579] width 844 height 78
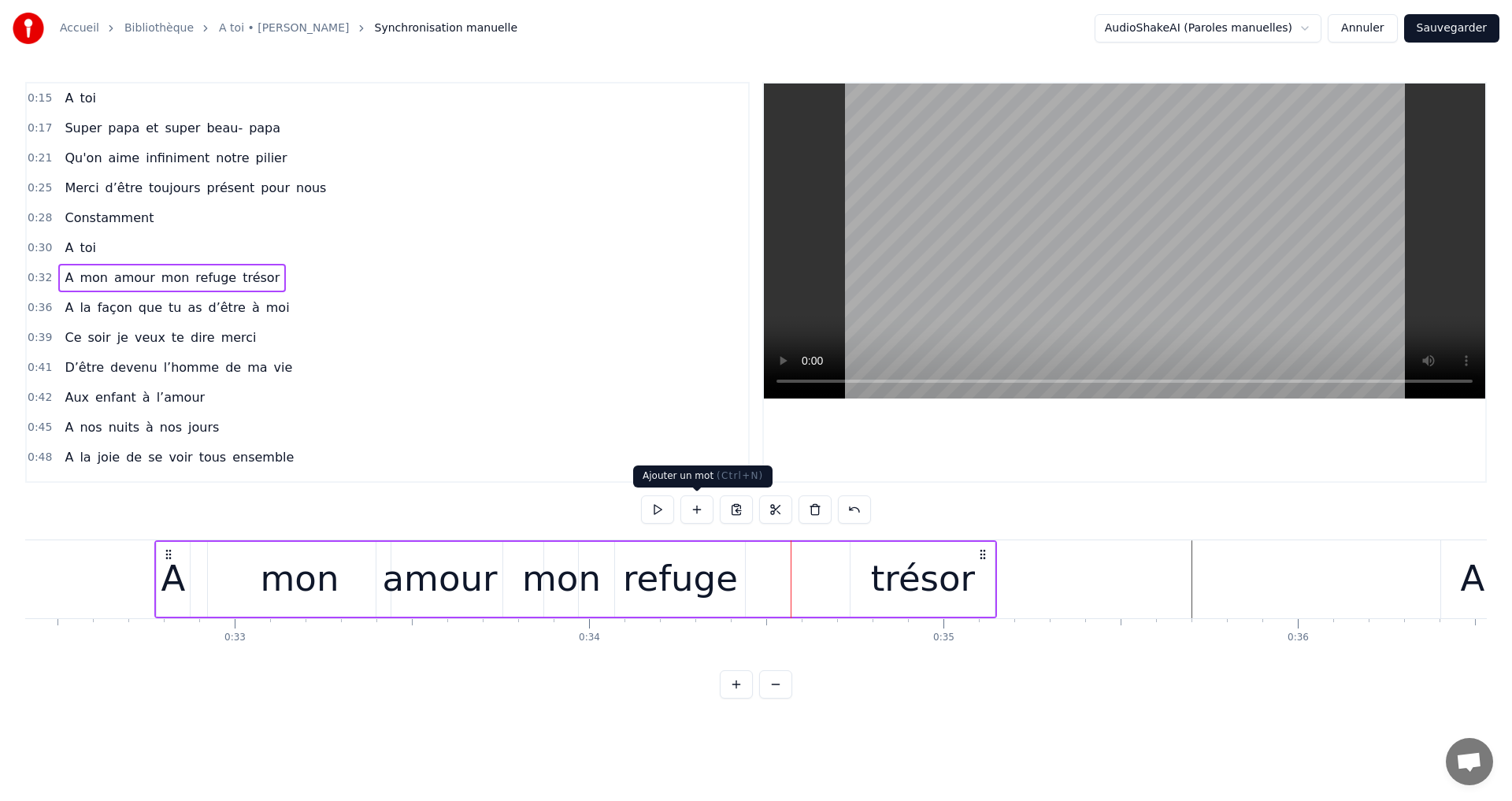
click at [703, 510] on button at bounding box center [696, 510] width 33 height 29
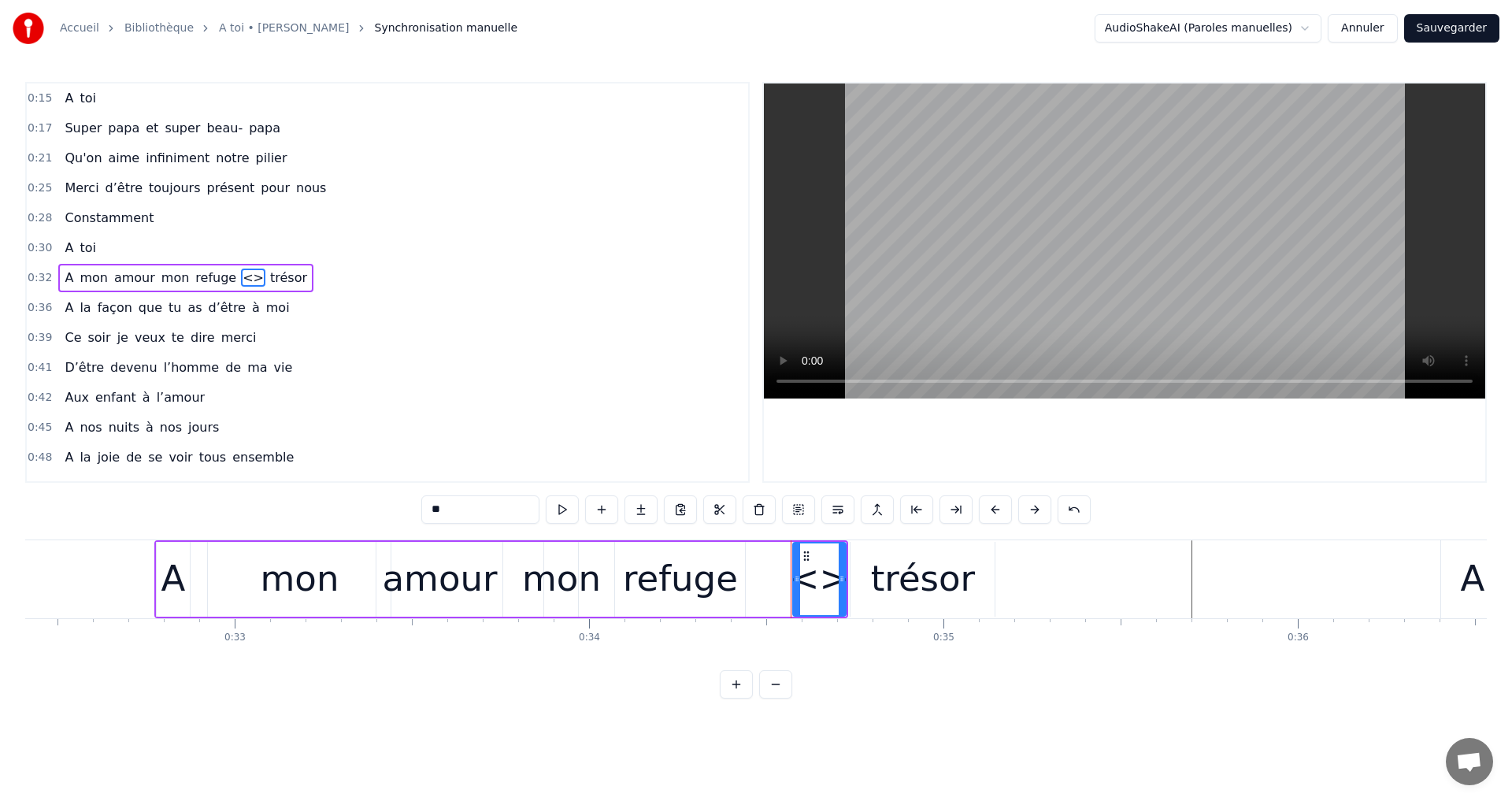
click at [1073, 509] on button at bounding box center [1073, 510] width 33 height 29
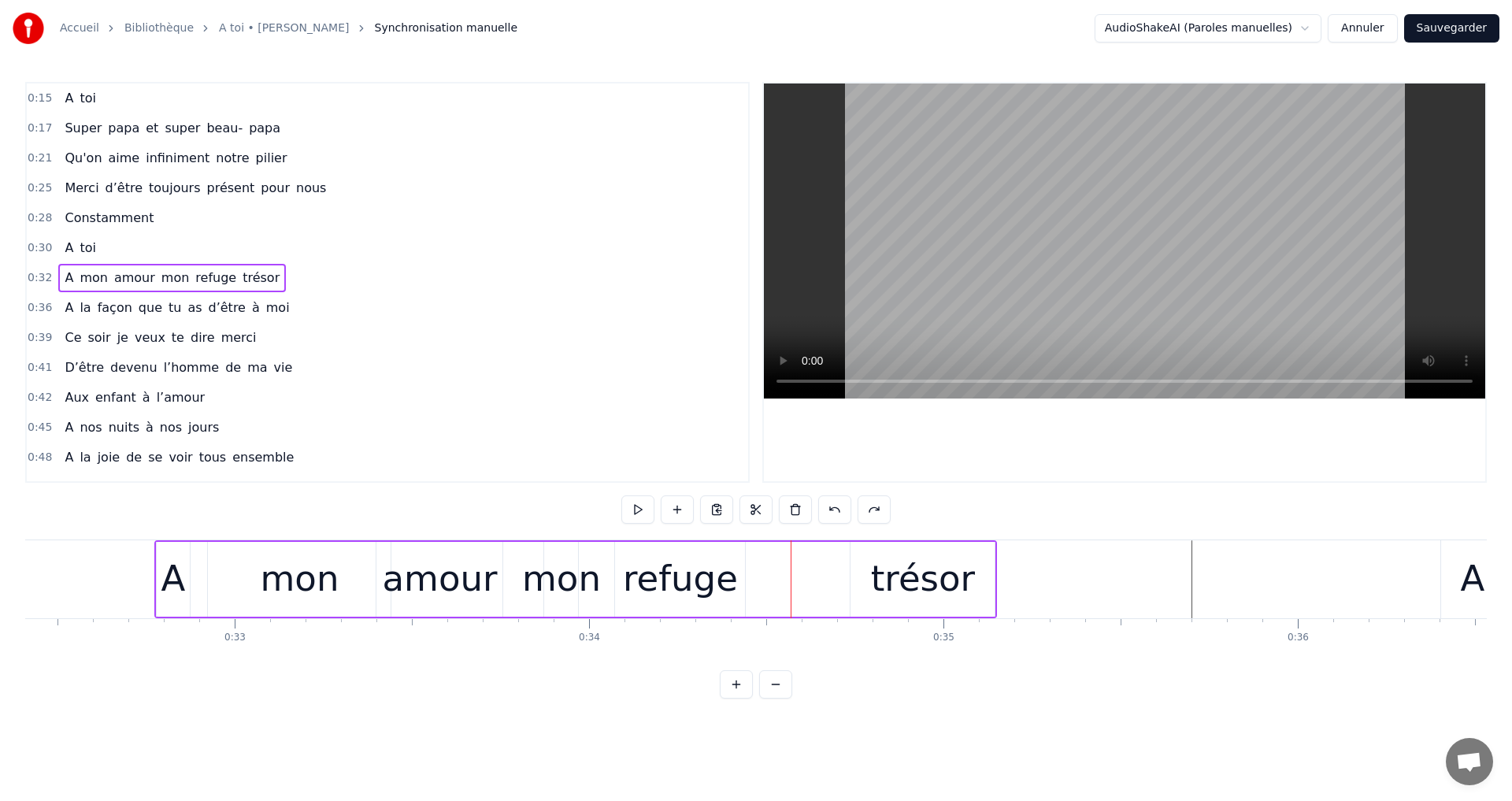
click at [1073, 509] on div "0:15 A toi 0:17 Super papa et super beau- papa 0:21 Qu'on aime infiniment notre…" at bounding box center [756, 390] width 1462 height 617
click at [825, 519] on button at bounding box center [834, 510] width 33 height 29
click at [832, 517] on button at bounding box center [834, 510] width 33 height 29
click at [837, 516] on button at bounding box center [834, 510] width 33 height 29
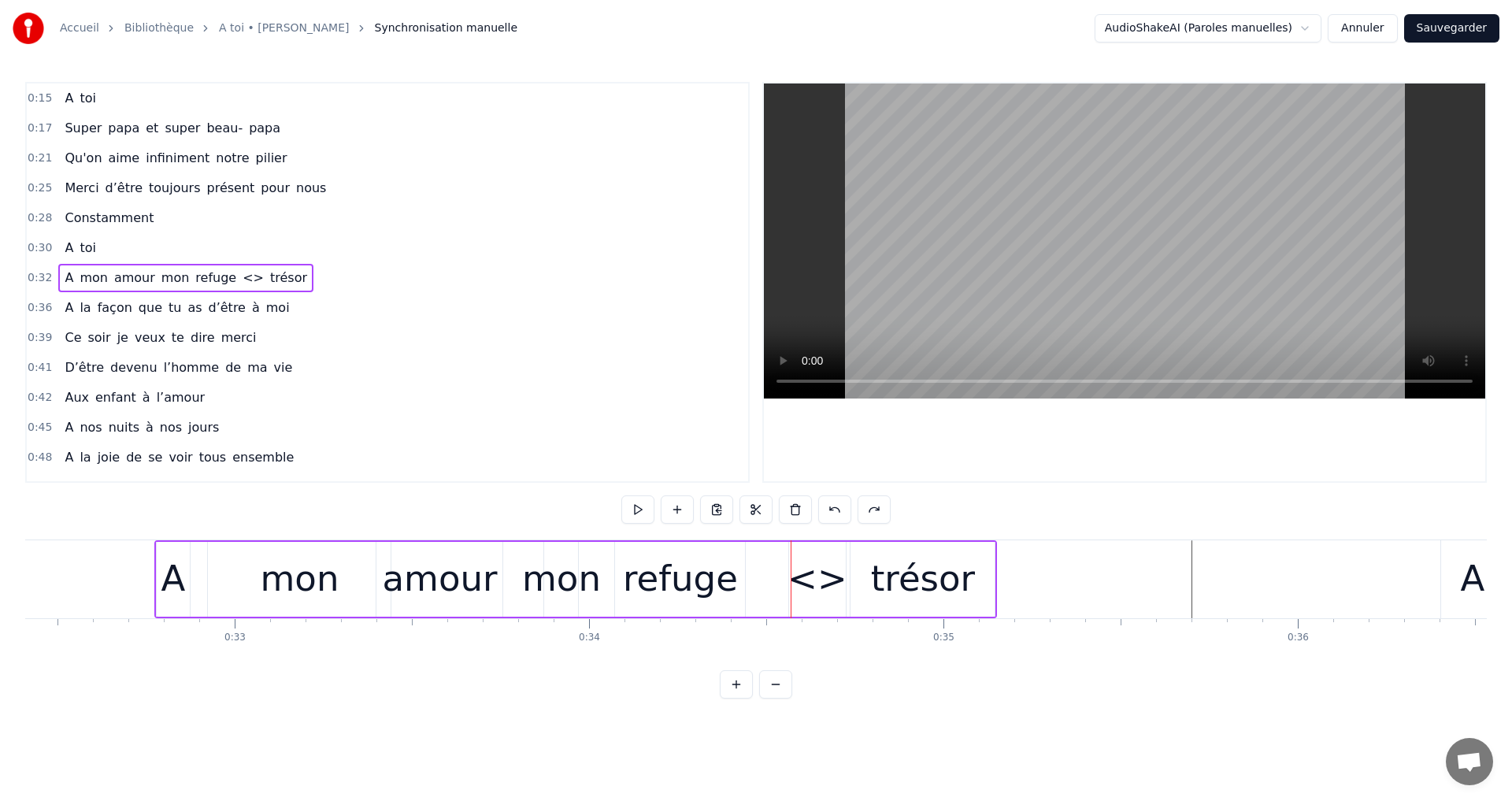
click at [833, 515] on button at bounding box center [834, 510] width 33 height 29
click at [834, 515] on button at bounding box center [834, 510] width 33 height 29
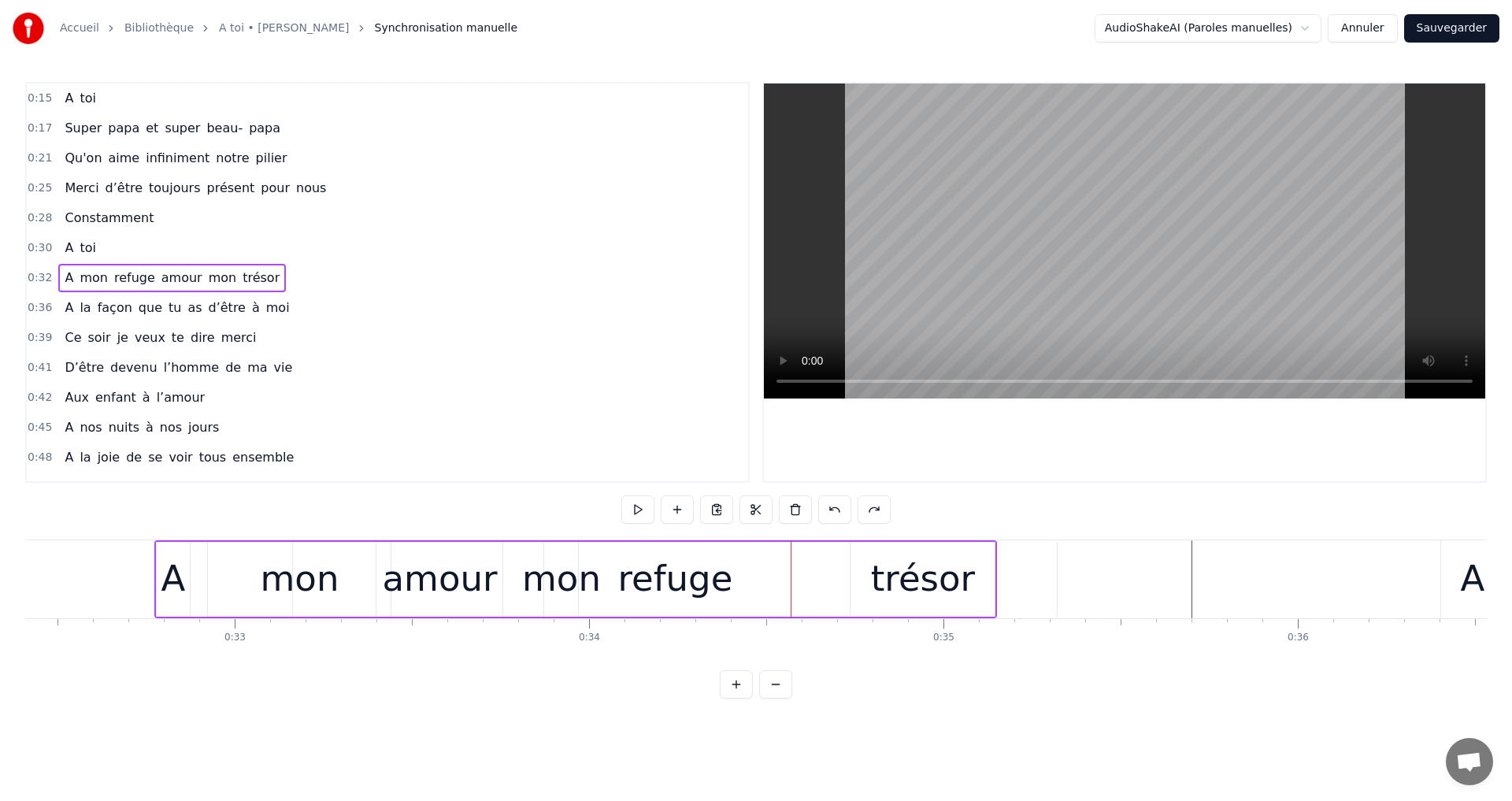
click at [834, 515] on button at bounding box center [834, 510] width 33 height 29
click at [829, 514] on button at bounding box center [834, 510] width 33 height 29
drag, startPoint x: 224, startPoint y: 281, endPoint x: 154, endPoint y: 287, distance: 70.3
click at [147, 285] on div "A mon refuge amour mon mon trésor" at bounding box center [189, 278] width 262 height 29
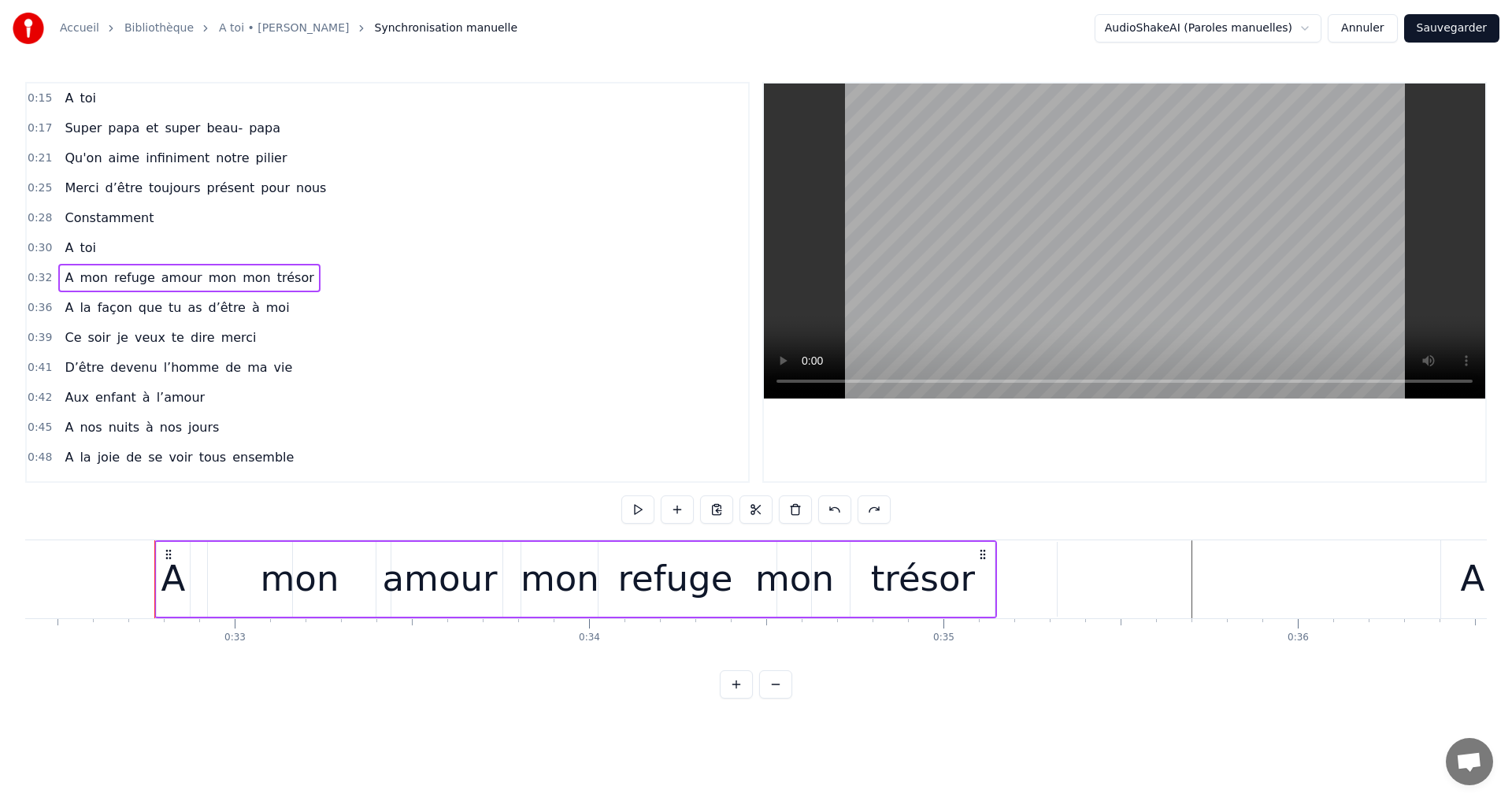
drag, startPoint x: 173, startPoint y: 274, endPoint x: 215, endPoint y: 274, distance: 42.0
click at [215, 274] on div "A mon refuge amour mon mon trésor" at bounding box center [189, 278] width 262 height 29
click at [176, 275] on span "amour" at bounding box center [181, 278] width 44 height 18
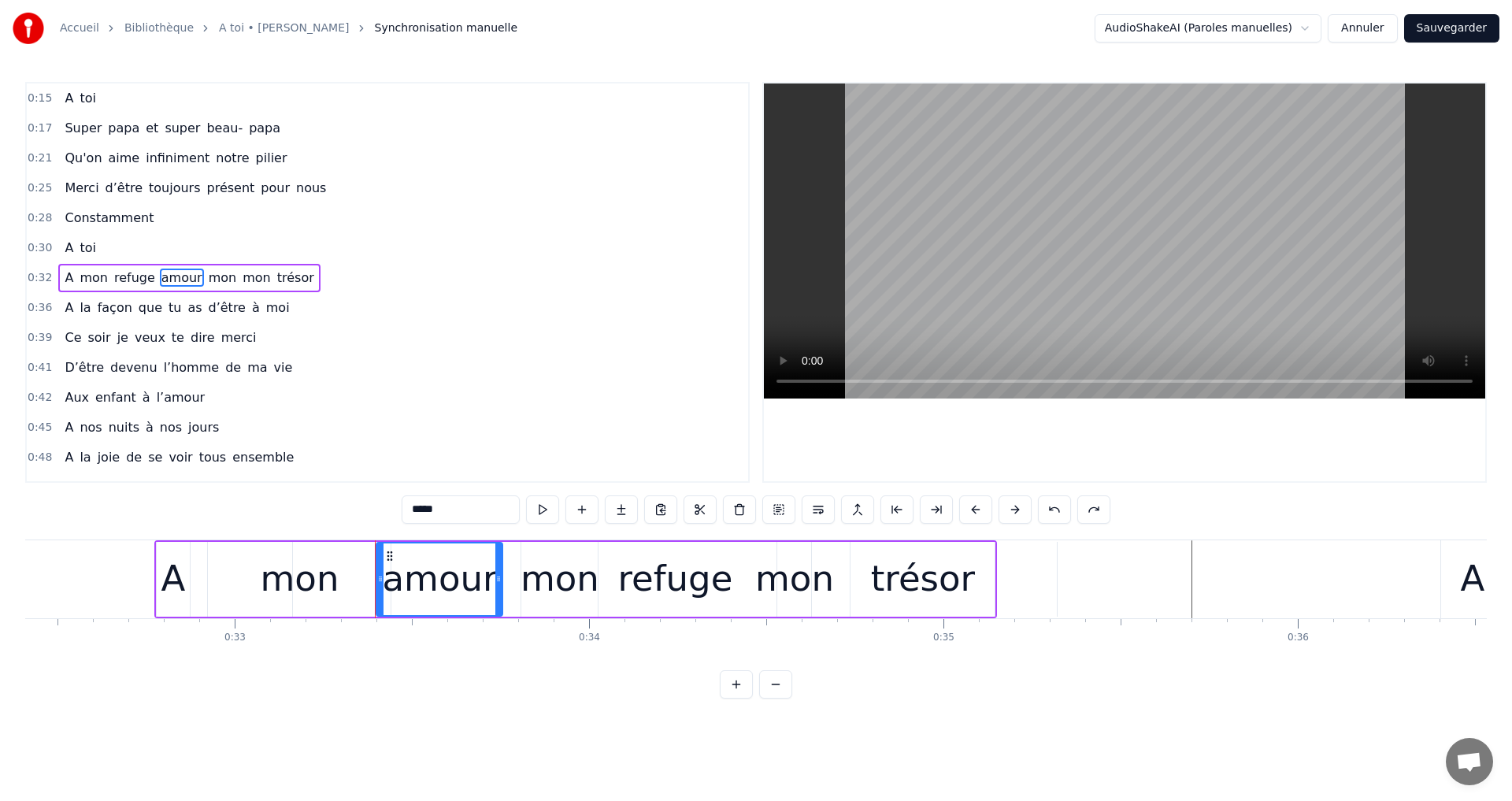
click at [176, 275] on span "amour" at bounding box center [181, 278] width 44 height 18
drag, startPoint x: 167, startPoint y: 276, endPoint x: 238, endPoint y: 276, distance: 71.0
click at [238, 276] on div "A mon refuge amour mon mon trésor" at bounding box center [189, 278] width 262 height 29
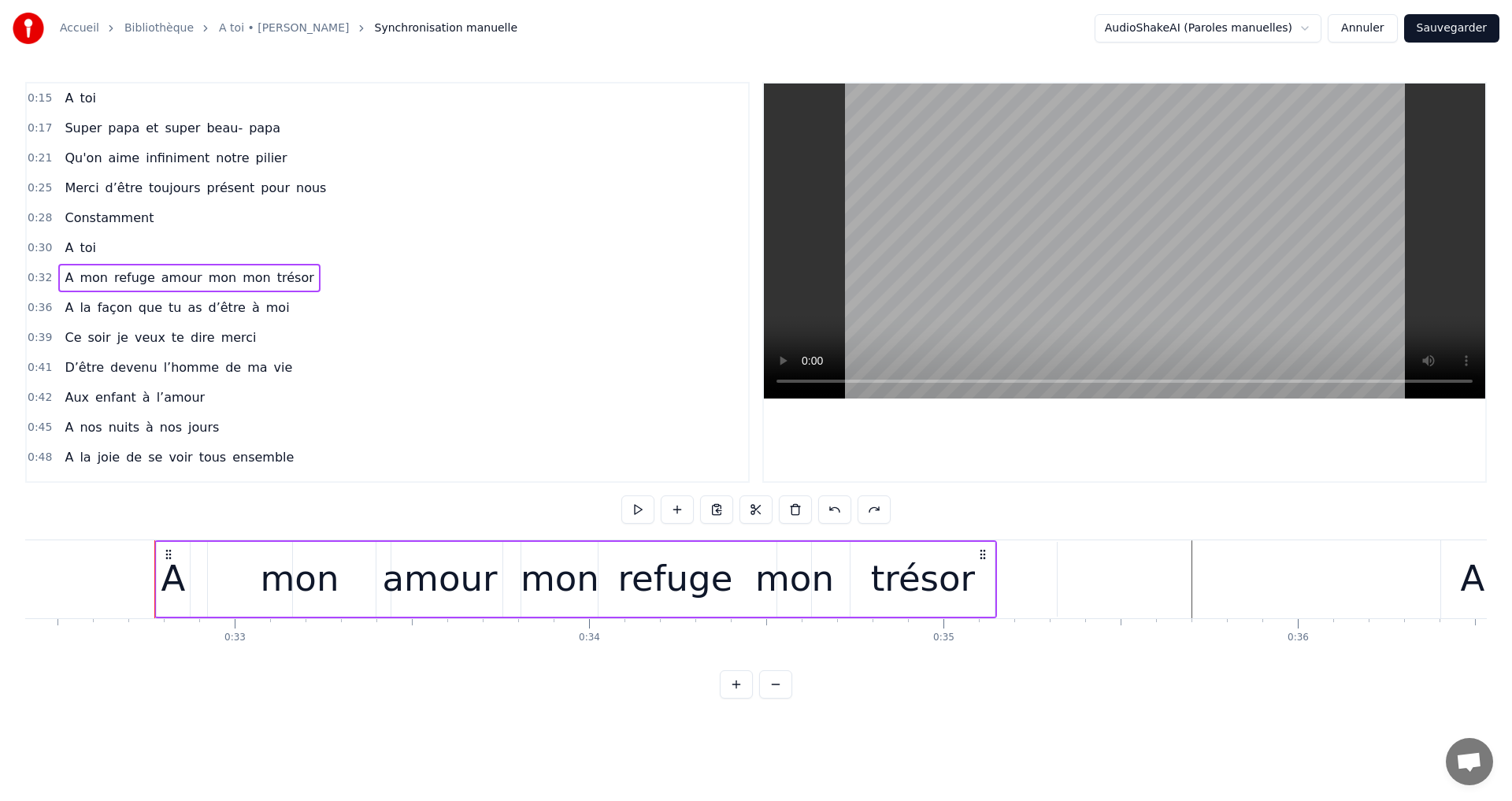
click at [241, 284] on span "mon" at bounding box center [256, 278] width 31 height 18
drag, startPoint x: 216, startPoint y: 283, endPoint x: 144, endPoint y: 280, distance: 72.1
click at [144, 280] on div "A mon refuge amour mon mon trésor" at bounding box center [189, 278] width 262 height 29
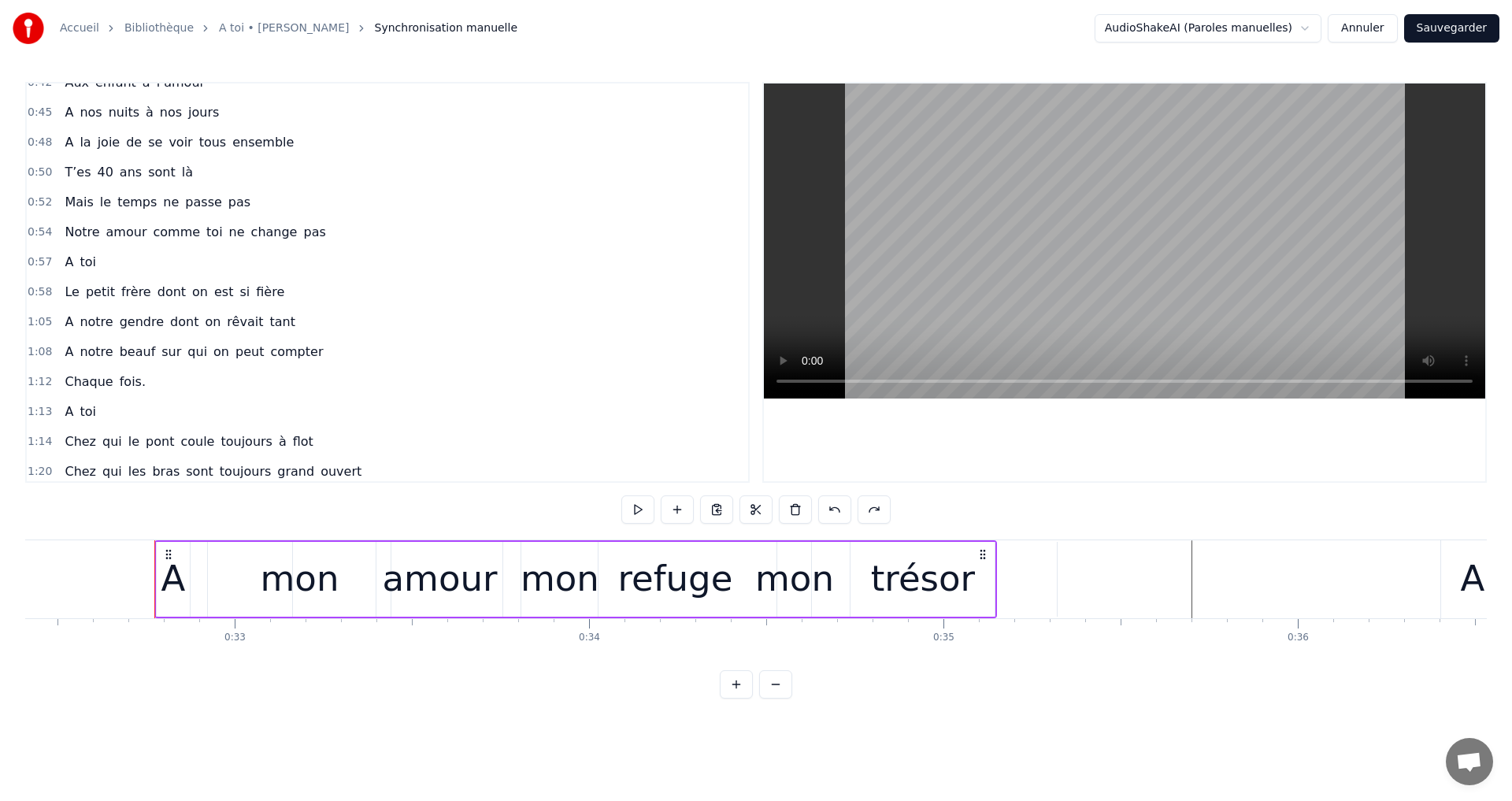
click at [163, 551] on icon at bounding box center [168, 554] width 13 height 13
click at [301, 578] on div "refuge" at bounding box center [675, 579] width 764 height 75
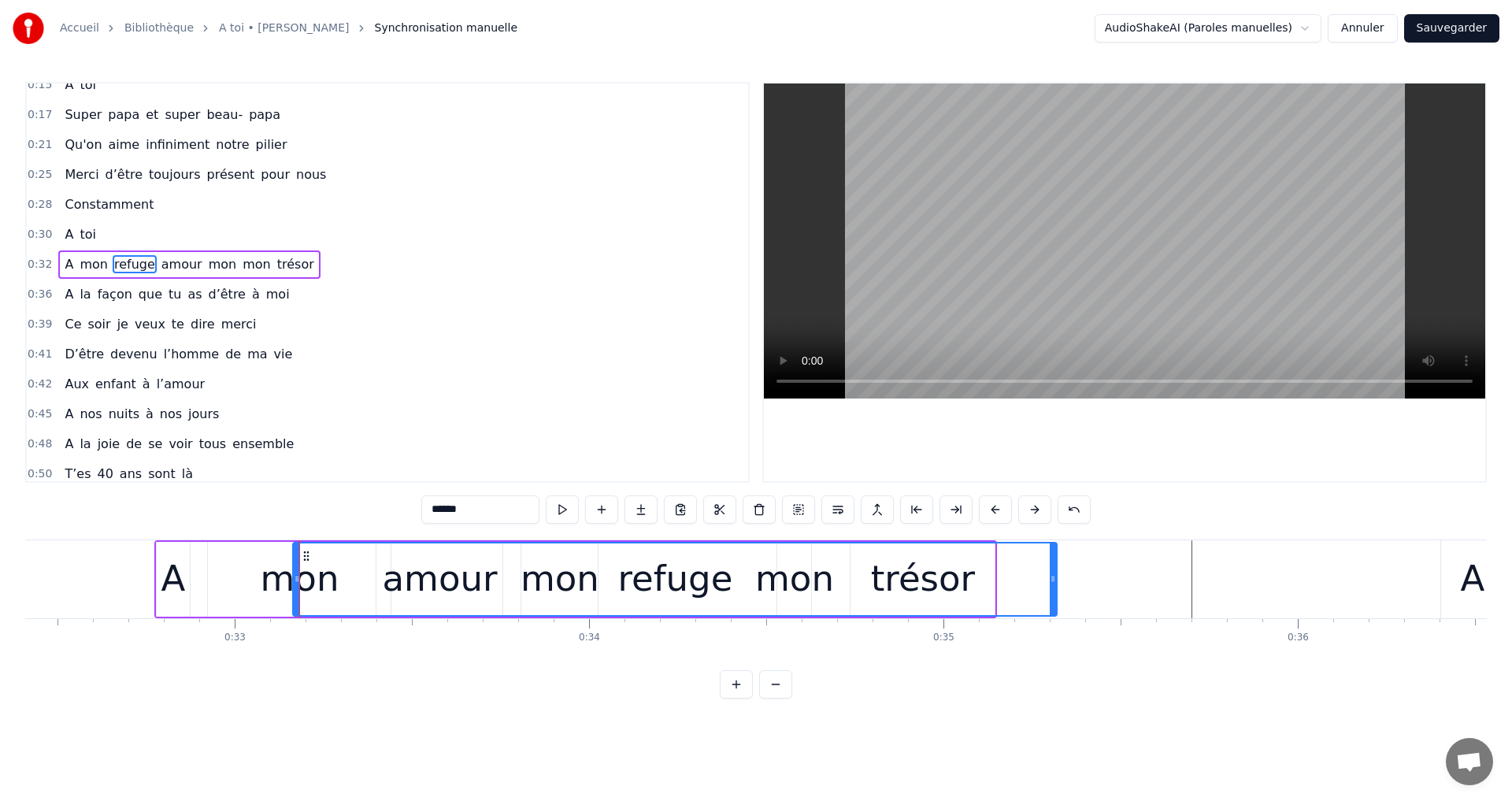
scroll to position [0, 0]
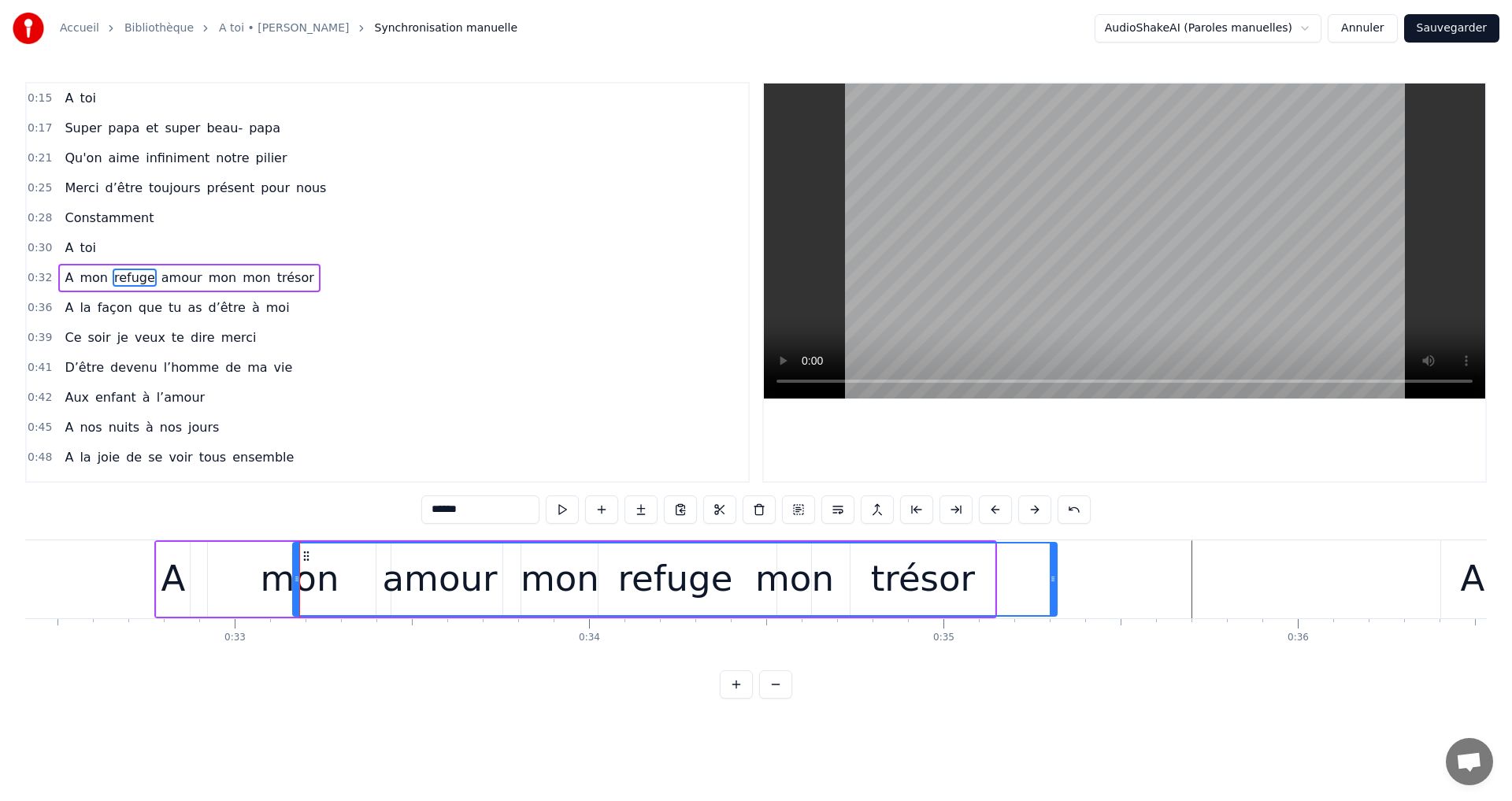
click at [278, 574] on div "mon" at bounding box center [300, 578] width 79 height 53
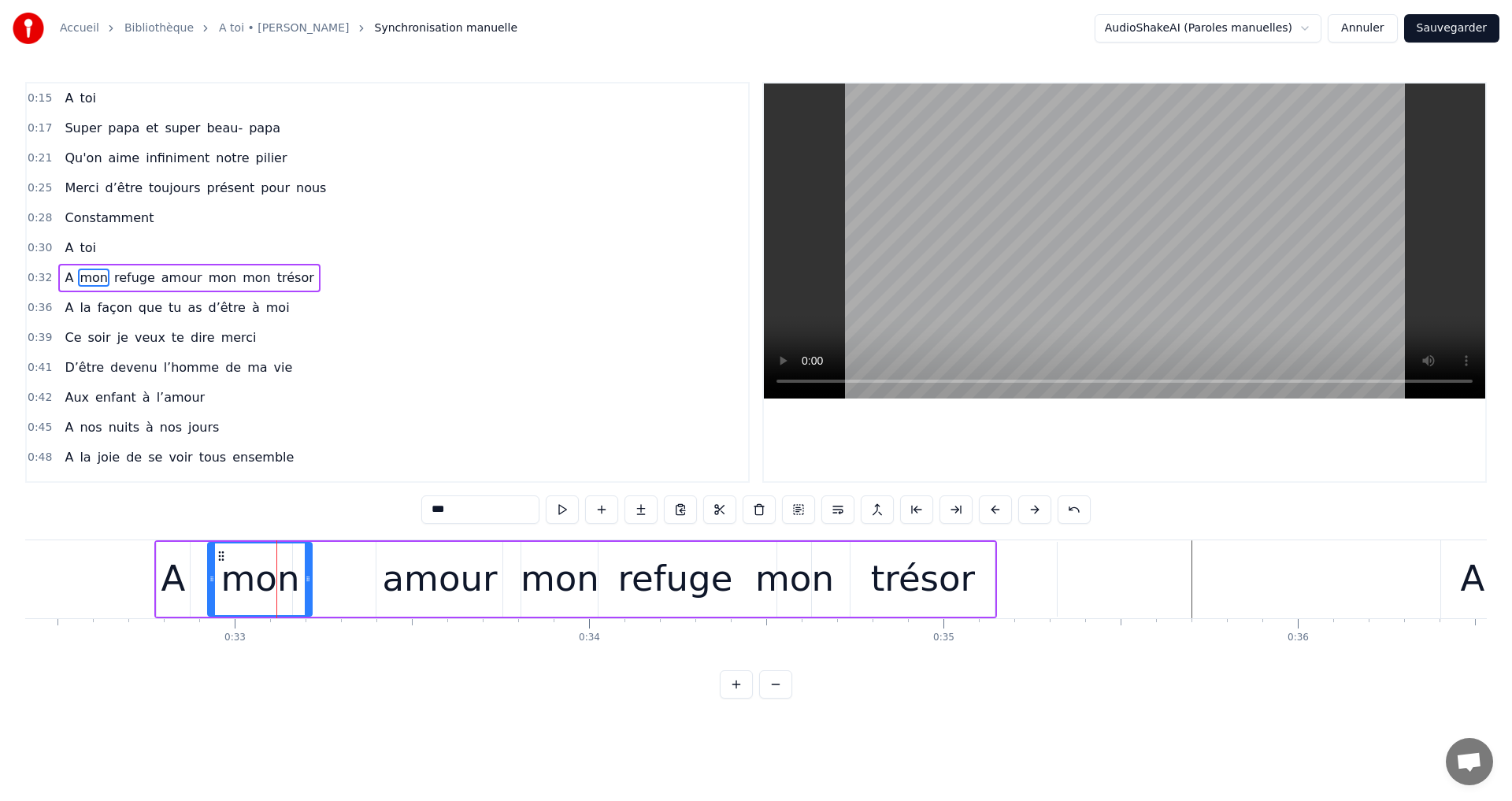
drag, startPoint x: 387, startPoint y: 579, endPoint x: 308, endPoint y: 589, distance: 79.6
click at [308, 589] on div at bounding box center [308, 579] width 6 height 72
click at [413, 586] on div "amour" at bounding box center [439, 578] width 115 height 53
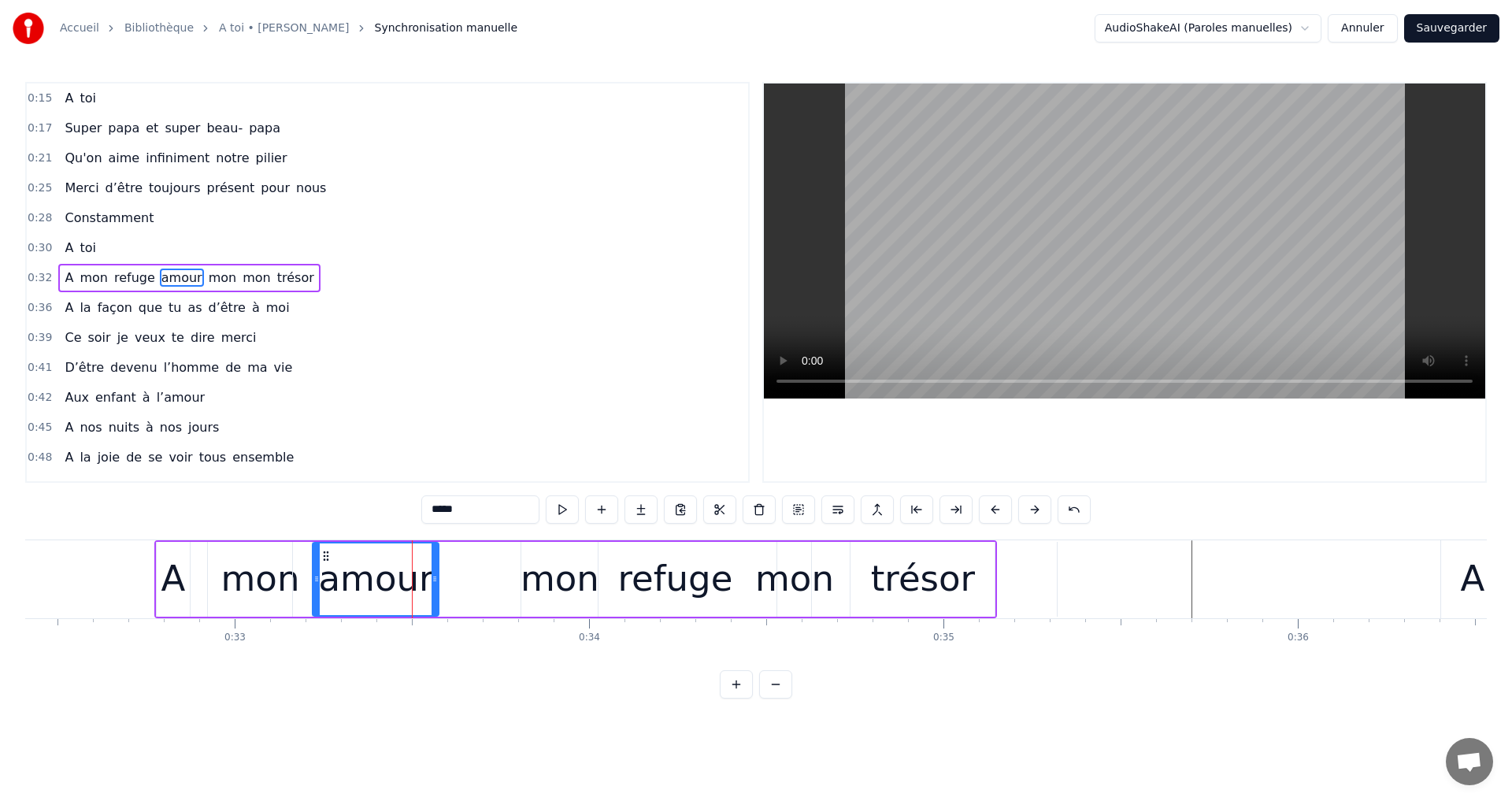
drag, startPoint x: 385, startPoint y: 550, endPoint x: 321, endPoint y: 558, distance: 64.5
click at [321, 558] on icon at bounding box center [326, 556] width 13 height 13
click at [552, 562] on div "mon" at bounding box center [560, 578] width 79 height 53
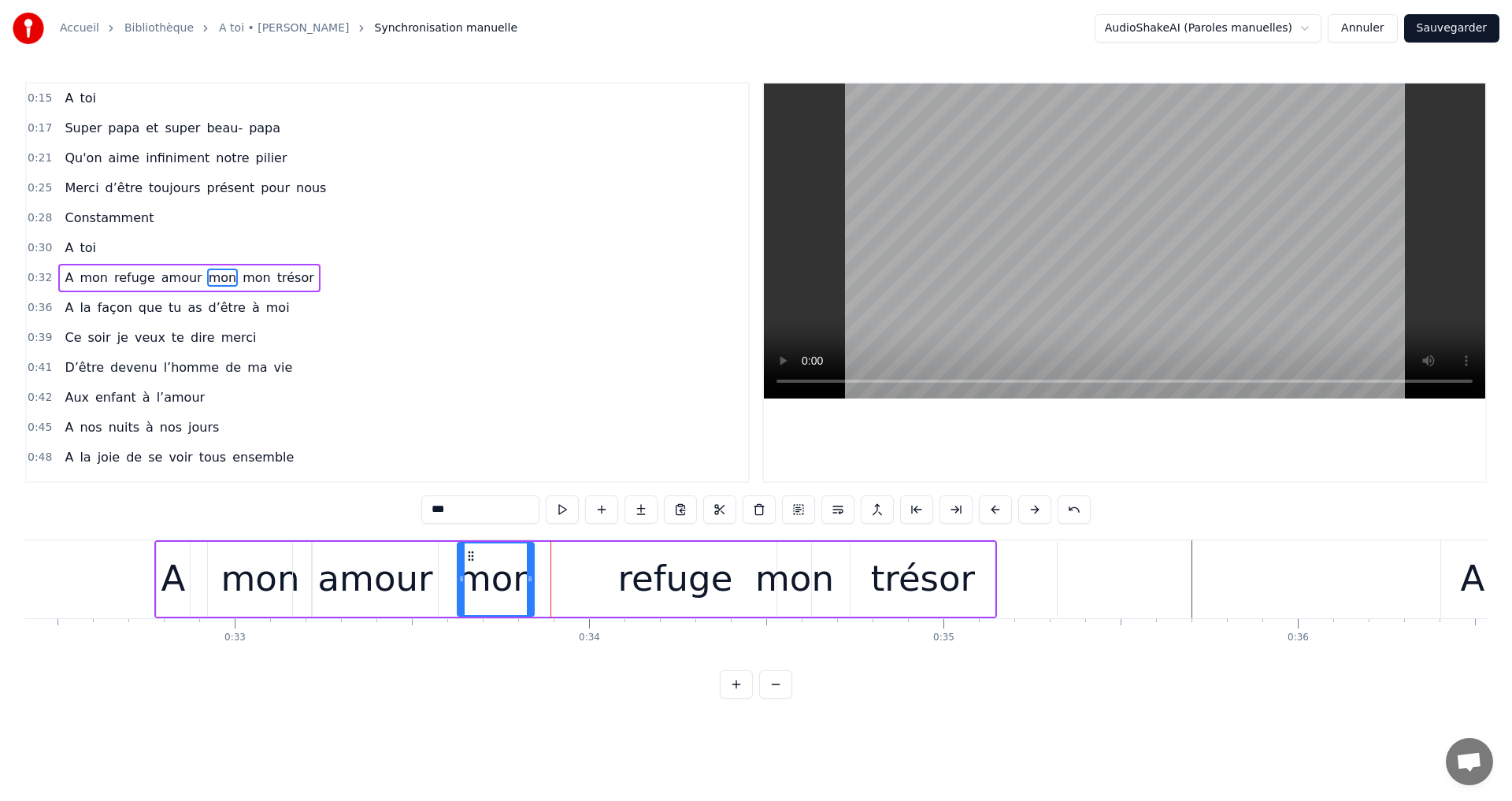
drag, startPoint x: 532, startPoint y: 556, endPoint x: 468, endPoint y: 558, distance: 64.0
click at [468, 558] on icon at bounding box center [471, 556] width 13 height 13
click at [647, 569] on div "refuge" at bounding box center [675, 578] width 115 height 53
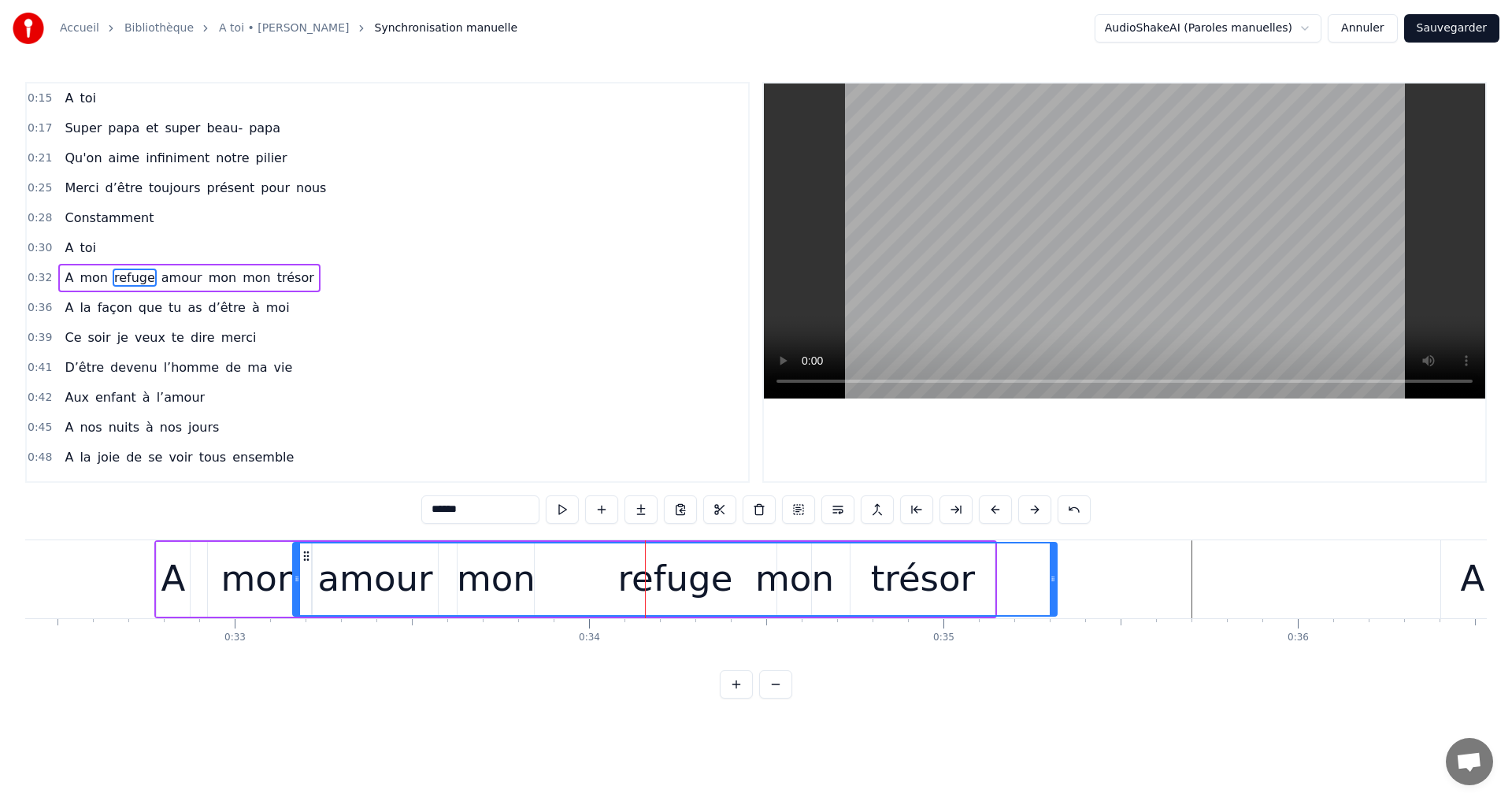
click at [674, 581] on div "refuge" at bounding box center [675, 578] width 115 height 53
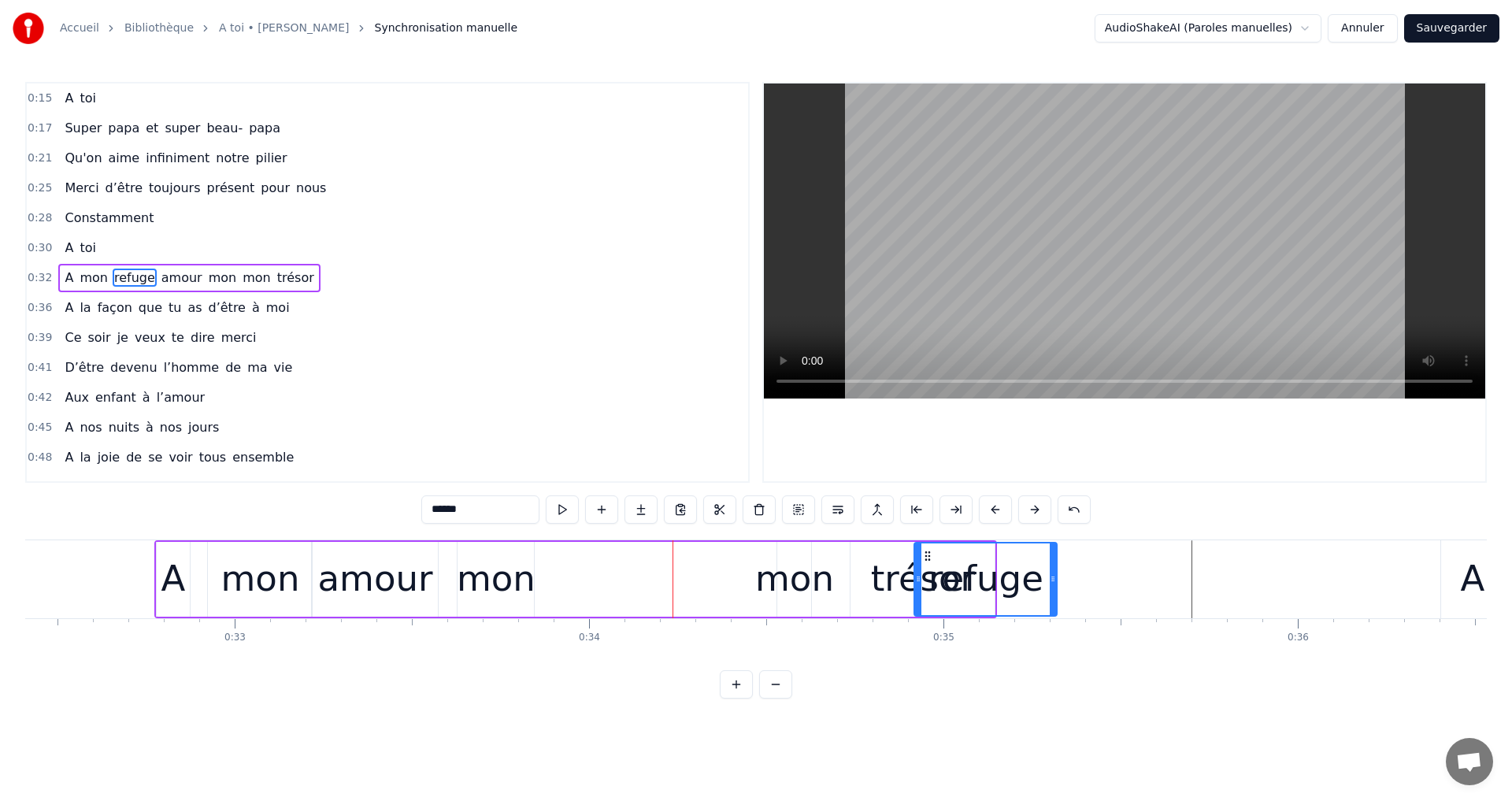
drag, startPoint x: 297, startPoint y: 576, endPoint x: 919, endPoint y: 638, distance: 625.1
drag, startPoint x: 1012, startPoint y: 589, endPoint x: 983, endPoint y: 594, distance: 29.4
click at [983, 594] on div "refuge" at bounding box center [986, 578] width 115 height 53
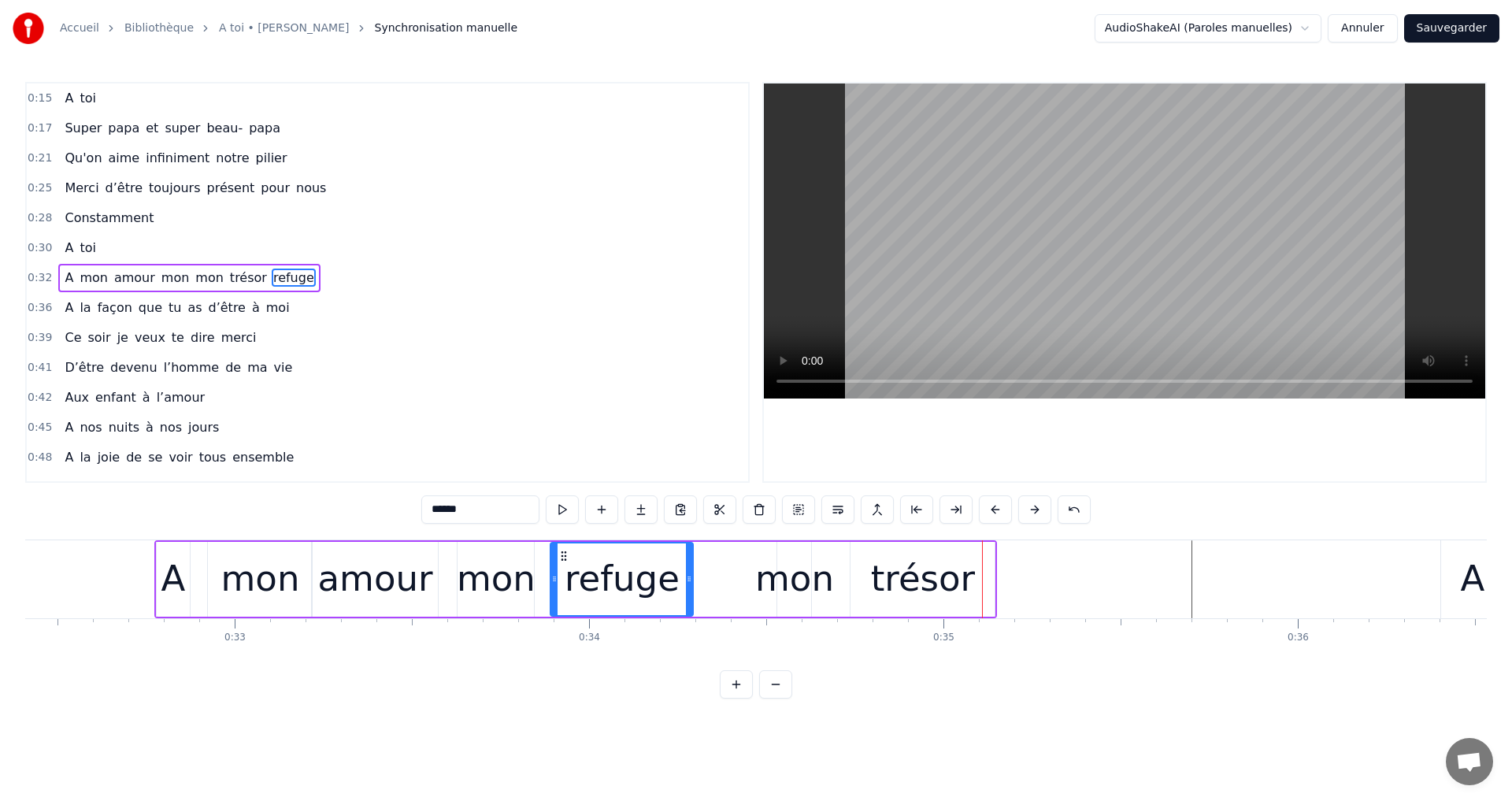
drag, startPoint x: 927, startPoint y: 557, endPoint x: 638, endPoint y: 596, distance: 291.6
click at [522, 592] on div "A mon amour mon mon trésor refuge" at bounding box center [577, 579] width 844 height 78
click at [784, 567] on div "mon" at bounding box center [794, 578] width 79 height 53
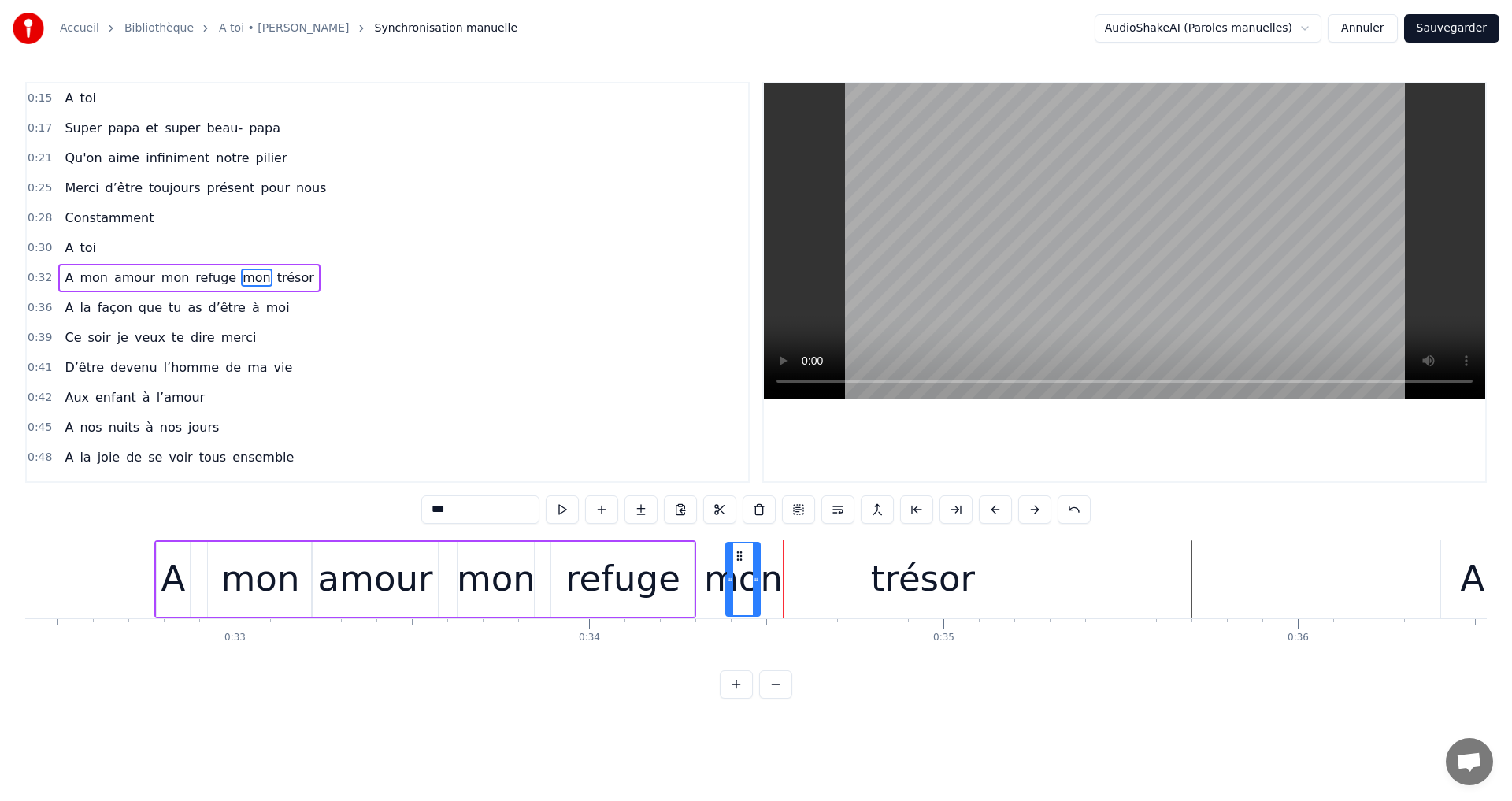
drag, startPoint x: 788, startPoint y: 554, endPoint x: 737, endPoint y: 562, distance: 51.6
click at [737, 562] on icon at bounding box center [739, 556] width 13 height 13
click at [927, 579] on div "trésor" at bounding box center [923, 578] width 104 height 53
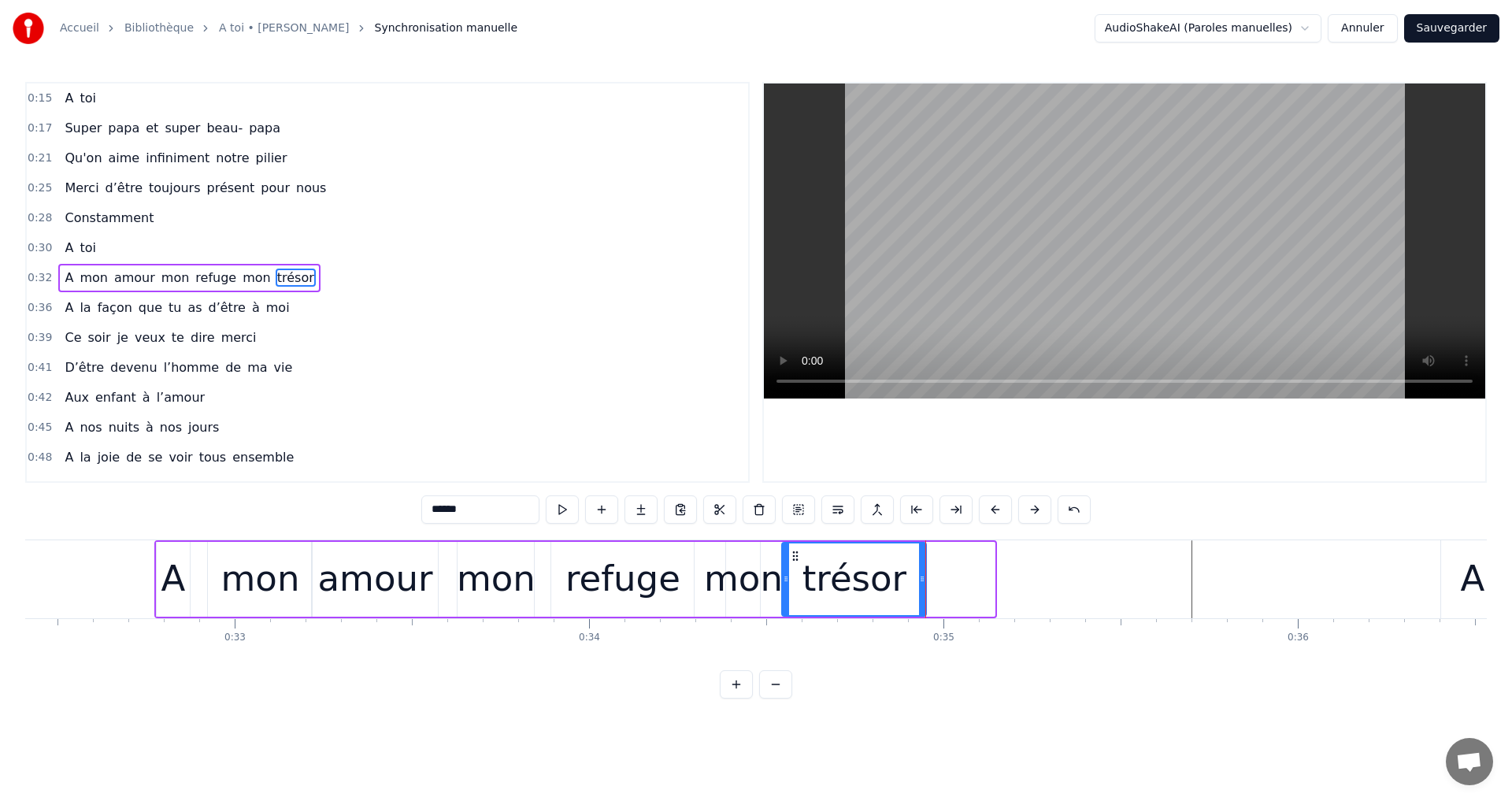
drag, startPoint x: 866, startPoint y: 552, endPoint x: 801, endPoint y: 561, distance: 65.6
click at [800, 562] on div "trésor" at bounding box center [854, 579] width 143 height 72
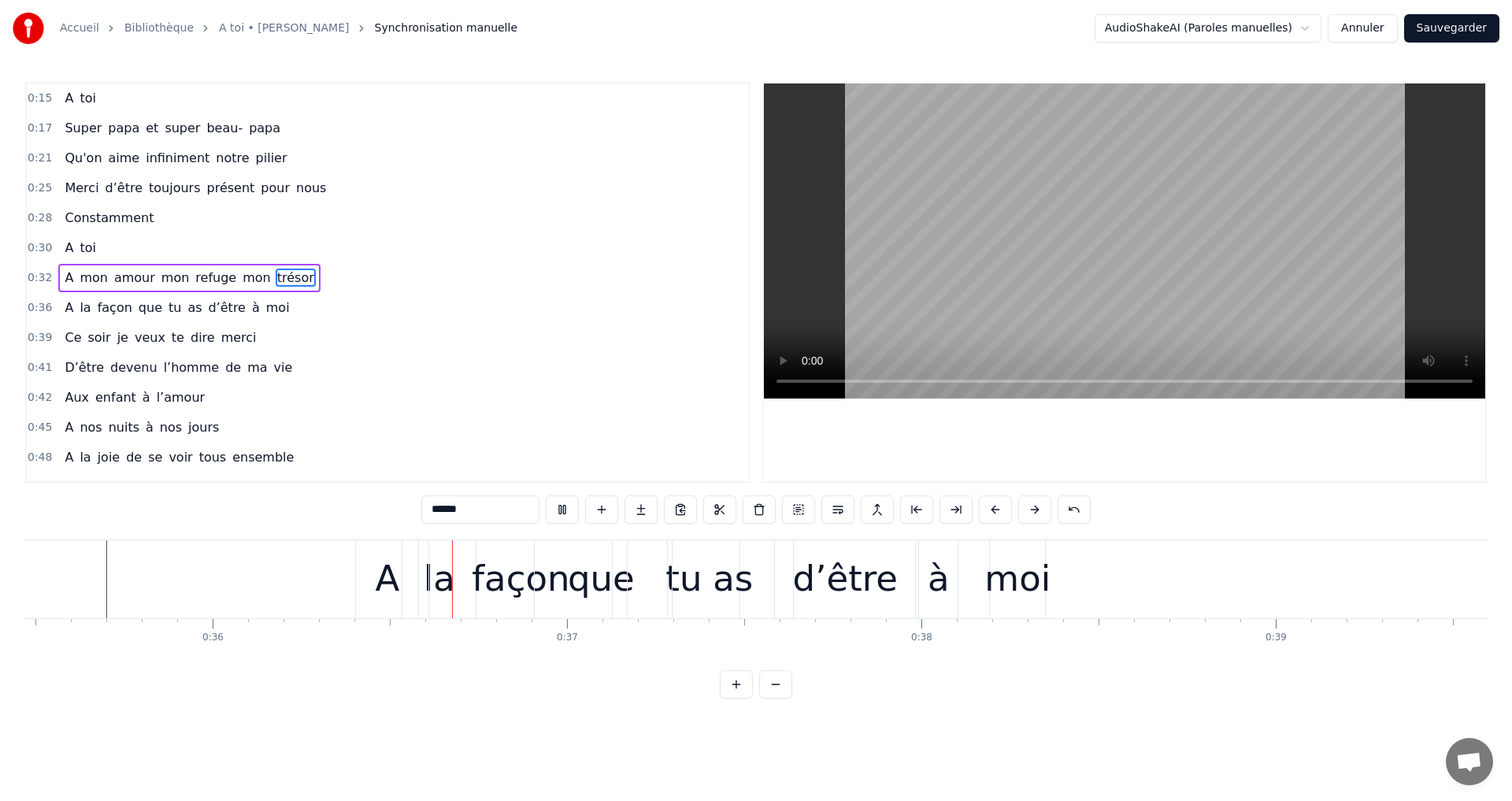
scroll to position [0, 12684]
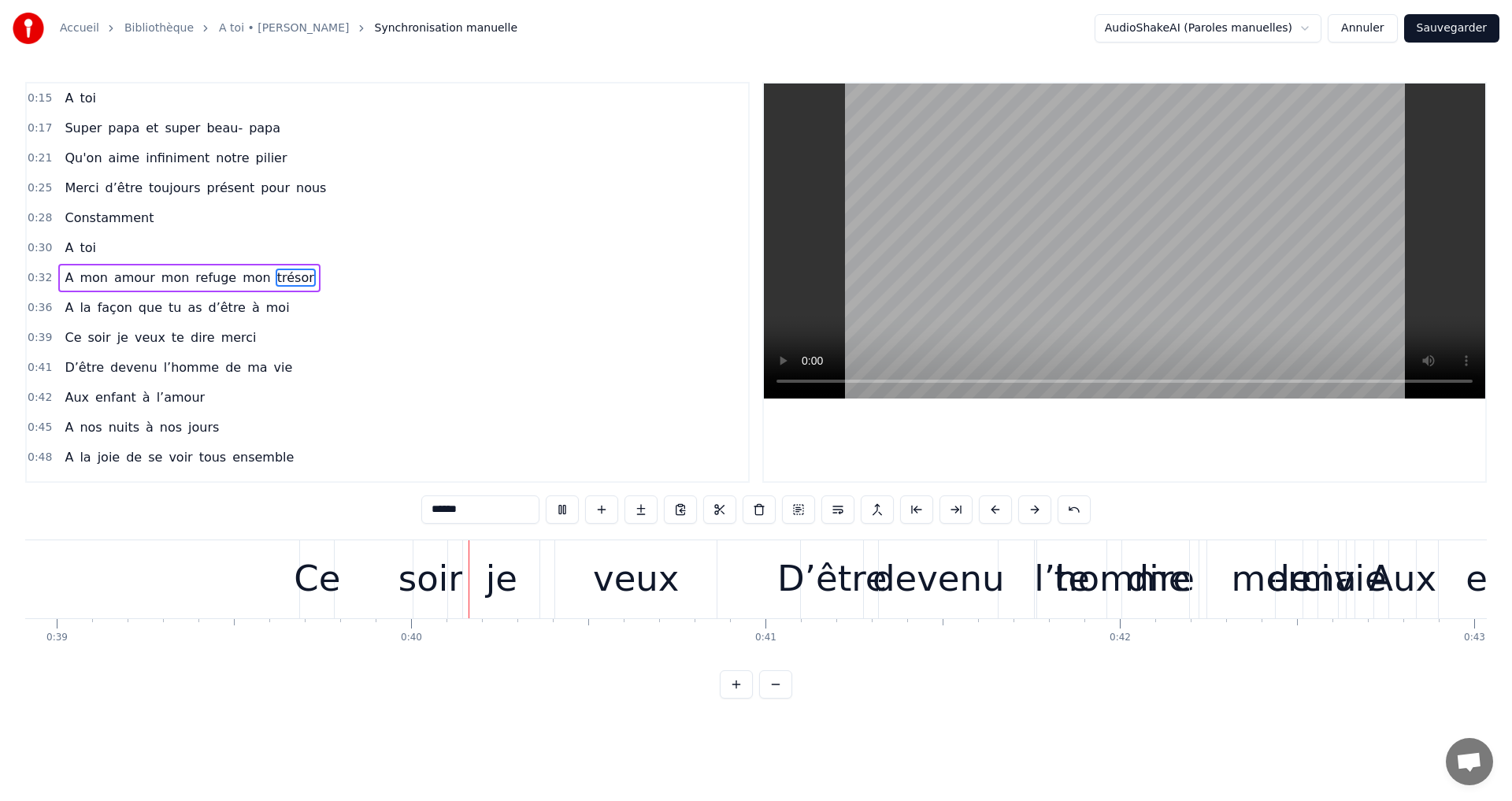
drag, startPoint x: 1127, startPoint y: 254, endPoint x: 1144, endPoint y: 244, distance: 19.7
click at [1134, 247] on video at bounding box center [1124, 241] width 721 height 315
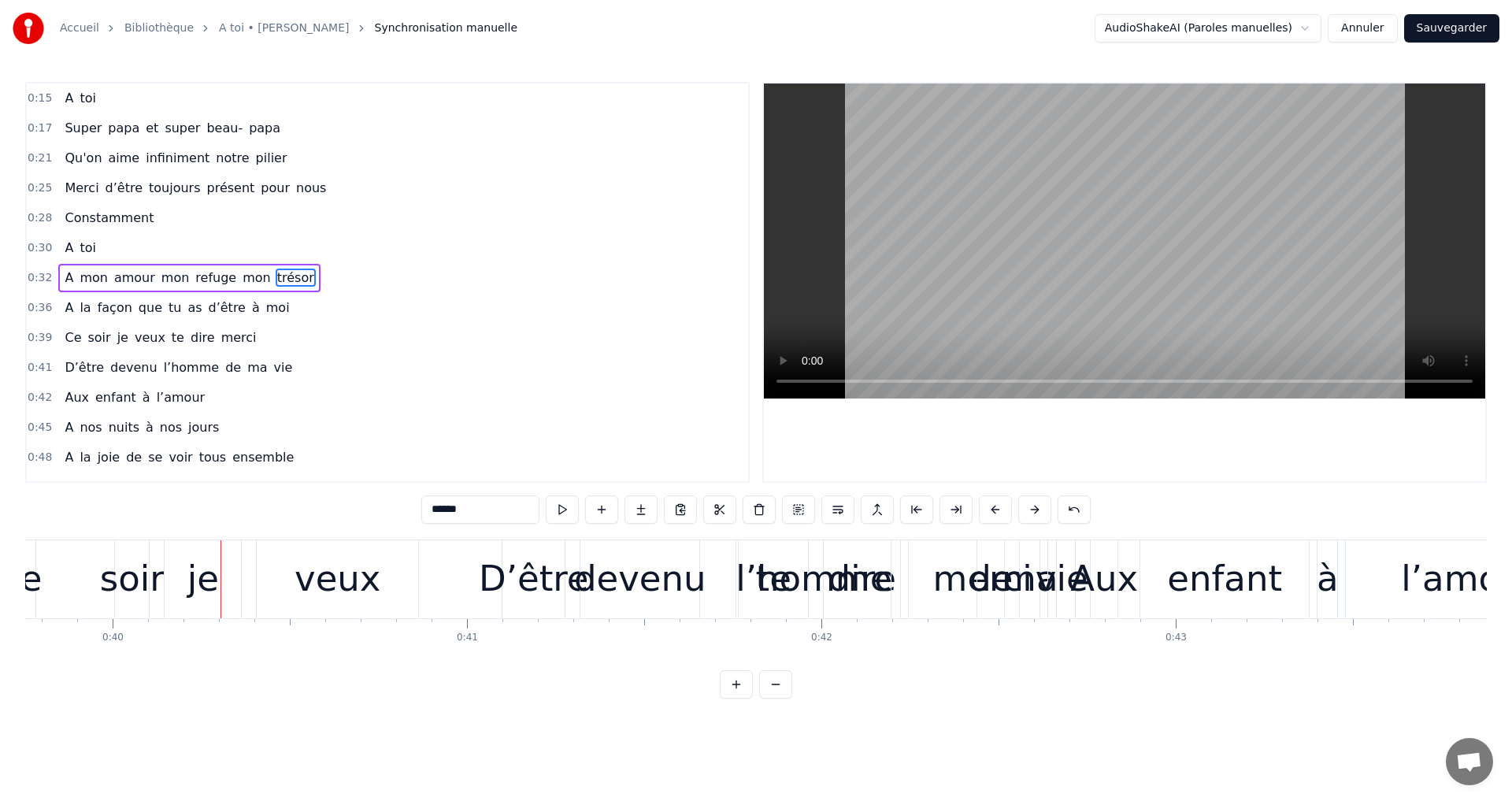
scroll to position [0, 14063]
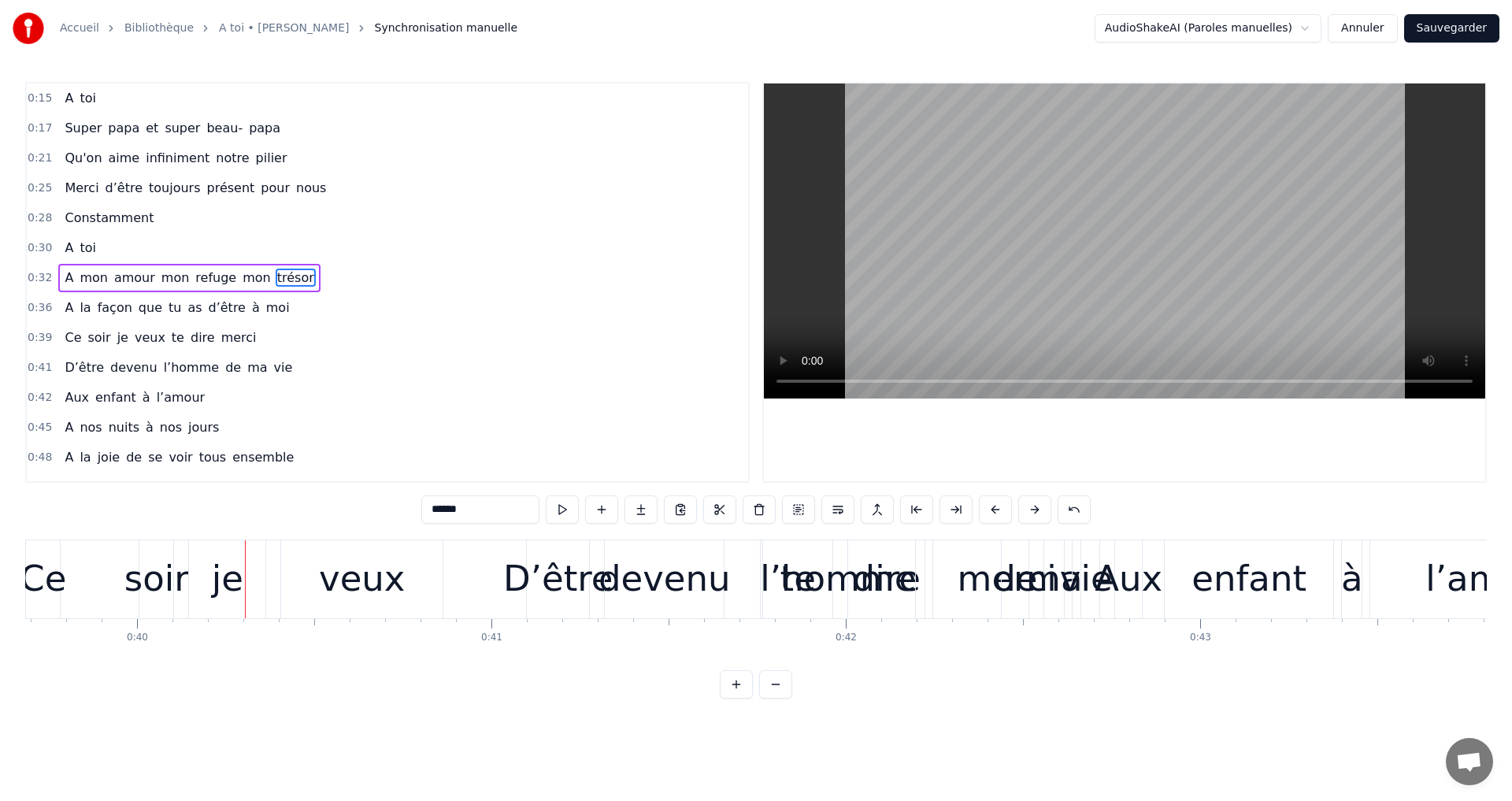
click at [25, 658] on div "Accueil Bibliothèque A toi • [PERSON_NAME] Synchronisation manuelle AudioShakeA…" at bounding box center [756, 349] width 1512 height 699
click at [24, 665] on div "Accueil Bibliothèque A toi • [PERSON_NAME] Synchronisation manuelle AudioShakeA…" at bounding box center [756, 349] width 1512 height 699
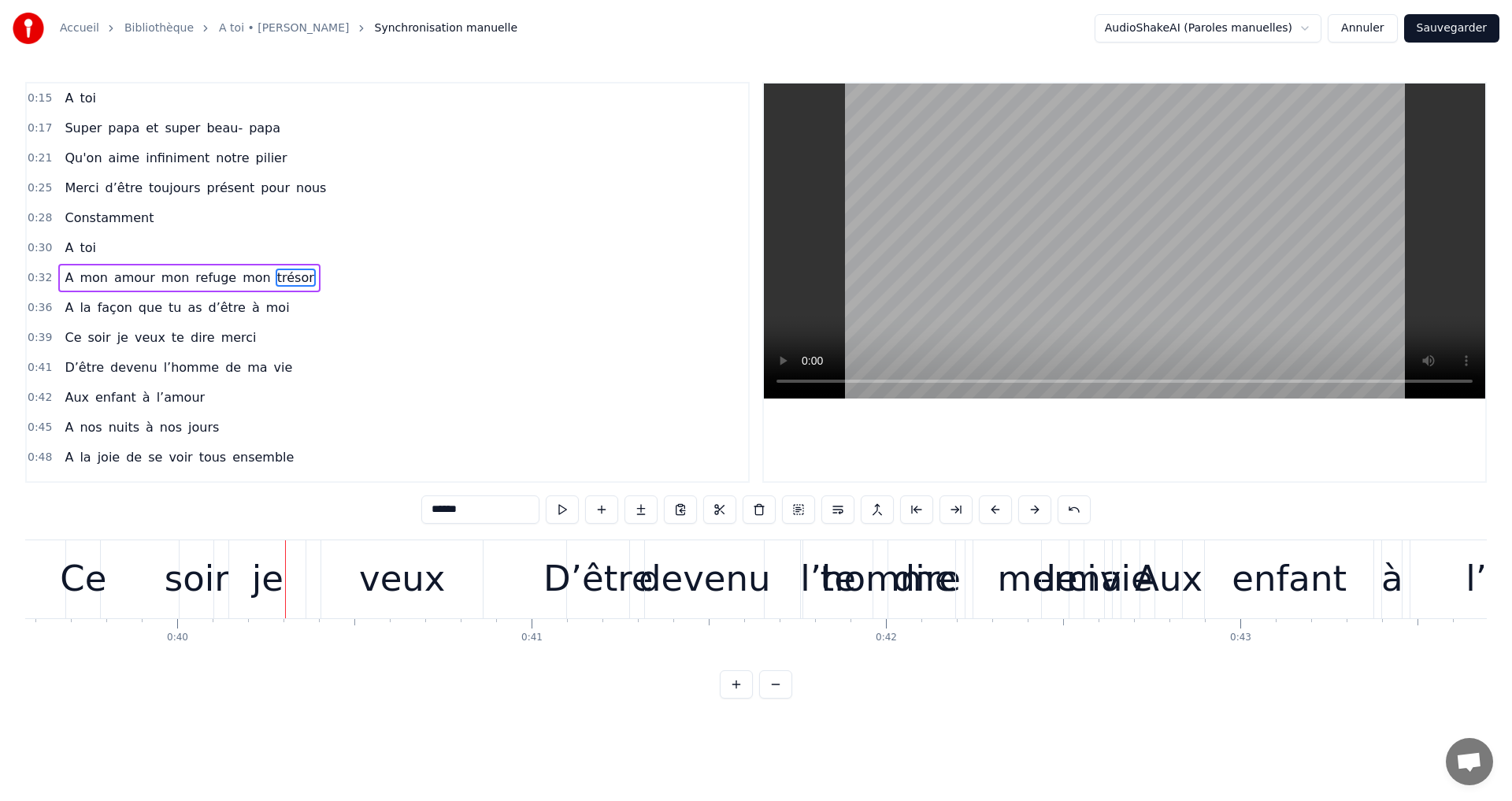
scroll to position [0, 14000]
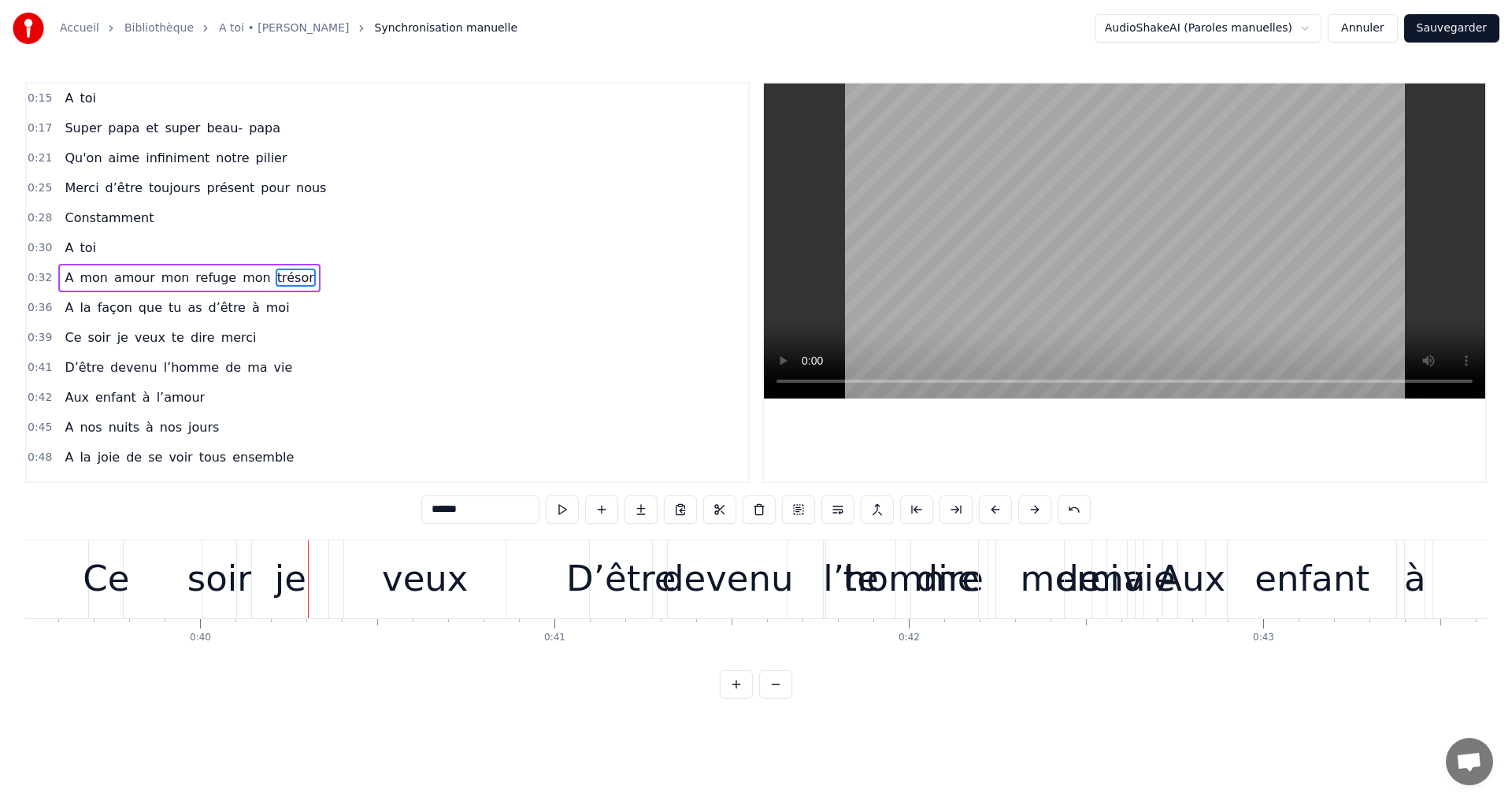
click at [1342, 574] on div "enfant" at bounding box center [1312, 578] width 115 height 53
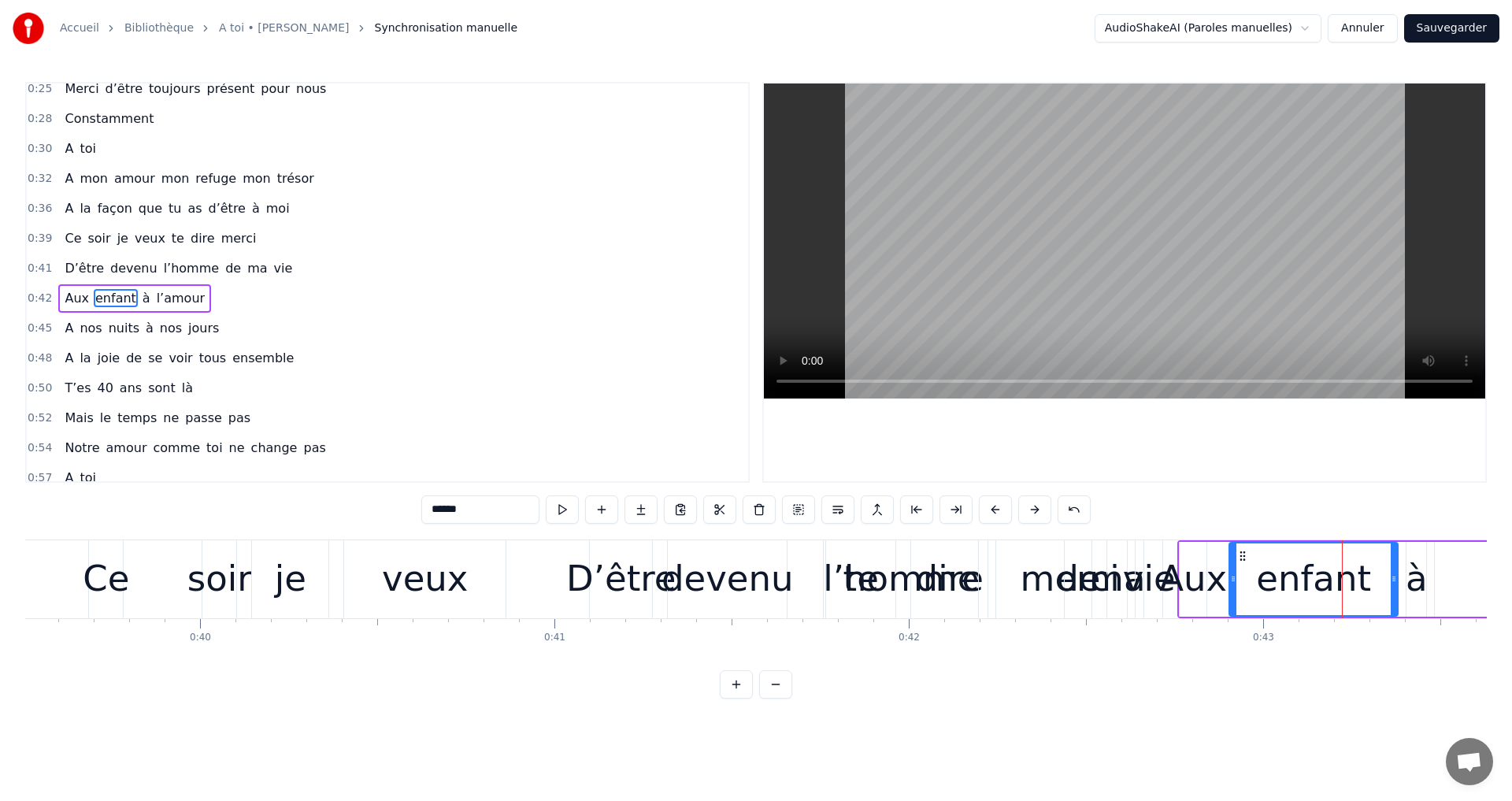
scroll to position [115, 0]
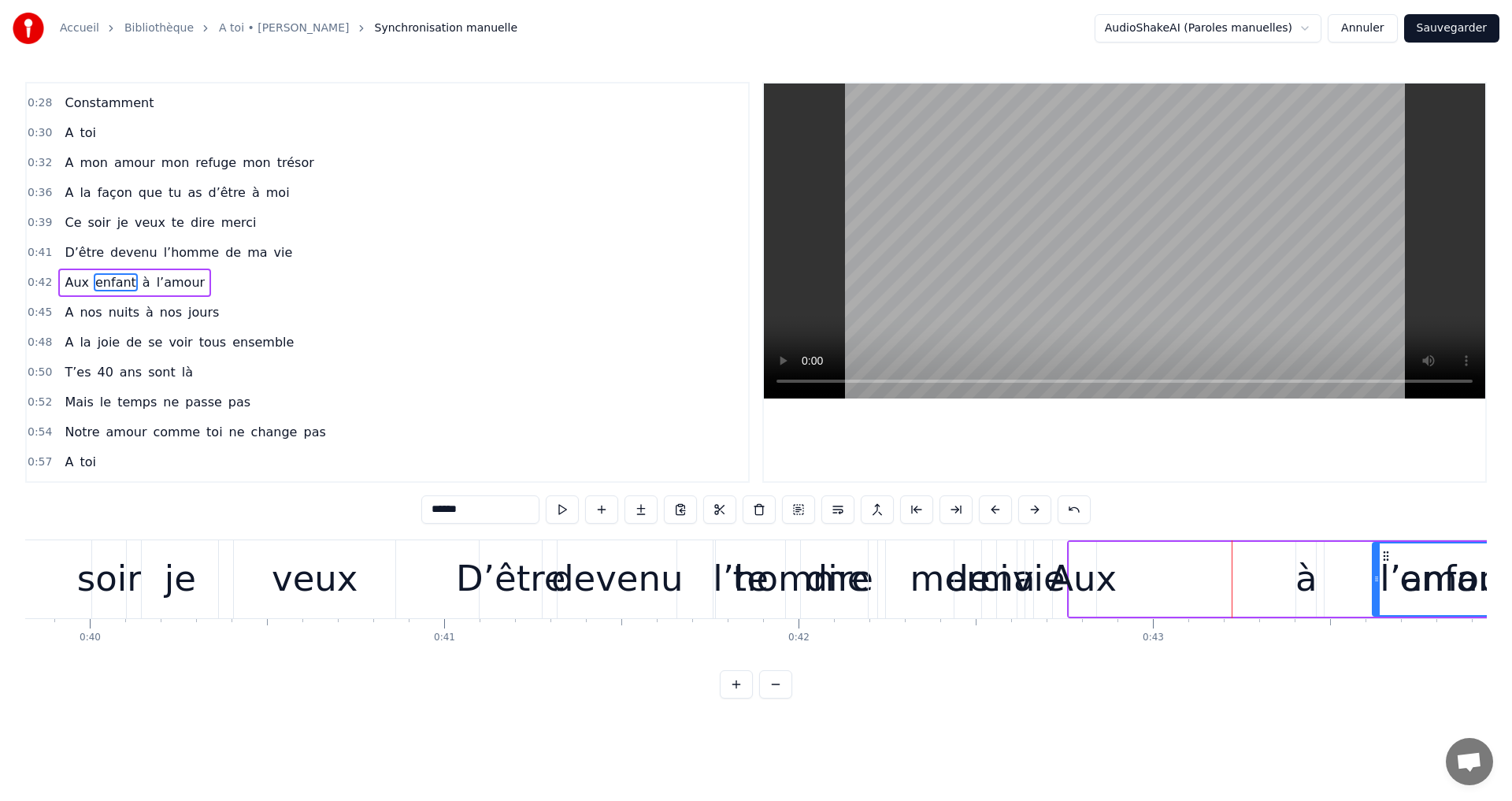
drag, startPoint x: 1237, startPoint y: 551, endPoint x: 1373, endPoint y: 550, distance: 136.0
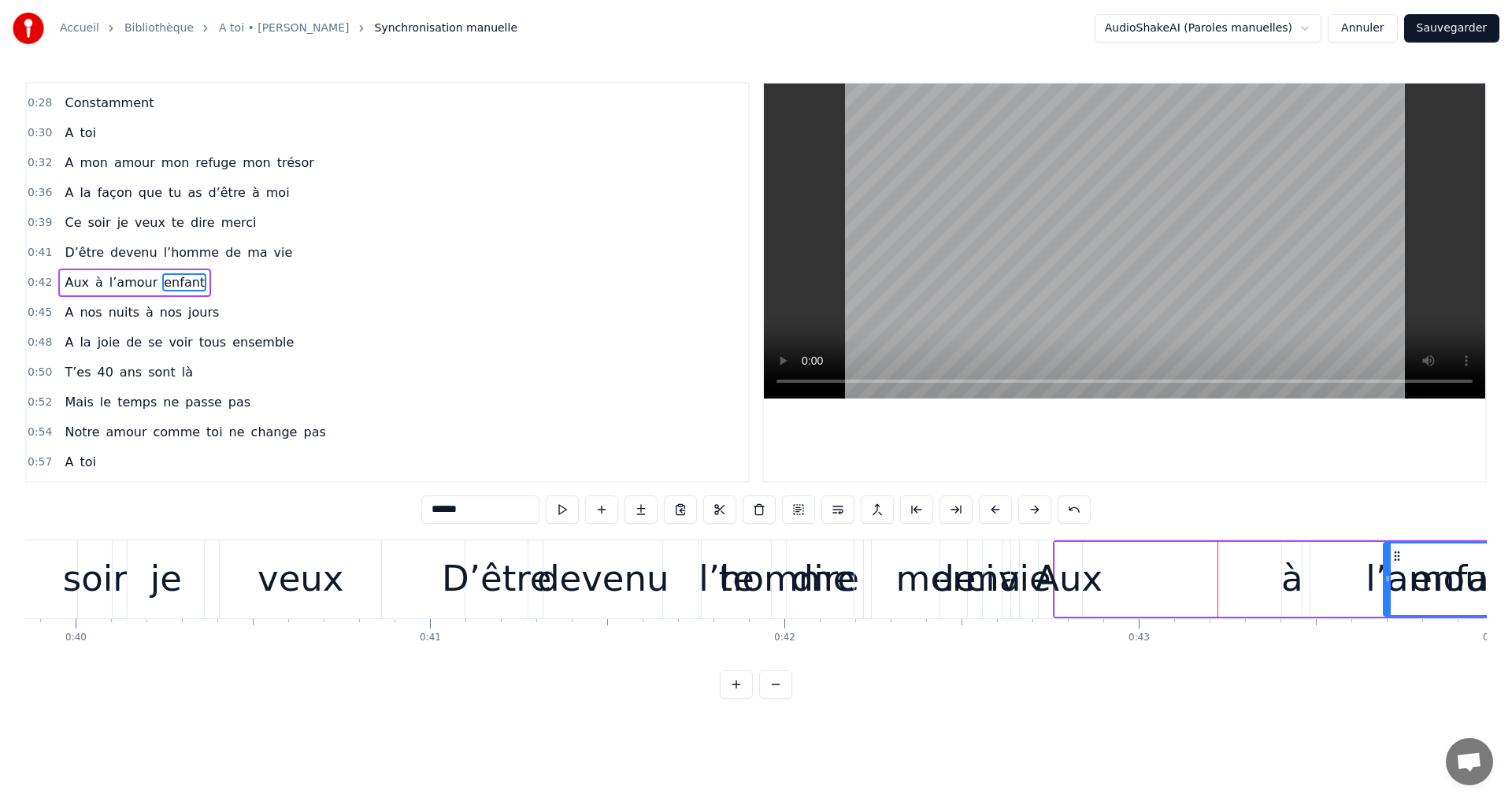
click at [1073, 563] on div "Aux" at bounding box center [1068, 578] width 68 height 53
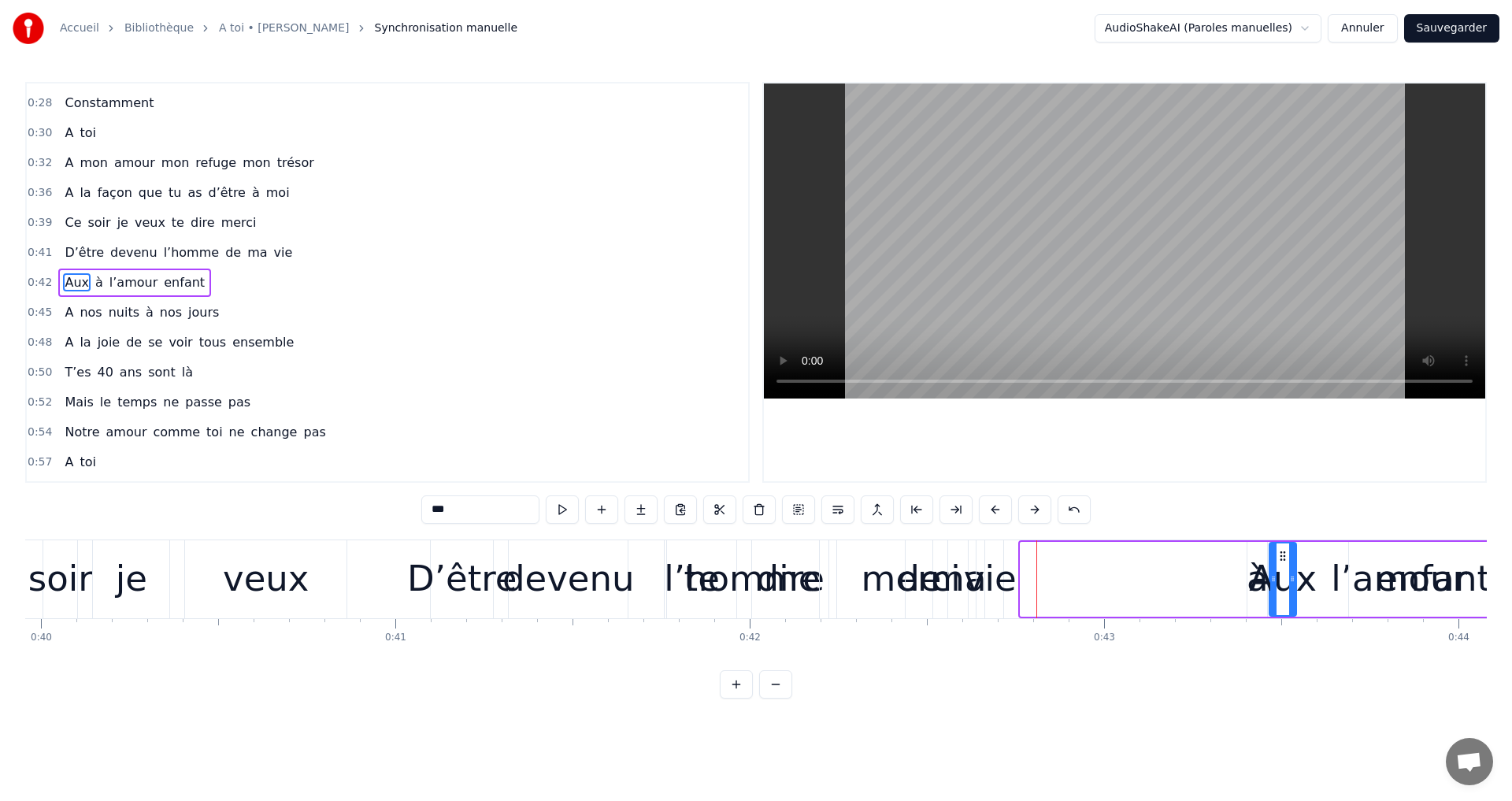
scroll to position [0, 14203]
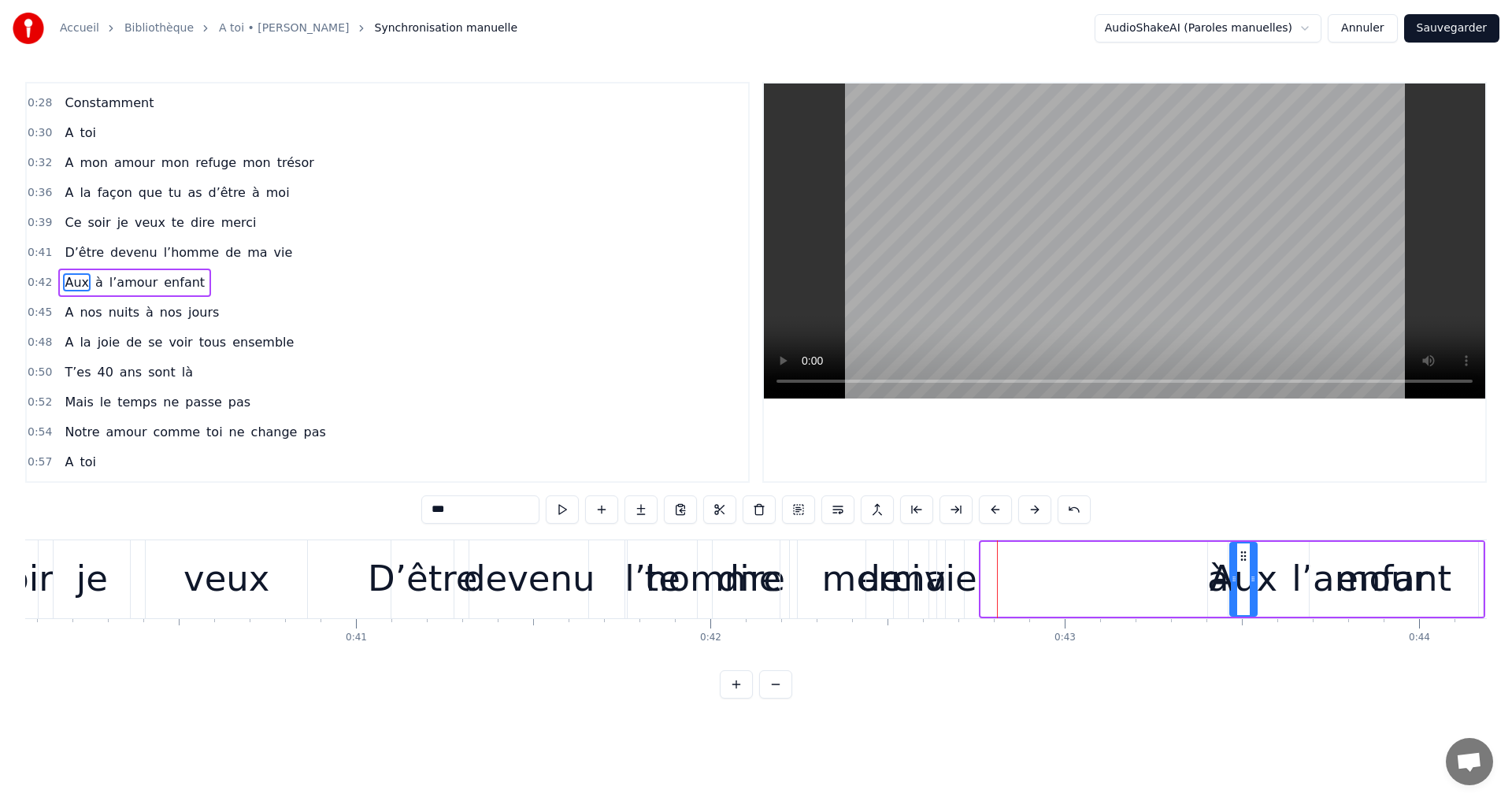
drag, startPoint x: 1068, startPoint y: 558, endPoint x: 1298, endPoint y: 549, distance: 230.2
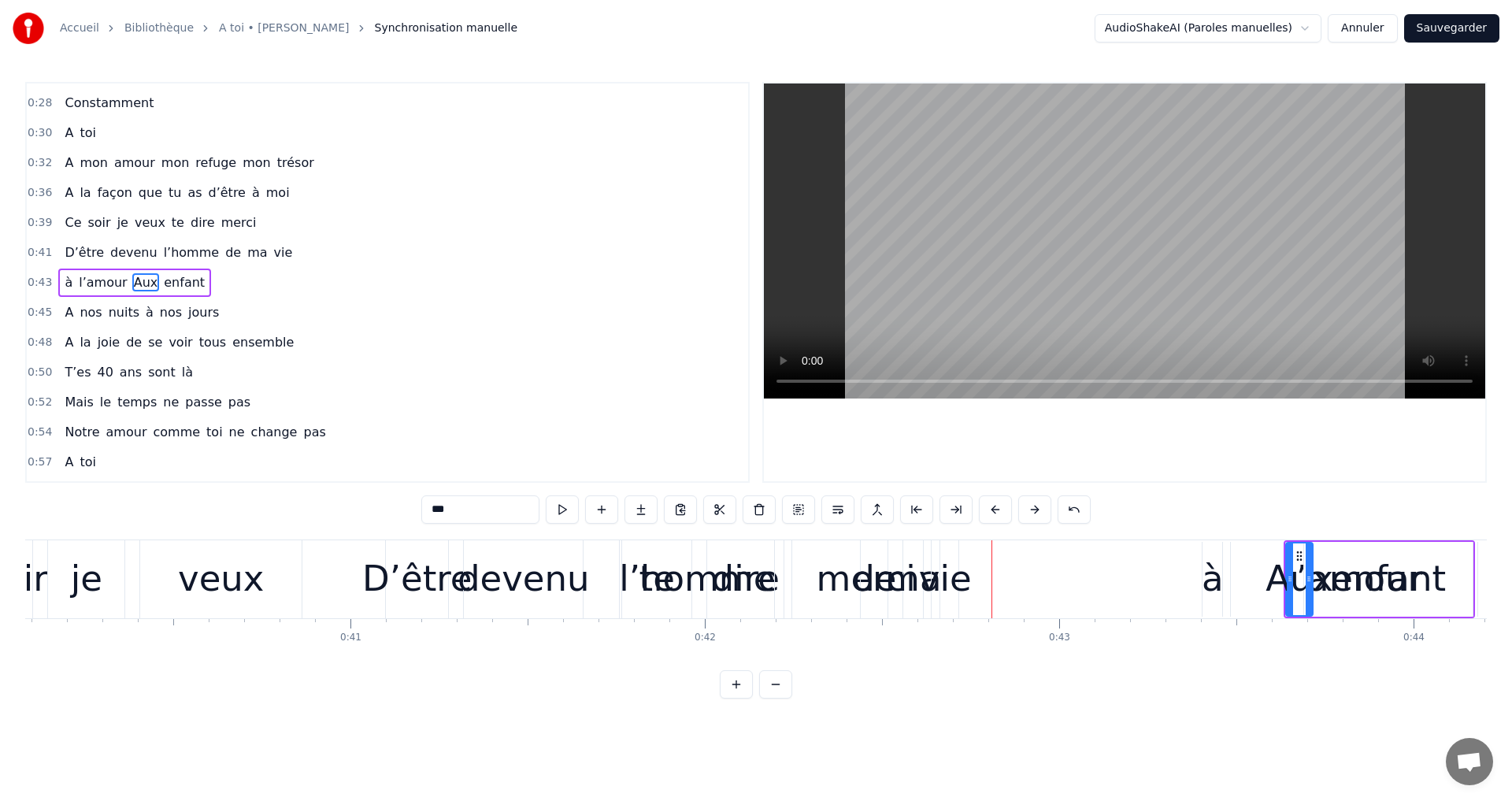
click at [951, 548] on div "vie" at bounding box center [945, 579] width 27 height 78
type input "***"
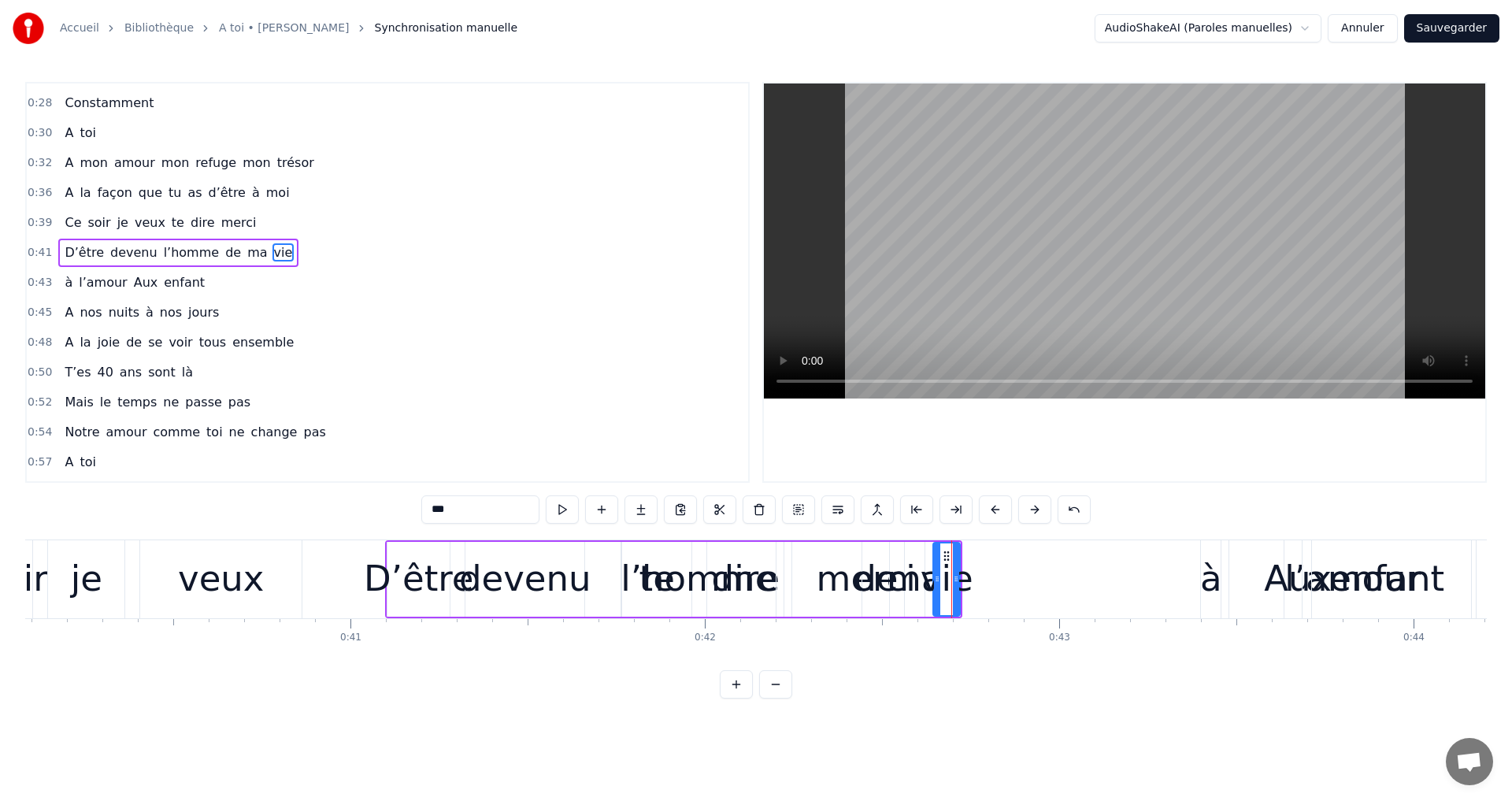
scroll to position [85, 0]
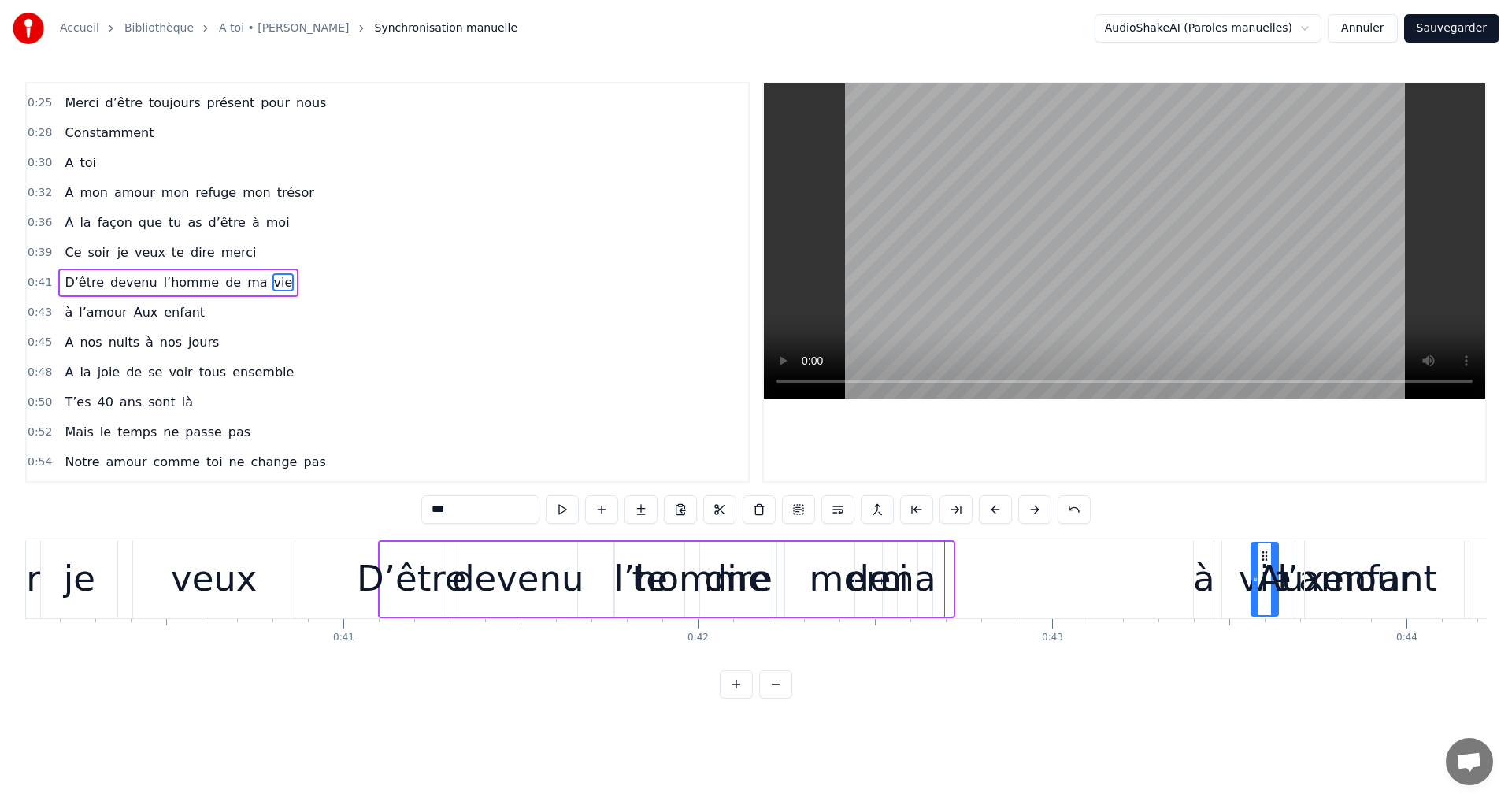
drag, startPoint x: 942, startPoint y: 558, endPoint x: 1262, endPoint y: 560, distance: 320.0
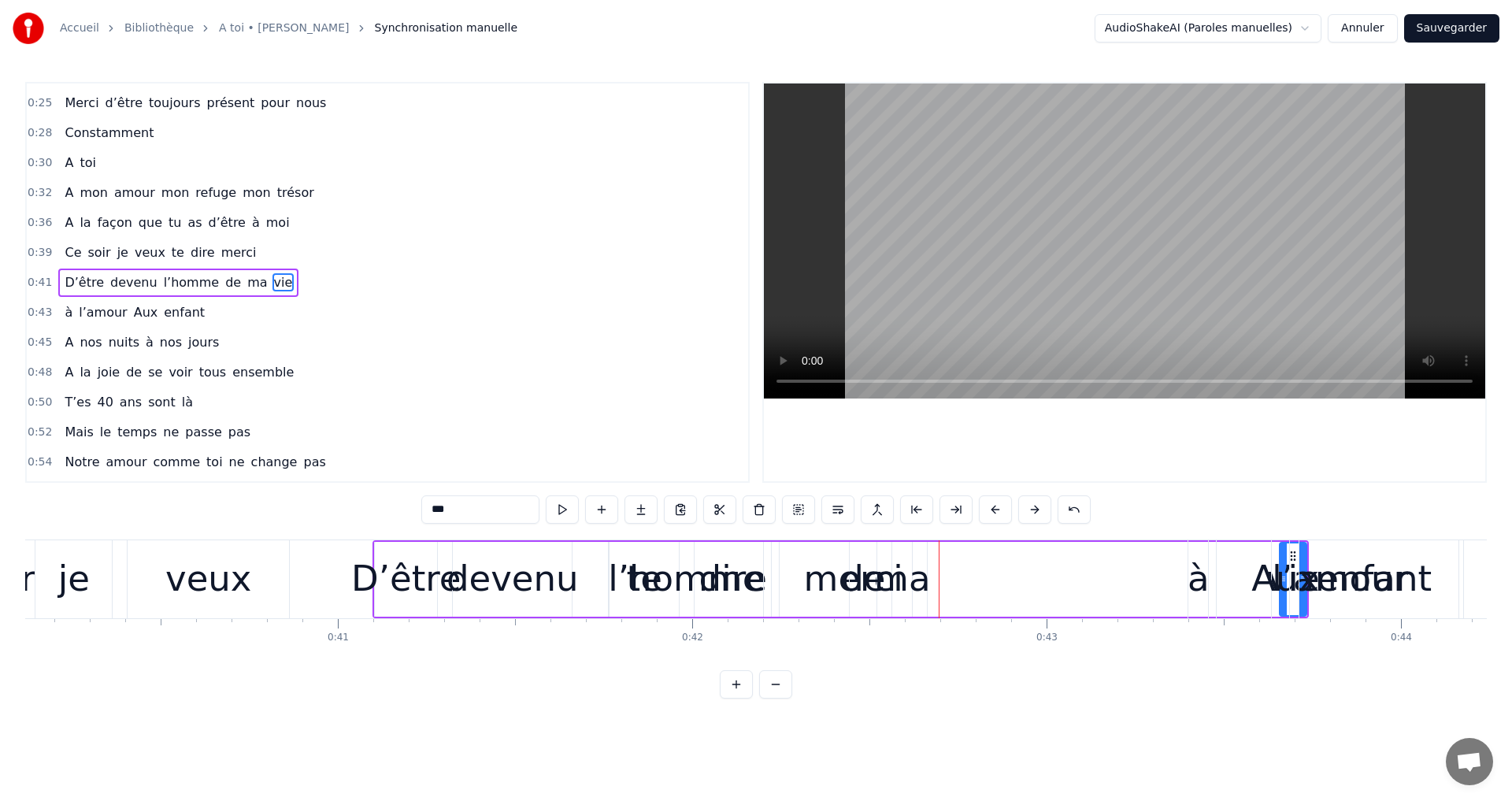
click at [951, 556] on div "D’être devenu l’homme de ma vie" at bounding box center [841, 579] width 936 height 78
click at [903, 567] on div "ma" at bounding box center [902, 578] width 56 height 53
drag, startPoint x: 904, startPoint y: 554, endPoint x: 1266, endPoint y: 566, distance: 362.2
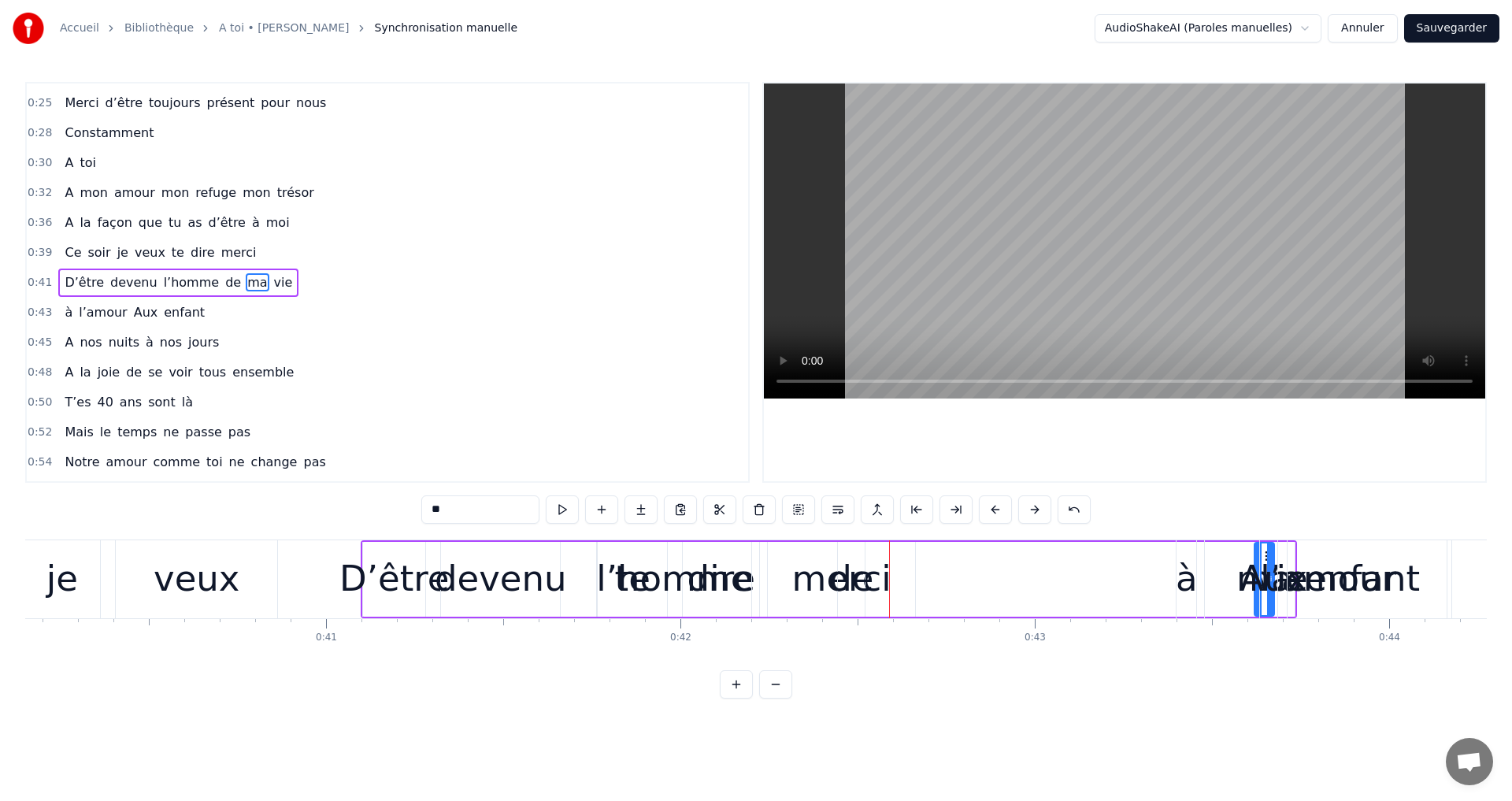
click at [824, 552] on div "D’être devenu l’homme de ma vie" at bounding box center [829, 579] width 936 height 78
click at [846, 556] on div "de" at bounding box center [851, 578] width 44 height 53
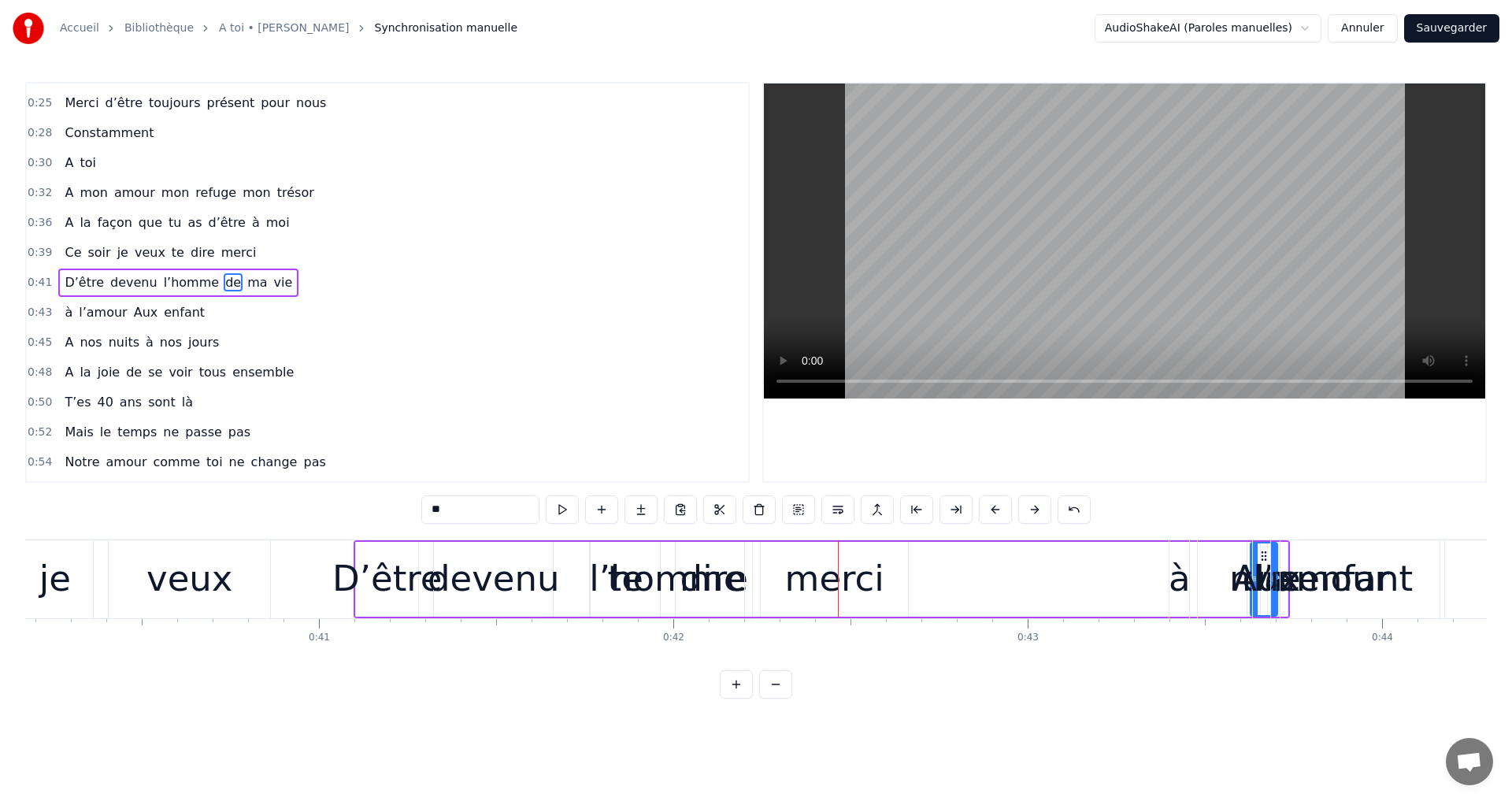
drag, startPoint x: 849, startPoint y: 556, endPoint x: 1265, endPoint y: 562, distance: 416.0
click at [835, 558] on div "D’être devenu l’homme ma de vie" at bounding box center [815, 579] width 936 height 78
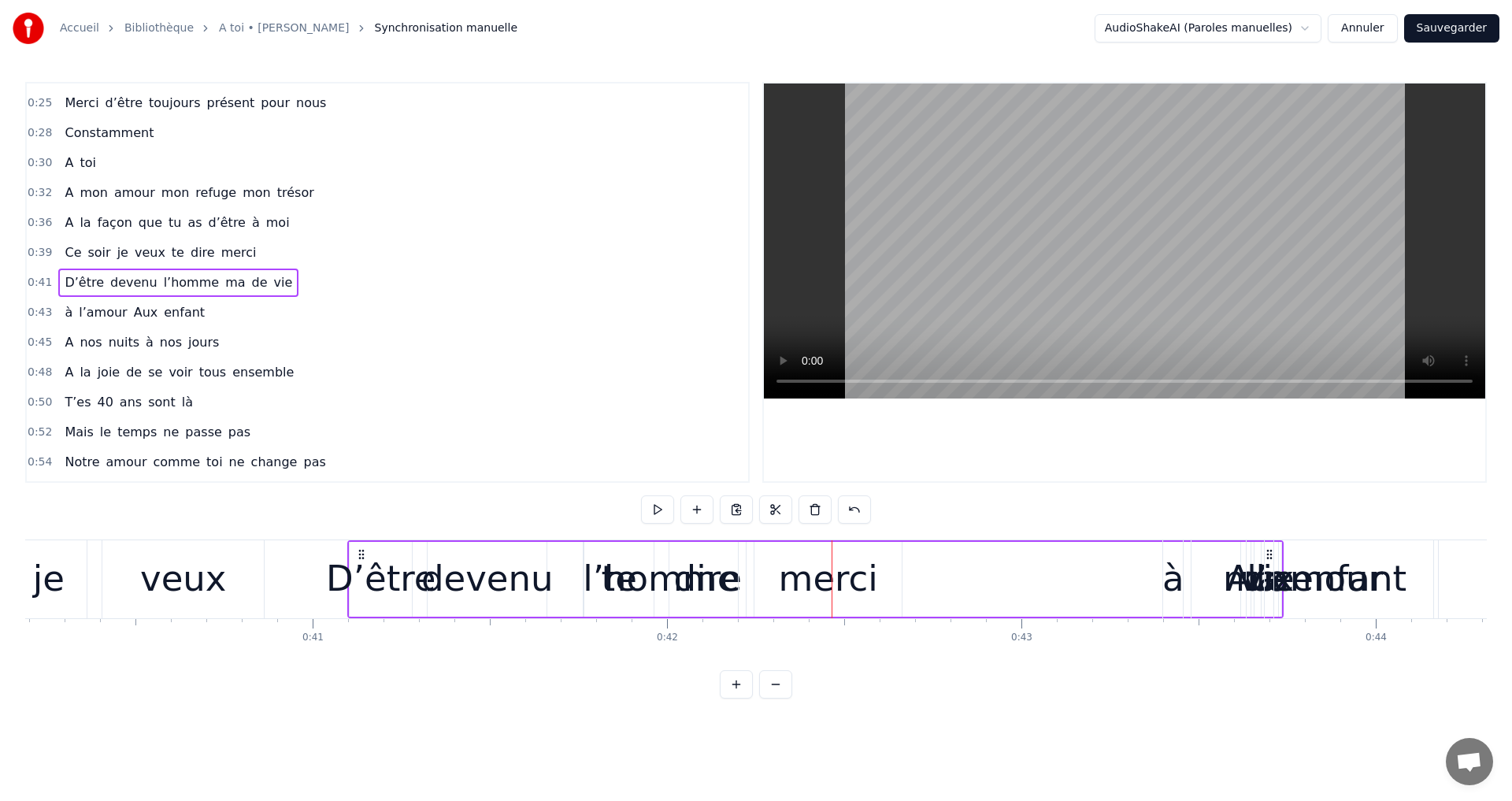
click at [796, 573] on div "D’être devenu l’homme ma de vie" at bounding box center [815, 579] width 936 height 78
click at [688, 565] on div "l’homme" at bounding box center [661, 578] width 156 height 53
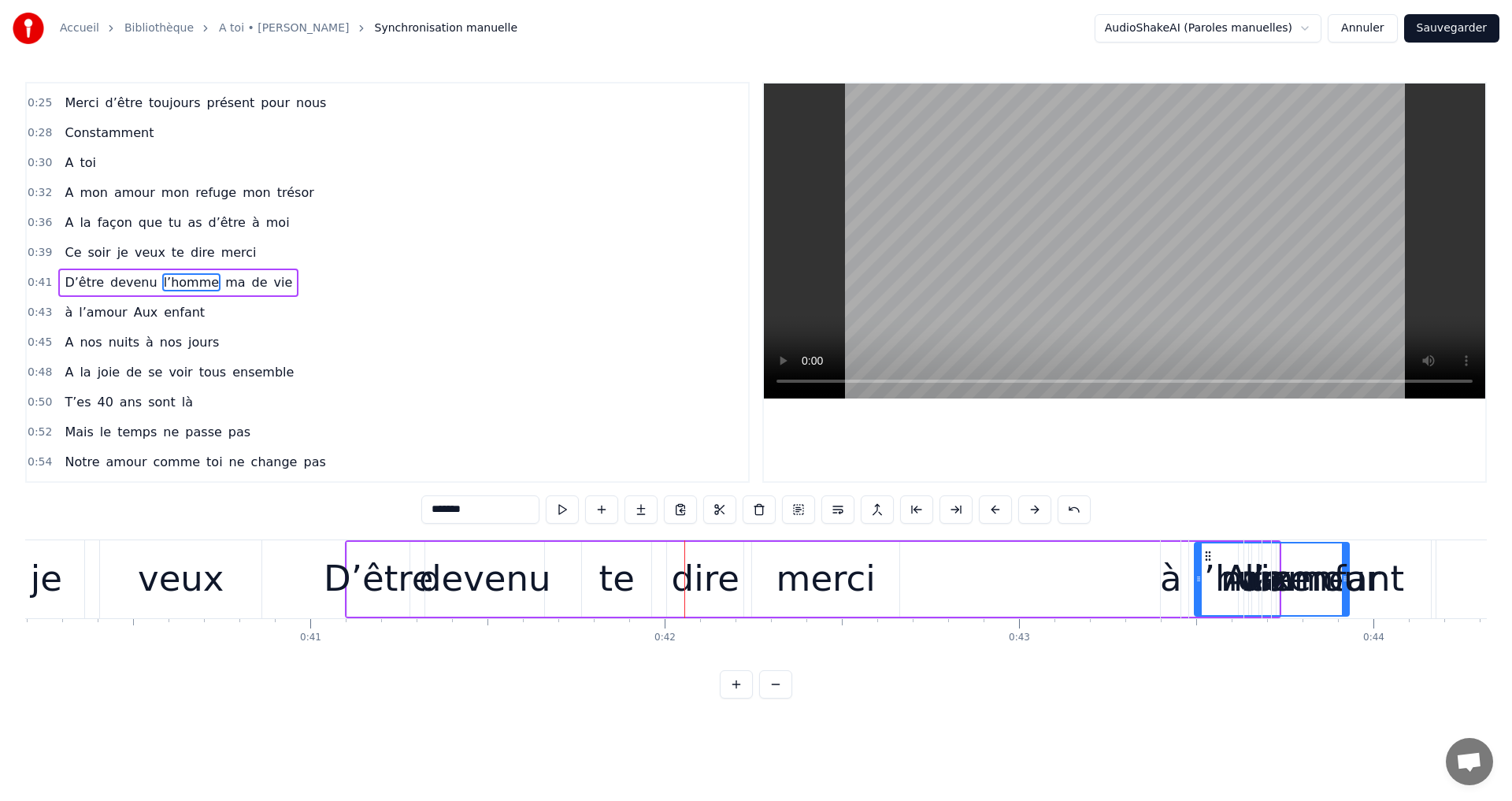
drag, startPoint x: 606, startPoint y: 554, endPoint x: 1311, endPoint y: 580, distance: 705.5
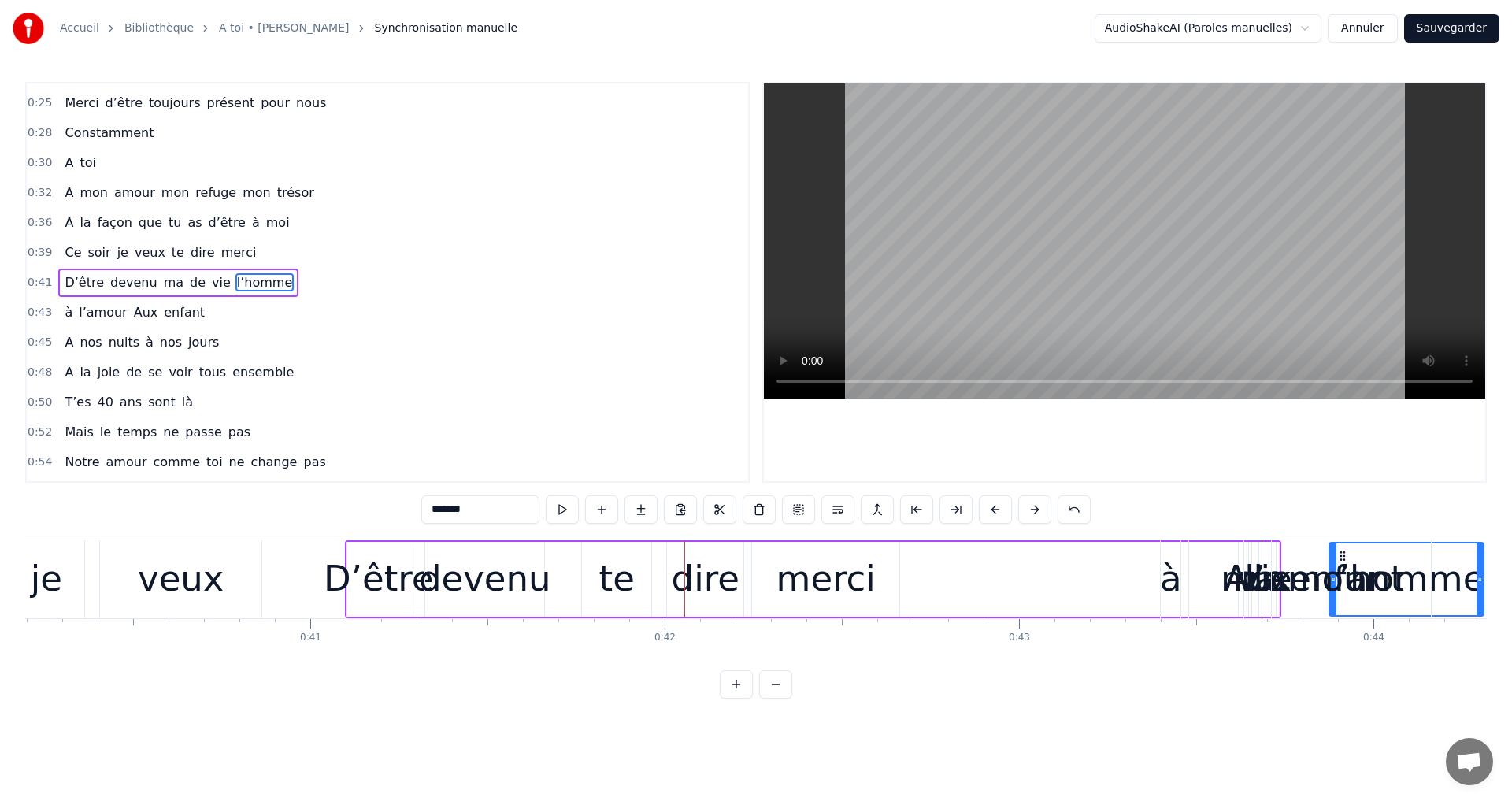
scroll to position [0, 14271]
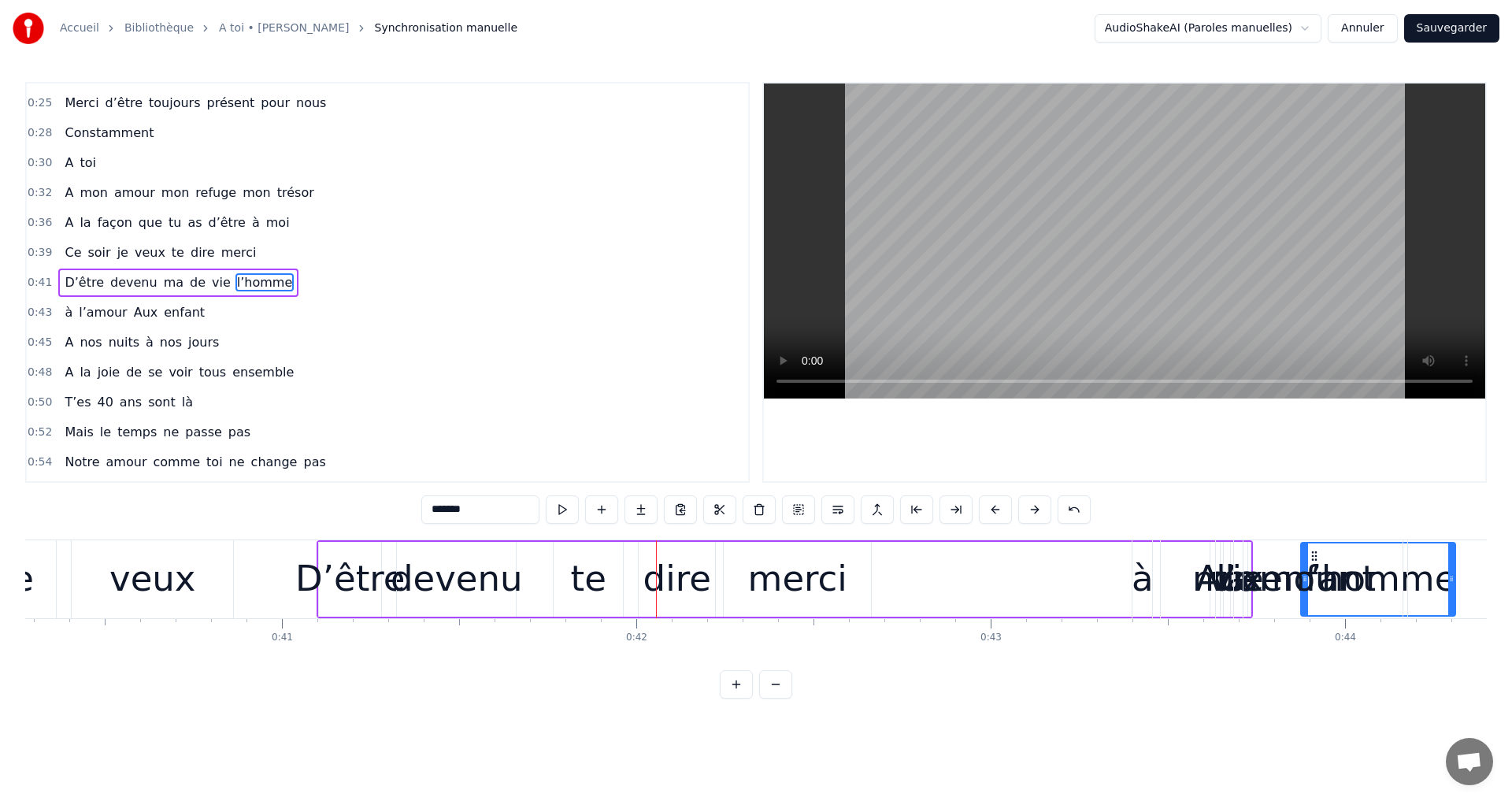
click at [437, 582] on div "devenu" at bounding box center [457, 578] width 132 height 53
type input "******"
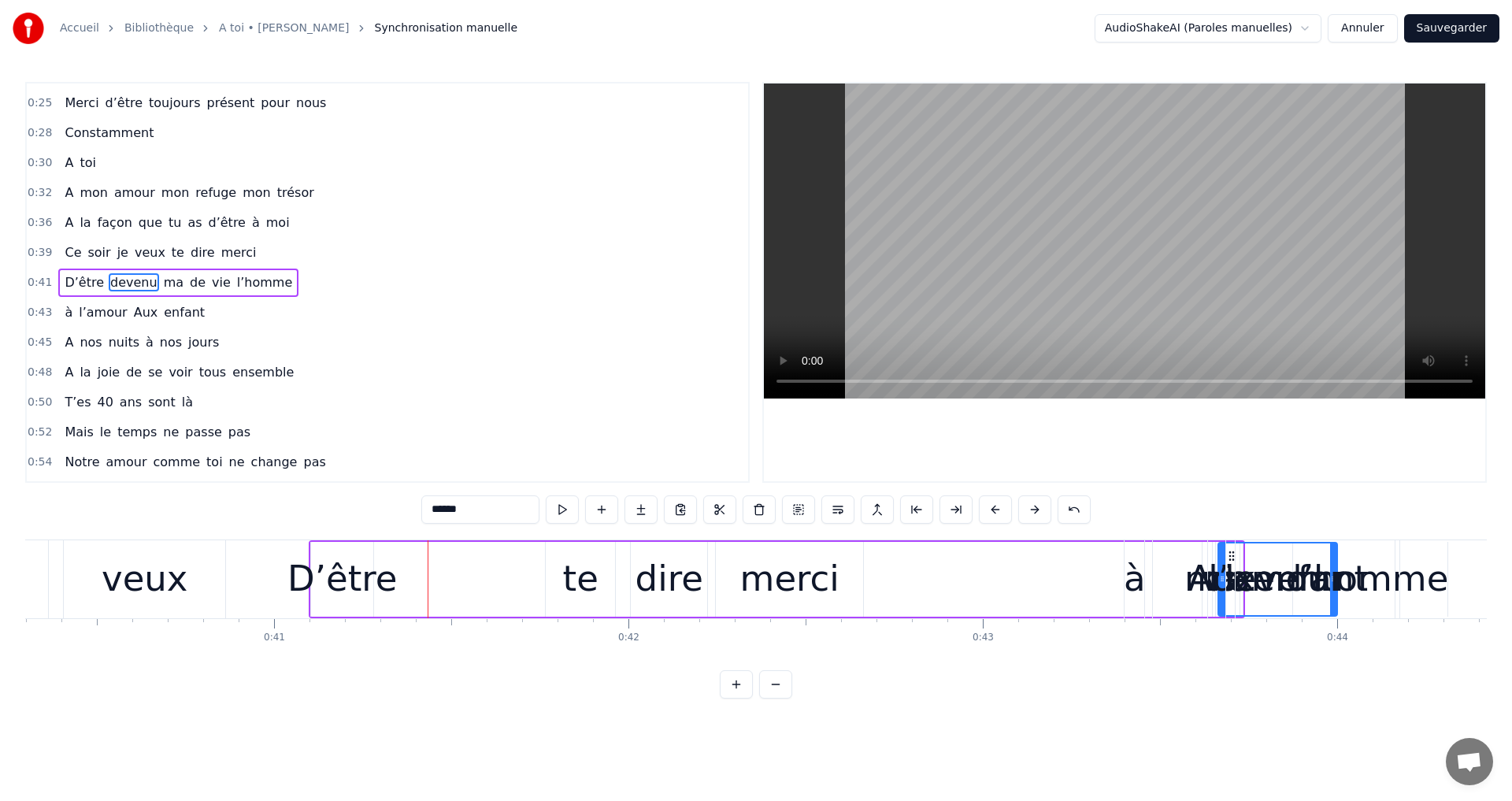
drag, startPoint x: 410, startPoint y: 554, endPoint x: 1234, endPoint y: 606, distance: 825.6
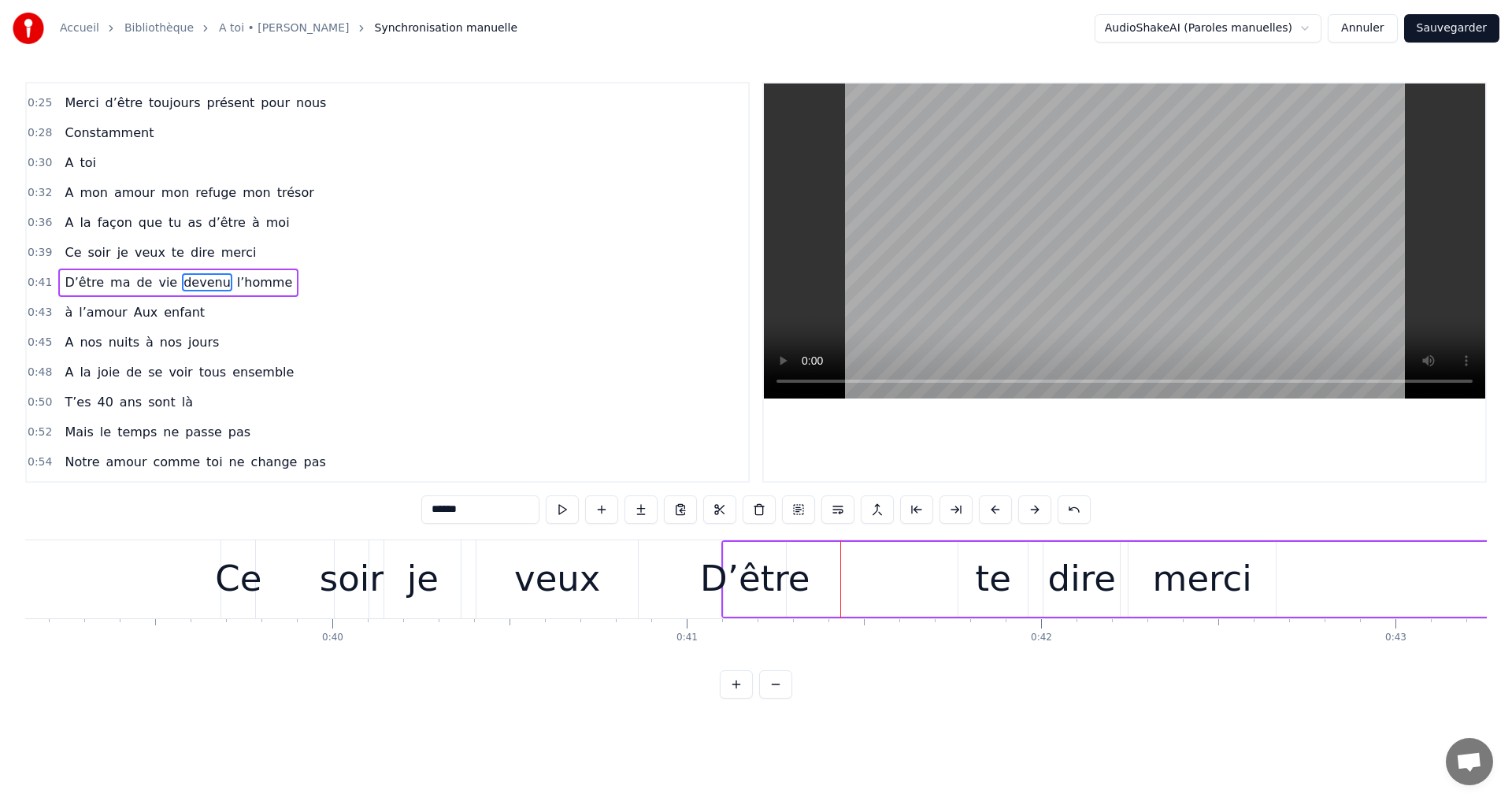
scroll to position [0, 13984]
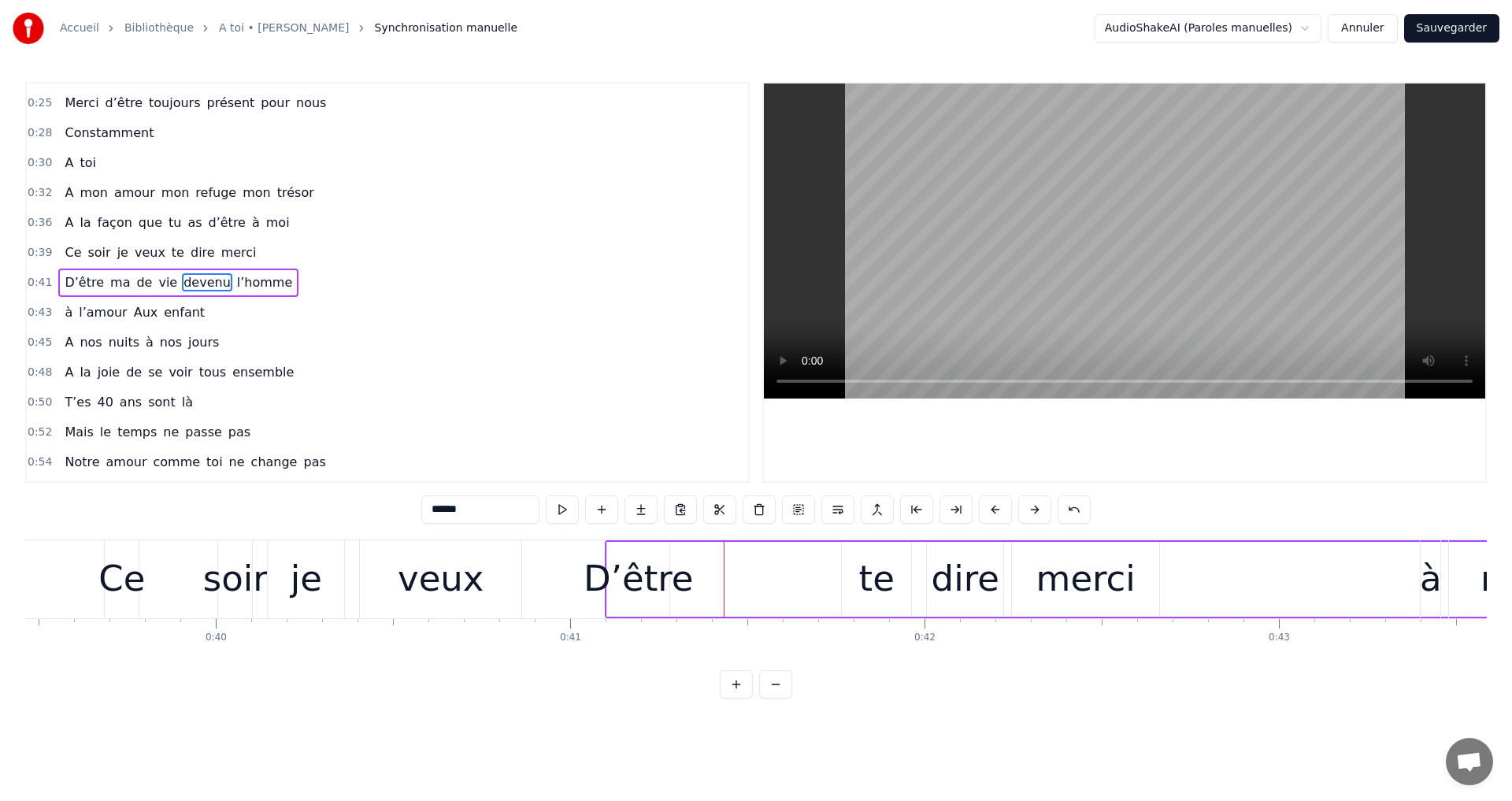
click at [1049, 556] on div "D’être ma de vie devenu l’homme" at bounding box center [1175, 579] width 1141 height 78
click at [1057, 582] on div "D’être ma de vie devenu l’homme" at bounding box center [1175, 579] width 1141 height 78
click at [1011, 554] on div "D’être ma de vie devenu l’homme" at bounding box center [1175, 579] width 1141 height 78
drag, startPoint x: 1041, startPoint y: 573, endPoint x: 1063, endPoint y: 582, distance: 23.8
click at [1042, 572] on div "D’être ma de vie devenu l’homme" at bounding box center [1175, 579] width 1141 height 78
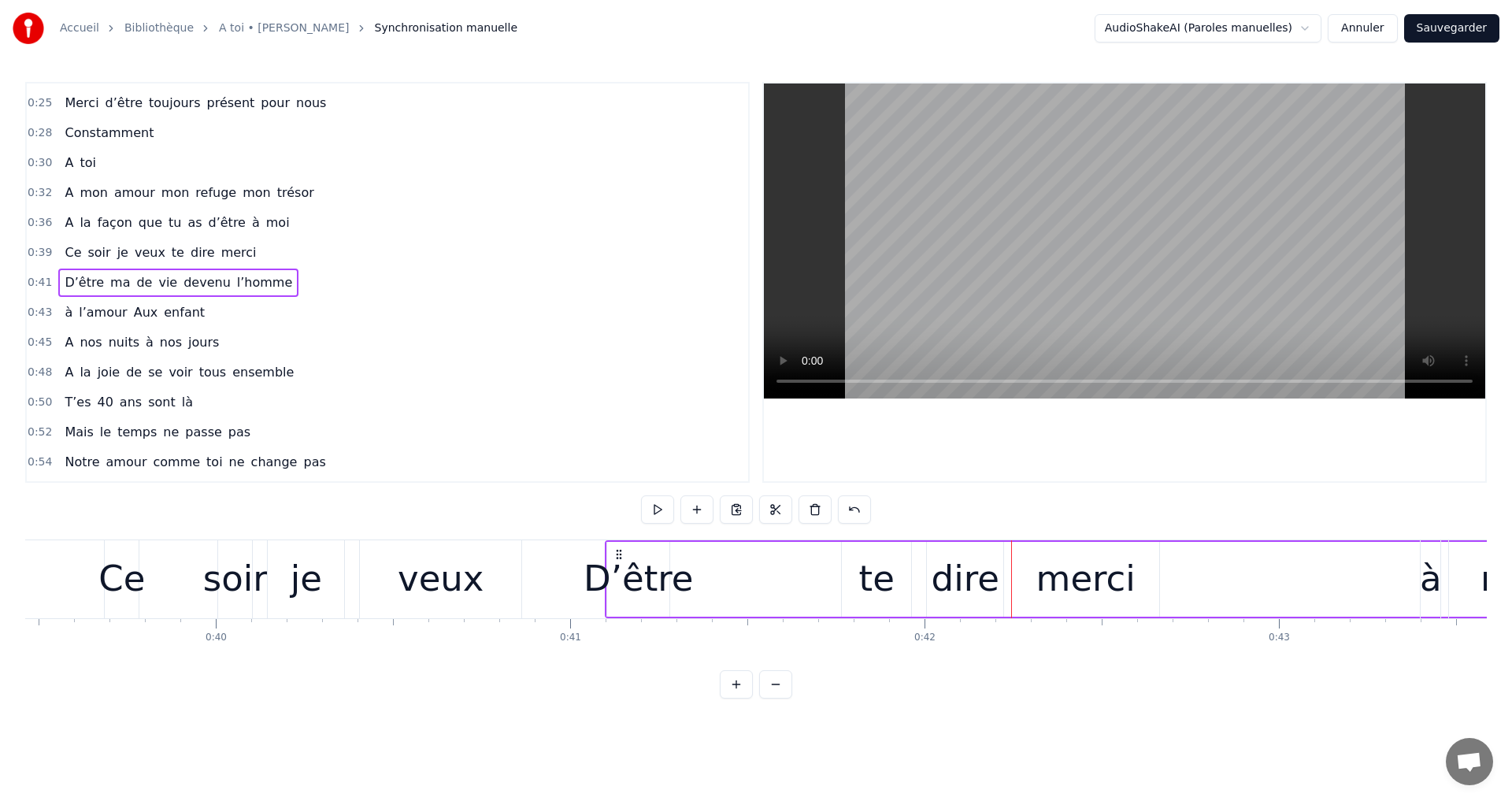
drag, startPoint x: 1155, startPoint y: 563, endPoint x: 1166, endPoint y: 567, distance: 11.7
click at [1156, 563] on div "D’être ma de vie devenu l’homme" at bounding box center [1175, 579] width 1141 height 78
click at [1126, 594] on div "D’être ma de vie devenu l’homme" at bounding box center [1175, 579] width 1141 height 78
click at [1123, 595] on div "D’être ma de vie devenu l’homme" at bounding box center [1175, 579] width 1141 height 78
drag, startPoint x: 620, startPoint y: 547, endPoint x: 618, endPoint y: 558, distance: 11.2
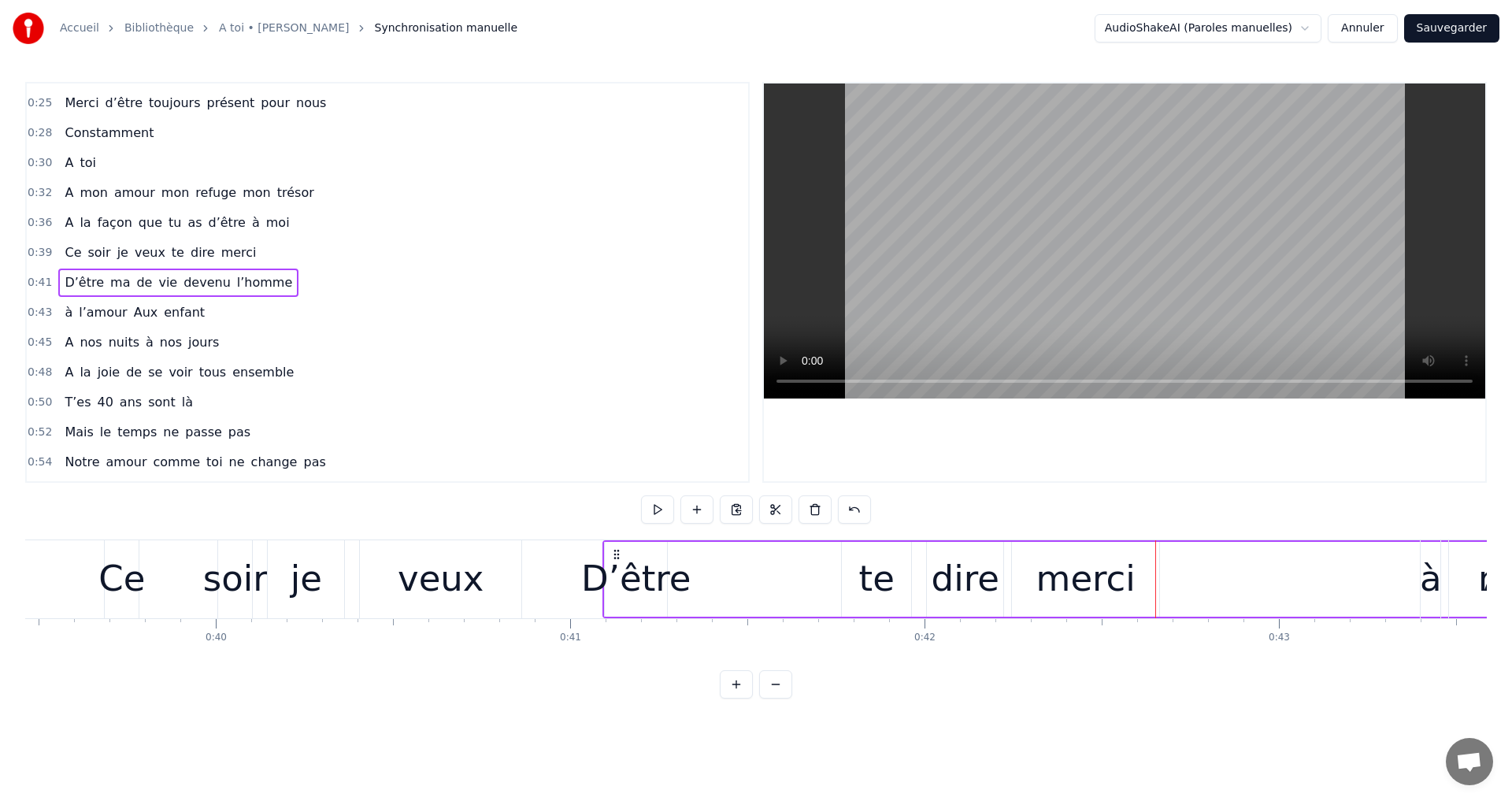
click at [618, 558] on icon at bounding box center [616, 554] width 13 height 13
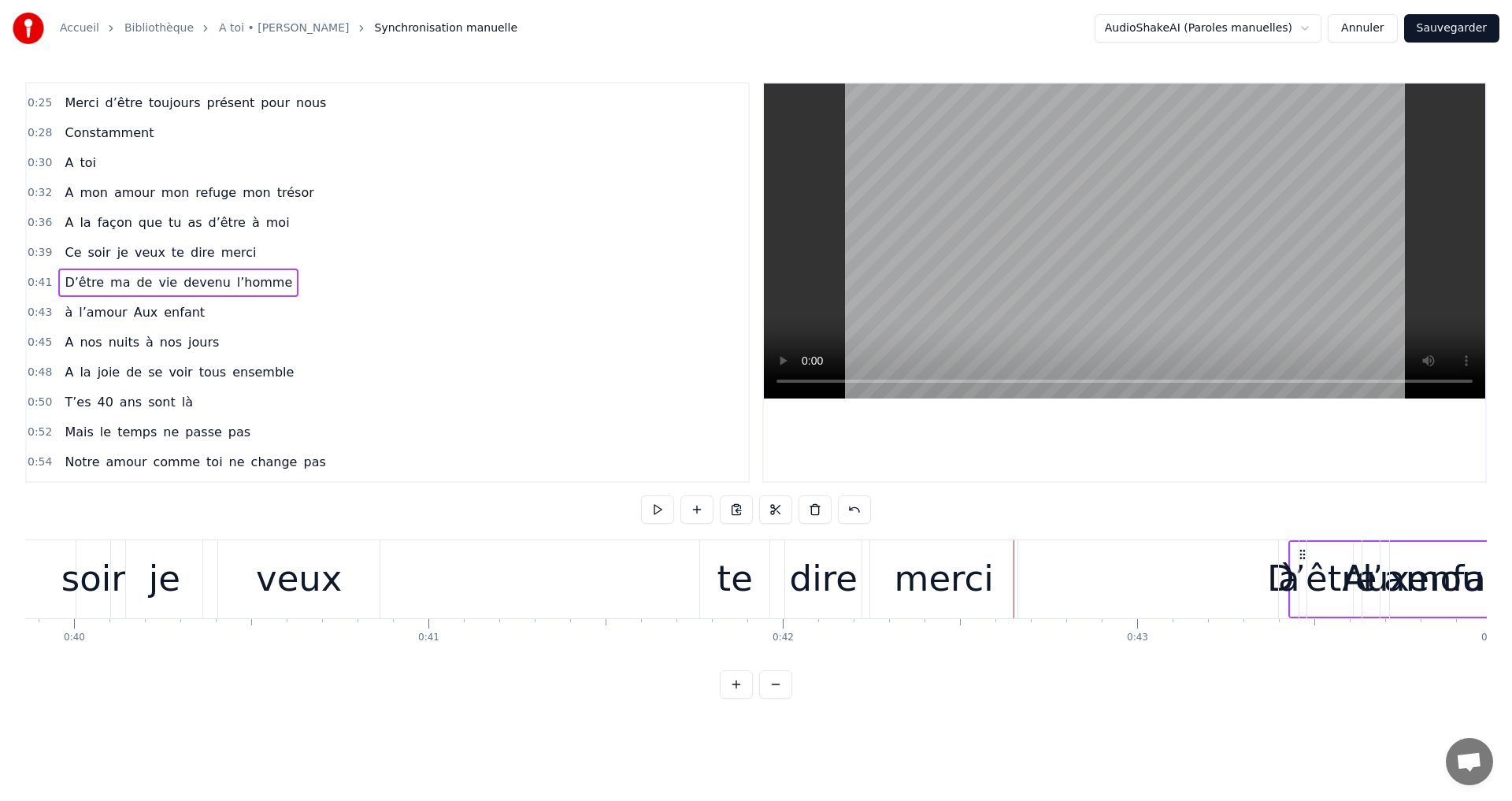
drag, startPoint x: 613, startPoint y: 557, endPoint x: 1353, endPoint y: 601, distance: 741.3
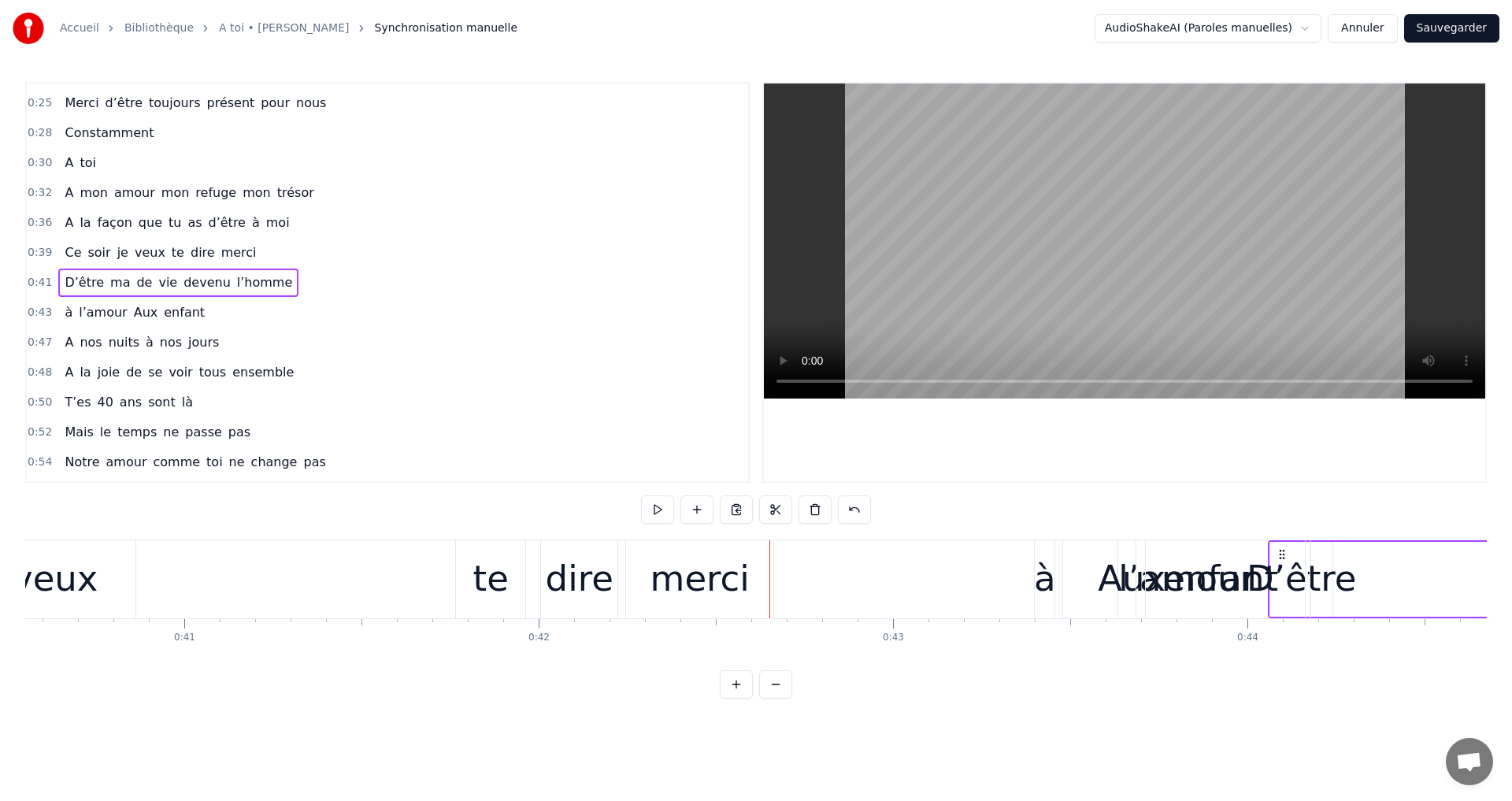
drag, startPoint x: 435, startPoint y: 552, endPoint x: 1301, endPoint y: 595, distance: 867.1
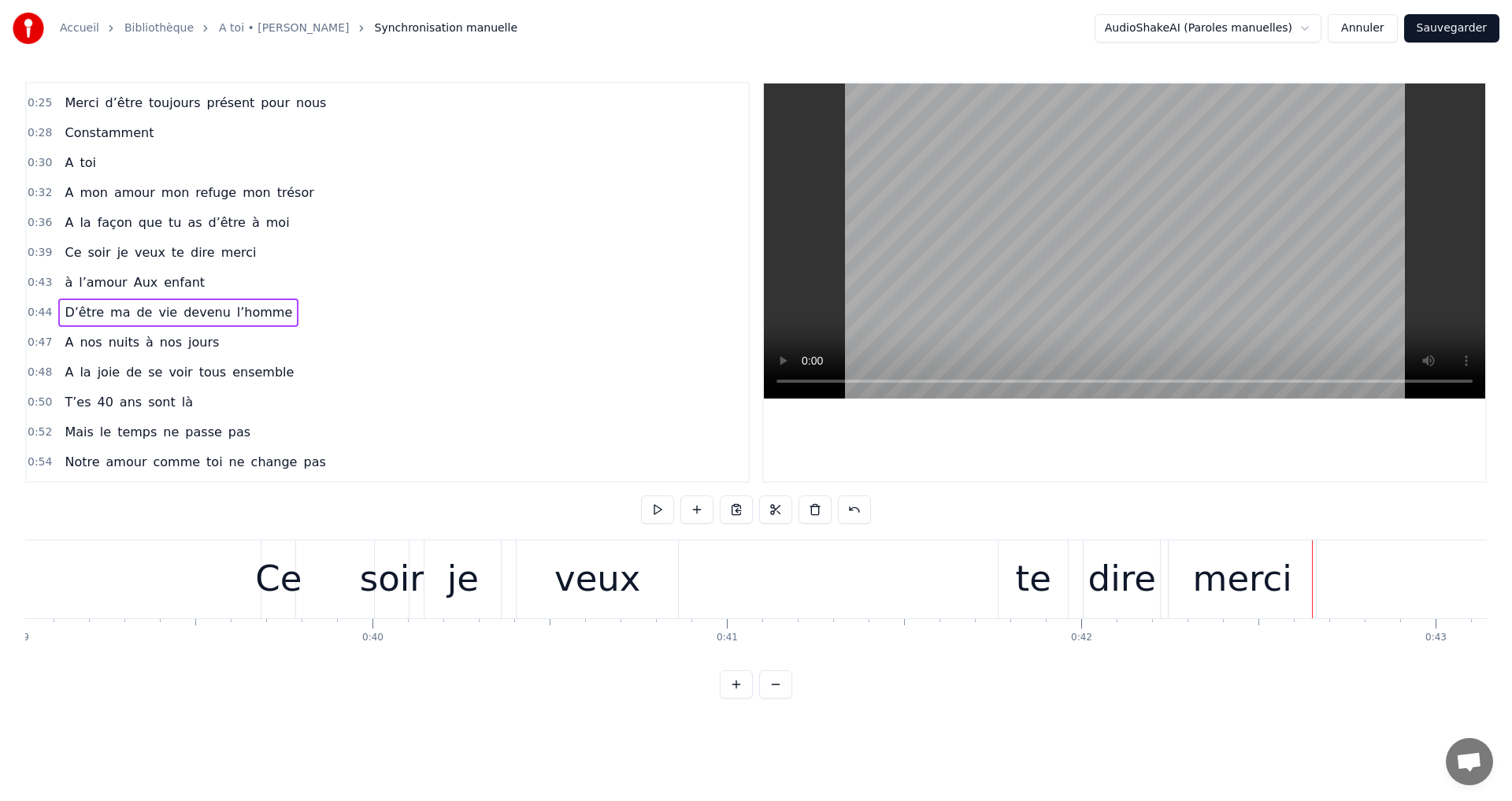
scroll to position [0, 13867]
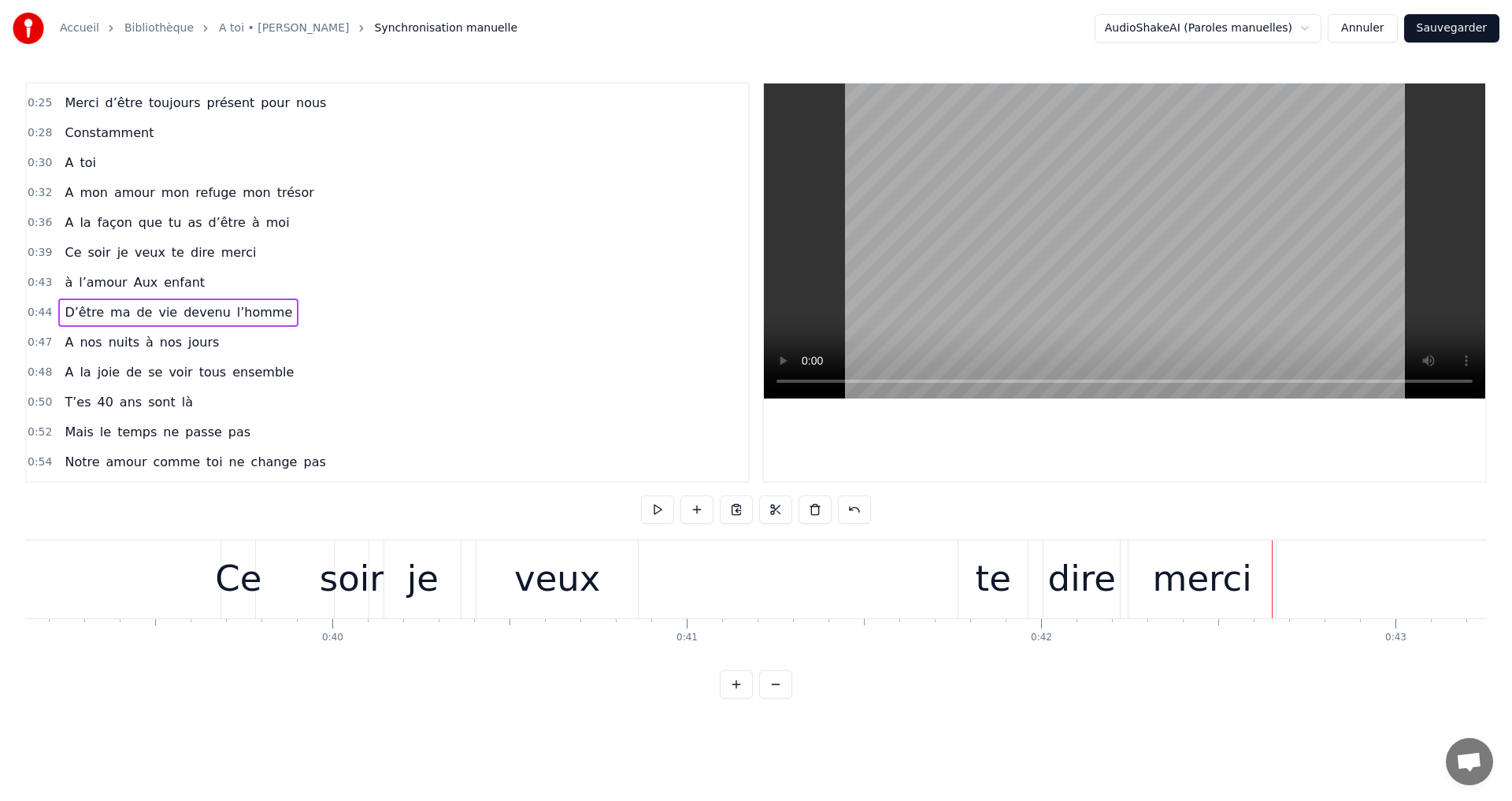
click at [507, 557] on div "veux" at bounding box center [557, 579] width 161 height 78
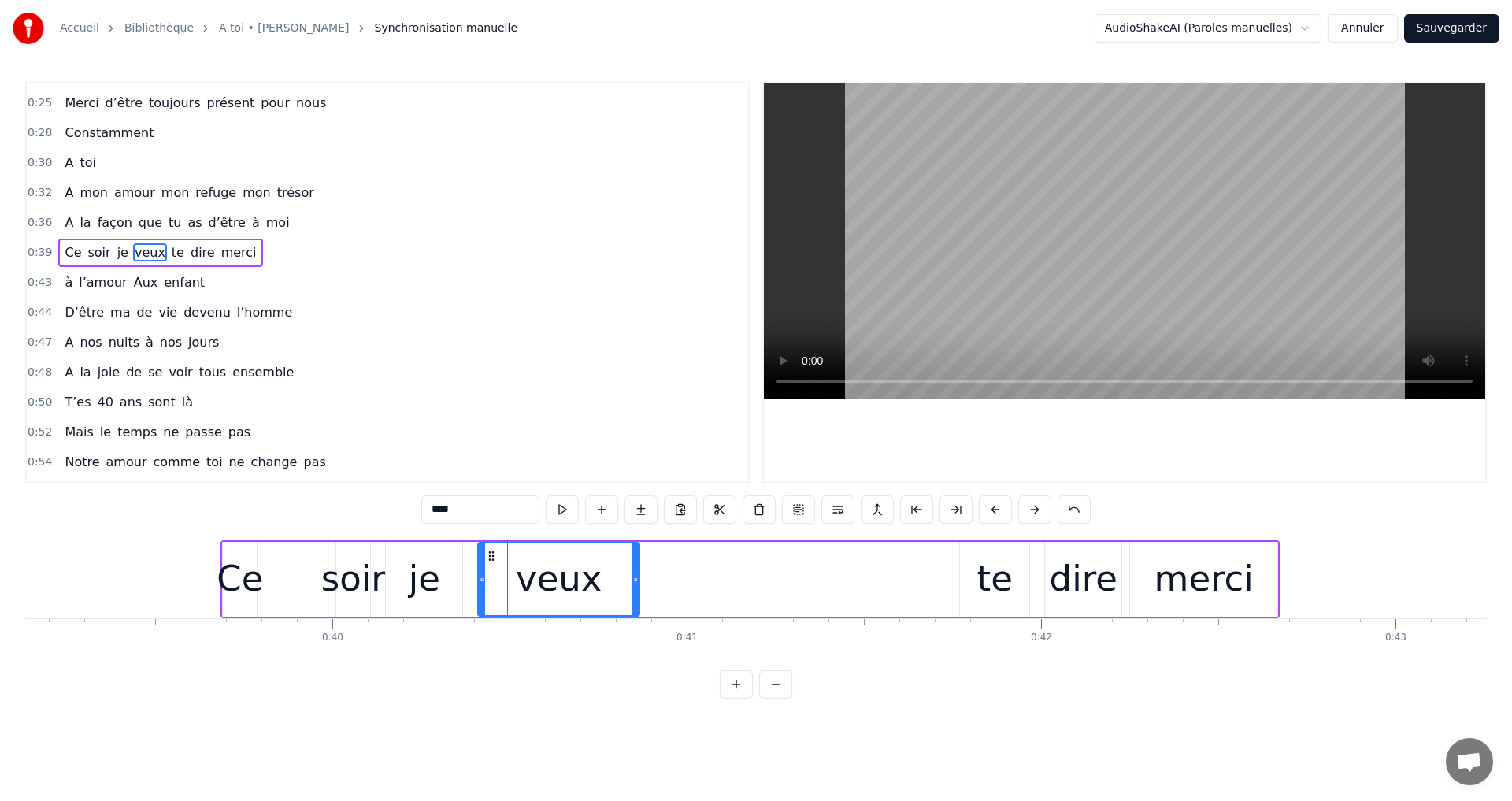
scroll to position [55, 0]
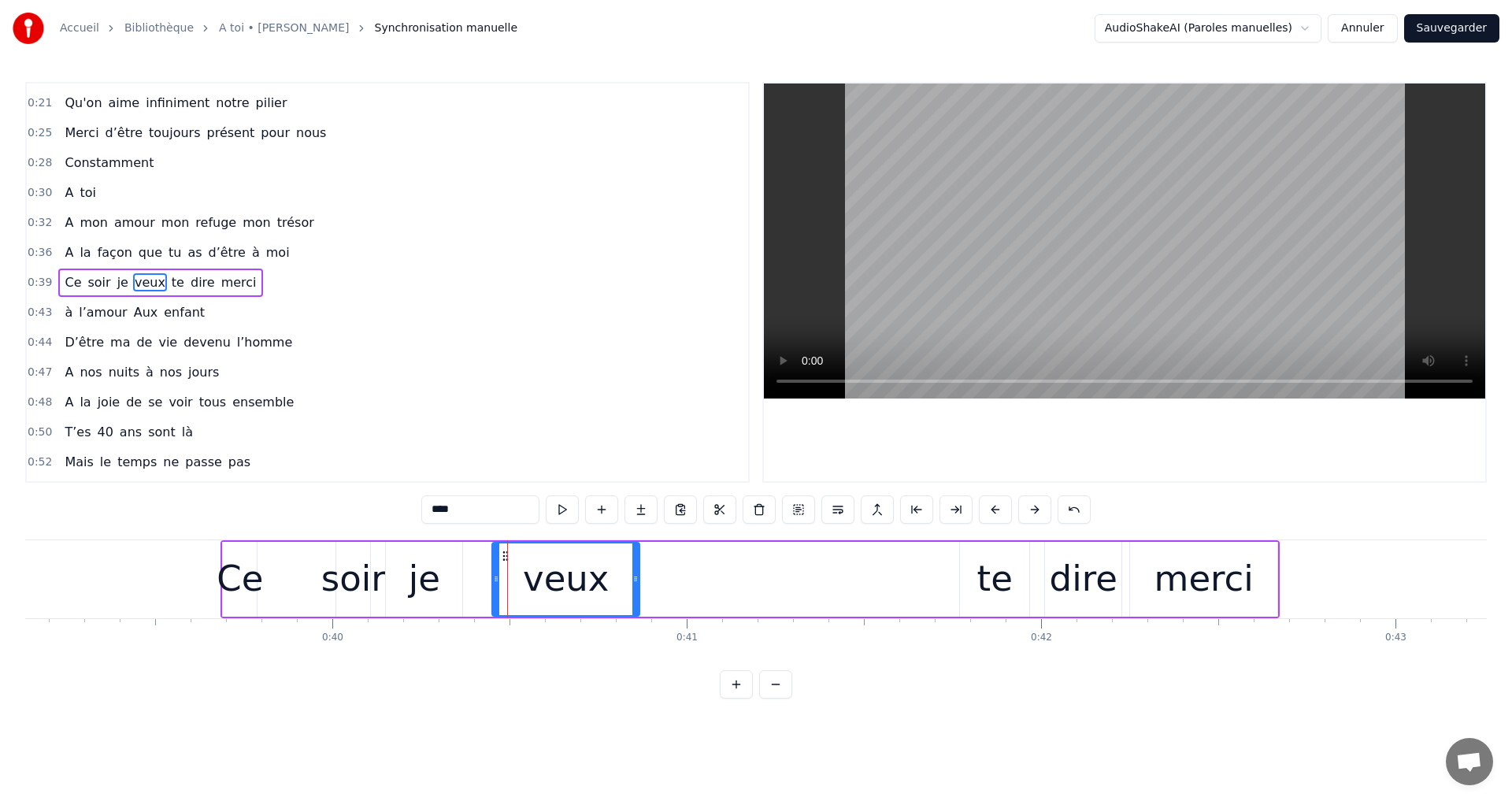
drag, startPoint x: 484, startPoint y: 553, endPoint x: 496, endPoint y: 580, distance: 29.5
click at [498, 579] on div at bounding box center [496, 579] width 6 height 72
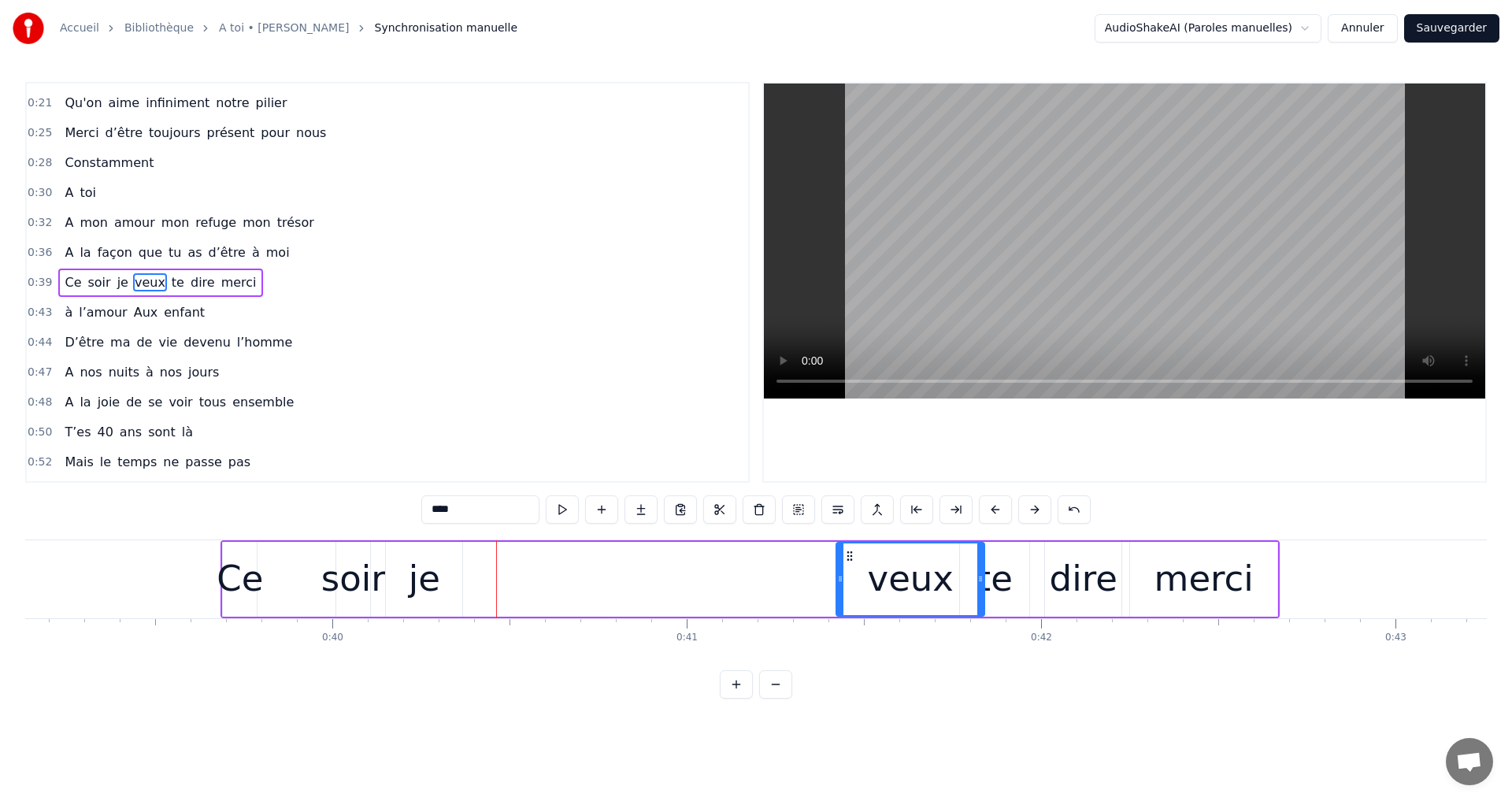
drag, startPoint x: 505, startPoint y: 556, endPoint x: 847, endPoint y: 586, distance: 343.3
click at [848, 585] on div "veux" at bounding box center [911, 579] width 147 height 72
click at [401, 560] on div "je" at bounding box center [424, 579] width 77 height 75
type input "**"
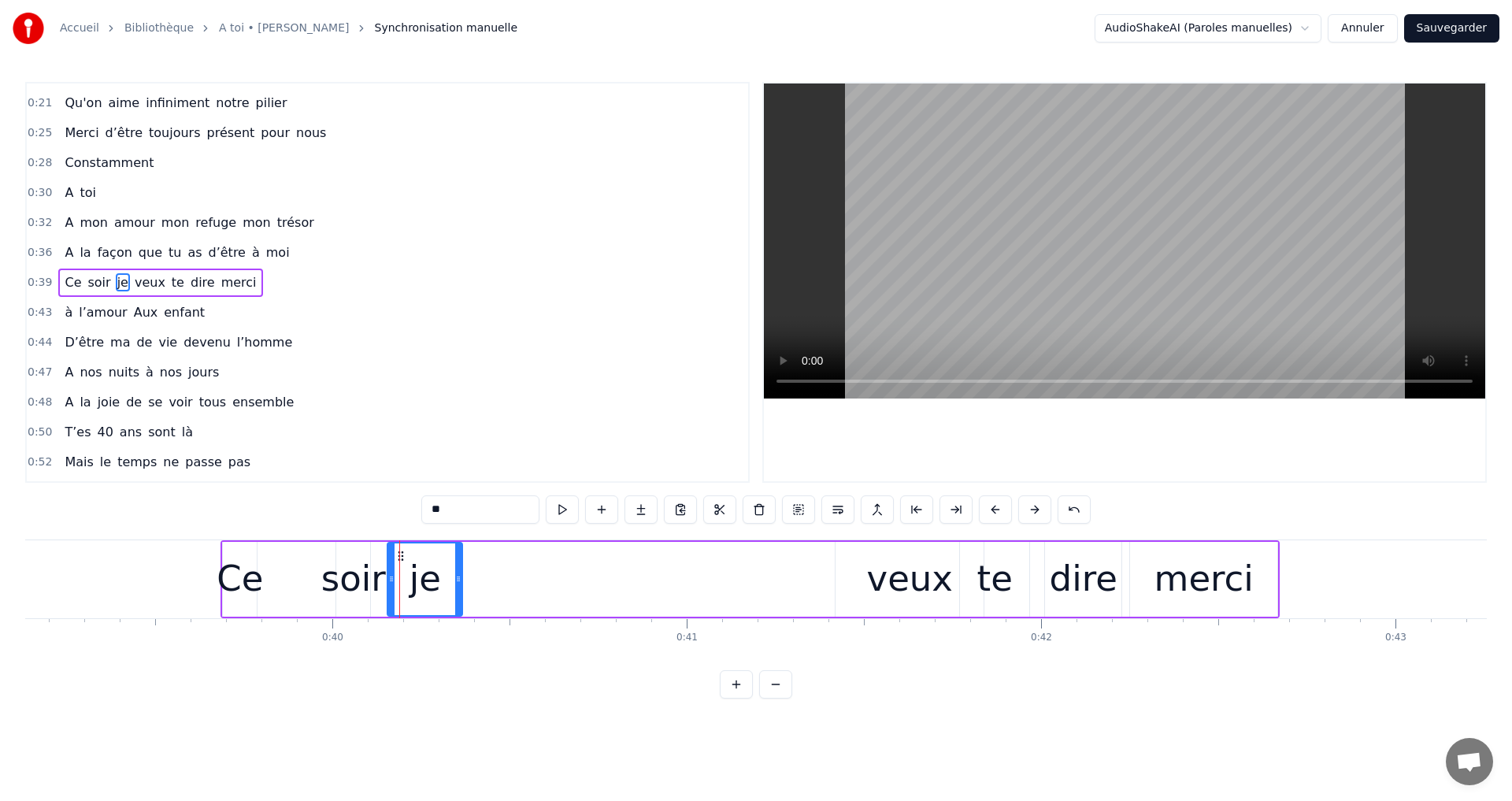
click at [393, 550] on div at bounding box center [392, 579] width 6 height 72
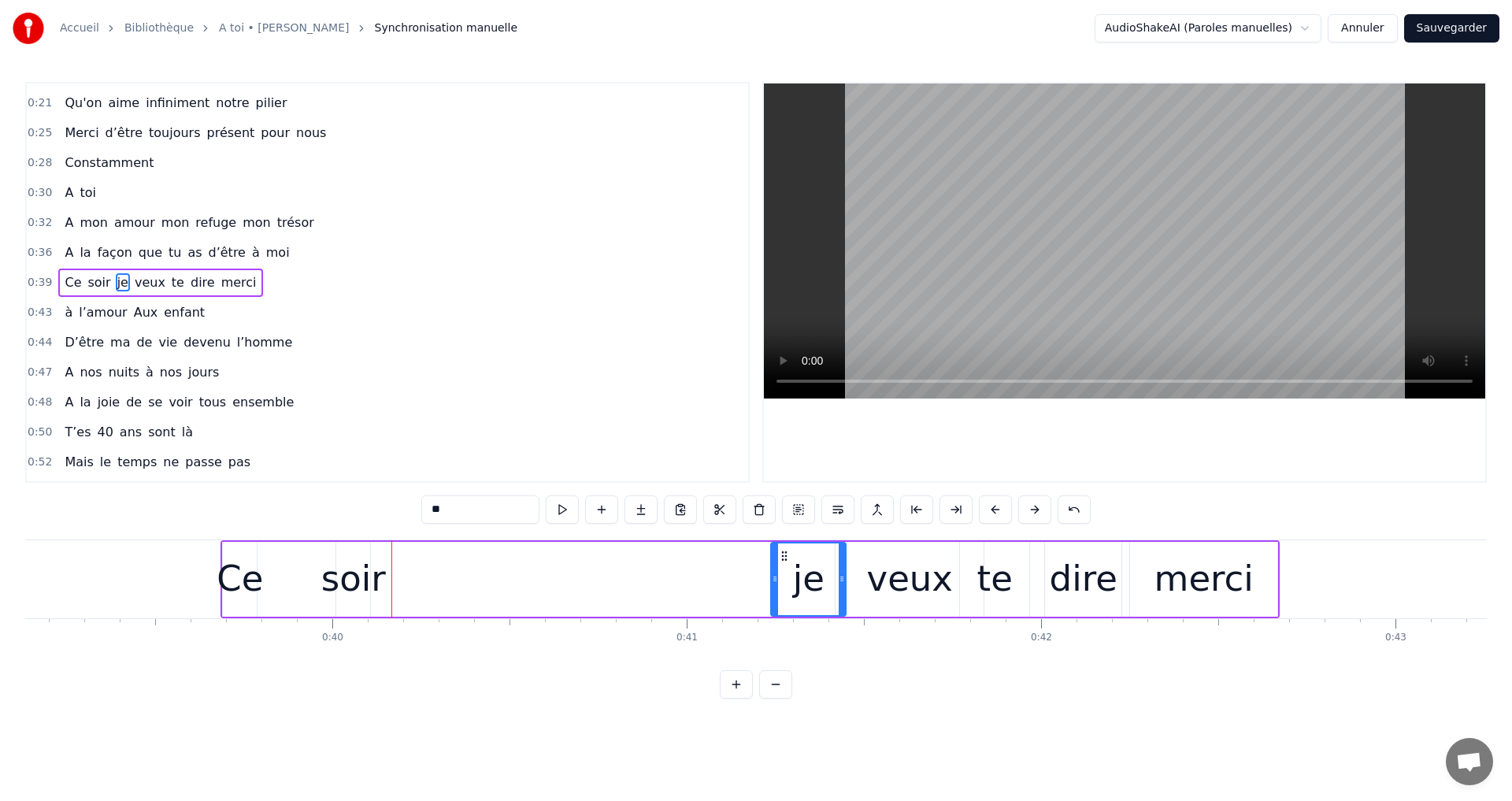
drag, startPoint x: 398, startPoint y: 556, endPoint x: 780, endPoint y: 598, distance: 384.3
click at [783, 597] on div "je" at bounding box center [809, 579] width 73 height 72
click at [382, 554] on div "Ce soir je veux te dire merci" at bounding box center [750, 579] width 1059 height 78
click at [360, 554] on div "soir" at bounding box center [353, 578] width 65 height 53
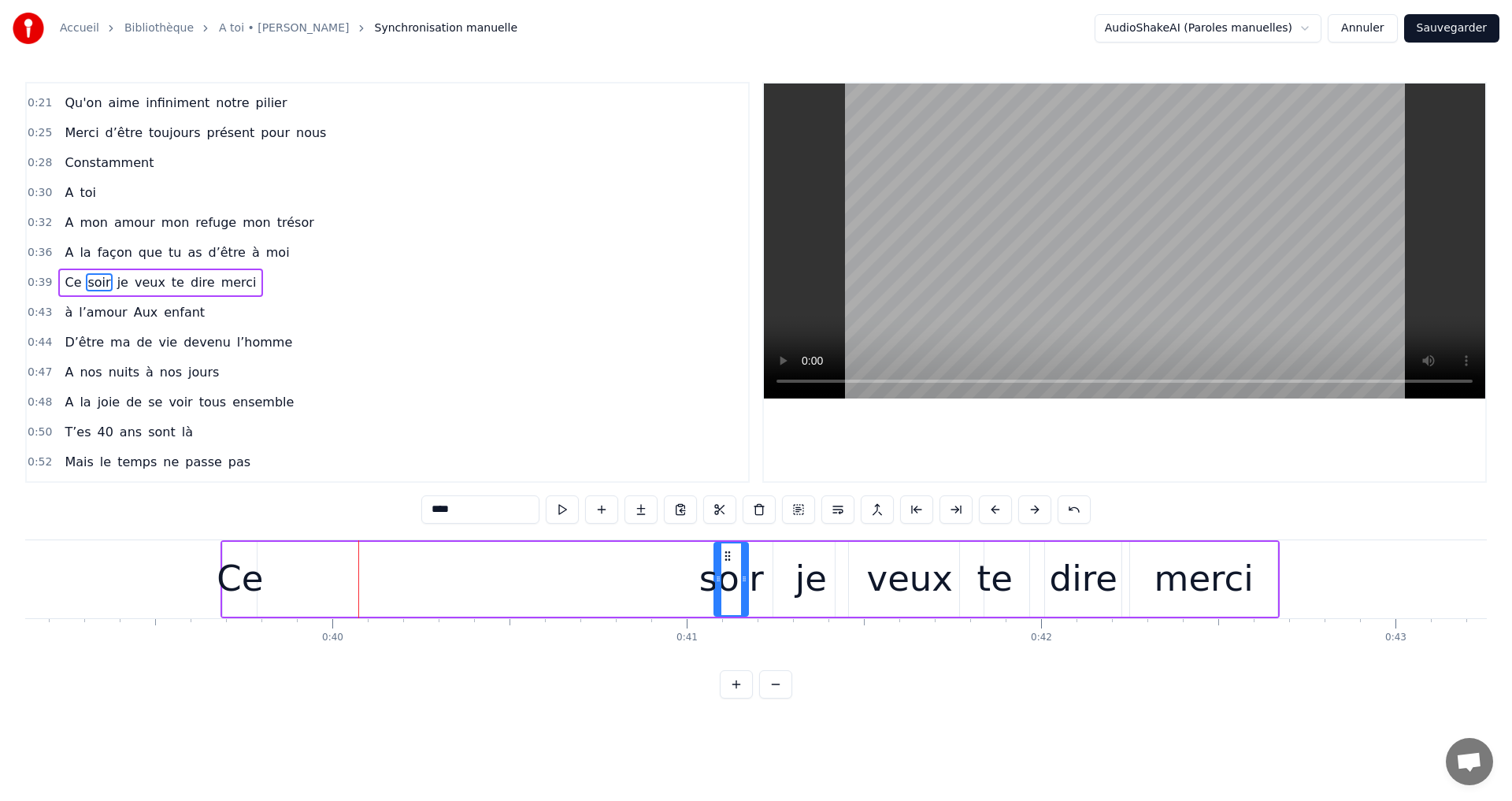
drag, startPoint x: 348, startPoint y: 555, endPoint x: 689, endPoint y: 598, distance: 343.7
click at [726, 593] on div "soir" at bounding box center [731, 579] width 32 height 72
click at [254, 559] on div "Ce" at bounding box center [240, 578] width 46 height 53
drag, startPoint x: 234, startPoint y: 553, endPoint x: 418, endPoint y: 584, distance: 186.6
click at [418, 584] on div "Ce" at bounding box center [423, 579] width 32 height 72
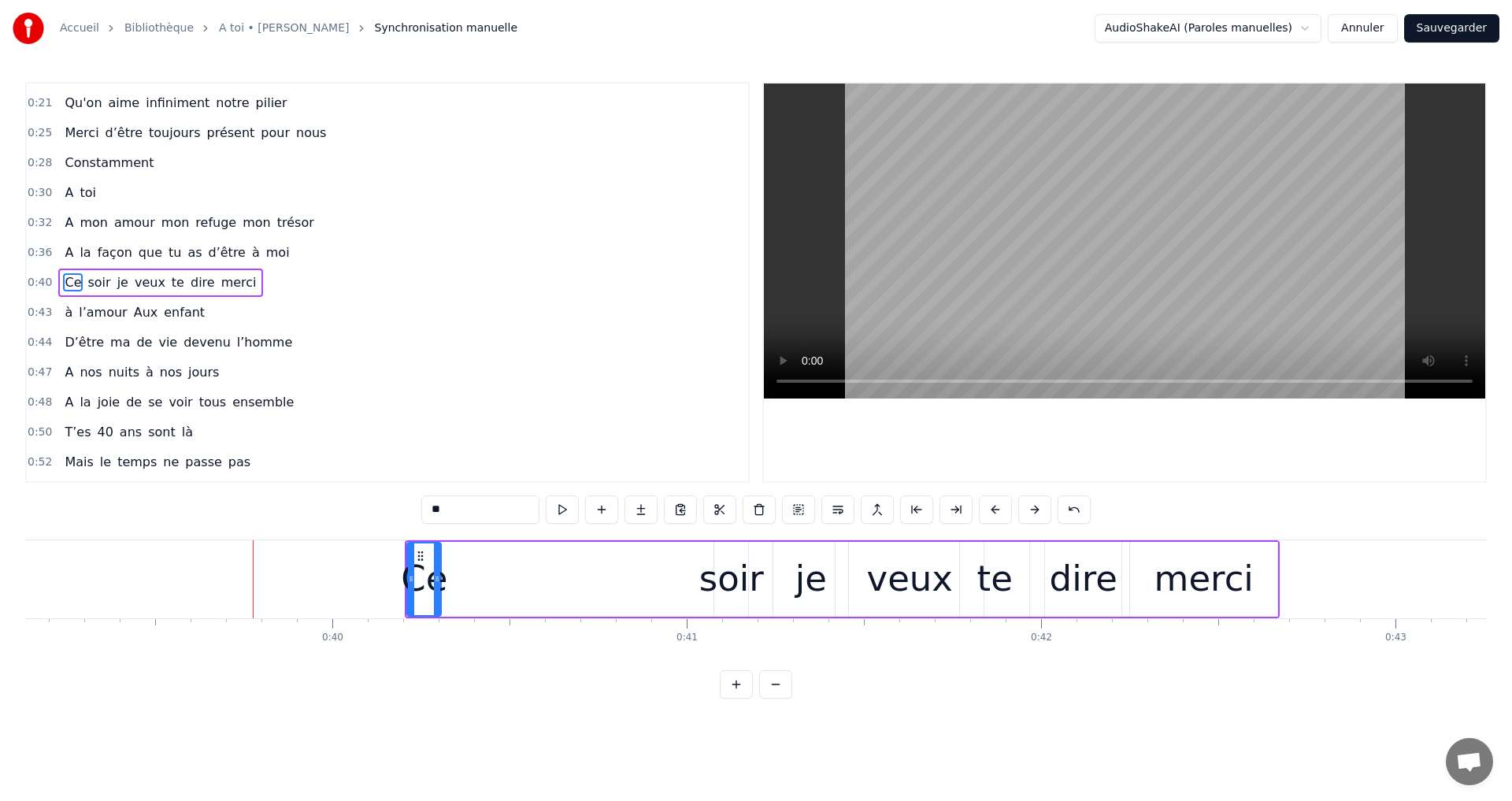
click at [728, 558] on div "soir" at bounding box center [731, 578] width 65 height 53
drag, startPoint x: 725, startPoint y: 557, endPoint x: 482, endPoint y: 556, distance: 243.0
click at [476, 551] on icon at bounding box center [478, 556] width 13 height 13
click at [796, 558] on div "je" at bounding box center [811, 579] width 75 height 75
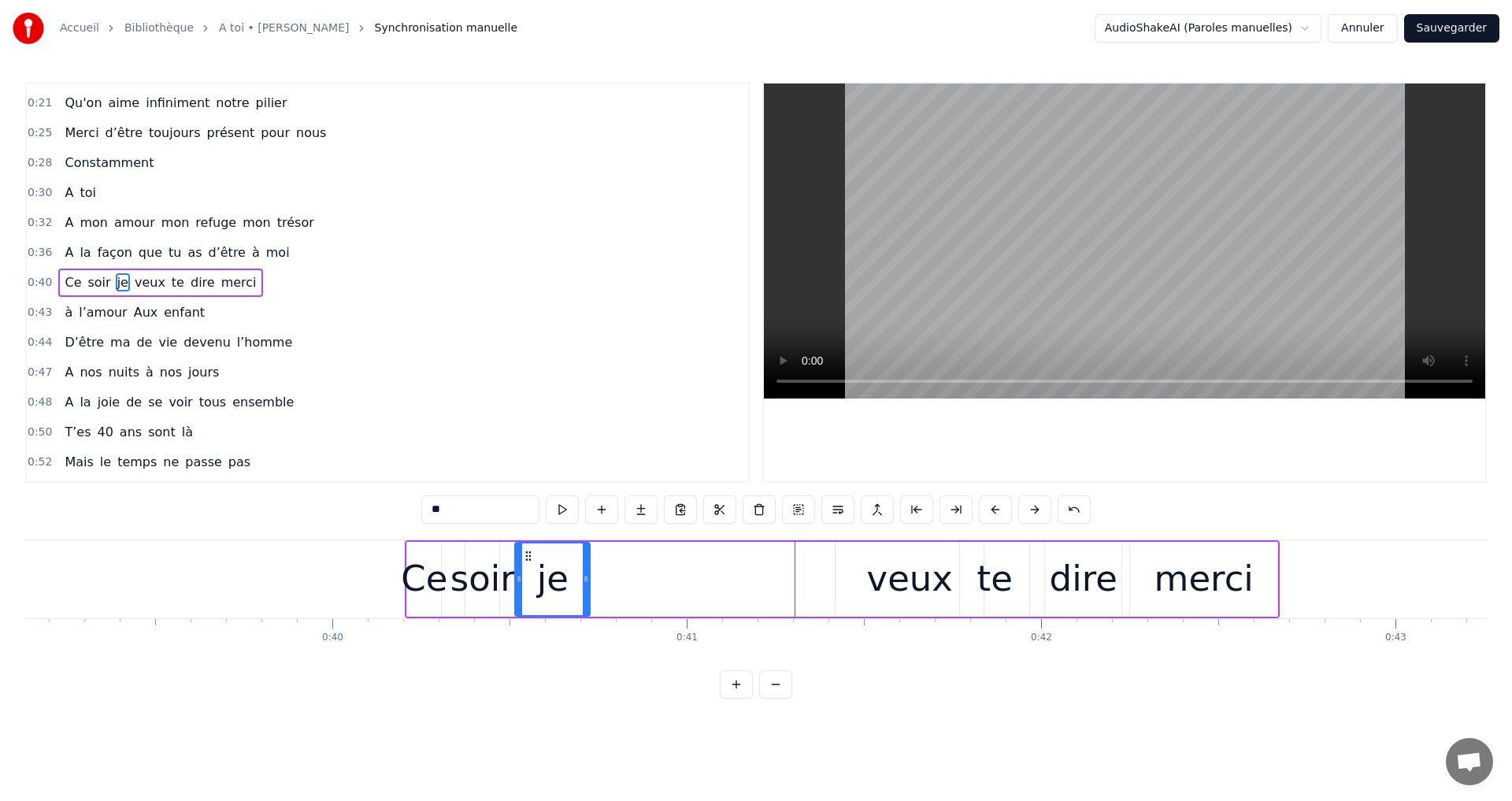
drag, startPoint x: 786, startPoint y: 559, endPoint x: 529, endPoint y: 562, distance: 257.0
click at [529, 562] on icon at bounding box center [529, 556] width 13 height 13
click at [874, 558] on div "veux" at bounding box center [910, 578] width 86 height 53
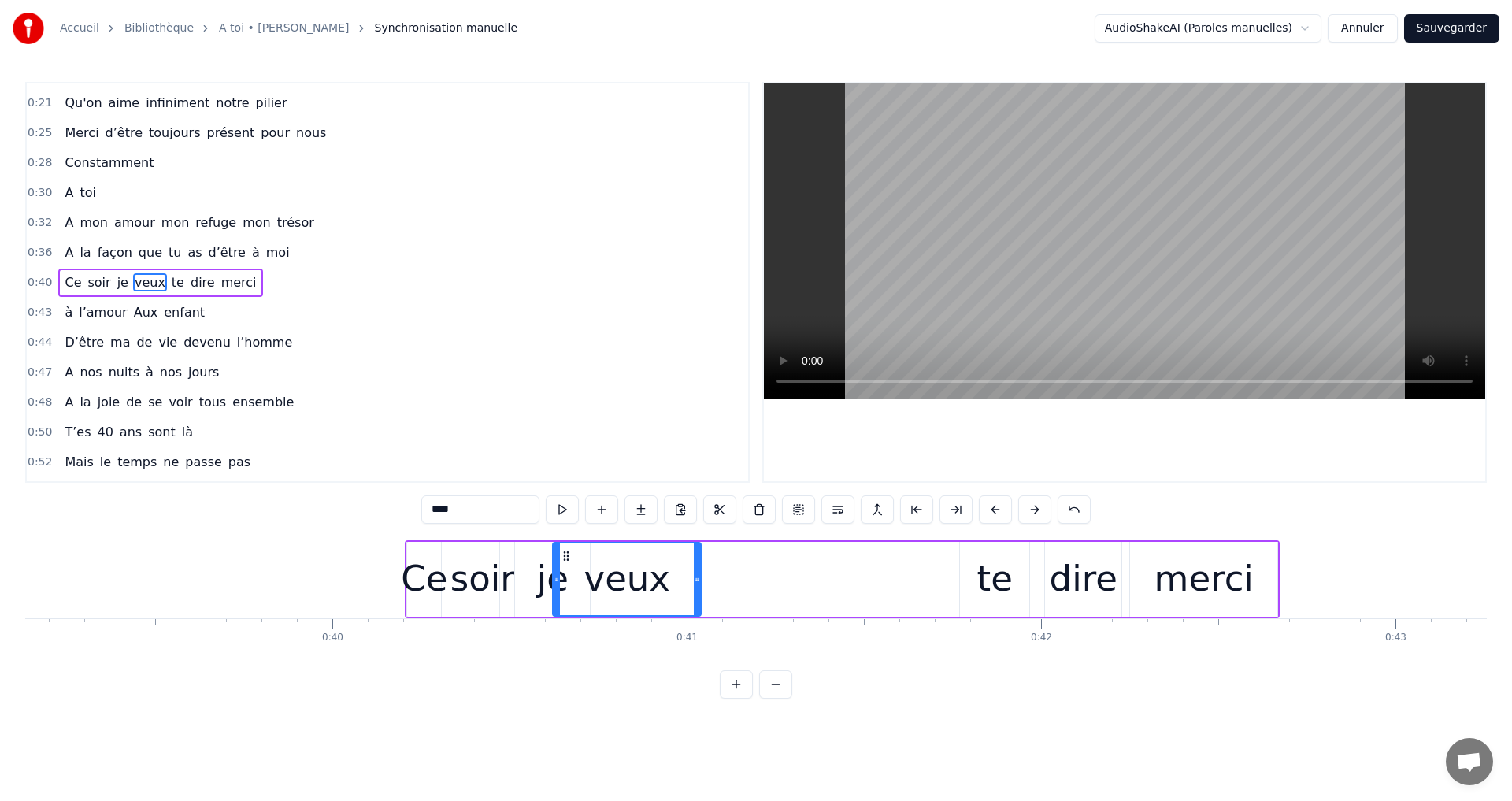
drag, startPoint x: 848, startPoint y: 555, endPoint x: 569, endPoint y: 562, distance: 279.1
click at [562, 560] on icon at bounding box center [566, 556] width 13 height 13
drag, startPoint x: 554, startPoint y: 576, endPoint x: 605, endPoint y: 583, distance: 51.5
click at [596, 582] on icon at bounding box center [599, 579] width 6 height 13
drag, startPoint x: 606, startPoint y: 553, endPoint x: 579, endPoint y: 554, distance: 27.0
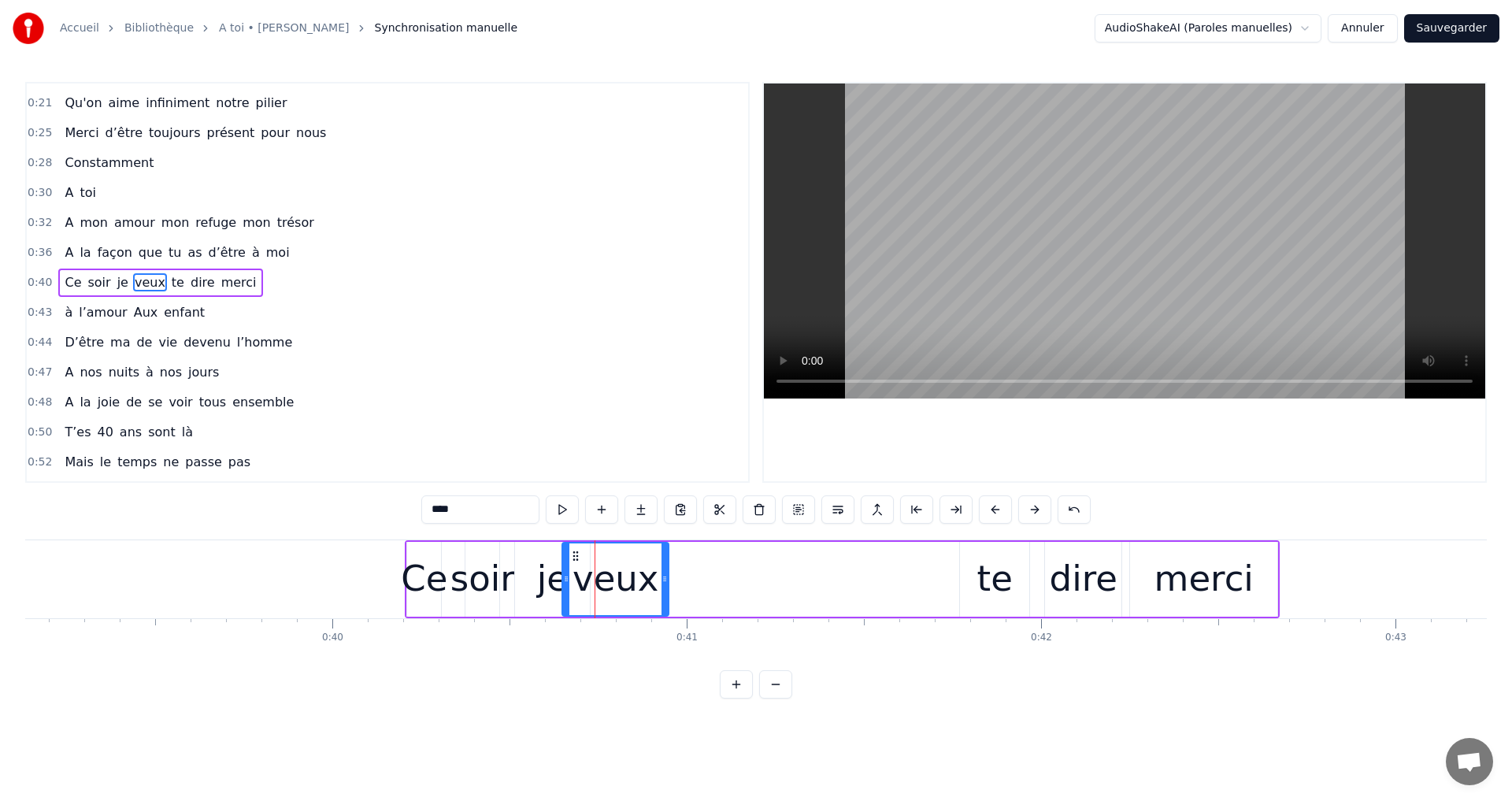
click at [579, 554] on icon at bounding box center [576, 556] width 13 height 13
click at [1007, 581] on div "te" at bounding box center [994, 578] width 35 height 53
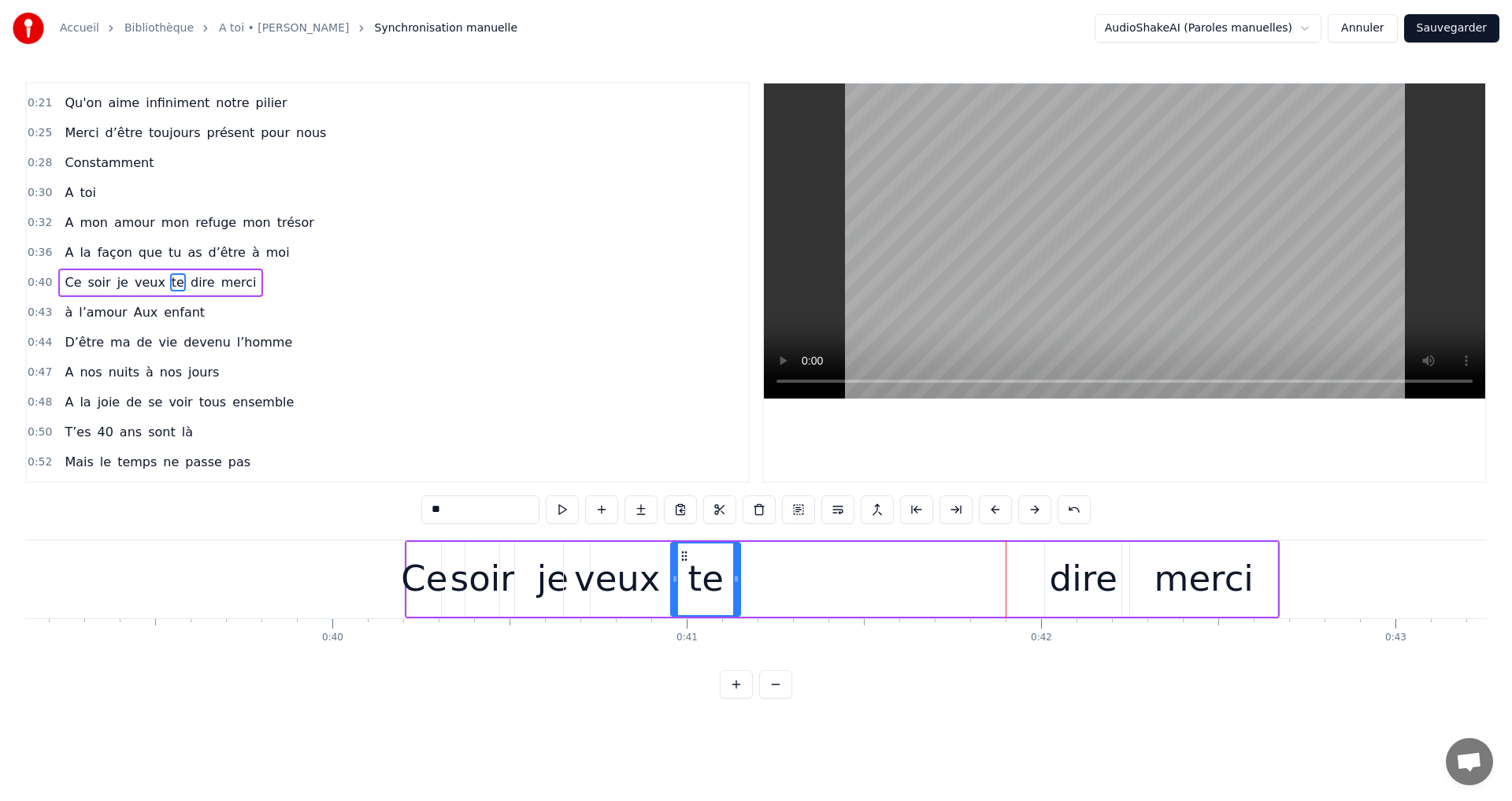
drag, startPoint x: 970, startPoint y: 554, endPoint x: 680, endPoint y: 565, distance: 290.2
click at [680, 565] on div "te" at bounding box center [705, 579] width 68 height 72
click at [1061, 556] on div "dire" at bounding box center [1083, 578] width 68 height 53
click at [1051, 555] on div at bounding box center [1049, 579] width 6 height 72
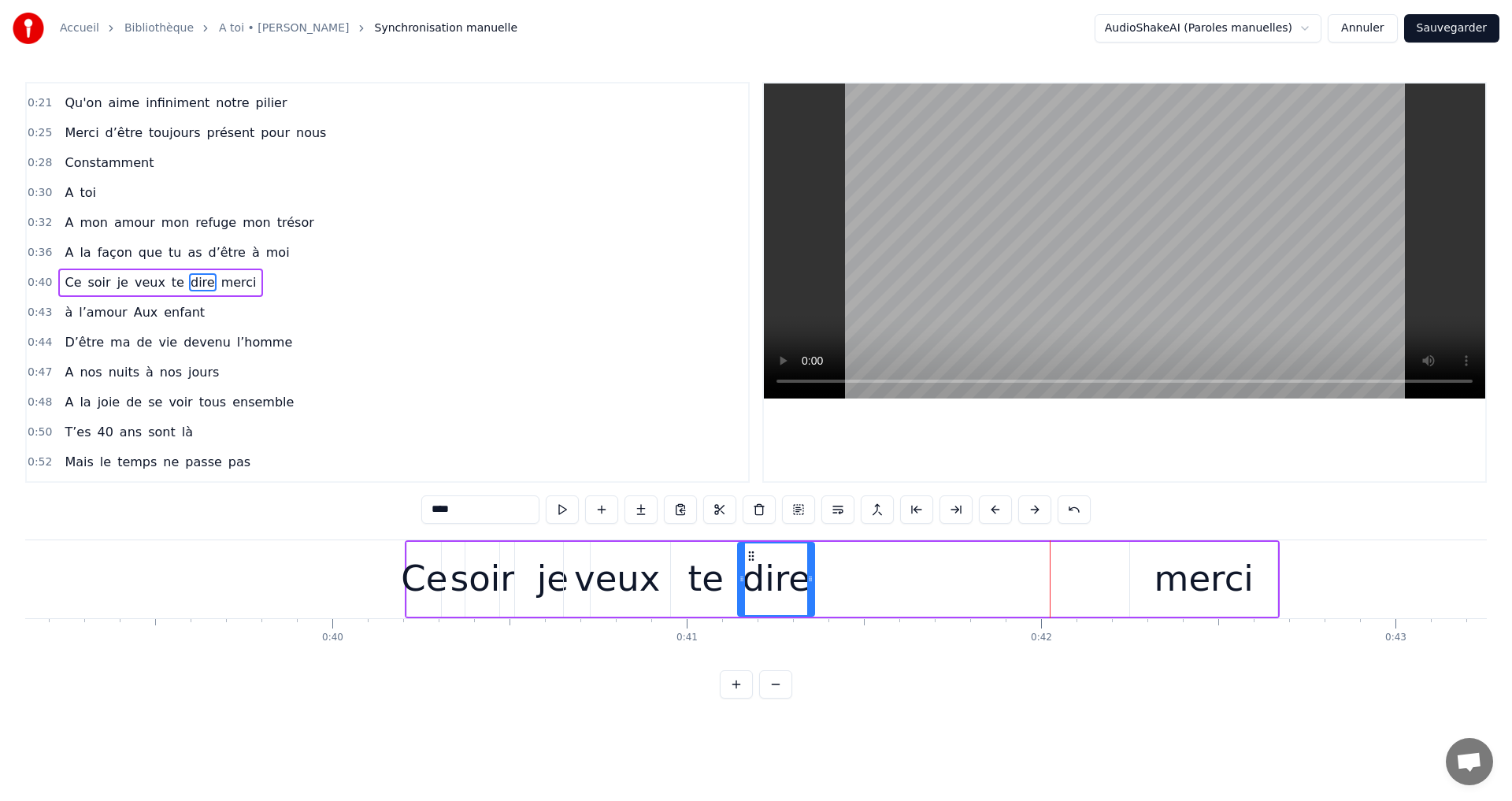
drag, startPoint x: 1055, startPoint y: 555, endPoint x: 778, endPoint y: 573, distance: 277.6
click at [750, 572] on div "dire" at bounding box center [776, 579] width 75 height 72
click at [1167, 562] on div "merci" at bounding box center [1204, 578] width 99 height 53
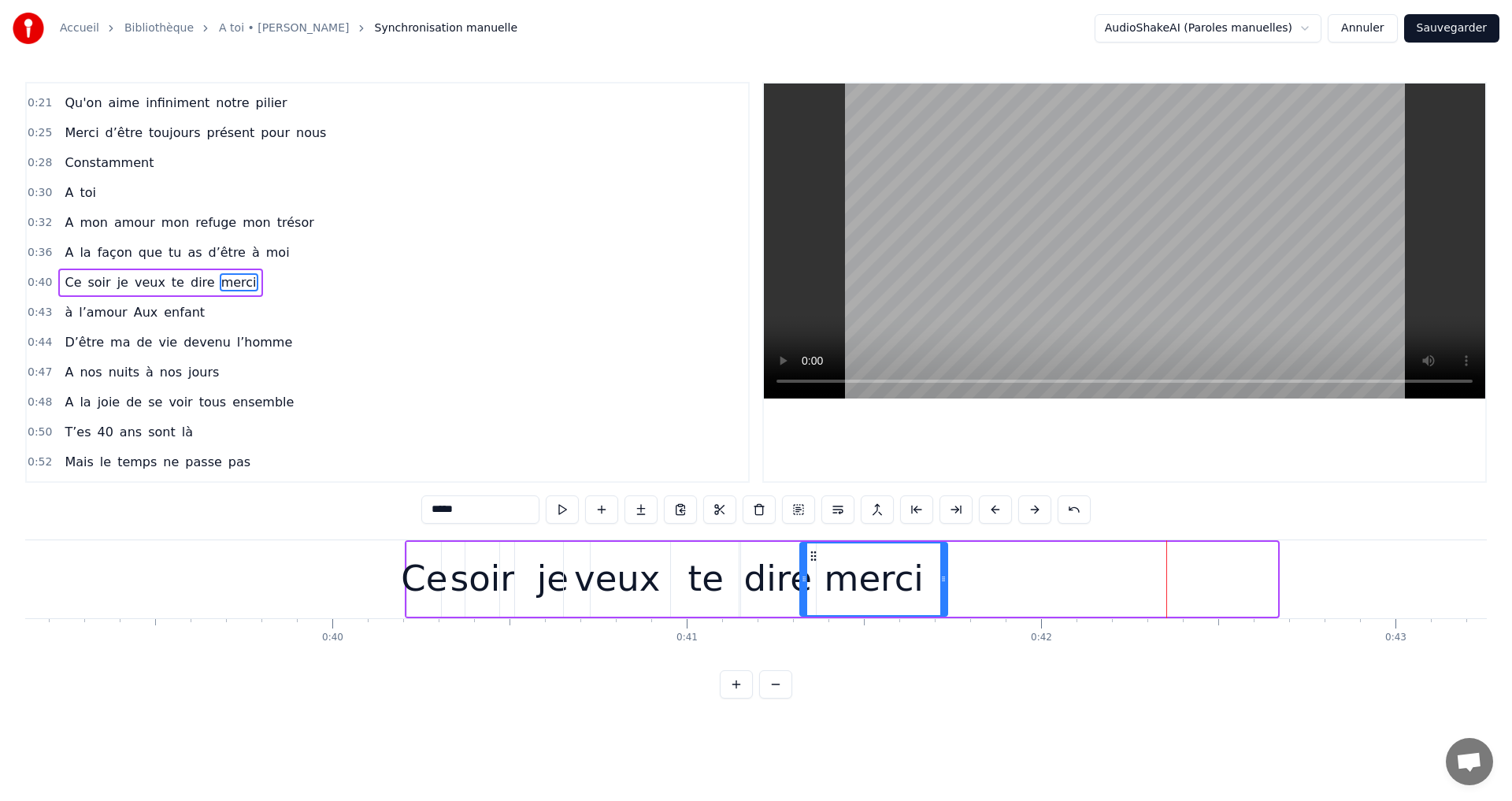
drag, startPoint x: 1139, startPoint y: 554, endPoint x: 793, endPoint y: 571, distance: 346.4
click at [806, 570] on div "merci" at bounding box center [873, 579] width 146 height 72
click at [691, 564] on div "te" at bounding box center [706, 578] width 35 height 53
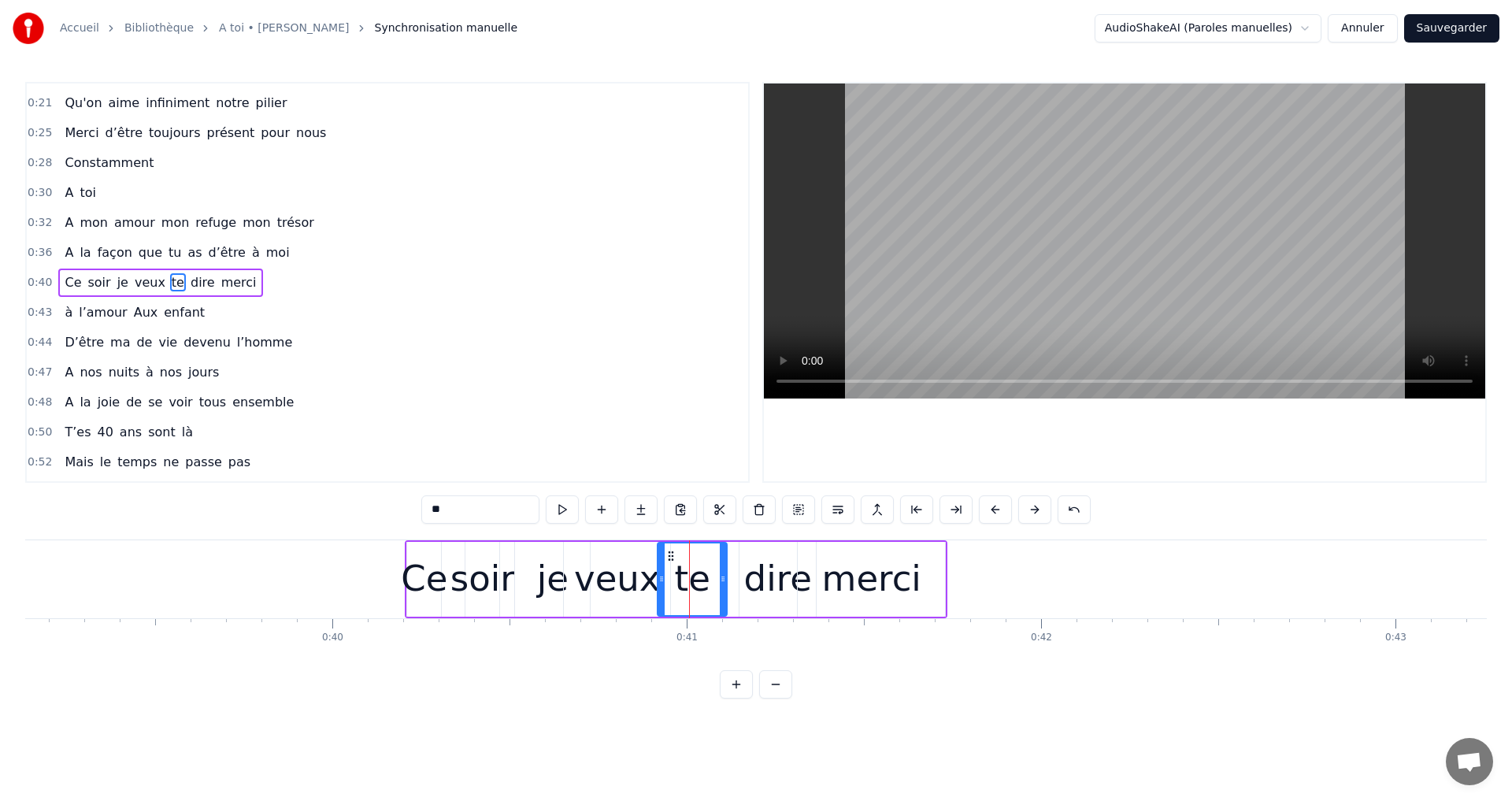
drag, startPoint x: 681, startPoint y: 549, endPoint x: 663, endPoint y: 550, distance: 18.0
click at [664, 550] on icon at bounding box center [671, 556] width 13 height 13
click at [757, 557] on div "dire" at bounding box center [778, 578] width 68 height 53
click at [734, 557] on icon at bounding box center [734, 556] width 13 height 13
click at [852, 568] on div "merci" at bounding box center [872, 578] width 99 height 53
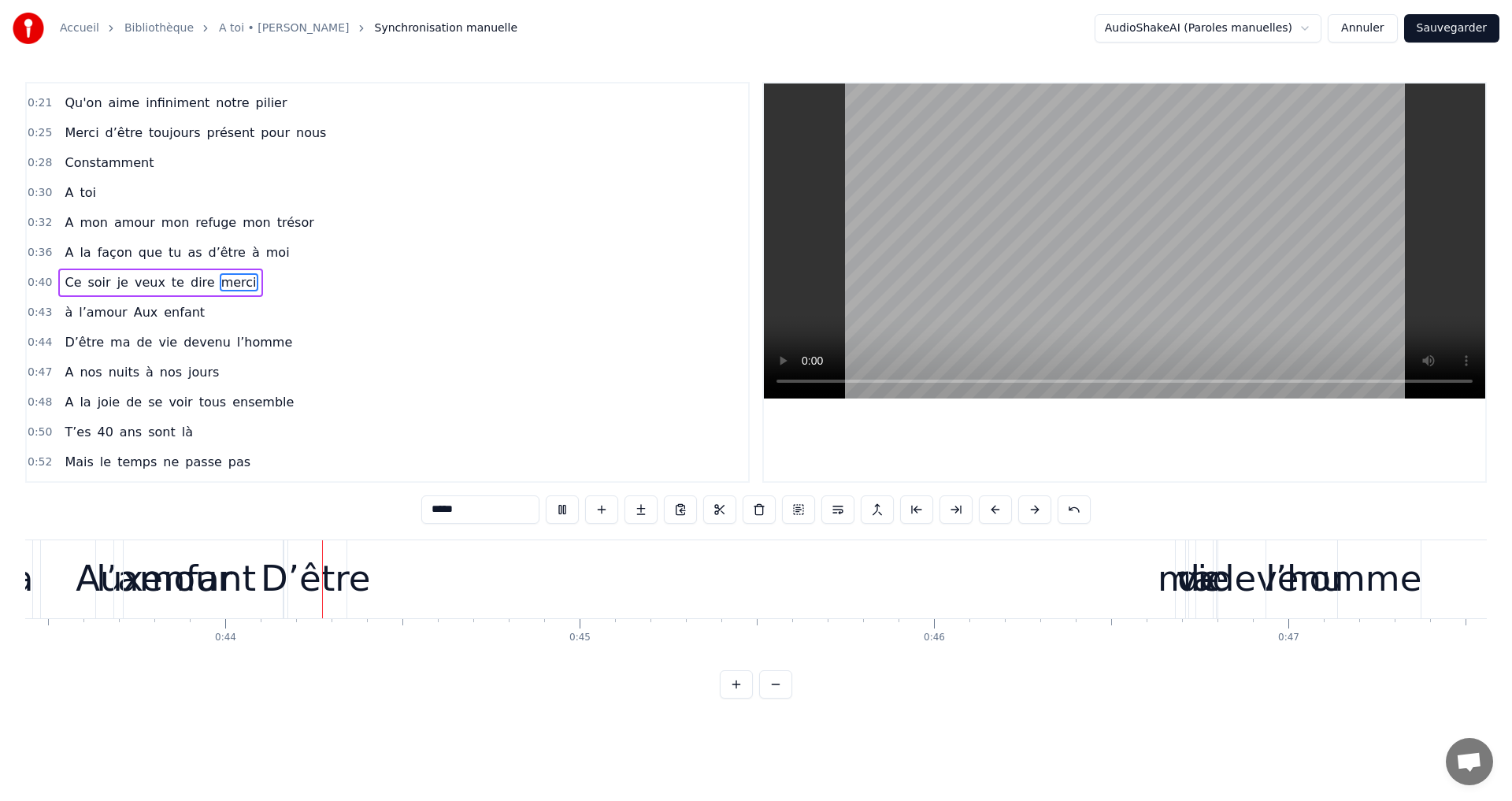
scroll to position [0, 15398]
click at [1168, 156] on video at bounding box center [1124, 241] width 721 height 315
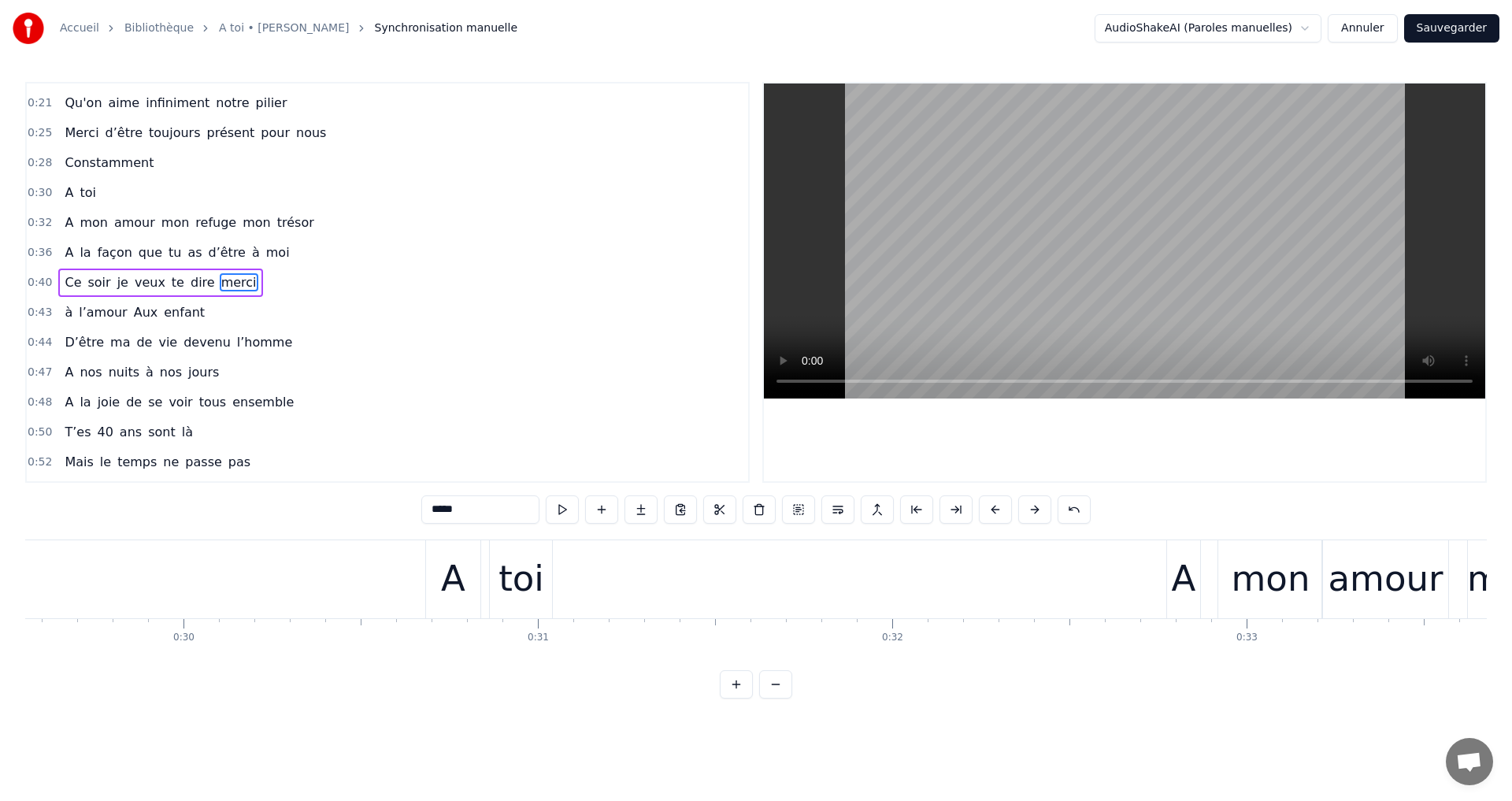
scroll to position [0, 10369]
click at [1149, 230] on video at bounding box center [1124, 241] width 721 height 315
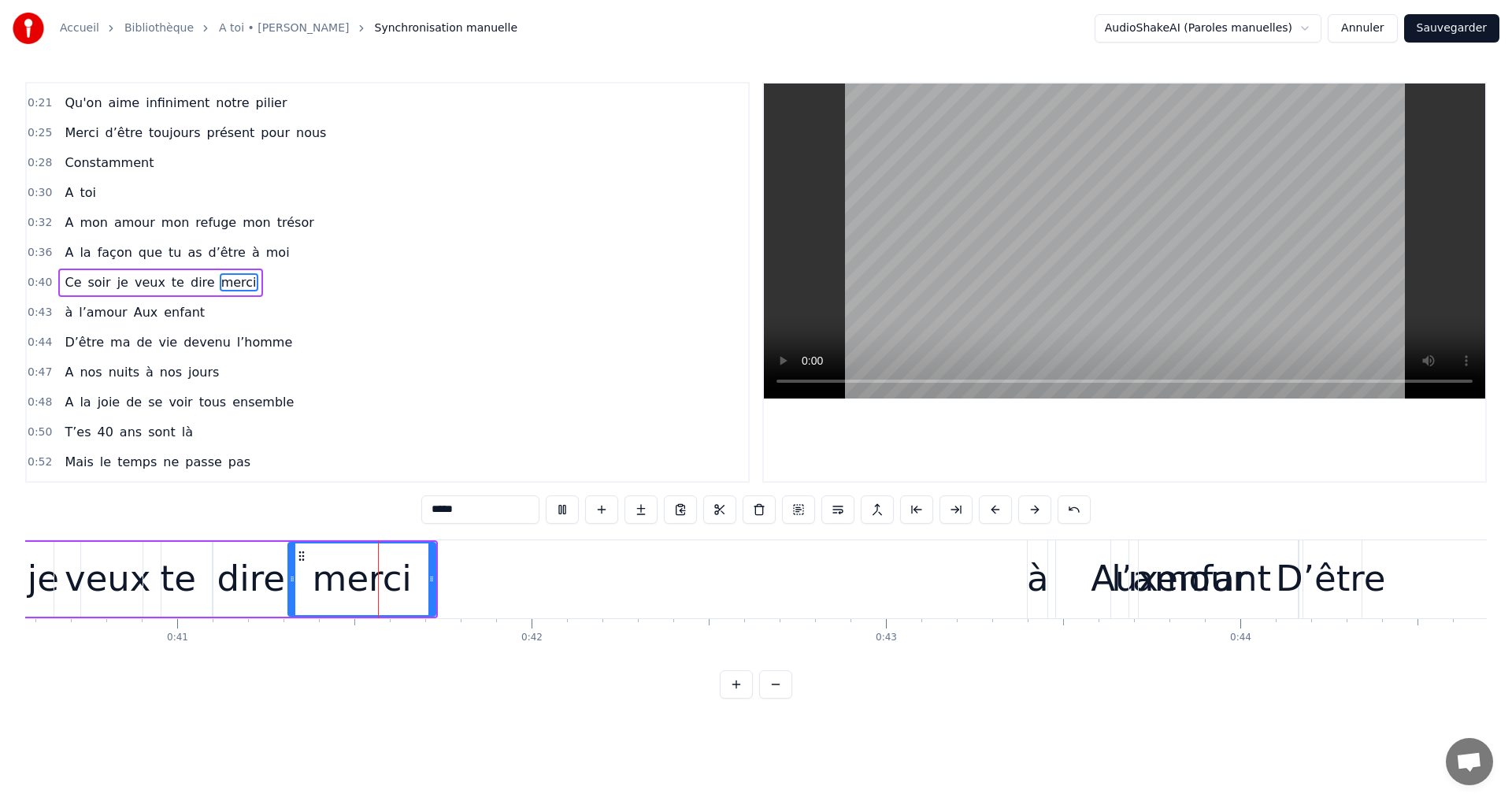
scroll to position [0, 14404]
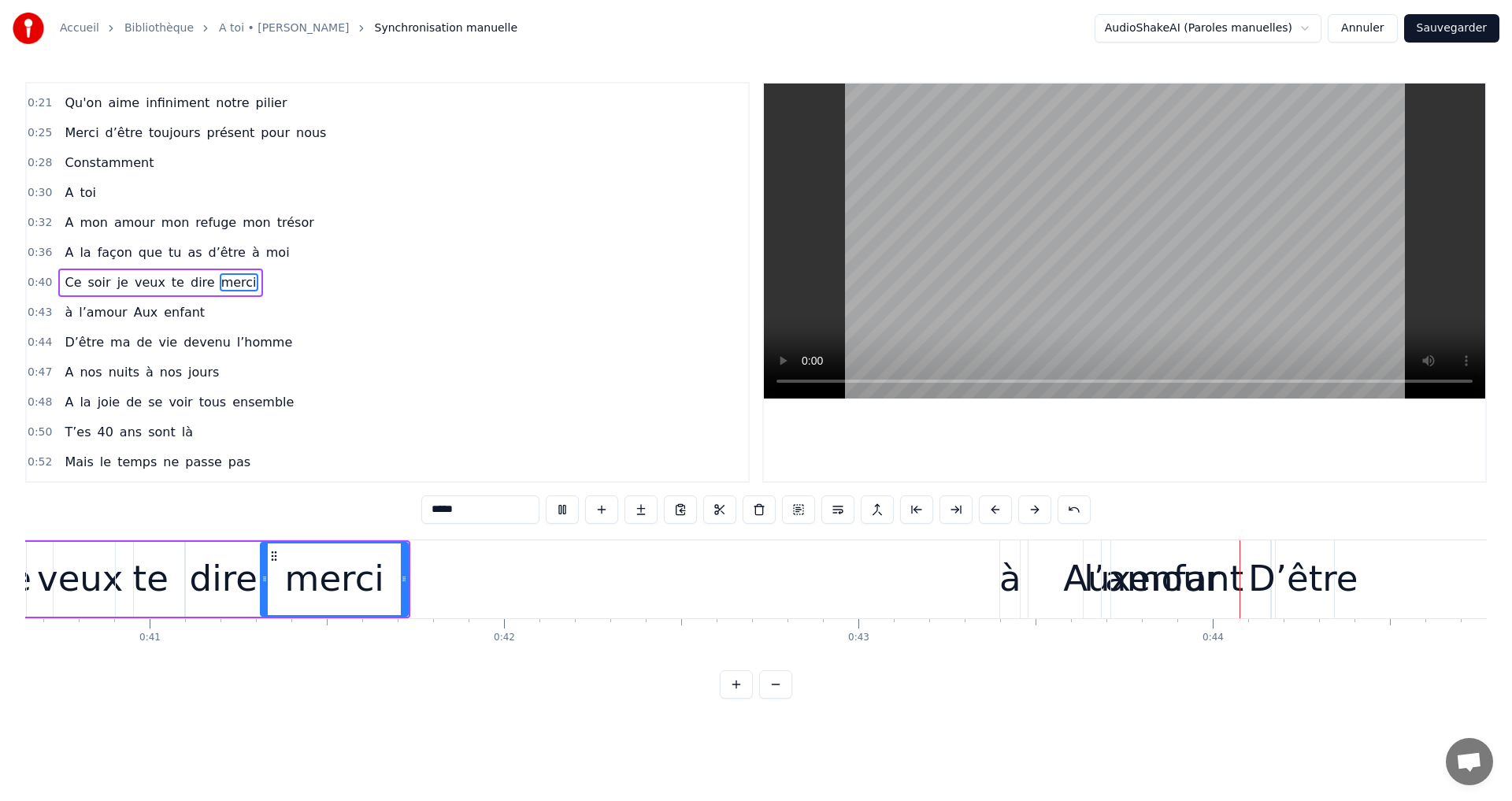
click at [1077, 164] on video at bounding box center [1124, 241] width 721 height 315
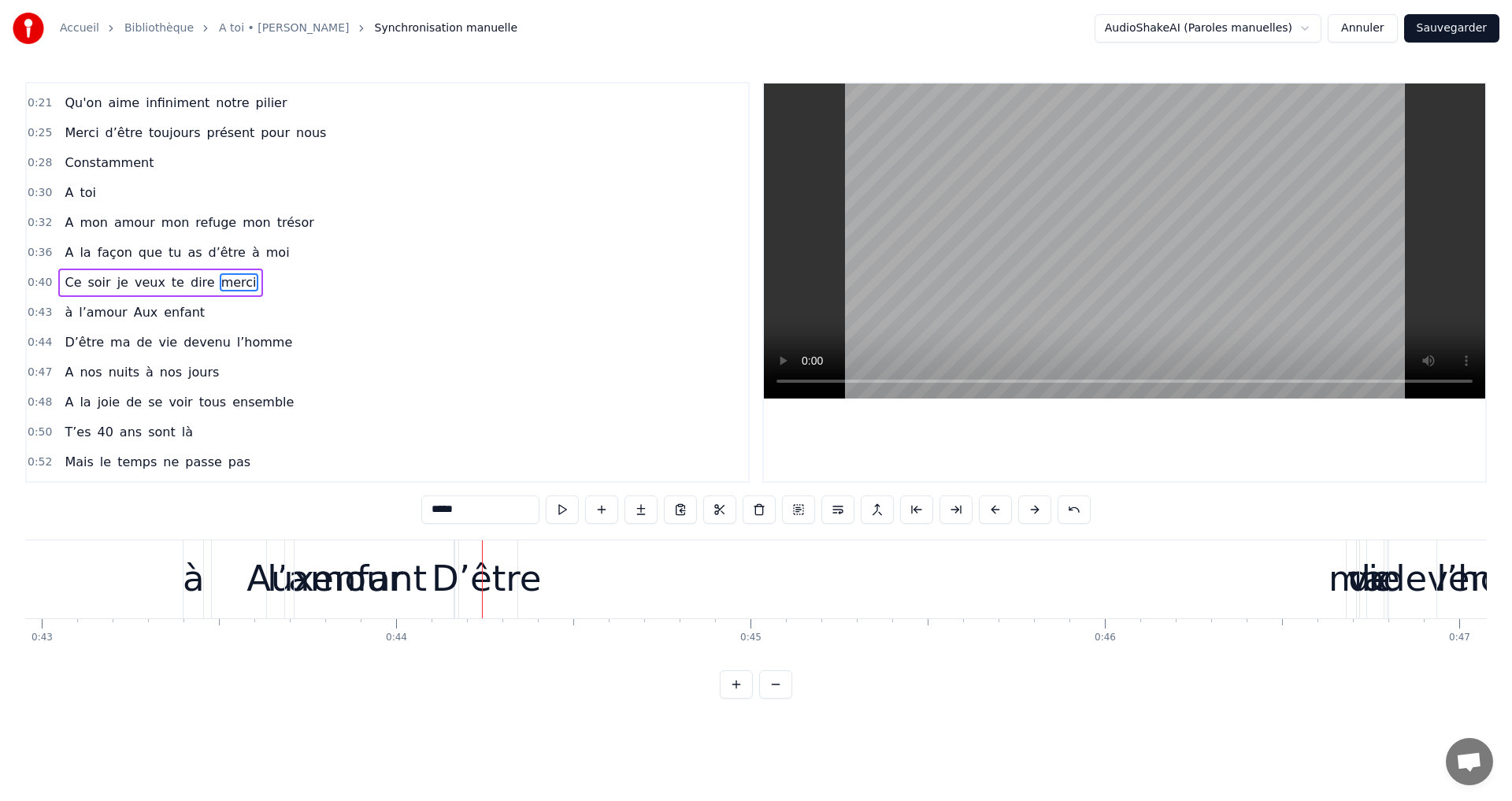
scroll to position [0, 15223]
click at [525, 576] on div "D’être" at bounding box center [483, 578] width 109 height 53
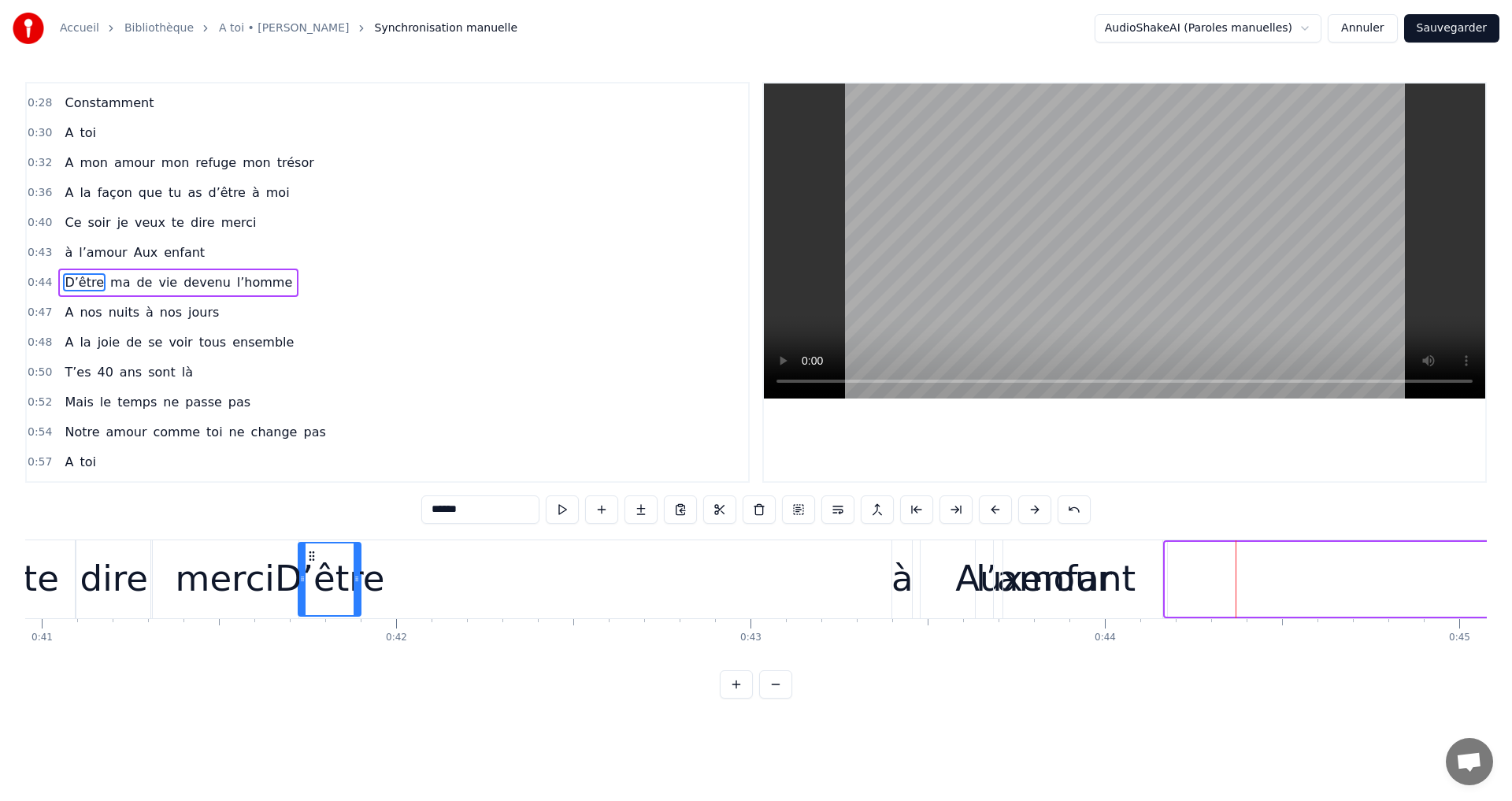
scroll to position [0, 14505]
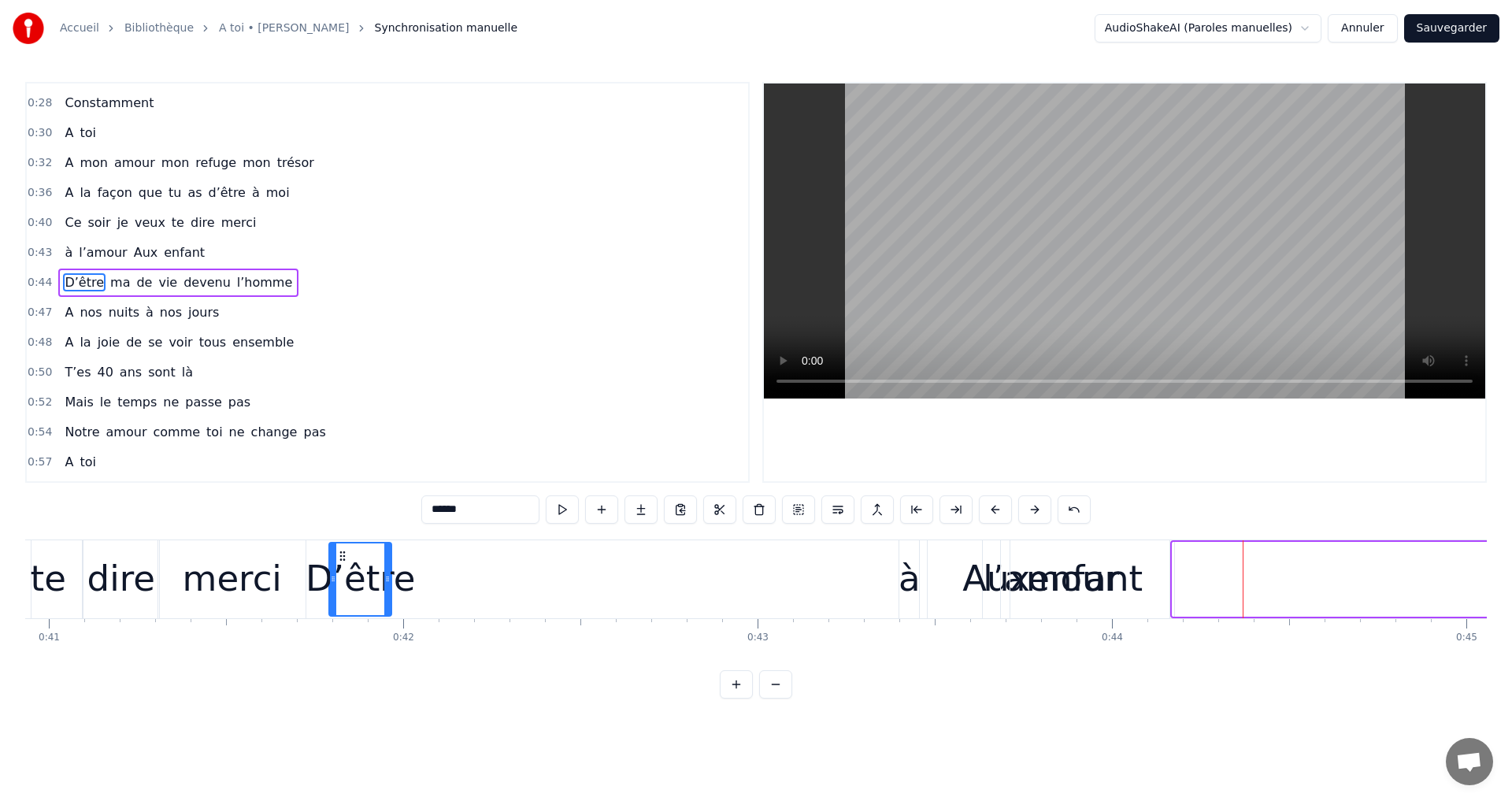
drag, startPoint x: 470, startPoint y: 556, endPoint x: 339, endPoint y: 623, distance: 147.1
click at [344, 621] on div "A toi Super papa et super beau- papa [PERSON_NAME]on aime infiniment notre pili…" at bounding box center [756, 598] width 1462 height 118
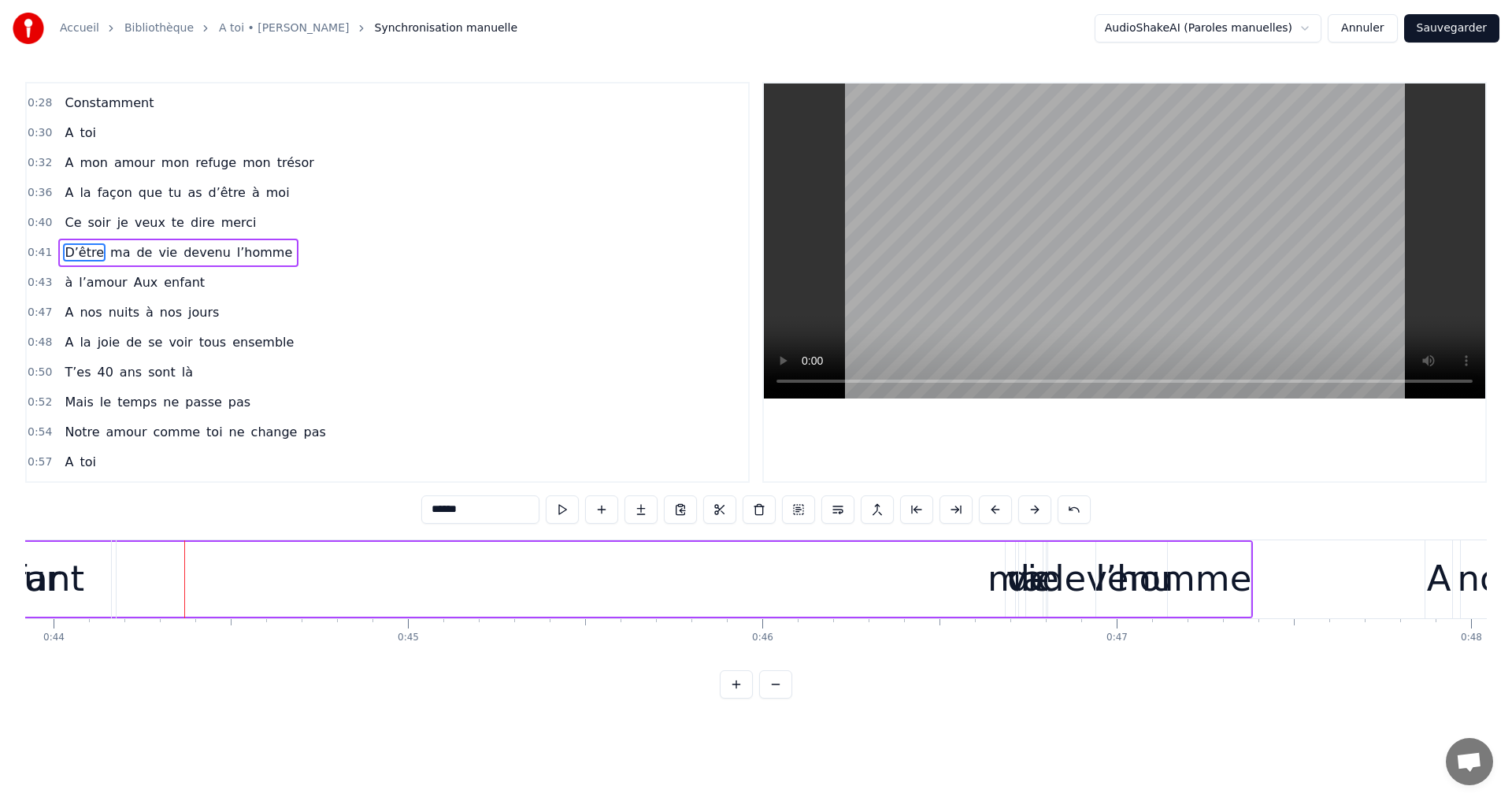
scroll to position [0, 15575]
click at [1077, 582] on div "devenu" at bounding box center [1096, 578] width 132 height 53
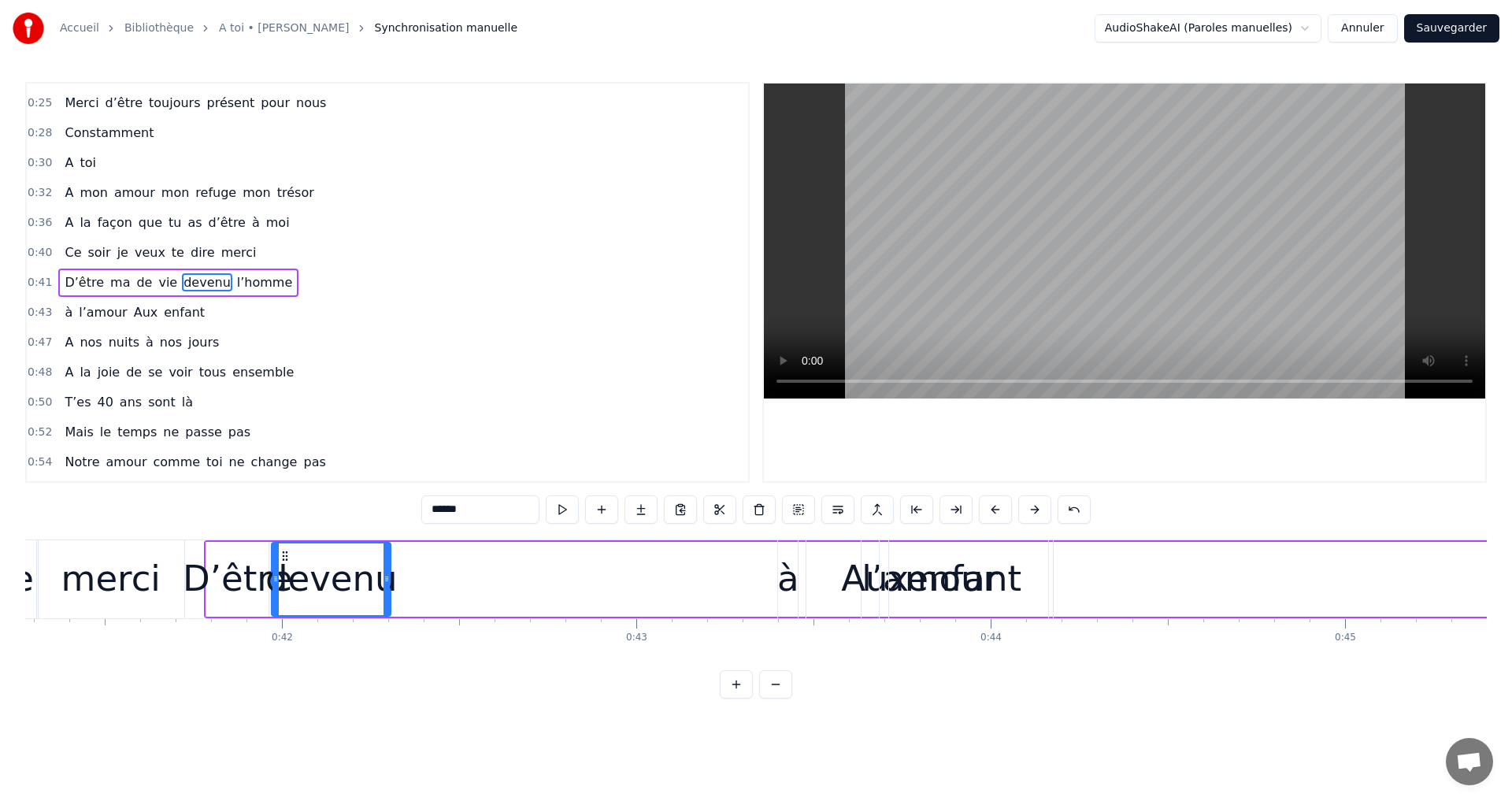
scroll to position [0, 14620]
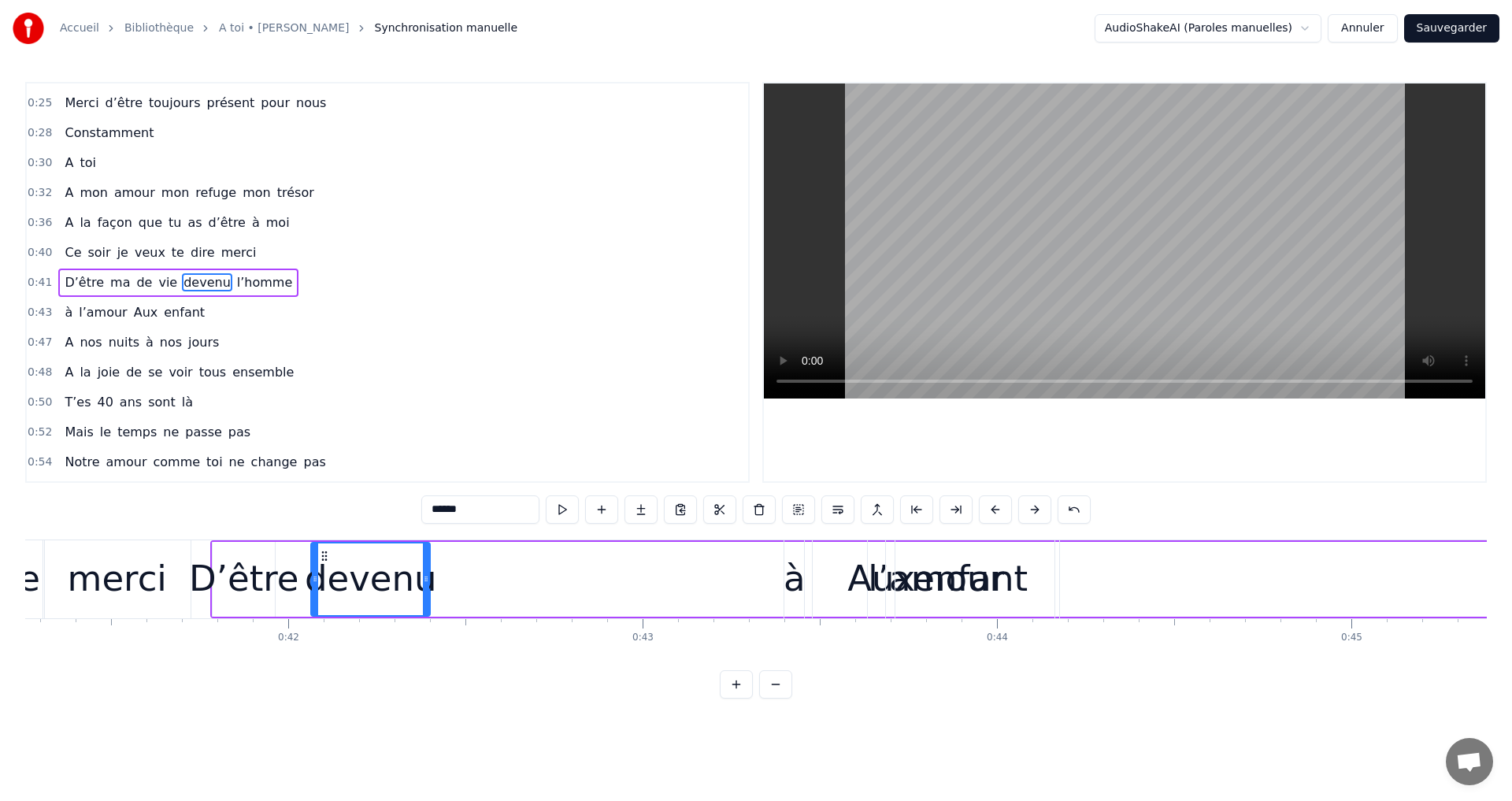
drag, startPoint x: 1045, startPoint y: 551, endPoint x: 321, endPoint y: 607, distance: 726.2
click at [321, 607] on div "devenu" at bounding box center [370, 579] width 117 height 72
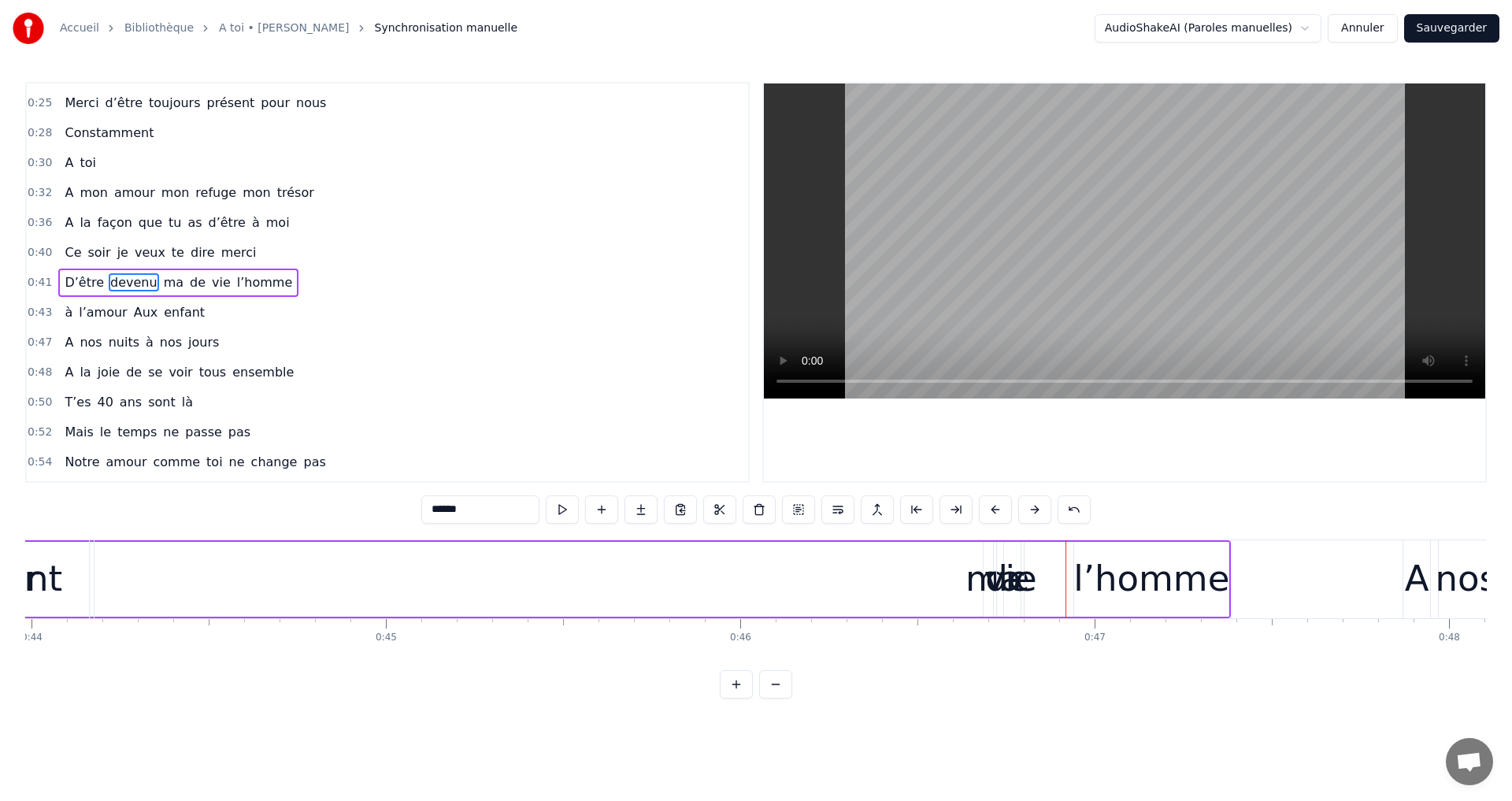
scroll to position [0, 15596]
click at [1153, 577] on div "l’homme" at bounding box center [1140, 578] width 156 height 53
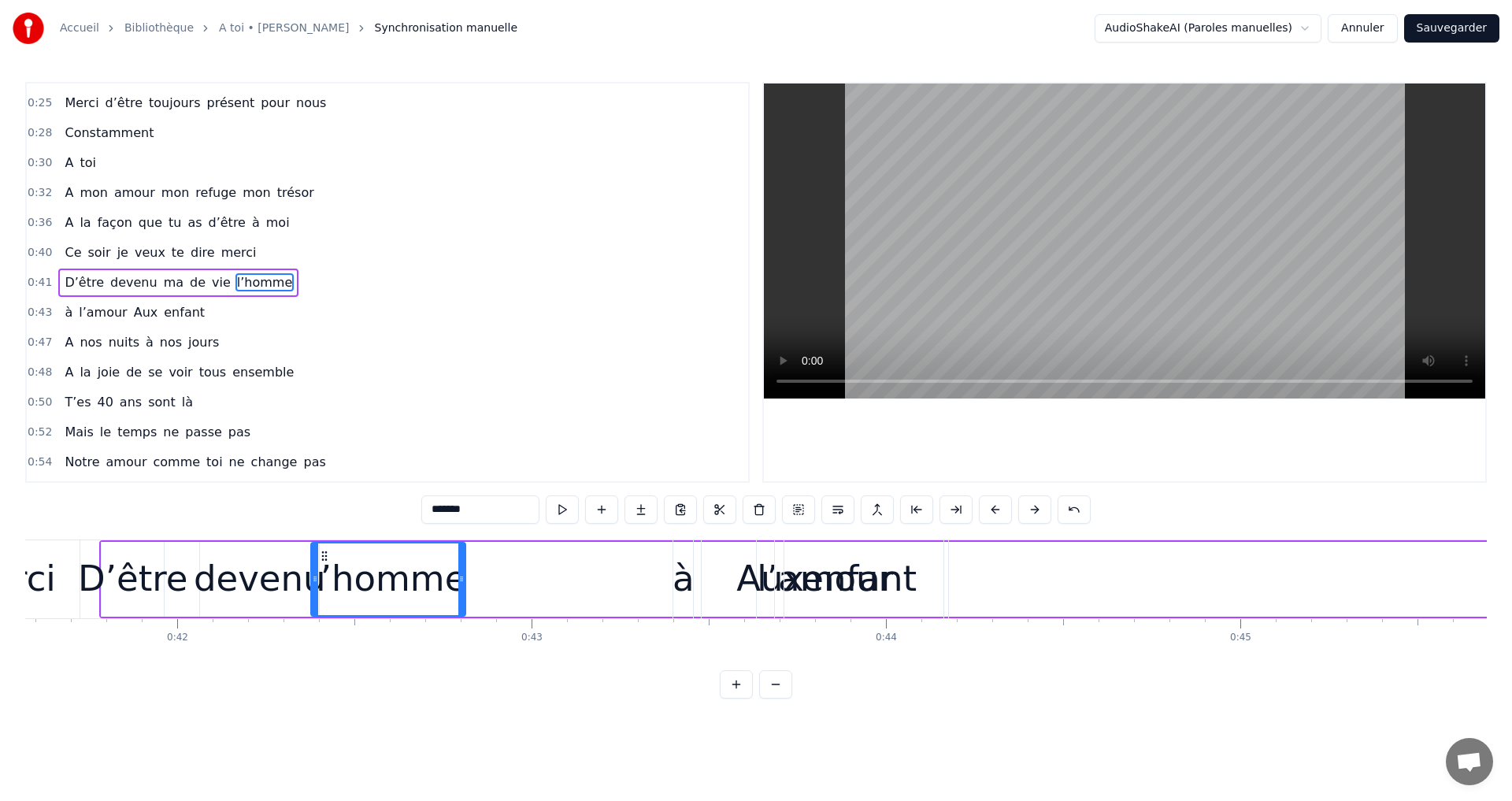
scroll to position [0, 14721]
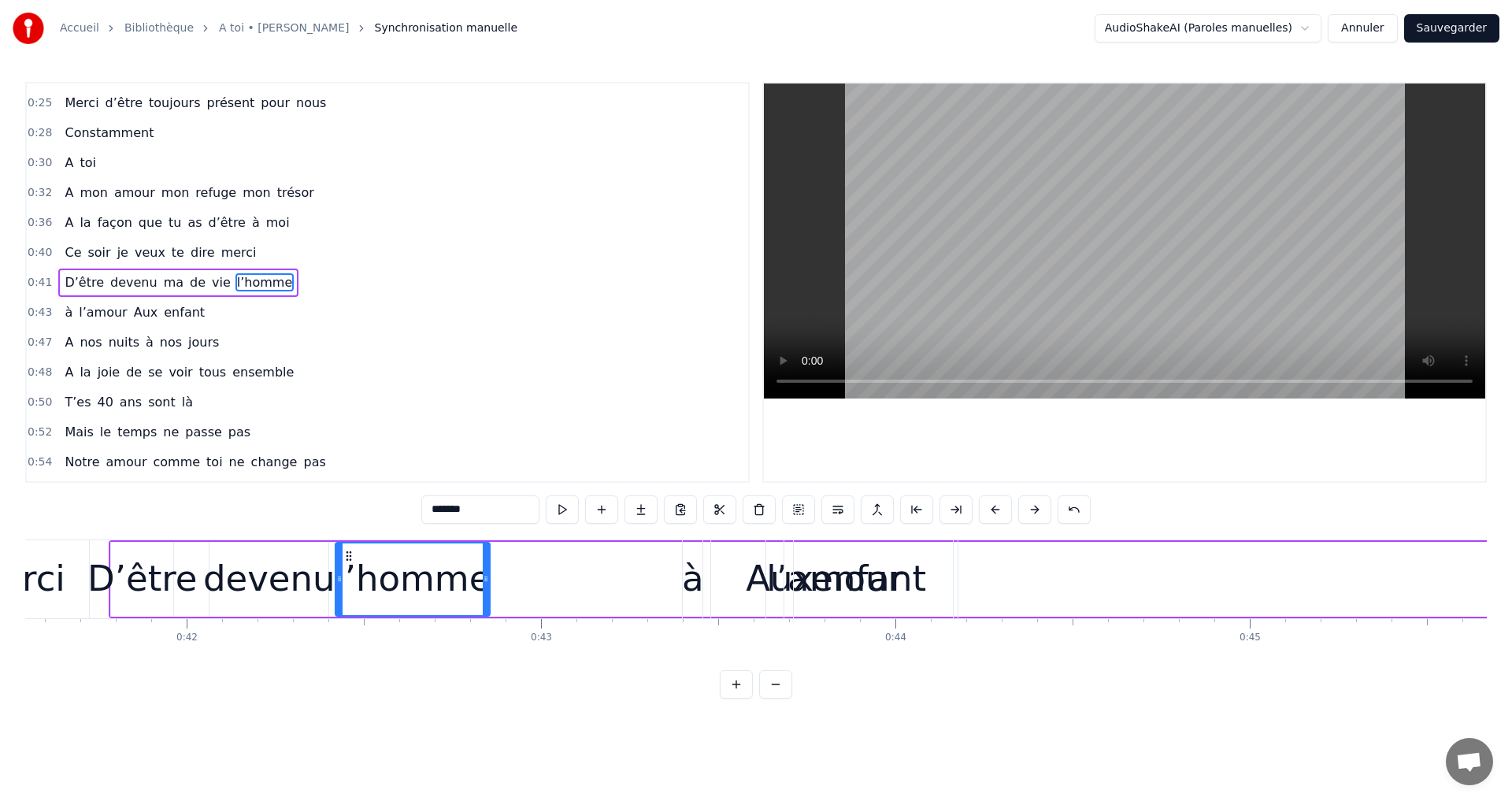
drag, startPoint x: 1078, startPoint y: 554, endPoint x: 351, endPoint y: 593, distance: 728.0
click at [351, 593] on div "l’homme" at bounding box center [413, 579] width 153 height 72
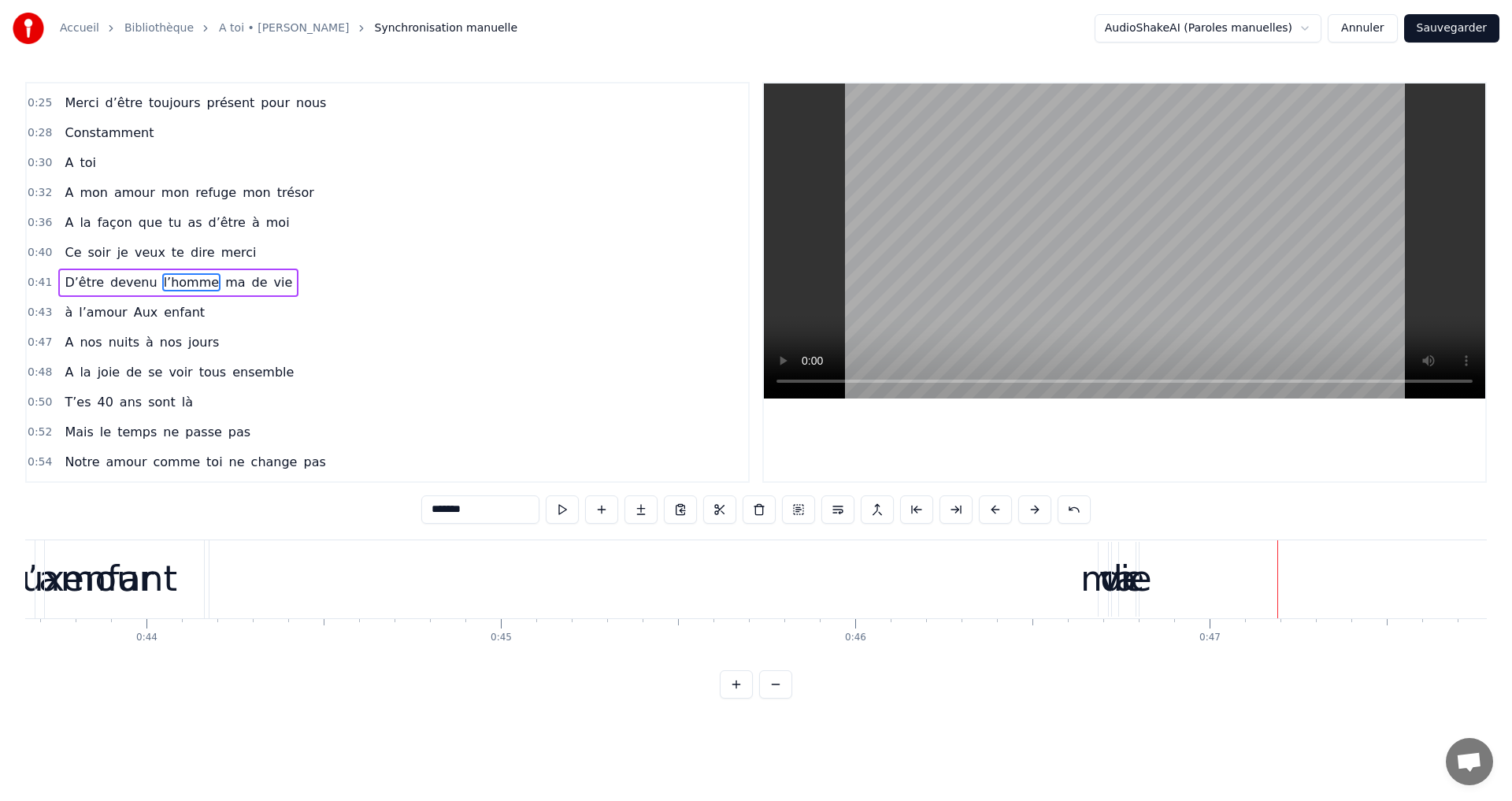
scroll to position [0, 15477]
click at [1121, 590] on div "vie" at bounding box center [1119, 578] width 53 height 53
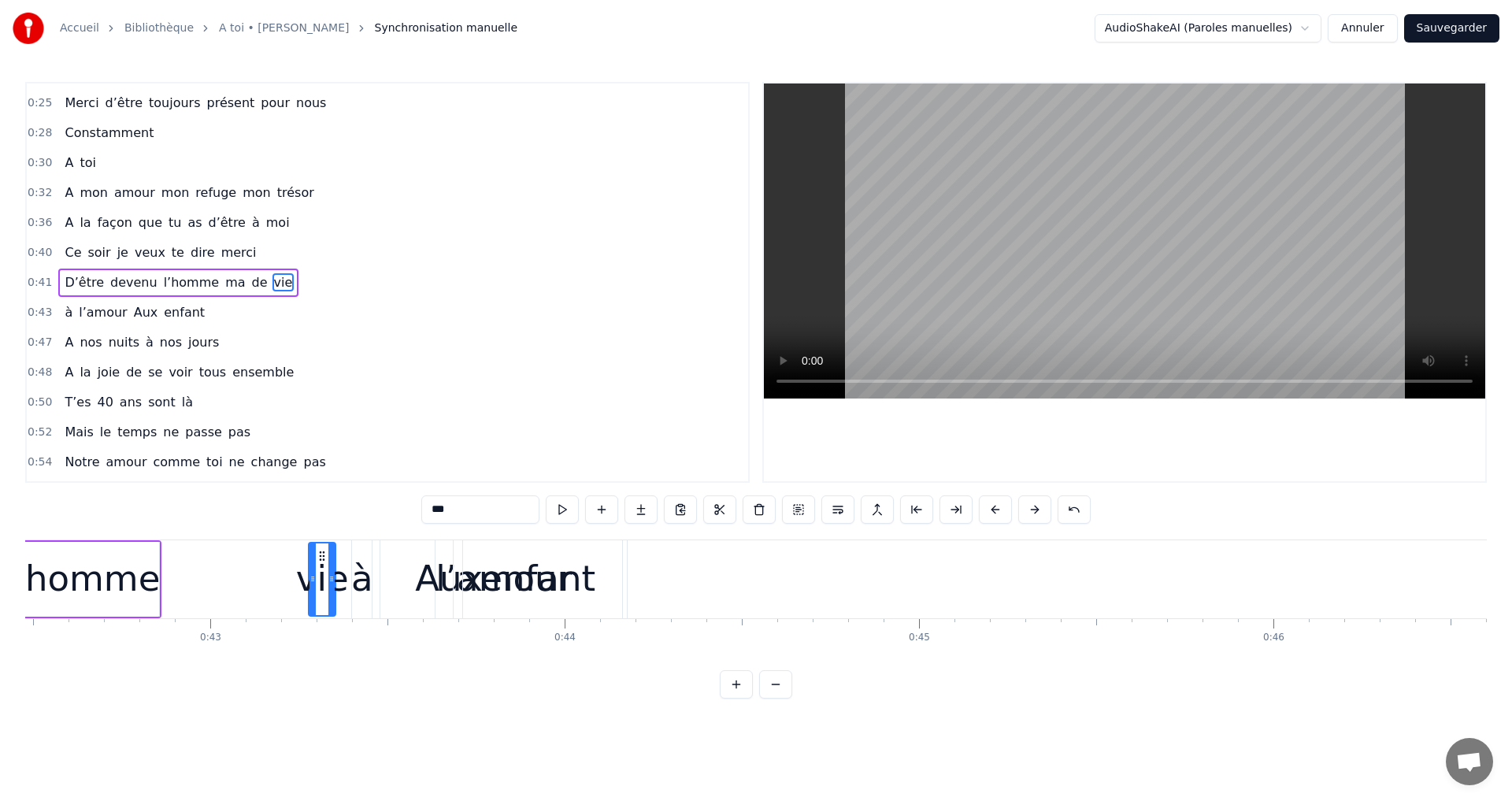
scroll to position [0, 15051]
drag, startPoint x: 1116, startPoint y: 552, endPoint x: 324, endPoint y: 602, distance: 793.6
click at [324, 600] on div "vie" at bounding box center [321, 579] width 26 height 72
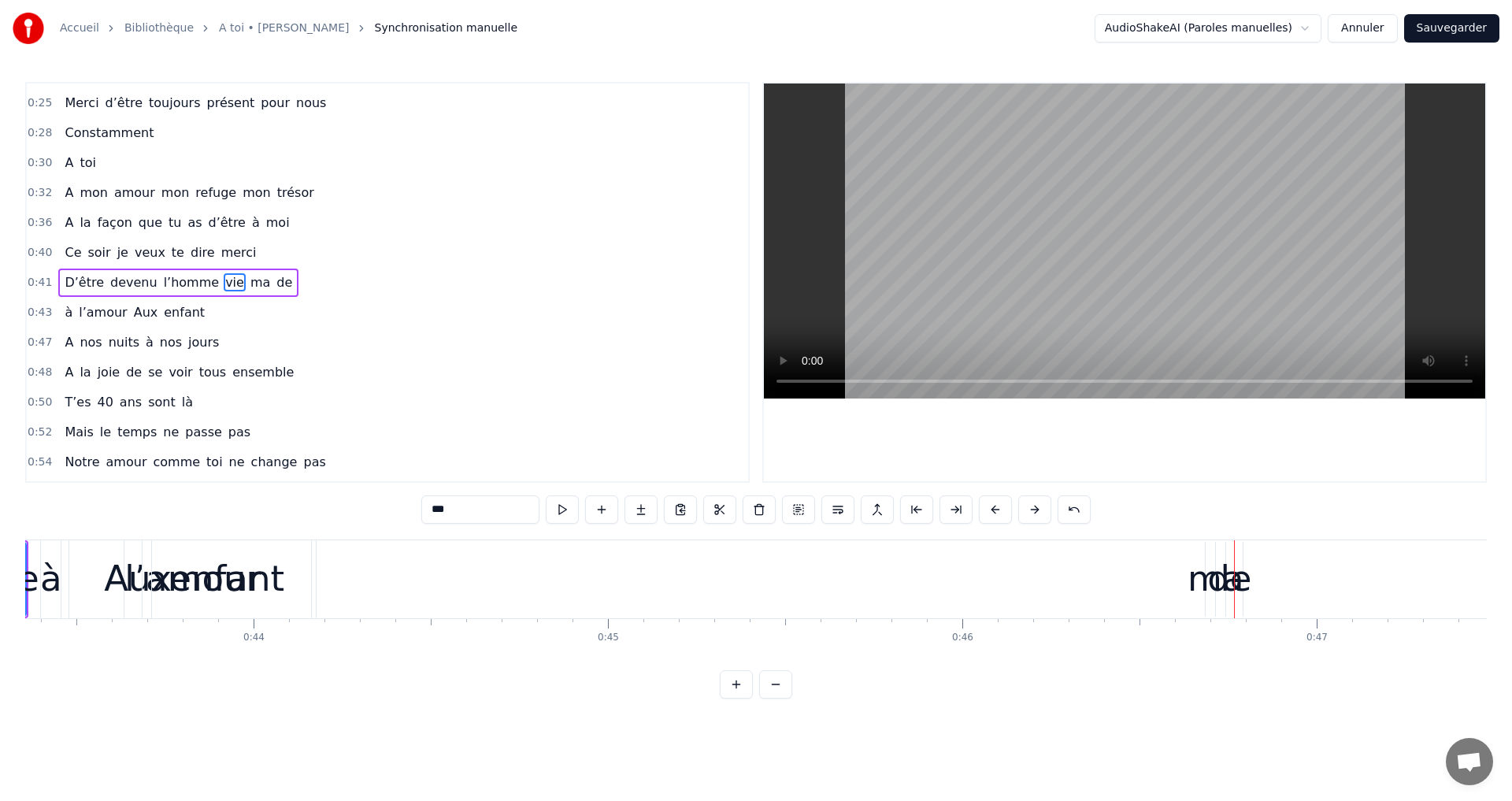
scroll to position [0, 15366]
click at [1223, 581] on div "de" at bounding box center [1227, 578] width 44 height 53
type input "**"
click at [1231, 558] on div "de" at bounding box center [1225, 578] width 44 height 53
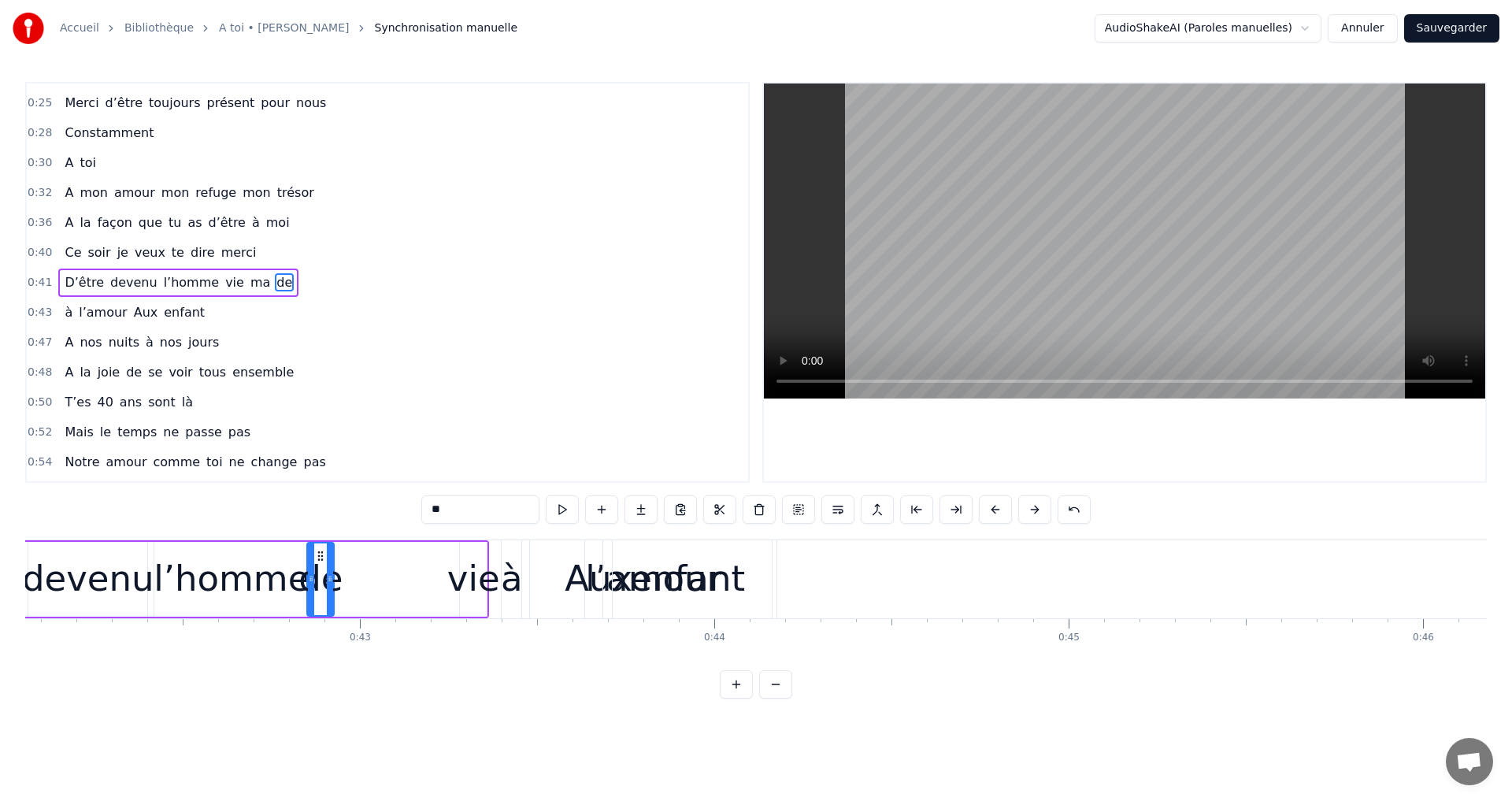
scroll to position [0, 14898]
drag, startPoint x: 1225, startPoint y: 556, endPoint x: 332, endPoint y: 601, distance: 894.1
click at [332, 601] on div "de" at bounding box center [333, 579] width 26 height 72
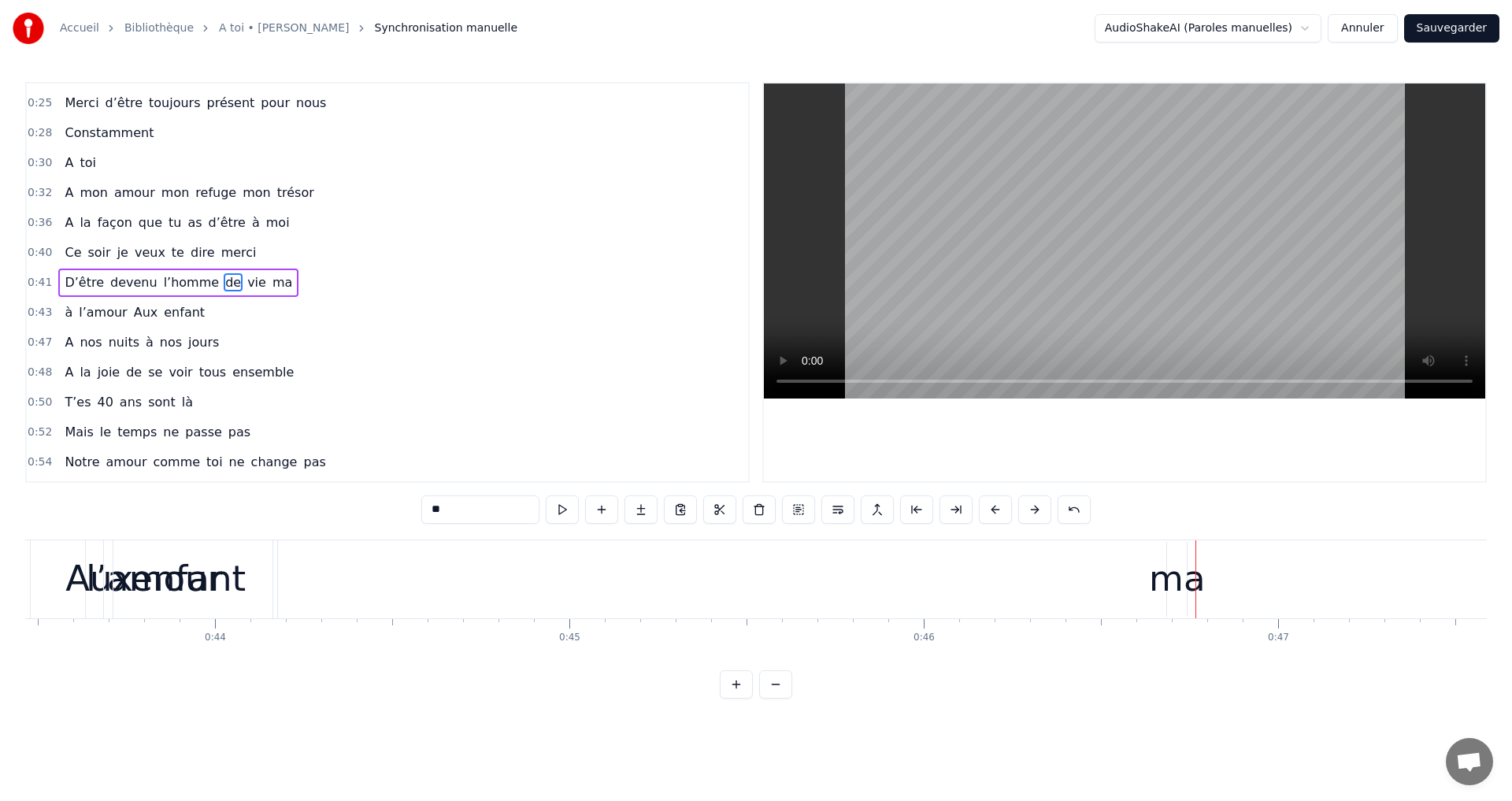
scroll to position [0, 15402]
click at [1163, 593] on div "ma" at bounding box center [1176, 578] width 56 height 53
type input "**"
click at [1167, 557] on div "ma" at bounding box center [1175, 578] width 56 height 53
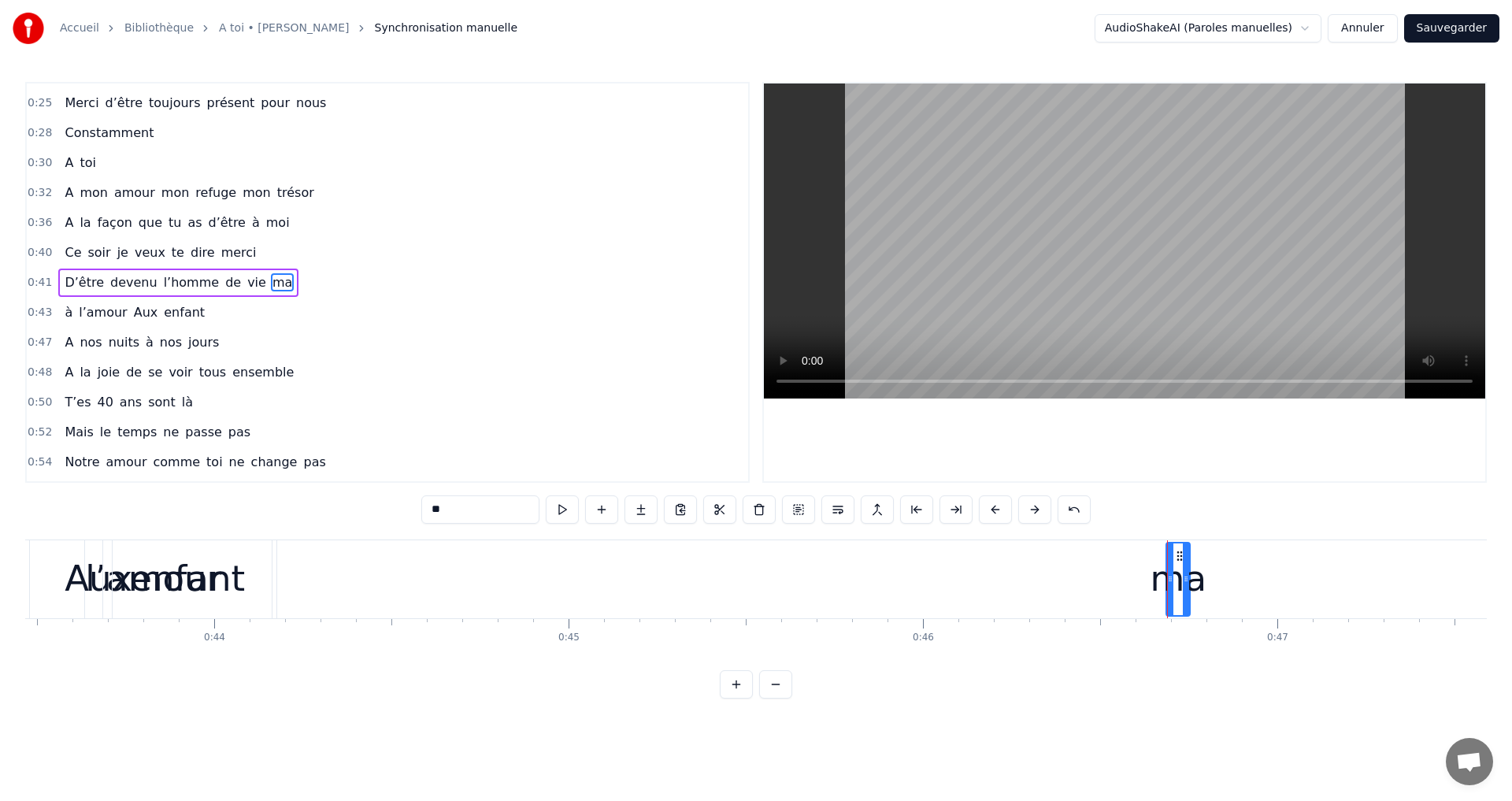
drag, startPoint x: 1182, startPoint y: 554, endPoint x: 1186, endPoint y: 589, distance: 35.2
click at [1186, 589] on div at bounding box center [1186, 579] width 6 height 72
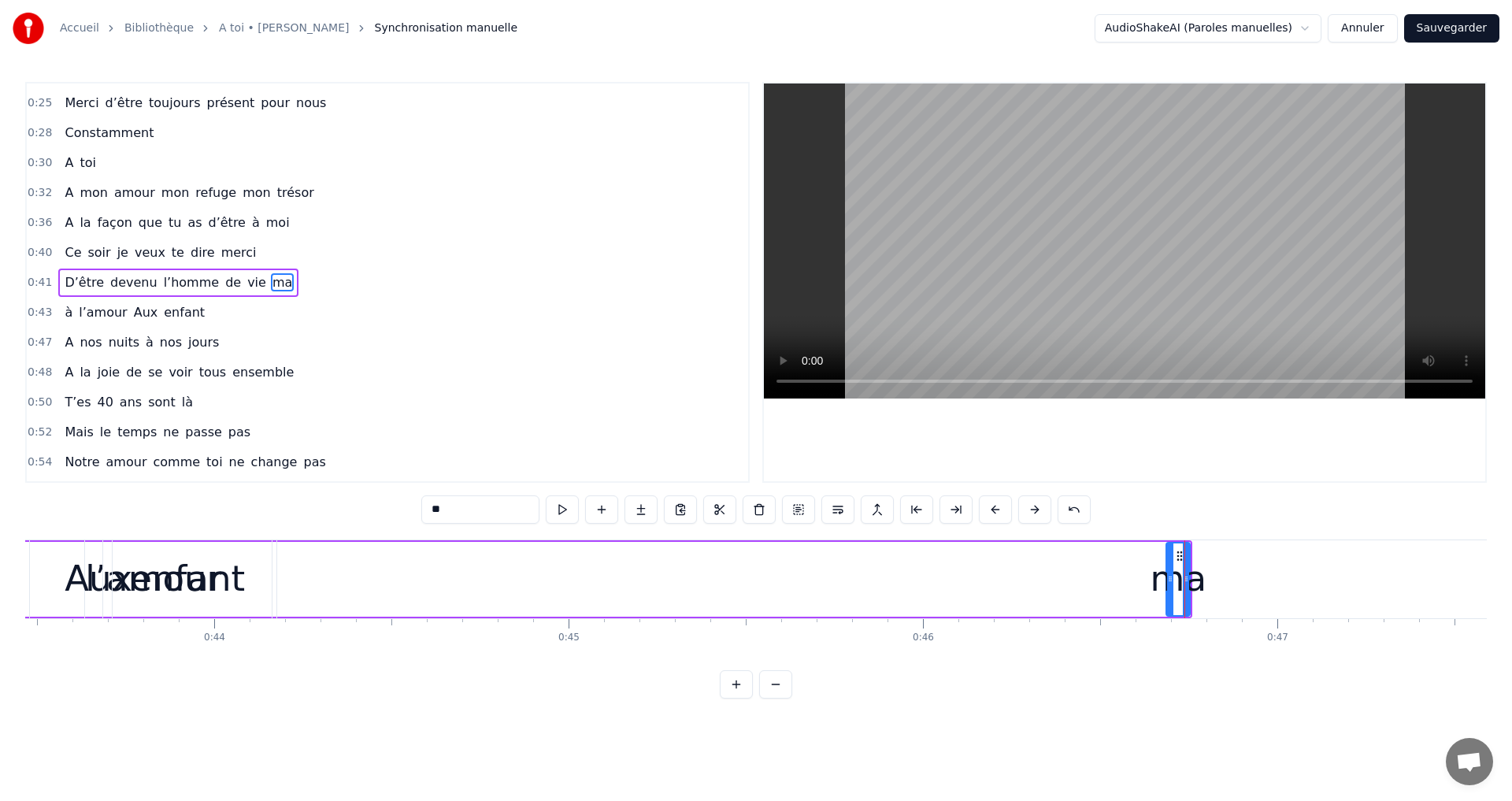
click at [1179, 552] on icon at bounding box center [1179, 556] width 13 height 13
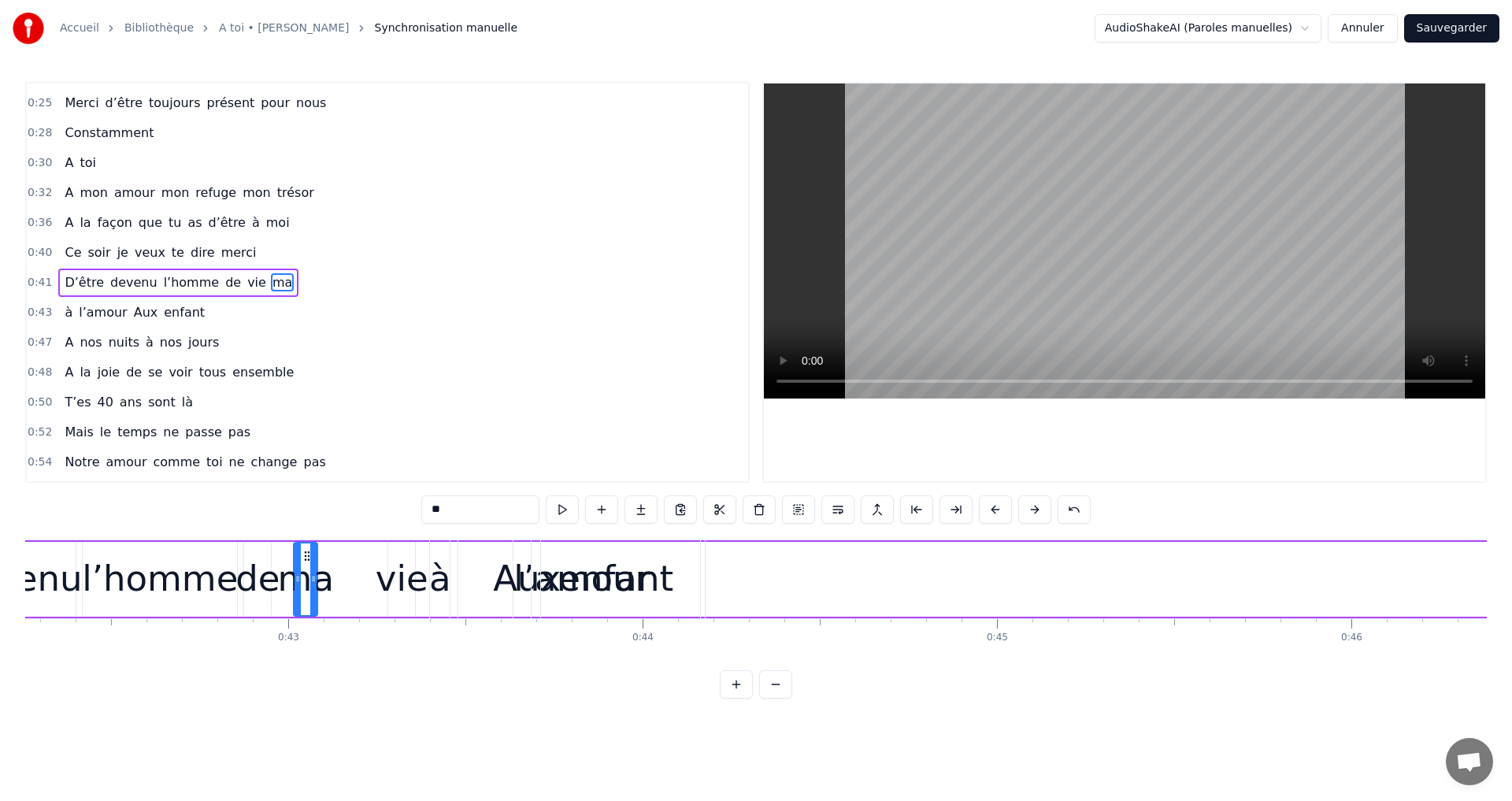
scroll to position [0, 14964]
drag, startPoint x: 1170, startPoint y: 552, endPoint x: 330, endPoint y: 582, distance: 840.5
click at [330, 582] on div "ma" at bounding box center [328, 579] width 22 height 72
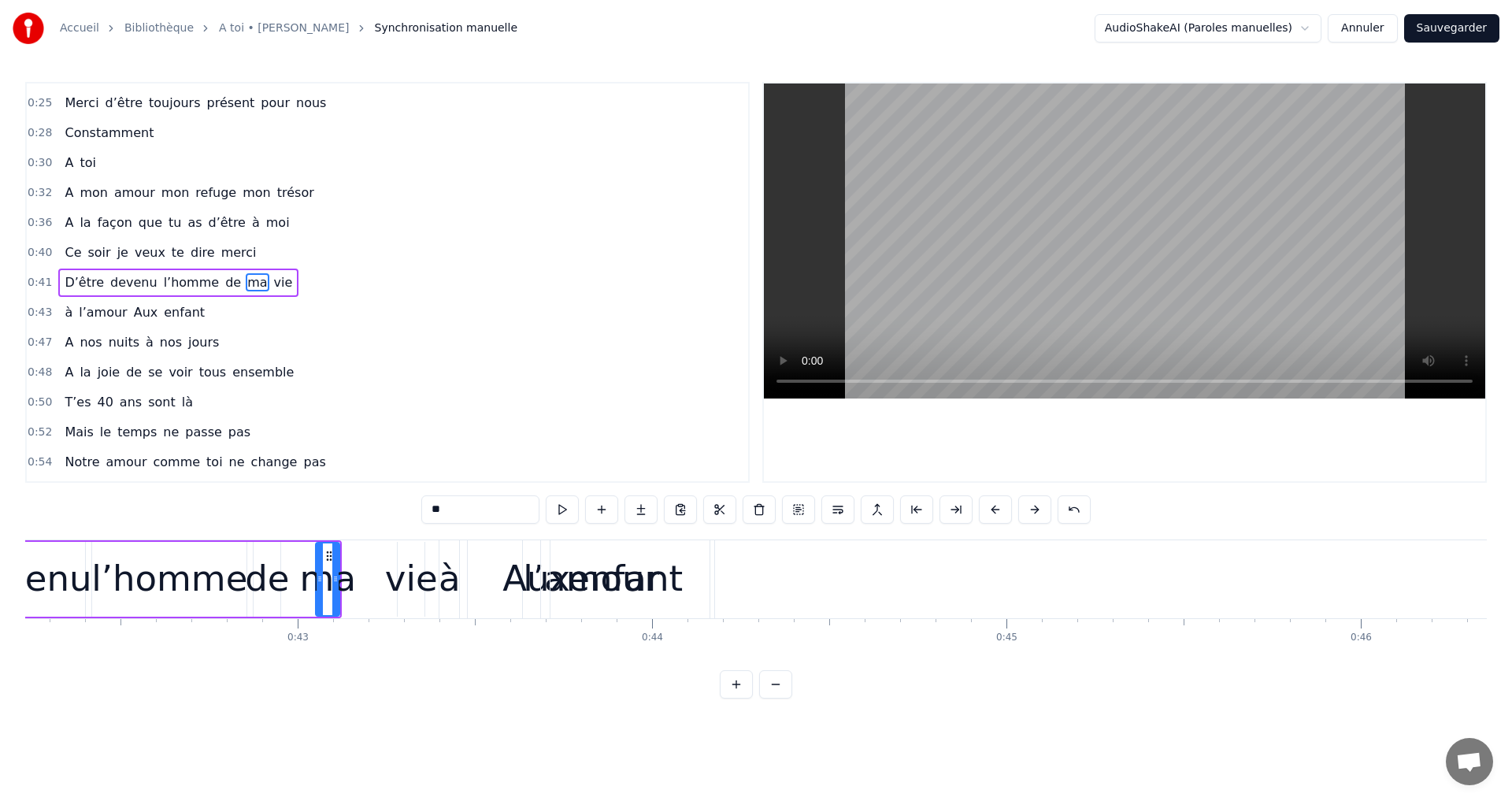
click at [402, 578] on div "vie" at bounding box center [411, 578] width 53 height 53
drag, startPoint x: 410, startPoint y: 553, endPoint x: 384, endPoint y: 554, distance: 26.0
click at [384, 554] on icon at bounding box center [383, 556] width 13 height 13
click at [618, 582] on div "enfant" at bounding box center [625, 578] width 115 height 53
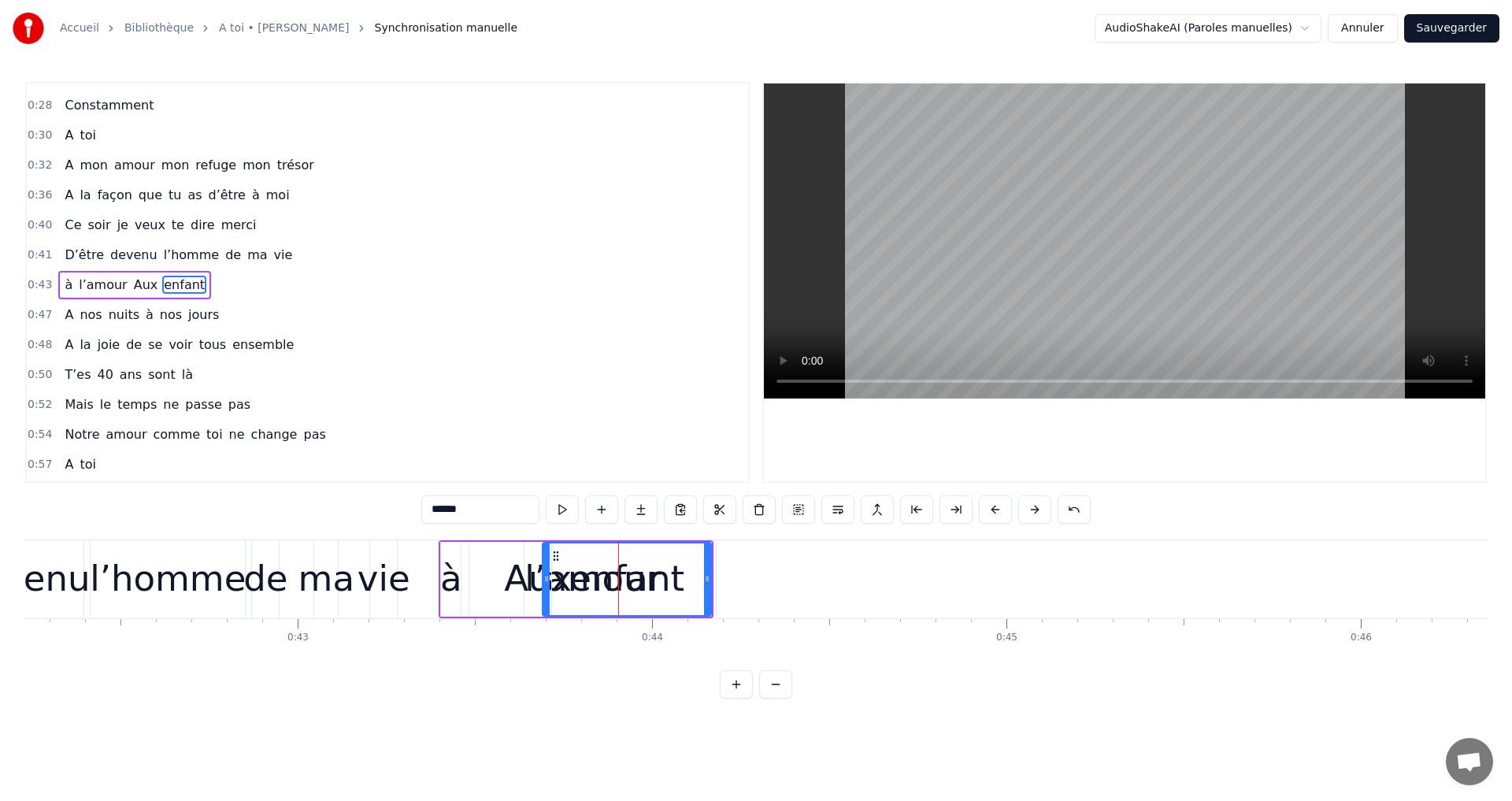
scroll to position [115, 0]
drag, startPoint x: 553, startPoint y: 547, endPoint x: 565, endPoint y: 556, distance: 15.0
click at [571, 556] on div "enfant" at bounding box center [626, 579] width 167 height 72
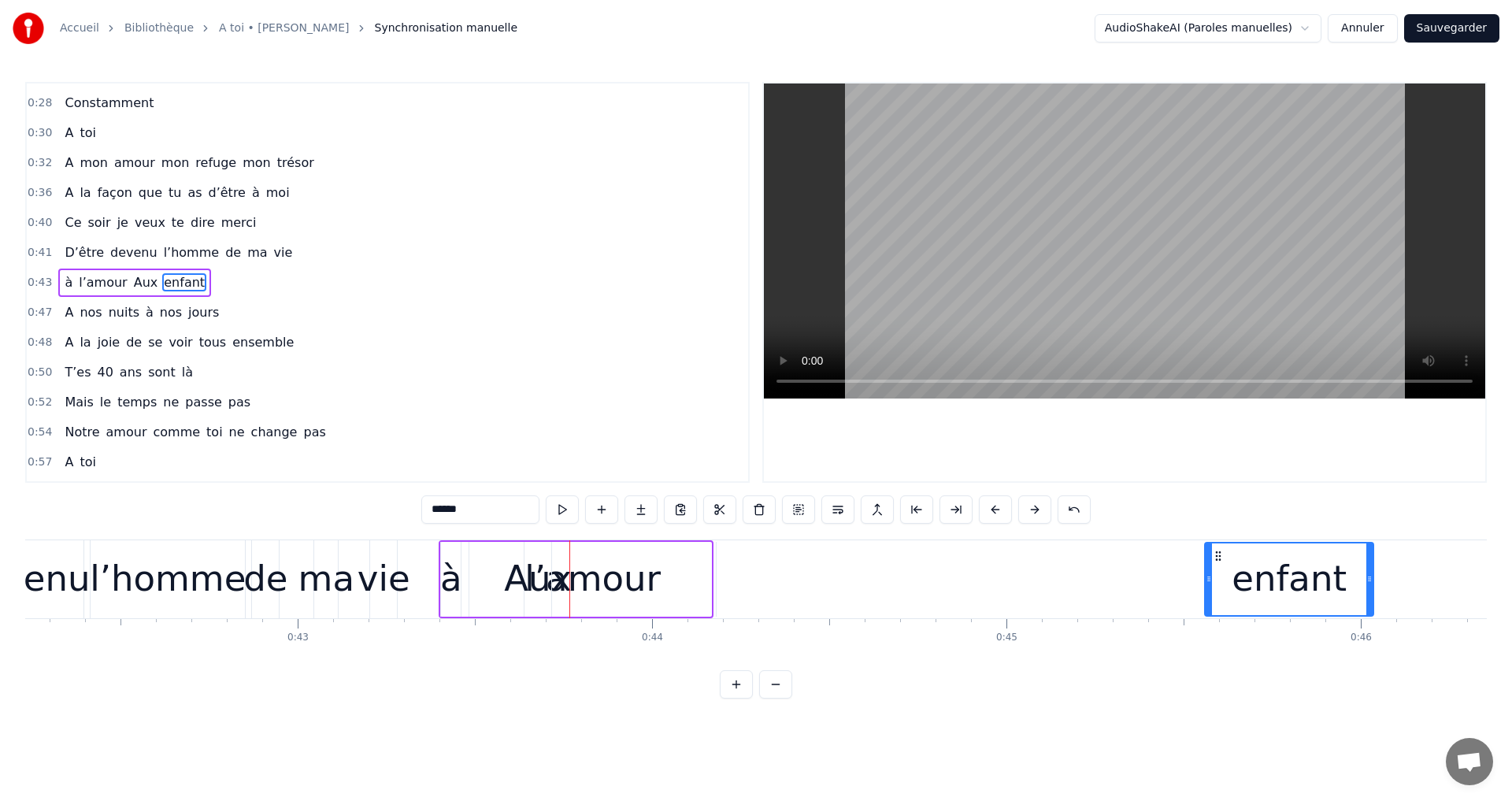
drag, startPoint x: 553, startPoint y: 555, endPoint x: 1151, endPoint y: 592, distance: 599.1
click at [1238, 601] on div "enfant" at bounding box center [1289, 579] width 167 height 72
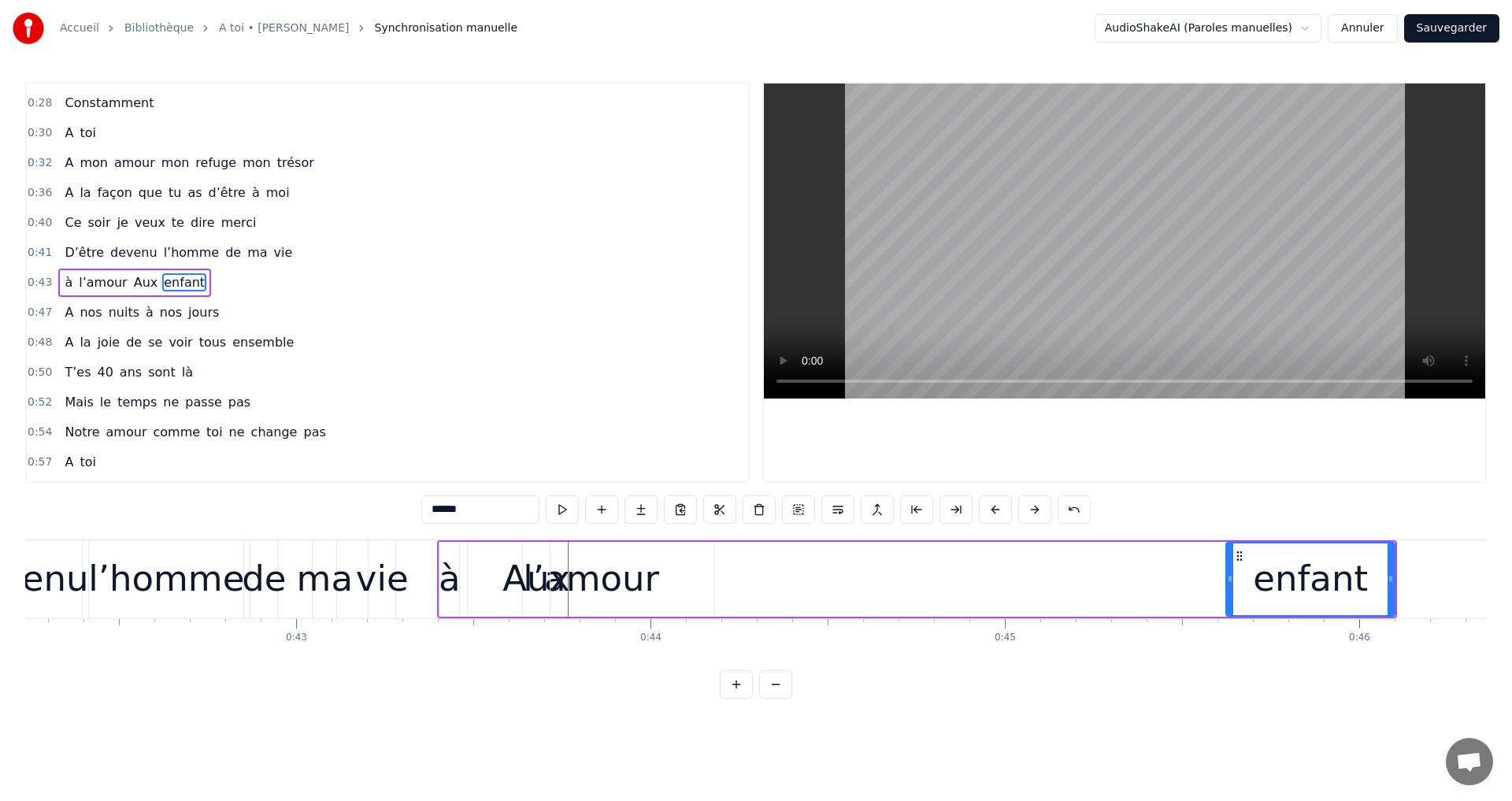
click at [585, 565] on div "l’amour" at bounding box center [591, 578] width 136 height 53
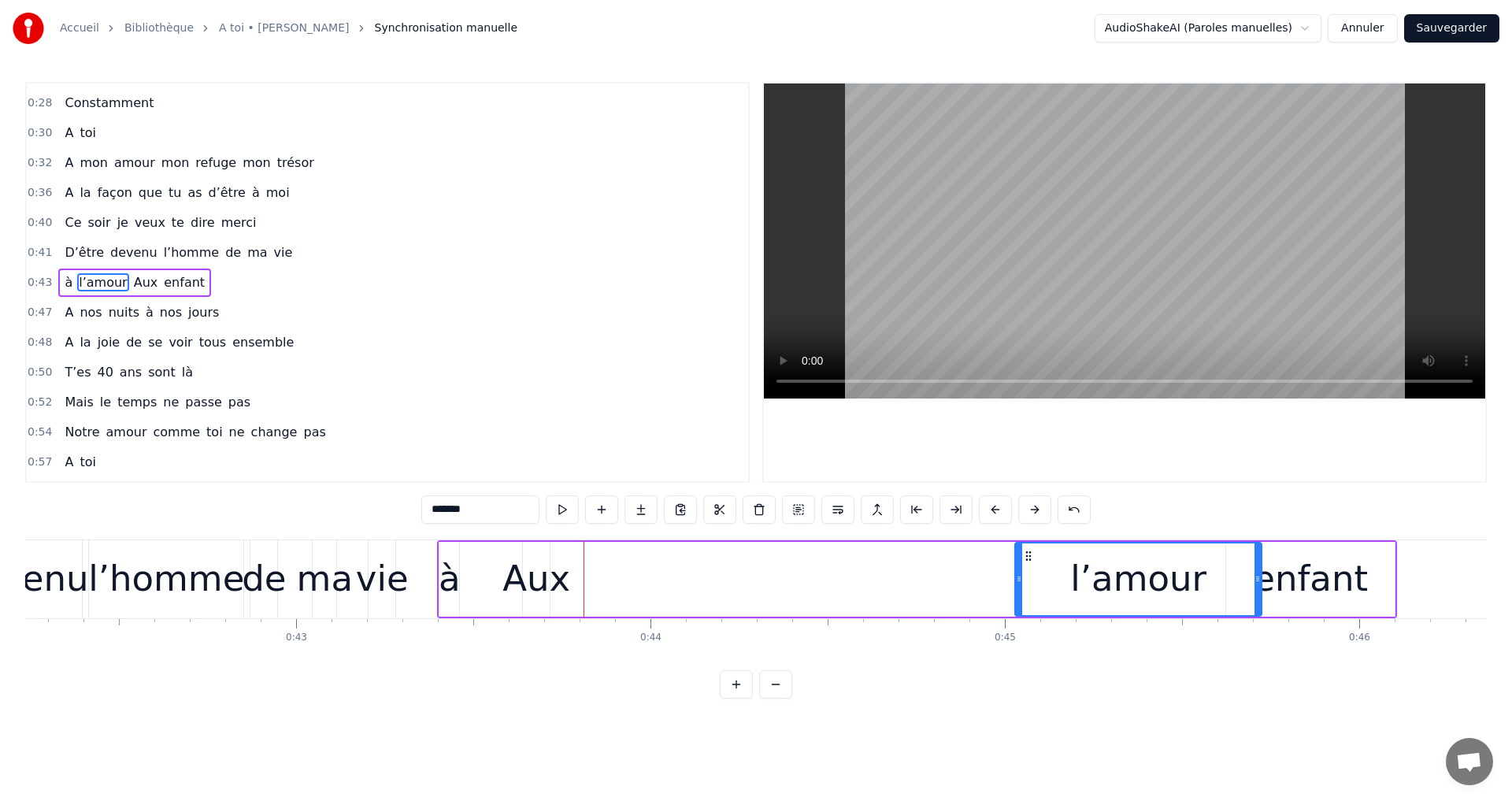
drag, startPoint x: 476, startPoint y: 552, endPoint x: 982, endPoint y: 595, distance: 507.8
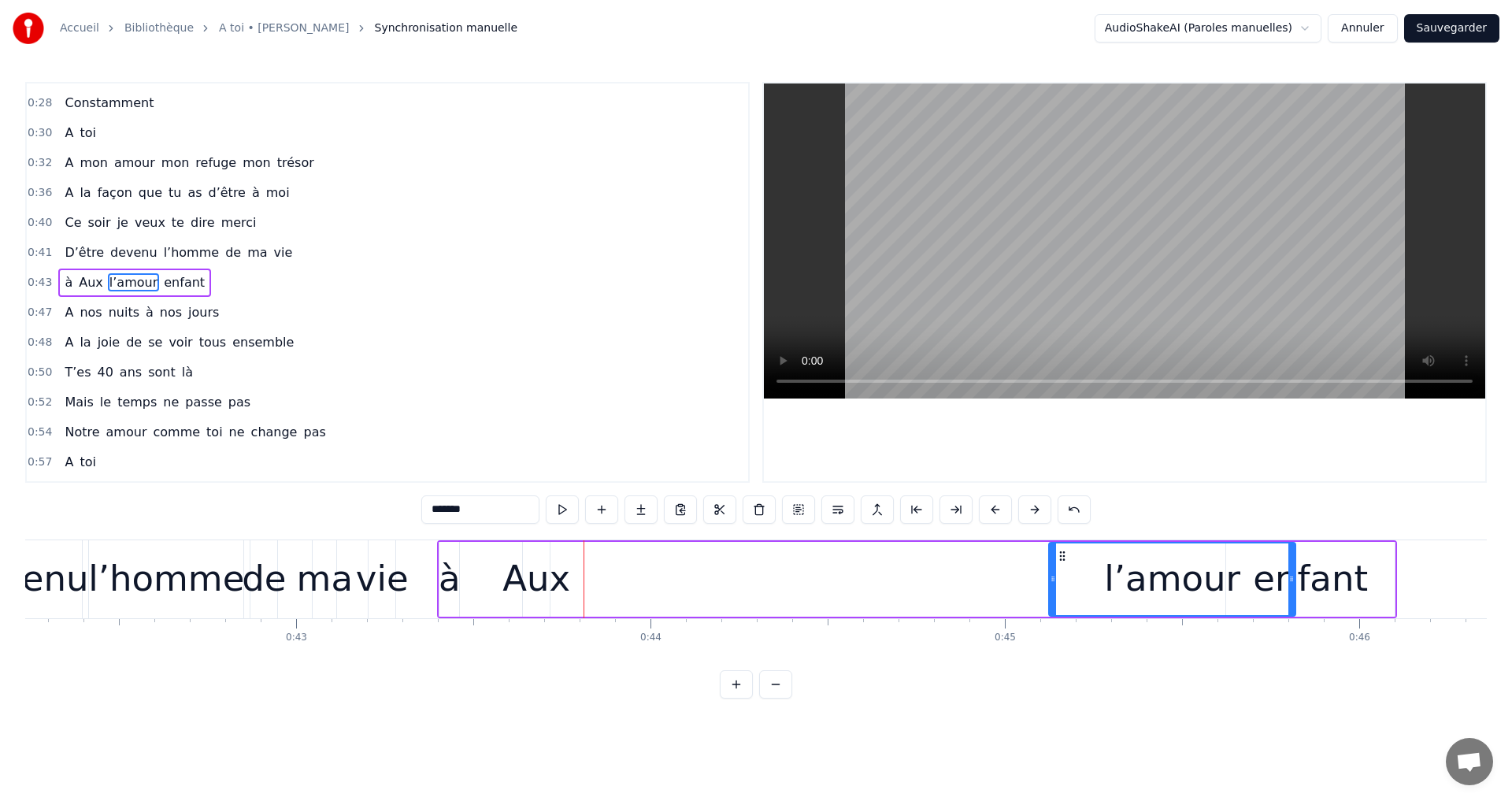
click at [540, 583] on div "Aux" at bounding box center [536, 578] width 68 height 53
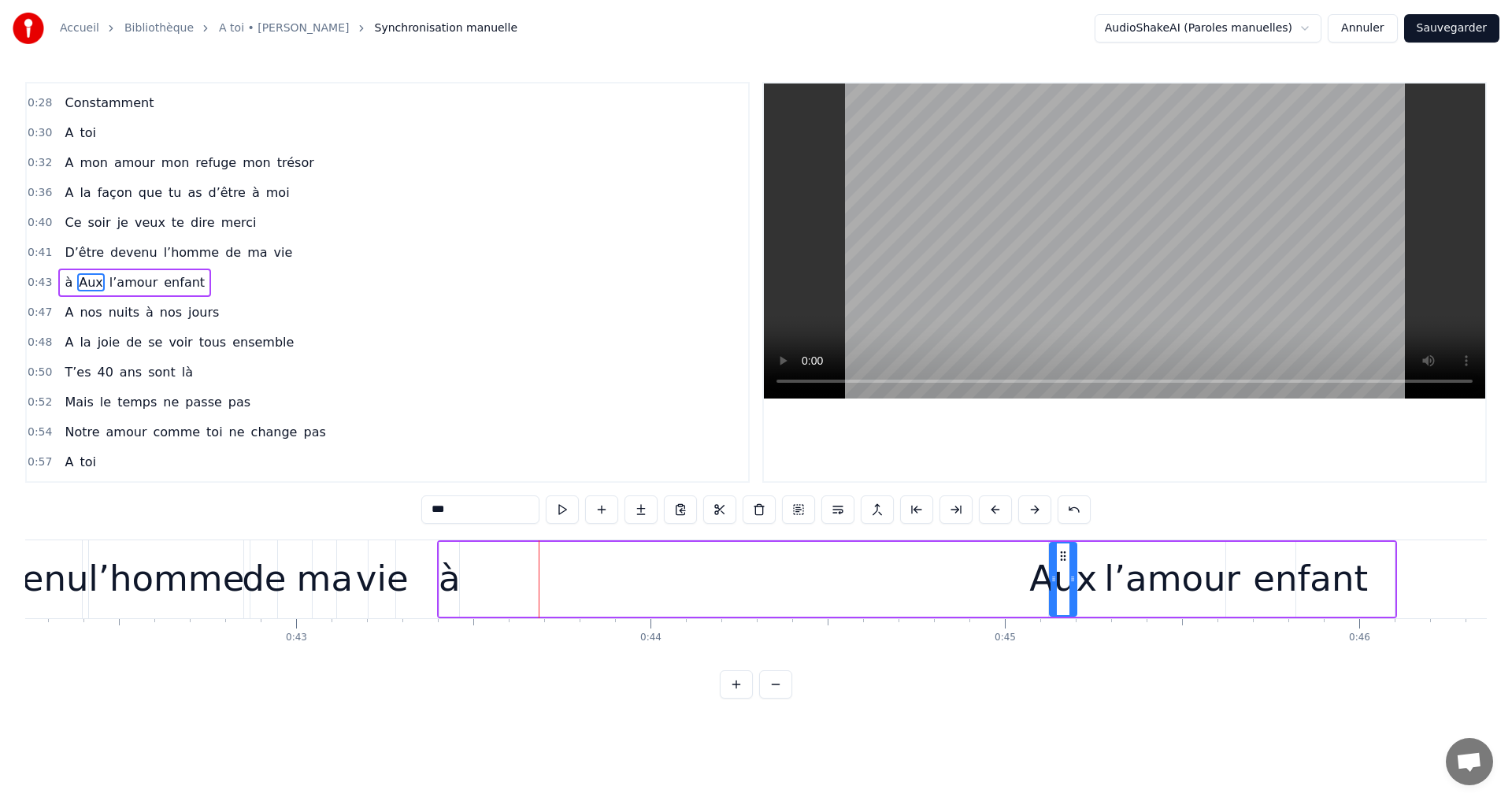
drag, startPoint x: 533, startPoint y: 551, endPoint x: 1073, endPoint y: 589, distance: 541.3
click at [449, 558] on div "à" at bounding box center [450, 578] width 22 height 53
drag, startPoint x: 451, startPoint y: 551, endPoint x: 1019, endPoint y: 590, distance: 569.3
click at [1014, 583] on div "à" at bounding box center [1014, 579] width 18 height 72
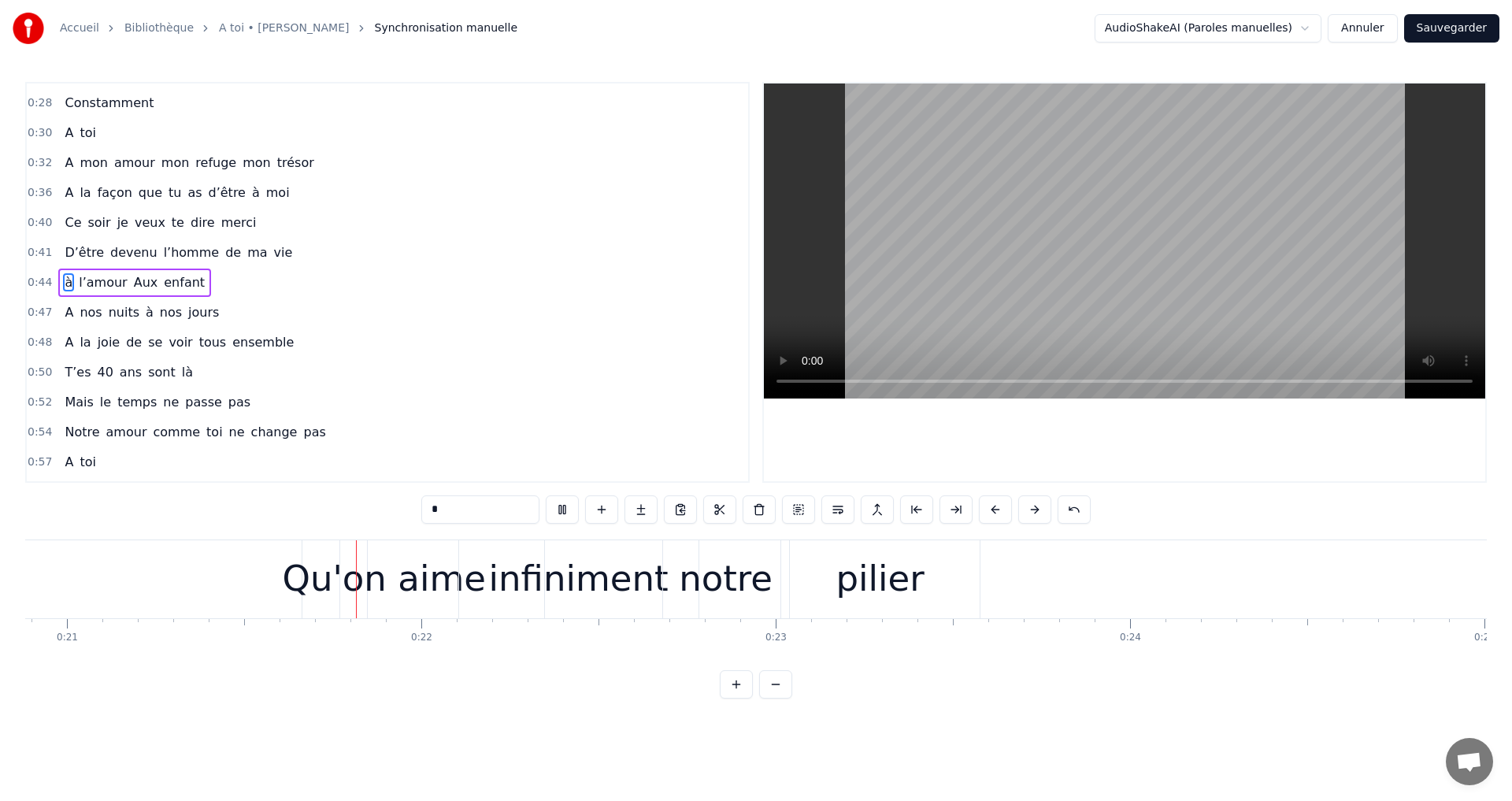
scroll to position [0, 7428]
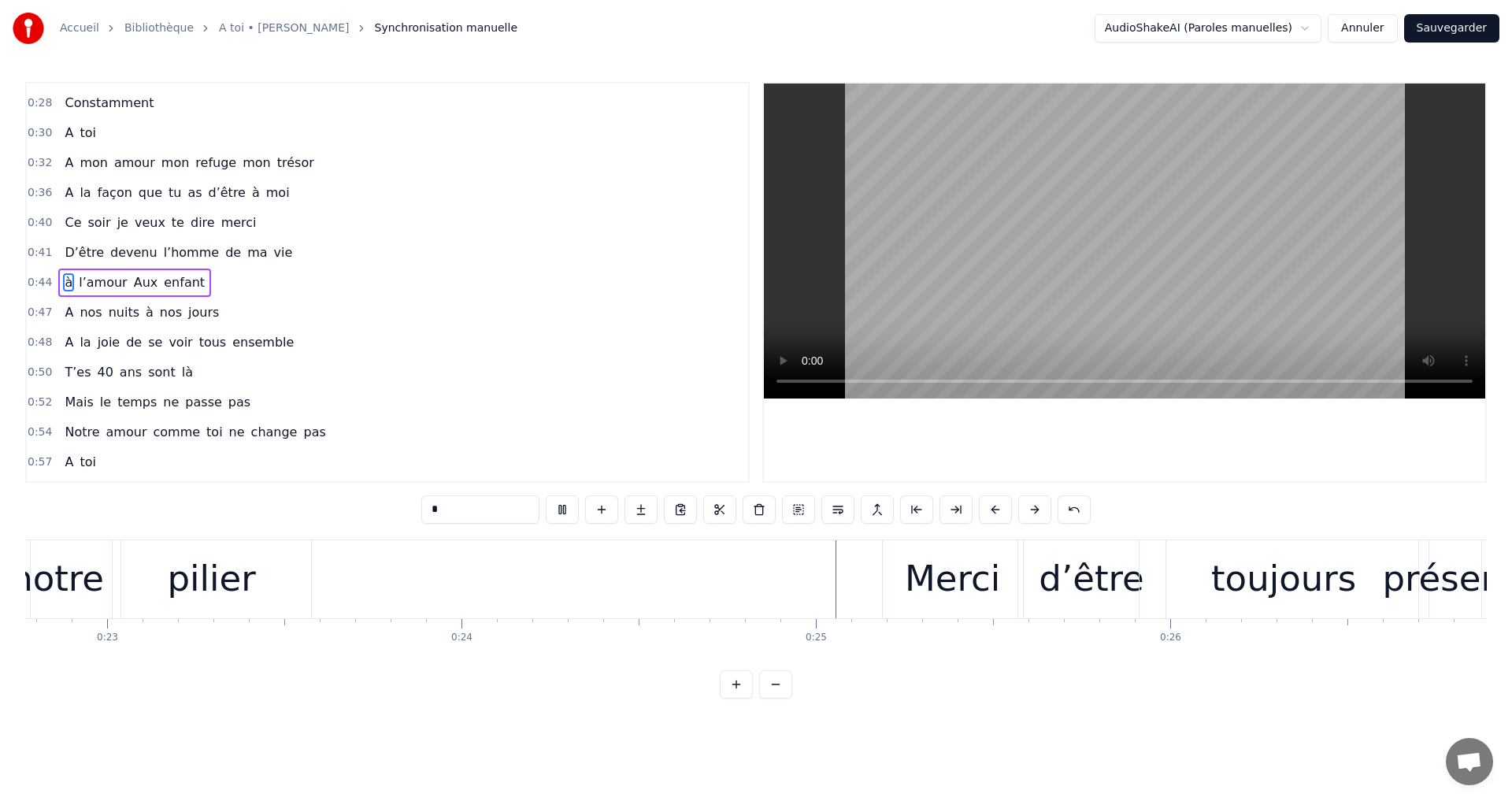
click at [942, 270] on video at bounding box center [1124, 241] width 721 height 315
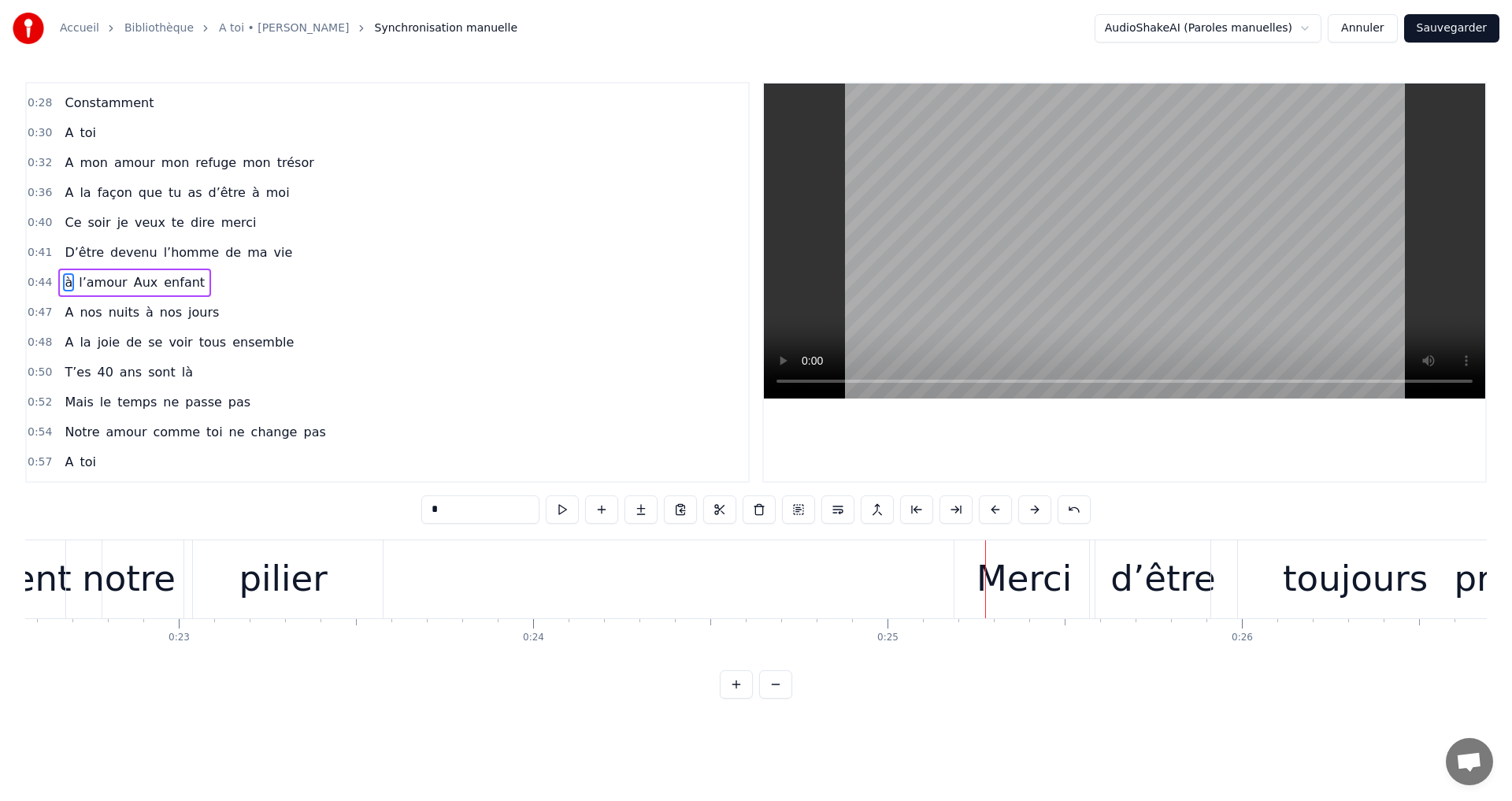
scroll to position [0, 7993]
click at [360, 578] on div "pilier" at bounding box center [286, 579] width 199 height 78
type input "******"
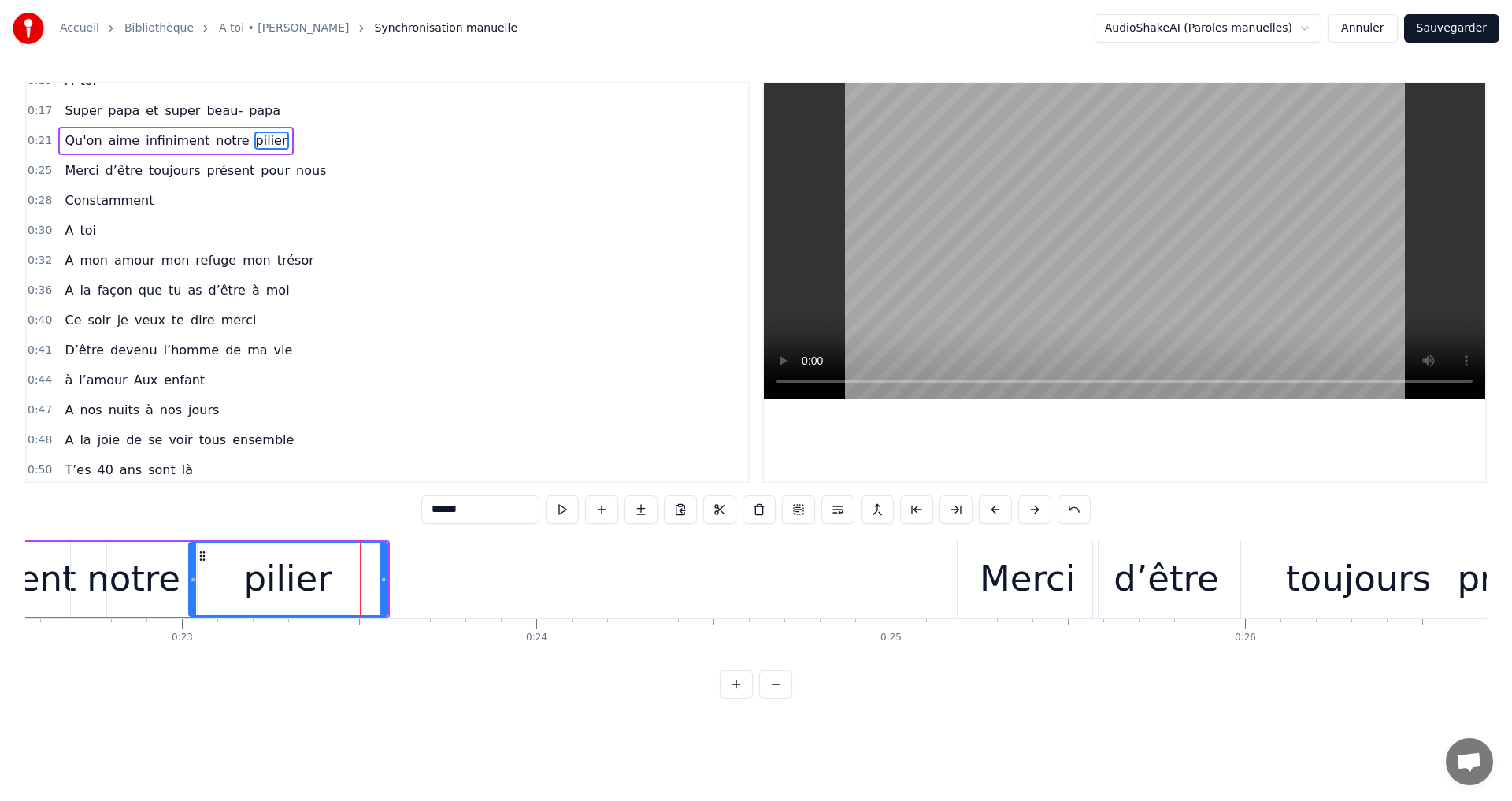
scroll to position [0, 0]
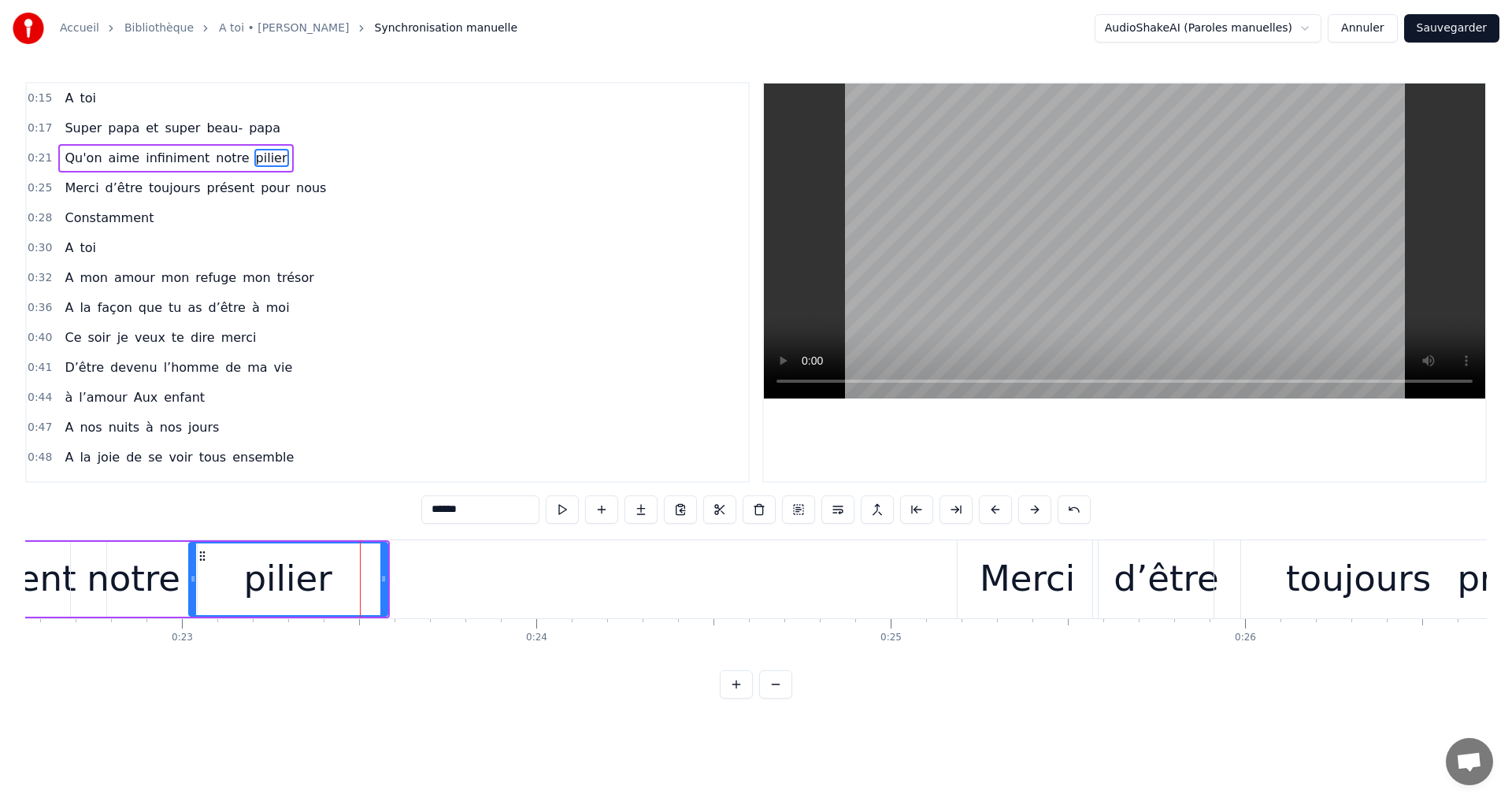
click at [387, 577] on div "pilier" at bounding box center [288, 579] width 200 height 75
click at [385, 581] on div at bounding box center [385, 579] width 1 height 78
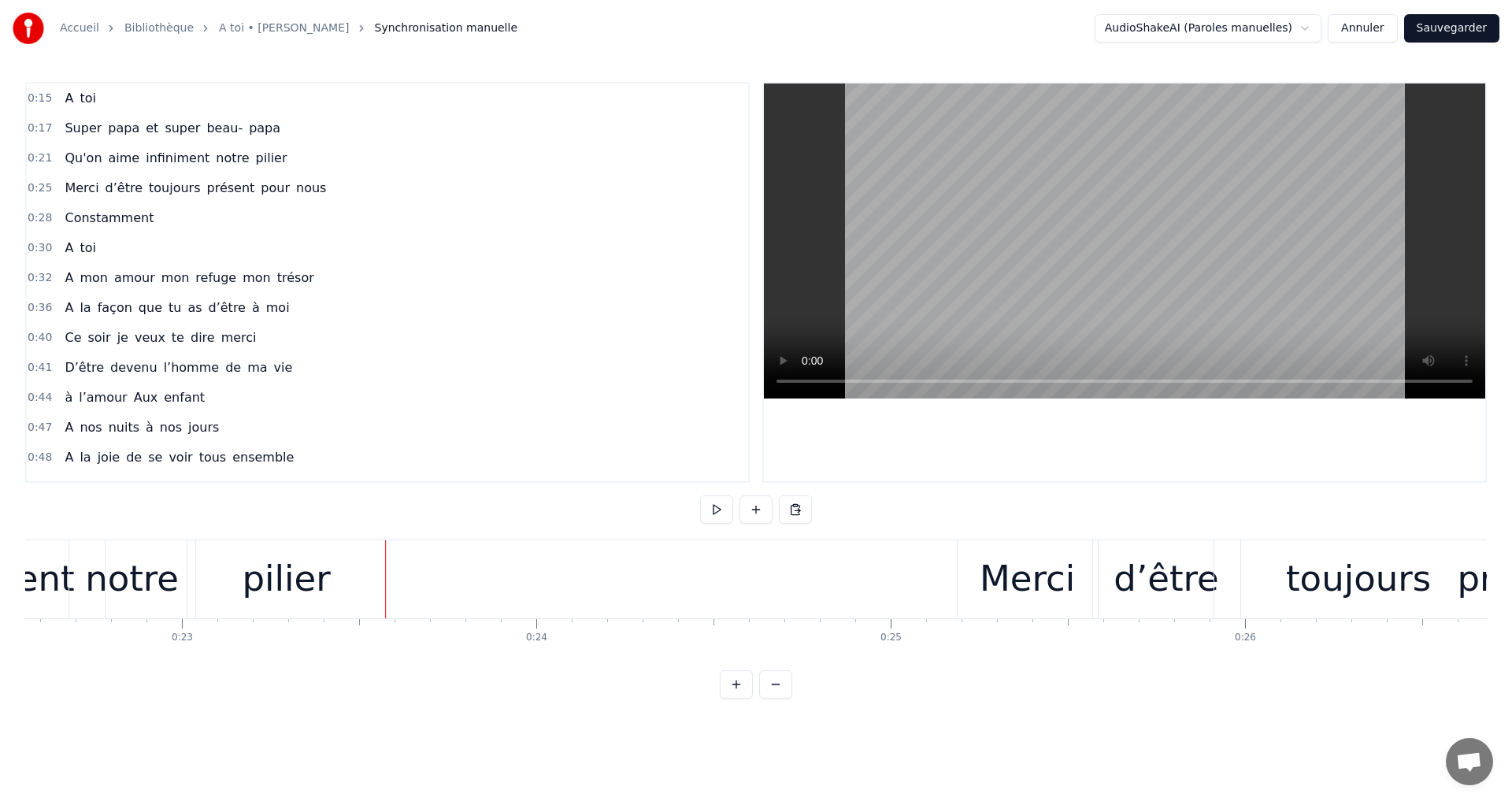
click at [383, 579] on div "pilier" at bounding box center [286, 579] width 199 height 78
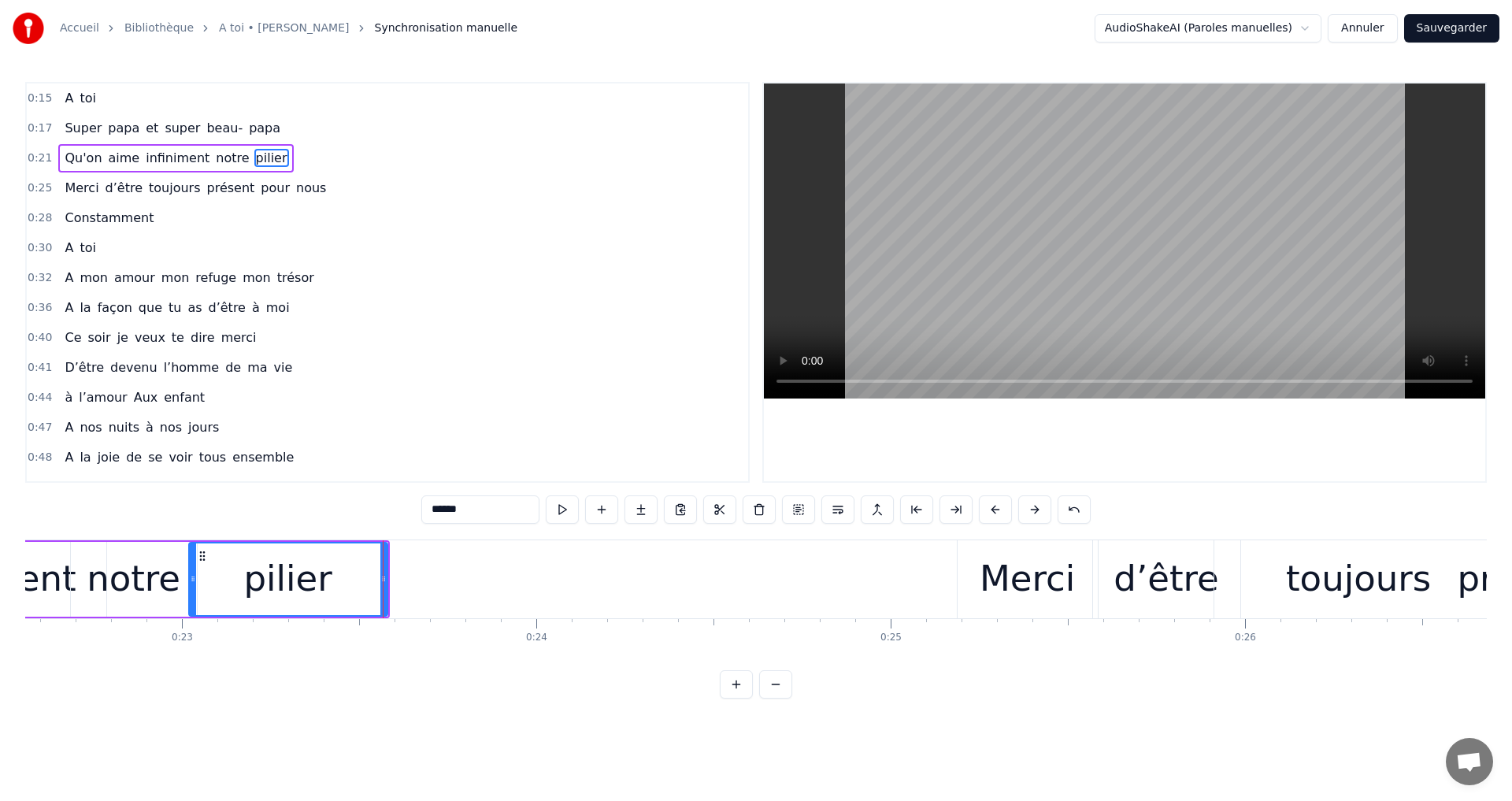
drag, startPoint x: 383, startPoint y: 579, endPoint x: 398, endPoint y: 582, distance: 15.3
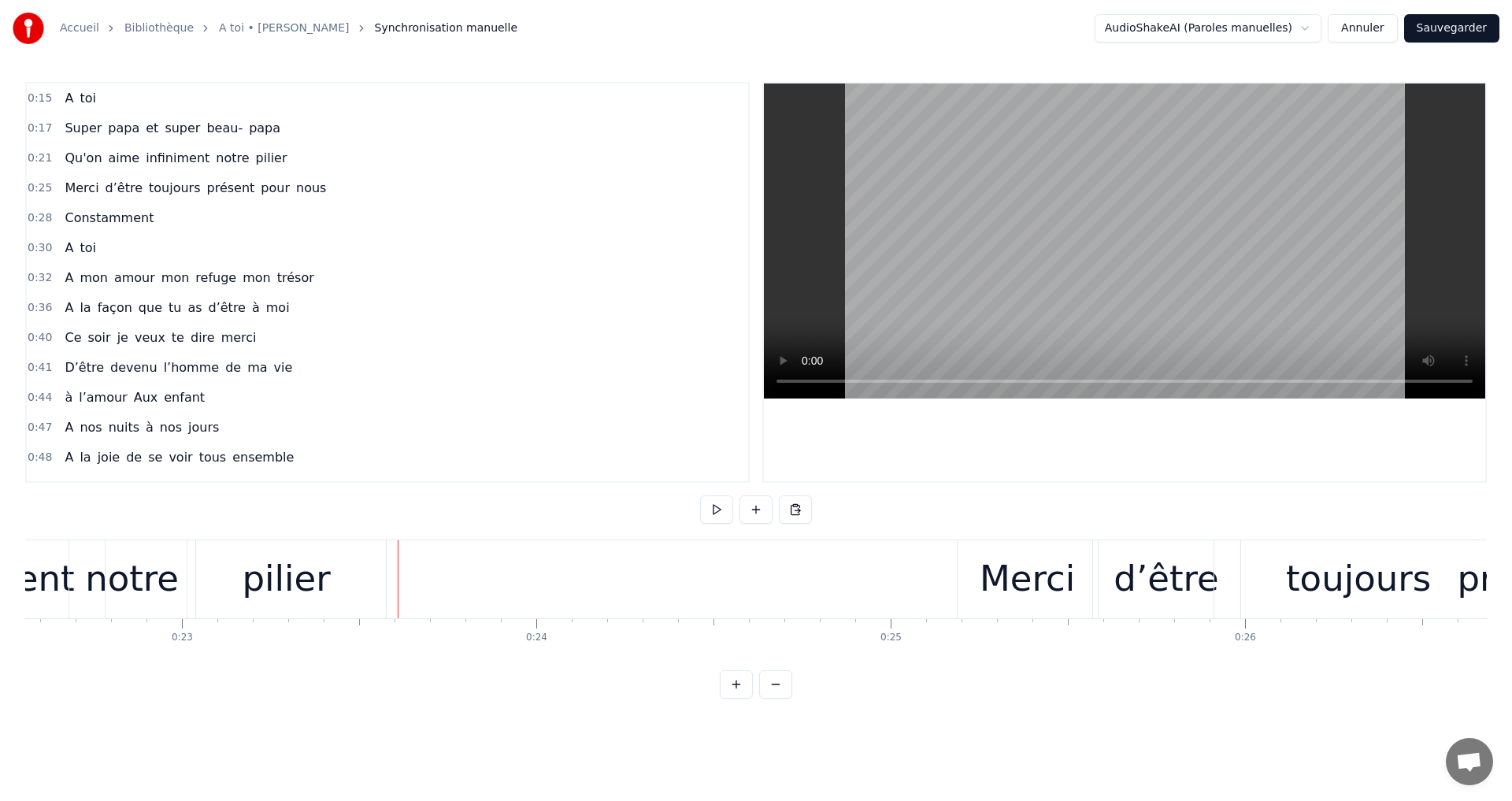
click at [313, 582] on div "pilier" at bounding box center [285, 578] width 89 height 53
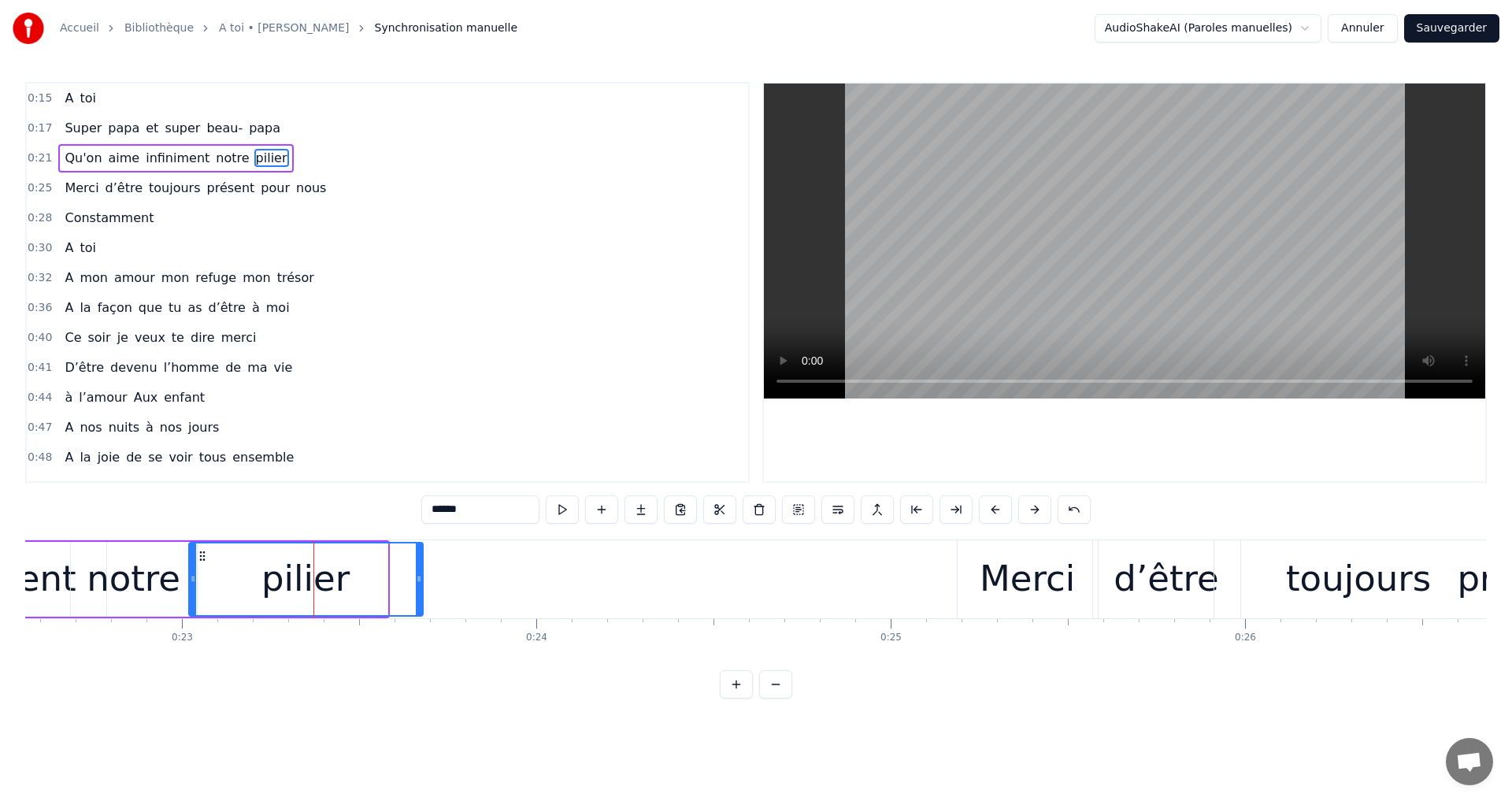
drag, startPoint x: 384, startPoint y: 566, endPoint x: 422, endPoint y: 573, distance: 38.6
click at [419, 573] on div at bounding box center [419, 579] width 6 height 72
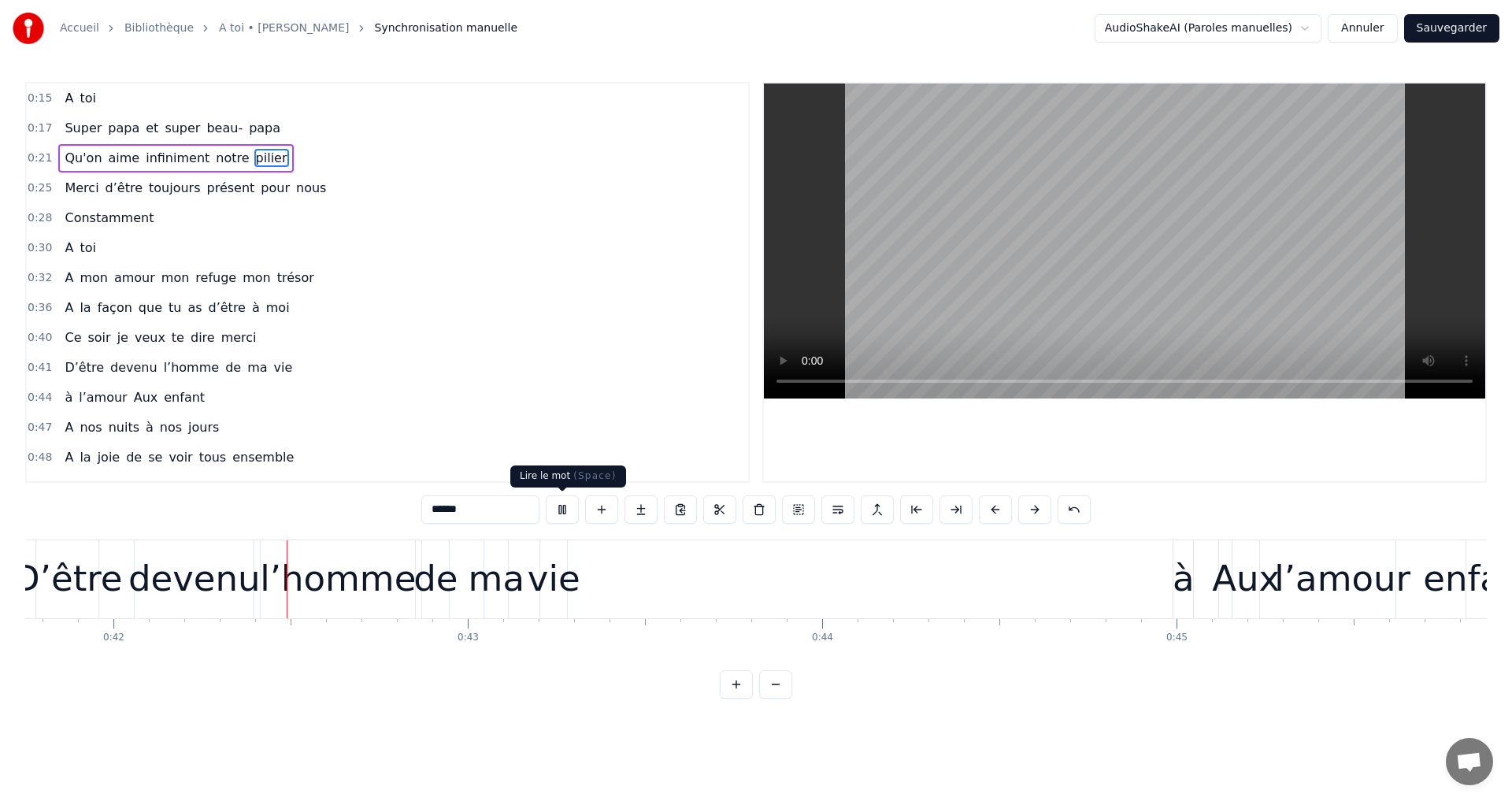
scroll to position [0, 14805]
click at [555, 516] on button at bounding box center [561, 510] width 33 height 29
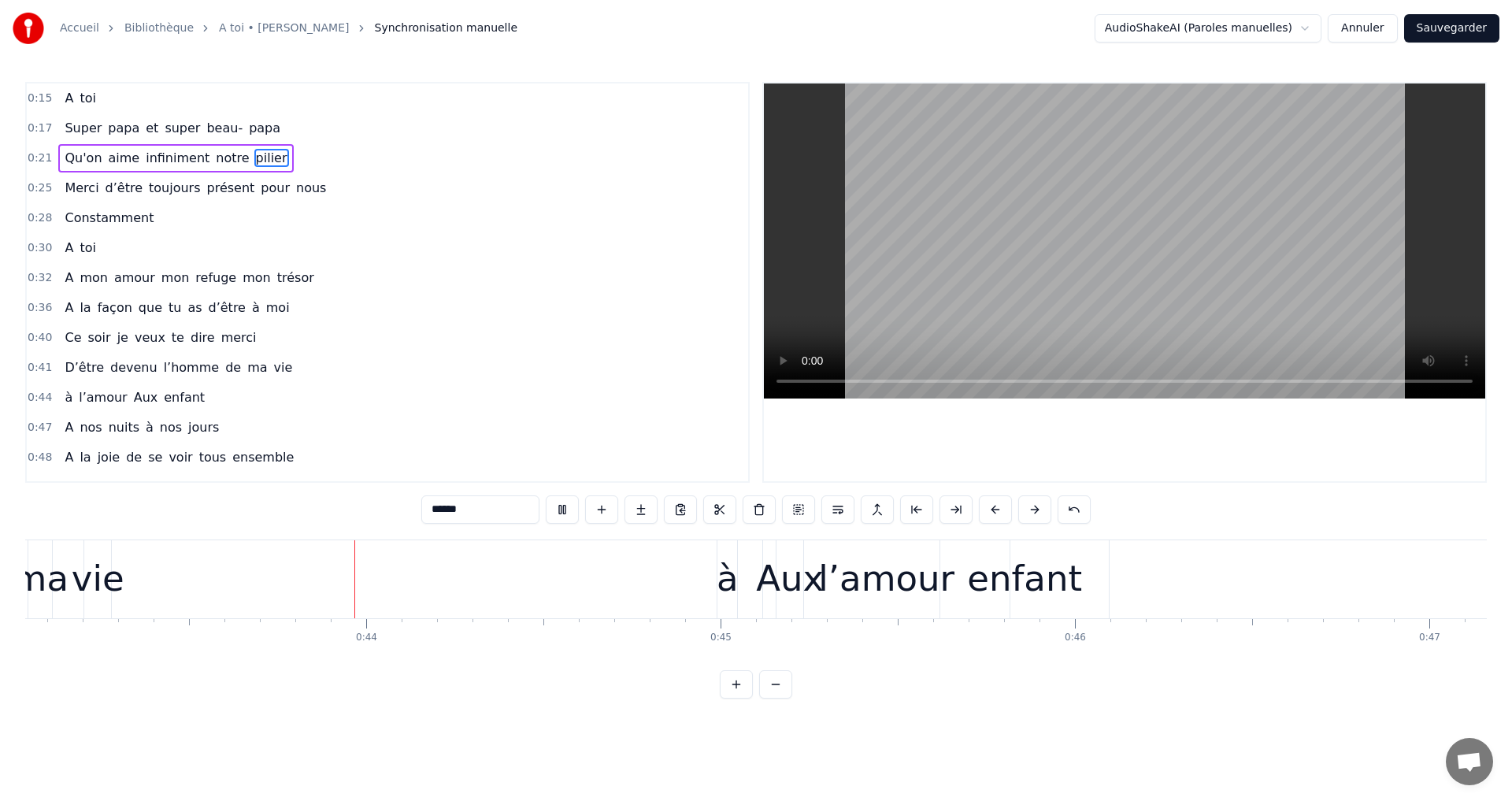
scroll to position [0, 15283]
click at [1038, 248] on video at bounding box center [1124, 241] width 721 height 315
click at [44, 580] on div "vie" at bounding box center [65, 578] width 53 height 53
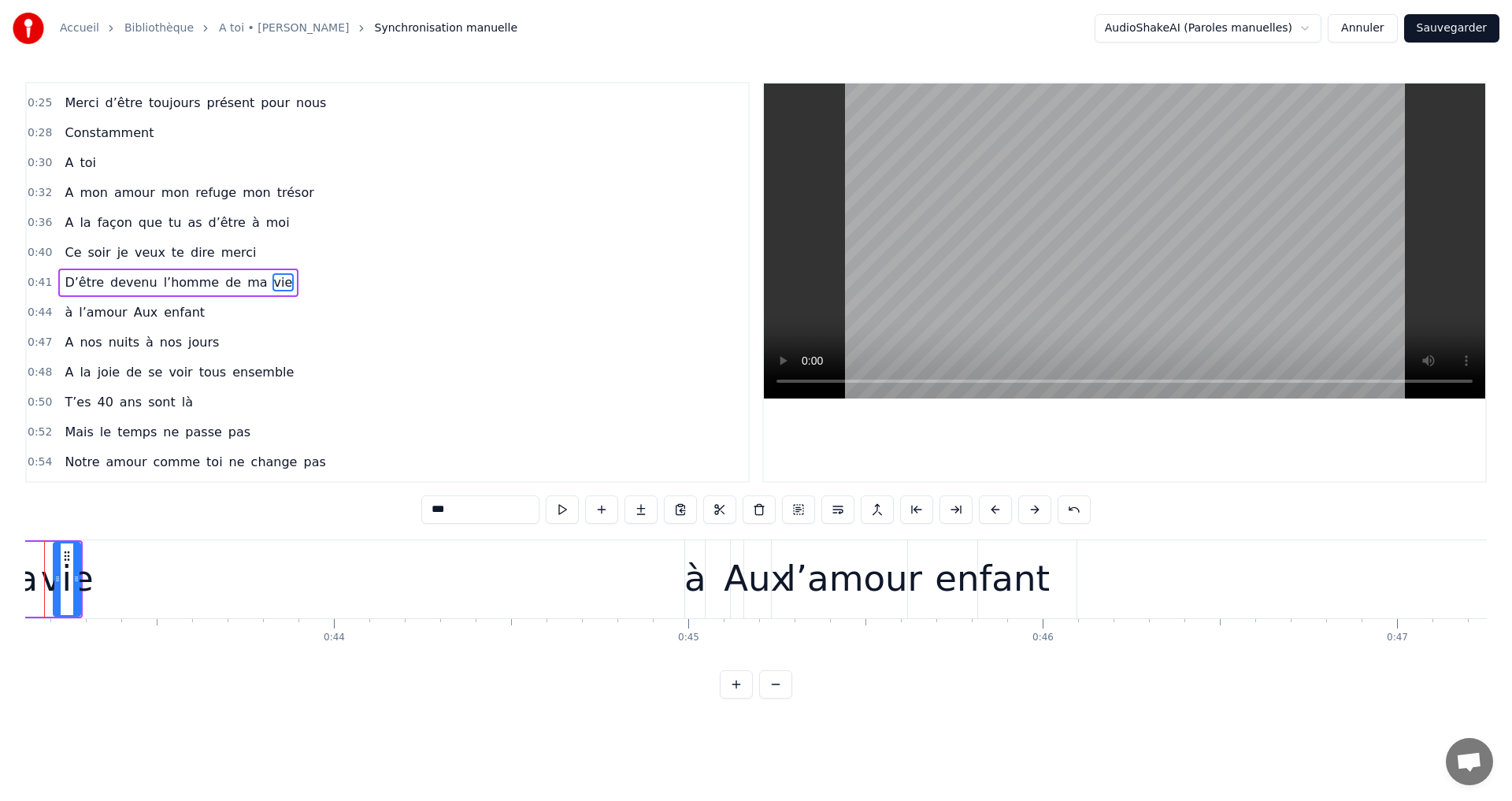
scroll to position [0, 15223]
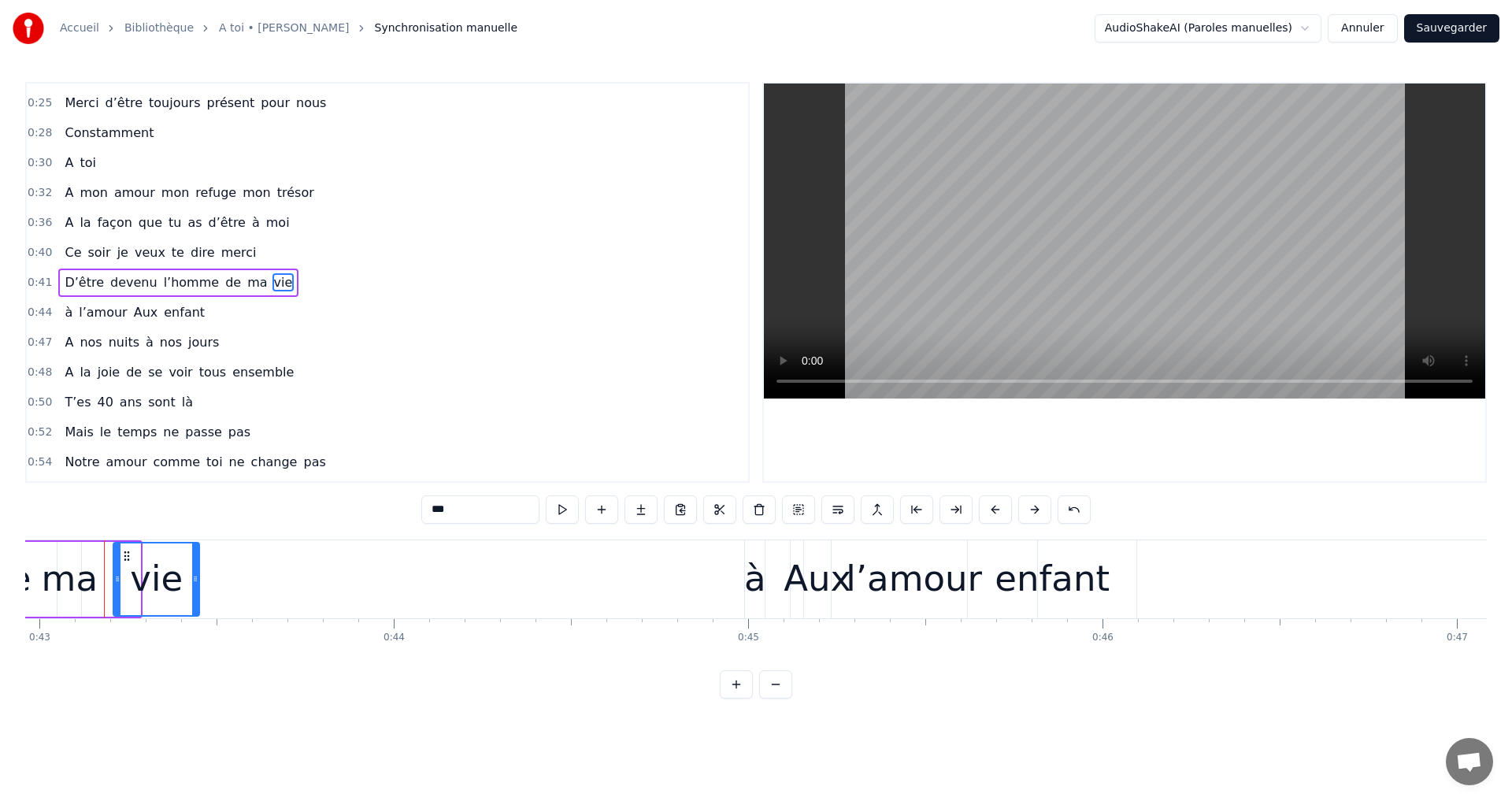
drag, startPoint x: 136, startPoint y: 574, endPoint x: 201, endPoint y: 598, distance: 69.3
click at [195, 598] on div at bounding box center [195, 579] width 6 height 72
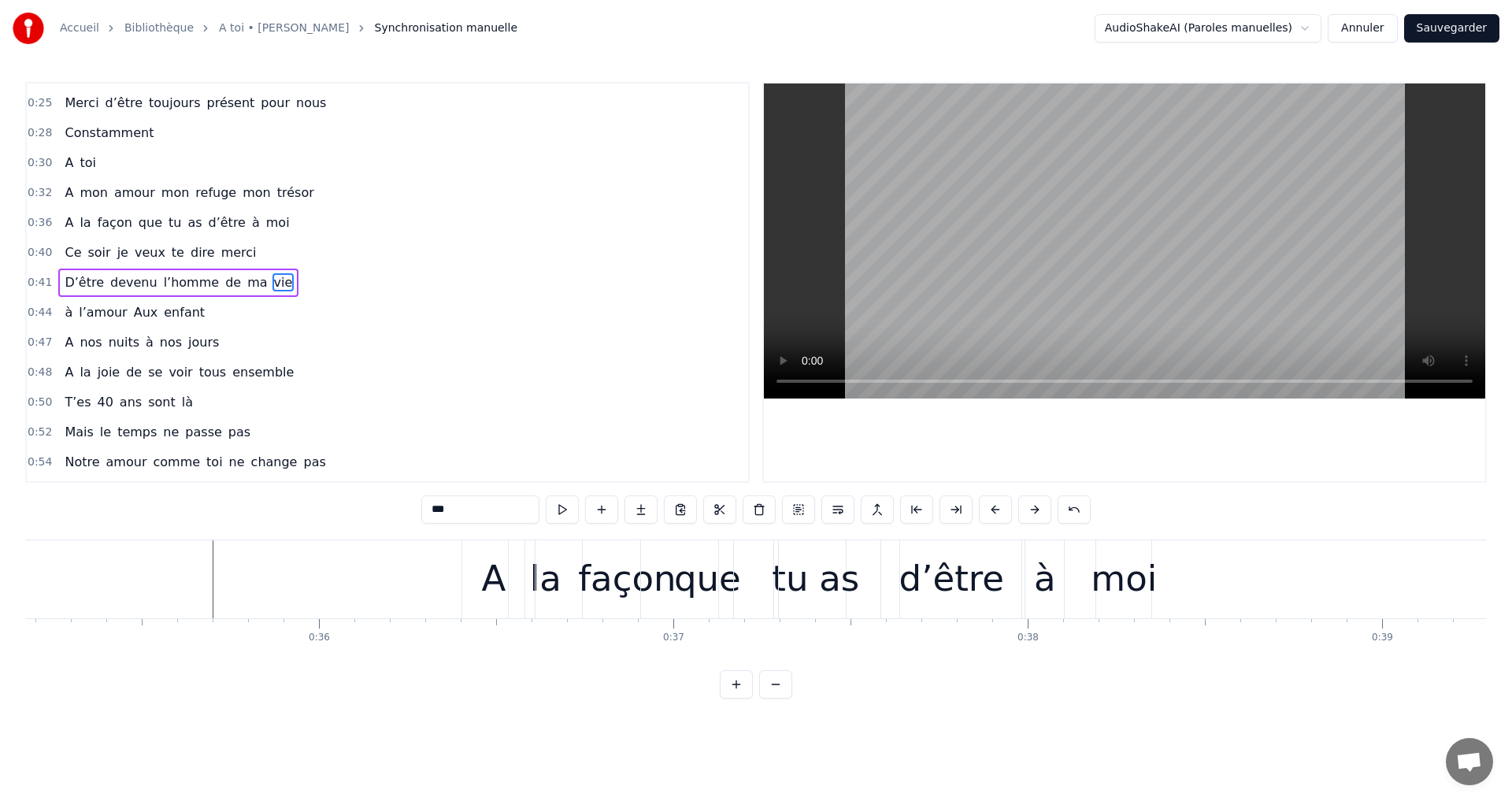
scroll to position [0, 12248]
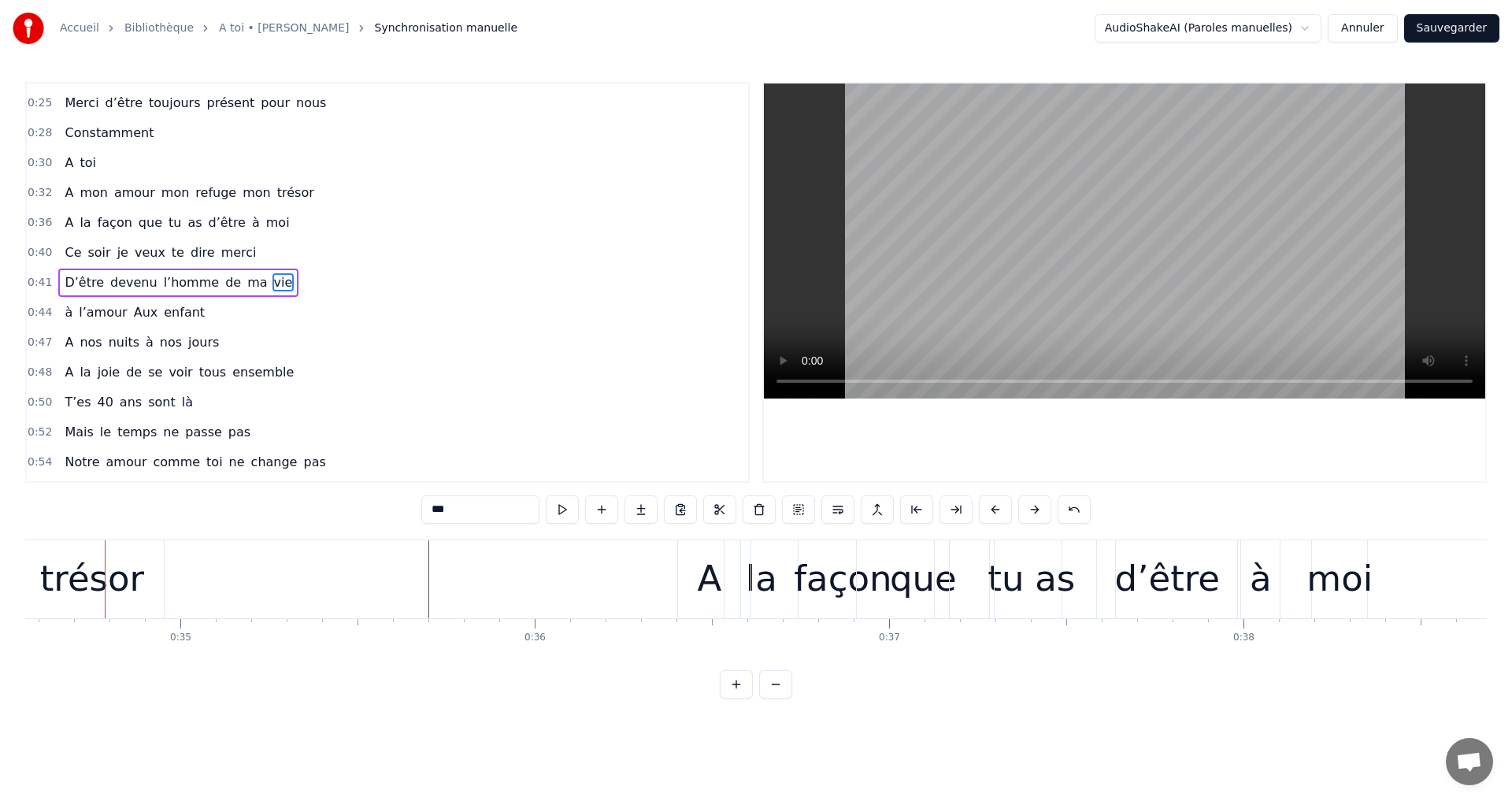
click at [1073, 225] on video at bounding box center [1124, 241] width 721 height 315
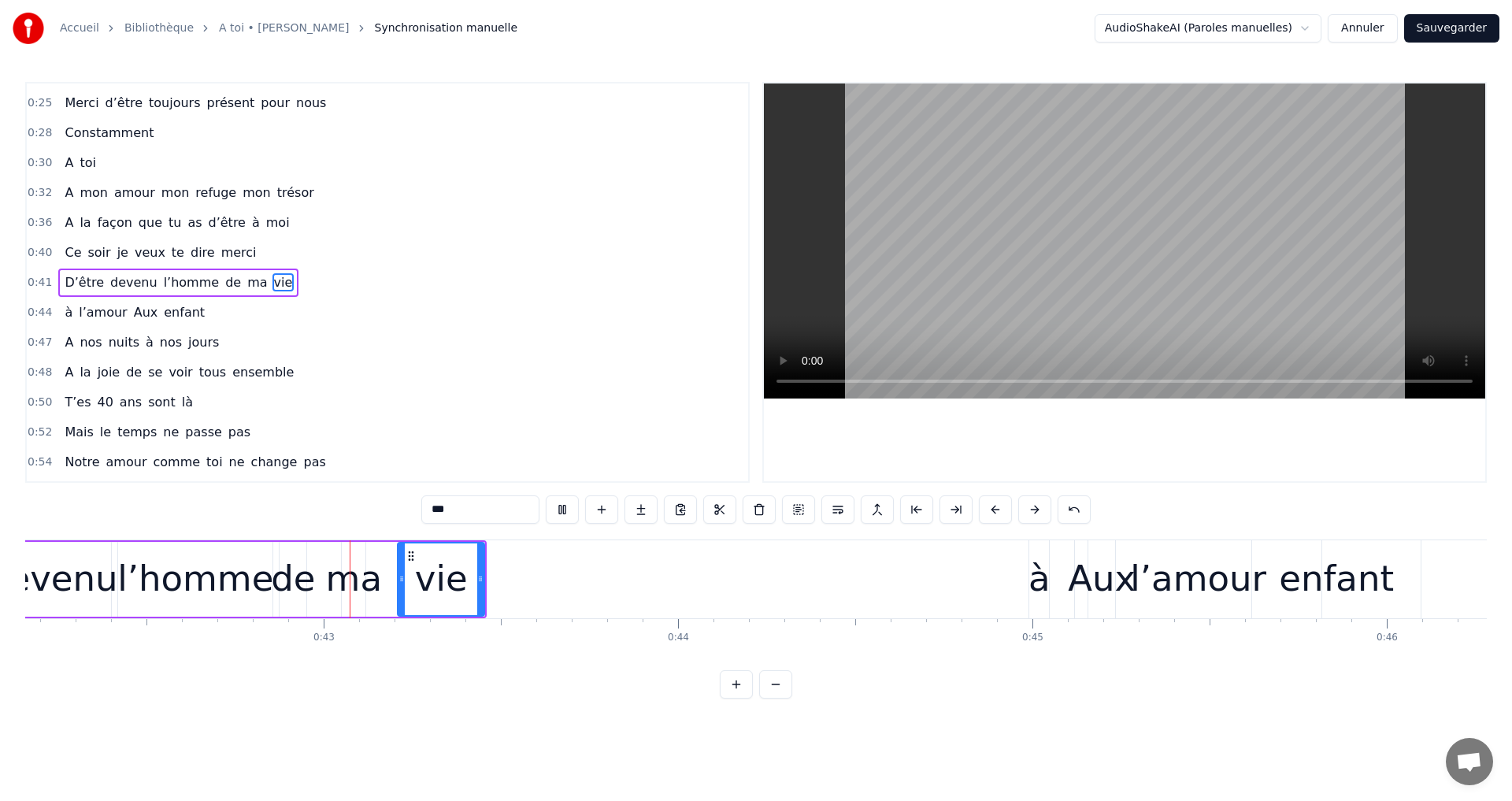
scroll to position [0, 14956]
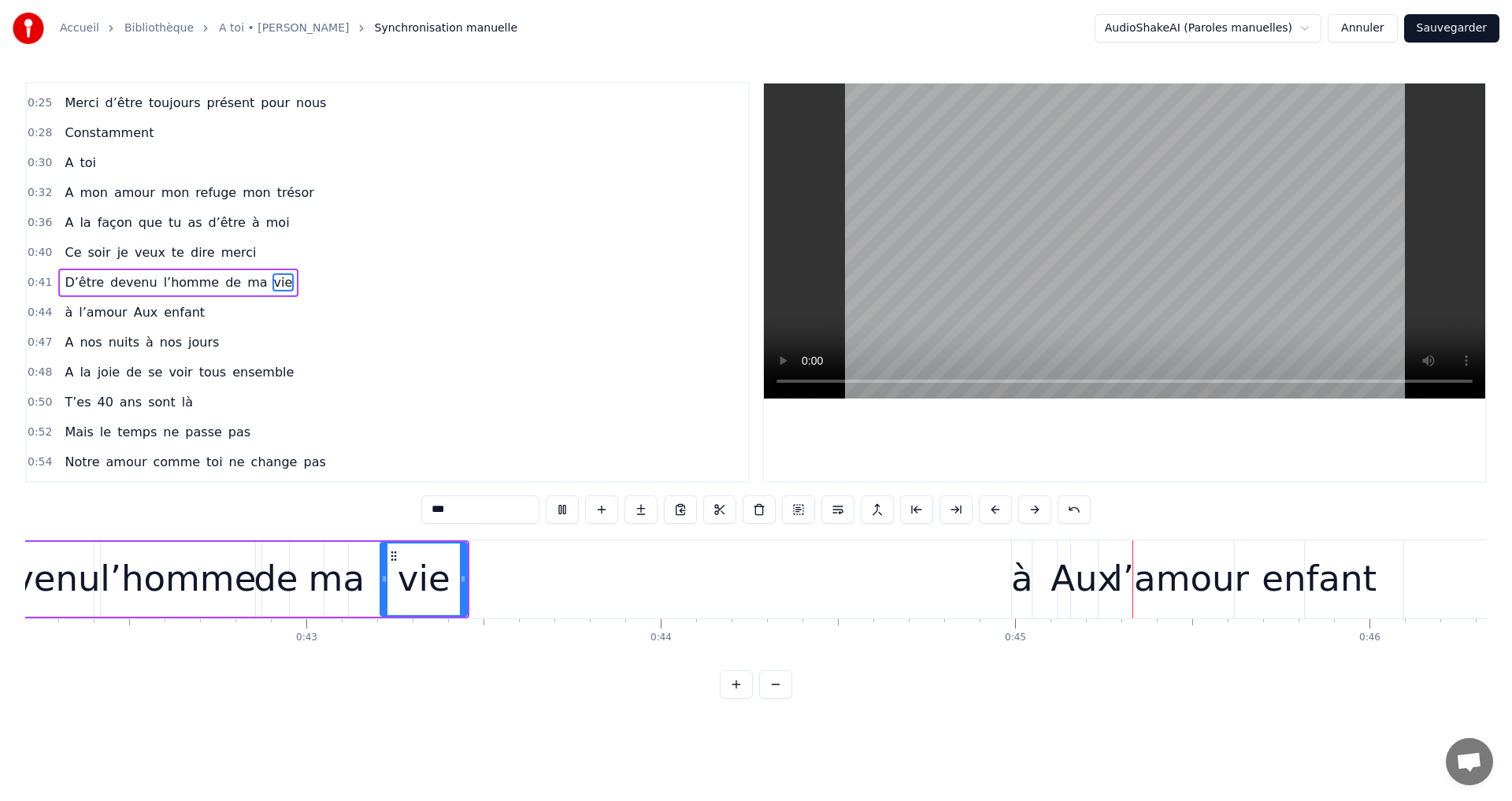
click at [1127, 251] on video at bounding box center [1124, 241] width 721 height 315
click at [1081, 593] on div "Aux" at bounding box center [1084, 578] width 68 height 53
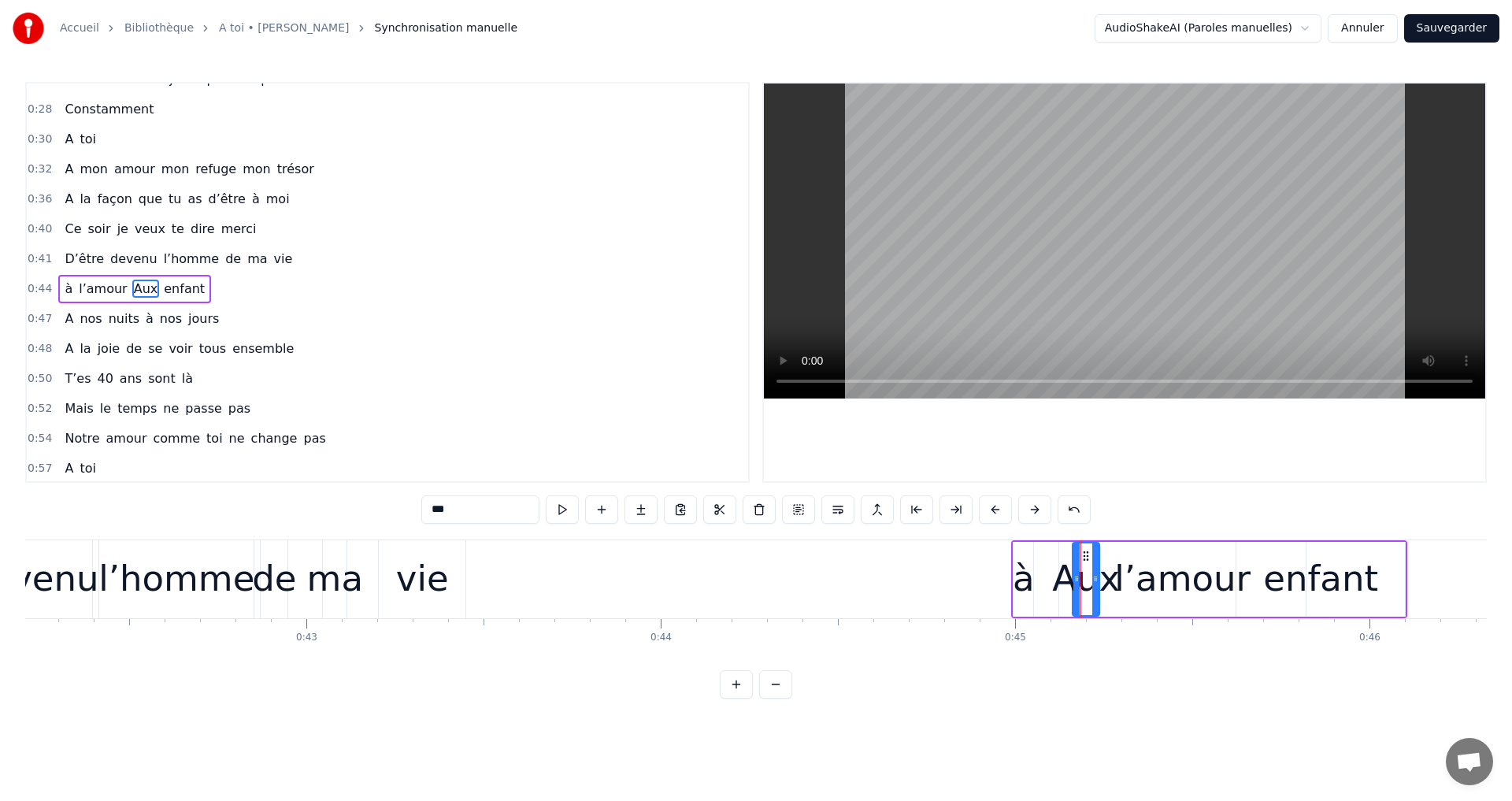
scroll to position [115, 0]
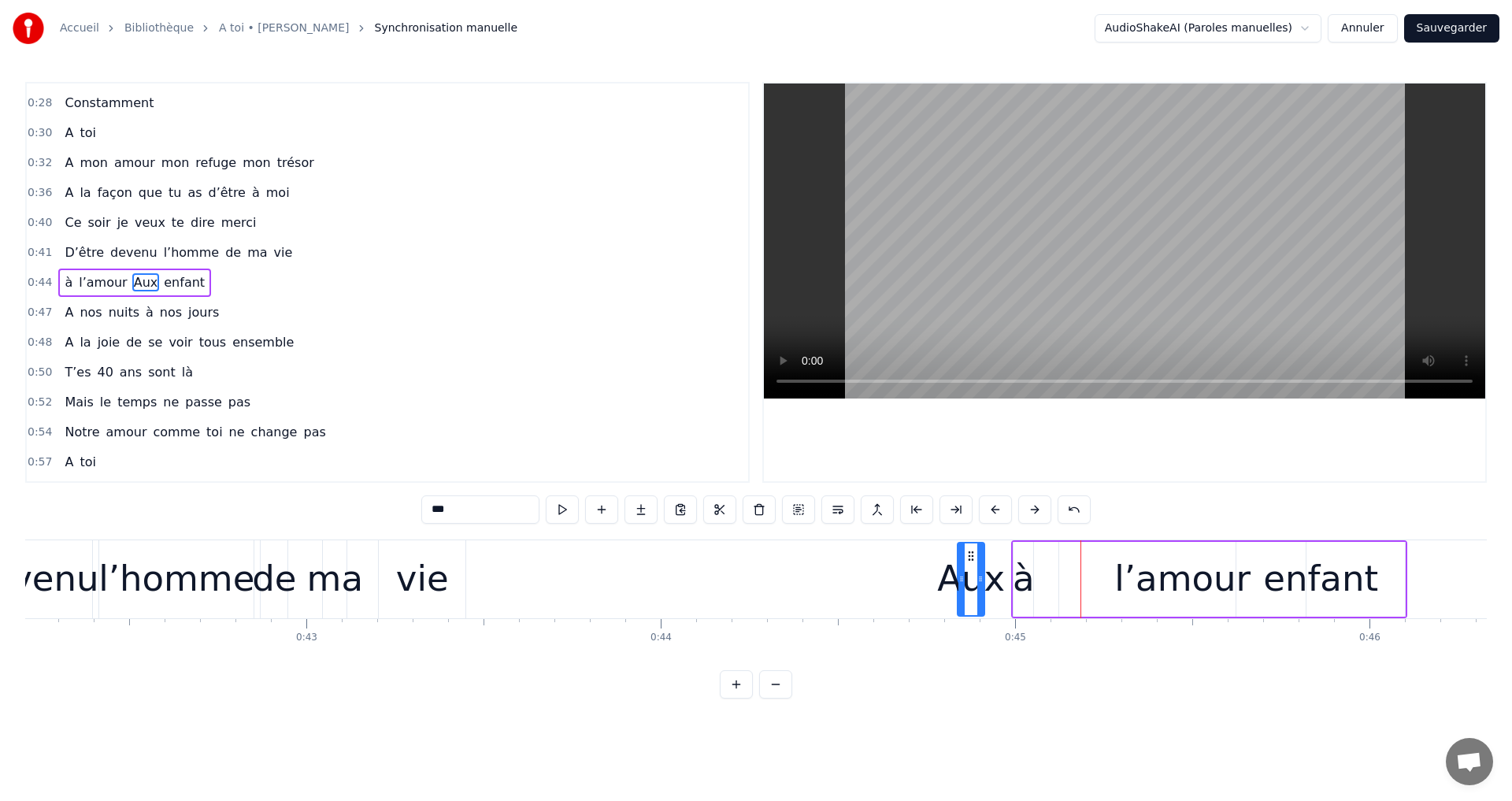
drag, startPoint x: 1086, startPoint y: 551, endPoint x: 971, endPoint y: 555, distance: 115.1
click at [971, 555] on icon at bounding box center [971, 556] width 13 height 13
click at [1349, 568] on div "enfant" at bounding box center [1321, 578] width 115 height 53
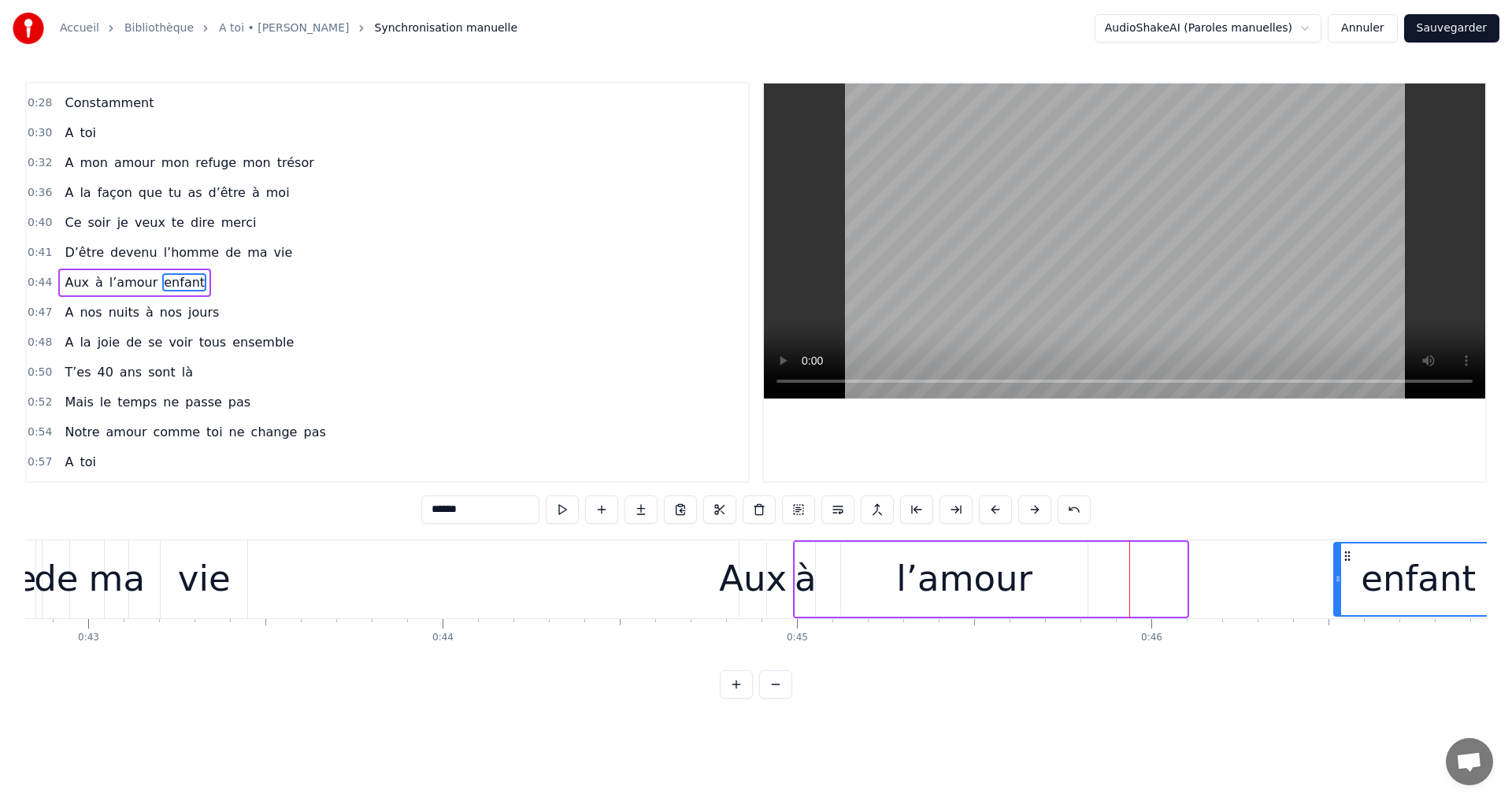
scroll to position [0, 15209]
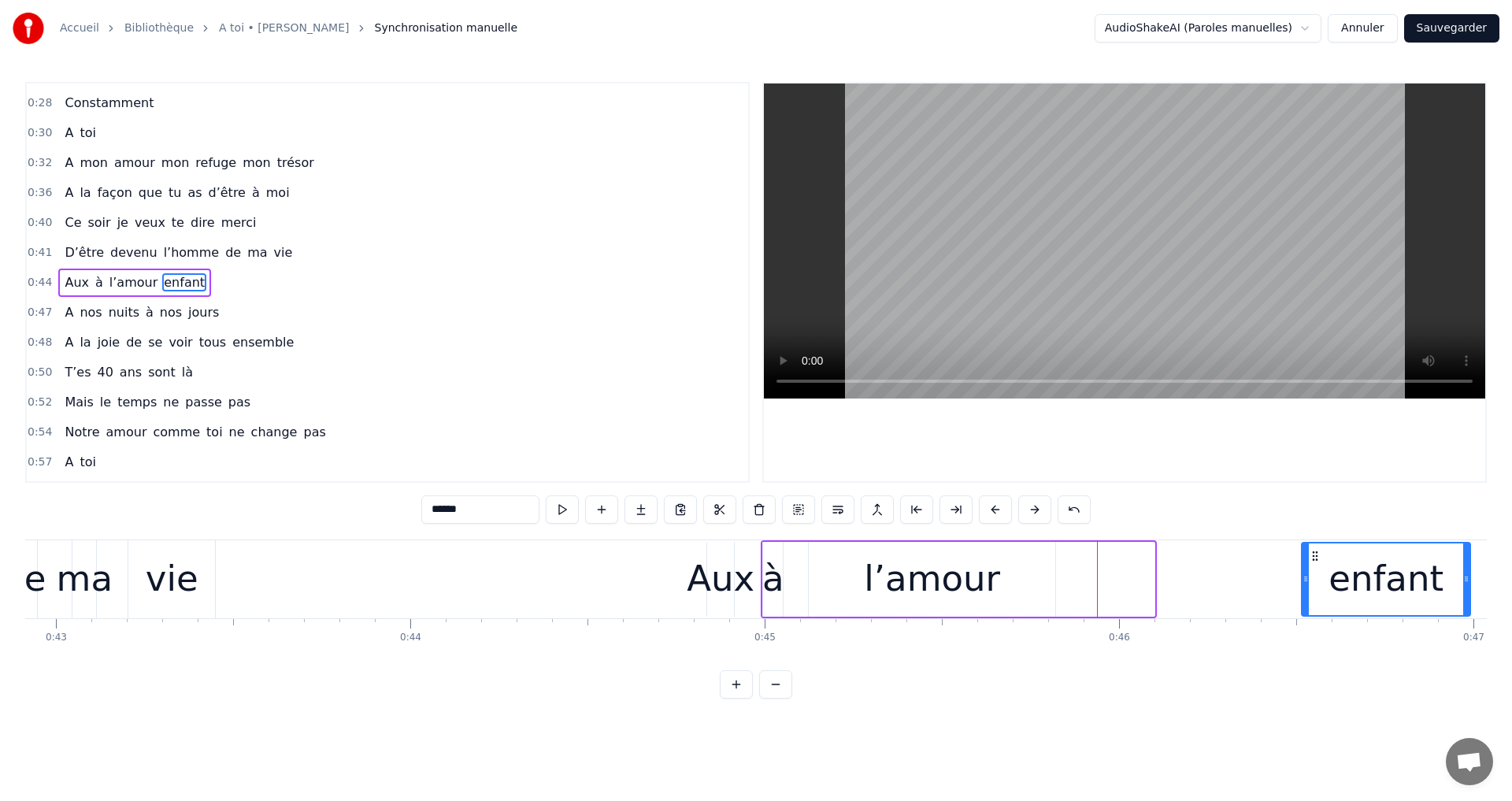
drag, startPoint x: 1266, startPoint y: 549, endPoint x: 1304, endPoint y: 553, distance: 38.2
click at [1329, 533] on div "0:15 A toi 0:17 Super papa et super beau- papa 0:21 Qu'on aime infiniment notre…" at bounding box center [756, 390] width 1462 height 617
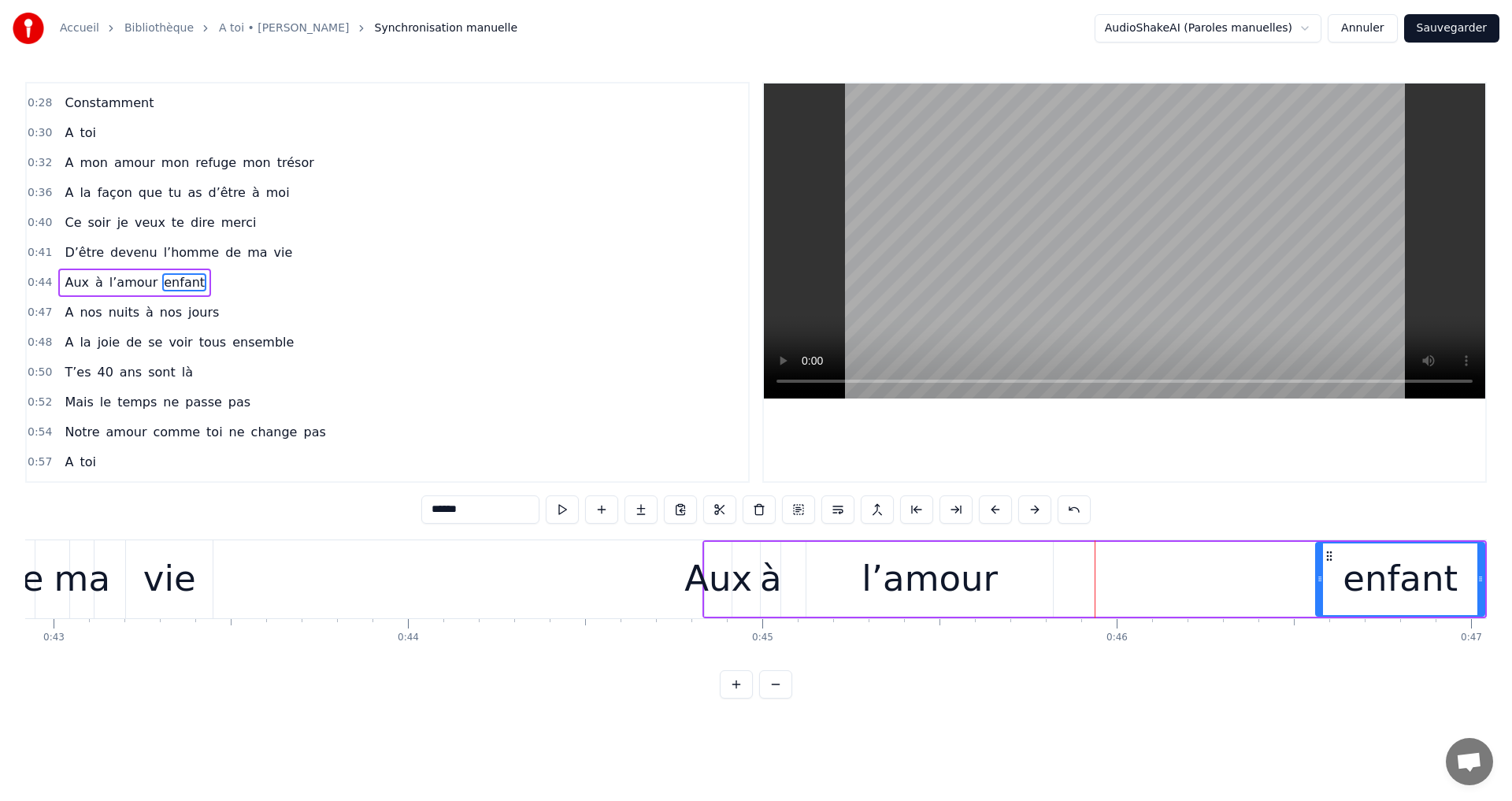
click at [874, 553] on div "l’amour" at bounding box center [929, 578] width 136 height 53
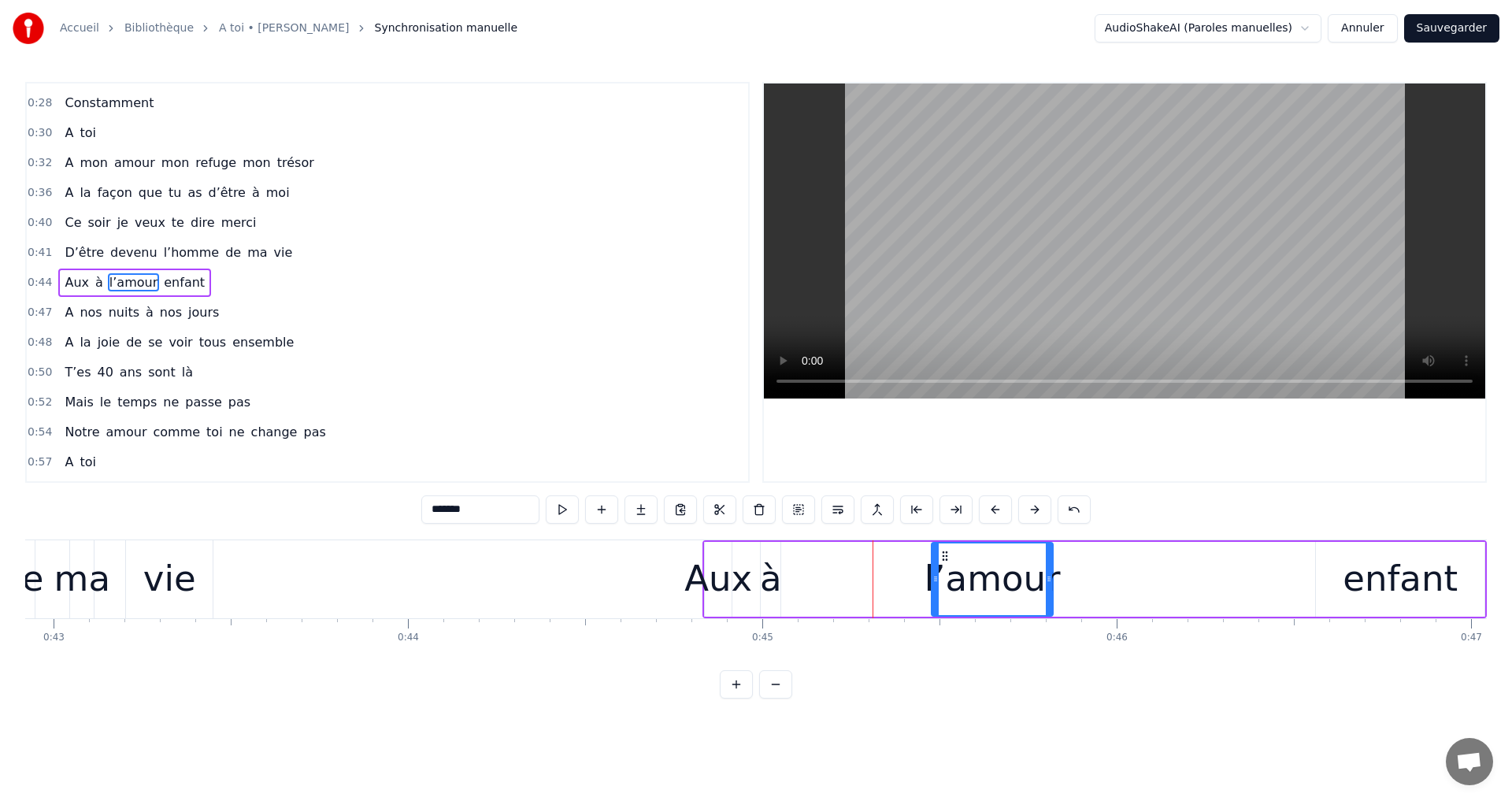
drag, startPoint x: 813, startPoint y: 554, endPoint x: 938, endPoint y: 567, distance: 125.7
click at [938, 567] on div at bounding box center [935, 579] width 6 height 72
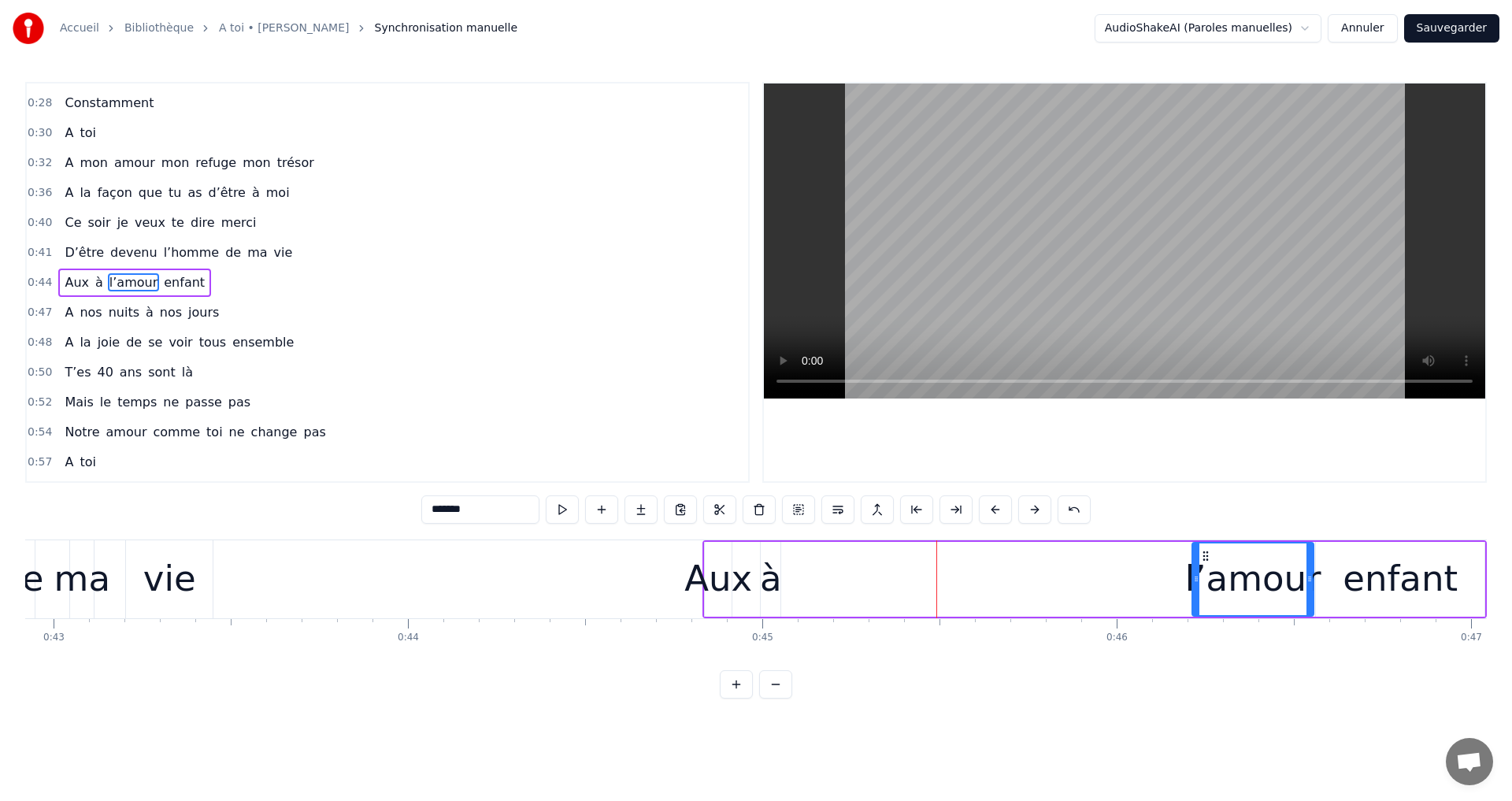
drag, startPoint x: 943, startPoint y: 558, endPoint x: 1211, endPoint y: 544, distance: 268.4
click at [1214, 544] on div "l’amour" at bounding box center [1253, 579] width 120 height 72
click at [769, 576] on div "à" at bounding box center [771, 578] width 22 height 53
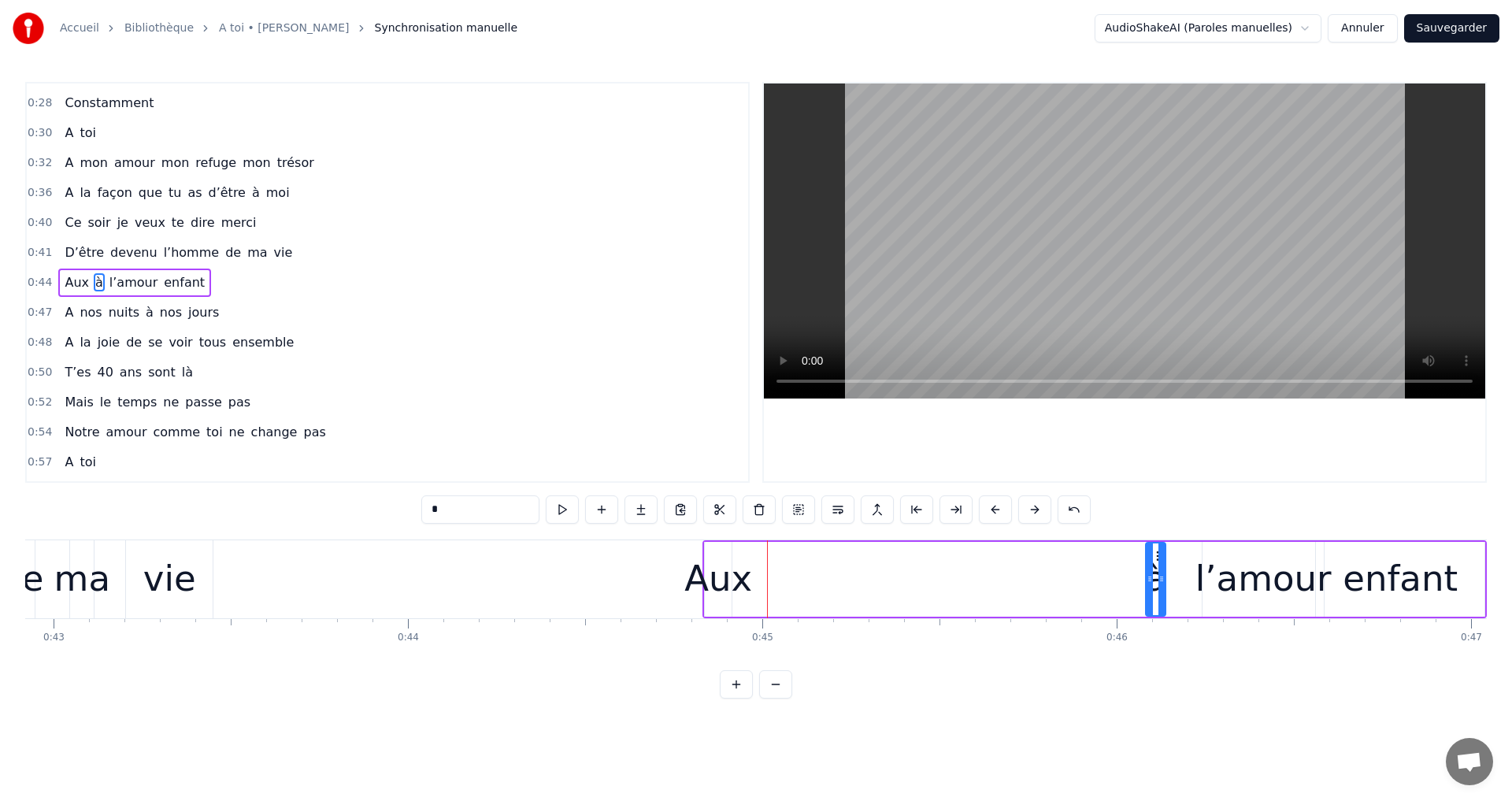
drag, startPoint x: 770, startPoint y: 556, endPoint x: 1164, endPoint y: 562, distance: 394.0
click at [1165, 560] on icon at bounding box center [1160, 556] width 13 height 13
click at [713, 550] on div "Aux" at bounding box center [719, 579] width 27 height 75
drag, startPoint x: 716, startPoint y: 552, endPoint x: 877, endPoint y: 559, distance: 161.2
click at [877, 559] on icon at bounding box center [880, 556] width 13 height 13
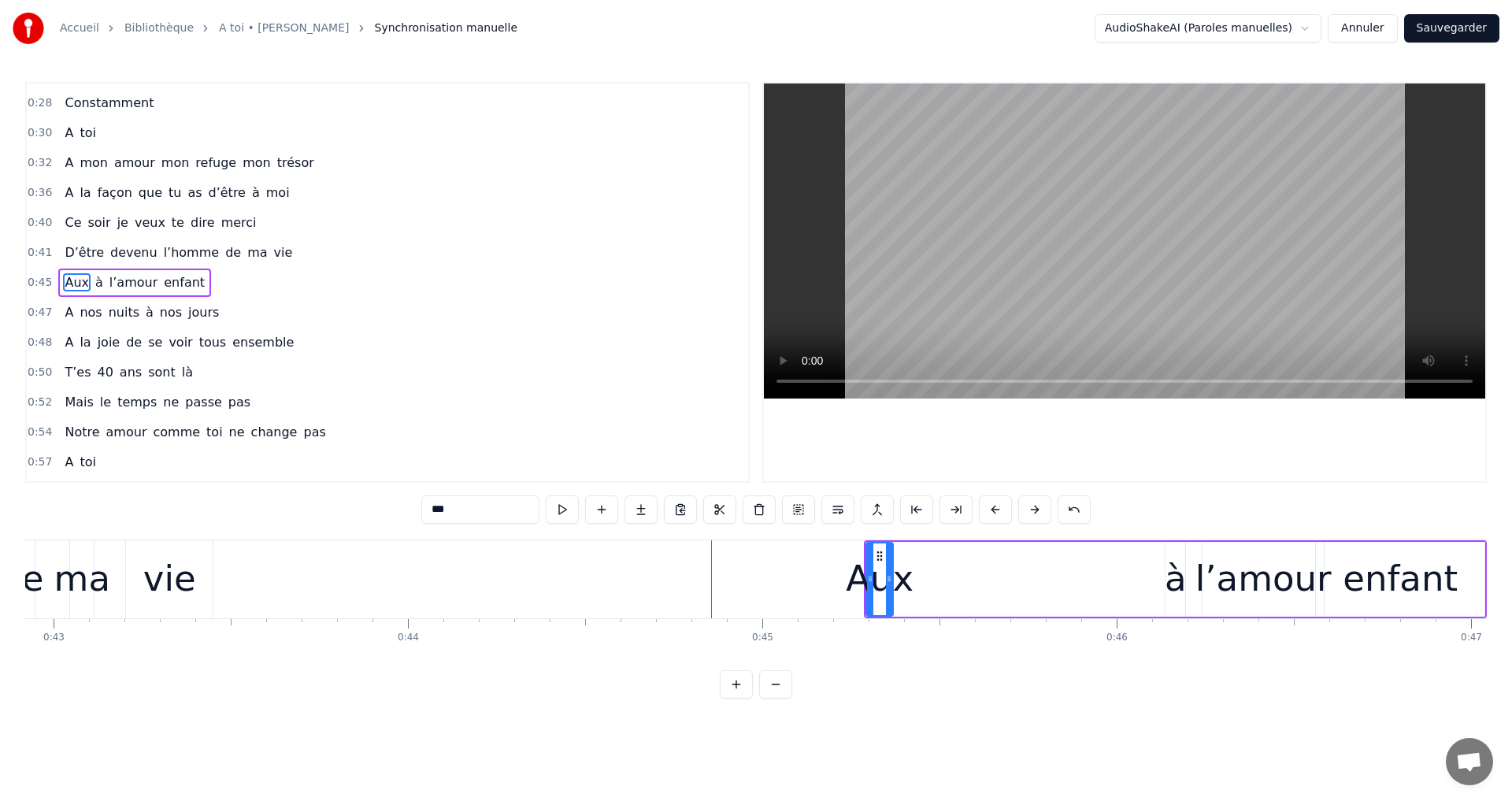
click at [1382, 566] on div "enfant" at bounding box center [1400, 578] width 115 height 53
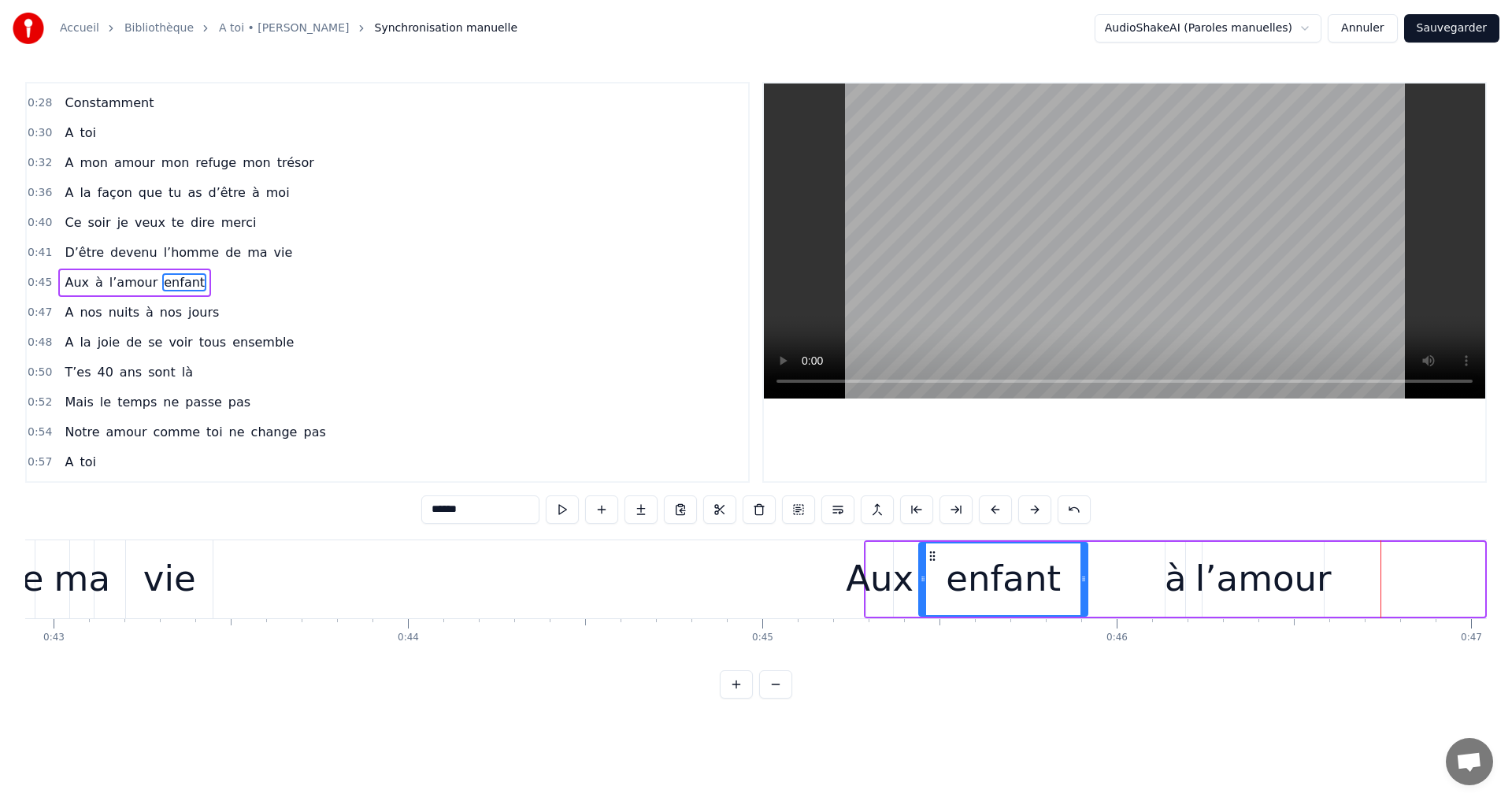
drag, startPoint x: 1327, startPoint y: 556, endPoint x: 930, endPoint y: 565, distance: 397.1
click at [930, 565] on div "enfant" at bounding box center [1002, 579] width 167 height 72
click at [1175, 566] on div "à" at bounding box center [1175, 578] width 22 height 53
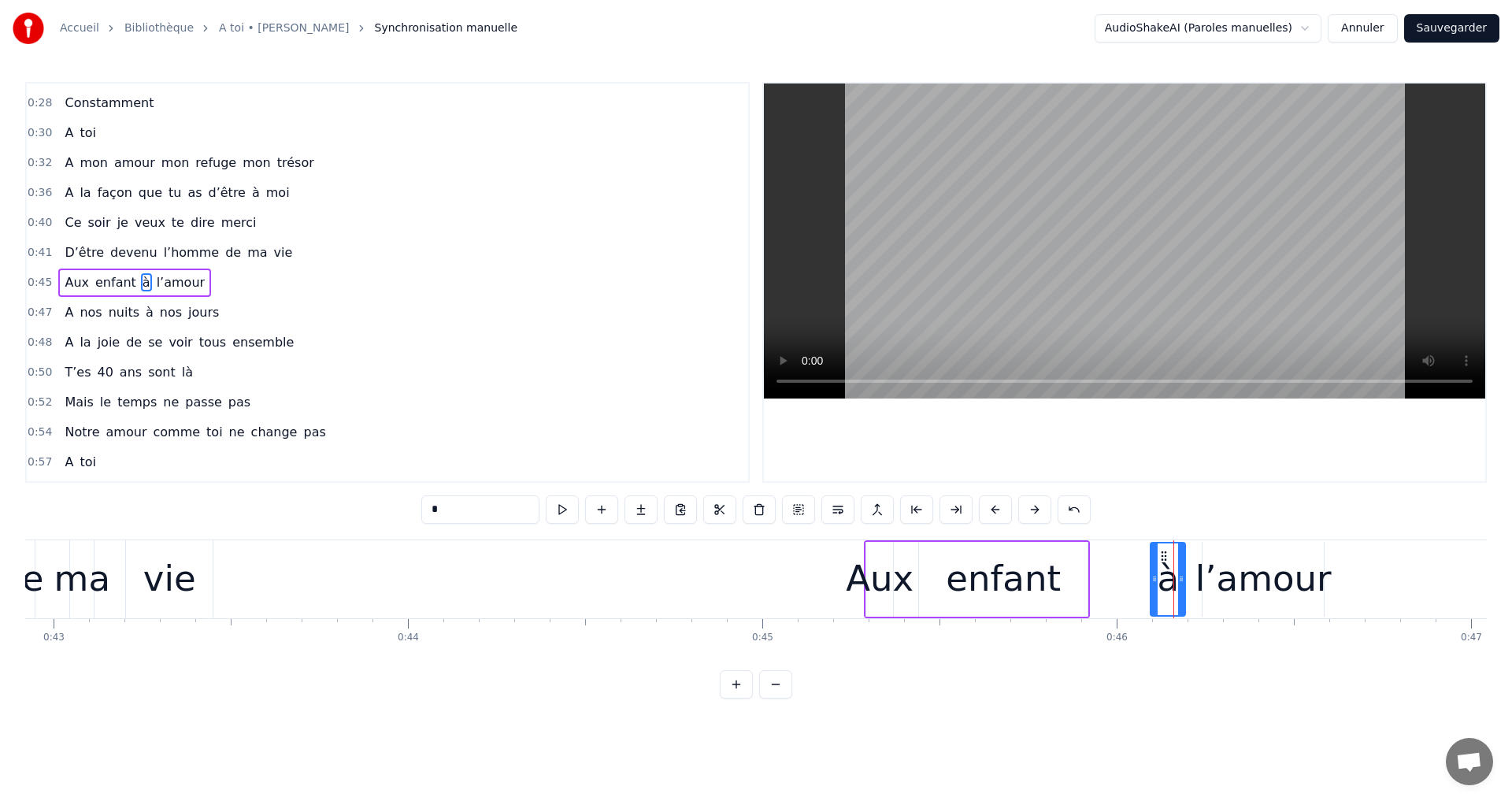
drag, startPoint x: 1172, startPoint y: 550, endPoint x: 1159, endPoint y: 558, distance: 15.3
click at [1158, 558] on div at bounding box center [1155, 579] width 6 height 72
drag, startPoint x: 1163, startPoint y: 558, endPoint x: 1091, endPoint y: 566, distance: 72.4
click at [1091, 566] on div "à" at bounding box center [1096, 579] width 32 height 72
click at [1211, 555] on div "l’amour" at bounding box center [1263, 578] width 136 height 53
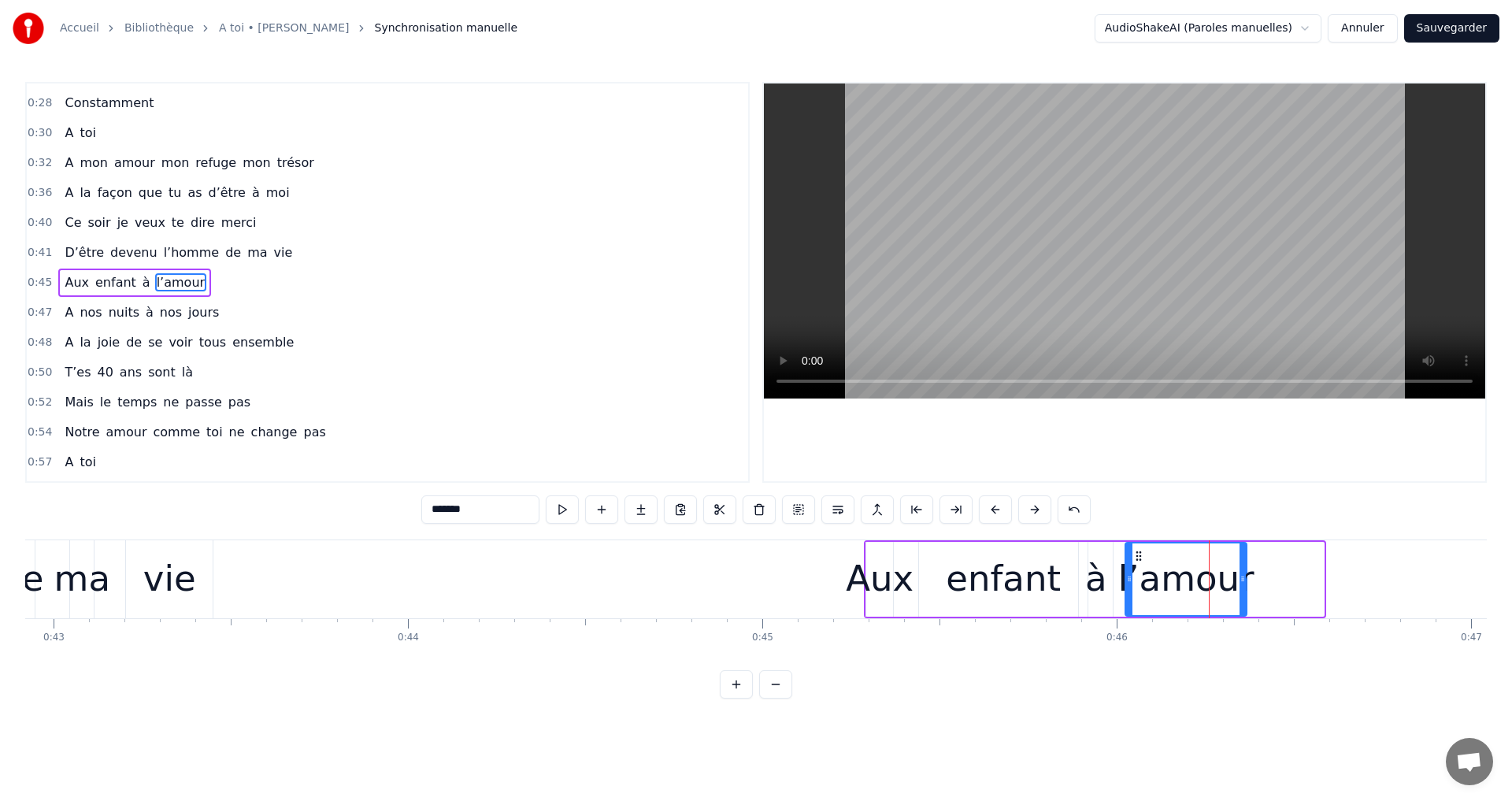
drag, startPoint x: 1215, startPoint y: 551, endPoint x: 1138, endPoint y: 566, distance: 78.4
click at [1138, 566] on div "l’amour" at bounding box center [1186, 579] width 120 height 72
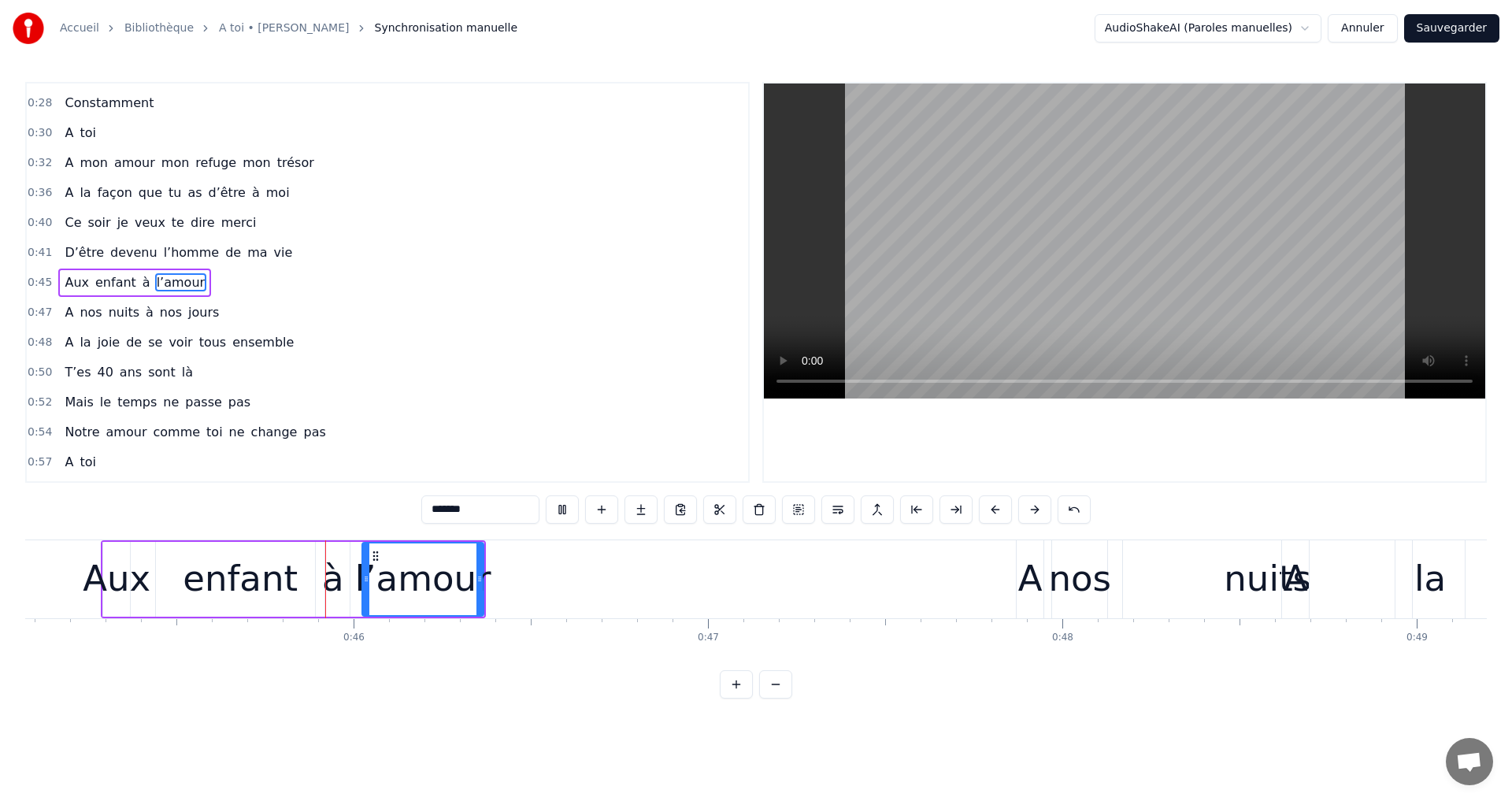
scroll to position [0, 15983]
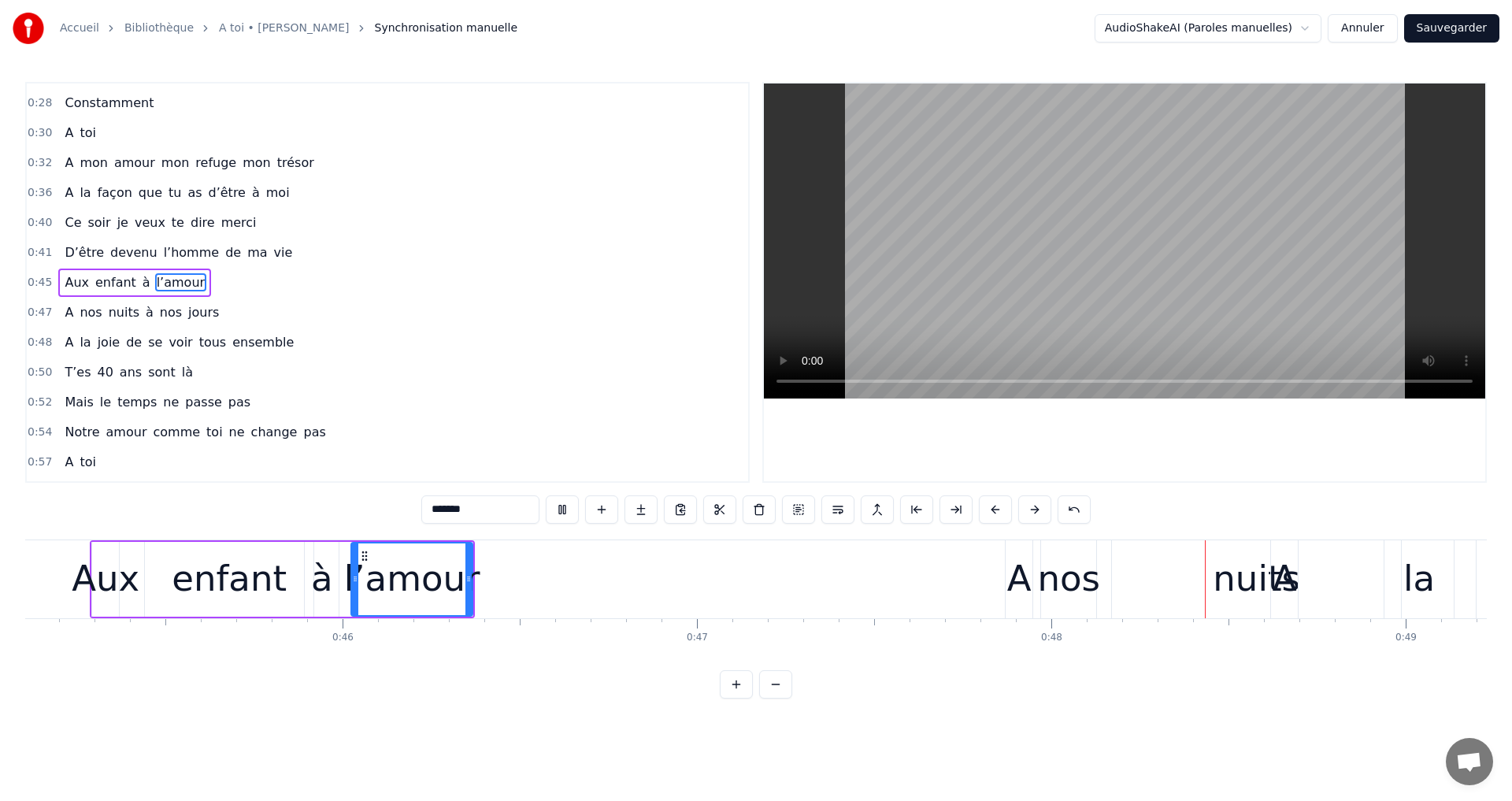
click at [1108, 265] on video at bounding box center [1124, 241] width 721 height 315
click at [1020, 570] on div "A" at bounding box center [1019, 578] width 25 height 53
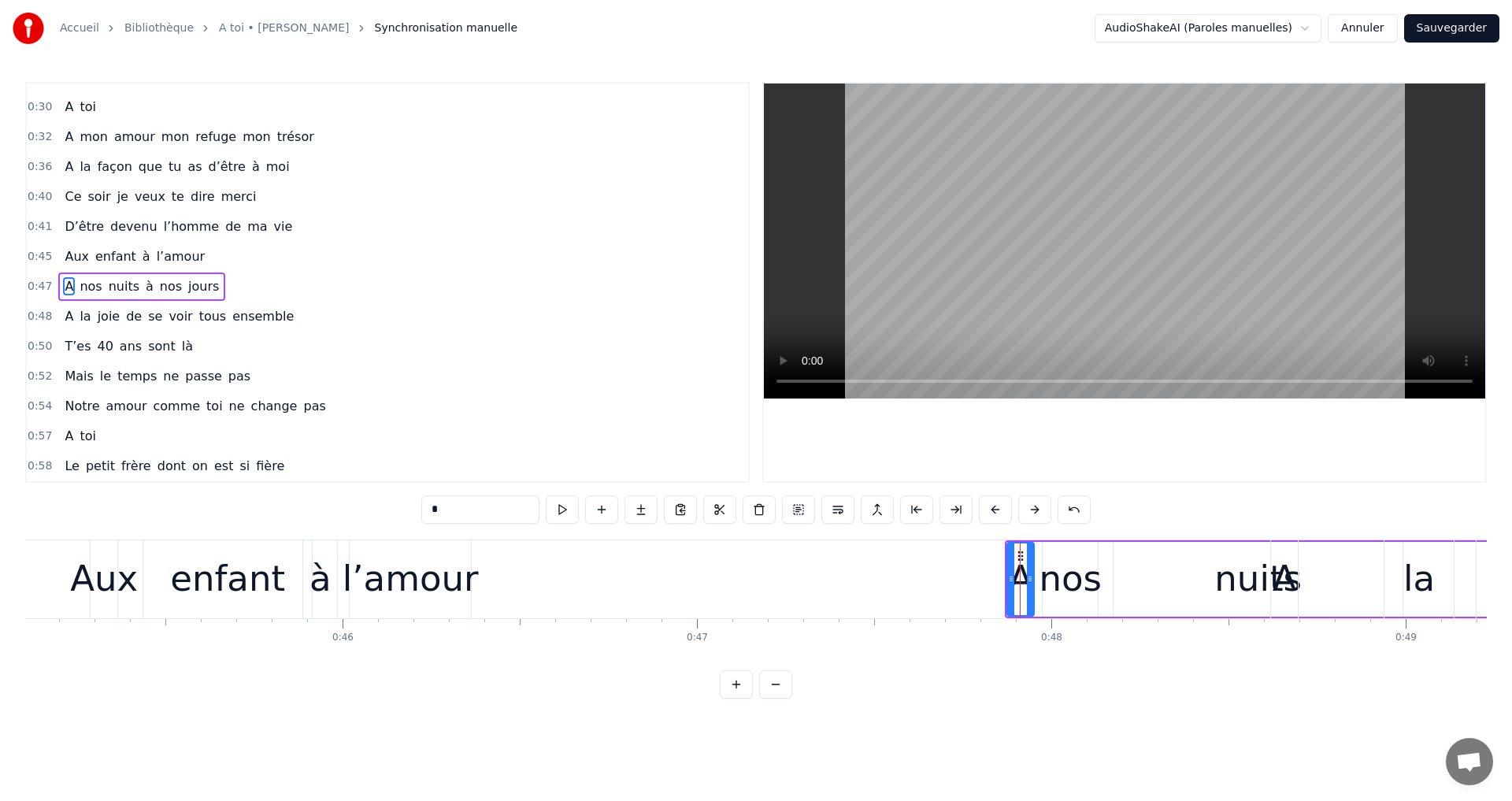
scroll to position [145, 0]
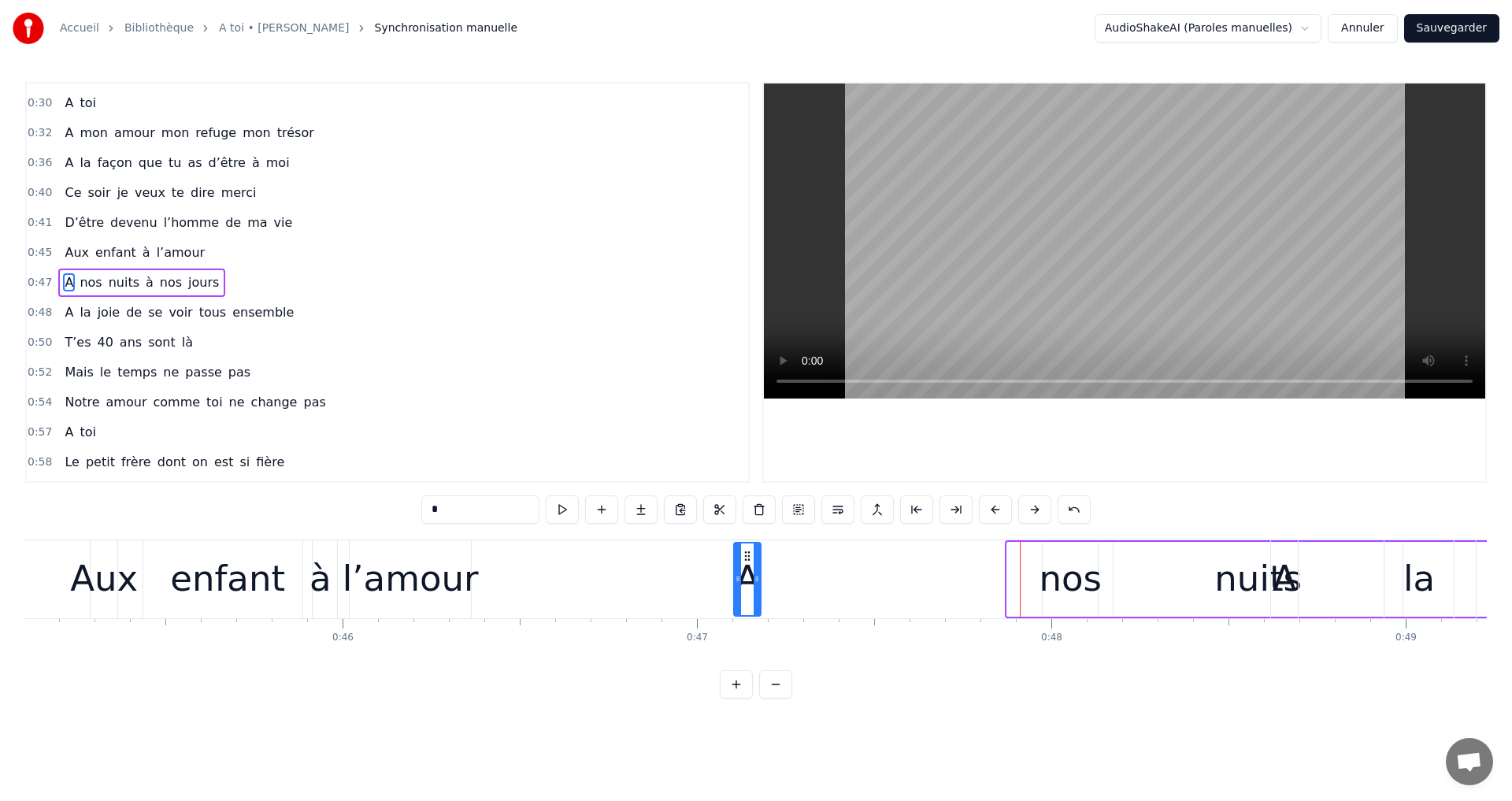
drag, startPoint x: 1022, startPoint y: 554, endPoint x: 748, endPoint y: 599, distance: 277.7
click at [748, 599] on div "A" at bounding box center [747, 579] width 26 height 72
click at [1085, 561] on div "nos" at bounding box center [1069, 578] width 63 height 53
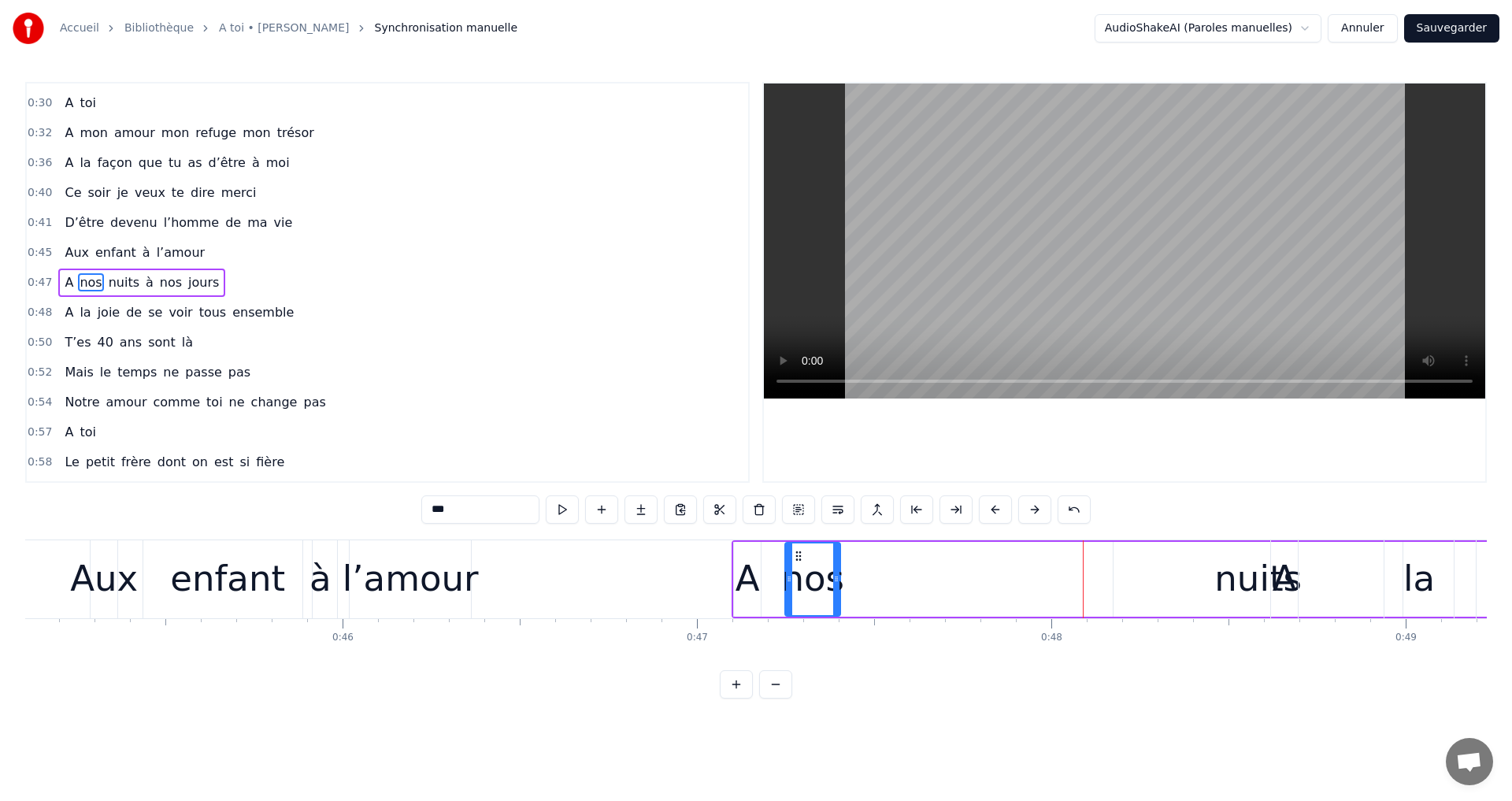
drag, startPoint x: 1055, startPoint y: 554, endPoint x: 799, endPoint y: 571, distance: 256.6
click at [793, 570] on div "nos" at bounding box center [812, 579] width 53 height 72
click at [1251, 557] on div "nuits" at bounding box center [1258, 578] width 88 height 53
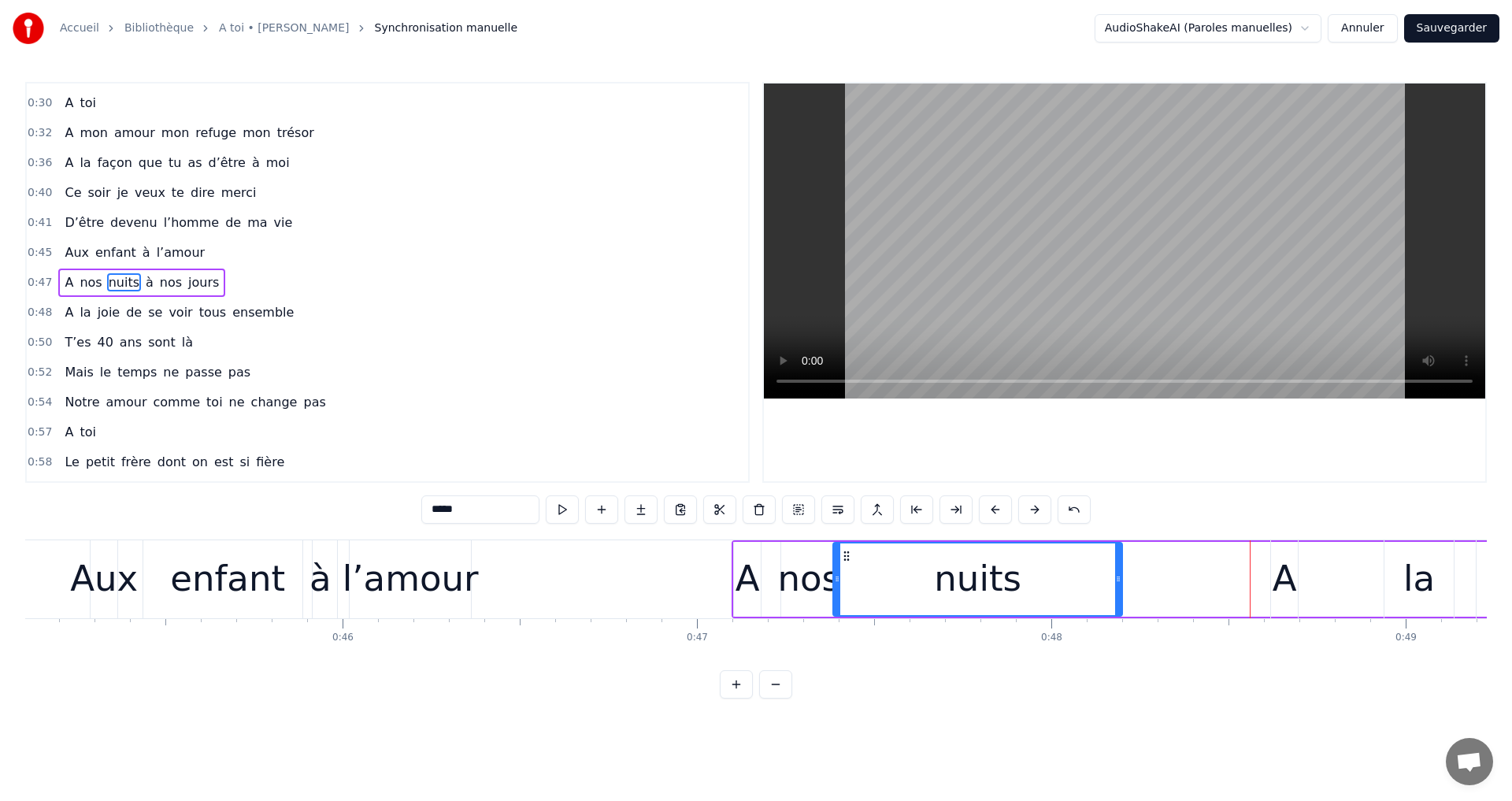
drag, startPoint x: 1128, startPoint y: 554, endPoint x: 848, endPoint y: 578, distance: 281.0
click at [848, 578] on div "nuits" at bounding box center [978, 579] width 287 height 72
click at [1115, 576] on icon at bounding box center [1118, 579] width 6 height 13
drag, startPoint x: 1115, startPoint y: 576, endPoint x: 821, endPoint y: 568, distance: 294.1
click at [939, 595] on div at bounding box center [942, 579] width 6 height 72
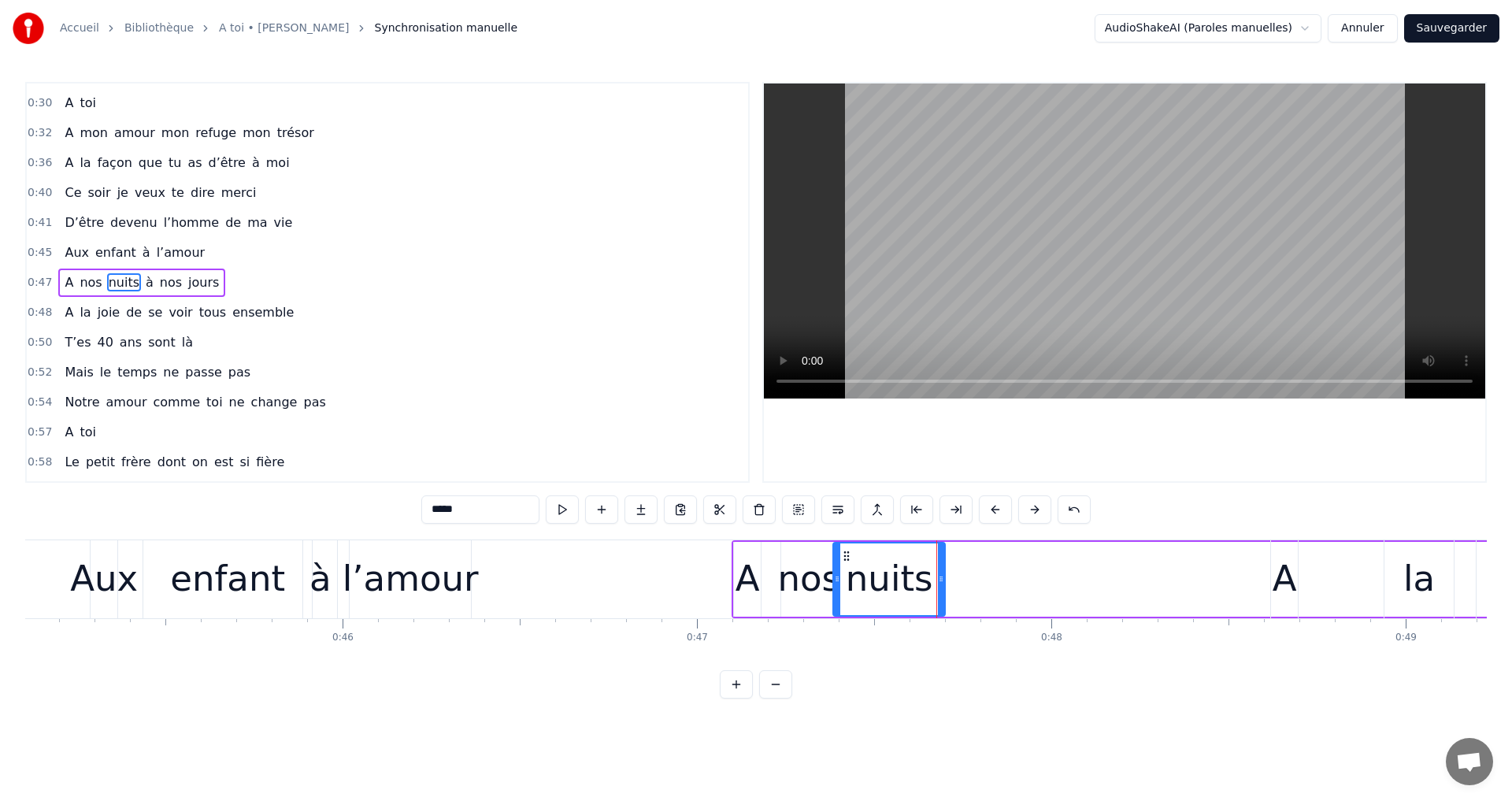
click at [1291, 577] on div "A" at bounding box center [1285, 578] width 25 height 53
type input "*"
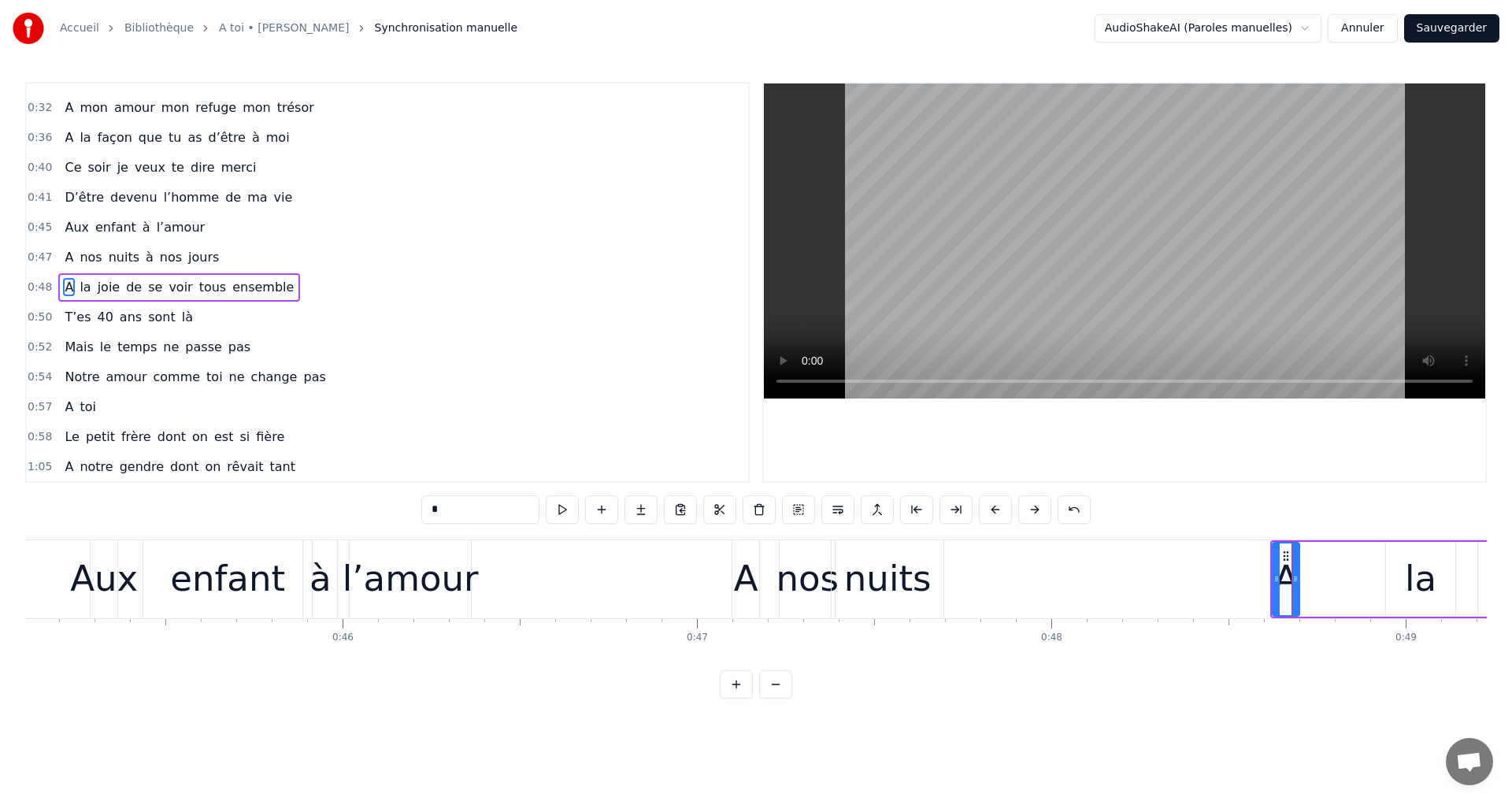
scroll to position [175, 0]
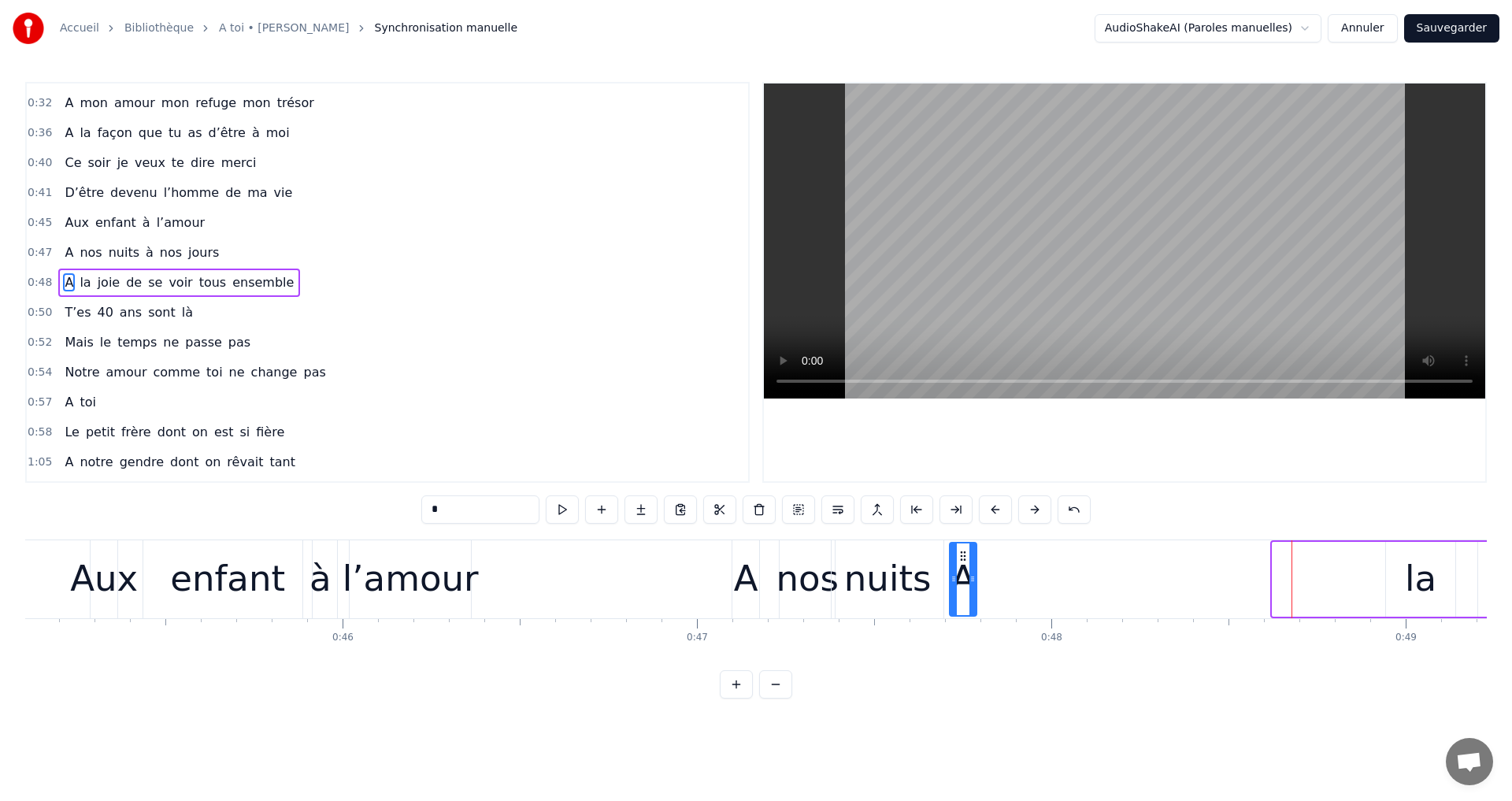
drag, startPoint x: 1288, startPoint y: 558, endPoint x: 966, endPoint y: 590, distance: 323.6
click at [966, 590] on div "A" at bounding box center [963, 579] width 26 height 72
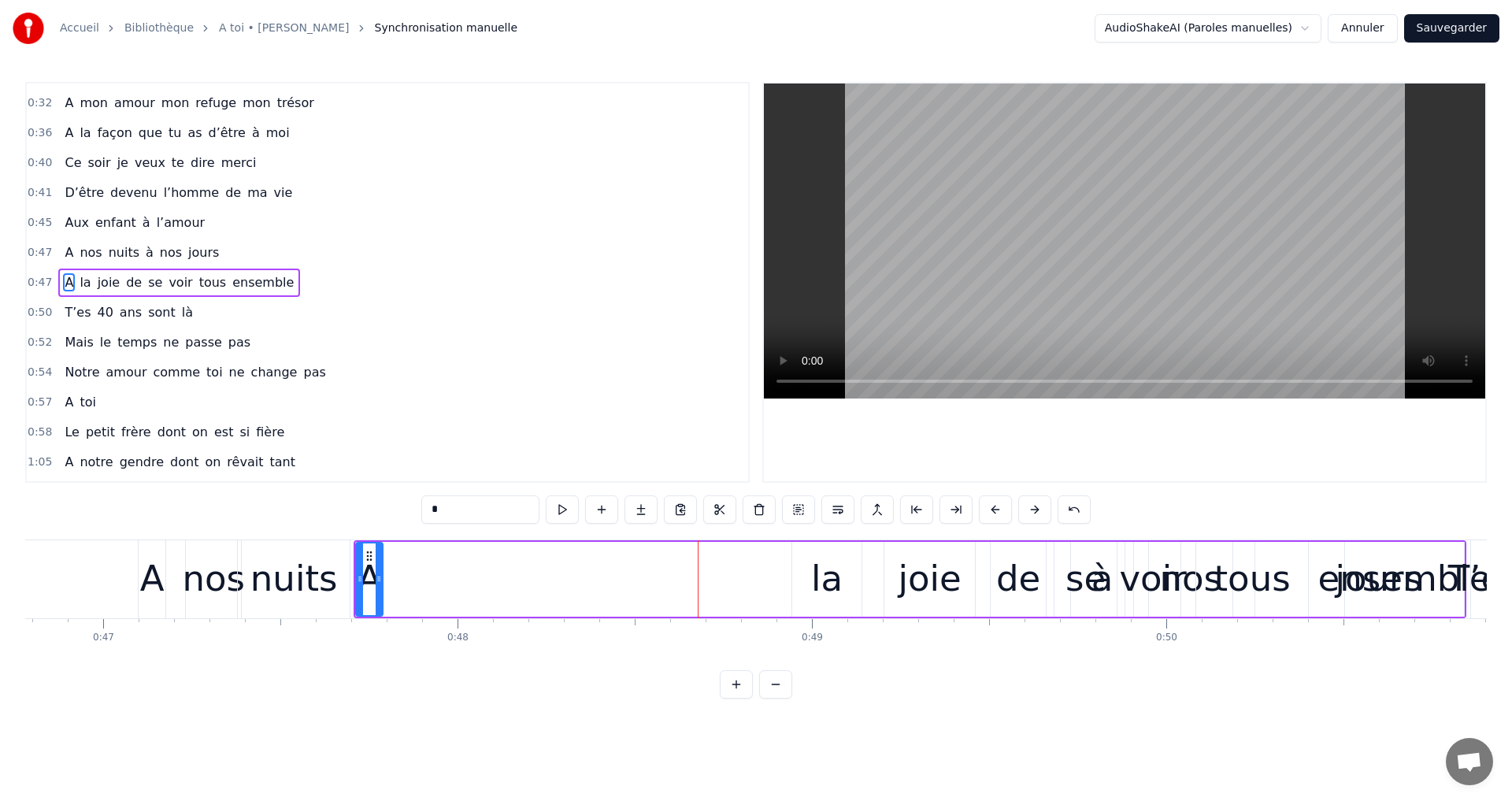
scroll to position [0, 16613]
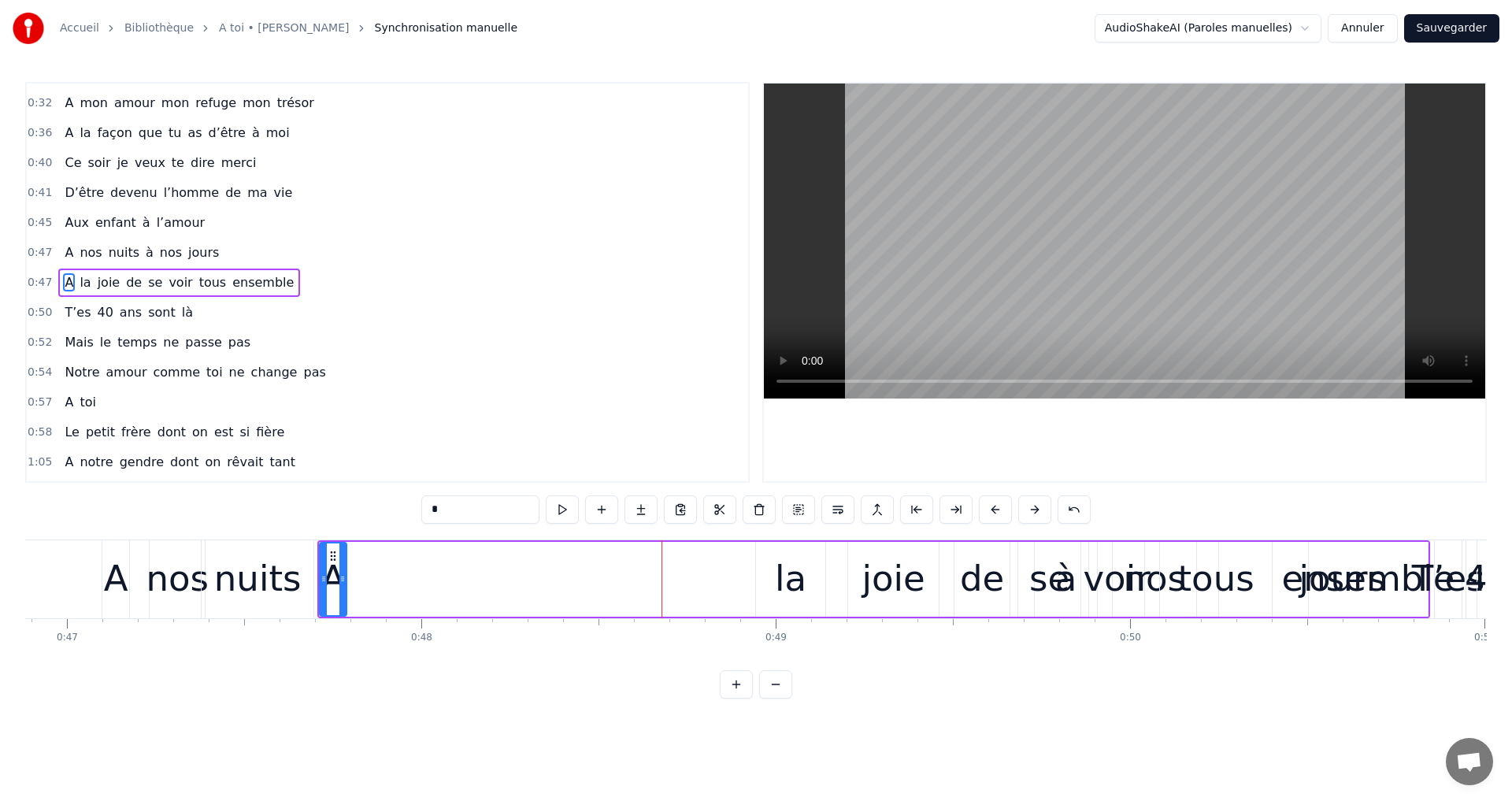
click at [332, 581] on div "A" at bounding box center [333, 578] width 25 height 53
drag, startPoint x: 332, startPoint y: 547, endPoint x: 490, endPoint y: 581, distance: 161.6
click at [545, 591] on div "A la joie de se voir tous ensemble" at bounding box center [873, 579] width 1112 height 78
drag, startPoint x: 324, startPoint y: 555, endPoint x: 347, endPoint y: 556, distance: 23.0
click at [351, 556] on div "A la joie de se voir tous ensemble" at bounding box center [873, 579] width 1112 height 78
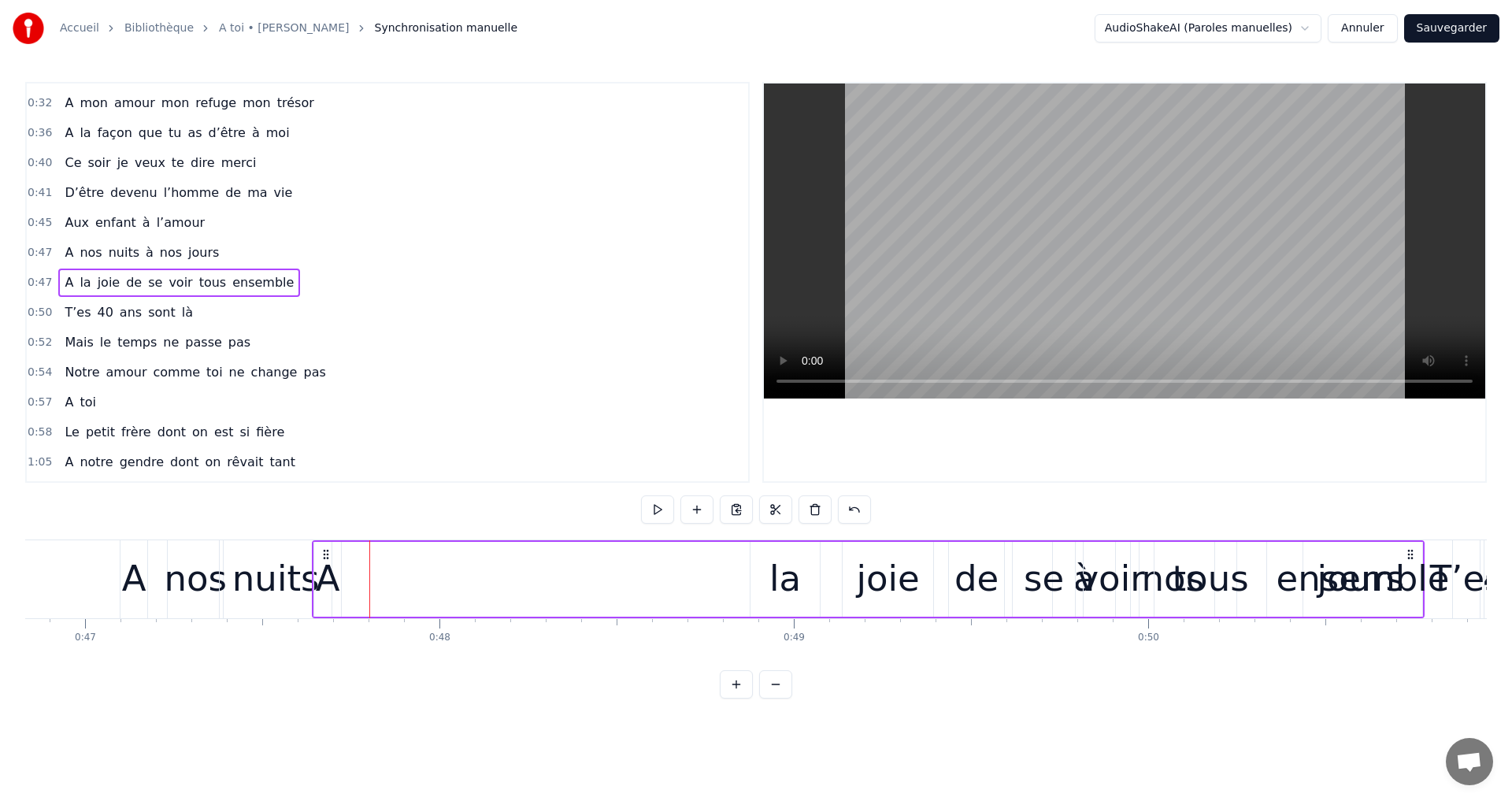
scroll to position [0, 16594]
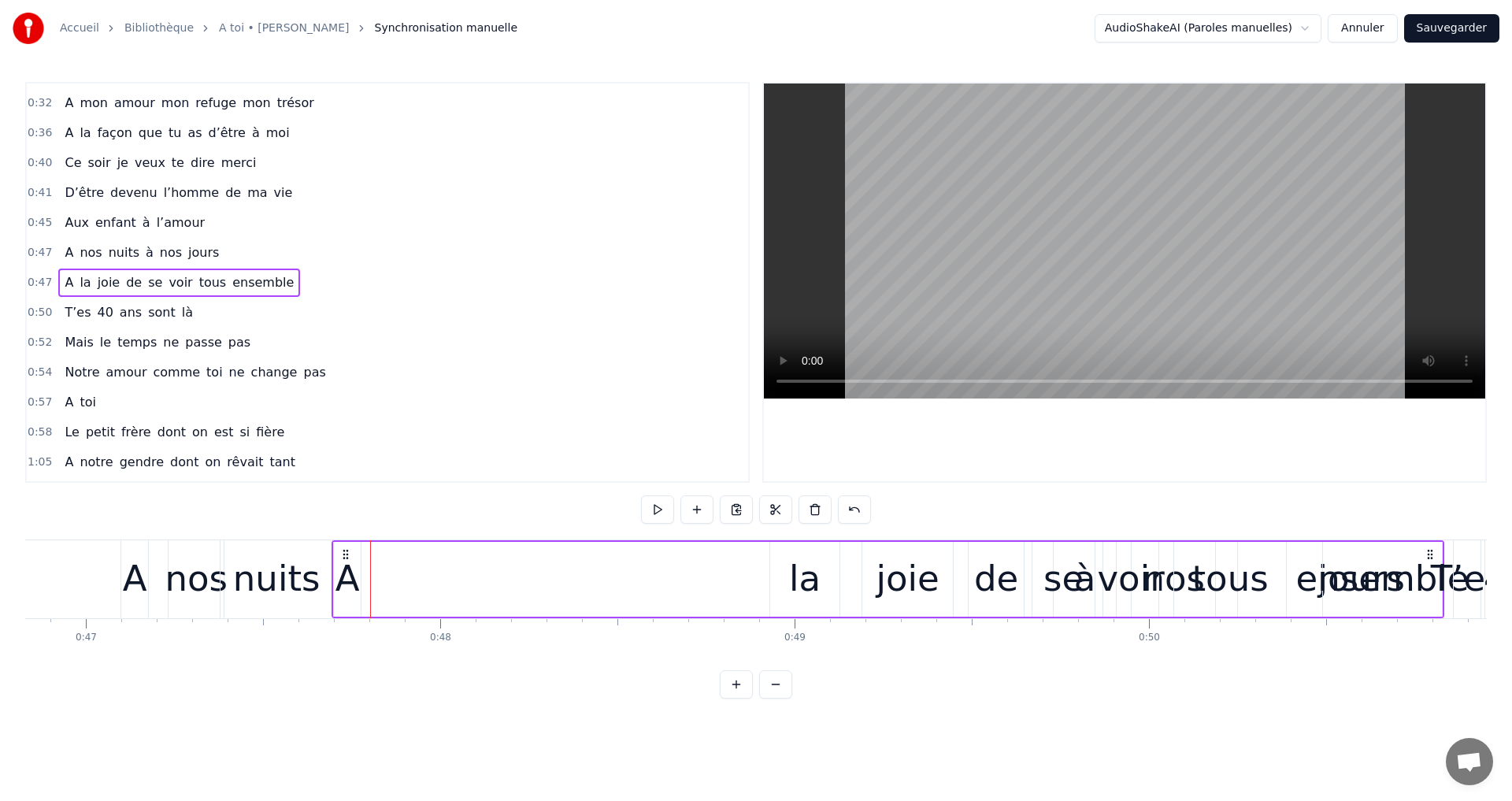
drag, startPoint x: 331, startPoint y: 553, endPoint x: 345, endPoint y: 583, distance: 33.1
click at [345, 583] on div "A la joie de se voir tous ensemble" at bounding box center [888, 579] width 1112 height 78
click at [339, 550] on div "A" at bounding box center [348, 579] width 27 height 75
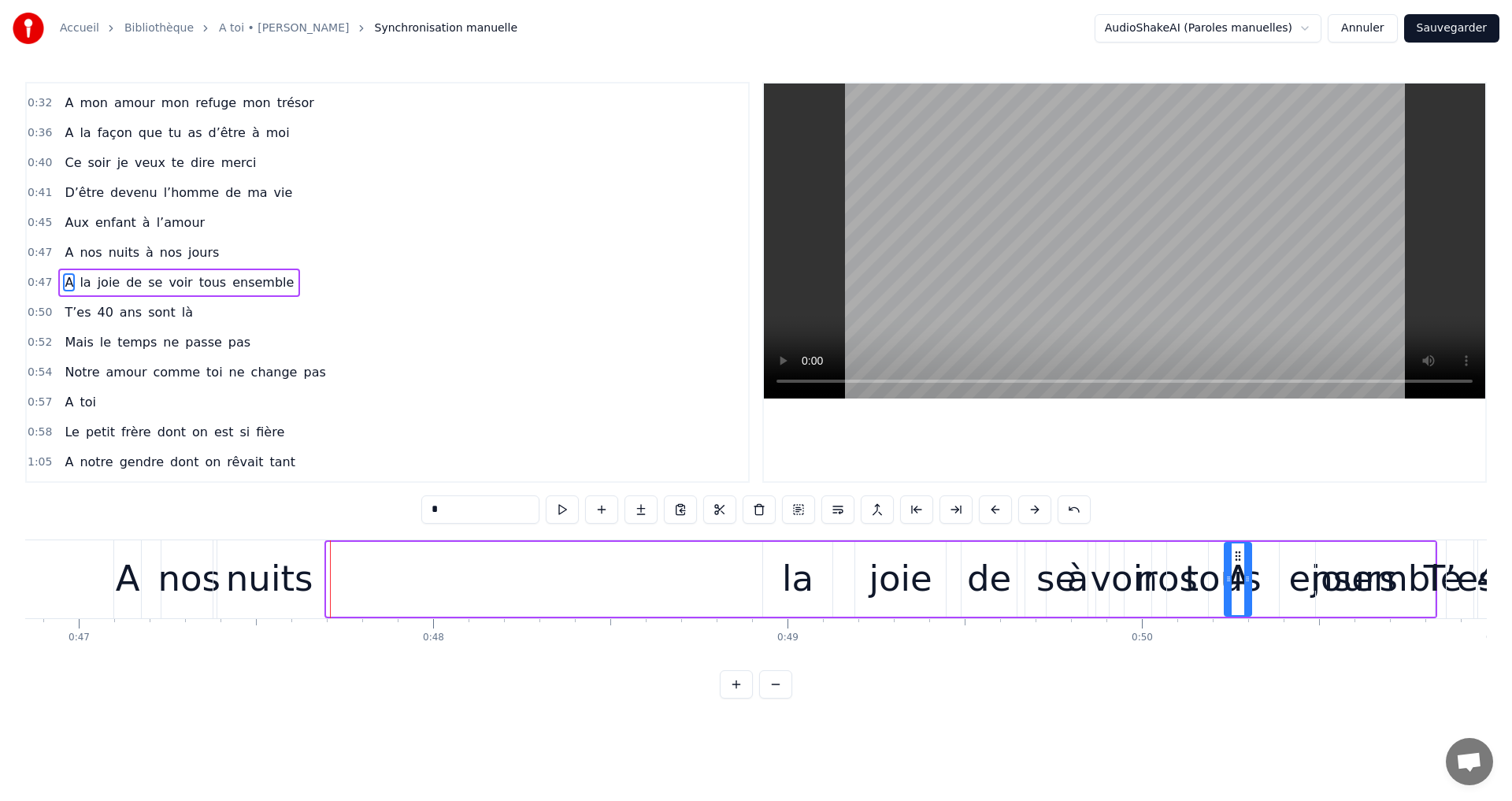
scroll to position [0, 16609]
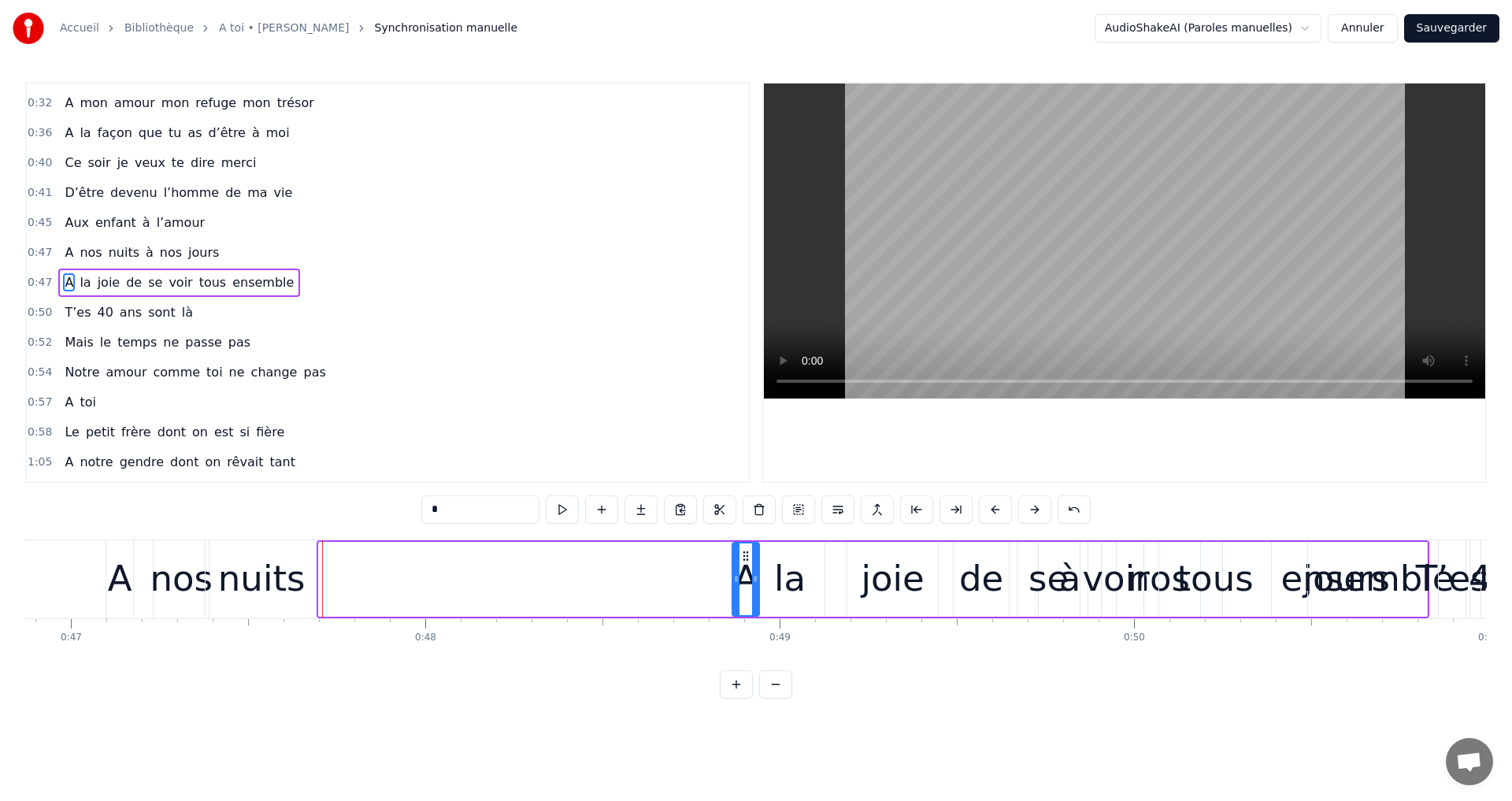
drag, startPoint x: 345, startPoint y: 557, endPoint x: 744, endPoint y: 622, distance: 404.3
click at [744, 622] on div "A toi Super papa et super beau- papa [PERSON_NAME]on aime infiniment notre pili…" at bounding box center [756, 598] width 1462 height 118
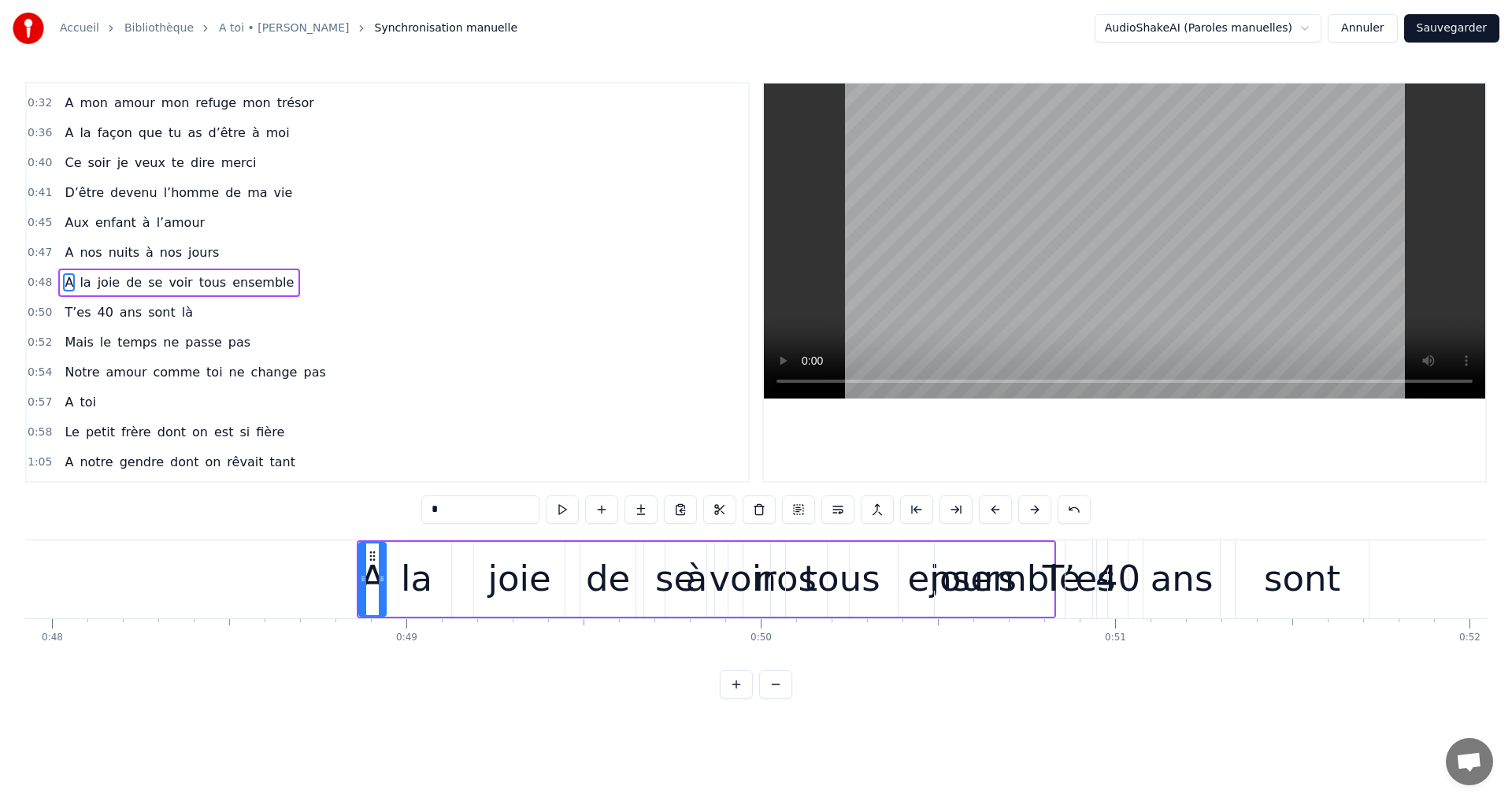
scroll to position [0, 16987]
click at [790, 584] on div "tous" at bounding box center [837, 579] width 112 height 75
type input "****"
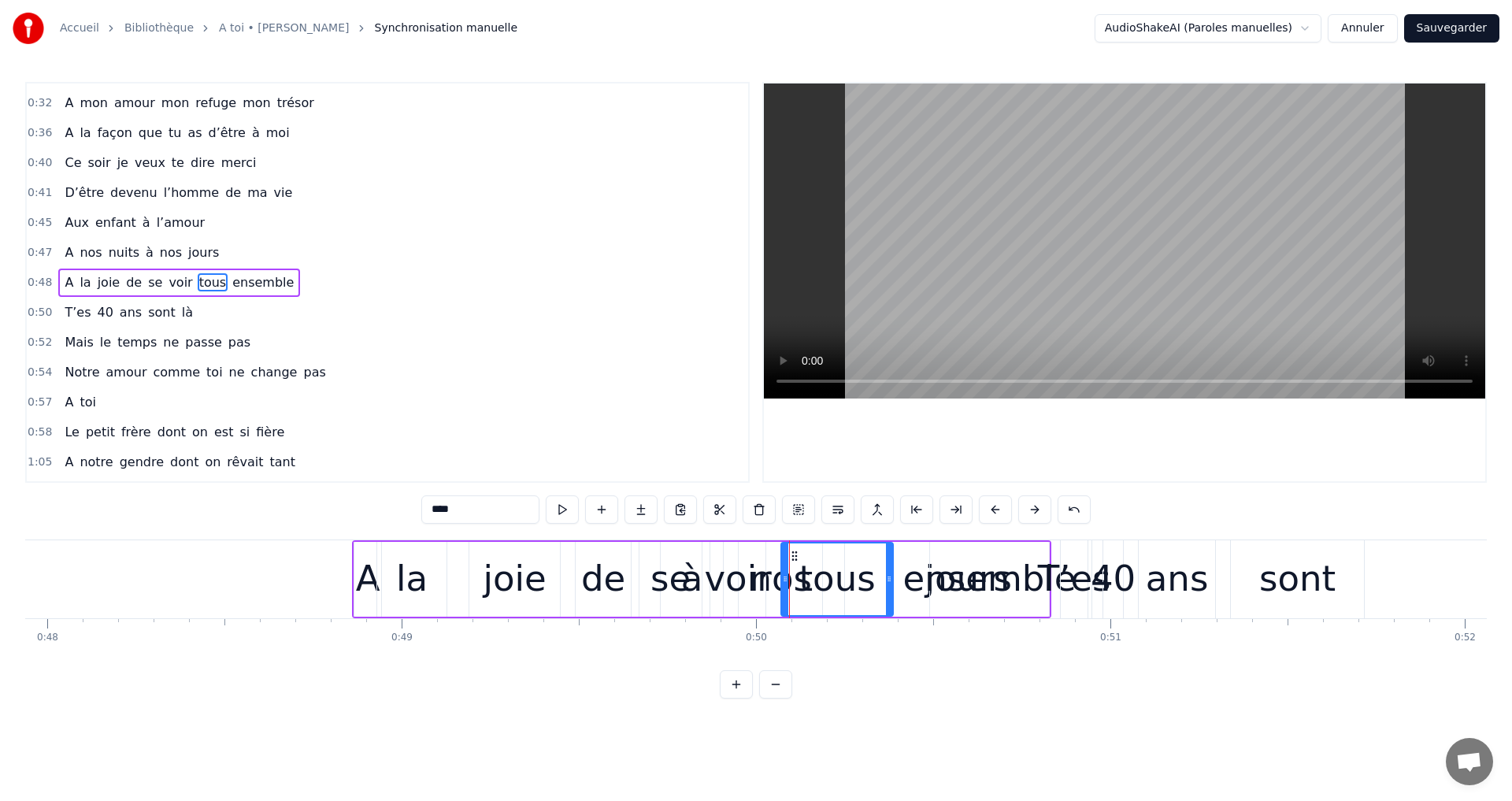
click at [771, 587] on div "A la joie de se voir tous ensemble" at bounding box center [701, 579] width 699 height 78
click at [746, 582] on div "voir" at bounding box center [738, 578] width 67 height 53
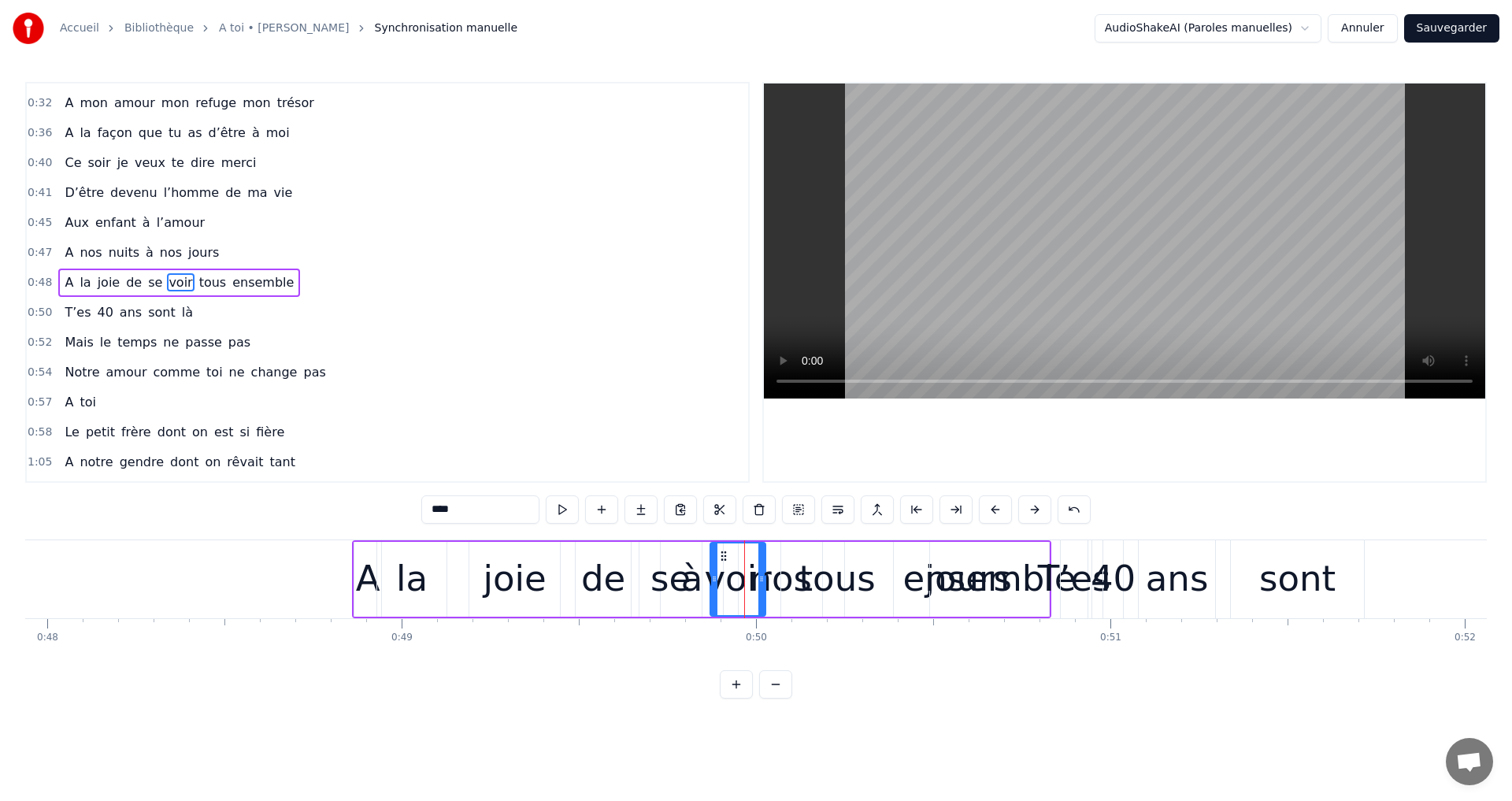
drag, startPoint x: 719, startPoint y: 548, endPoint x: 821, endPoint y: 570, distance: 104.3
click at [946, 582] on div "A la joie de se voir tous ensemble" at bounding box center [701, 579] width 699 height 78
click at [738, 555] on div "voir" at bounding box center [738, 578] width 67 height 53
drag, startPoint x: 721, startPoint y: 554, endPoint x: 833, endPoint y: 570, distance: 113.1
click at [699, 575] on div "se" at bounding box center [671, 579] width 62 height 75
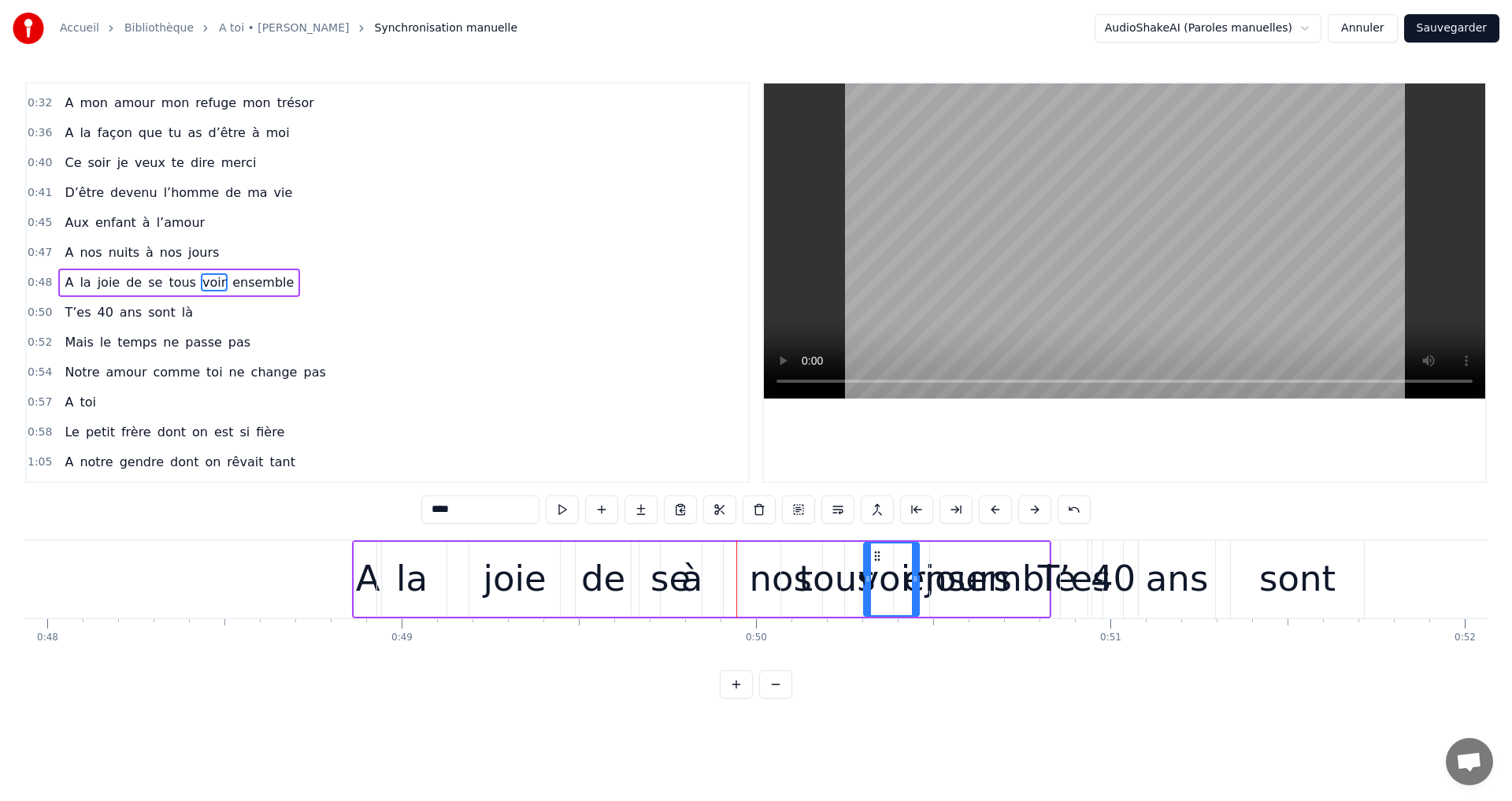
type input "**"
drag, startPoint x: 652, startPoint y: 554, endPoint x: 773, endPoint y: 570, distance: 122.1
click at [704, 570] on div "se" at bounding box center [674, 579] width 61 height 72
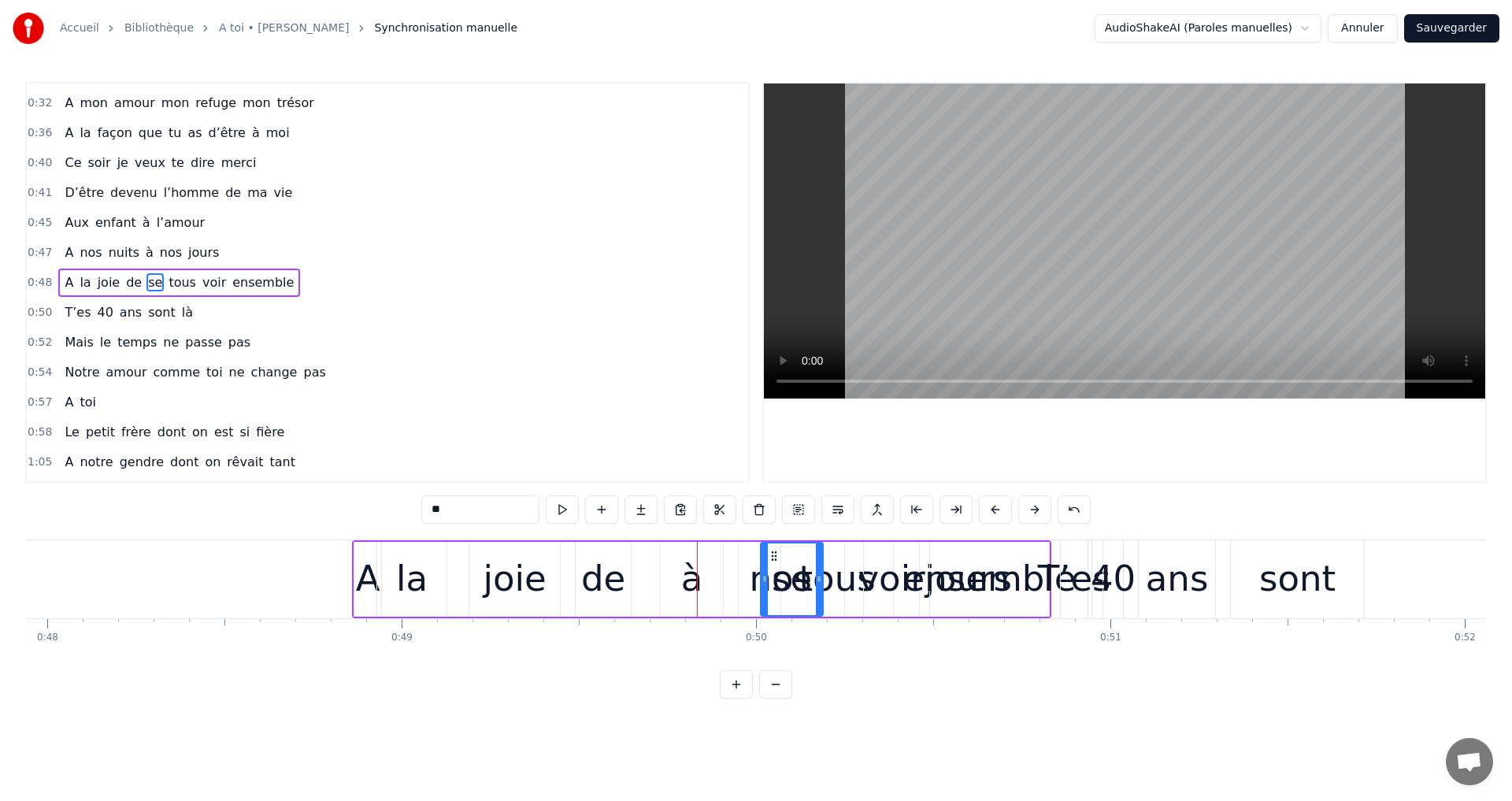
click at [686, 586] on div "A la joie de se tous voir ensemble" at bounding box center [701, 579] width 699 height 78
click at [694, 585] on div "A la joie de se tous voir ensemble" at bounding box center [701, 579] width 699 height 78
click at [691, 574] on div "A la joie de se tous voir ensemble" at bounding box center [701, 579] width 699 height 78
click at [714, 590] on div "A la joie de se tous voir ensemble" at bounding box center [701, 579] width 699 height 78
click at [690, 578] on div "A la joie de se tous voir ensemble" at bounding box center [701, 579] width 699 height 78
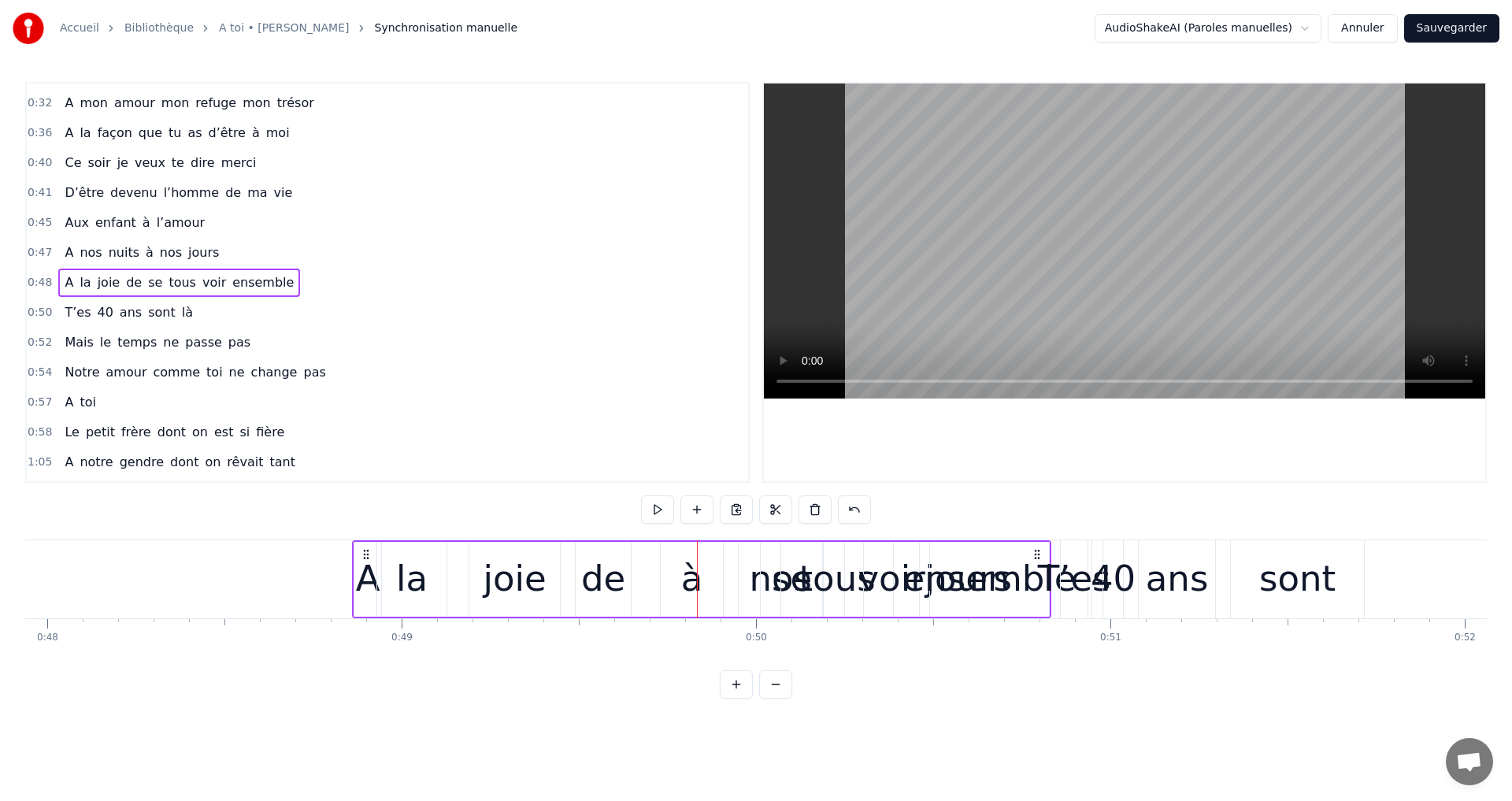
click at [608, 586] on div "de" at bounding box center [603, 578] width 44 height 53
click at [695, 586] on div "A la joie de se tous voir ensemble" at bounding box center [701, 579] width 699 height 78
click at [690, 585] on div "A la joie de se tous voir ensemble" at bounding box center [701, 579] width 699 height 78
click at [682, 582] on div "A la joie de se tous voir ensemble" at bounding box center [701, 579] width 699 height 78
click at [699, 574] on div "A la joie de se tous voir ensemble" at bounding box center [701, 579] width 699 height 78
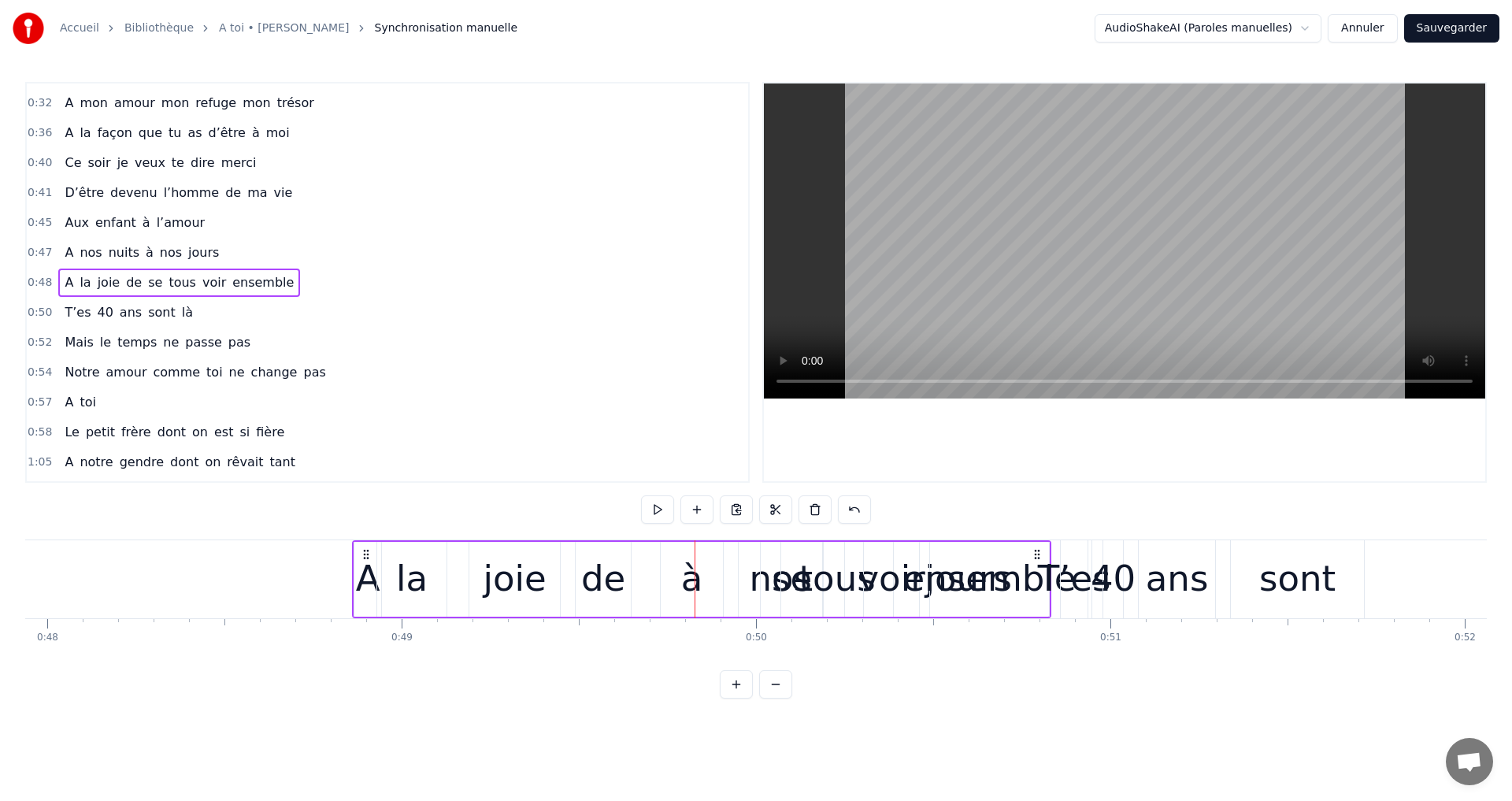
drag, startPoint x: 688, startPoint y: 572, endPoint x: 688, endPoint y: 555, distance: 17.0
click at [691, 568] on div "A la joie de se tous voir ensemble" at bounding box center [701, 579] width 699 height 78
drag, startPoint x: 688, startPoint y: 555, endPoint x: 680, endPoint y: 615, distance: 60.5
click at [688, 556] on div "A la joie de se tous voir ensemble" at bounding box center [701, 579] width 699 height 78
click at [680, 615] on div "A la joie de se tous voir ensemble" at bounding box center [701, 579] width 699 height 78
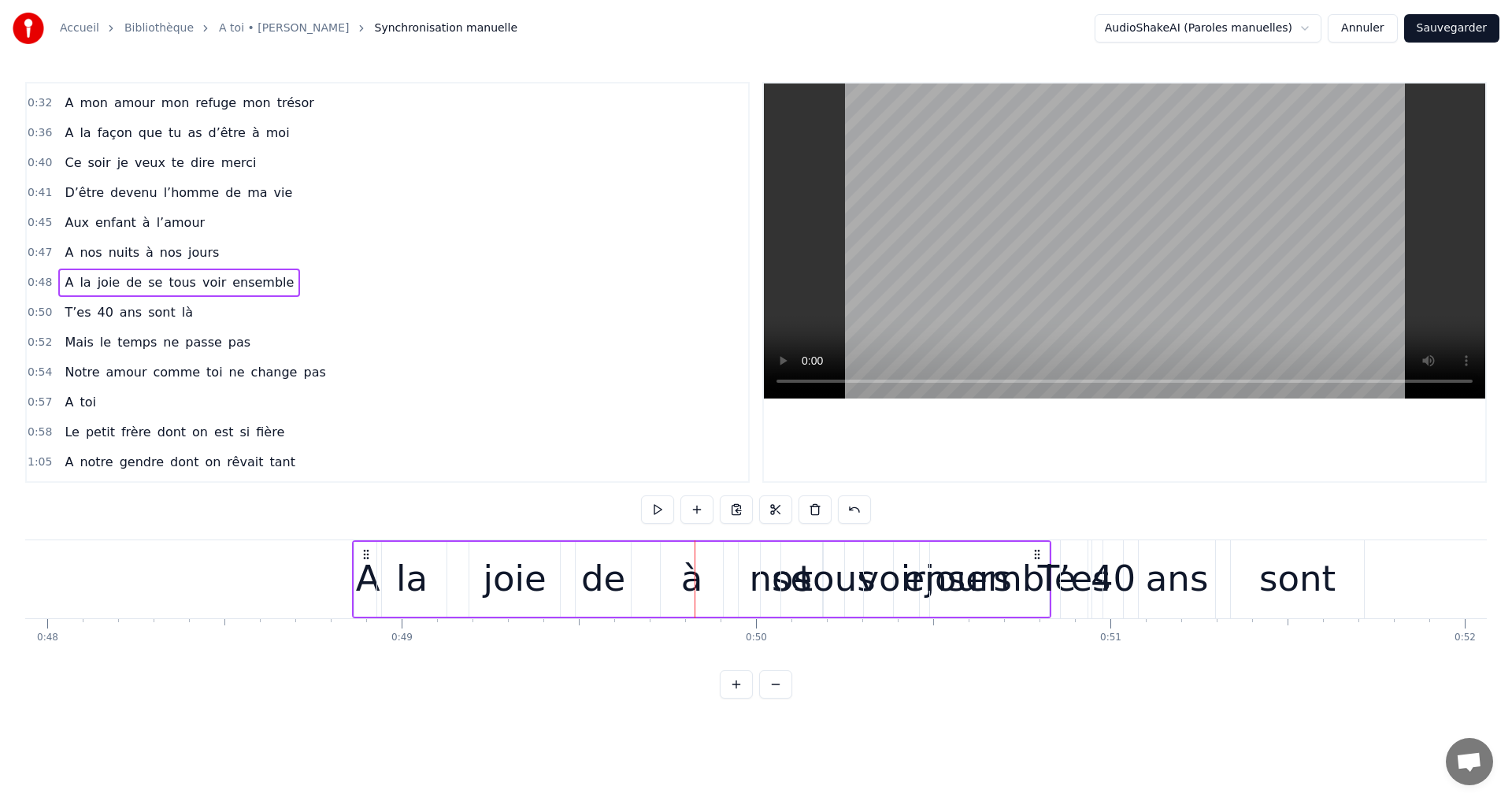
click at [758, 583] on div "A la joie de se tous voir ensemble" at bounding box center [701, 579] width 699 height 78
click at [760, 582] on div "se" at bounding box center [792, 579] width 64 height 75
drag, startPoint x: 774, startPoint y: 550, endPoint x: 1045, endPoint y: 561, distance: 271.2
click at [782, 578] on div "tous" at bounding box center [837, 579] width 113 height 75
type input "****"
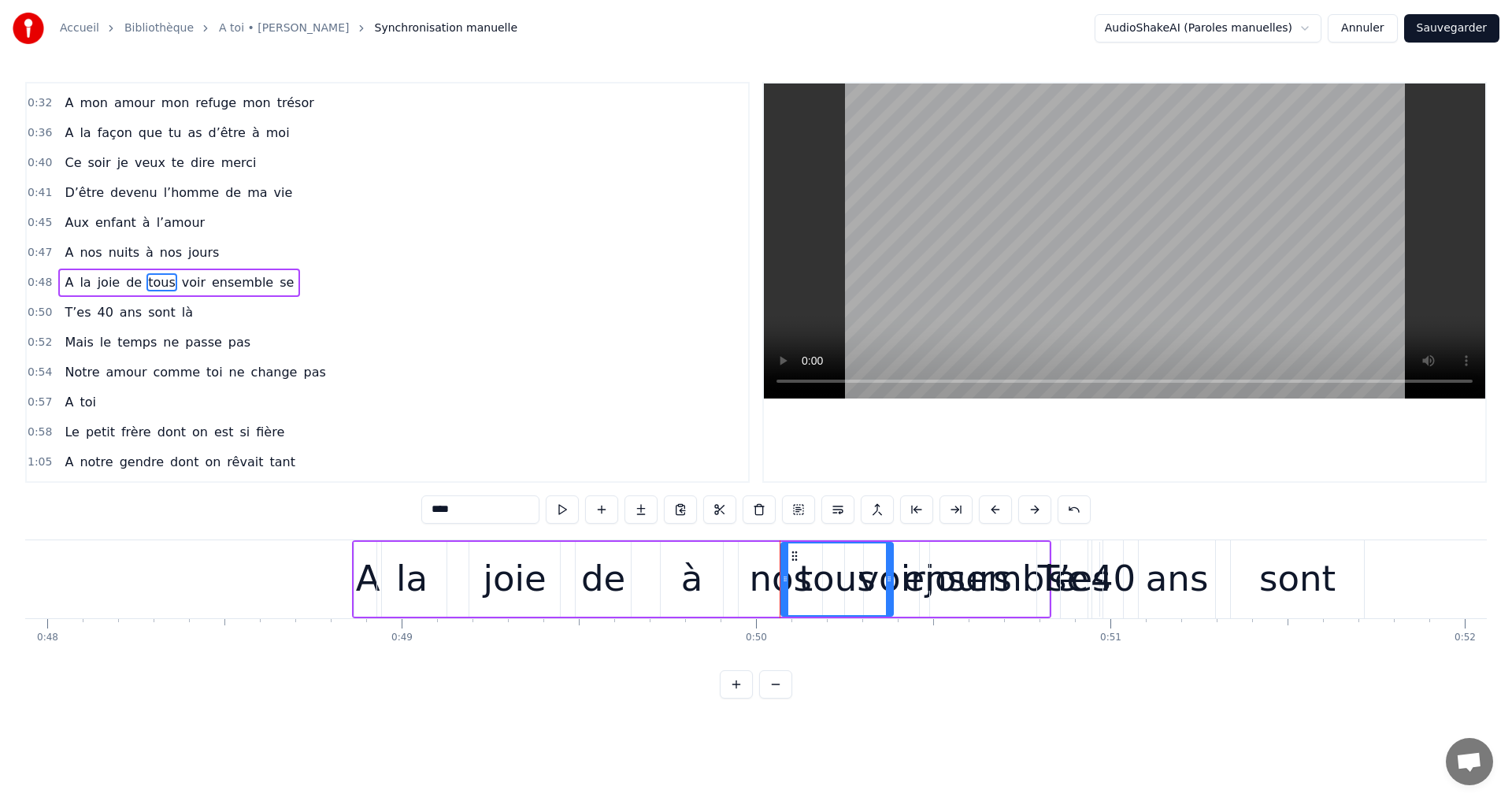
click at [764, 567] on div "A la joie de tous voir ensemble se" at bounding box center [701, 579] width 699 height 78
click at [806, 559] on div "tous" at bounding box center [837, 578] width 77 height 53
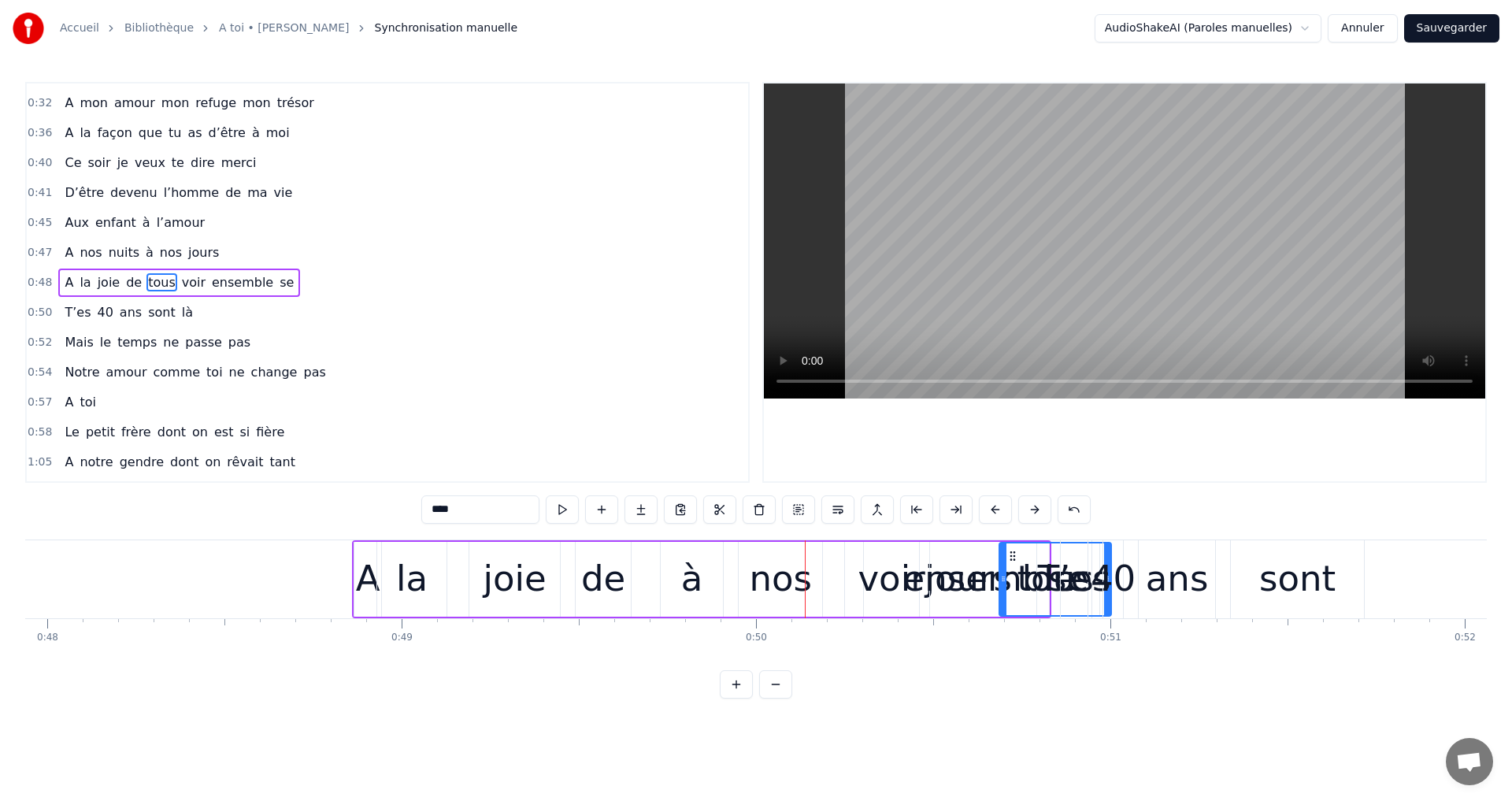
drag, startPoint x: 793, startPoint y: 556, endPoint x: 937, endPoint y: 570, distance: 144.7
click at [795, 581] on div "A la joie de voir ensemble tous se" at bounding box center [726, 579] width 750 height 78
click at [776, 577] on div "A la joie de voir ensemble tous se" at bounding box center [726, 579] width 750 height 78
click at [683, 578] on div "A la joie de voir ensemble tous se" at bounding box center [726, 579] width 750 height 78
click at [692, 574] on div "A la joie de voir ensemble tous se" at bounding box center [726, 579] width 750 height 78
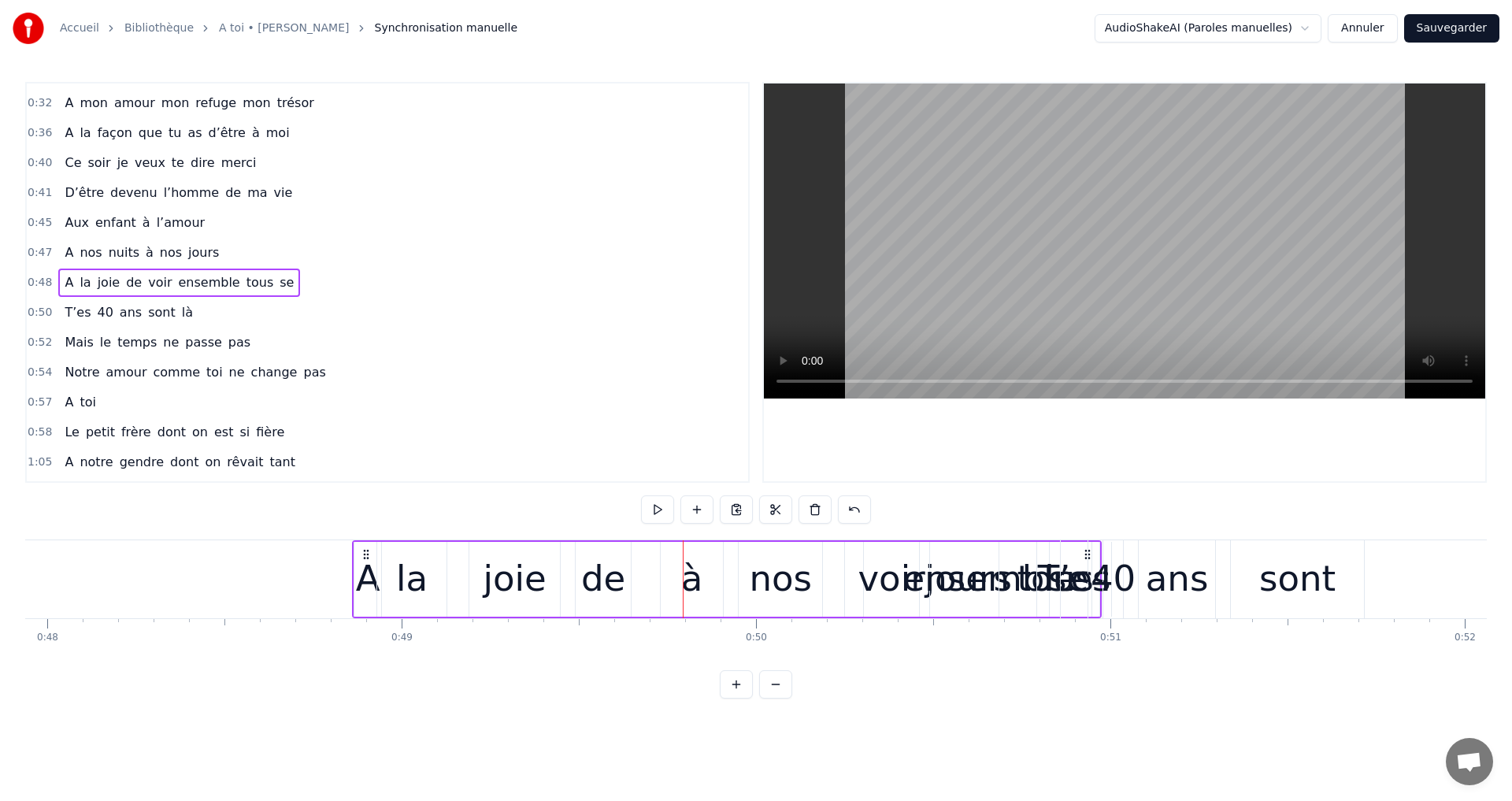
click at [691, 574] on div "A la joie de voir ensemble tous se" at bounding box center [726, 579] width 750 height 78
click at [691, 573] on div "A la joie de voir ensemble tous se" at bounding box center [726, 579] width 750 height 78
drag, startPoint x: 691, startPoint y: 573, endPoint x: 685, endPoint y: 606, distance: 33.5
click at [688, 585] on div "A la joie de voir ensemble tous se" at bounding box center [726, 579] width 750 height 78
click at [688, 590] on div "A la joie de voir ensemble tous se" at bounding box center [726, 579] width 750 height 78
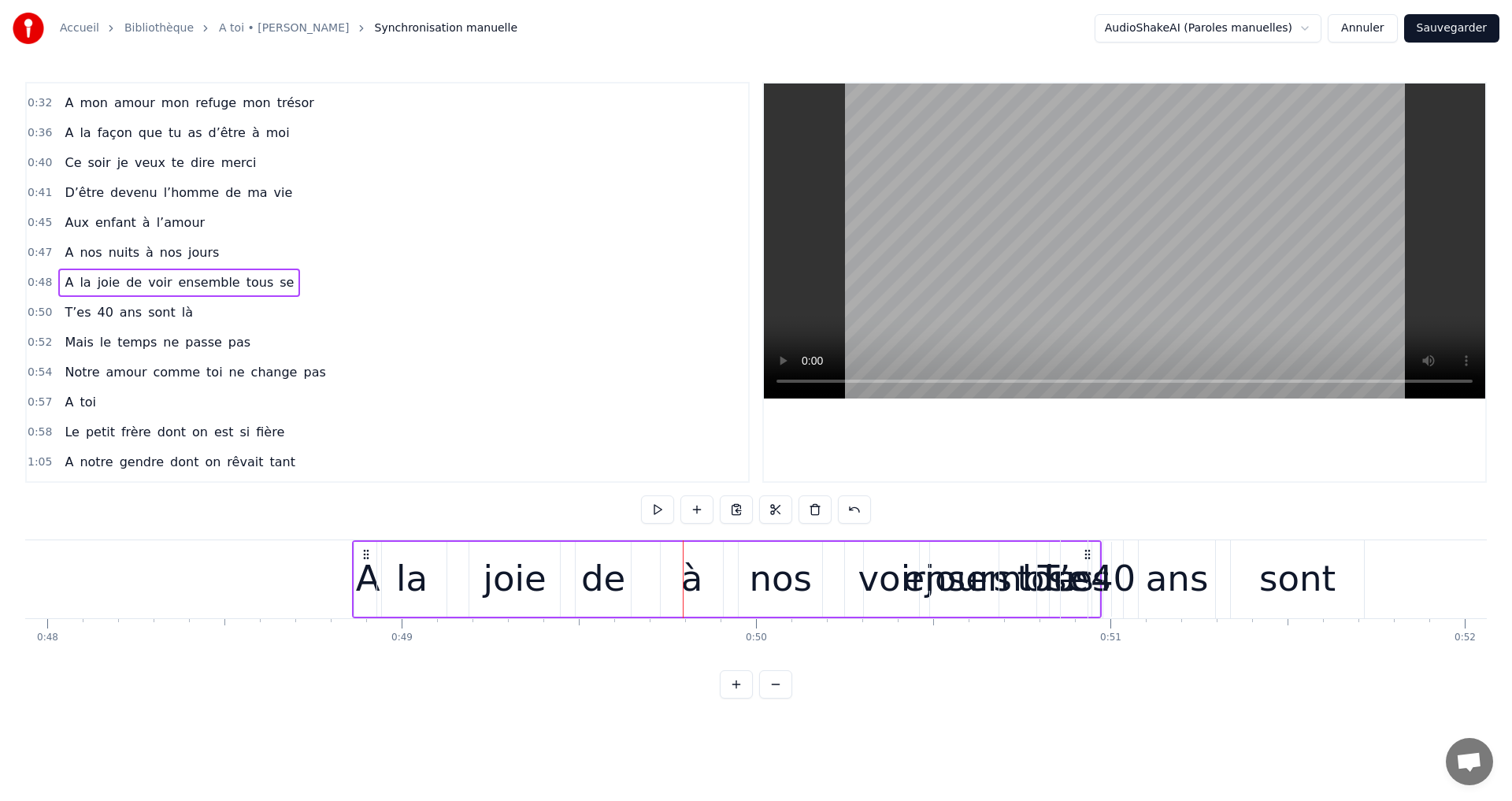
click at [663, 572] on div "A la joie de voir ensemble tous se" at bounding box center [726, 579] width 750 height 78
click at [687, 561] on div "A la joie de voir ensemble tous se" at bounding box center [726, 579] width 750 height 78
click at [652, 556] on div "A la joie de voir ensemble tous se" at bounding box center [726, 579] width 750 height 78
click at [679, 563] on div "A la joie de voir ensemble tous se" at bounding box center [726, 579] width 750 height 78
click at [699, 611] on div "A la joie de voir ensemble tous se" at bounding box center [726, 579] width 750 height 78
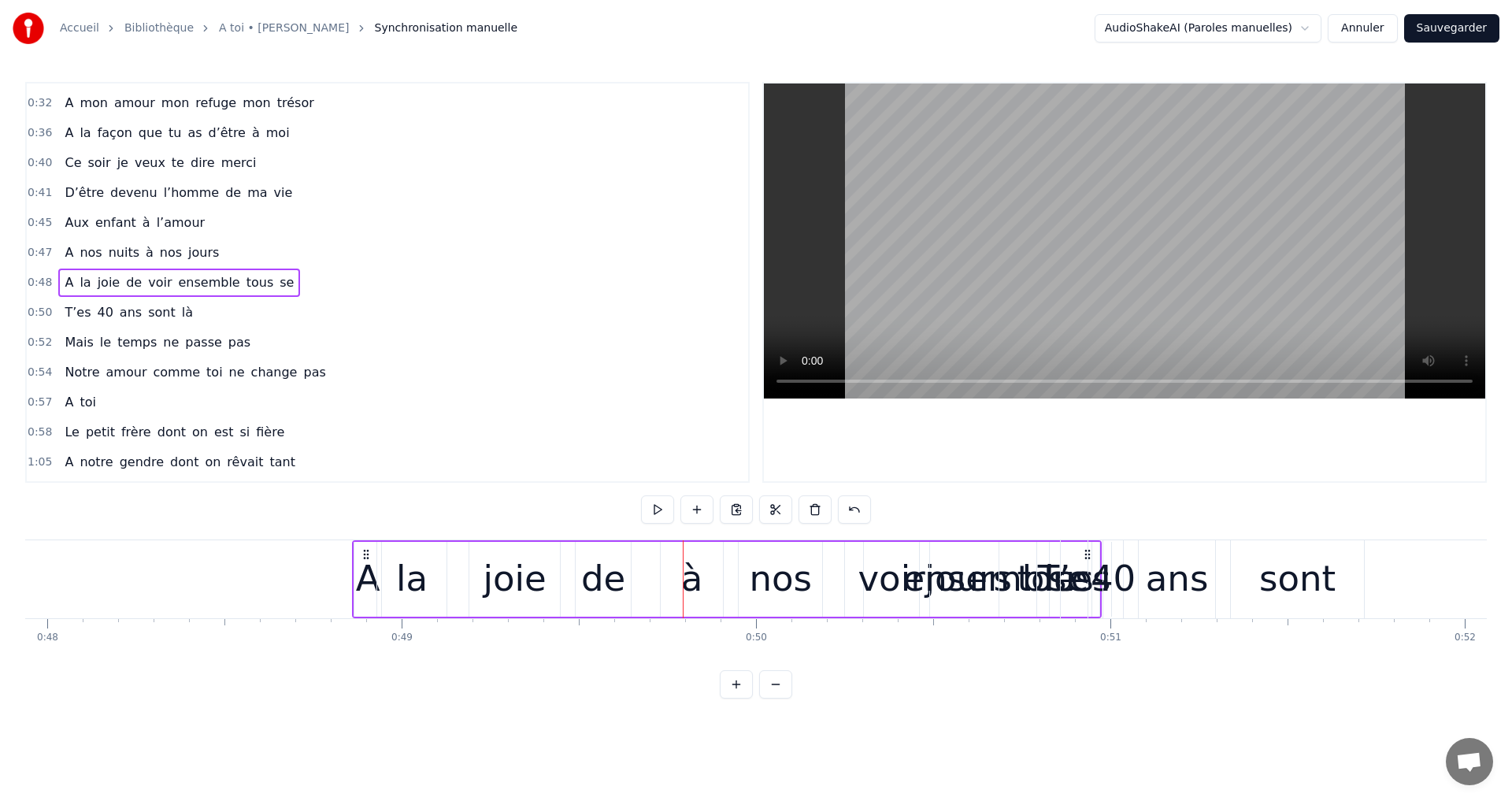
click at [699, 608] on div "A la joie de voir ensemble tous se" at bounding box center [726, 579] width 750 height 78
click at [707, 618] on div "A toi Super papa et super beau- papa [PERSON_NAME]on aime infiniment notre pili…" at bounding box center [756, 598] width 1462 height 118
drag, startPoint x: 704, startPoint y: 529, endPoint x: 683, endPoint y: 614, distance: 87.6
click at [703, 532] on div "0:15 A toi 0:17 Super papa et super beau- papa 0:21 Qu'on aime infiniment notre…" at bounding box center [756, 390] width 1462 height 617
click at [23, 658] on div "Accueil Bibliothèque A toi • [PERSON_NAME] Synchronisation manuelle AudioShakeA…" at bounding box center [756, 349] width 1512 height 699
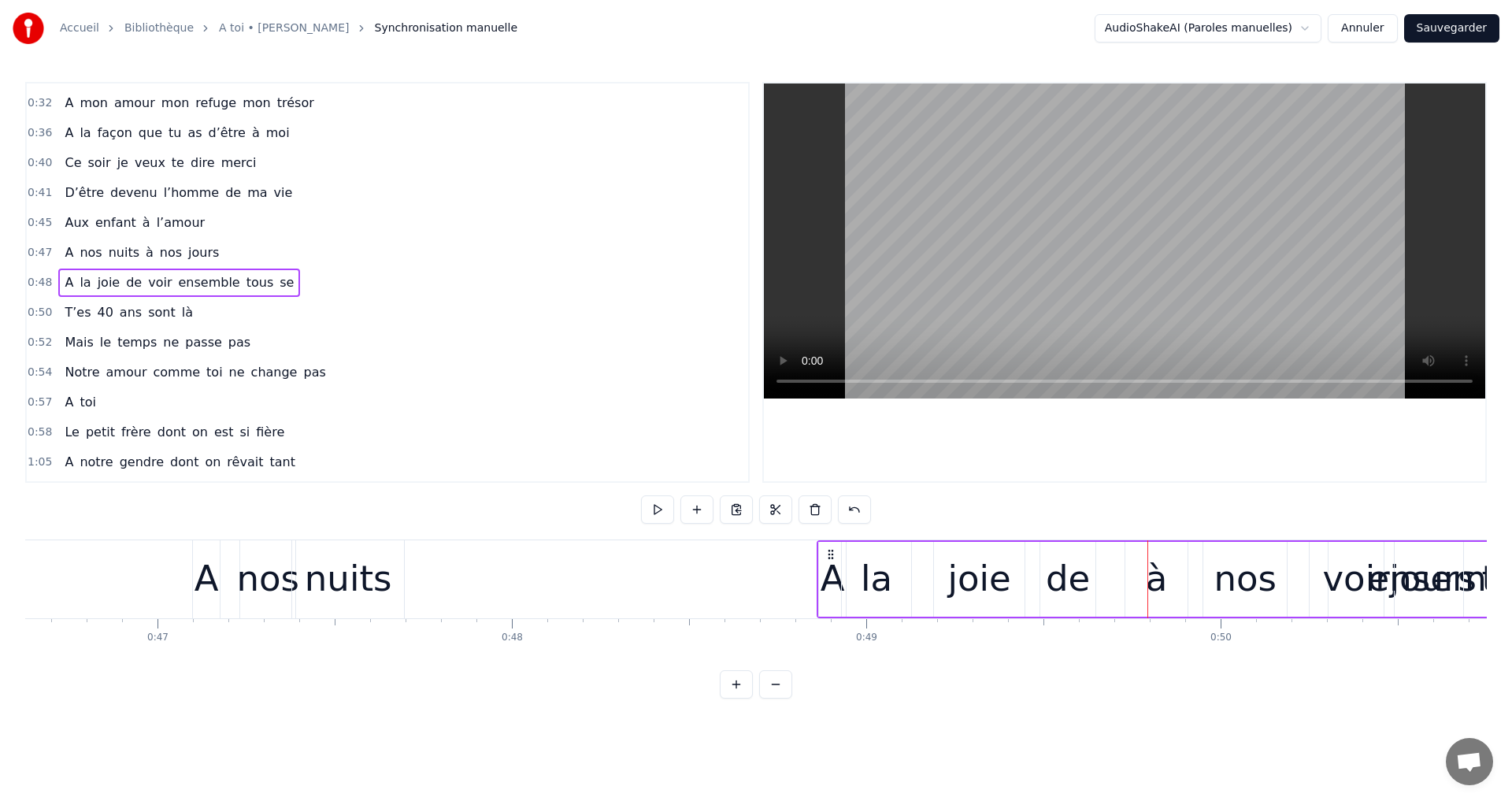
scroll to position [0, 16514]
click at [466, 595] on div "A nos nuits à nos jours" at bounding box center [884, 579] width 1368 height 78
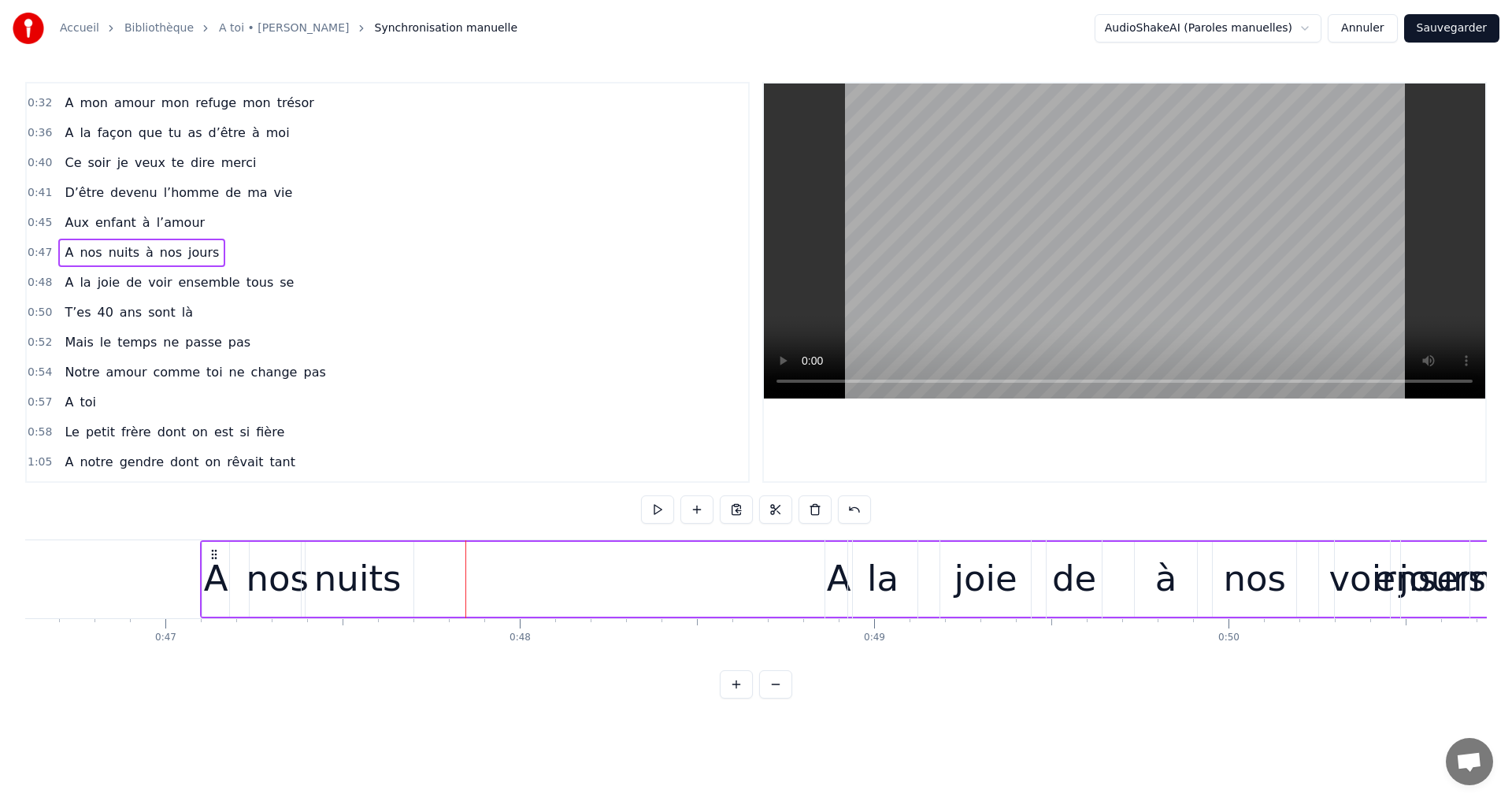
click at [1167, 582] on div "A la joie de voir ensemble tous se" at bounding box center [1199, 579] width 750 height 78
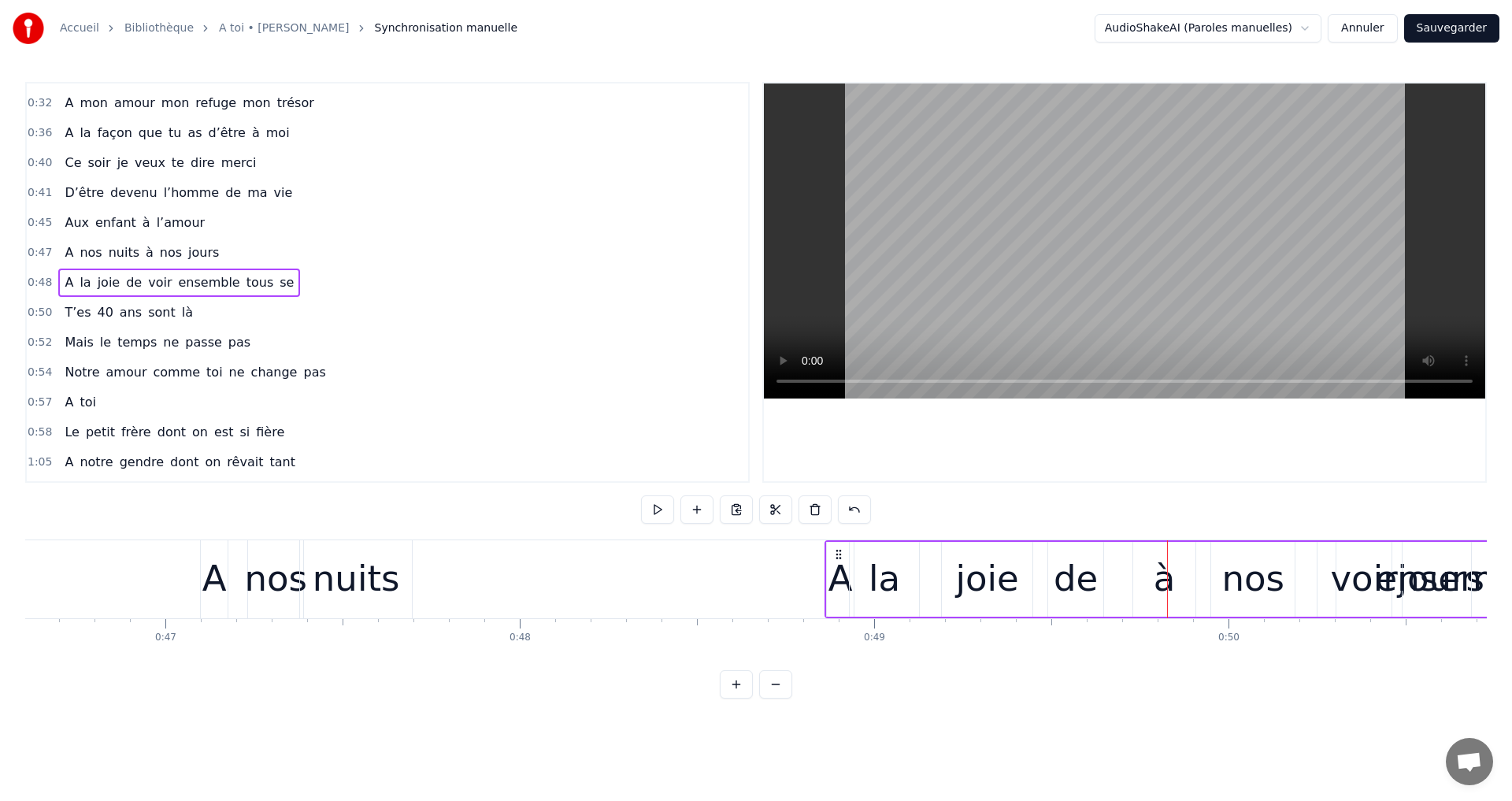
click at [1158, 573] on div "A la joie de voir ensemble tous se" at bounding box center [1199, 579] width 750 height 78
drag, startPoint x: 1199, startPoint y: 578, endPoint x: 1190, endPoint y: 577, distance: 9.1
click at [1198, 578] on div "A la joie de voir ensemble tous se" at bounding box center [1199, 579] width 750 height 78
click at [1190, 577] on div "A la joie de voir ensemble tous se" at bounding box center [1199, 579] width 750 height 78
click at [1190, 576] on div "A la joie de voir ensemble tous se" at bounding box center [1199, 579] width 750 height 78
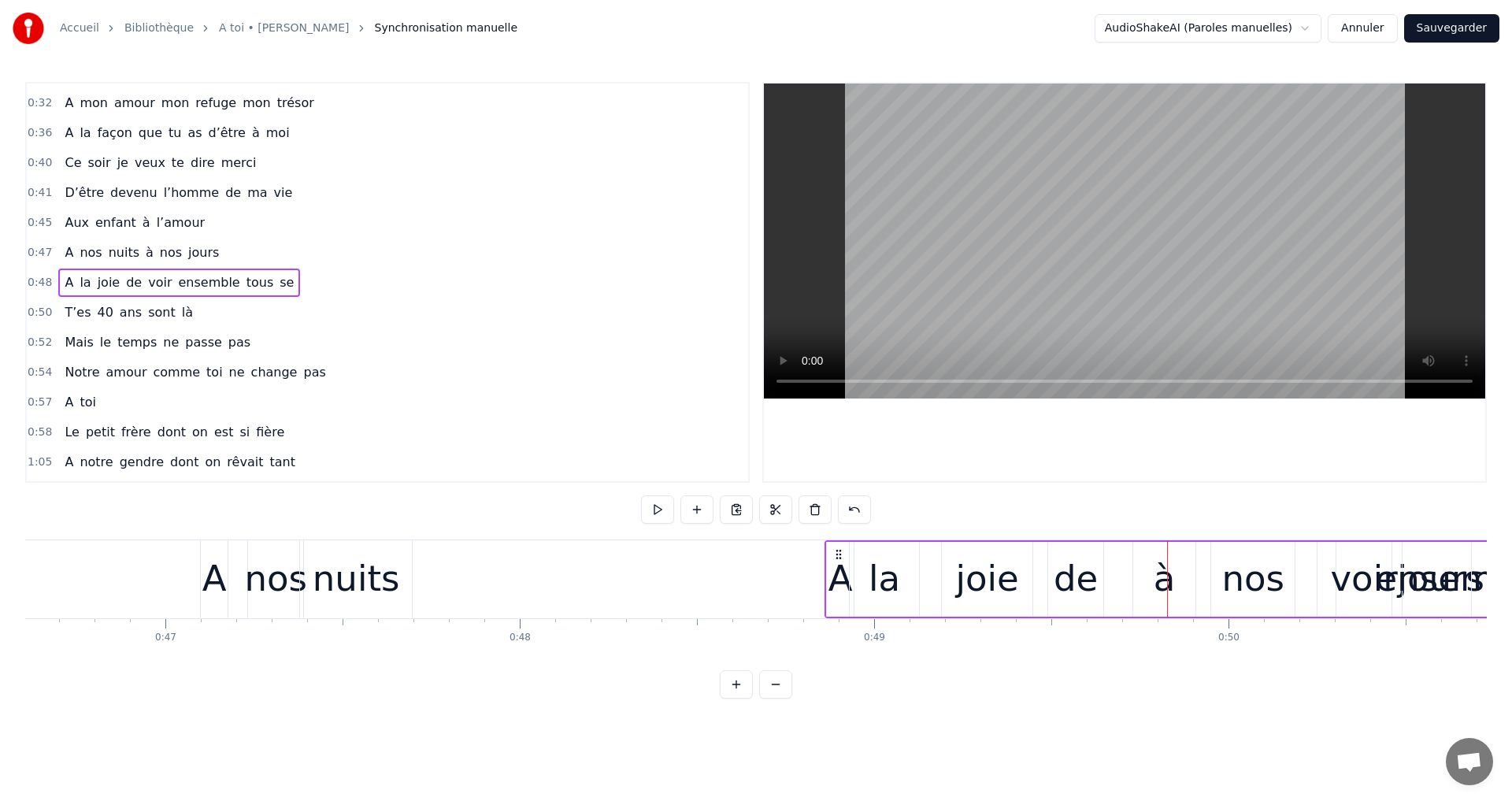
click at [1145, 573] on div "A la joie de voir ensemble tous se" at bounding box center [1199, 579] width 750 height 78
click at [1124, 569] on div "A la joie de voir ensemble tous se" at bounding box center [1199, 579] width 750 height 78
click at [976, 572] on div "joie" at bounding box center [986, 578] width 63 height 53
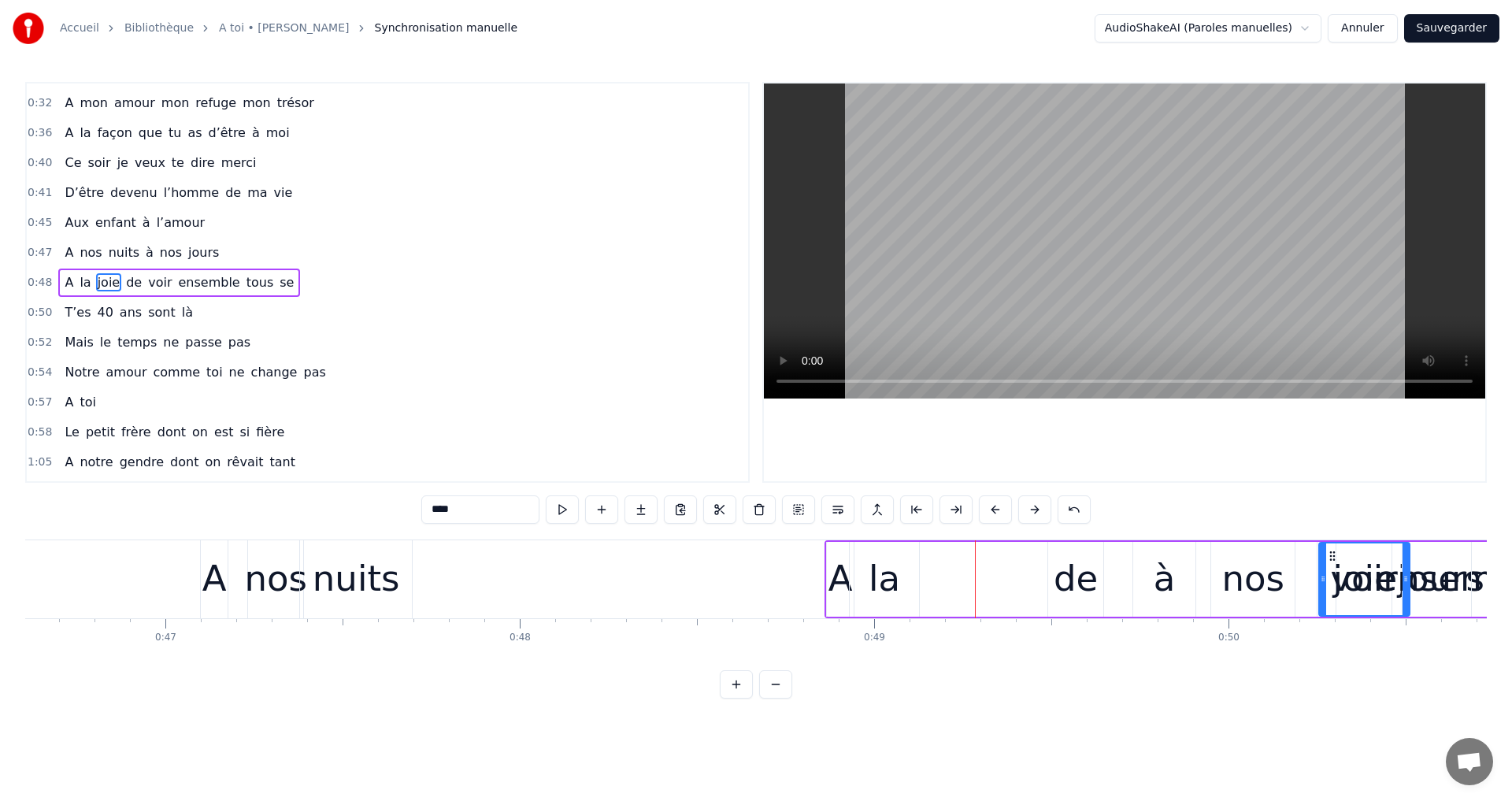
scroll to position [0, 16532]
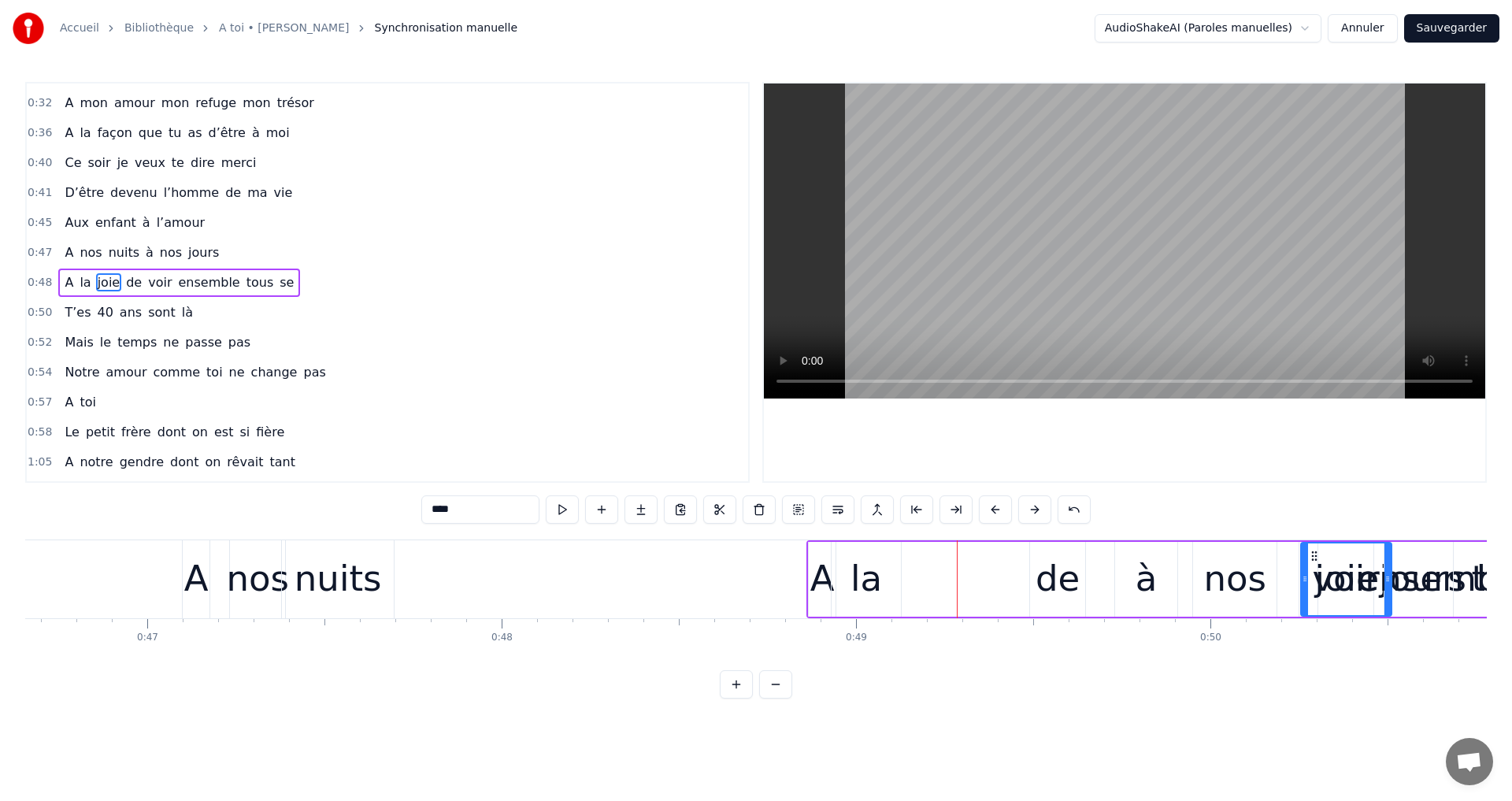
drag, startPoint x: 951, startPoint y: 553, endPoint x: 1420, endPoint y: 535, distance: 469.3
click at [855, 549] on div "la" at bounding box center [866, 579] width 69 height 75
type input "**"
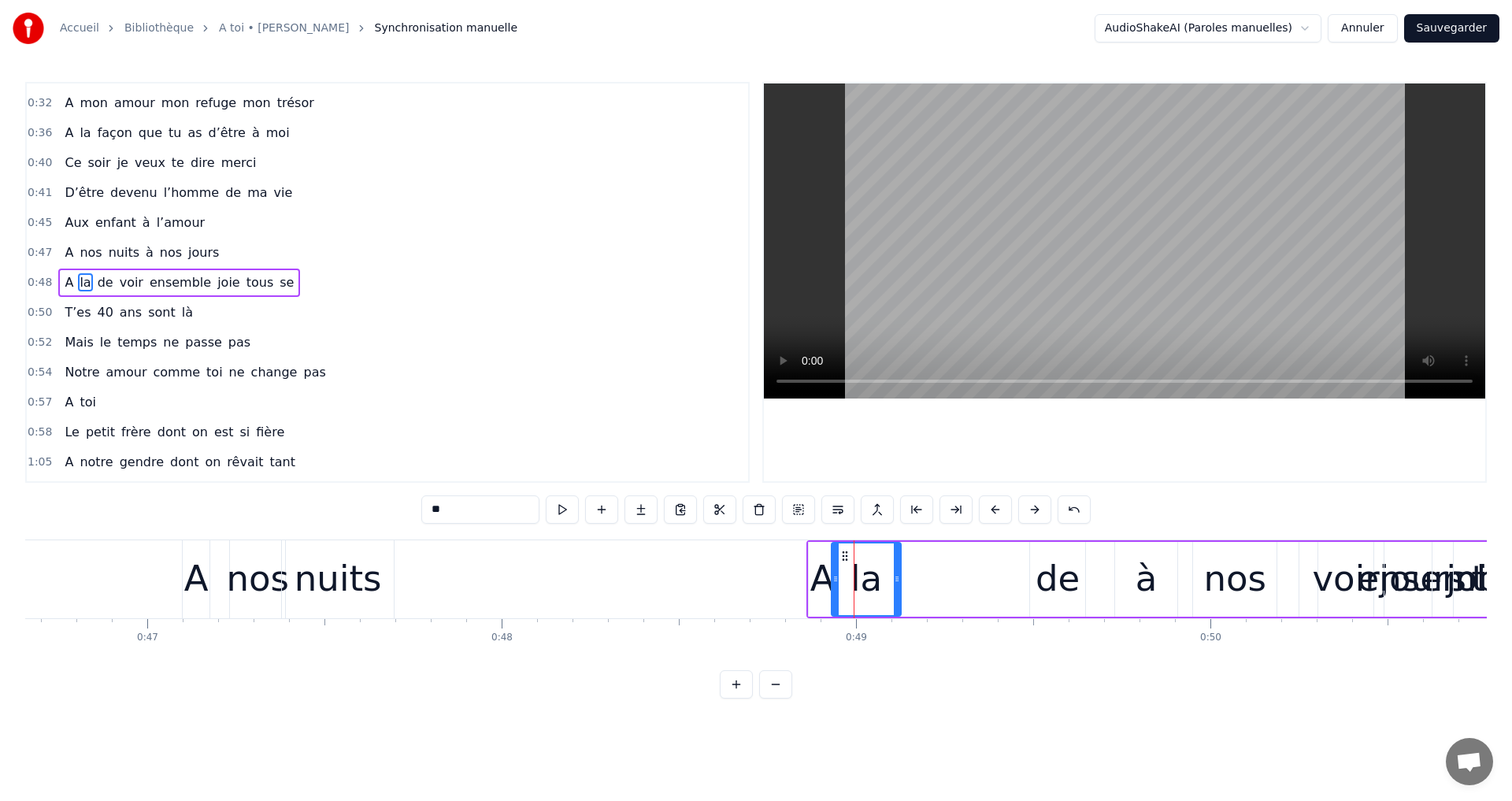
drag, startPoint x: 851, startPoint y: 553, endPoint x: 843, endPoint y: 554, distance: 8.1
click at [842, 554] on icon at bounding box center [845, 556] width 13 height 13
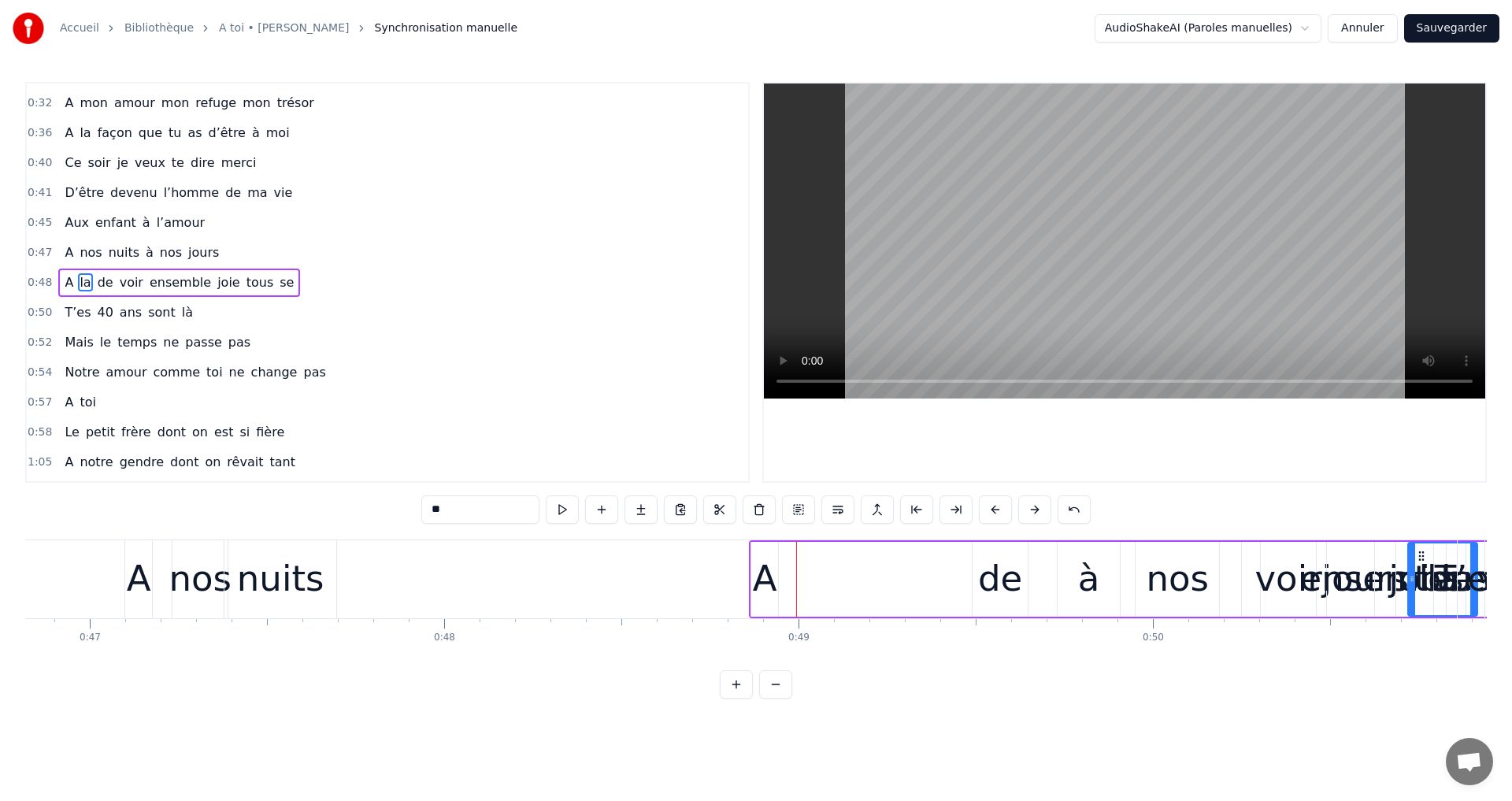
drag, startPoint x: 843, startPoint y: 554, endPoint x: 1270, endPoint y: 567, distance: 427.2
click at [780, 570] on div "A de voir ensemble joie tous se la" at bounding box center [1124, 579] width 750 height 78
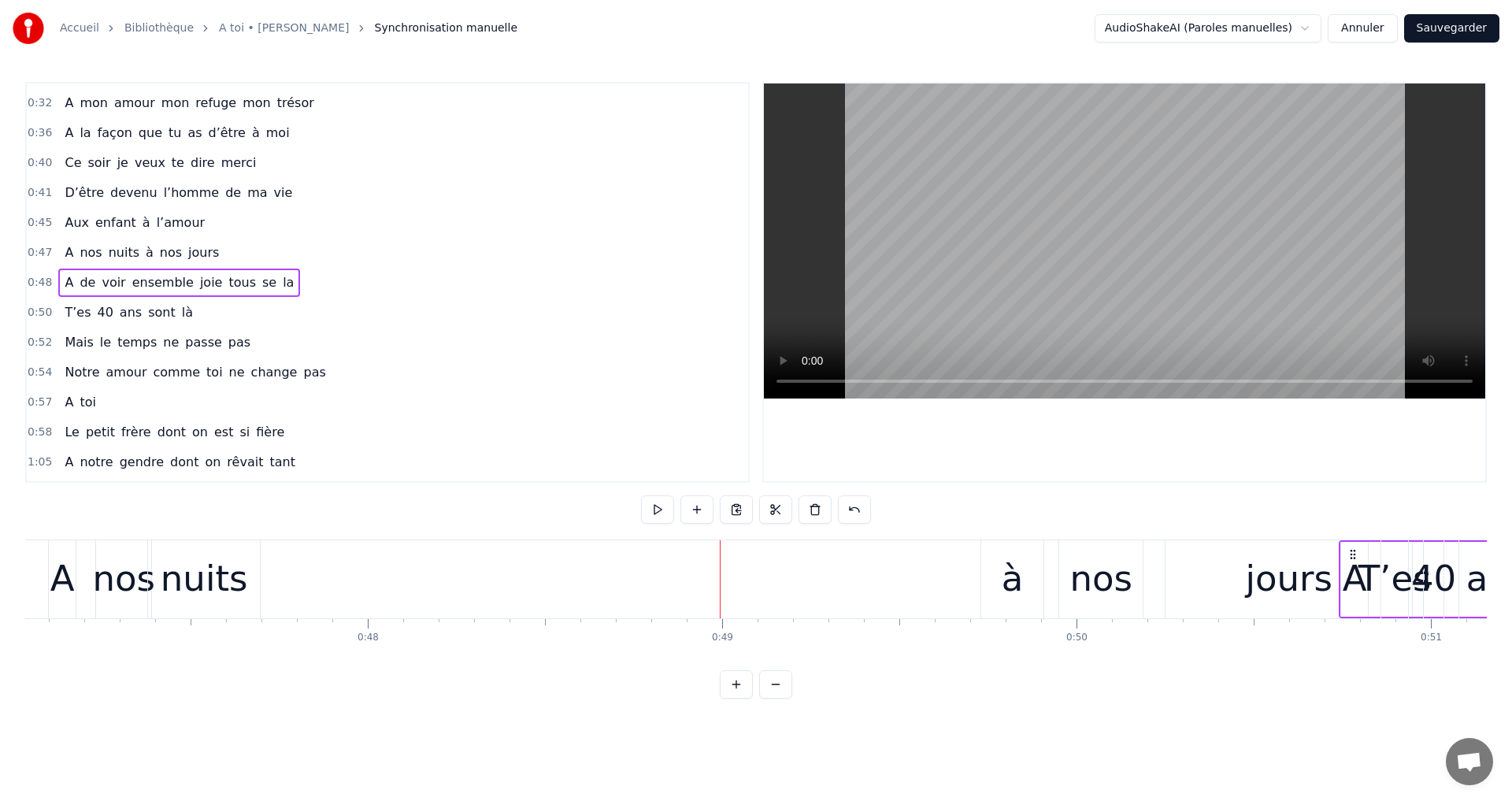
drag, startPoint x: 766, startPoint y: 556, endPoint x: 1381, endPoint y: 556, distance: 615.0
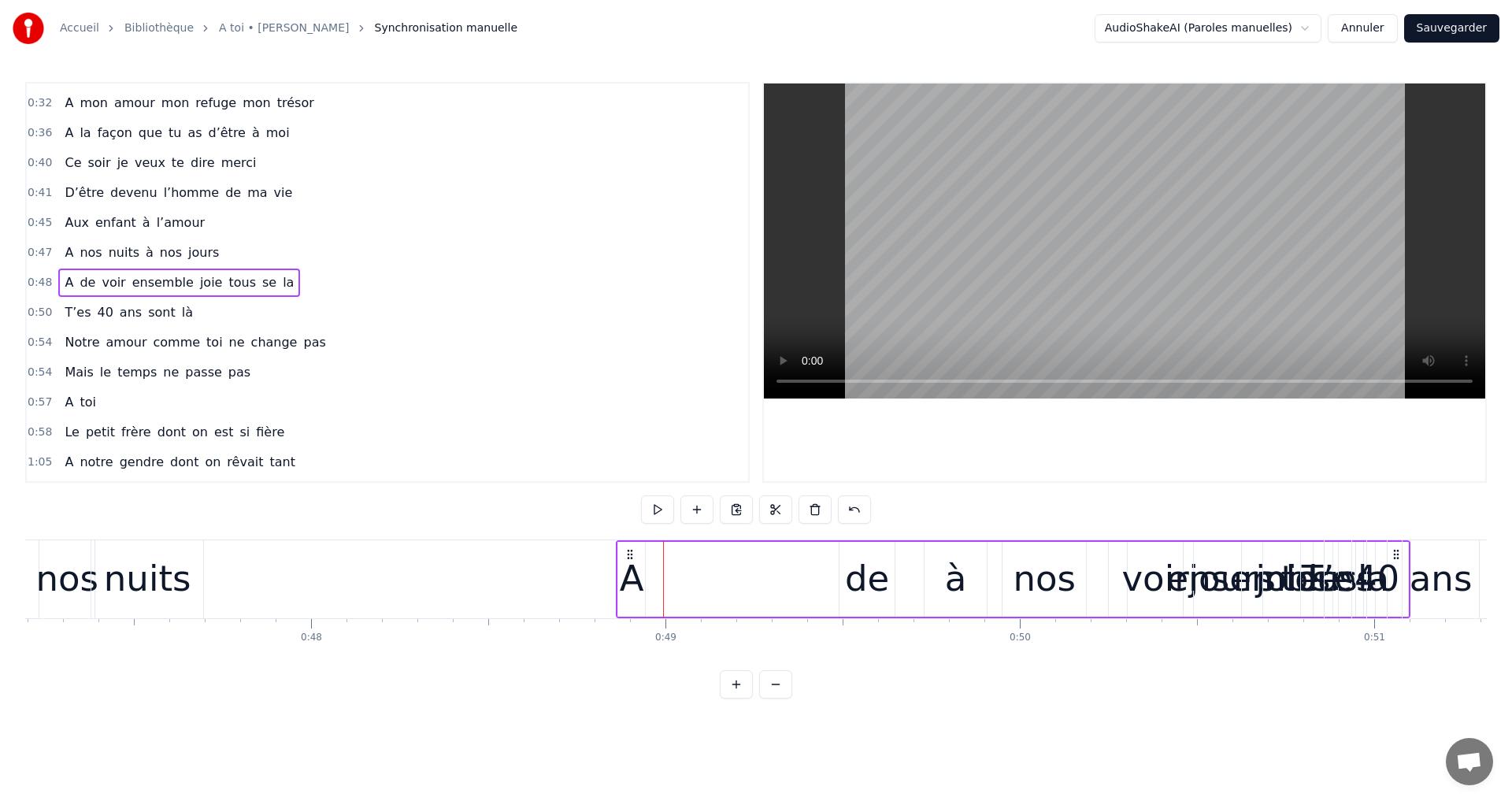
click at [618, 553] on div "A de voir ensemble joie tous se la" at bounding box center [1013, 579] width 794 height 78
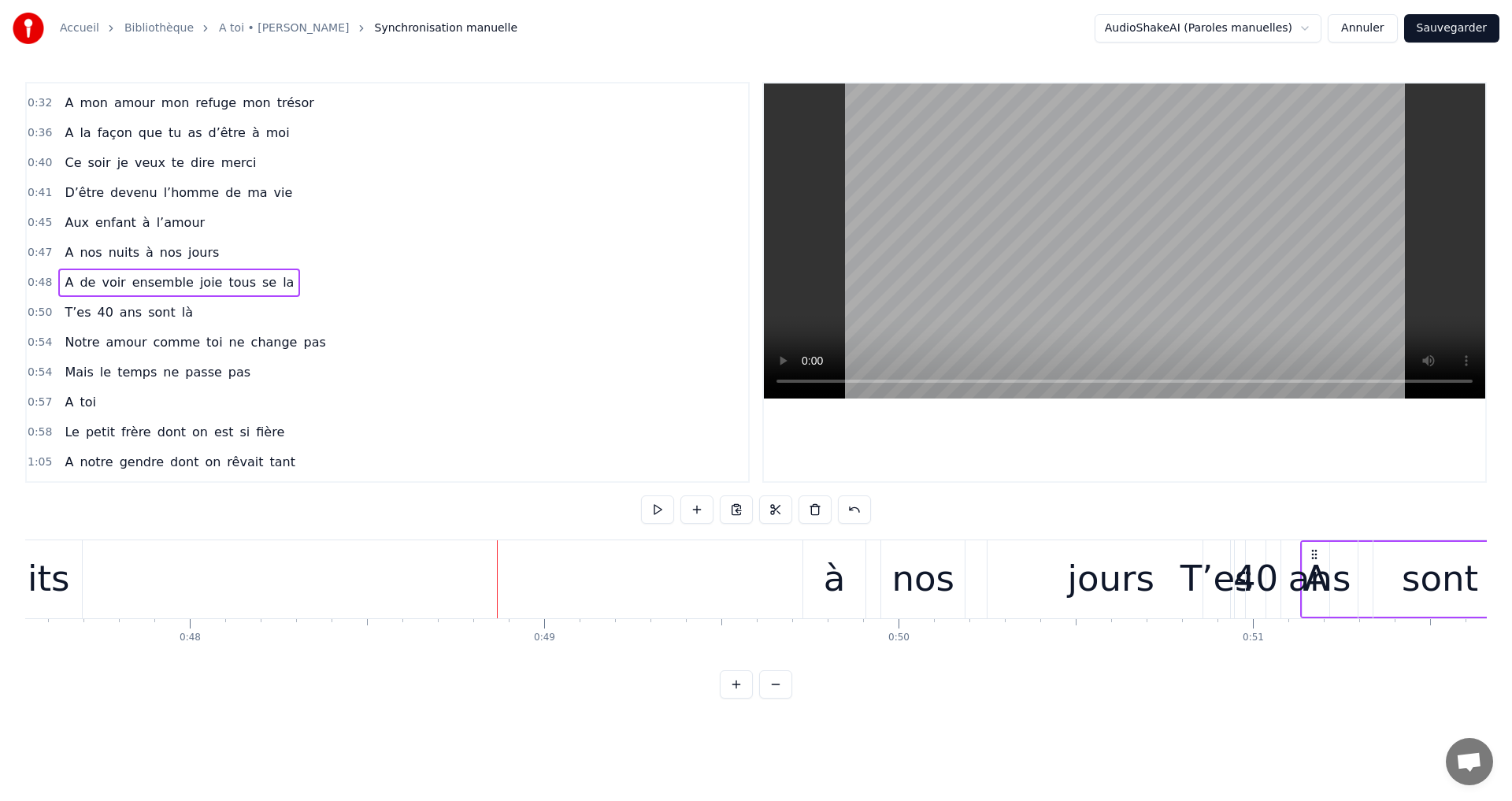
drag, startPoint x: 634, startPoint y: 553, endPoint x: 1369, endPoint y: 567, distance: 735.1
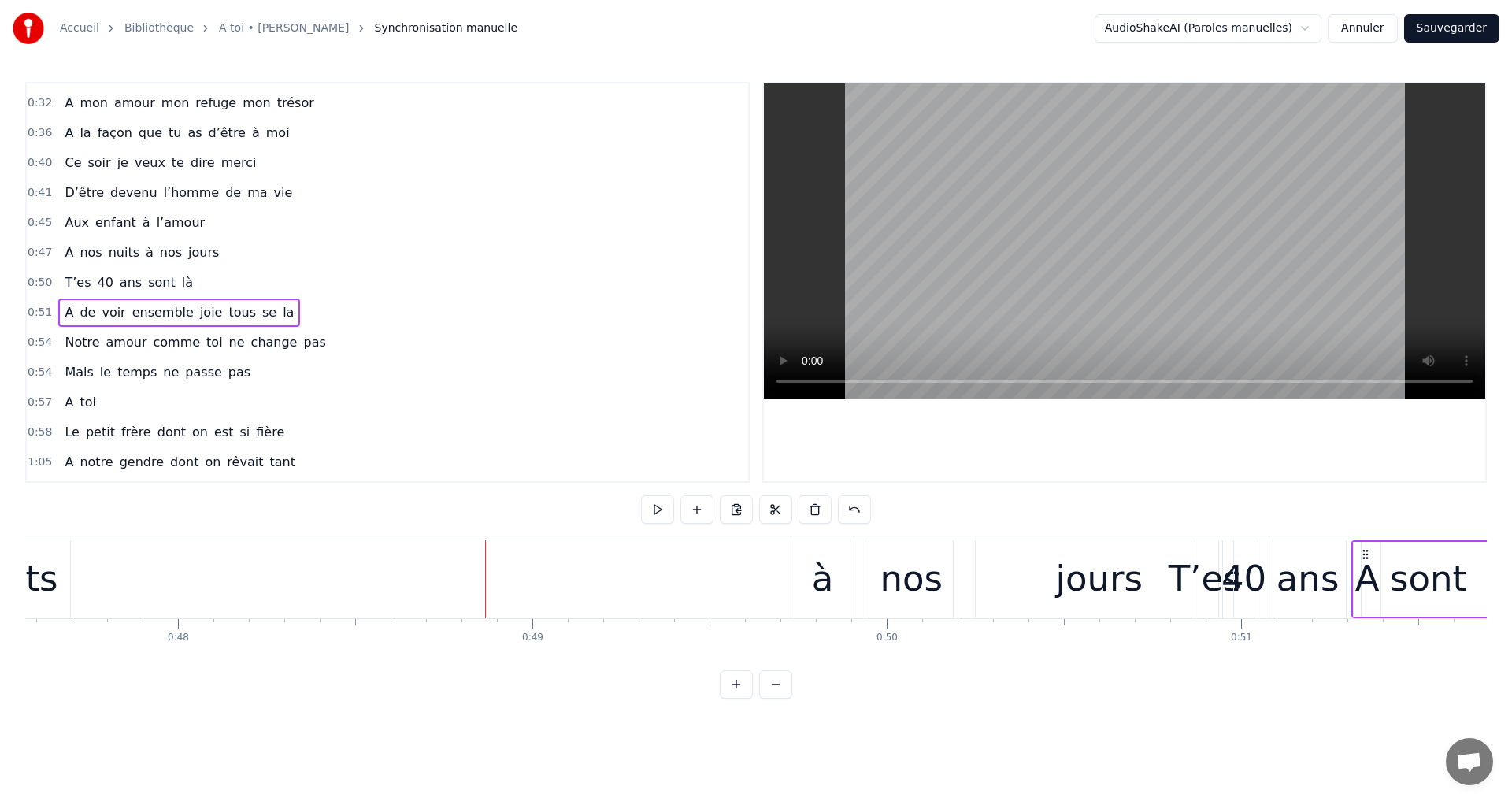
click at [827, 576] on div "à" at bounding box center [823, 578] width 22 height 53
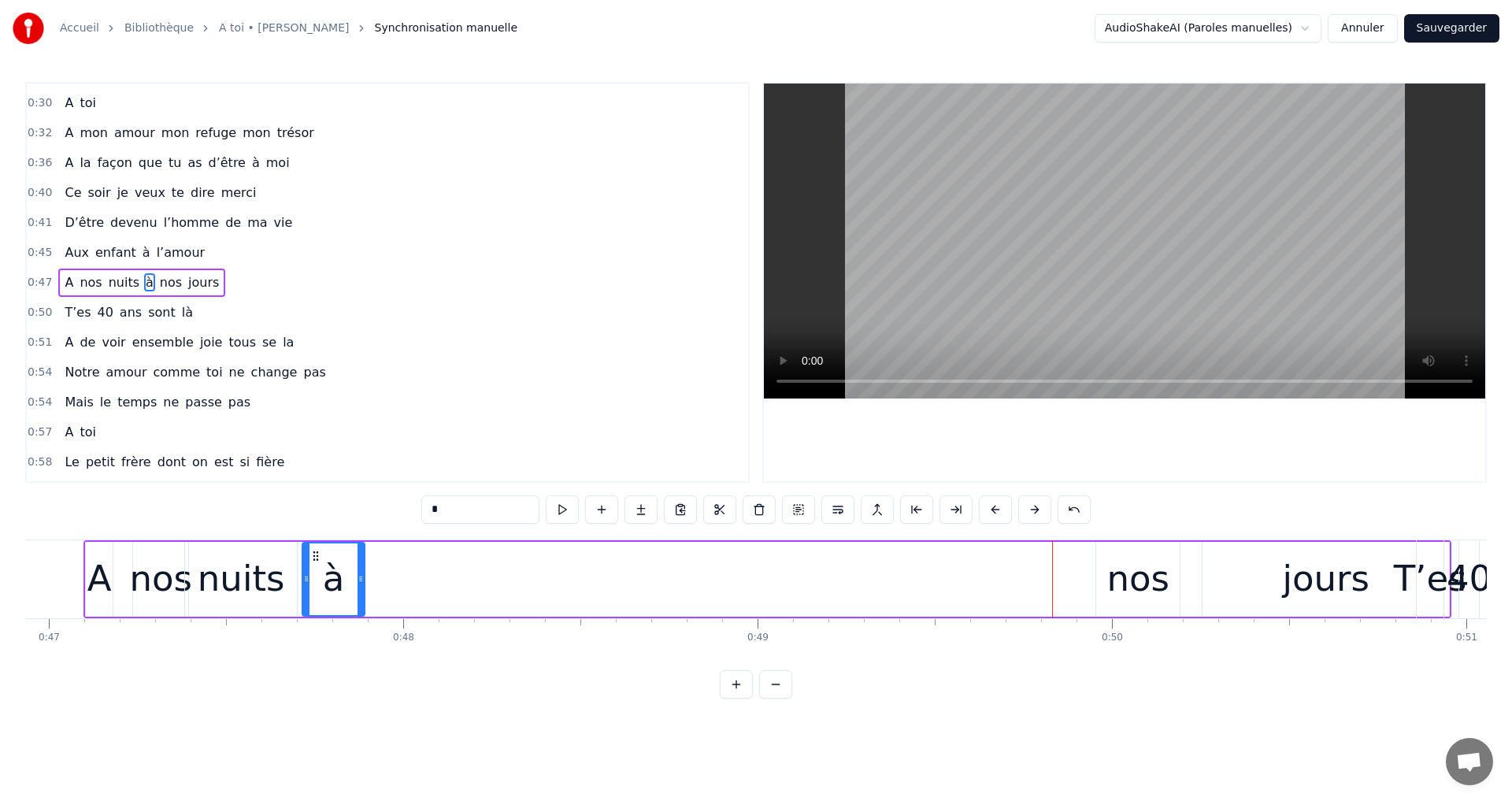
scroll to position [0, 16610]
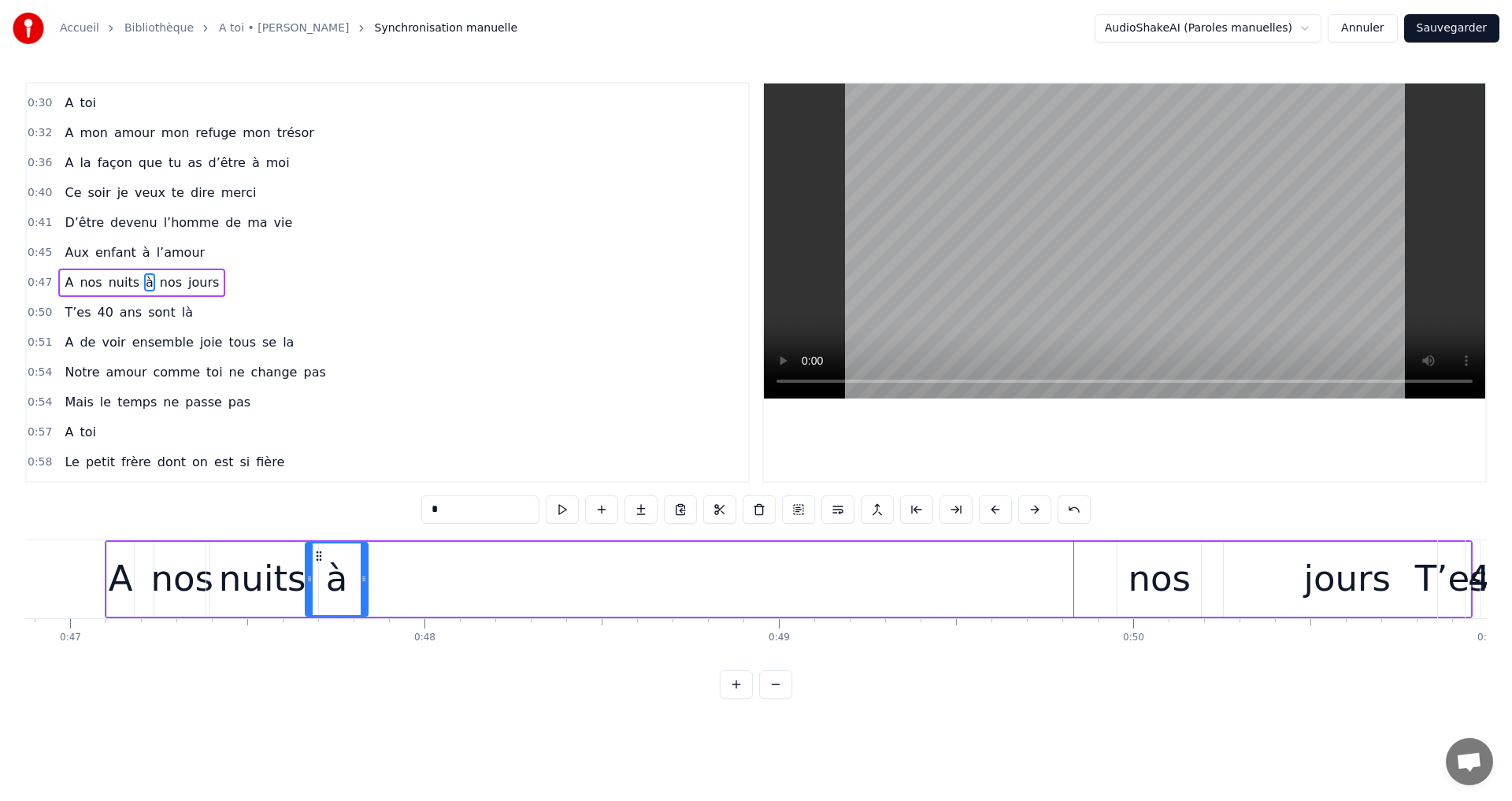
drag, startPoint x: 805, startPoint y: 554, endPoint x: 318, endPoint y: 588, distance: 488.2
click at [318, 588] on div "à" at bounding box center [337, 579] width 61 height 72
click at [1172, 586] on div "nos" at bounding box center [1159, 578] width 63 height 53
drag, startPoint x: 1120, startPoint y: 557, endPoint x: 1133, endPoint y: 559, distance: 13.2
click at [1124, 559] on div at bounding box center [1121, 579] width 6 height 72
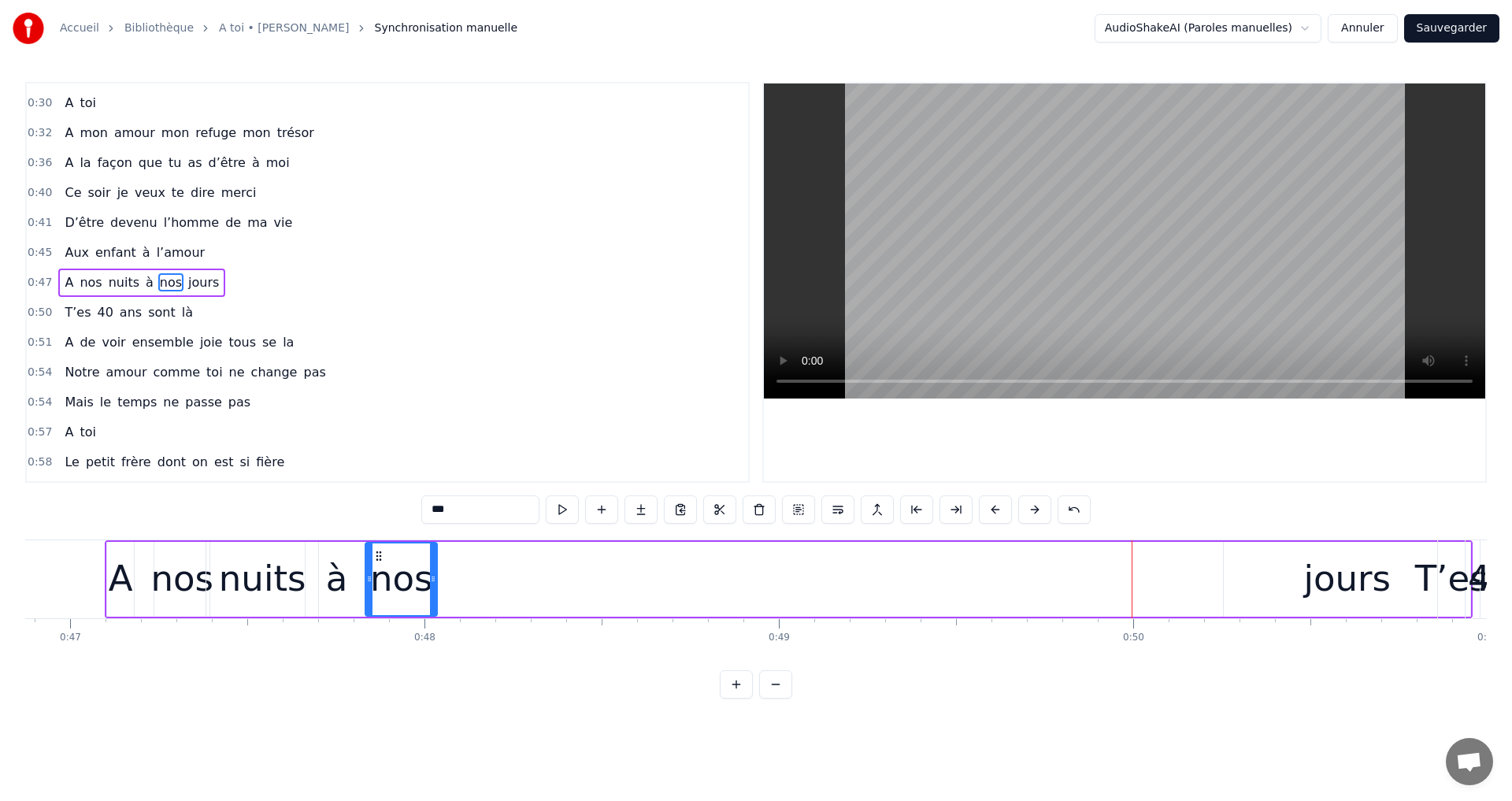
drag, startPoint x: 1140, startPoint y: 558, endPoint x: 379, endPoint y: 597, distance: 762.0
click at [379, 597] on div "nos" at bounding box center [401, 579] width 70 height 72
click at [1341, 571] on div "jours" at bounding box center [1347, 578] width 88 height 53
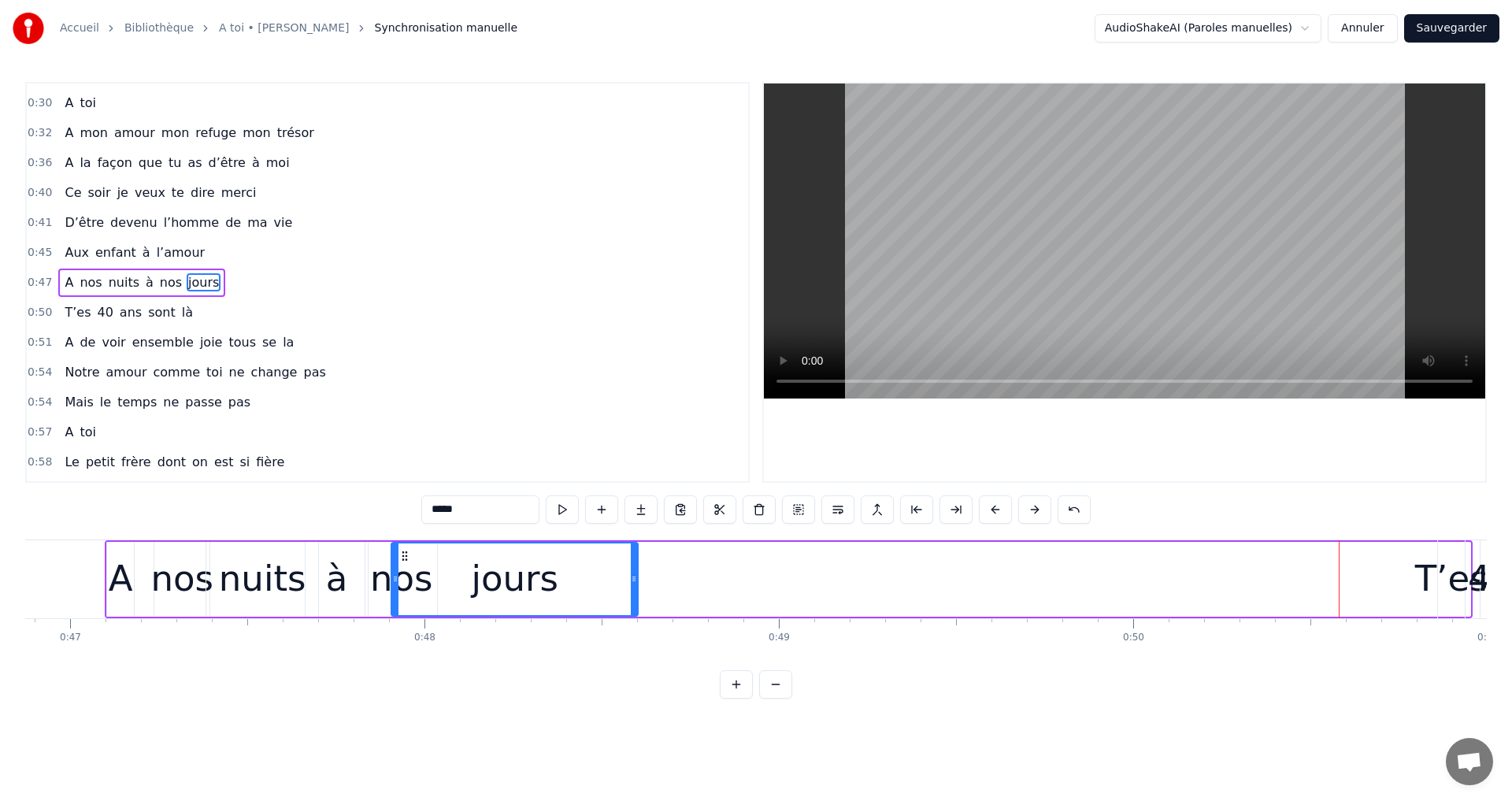
drag, startPoint x: 1234, startPoint y: 555, endPoint x: 403, endPoint y: 592, distance: 831.8
click at [403, 592] on div "jours" at bounding box center [514, 579] width 245 height 72
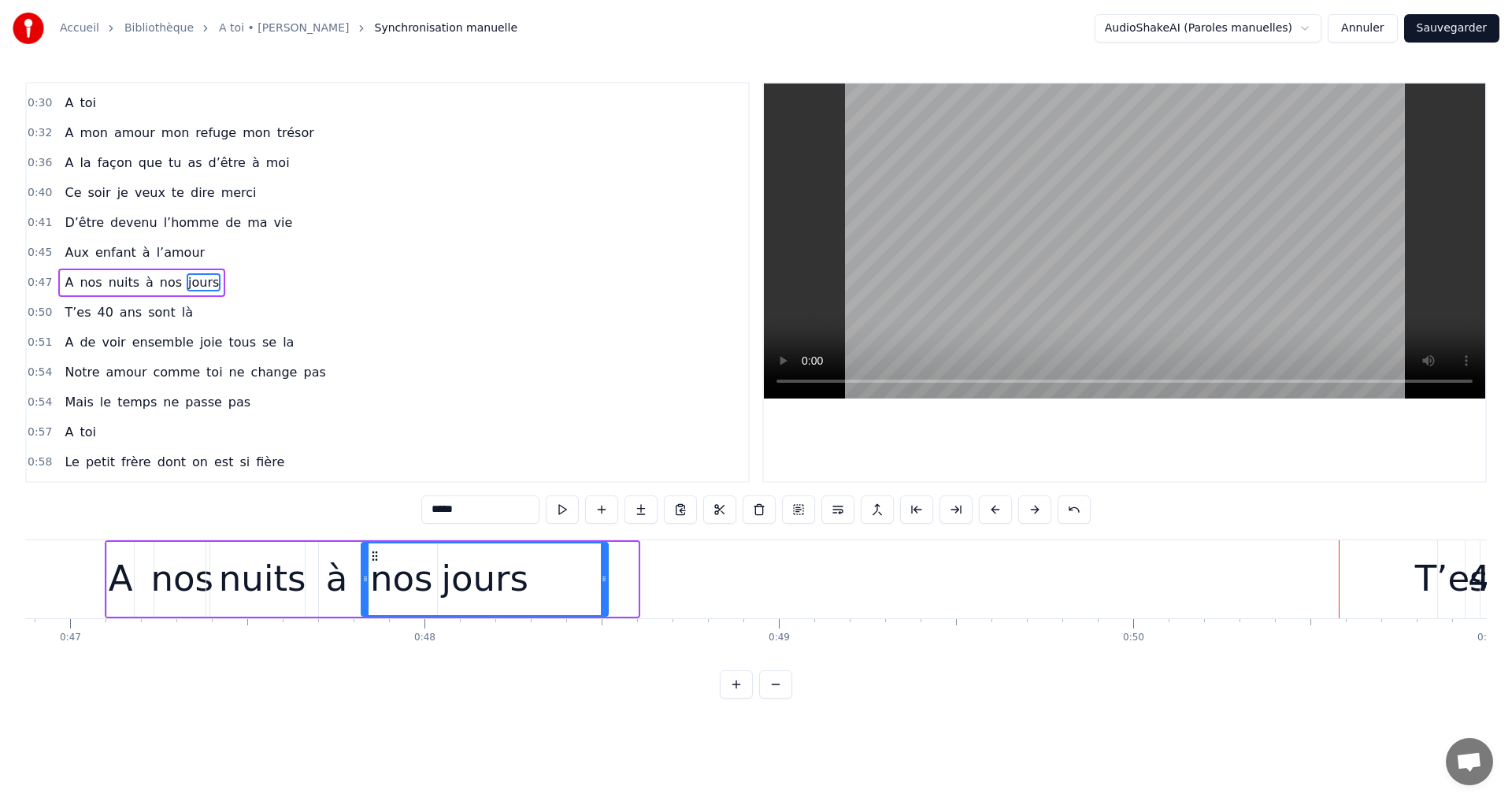
drag, startPoint x: 403, startPoint y: 551, endPoint x: 396, endPoint y: 562, distance: 13.0
click at [378, 560] on icon at bounding box center [375, 556] width 13 height 13
drag, startPoint x: 370, startPoint y: 578, endPoint x: 456, endPoint y: 590, distance: 86.8
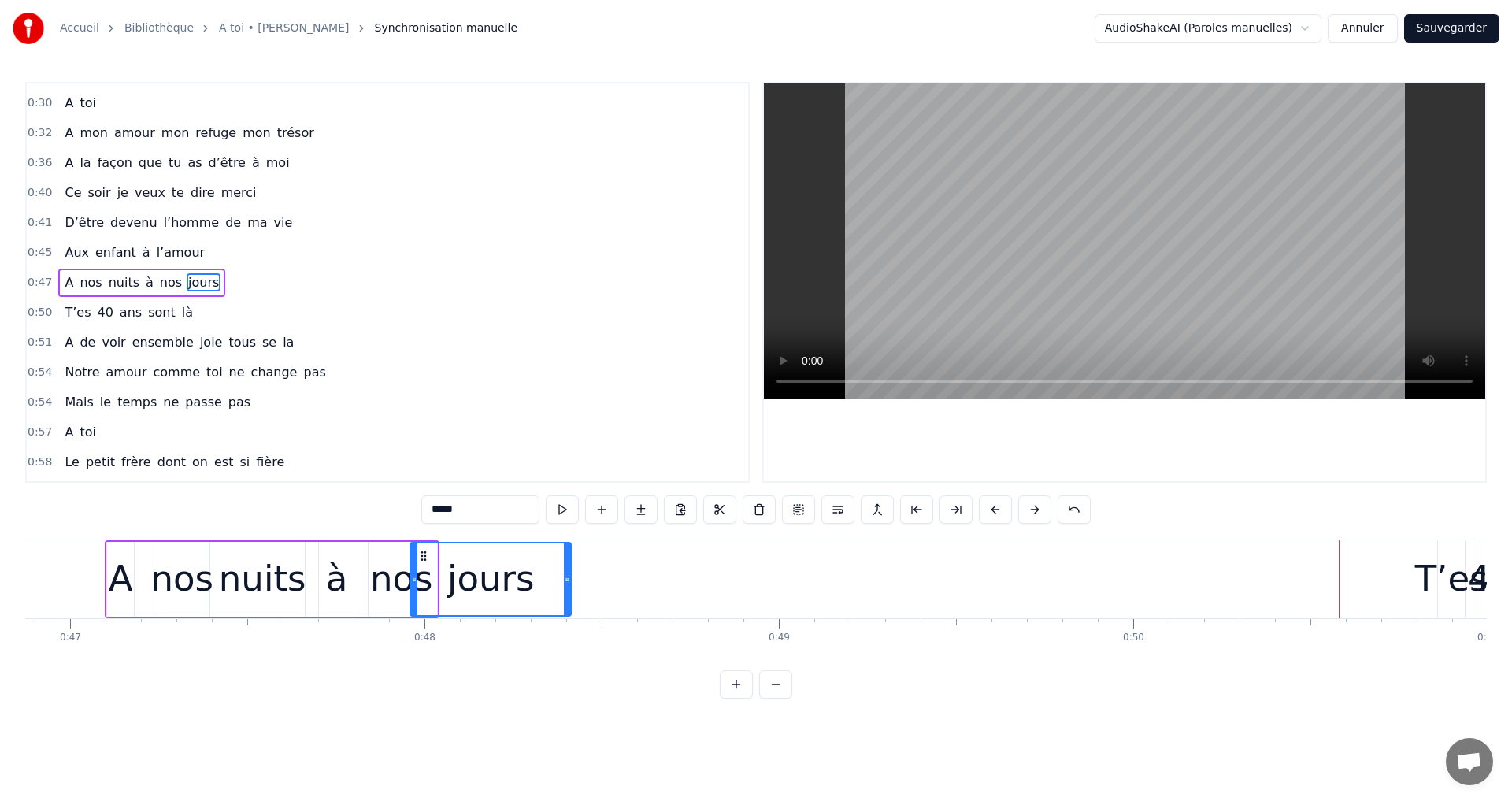
drag, startPoint x: 463, startPoint y: 551, endPoint x: 423, endPoint y: 557, distance: 40.4
click at [423, 557] on icon at bounding box center [423, 556] width 13 height 13
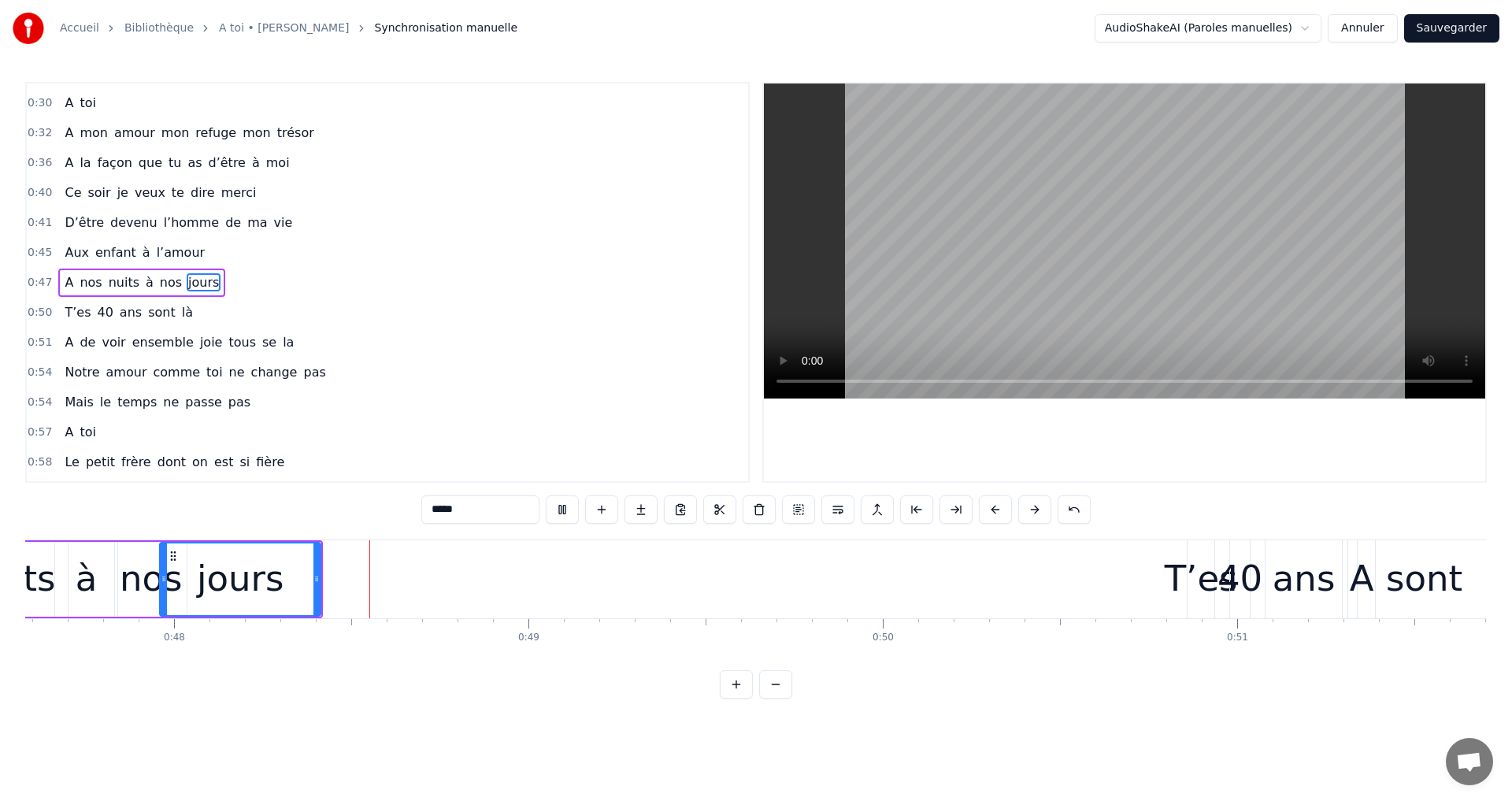
scroll to position [0, 16869]
click at [1052, 270] on video at bounding box center [1124, 241] width 721 height 315
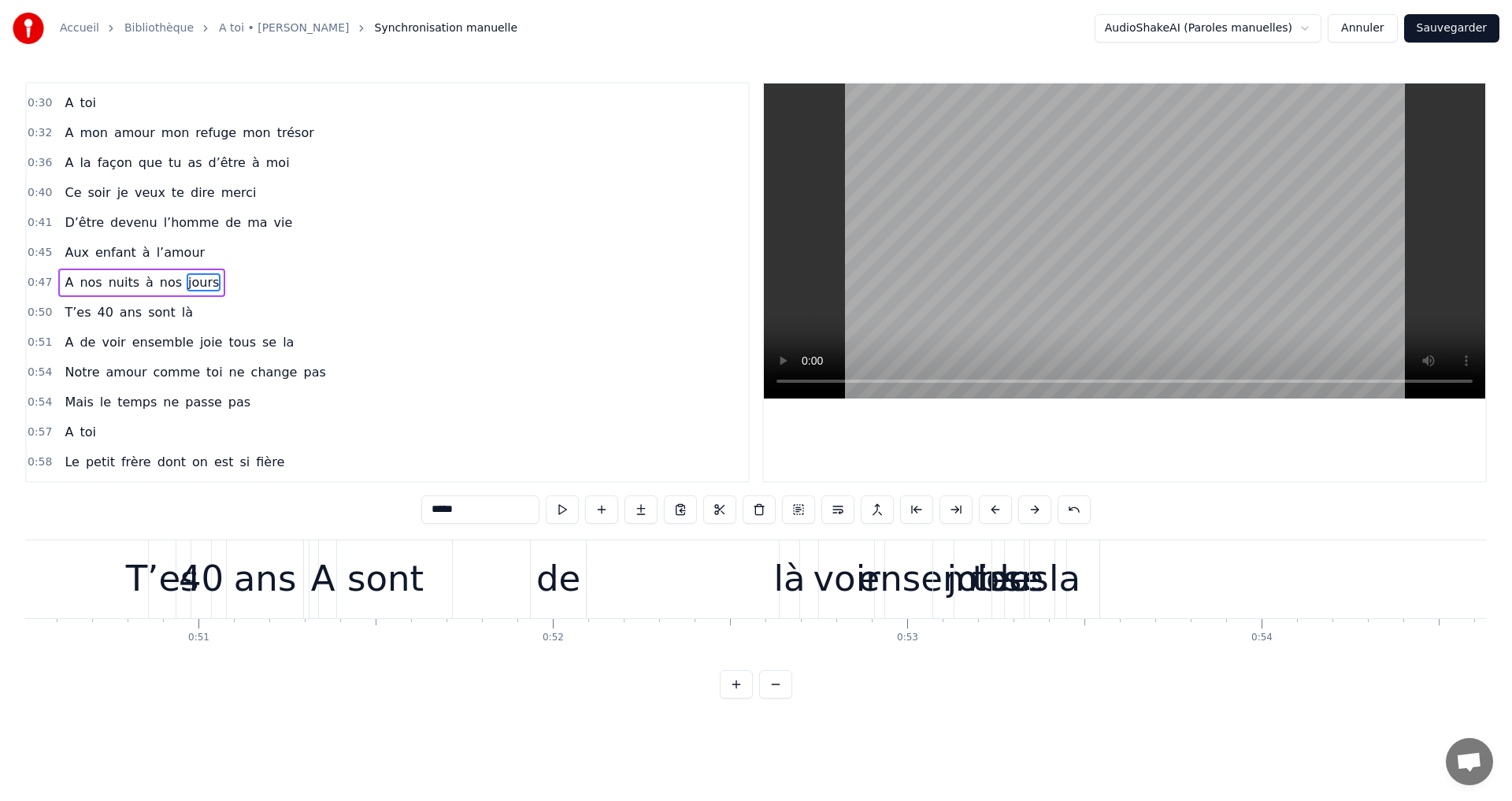
scroll to position [0, 17908]
click at [320, 595] on div "A" at bounding box center [313, 578] width 25 height 53
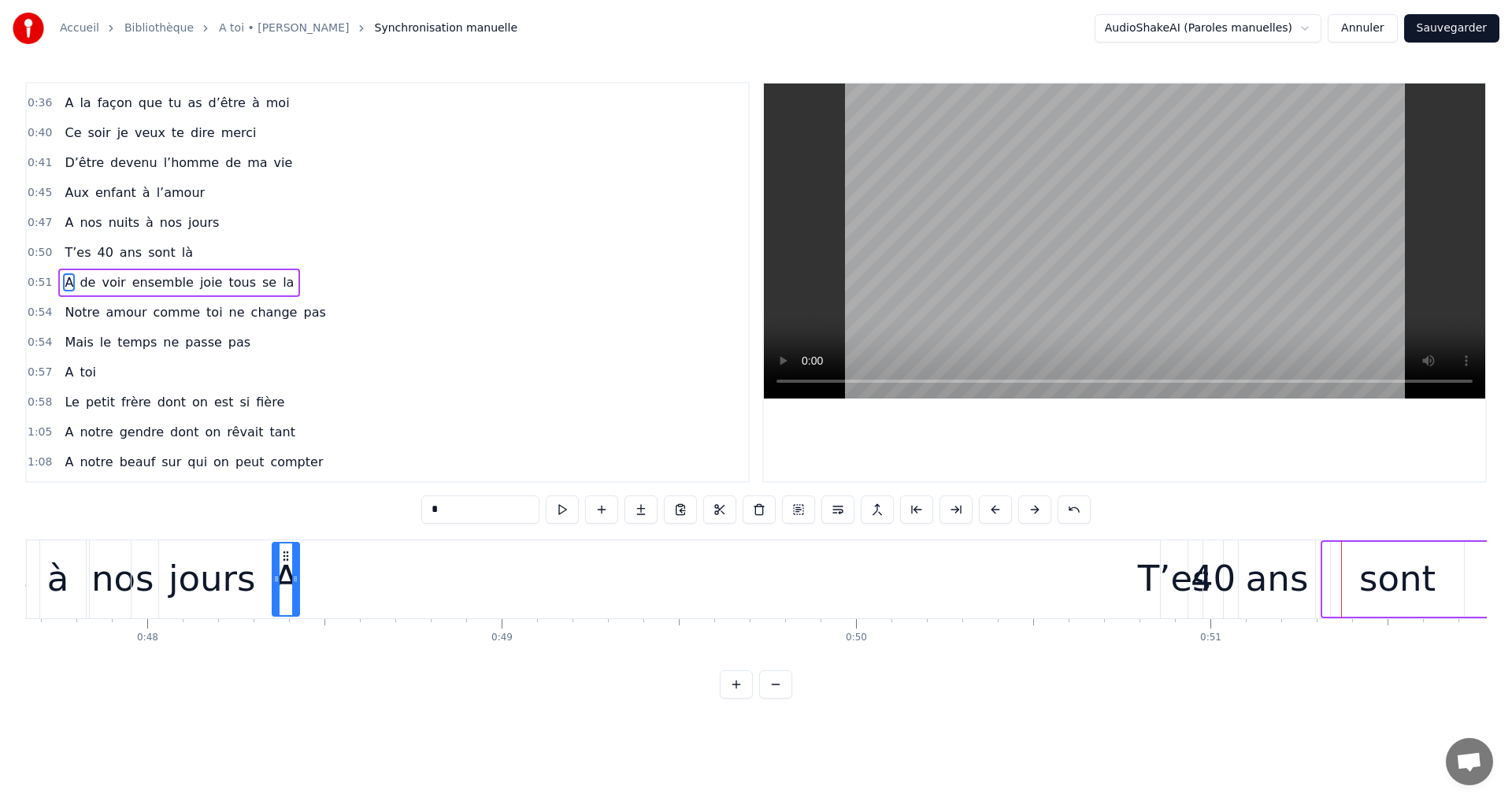
scroll to position [0, 16875]
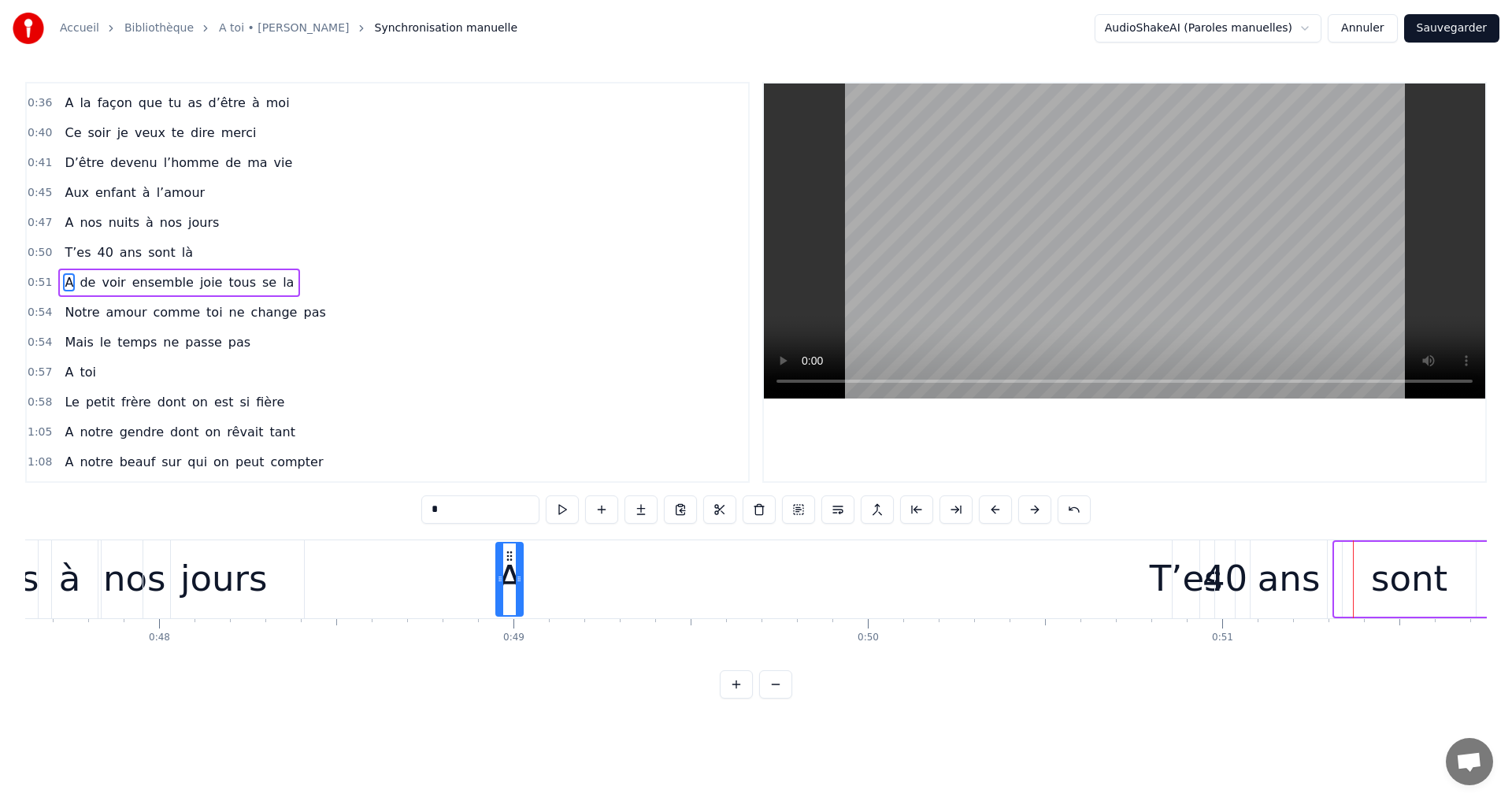
drag, startPoint x: 312, startPoint y: 552, endPoint x: 541, endPoint y: 667, distance: 256.3
click at [506, 658] on div "A toi Super papa et super beau- papa [PERSON_NAME]on aime infiniment notre pili…" at bounding box center [756, 598] width 1462 height 118
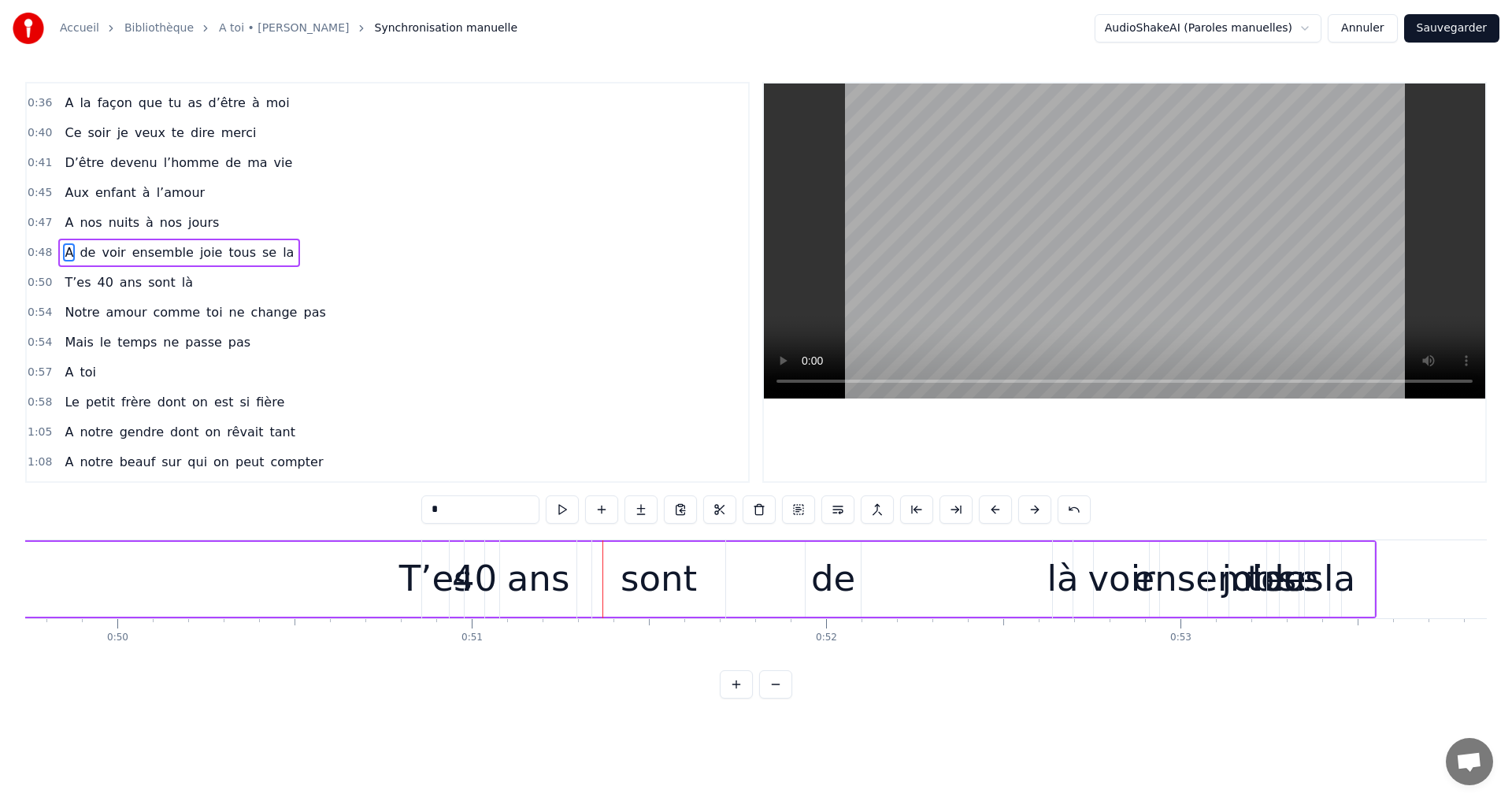
scroll to position [0, 17631]
click at [1345, 576] on div "la" at bounding box center [1333, 578] width 31 height 53
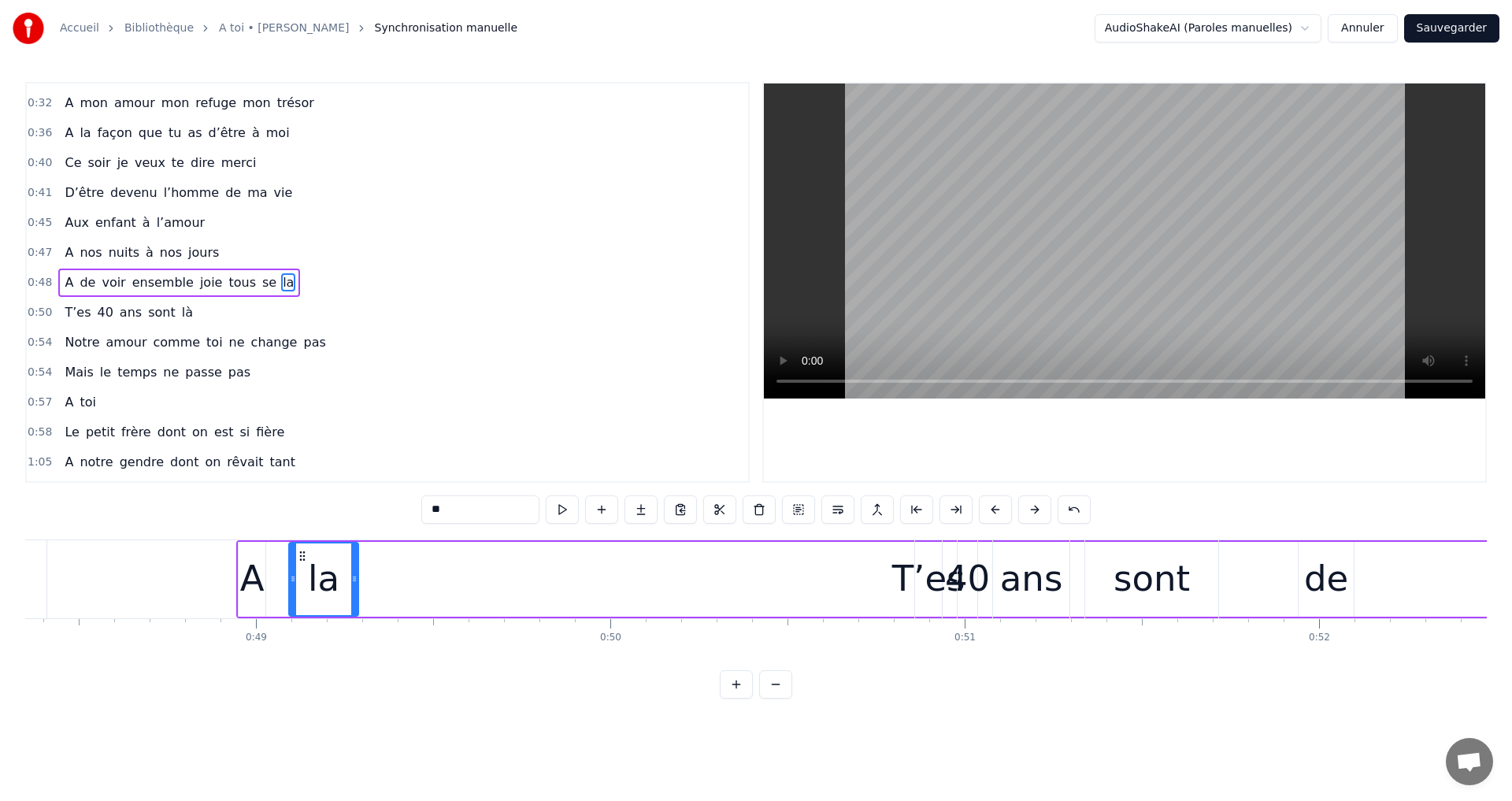
scroll to position [0, 17107]
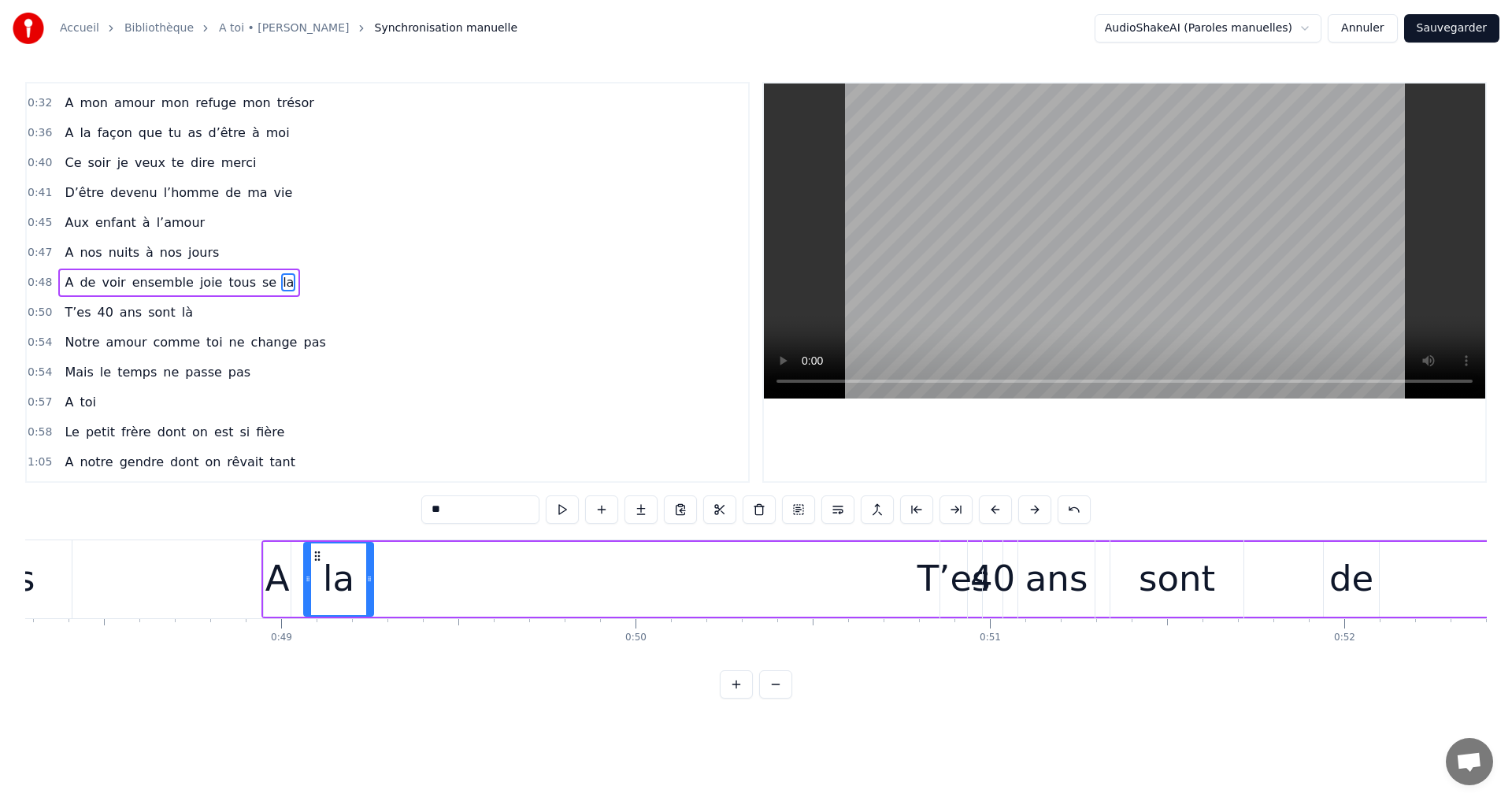
drag, startPoint x: 1316, startPoint y: 552, endPoint x: 314, endPoint y: 602, distance: 1003.2
click at [320, 601] on div "la" at bounding box center [338, 579] width 68 height 72
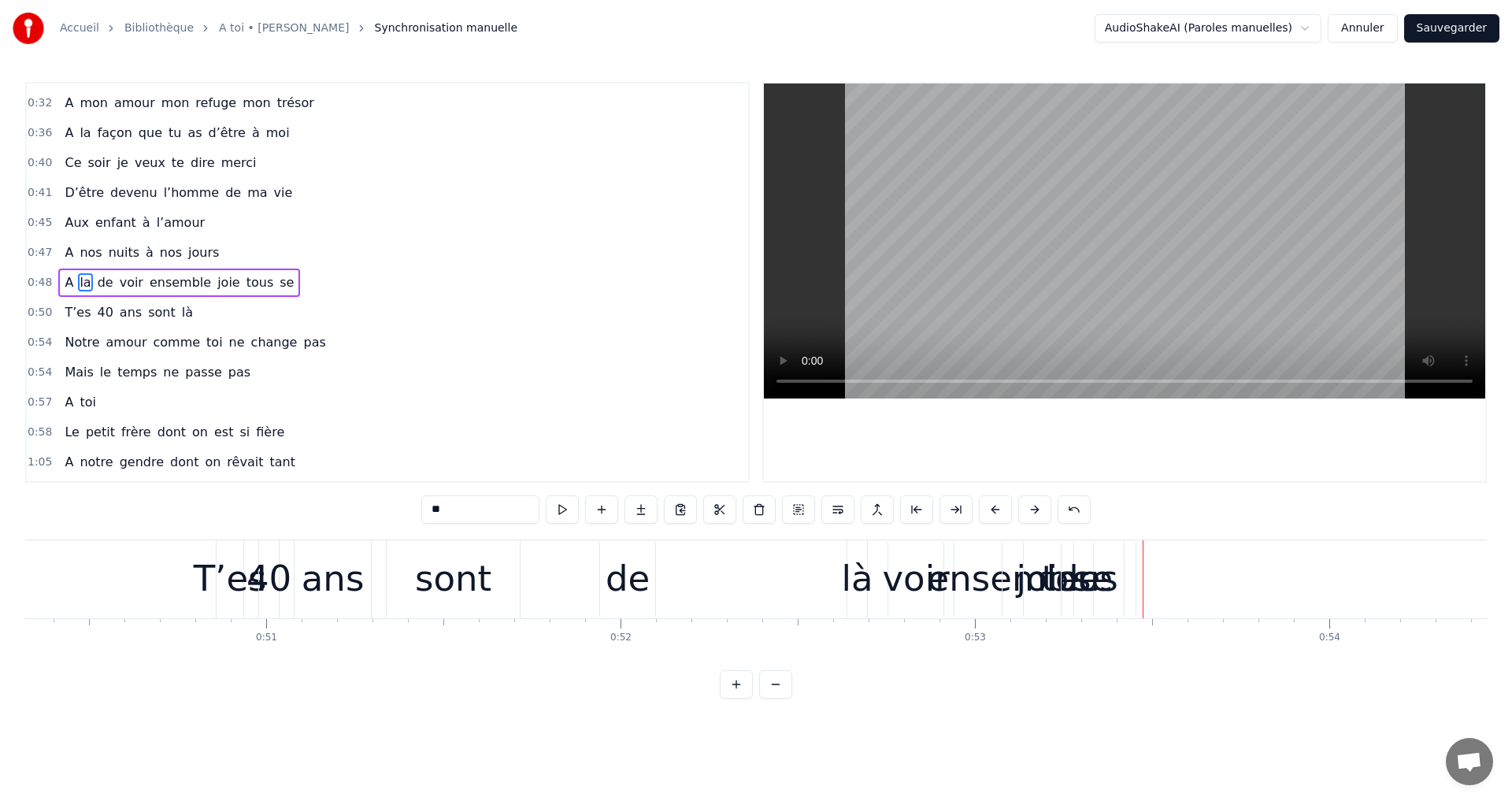
scroll to position [0, 17831]
click at [1029, 590] on div "tous" at bounding box center [1079, 579] width 112 height 75
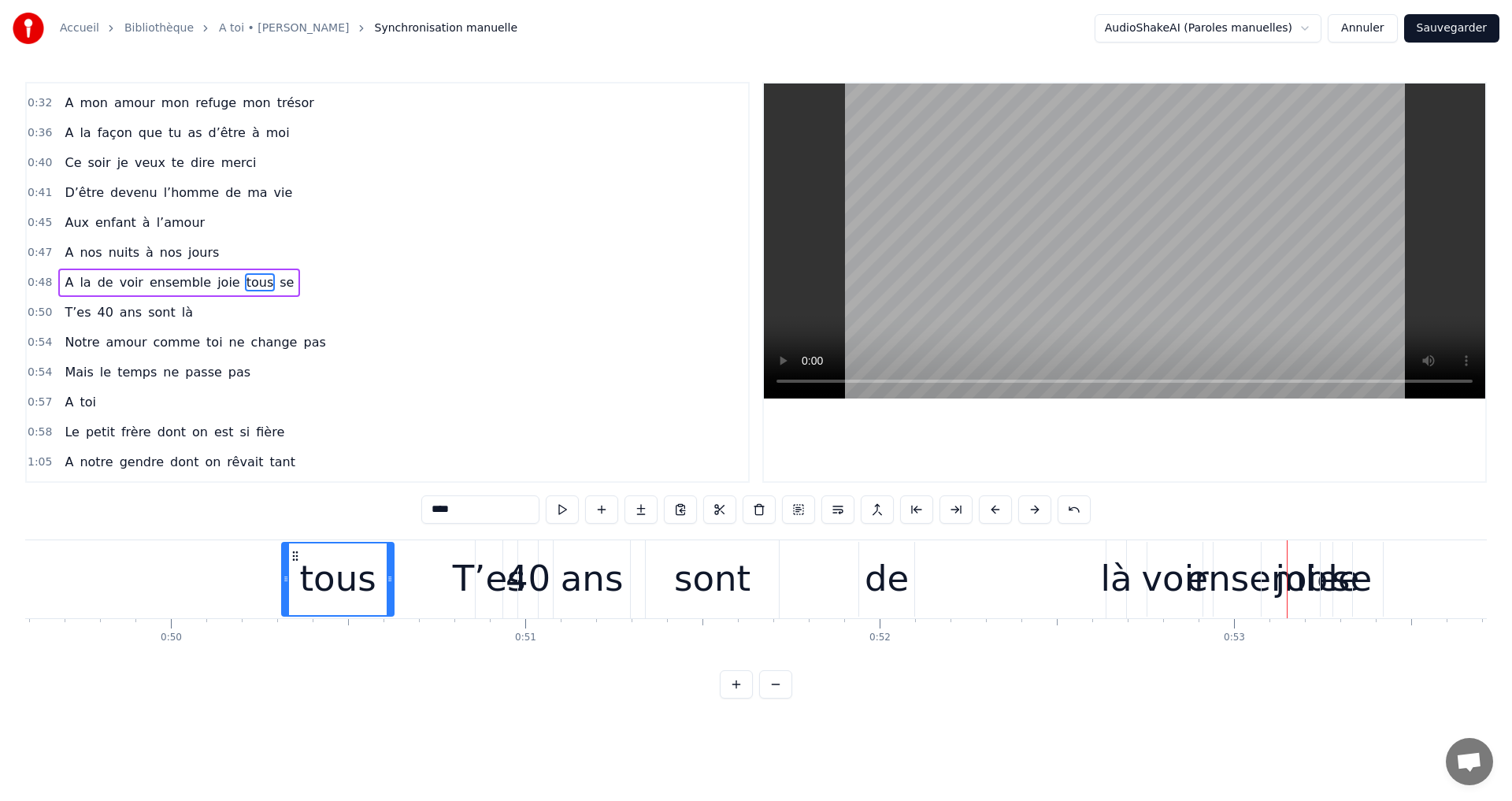
scroll to position [0, 17559]
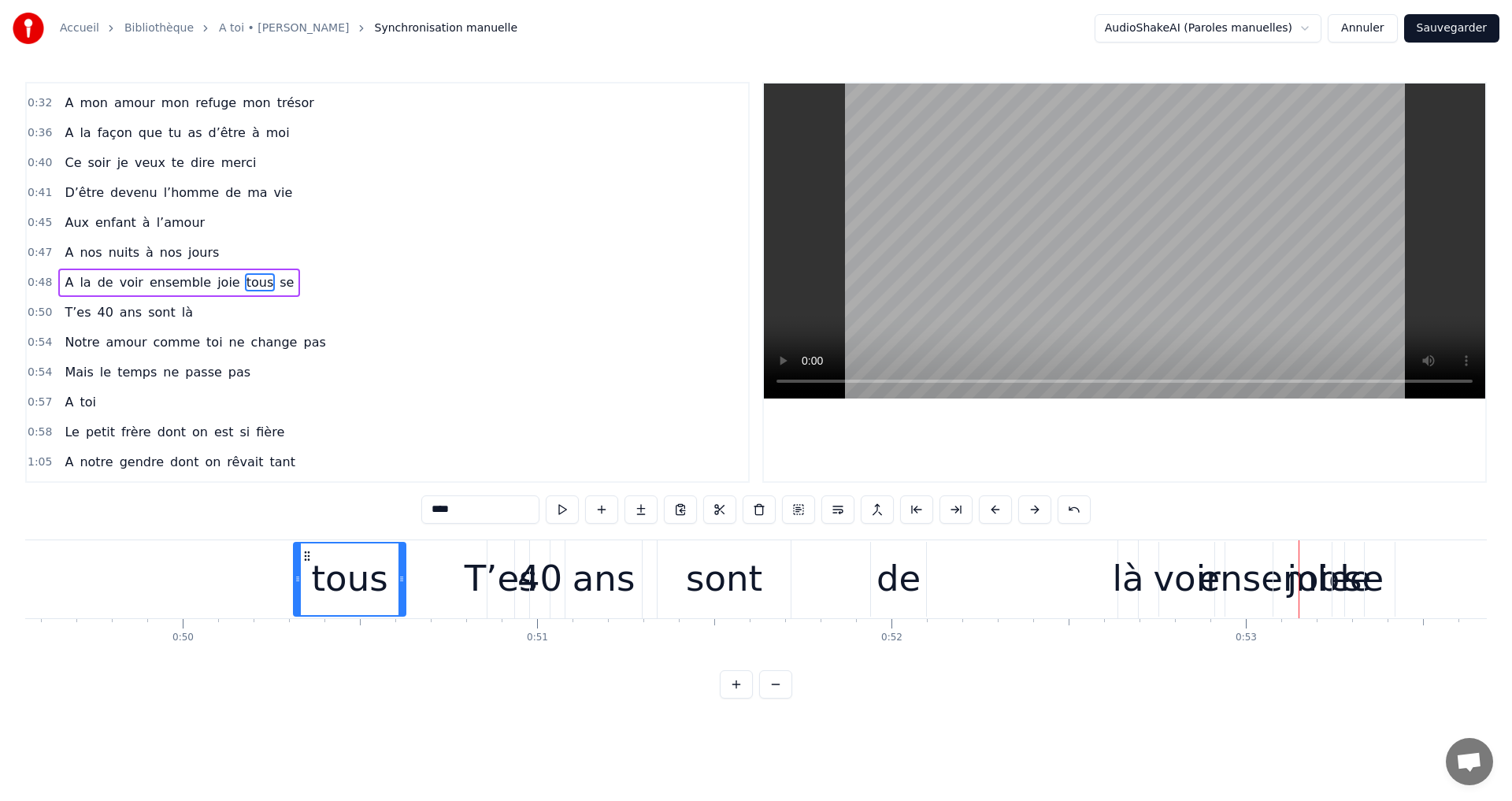
drag, startPoint x: 1034, startPoint y: 559, endPoint x: 313, endPoint y: 597, distance: 722.0
click at [294, 601] on div "tous" at bounding box center [349, 579] width 110 height 72
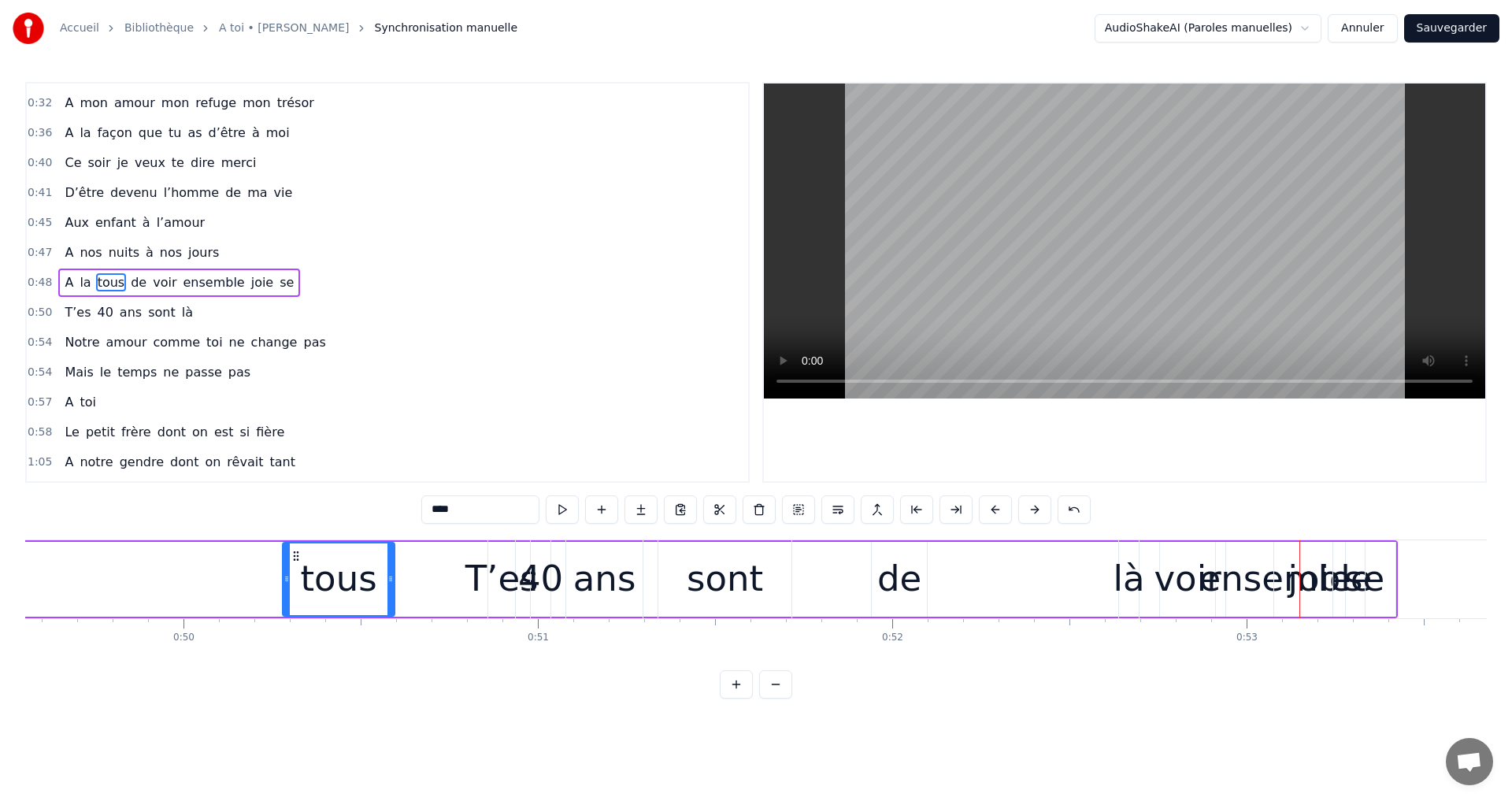
click at [1327, 582] on div "joie" at bounding box center [1318, 578] width 63 height 53
type input "****"
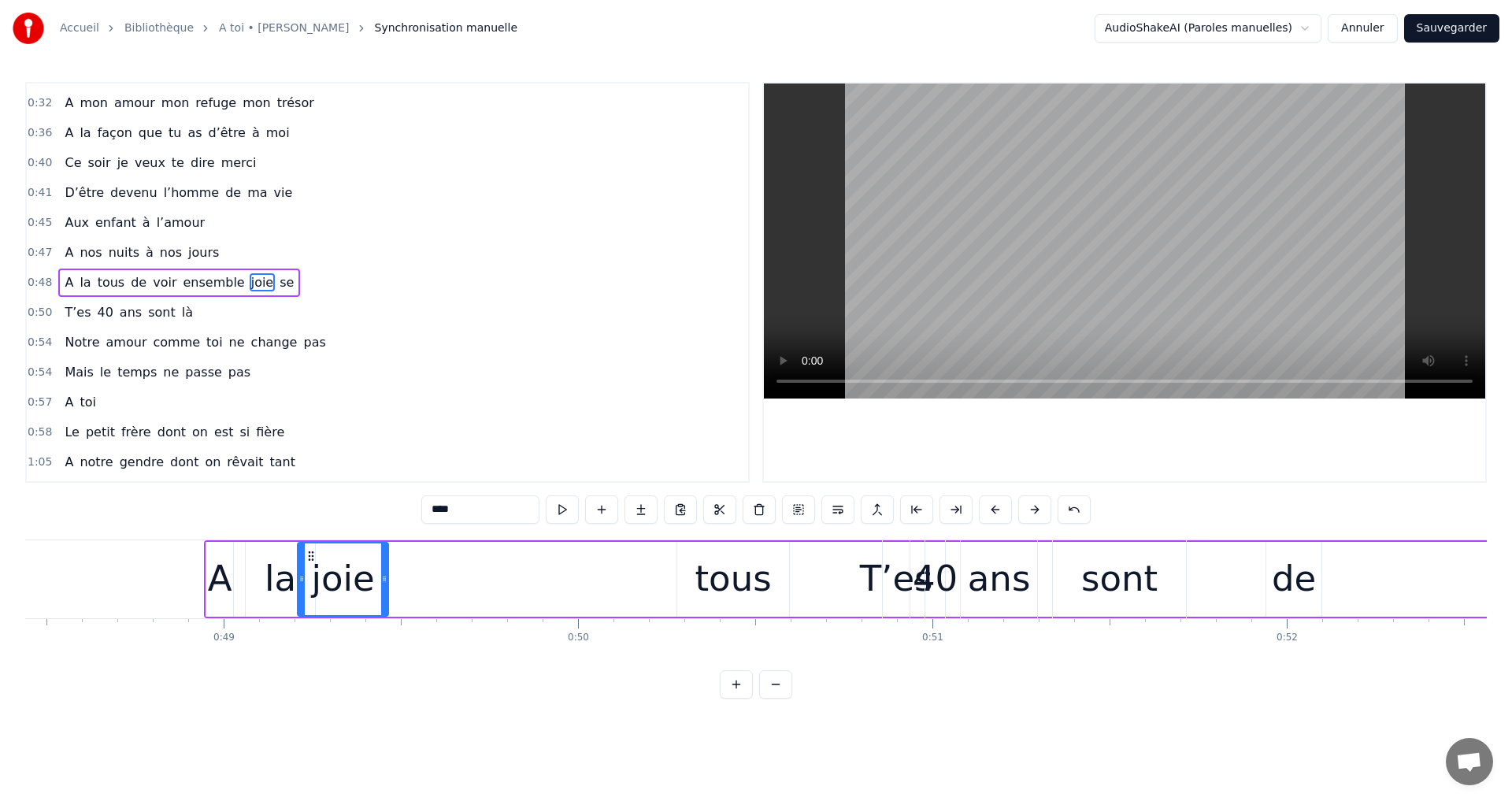
scroll to position [0, 17155]
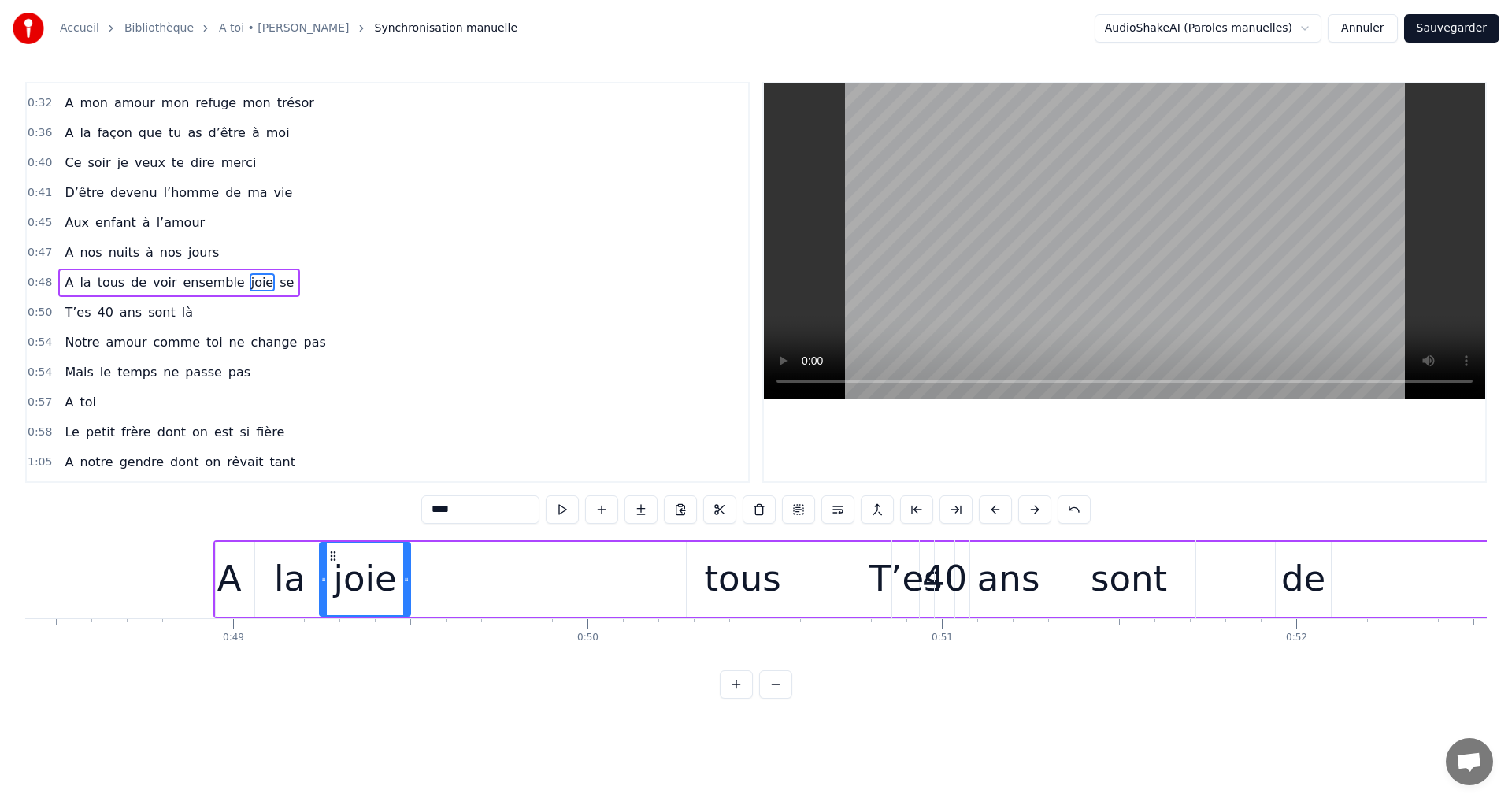
drag, startPoint x: 1284, startPoint y: 558, endPoint x: 329, endPoint y: 621, distance: 957.1
click at [329, 621] on div "A toi Super papa et super beau- papa [PERSON_NAME]on aime infiniment notre pili…" at bounding box center [756, 598] width 1462 height 118
click at [1297, 590] on div "T’es 40 ans sont là" at bounding box center [1219, 579] width 656 height 78
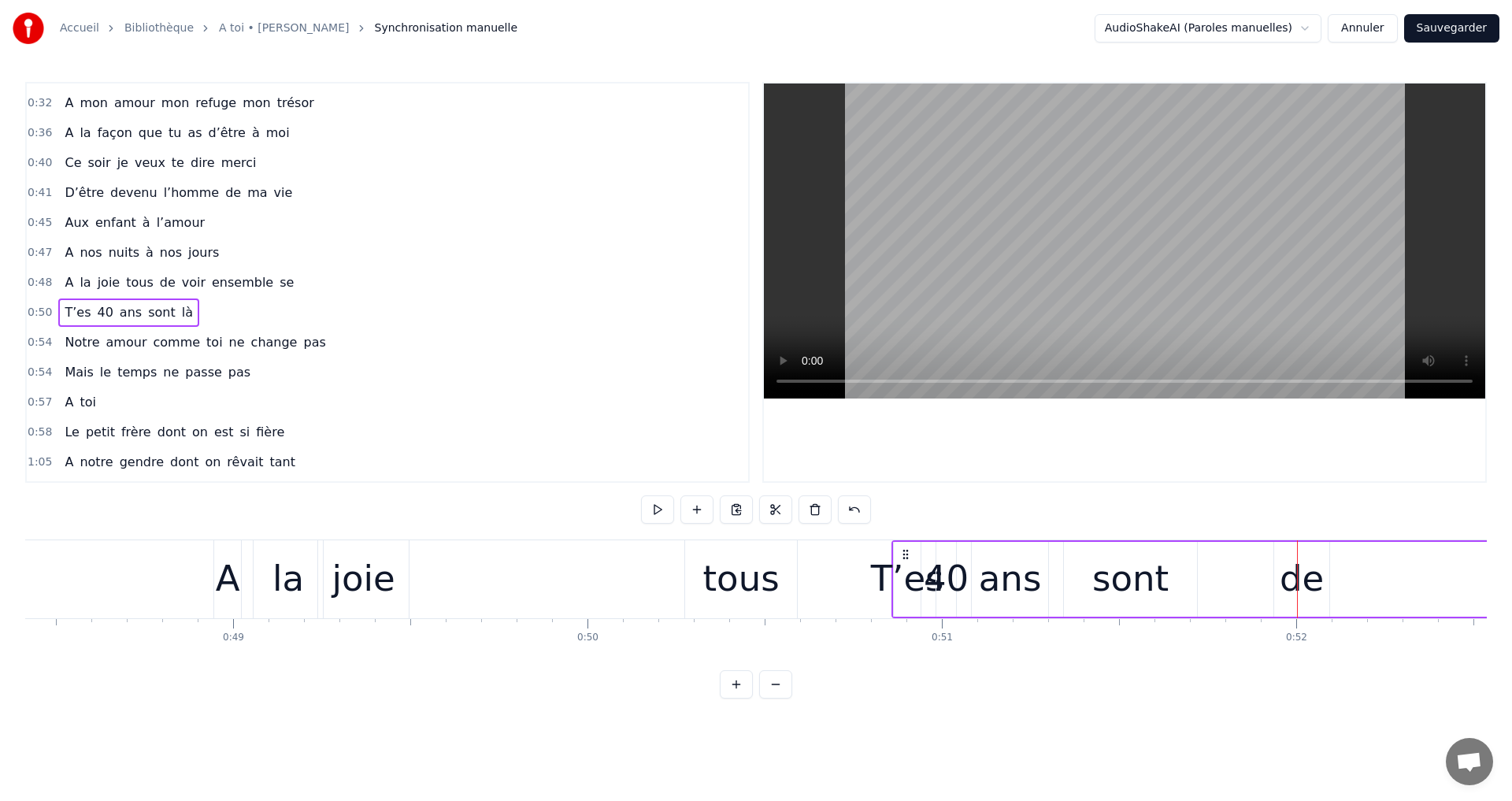
click at [1289, 562] on div "T’es 40 ans sont là" at bounding box center [1219, 579] width 656 height 78
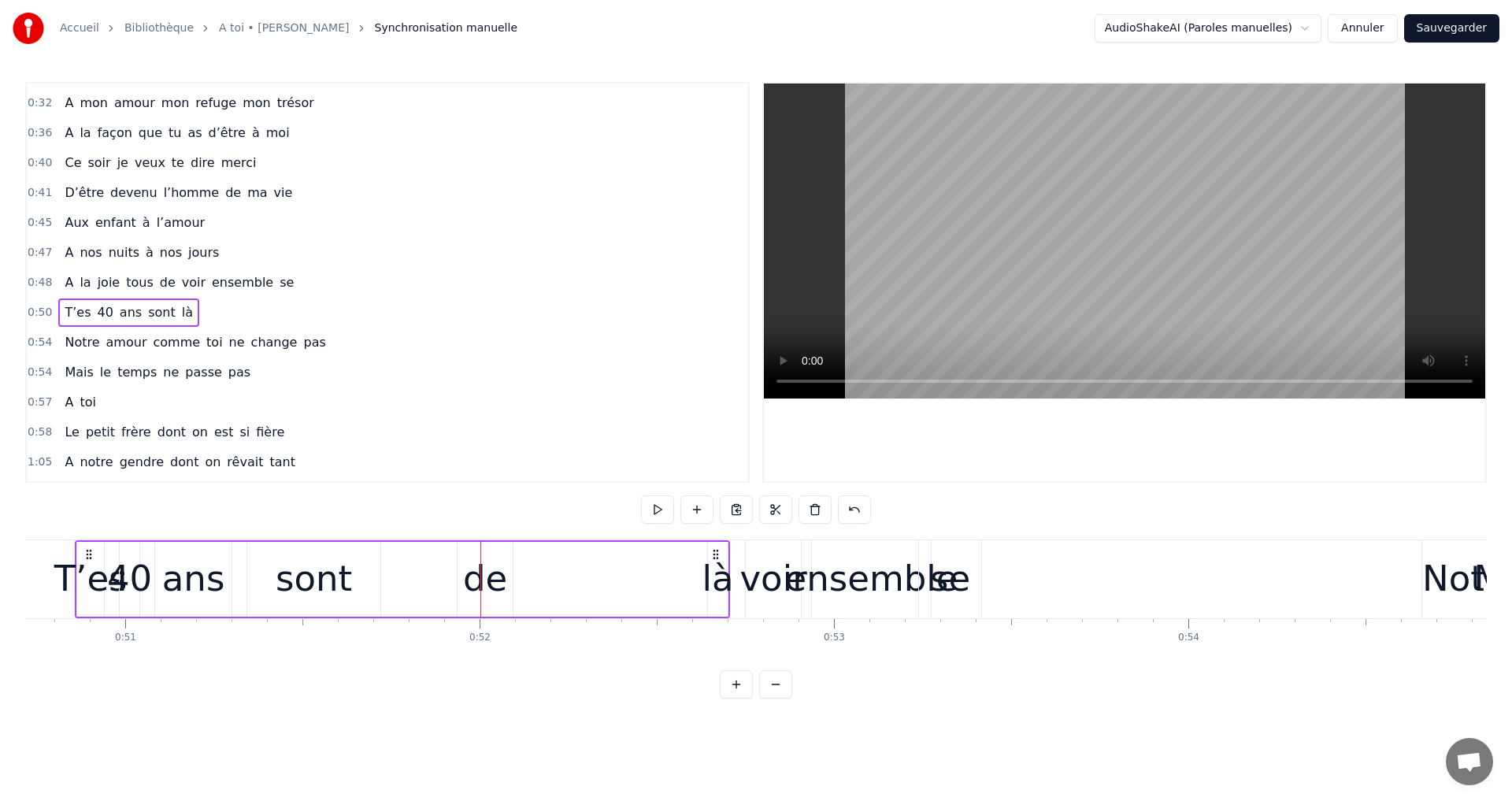
scroll to position [0, 17974]
click at [948, 592] on div "se" at bounding box center [947, 578] width 40 height 53
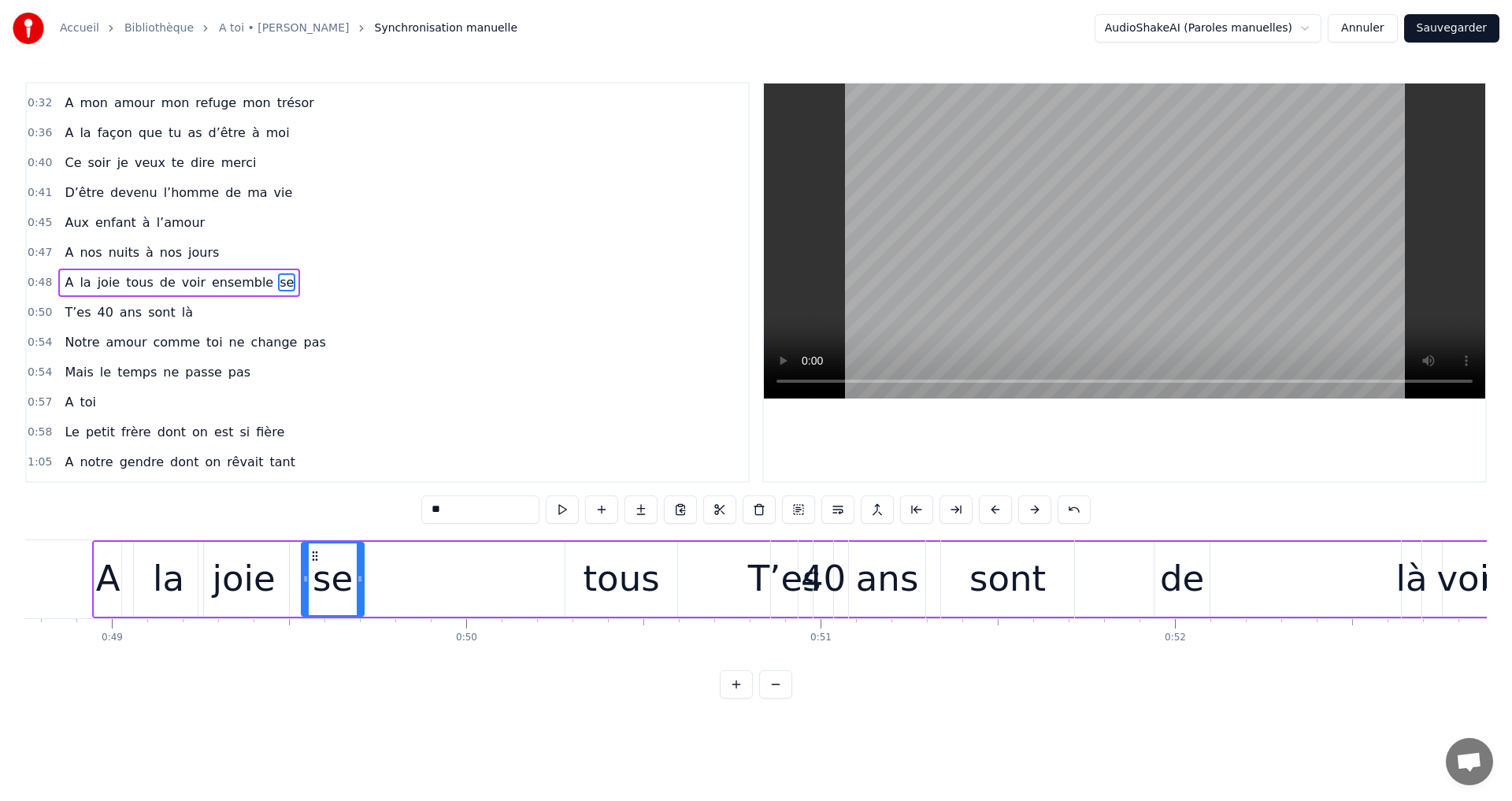
scroll to position [0, 17272]
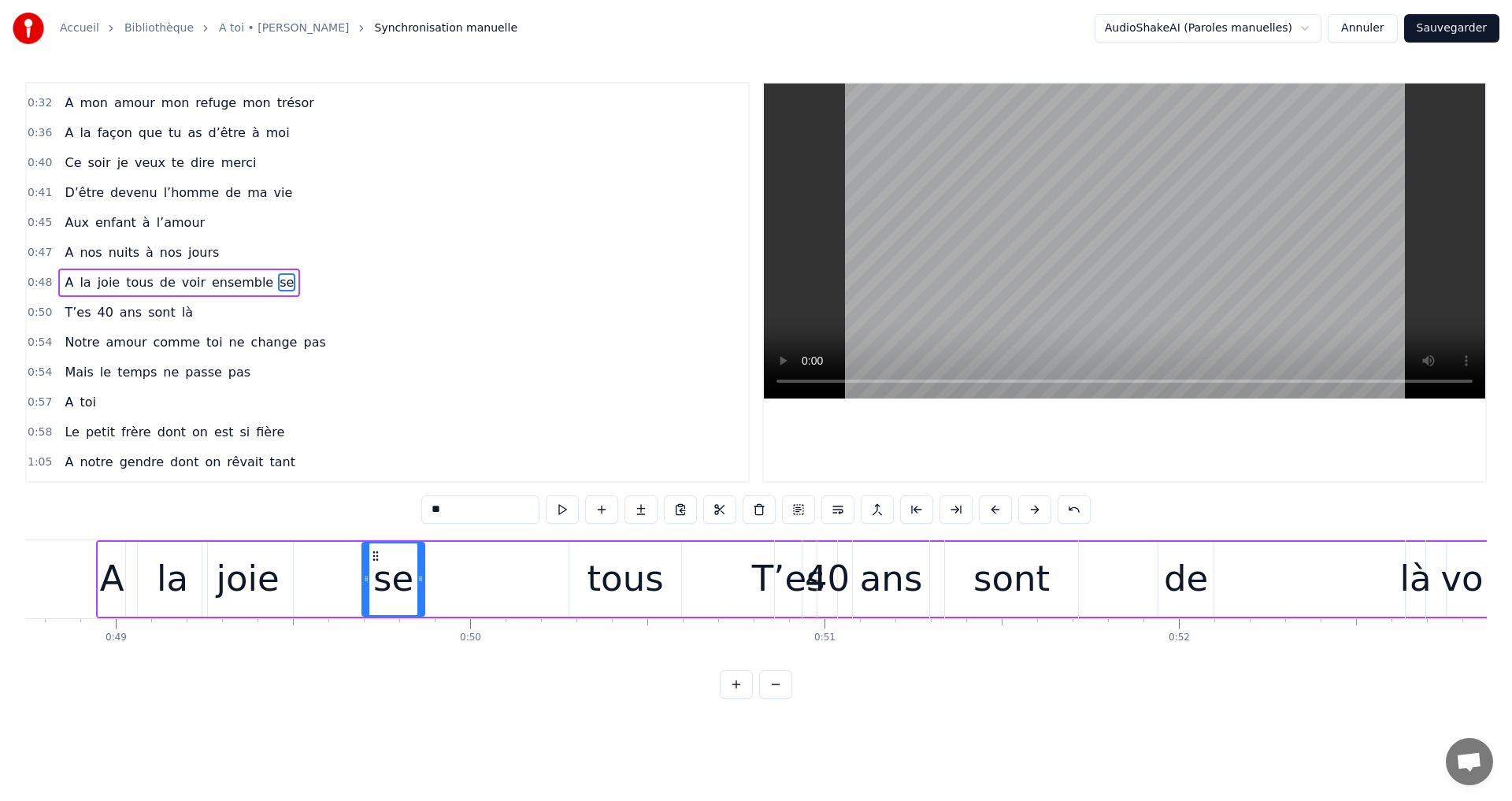
drag, startPoint x: 931, startPoint y: 555, endPoint x: 376, endPoint y: 617, distance: 558.5
click at [378, 617] on div "A la joie tous de voir ensemble se" at bounding box center [890, 579] width 1589 height 78
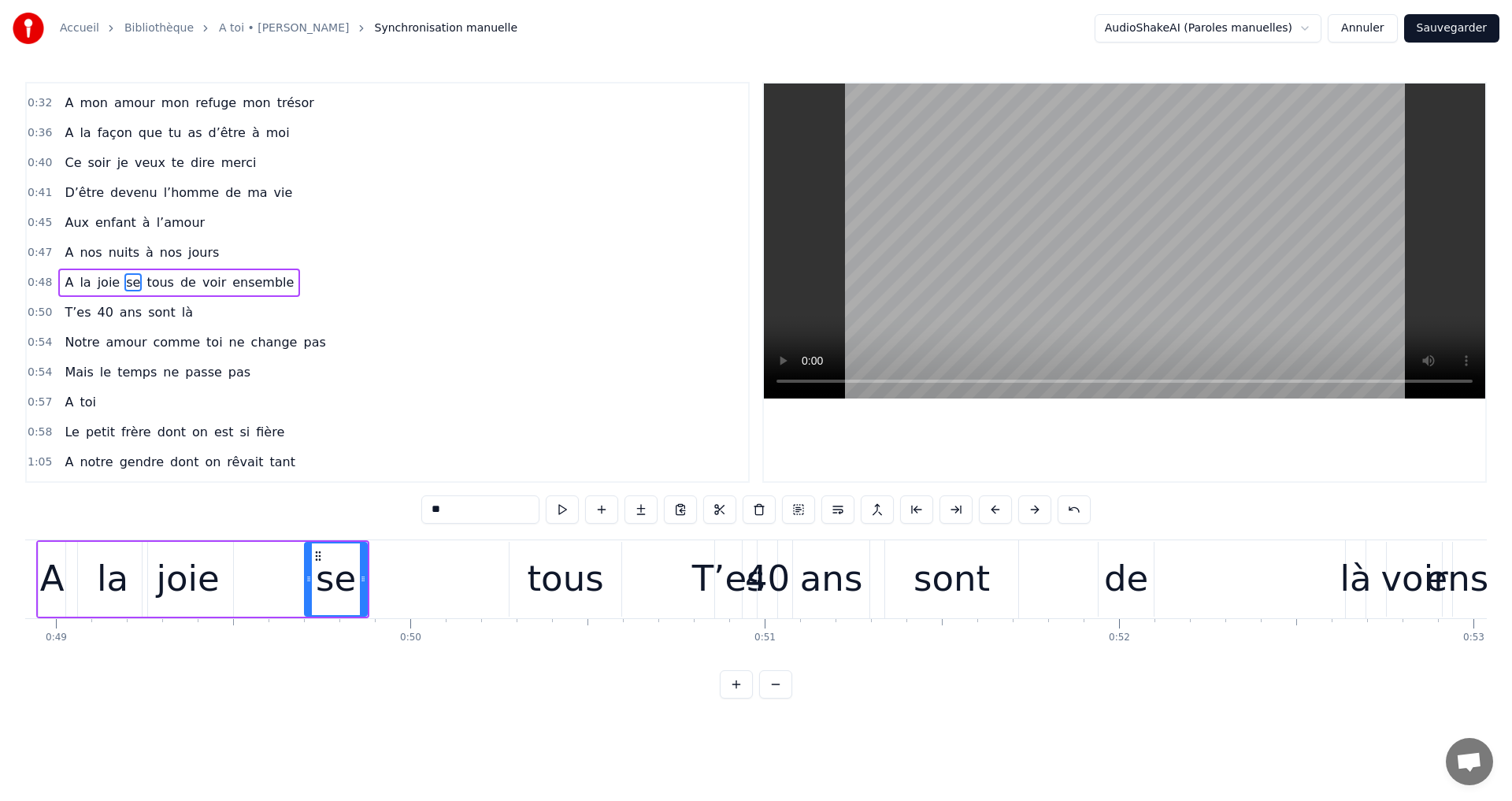
scroll to position [0, 17335]
click at [1400, 562] on div "voir" at bounding box center [1411, 578] width 67 height 53
type input "****"
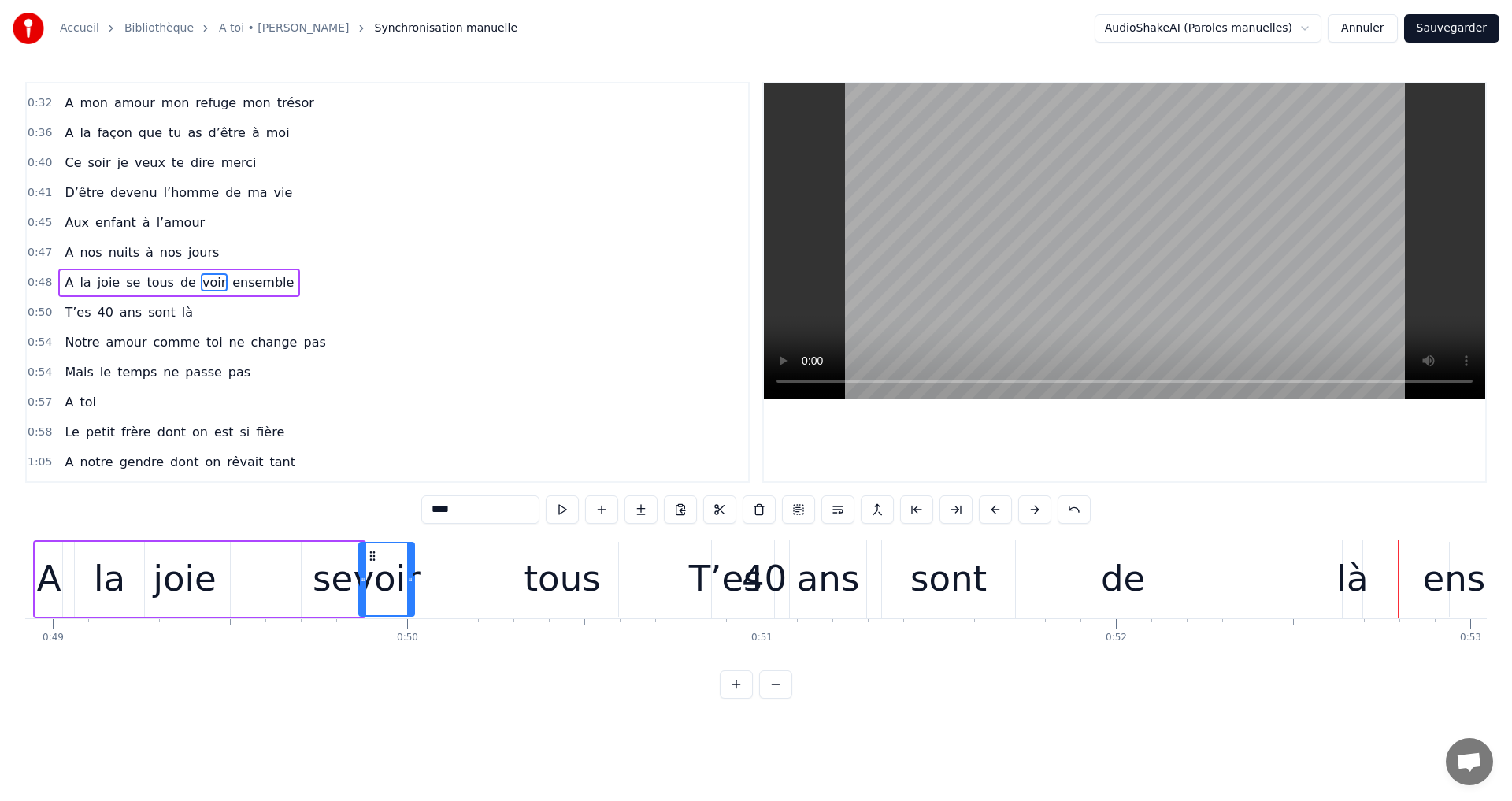
drag, startPoint x: 1392, startPoint y: 550, endPoint x: 367, endPoint y: 582, distance: 1025.5
click at [367, 582] on div "voir" at bounding box center [386, 579] width 53 height 72
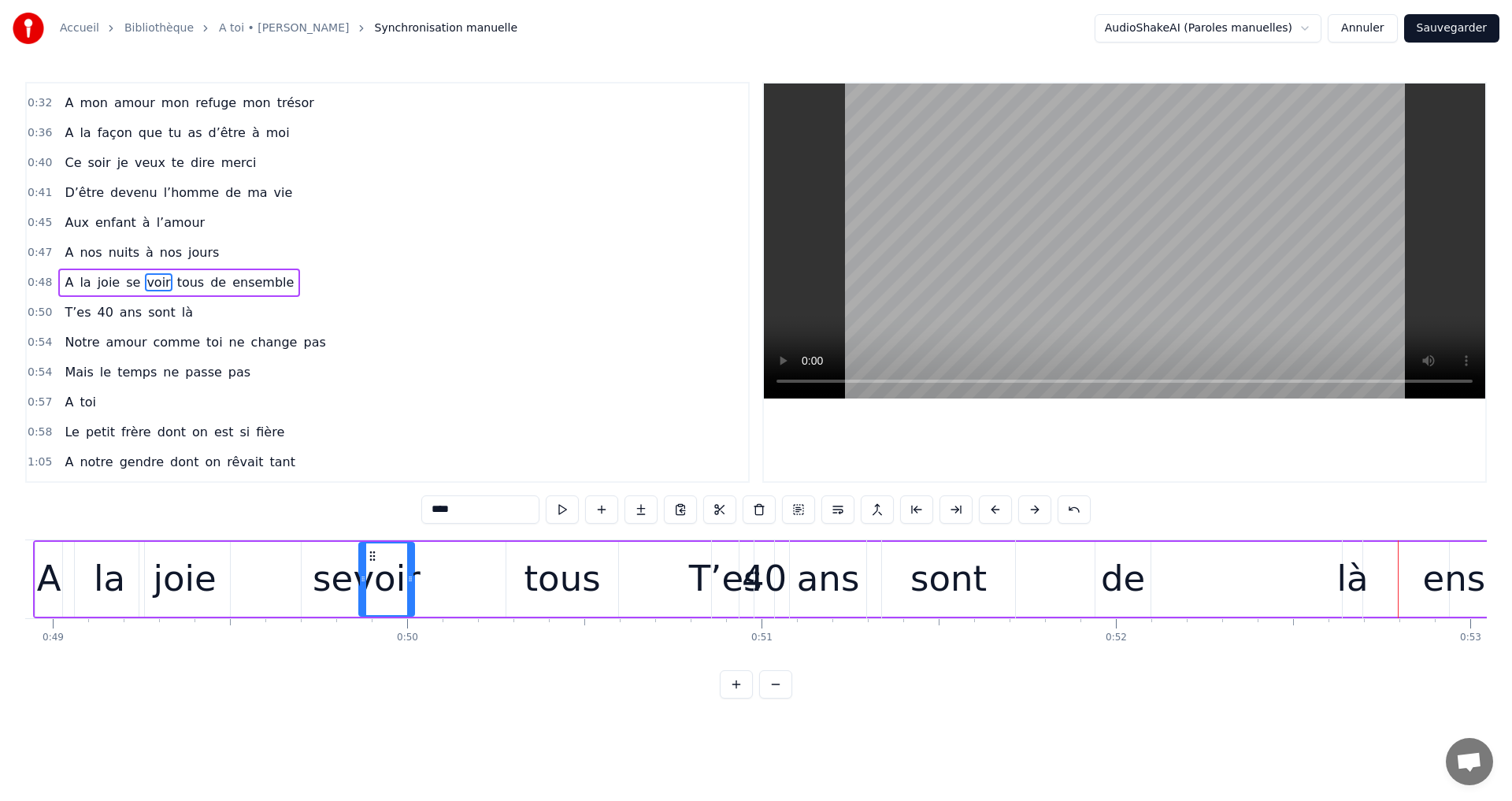
click at [1100, 578] on div "T’es 40 ans sont là" at bounding box center [1039, 579] width 656 height 78
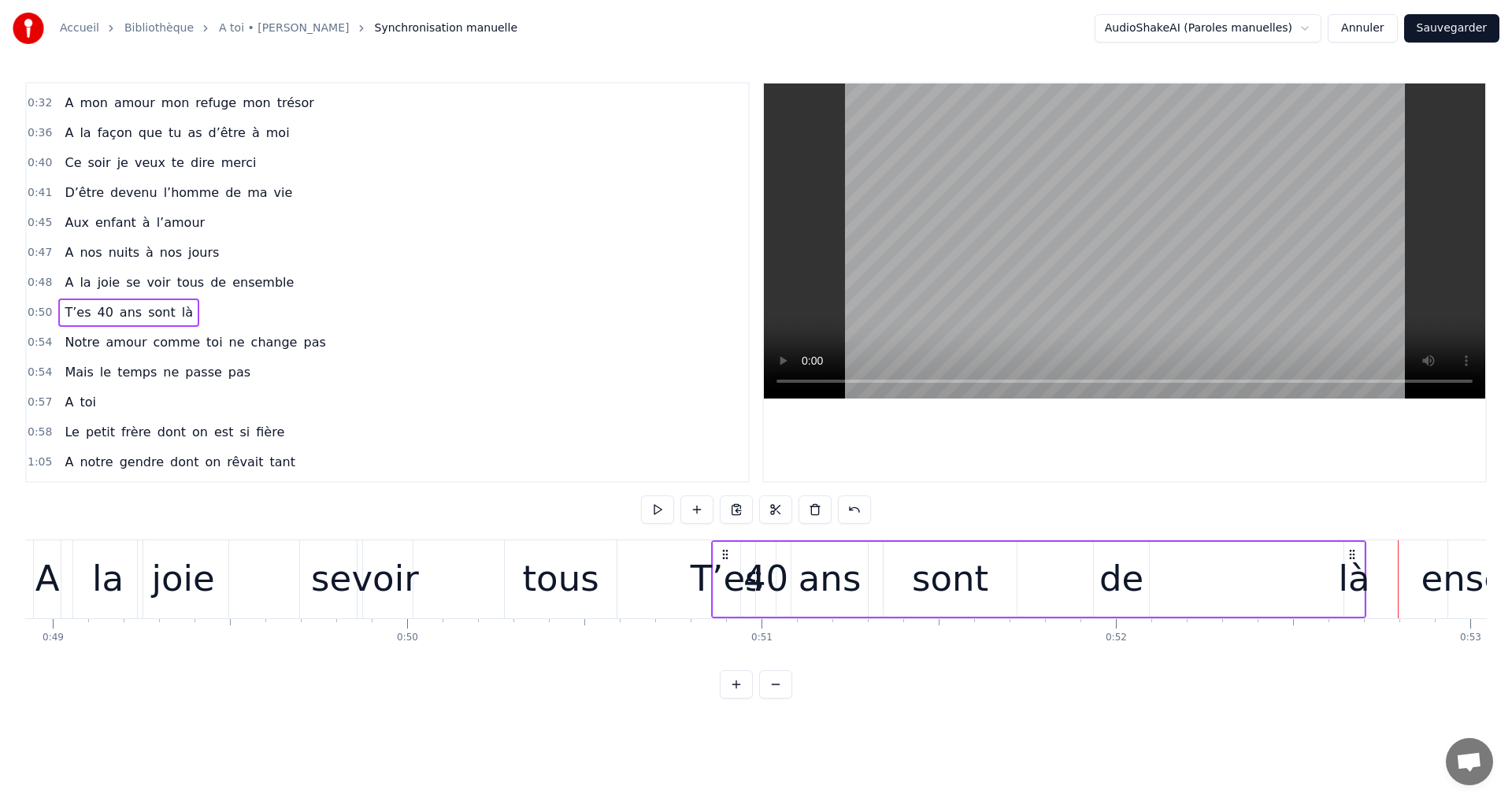
click at [1116, 560] on div "T’es 40 ans sont là" at bounding box center [1039, 579] width 656 height 78
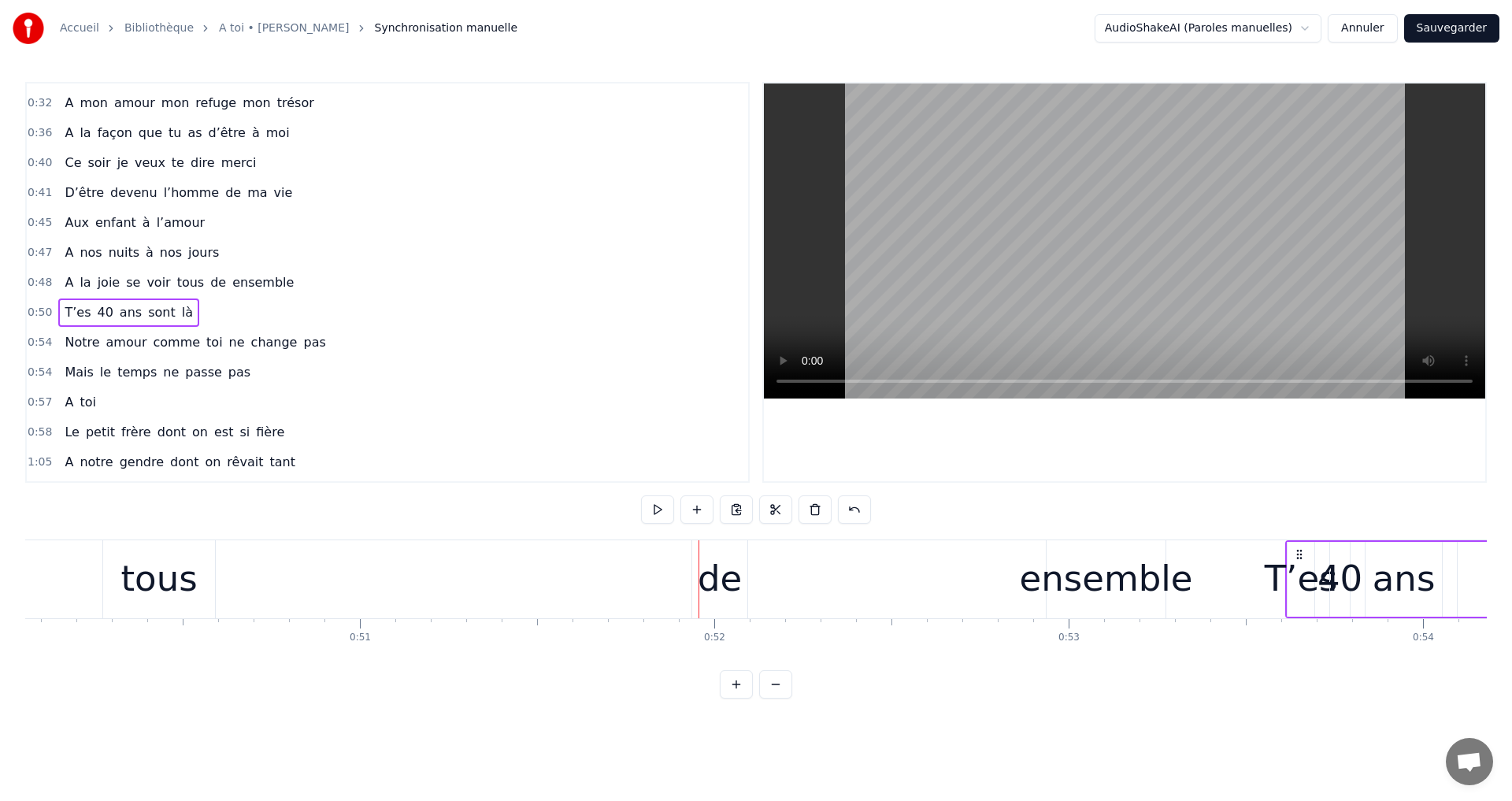
scroll to position [0, 17780]
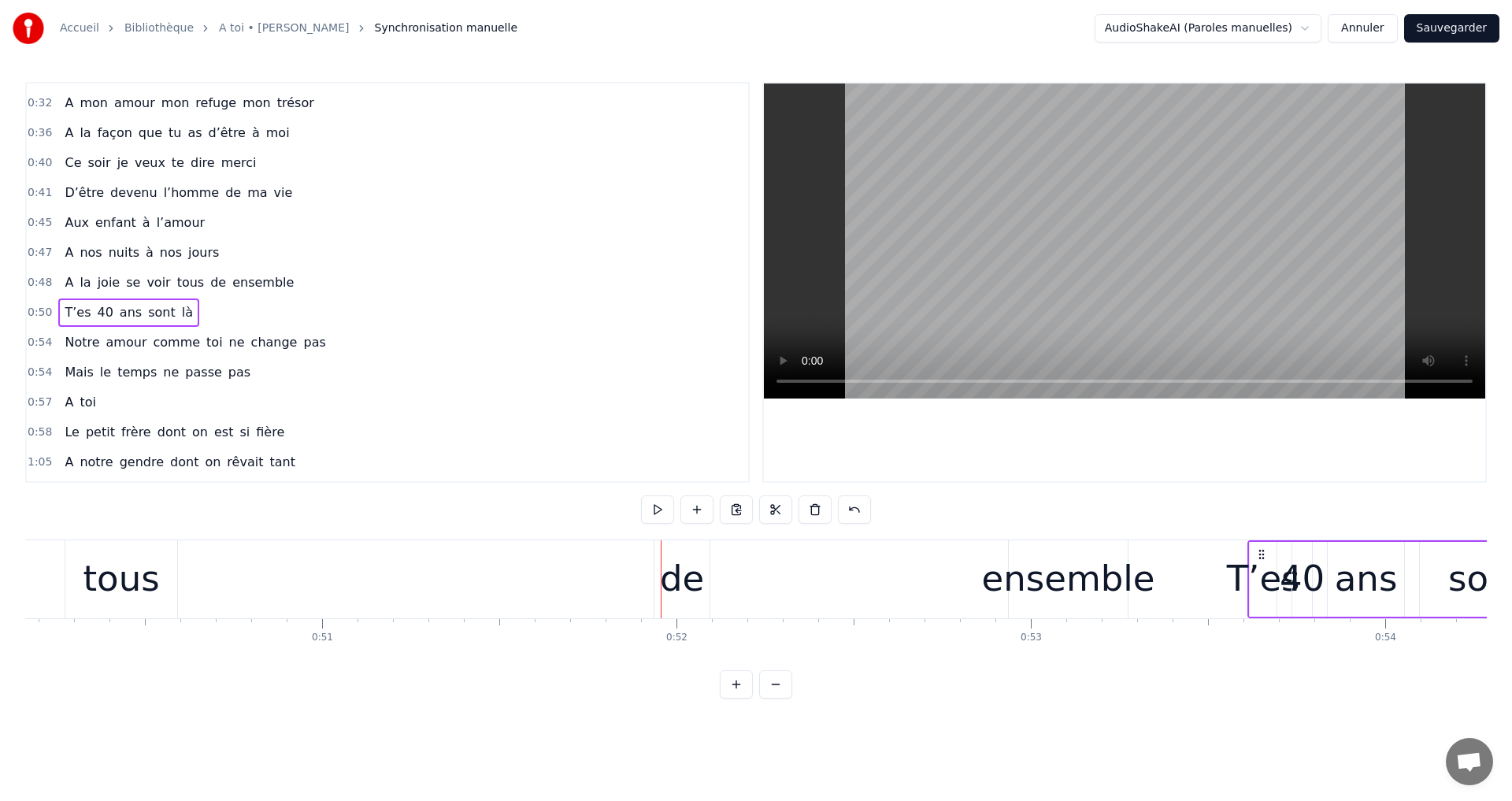
drag, startPoint x: 723, startPoint y: 556, endPoint x: 1308, endPoint y: 579, distance: 585.5
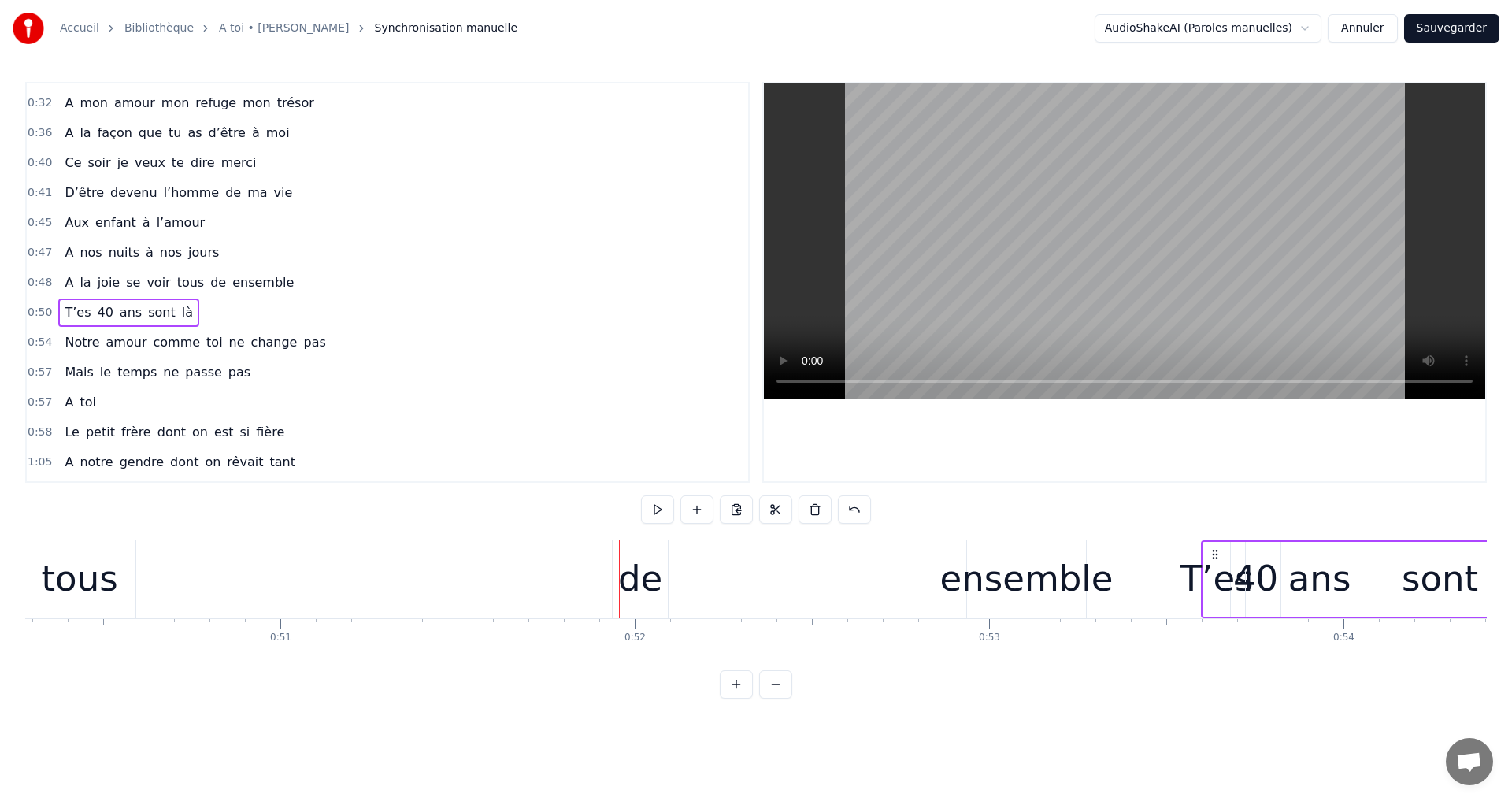
drag, startPoint x: 329, startPoint y: 549, endPoint x: 1226, endPoint y: 618, distance: 899.6
click at [1226, 618] on div "T’es 40 ans sont là" at bounding box center [1529, 579] width 656 height 78
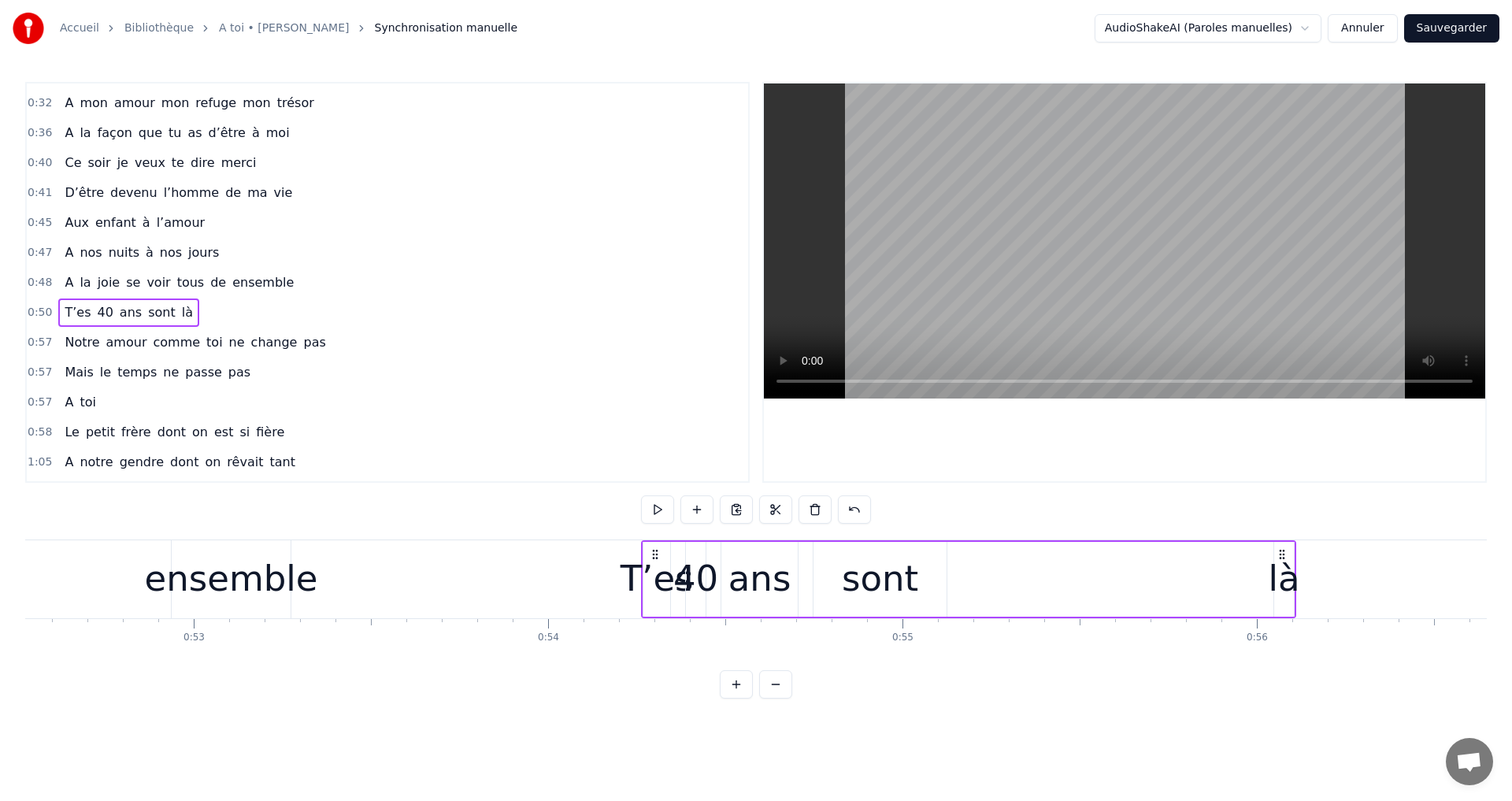
scroll to position [0, 18615]
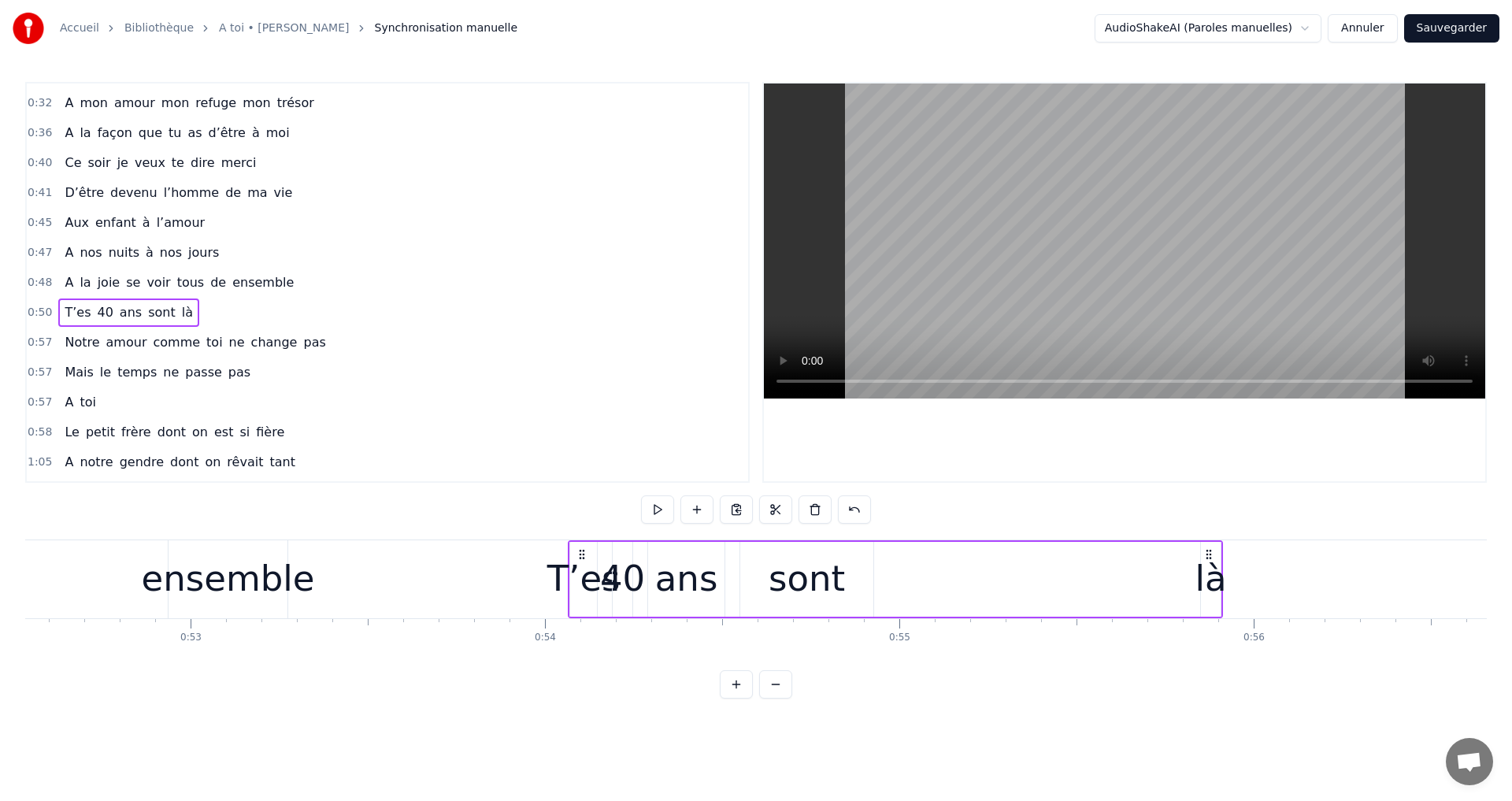
drag, startPoint x: 868, startPoint y: 553, endPoint x: 1207, endPoint y: 606, distance: 343.1
click at [1207, 606] on div "T’es 40 ans sont là" at bounding box center [896, 579] width 656 height 78
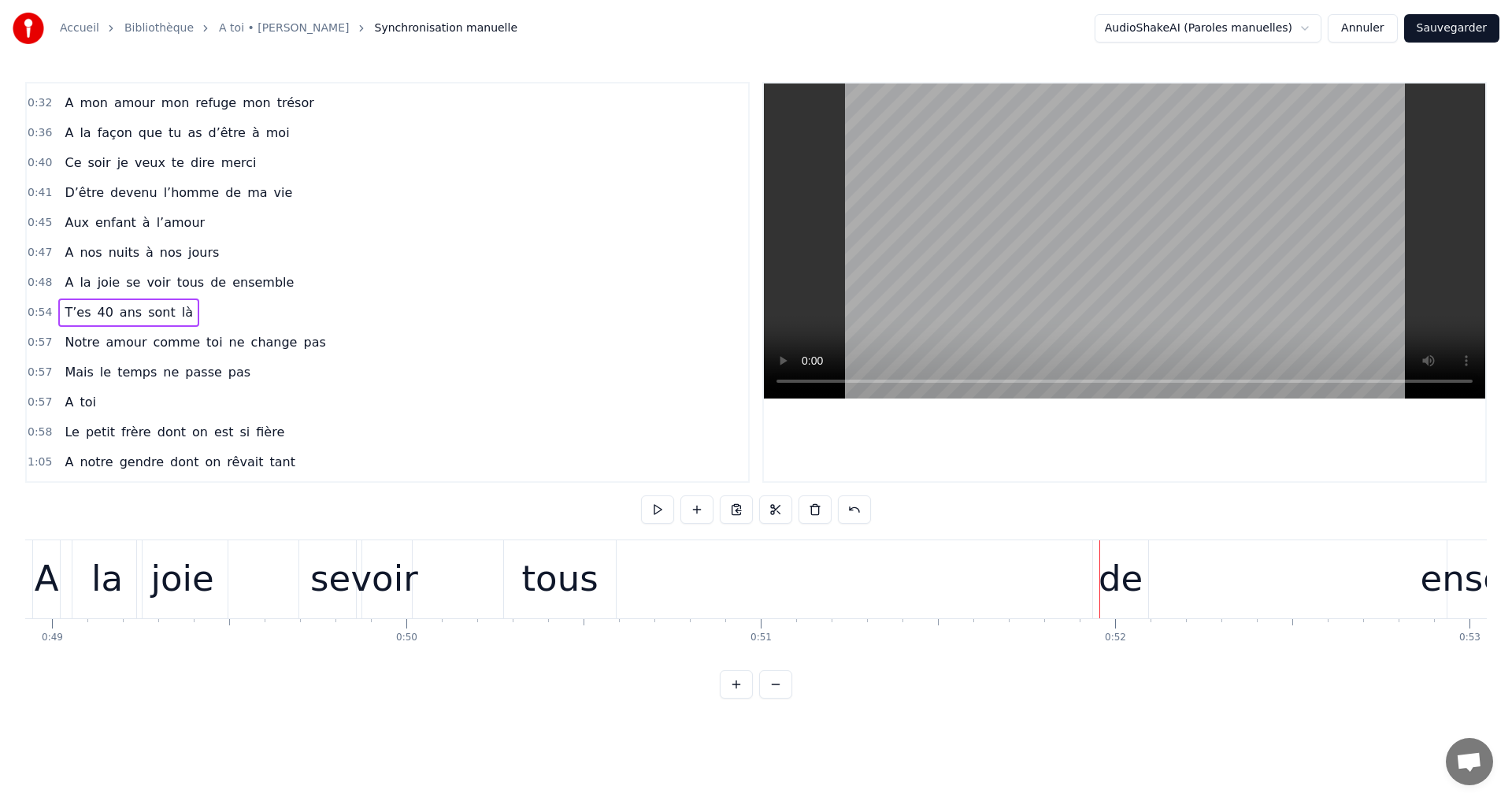
scroll to position [0, 17324]
click at [1136, 568] on div "de" at bounding box center [1132, 578] width 44 height 53
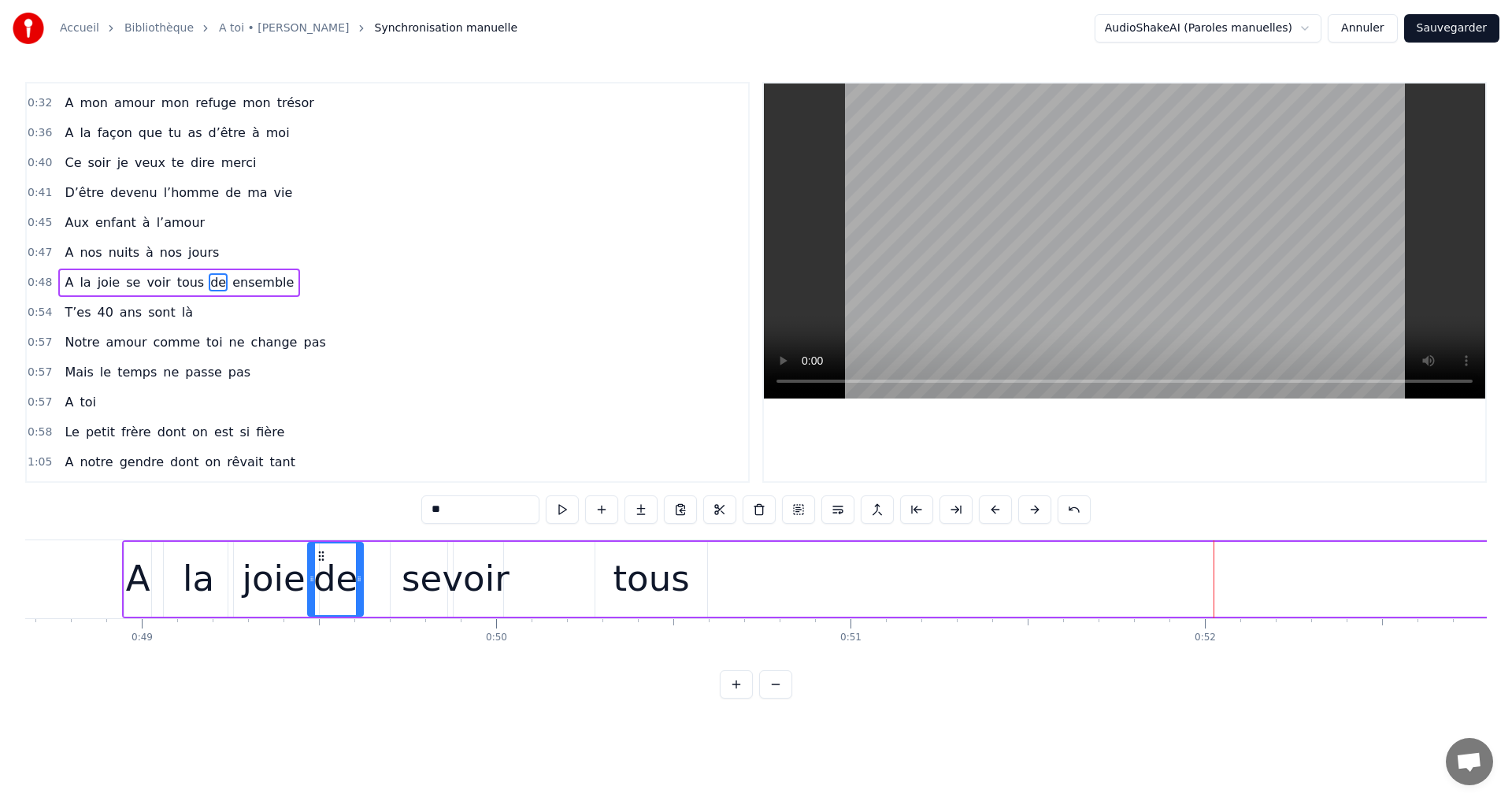
scroll to position [0, 17242]
drag, startPoint x: 1115, startPoint y: 556, endPoint x: 350, endPoint y: 578, distance: 765.3
click at [350, 578] on div "de" at bounding box center [370, 579] width 53 height 72
click at [498, 581] on div "voir" at bounding box center [480, 578] width 67 height 53
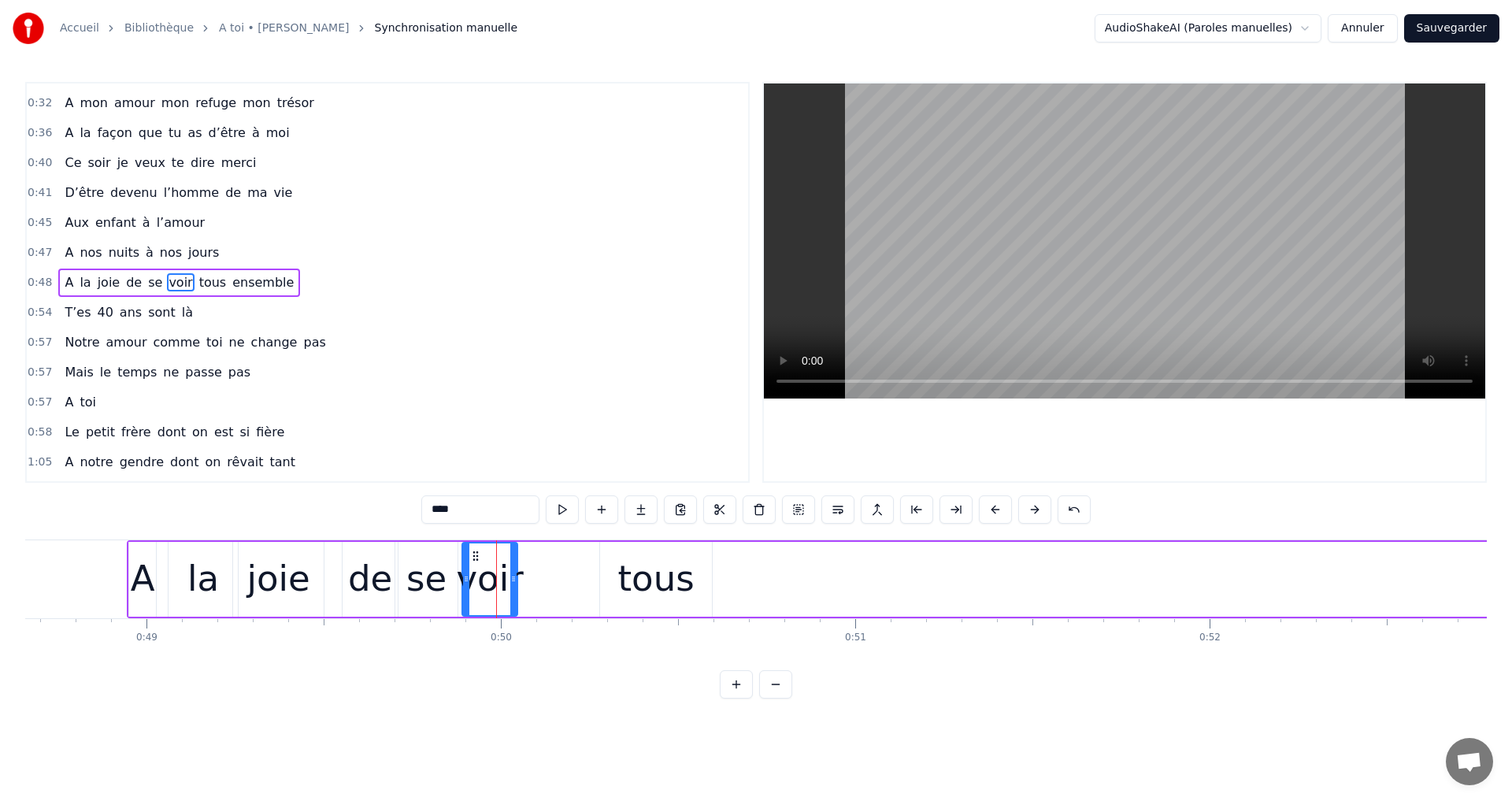
drag, startPoint x: 463, startPoint y: 550, endPoint x: 471, endPoint y: 551, distance: 8.1
click at [471, 551] on icon at bounding box center [476, 556] width 13 height 13
click at [628, 581] on div "tous" at bounding box center [656, 578] width 77 height 53
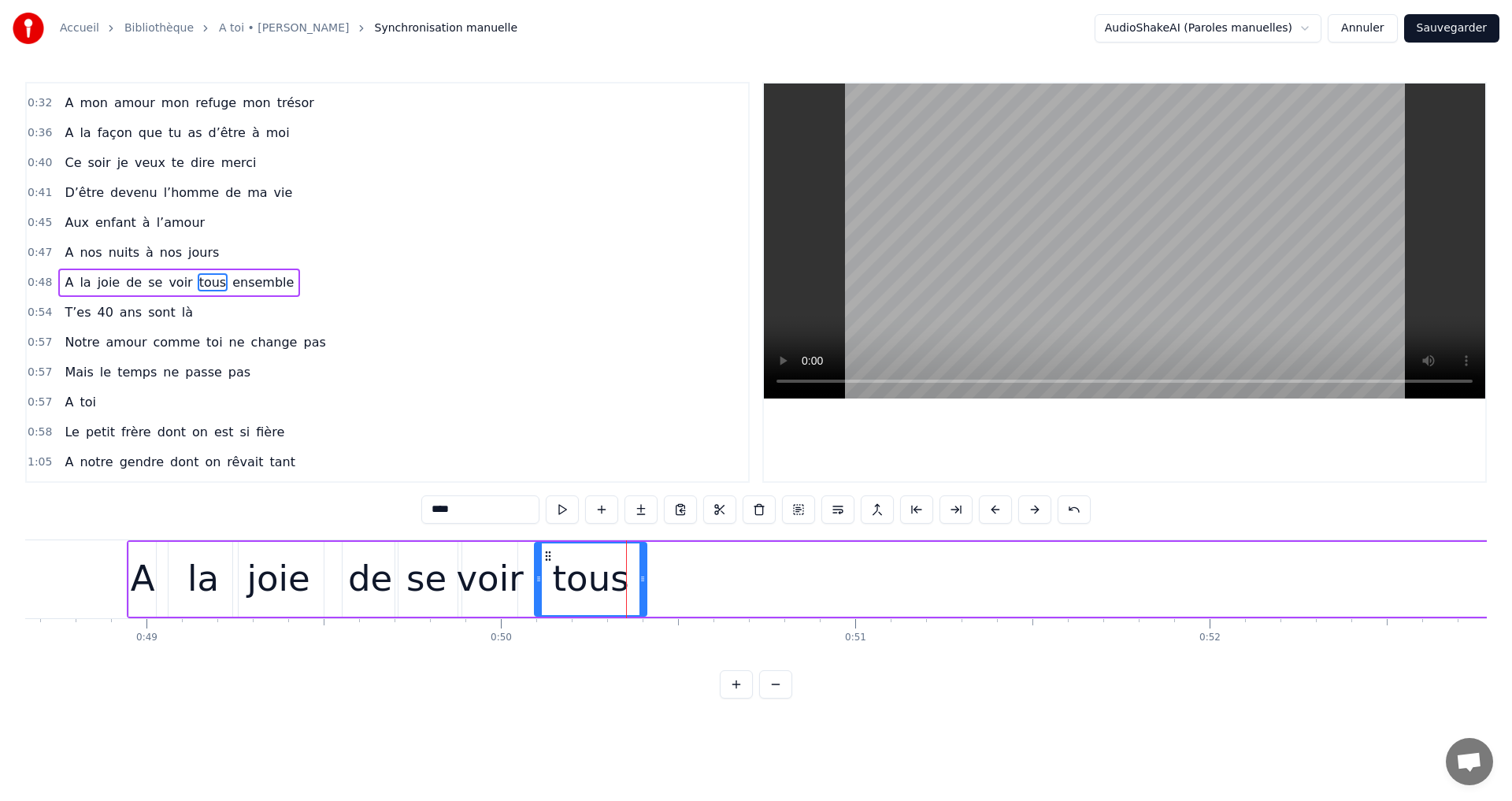
drag, startPoint x: 608, startPoint y: 550, endPoint x: 543, endPoint y: 554, distance: 65.1
click at [543, 554] on icon at bounding box center [548, 556] width 13 height 13
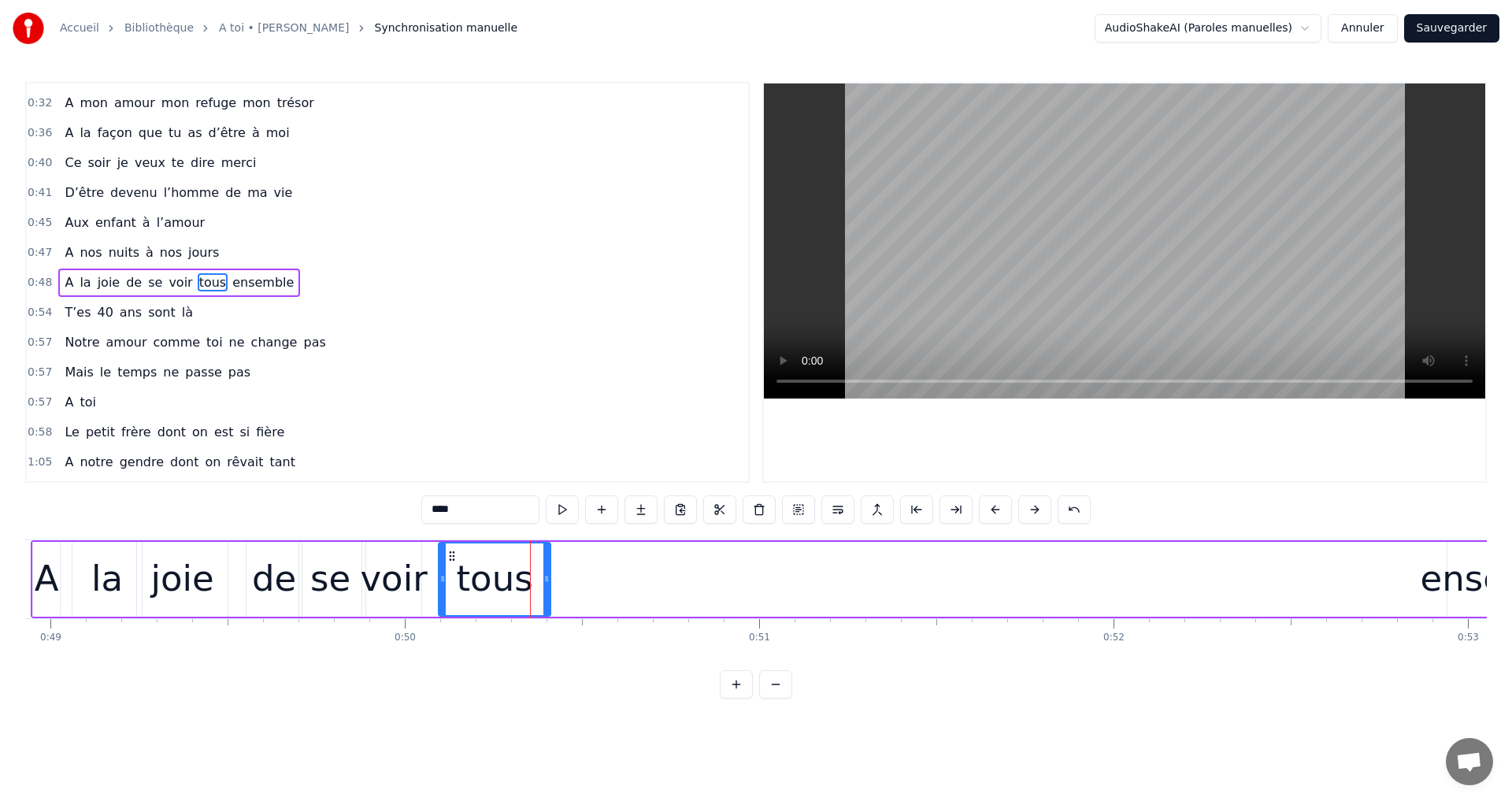
scroll to position [0, 17368]
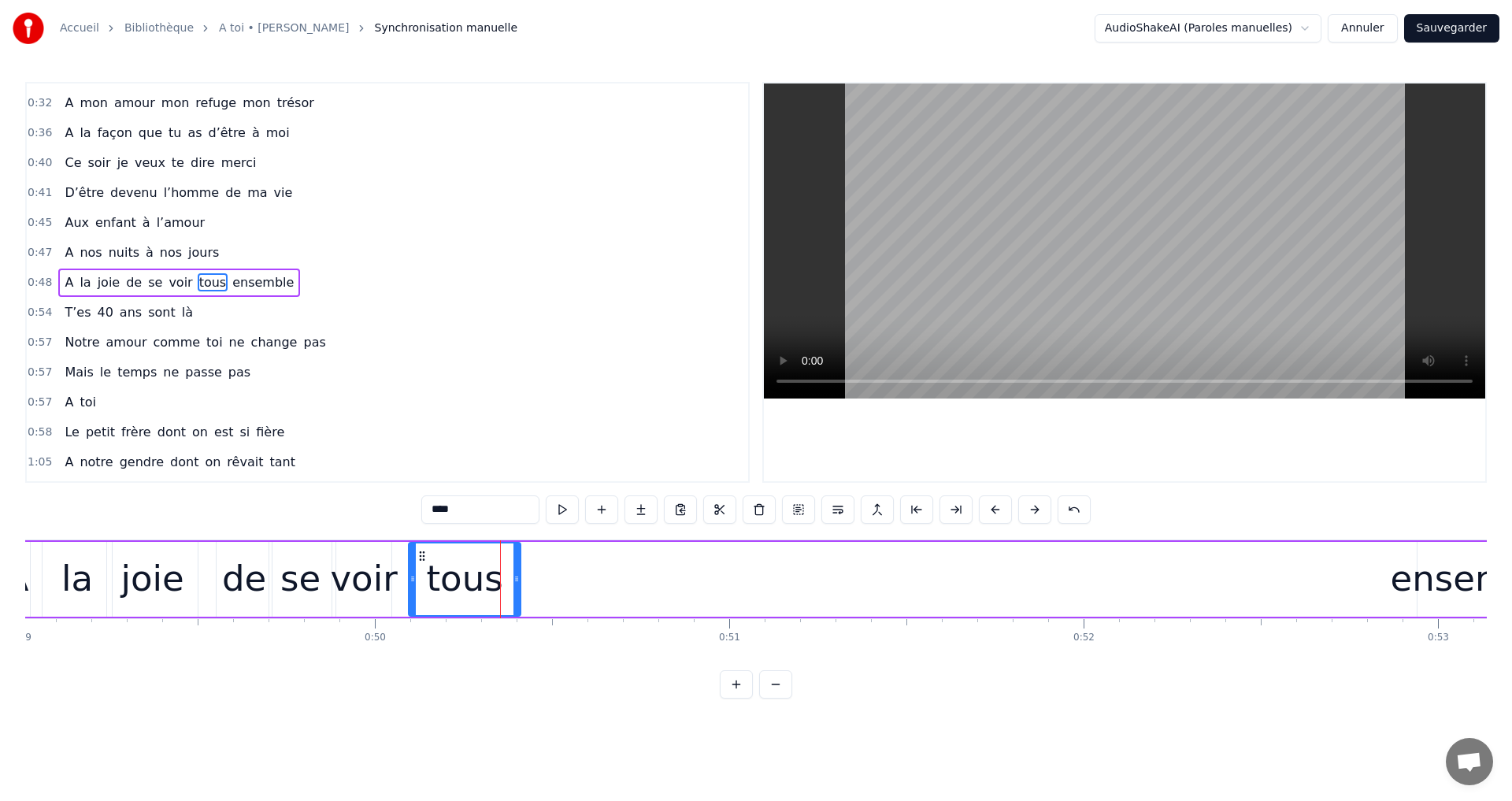
click at [1436, 570] on div "ensemble" at bounding box center [1477, 578] width 173 height 53
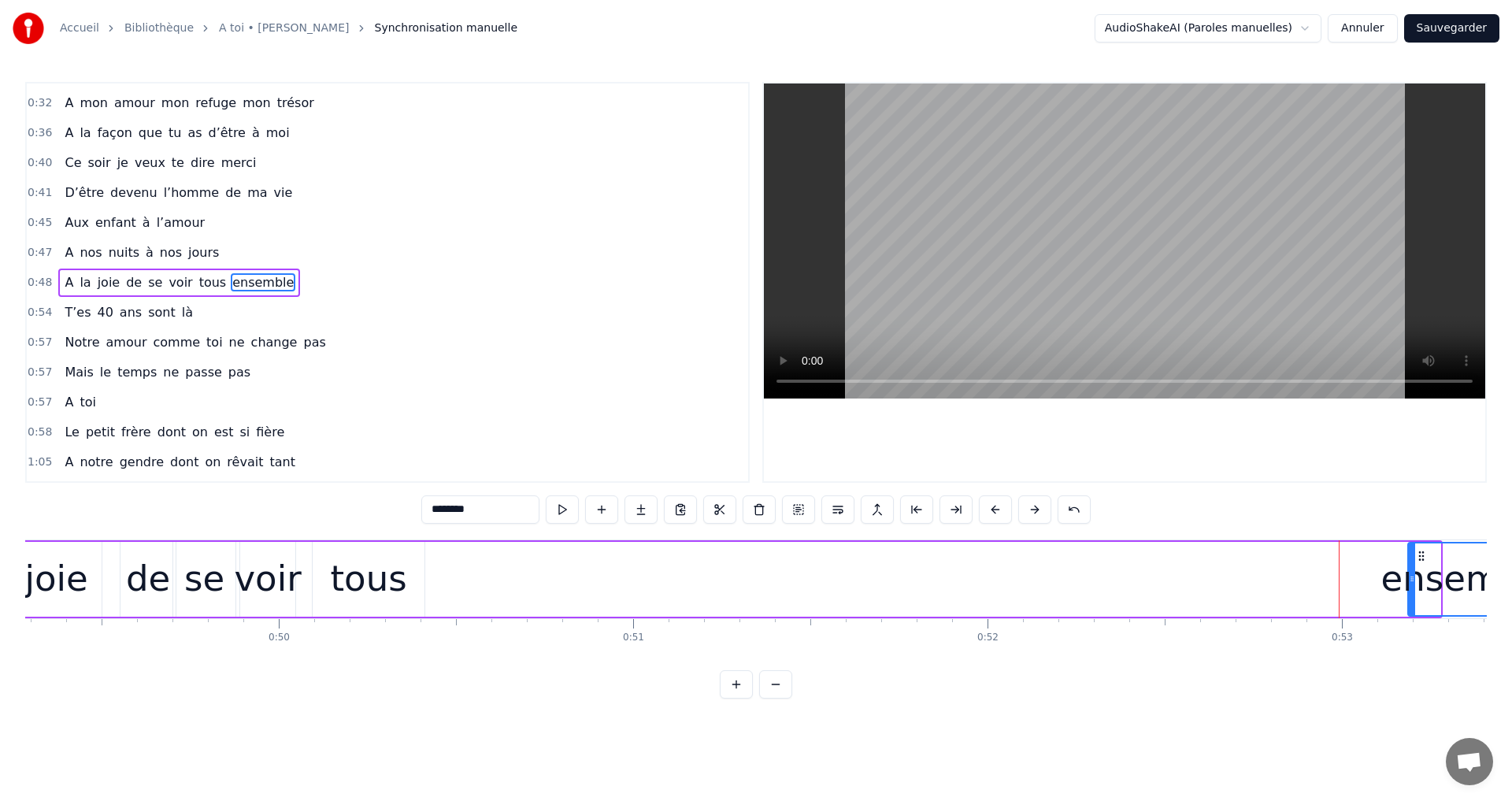
scroll to position [0, 17480]
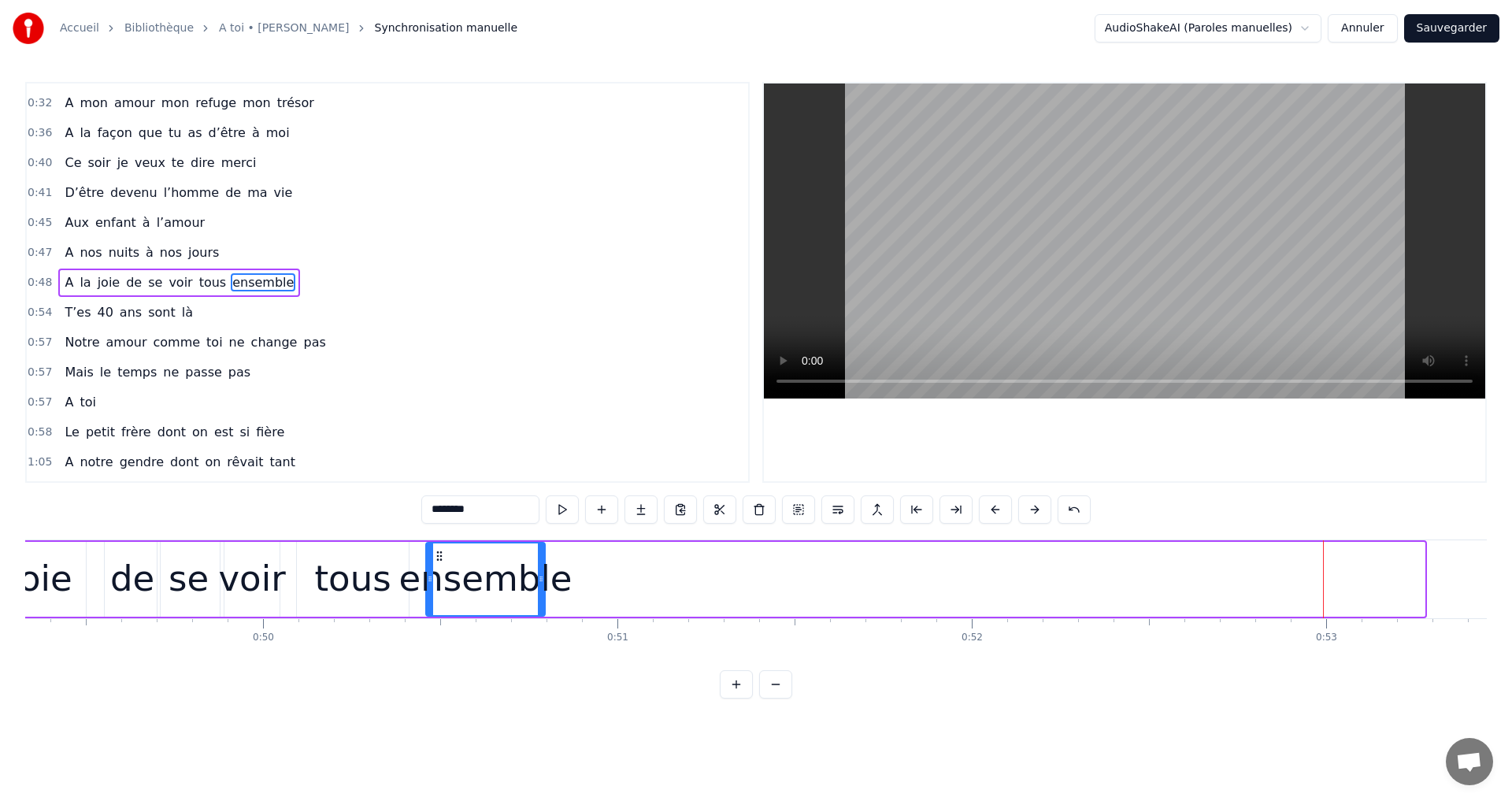
drag, startPoint x: 1426, startPoint y: 552, endPoint x: 435, endPoint y: 543, distance: 991.0
click at [435, 543] on div "ensemble" at bounding box center [485, 579] width 117 height 72
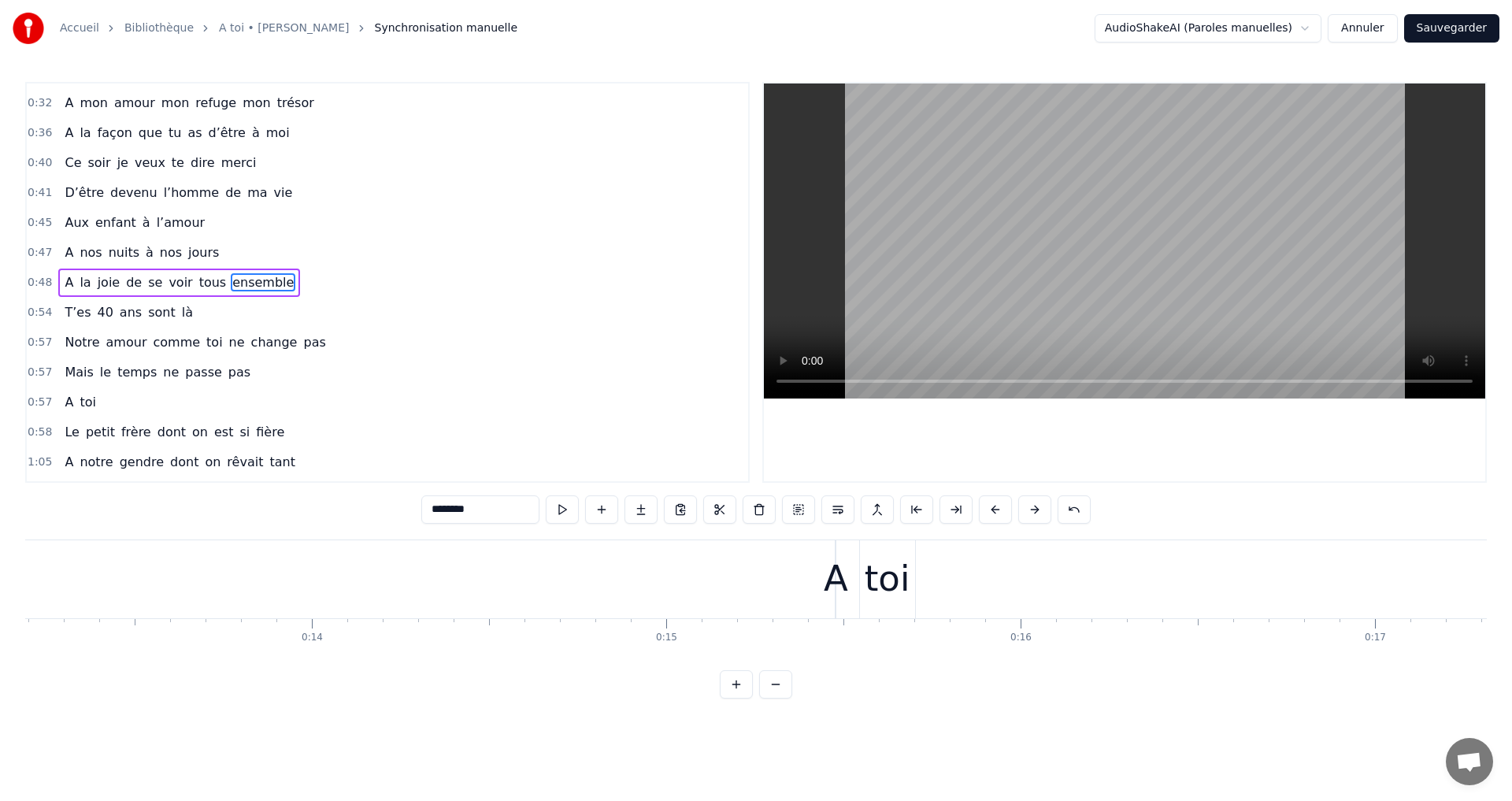
scroll to position [0, 3920]
click at [1029, 227] on video at bounding box center [1124, 241] width 721 height 315
drag, startPoint x: 1136, startPoint y: 221, endPoint x: 1156, endPoint y: 219, distance: 20.1
click at [1136, 220] on video at bounding box center [1124, 241] width 721 height 315
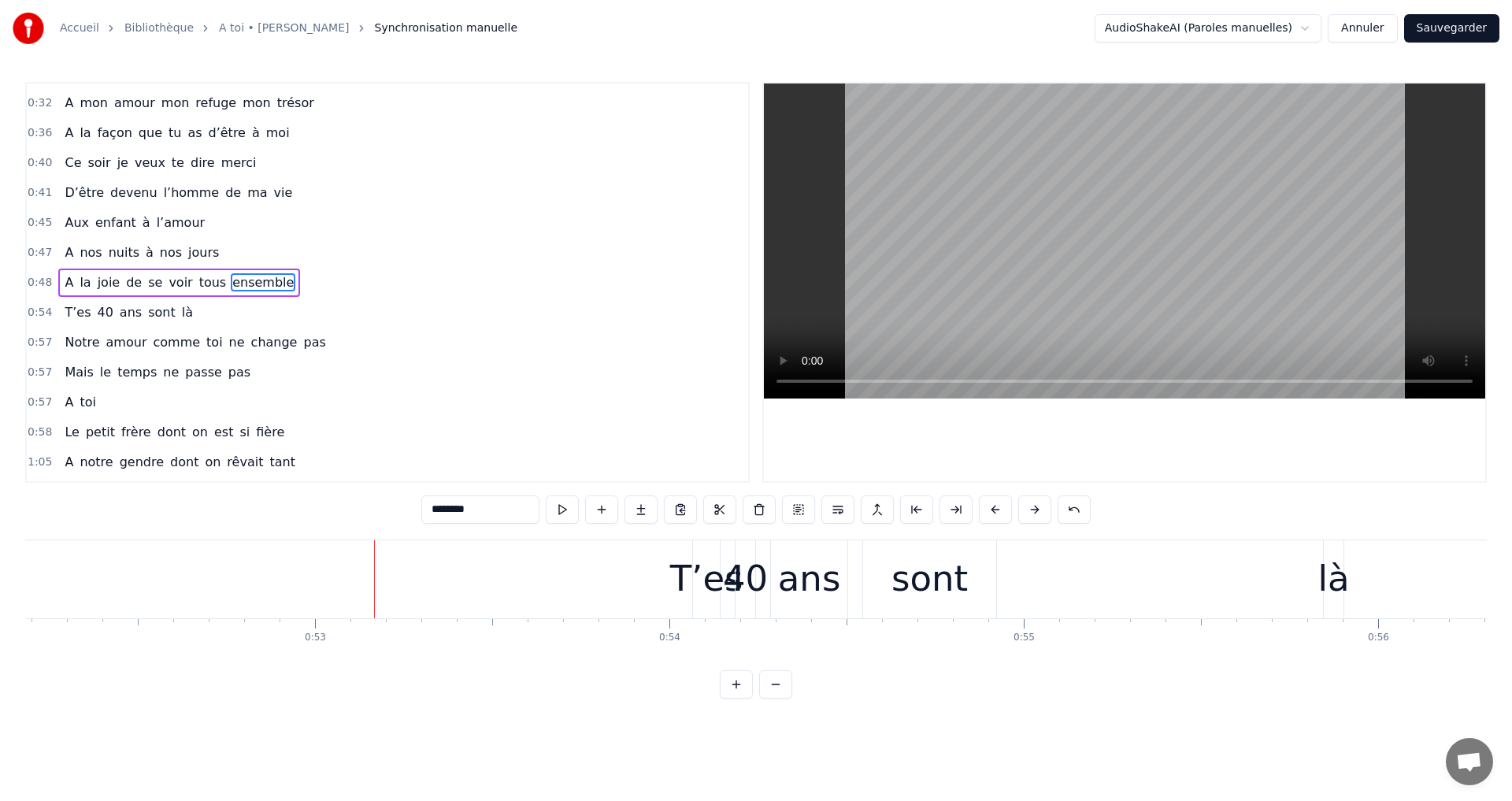
click at [687, 574] on div "T’es" at bounding box center [707, 578] width 73 height 53
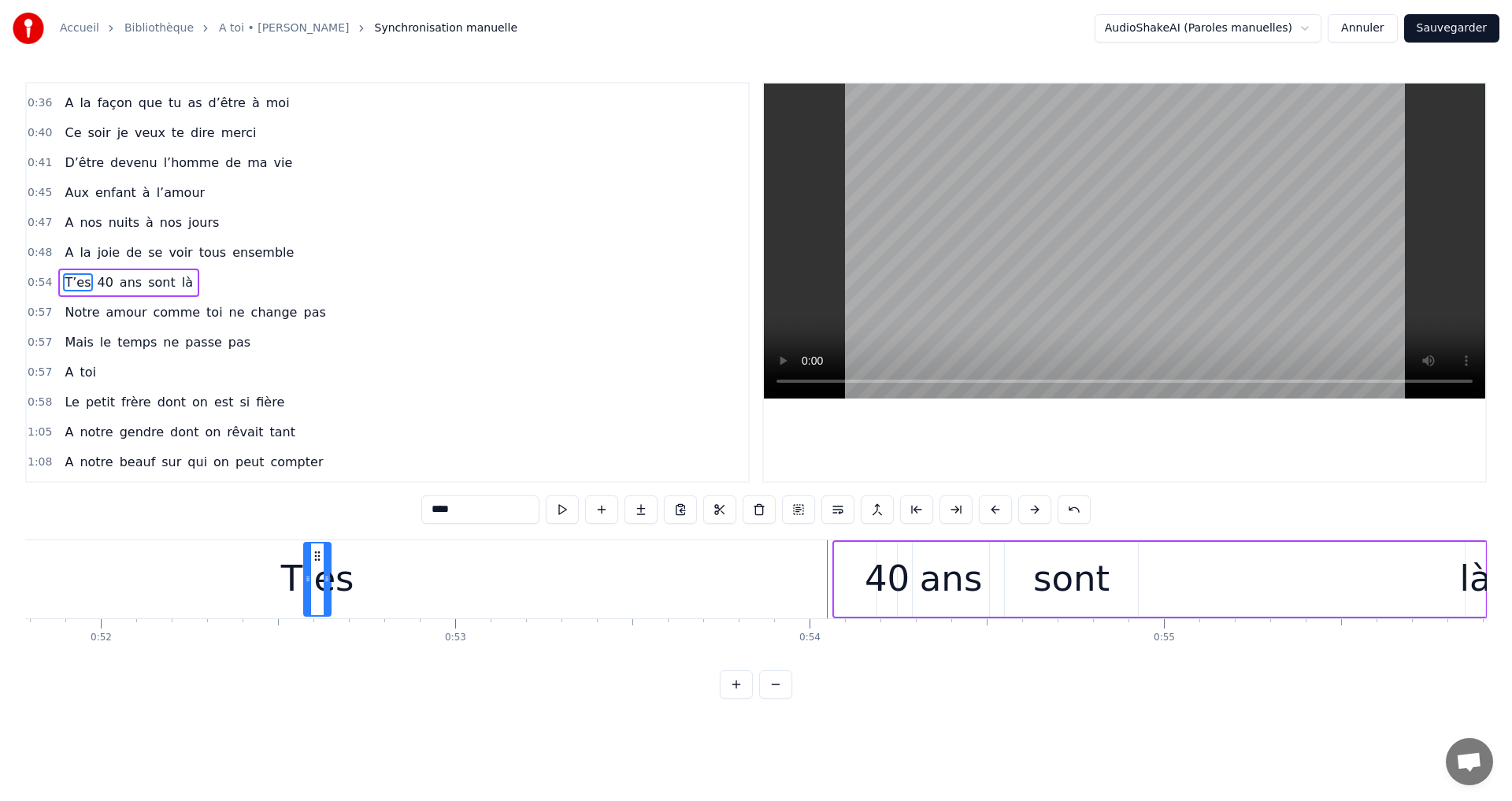
scroll to position [0, 18339]
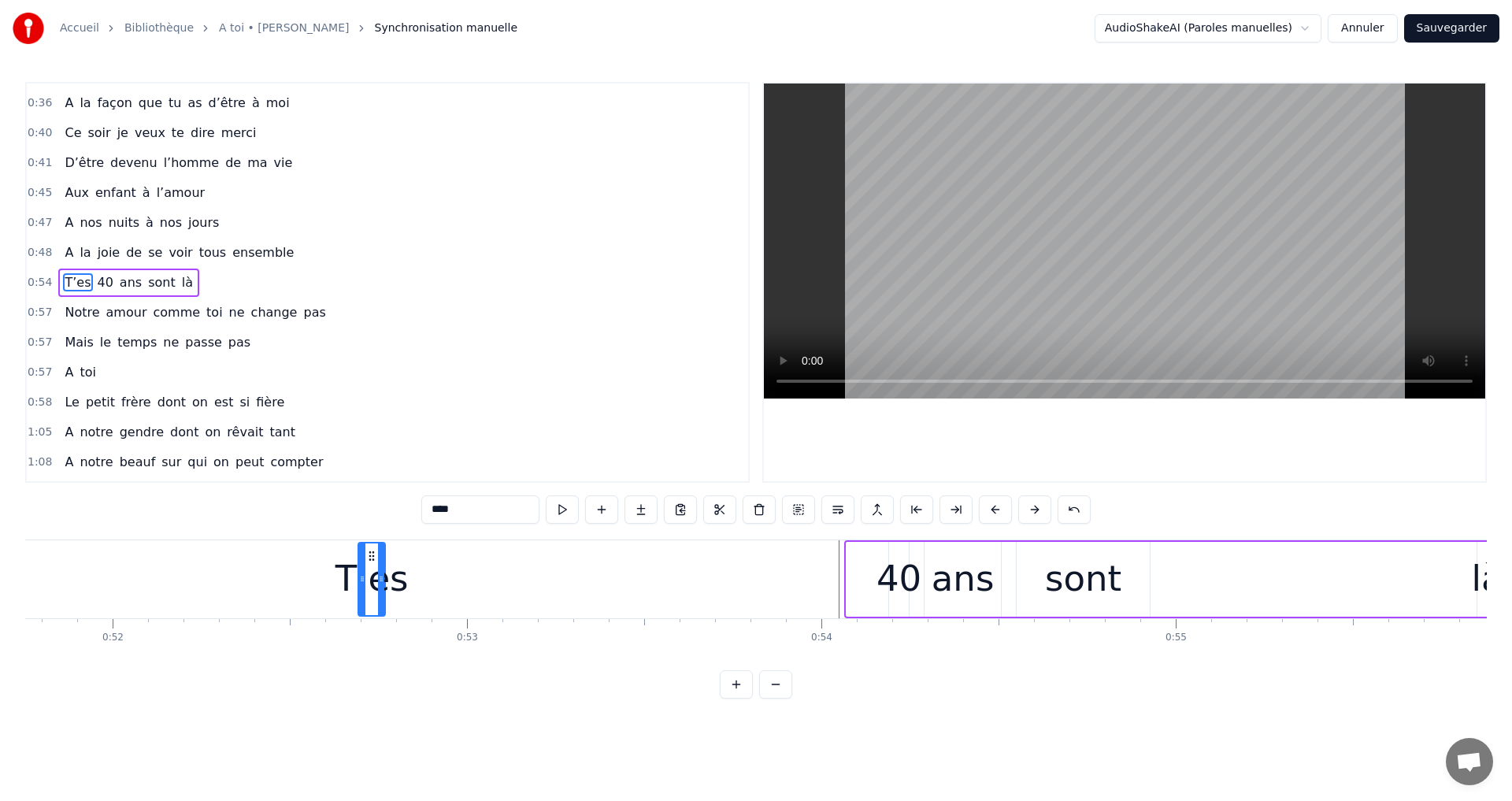
drag, startPoint x: 703, startPoint y: 551, endPoint x: 367, endPoint y: 587, distance: 337.9
click at [367, 587] on div "T’es" at bounding box center [372, 579] width 26 height 72
click at [892, 574] on div "40" at bounding box center [899, 578] width 45 height 53
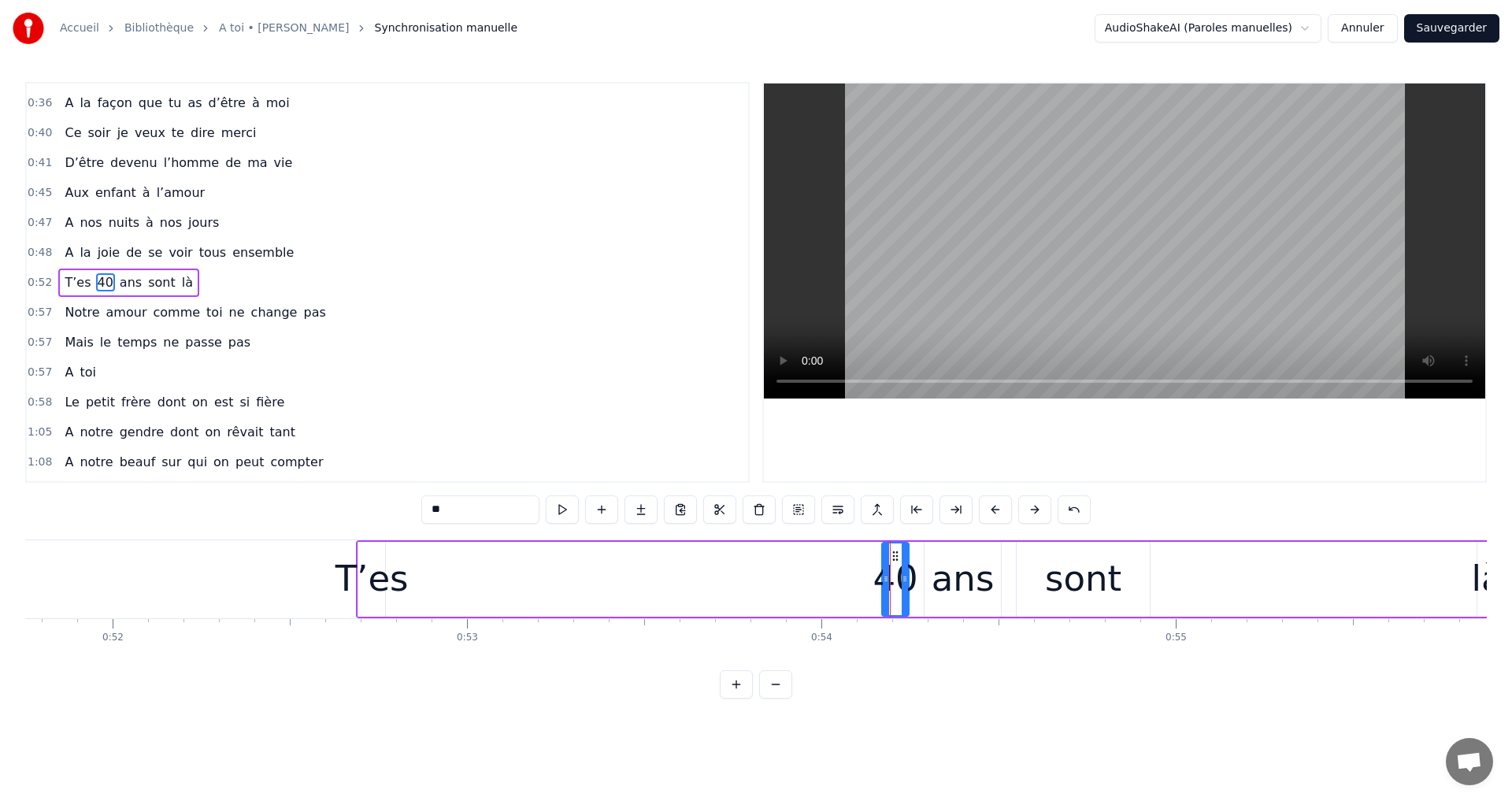
drag, startPoint x: 896, startPoint y: 551, endPoint x: 889, endPoint y: 582, distance: 31.8
click at [889, 582] on div at bounding box center [886, 579] width 6 height 72
click at [894, 552] on circle at bounding box center [893, 551] width 1 height 1
drag, startPoint x: 895, startPoint y: 552, endPoint x: 462, endPoint y: 561, distance: 433.1
click at [435, 559] on icon at bounding box center [437, 556] width 13 height 13
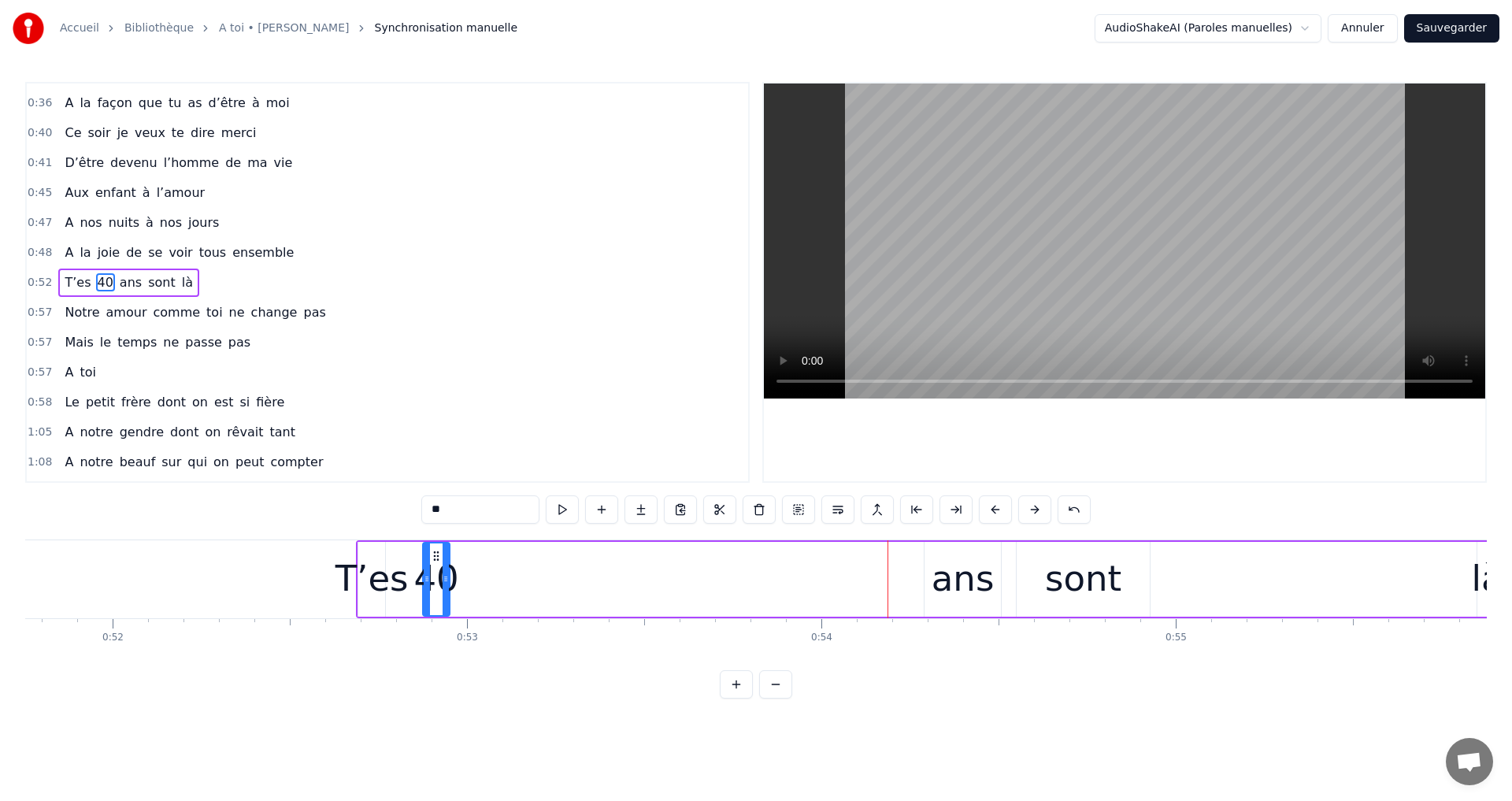
click at [453, 572] on div "40" at bounding box center [435, 578] width 45 height 53
drag, startPoint x: 446, startPoint y: 572, endPoint x: 480, endPoint y: 575, distance: 34.1
click at [480, 575] on div at bounding box center [480, 579] width 6 height 72
drag, startPoint x: 433, startPoint y: 557, endPoint x: 423, endPoint y: 558, distance: 10.0
click at [423, 558] on icon at bounding box center [427, 556] width 13 height 13
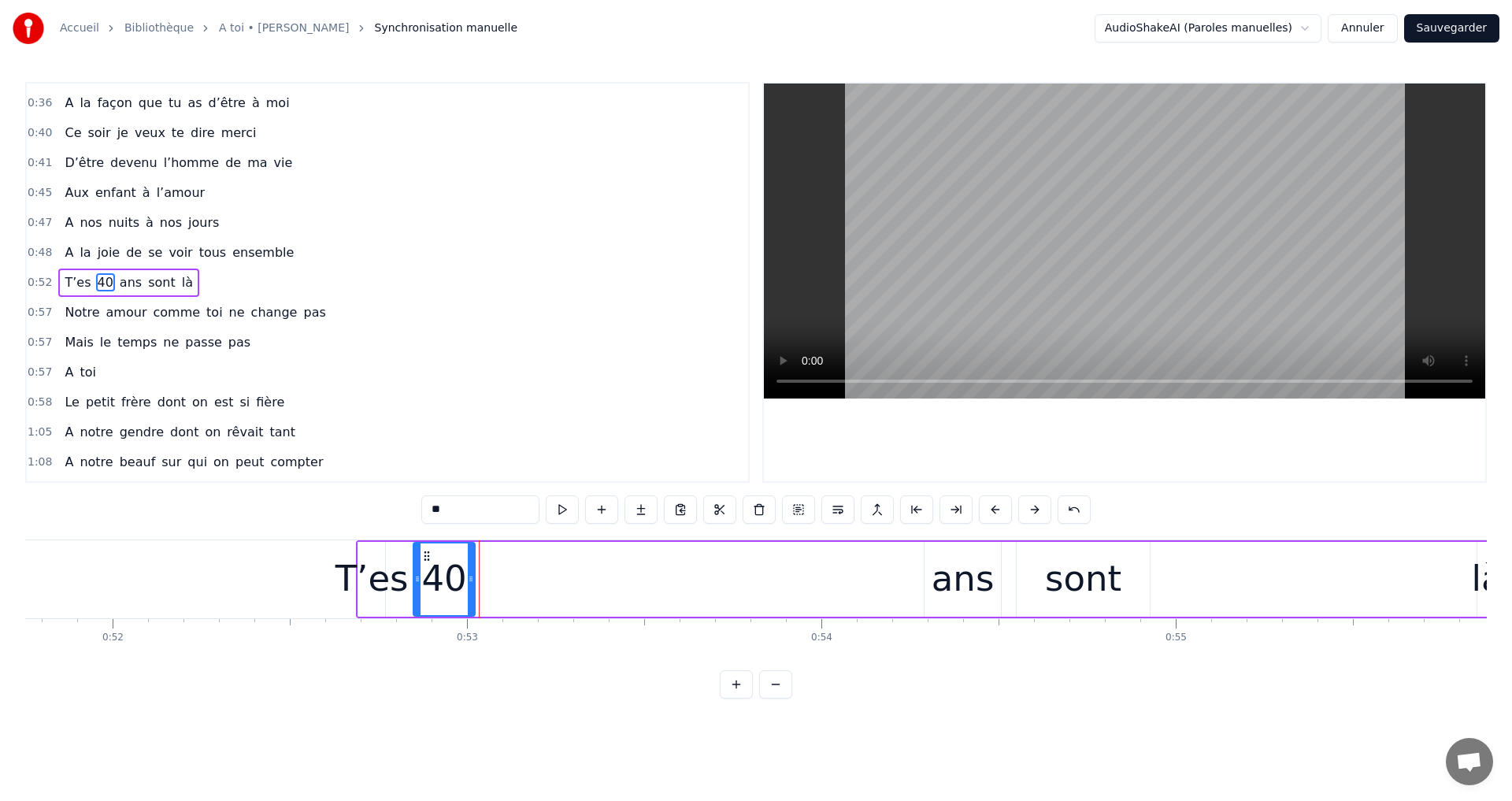
click at [959, 567] on div "ans" at bounding box center [963, 578] width 63 height 53
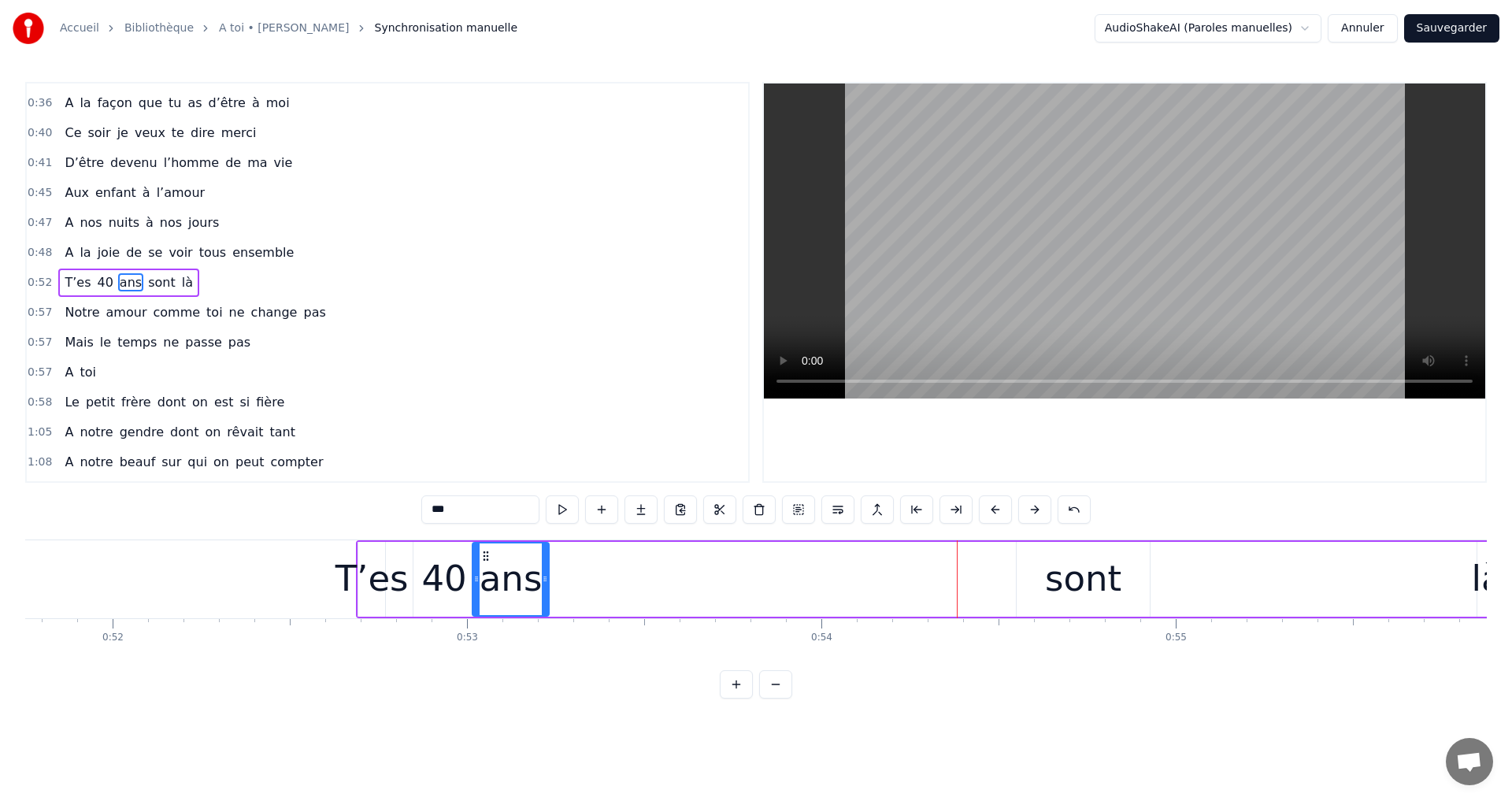
drag, startPoint x: 935, startPoint y: 554, endPoint x: 537, endPoint y: 566, distance: 398.2
click at [482, 561] on icon at bounding box center [486, 556] width 13 height 13
click at [1095, 558] on div "sont" at bounding box center [1083, 578] width 77 height 53
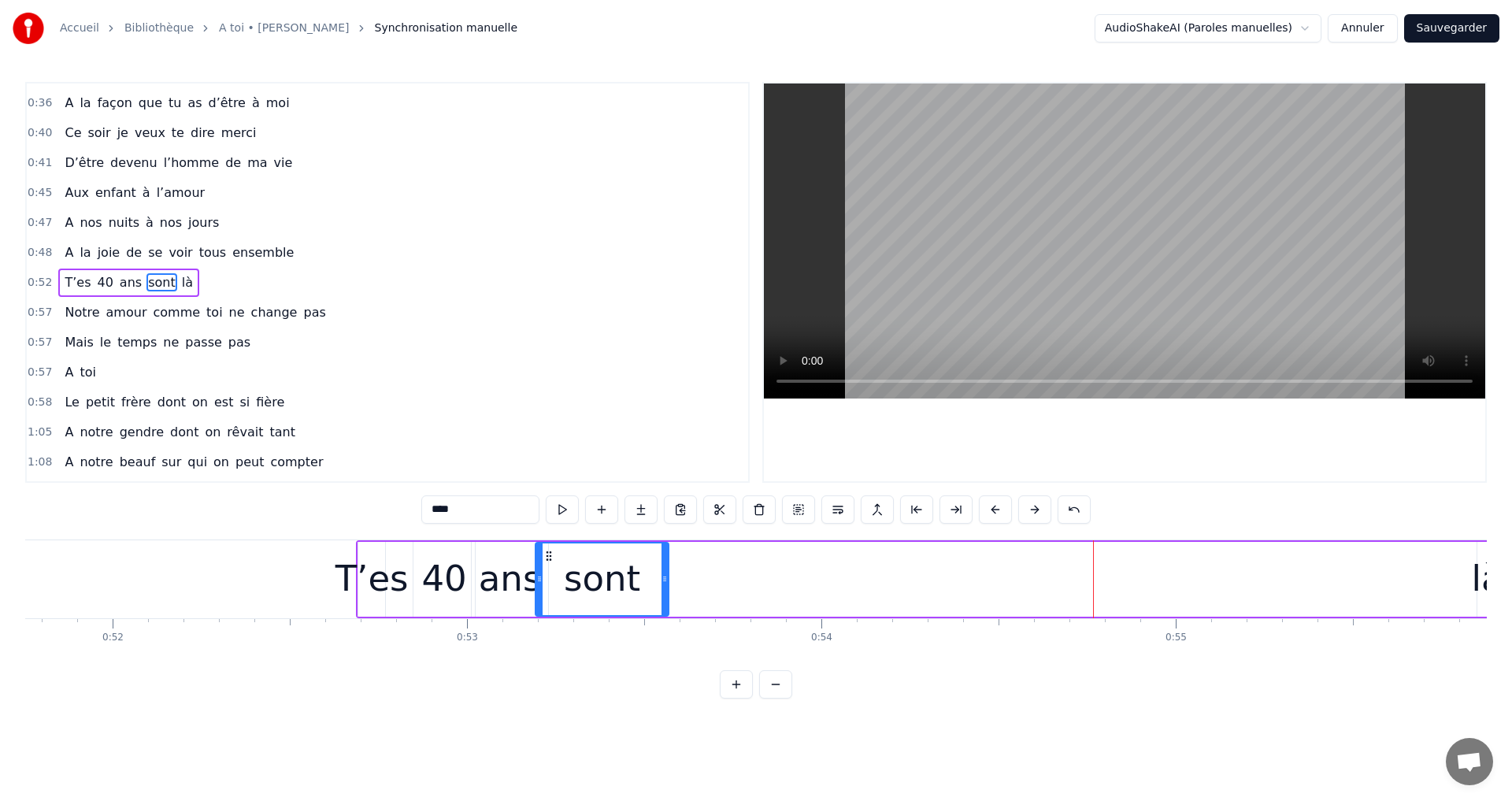
drag, startPoint x: 1030, startPoint y: 555, endPoint x: 667, endPoint y: 568, distance: 363.2
click at [549, 572] on div "sont" at bounding box center [601, 579] width 132 height 72
click at [1473, 564] on div "là" at bounding box center [1487, 578] width 31 height 53
type input "**"
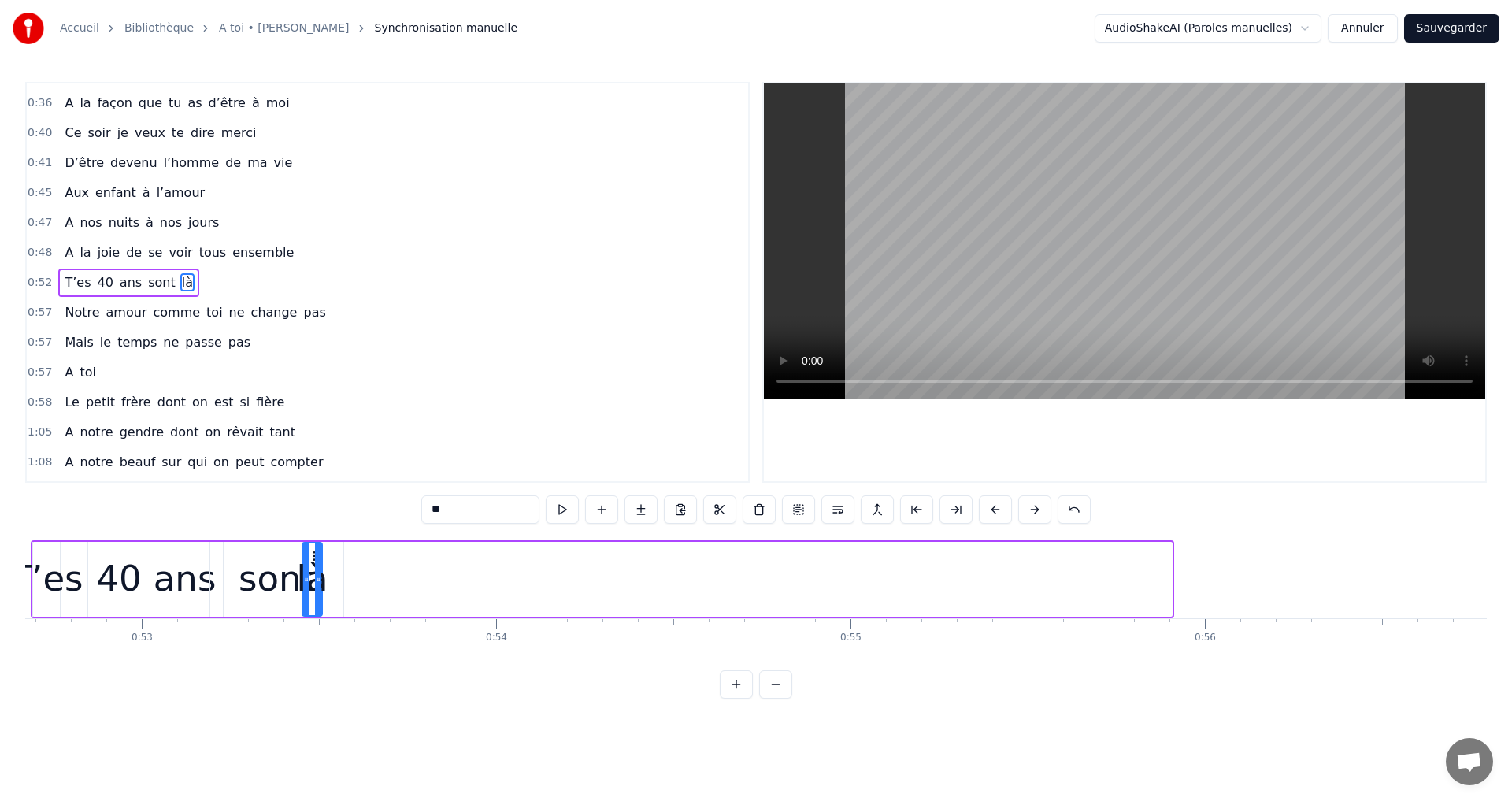
scroll to position [0, 18662]
drag, startPoint x: 908, startPoint y: 557, endPoint x: 336, endPoint y: 618, distance: 575.2
click at [340, 616] on div "là" at bounding box center [341, 579] width 22 height 75
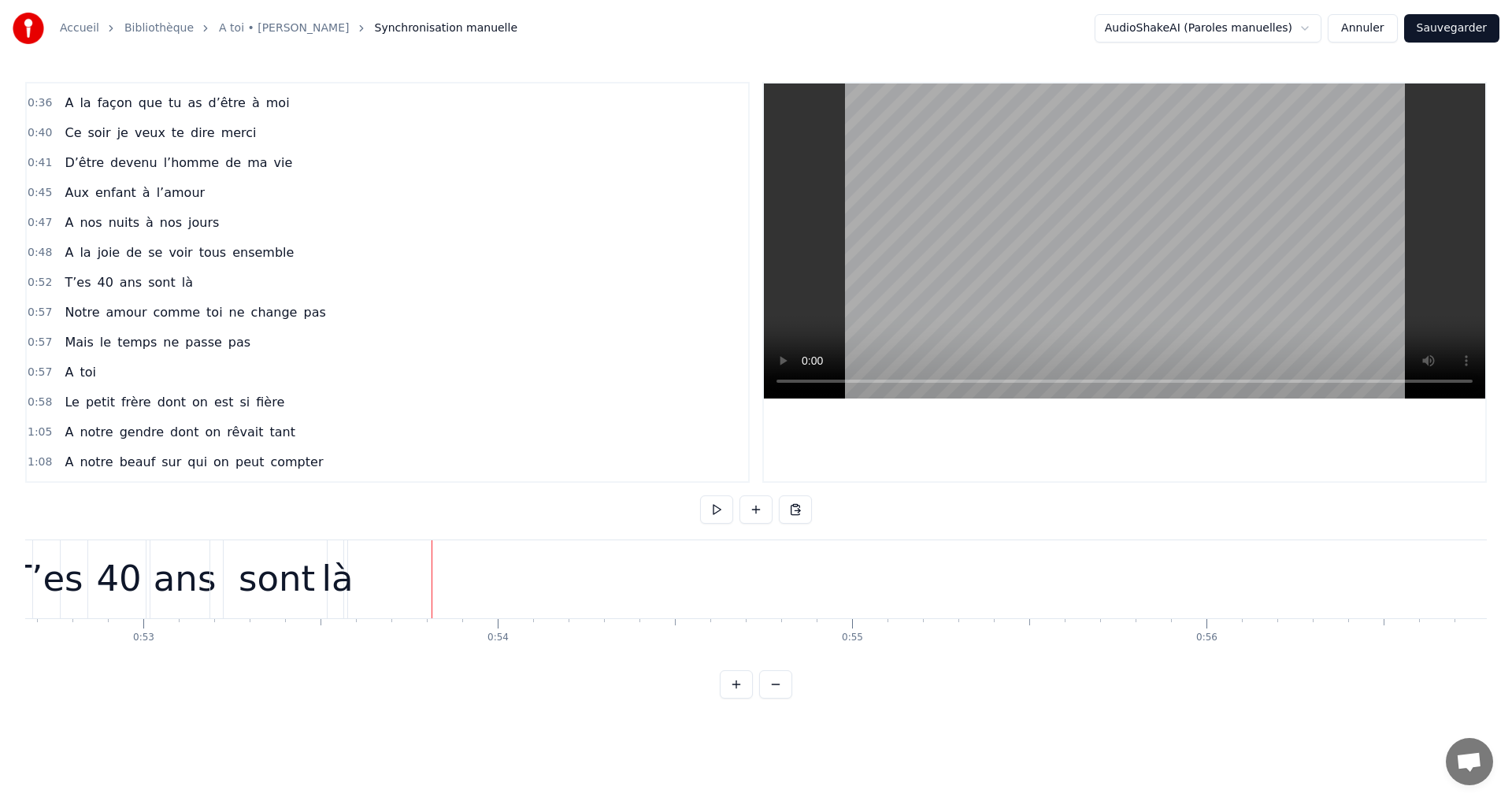
click at [270, 567] on div "sont" at bounding box center [277, 578] width 77 height 53
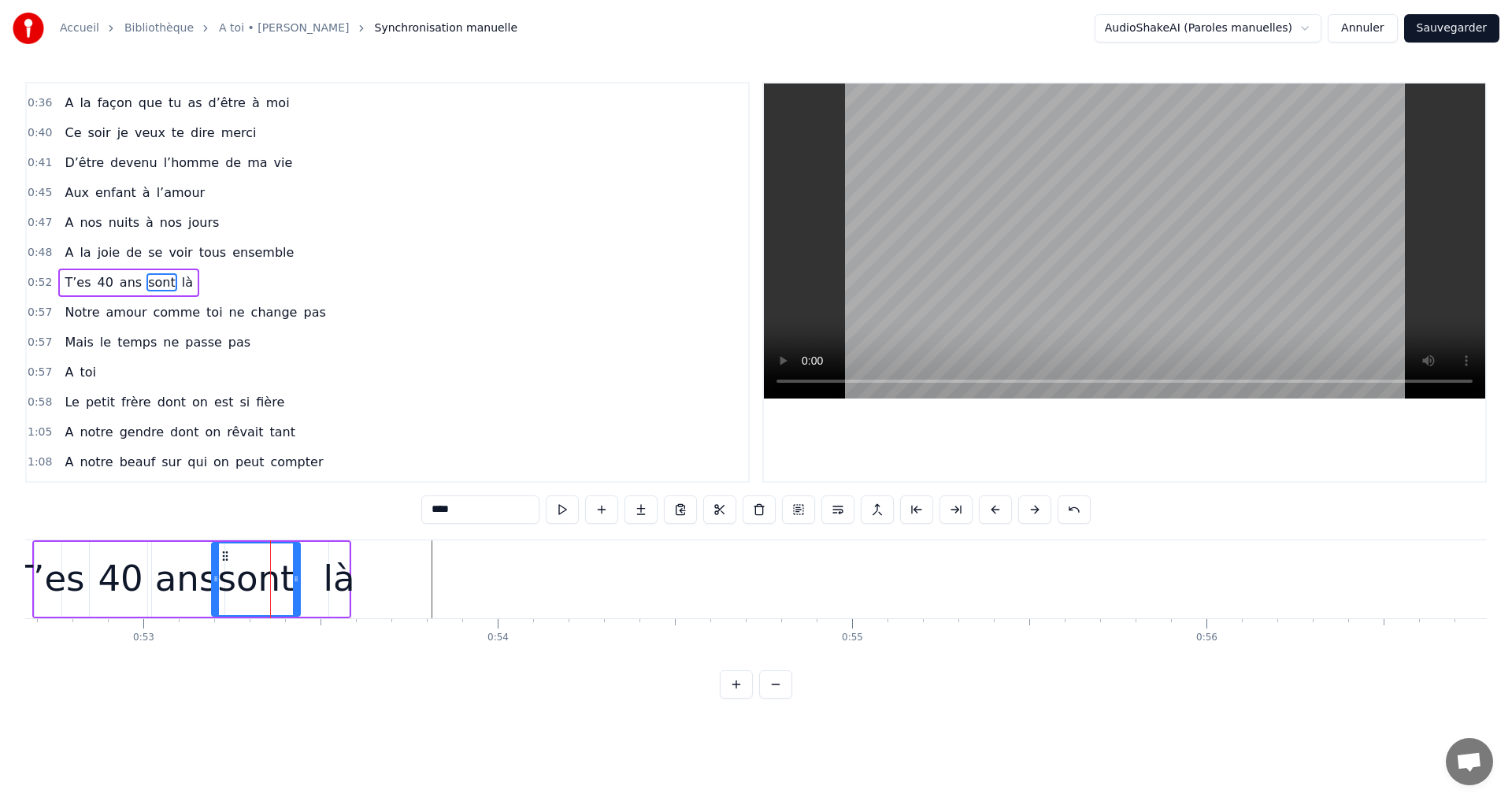
drag, startPoint x: 341, startPoint y: 573, endPoint x: 295, endPoint y: 575, distance: 46.0
click at [295, 575] on icon at bounding box center [296, 579] width 6 height 13
click at [333, 573] on div "là" at bounding box center [339, 578] width 31 height 53
type input "**"
drag, startPoint x: 336, startPoint y: 573, endPoint x: 307, endPoint y: 576, distance: 29.2
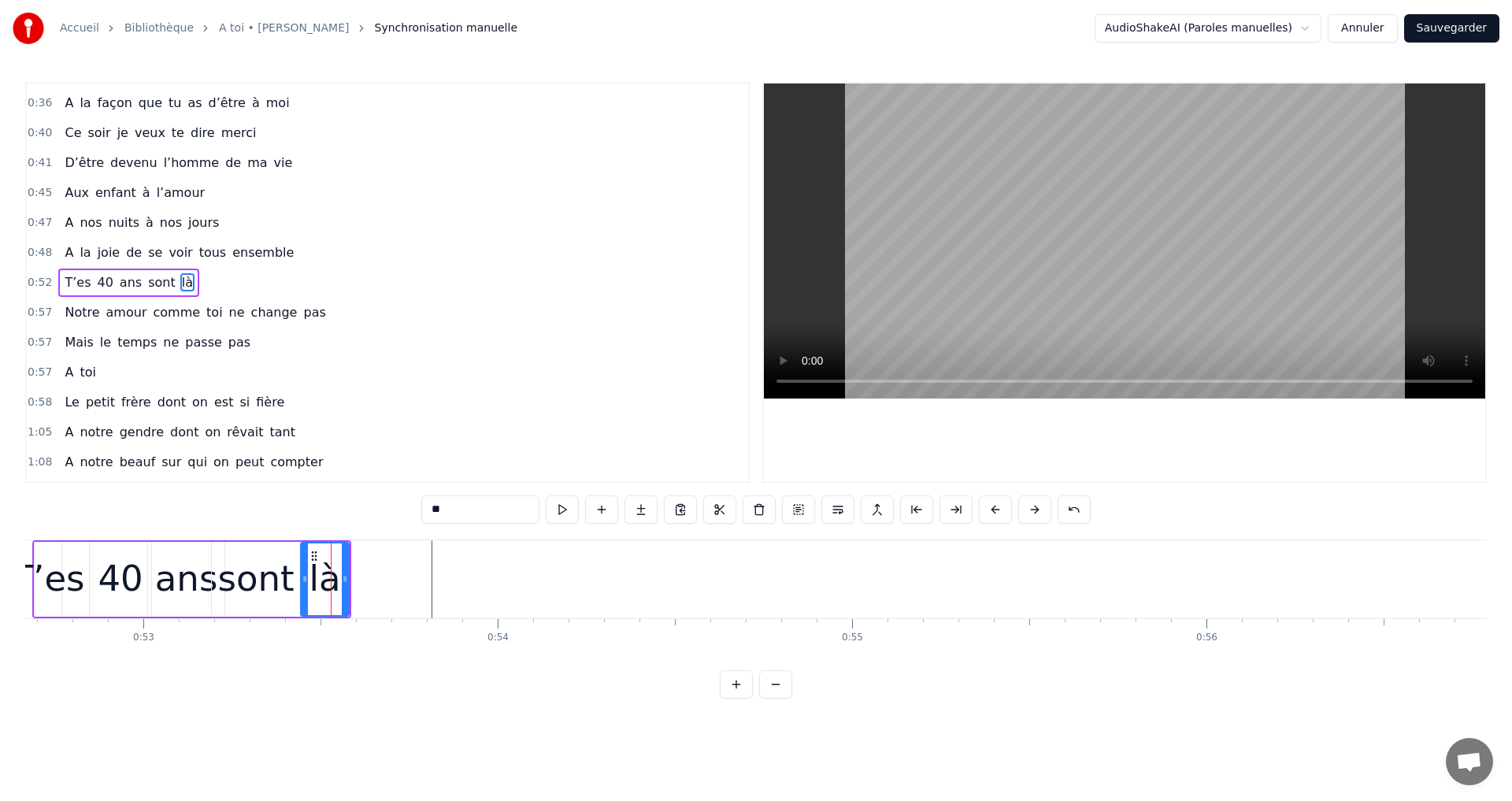
click at [307, 576] on icon at bounding box center [305, 579] width 6 height 13
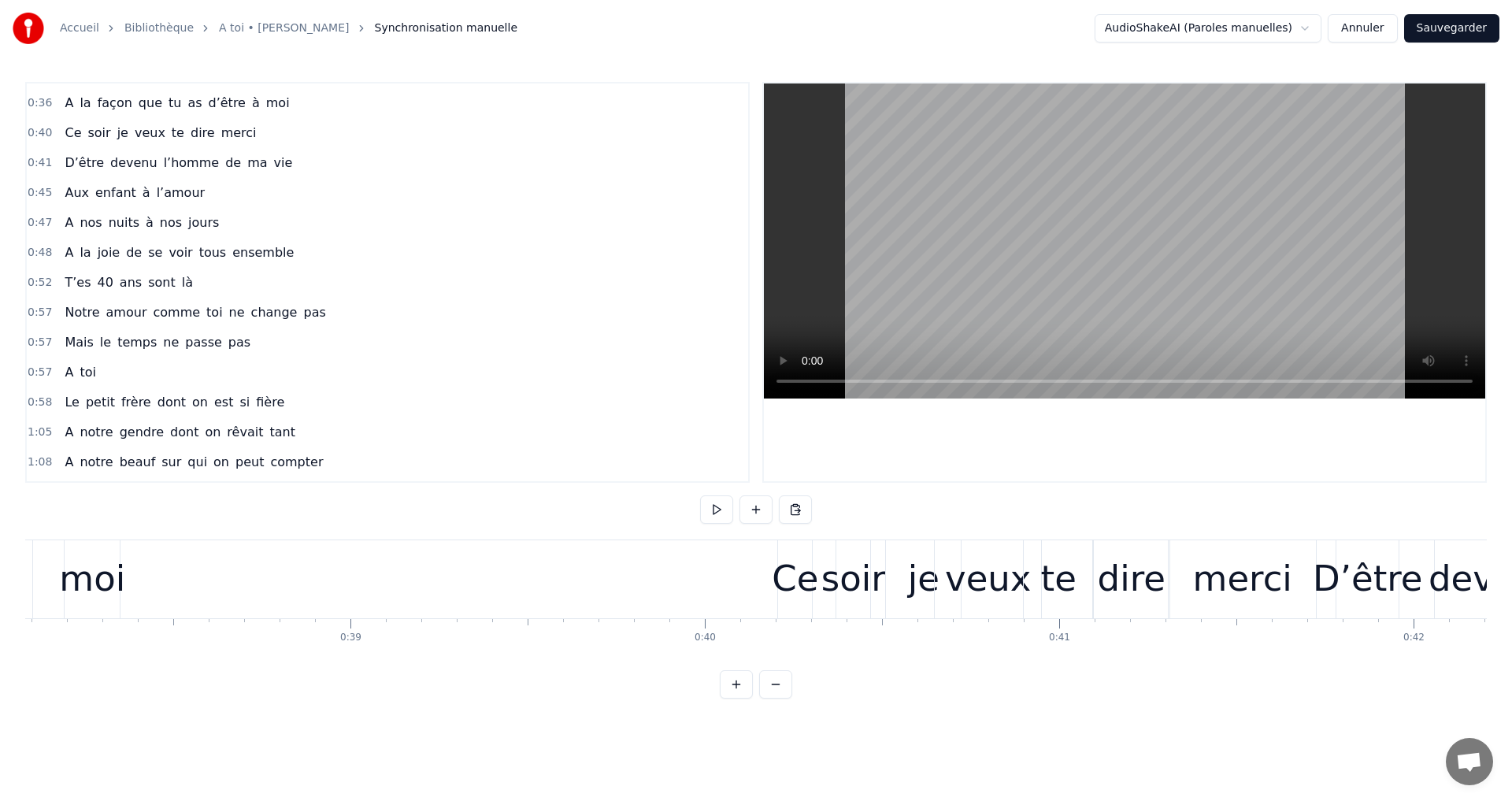
click at [1164, 203] on video at bounding box center [1124, 241] width 721 height 315
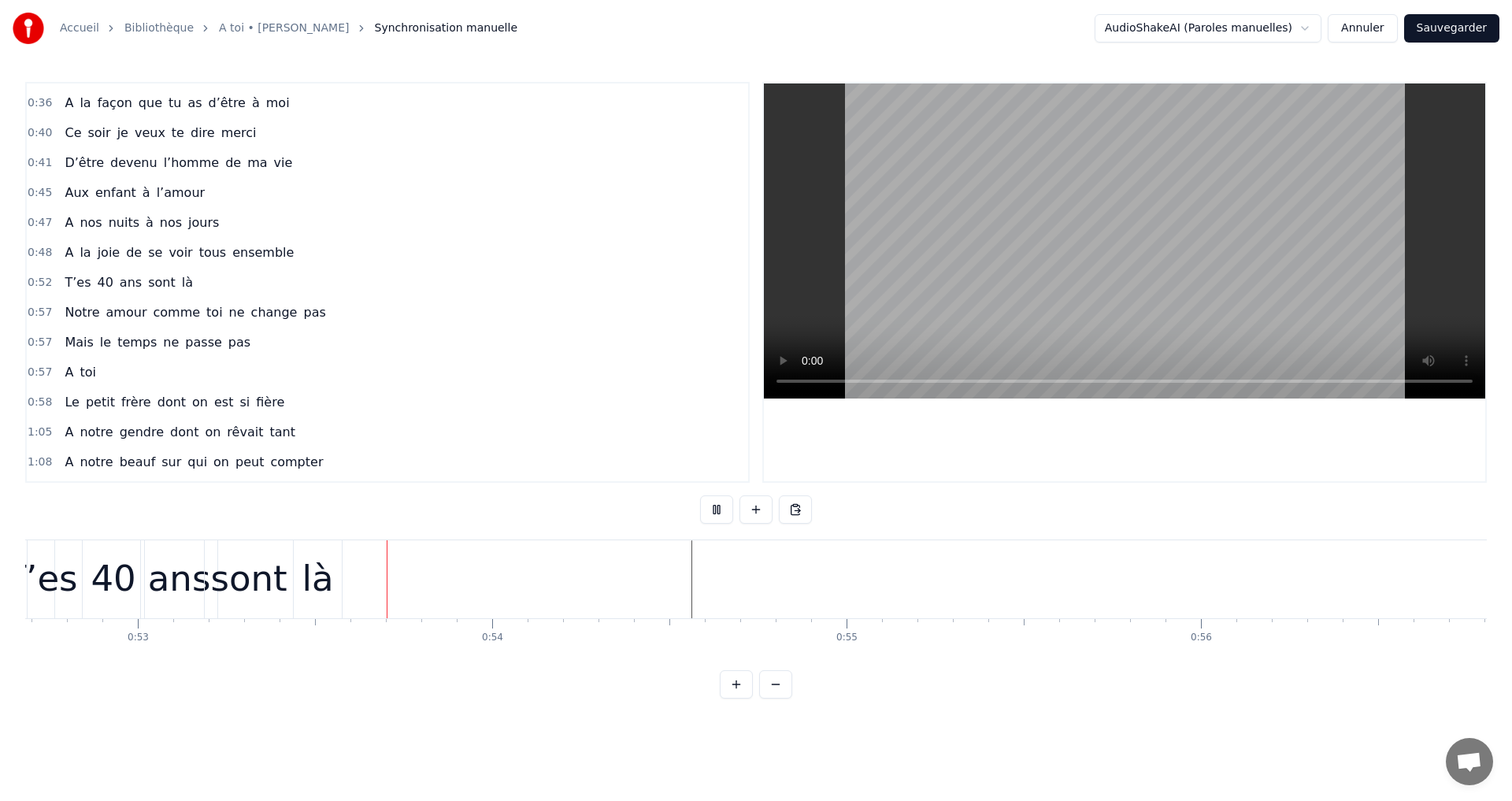
scroll to position [0, 18744]
click at [1148, 251] on video at bounding box center [1124, 241] width 721 height 315
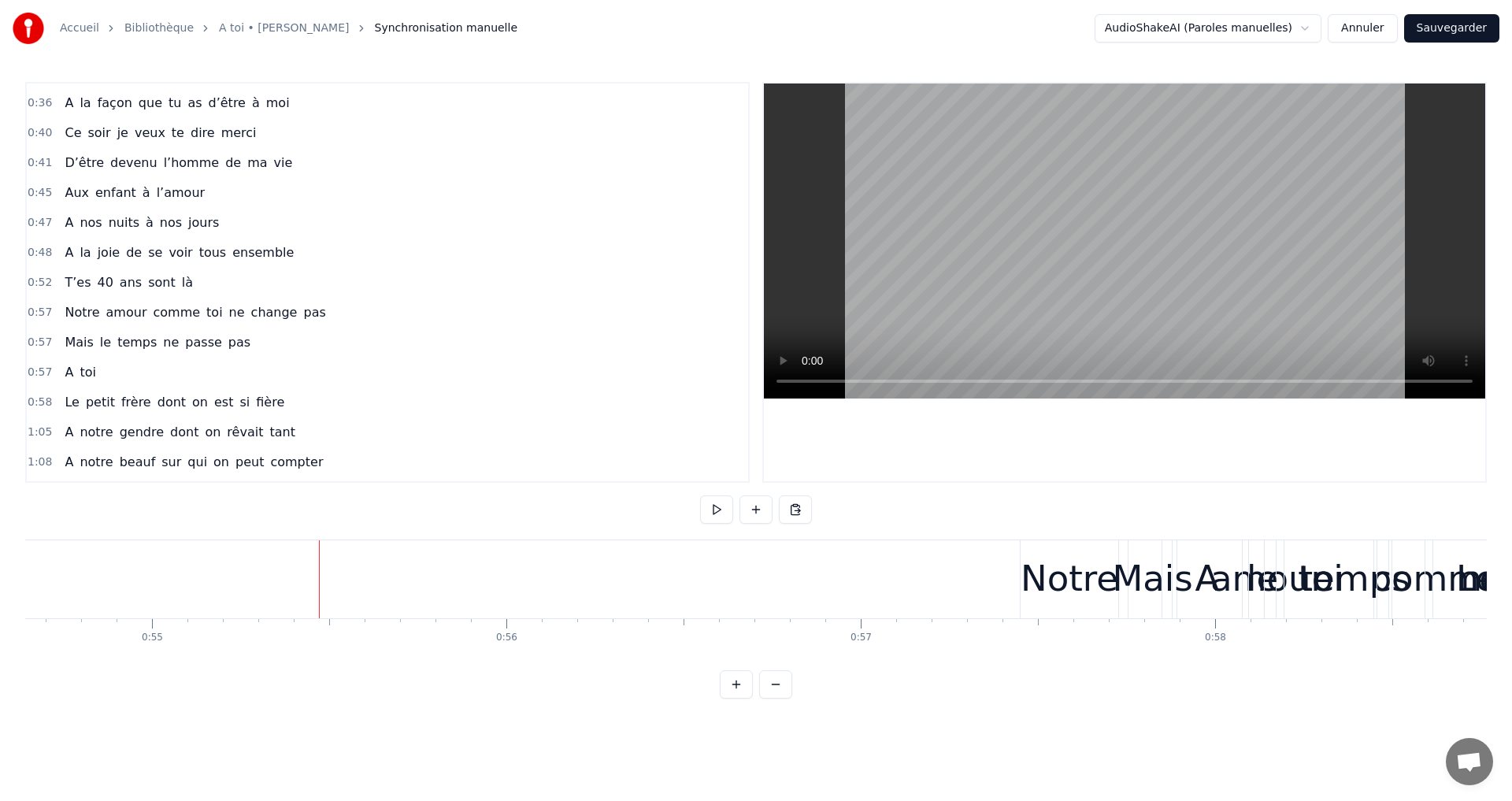
scroll to position [0, 19374]
click at [1061, 581] on div "Notre" at bounding box center [1057, 578] width 97 height 53
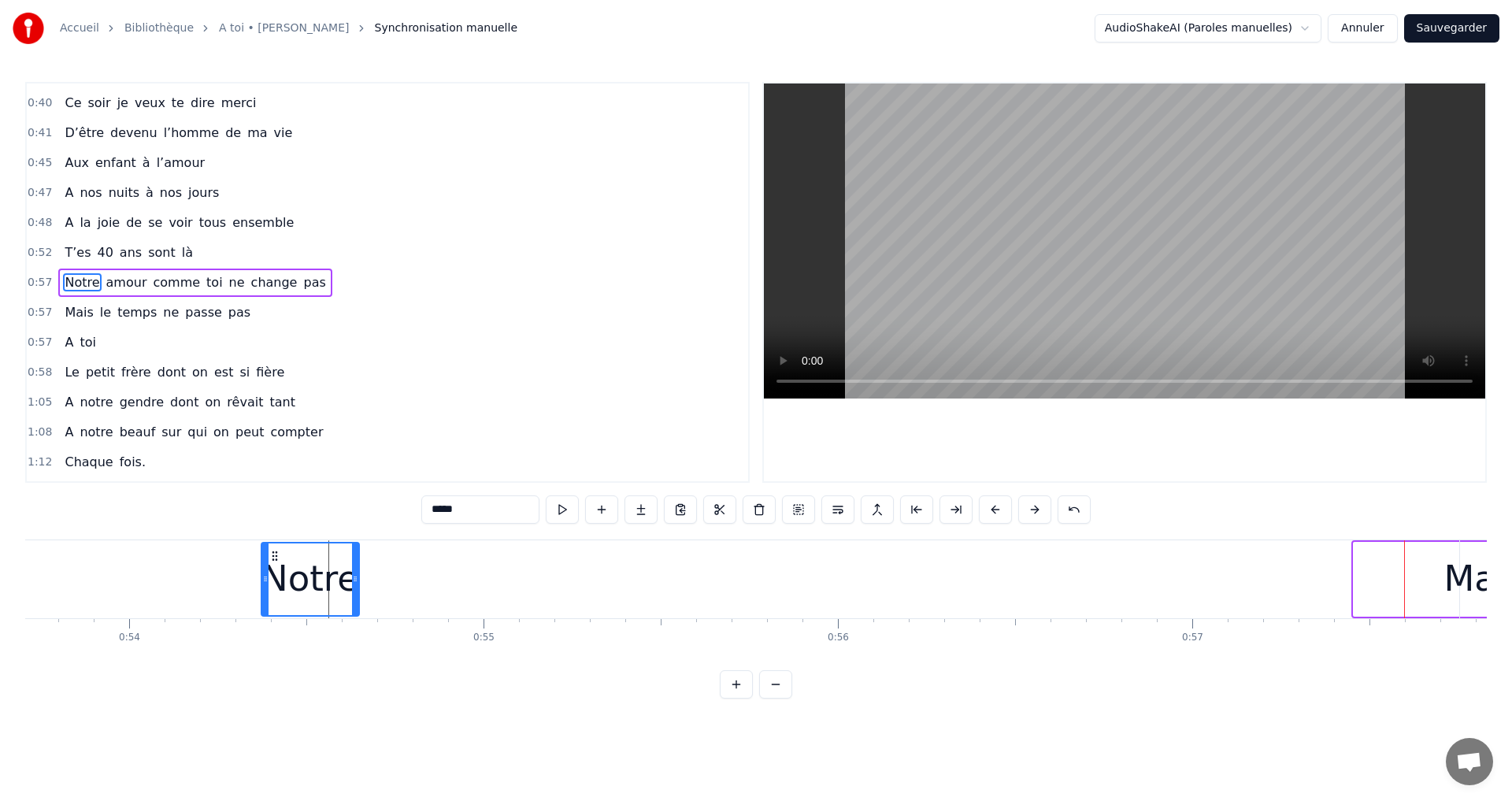
scroll to position [0, 19030]
drag, startPoint x: 1020, startPoint y: 557, endPoint x: 324, endPoint y: 604, distance: 697.6
click at [325, 604] on div "Notre" at bounding box center [365, 579] width 96 height 72
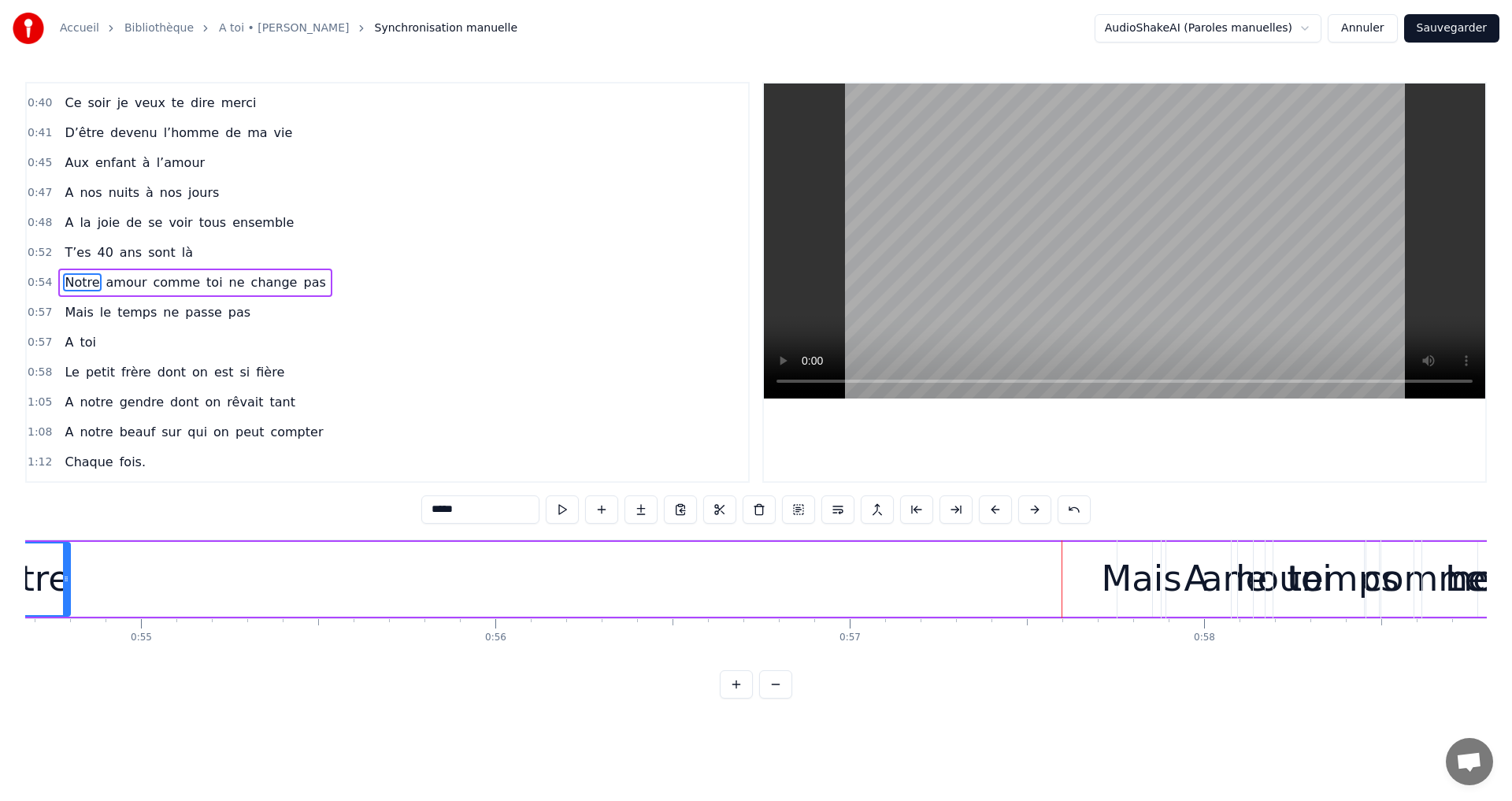
scroll to position [0, 19377]
click at [1208, 567] on div "A" at bounding box center [1193, 579] width 69 height 78
type input "*"
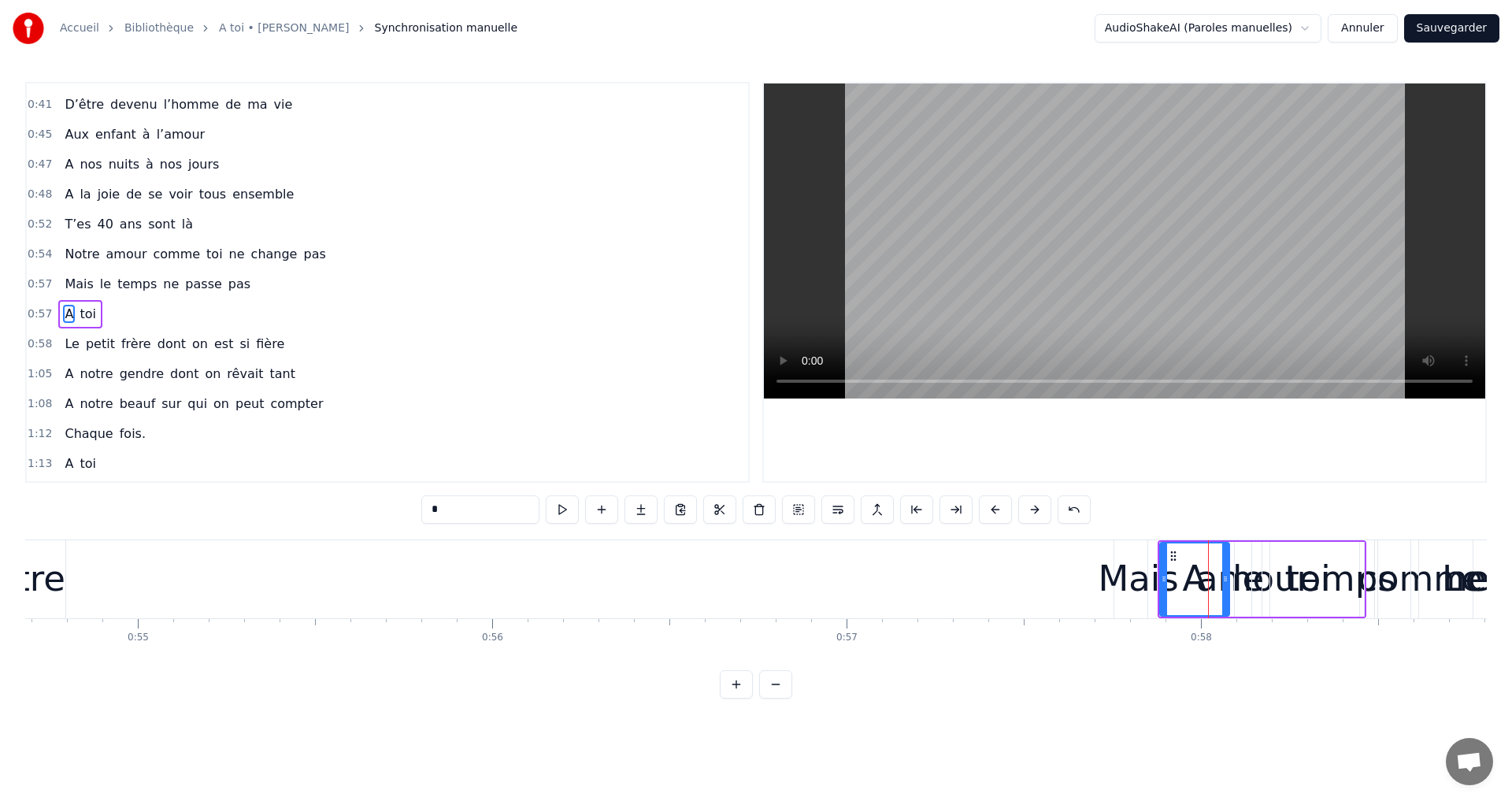
scroll to position [294, 0]
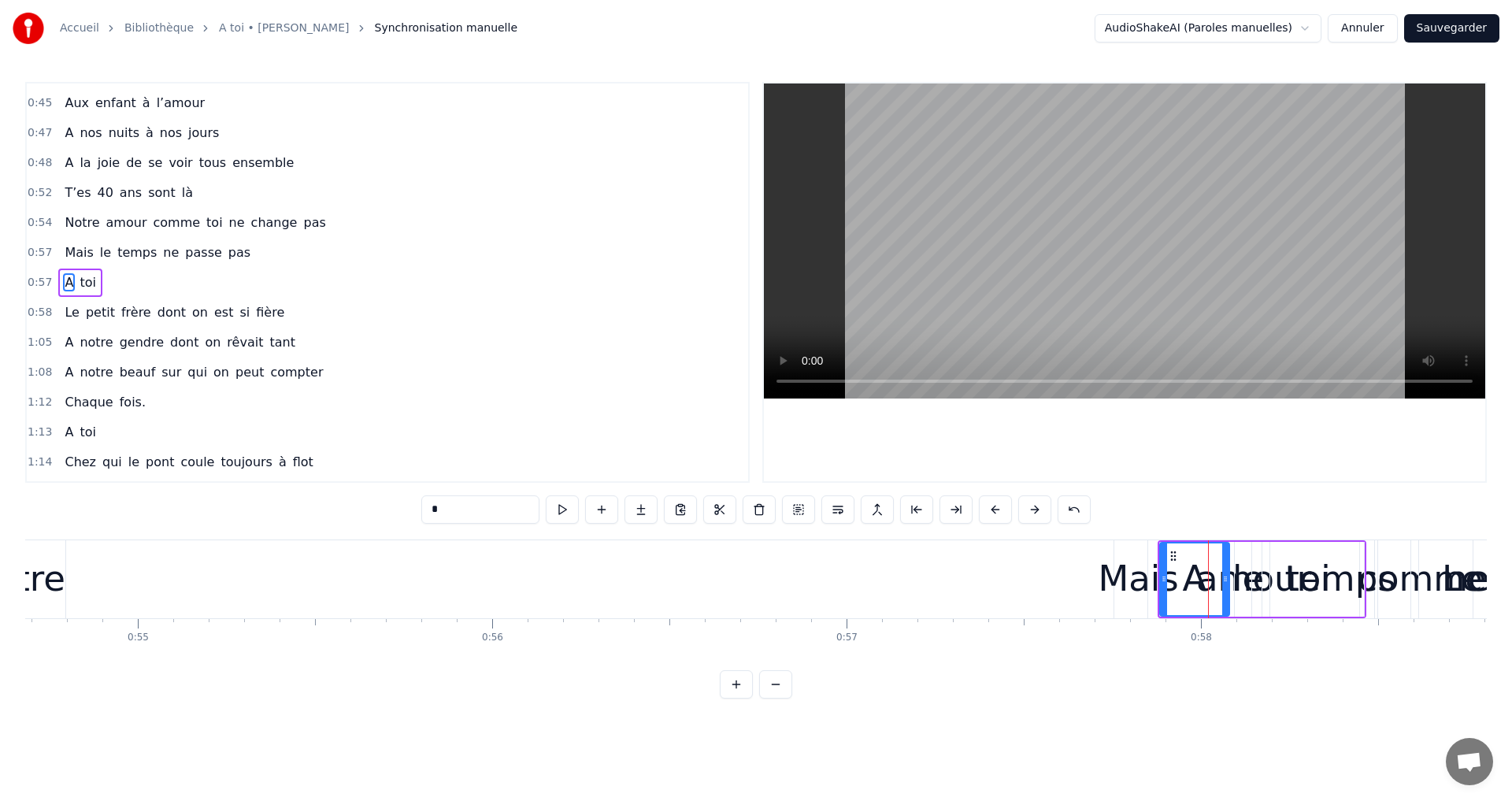
click at [1230, 562] on div "A toi" at bounding box center [1262, 579] width 209 height 78
click at [1229, 559] on div "A" at bounding box center [1195, 579] width 71 height 75
click at [1258, 557] on div "toi" at bounding box center [1308, 579] width 112 height 75
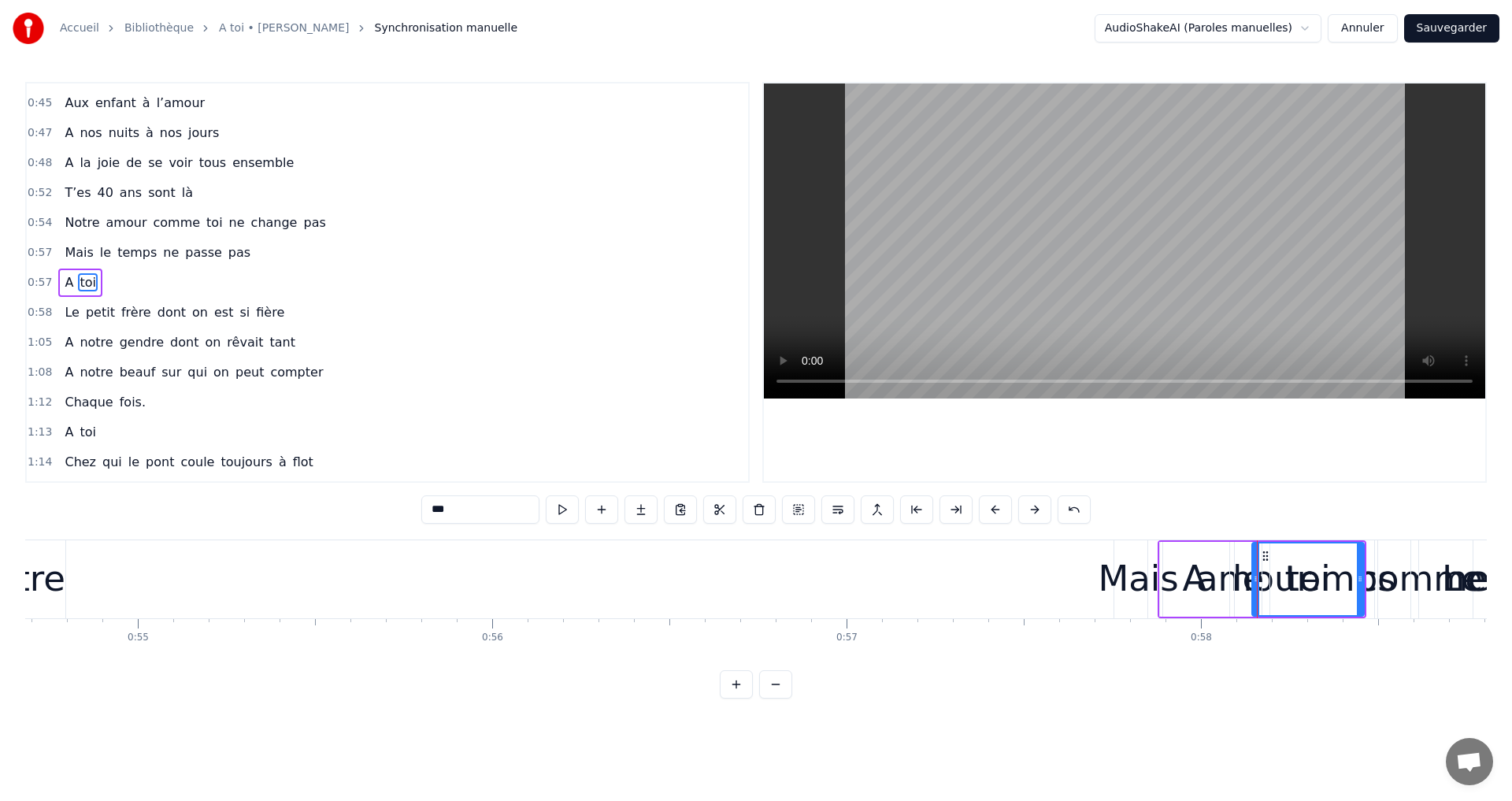
click at [1423, 592] on div "Le" at bounding box center [1462, 579] width 168 height 78
type input "**"
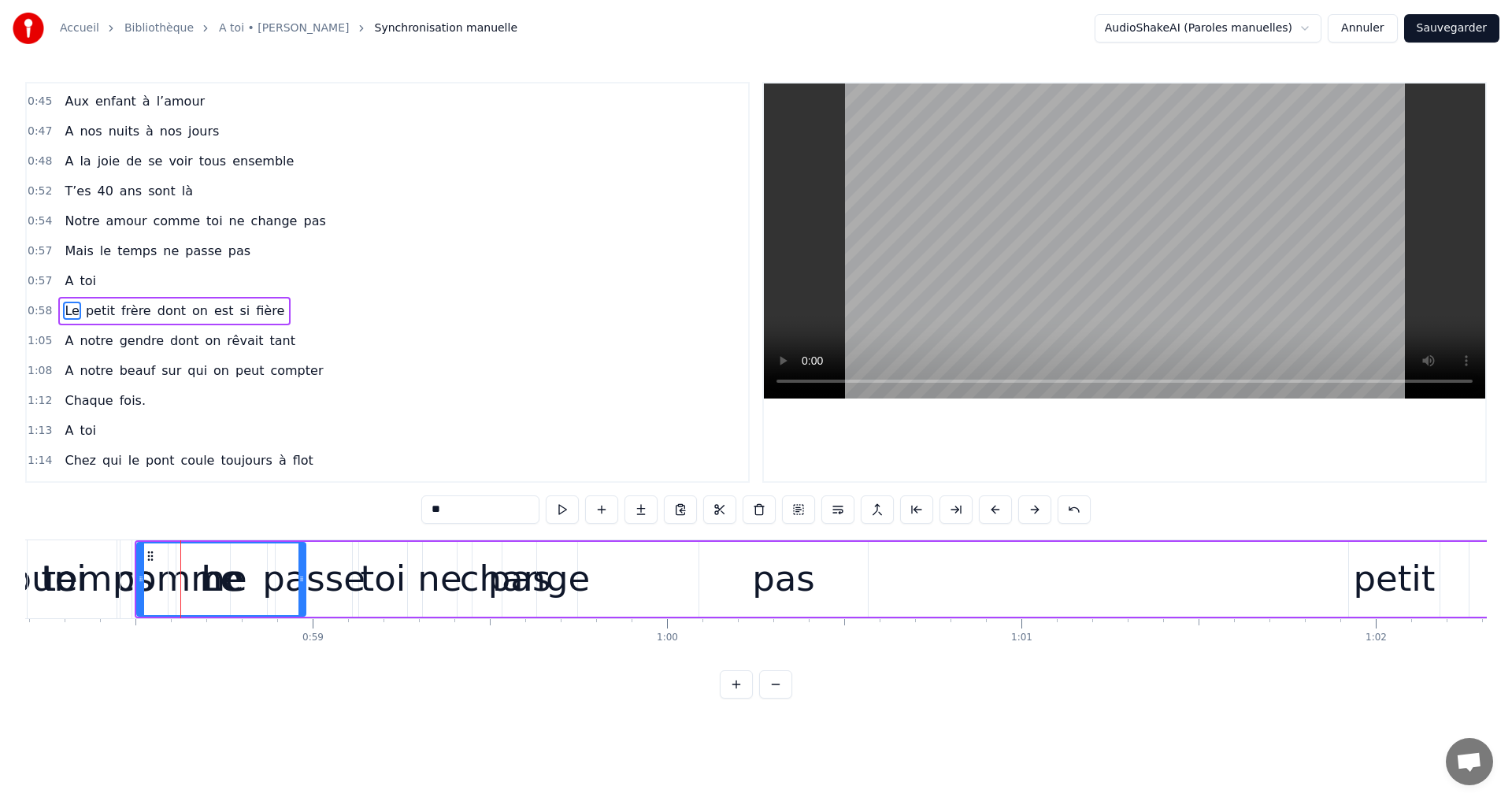
scroll to position [0, 20696]
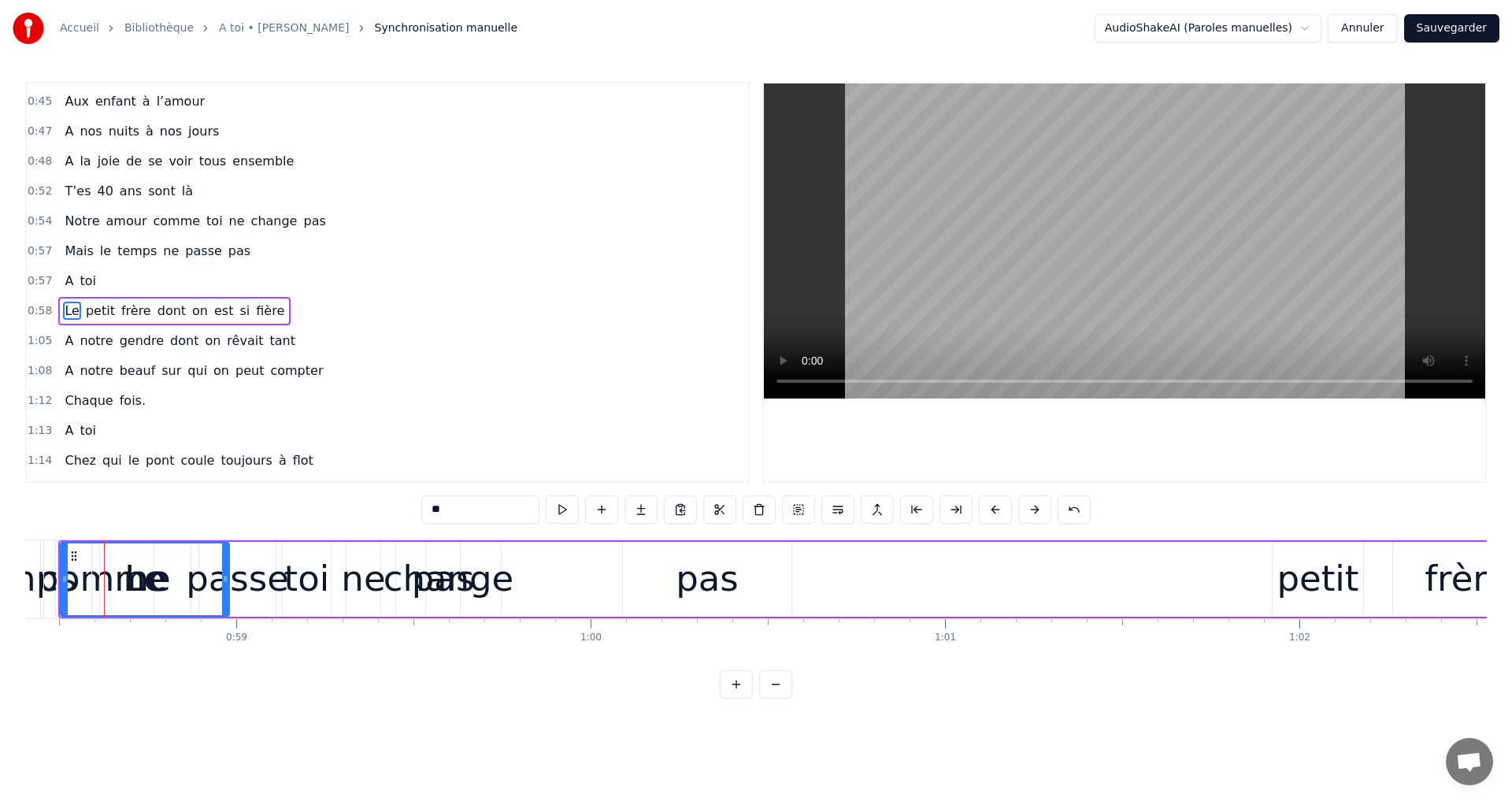
click at [740, 582] on div "Le petit frère dont on est si fière" at bounding box center [1254, 579] width 2392 height 78
click at [715, 574] on div "Le petit frère dont on est si fière" at bounding box center [1254, 579] width 2392 height 78
click at [663, 574] on div "Le petit frère dont on est si fière" at bounding box center [1254, 579] width 2392 height 78
click at [636, 549] on div "Le petit frère dont on est si fière" at bounding box center [1254, 579] width 2392 height 78
click at [446, 570] on div "Le petit frère dont on est si fière" at bounding box center [1254, 579] width 2392 height 78
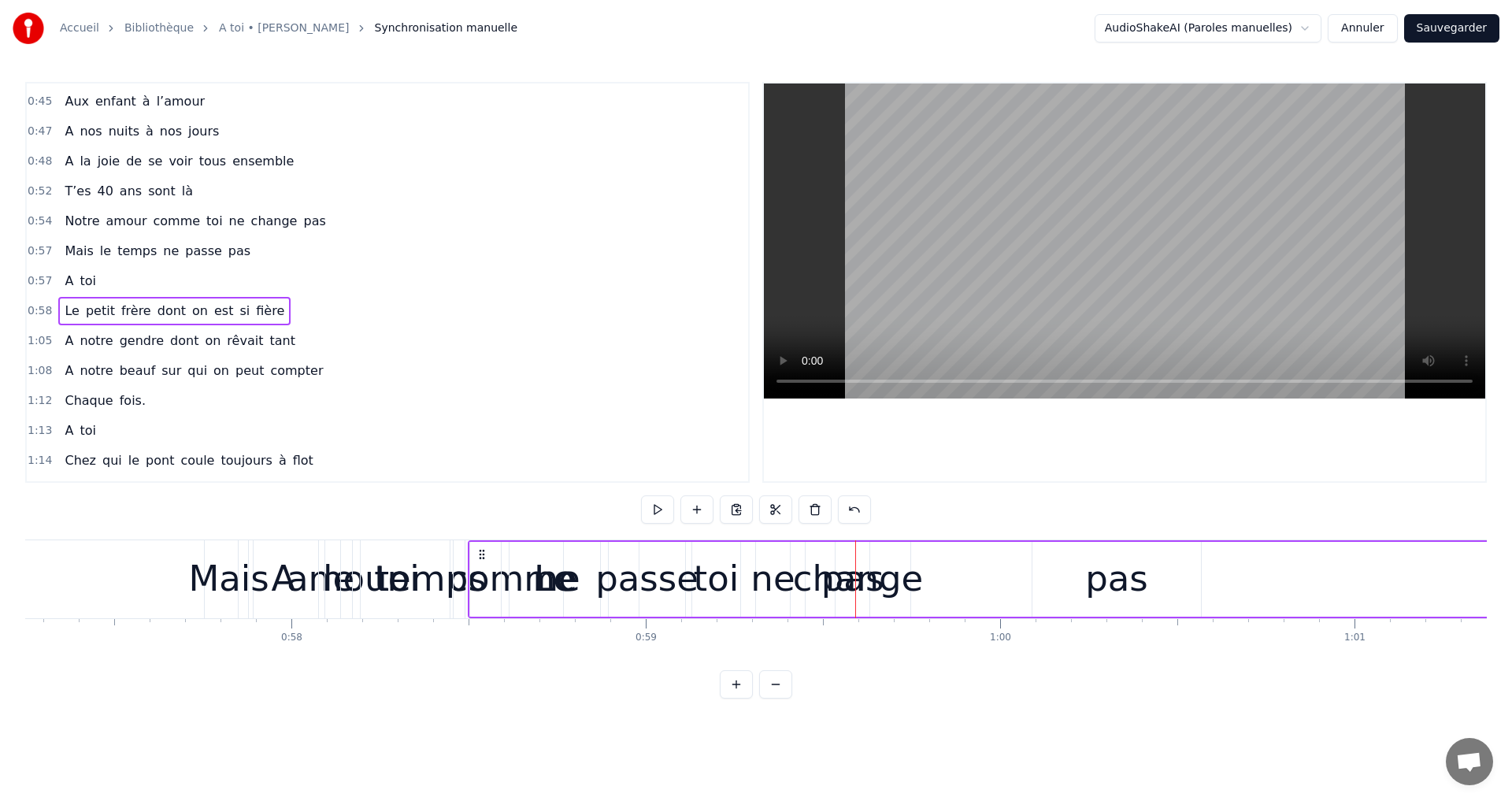
scroll to position [0, 20255]
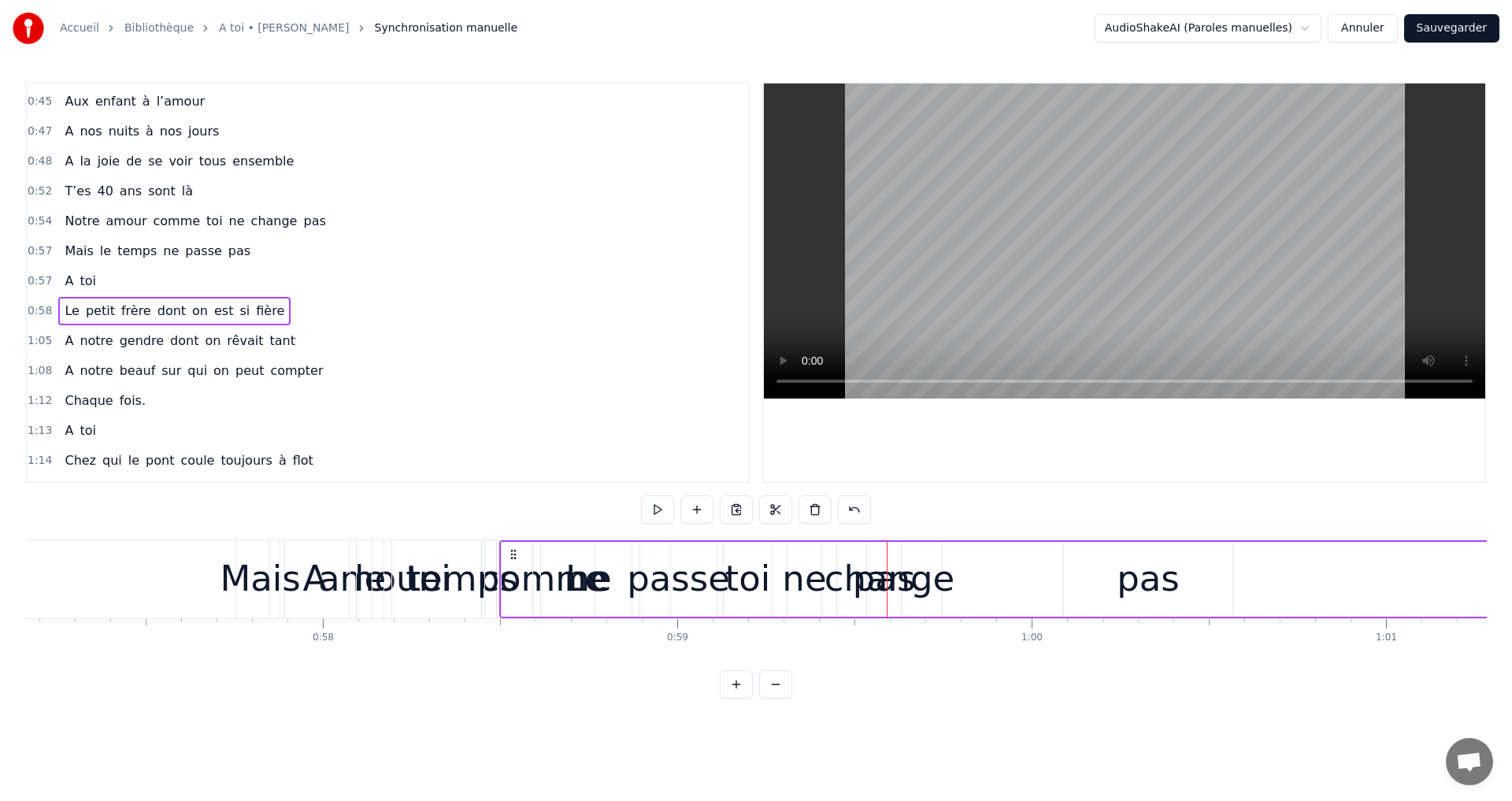
click at [243, 556] on div "Mais" at bounding box center [259, 578] width 81 height 53
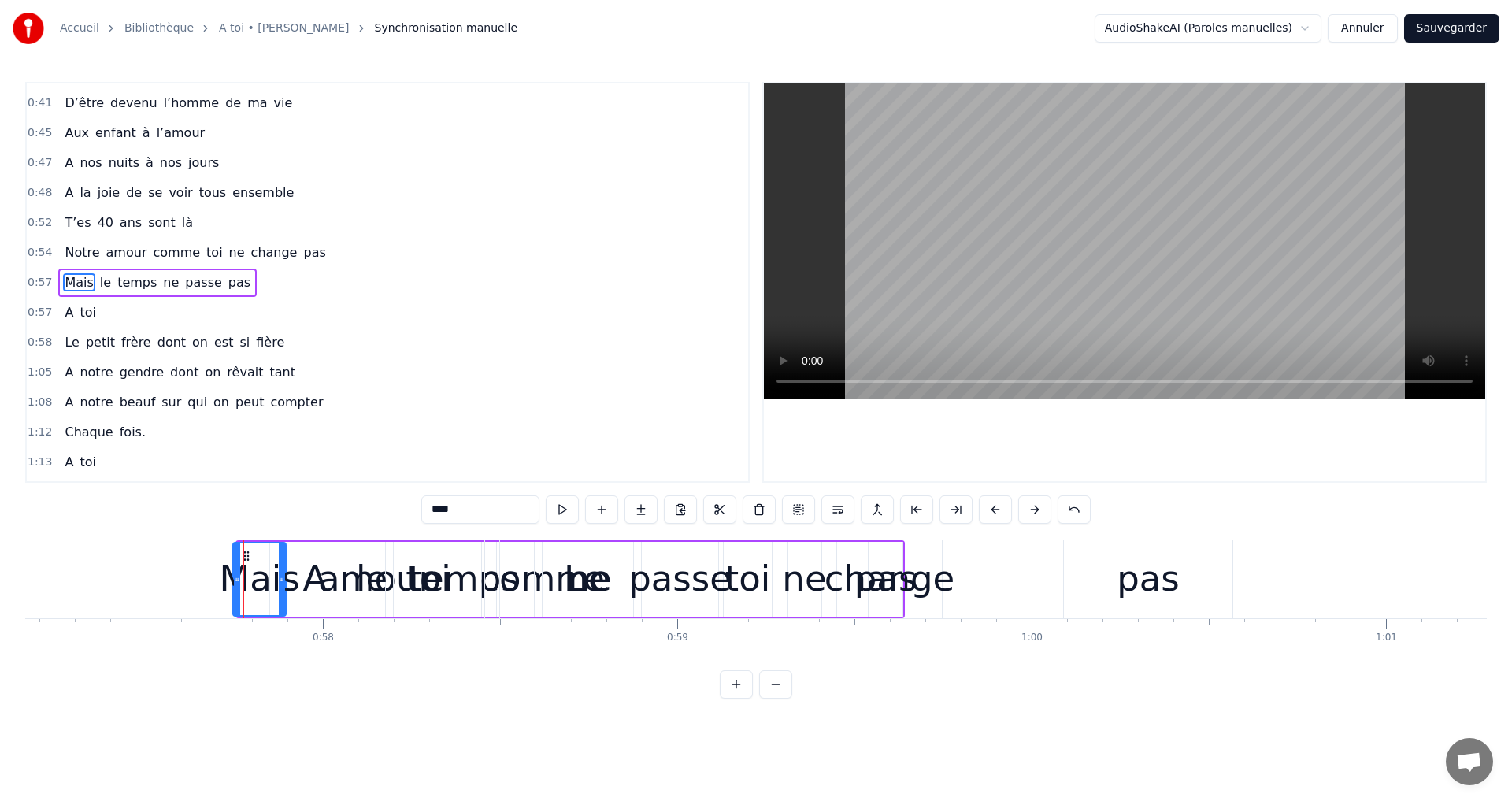
drag, startPoint x: 241, startPoint y: 554, endPoint x: 227, endPoint y: 569, distance: 20.5
click at [234, 570] on div at bounding box center [237, 579] width 6 height 72
drag, startPoint x: 242, startPoint y: 553, endPoint x: 986, endPoint y: 614, distance: 746.5
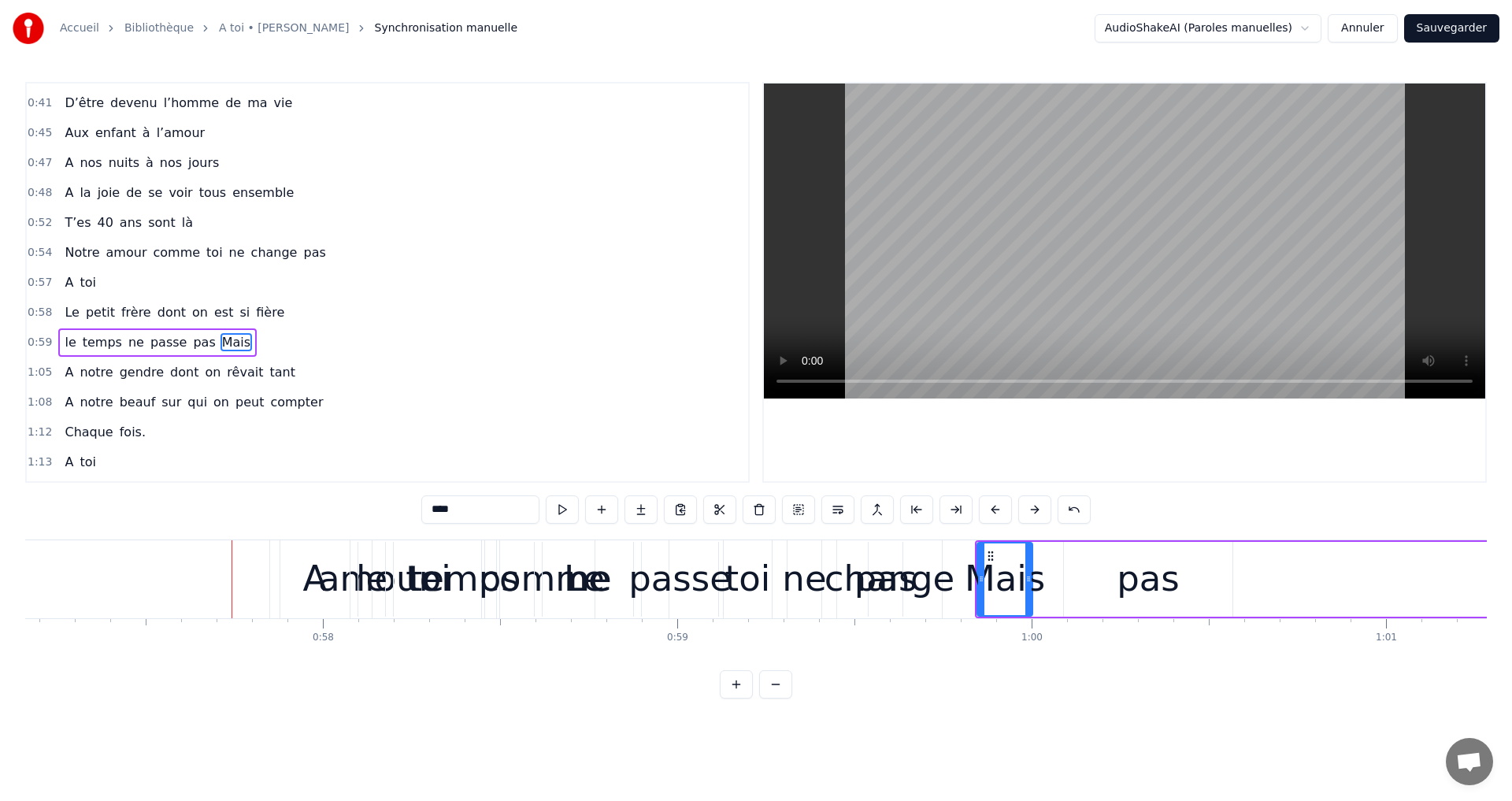
click at [342, 566] on div "A" at bounding box center [315, 579] width 69 height 78
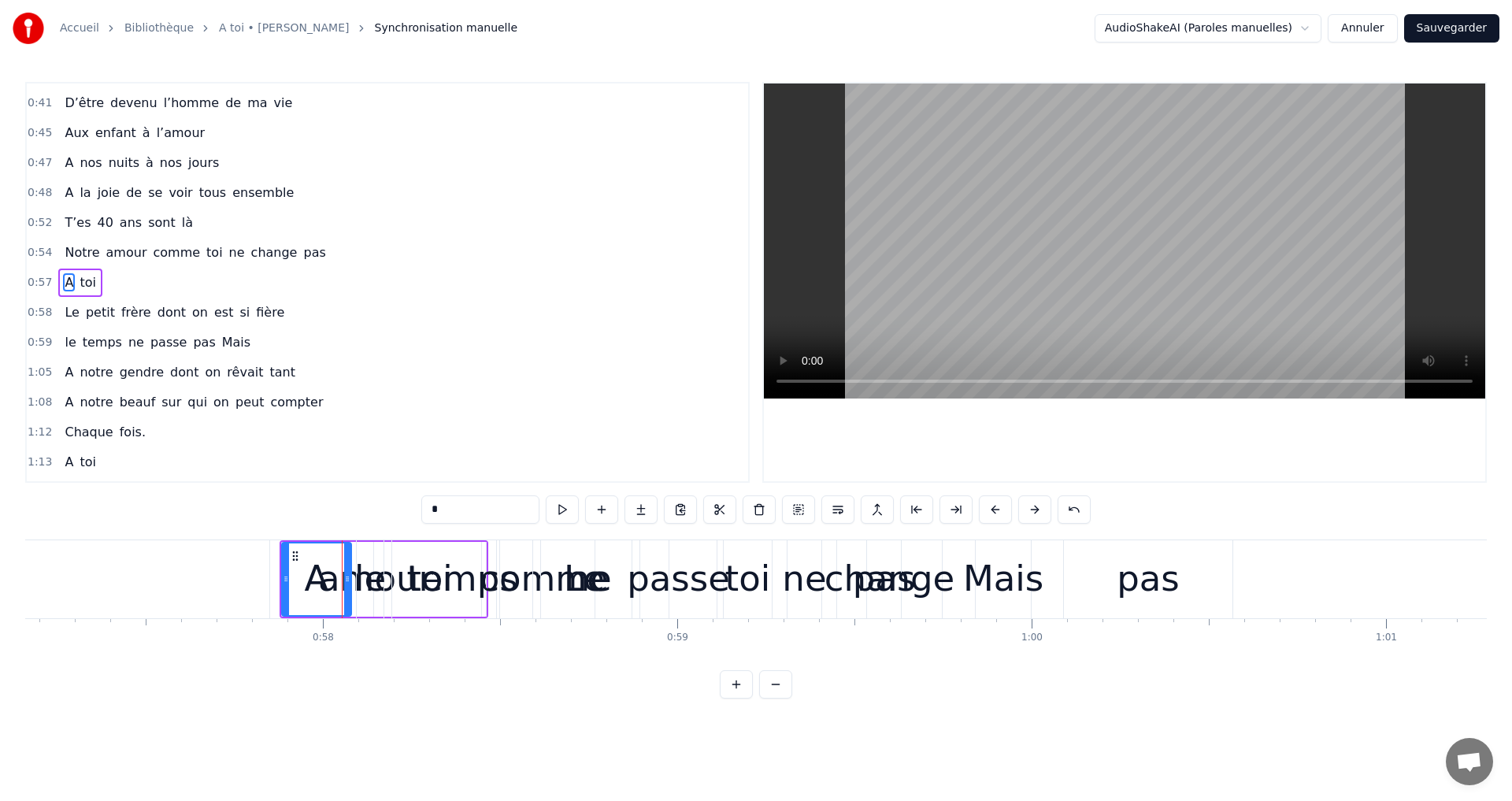
drag, startPoint x: 281, startPoint y: 546, endPoint x: 289, endPoint y: 554, distance: 11.3
click at [292, 556] on div "A" at bounding box center [317, 579] width 71 height 75
click at [435, 569] on div "temps" at bounding box center [462, 578] width 111 height 53
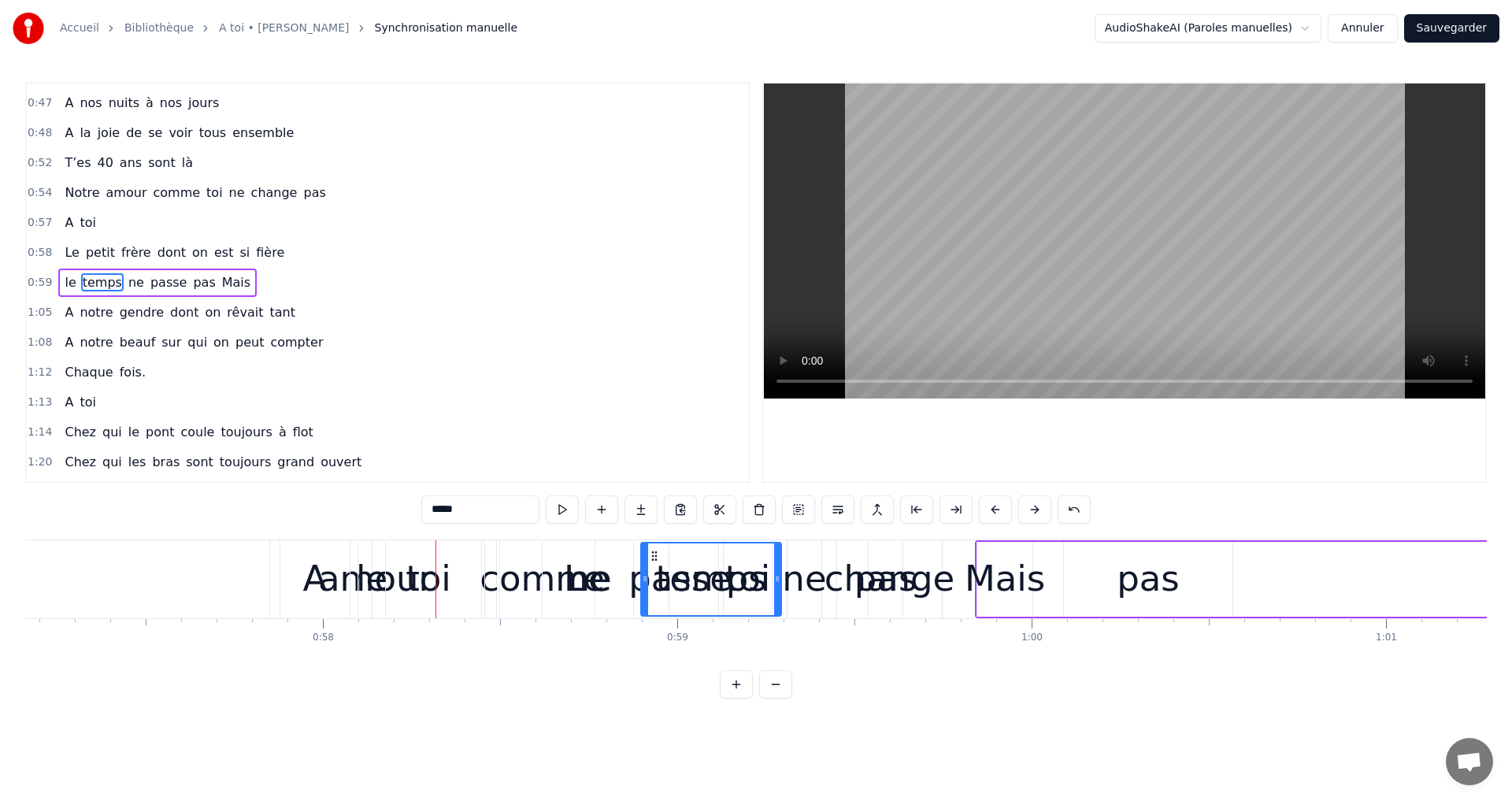
drag, startPoint x: 404, startPoint y: 550, endPoint x: 681, endPoint y: 574, distance: 278.0
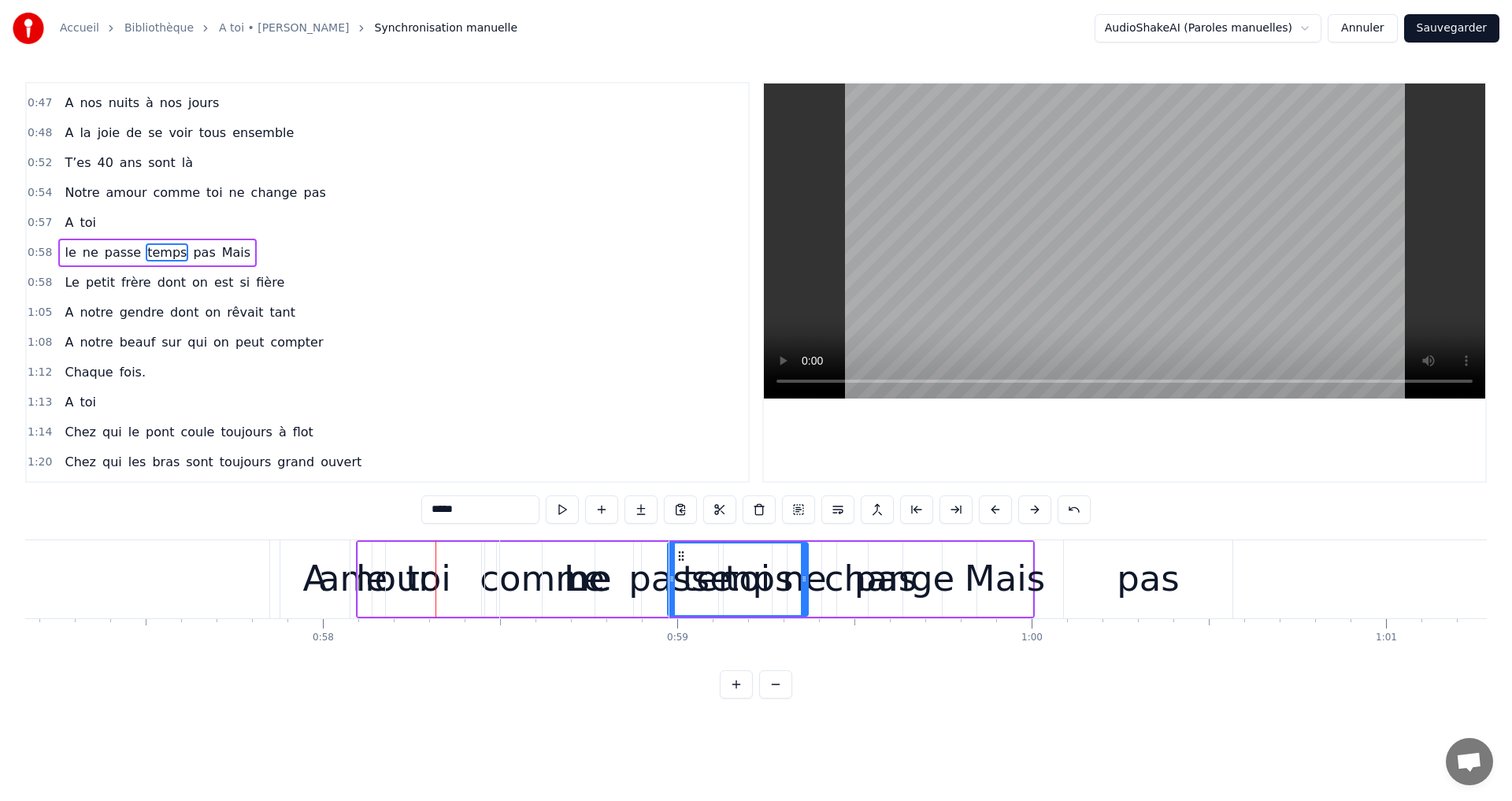
click at [543, 576] on div "Le" at bounding box center [584, 579] width 168 height 78
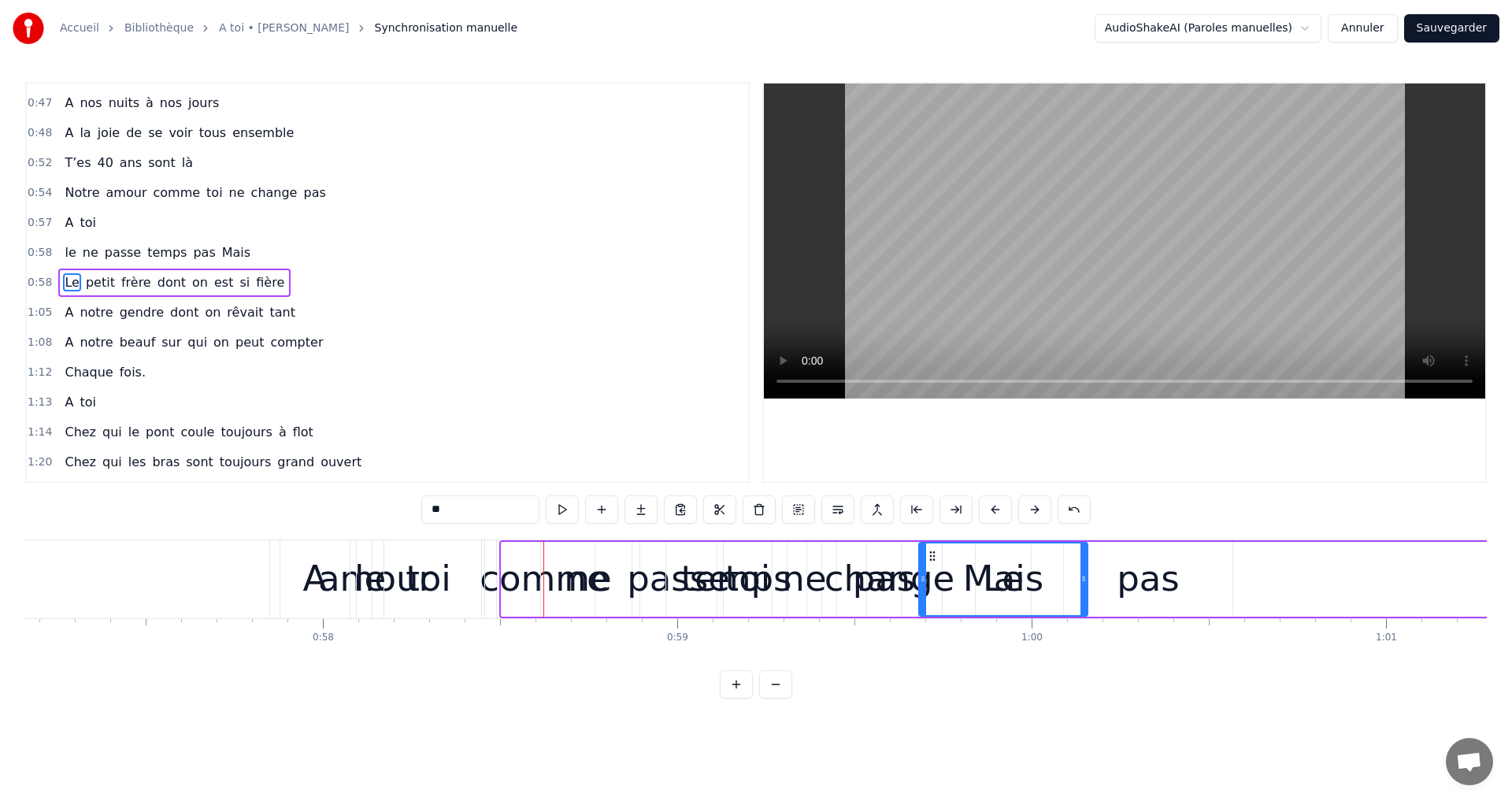
drag, startPoint x: 513, startPoint y: 549, endPoint x: 1073, endPoint y: 566, distance: 560.3
click at [1087, 582] on div "Le" at bounding box center [1002, 579] width 167 height 72
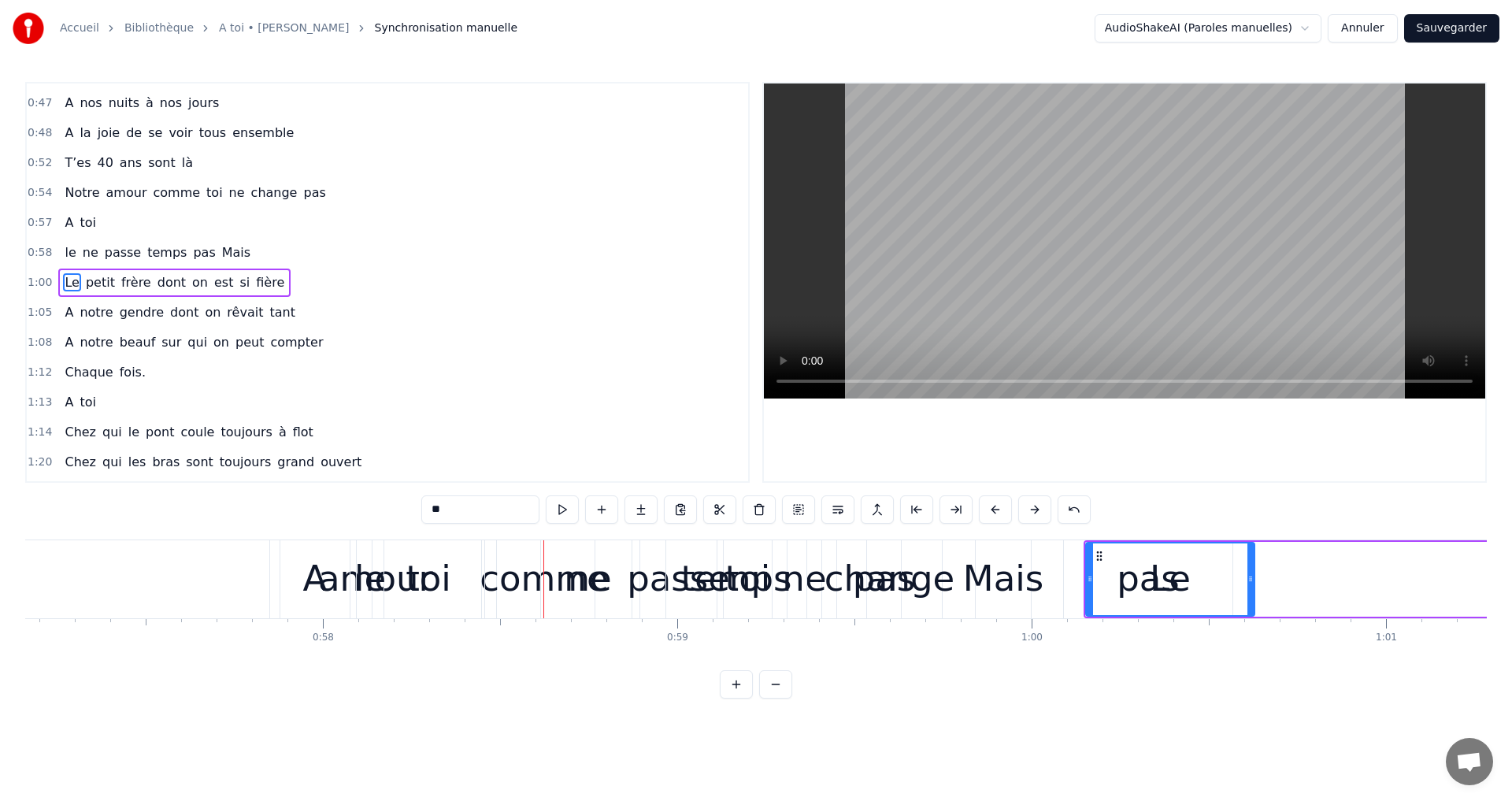
click at [698, 576] on div "temps" at bounding box center [735, 578] width 111 height 53
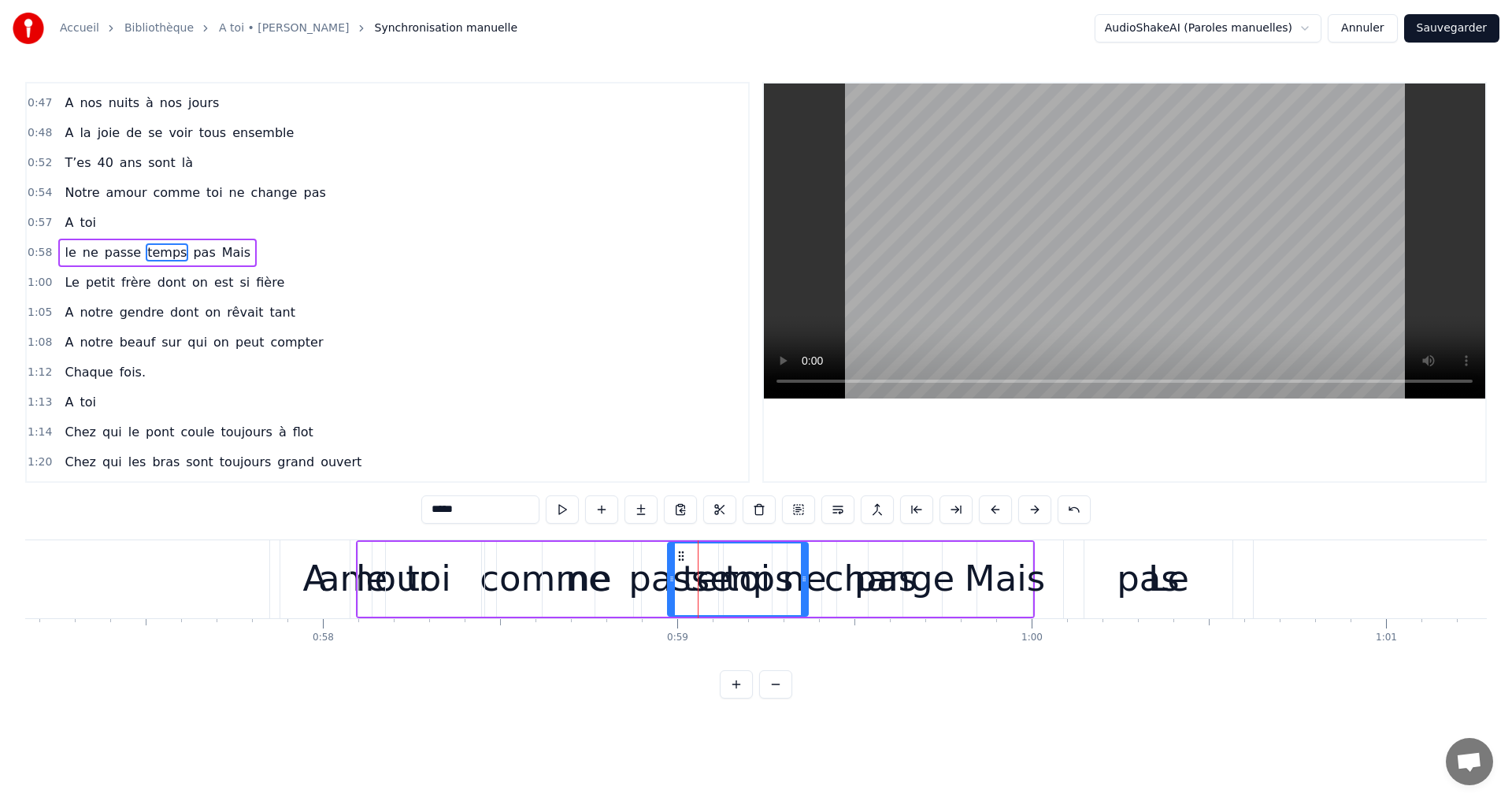
scroll to position [294, 0]
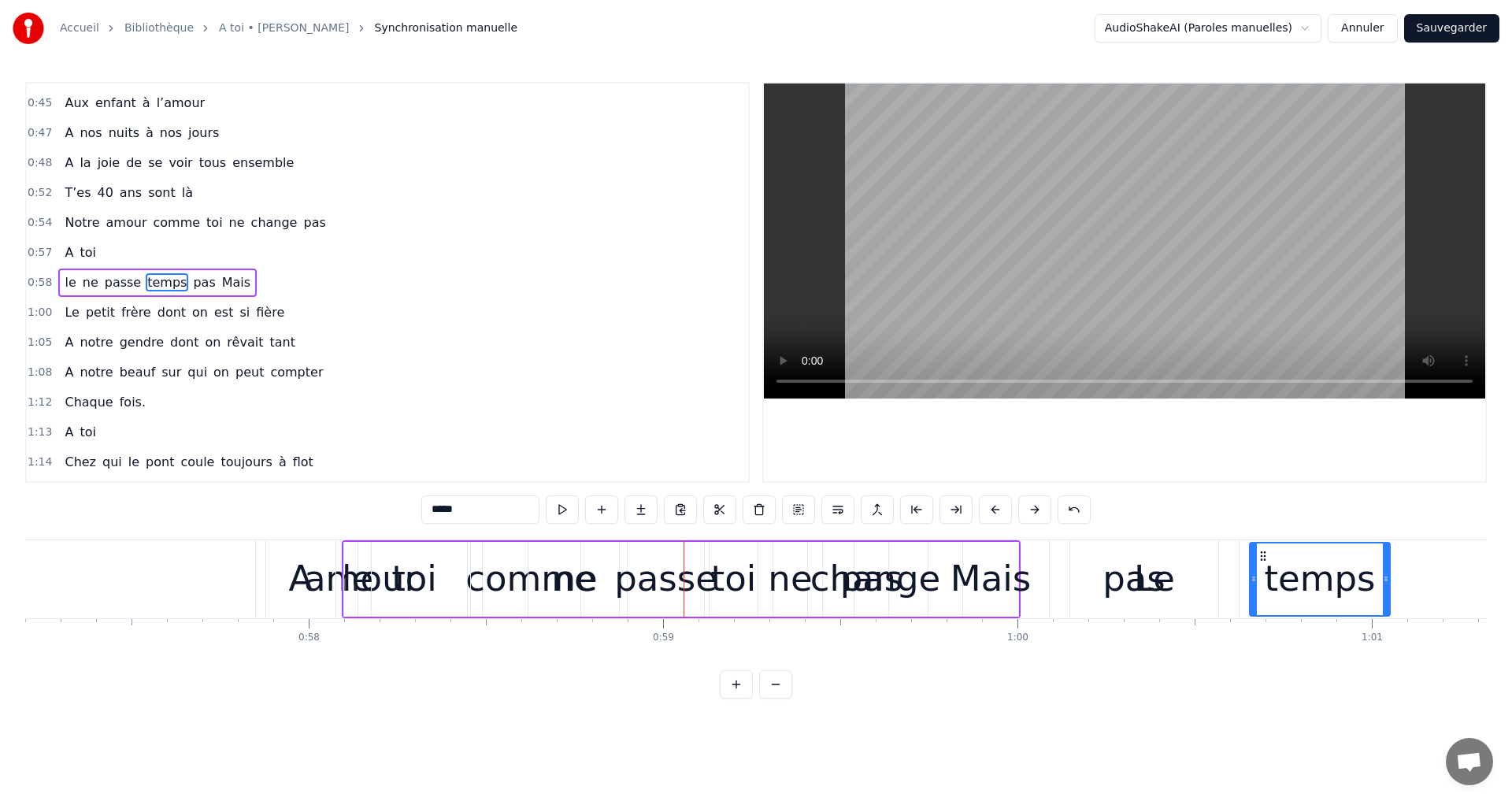
drag, startPoint x: 677, startPoint y: 551, endPoint x: 1253, endPoint y: 600, distance: 578.1
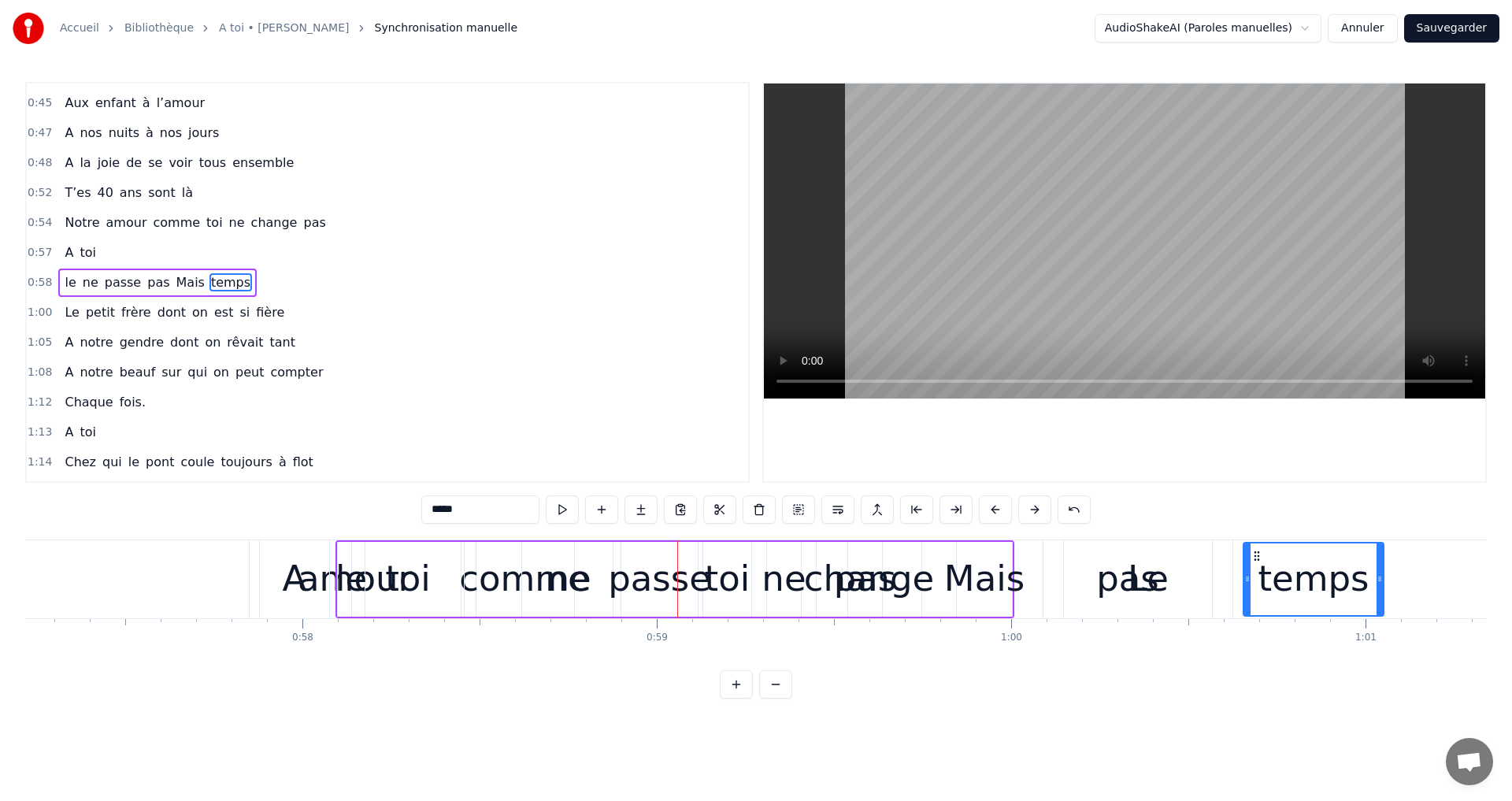
click at [342, 574] on div "le" at bounding box center [351, 578] width 31 height 53
type input "**"
click at [393, 587] on div "le ne passe pas Mais temps" at bounding box center [675, 579] width 679 height 78
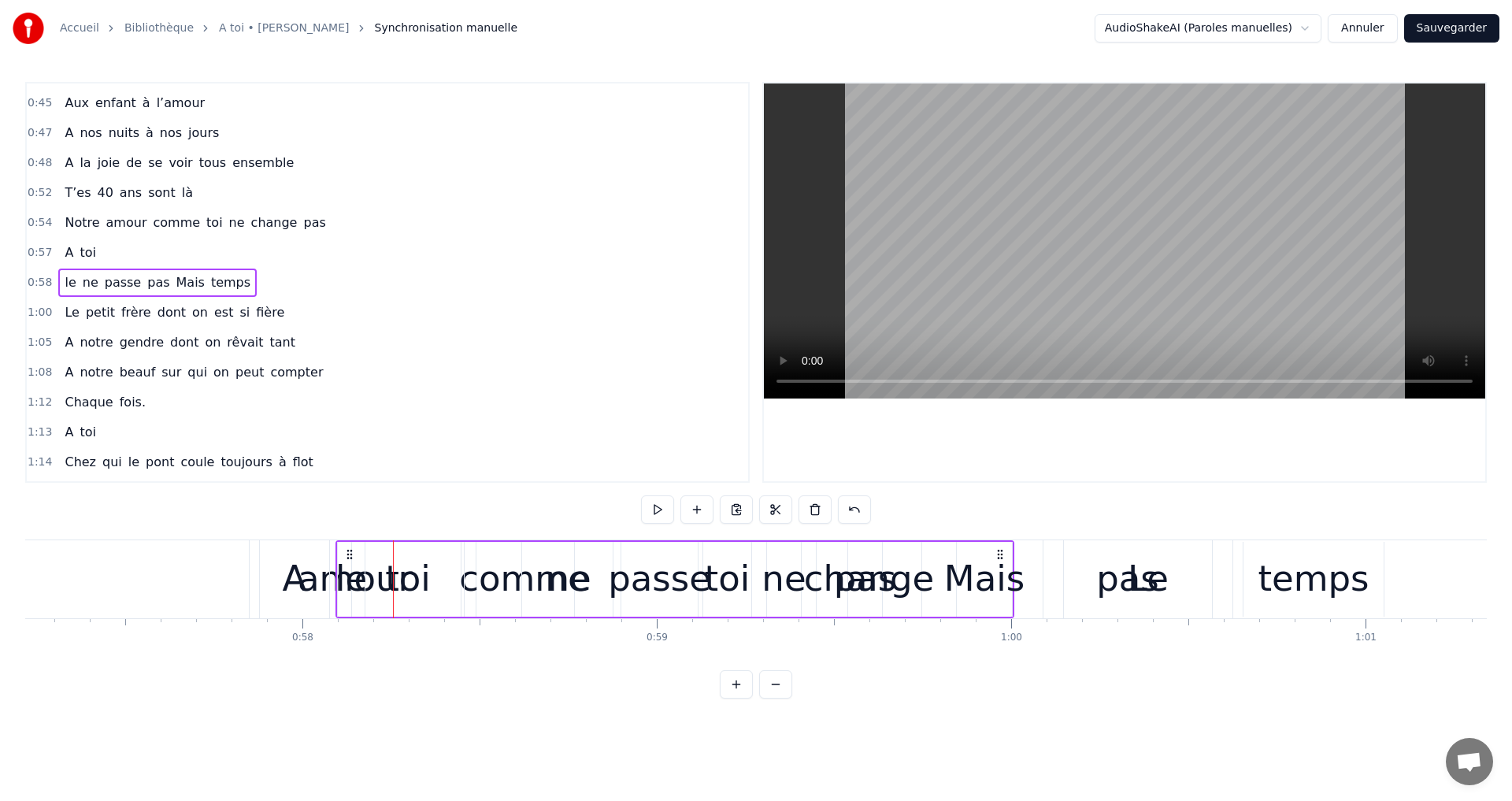
click at [396, 581] on div "le ne passe pas Mais temps" at bounding box center [675, 579] width 679 height 78
click at [411, 578] on div "le ne passe pas Mais temps" at bounding box center [675, 579] width 679 height 78
click at [310, 576] on div "A" at bounding box center [294, 579] width 69 height 78
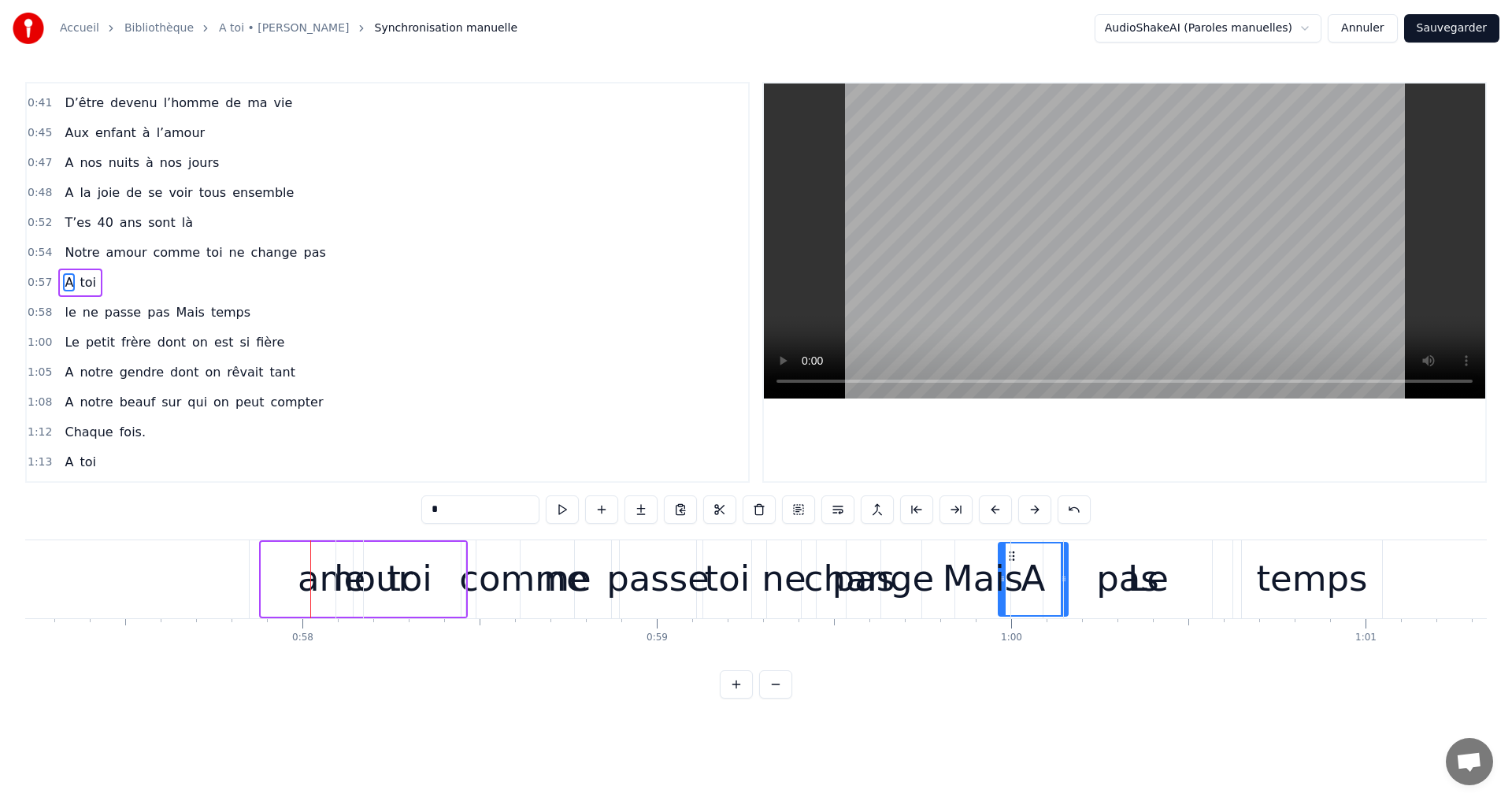
drag, startPoint x: 274, startPoint y: 553, endPoint x: 973, endPoint y: 611, distance: 701.4
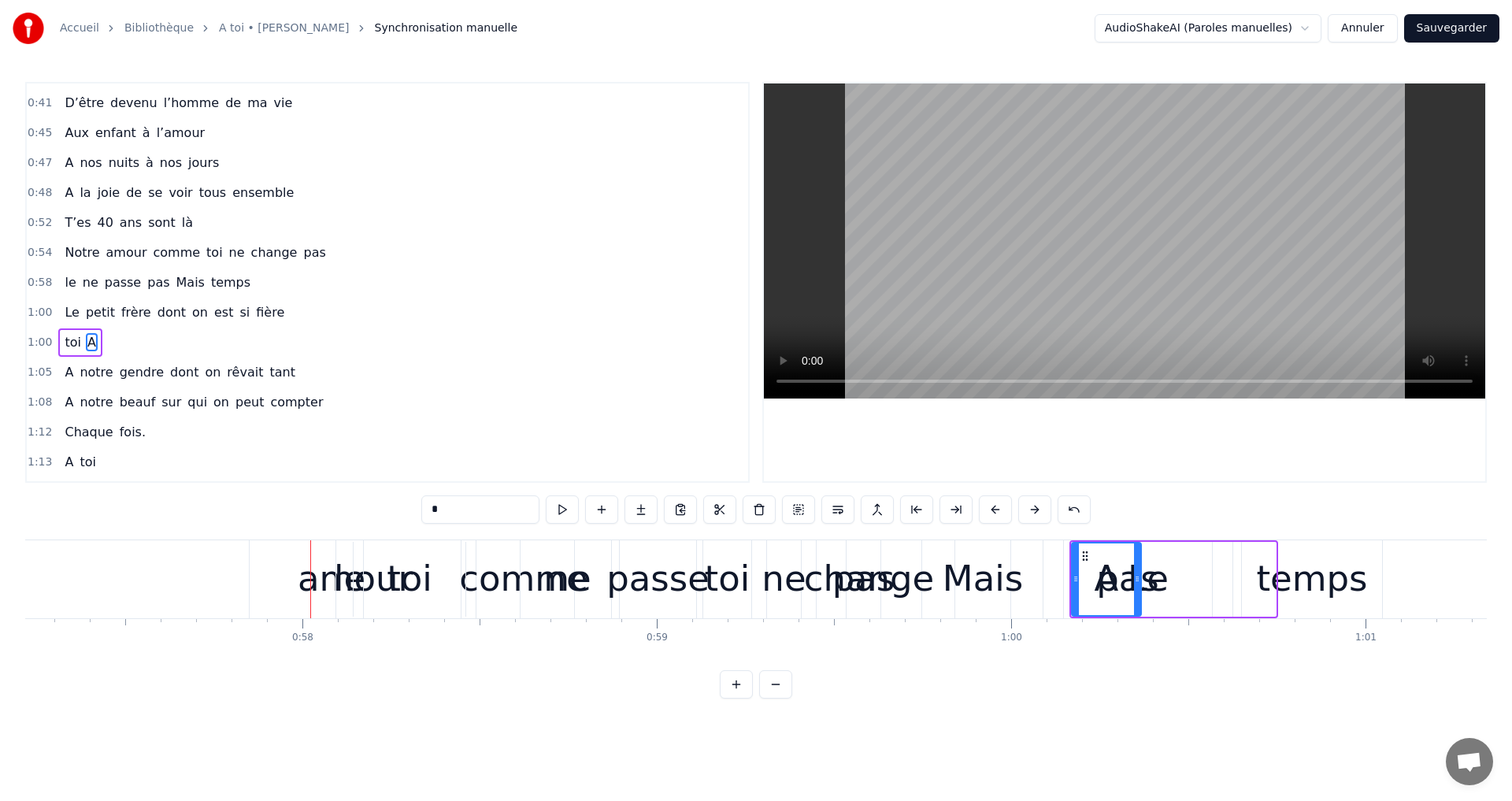
click at [320, 577] on div "amour" at bounding box center [355, 578] width 115 height 53
type input "*****"
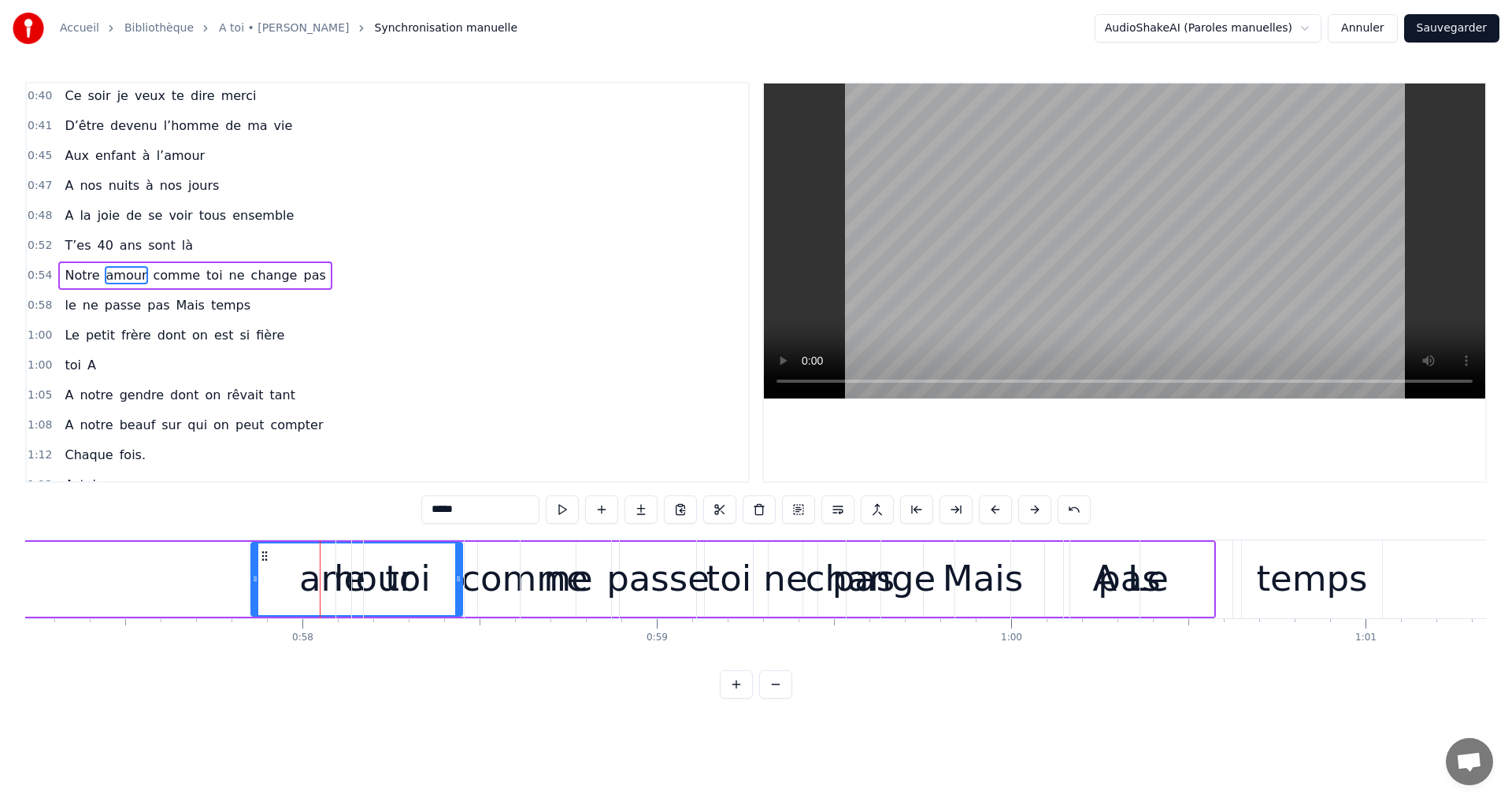
scroll to position [235, 0]
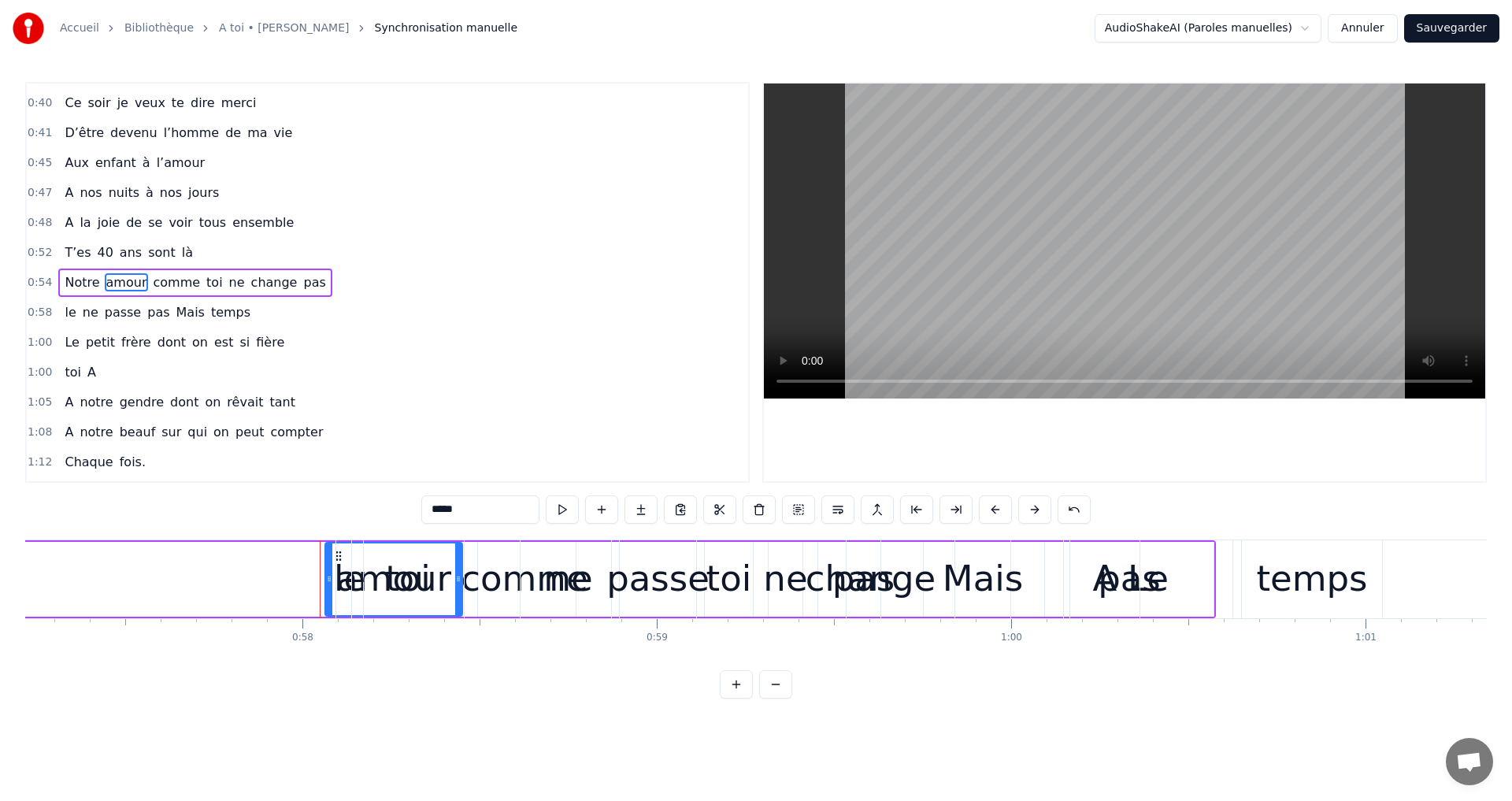
drag, startPoint x: 258, startPoint y: 550, endPoint x: 332, endPoint y: 589, distance: 83.6
click at [332, 589] on div at bounding box center [329, 579] width 6 height 72
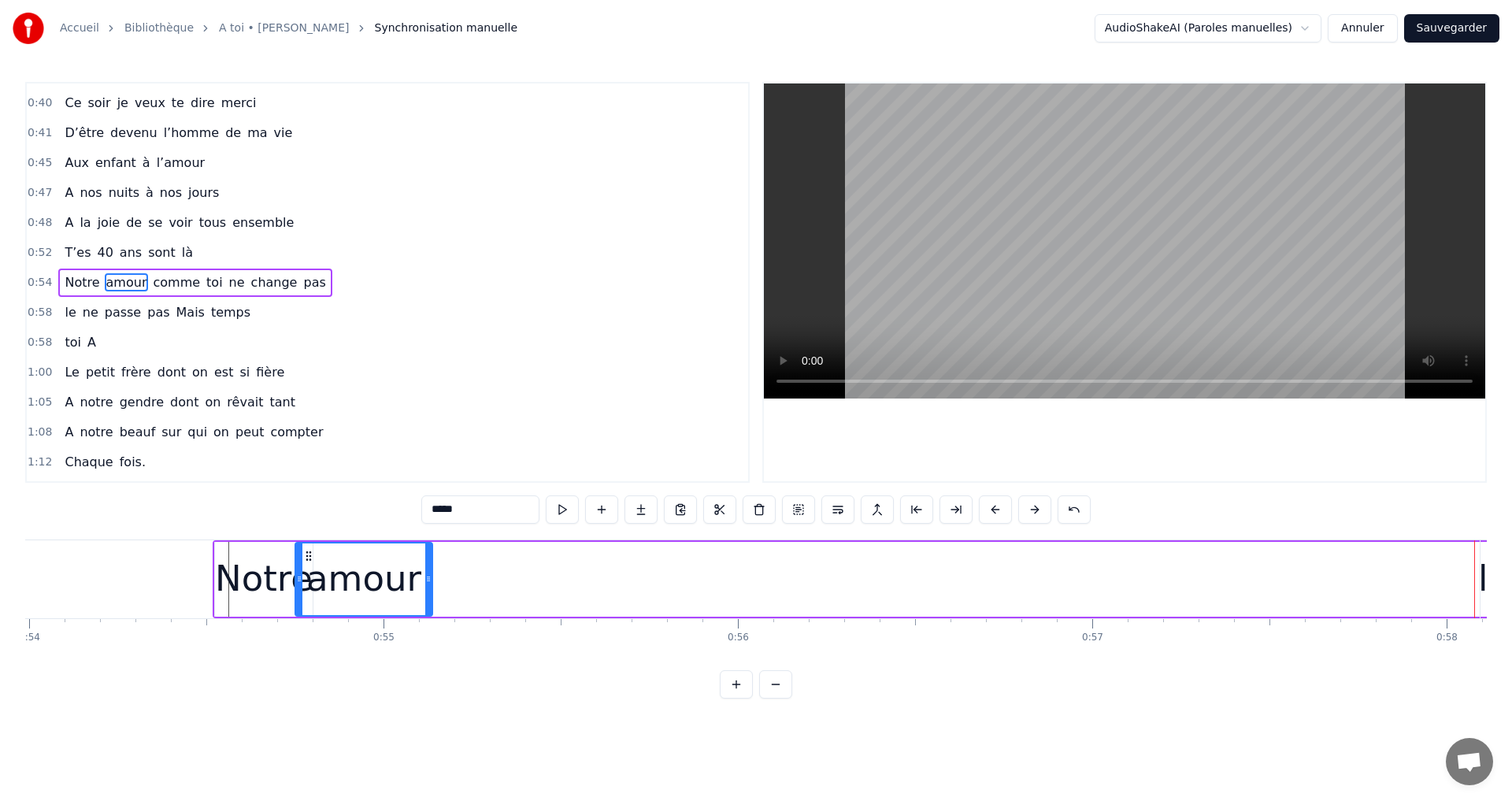
scroll to position [0, 19122]
drag, startPoint x: 334, startPoint y: 553, endPoint x: 329, endPoint y: 625, distance: 72.2
click at [329, 621] on div "A toi Super papa et super beau- papa [PERSON_NAME]on aime infiniment notre pili…" at bounding box center [756, 598] width 1462 height 118
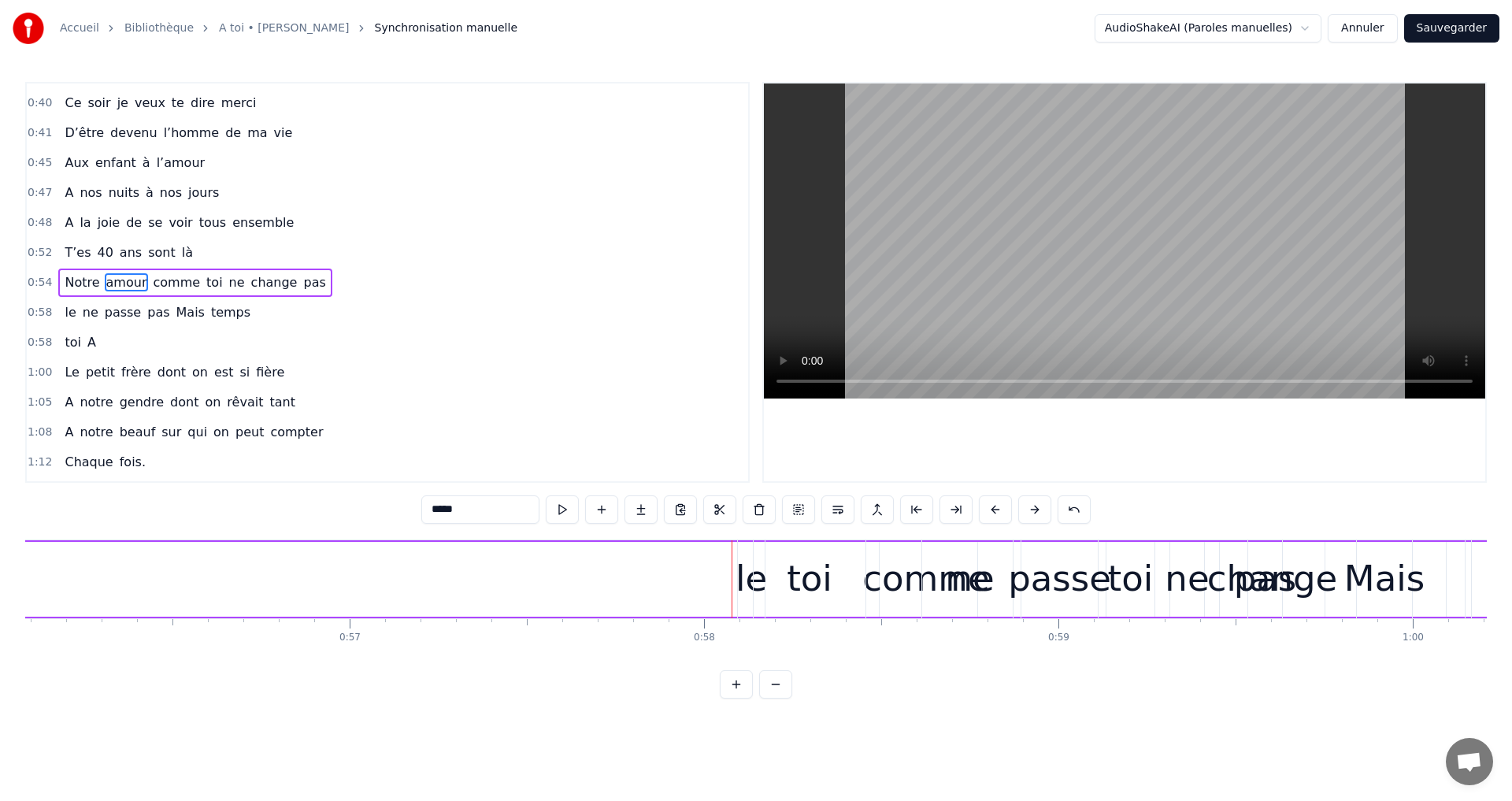
scroll to position [0, 19878]
click at [917, 590] on div "toi A" at bounding box center [1144, 579] width 792 height 78
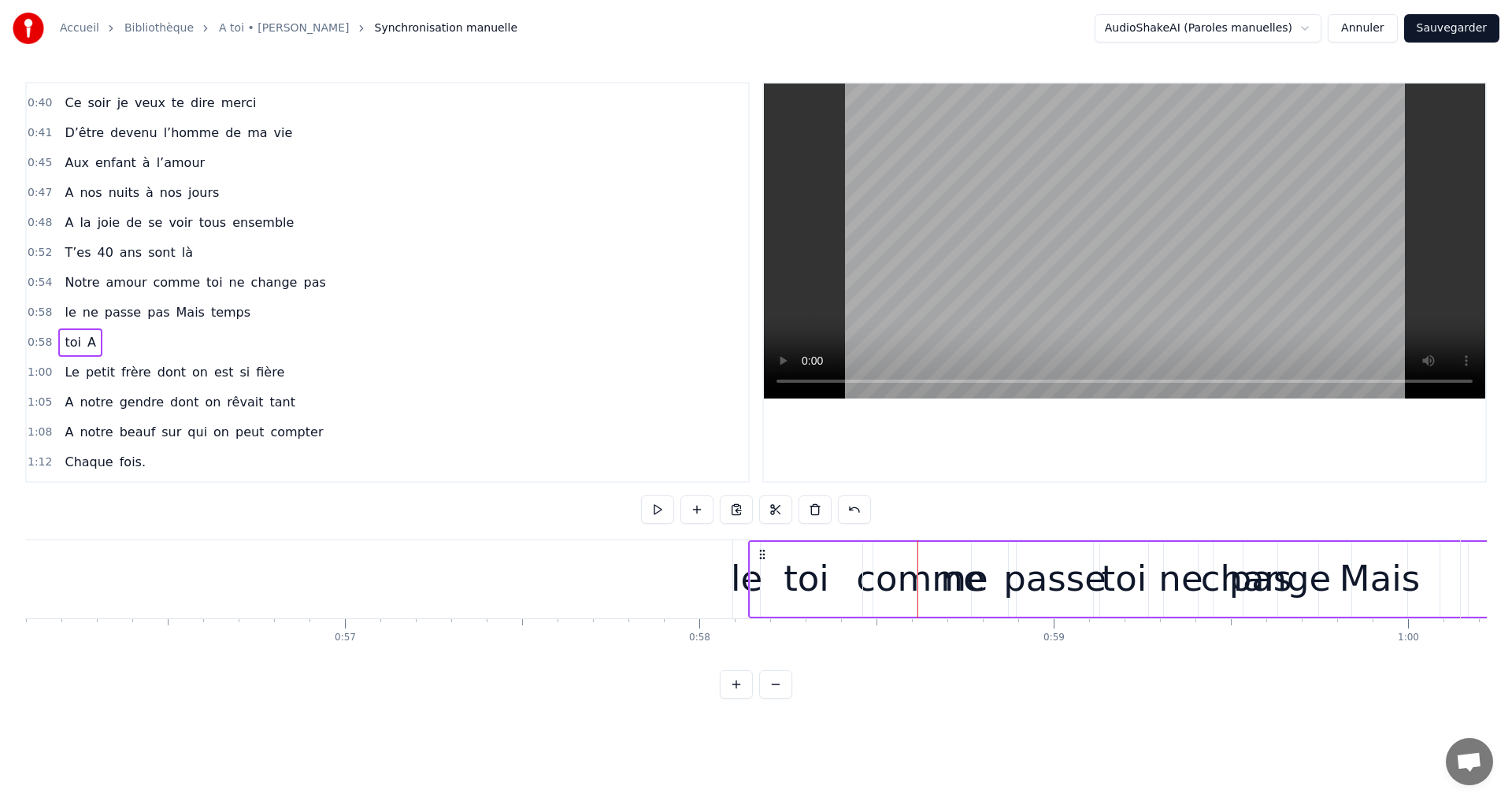
click at [933, 574] on div "toi A" at bounding box center [1144, 579] width 792 height 78
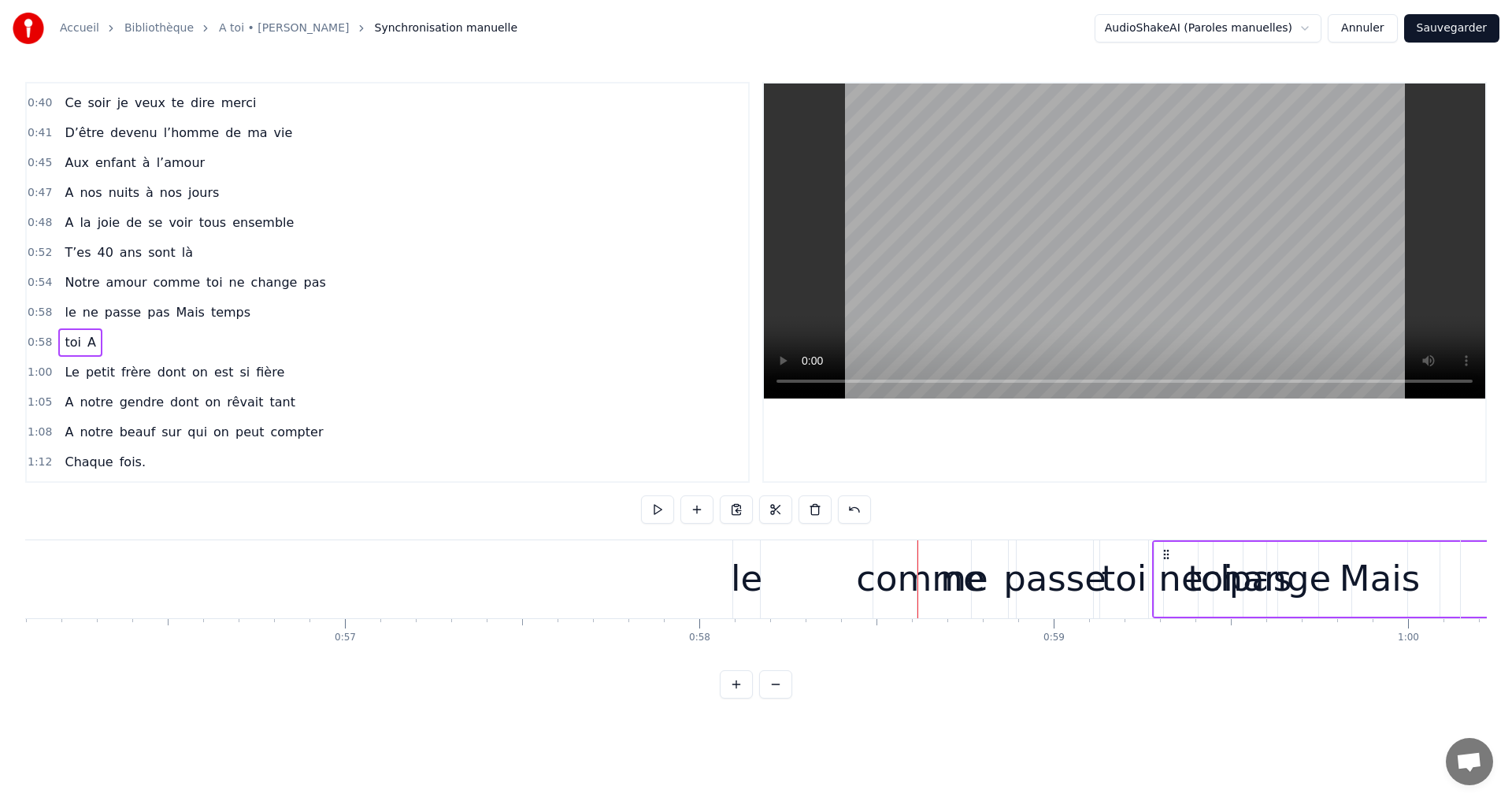
scroll to position [0, 19885]
drag, startPoint x: 768, startPoint y: 554, endPoint x: 1280, endPoint y: 566, distance: 512.1
click at [1328, 598] on div "toi A" at bounding box center [1542, 579] width 792 height 78
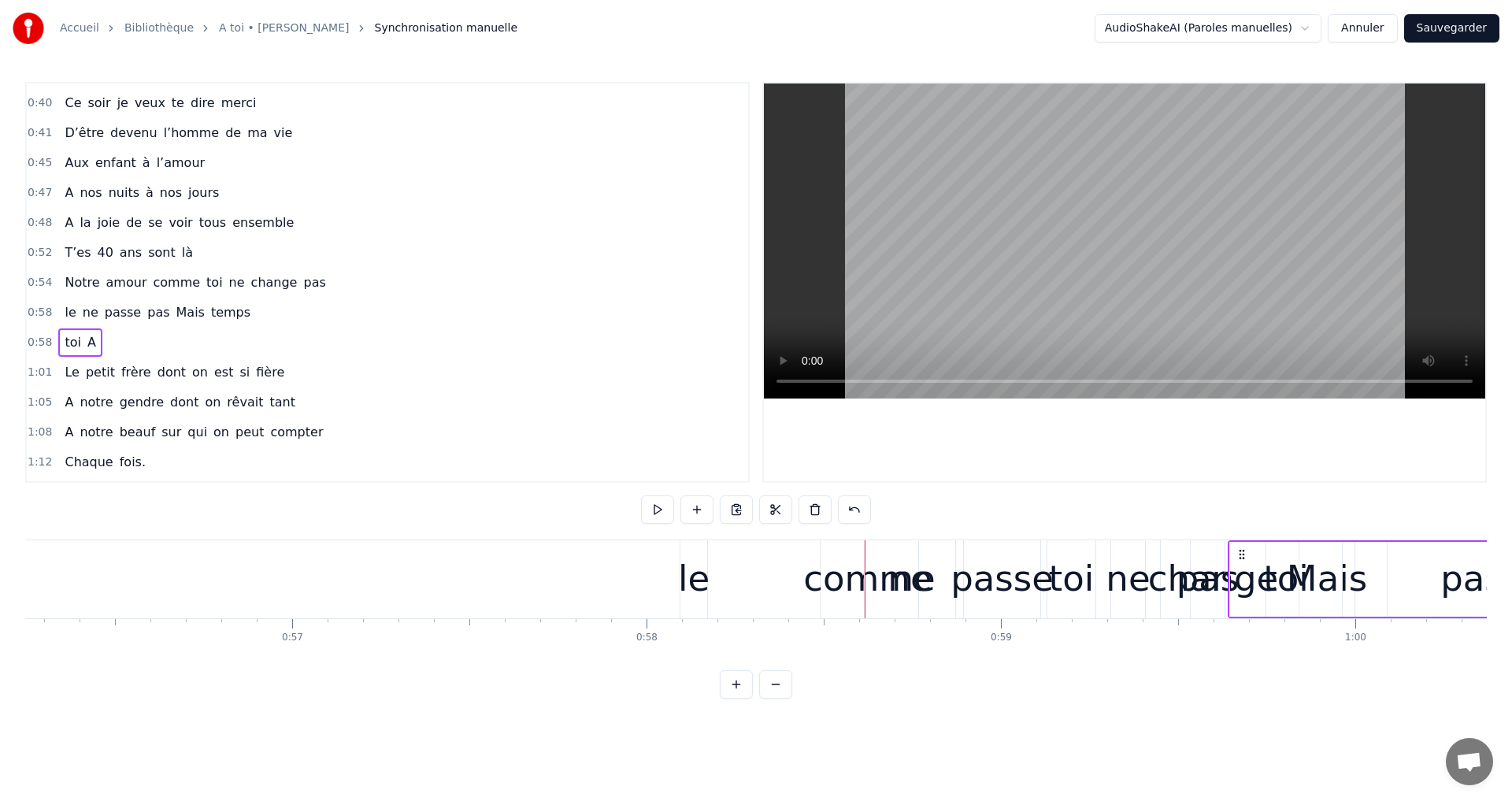
drag, startPoint x: 755, startPoint y: 553, endPoint x: 1358, endPoint y: 573, distance: 603.3
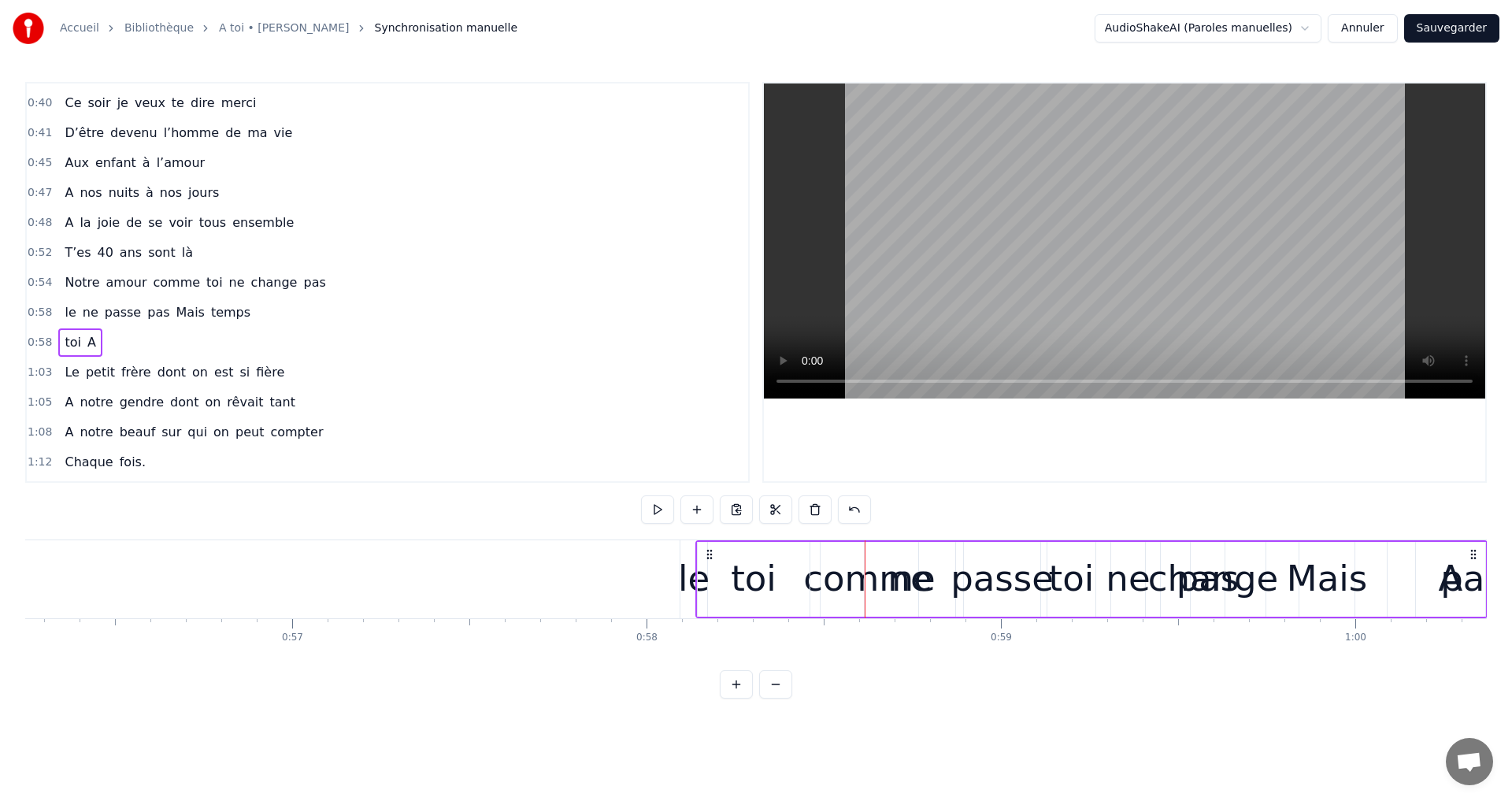
scroll to position [0, 19943]
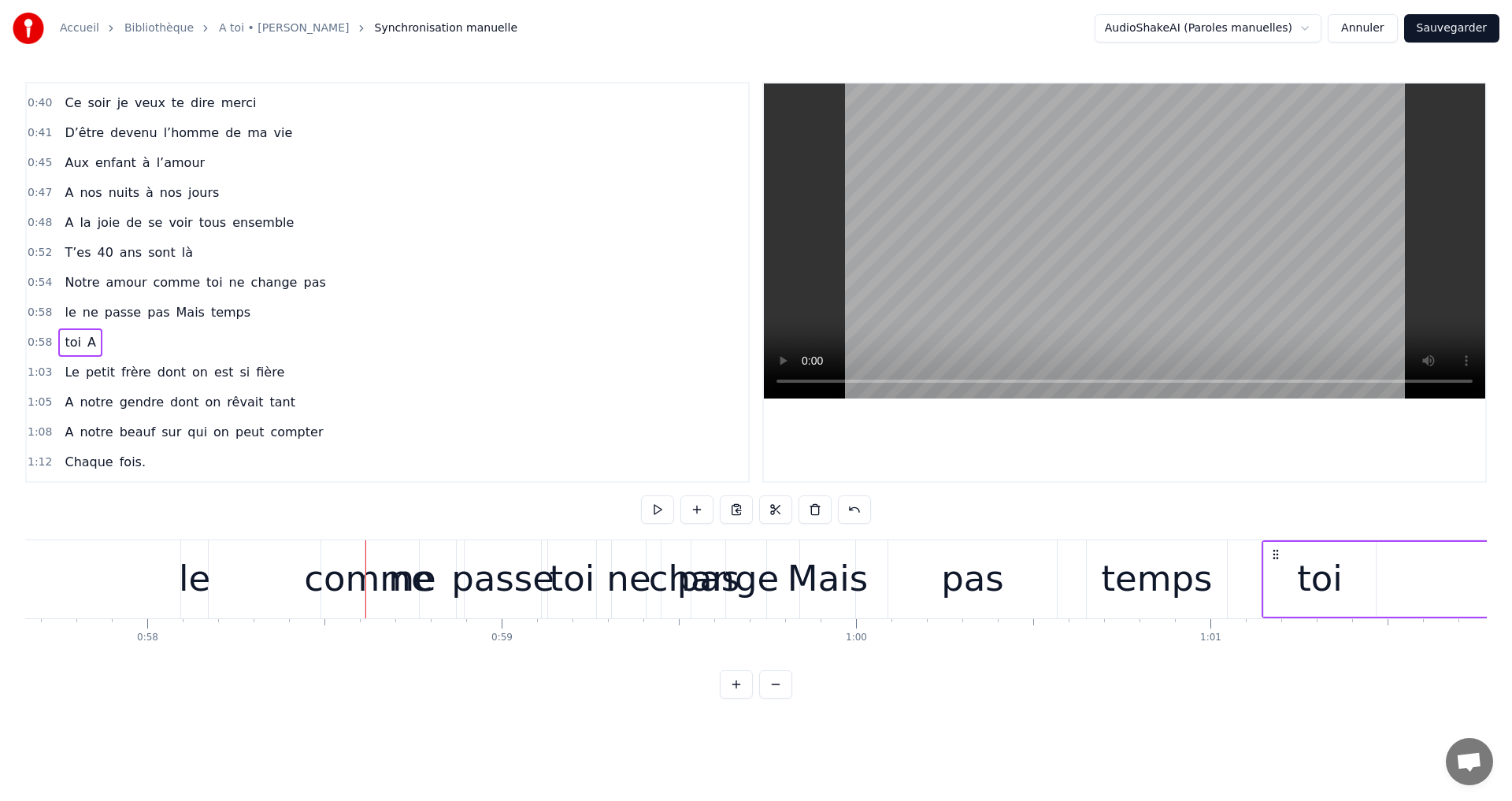
drag, startPoint x: 696, startPoint y: 550, endPoint x: 1354, endPoint y: 576, distance: 658.5
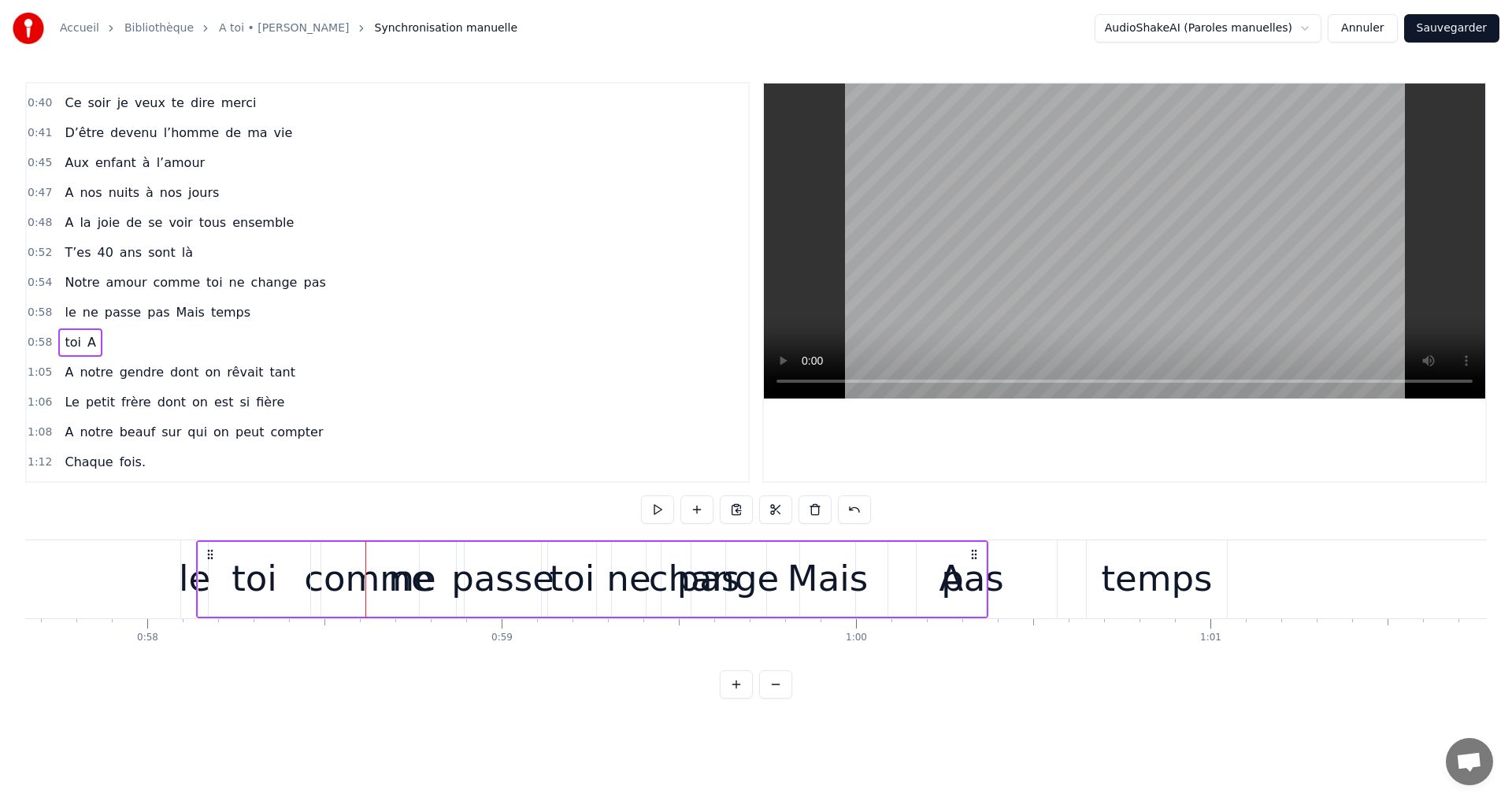
scroll to position [0, 20457]
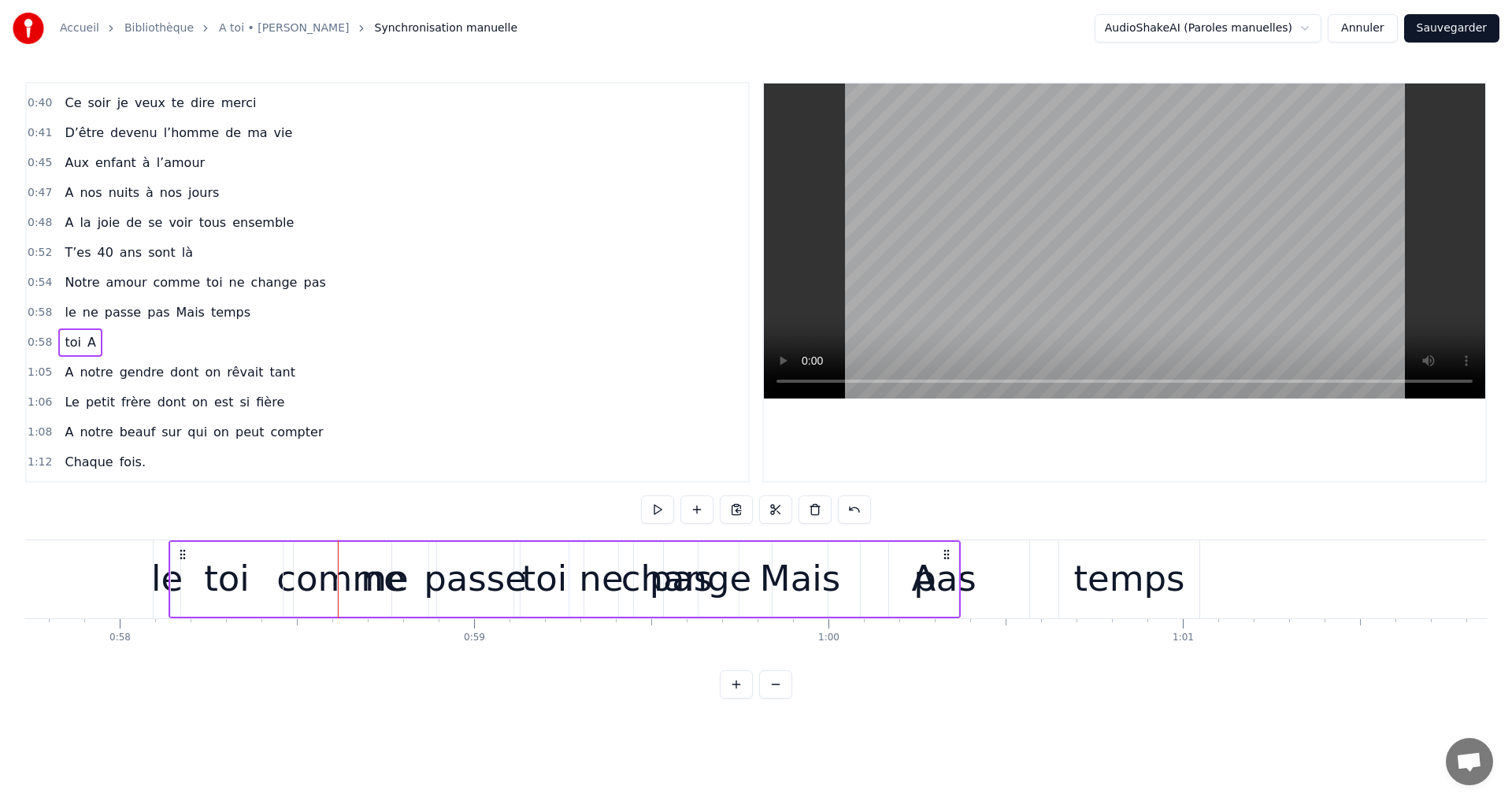
drag, startPoint x: 950, startPoint y: 550, endPoint x: 912, endPoint y: 550, distance: 38.0
click at [955, 562] on div "A" at bounding box center [923, 579] width 69 height 75
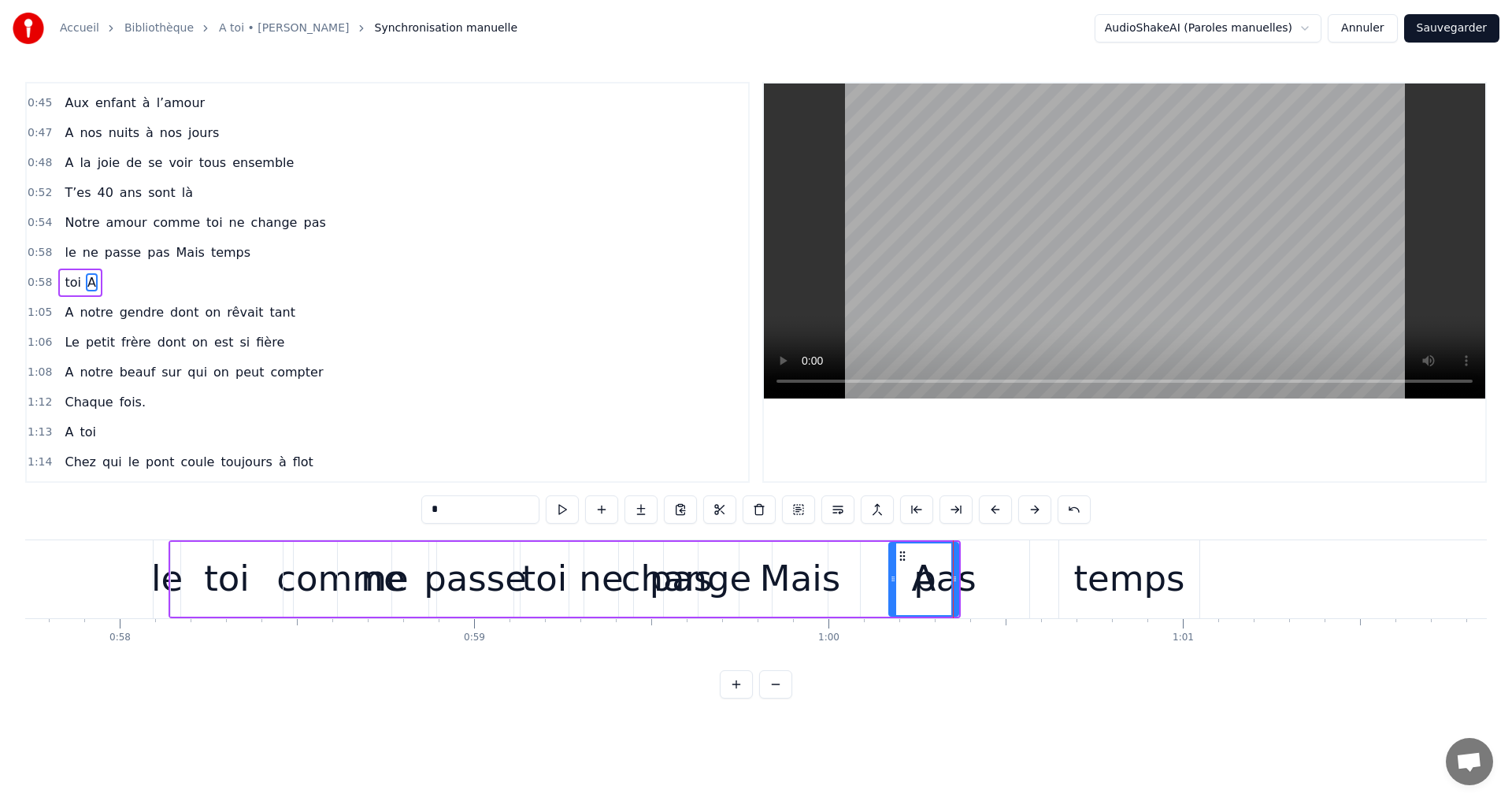
click at [203, 562] on div "toi" at bounding box center [226, 579] width 112 height 75
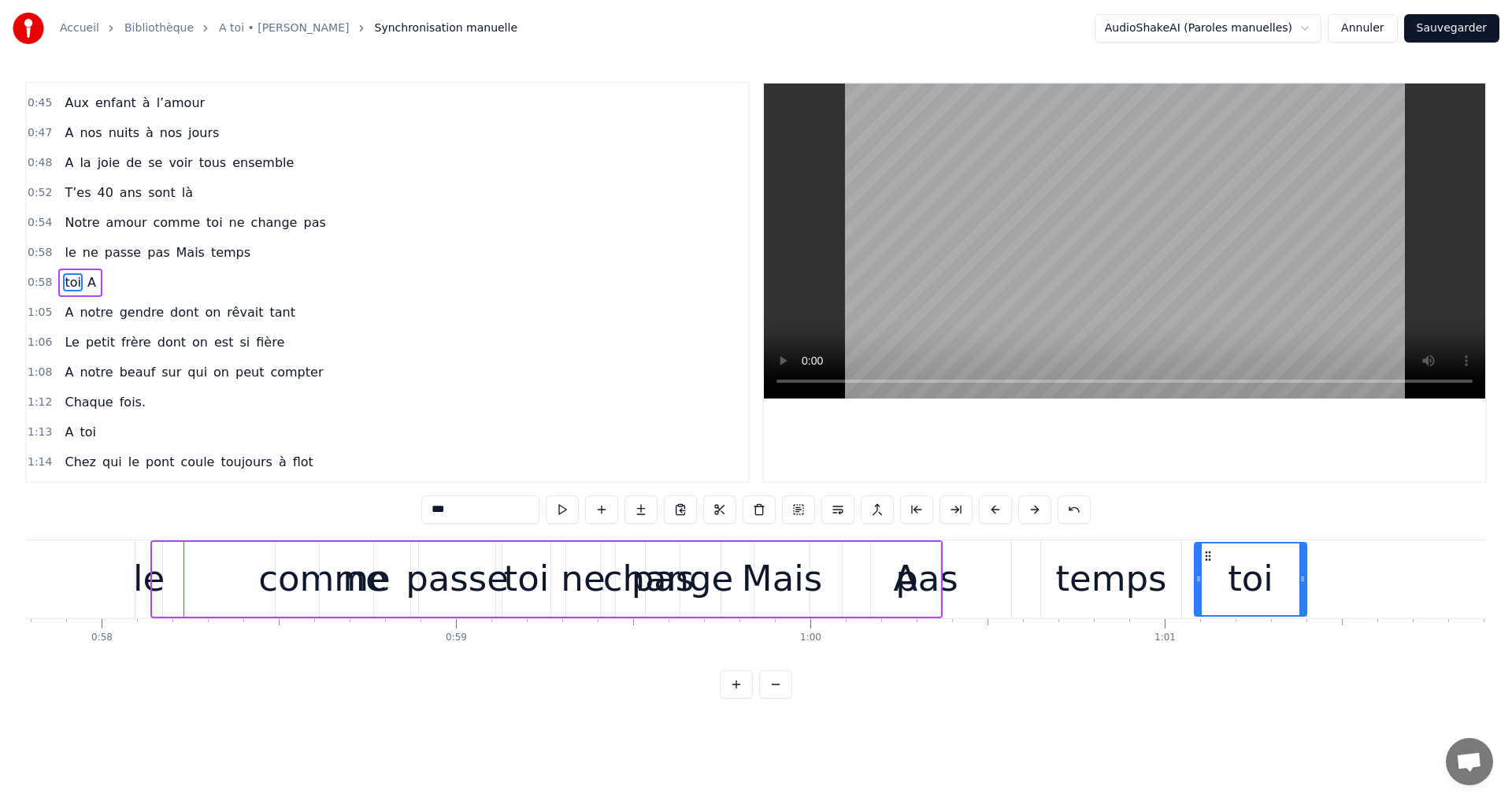
drag, startPoint x: 183, startPoint y: 550, endPoint x: 1230, endPoint y: 628, distance: 1049.9
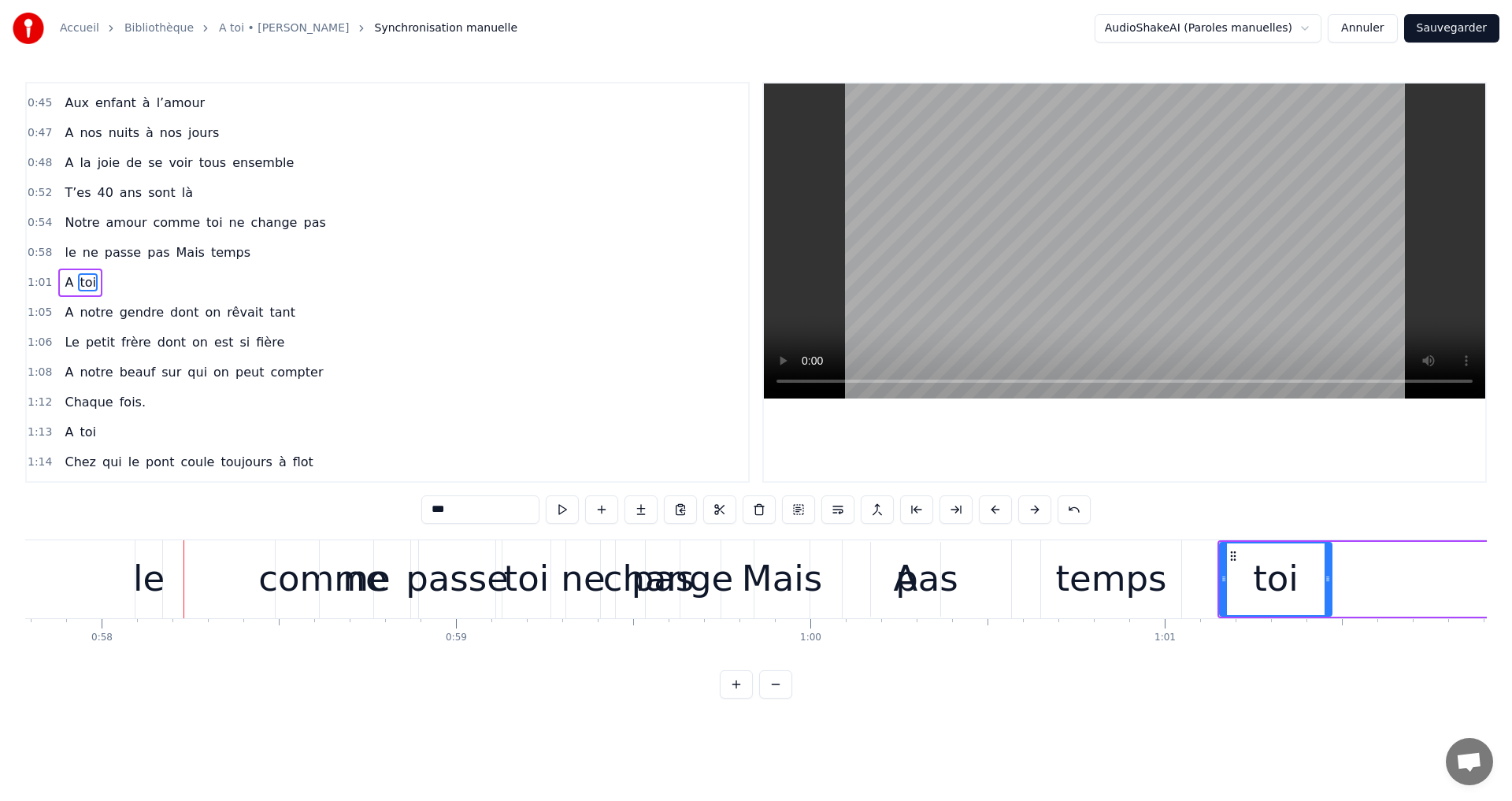
scroll to position [0, 20478]
click at [318, 578] on div "ne" at bounding box center [363, 579] width 91 height 78
type input "**"
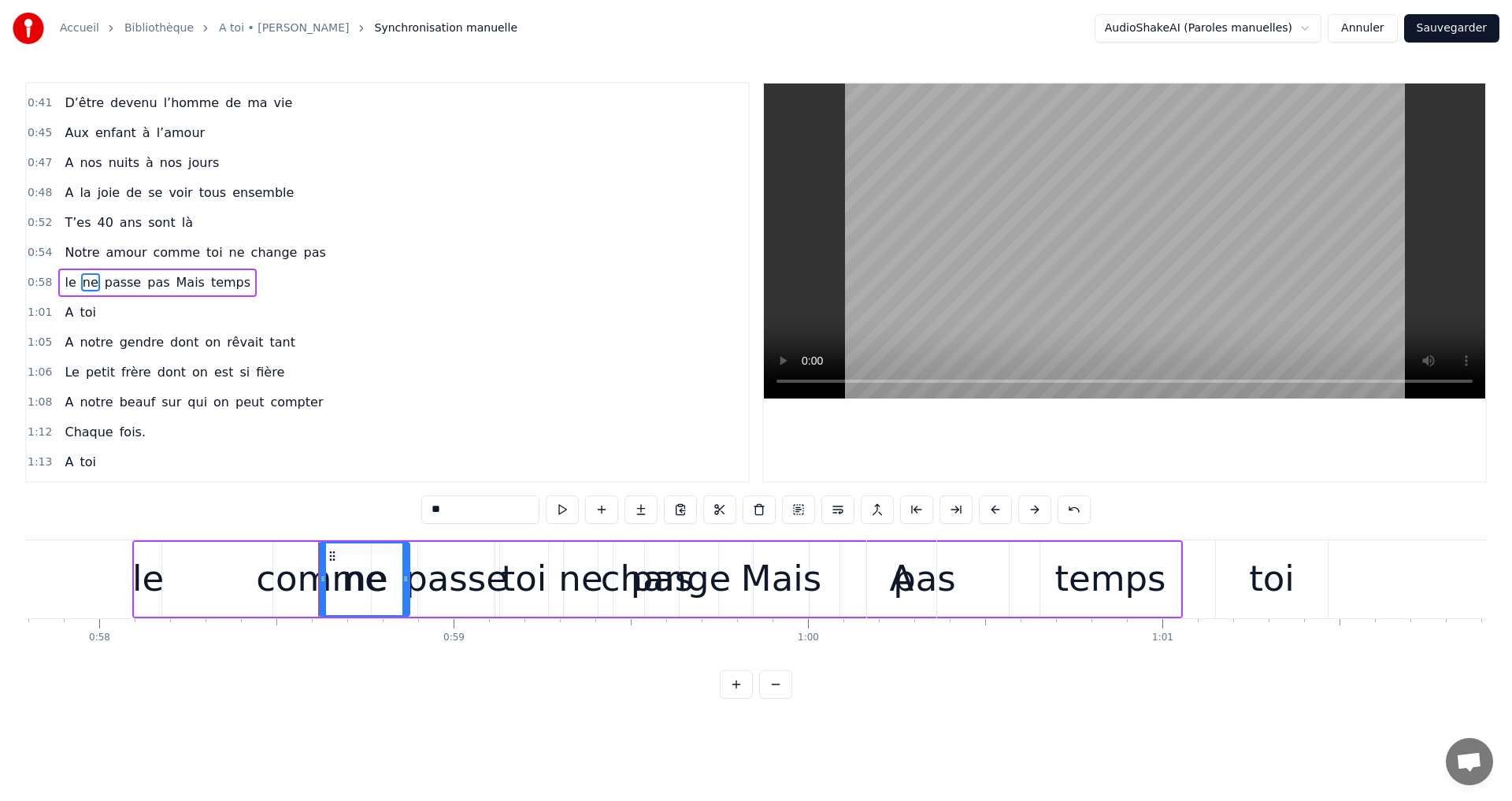
click at [277, 571] on div "le ne passe pas Mais temps" at bounding box center [657, 579] width 1050 height 78
click at [282, 578] on div "le ne passe pas Mais temps" at bounding box center [657, 579] width 1050 height 78
click at [387, 578] on div "ne" at bounding box center [364, 579] width 91 height 75
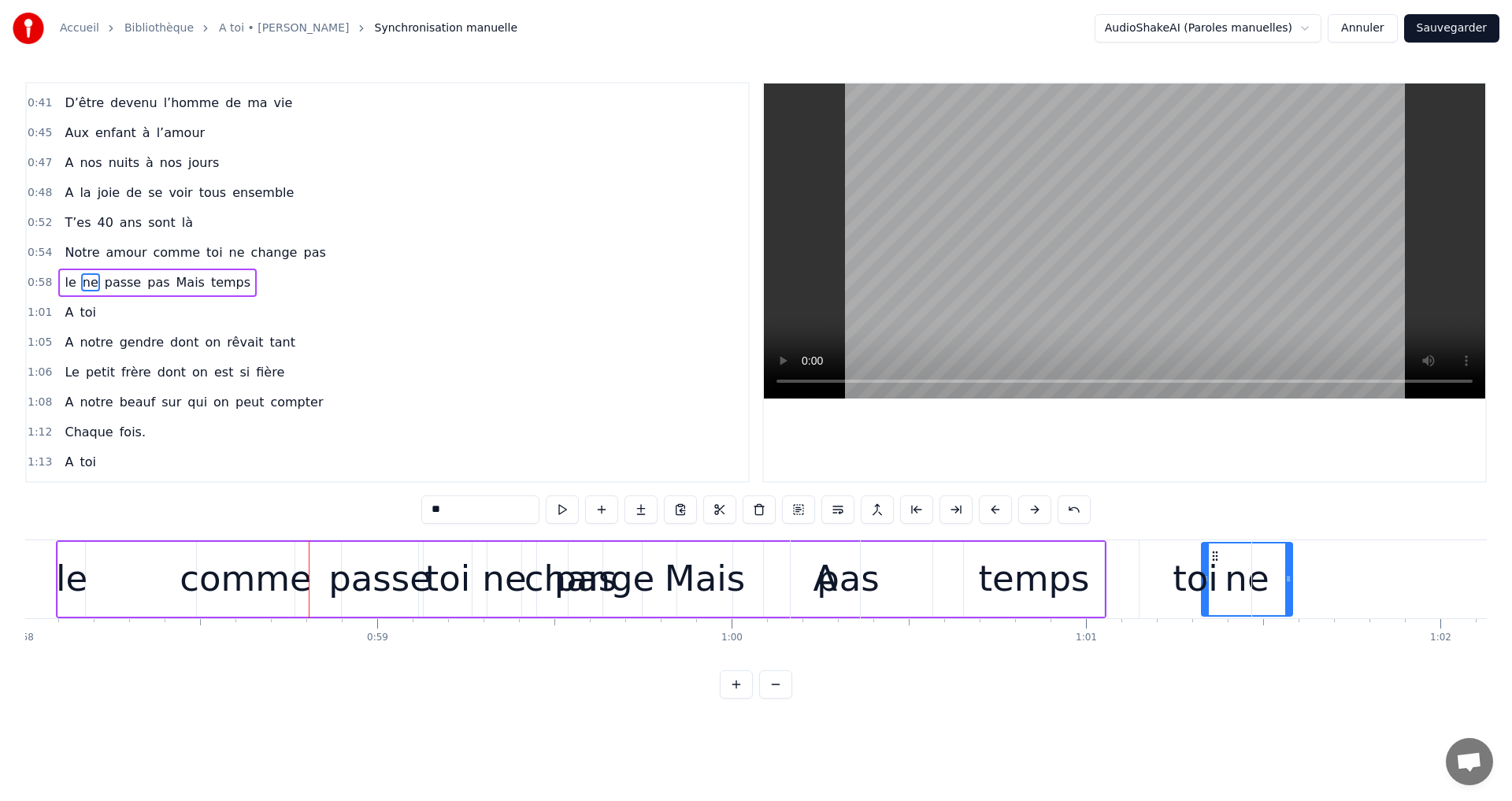
drag, startPoint x: 333, startPoint y: 550, endPoint x: 1310, endPoint y: 592, distance: 977.9
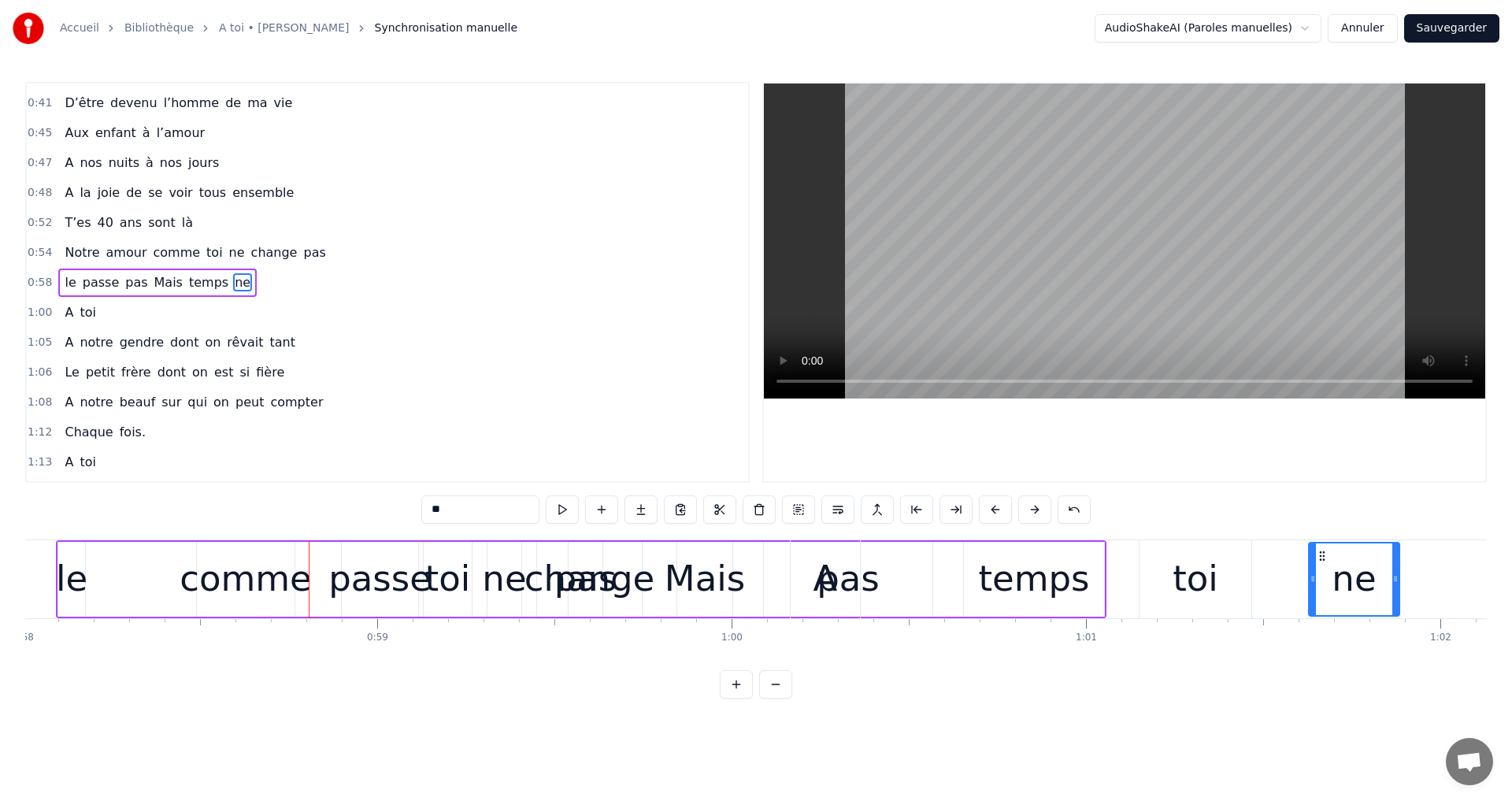
scroll to position [0, 20569]
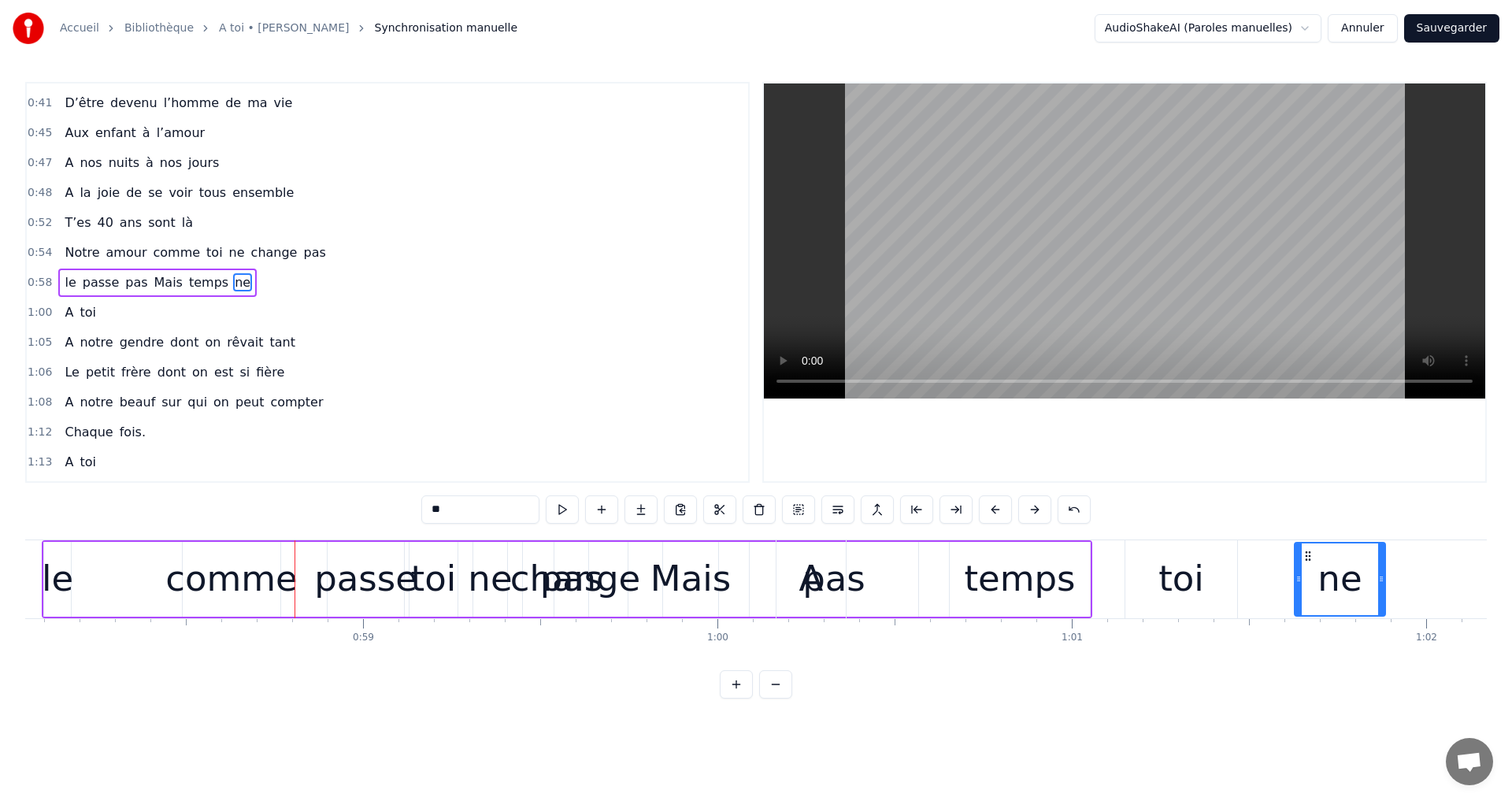
drag, startPoint x: 264, startPoint y: 583, endPoint x: 255, endPoint y: 571, distance: 15.0
click at [264, 582] on div "le passe pas Mais temps ne" at bounding box center [566, 579] width 1050 height 78
click at [191, 577] on div "le passe pas Mais temps ne" at bounding box center [566, 579] width 1050 height 78
click at [185, 584] on div "le passe pas Mais temps ne" at bounding box center [566, 579] width 1050 height 78
click at [276, 593] on div "le passe pas Mais temps ne" at bounding box center [566, 579] width 1050 height 78
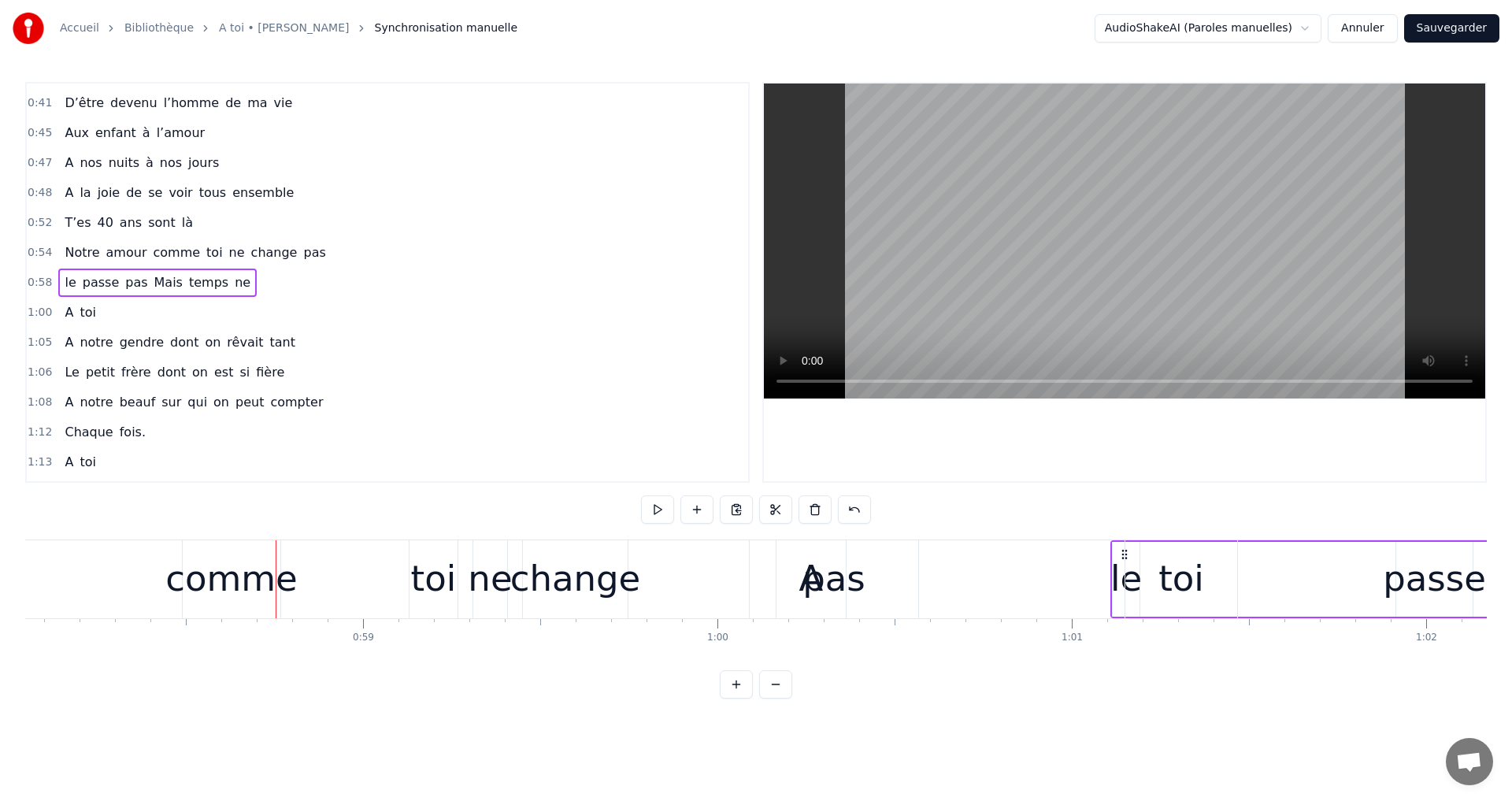
drag, startPoint x: 53, startPoint y: 550, endPoint x: 1109, endPoint y: 643, distance: 1060.1
click at [234, 575] on div "comme" at bounding box center [231, 578] width 132 height 53
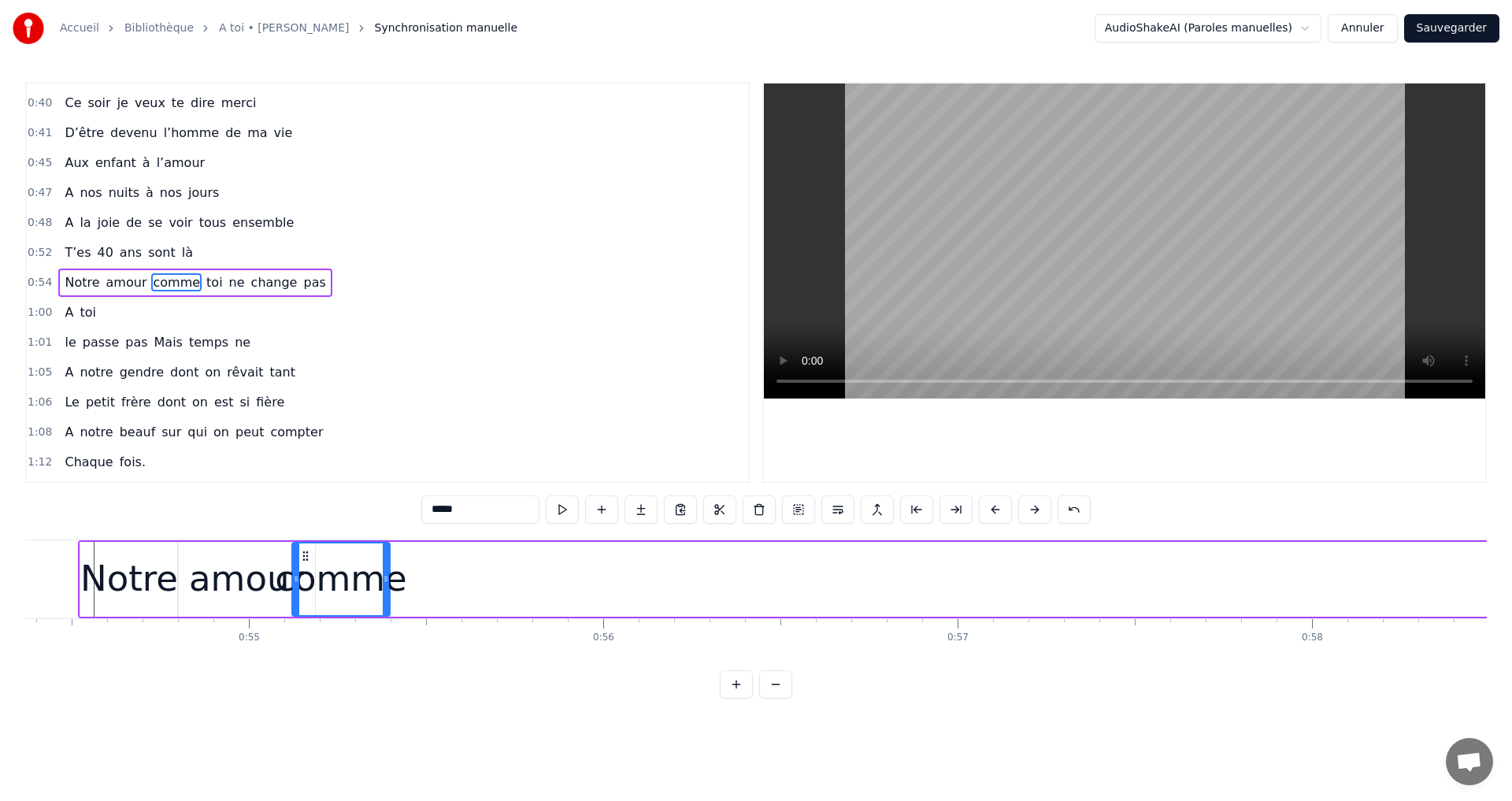
scroll to position [0, 19260]
drag, startPoint x: 196, startPoint y: 559, endPoint x: 378, endPoint y: 619, distance: 191.6
click at [337, 614] on div "comme" at bounding box center [375, 579] width 96 height 72
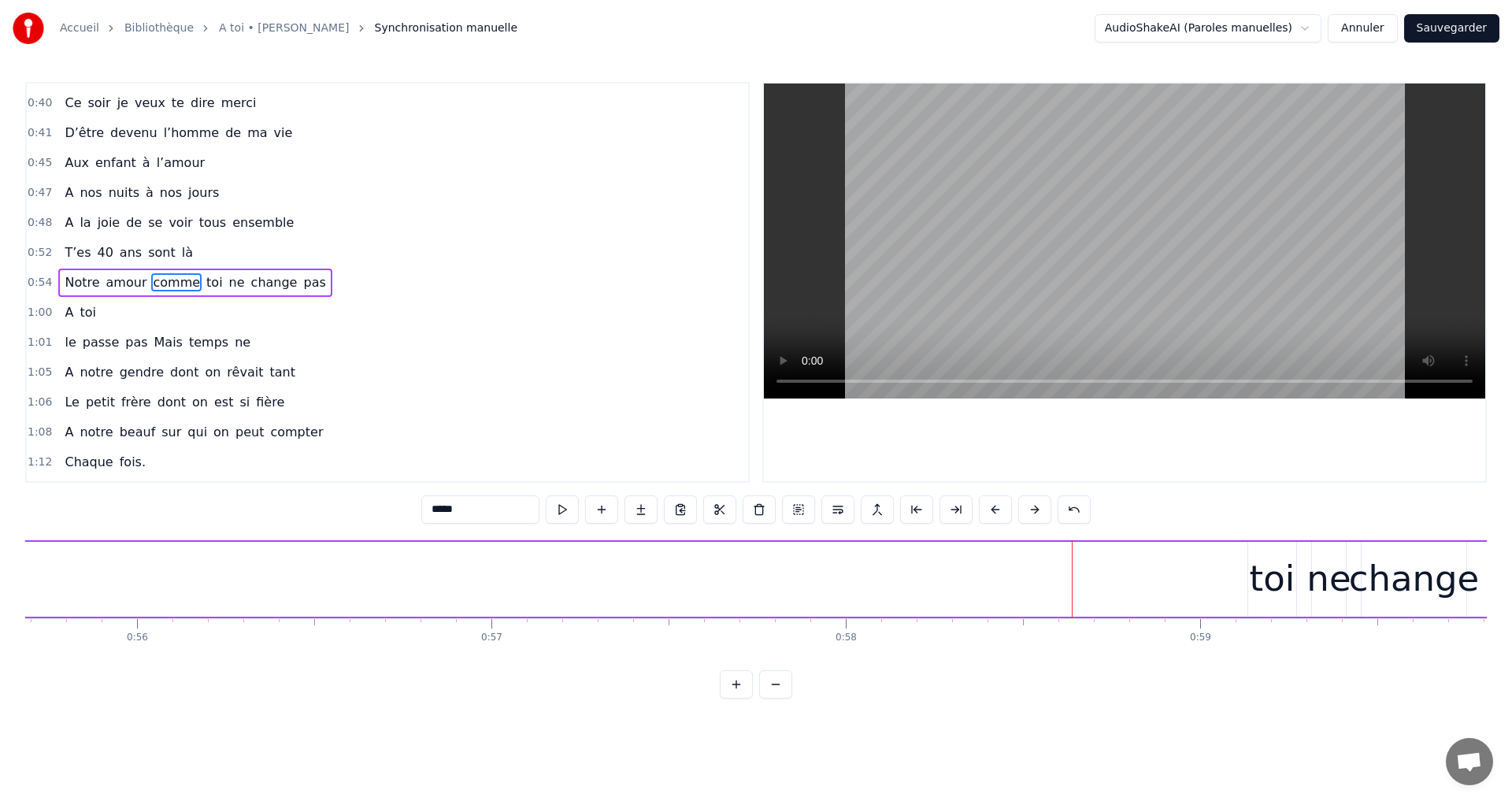
scroll to position [0, 19733]
click at [1274, 591] on div "toi" at bounding box center [1271, 578] width 45 height 53
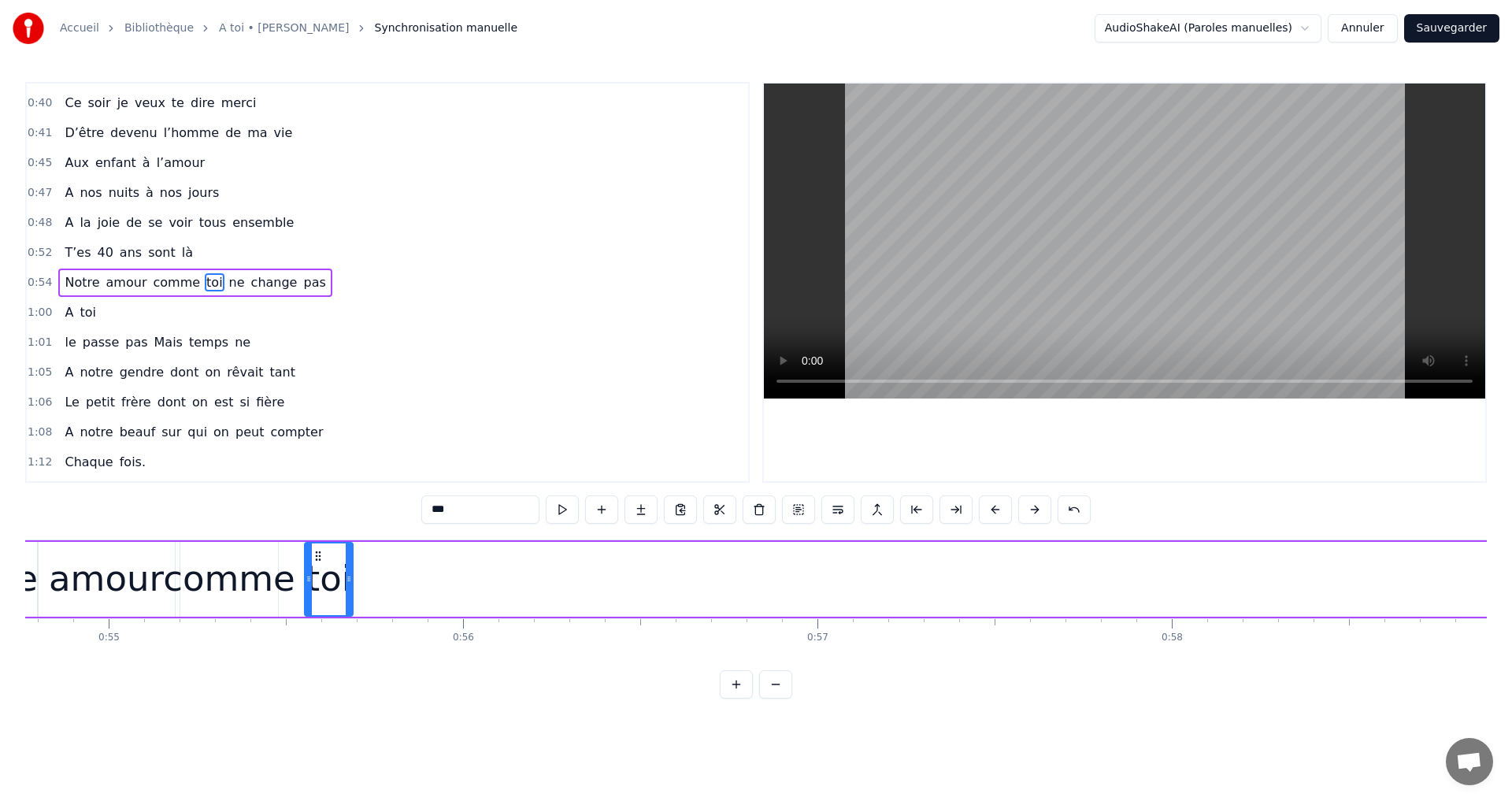
scroll to position [0, 19398]
drag, startPoint x: 1260, startPoint y: 554, endPoint x: 345, endPoint y: 568, distance: 915.1
click at [327, 570] on div "toi" at bounding box center [342, 579] width 46 height 72
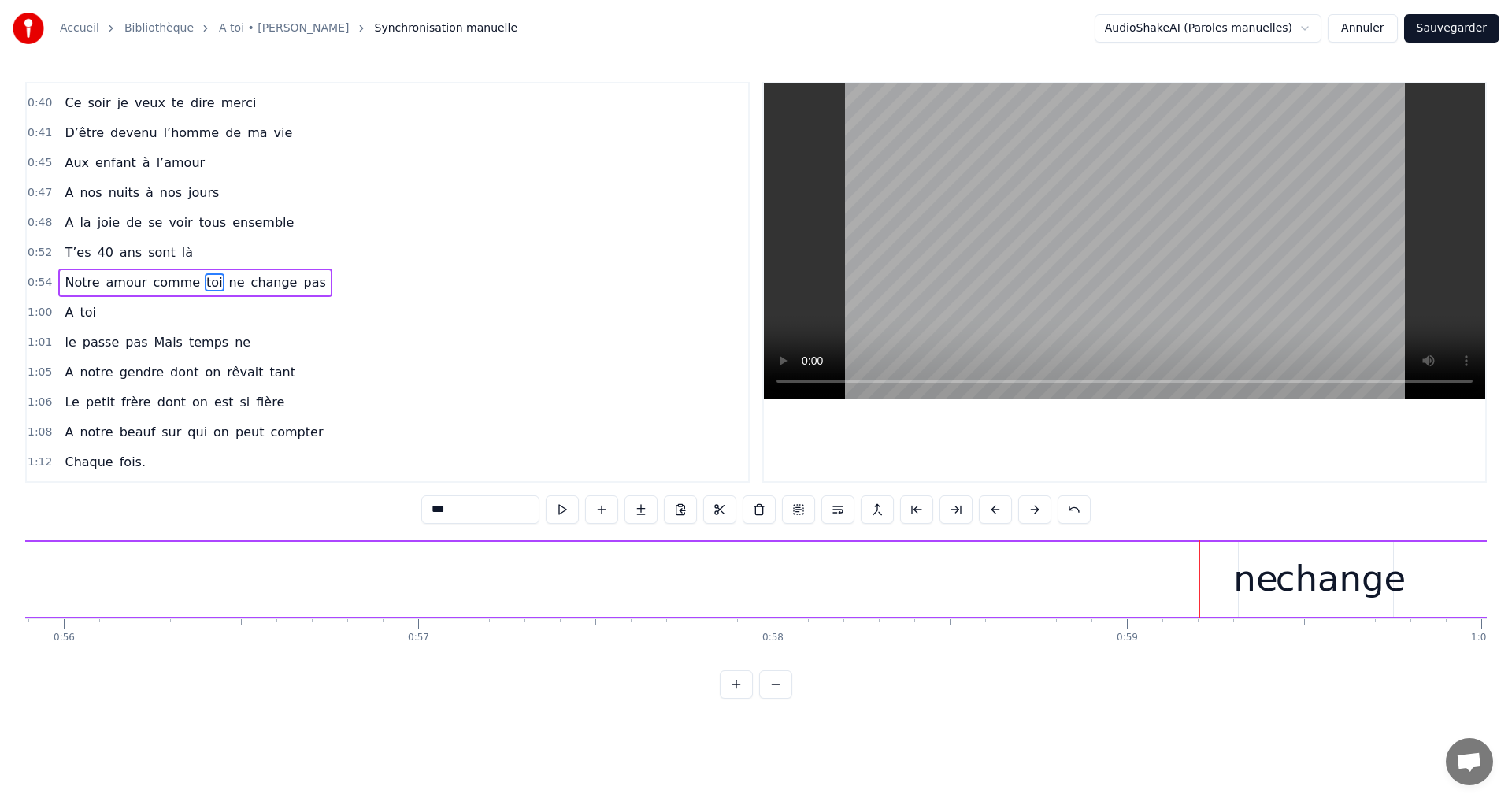
scroll to position [0, 19808]
click at [1237, 581] on div "ne" at bounding box center [1252, 578] width 44 height 53
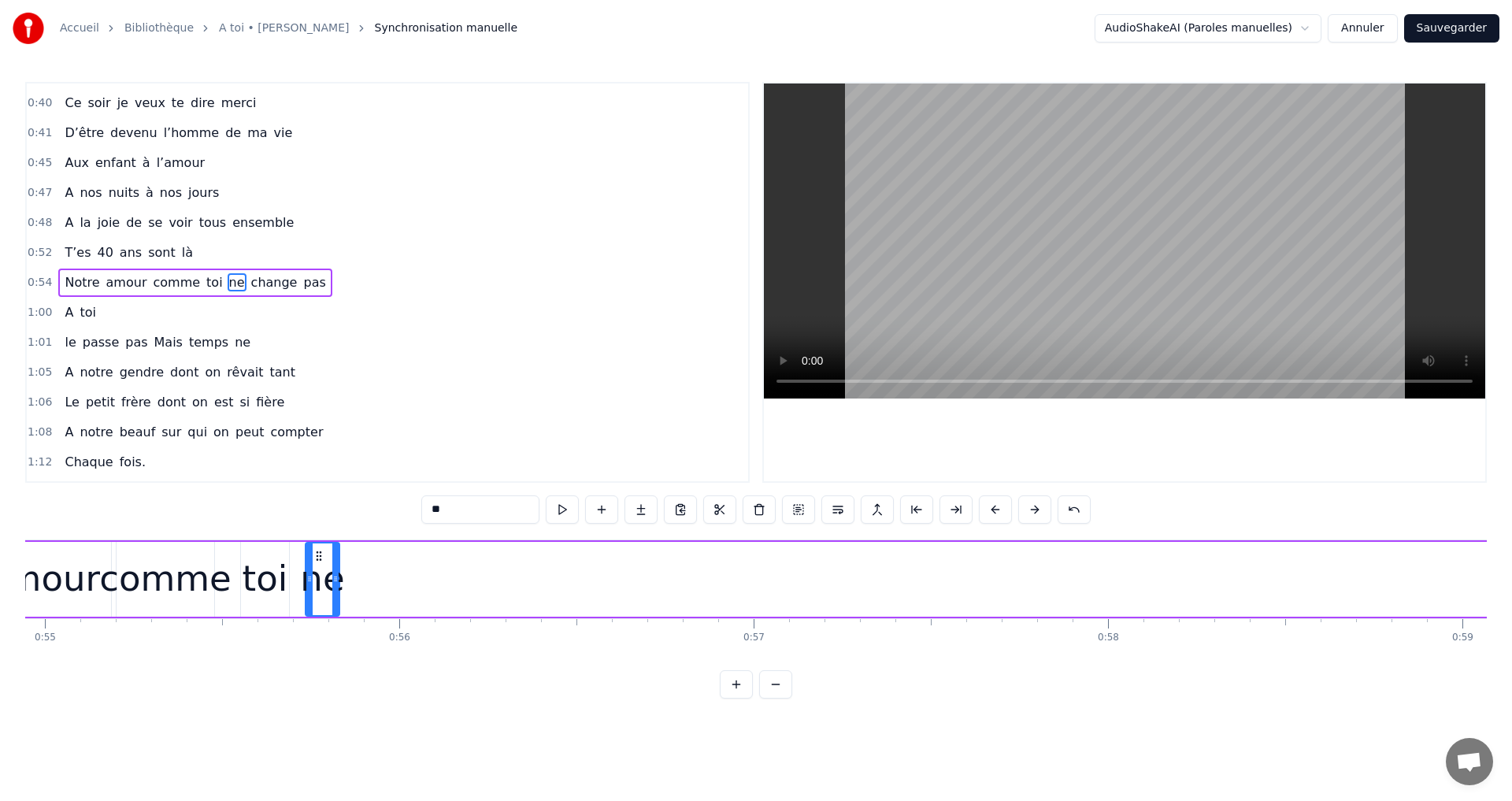
scroll to position [0, 19463]
drag, startPoint x: 1243, startPoint y: 550, endPoint x: 313, endPoint y: 575, distance: 930.3
click at [324, 576] on div "ne" at bounding box center [340, 579] width 32 height 72
drag, startPoint x: 320, startPoint y: 555, endPoint x: 360, endPoint y: 558, distance: 40.1
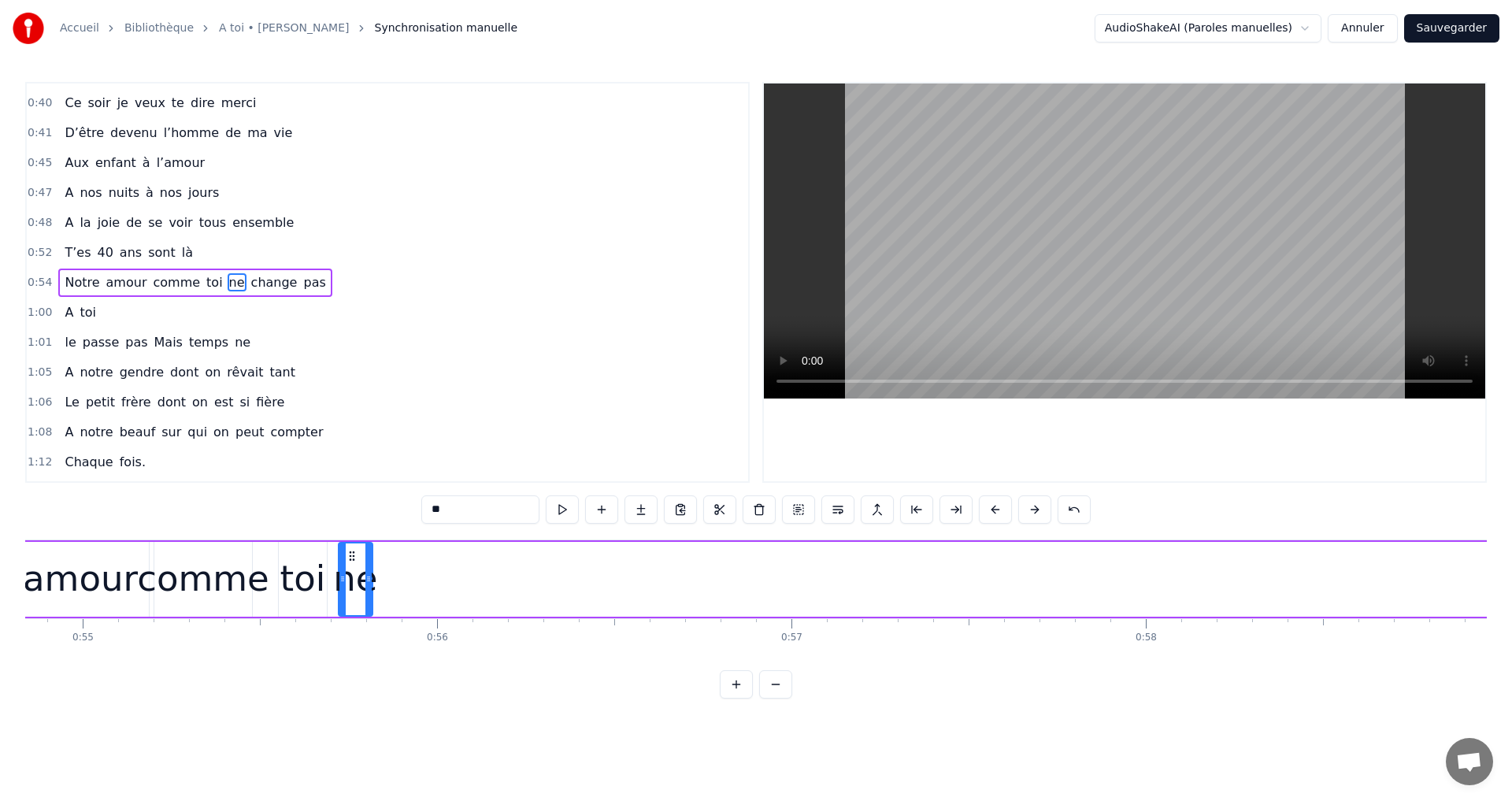
click at [358, 558] on icon at bounding box center [352, 556] width 13 height 13
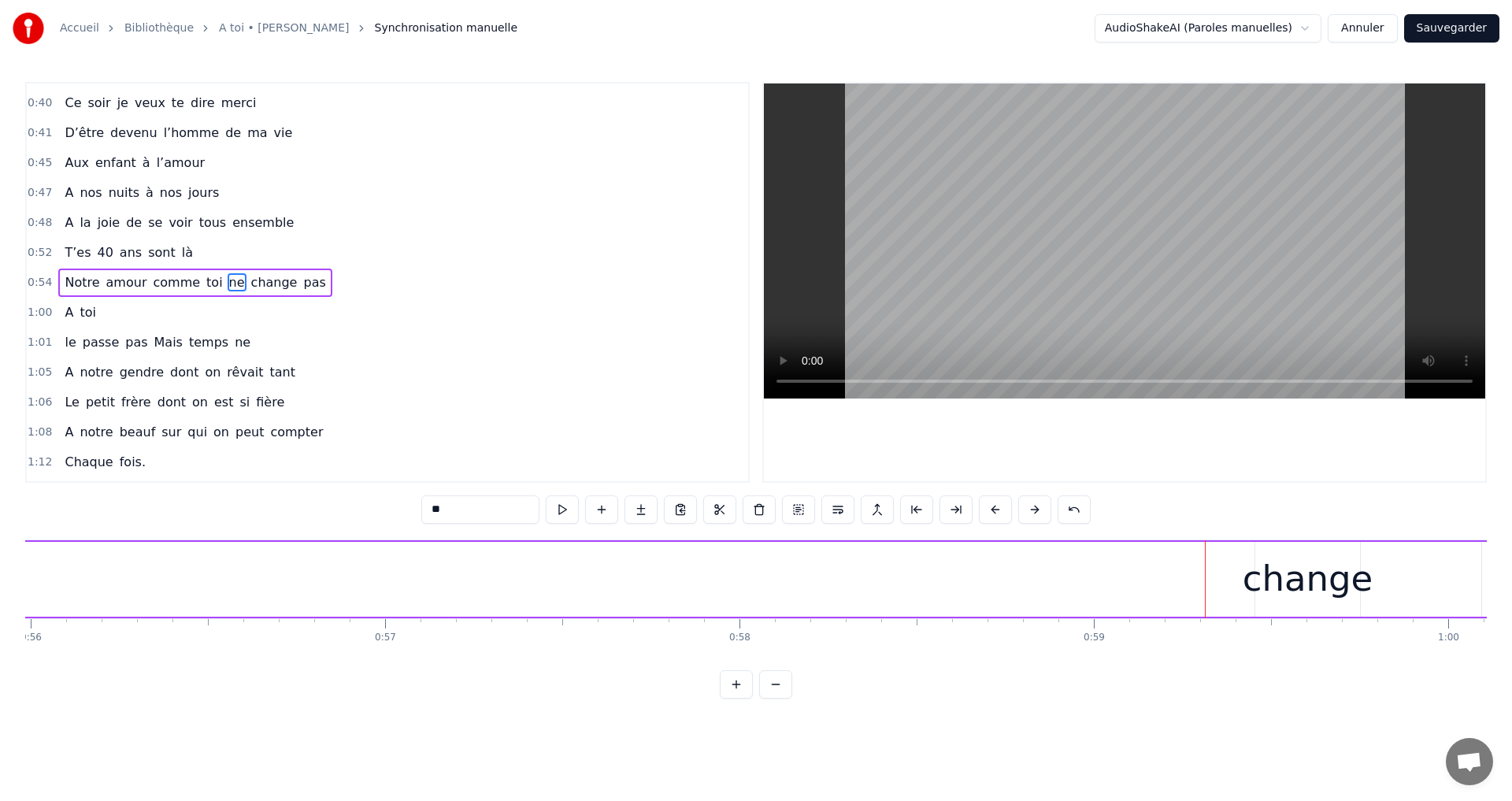
scroll to position [0, 19841]
click at [1309, 592] on div "change" at bounding box center [1305, 578] width 131 height 53
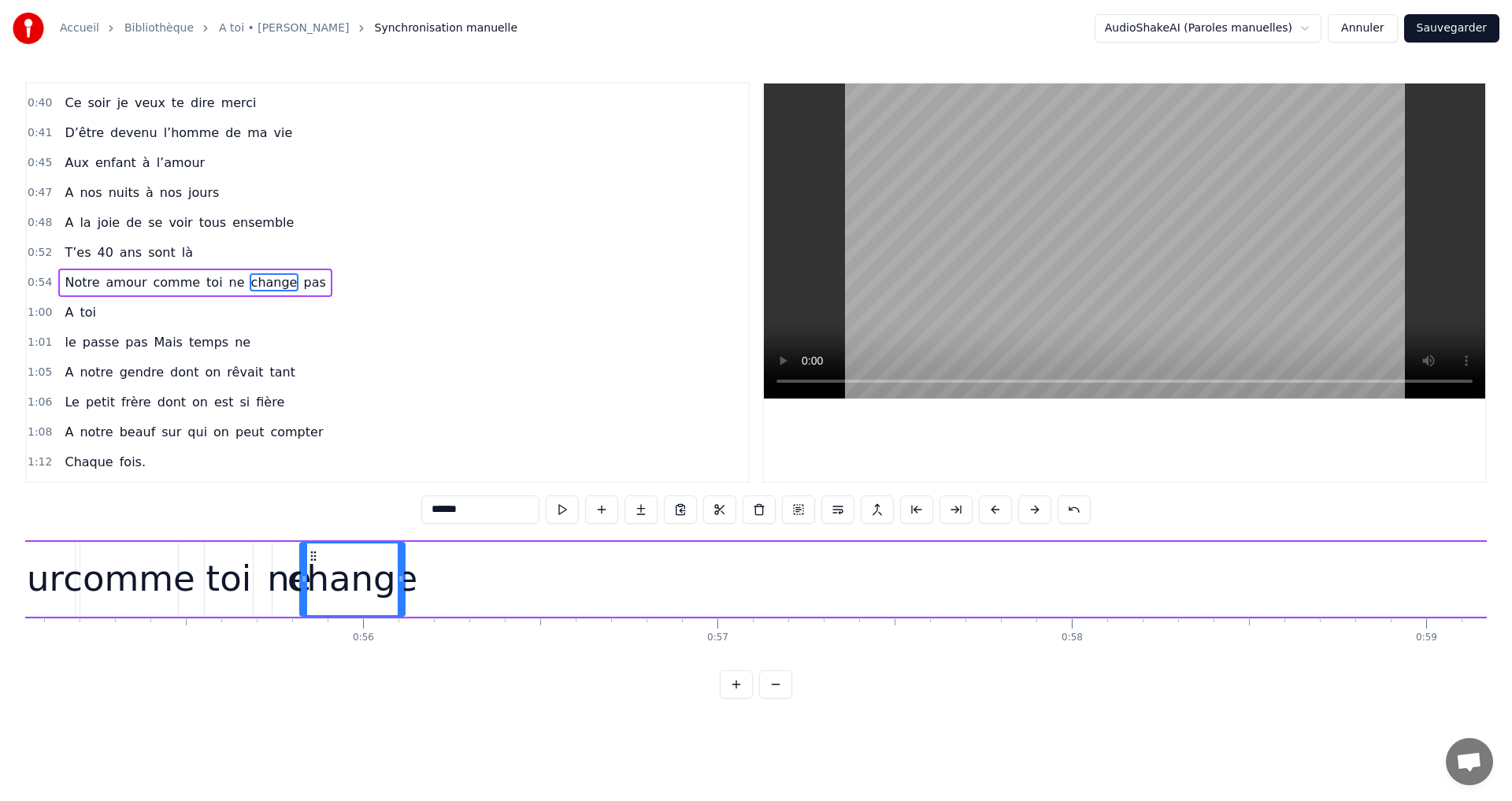
scroll to position [0, 19498]
drag, startPoint x: 1265, startPoint y: 554, endPoint x: 356, endPoint y: 574, distance: 909.2
click at [356, 574] on div "change" at bounding box center [381, 579] width 103 height 72
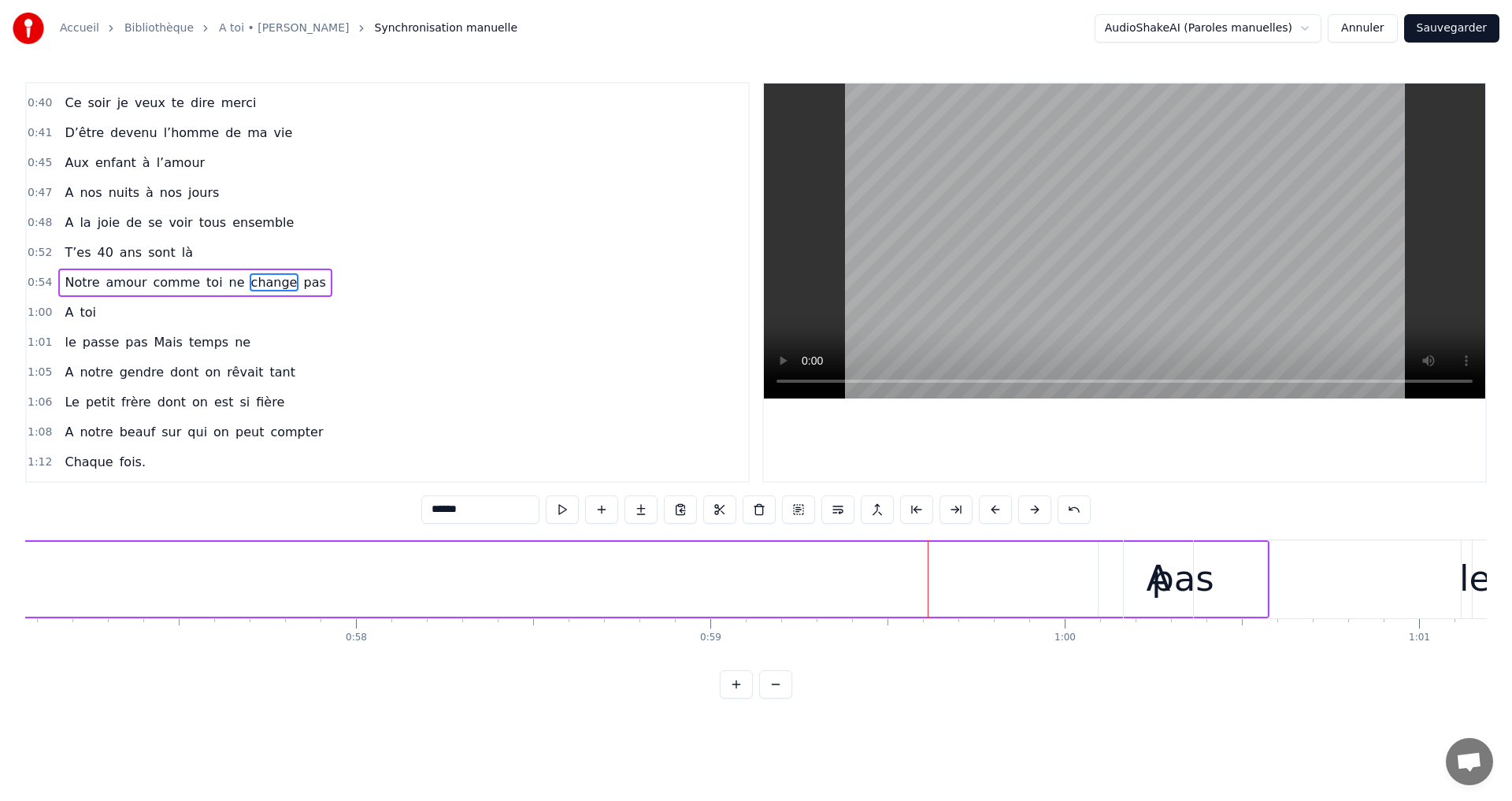
scroll to position [0, 20222]
click at [1190, 586] on div "A" at bounding box center [1157, 579] width 69 height 78
type input "*"
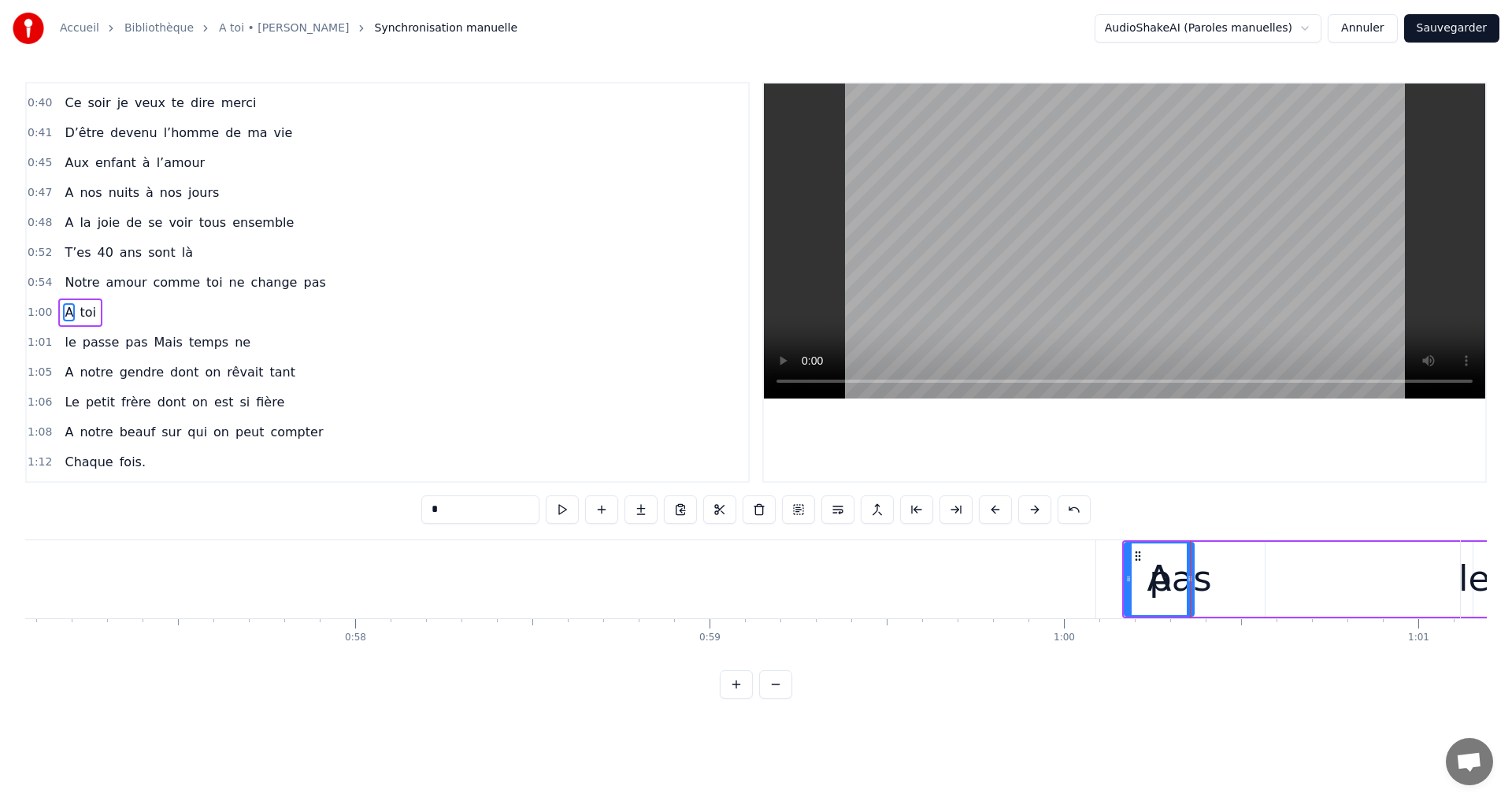
scroll to position [265, 0]
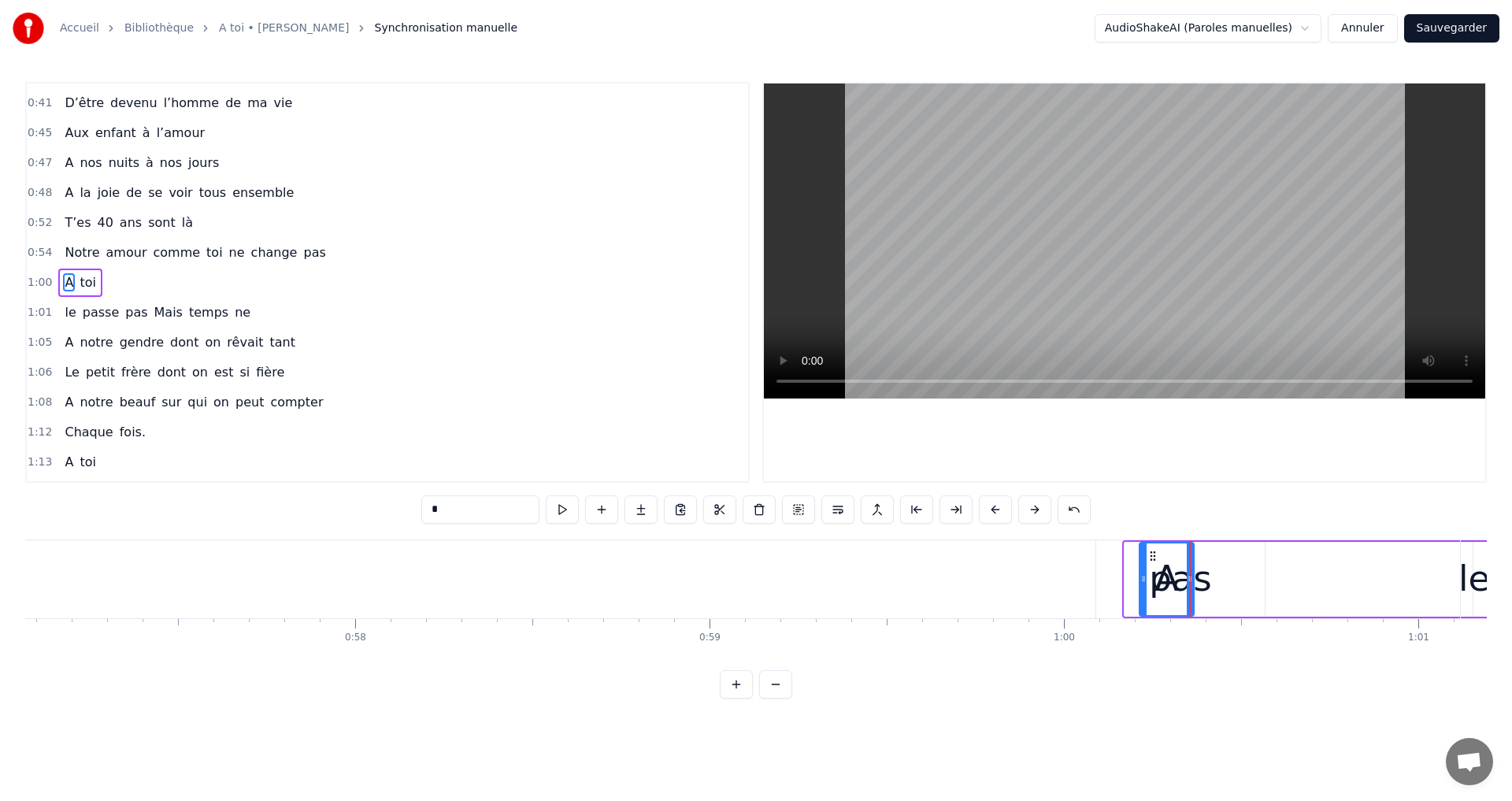
drag, startPoint x: 1129, startPoint y: 554, endPoint x: 1142, endPoint y: 579, distance: 28.2
click at [1140, 580] on div at bounding box center [1144, 579] width 6 height 72
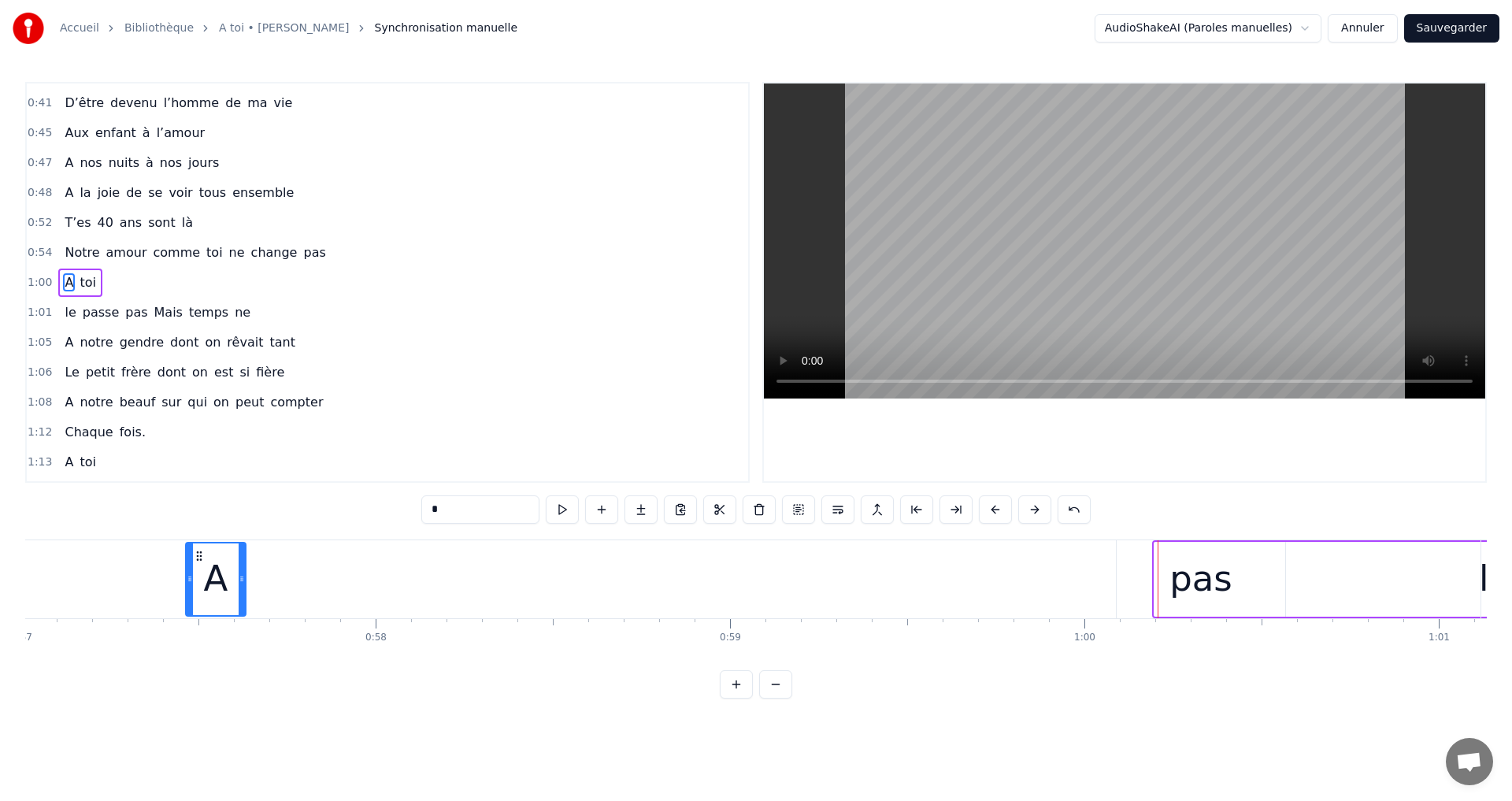
scroll to position [0, 20136]
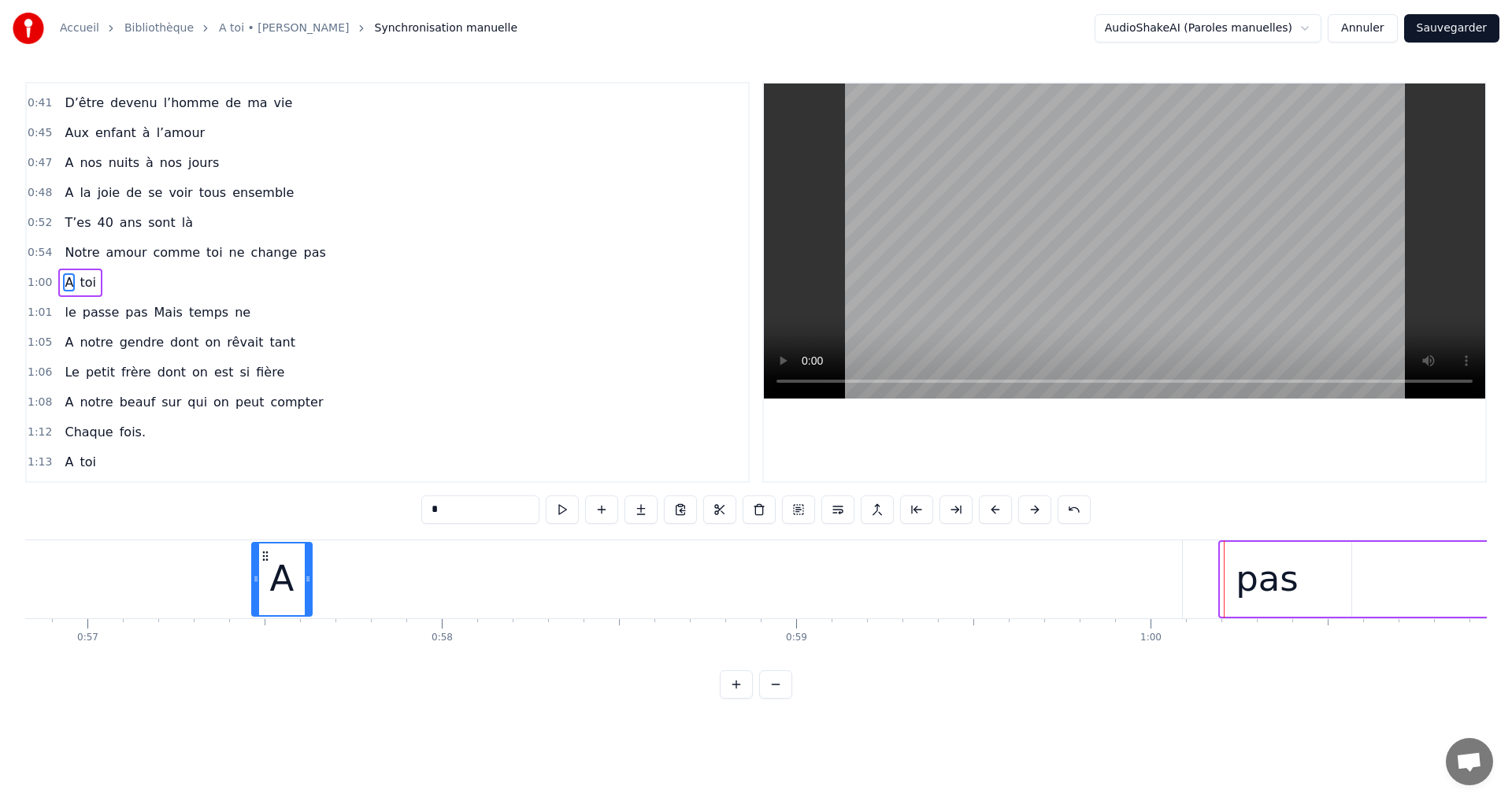
drag, startPoint x: 1147, startPoint y: 555, endPoint x: 278, endPoint y: 550, distance: 869.0
click at [259, 555] on icon at bounding box center [266, 556] width 13 height 13
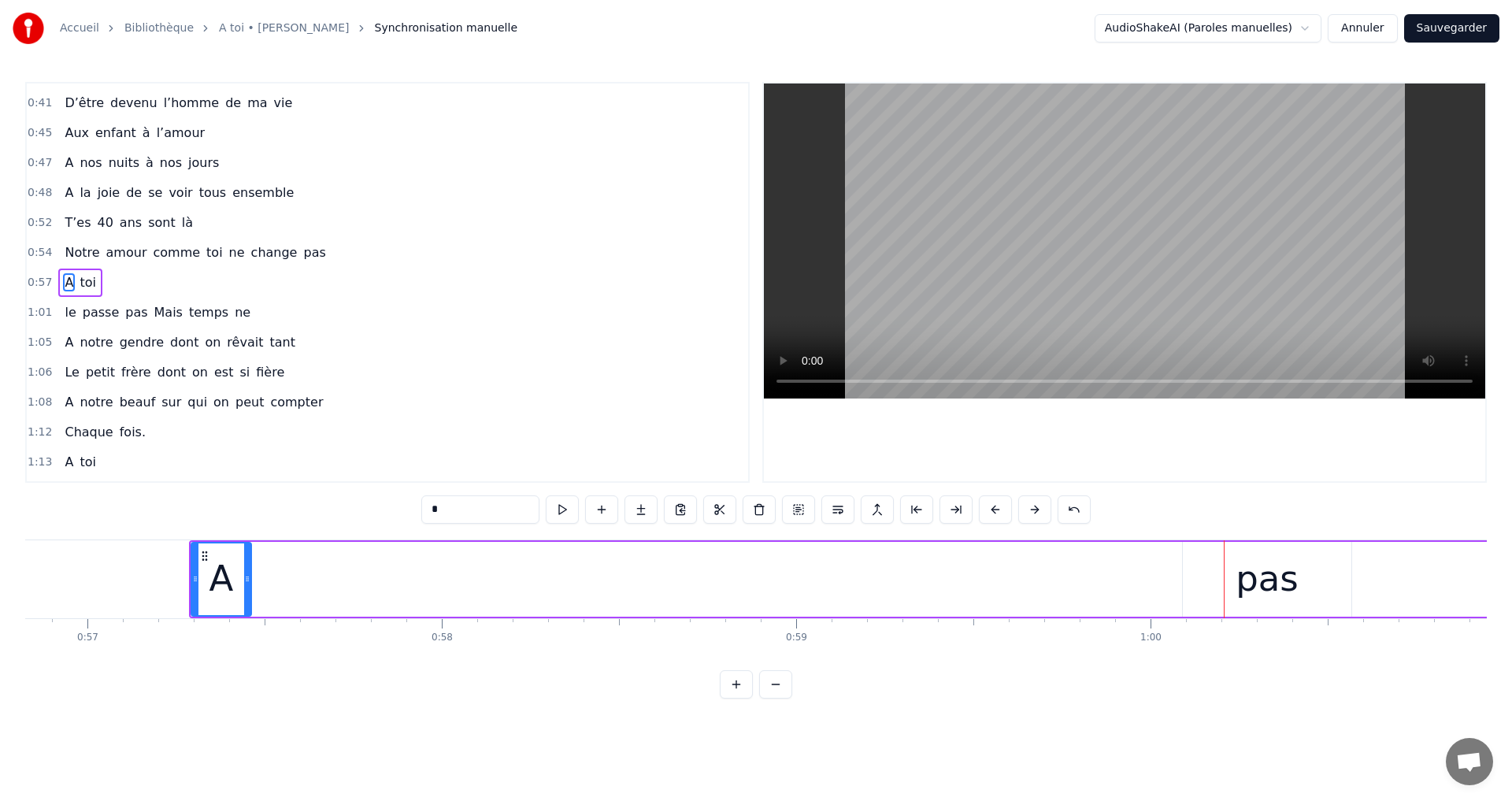
click at [1256, 570] on div "A toi" at bounding box center [931, 579] width 1485 height 78
click at [1270, 583] on div "A toi" at bounding box center [931, 579] width 1485 height 78
click at [1218, 581] on div "A toi" at bounding box center [931, 579] width 1485 height 78
click at [1258, 574] on div "A toi" at bounding box center [931, 579] width 1485 height 78
drag, startPoint x: 1208, startPoint y: 552, endPoint x: 1128, endPoint y: 562, distance: 80.6
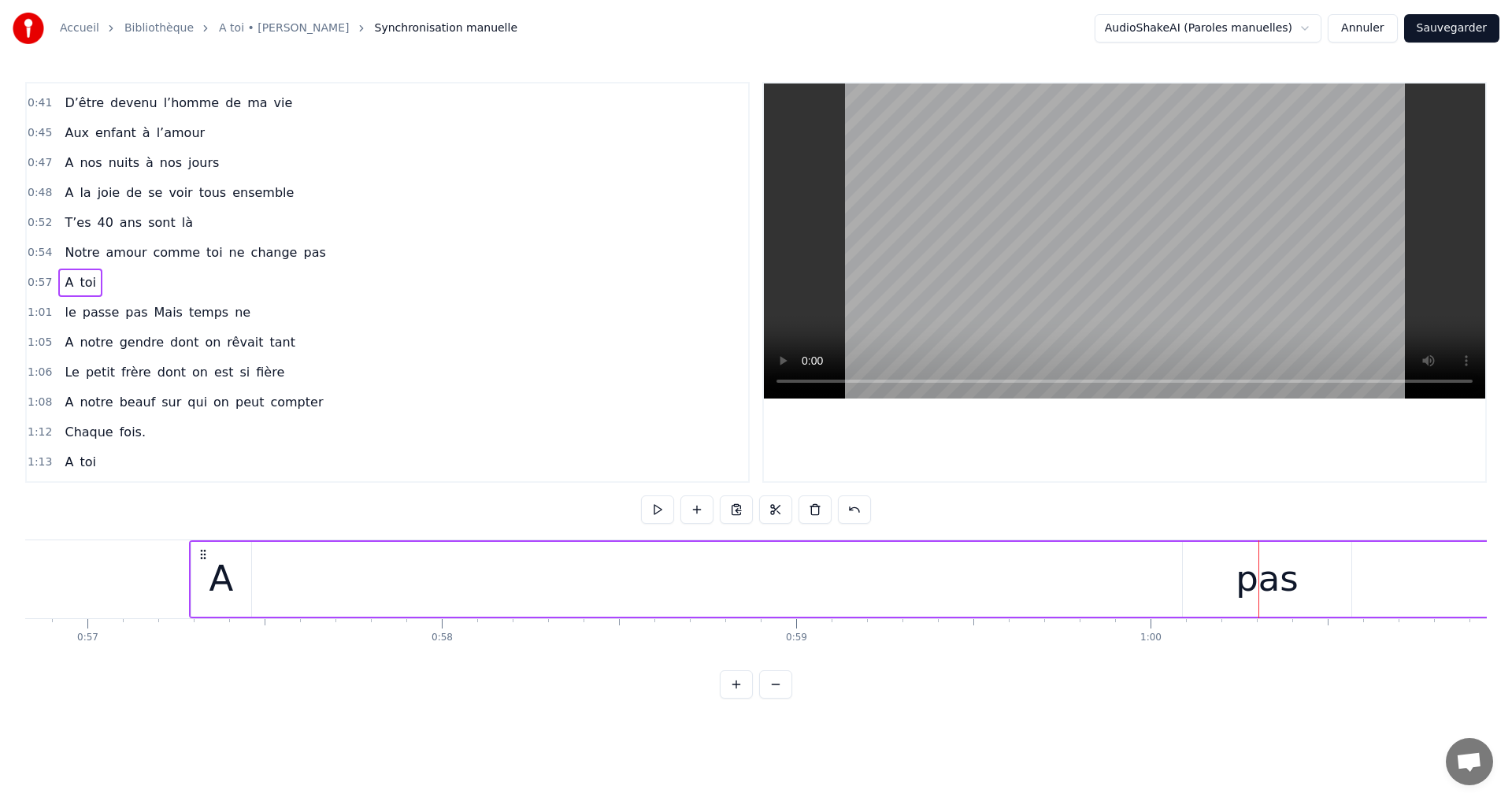
click at [1208, 553] on div "A toi" at bounding box center [931, 579] width 1485 height 78
click at [1183, 548] on div "A toi" at bounding box center [931, 579] width 1485 height 78
click at [1352, 565] on div "A toi" at bounding box center [931, 579] width 1485 height 78
drag, startPoint x: 1353, startPoint y: 565, endPoint x: 1386, endPoint y: 619, distance: 63.3
click at [1353, 566] on div "A toi" at bounding box center [931, 579] width 1485 height 78
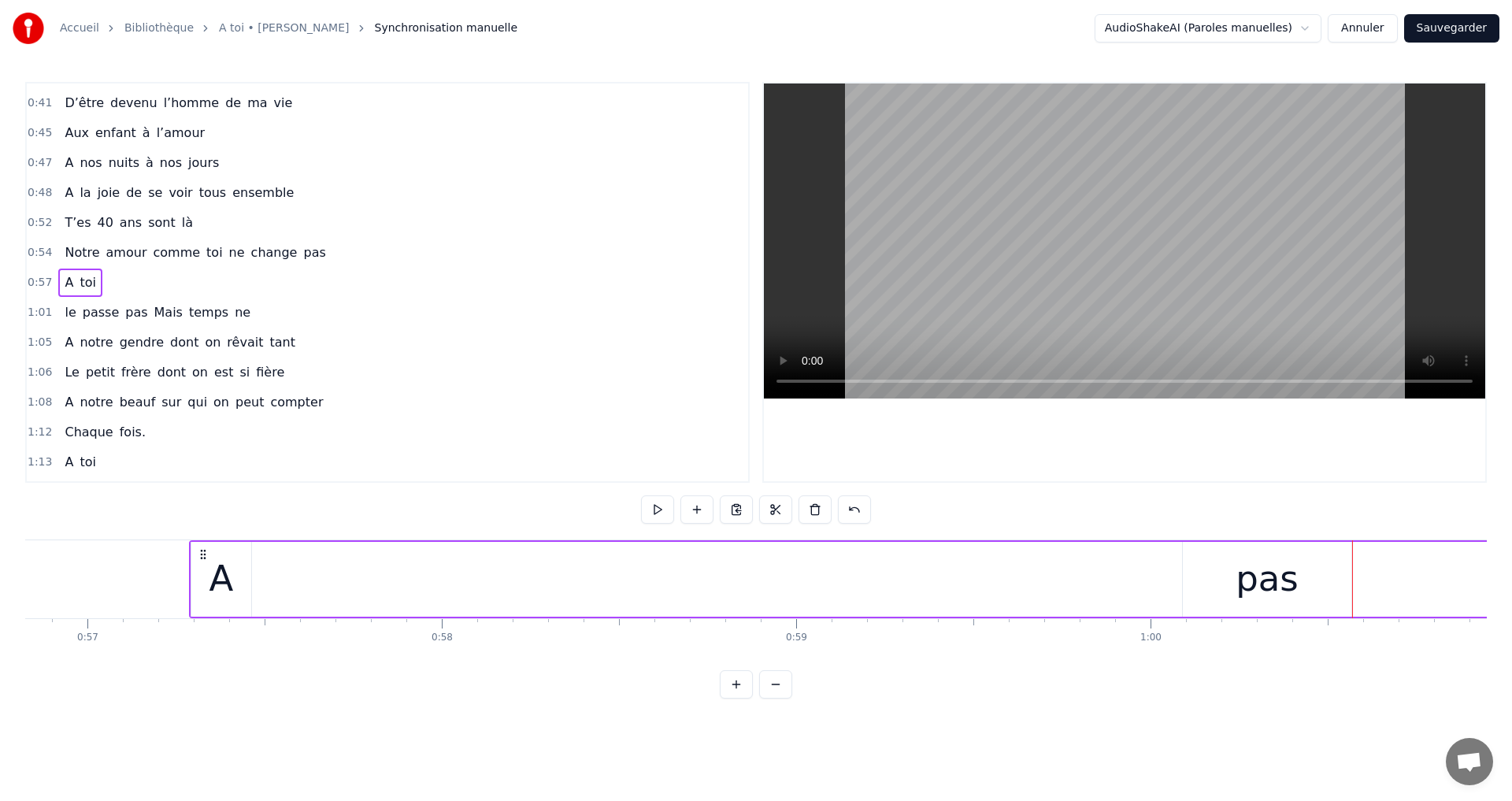
click at [289, 586] on div "A toi" at bounding box center [931, 579] width 1485 height 78
click at [400, 594] on div "A toi" at bounding box center [931, 579] width 1485 height 78
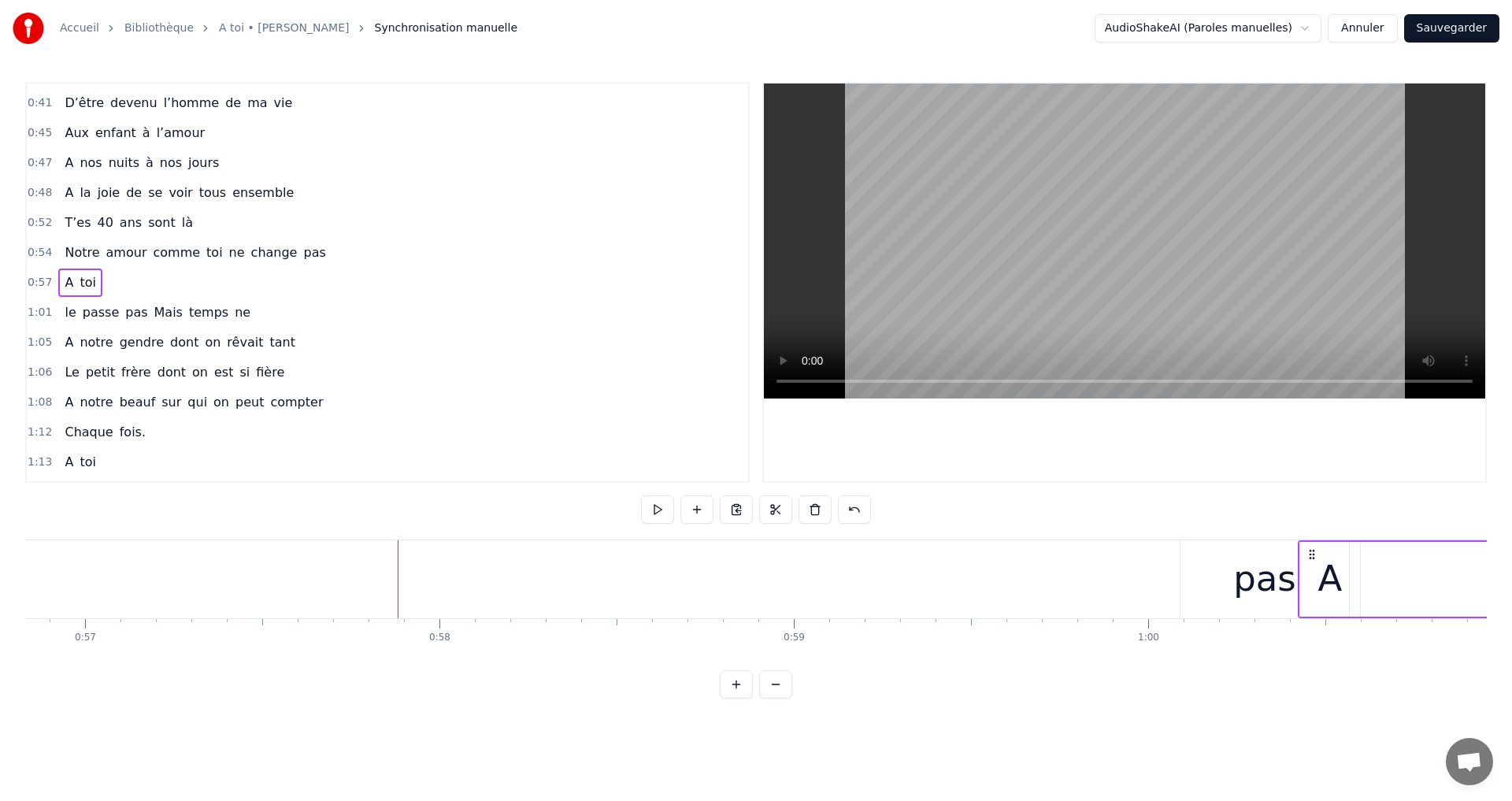
scroll to position [0, 20166]
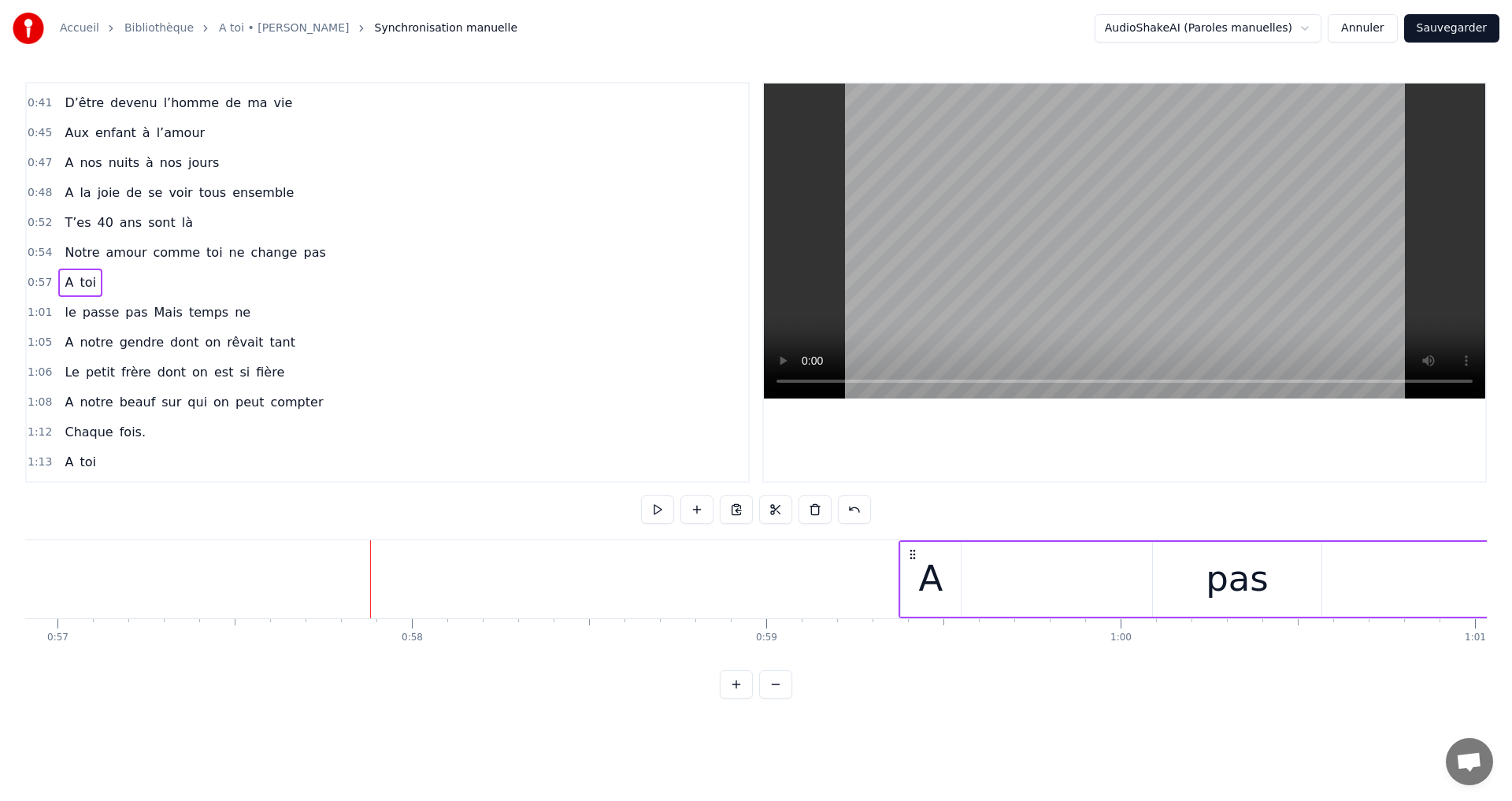
drag, startPoint x: 199, startPoint y: 554, endPoint x: 1002, endPoint y: 650, distance: 808.7
click at [912, 652] on div "A toi Super papa et super beau- papa [PERSON_NAME]on aime infiniment notre pili…" at bounding box center [756, 598] width 1462 height 118
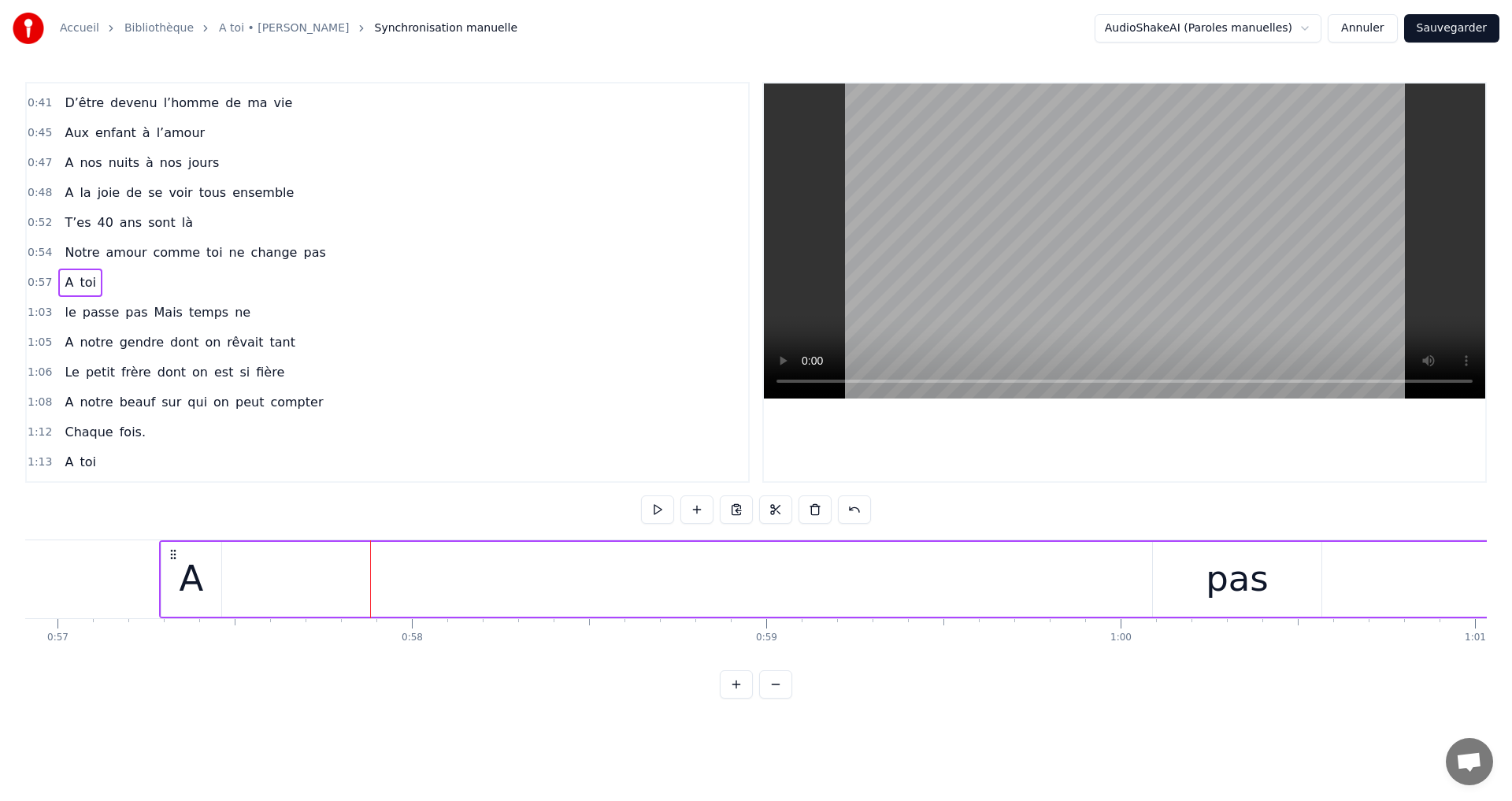
drag, startPoint x: 164, startPoint y: 555, endPoint x: 200, endPoint y: 556, distance: 36.0
click at [297, 580] on div "A toi" at bounding box center [901, 579] width 1485 height 78
click at [363, 585] on div "A toi" at bounding box center [901, 579] width 1485 height 78
click at [361, 584] on div "A toi" at bounding box center [901, 579] width 1485 height 78
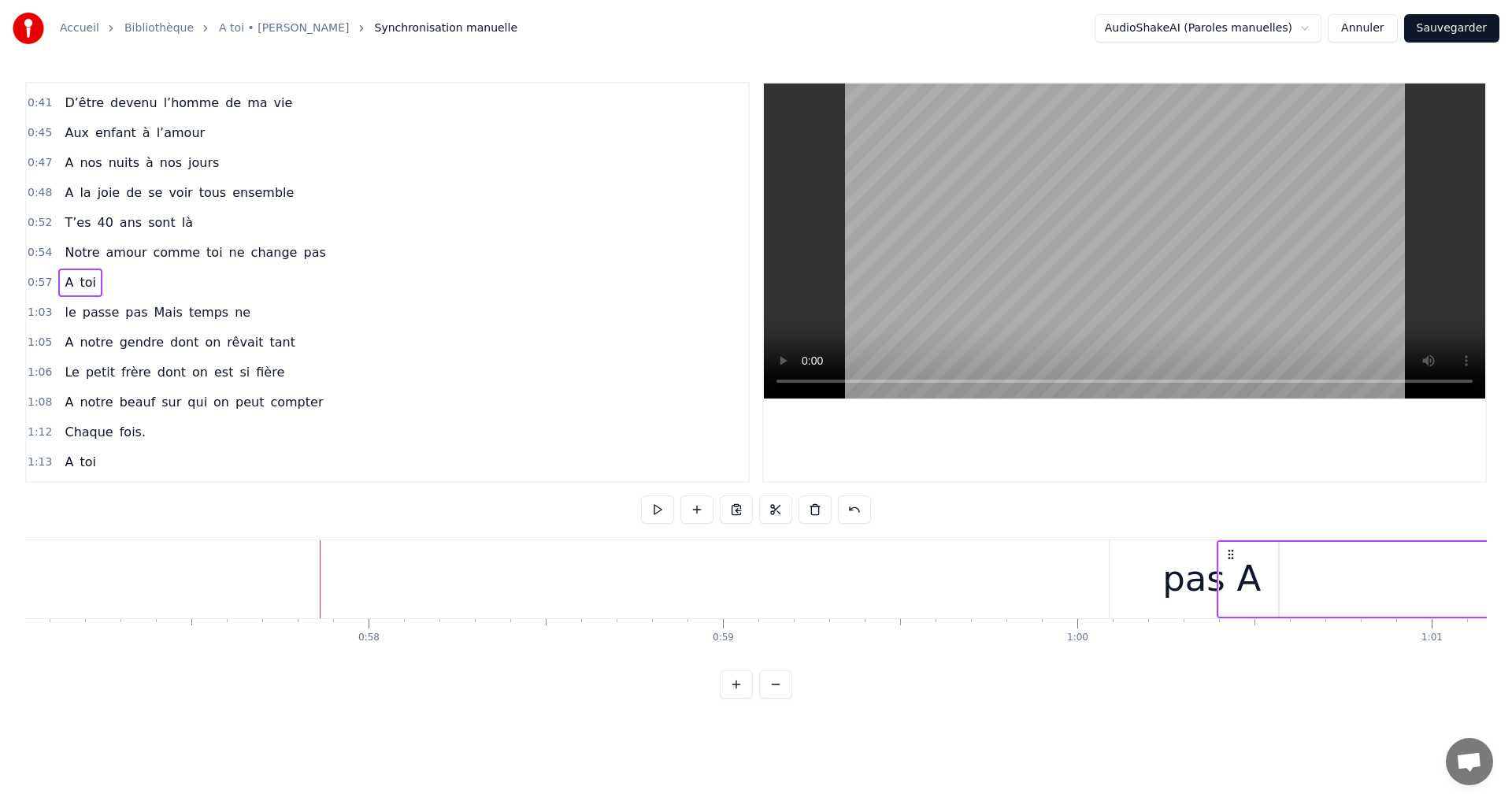
drag, startPoint x: 166, startPoint y: 553, endPoint x: 1211, endPoint y: 629, distance: 1047.8
click at [1220, 633] on div "A toi Super papa et super beau- papa [PERSON_NAME]on aime infiniment notre pili…" at bounding box center [756, 598] width 1462 height 118
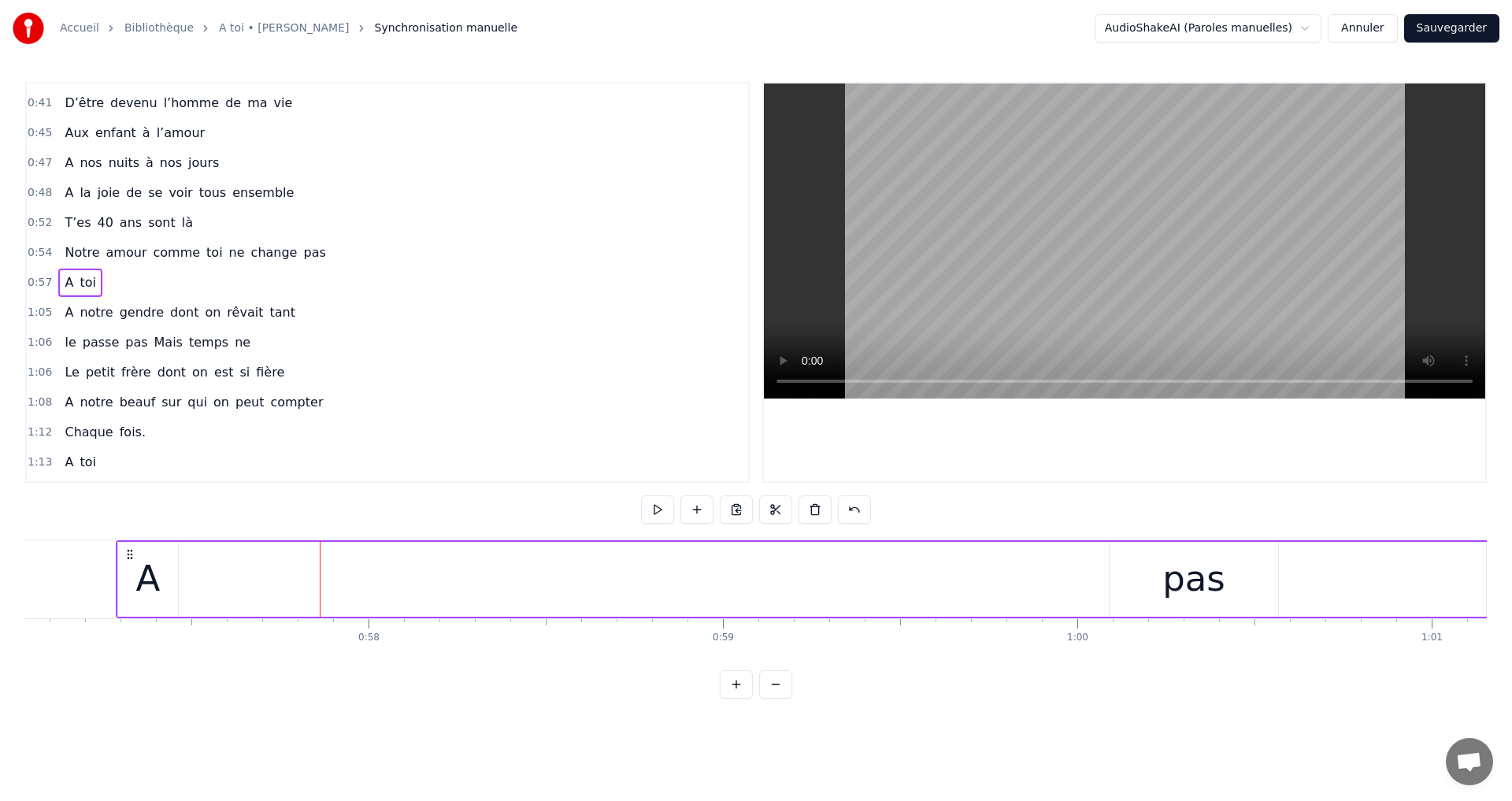
drag, startPoint x: 835, startPoint y: 734, endPoint x: 842, endPoint y: 726, distance: 10.6
click at [845, 724] on html "Accueil Bibliothèque A toi • [PERSON_NAME] Synchronisation manuelle AudioShakeA…" at bounding box center [756, 361] width 1512 height 724
click at [301, 255] on span "pas" at bounding box center [314, 252] width 26 height 18
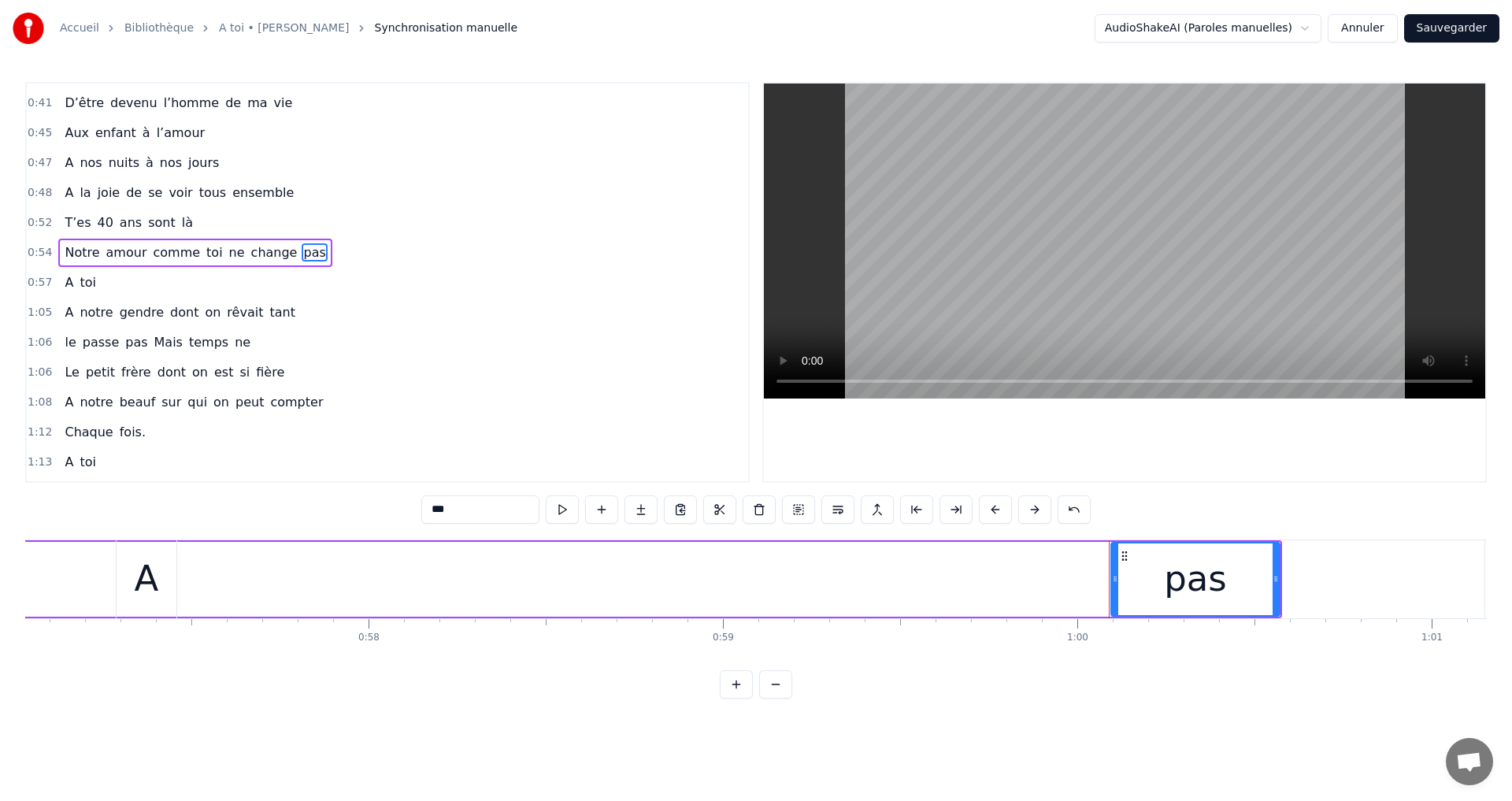
scroll to position [235, 0]
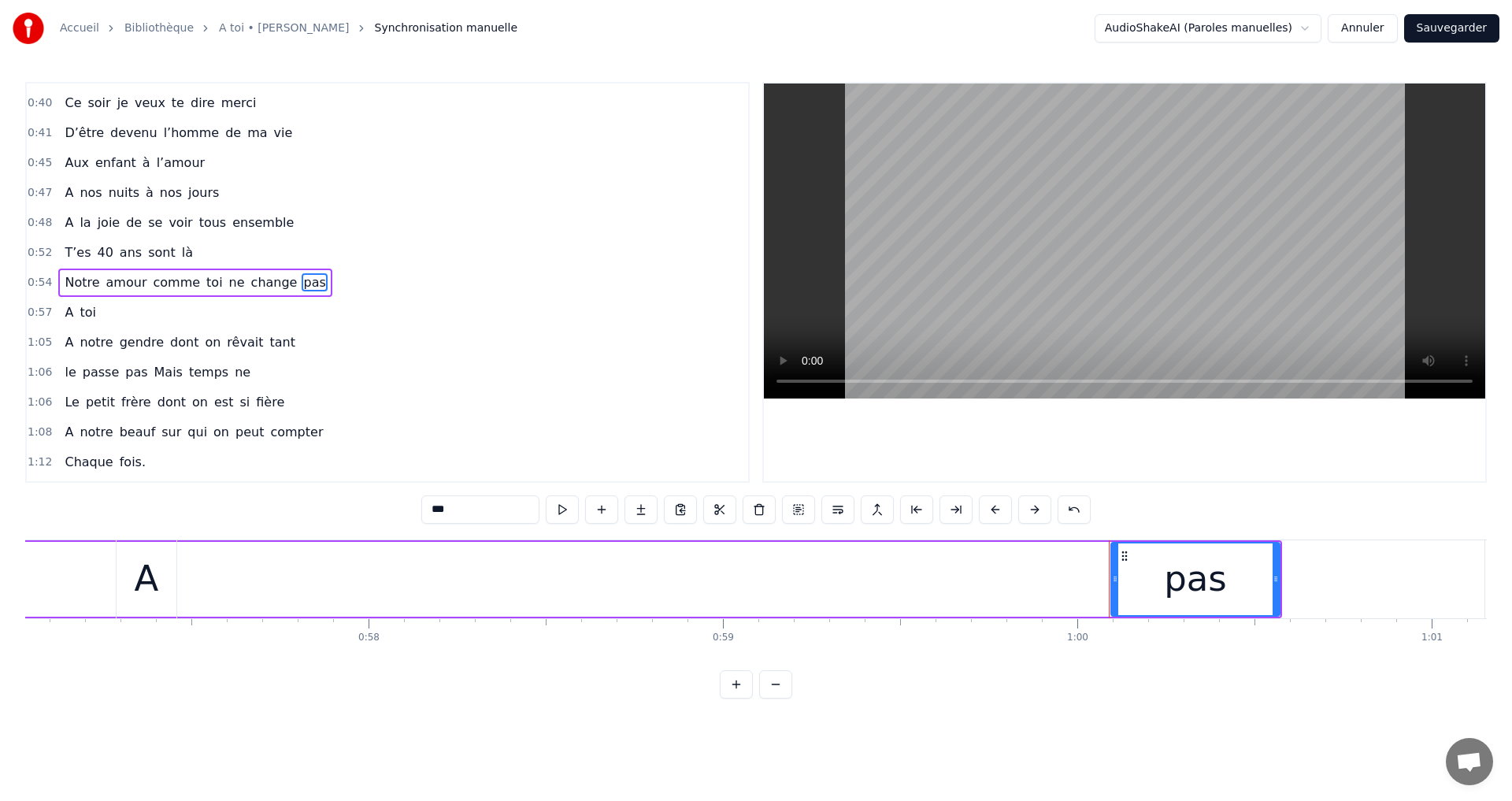
drag, startPoint x: 1123, startPoint y: 554, endPoint x: 1064, endPoint y: 564, distance: 59.8
click at [1036, 570] on div "A toi" at bounding box center [858, 579] width 1485 height 78
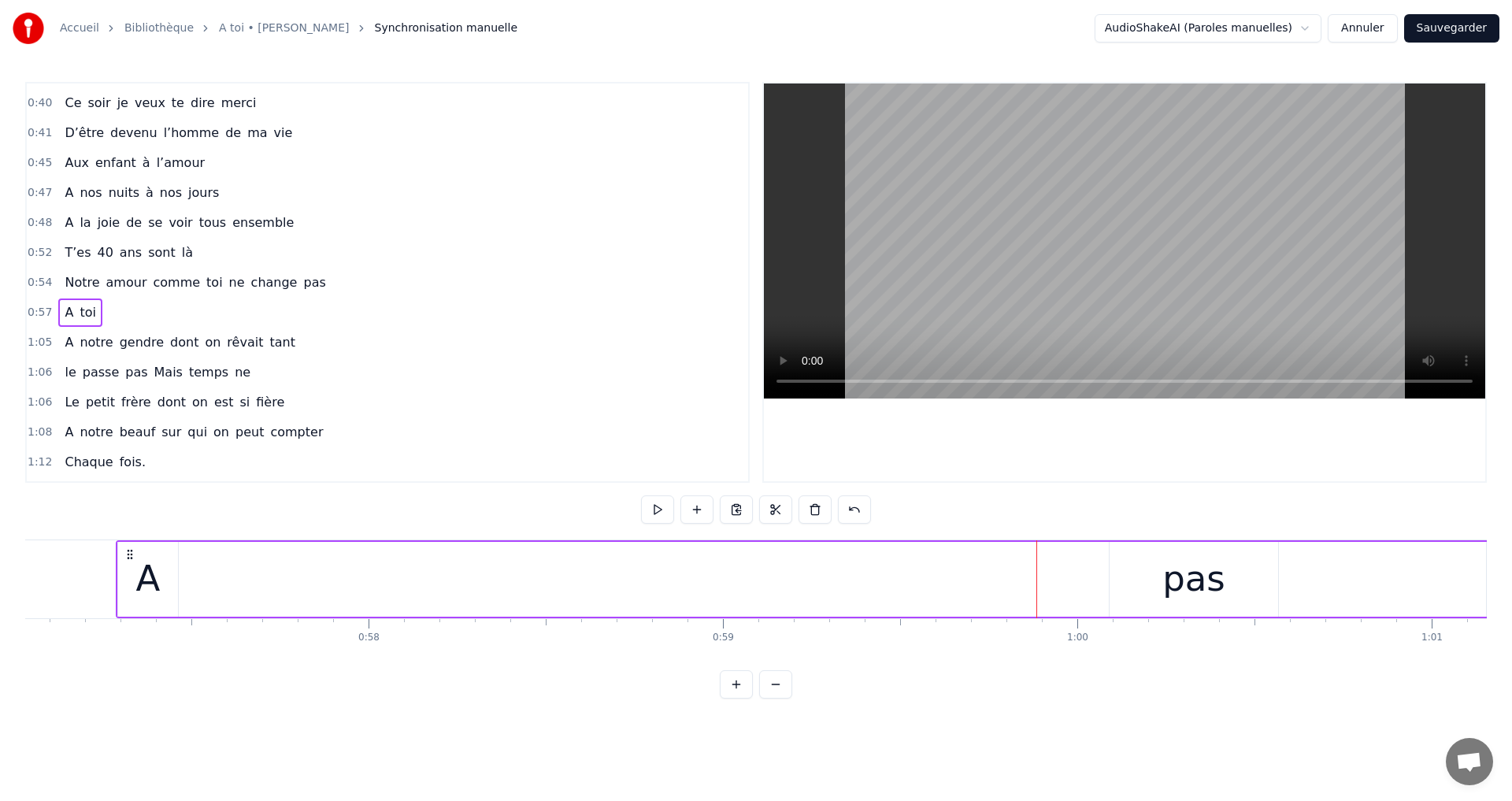
click at [1128, 564] on div "A toi" at bounding box center [858, 579] width 1485 height 78
click at [301, 281] on span "pas" at bounding box center [314, 282] width 26 height 18
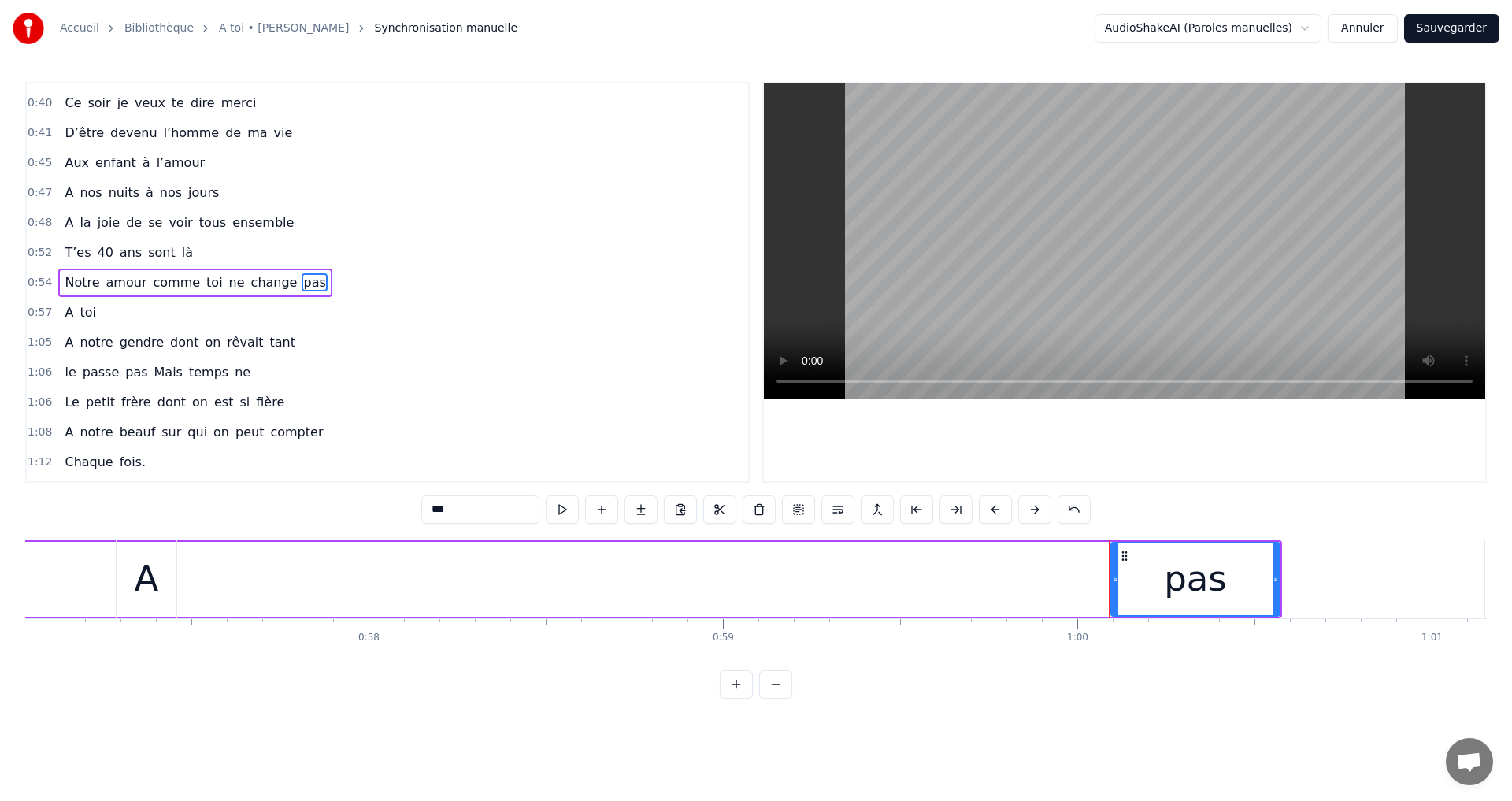
drag, startPoint x: 1122, startPoint y: 558, endPoint x: 1068, endPoint y: 606, distance: 72.2
click at [1068, 606] on div "A toi" at bounding box center [858, 579] width 1485 height 78
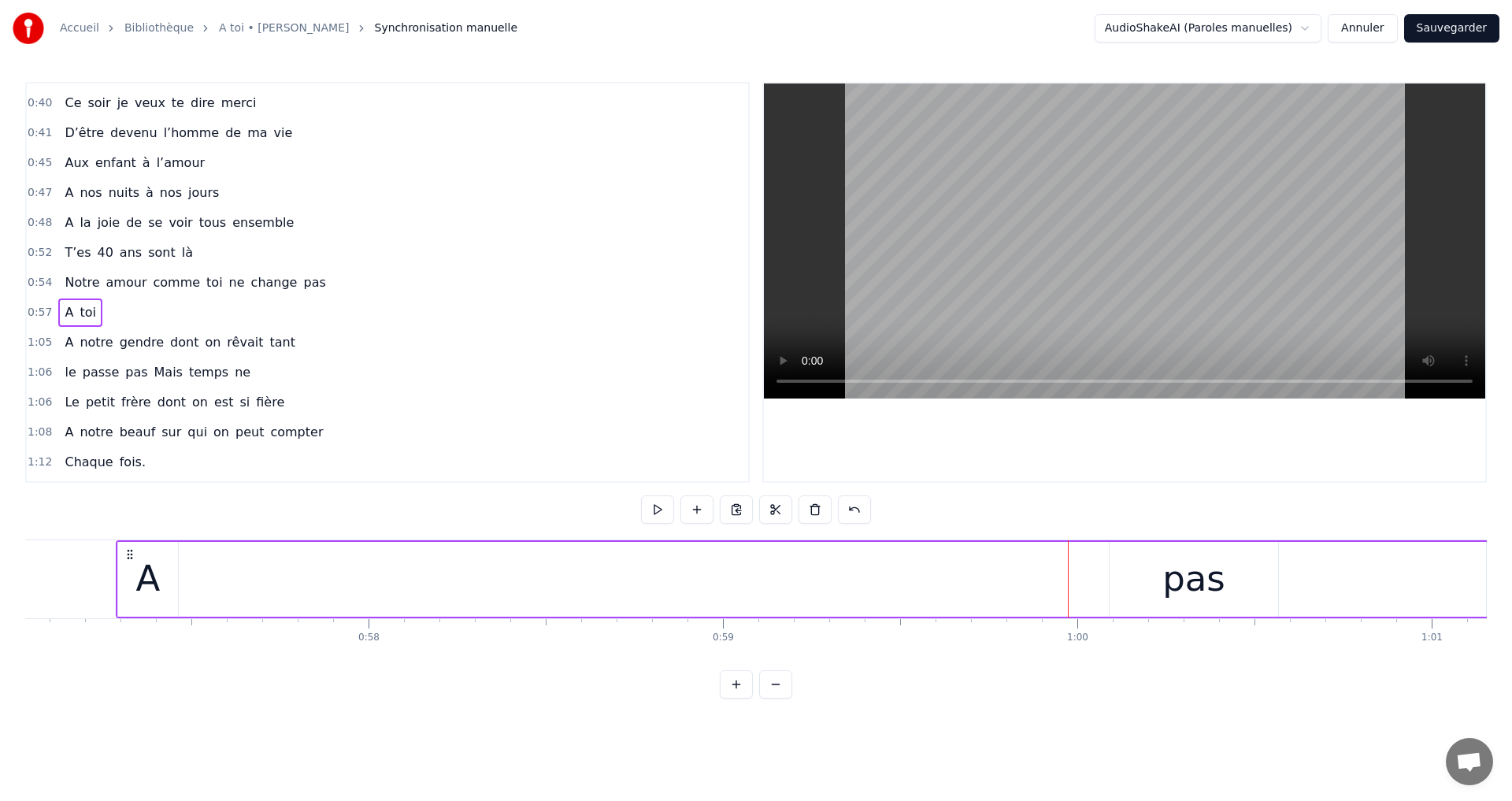
click at [301, 286] on span "pas" at bounding box center [314, 282] width 26 height 18
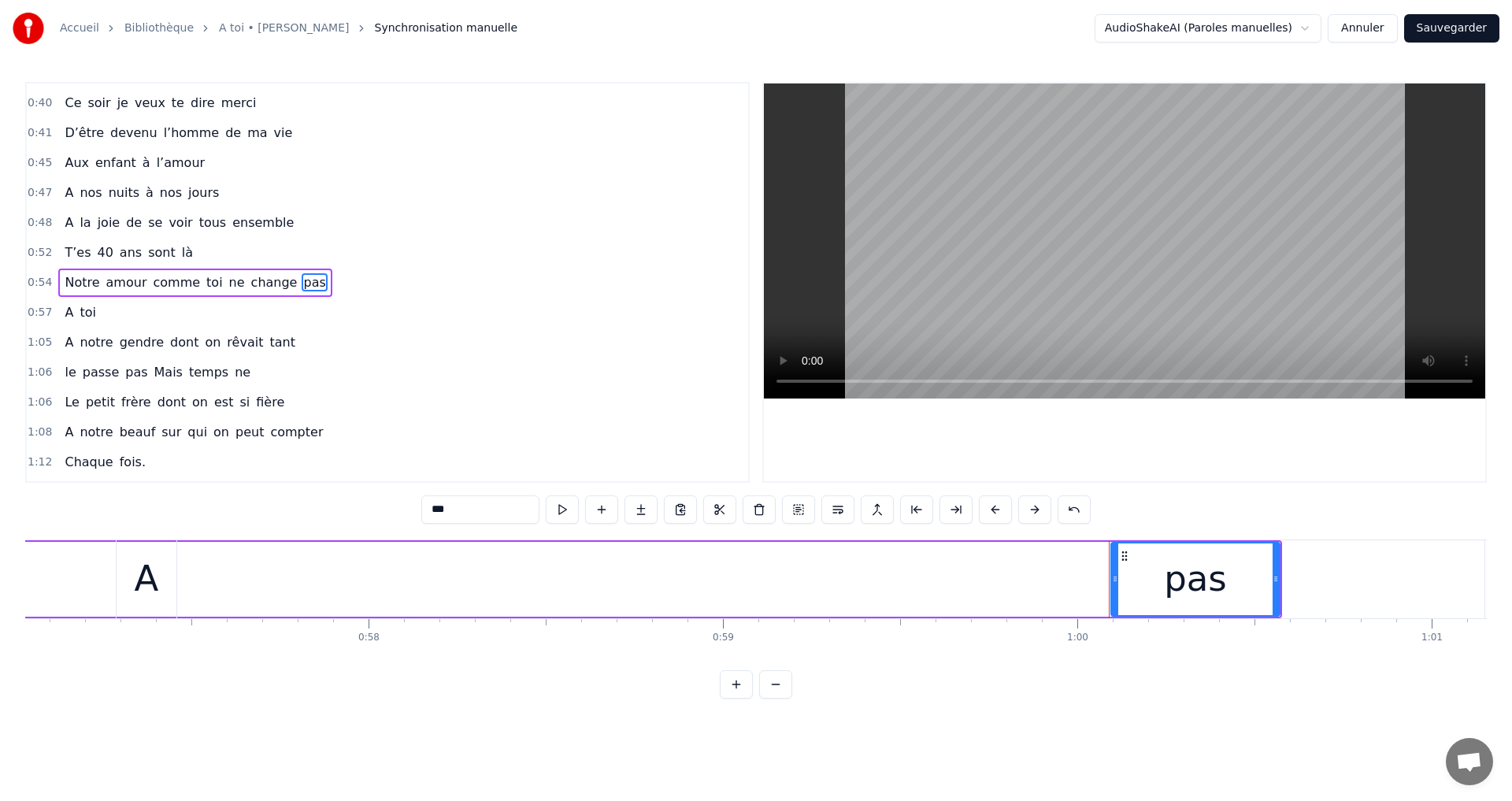
drag, startPoint x: 1116, startPoint y: 545, endPoint x: 1130, endPoint y: 546, distance: 14.0
click at [1120, 545] on div "A toi" at bounding box center [858, 579] width 1485 height 78
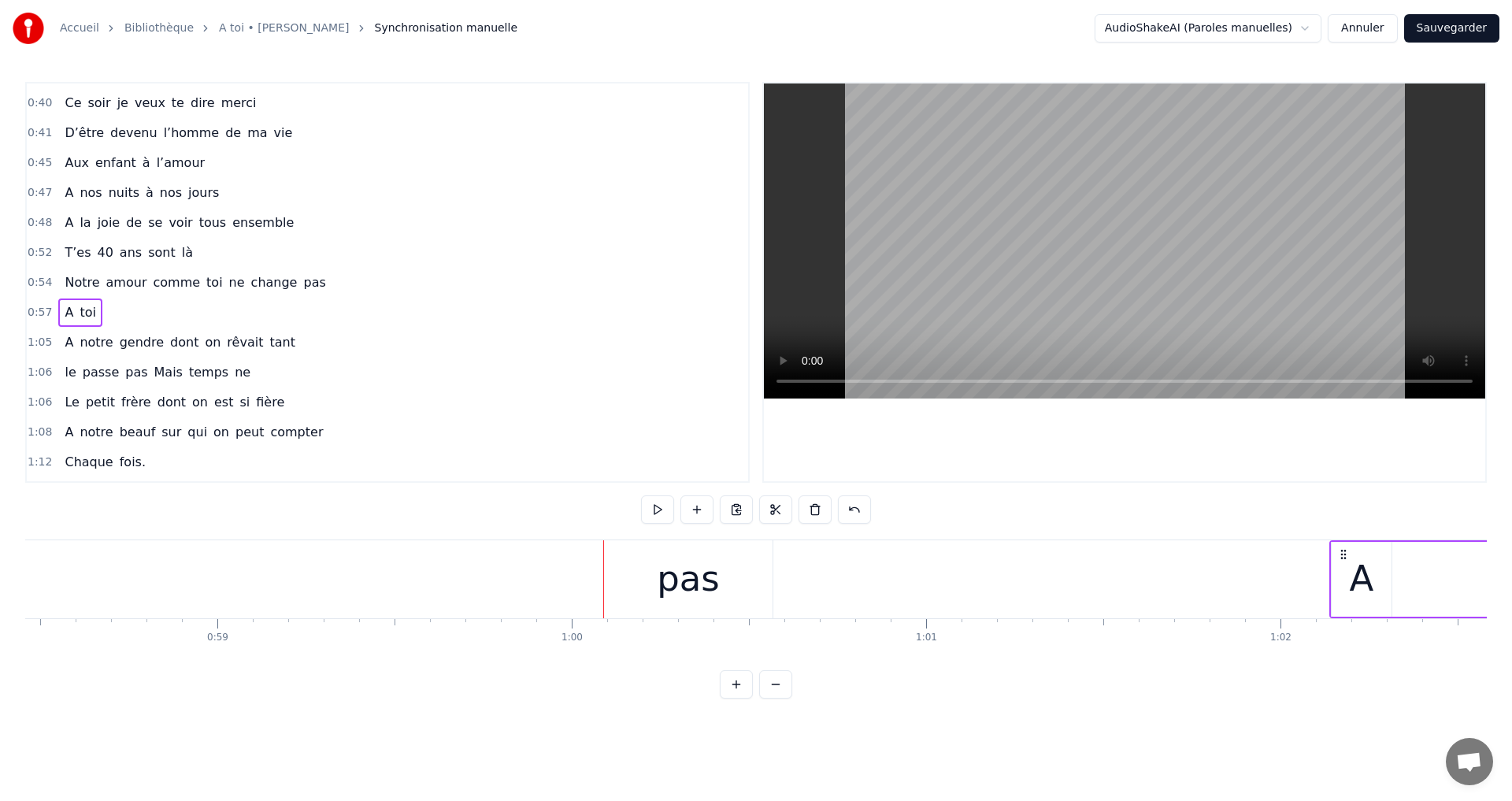
drag, startPoint x: 132, startPoint y: 552, endPoint x: 1388, endPoint y: 661, distance: 1260.7
click at [1388, 658] on div "A toi Super papa et super beau- papa [PERSON_NAME]on aime infiniment notre pili…" at bounding box center [756, 598] width 1462 height 118
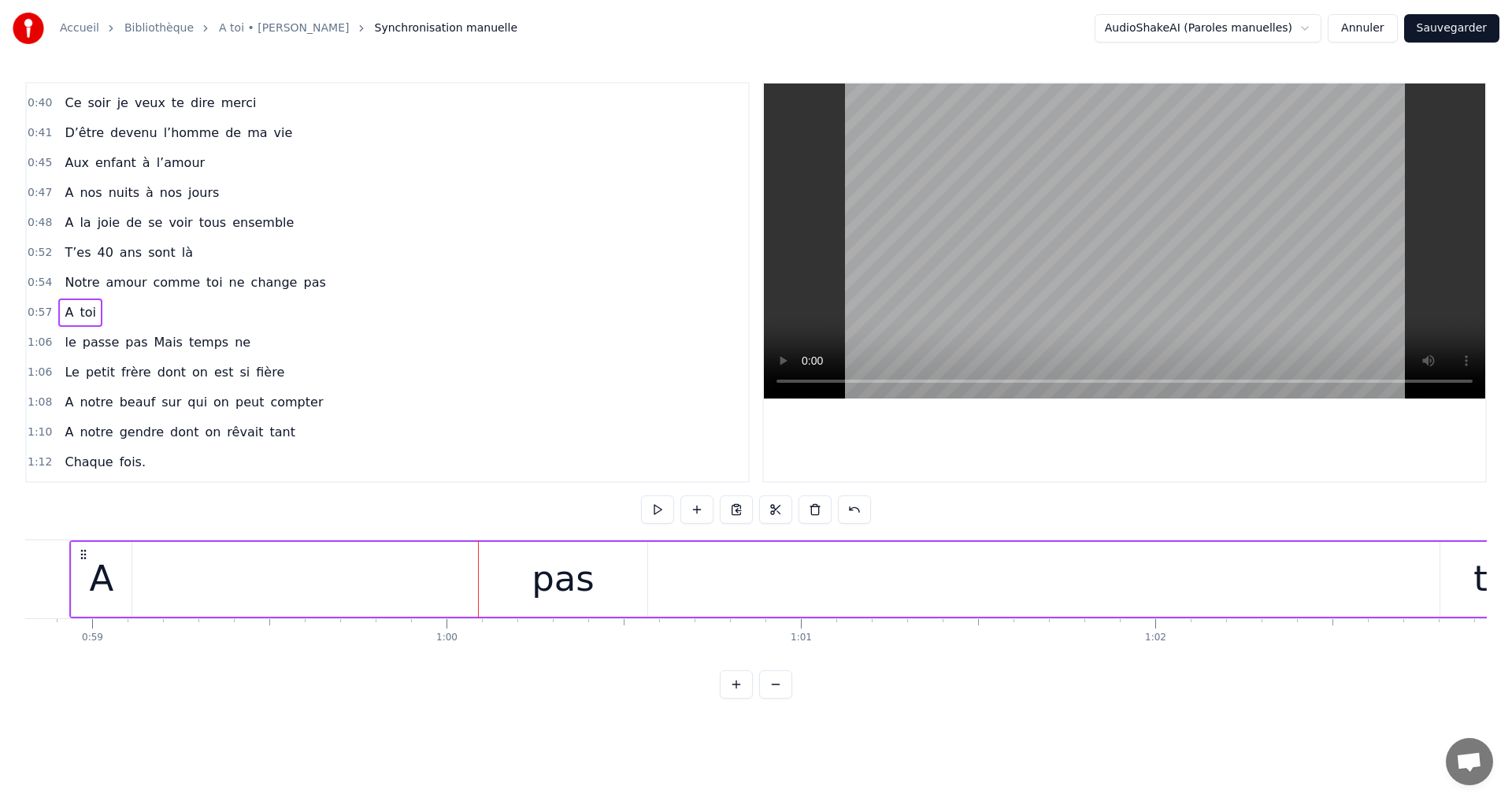
scroll to position [0, 20942]
drag, startPoint x: 1036, startPoint y: 549, endPoint x: 1455, endPoint y: 563, distance: 419.2
click at [1511, 573] on div "Accueil Bibliothèque A toi • [PERSON_NAME] Synchronisation manuelle AudioShakeA…" at bounding box center [756, 349] width 1512 height 699
click at [301, 290] on span "pas" at bounding box center [314, 282] width 26 height 18
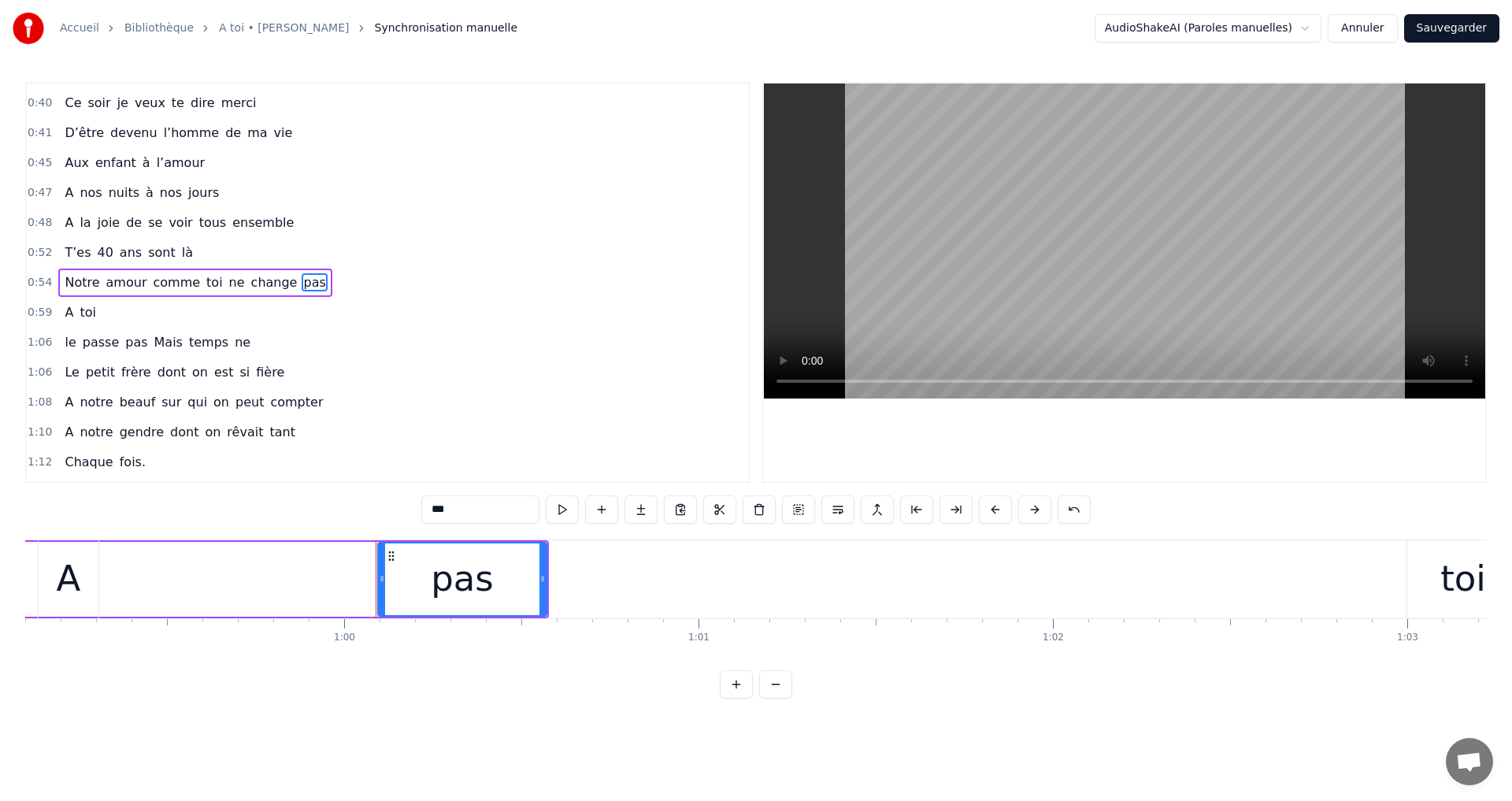
drag, startPoint x: 394, startPoint y: 558, endPoint x: 360, endPoint y: 565, distance: 34.7
click at [352, 566] on div "A toi" at bounding box center [780, 579] width 1485 height 78
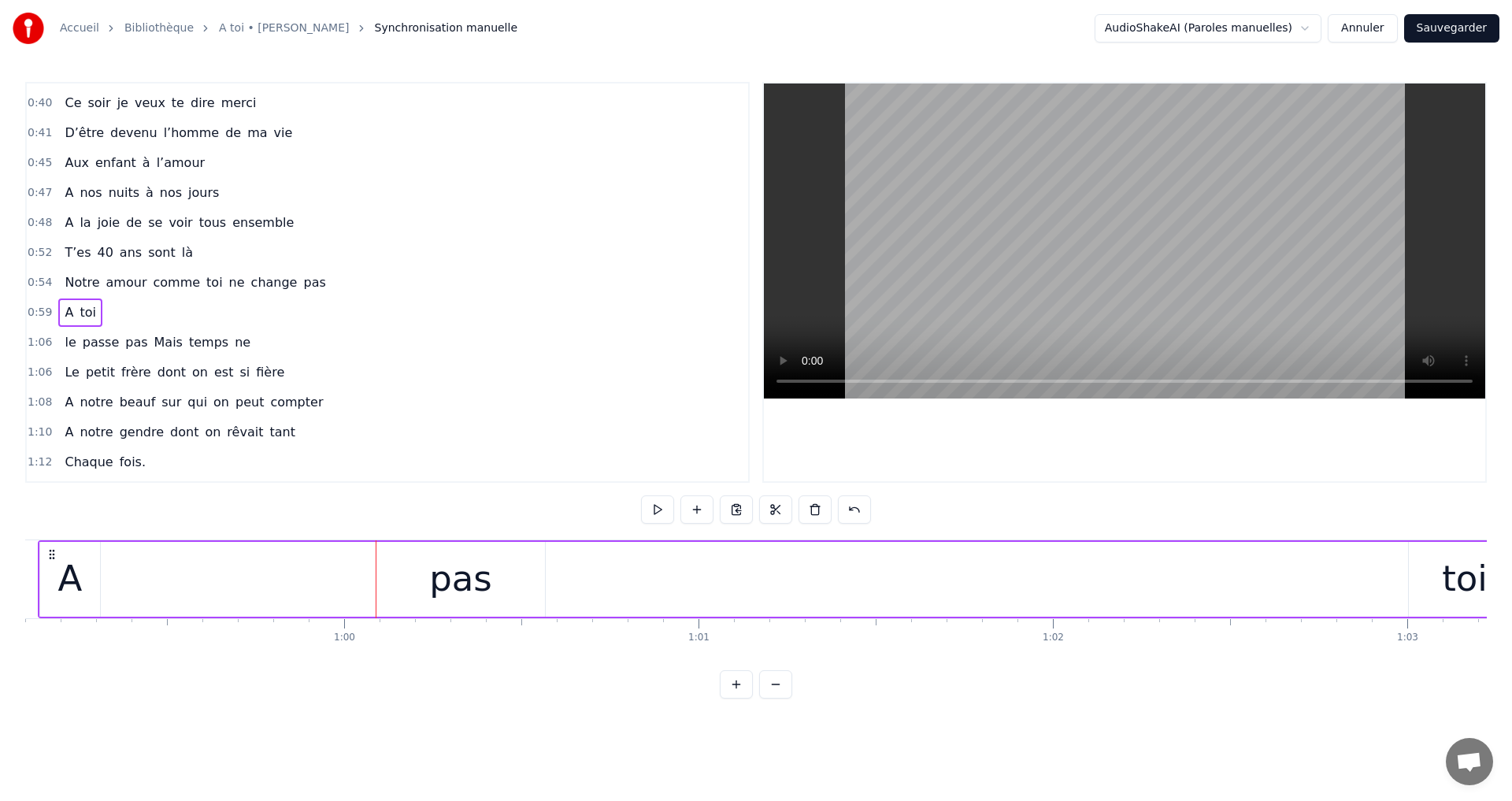
click at [393, 535] on div "0:15 A toi 0:17 Super papa et super beau- papa 0:21 Qu'on aime infiniment notre…" at bounding box center [756, 390] width 1462 height 617
drag, startPoint x: 289, startPoint y: 257, endPoint x: 292, endPoint y: 265, distance: 8.5
click at [289, 258] on div "0:52 T’es 40 ans sont là" at bounding box center [388, 253] width 721 height 30
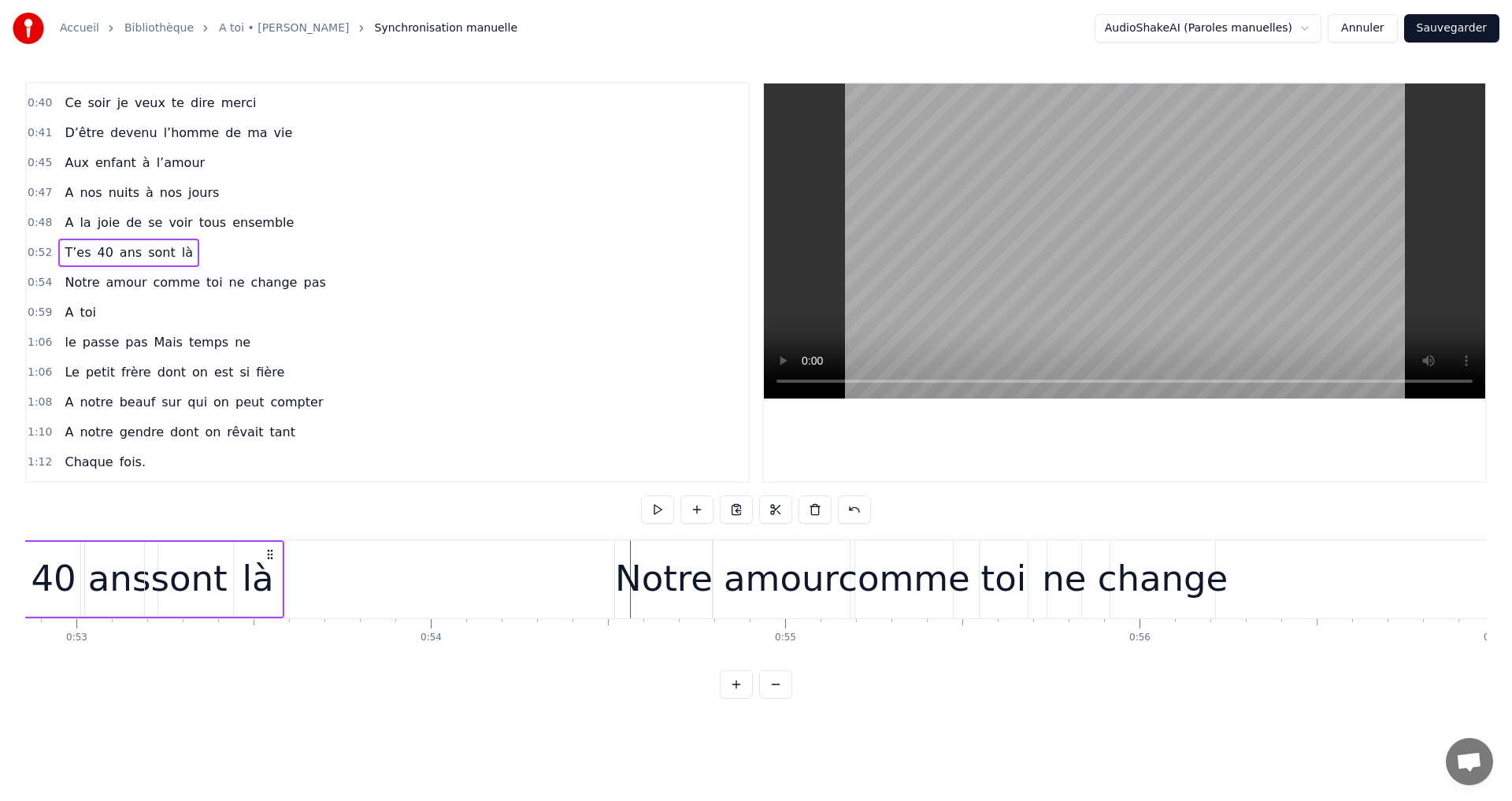
scroll to position [0, 18591]
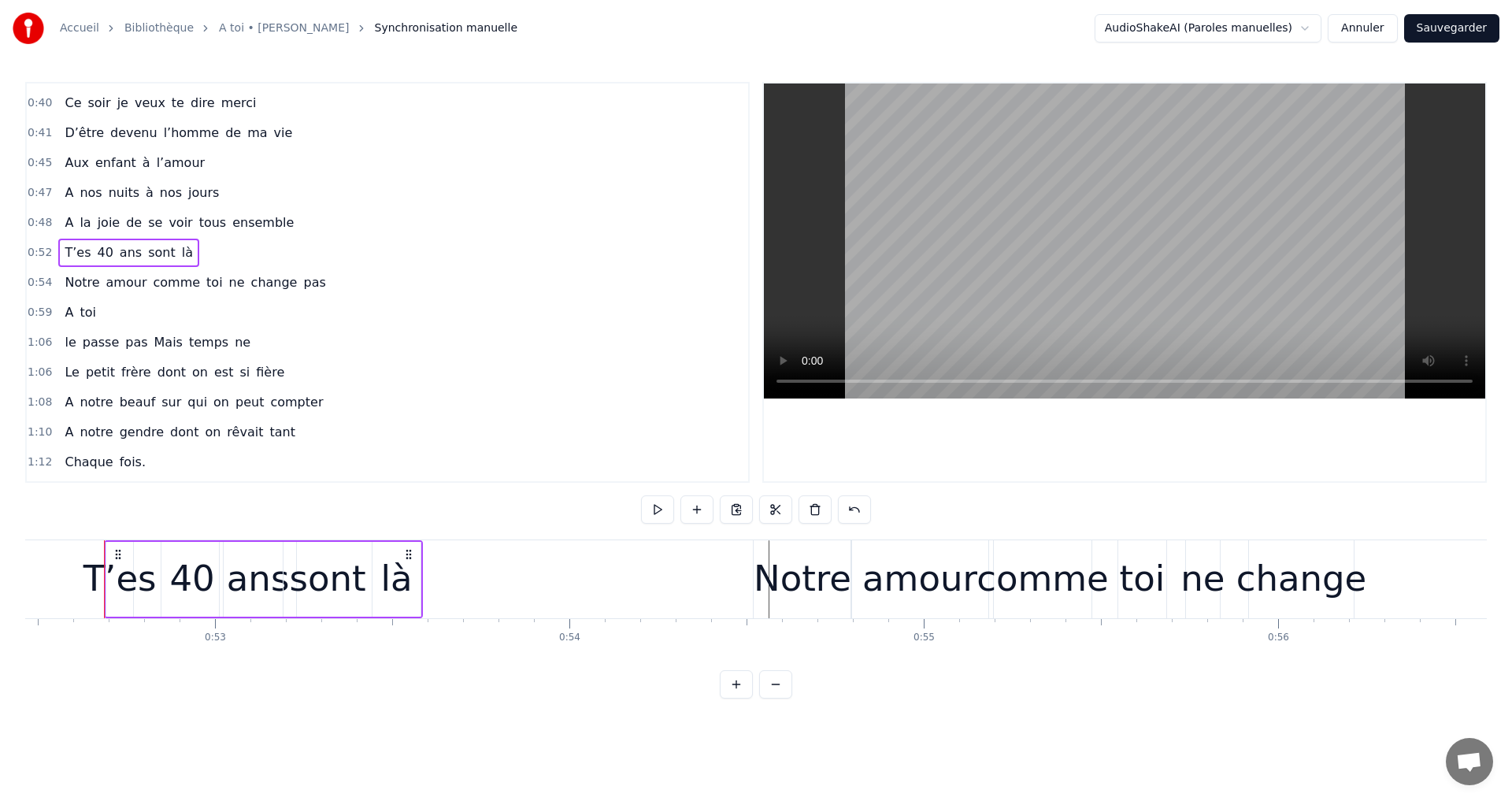
click at [301, 282] on span "pas" at bounding box center [314, 282] width 26 height 18
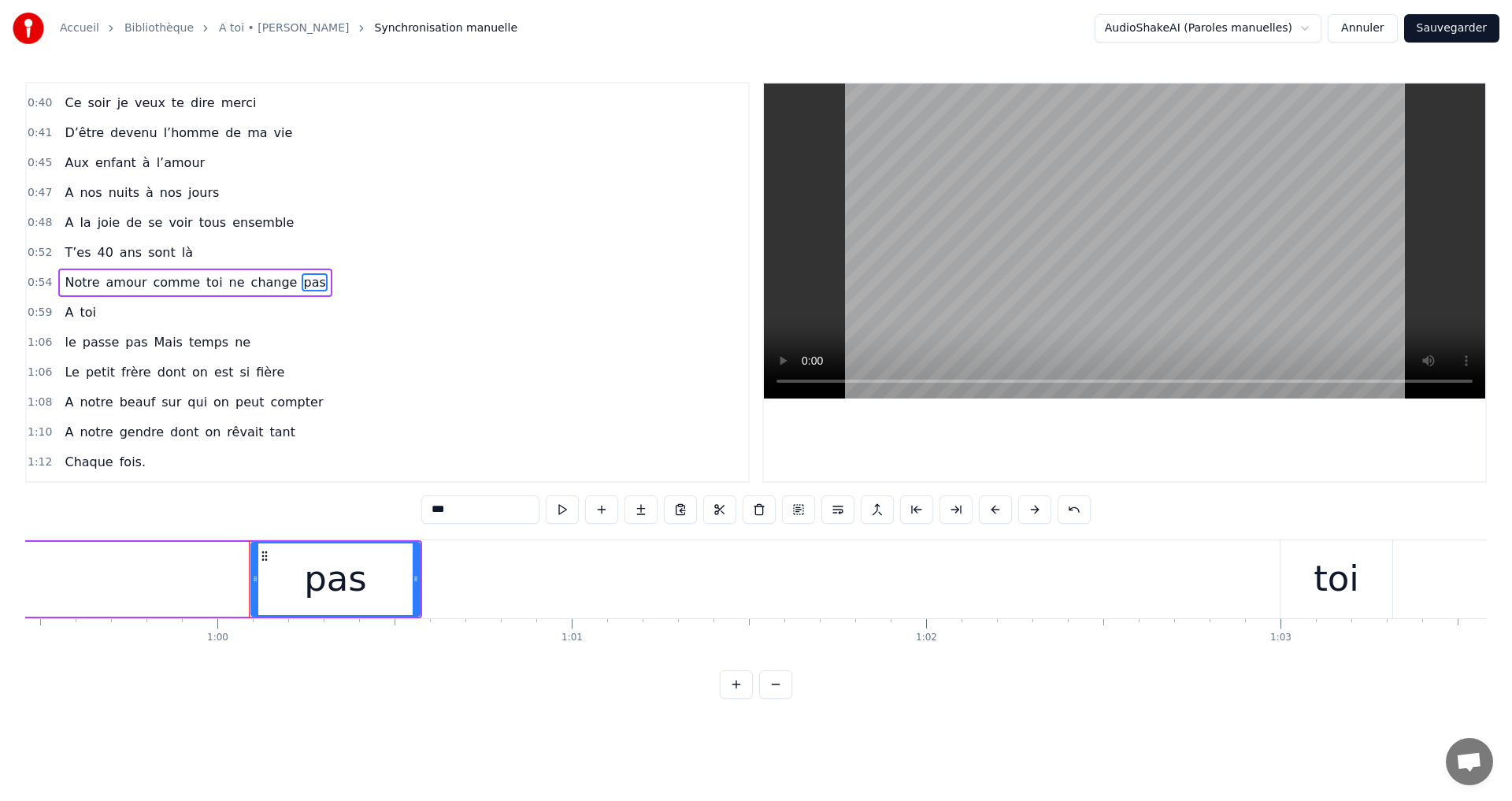
scroll to position [0, 21213]
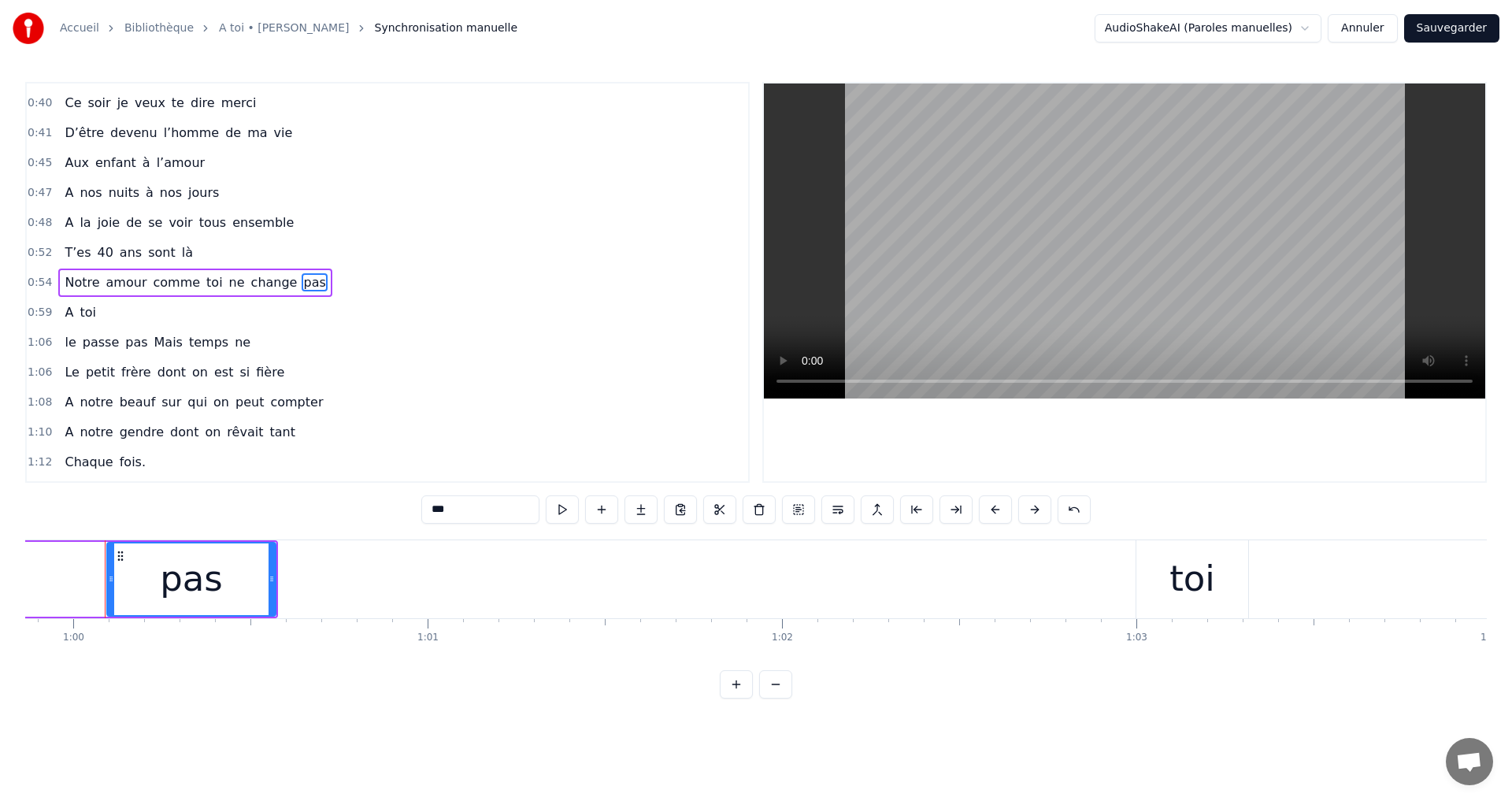
drag, startPoint x: 113, startPoint y: 558, endPoint x: 111, endPoint y: 574, distance: 16.1
click at [111, 574] on div "A toi" at bounding box center [510, 579] width 1485 height 78
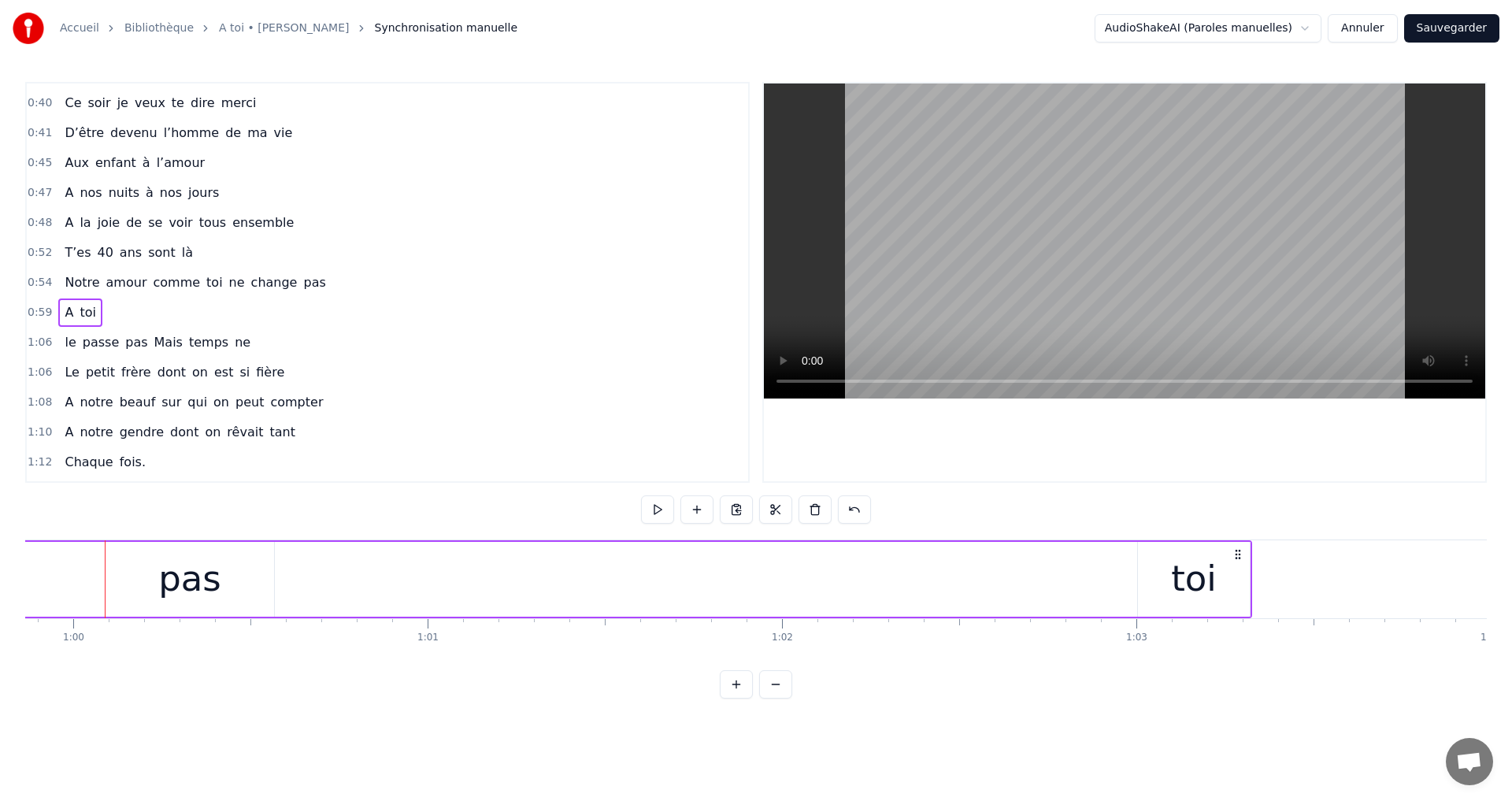
click at [301, 278] on span "pas" at bounding box center [314, 282] width 26 height 18
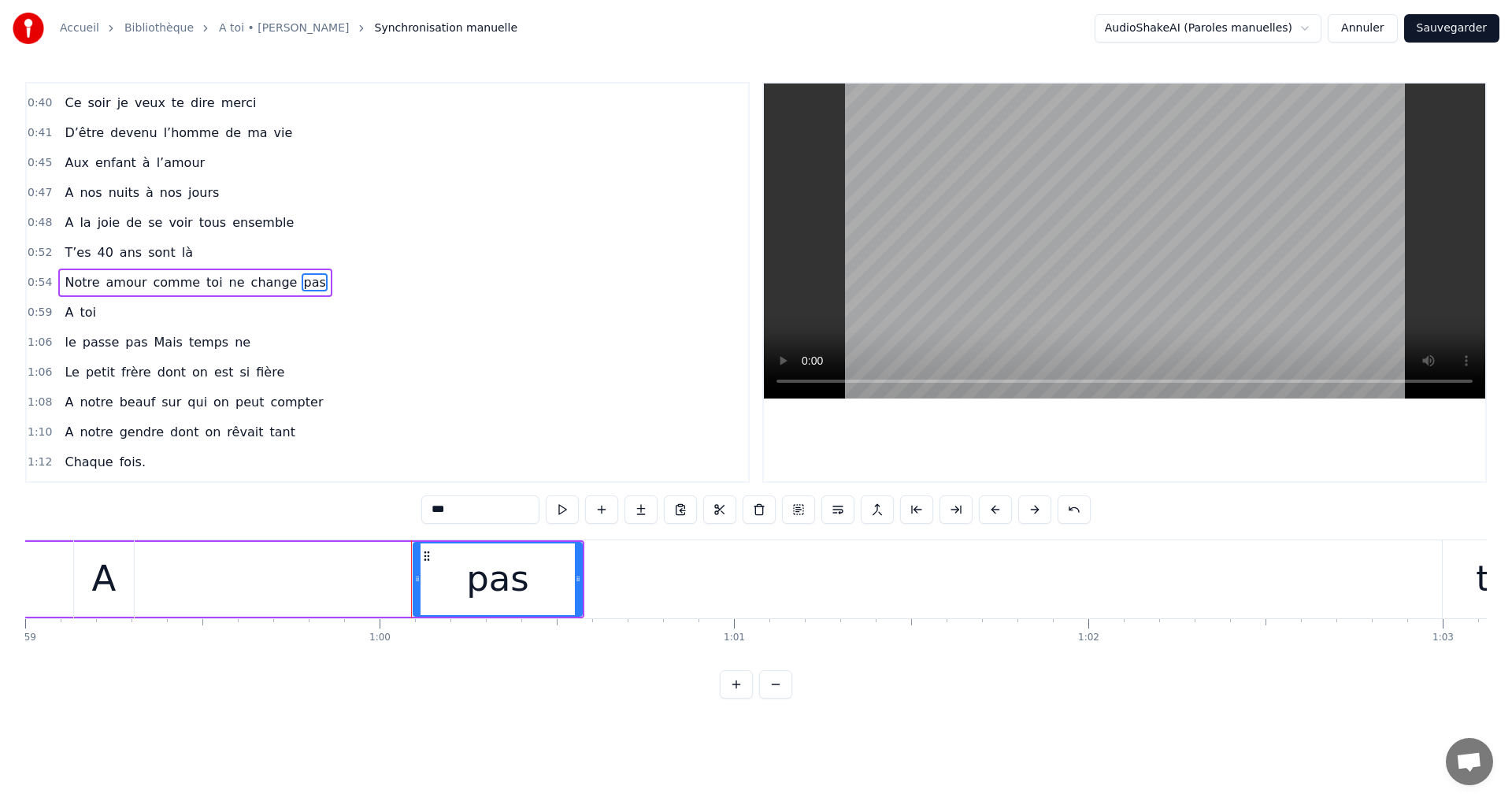
drag, startPoint x: 120, startPoint y: 553, endPoint x: 30, endPoint y: 570, distance: 91.6
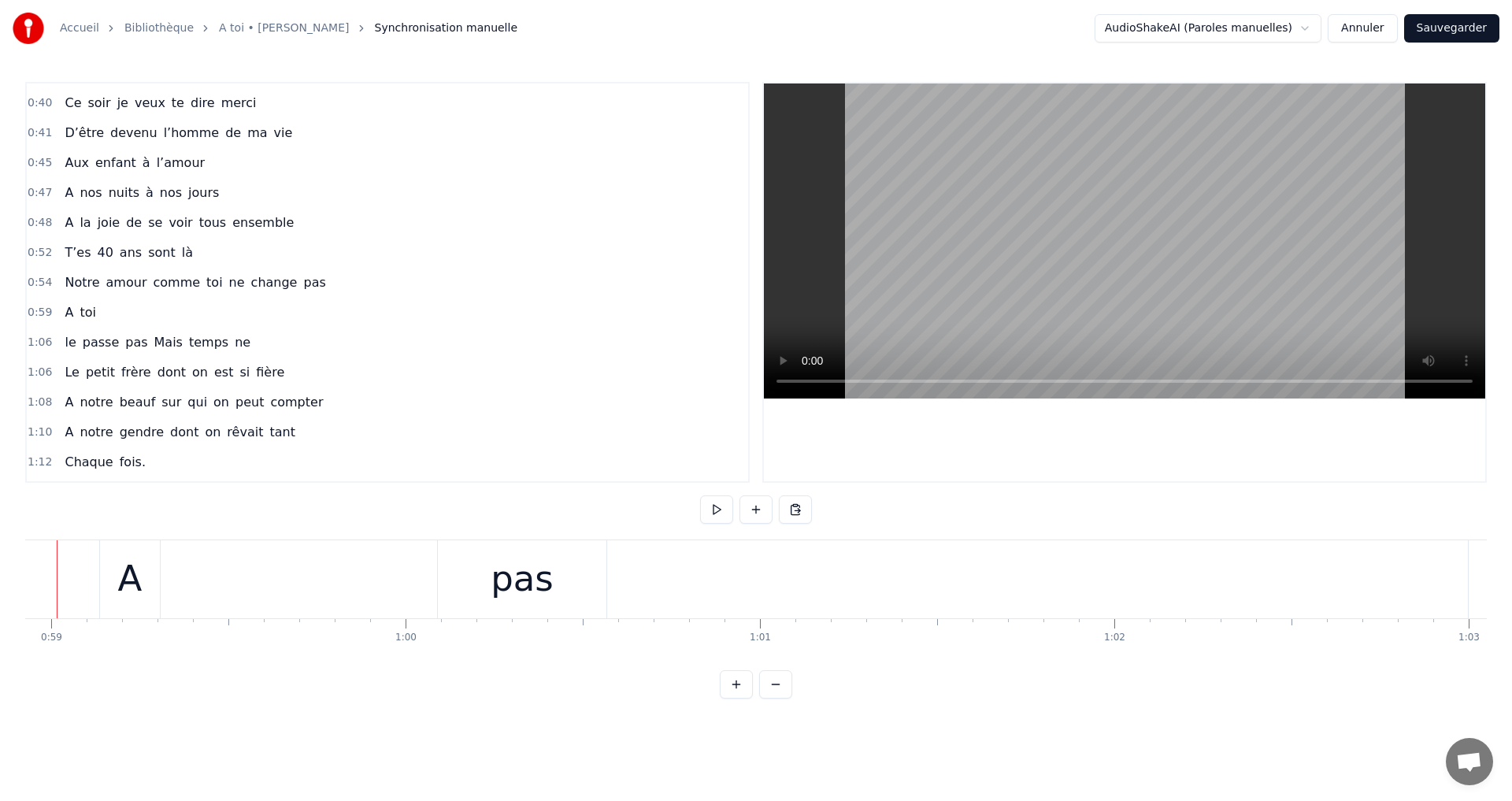
scroll to position [0, 20834]
click at [158, 563] on div "A" at bounding box center [177, 579] width 60 height 78
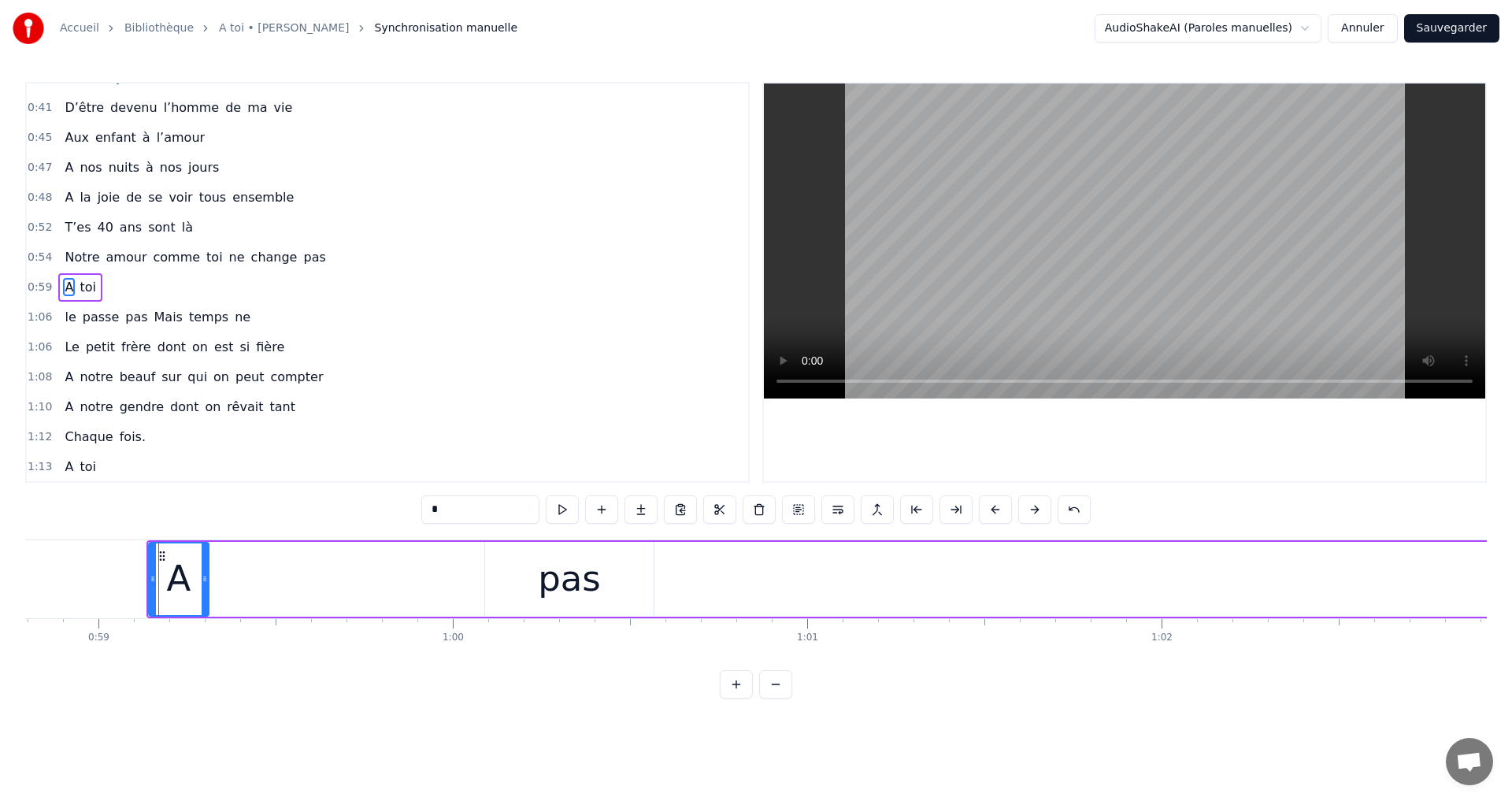
scroll to position [265, 0]
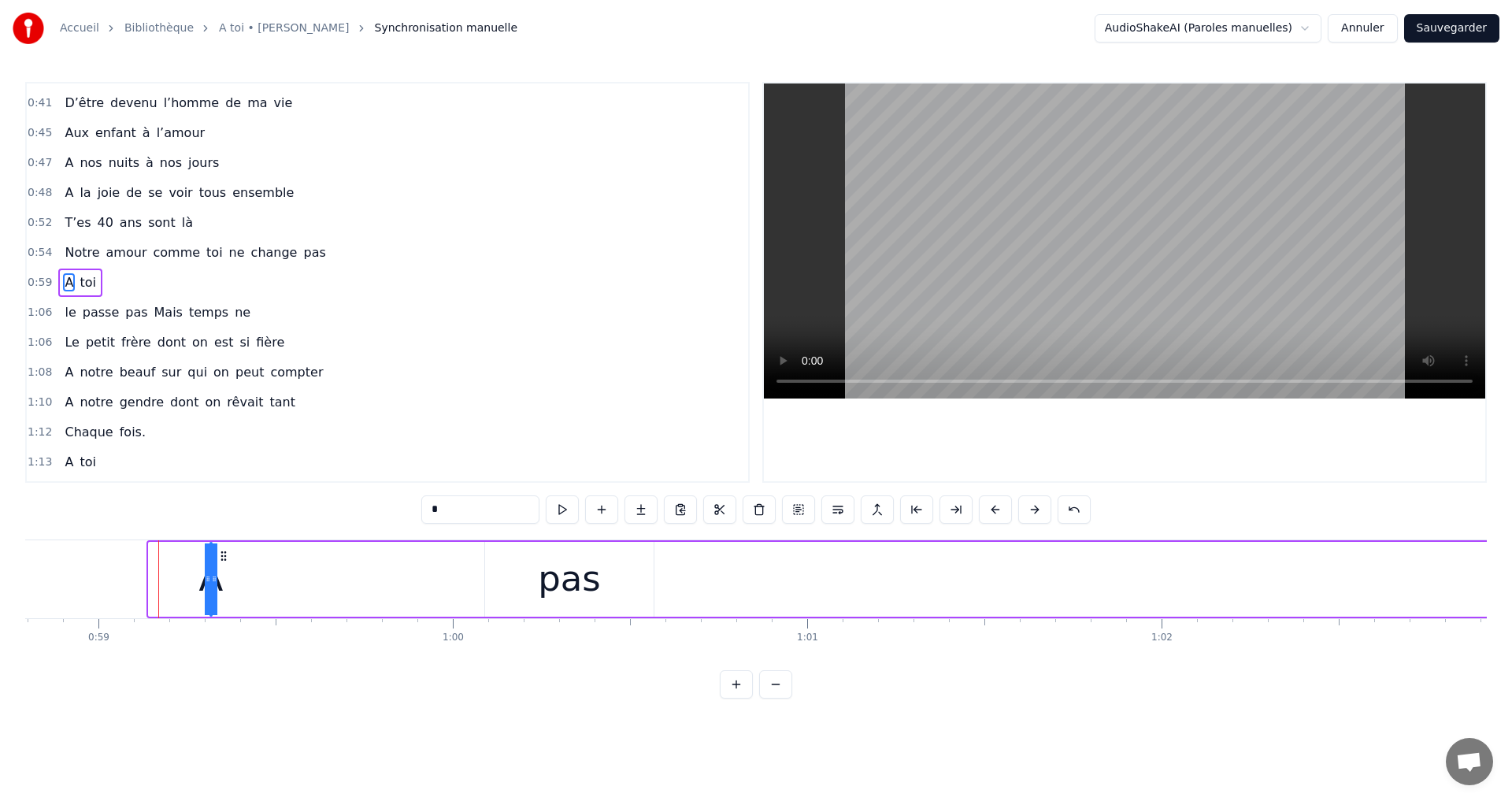
drag, startPoint x: 154, startPoint y: 552, endPoint x: 242, endPoint y: 562, distance: 88.6
click at [295, 589] on div "A toi" at bounding box center [889, 579] width 1485 height 78
click at [218, 555] on icon at bounding box center [223, 554] width 13 height 13
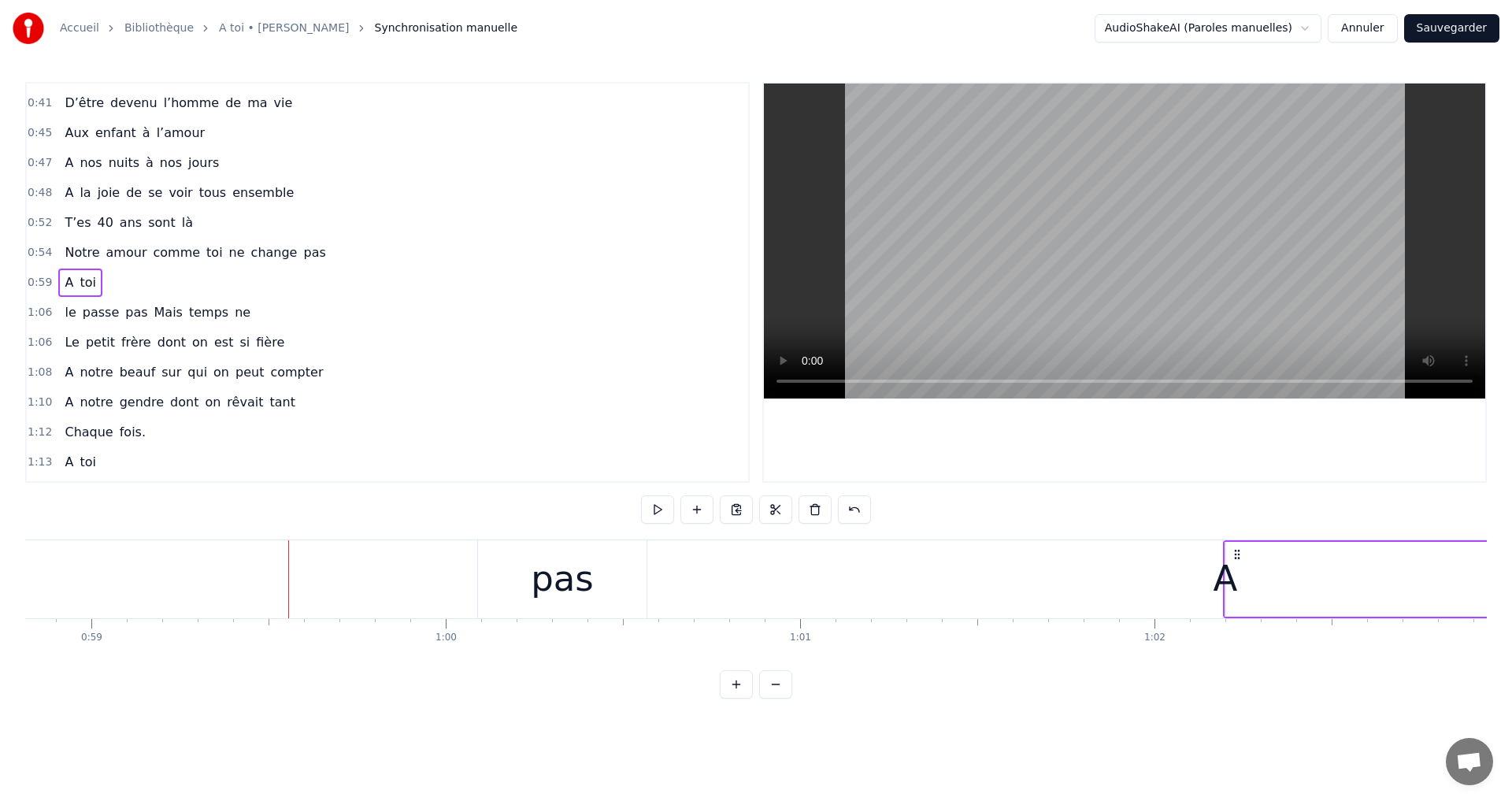
drag, startPoint x: 218, startPoint y: 555, endPoint x: 1226, endPoint y: 692, distance: 1017.3
click at [1226, 692] on div "0:15 A toi 0:17 Super papa et super beau- papa 0:21 Qu'on aime infiniment notre…" at bounding box center [756, 390] width 1462 height 617
click at [604, 580] on div "pas" at bounding box center [553, 579] width 168 height 78
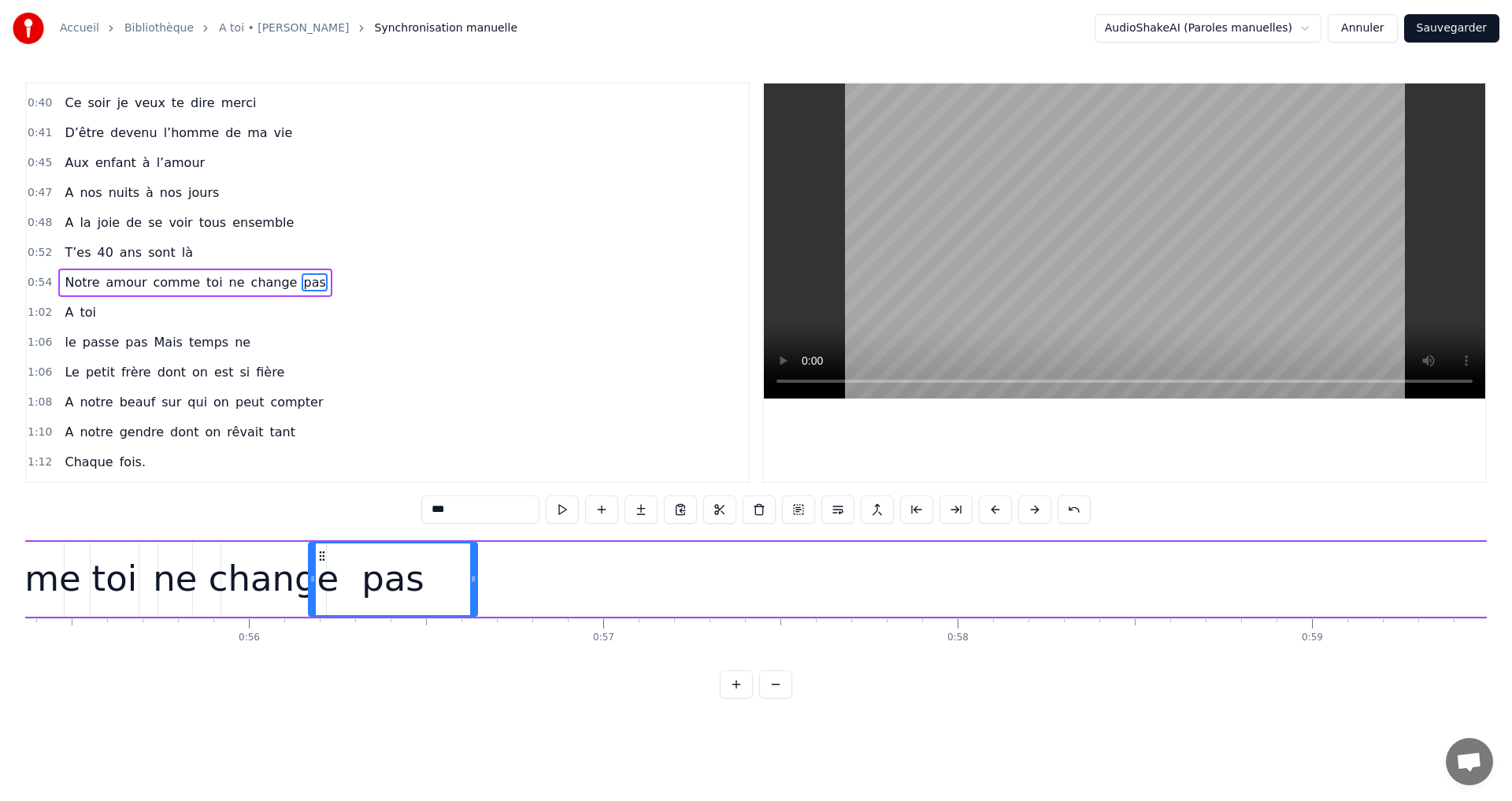
scroll to position [0, 19615]
drag, startPoint x: 478, startPoint y: 558, endPoint x: 316, endPoint y: 644, distance: 183.4
click at [316, 644] on div "A toi Super papa et super beau- papa [PERSON_NAME]on aime infiniment notre pili…" at bounding box center [756, 598] width 1462 height 118
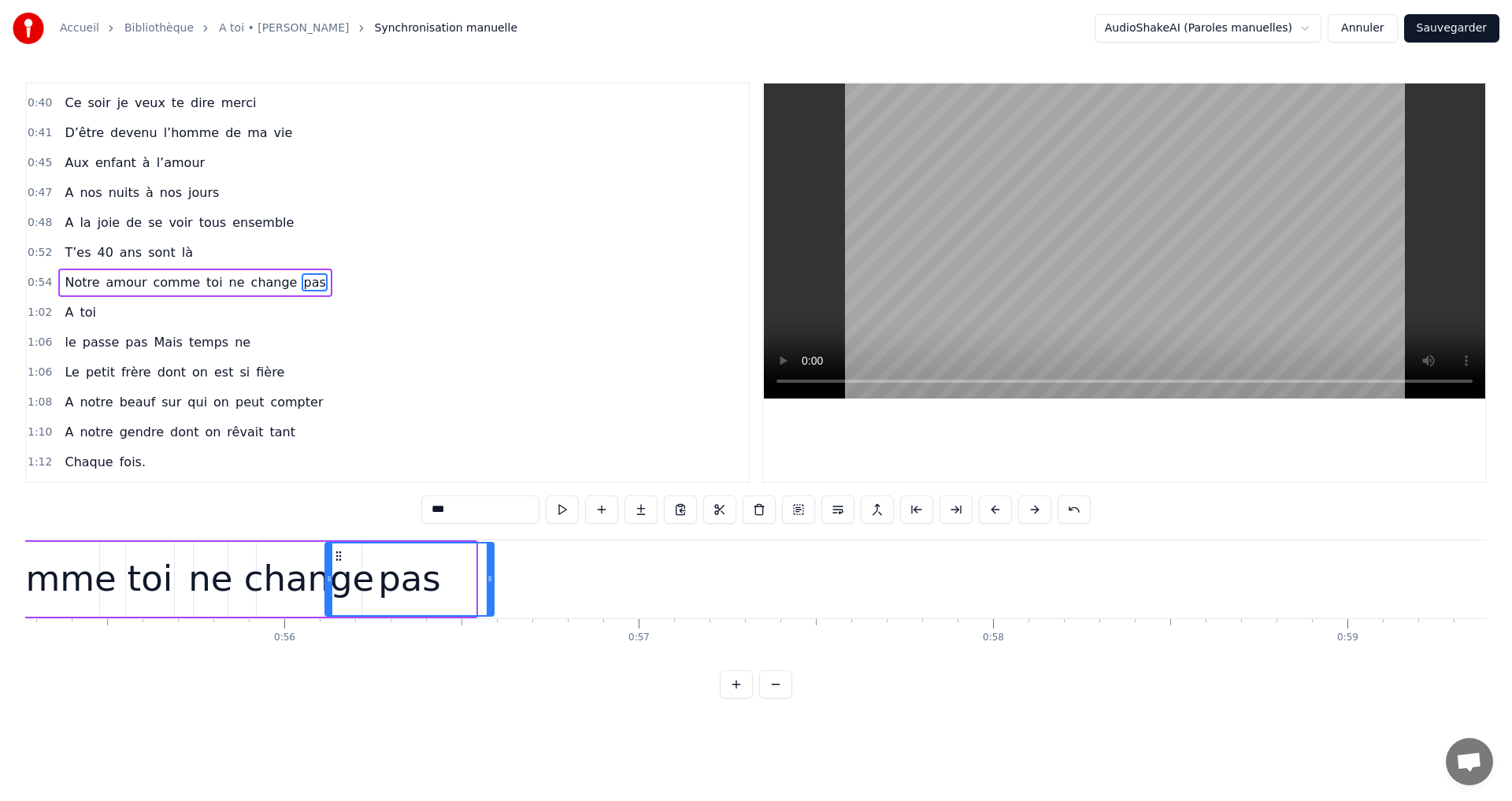
drag, startPoint x: 317, startPoint y: 554, endPoint x: 336, endPoint y: 569, distance: 24.2
click at [336, 569] on div "pas" at bounding box center [409, 579] width 167 height 72
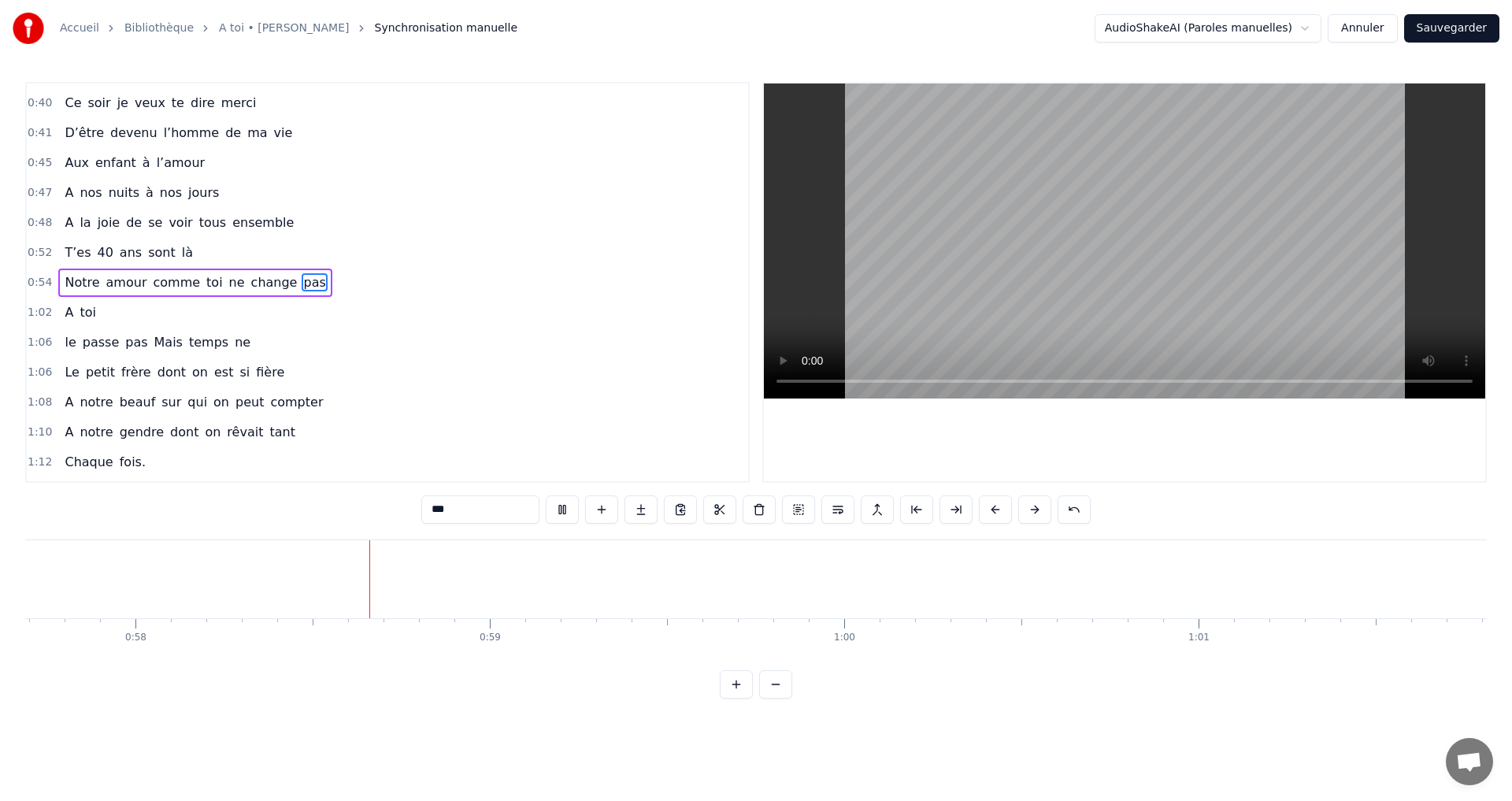
scroll to position [0, 20457]
click at [1108, 221] on video at bounding box center [1124, 241] width 721 height 315
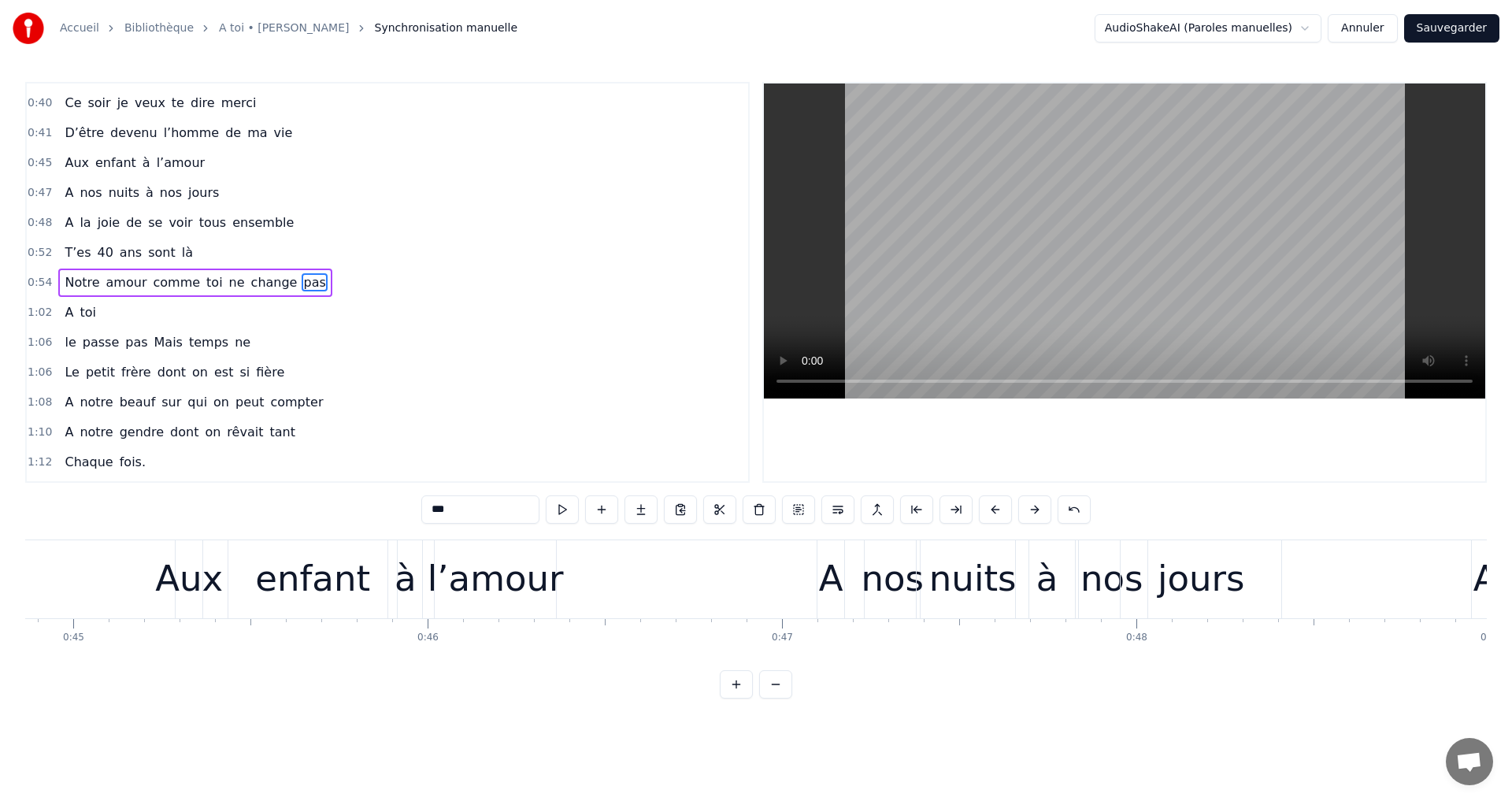
scroll to position [0, 15819]
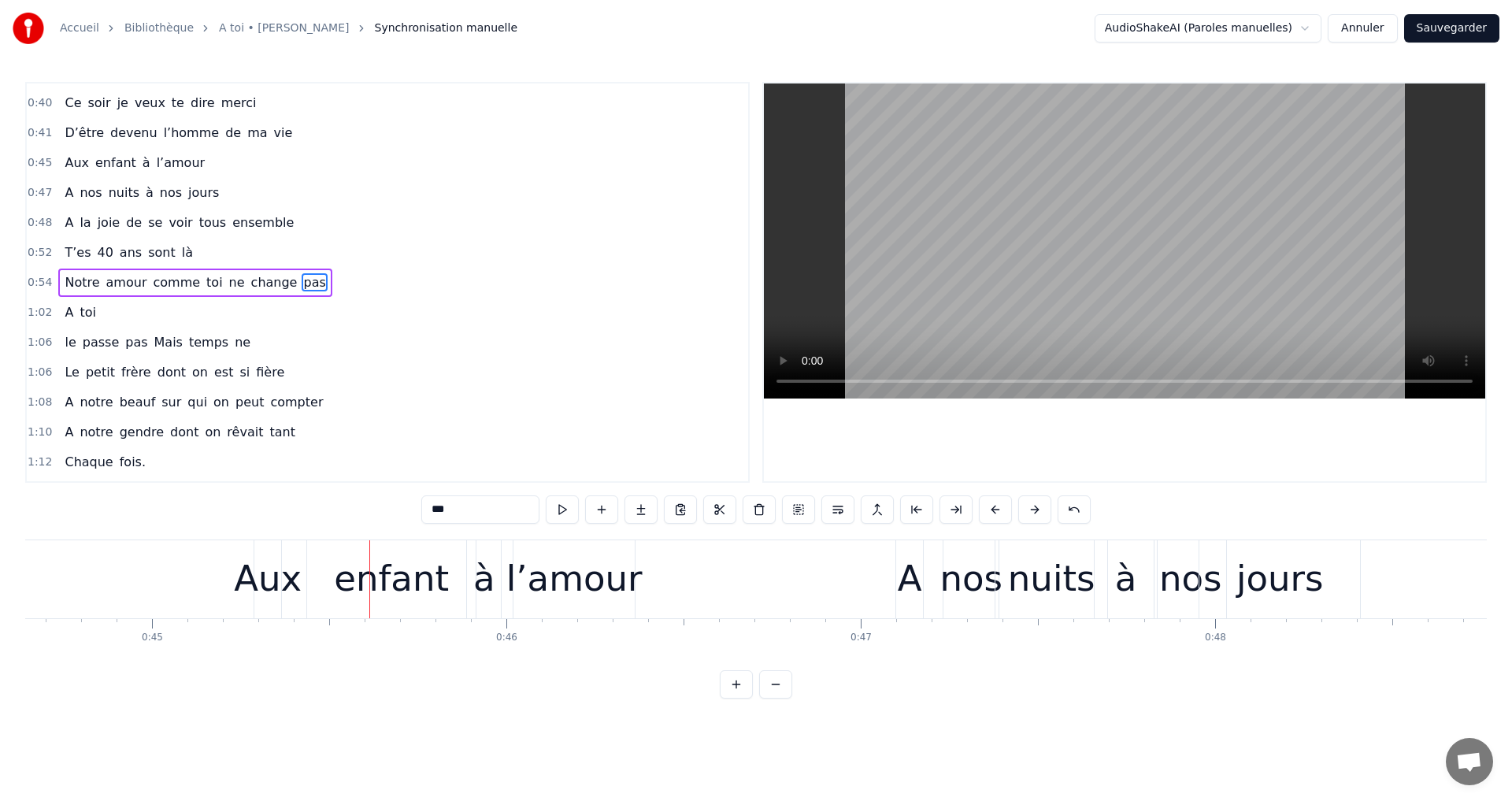
click at [1095, 254] on video at bounding box center [1124, 241] width 721 height 315
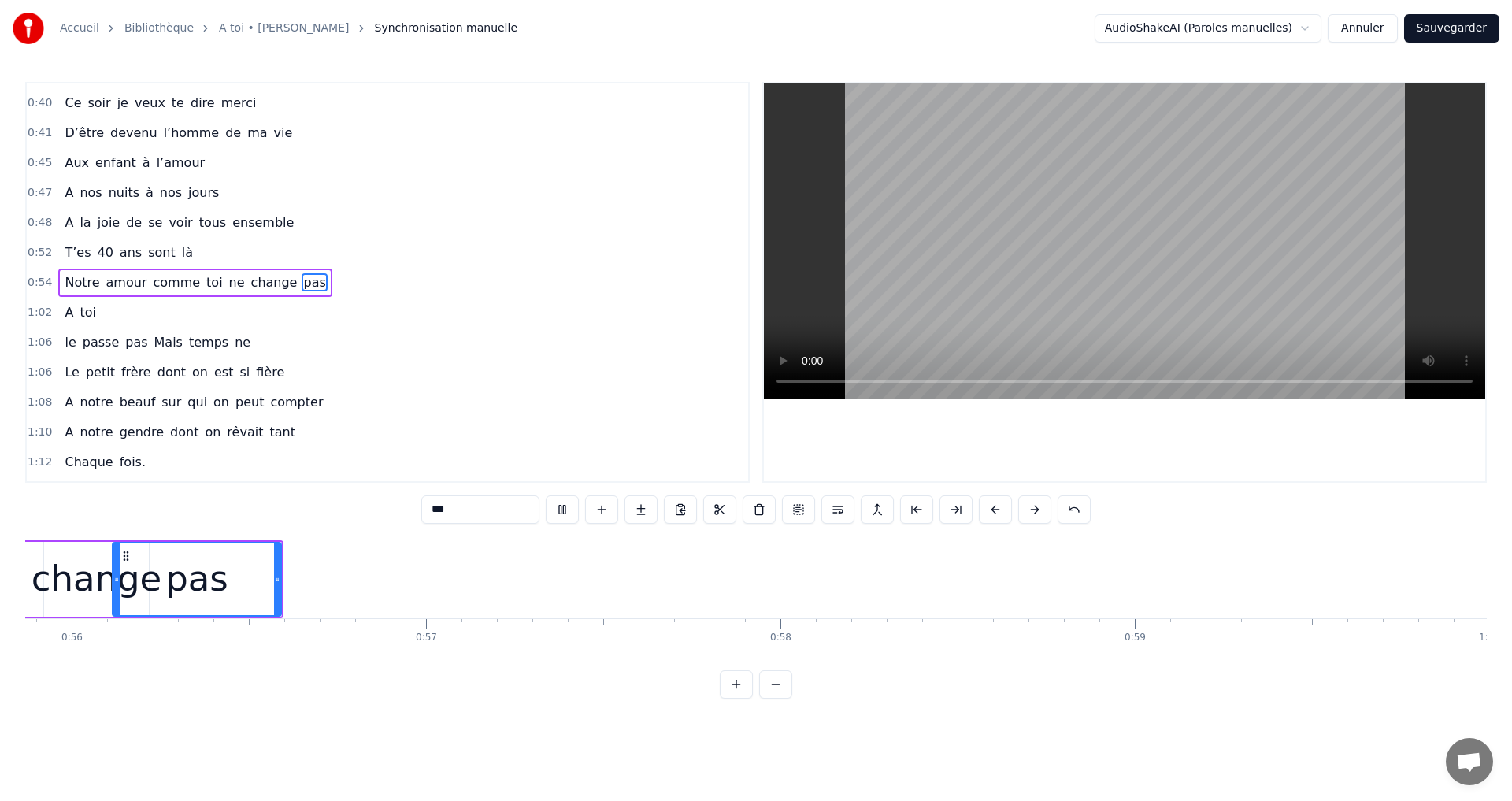
scroll to position [0, 19824]
click at [1115, 248] on video at bounding box center [1124, 241] width 721 height 315
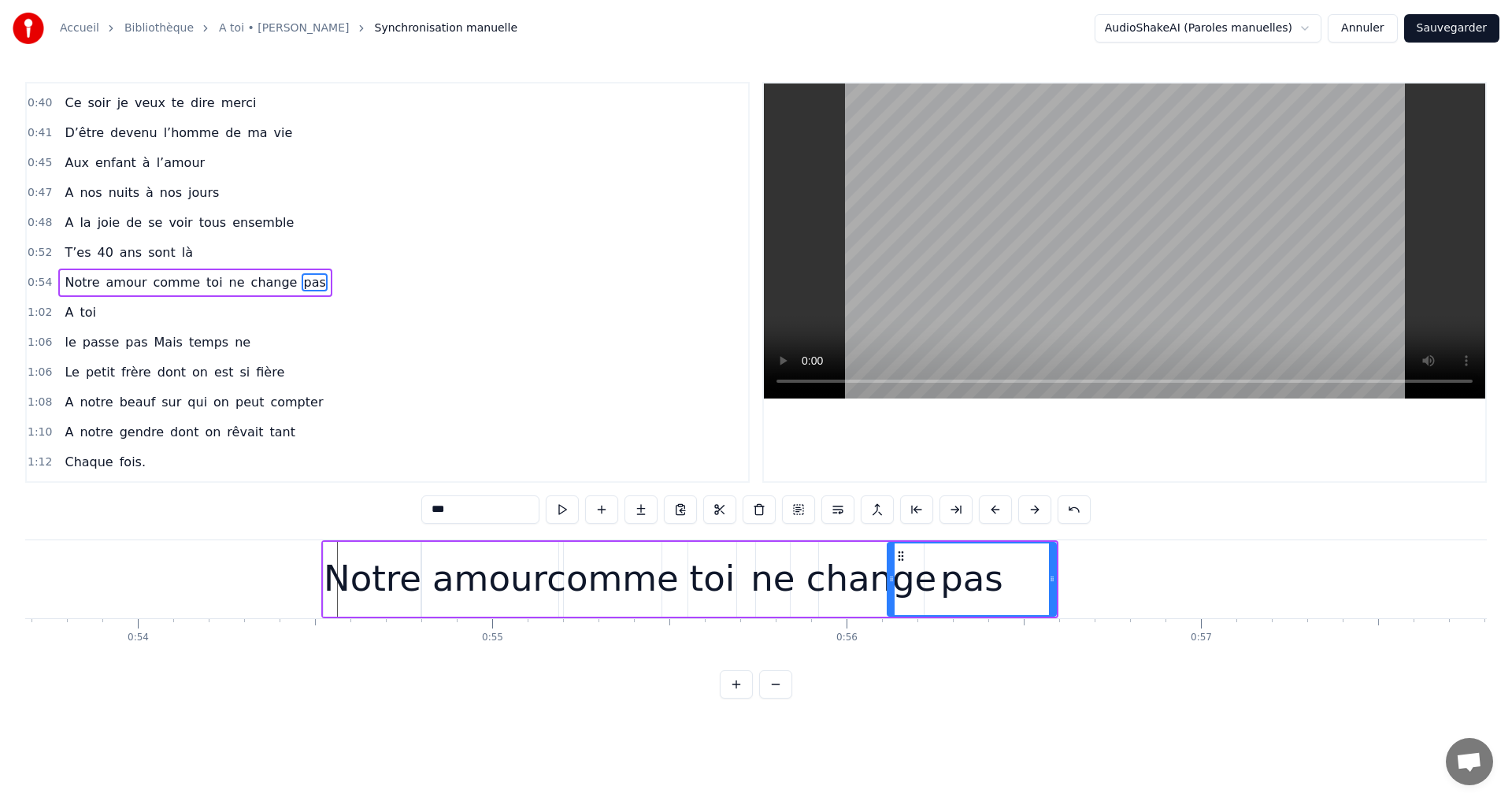
scroll to position [0, 19100]
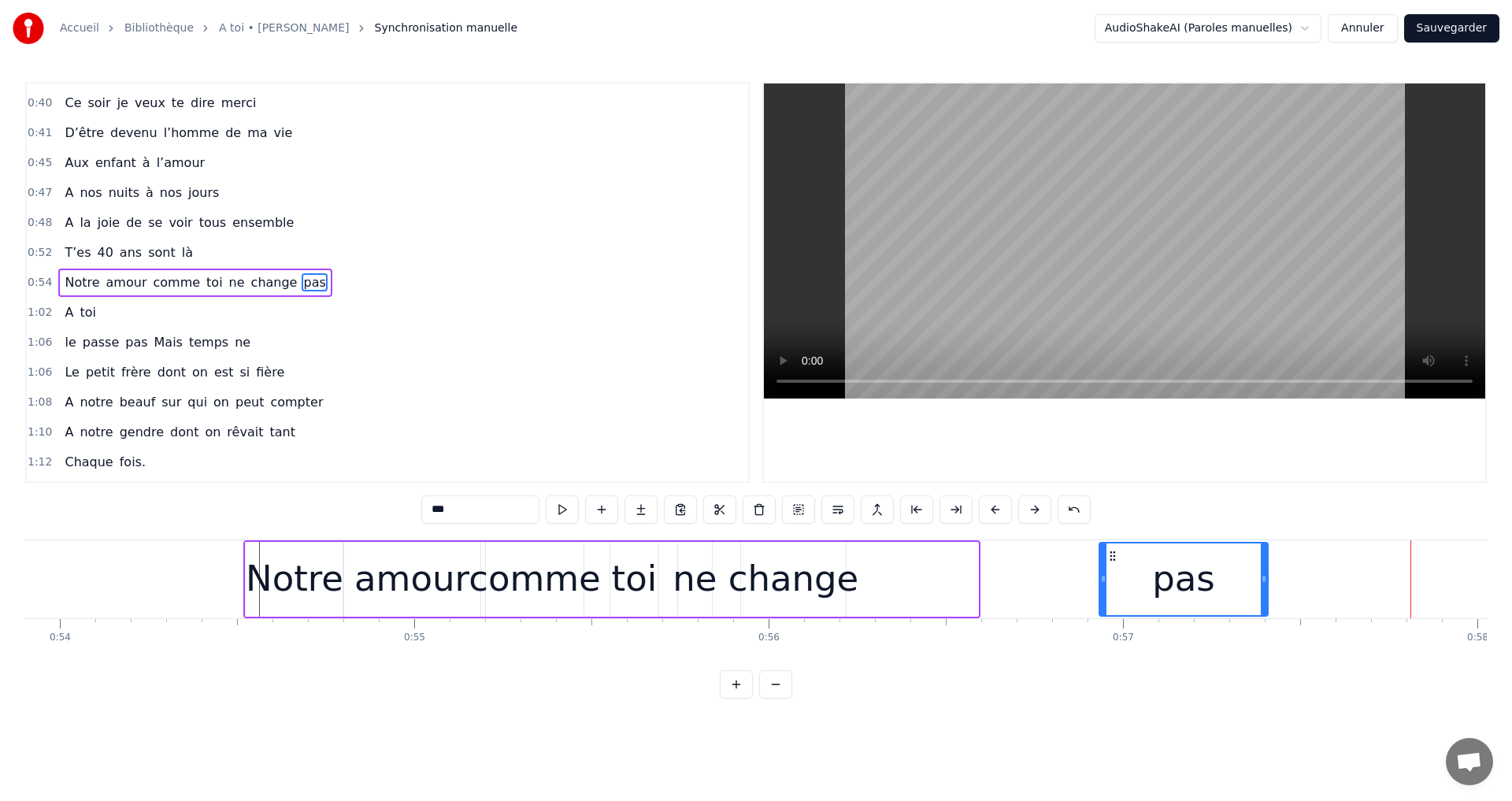
drag, startPoint x: 820, startPoint y: 554, endPoint x: 1070, endPoint y: 557, distance: 250.0
click at [1108, 538] on div "0:15 A toi 0:17 Super papa et super beau- papa 0:21 Qu'on aime infiniment notre…" at bounding box center [756, 390] width 1462 height 617
click at [762, 558] on div "change" at bounding box center [793, 578] width 131 height 53
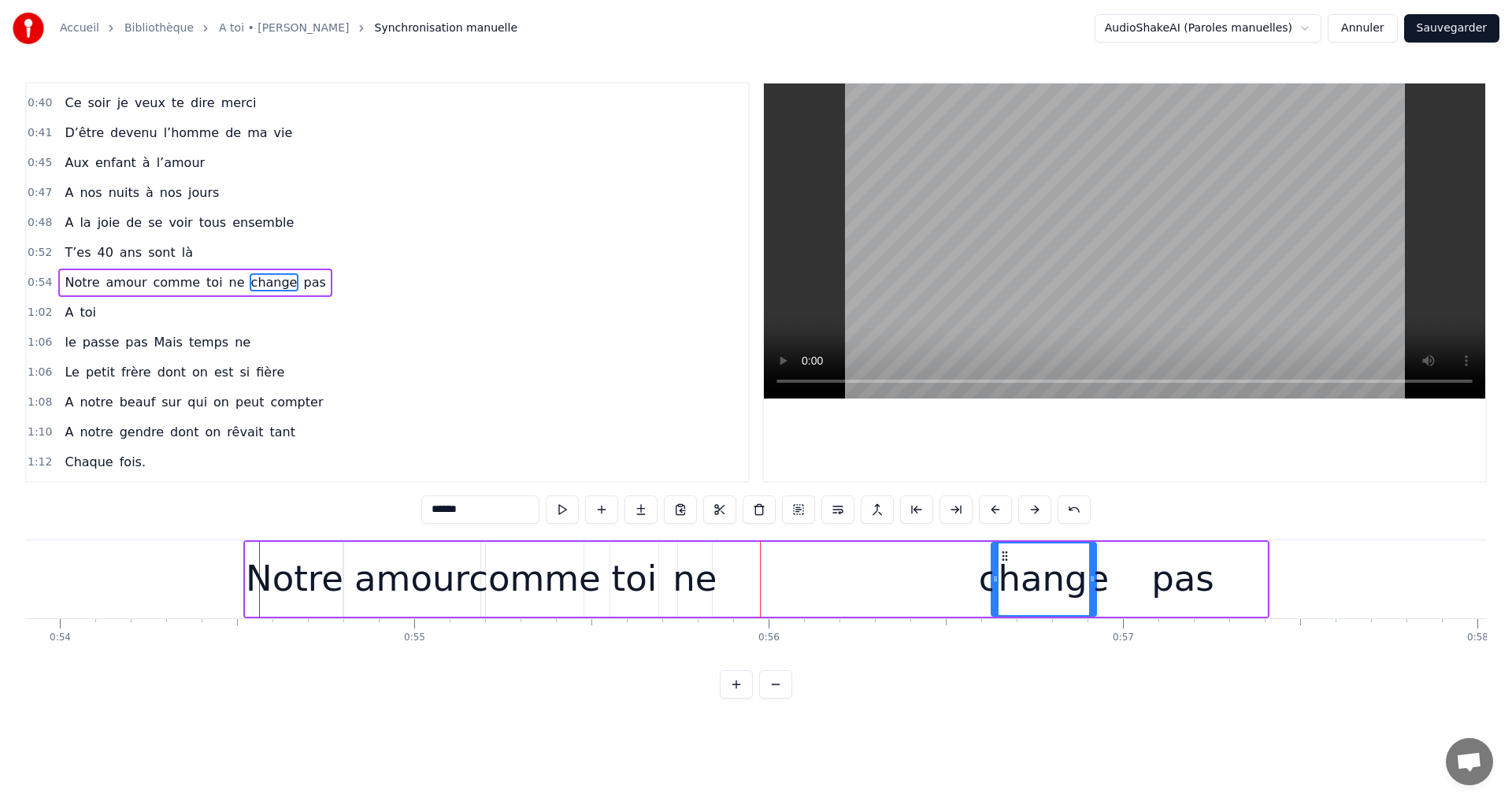
drag, startPoint x: 748, startPoint y: 551, endPoint x: 958, endPoint y: 561, distance: 210.2
click at [998, 550] on icon at bounding box center [1005, 556] width 13 height 13
click at [690, 555] on div "ne" at bounding box center [694, 578] width 44 height 53
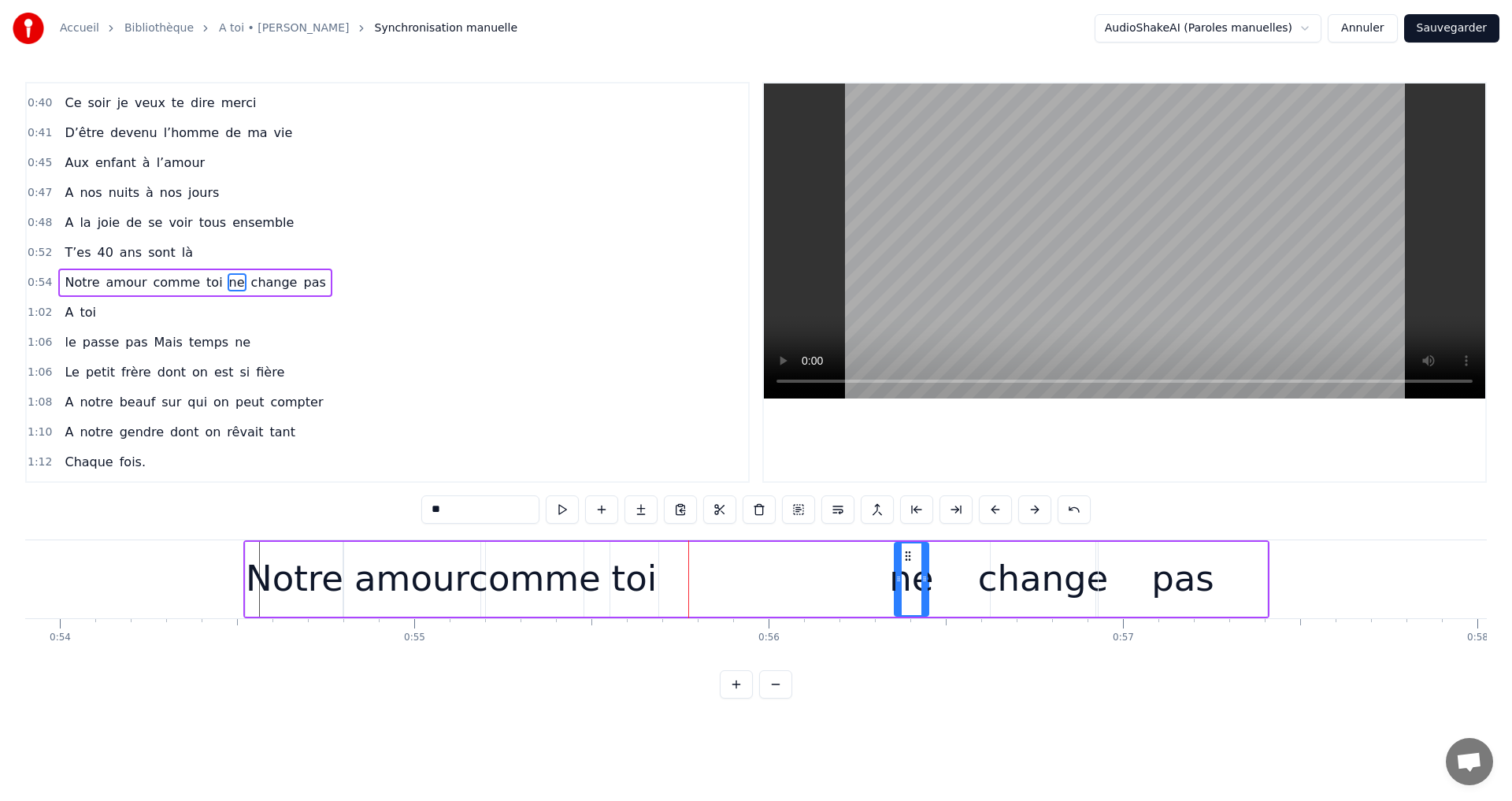
drag, startPoint x: 690, startPoint y: 555, endPoint x: 908, endPoint y: 555, distance: 218.0
click at [907, 555] on circle at bounding box center [906, 555] width 1 height 1
click at [645, 558] on div "toi" at bounding box center [634, 578] width 45 height 53
drag, startPoint x: 617, startPoint y: 551, endPoint x: 820, endPoint y: 569, distance: 203.8
click at [820, 569] on div "toi" at bounding box center [837, 579] width 46 height 72
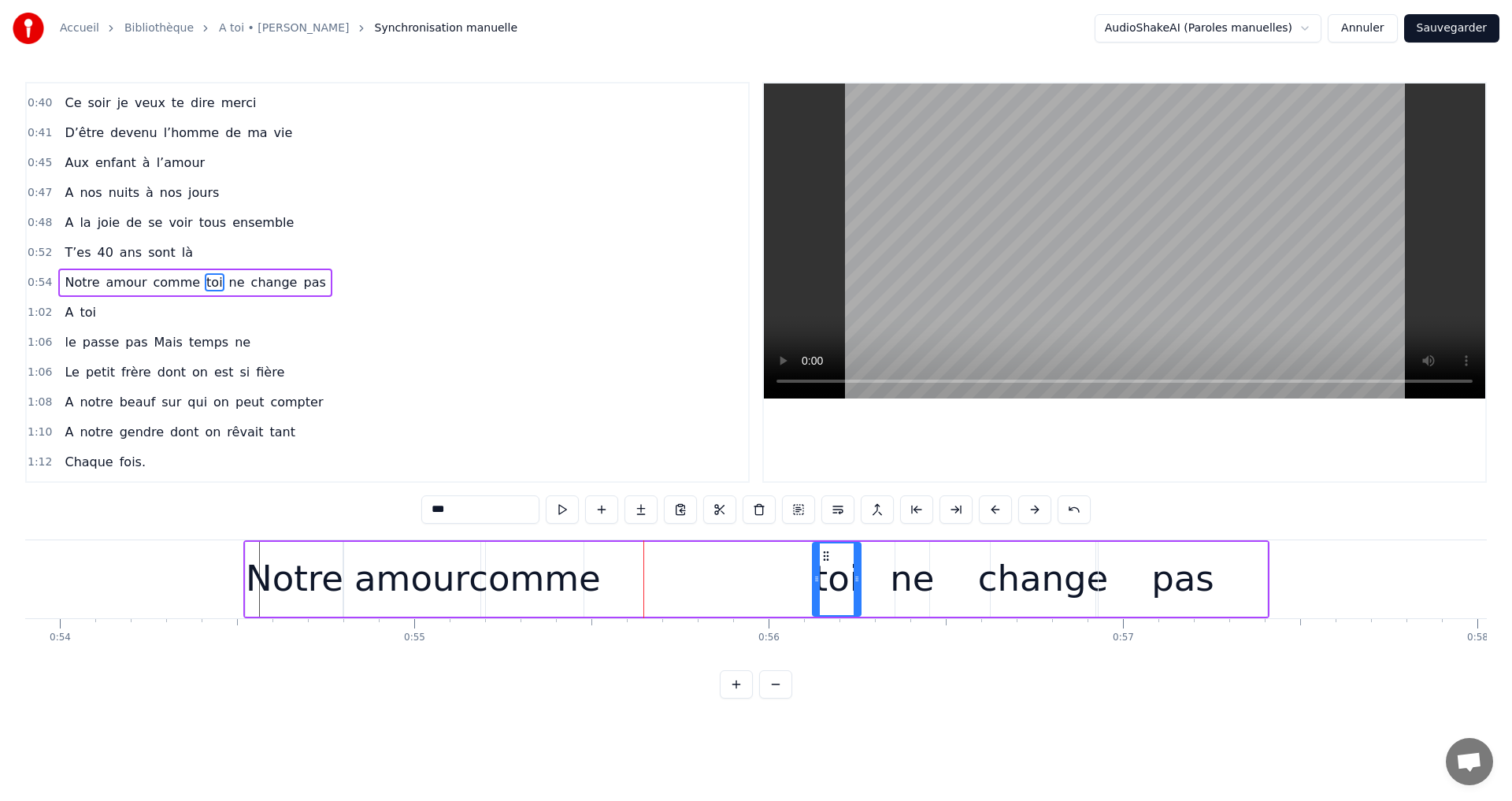
click at [540, 562] on div "comme" at bounding box center [535, 578] width 132 height 53
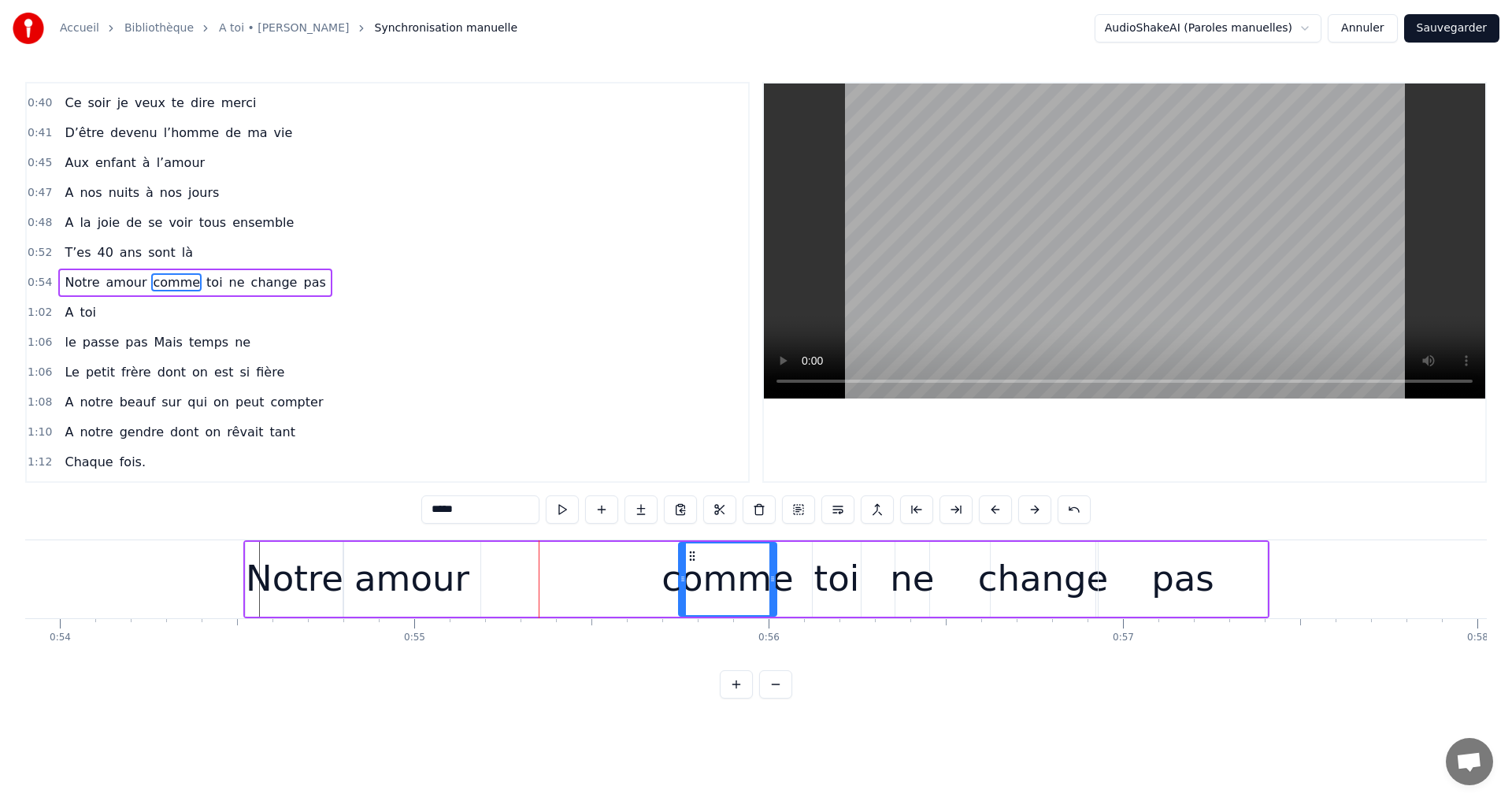
drag, startPoint x: 499, startPoint y: 557, endPoint x: 692, endPoint y: 565, distance: 193.2
click at [692, 565] on div "comme" at bounding box center [727, 579] width 96 height 72
click at [426, 560] on div "amour" at bounding box center [411, 578] width 115 height 53
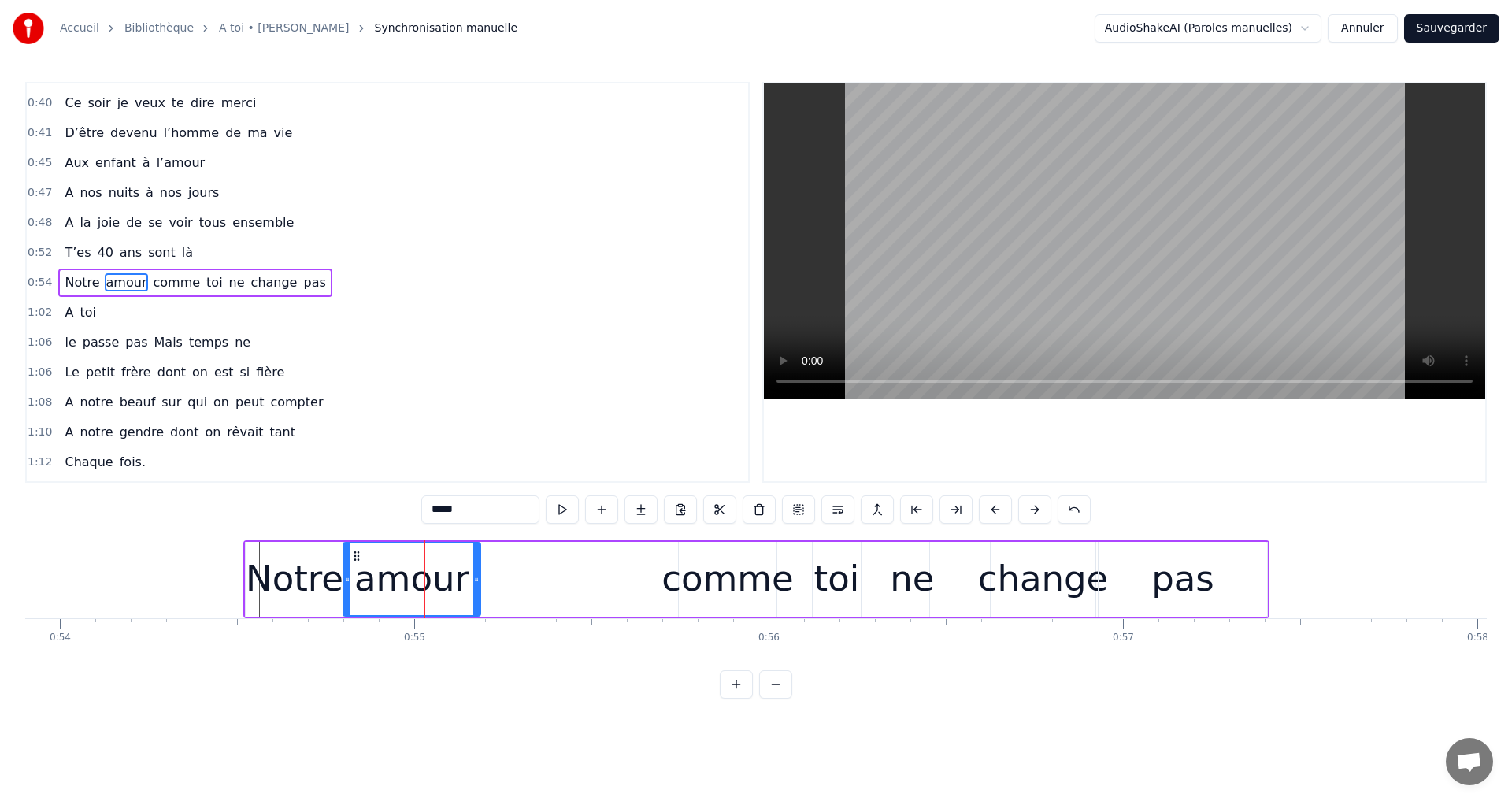
click at [348, 553] on div at bounding box center [348, 579] width 6 height 72
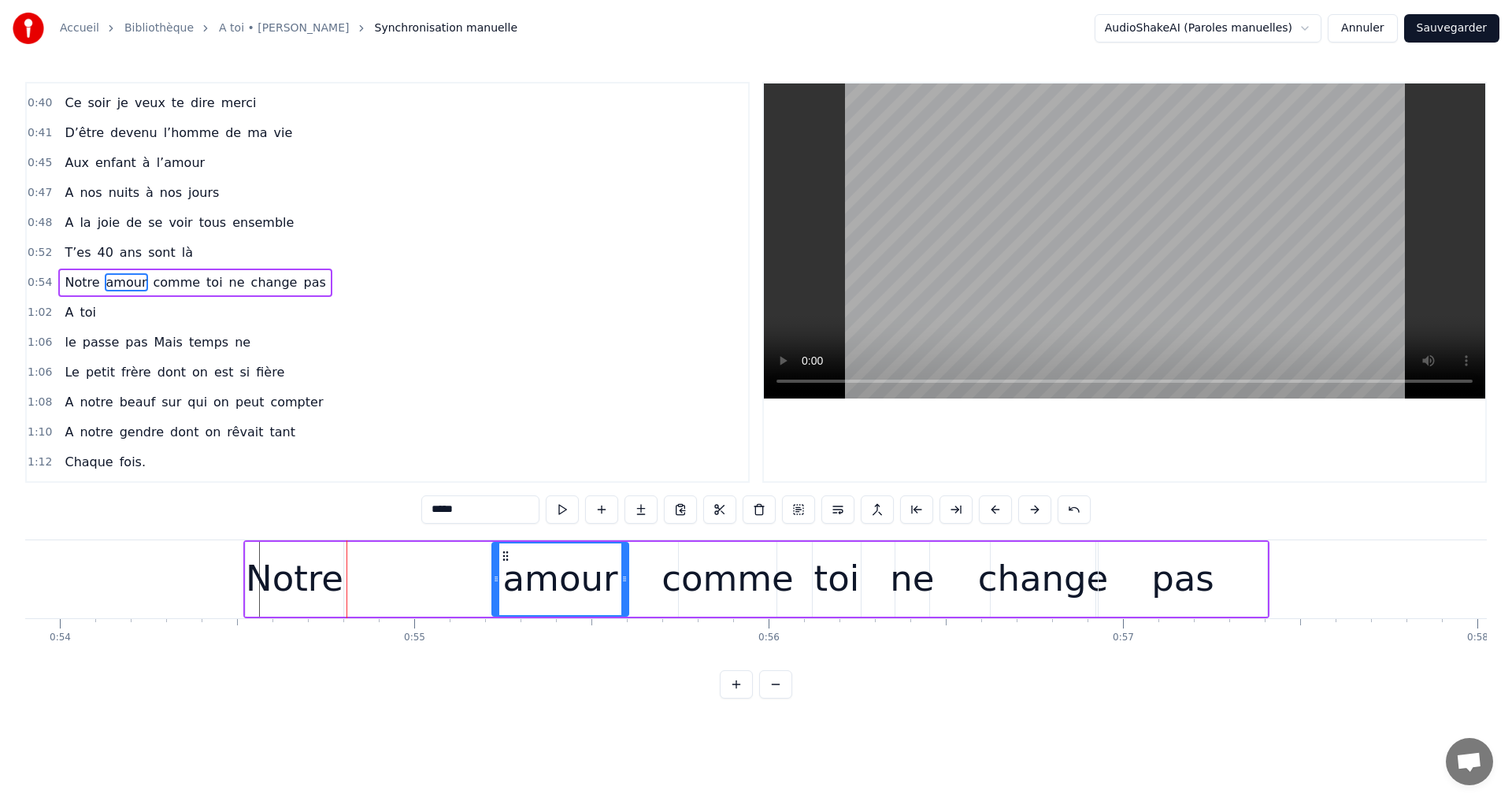
drag, startPoint x: 354, startPoint y: 556, endPoint x: 468, endPoint y: 573, distance: 115.3
click at [502, 568] on div "amour" at bounding box center [560, 579] width 135 height 72
click at [320, 559] on div "Notre" at bounding box center [294, 578] width 97 height 53
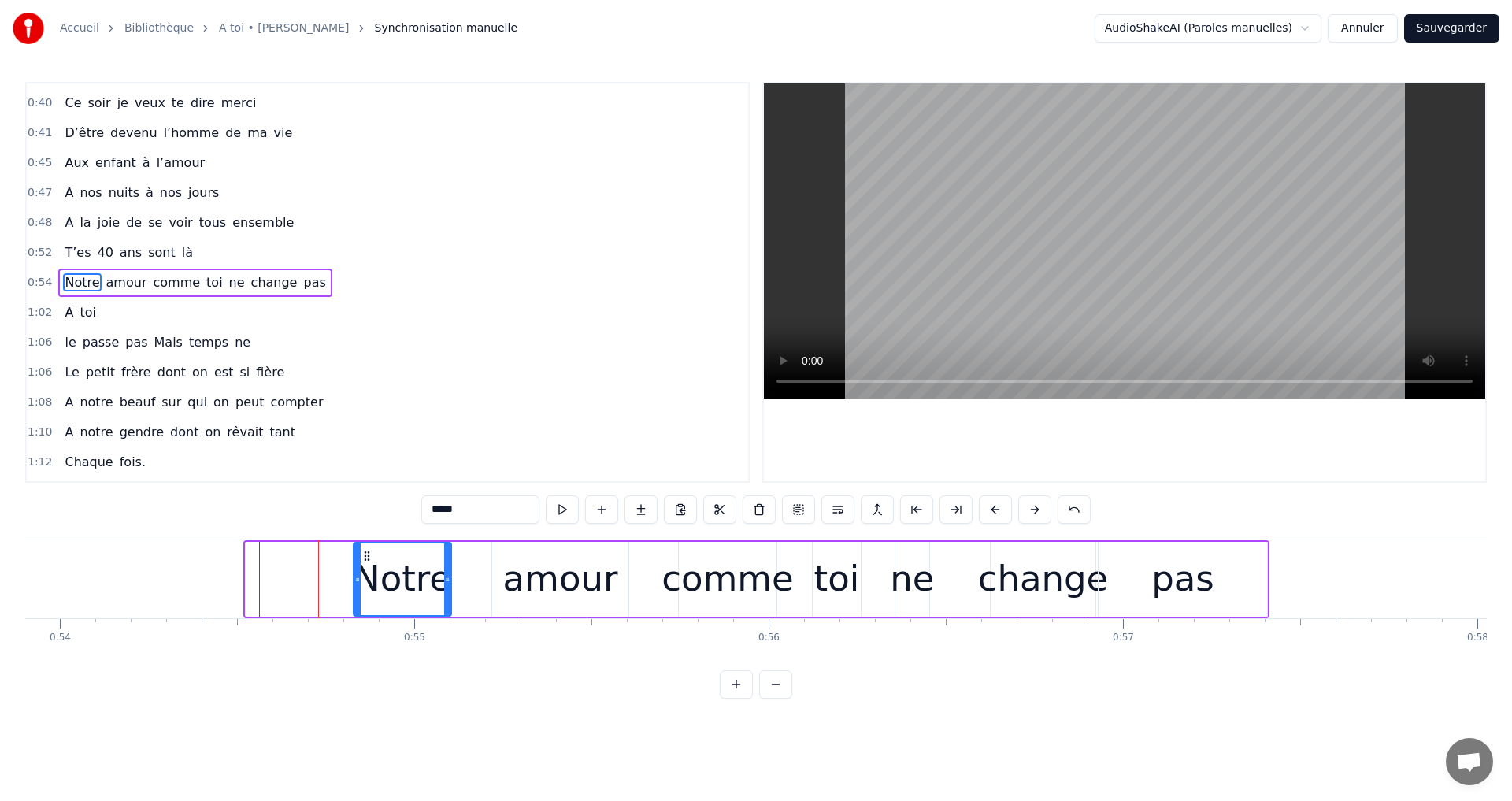
drag, startPoint x: 257, startPoint y: 553, endPoint x: 482, endPoint y: 571, distance: 225.7
click at [366, 561] on icon at bounding box center [367, 556] width 13 height 13
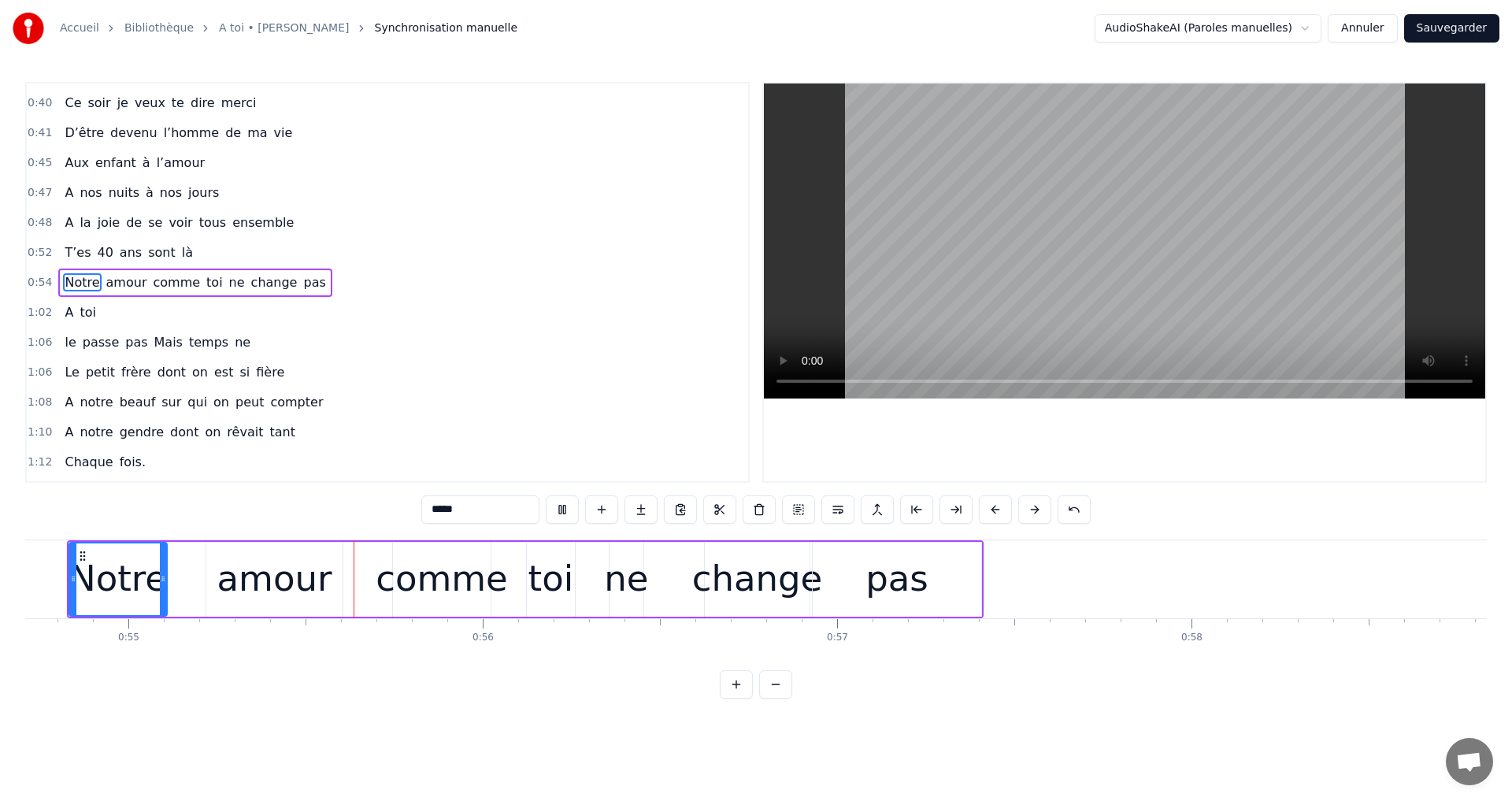
scroll to position [0, 19388]
click at [1116, 278] on video at bounding box center [1124, 241] width 721 height 315
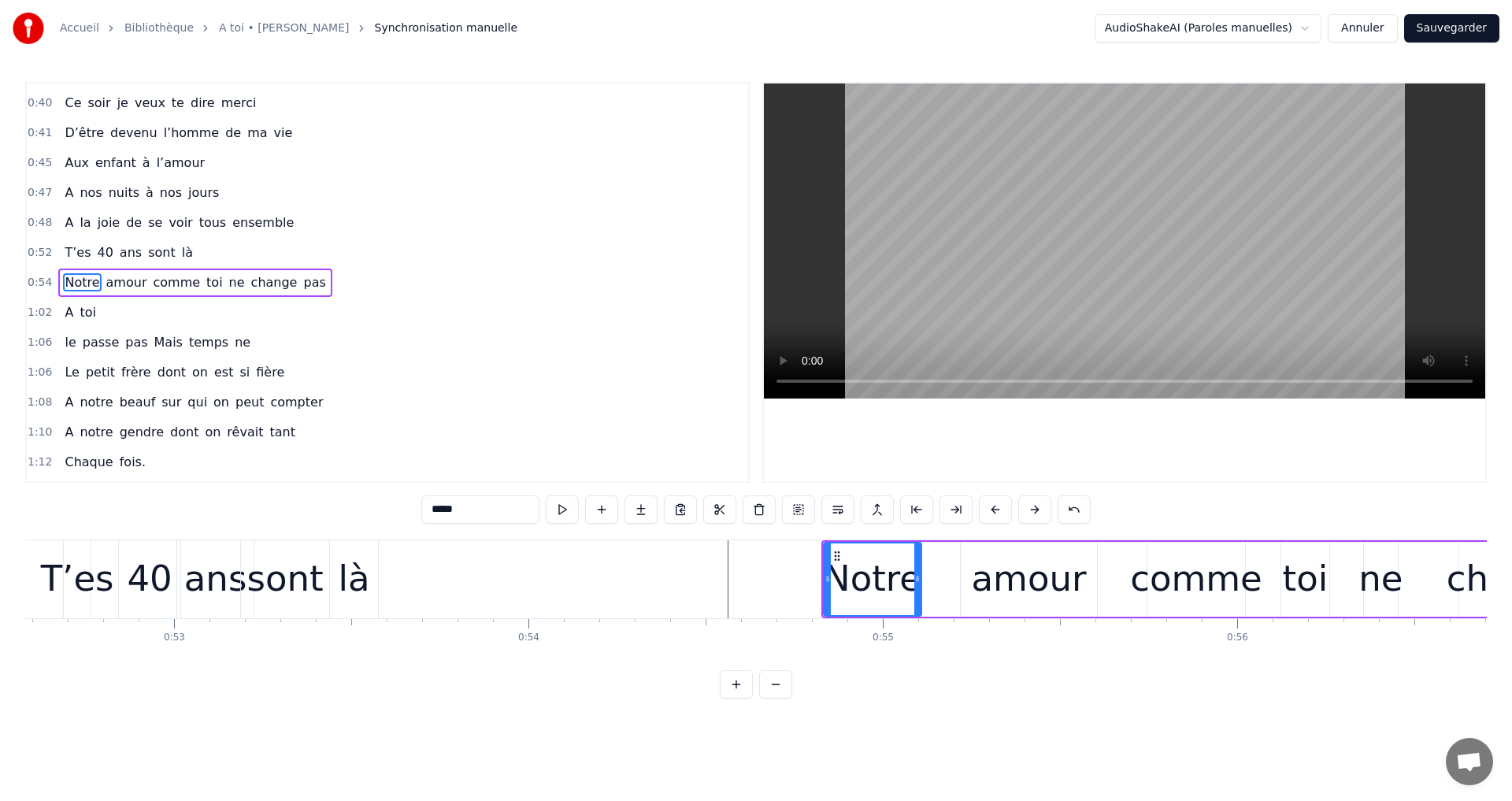
scroll to position [0, 18671]
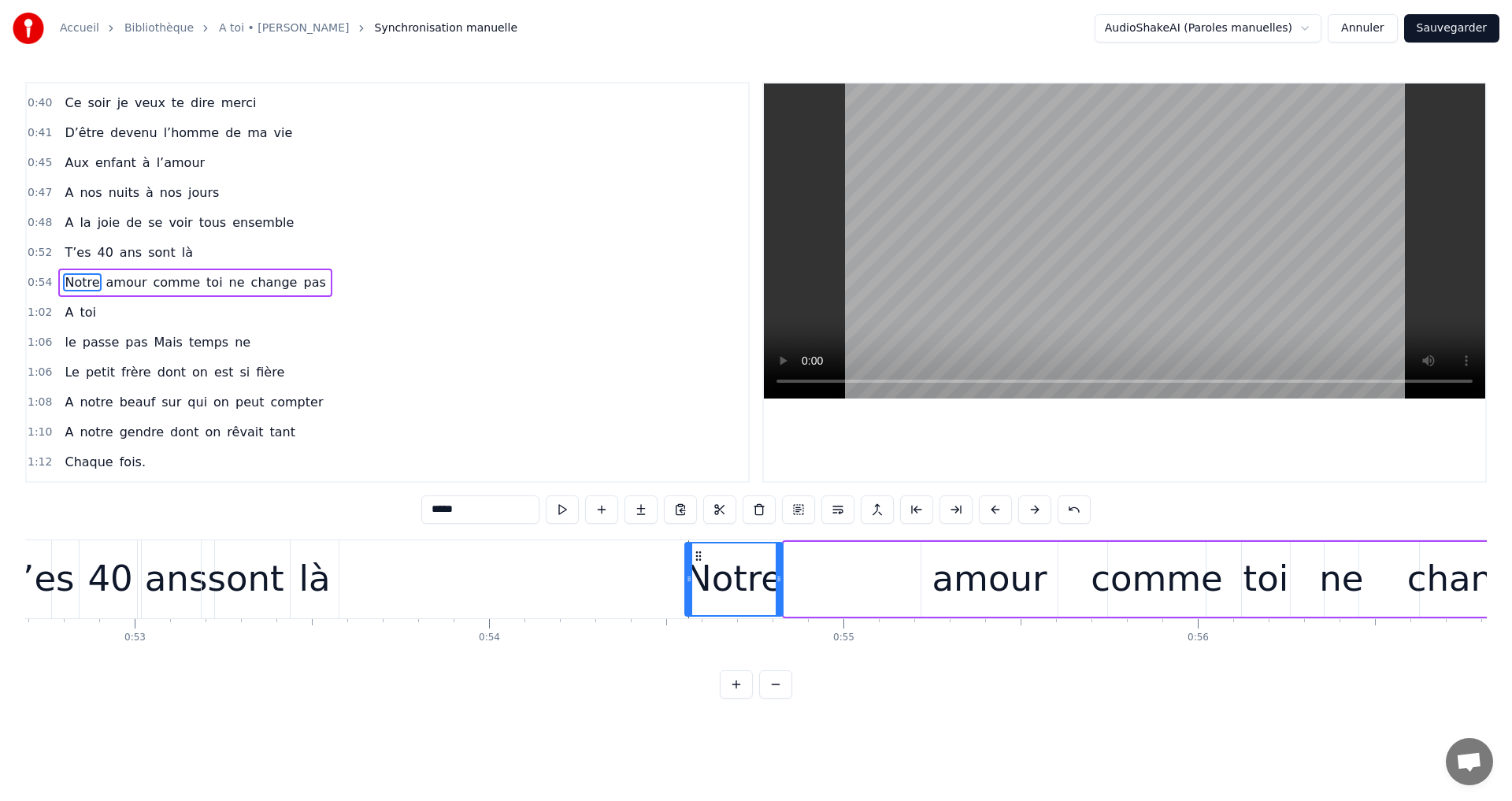
drag, startPoint x: 787, startPoint y: 550, endPoint x: 693, endPoint y: 566, distance: 95.4
click at [693, 566] on div "Notre" at bounding box center [734, 579] width 96 height 72
click at [944, 560] on div "amour" at bounding box center [989, 578] width 115 height 53
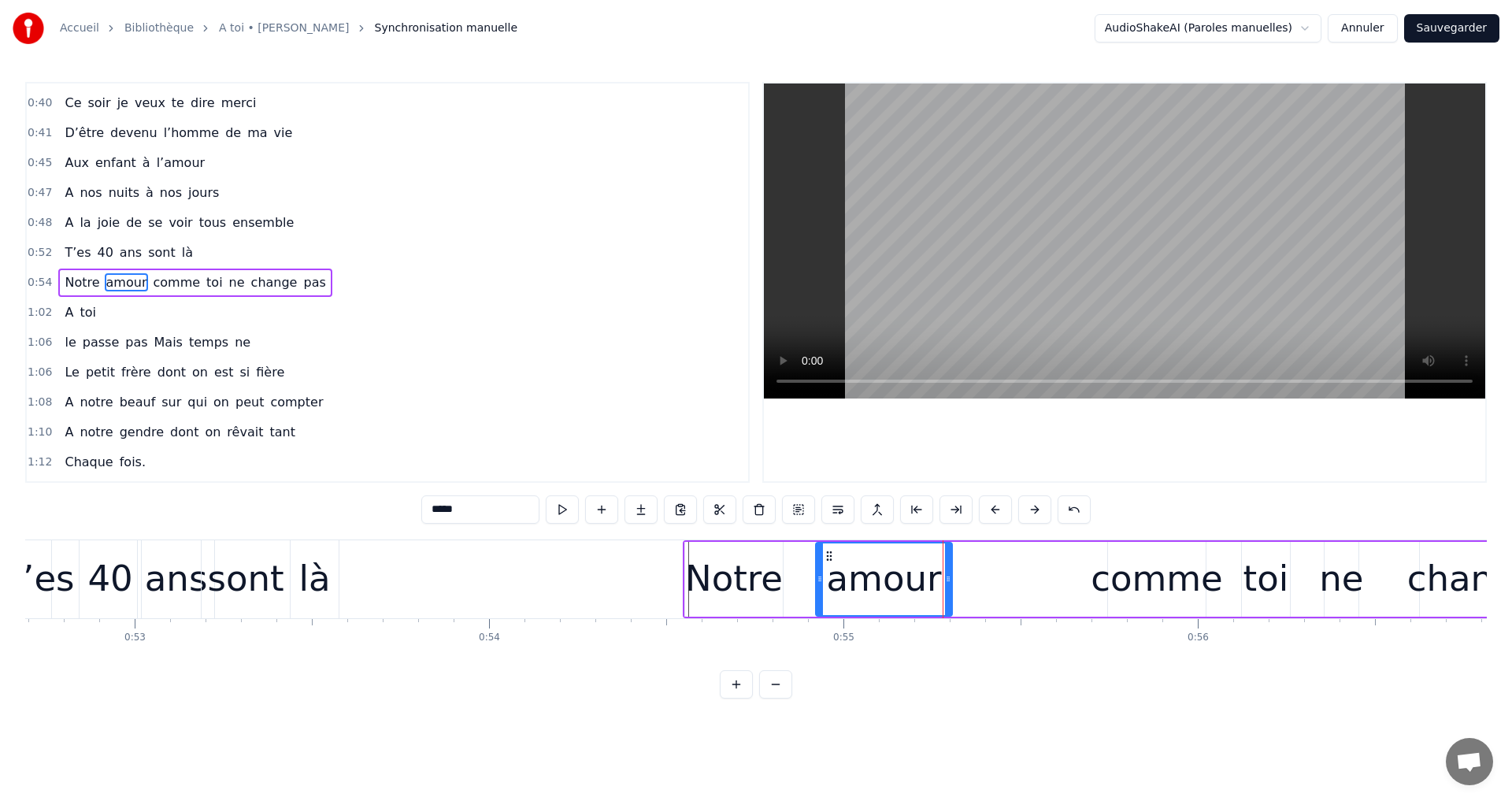
drag, startPoint x: 928, startPoint y: 554, endPoint x: 841, endPoint y: 581, distance: 91.1
click at [826, 576] on div "amour" at bounding box center [884, 579] width 135 height 72
click at [1148, 554] on div "comme" at bounding box center [1157, 578] width 132 height 53
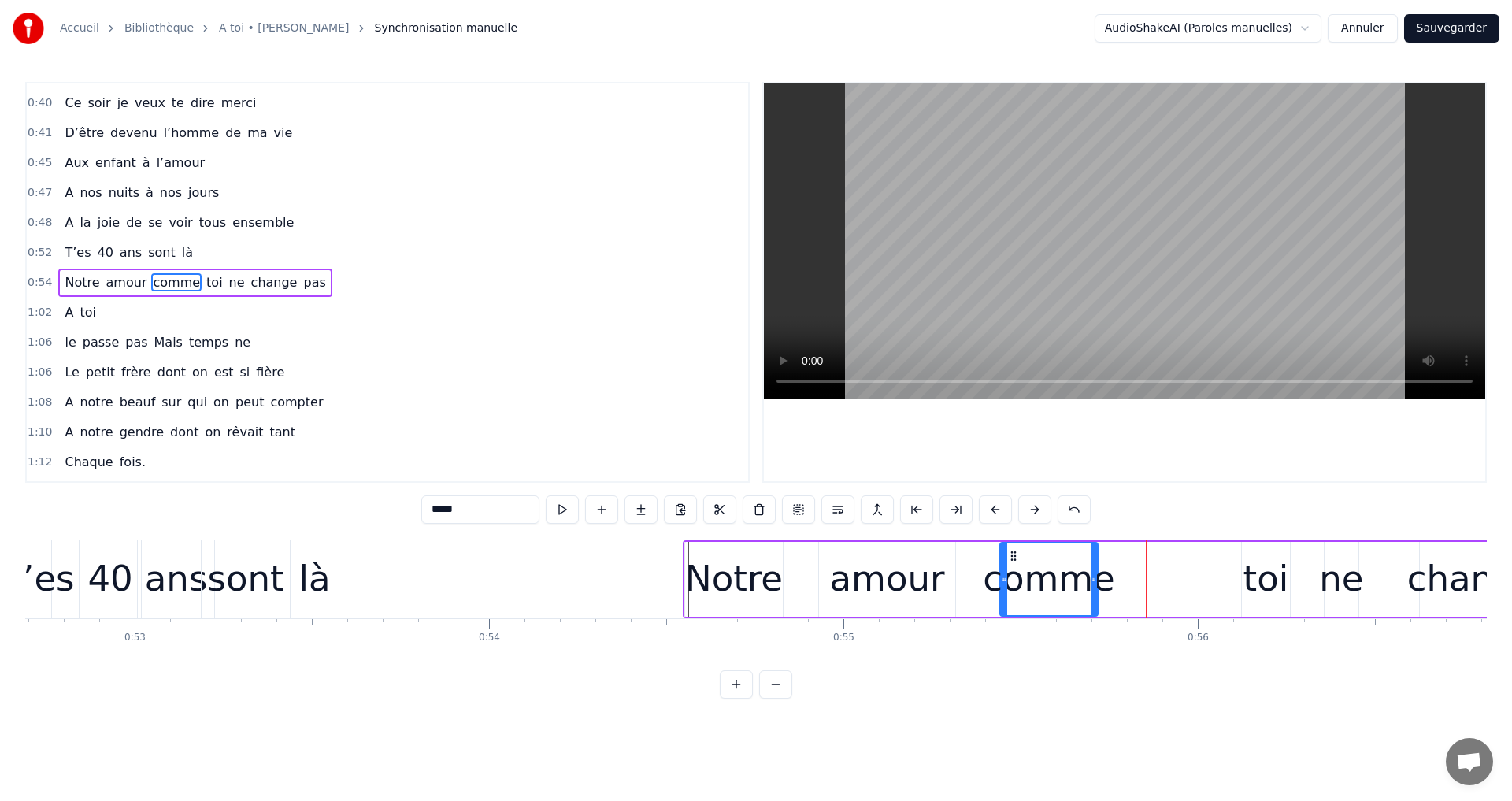
drag, startPoint x: 1117, startPoint y: 553, endPoint x: 1010, endPoint y: 566, distance: 107.8
click at [1010, 566] on div "comme" at bounding box center [1049, 579] width 96 height 72
click at [1263, 558] on div "toi" at bounding box center [1266, 578] width 45 height 53
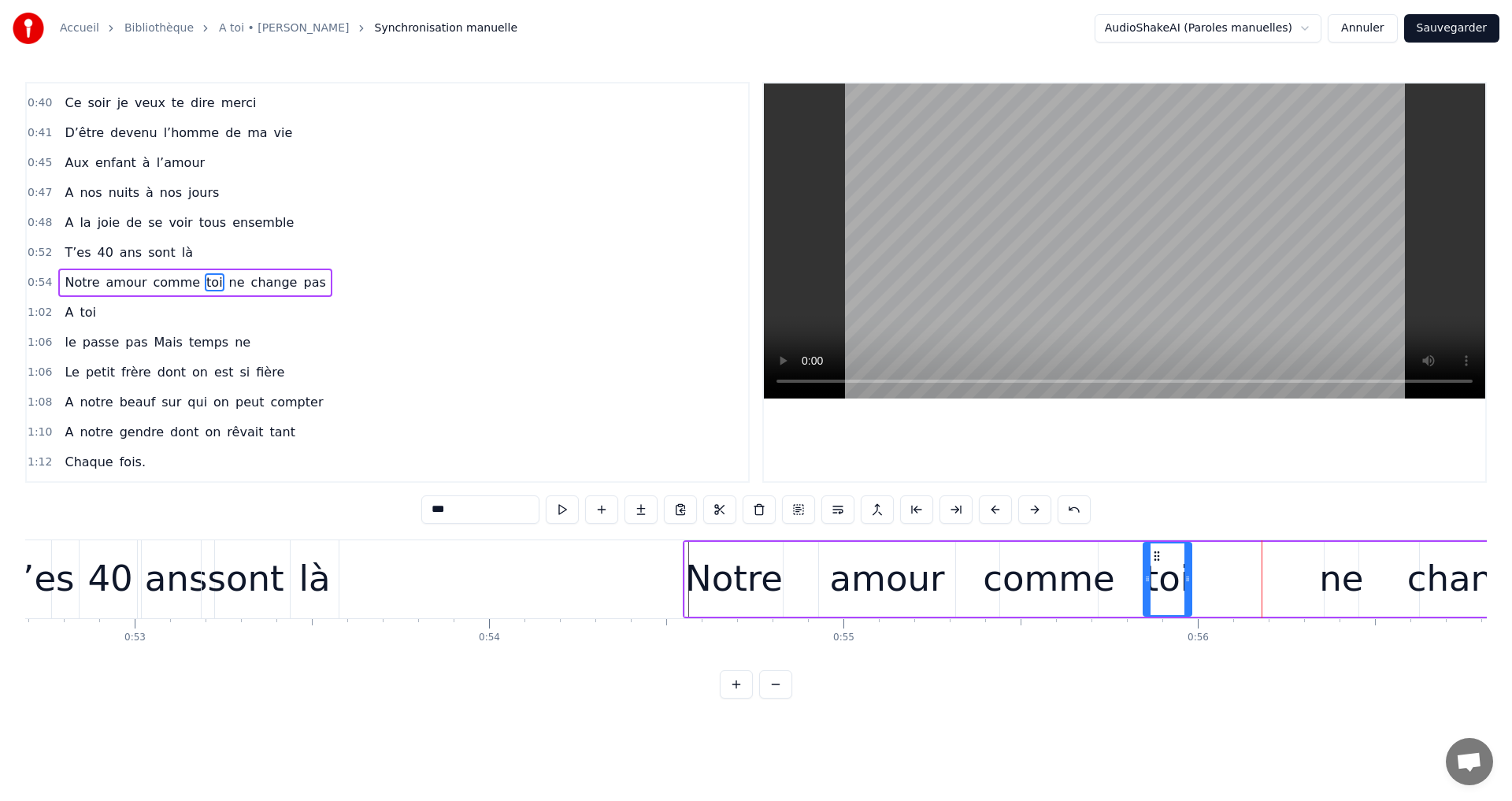
drag, startPoint x: 1246, startPoint y: 554, endPoint x: 1152, endPoint y: 565, distance: 94.6
click at [1152, 565] on div "toi" at bounding box center [1167, 579] width 46 height 72
drag, startPoint x: 1157, startPoint y: 550, endPoint x: 1138, endPoint y: 554, distance: 19.4
click at [1138, 554] on icon at bounding box center [1137, 556] width 13 height 13
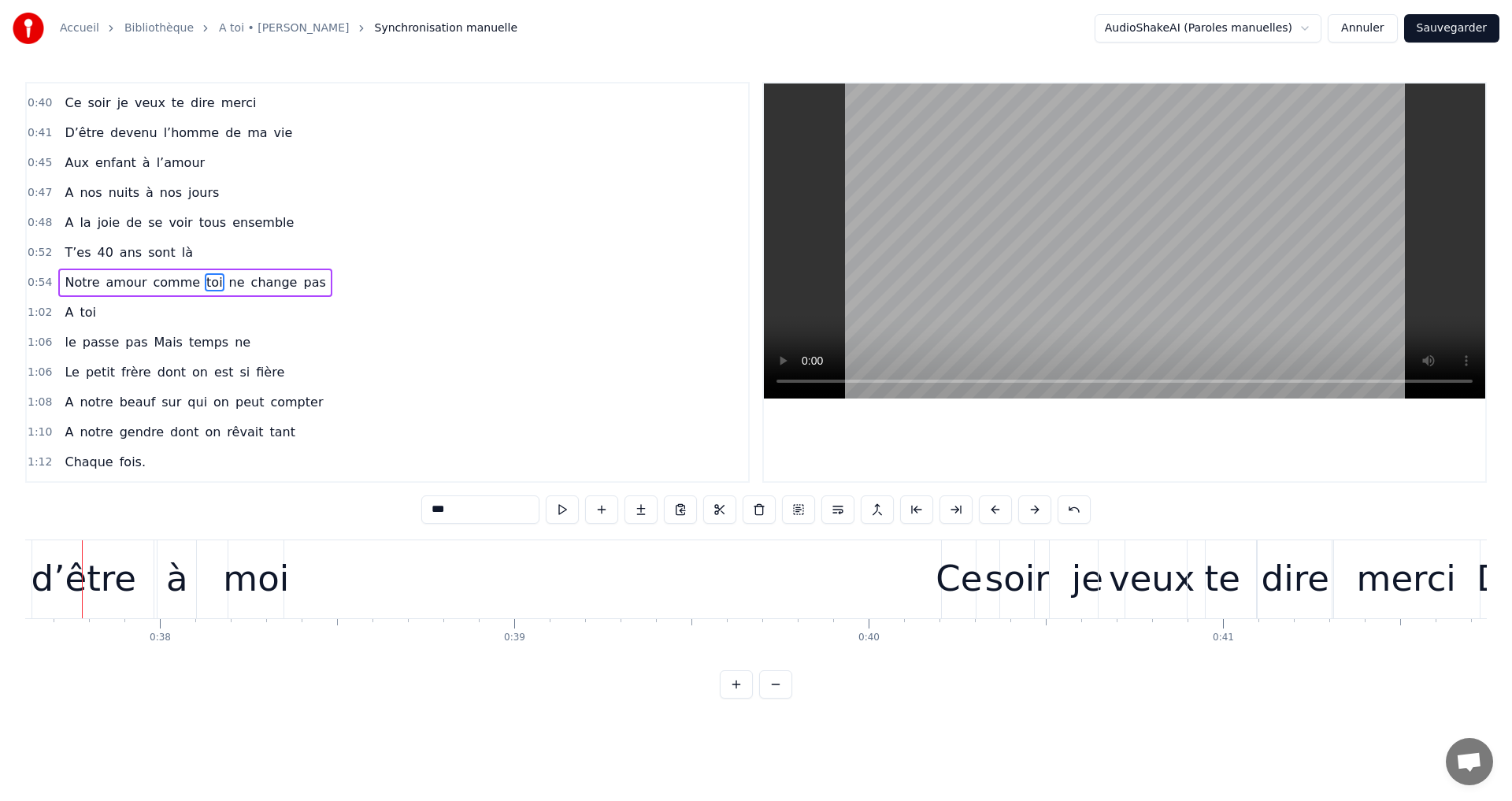
scroll to position [0, 13309]
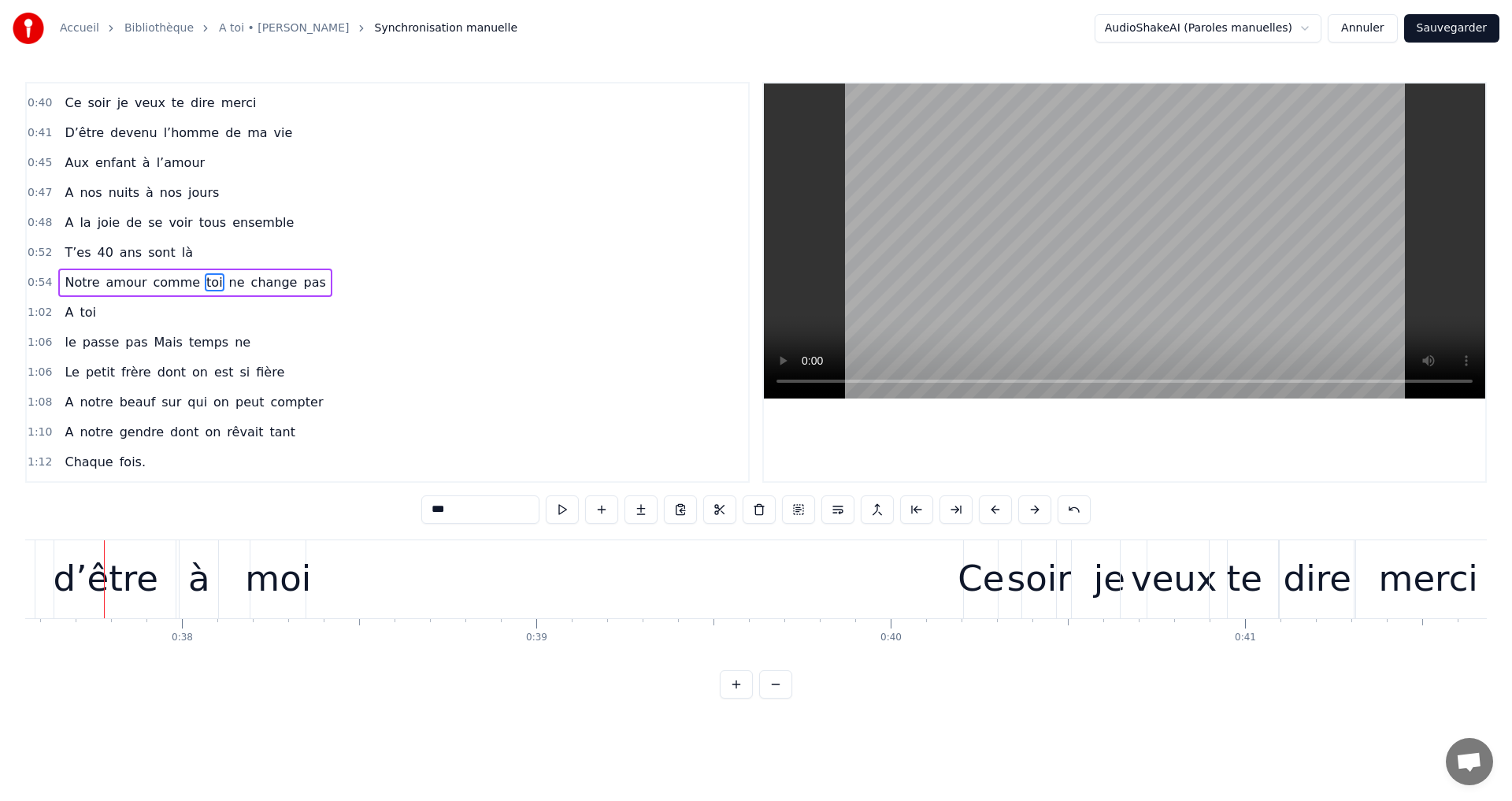
click at [1081, 275] on video at bounding box center [1124, 241] width 721 height 315
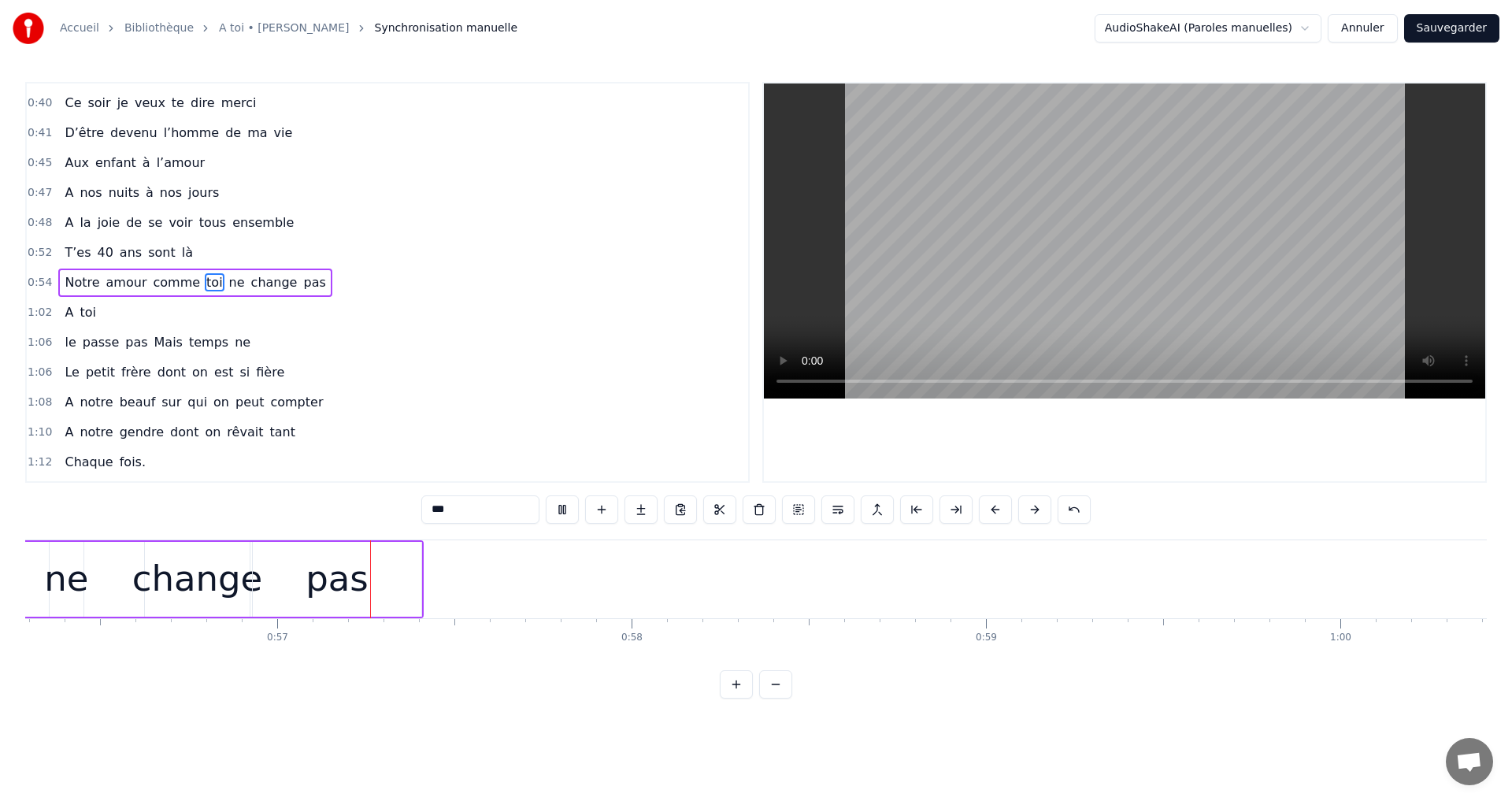
scroll to position [0, 19969]
drag, startPoint x: 1073, startPoint y: 207, endPoint x: 1071, endPoint y: 197, distance: 10.2
click at [1072, 199] on video at bounding box center [1124, 241] width 721 height 315
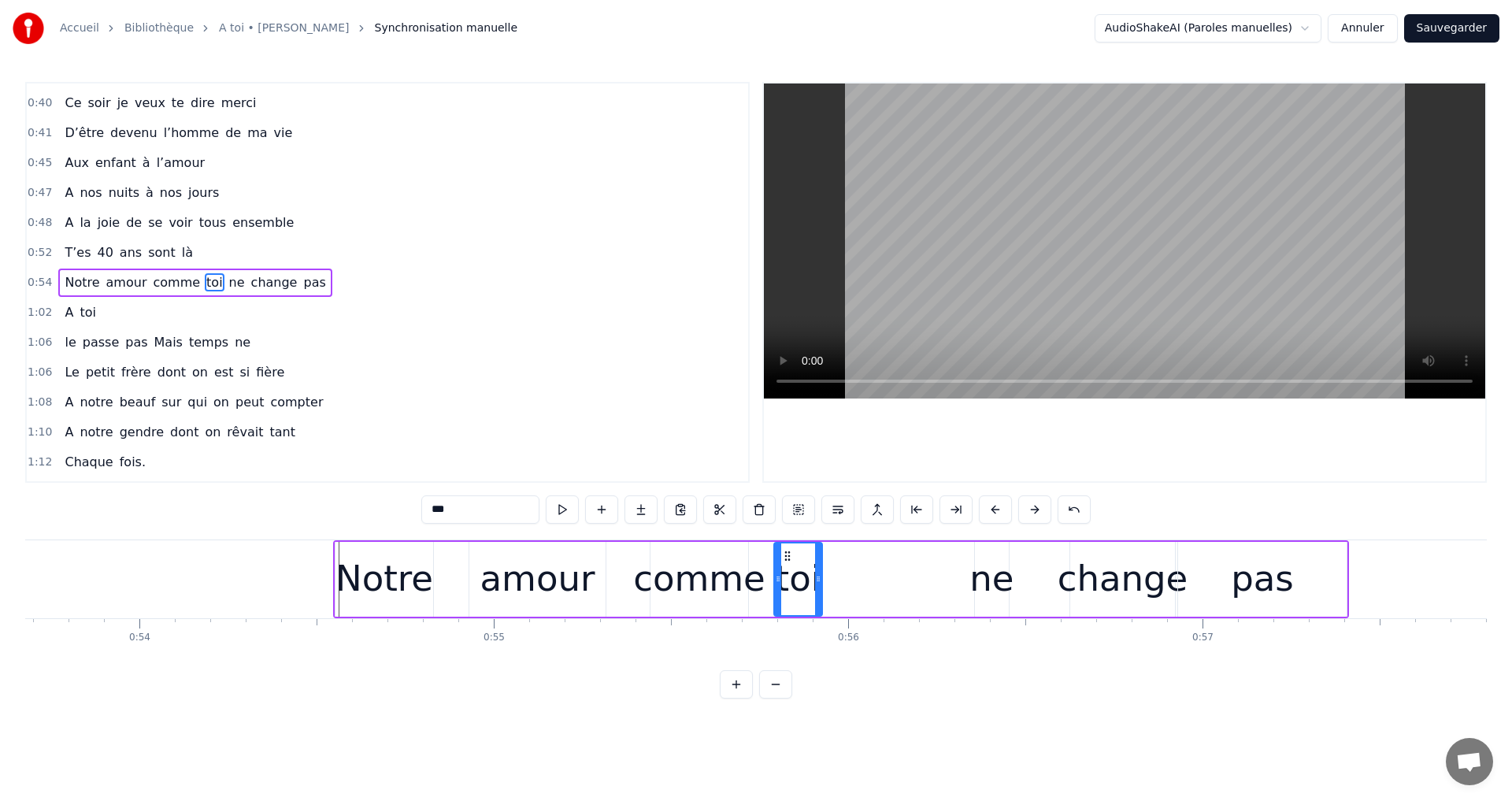
scroll to position [0, 19024]
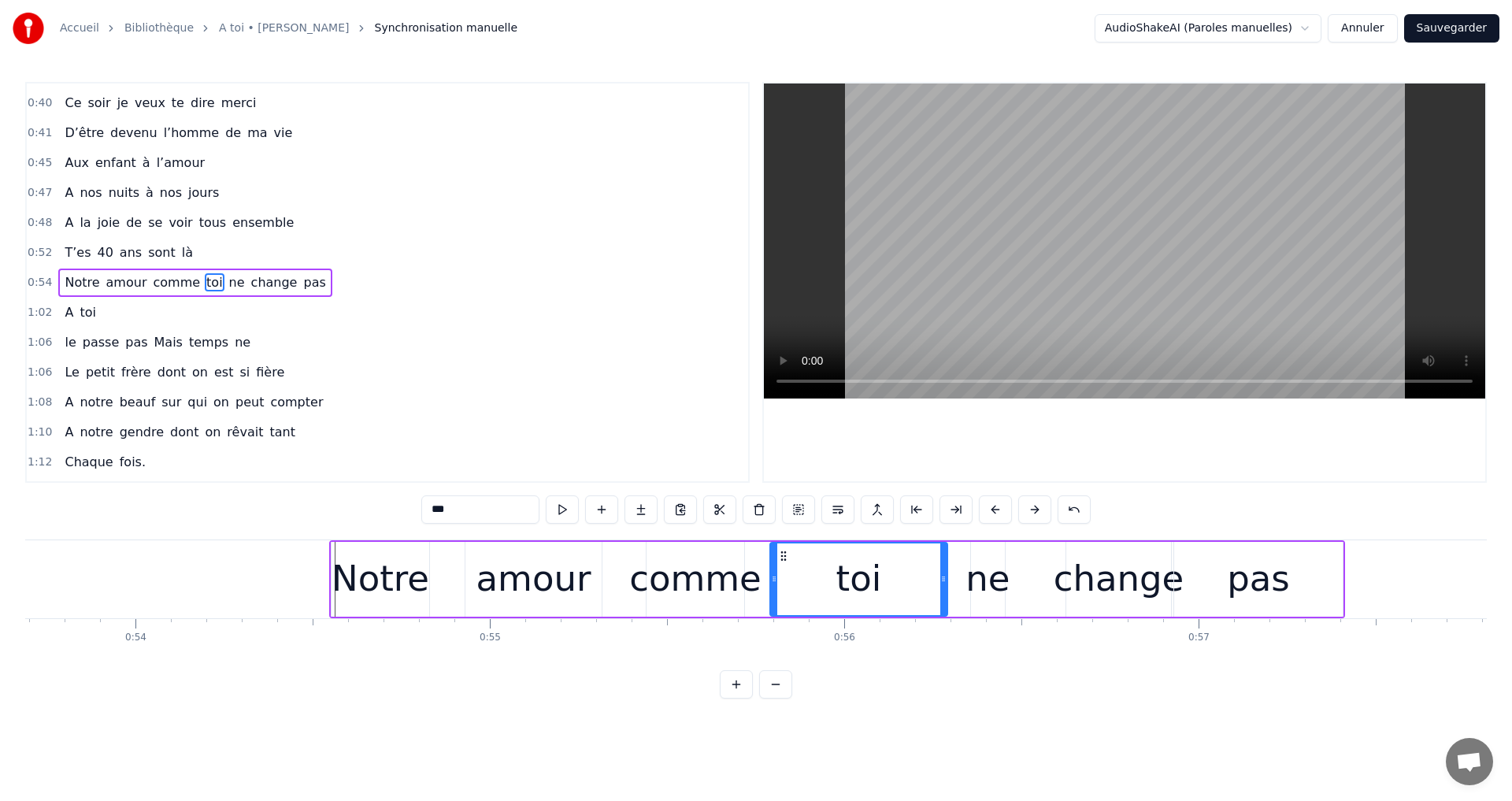
drag, startPoint x: 815, startPoint y: 574, endPoint x: 944, endPoint y: 581, distance: 129.2
click at [944, 581] on icon at bounding box center [943, 579] width 6 height 13
drag, startPoint x: 944, startPoint y: 572, endPoint x: 955, endPoint y: 567, distance: 12.1
click at [955, 567] on div at bounding box center [955, 579] width 6 height 72
click at [1104, 266] on video at bounding box center [1124, 241] width 721 height 315
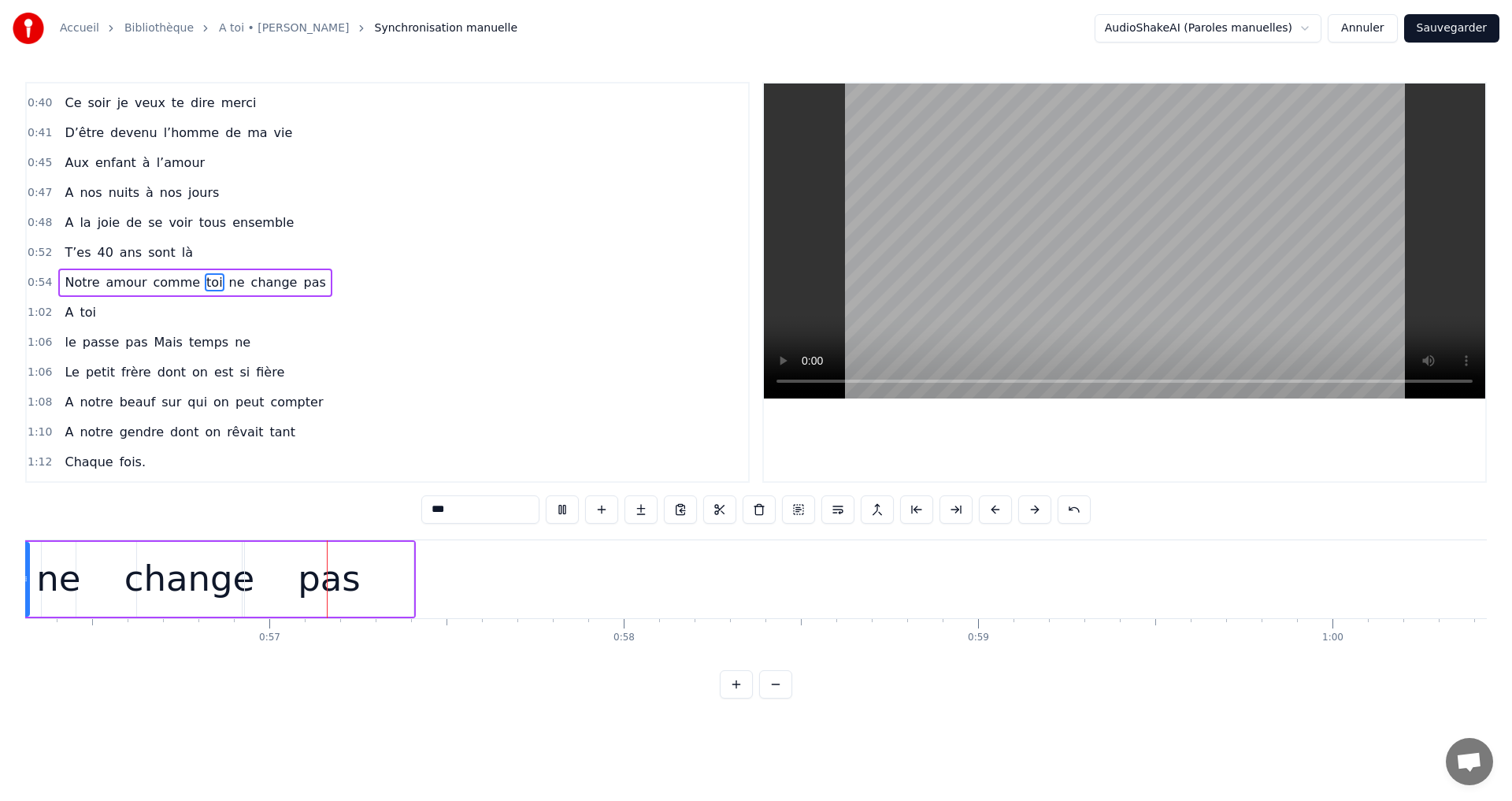
scroll to position [0, 19955]
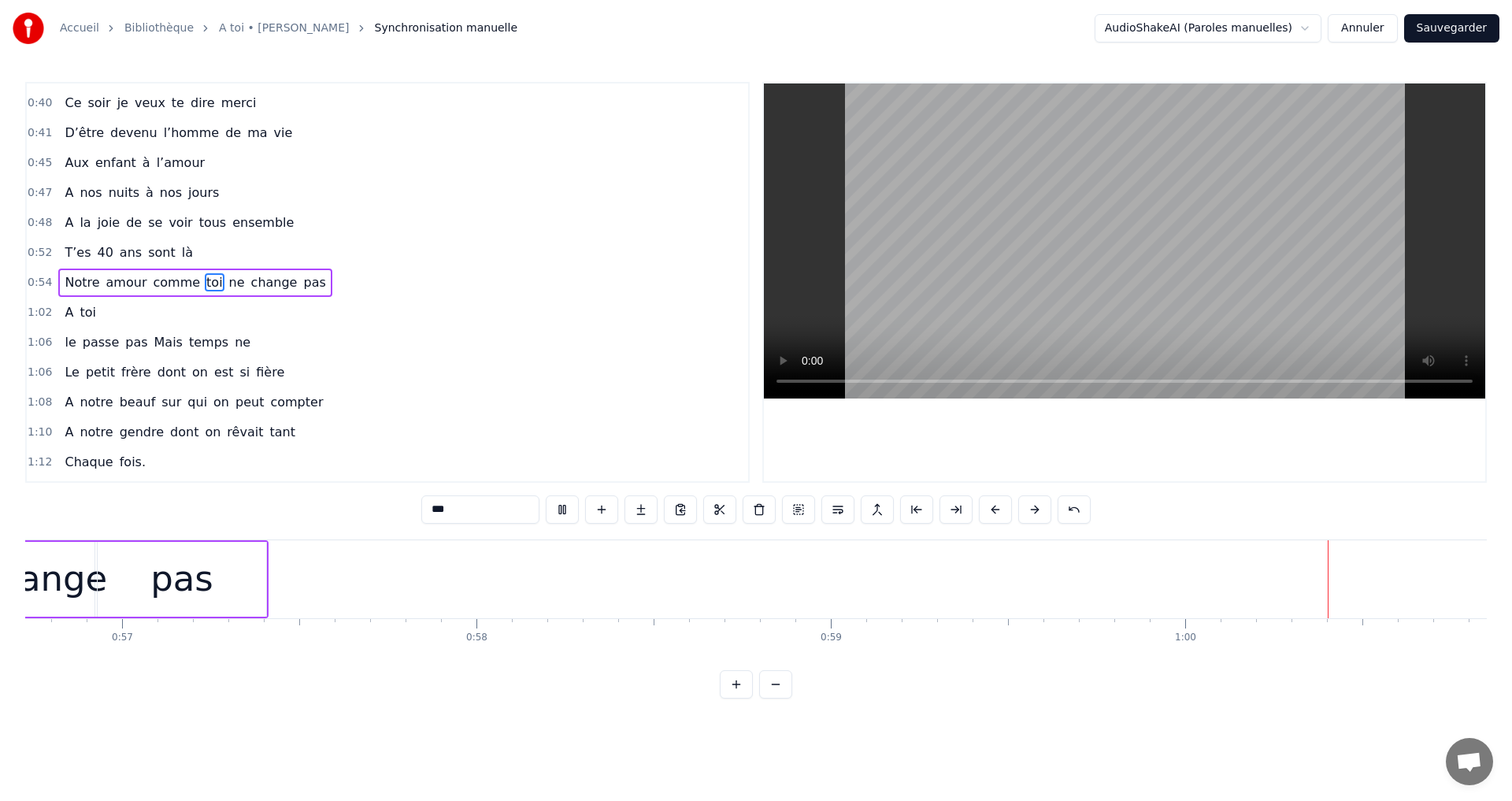
click at [1124, 231] on video at bounding box center [1124, 241] width 721 height 315
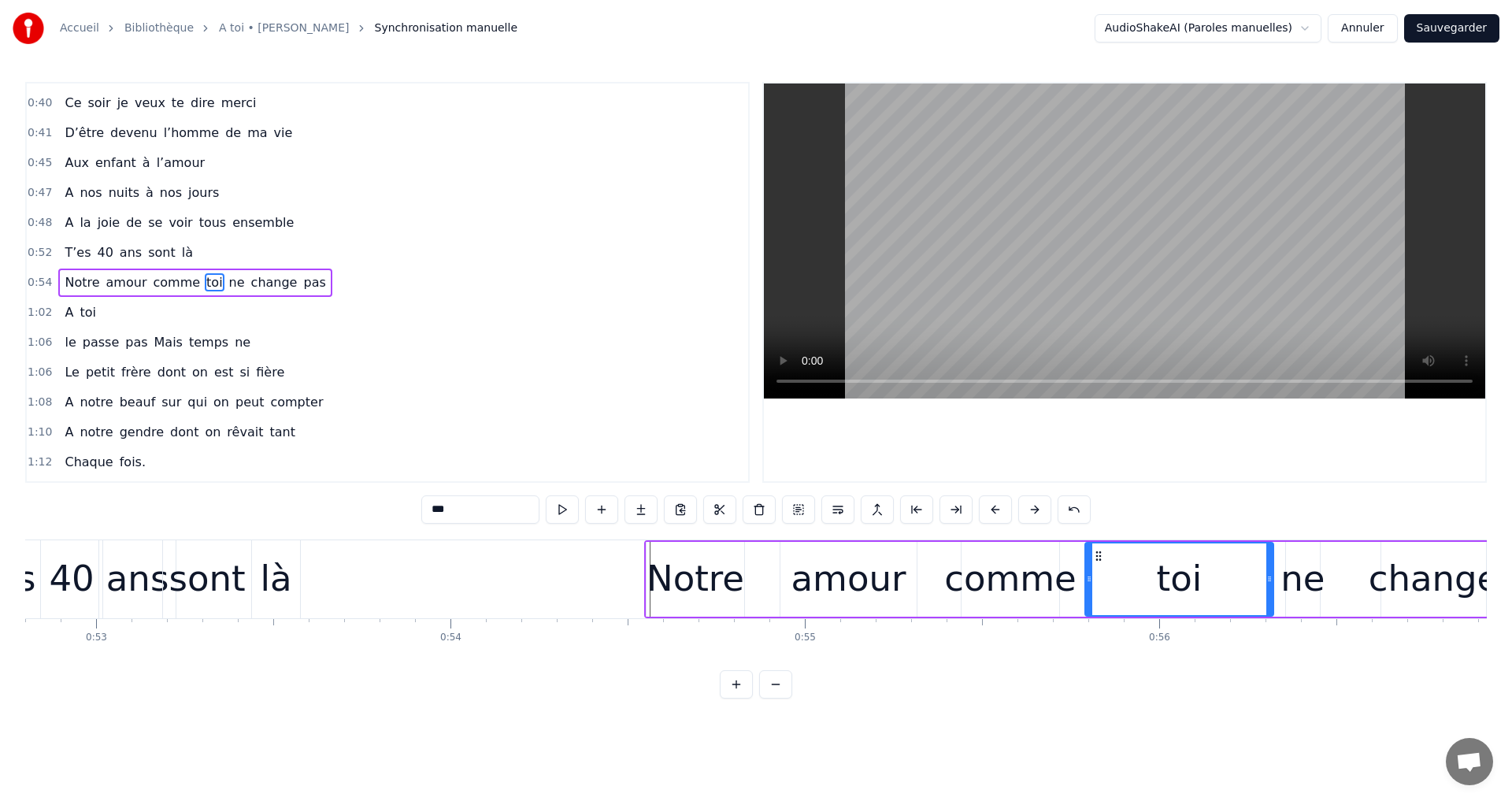
scroll to position [0, 19413]
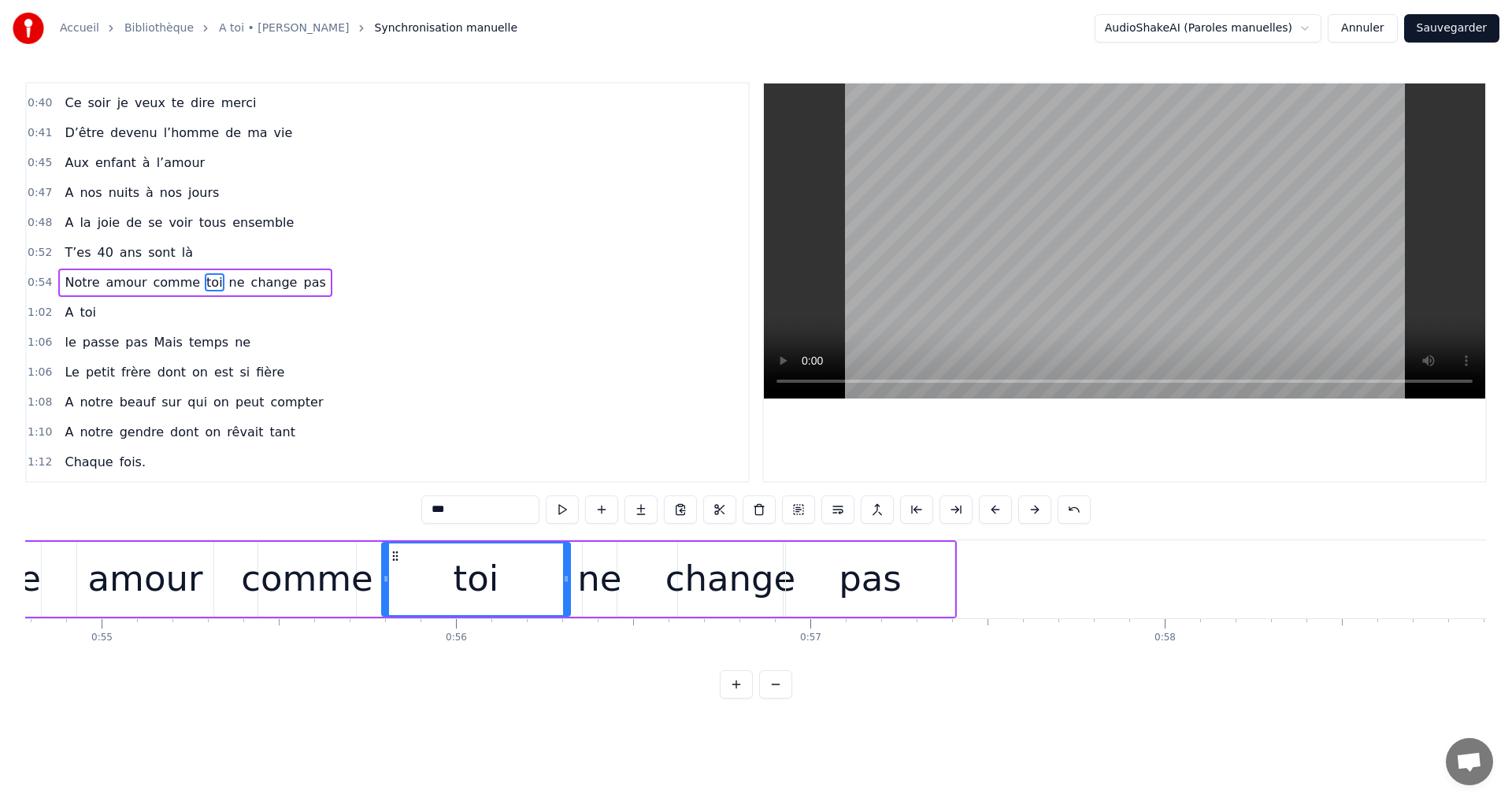
click at [825, 586] on div "pas" at bounding box center [869, 579] width 168 height 75
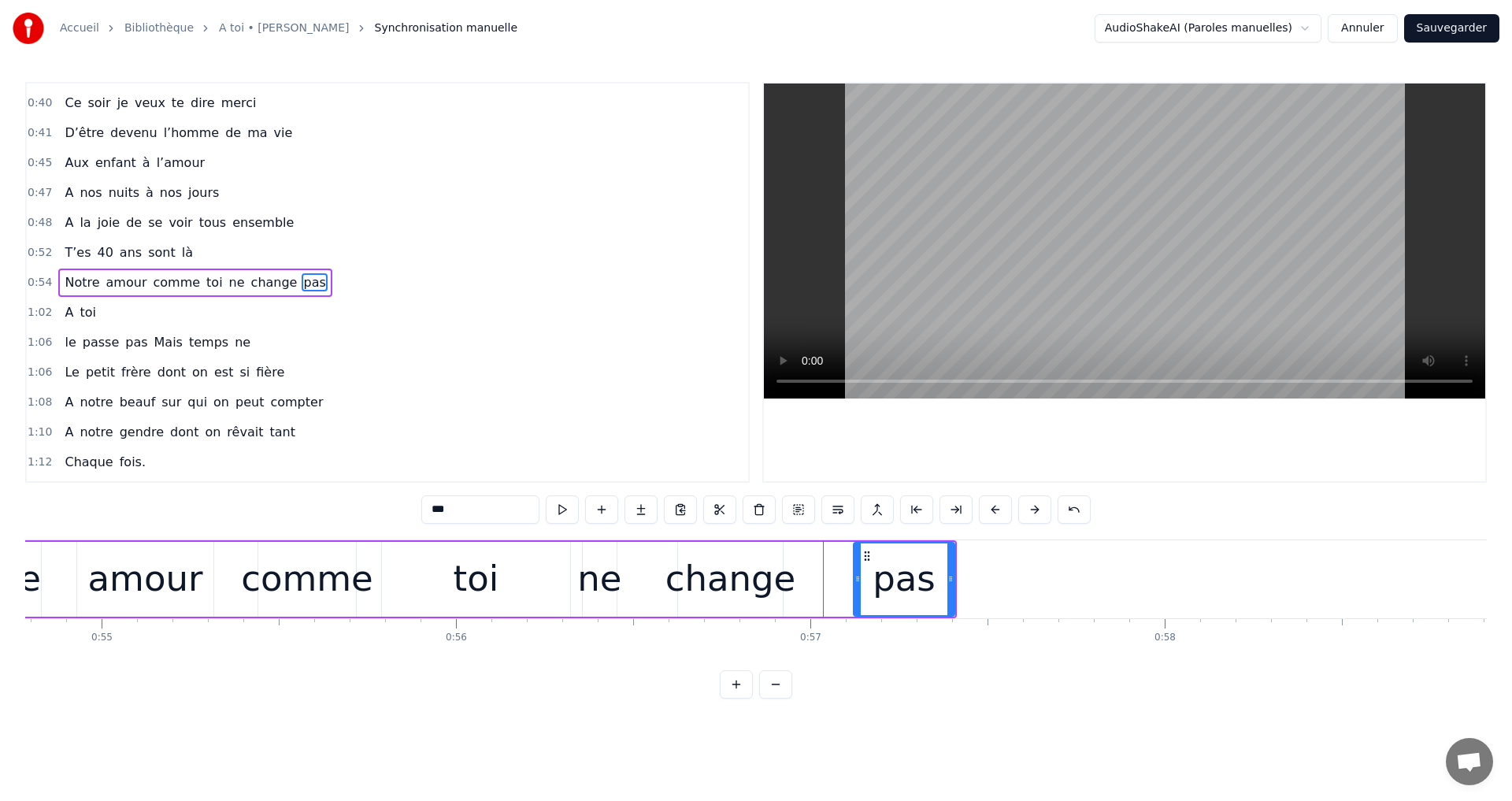
drag, startPoint x: 791, startPoint y: 550, endPoint x: 862, endPoint y: 562, distance: 72.0
click at [860, 557] on div at bounding box center [857, 579] width 6 height 72
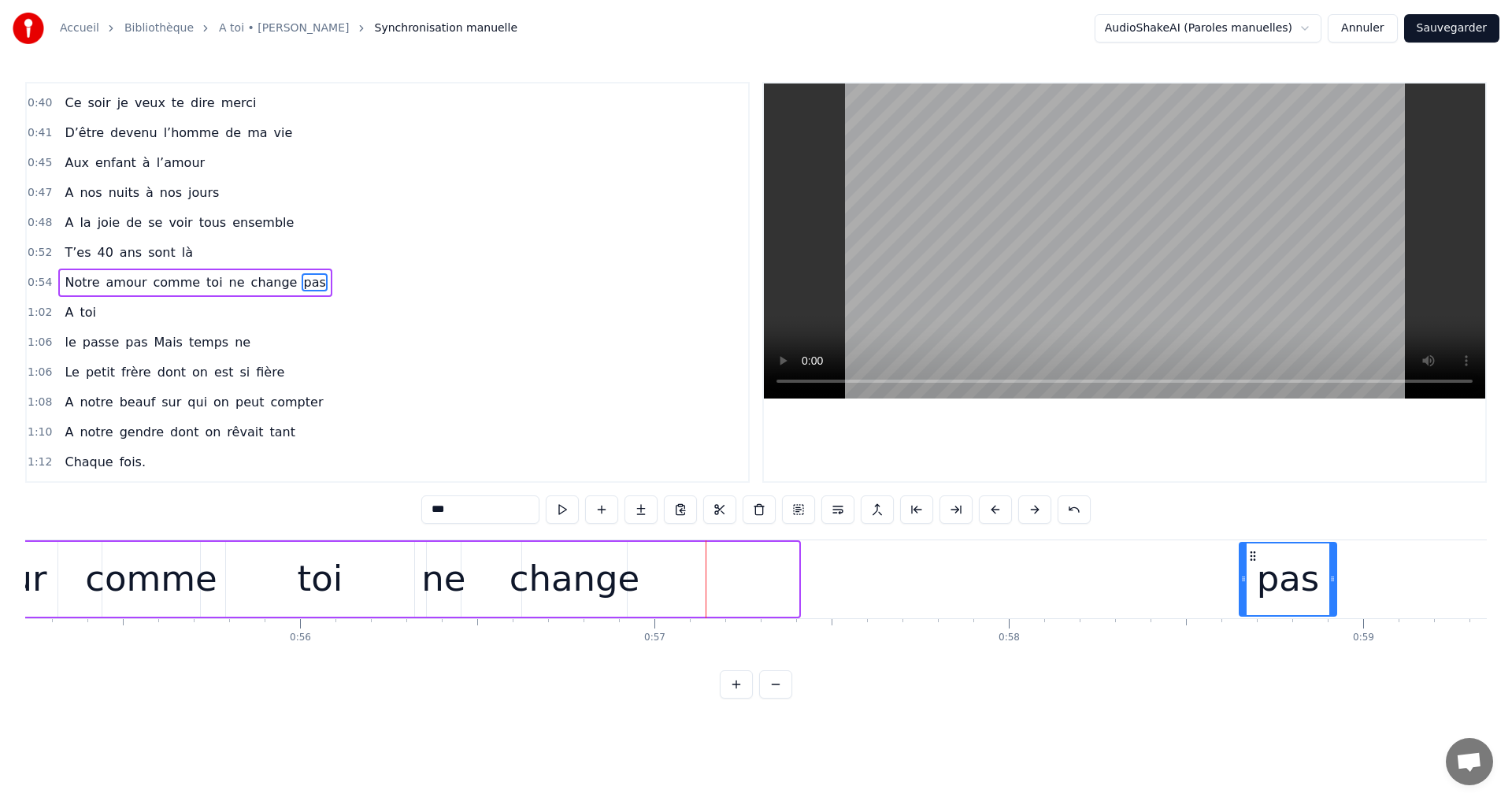
drag, startPoint x: 871, startPoint y: 555, endPoint x: 1356, endPoint y: 596, distance: 486.7
click at [1336, 596] on div "pas" at bounding box center [1287, 579] width 95 height 72
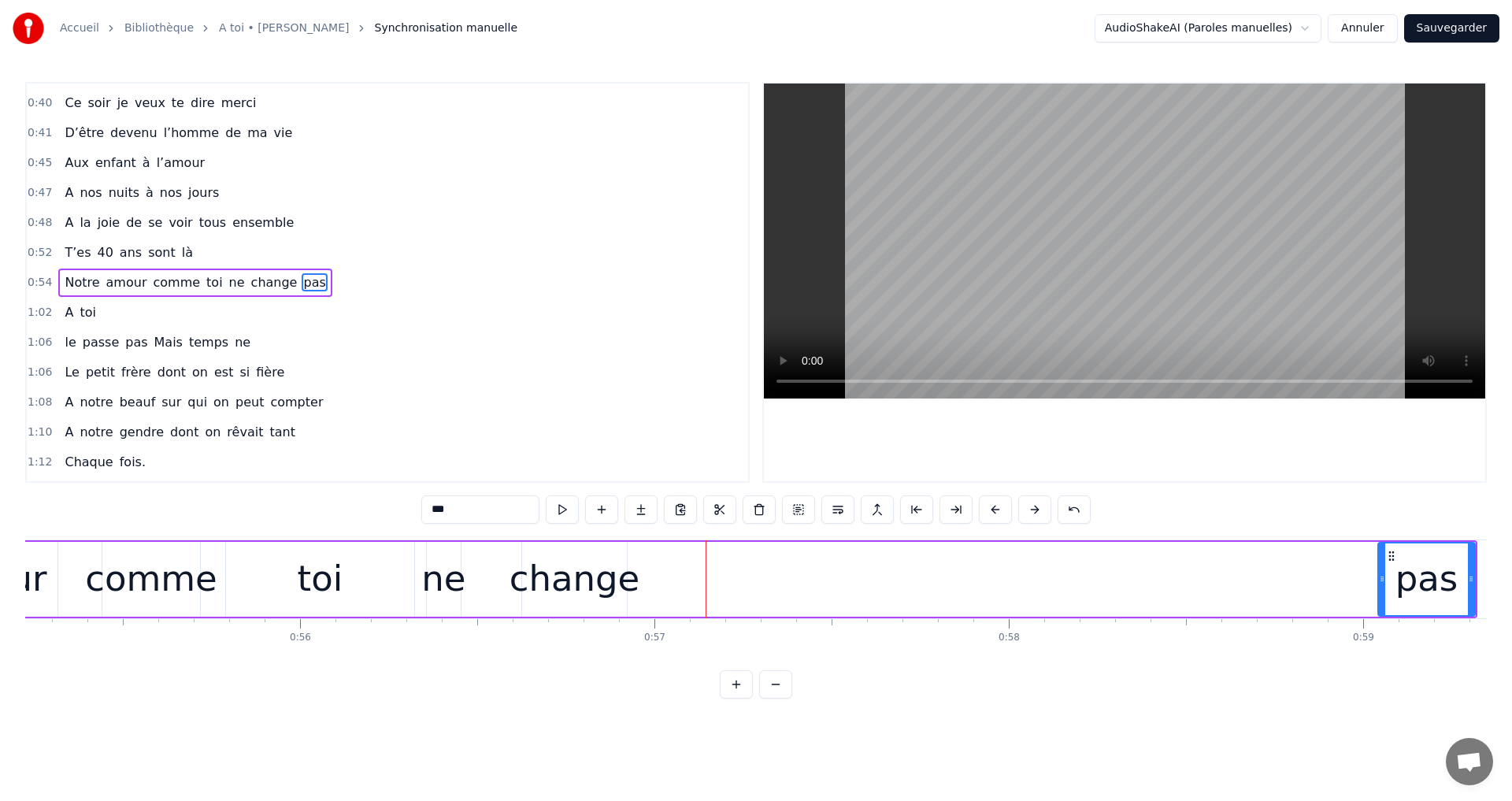
scroll to position [0, 19608]
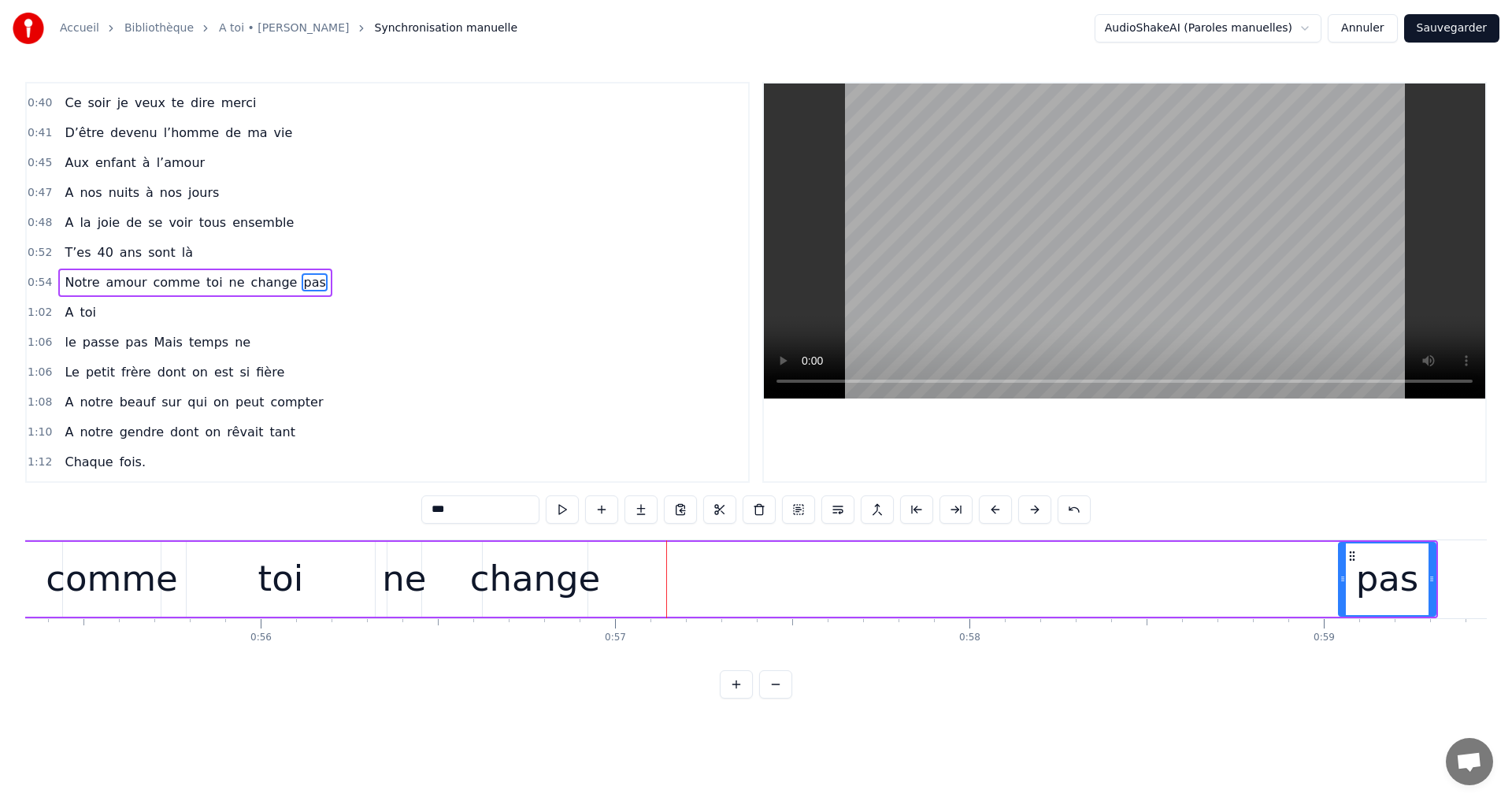
click at [524, 569] on div "change" at bounding box center [535, 578] width 131 height 53
type input "******"
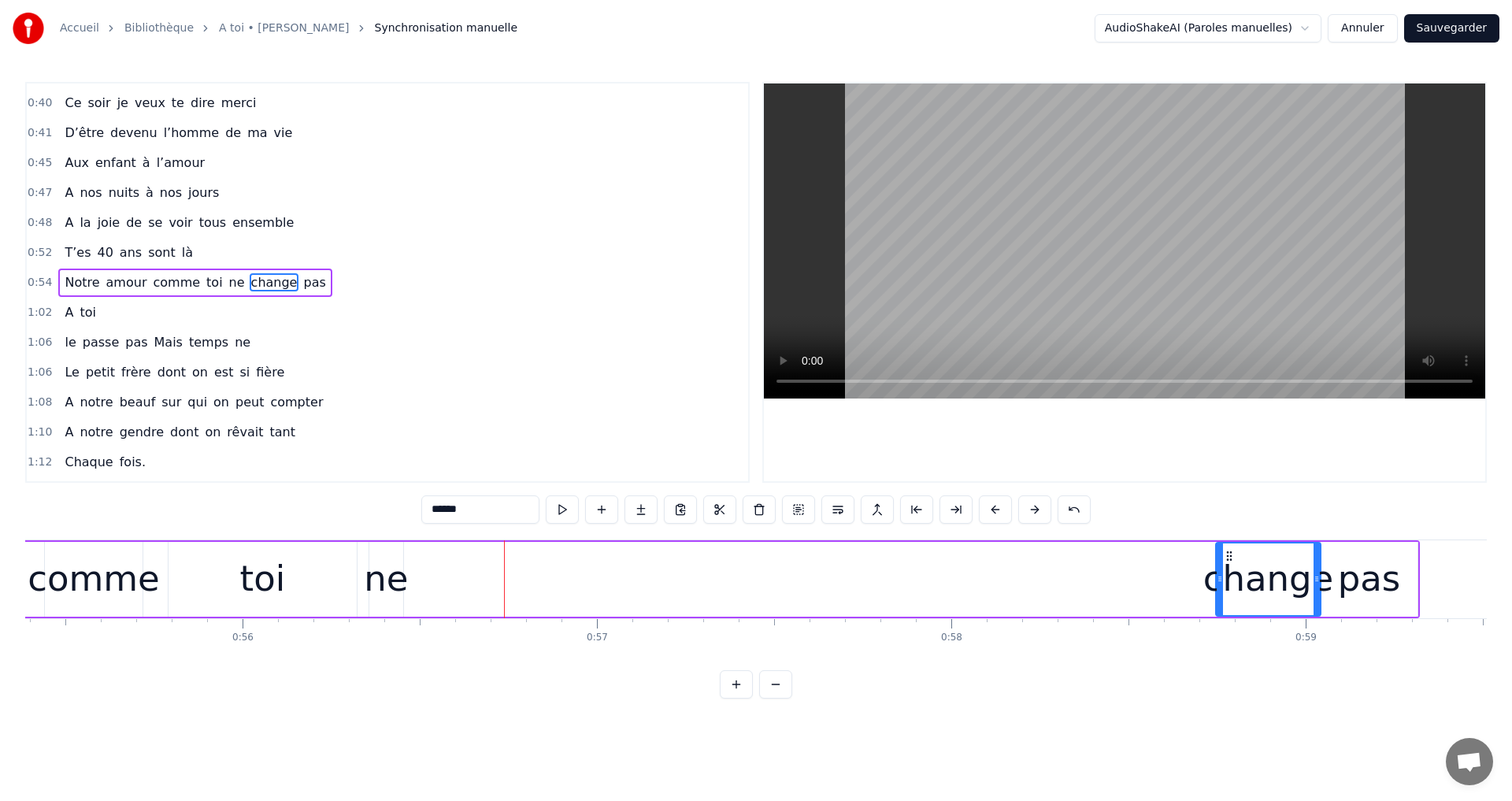
drag, startPoint x: 495, startPoint y: 554, endPoint x: 1224, endPoint y: 661, distance: 736.8
click at [1226, 658] on div "A toi Super papa et super beau- papa [PERSON_NAME]on aime infiniment notre pili…" at bounding box center [756, 598] width 1462 height 118
click at [407, 555] on div "Notre amour comme toi ne change pas" at bounding box center [569, 579] width 1692 height 78
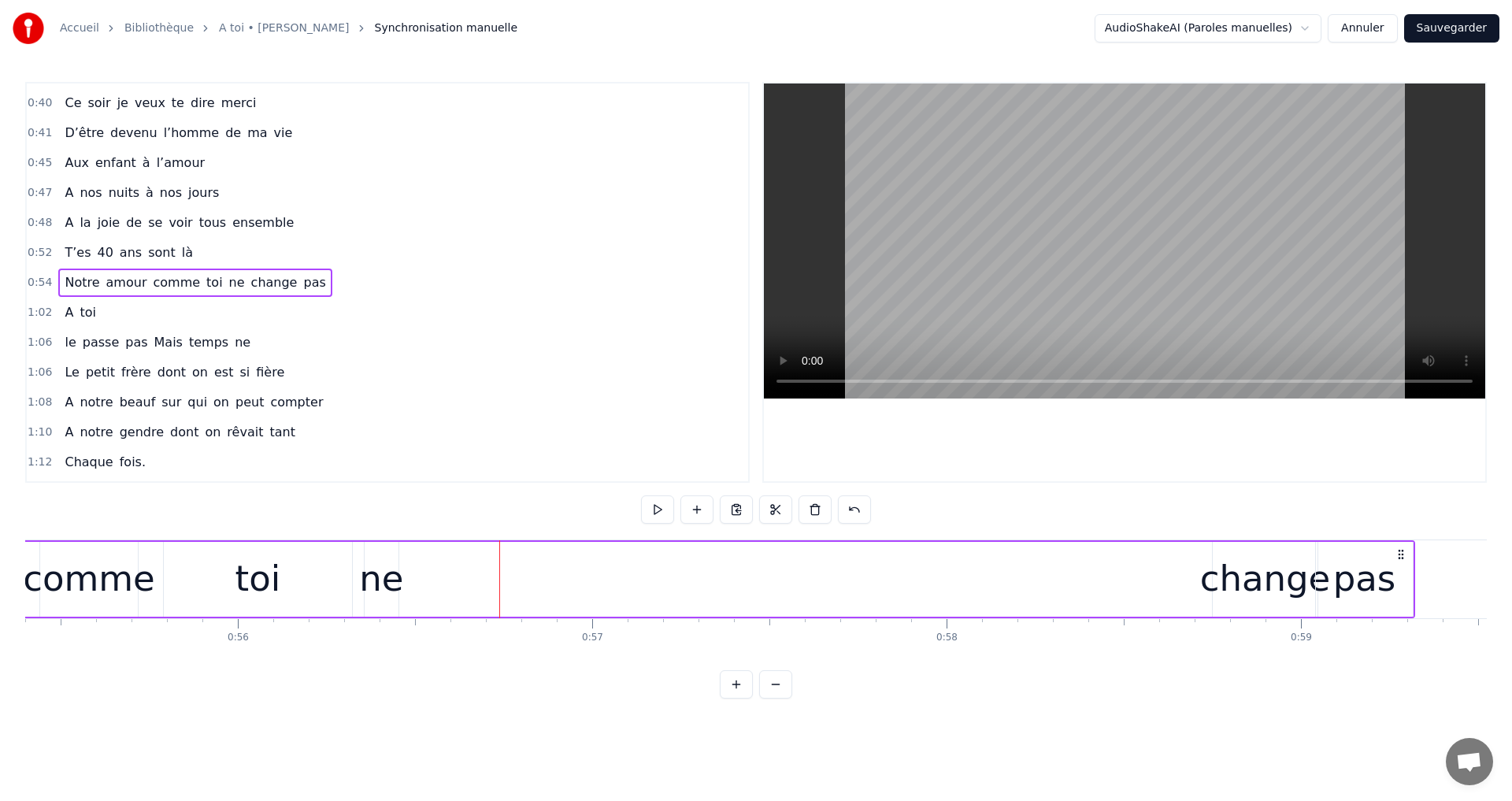
click at [384, 564] on div "ne" at bounding box center [380, 578] width 44 height 53
drag, startPoint x: 374, startPoint y: 553, endPoint x: 1153, endPoint y: 716, distance: 795.9
click at [1153, 716] on html "Accueil Bibliothèque A toi • [PERSON_NAME] Synchronisation manuelle AudioShakeA…" at bounding box center [756, 361] width 1512 height 724
click at [282, 567] on div "toi" at bounding box center [258, 579] width 188 height 75
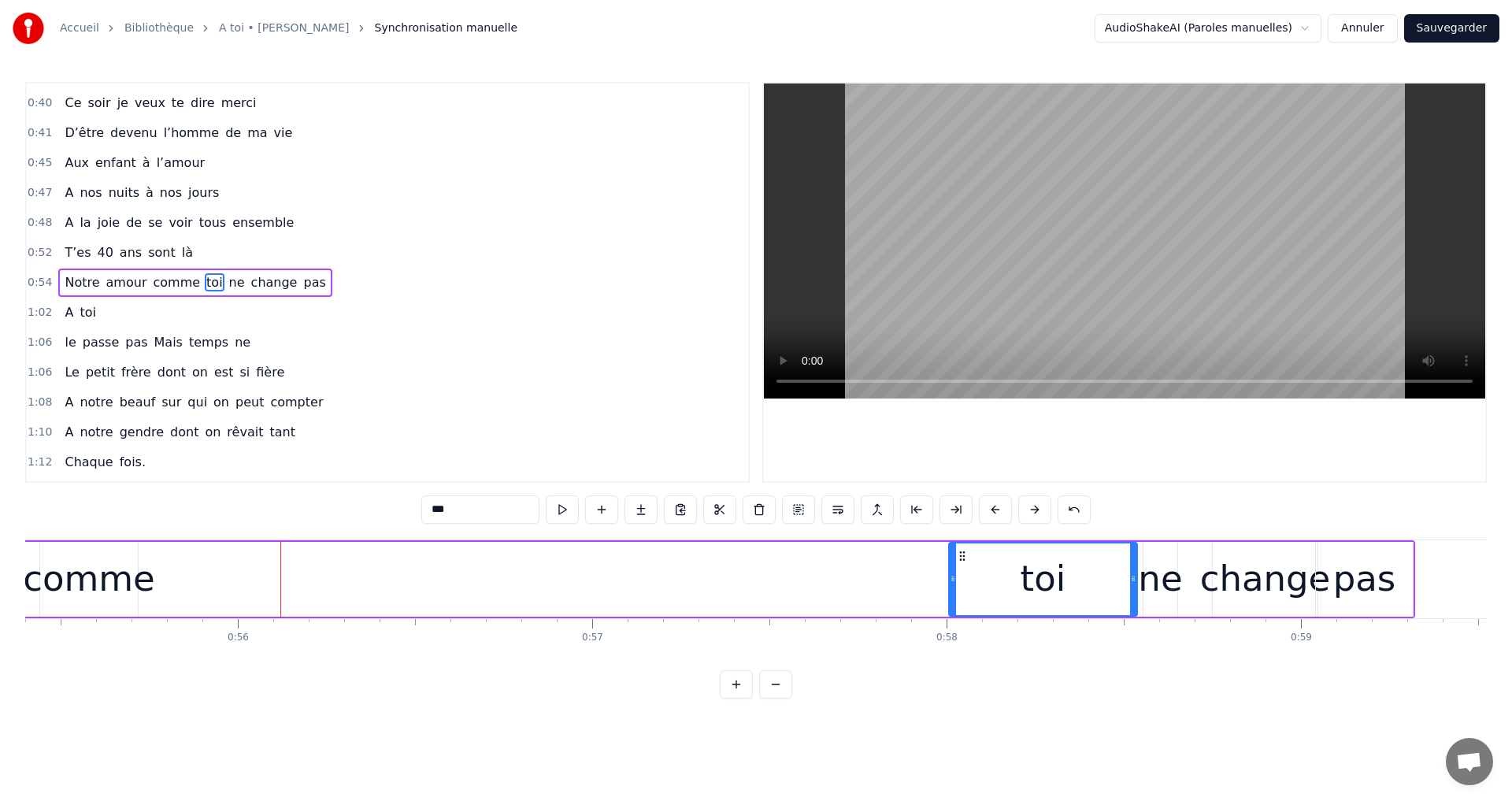
drag, startPoint x: 174, startPoint y: 552, endPoint x: 947, endPoint y: 721, distance: 791.3
click at [952, 717] on html "Accueil Bibliothèque A toi • [PERSON_NAME] Synchronisation manuelle AudioShakeA…" at bounding box center [756, 361] width 1512 height 724
click at [82, 562] on div "comme" at bounding box center [89, 578] width 132 height 53
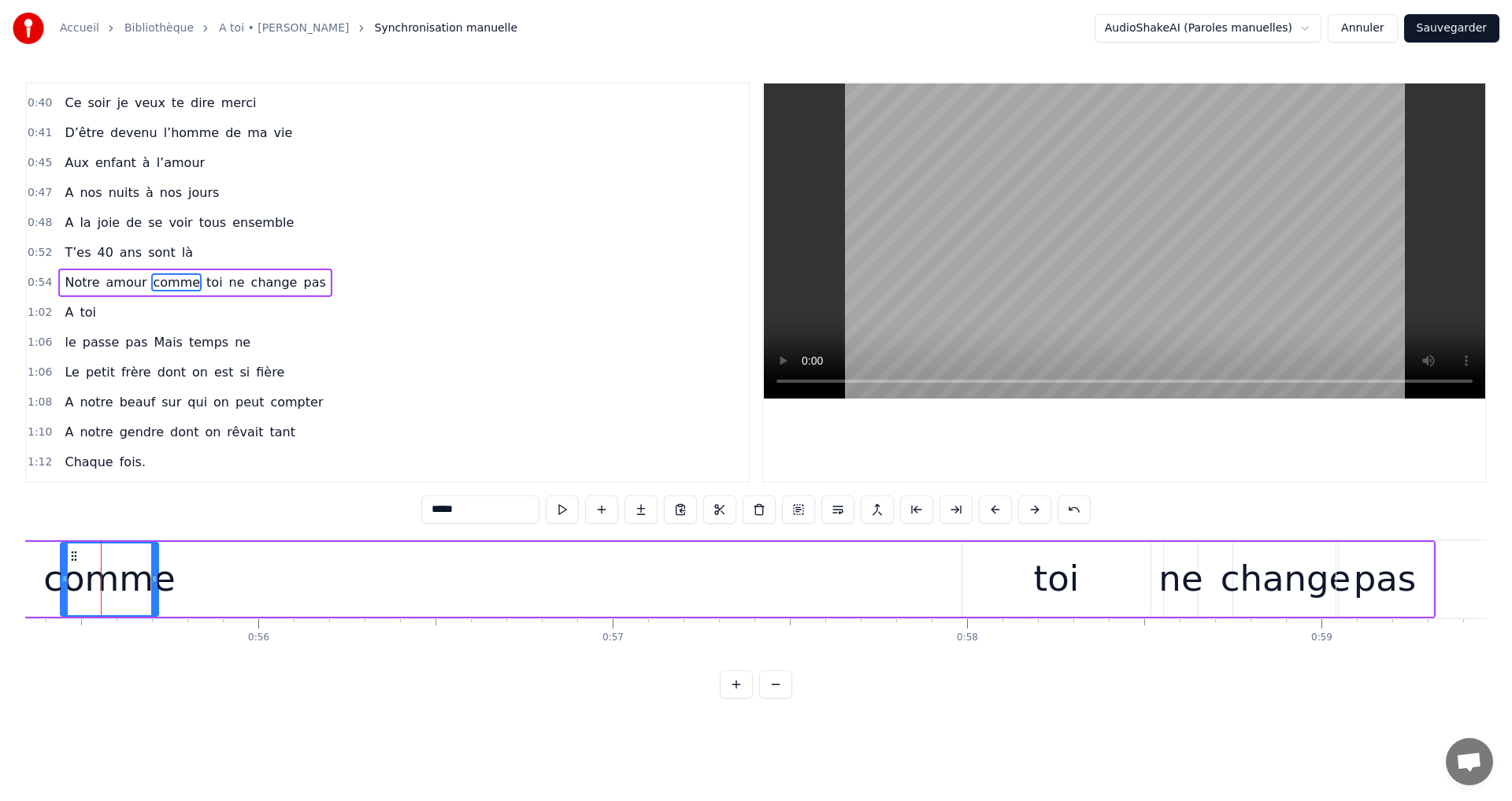
scroll to position [0, 19607]
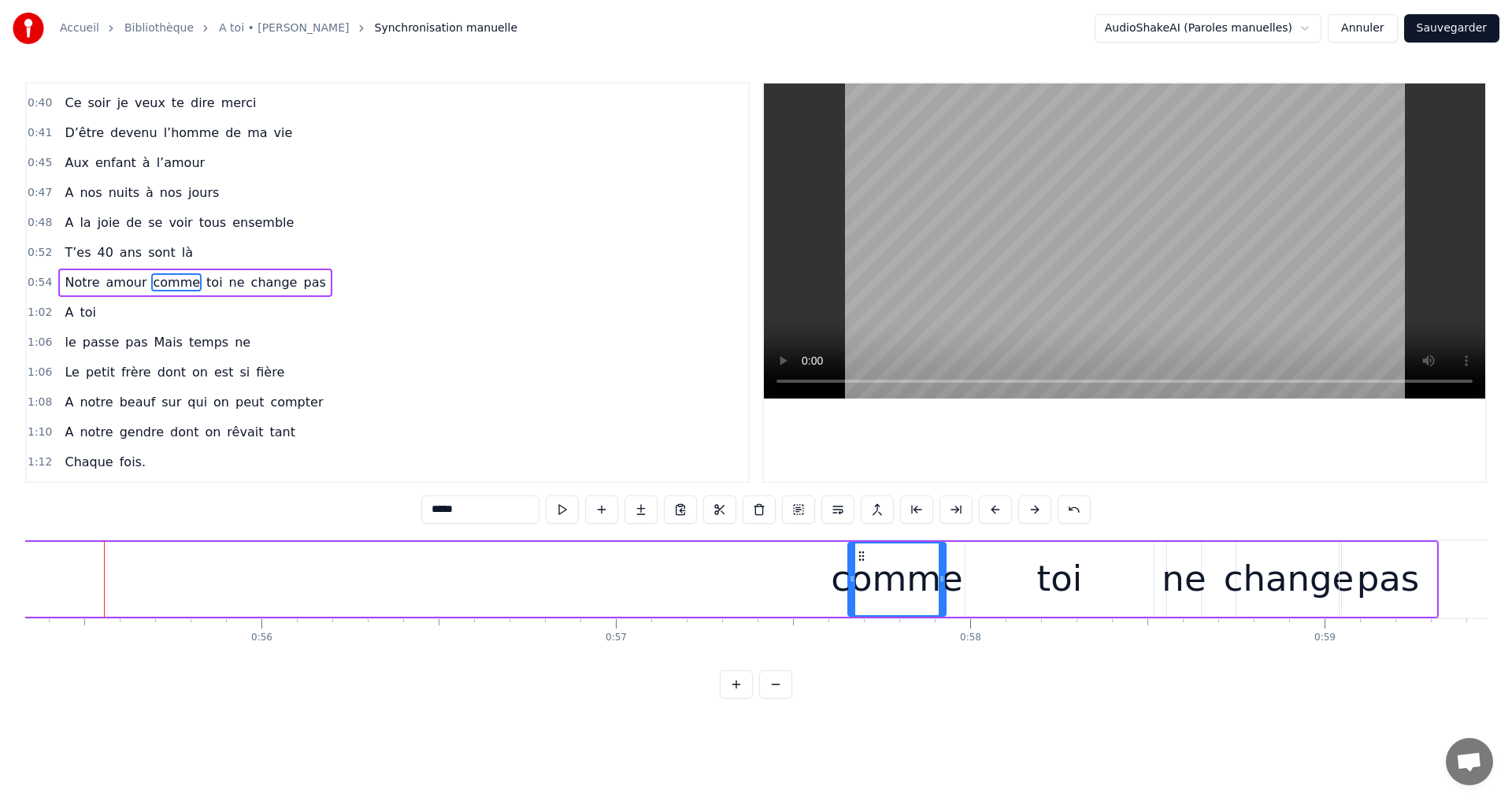
drag, startPoint x: 80, startPoint y: 560, endPoint x: 912, endPoint y: 743, distance: 851.9
click at [876, 724] on html "Accueil Bibliothèque A toi • [PERSON_NAME] Synchronisation manuelle AudioShakeA…" at bounding box center [756, 361] width 1512 height 724
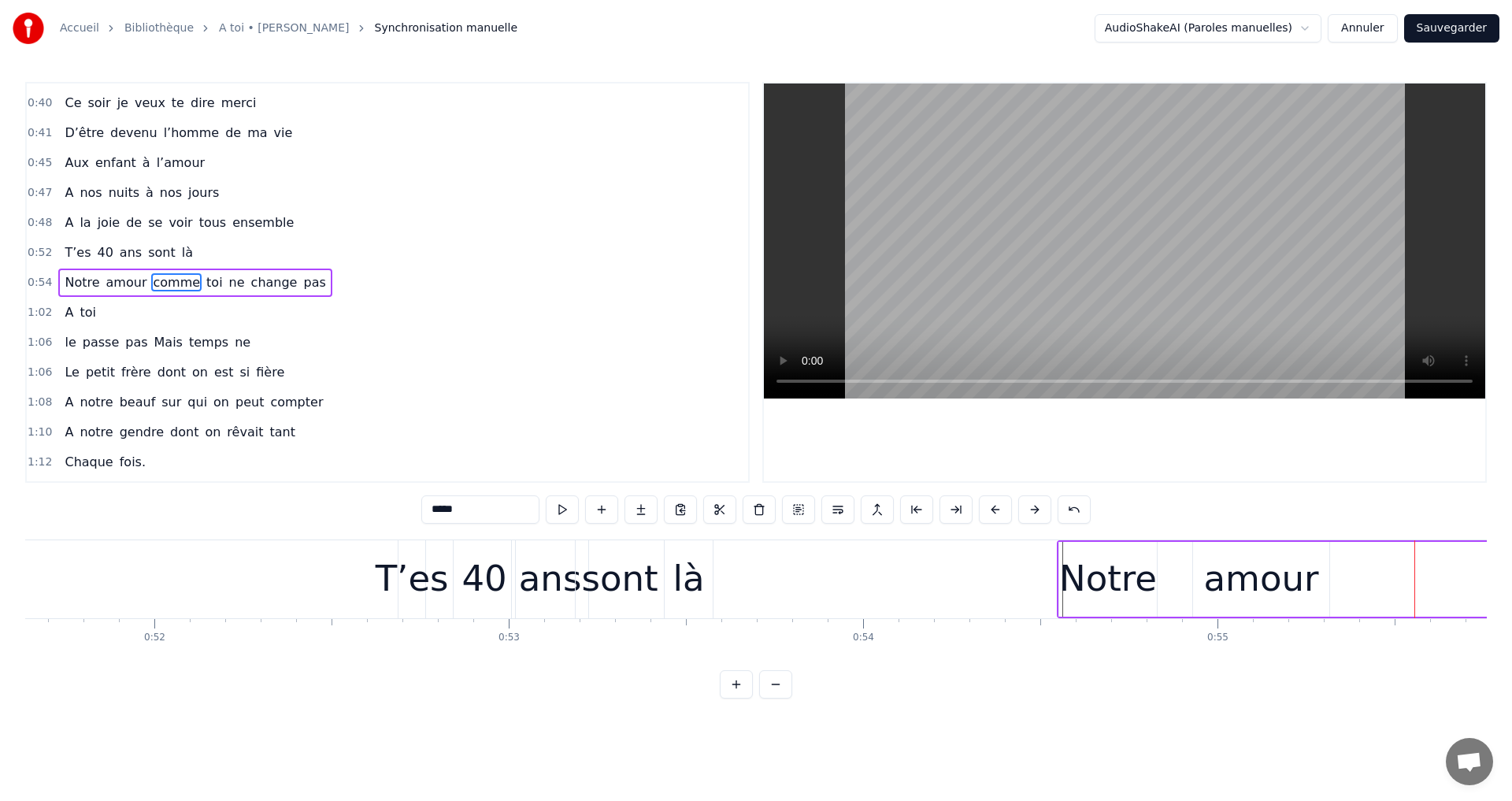
scroll to position [0, 18265]
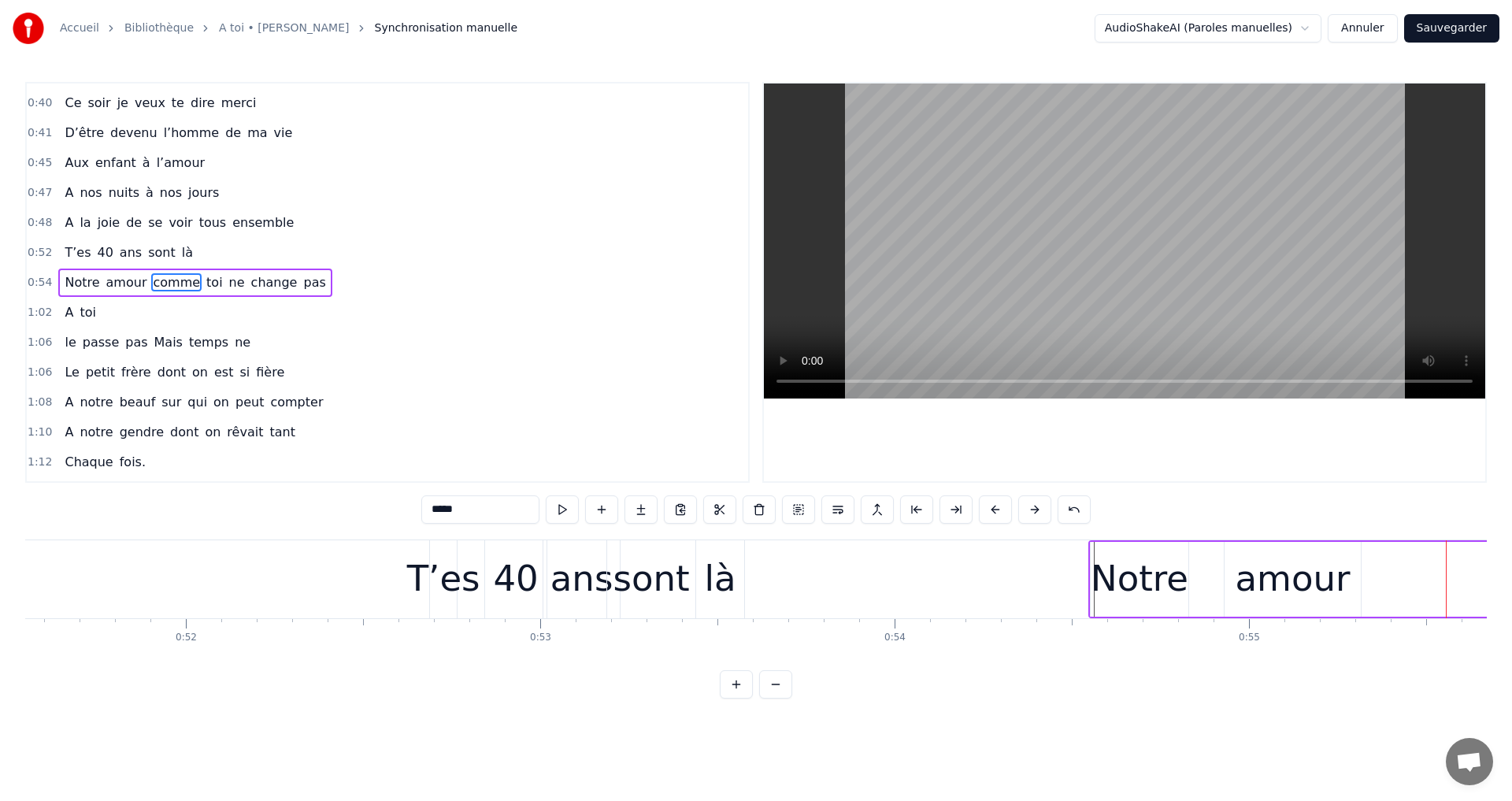
click at [1269, 556] on div "amour" at bounding box center [1292, 578] width 115 height 53
drag, startPoint x: 1229, startPoint y: 552, endPoint x: 1230, endPoint y: 563, distance: 11.0
click at [1236, 562] on div at bounding box center [1239, 579] width 6 height 72
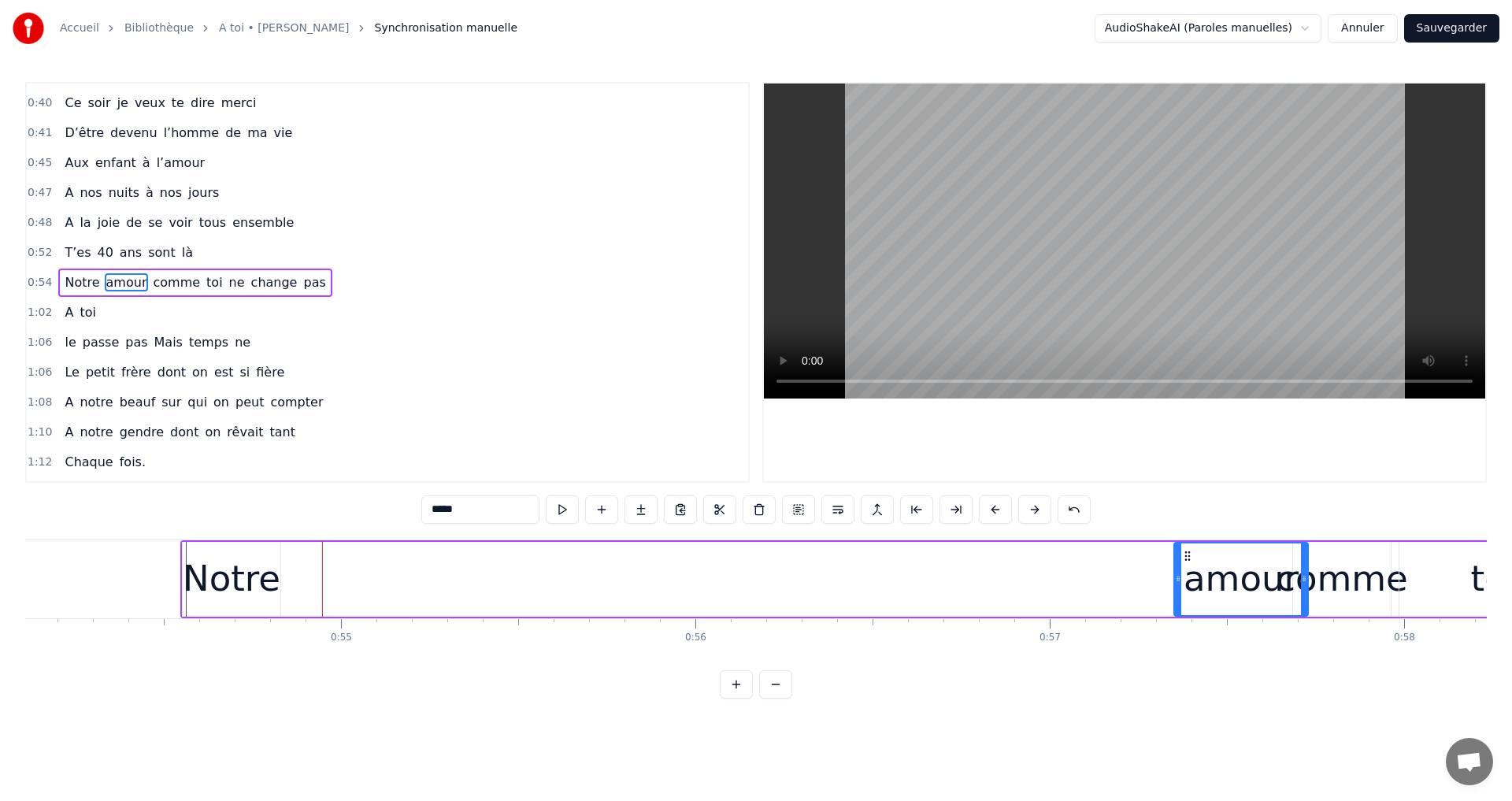
scroll to position [0, 19185]
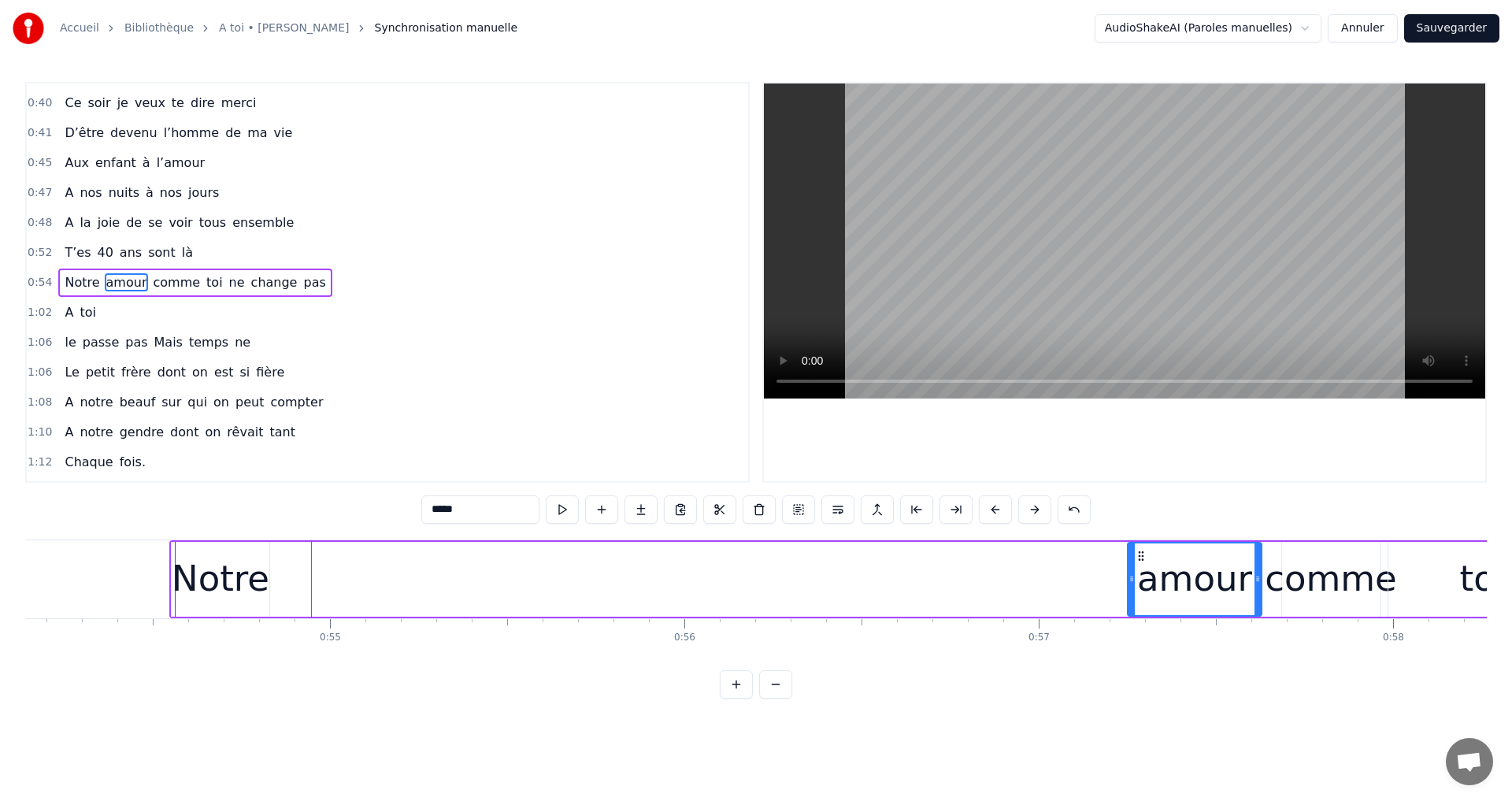
drag, startPoint x: 1240, startPoint y: 561, endPoint x: 1127, endPoint y: 653, distance: 145.7
click at [1141, 641] on div "A toi Super papa et super beau- papa [PERSON_NAME]on aime infiniment notre pili…" at bounding box center [756, 598] width 1462 height 118
click at [245, 554] on div "Notre" at bounding box center [220, 578] width 97 height 53
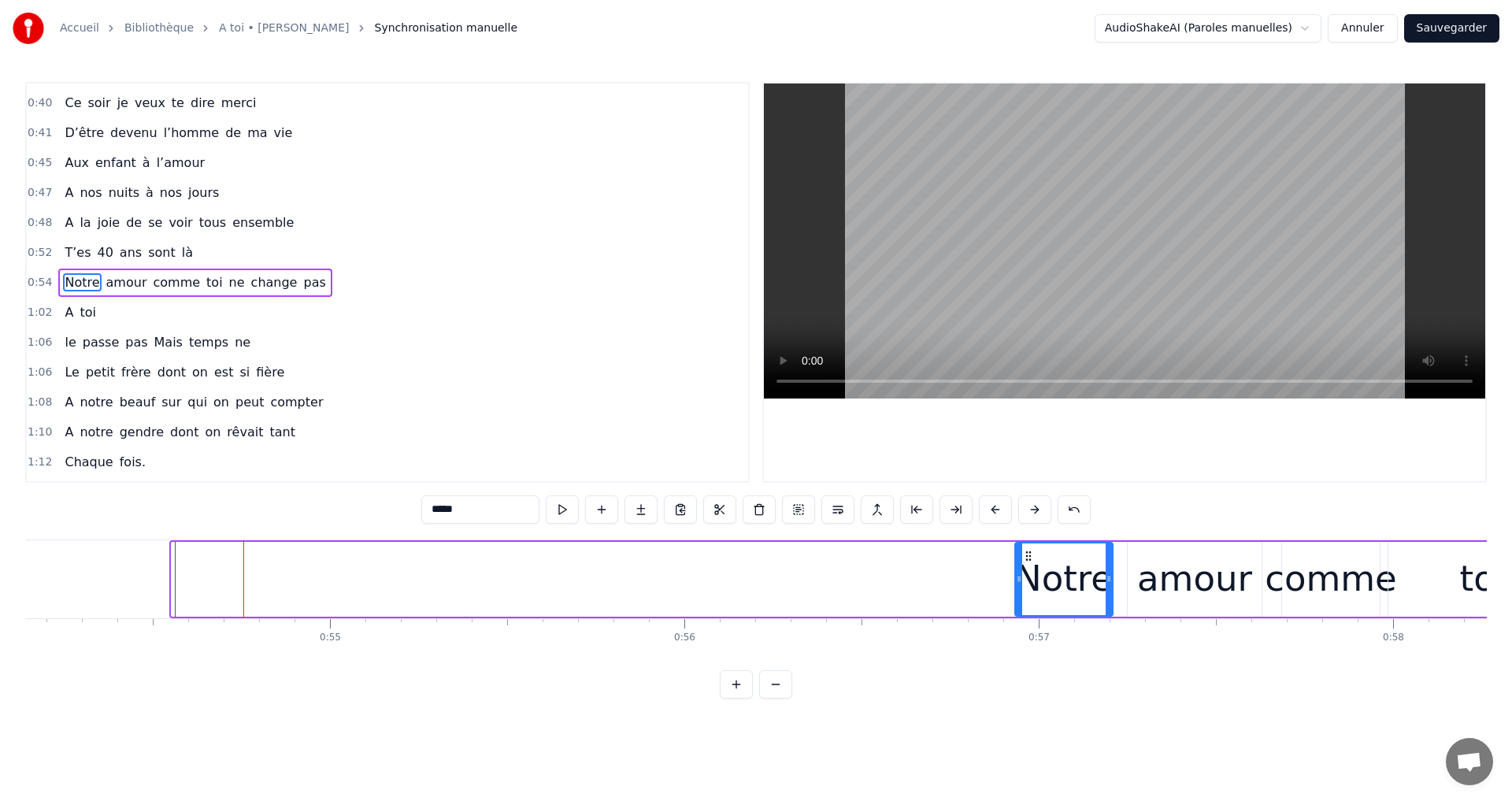
drag, startPoint x: 183, startPoint y: 554, endPoint x: 1032, endPoint y: 708, distance: 862.9
click at [1030, 699] on div "0:15 A toi 0:17 Super papa et super beau- papa 0:21 Qu'on aime infiniment notre…" at bounding box center [756, 390] width 1462 height 617
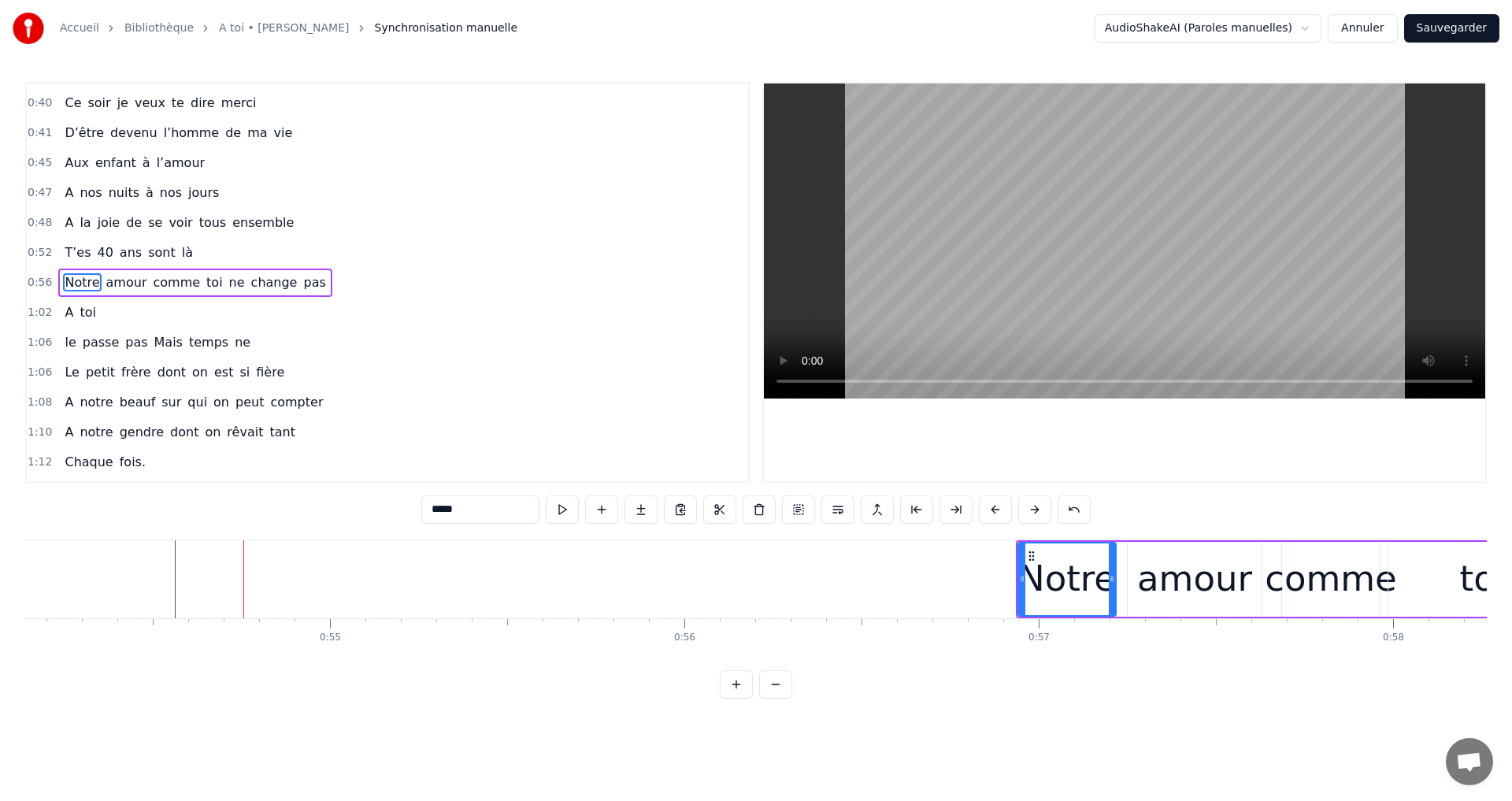
click at [153, 341] on span "Mais" at bounding box center [168, 342] width 31 height 18
type input "****"
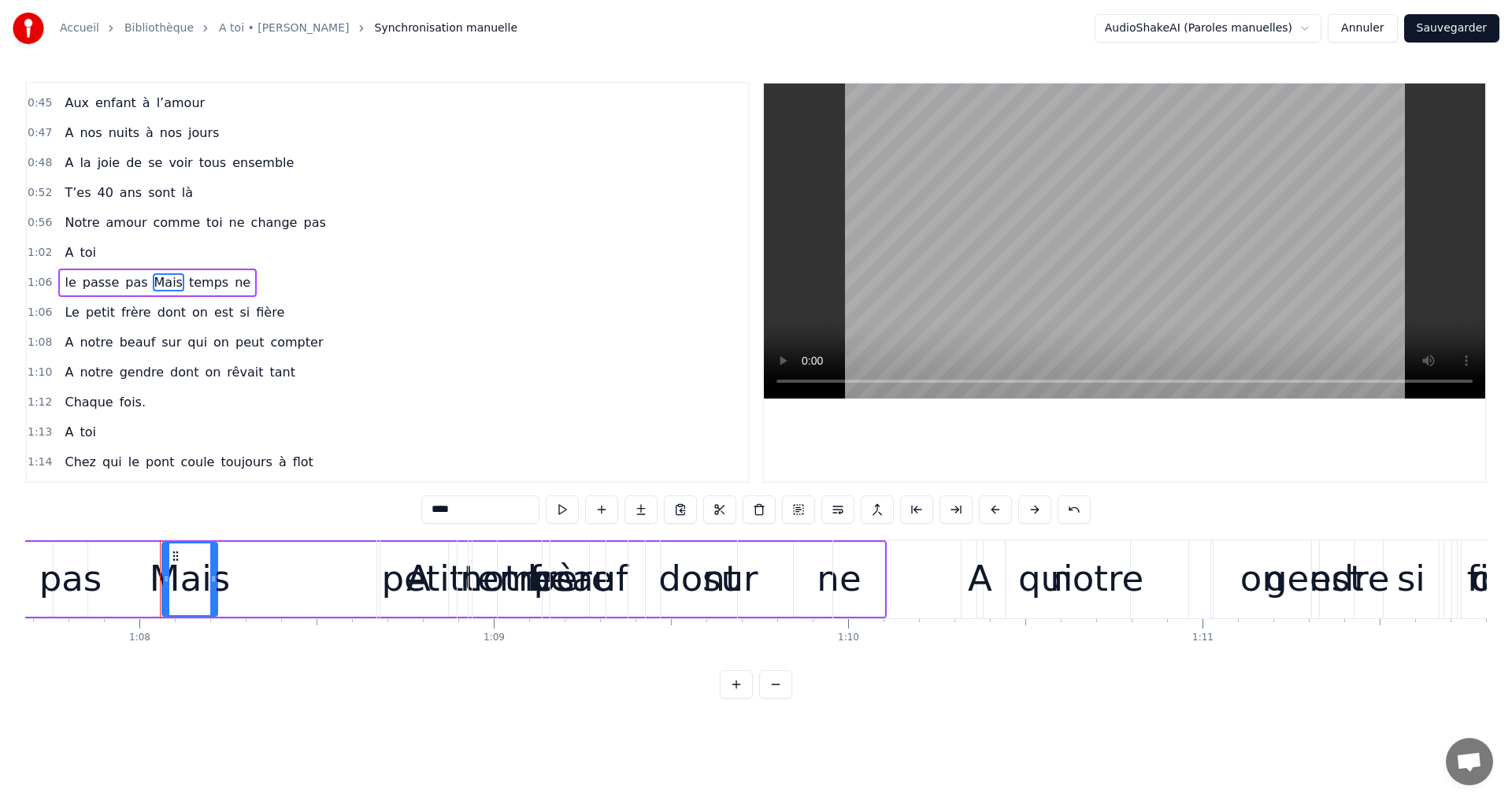
scroll to position [0, 24037]
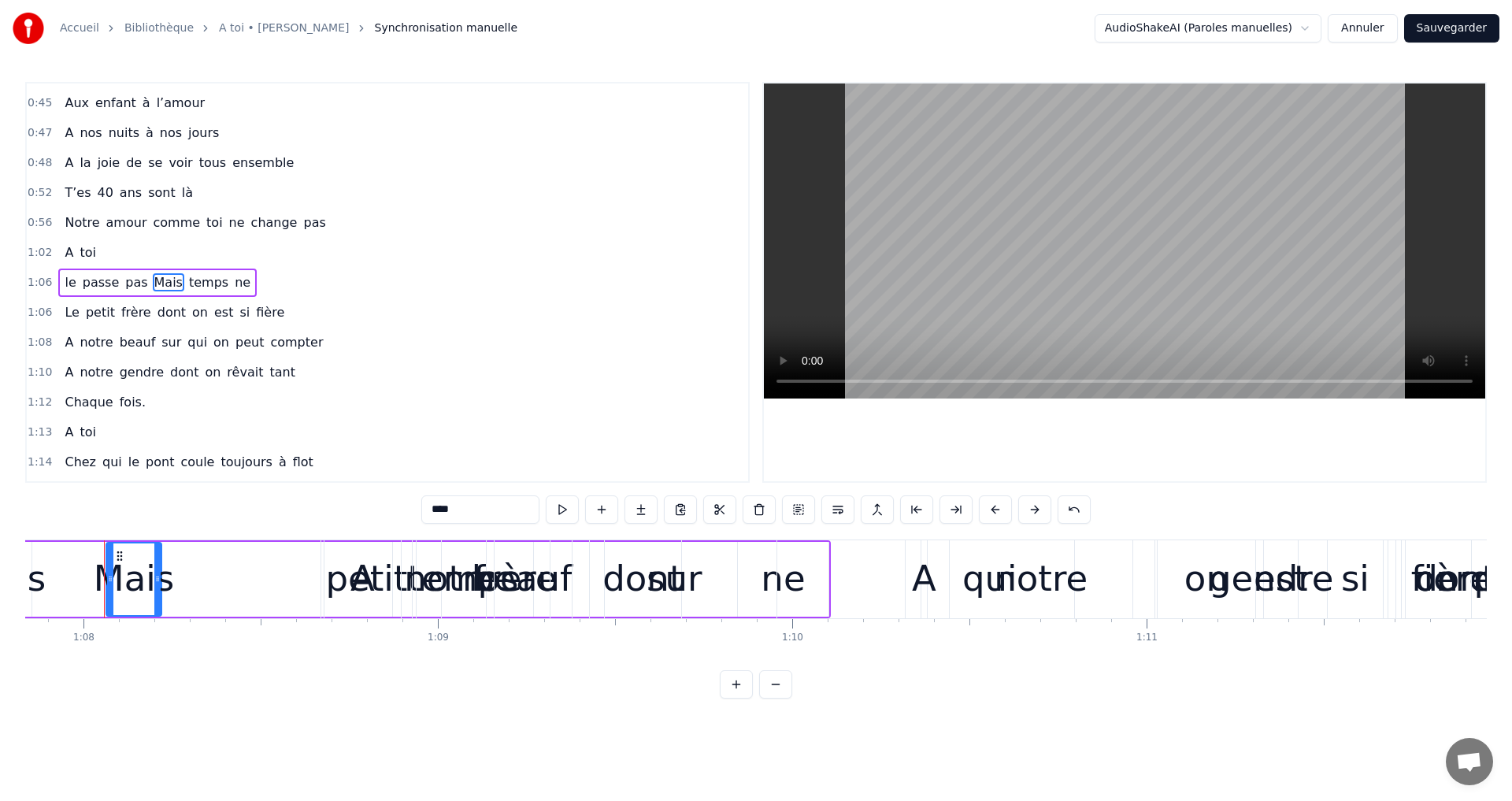
drag, startPoint x: 122, startPoint y: 552, endPoint x: 100, endPoint y: 560, distance: 23.4
click at [98, 563] on div "Le petit frère dont on est si fière" at bounding box center [597, 579] width 1807 height 78
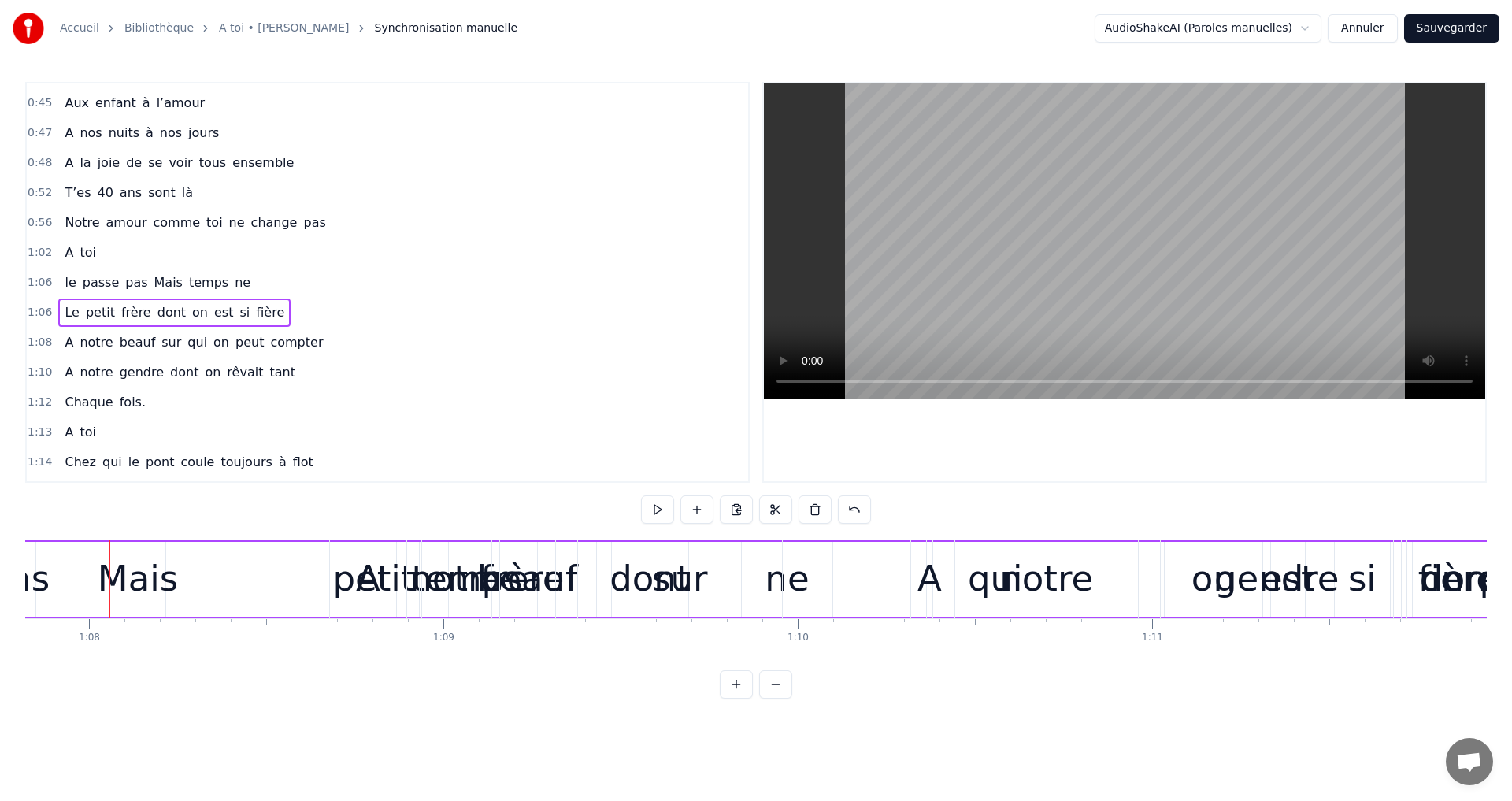
click at [136, 575] on div "Le petit frère dont on est si fière" at bounding box center [602, 579] width 1807 height 78
click at [161, 275] on span "Mais" at bounding box center [168, 282] width 31 height 18
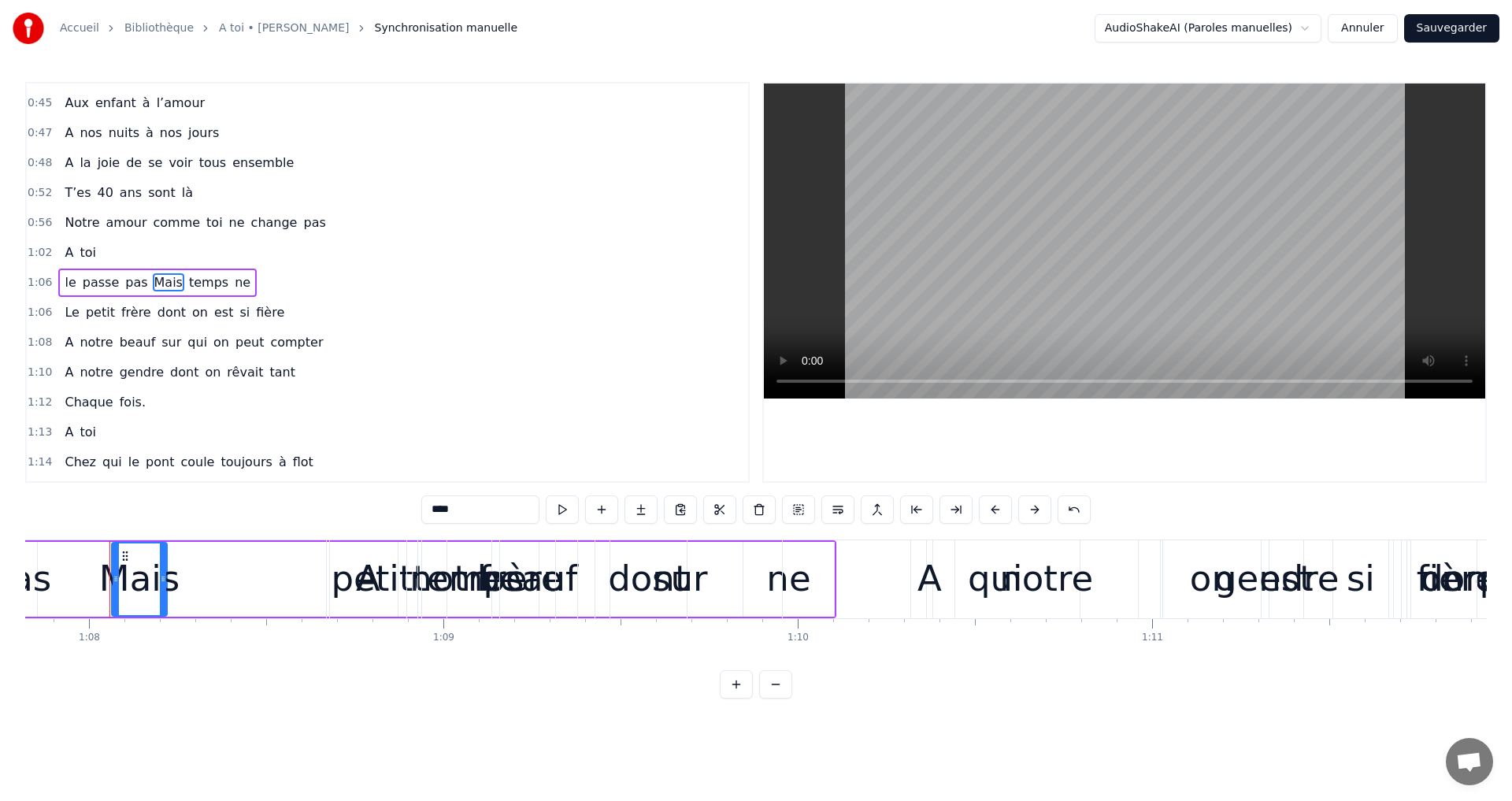
click at [127, 552] on div "Le petit frère dont on est si fière" at bounding box center [602, 579] width 1807 height 78
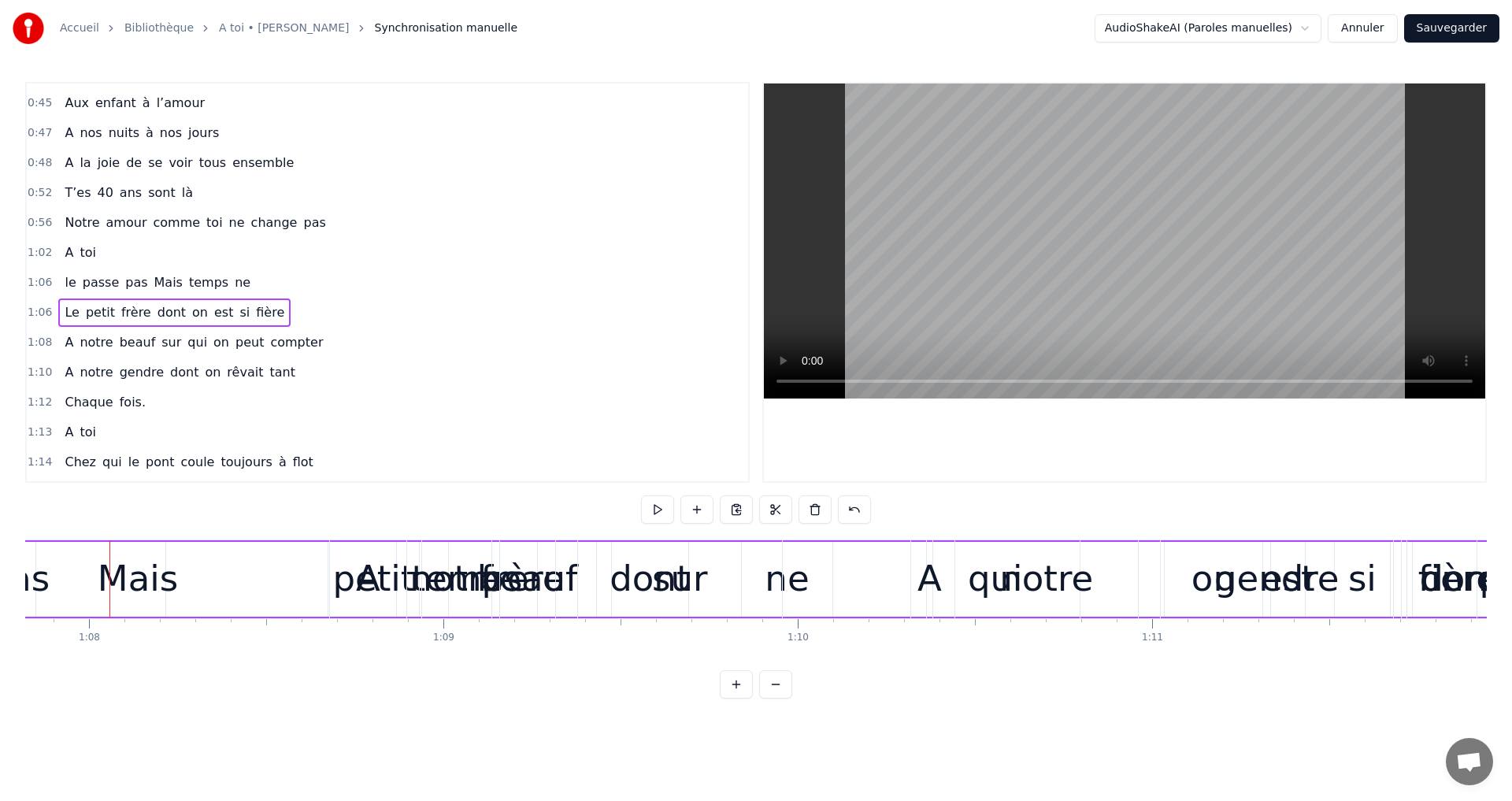
click at [82, 282] on span "passe" at bounding box center [100, 282] width 39 height 18
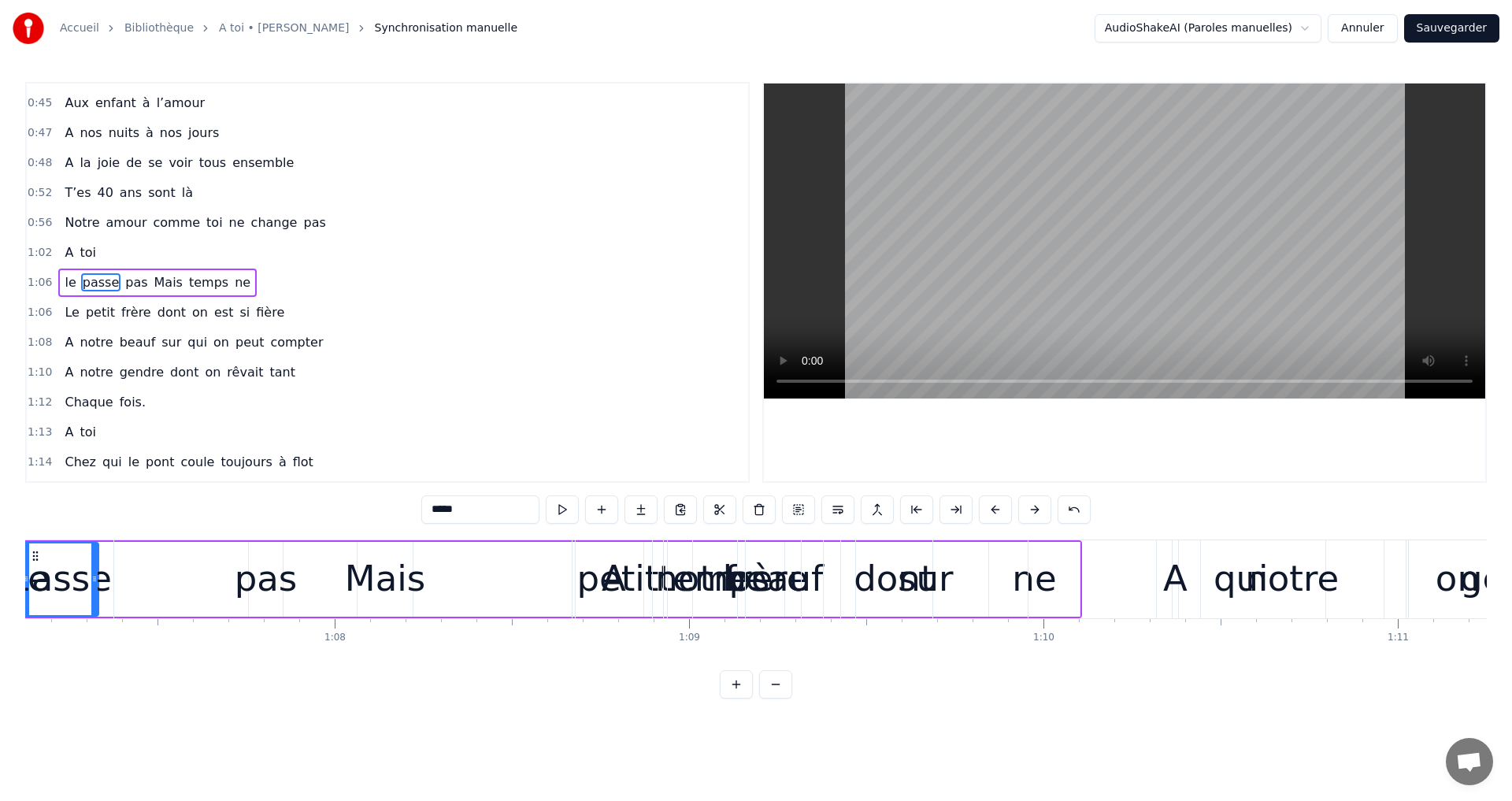
scroll to position [0, 23702]
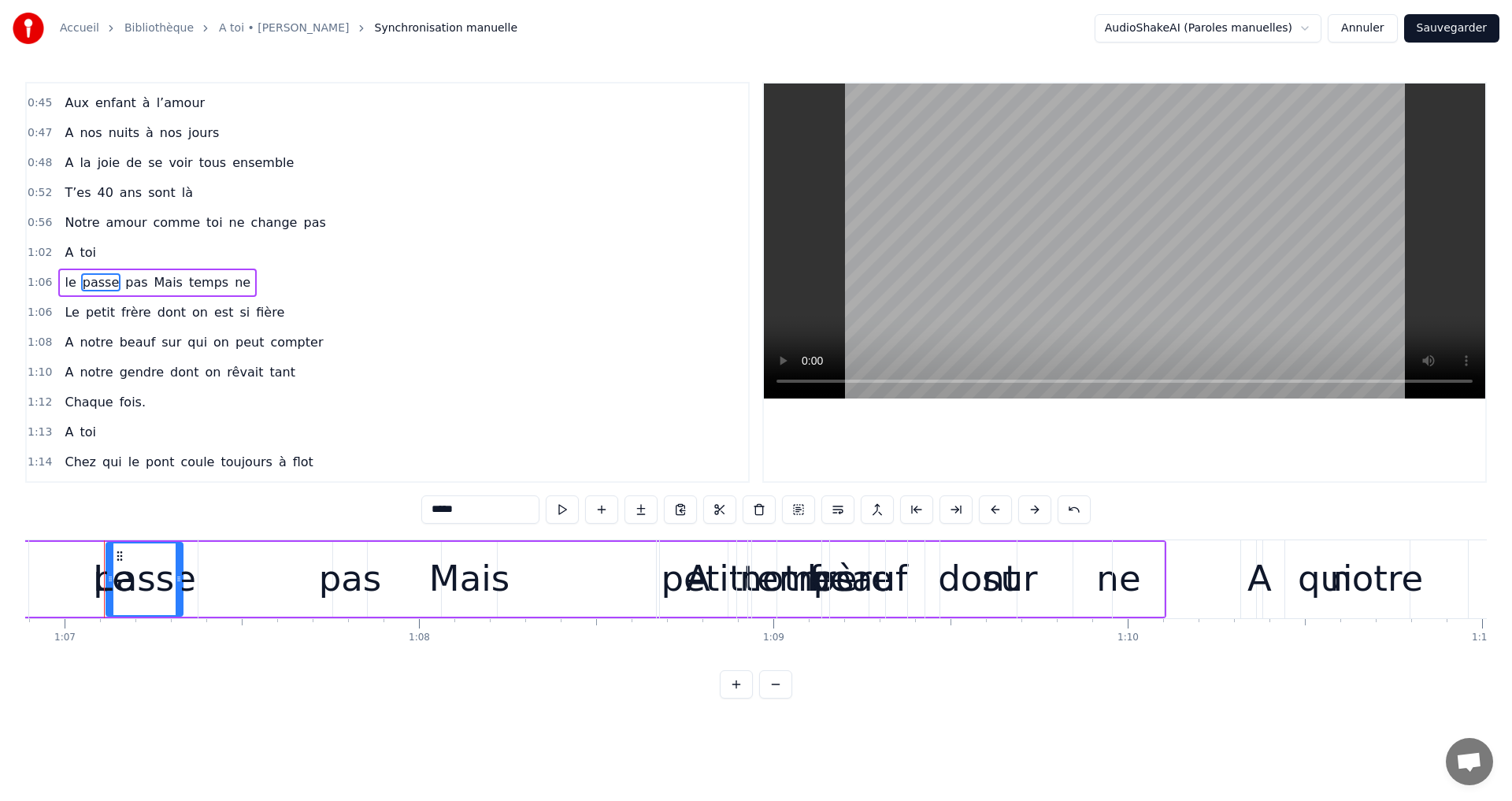
drag, startPoint x: 120, startPoint y: 552, endPoint x: 4, endPoint y: 554, distance: 116.0
click at [4, 554] on div "Accueil Bibliothèque A toi • [PERSON_NAME] Synchronisation manuelle AudioShakeA…" at bounding box center [756, 349] width 1512 height 699
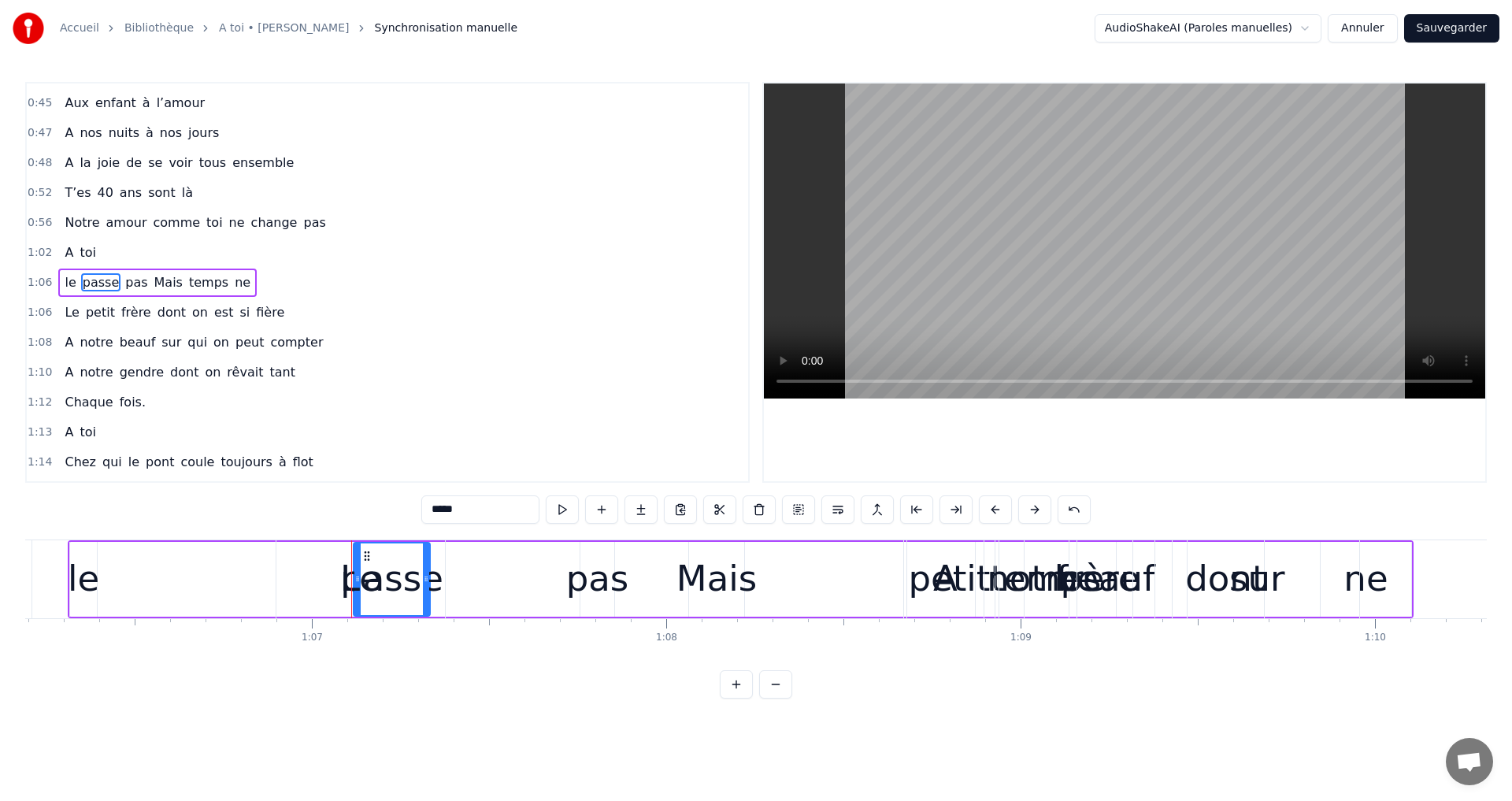
click at [211, 594] on div "le passe pas Mais temps ne" at bounding box center [741, 579] width 1346 height 78
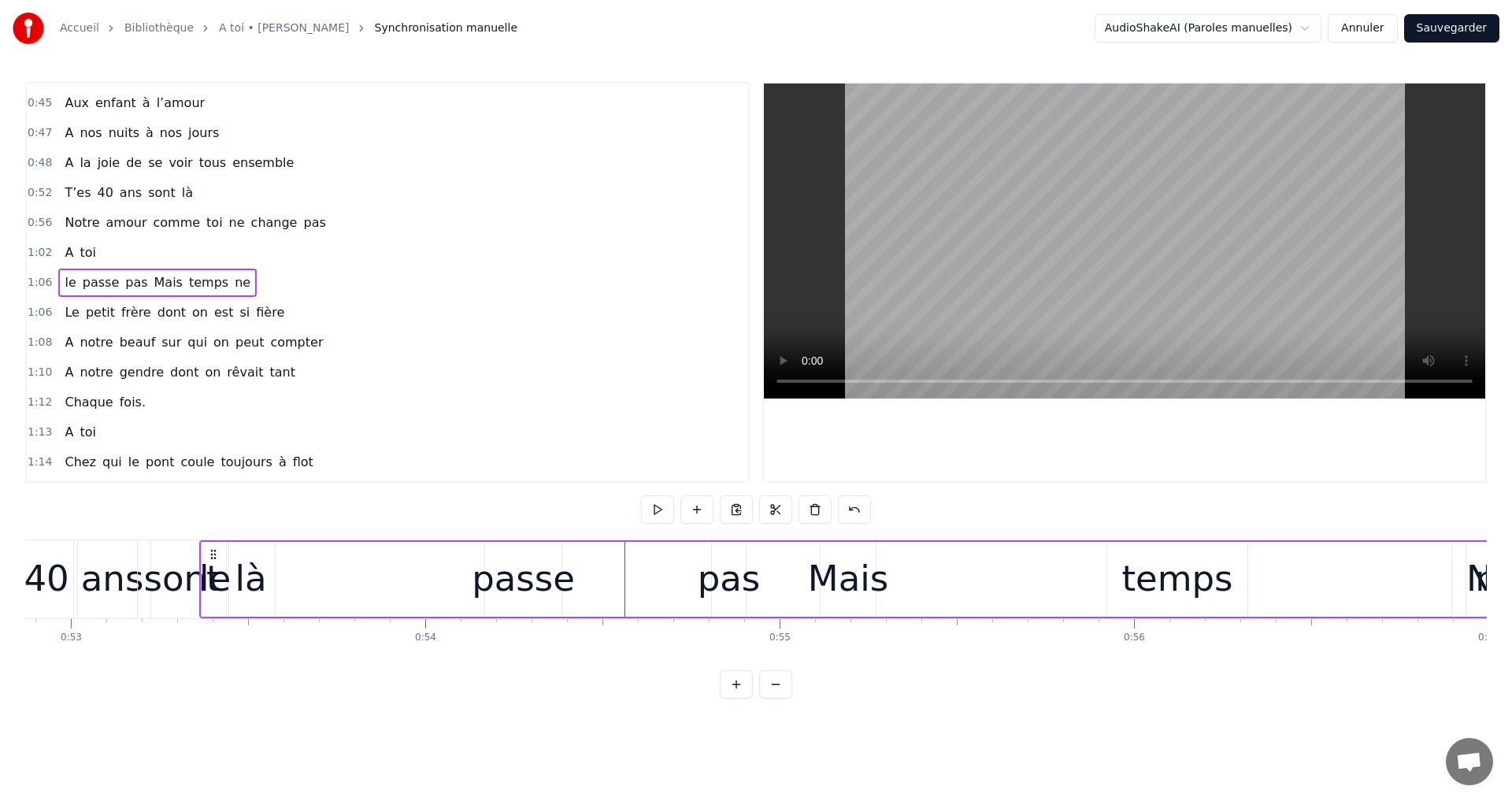
scroll to position [0, 18725]
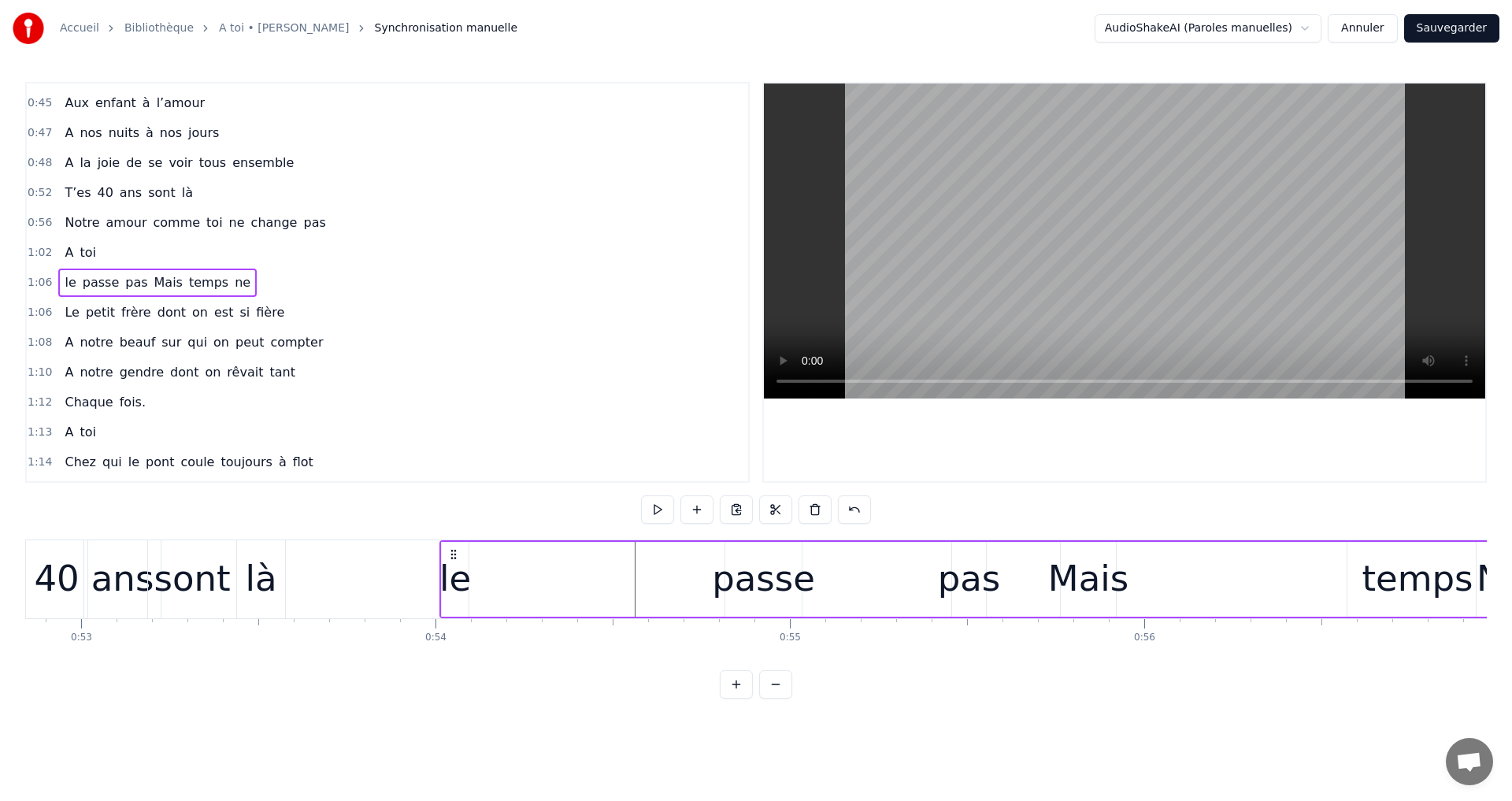
drag, startPoint x: 77, startPoint y: 551, endPoint x: 458, endPoint y: 641, distance: 391.5
click at [447, 642] on div "A toi Super papa et super beau- papa [PERSON_NAME]on aime infiniment notre pili…" at bounding box center [756, 598] width 1462 height 118
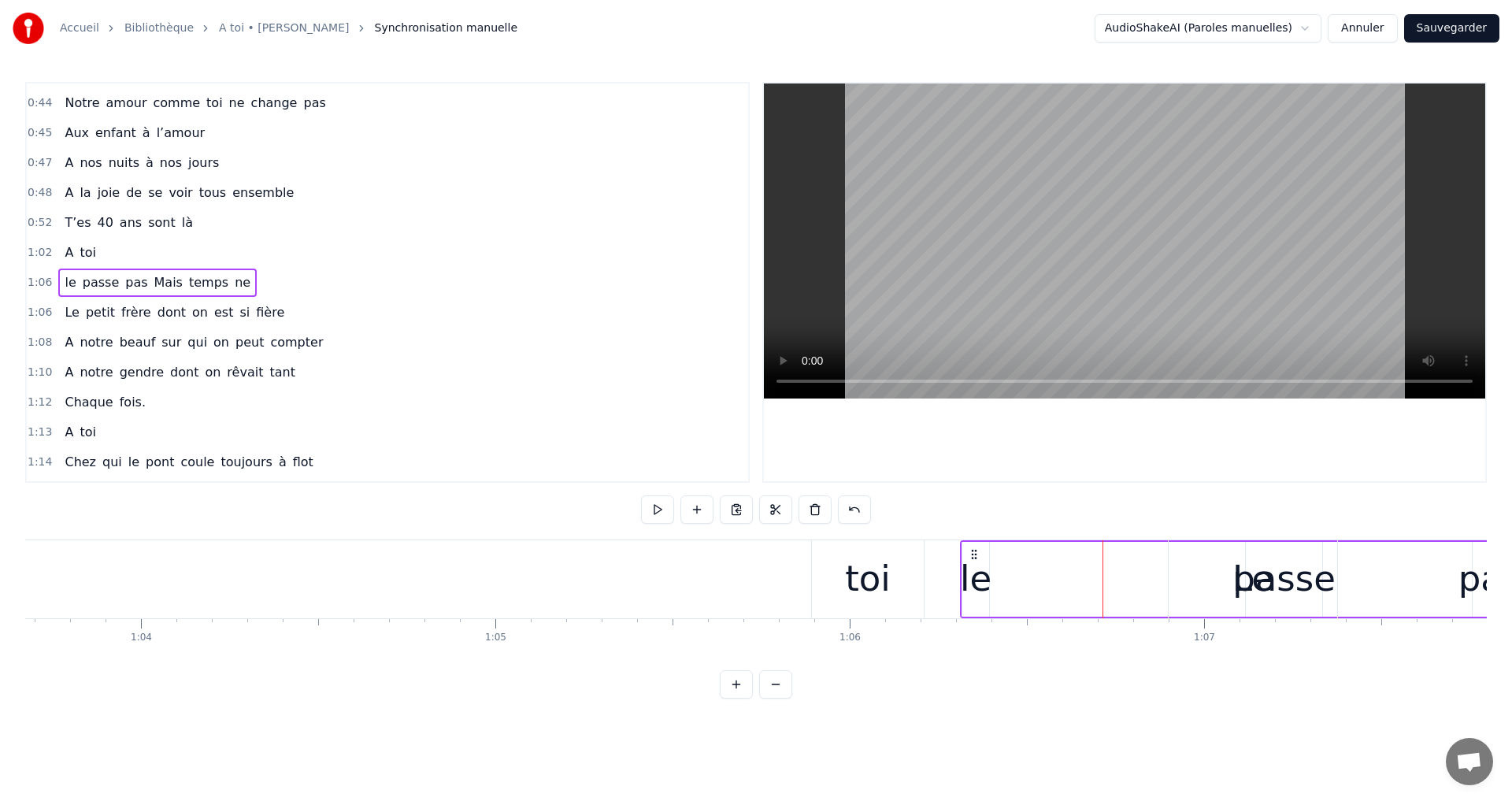
scroll to position [0, 22568]
click at [975, 552] on icon at bounding box center [970, 554] width 13 height 13
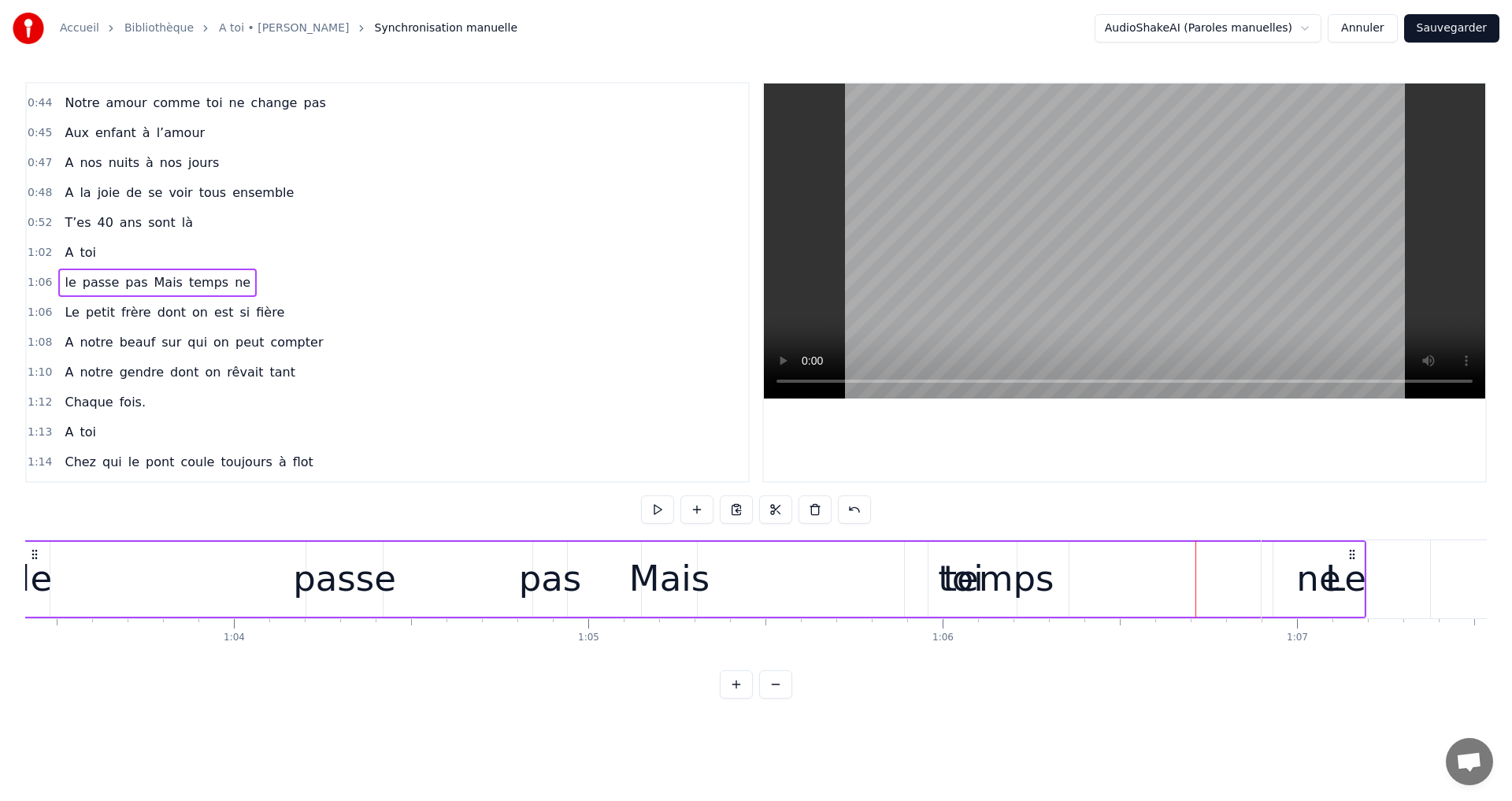
scroll to position [0, 22351]
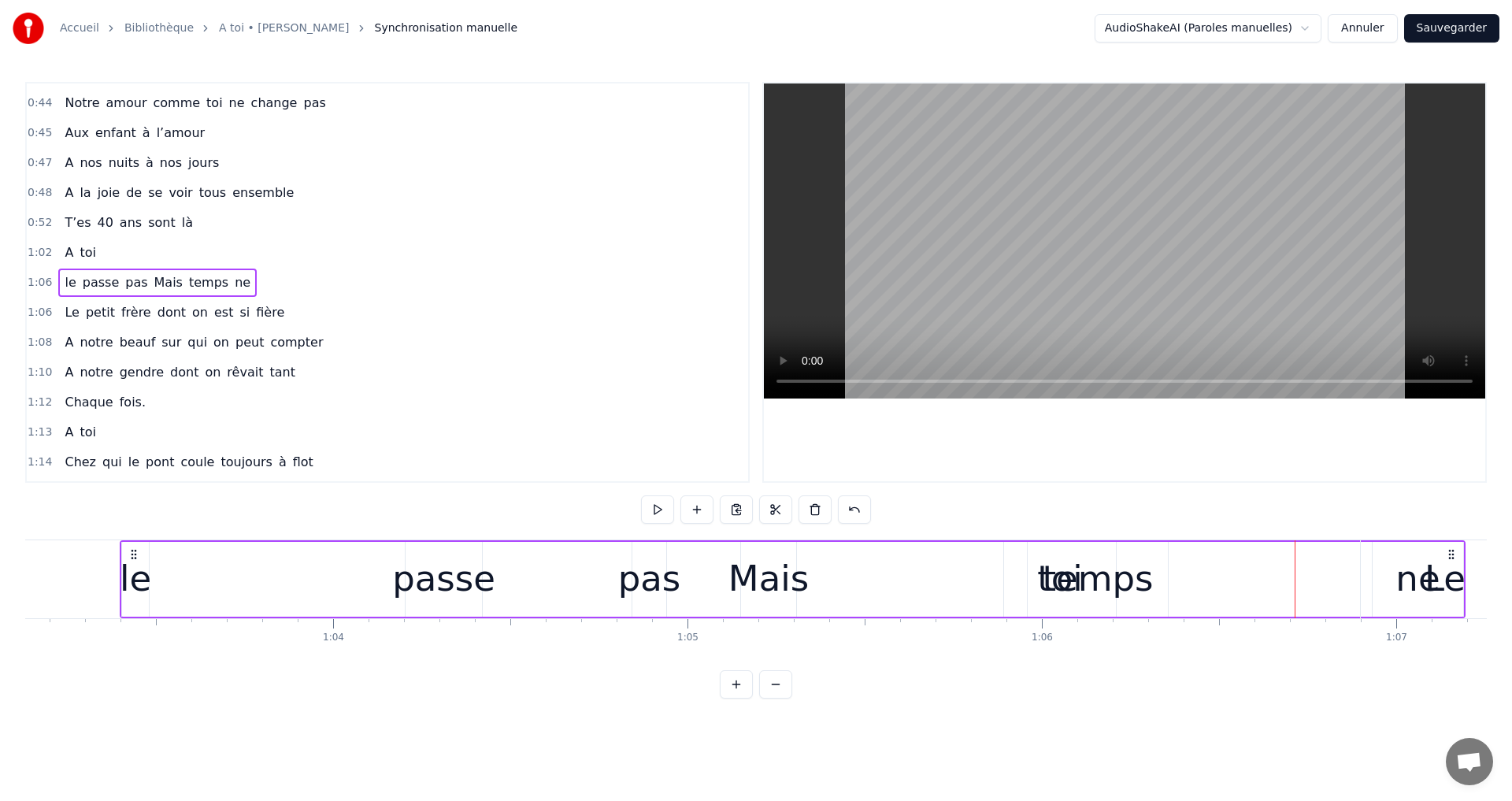
drag, startPoint x: 968, startPoint y: 554, endPoint x: 47, endPoint y: 468, distance: 925.0
click at [48, 469] on div "0:15 A toi 0:17 Super papa et super beau- papa 0:21 Qu'on aime infiniment notre…" at bounding box center [756, 390] width 1462 height 617
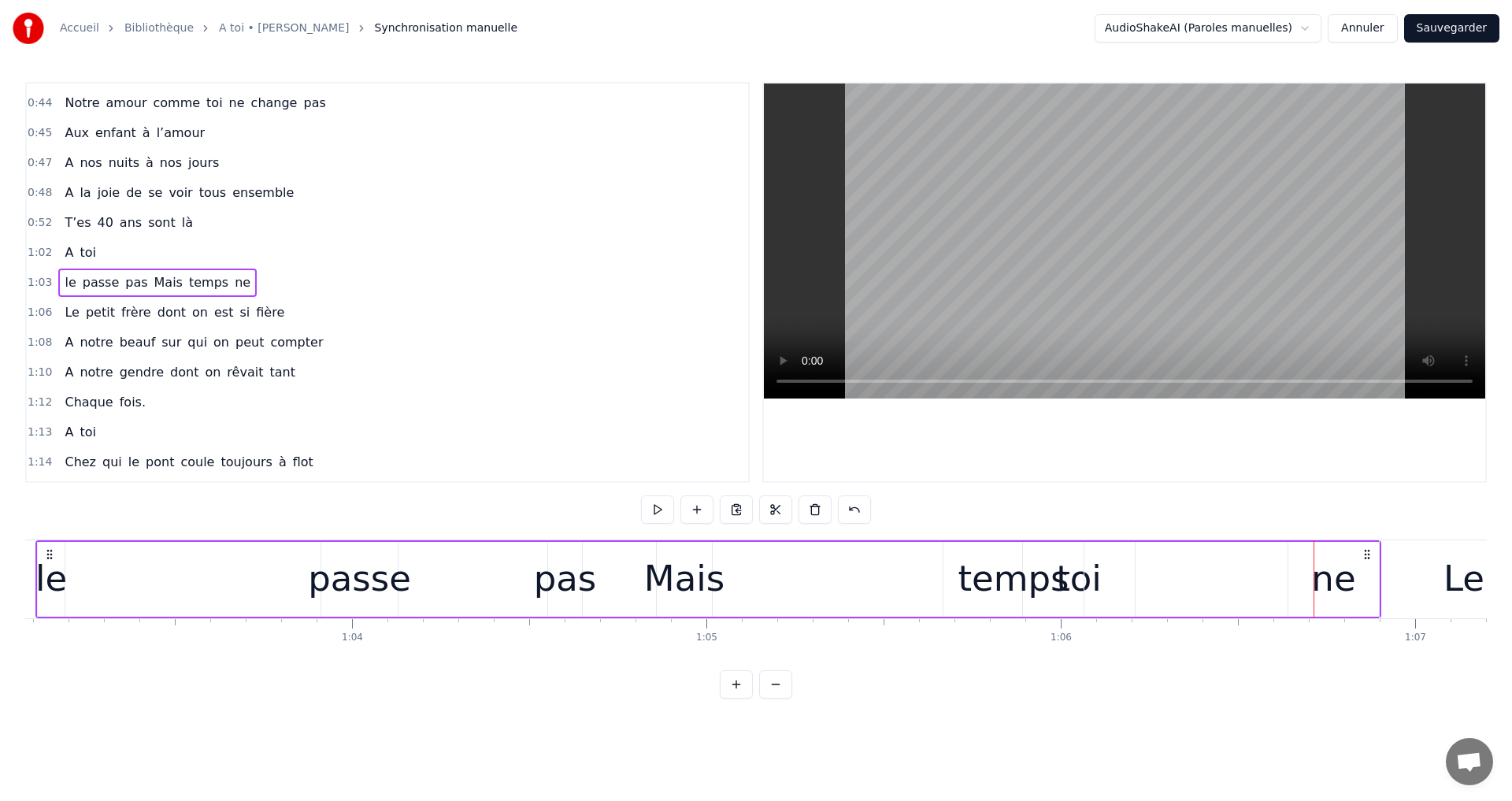
drag, startPoint x: 31, startPoint y: 657, endPoint x: 25, endPoint y: 662, distance: 7.8
click at [31, 657] on div "A toi Super papa et super beau- papa [PERSON_NAME]on aime infiniment notre pili…" at bounding box center [756, 598] width 1462 height 118
click at [25, 662] on div "Accueil Bibliothèque A toi • [PERSON_NAME] Synchronisation manuelle AudioShakeA…" at bounding box center [756, 349] width 1512 height 699
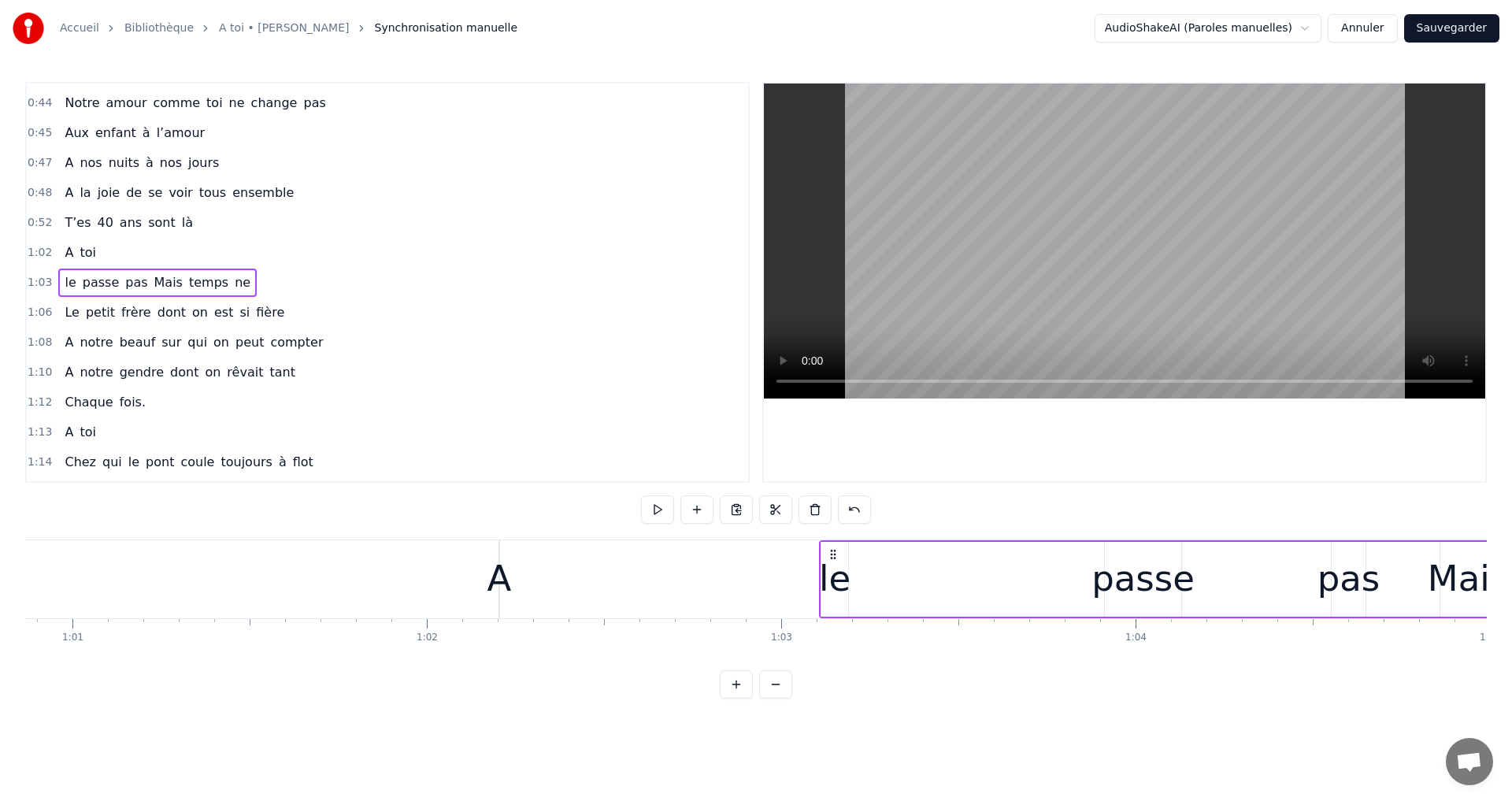
scroll to position [0, 21564]
drag, startPoint x: 830, startPoint y: 552, endPoint x: 687, endPoint y: 554, distance: 143.0
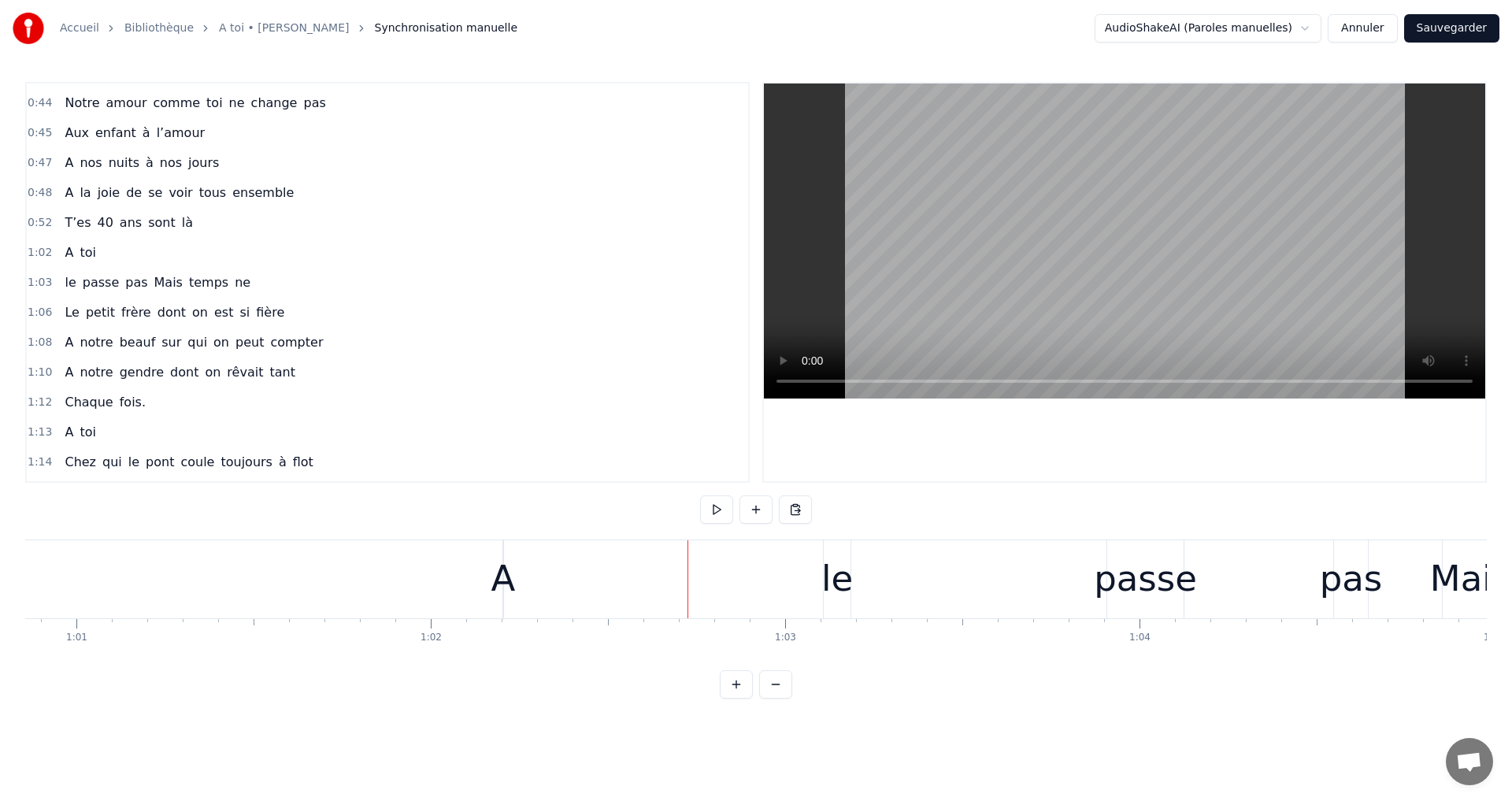
click at [833, 558] on div "le" at bounding box center [837, 578] width 31 height 53
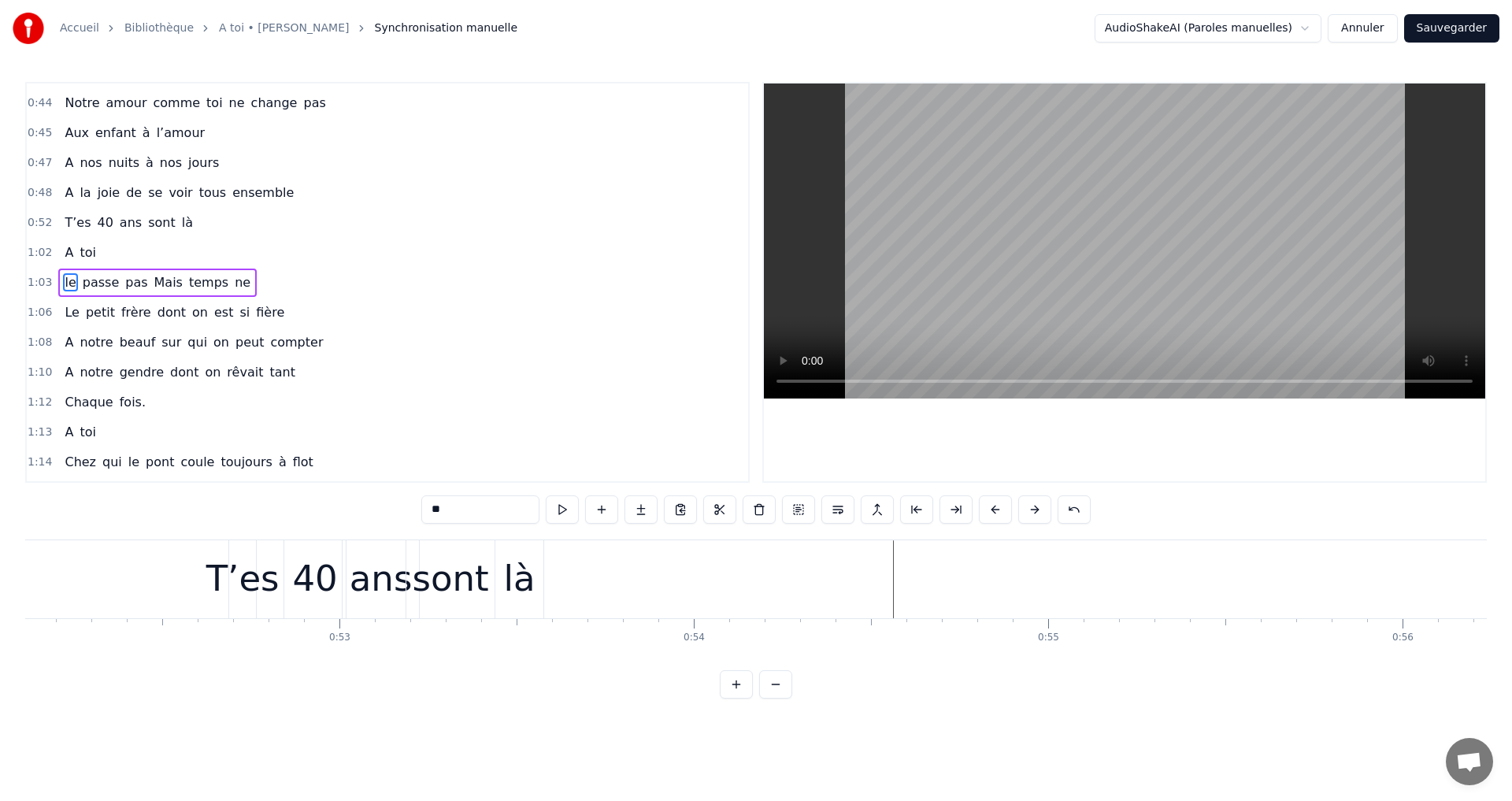
scroll to position [0, 18473]
drag, startPoint x: 833, startPoint y: 551, endPoint x: 896, endPoint y: 775, distance: 232.7
click at [896, 724] on html "Accueil Bibliothèque A toi • [PERSON_NAME] Synchronisation manuelle AudioShakeA…" at bounding box center [756, 361] width 1512 height 724
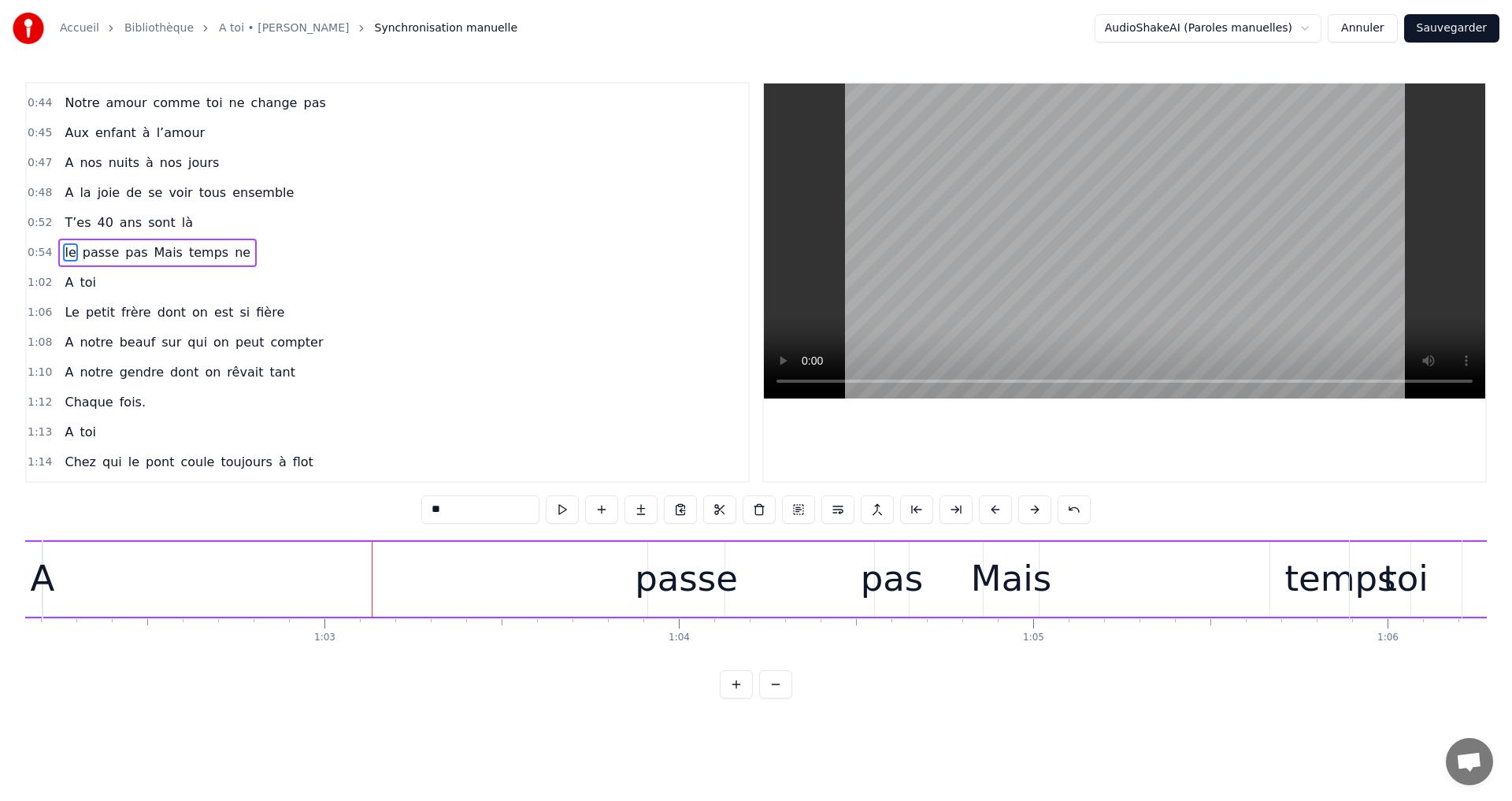
scroll to position [0, 22032]
click at [1006, 578] on div "A toi" at bounding box center [746, 579] width 1423 height 78
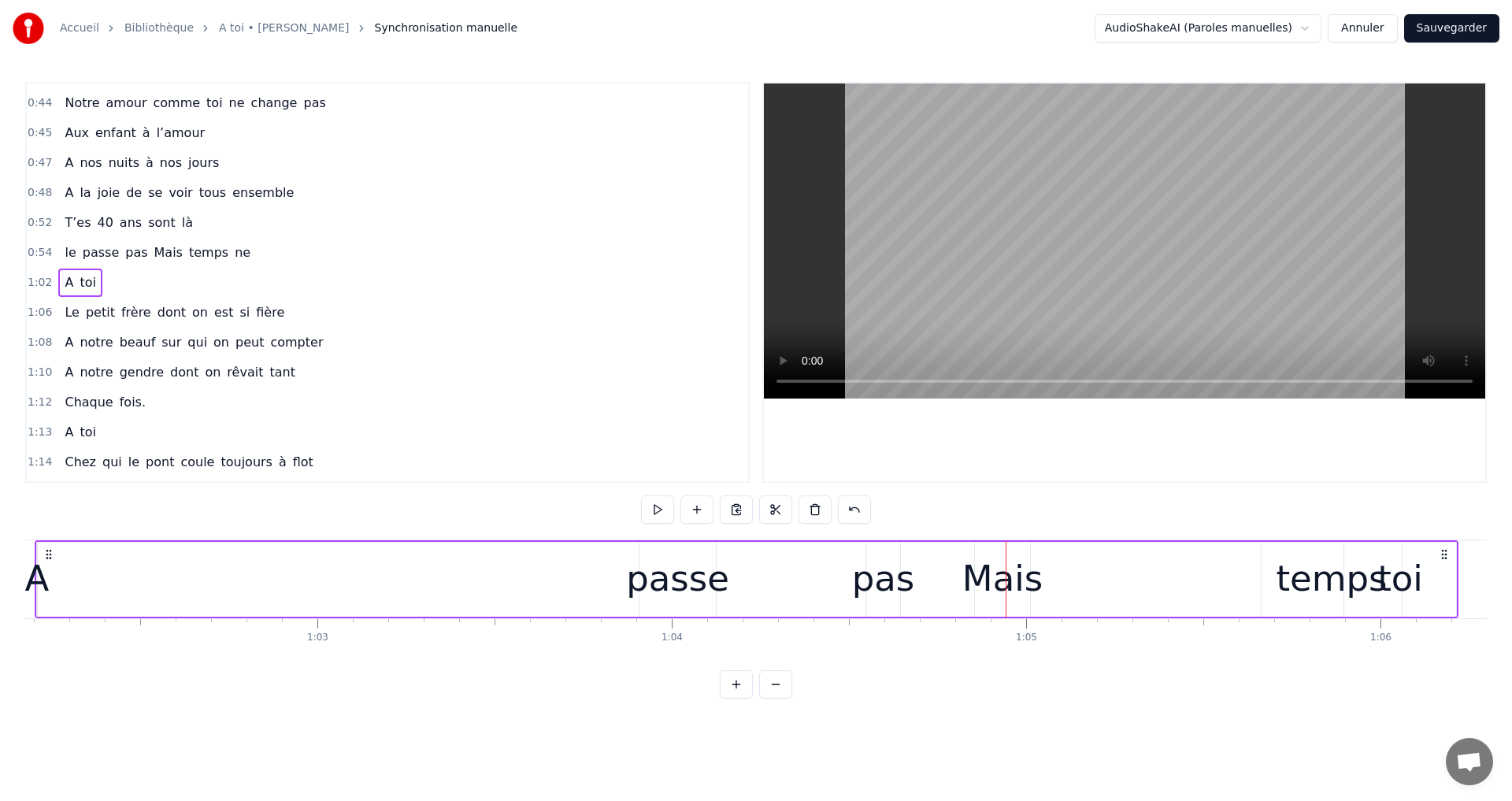
click at [985, 558] on div "A toi" at bounding box center [746, 579] width 1423 height 78
click at [652, 548] on div "A toi" at bounding box center [746, 579] width 1423 height 78
click at [44, 553] on icon at bounding box center [49, 554] width 13 height 13
click at [650, 559] on div "A toi" at bounding box center [746, 579] width 1423 height 78
click at [728, 597] on div "A toi" at bounding box center [746, 579] width 1423 height 78
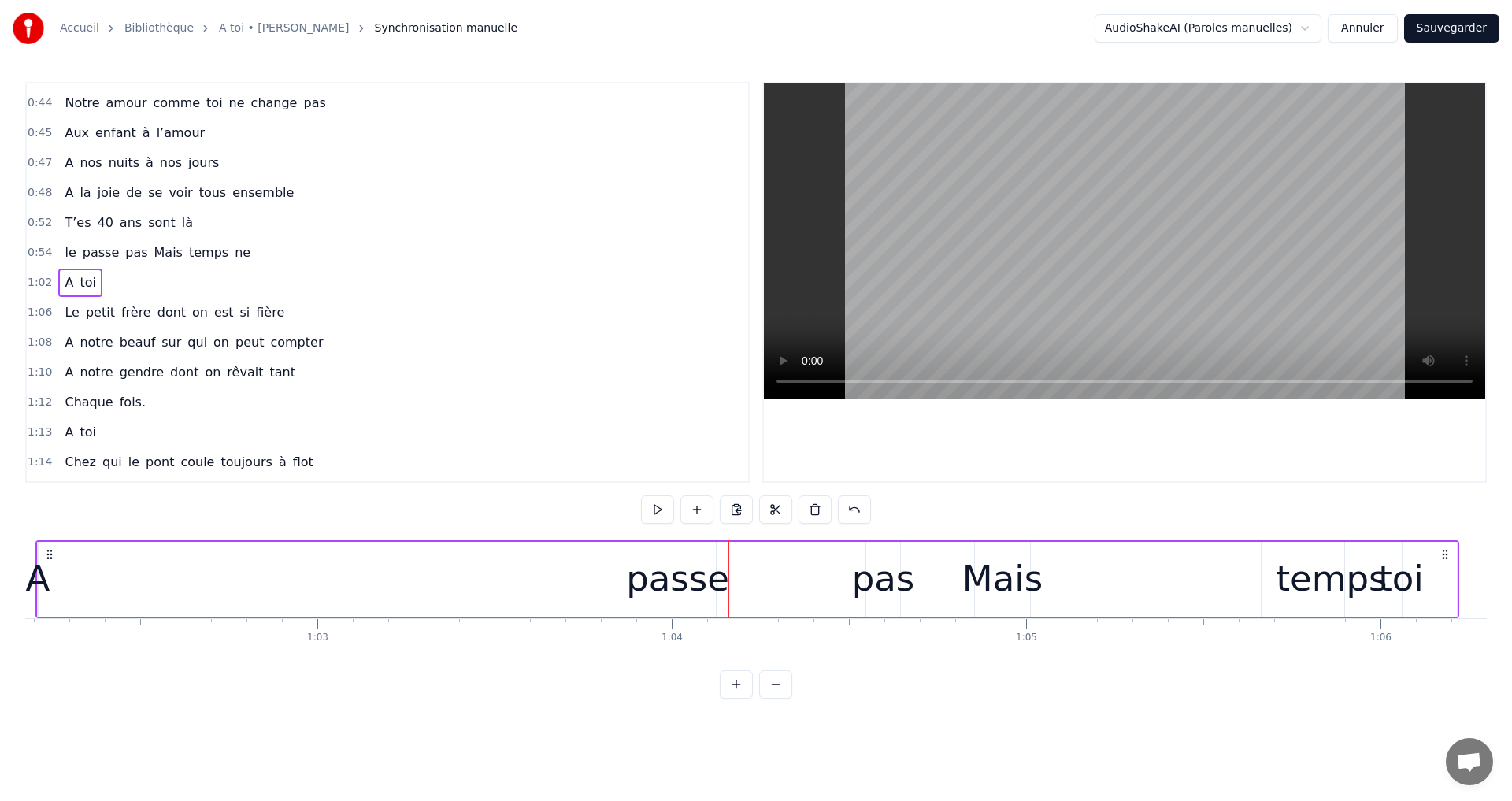
click at [96, 252] on span "passe" at bounding box center [100, 252] width 39 height 18
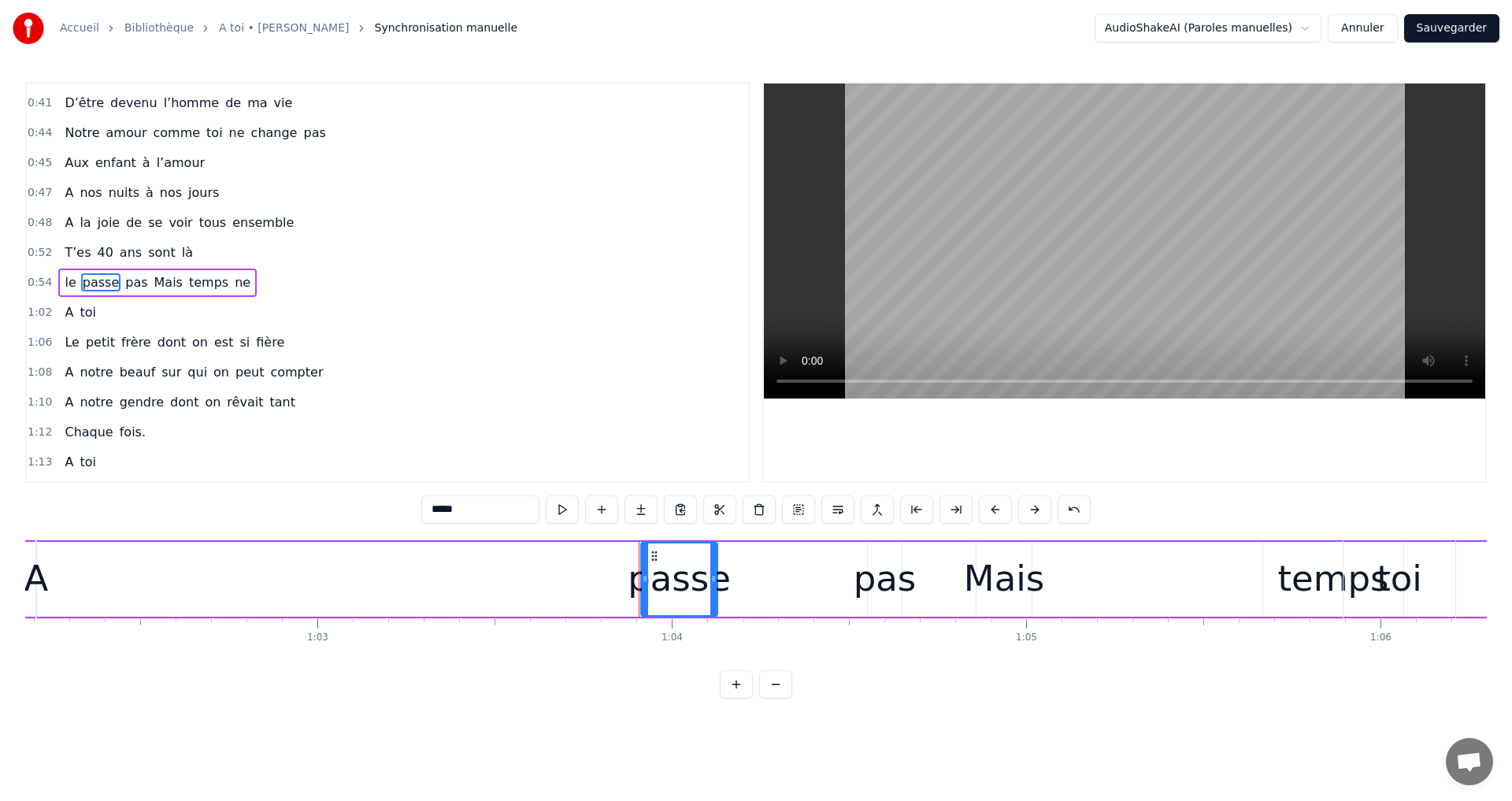
drag, startPoint x: 652, startPoint y: 554, endPoint x: 510, endPoint y: 570, distance: 142.9
click at [510, 570] on div "A toi" at bounding box center [746, 579] width 1423 height 78
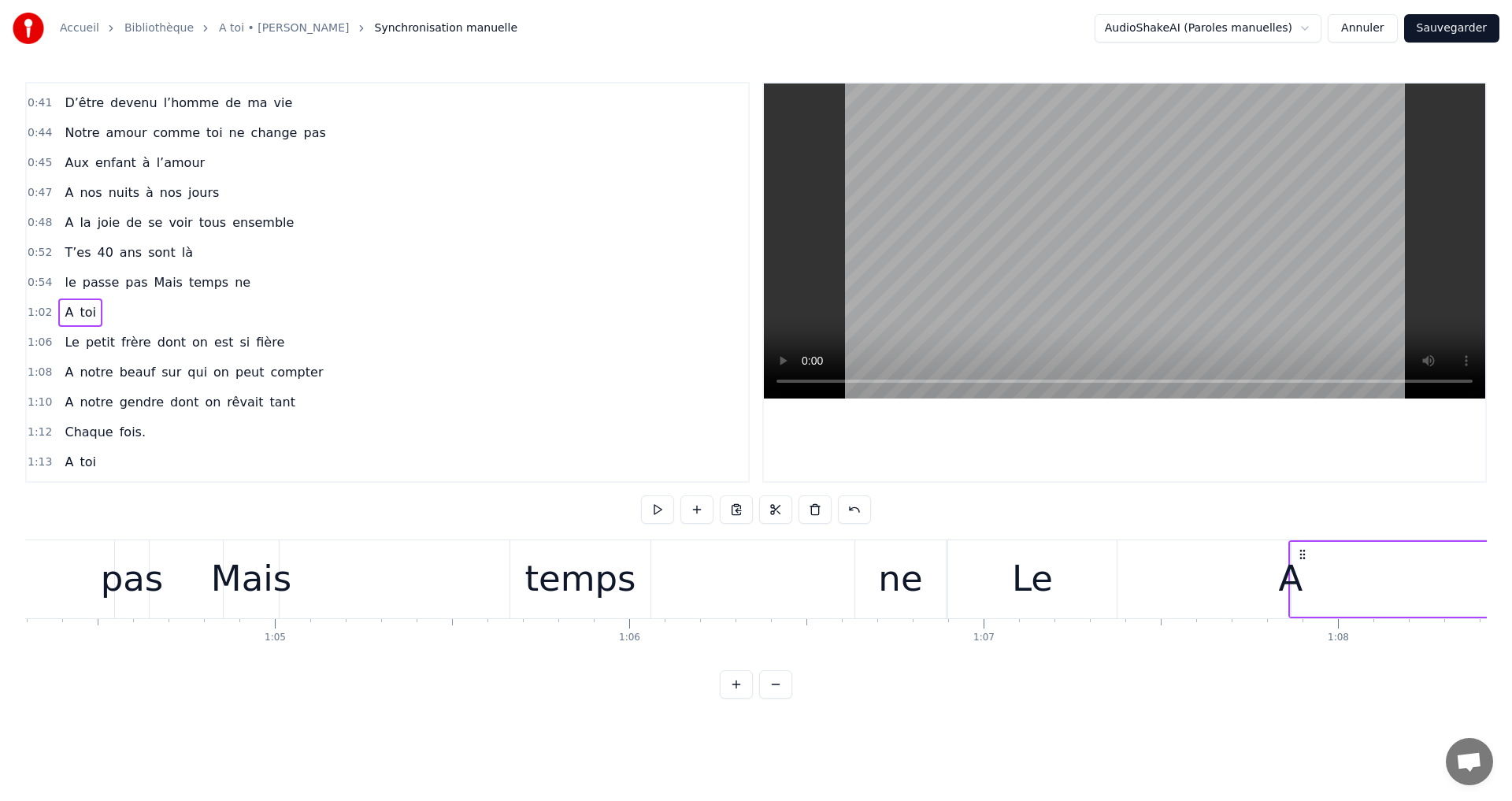
drag, startPoint x: 47, startPoint y: 554, endPoint x: 1293, endPoint y: 620, distance: 1247.7
click at [1296, 621] on div "A toi Super papa et super beau- papa [PERSON_NAME]on aime infiniment notre pili…" at bounding box center [756, 598] width 1462 height 118
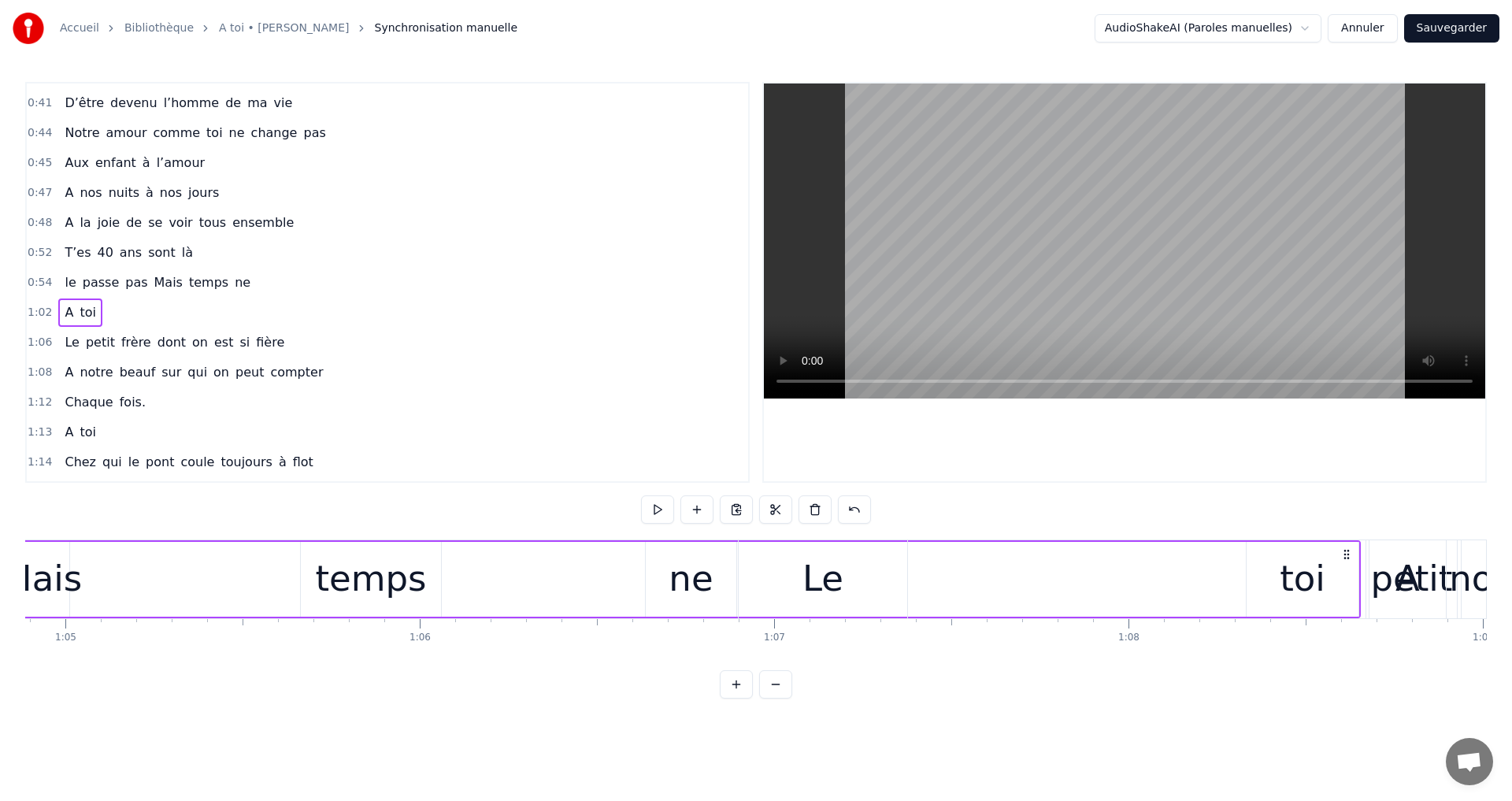
drag, startPoint x: 676, startPoint y: 554, endPoint x: 1511, endPoint y: 578, distance: 835.3
click at [1511, 578] on div "Accueil Bibliothèque A toi • [PERSON_NAME] Synchronisation manuelle AudioShakeA…" at bounding box center [756, 349] width 1512 height 699
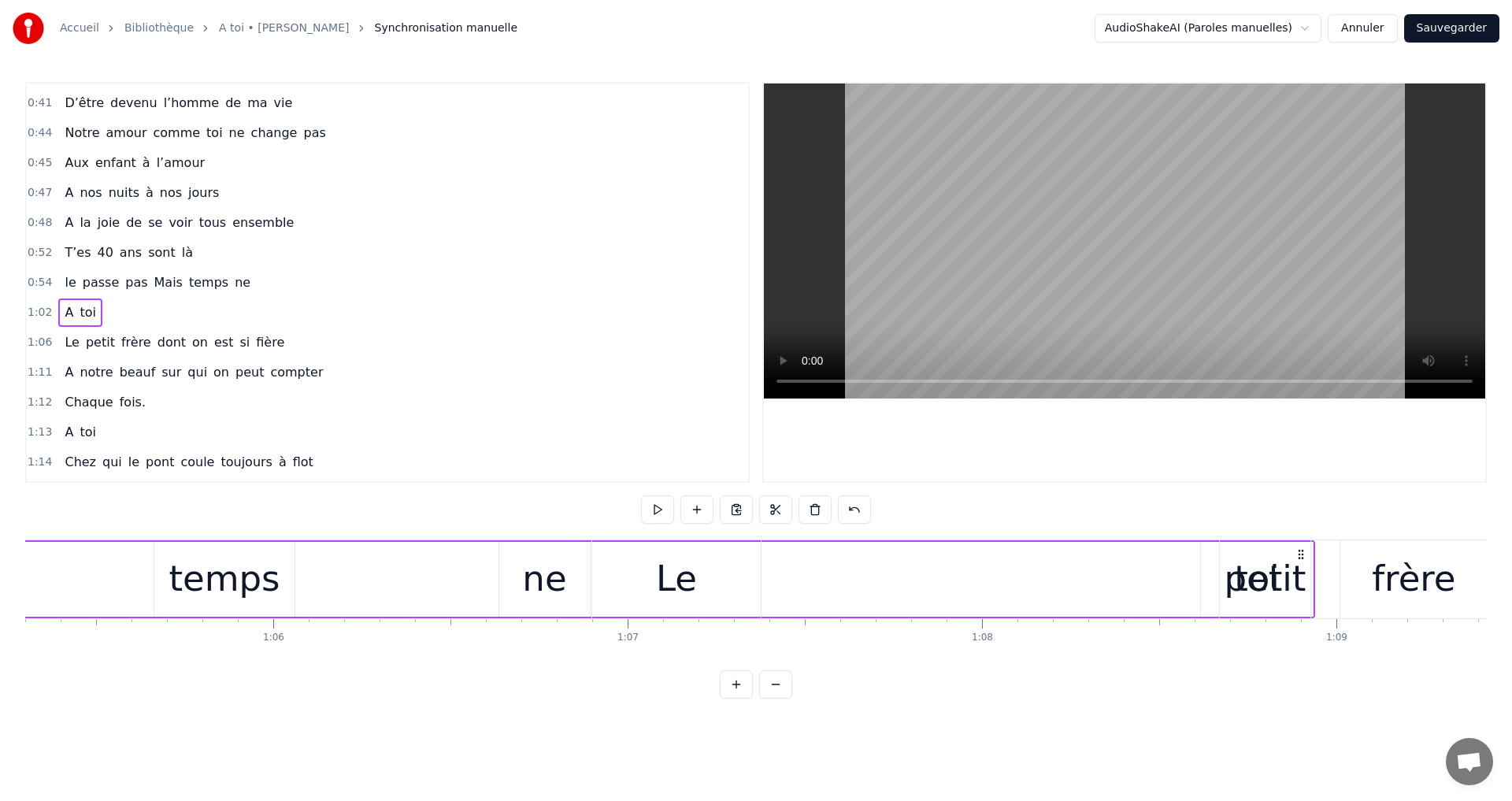
drag, startPoint x: 473, startPoint y: 547, endPoint x: 1433, endPoint y: 573, distance: 960.4
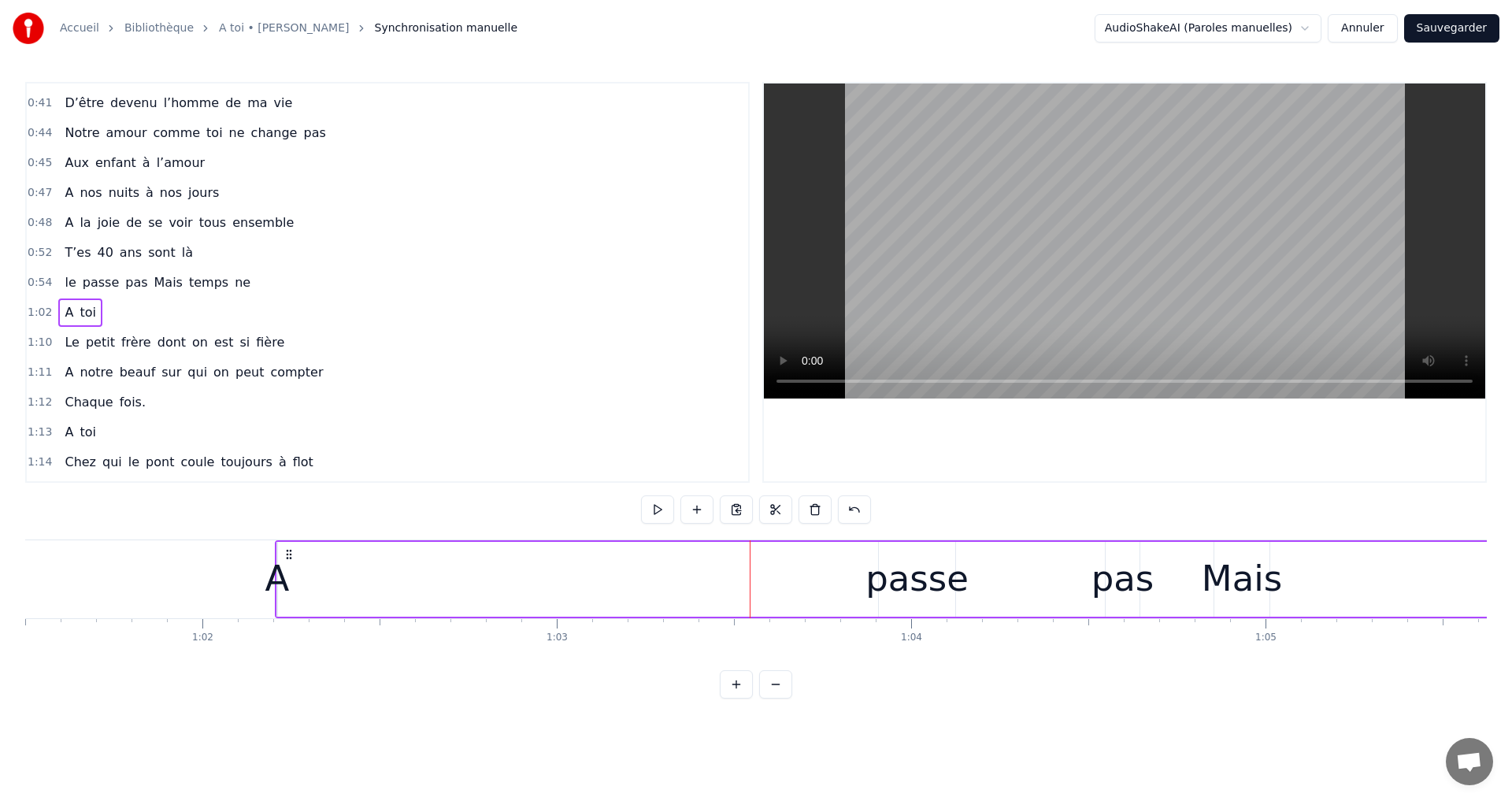
scroll to position [0, 21760]
click at [325, 551] on icon at bounding box center [322, 554] width 13 height 13
click at [319, 554] on icon at bounding box center [322, 554] width 13 height 13
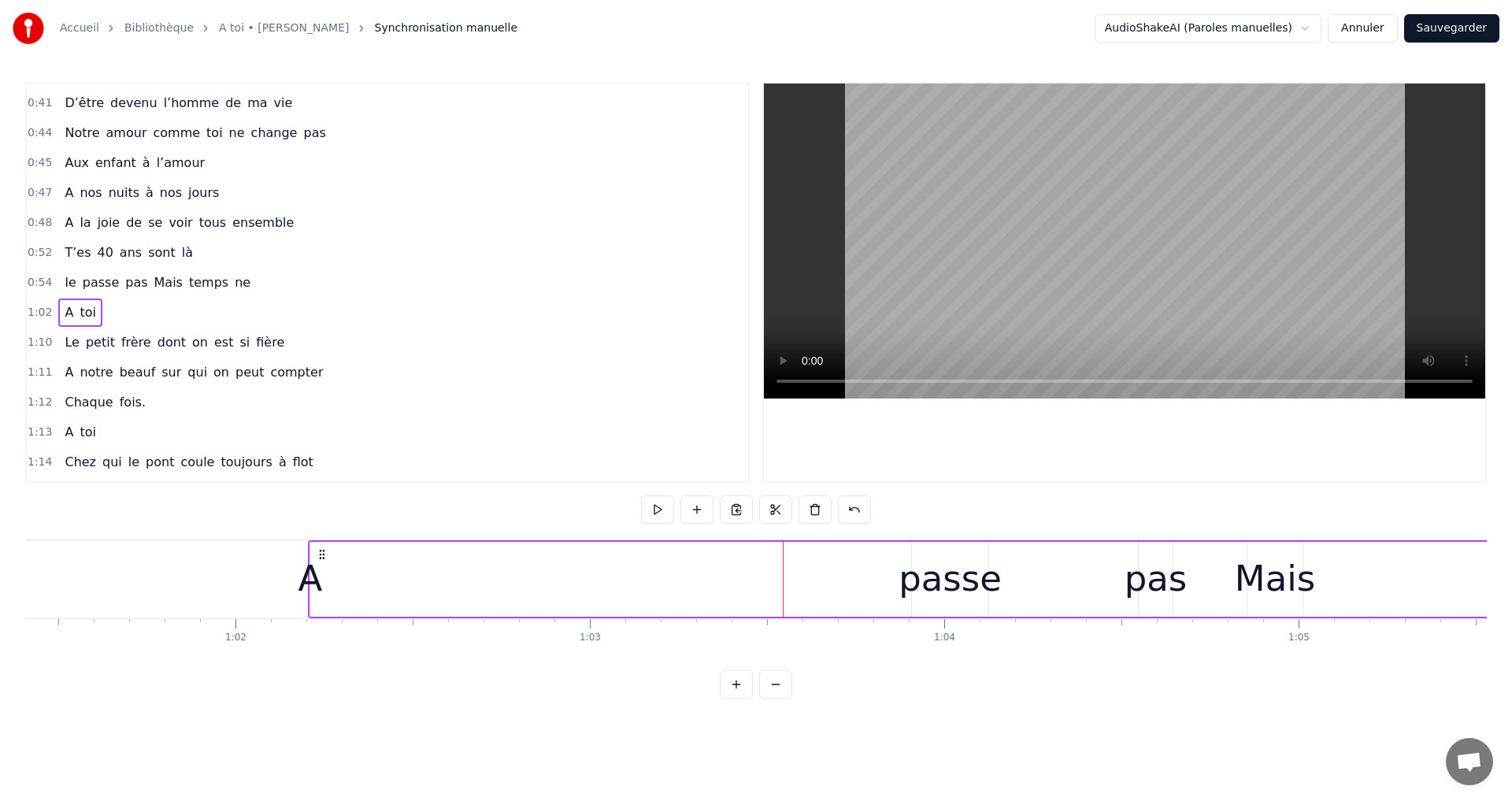
click at [321, 554] on circle at bounding box center [320, 554] width 1 height 1
click at [322, 555] on icon at bounding box center [323, 554] width 13 height 13
drag, startPoint x: 321, startPoint y: 555, endPoint x: 369, endPoint y: 575, distance: 52.0
click at [369, 575] on div "A toi" at bounding box center [1057, 579] width 1423 height 78
drag, startPoint x: 315, startPoint y: 556, endPoint x: 362, endPoint y: 559, distance: 47.1
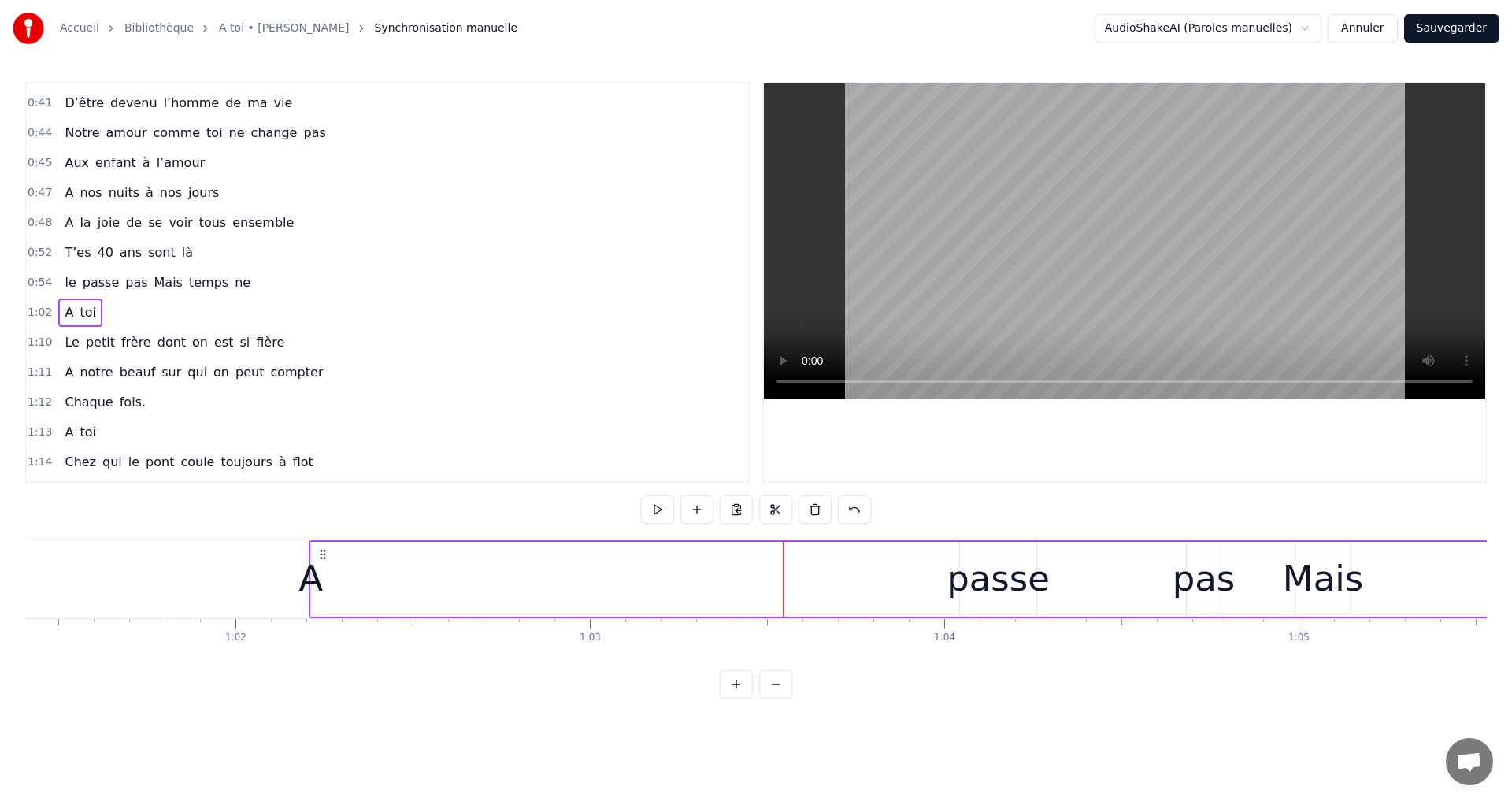
click at [362, 559] on div "A toi" at bounding box center [1020, 579] width 1423 height 78
drag, startPoint x: 321, startPoint y: 554, endPoint x: 424, endPoint y: 583, distance: 107.0
click at [424, 583] on div "A toi" at bounding box center [1123, 579] width 1423 height 78
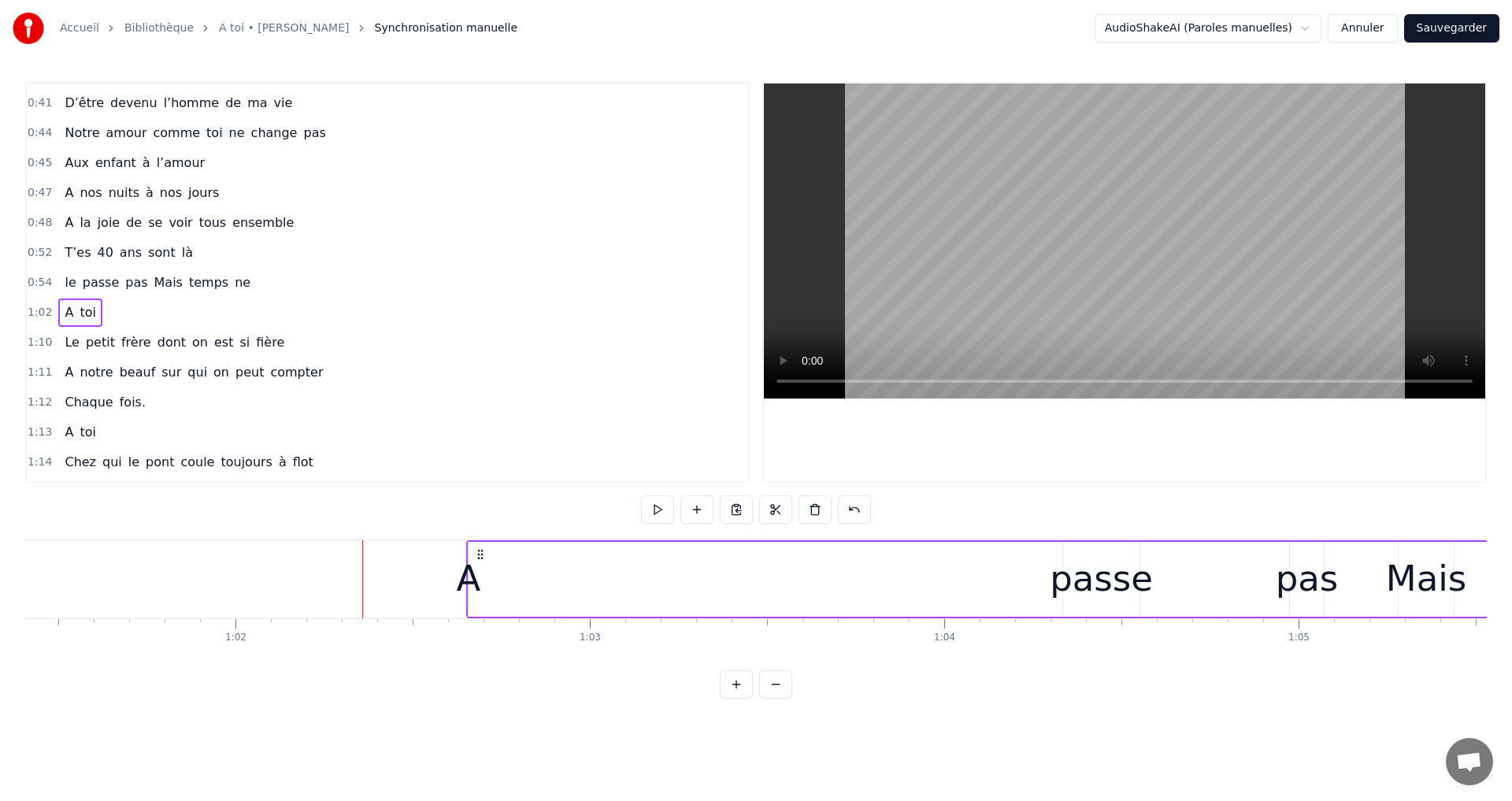
drag, startPoint x: 325, startPoint y: 554, endPoint x: 514, endPoint y: 585, distance: 191.5
click at [514, 585] on div "A toi" at bounding box center [1178, 579] width 1423 height 78
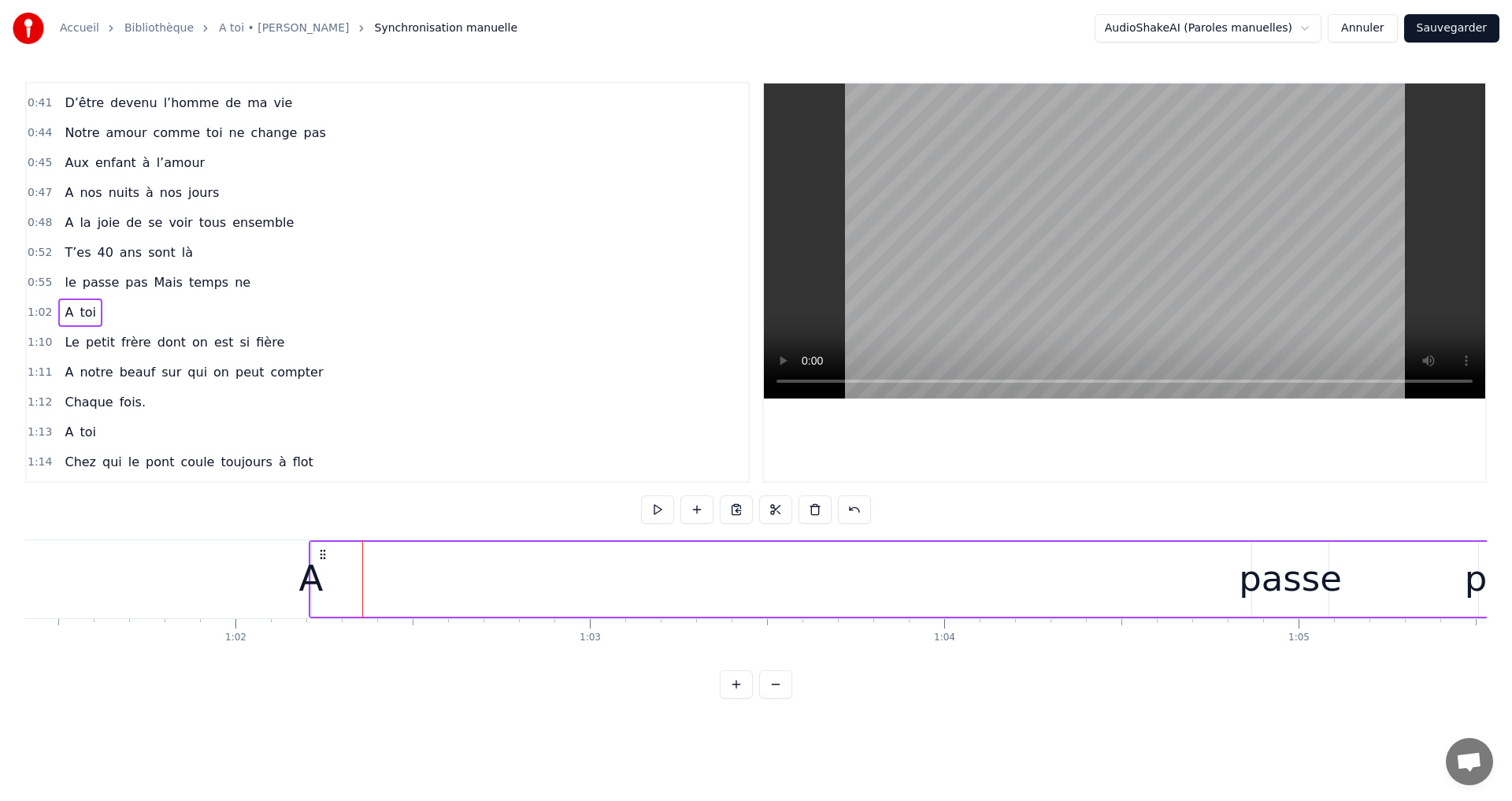
drag, startPoint x: 309, startPoint y: 554, endPoint x: 1124, endPoint y: 645, distance: 820.1
click at [967, 636] on div "A toi Super papa et super beau- papa [PERSON_NAME]on aime infiniment notre pili…" at bounding box center [756, 598] width 1462 height 118
drag, startPoint x: 1336, startPoint y: 548, endPoint x: 1333, endPoint y: 560, distance: 12.4
click at [1337, 559] on div "A toi" at bounding box center [1020, 579] width 1423 height 78
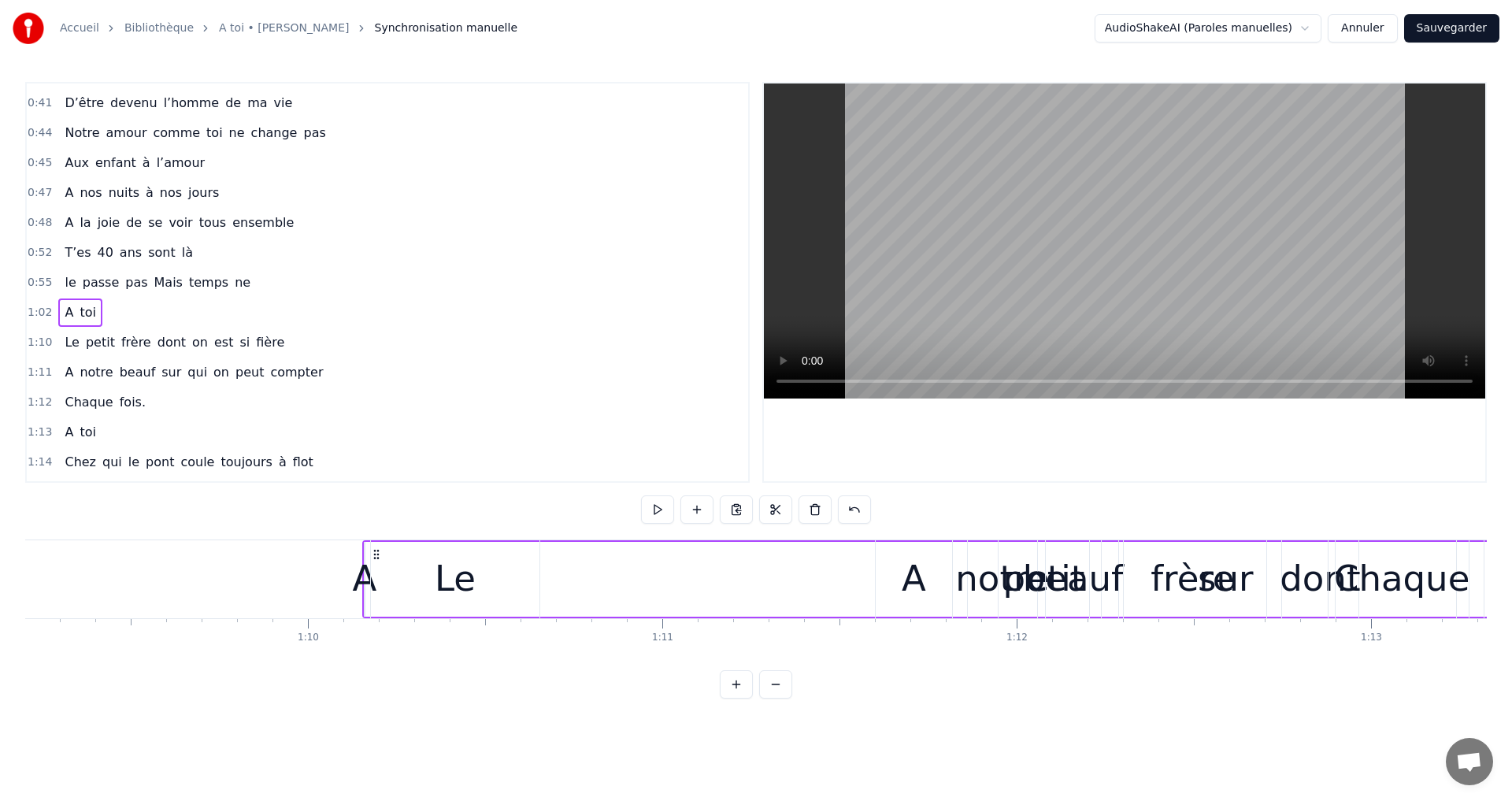
scroll to position [0, 24521]
drag, startPoint x: 321, startPoint y: 557, endPoint x: 738, endPoint y: 733, distance: 452.6
click at [751, 724] on html "Accueil Bibliothèque A toi • [PERSON_NAME] Synchronisation manuelle AudioShakeA…" at bounding box center [756, 361] width 1512 height 724
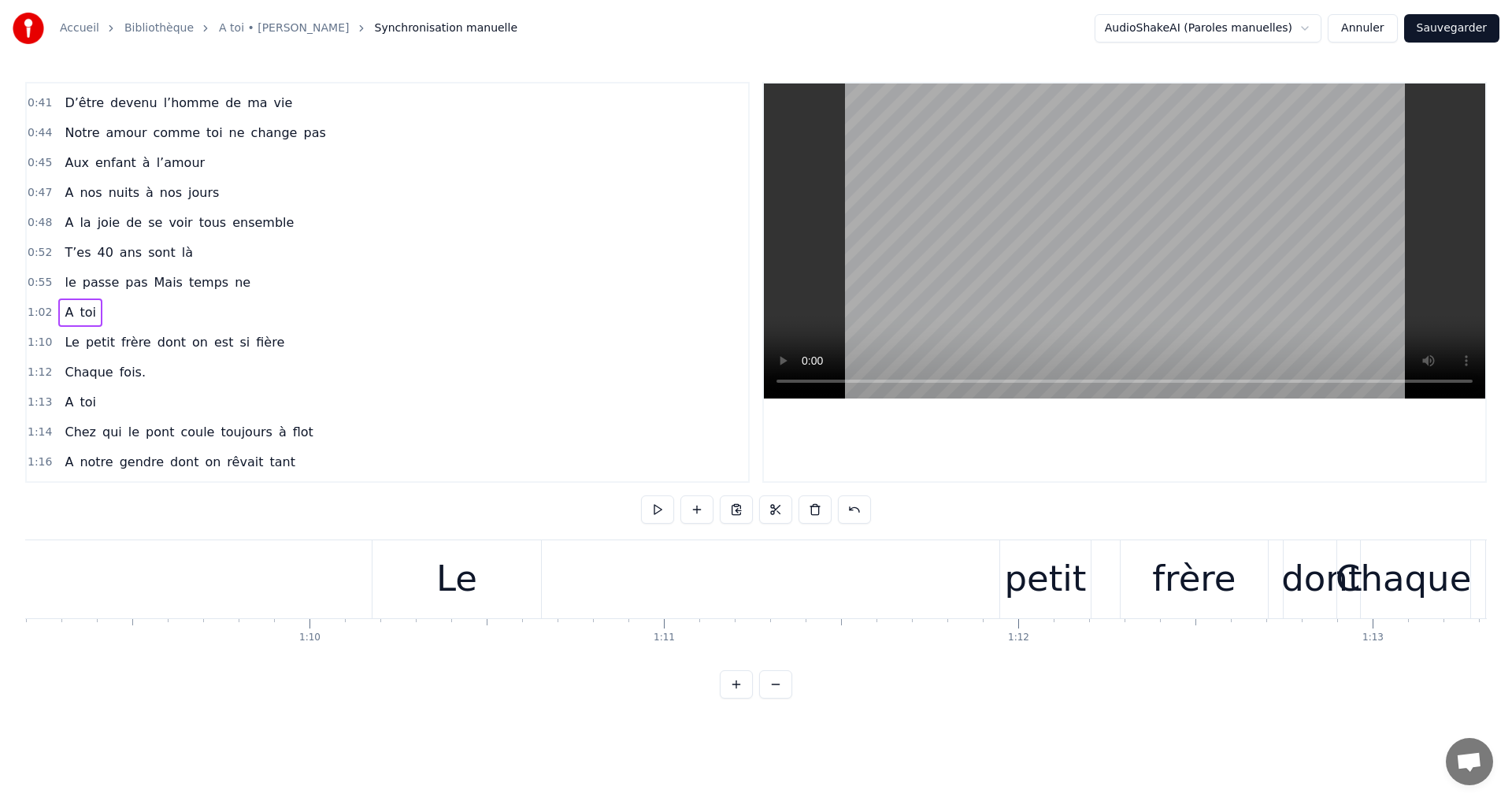
click at [96, 287] on span "passe" at bounding box center [100, 282] width 39 height 18
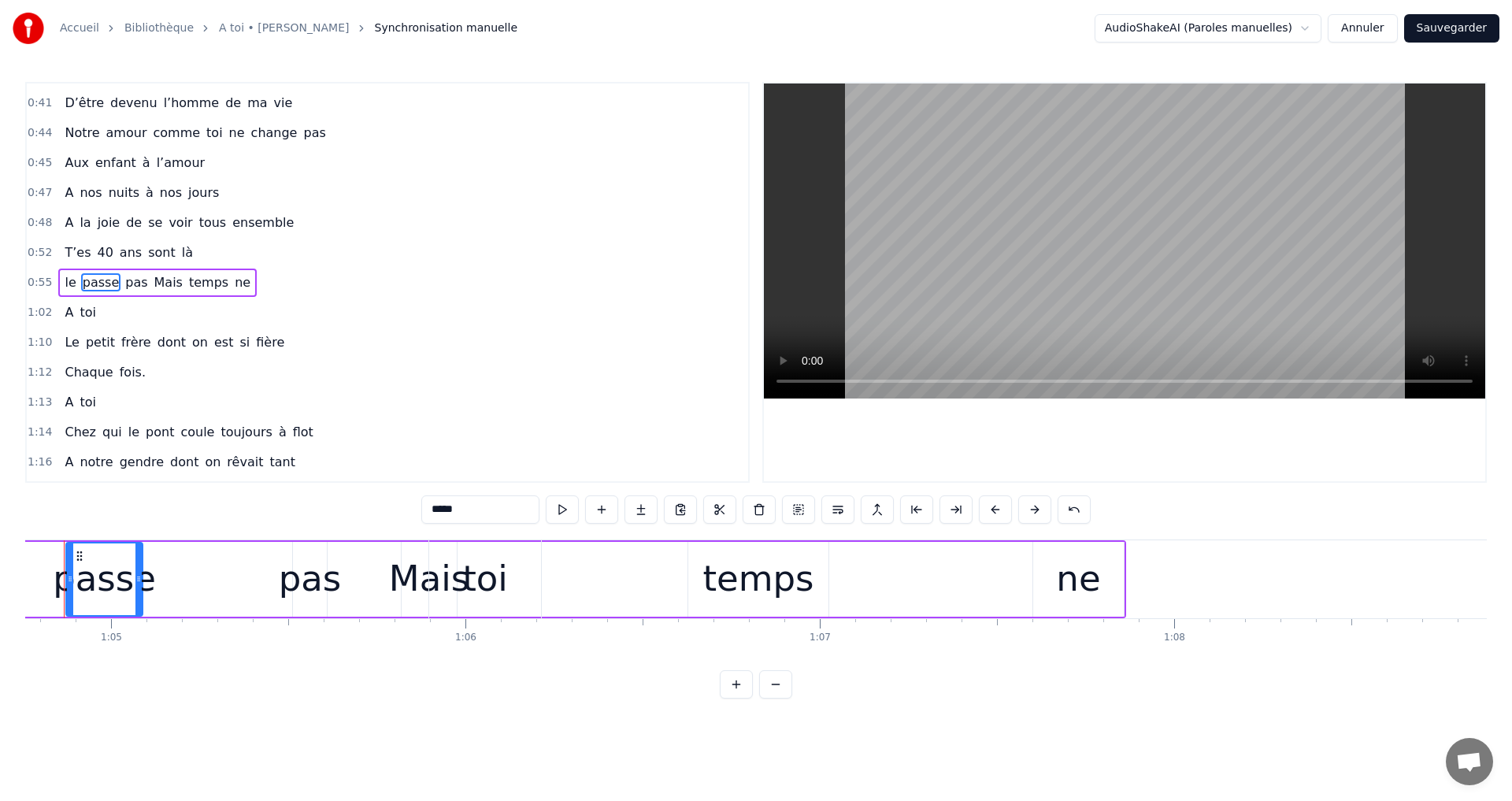
scroll to position [0, 22906]
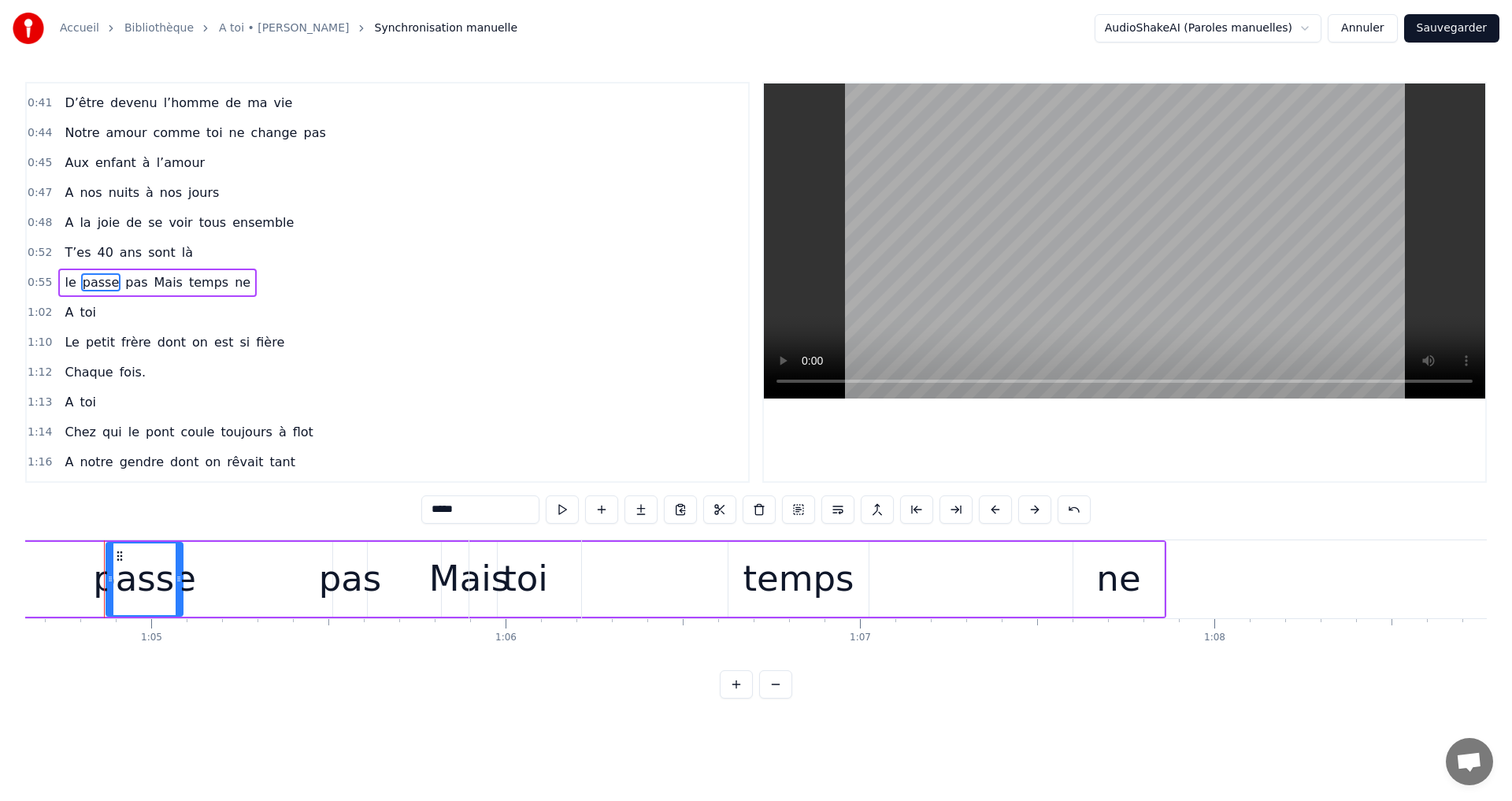
drag, startPoint x: 113, startPoint y: 549, endPoint x: 109, endPoint y: 567, distance: 18.4
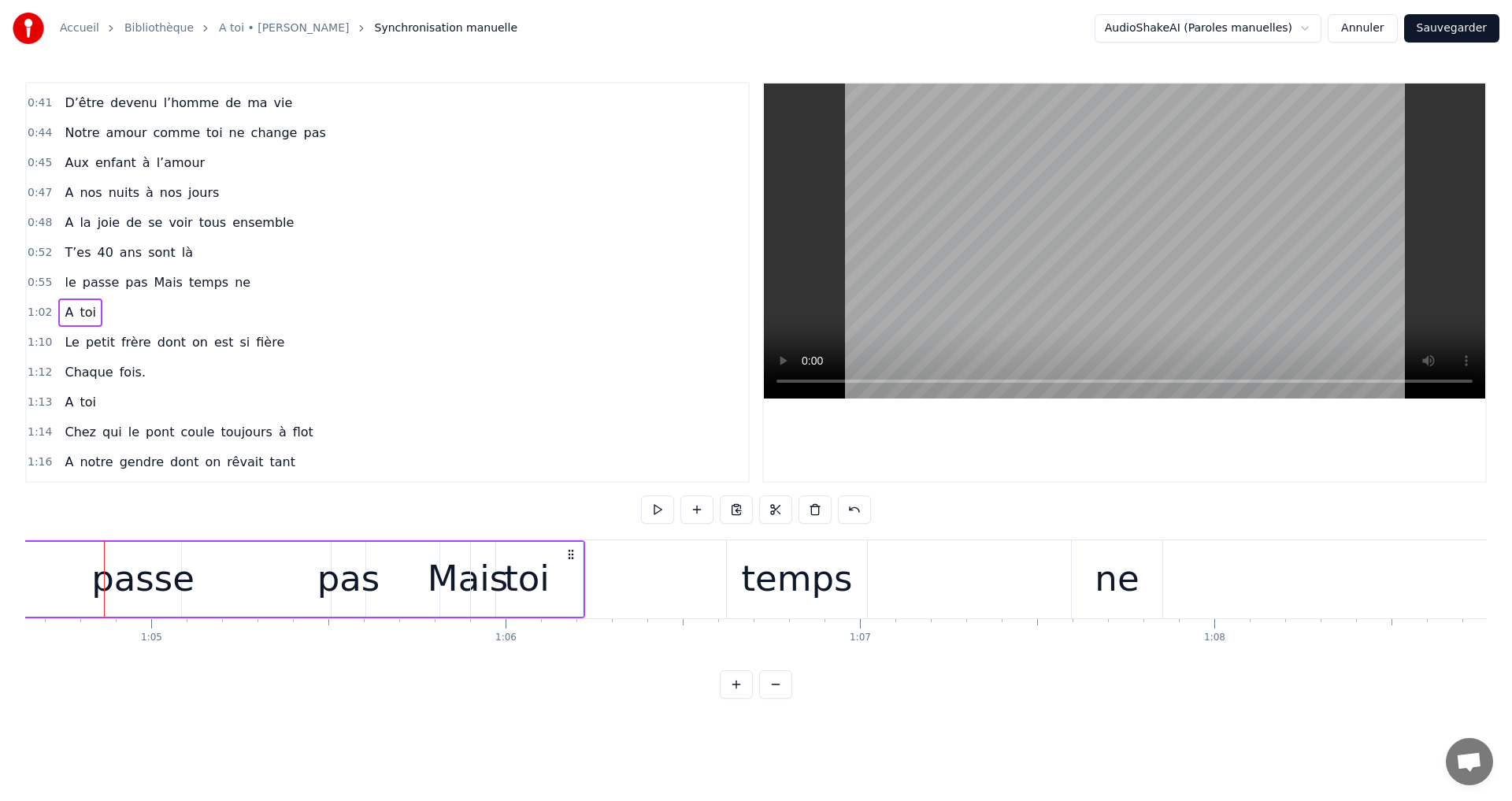
click at [66, 285] on span "le" at bounding box center [70, 282] width 14 height 18
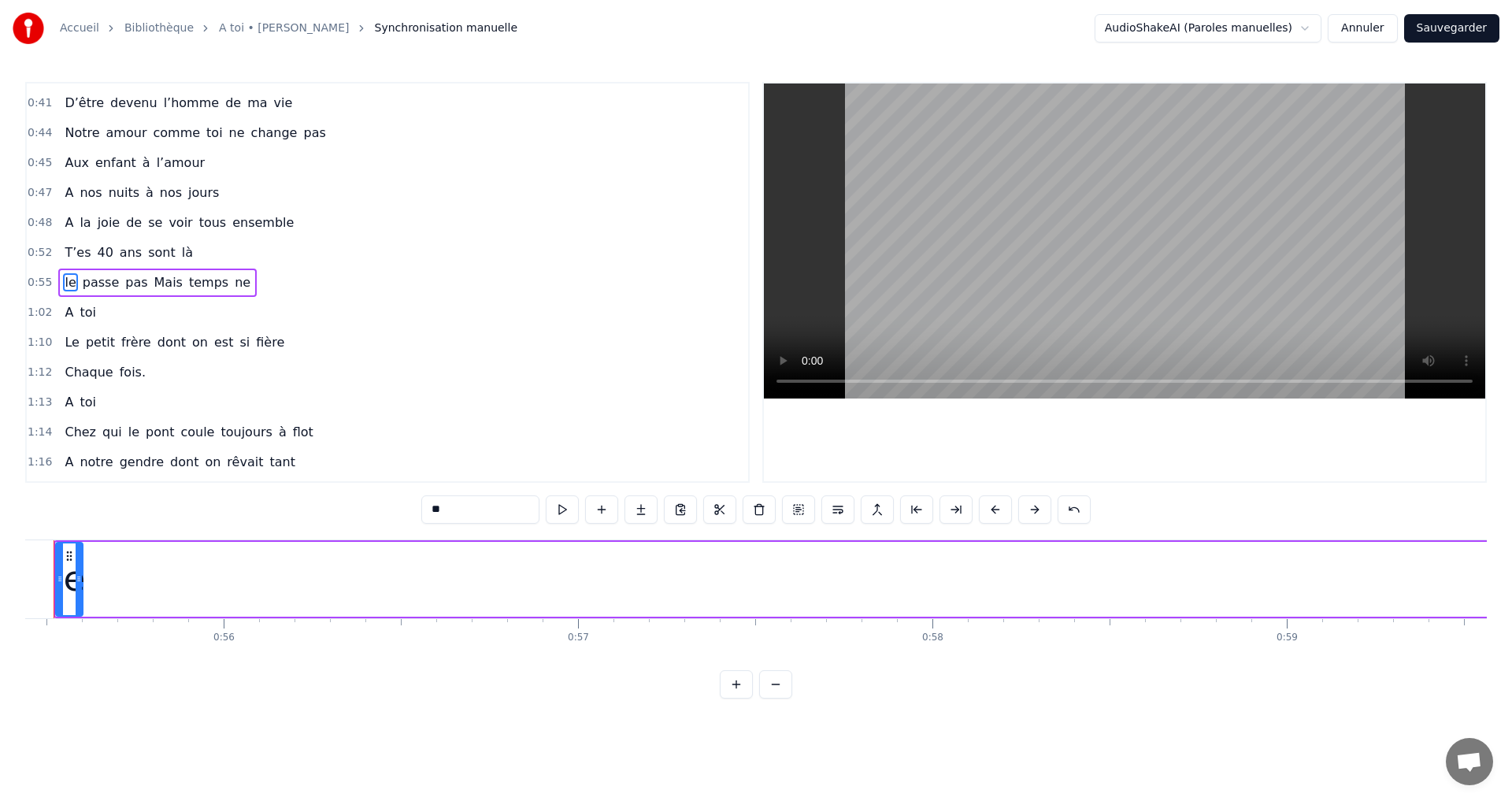
scroll to position [0, 19595]
click at [98, 286] on span "passe" at bounding box center [100, 282] width 39 height 18
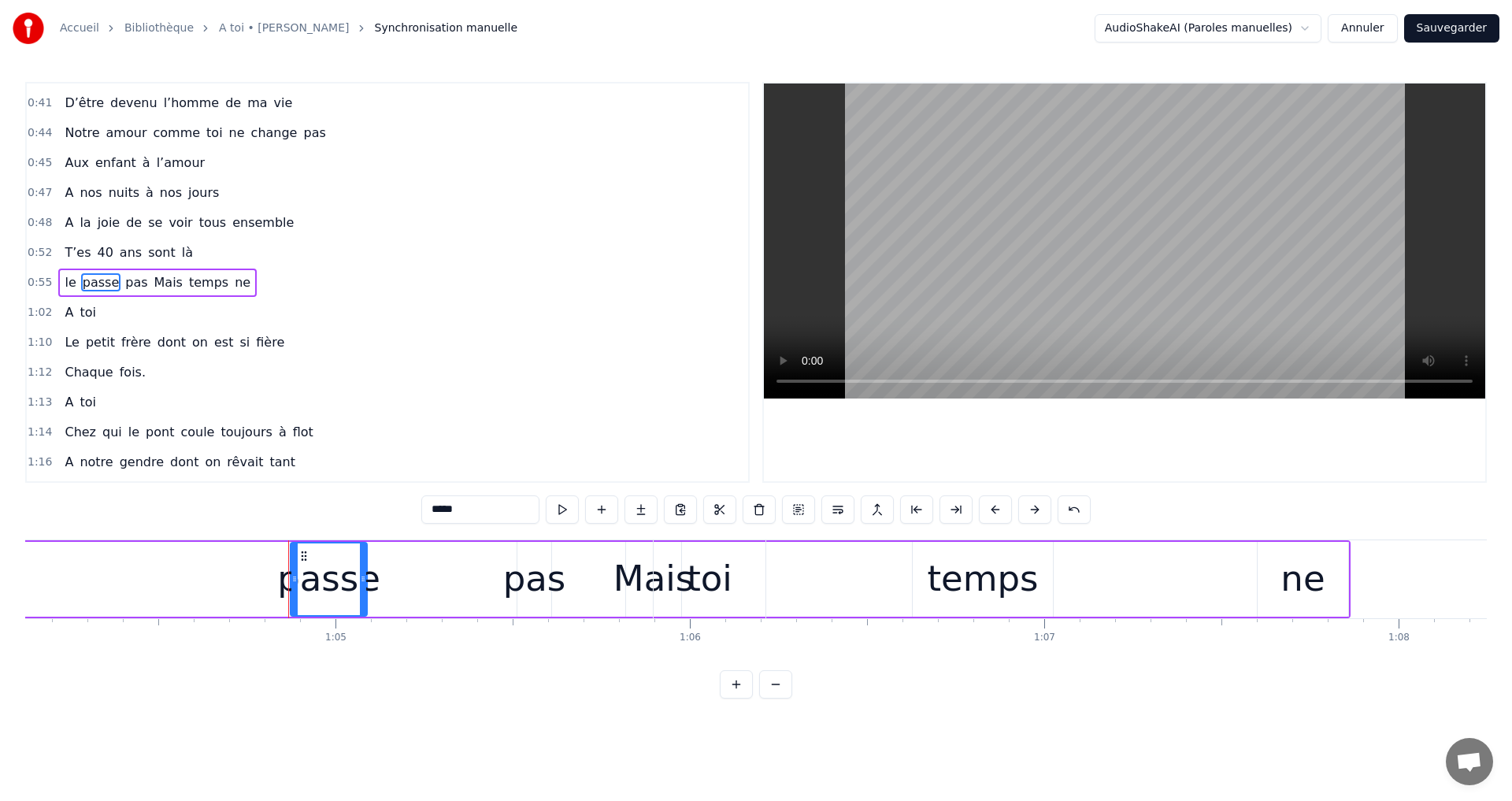
scroll to position [0, 22906]
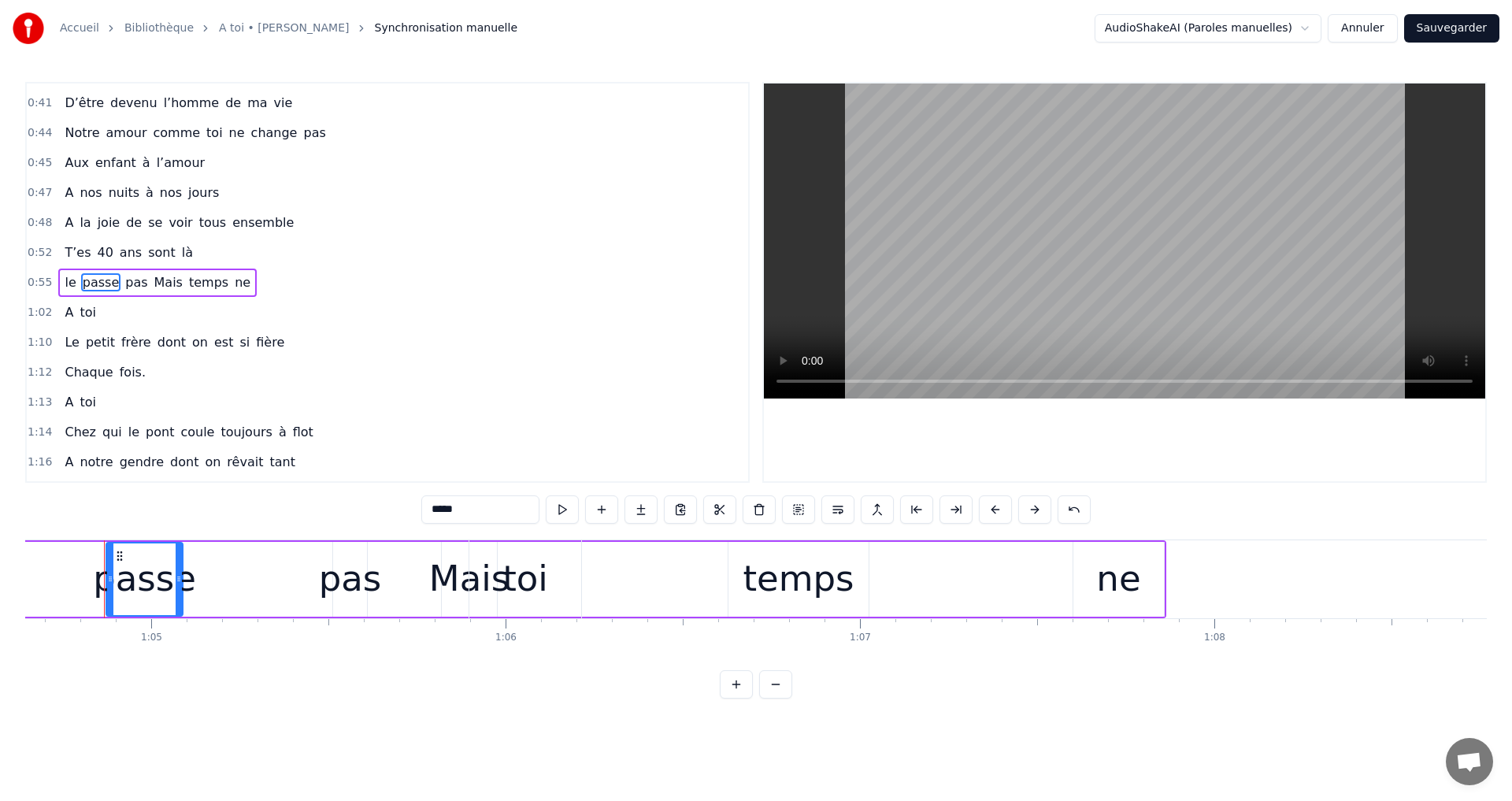
click at [507, 568] on div "toi" at bounding box center [525, 578] width 45 height 53
type input "***"
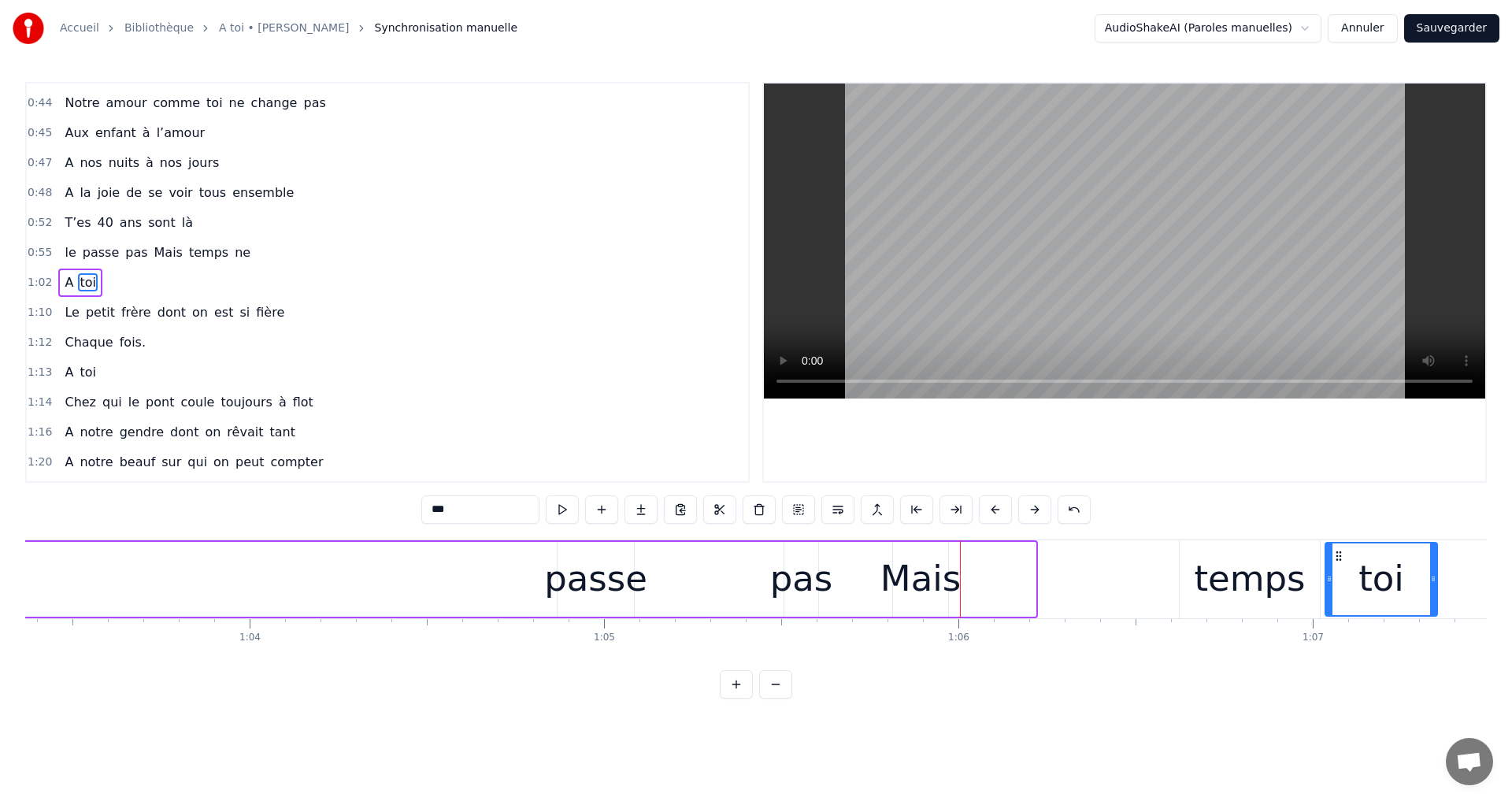
scroll to position [0, 22481]
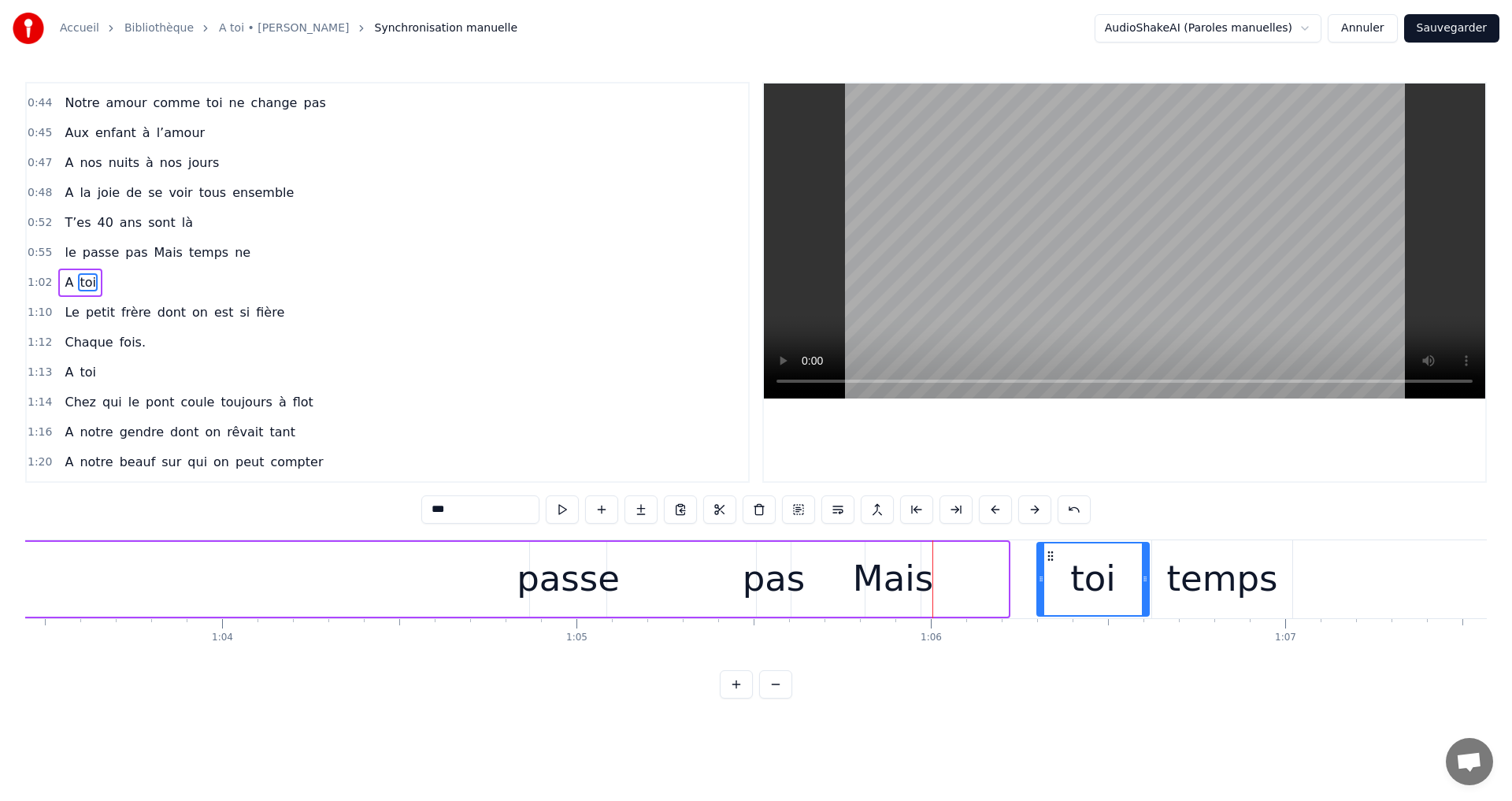
drag, startPoint x: 478, startPoint y: 551, endPoint x: 1046, endPoint y: 763, distance: 606.3
click at [1046, 724] on html "Accueil Bibliothèque A toi • [PERSON_NAME] Synchronisation manuelle AudioShakeA…" at bounding box center [756, 361] width 1512 height 724
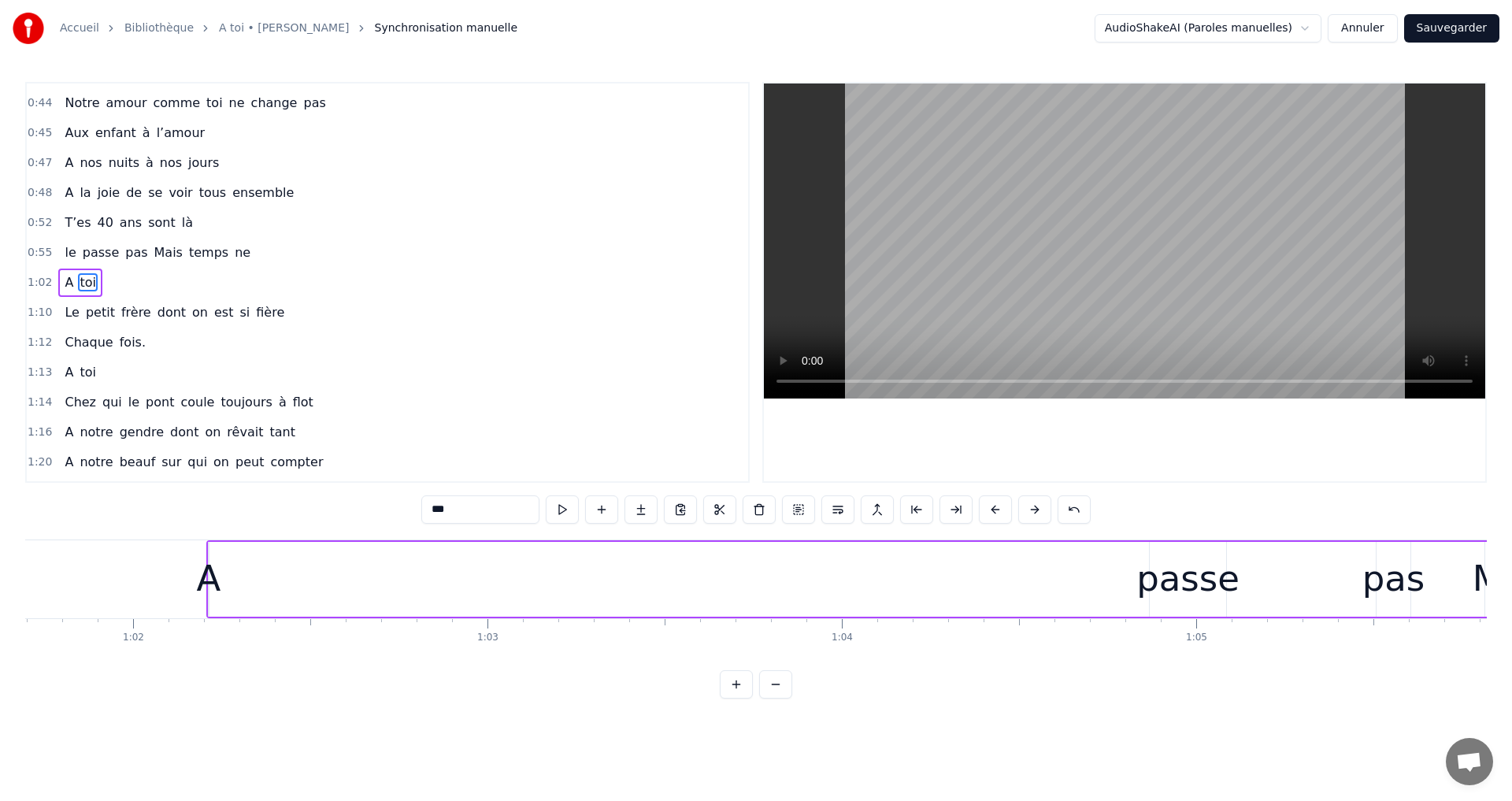
scroll to position [0, 21851]
click at [230, 567] on div "A toi" at bounding box center [1000, 579] width 1566 height 78
click at [227, 554] on icon at bounding box center [230, 554] width 13 height 13
click at [217, 556] on div "A" at bounding box center [219, 578] width 25 height 53
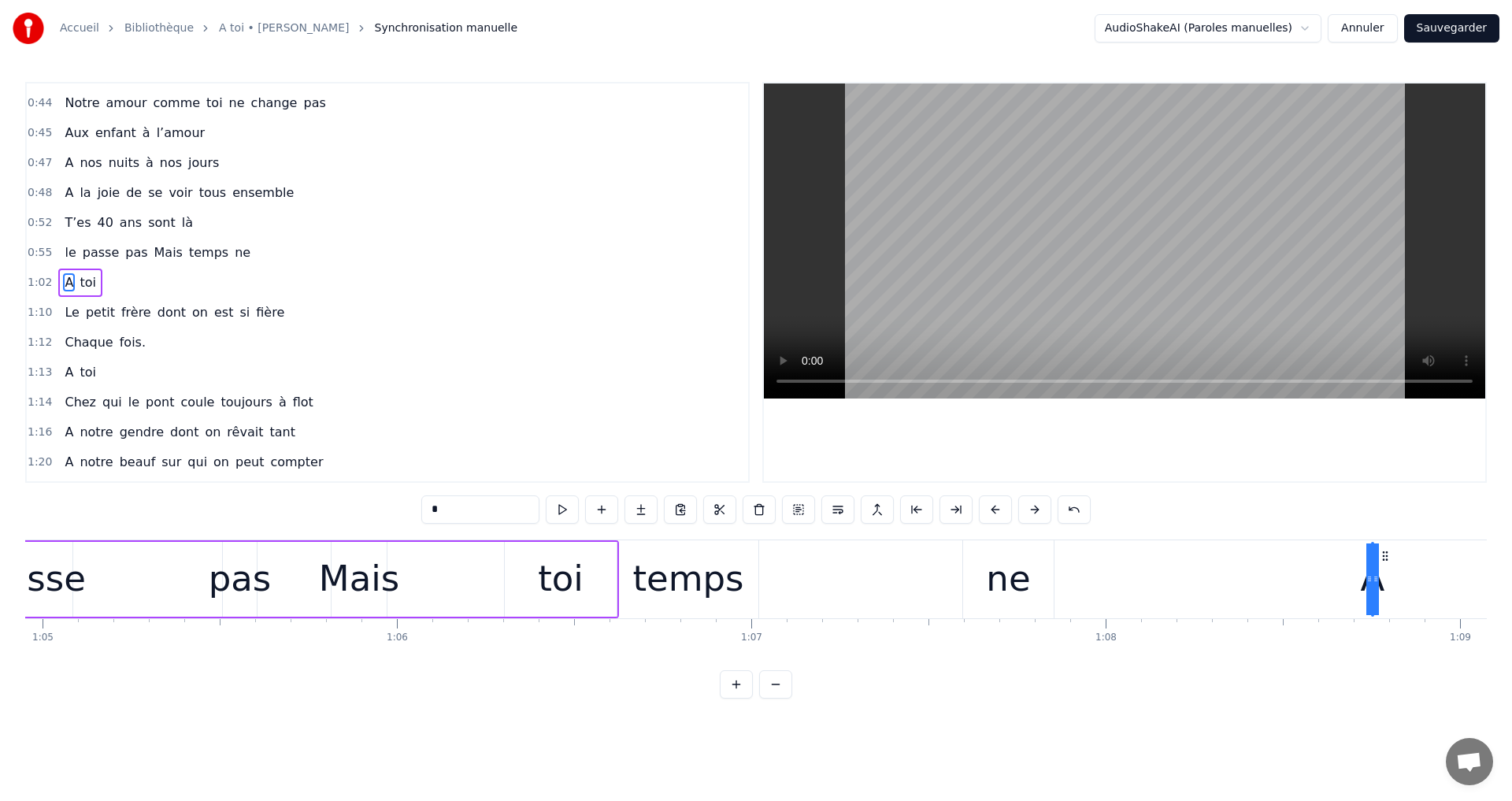
drag, startPoint x: 229, startPoint y: 561, endPoint x: 1372, endPoint y: 737, distance: 1156.5
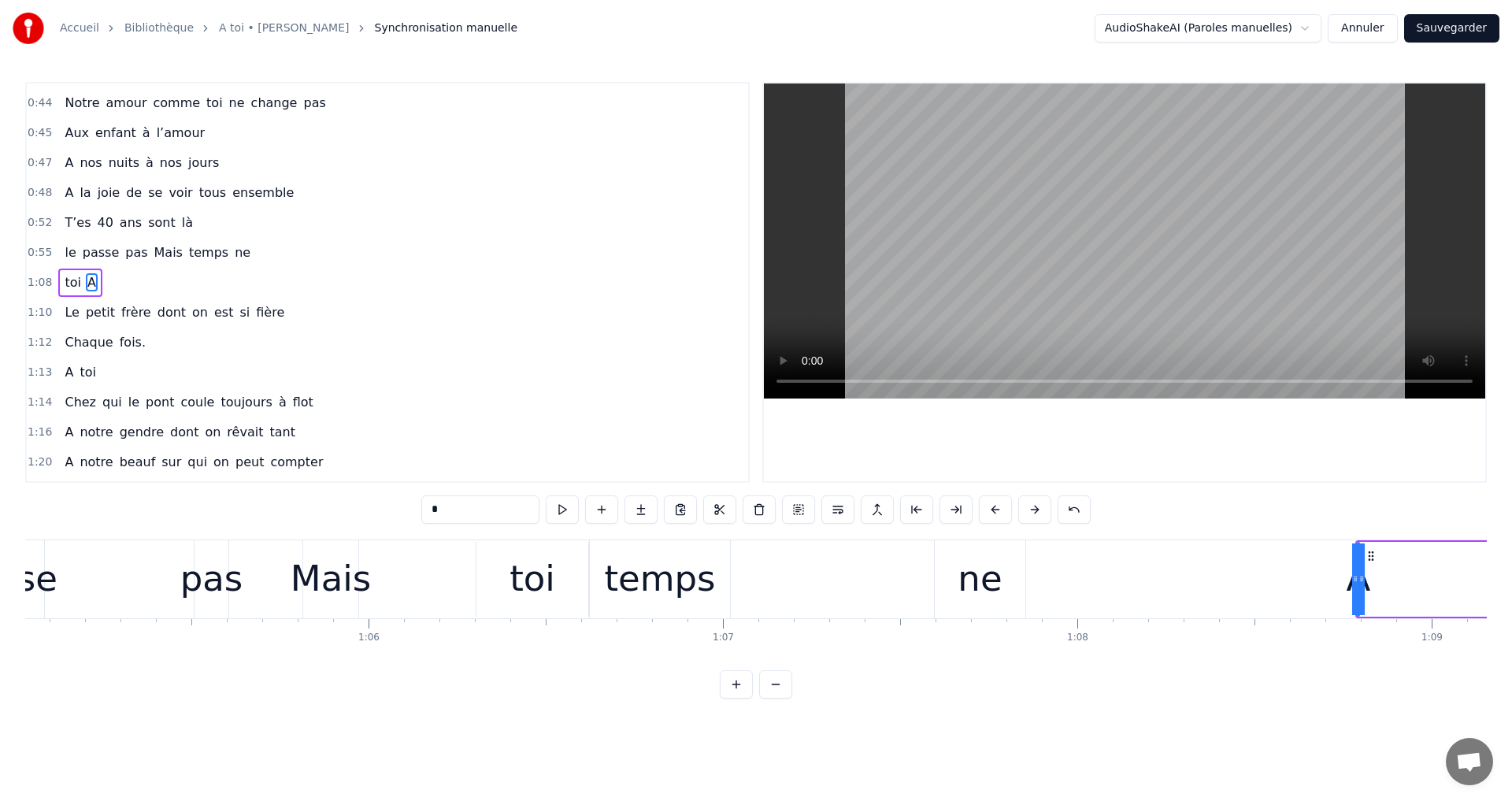
click at [22, 662] on div "Accueil Bibliothèque A toi • [PERSON_NAME] Synchronisation manuelle AudioShakeA…" at bounding box center [756, 349] width 1512 height 699
click at [322, 578] on div "Mais" at bounding box center [330, 578] width 81 height 53
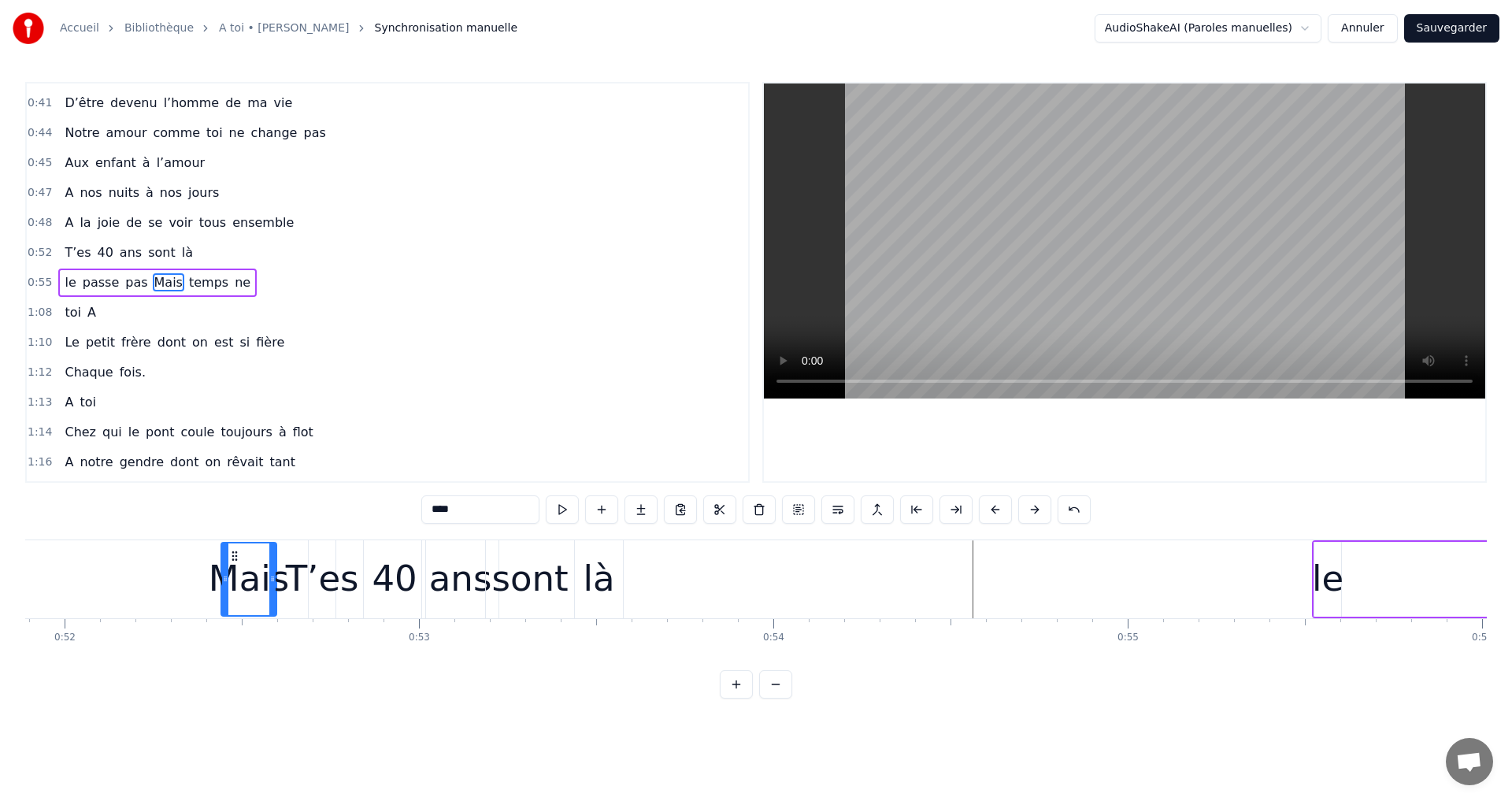
scroll to position [0, 18382]
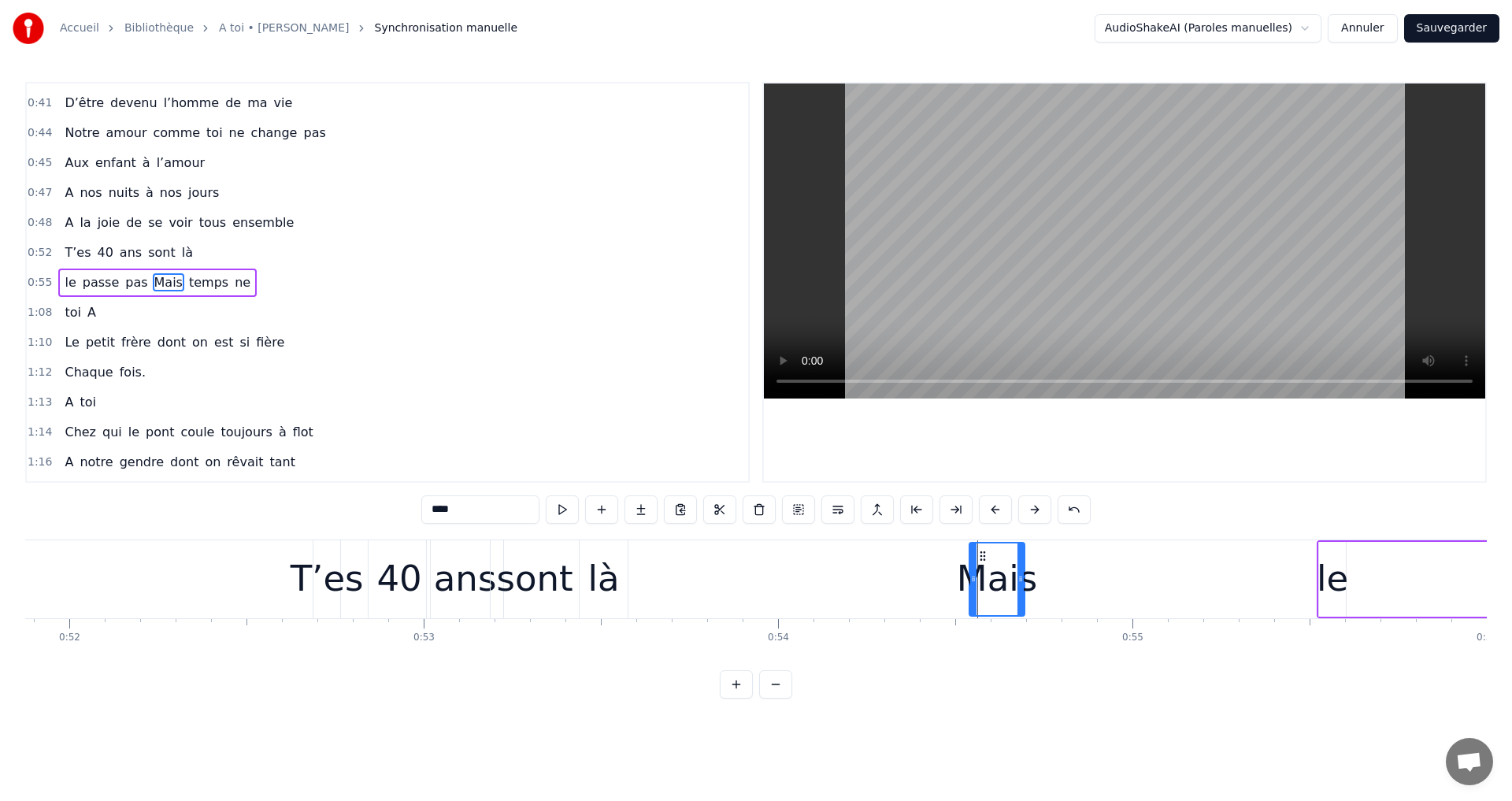
drag, startPoint x: 314, startPoint y: 551, endPoint x: 975, endPoint y: 753, distance: 691.2
click at [977, 724] on html "Accueil Bibliothèque A toi • [PERSON_NAME] Synchronisation manuelle AudioShakeA…" at bounding box center [756, 361] width 1512 height 724
click at [1318, 582] on div "le" at bounding box center [1332, 578] width 31 height 53
type input "**"
drag, startPoint x: 1322, startPoint y: 553, endPoint x: 1318, endPoint y: 584, distance: 31.3
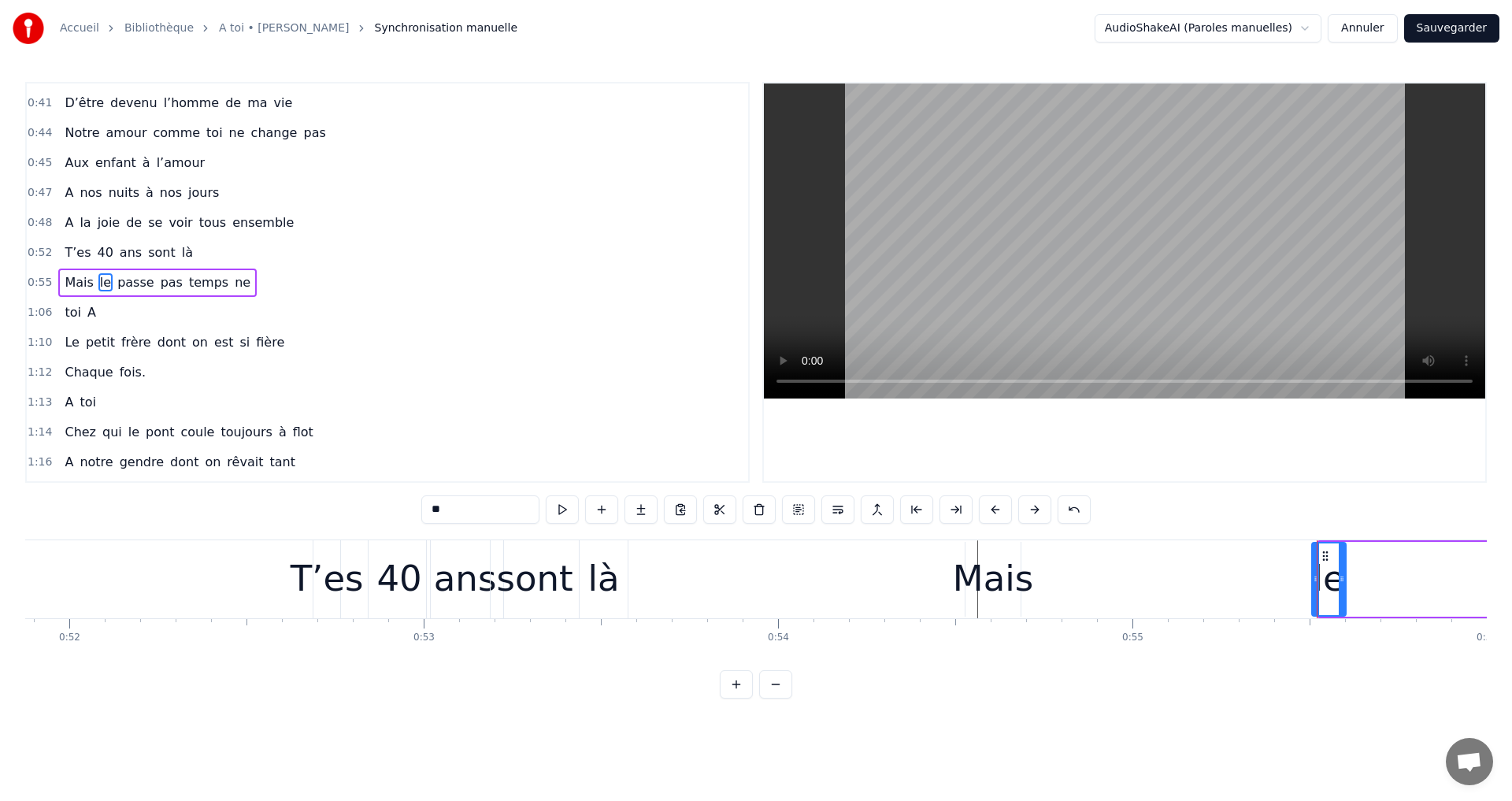
click at [1318, 584] on div at bounding box center [1316, 579] width 6 height 72
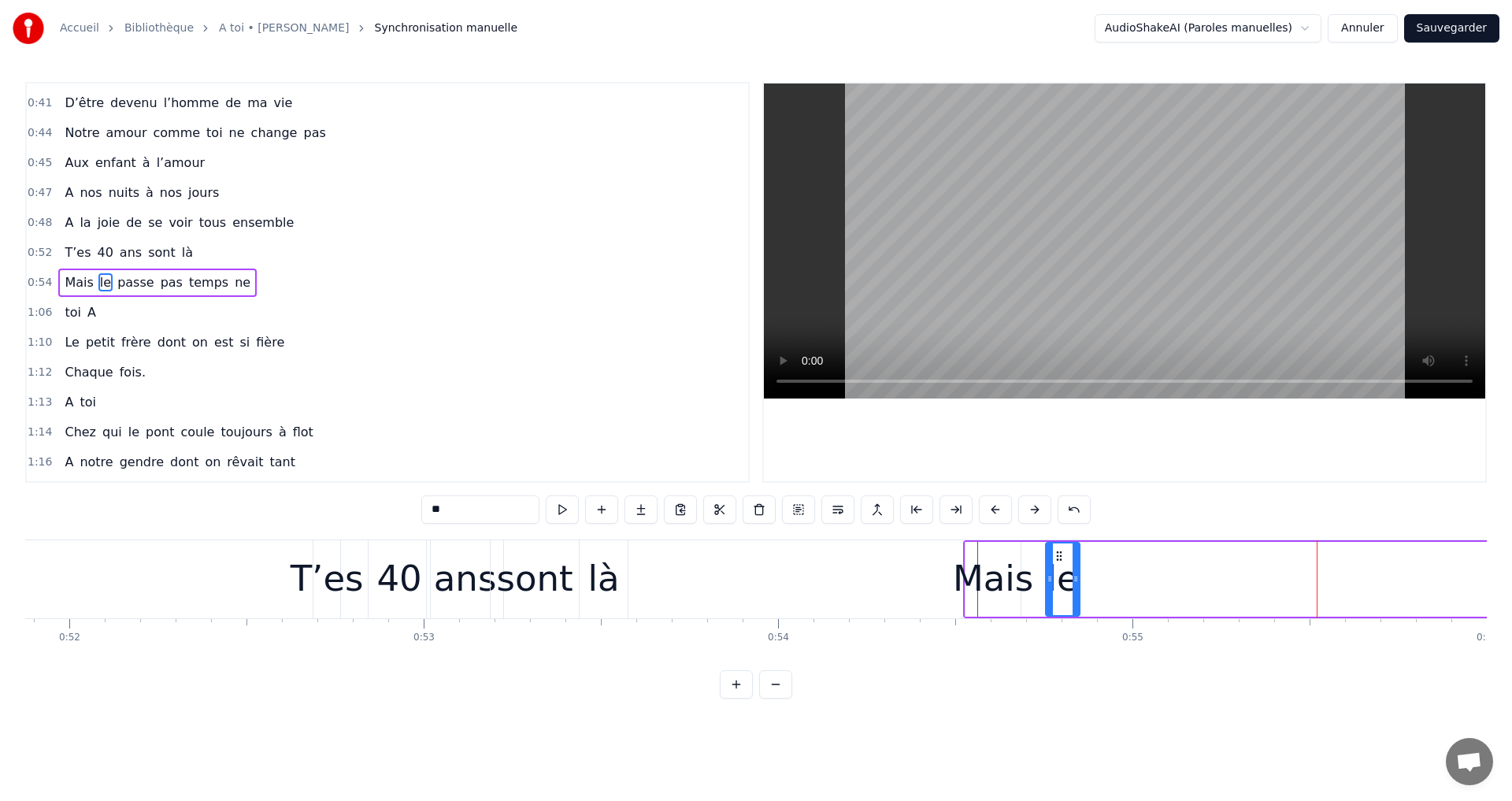
drag, startPoint x: 1325, startPoint y: 552, endPoint x: 1060, endPoint y: 577, distance: 266.2
click at [1060, 577] on div "le" at bounding box center [1062, 579] width 32 height 72
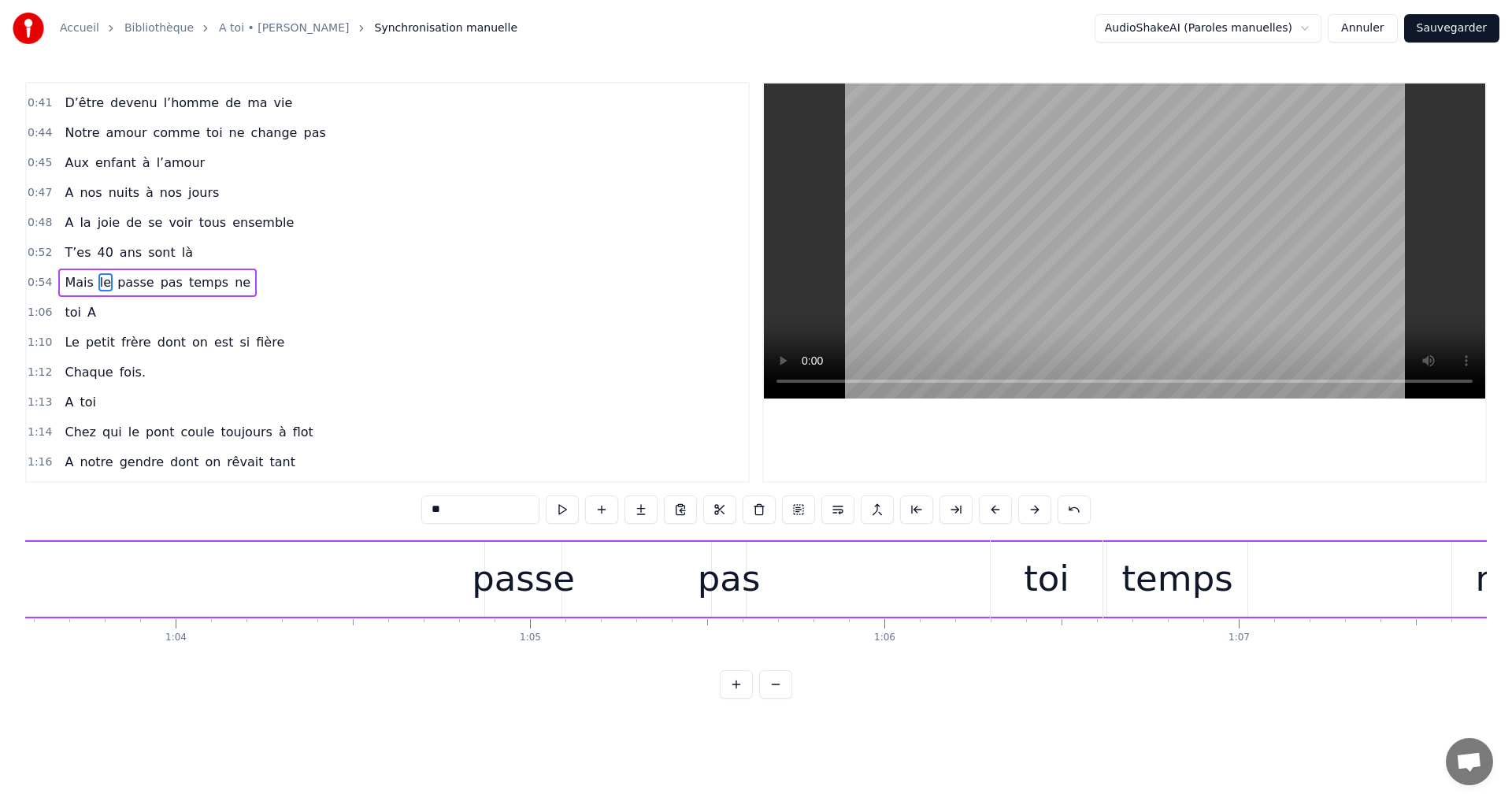
scroll to position [0, 22540]
click at [1151, 562] on div "toi A" at bounding box center [1419, 579] width 884 height 78
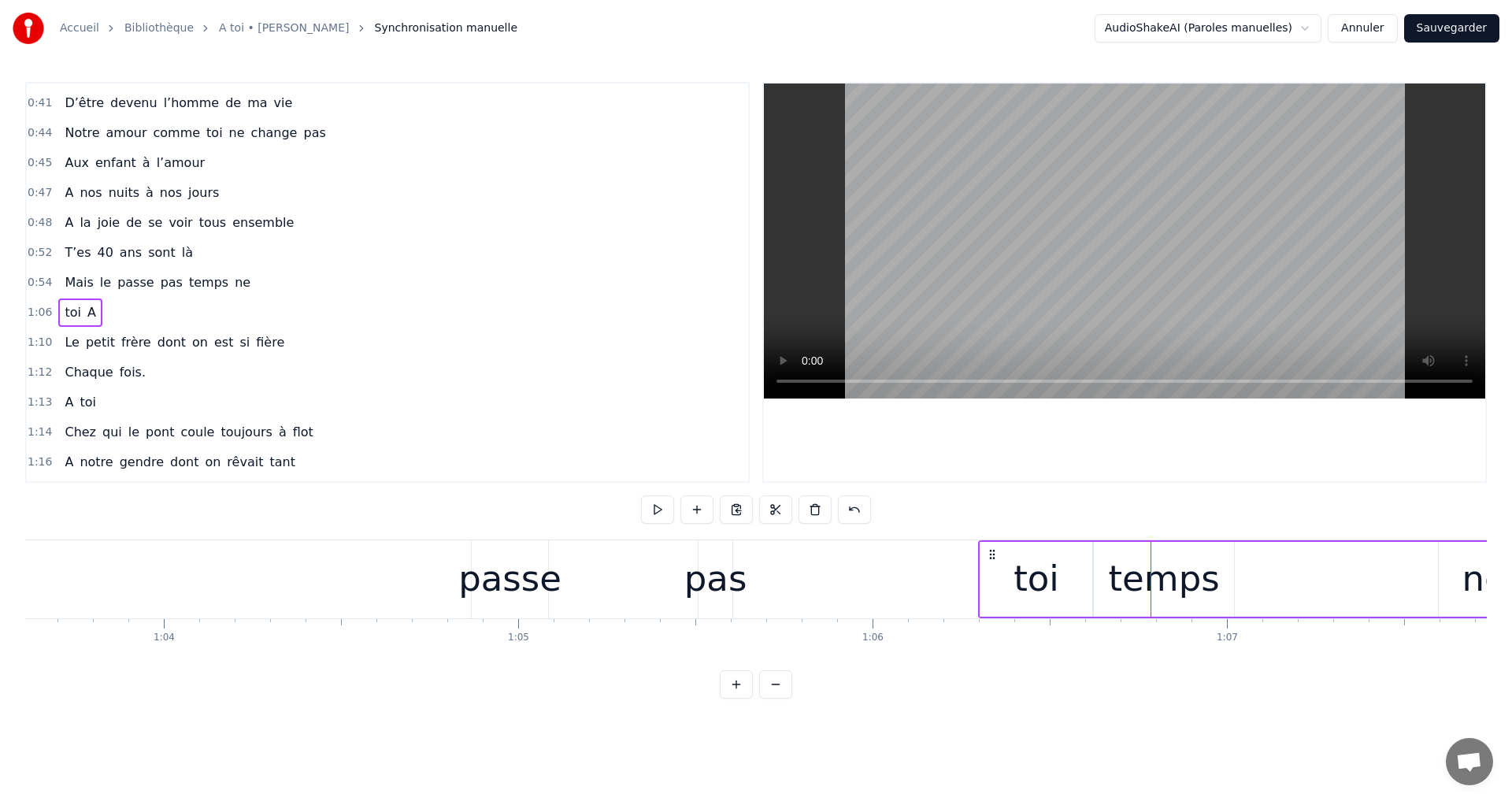
click at [1192, 562] on div "toi A" at bounding box center [1419, 579] width 884 height 78
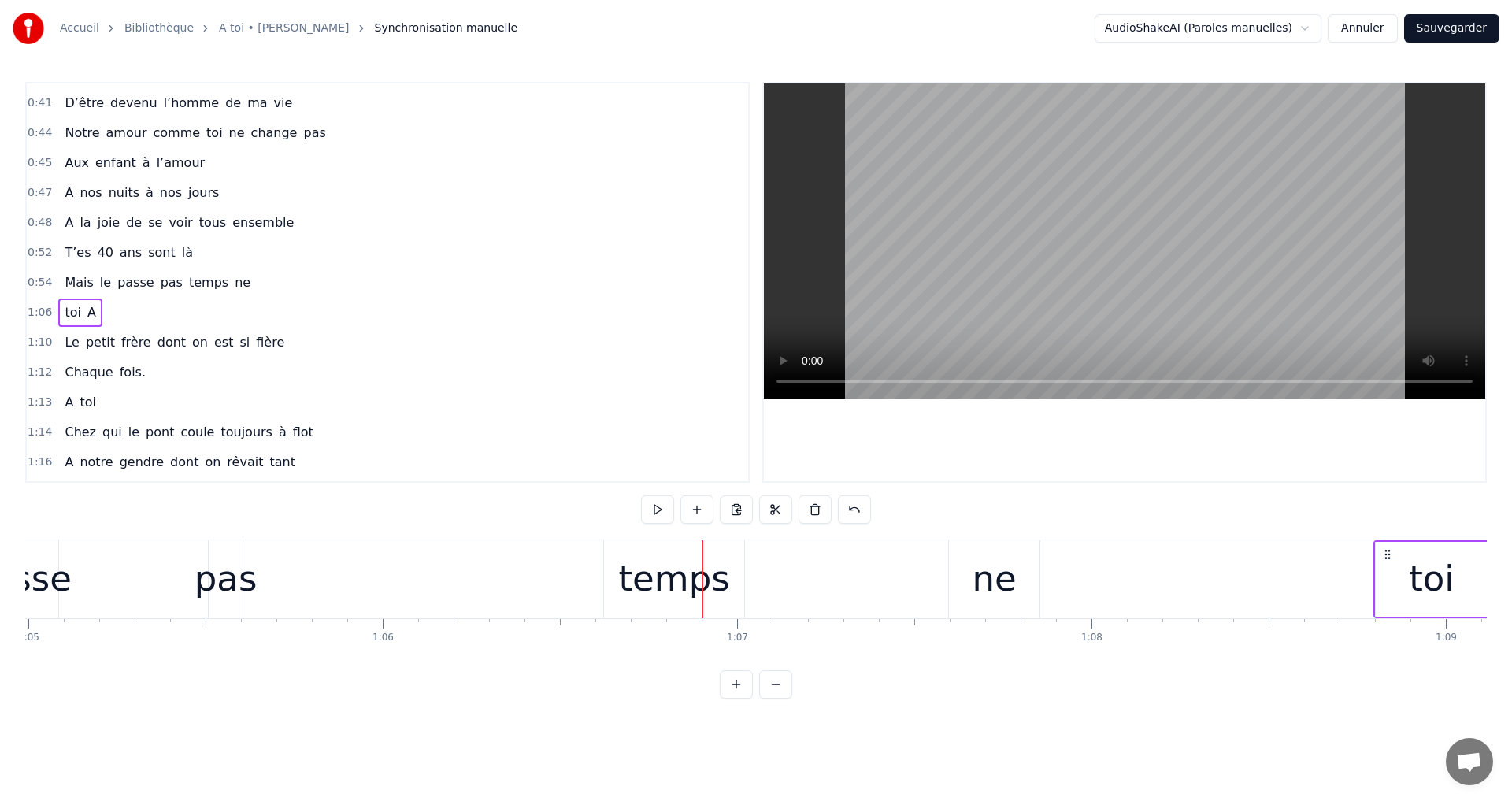
scroll to position [0, 23062]
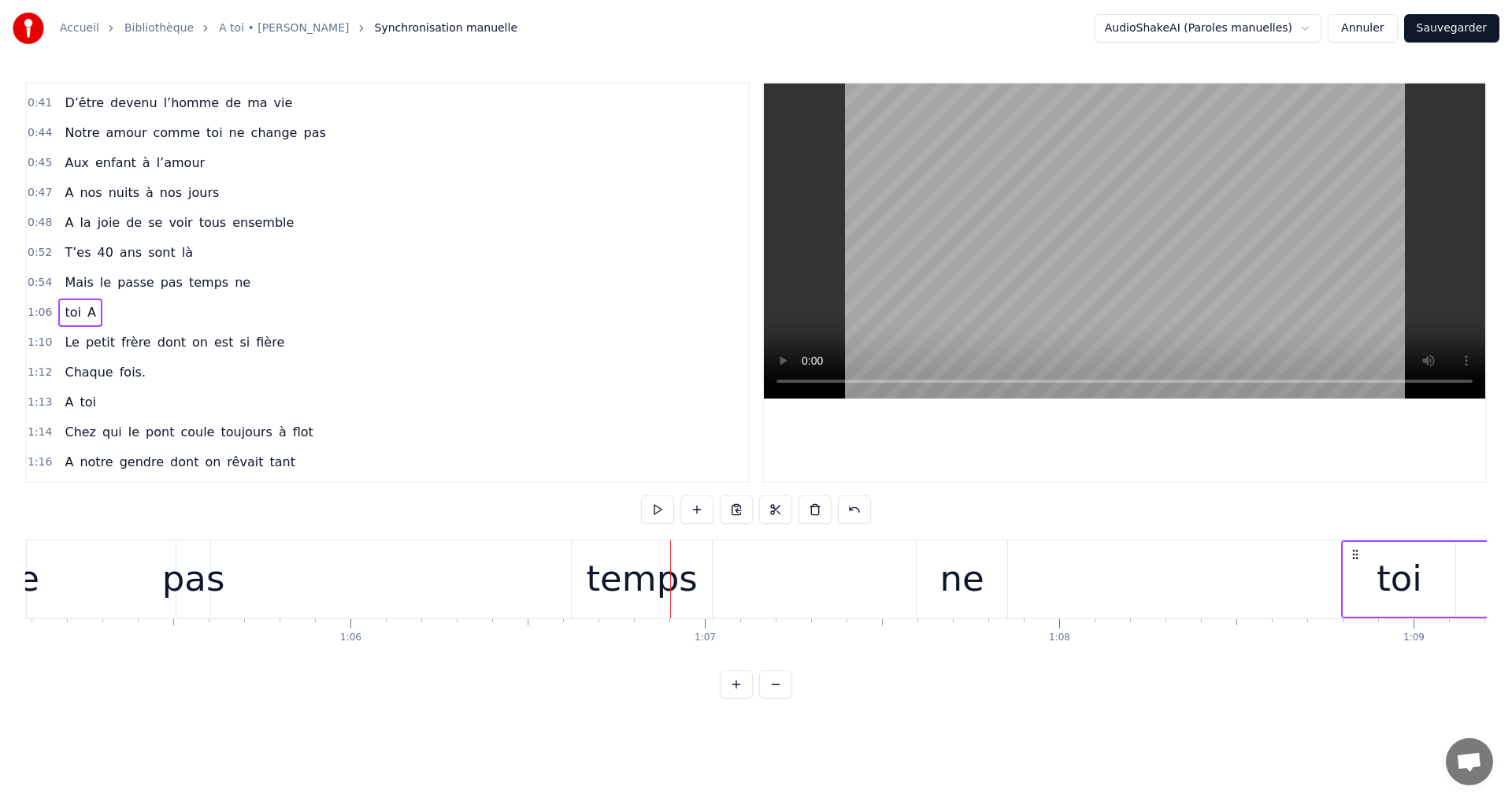
drag, startPoint x: 991, startPoint y: 554, endPoint x: 1226, endPoint y: 637, distance: 249.2
click at [1345, 652] on div "A toi Super papa et super beau- papa [PERSON_NAME]on aime infiniment notre pili…" at bounding box center [756, 598] width 1462 height 118
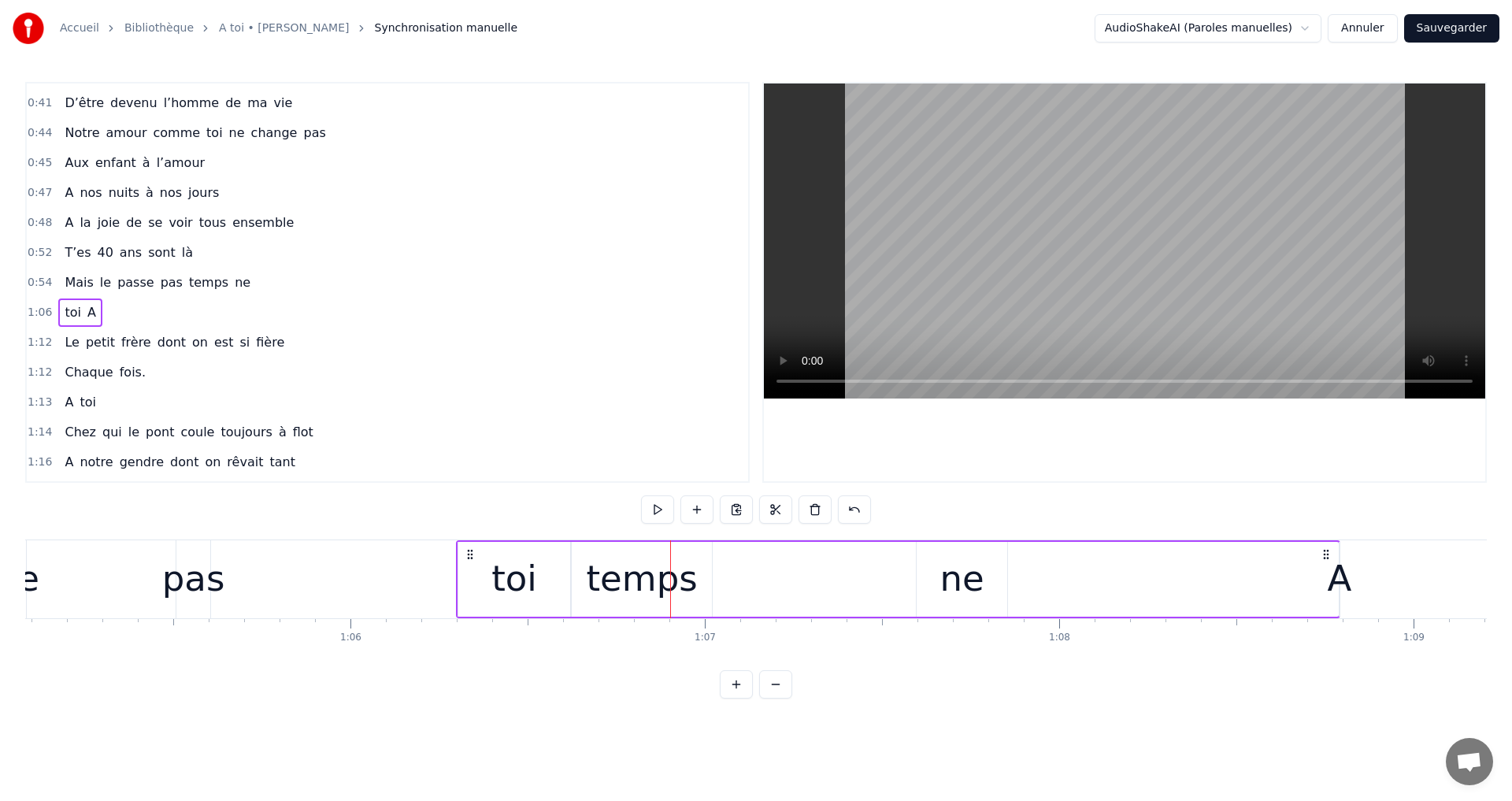
click at [468, 549] on icon at bounding box center [471, 554] width 13 height 13
click at [465, 557] on icon at bounding box center [471, 554] width 13 height 13
click at [463, 543] on div "toi" at bounding box center [514, 579] width 112 height 75
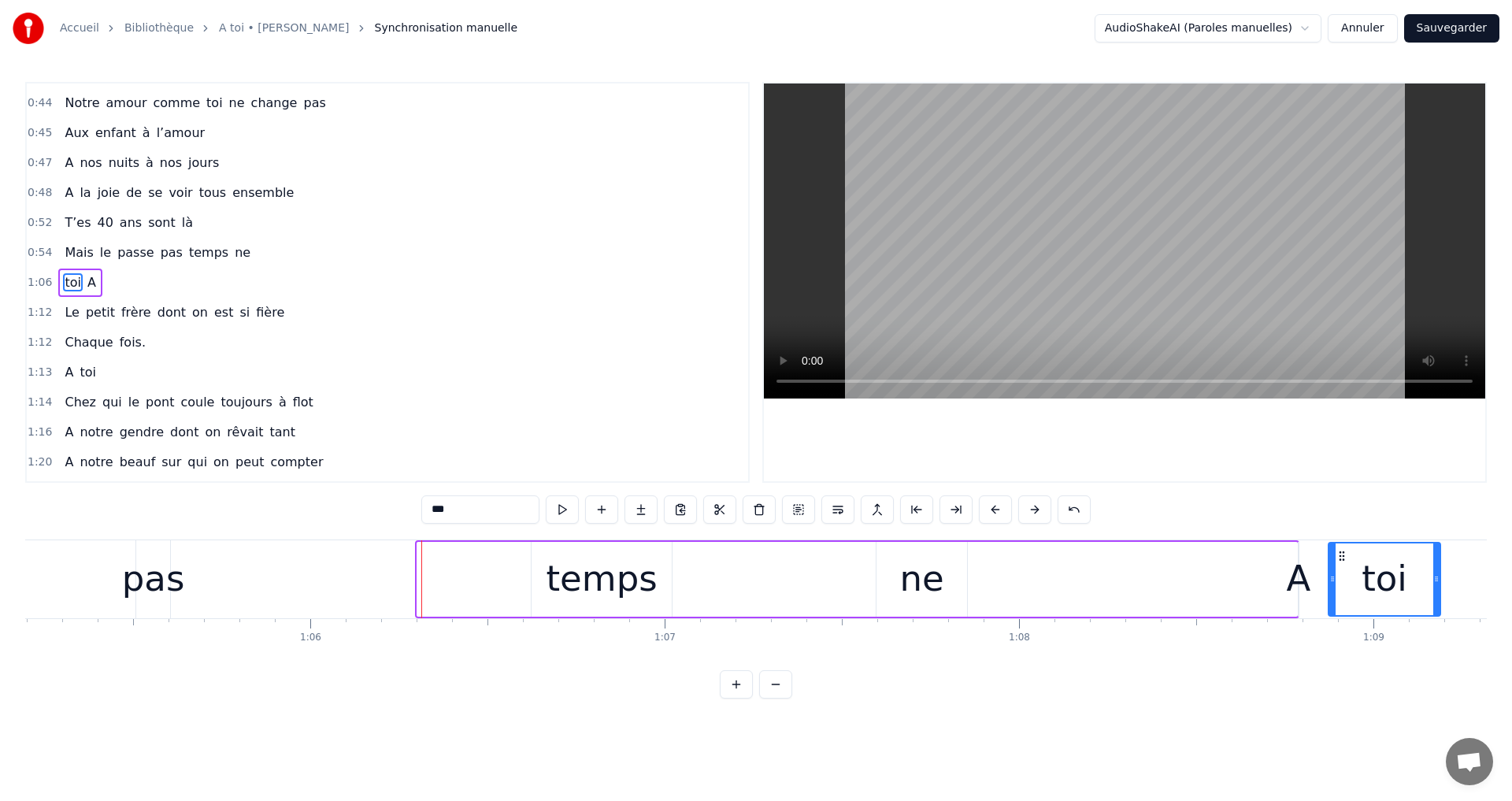
scroll to position [0, 23137]
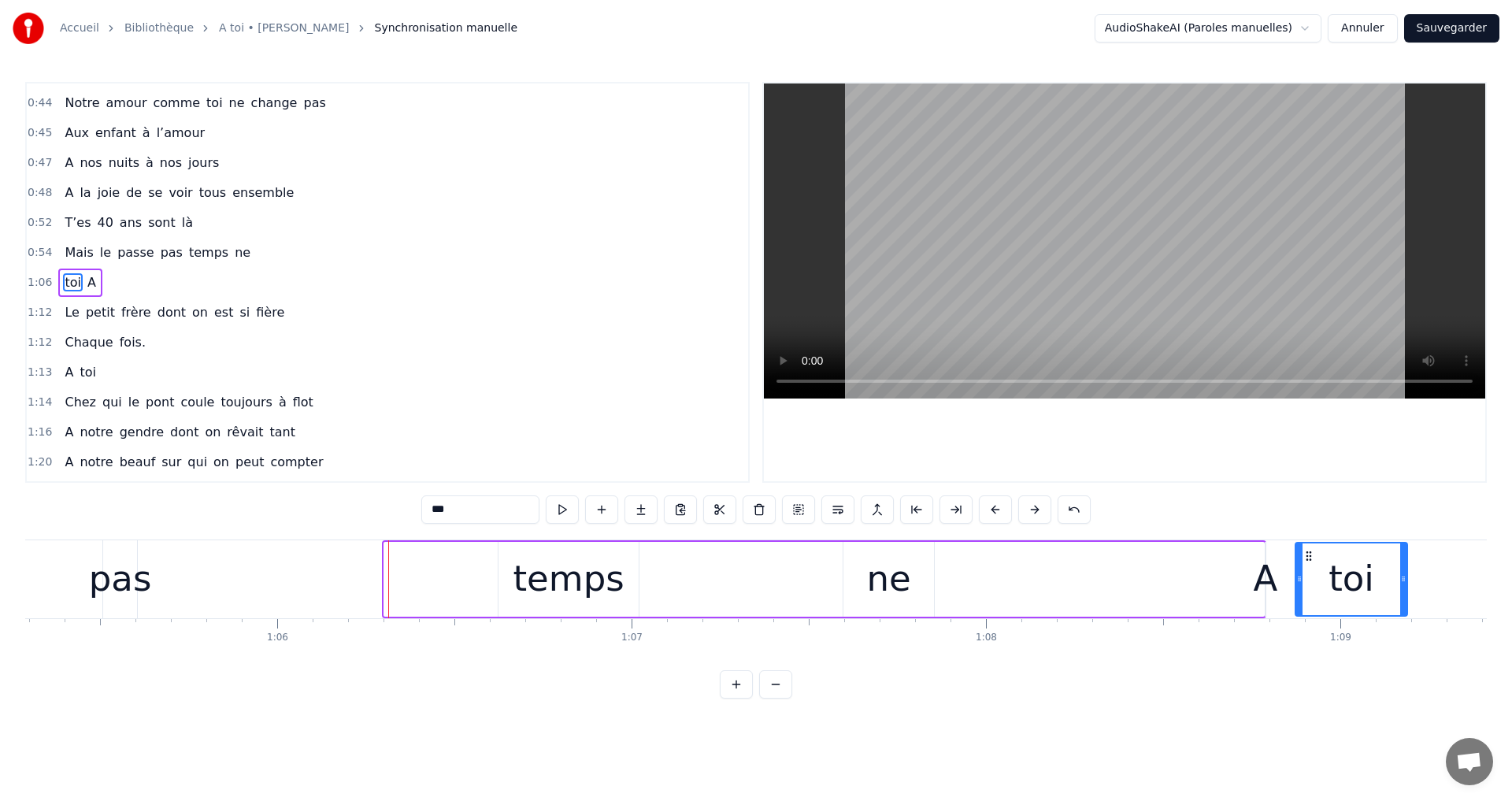
drag, startPoint x: 466, startPoint y: 554, endPoint x: 1361, endPoint y: 643, distance: 899.4
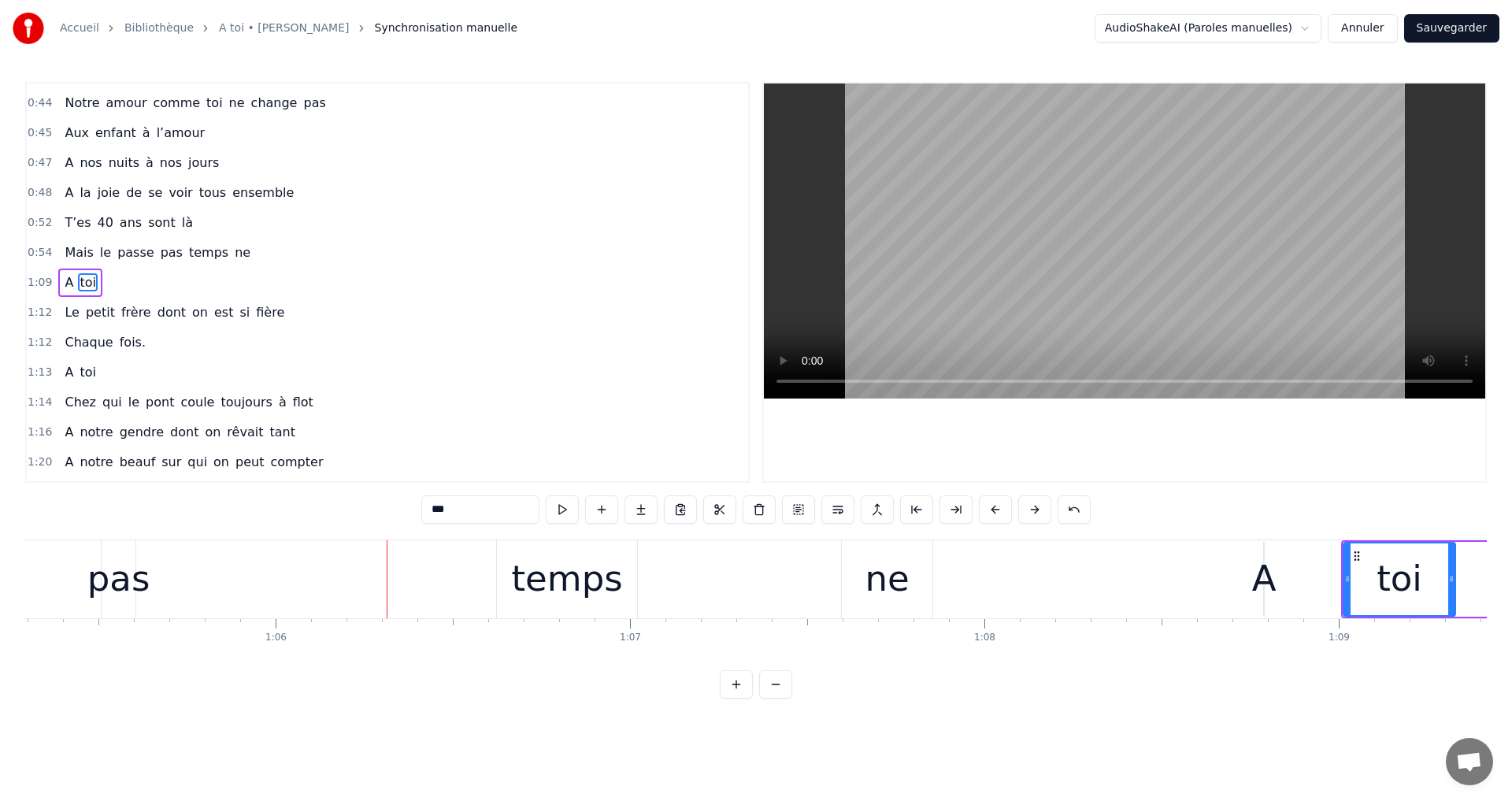
click at [529, 562] on div "temps" at bounding box center [566, 578] width 111 height 53
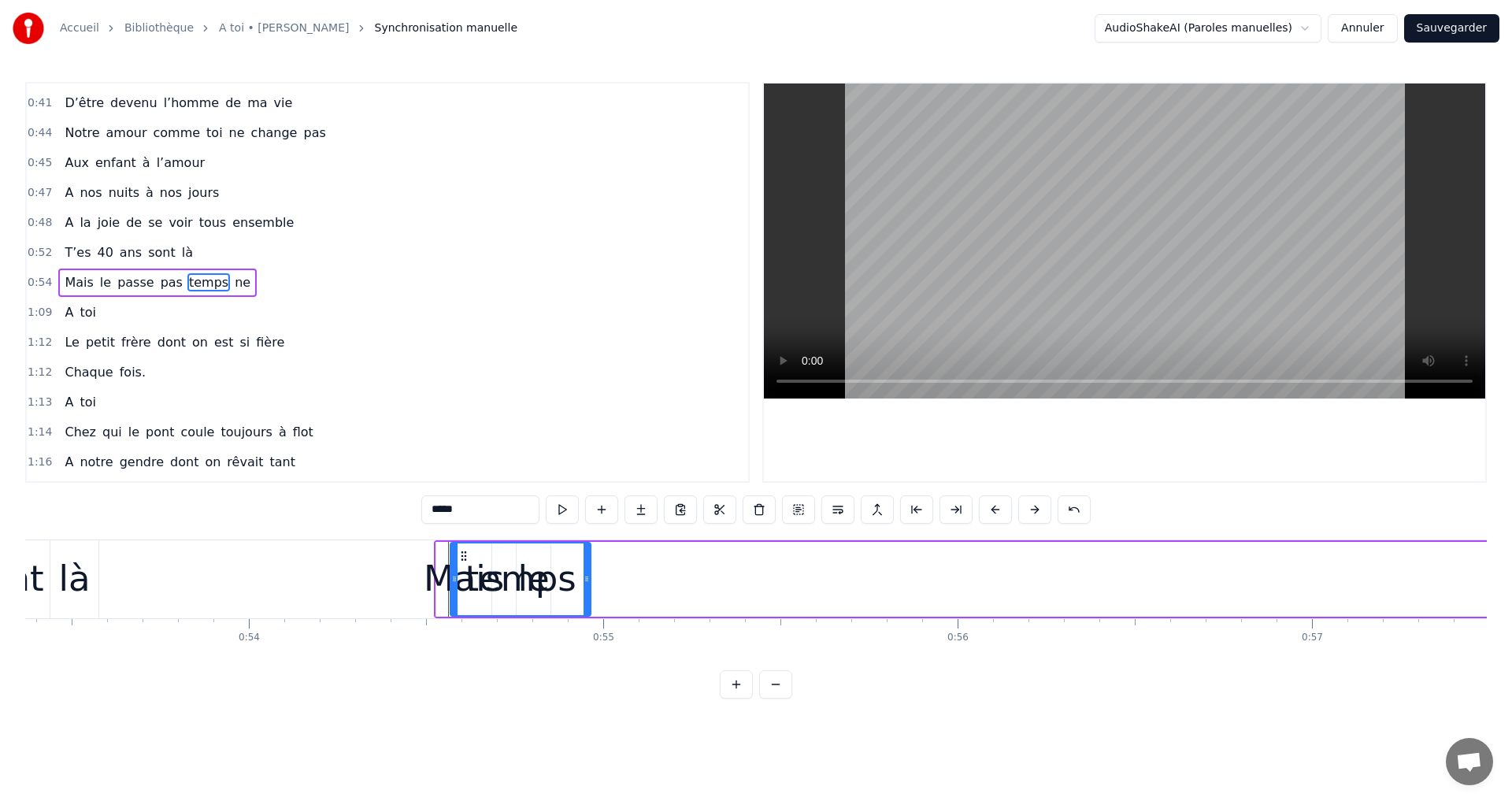
scroll to position [0, 18910]
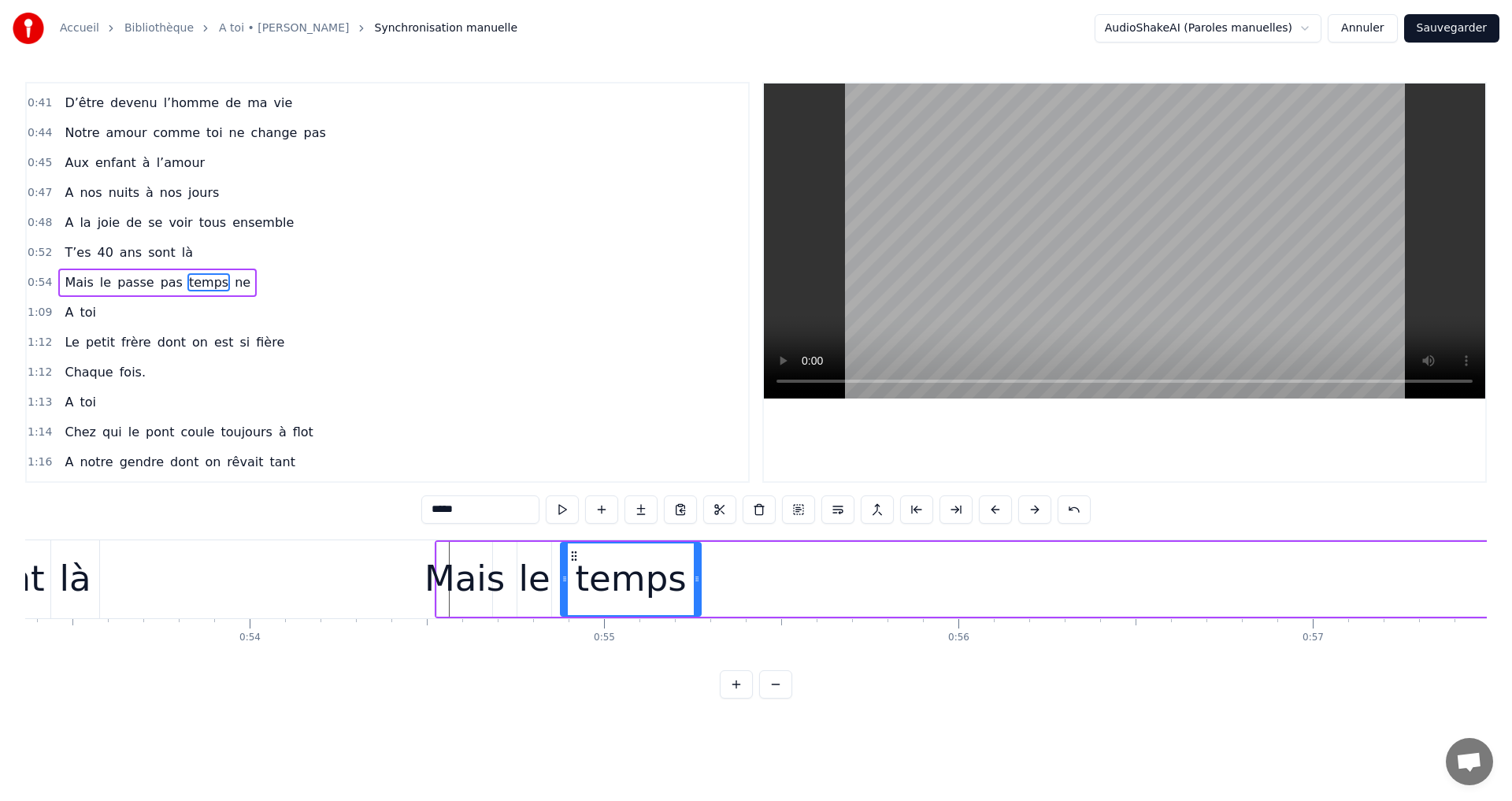
drag, startPoint x: 513, startPoint y: 553, endPoint x: 573, endPoint y: 637, distance: 103.2
click at [573, 637] on div "A toi Super papa et super beau- papa [PERSON_NAME]on aime infiniment notre pili…" at bounding box center [756, 598] width 1462 height 118
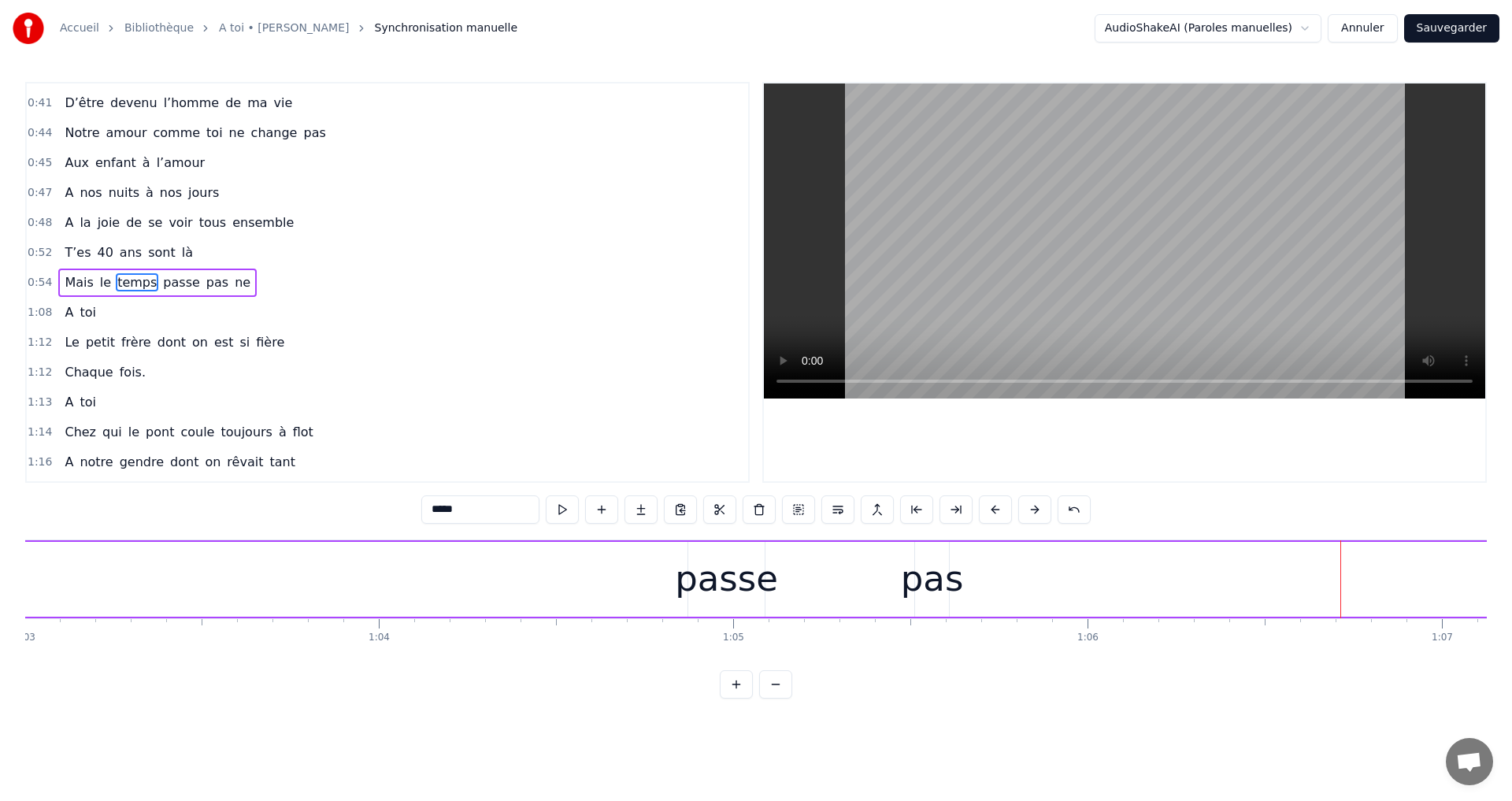
scroll to position [0, 22343]
click at [683, 557] on div "passe" at bounding box center [707, 578] width 103 height 53
drag, startPoint x: 678, startPoint y: 548, endPoint x: 683, endPoint y: 557, distance: 10.3
click at [674, 560] on div "passe" at bounding box center [707, 579] width 75 height 72
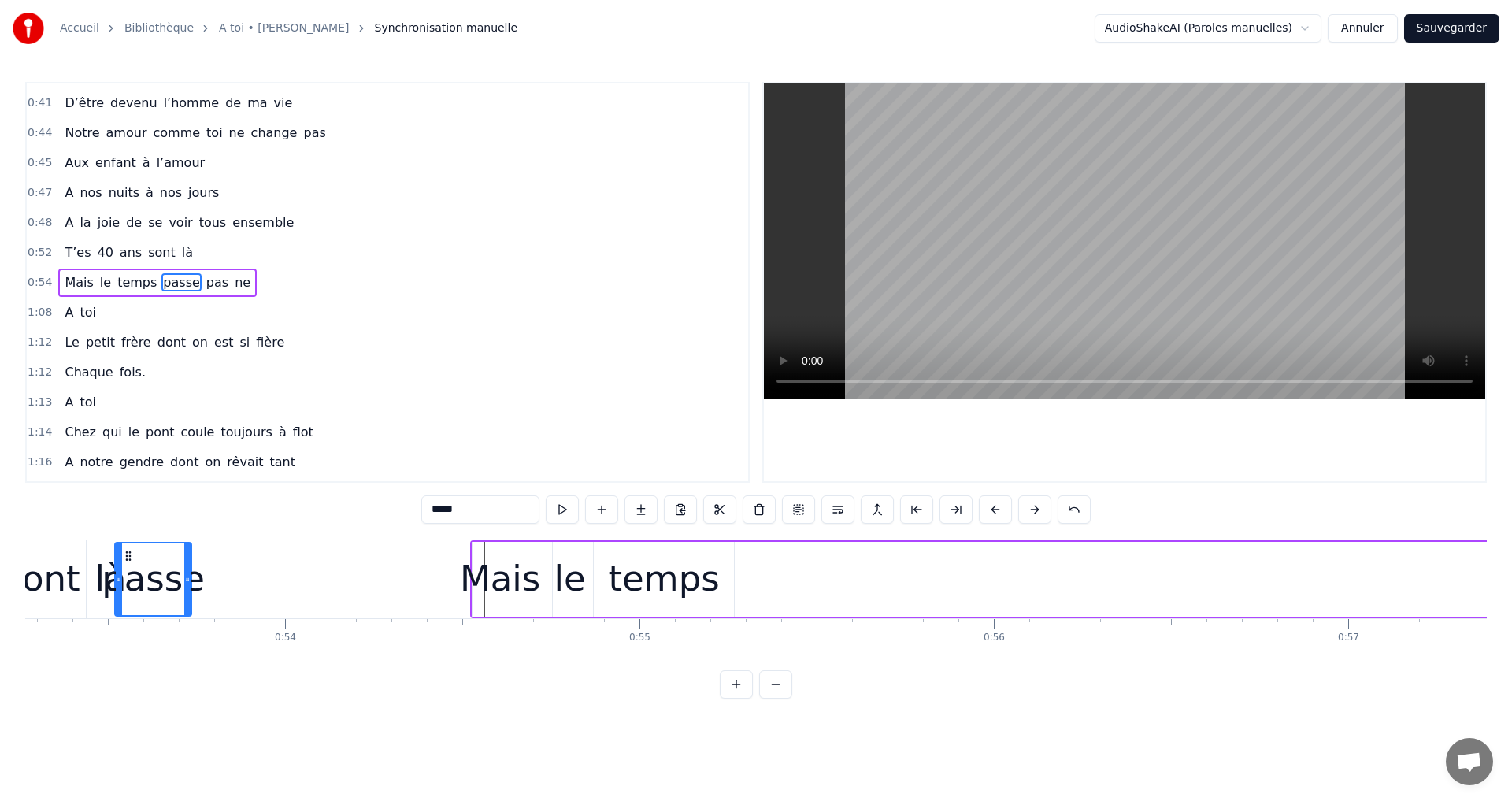
scroll to position [0, 18823]
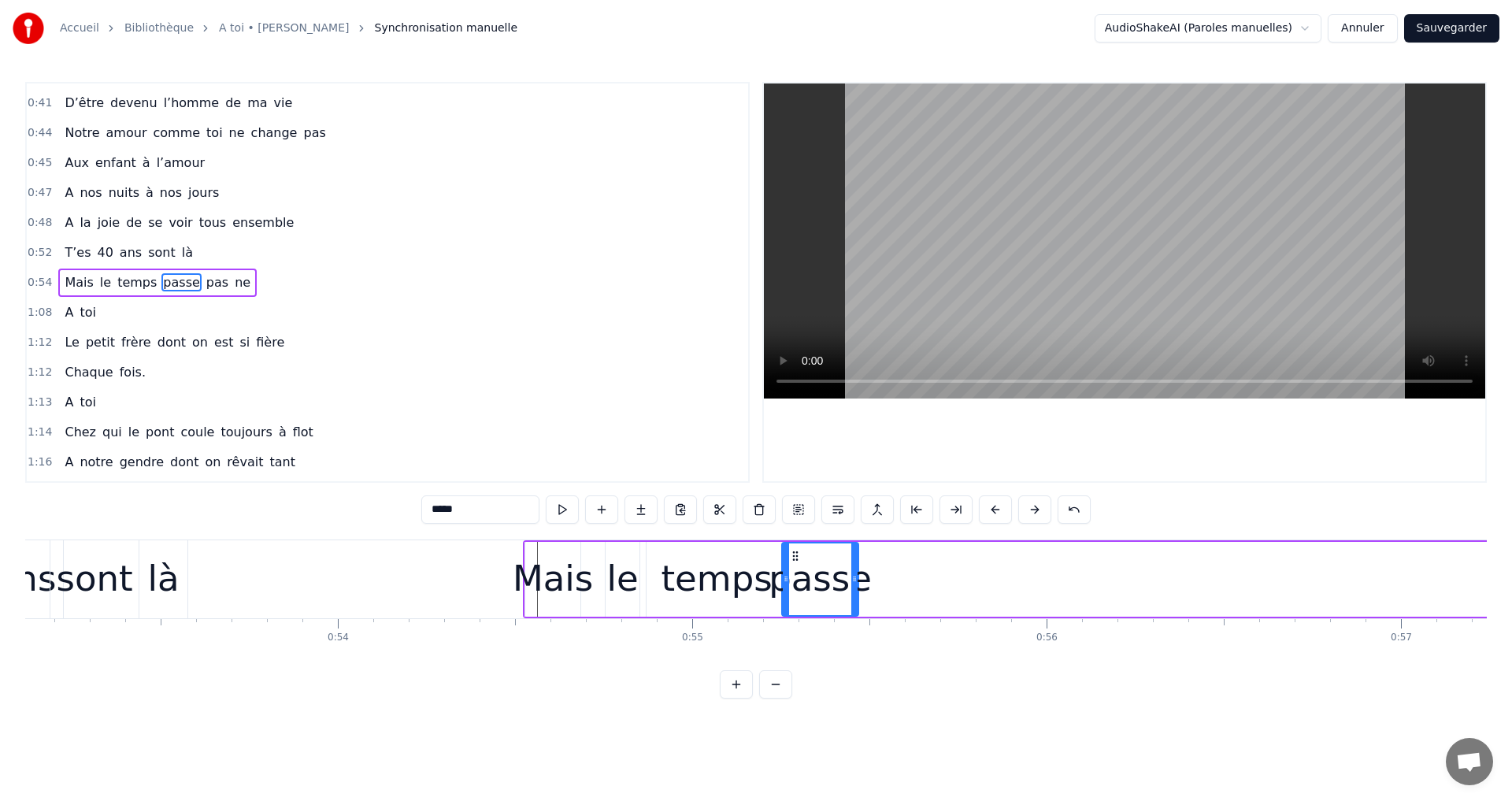
drag, startPoint x: 678, startPoint y: 553, endPoint x: 820, endPoint y: 653, distance: 173.7
click at [789, 656] on div "A toi Super papa et super beau- papa [PERSON_NAME]on aime infiniment notre pili…" at bounding box center [756, 598] width 1462 height 118
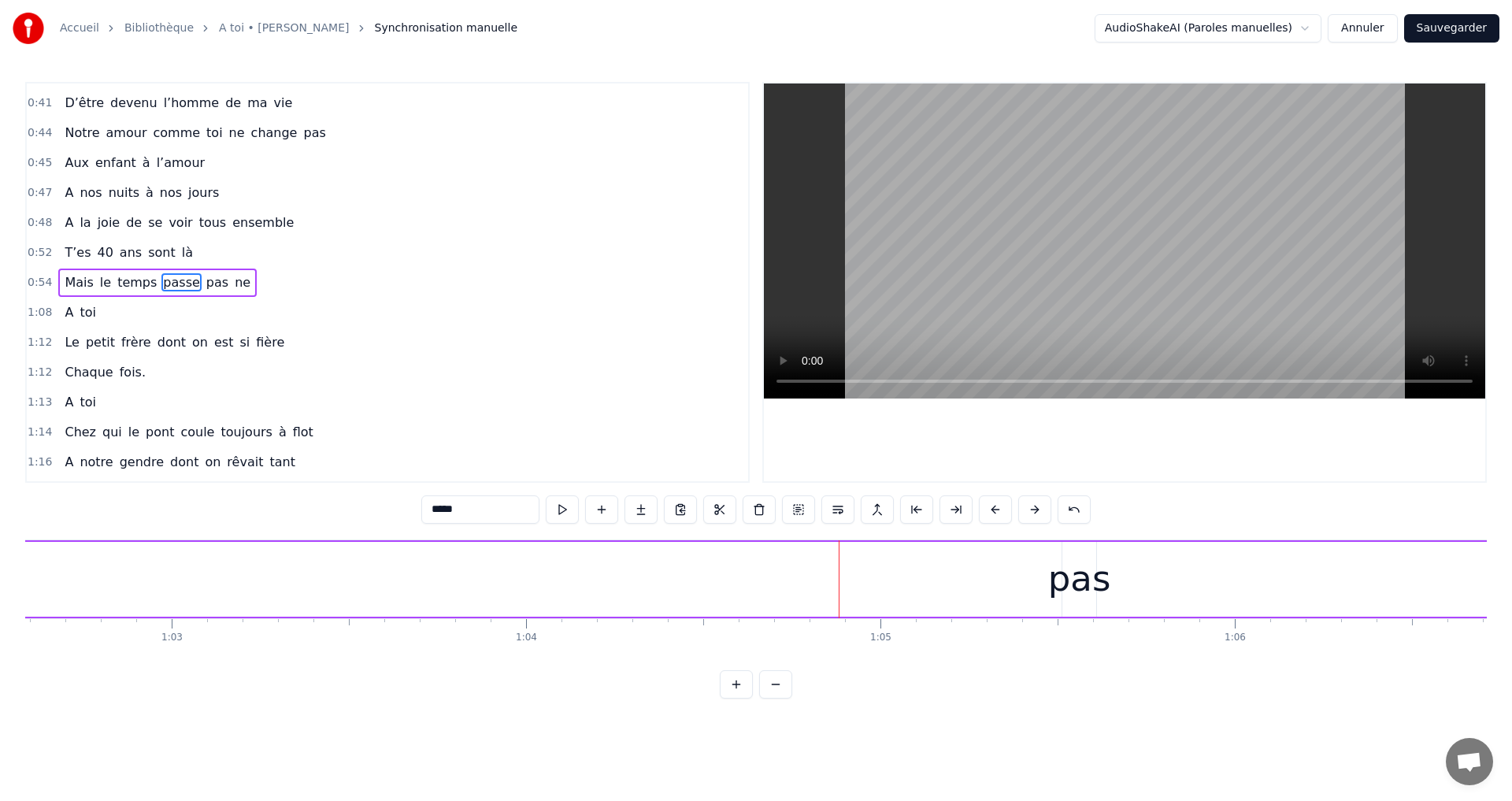
scroll to position [0, 22224]
click at [1019, 571] on div "pas" at bounding box center [1033, 578] width 63 height 53
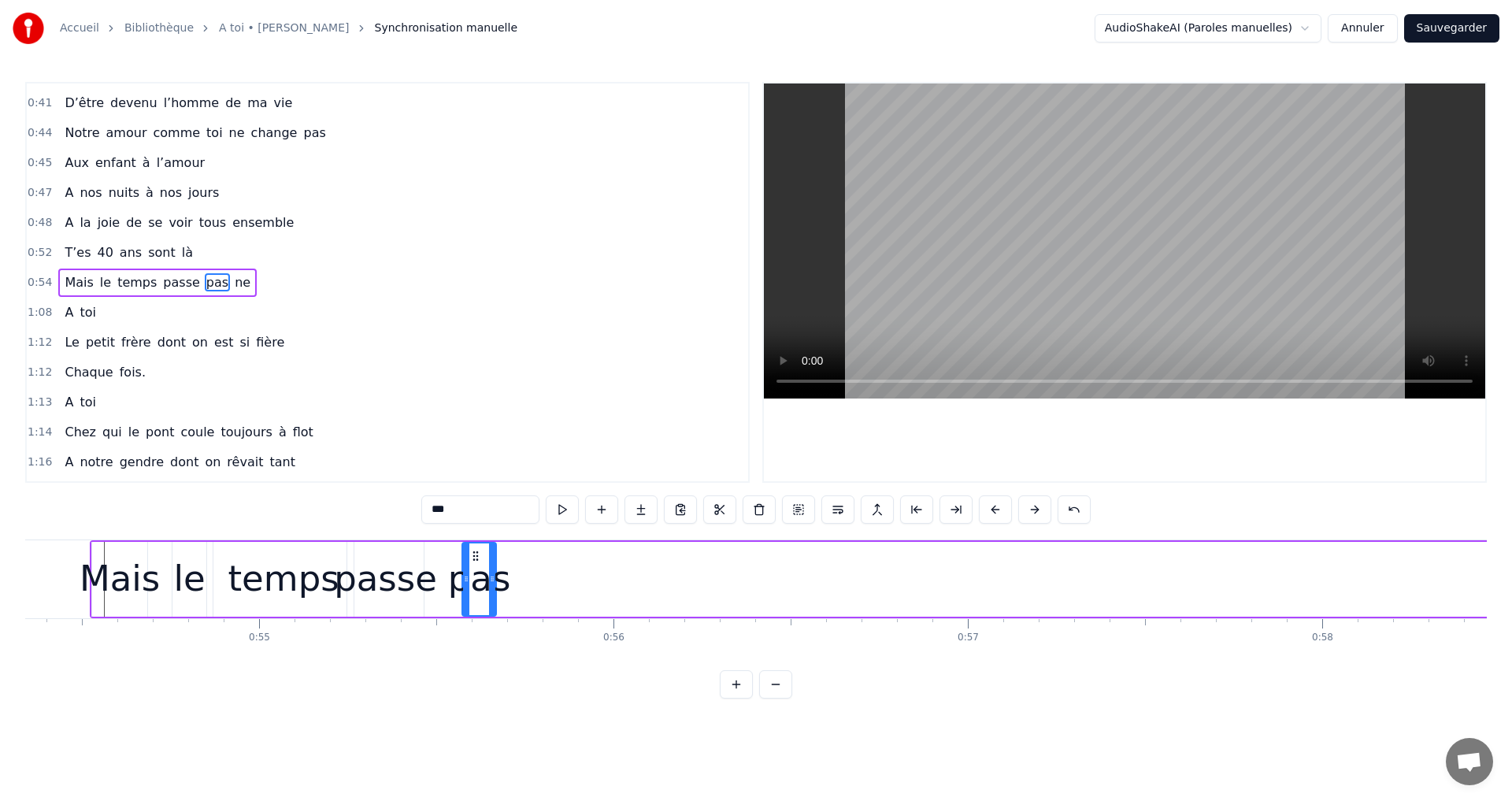
scroll to position [0, 19254]
drag, startPoint x: 1028, startPoint y: 554, endPoint x: 464, endPoint y: 634, distance: 569.6
click at [464, 634] on div "A toi Super papa et super beau- papa [PERSON_NAME]on aime infiniment notre pili…" at bounding box center [756, 598] width 1462 height 118
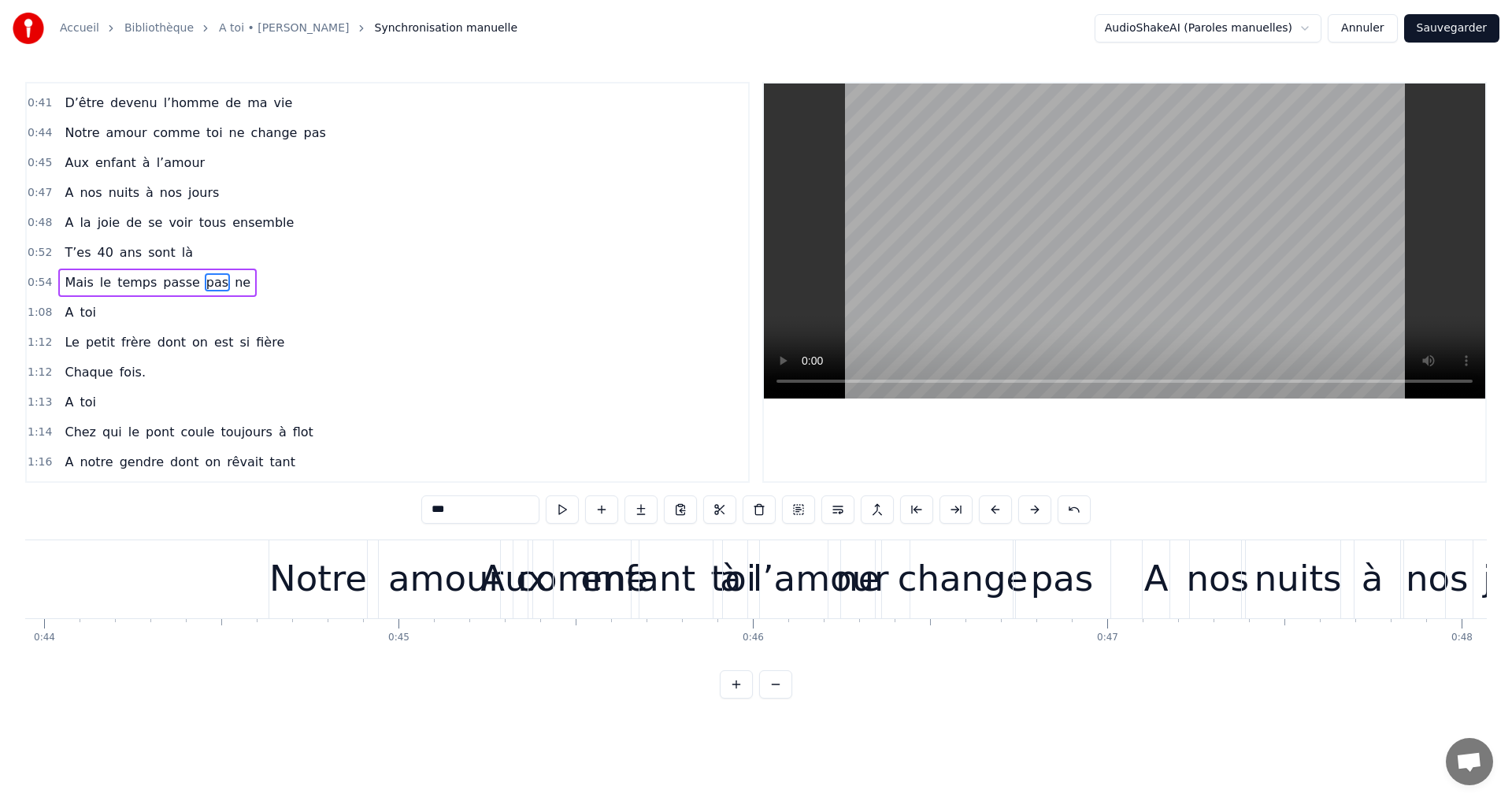
scroll to position [0, 15537]
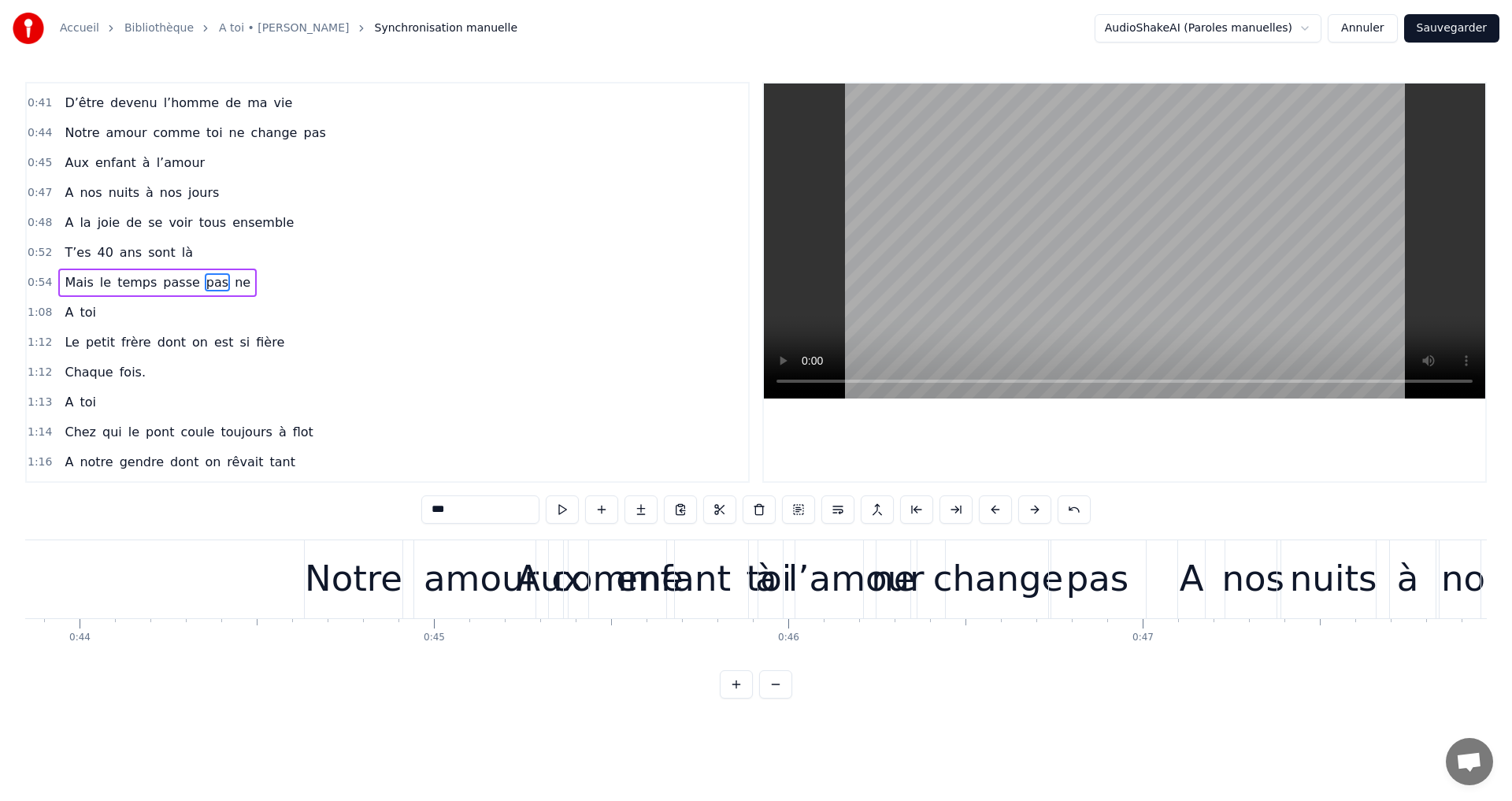
click at [319, 582] on div "Notre" at bounding box center [353, 578] width 97 height 53
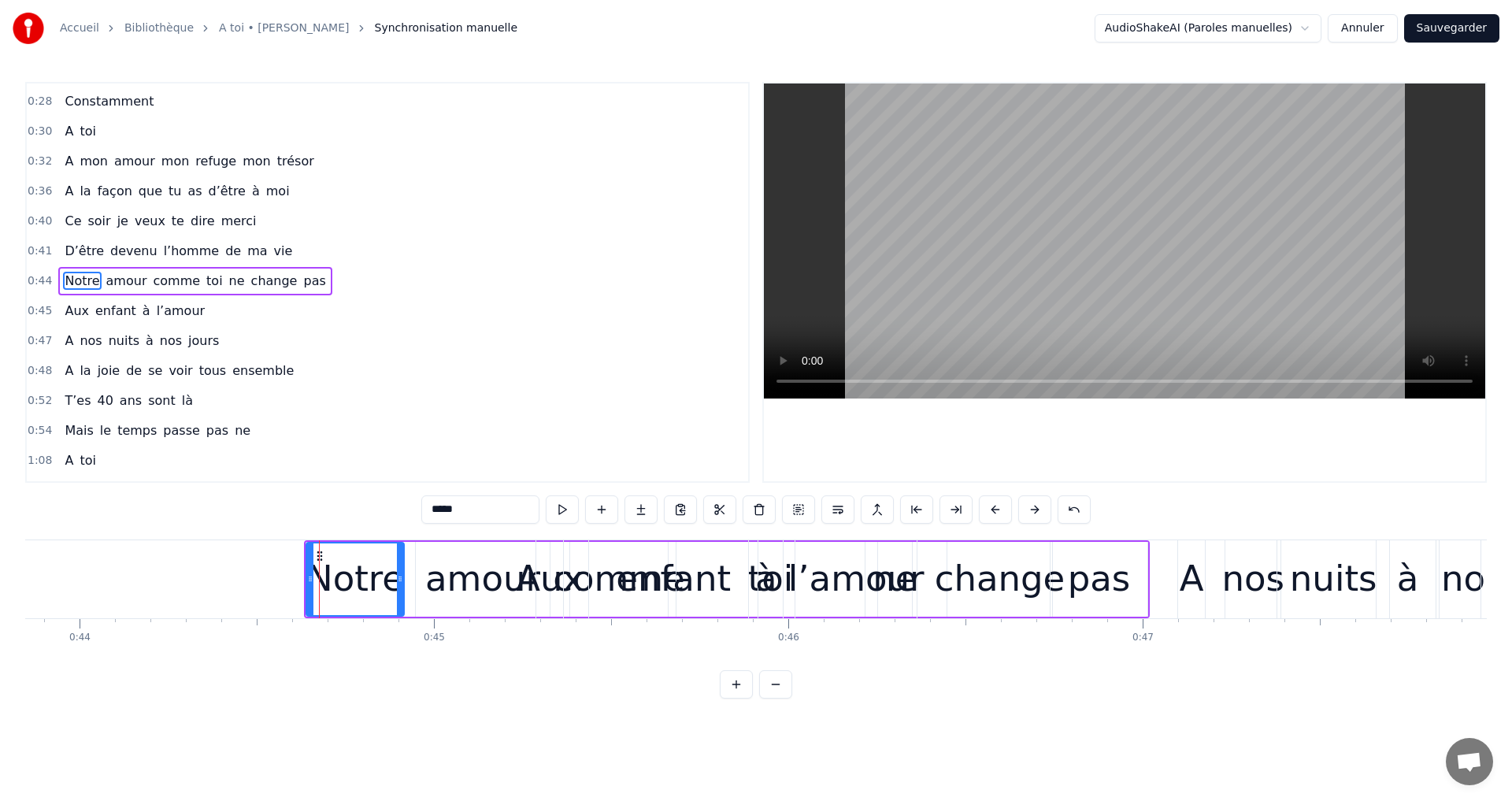
scroll to position [115, 0]
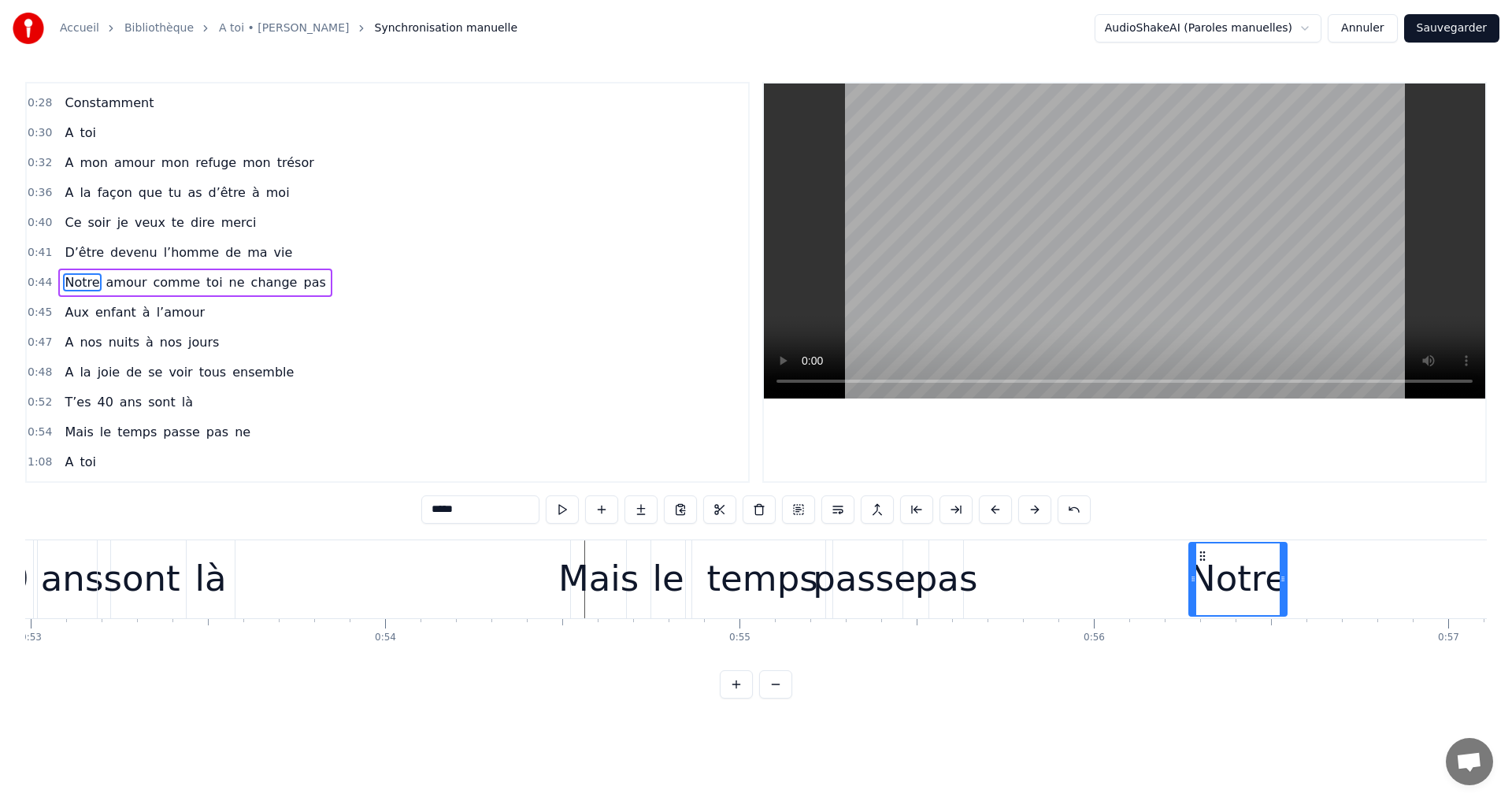
drag, startPoint x: 315, startPoint y: 550, endPoint x: 1198, endPoint y: 607, distance: 884.8
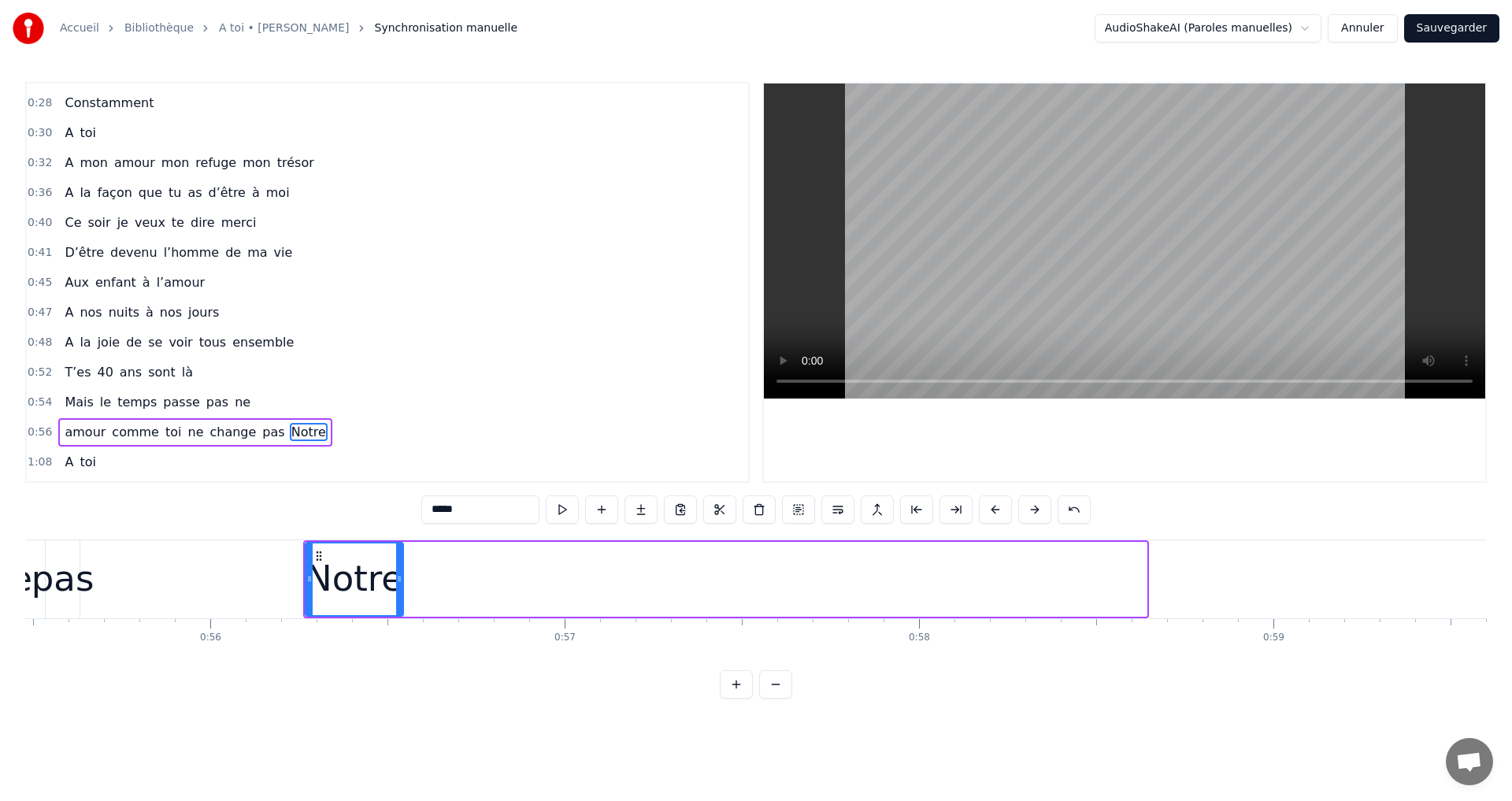
scroll to position [0, 19689]
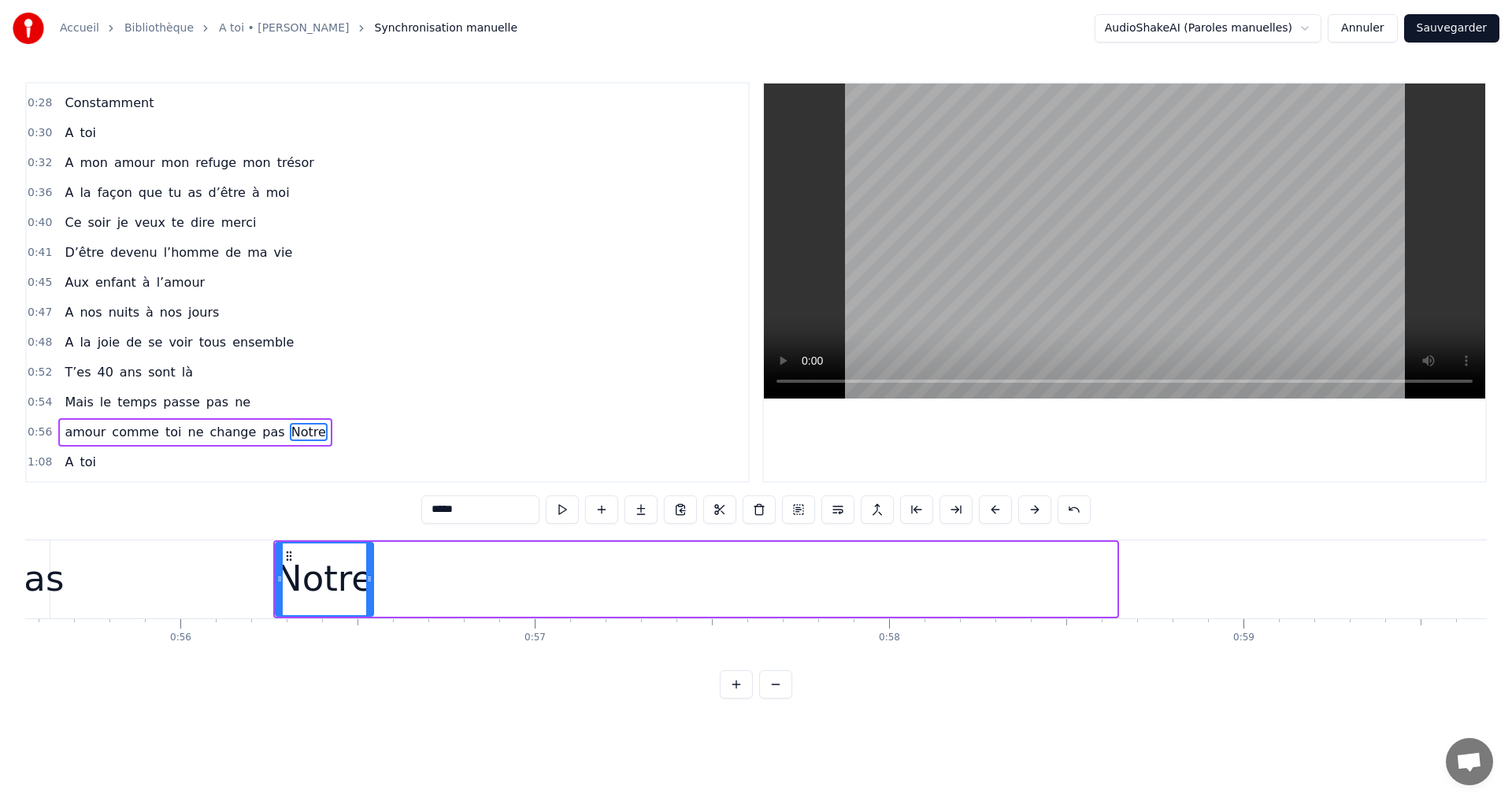
click at [26, 661] on div "Accueil Bibliothèque A toi • [PERSON_NAME] Synchronisation manuelle AudioShakeA…" at bounding box center [756, 349] width 1512 height 699
click at [81, 436] on span "amour" at bounding box center [85, 432] width 44 height 18
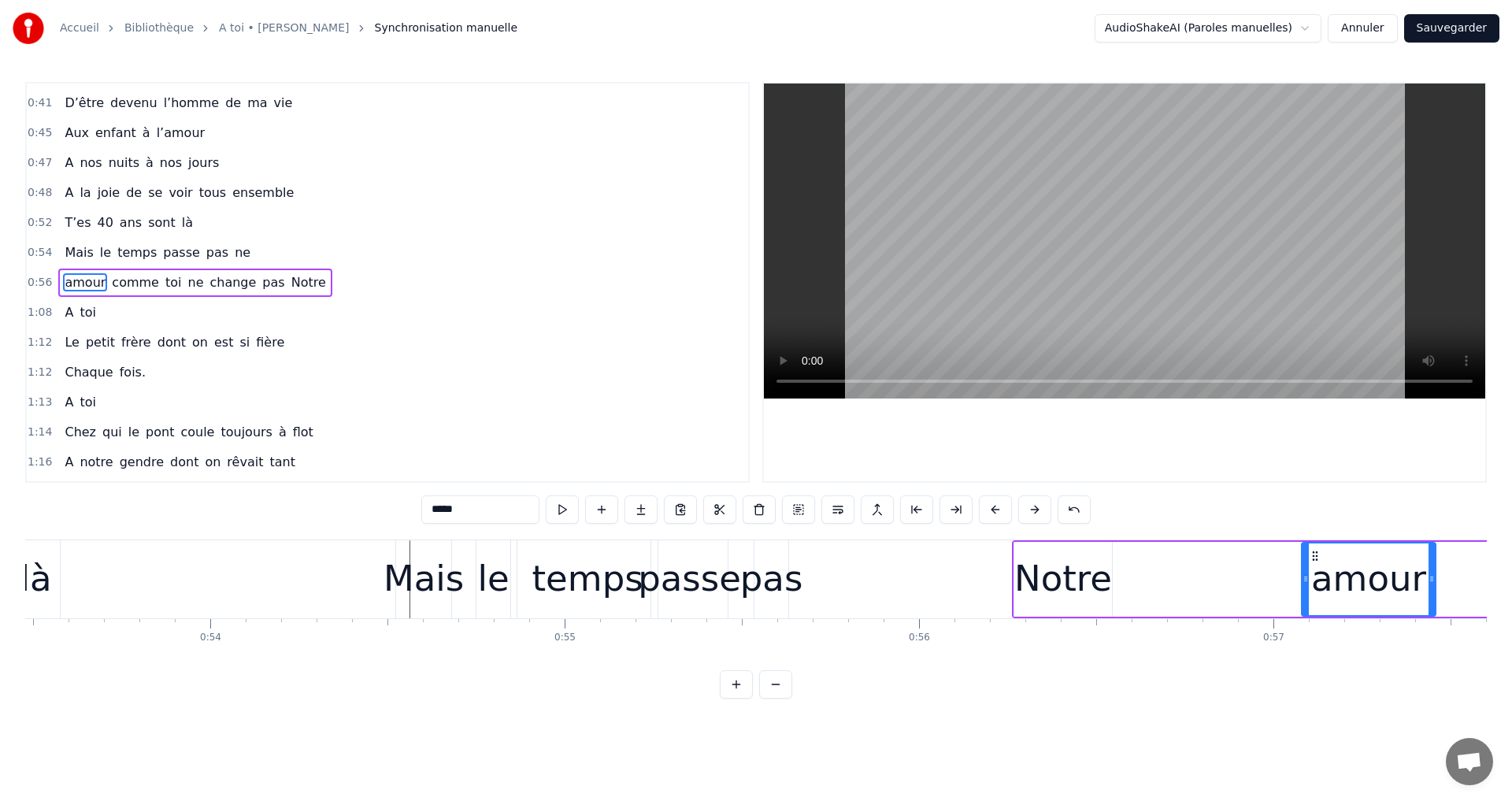
scroll to position [0, 18953]
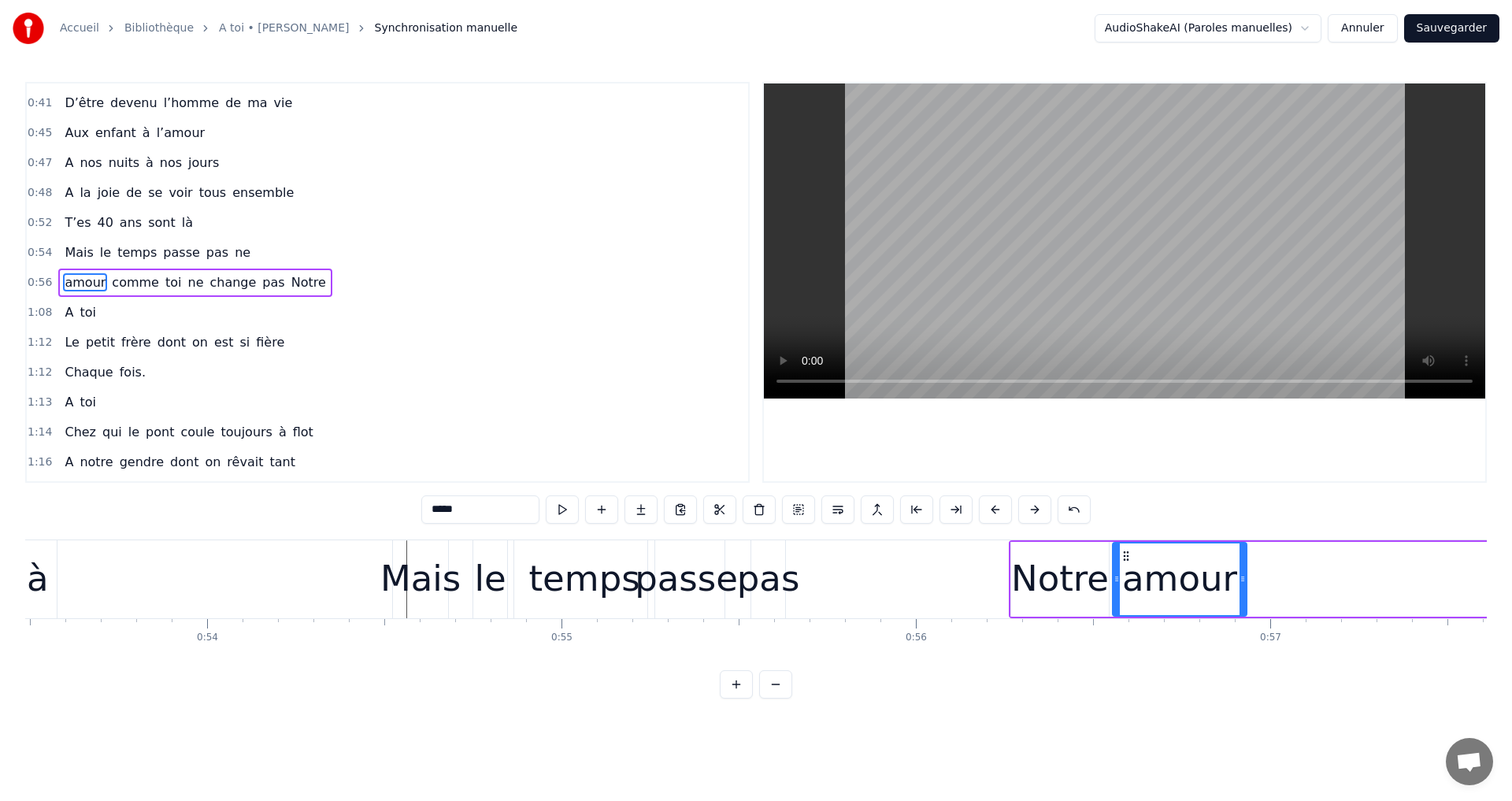
drag, startPoint x: 115, startPoint y: 557, endPoint x: 1117, endPoint y: 674, distance: 1008.8
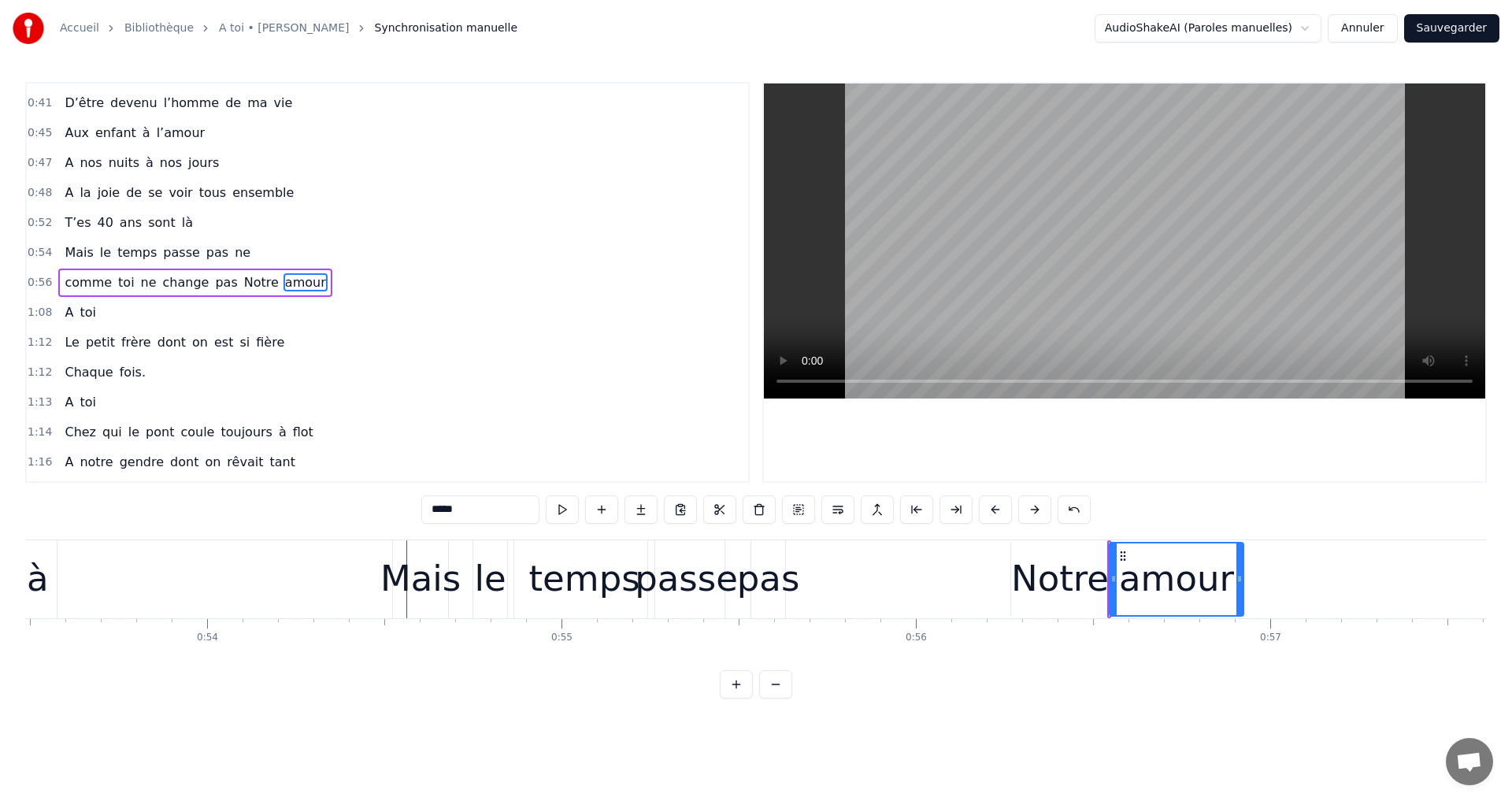
click at [94, 282] on span "comme" at bounding box center [88, 282] width 50 height 18
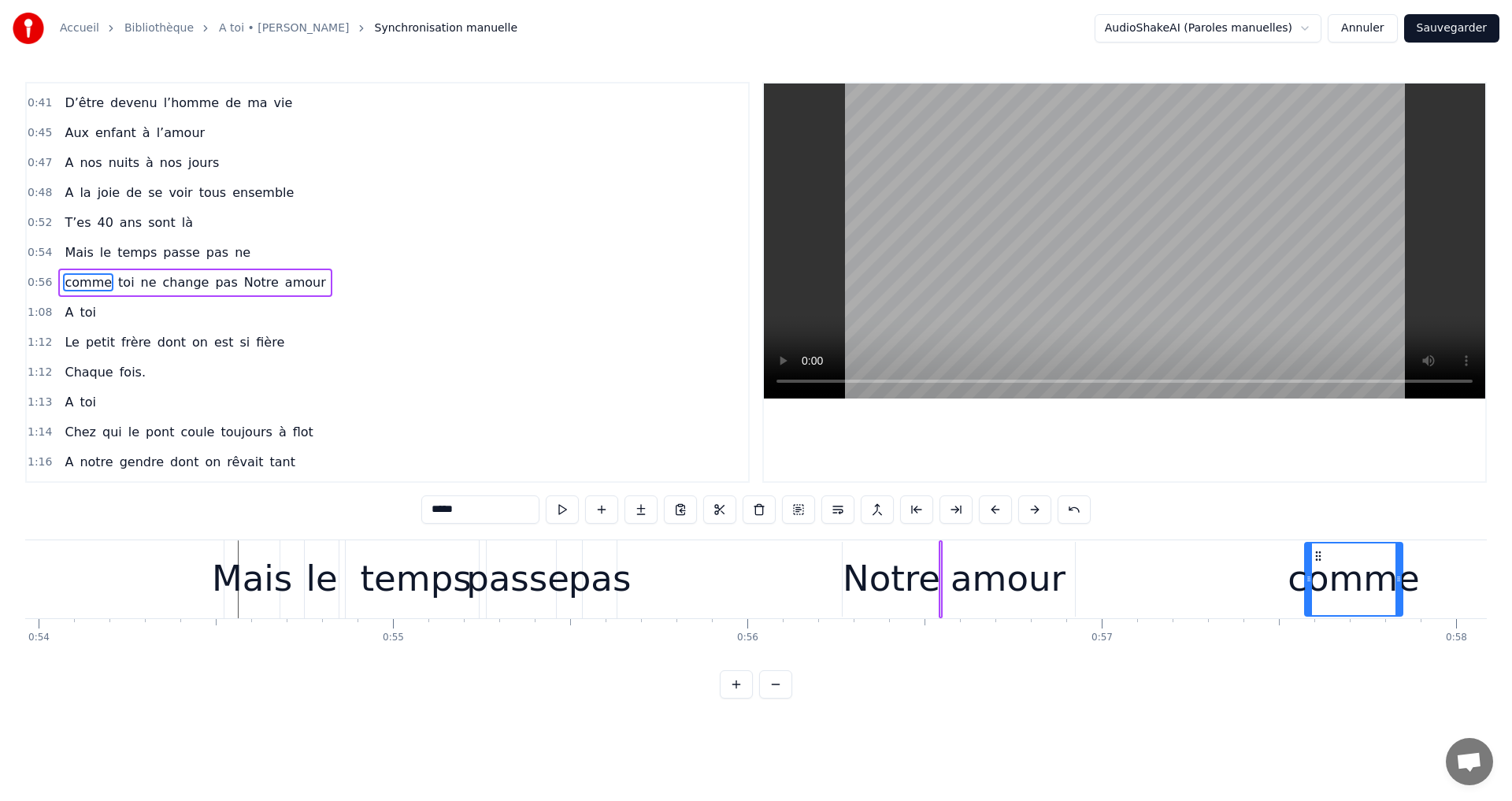
scroll to position [0, 19134]
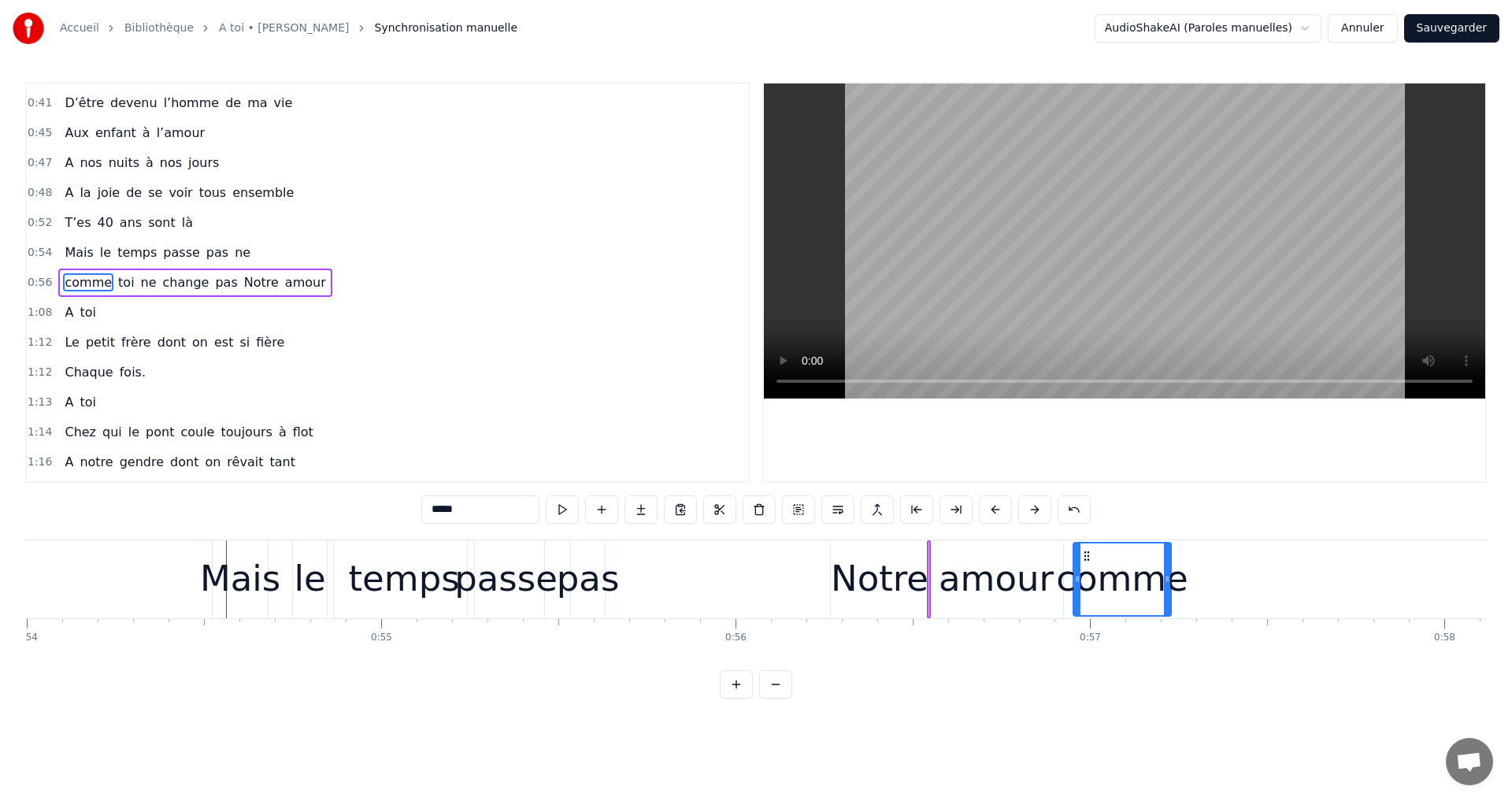
drag, startPoint x: 115, startPoint y: 553, endPoint x: 1077, endPoint y: 697, distance: 972.7
click at [69, 281] on span "toi" at bounding box center [73, 282] width 20 height 18
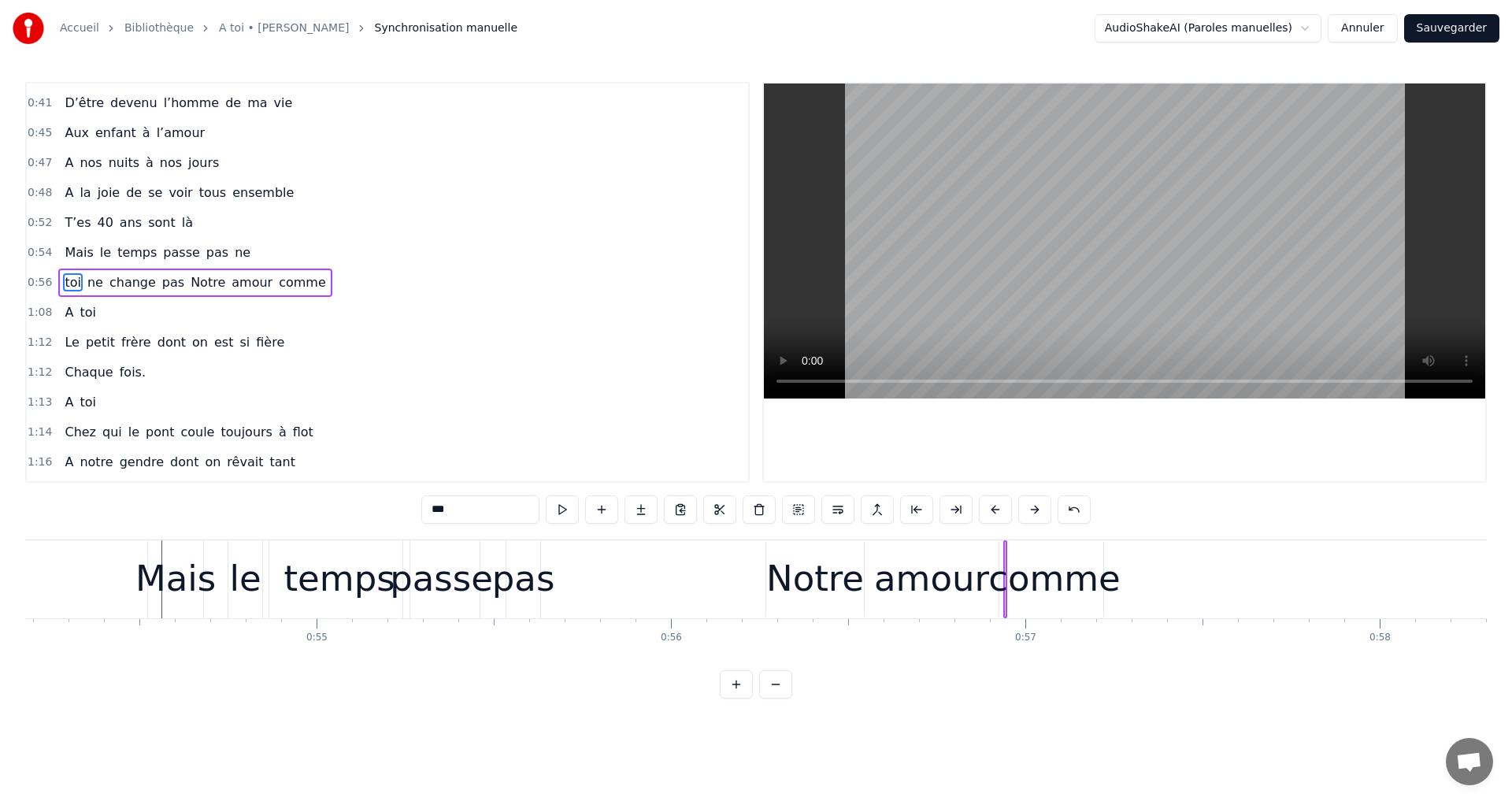
scroll to position [0, 19268]
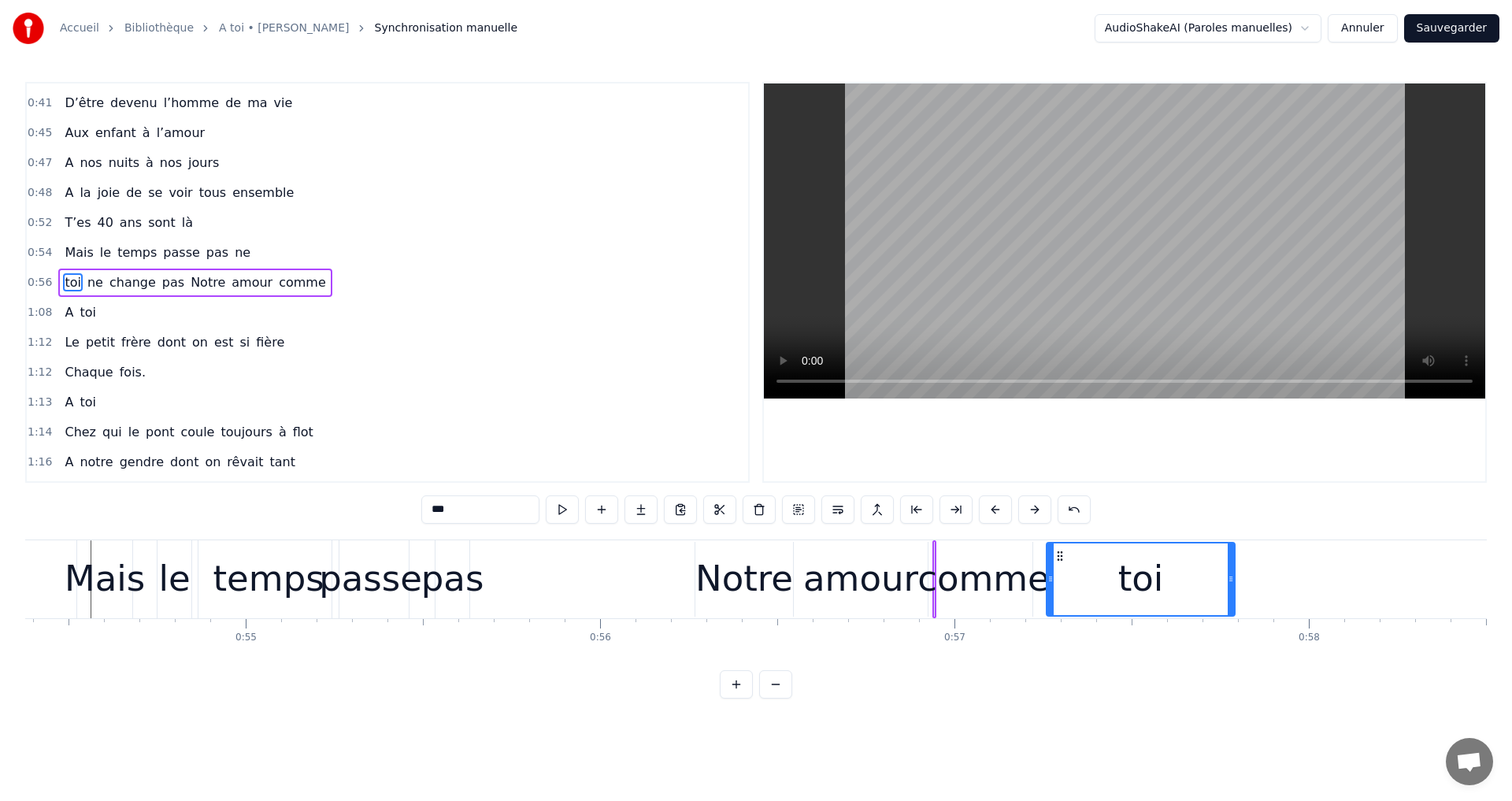
drag, startPoint x: 120, startPoint y: 554, endPoint x: 1057, endPoint y: 648, distance: 941.7
click at [63, 281] on span "ne" at bounding box center [73, 282] width 19 height 18
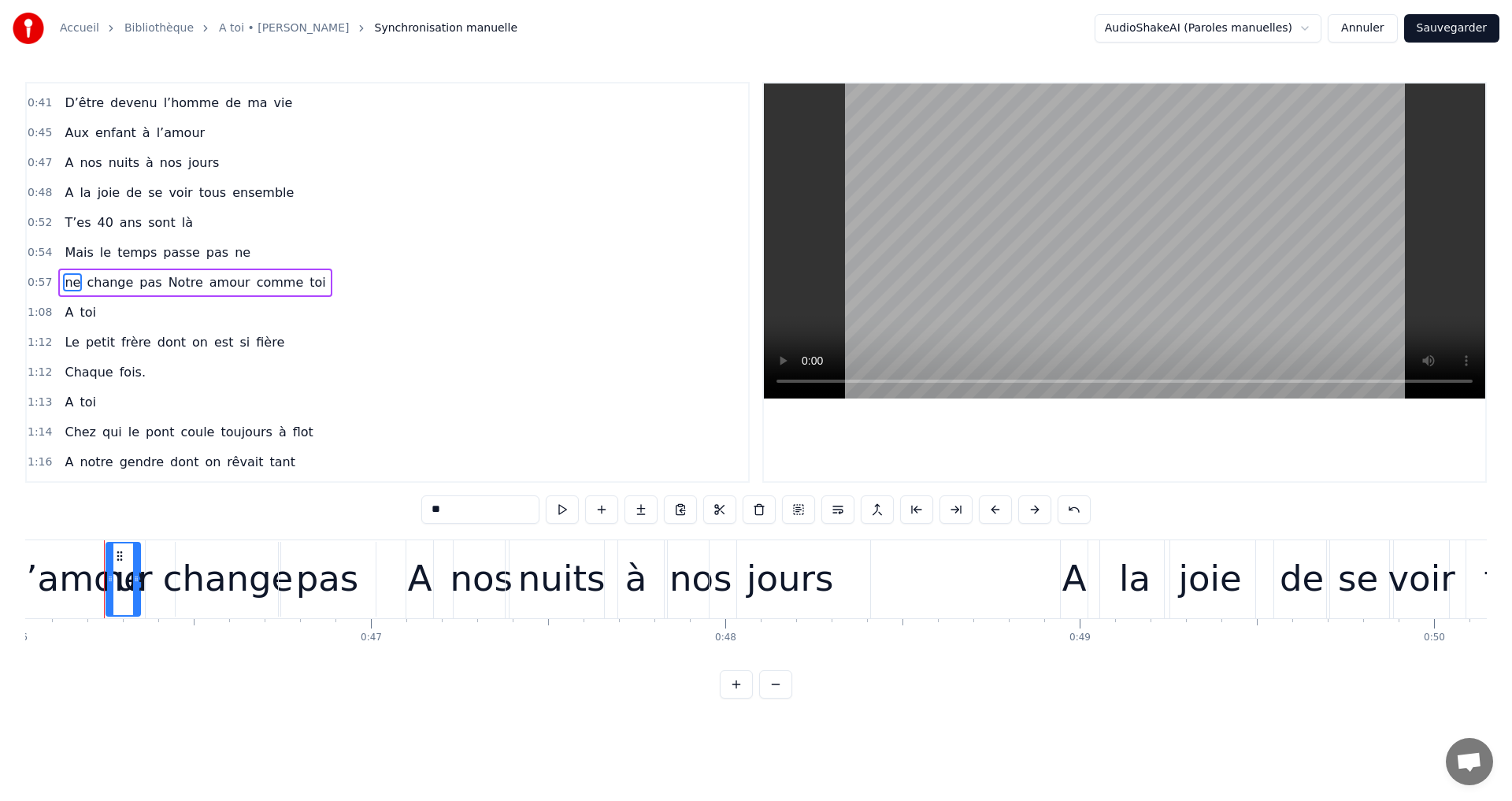
scroll to position [0, 16308]
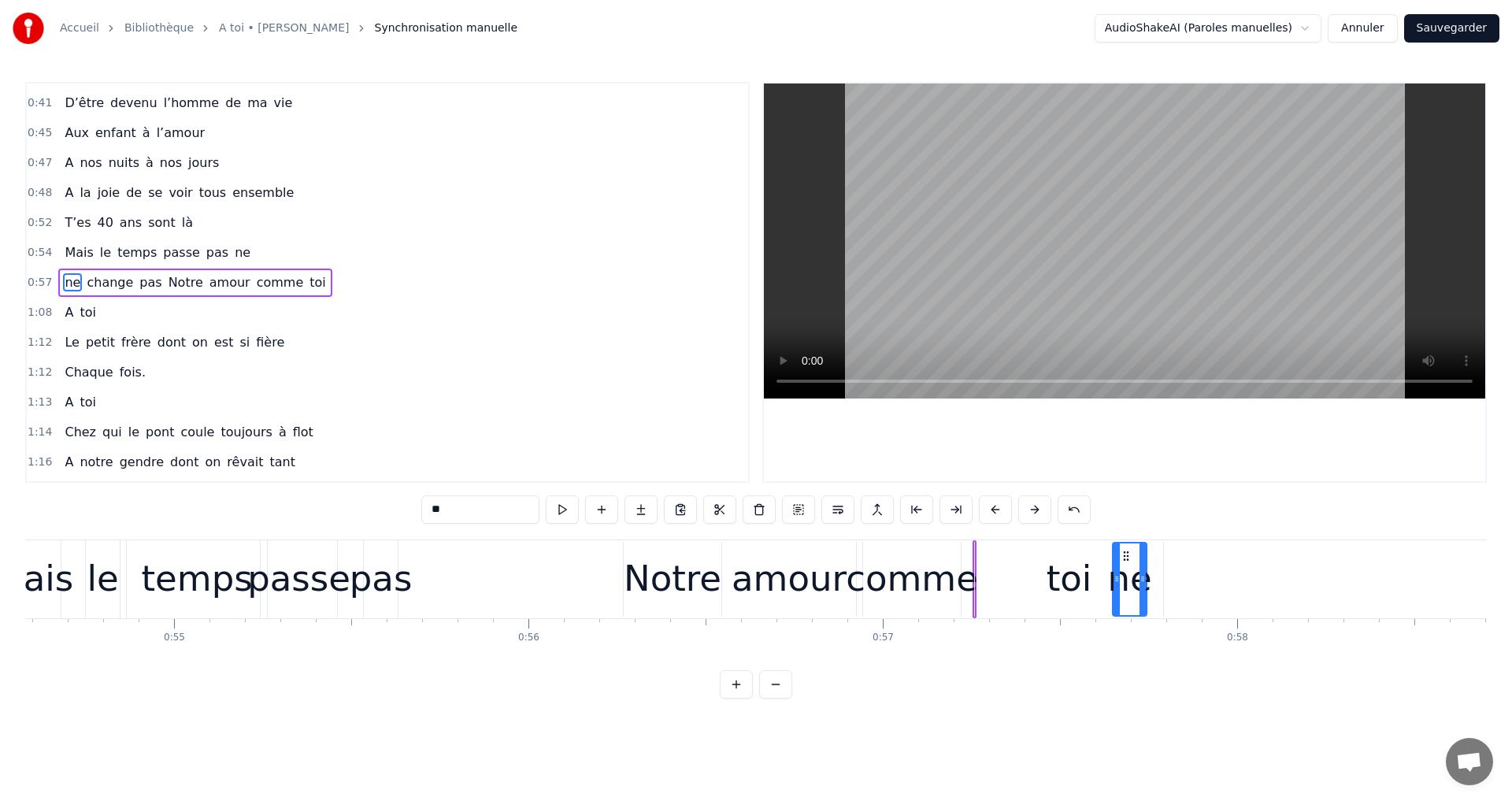
drag, startPoint x: 119, startPoint y: 552, endPoint x: 1126, endPoint y: 730, distance: 1022.6
click at [87, 281] on span "change" at bounding box center [88, 282] width 49 height 18
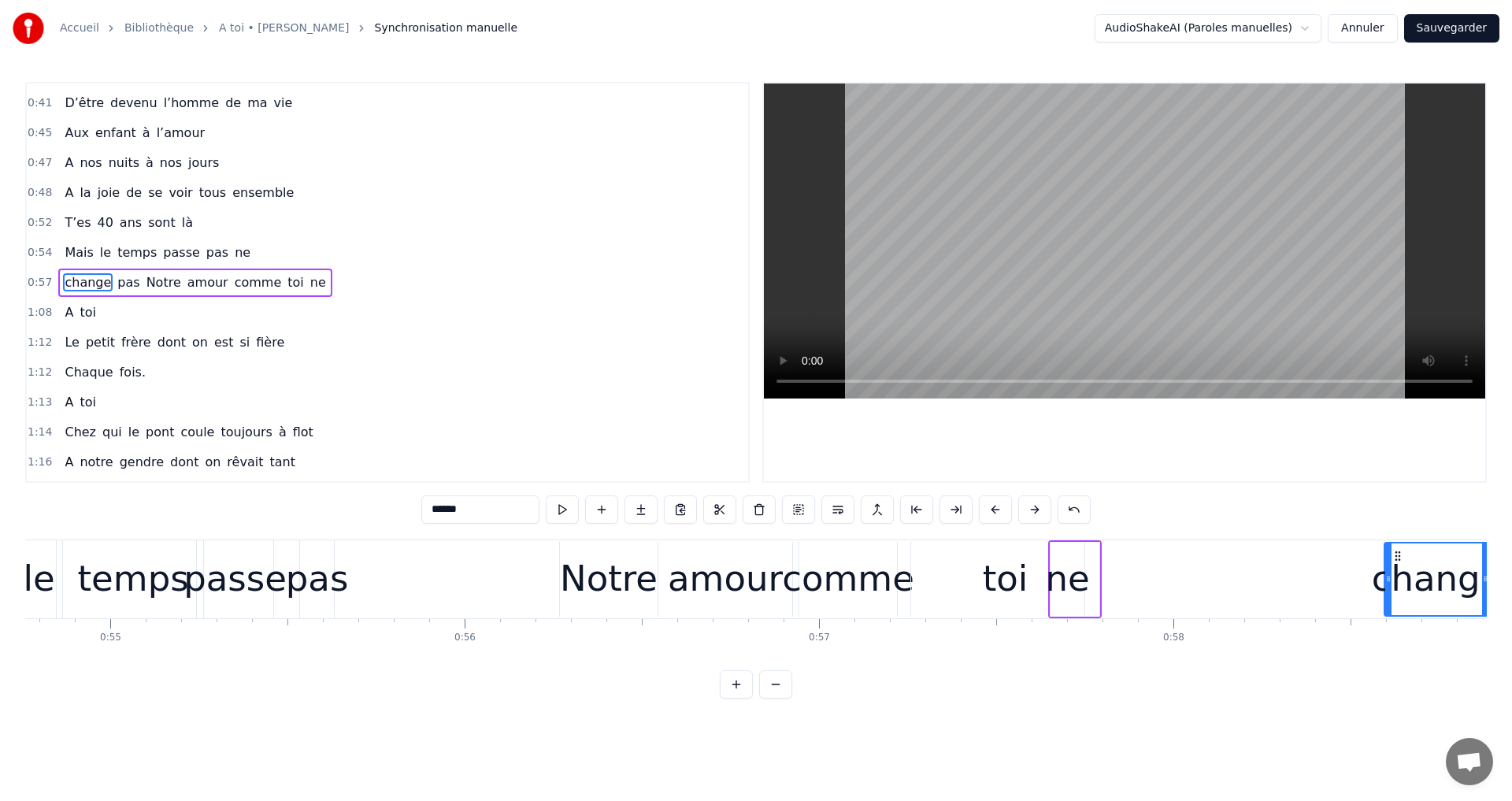
scroll to position [0, 19416]
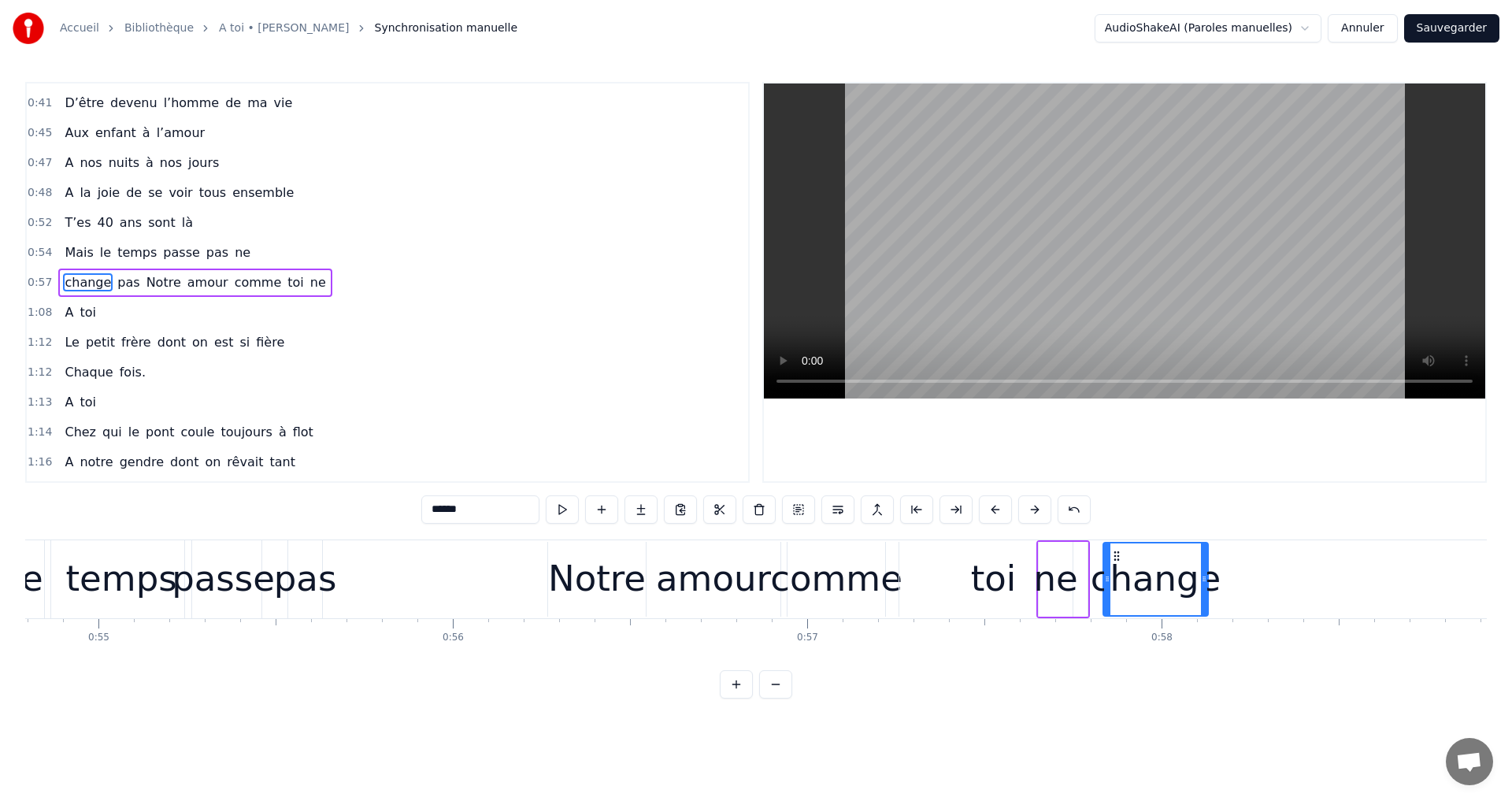
drag, startPoint x: 118, startPoint y: 554, endPoint x: 1102, endPoint y: 764, distance: 1006.2
click at [74, 281] on span "pas" at bounding box center [76, 282] width 26 height 18
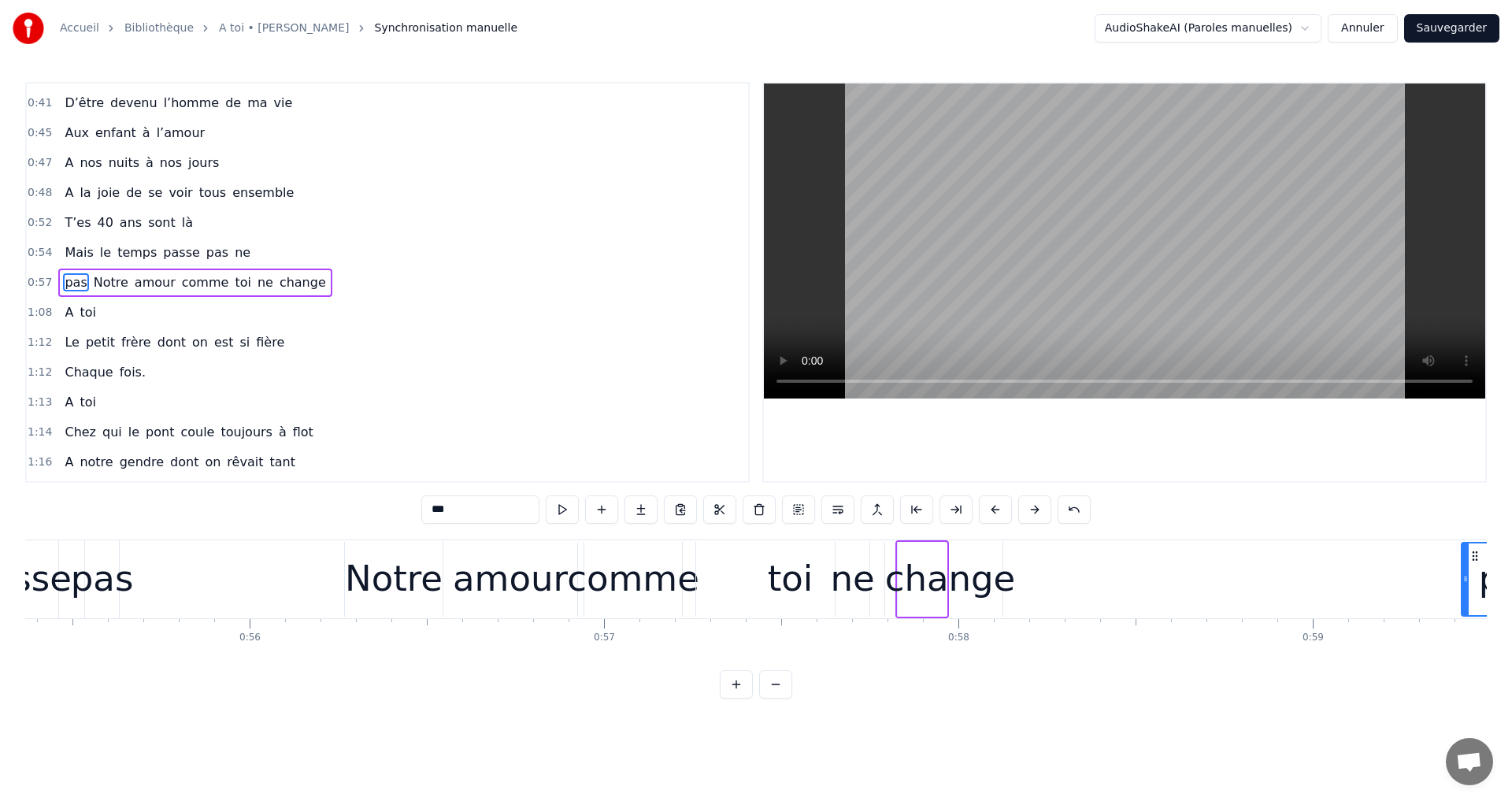
scroll to position [0, 19638]
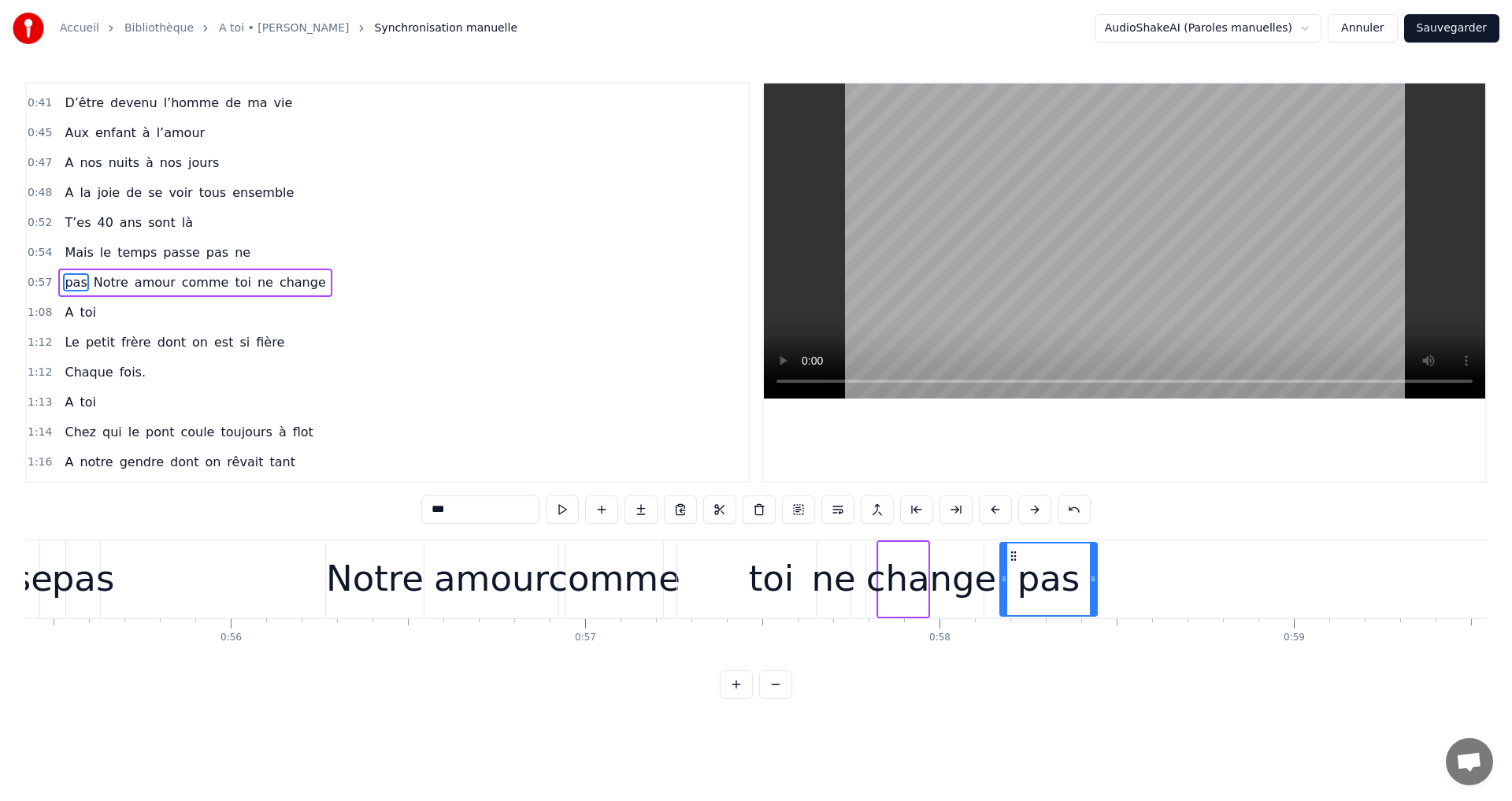
drag, startPoint x: 115, startPoint y: 554, endPoint x: 1003, endPoint y: 777, distance: 915.6
click at [711, 579] on div "toi" at bounding box center [771, 579] width 188 height 75
type input "***"
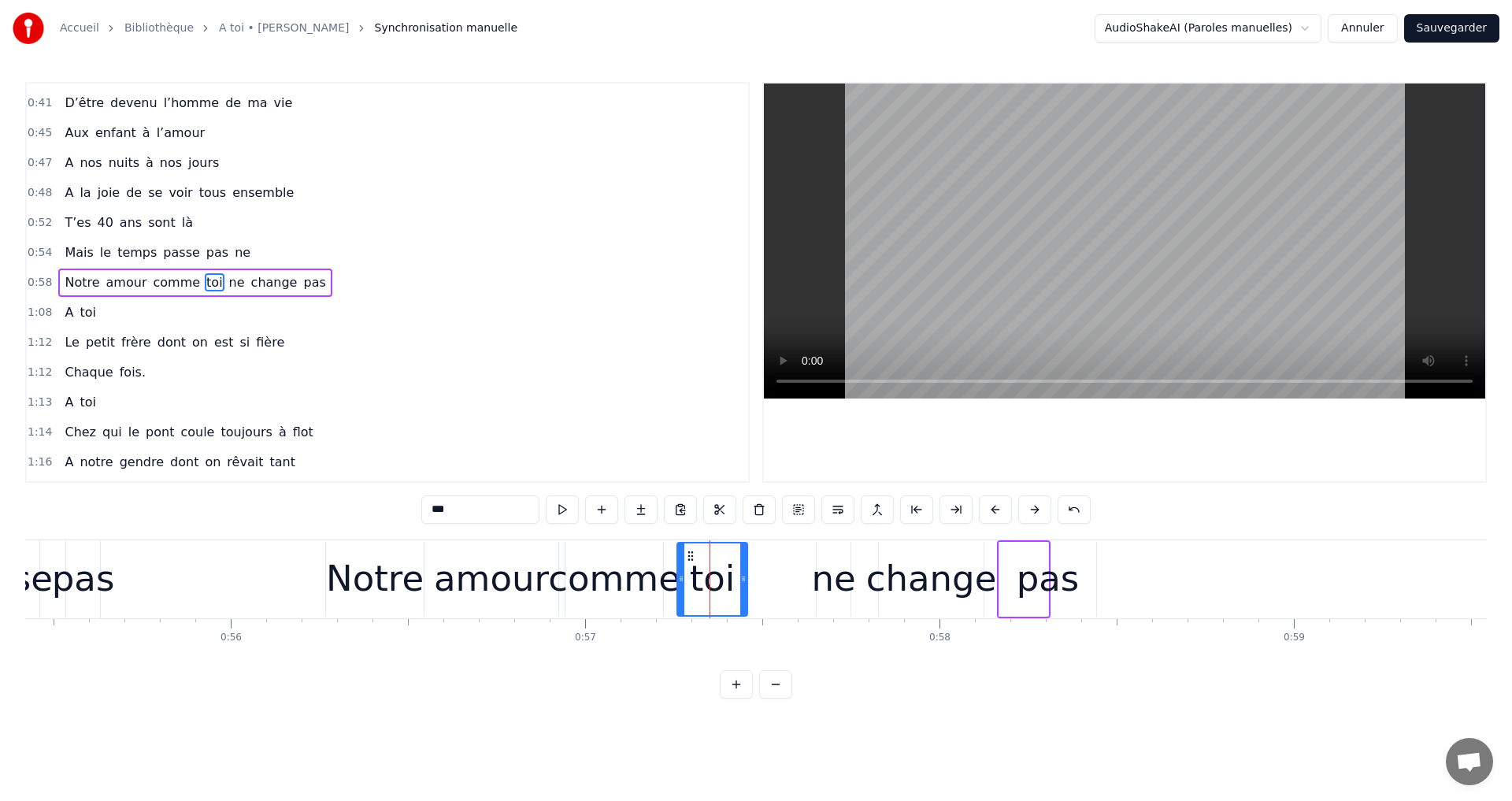
drag, startPoint x: 858, startPoint y: 578, endPoint x: 699, endPoint y: 584, distance: 159.1
click at [742, 590] on div at bounding box center [743, 579] width 6 height 72
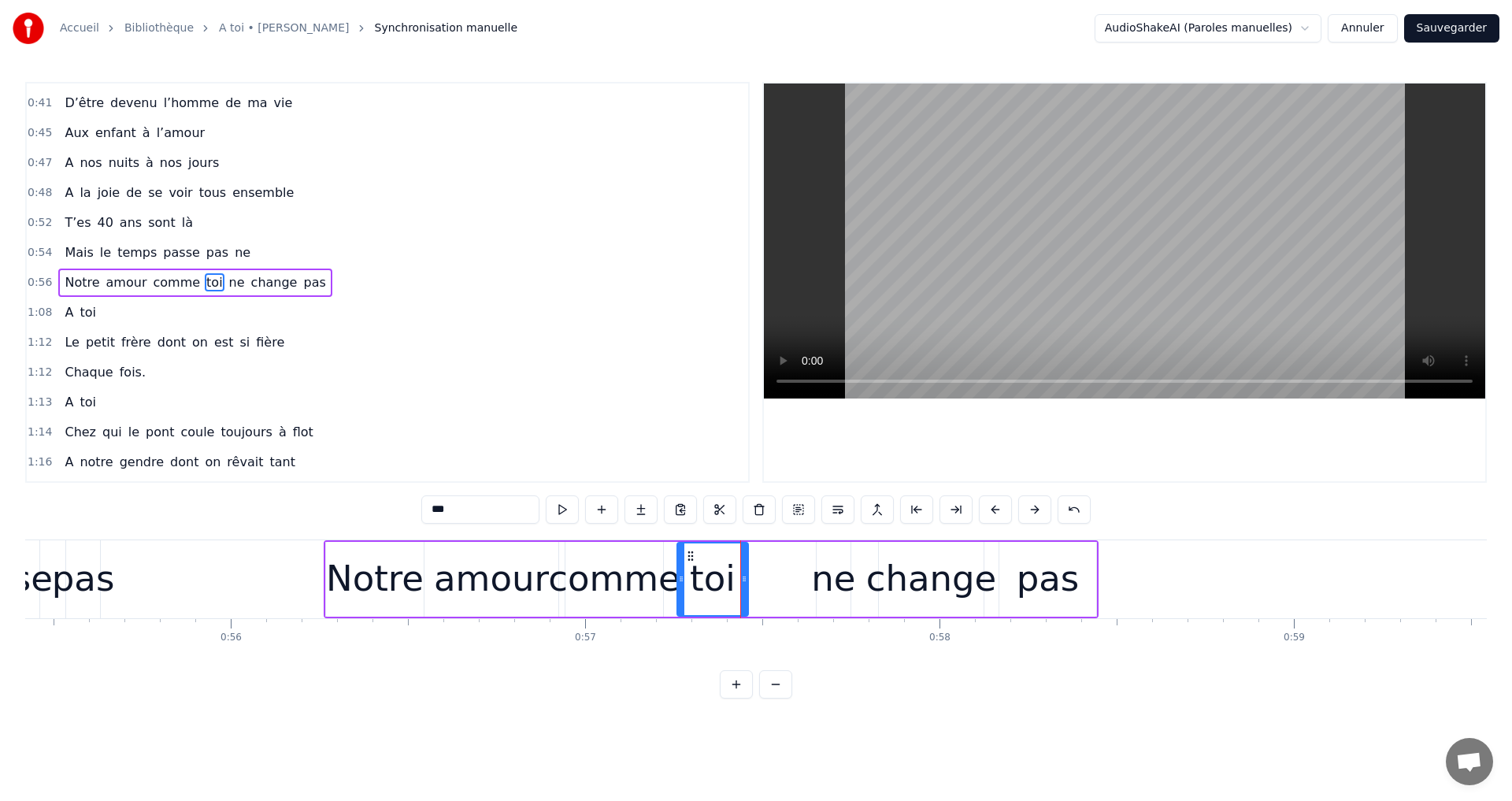
click at [564, 393] on div "1:13 A toi" at bounding box center [388, 403] width 721 height 30
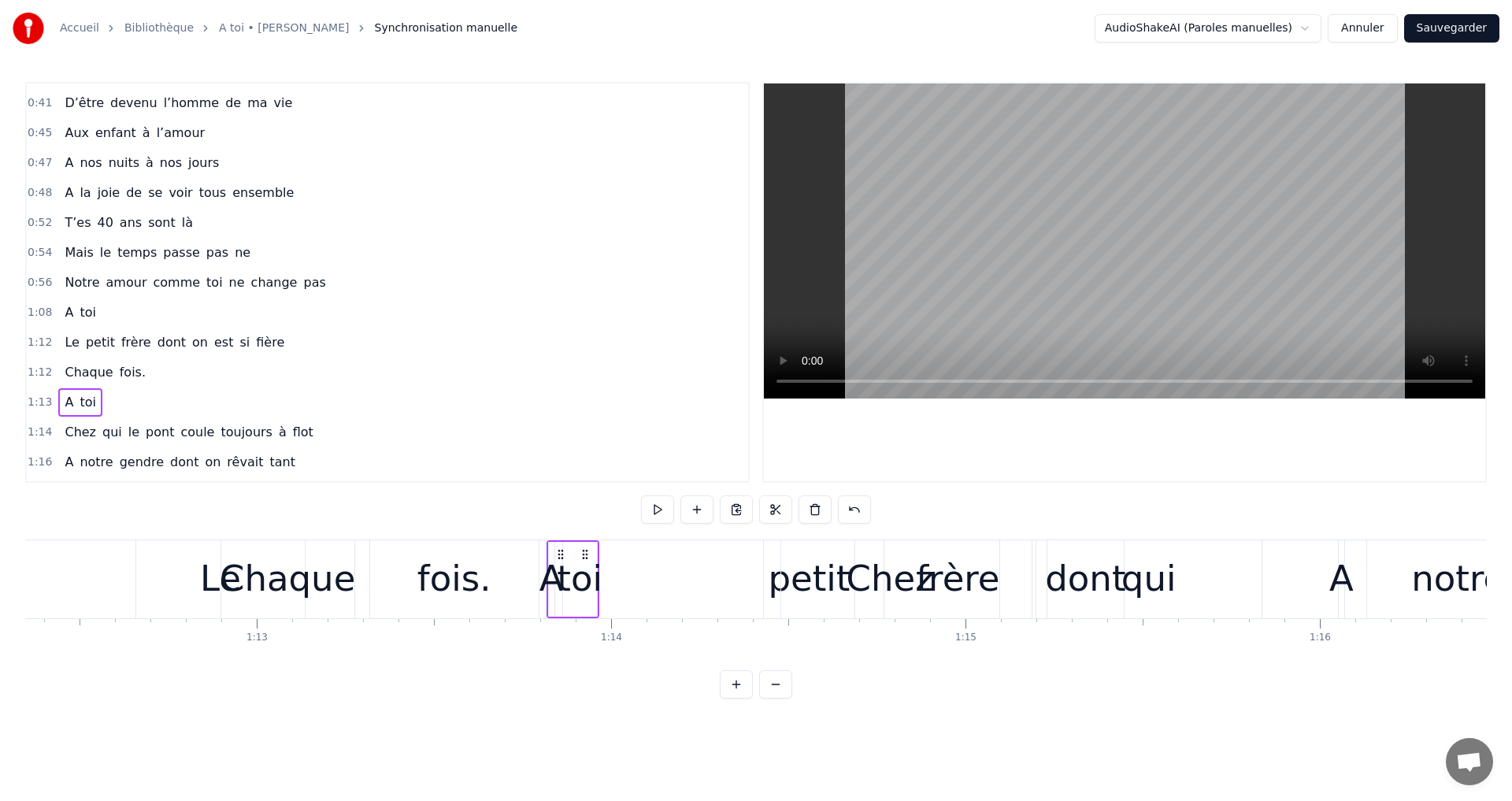
scroll to position [0, 26078]
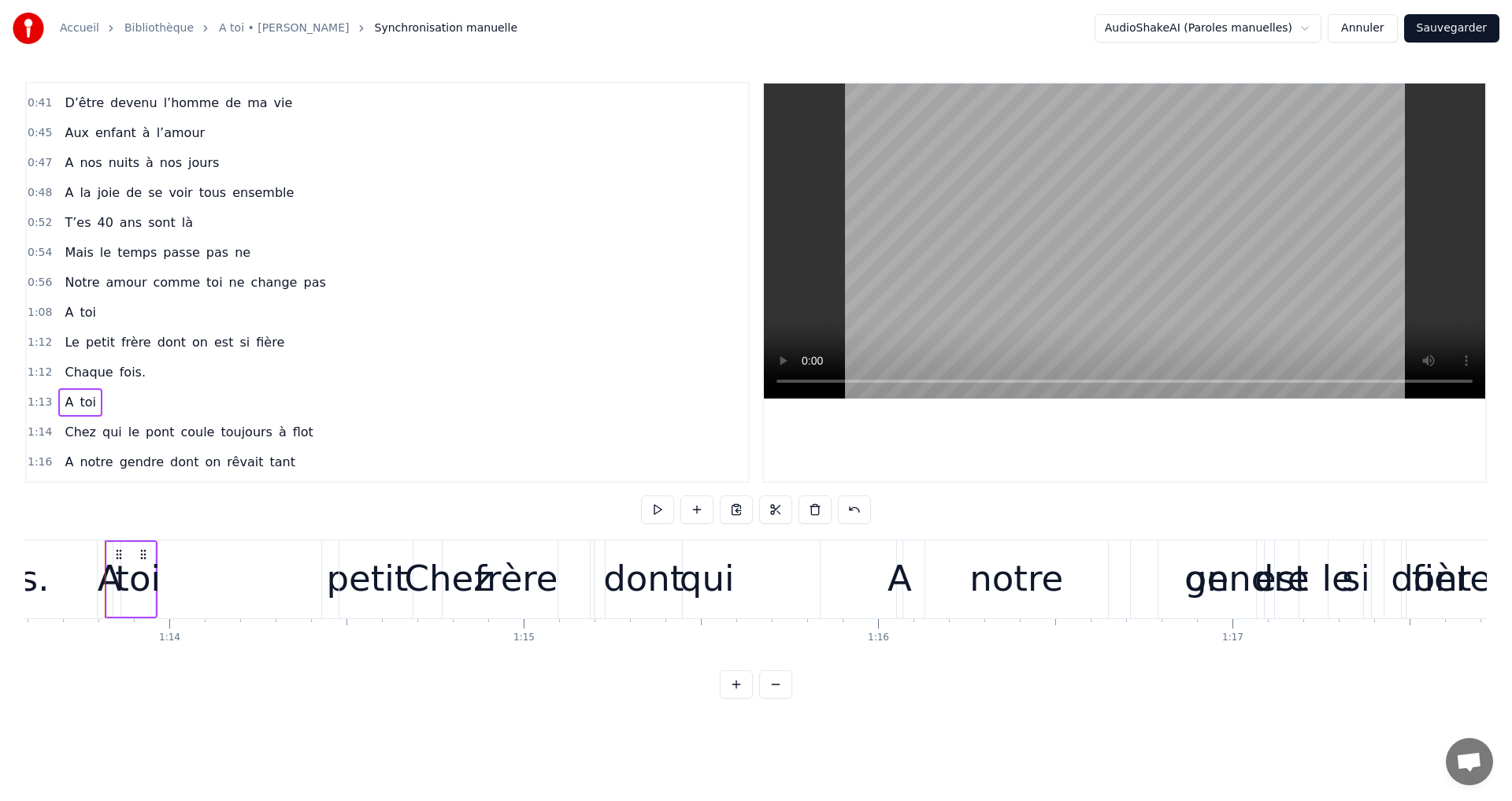
click at [68, 278] on span "Notre" at bounding box center [81, 282] width 37 height 18
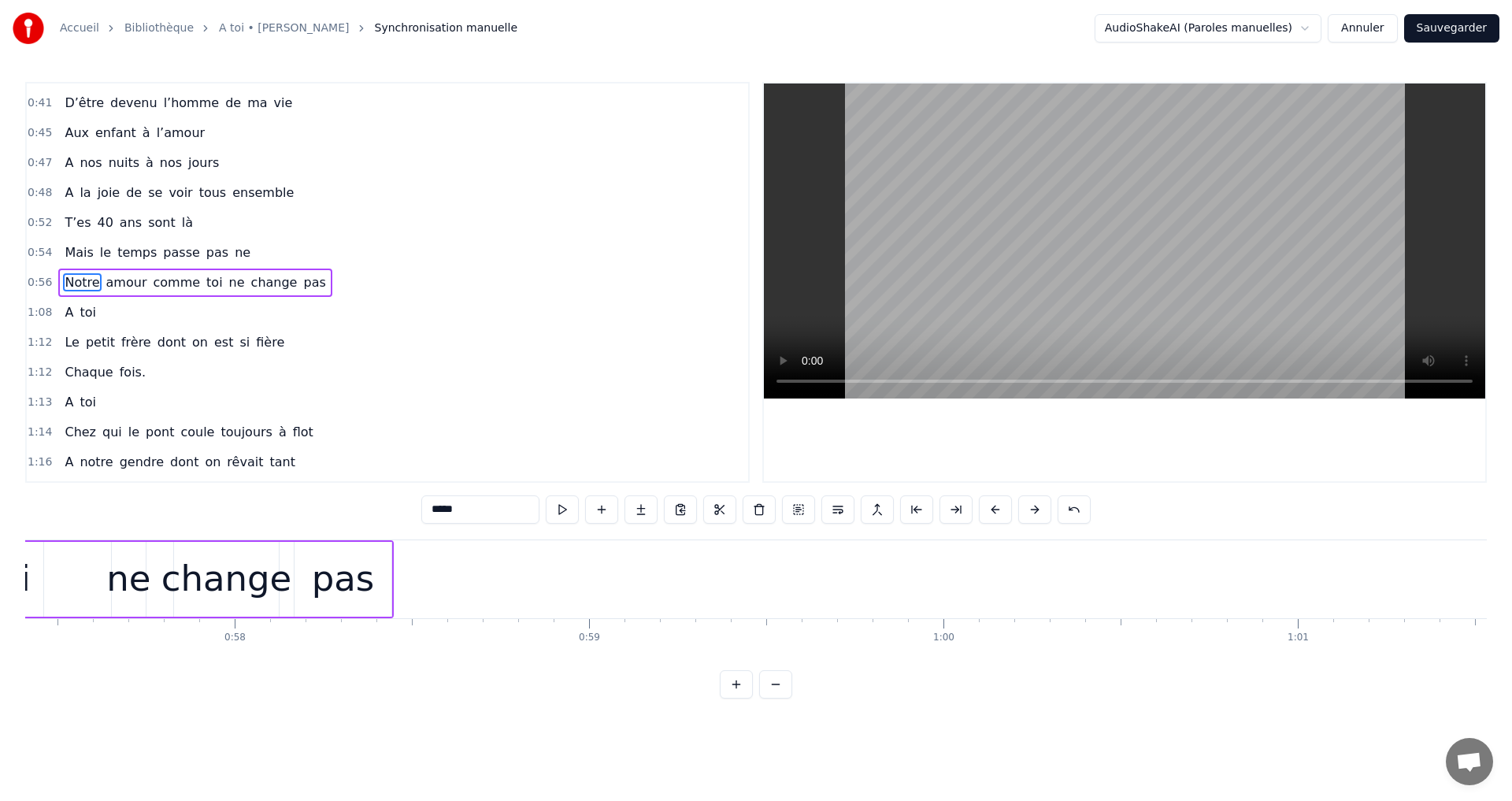
scroll to position [0, 19858]
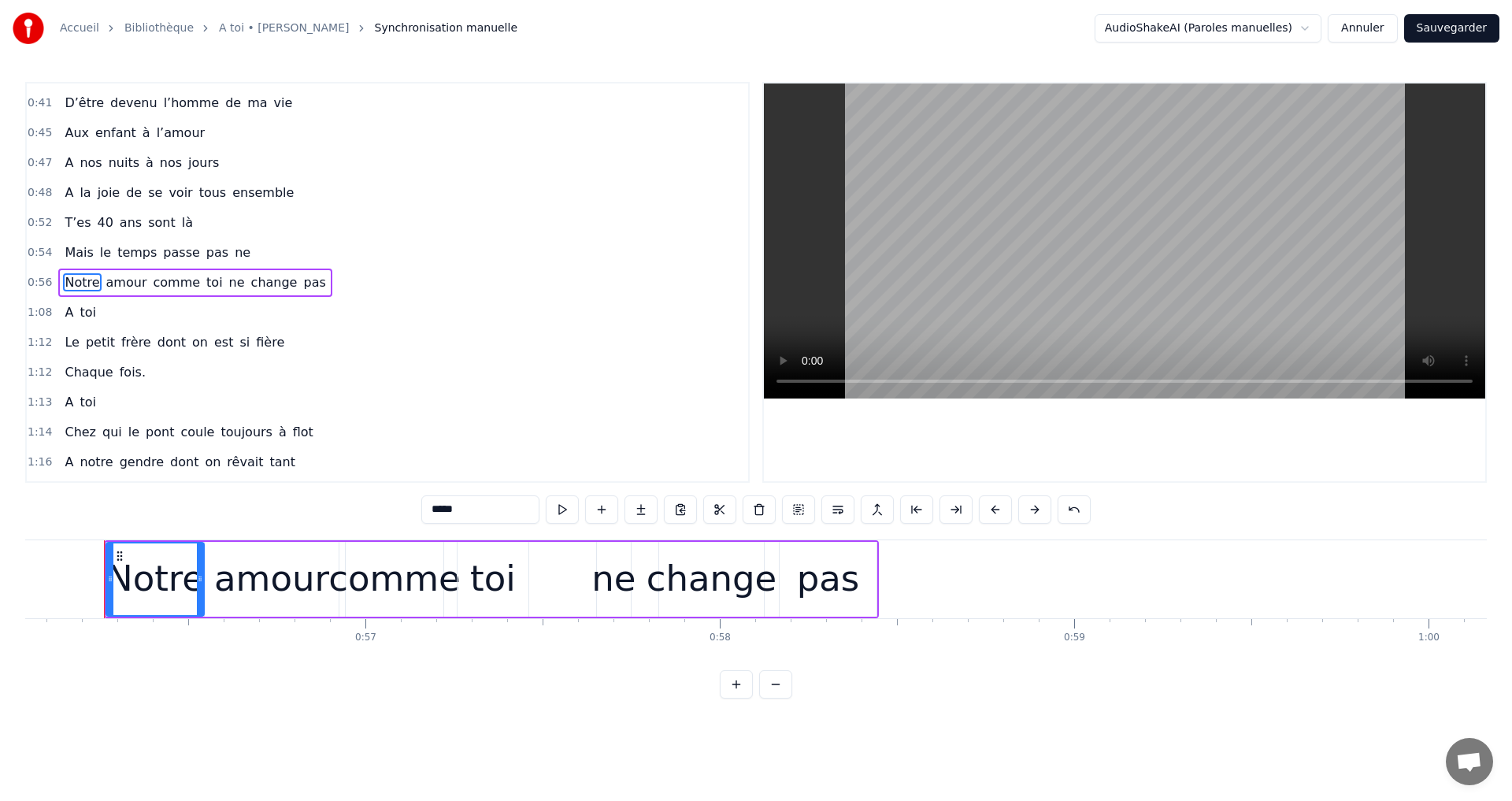
drag, startPoint x: 617, startPoint y: 588, endPoint x: 575, endPoint y: 594, distance: 42.4
click at [561, 595] on div "Notre amour comme toi ne change pas" at bounding box center [491, 579] width 775 height 78
click at [620, 578] on div "ne" at bounding box center [613, 578] width 44 height 53
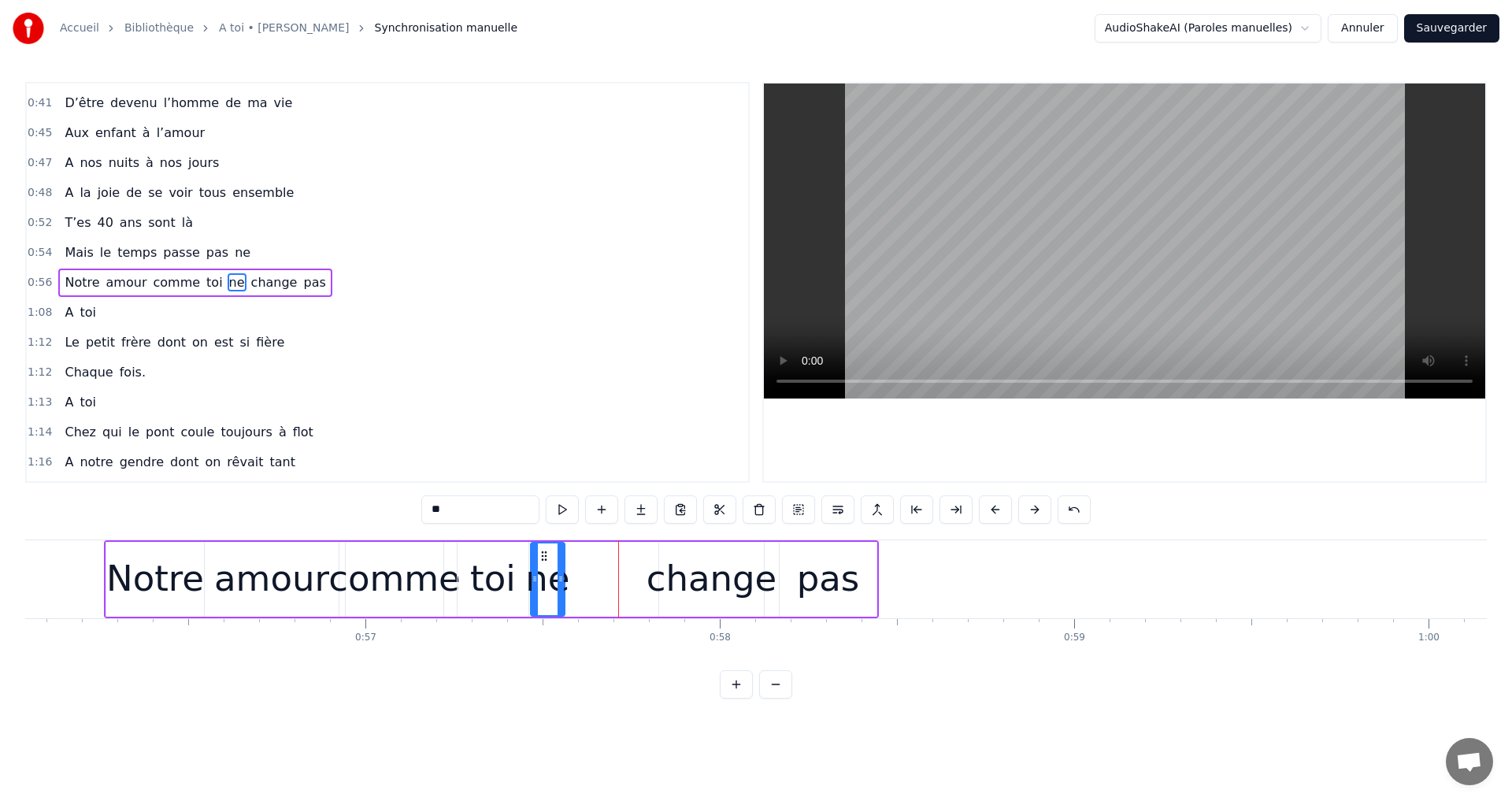
drag, startPoint x: 604, startPoint y: 554, endPoint x: 538, endPoint y: 568, distance: 67.5
click at [538, 568] on div "ne" at bounding box center [548, 579] width 32 height 72
click at [711, 570] on div "change" at bounding box center [712, 578] width 131 height 53
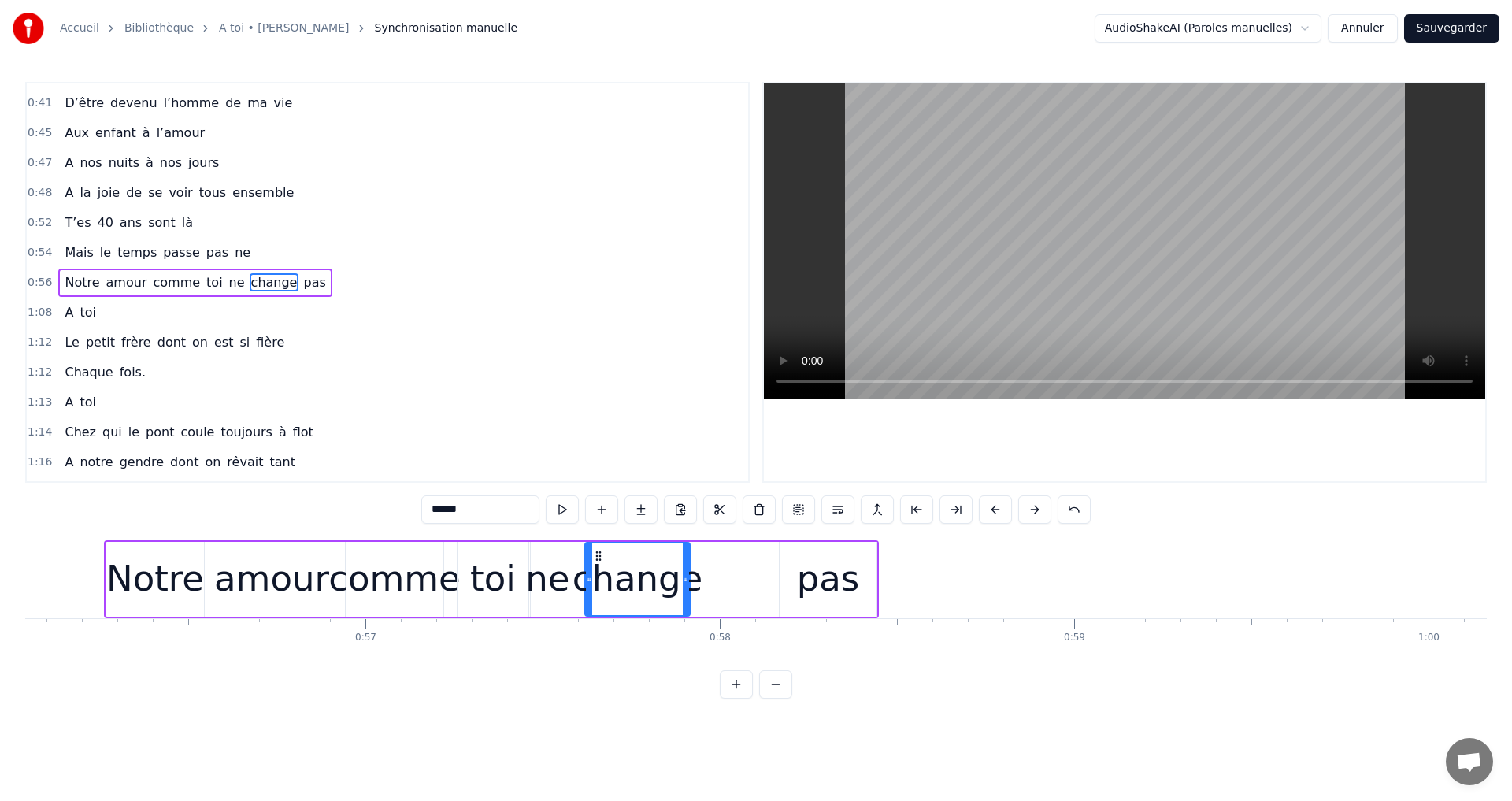
drag, startPoint x: 671, startPoint y: 551, endPoint x: 616, endPoint y: 570, distance: 58.2
click at [591, 574] on div "change" at bounding box center [637, 579] width 103 height 72
click at [823, 570] on div "pas" at bounding box center [828, 578] width 63 height 53
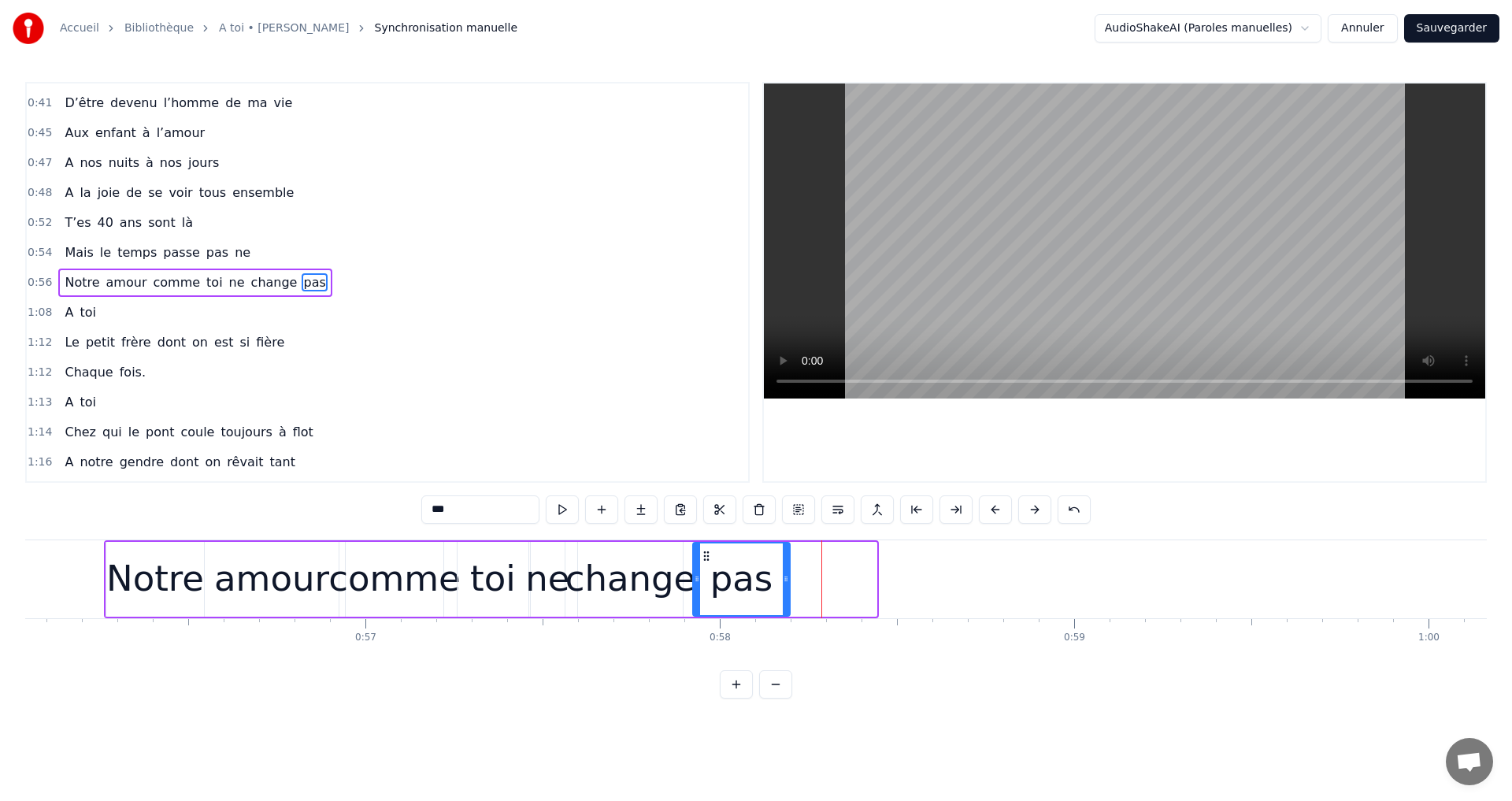
drag, startPoint x: 792, startPoint y: 553, endPoint x: 706, endPoint y: 578, distance: 89.6
click at [706, 578] on div "pas" at bounding box center [741, 579] width 95 height 72
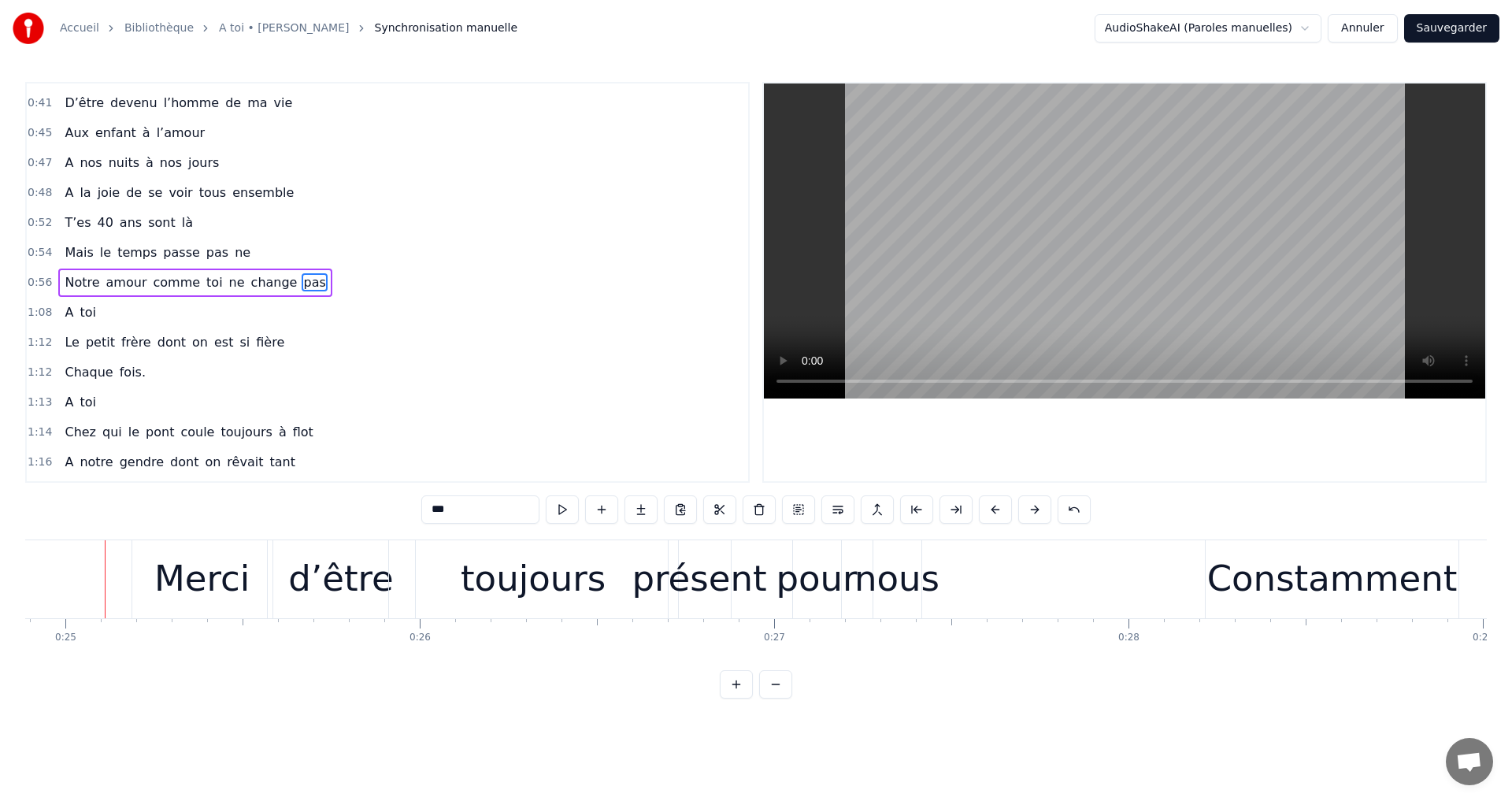
click at [1080, 258] on video at bounding box center [1124, 241] width 721 height 315
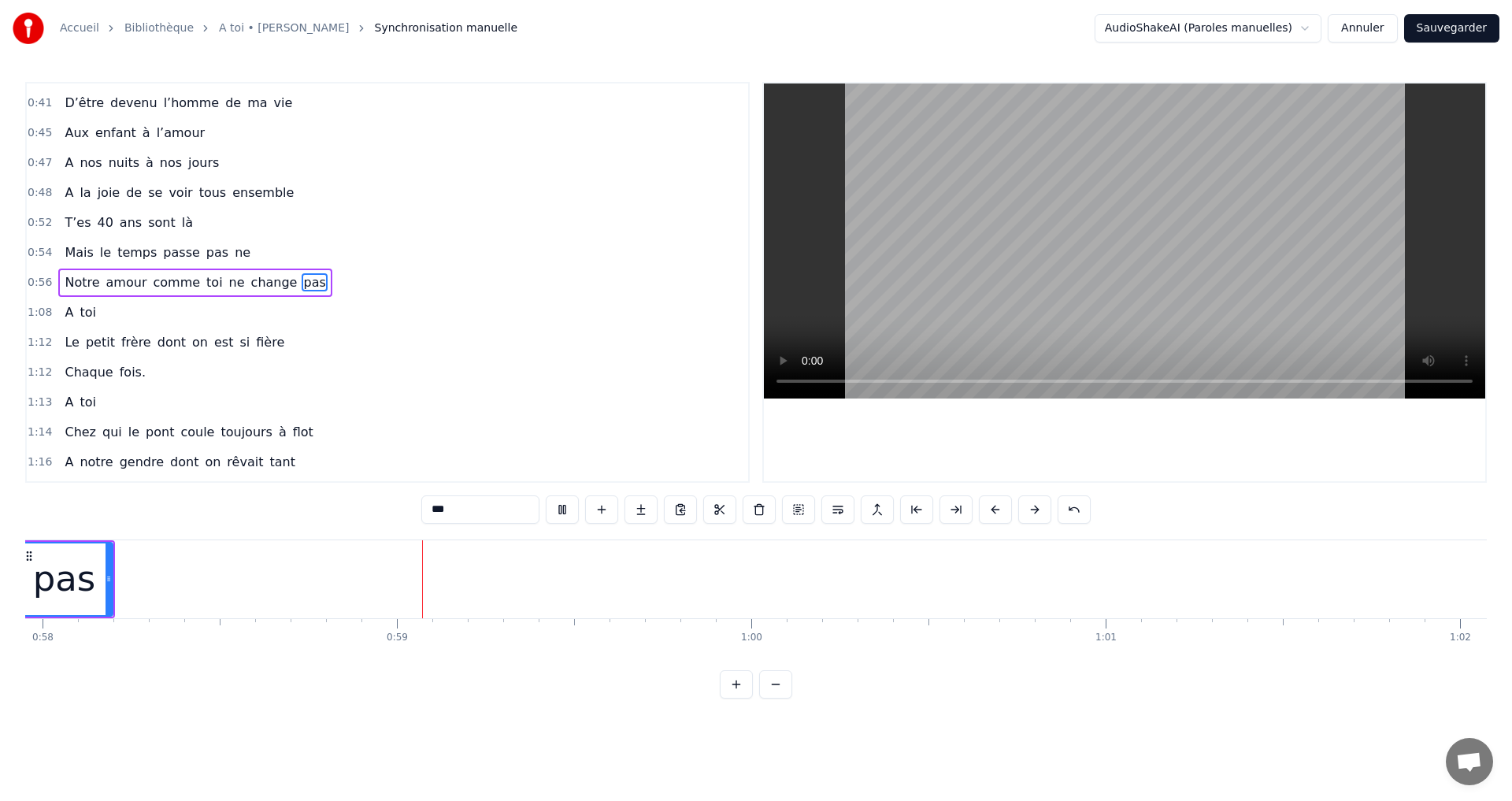
scroll to position [0, 20663]
drag, startPoint x: 1472, startPoint y: 2, endPoint x: 1165, endPoint y: 210, distance: 370.8
click at [1165, 210] on video at bounding box center [1124, 241] width 721 height 315
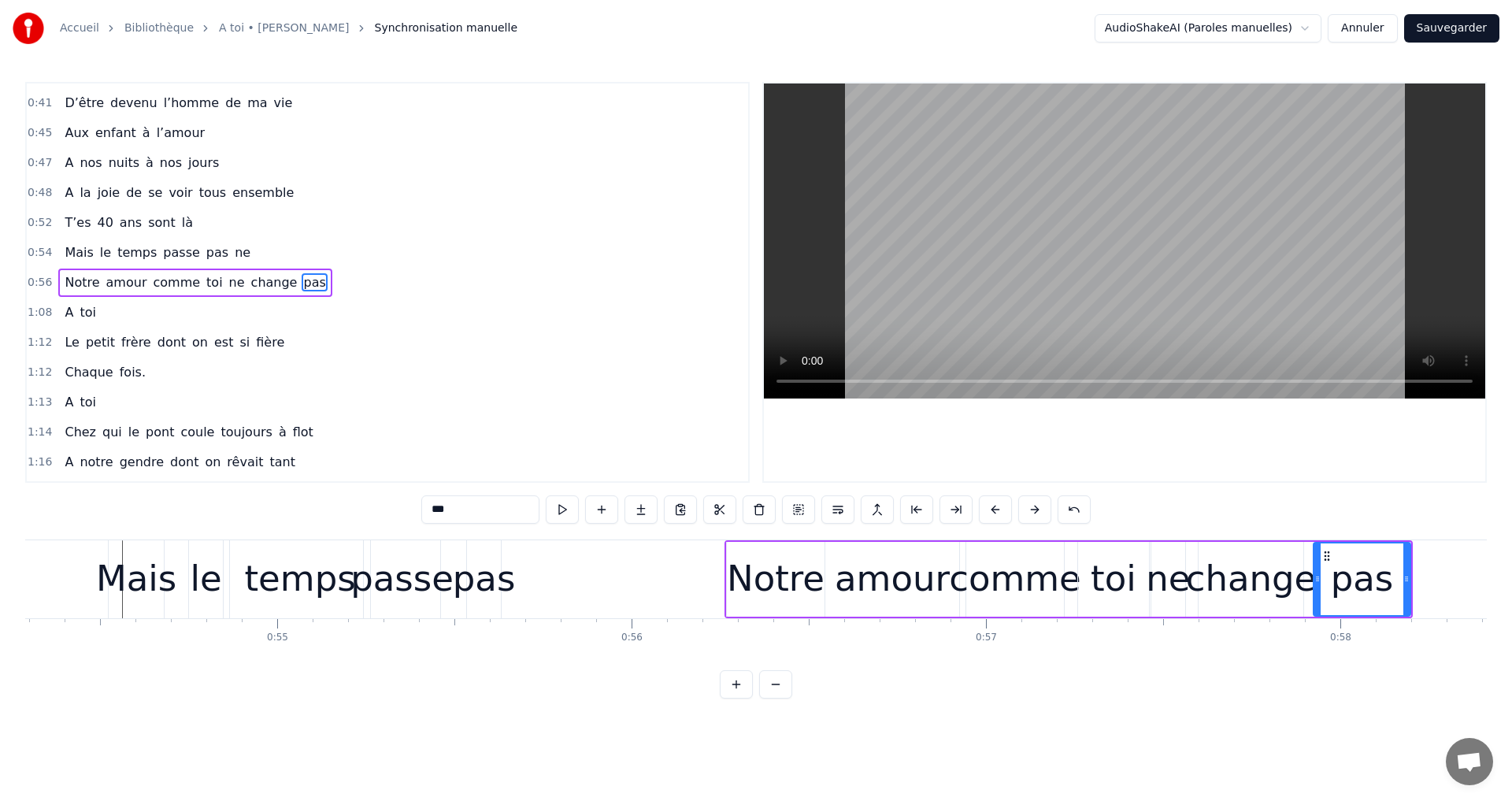
scroll to position [0, 19246]
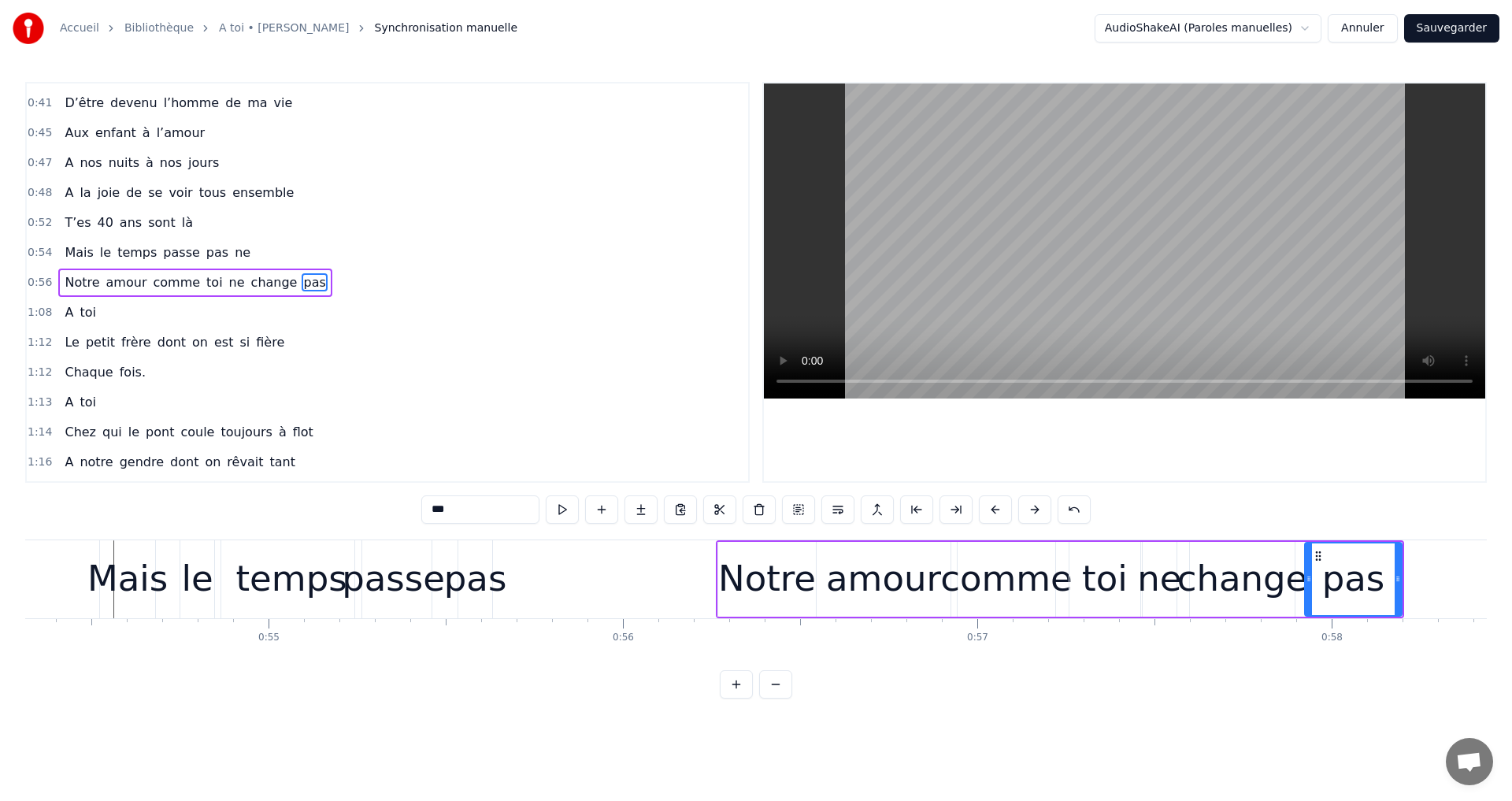
click at [233, 254] on span "ne" at bounding box center [242, 252] width 19 height 18
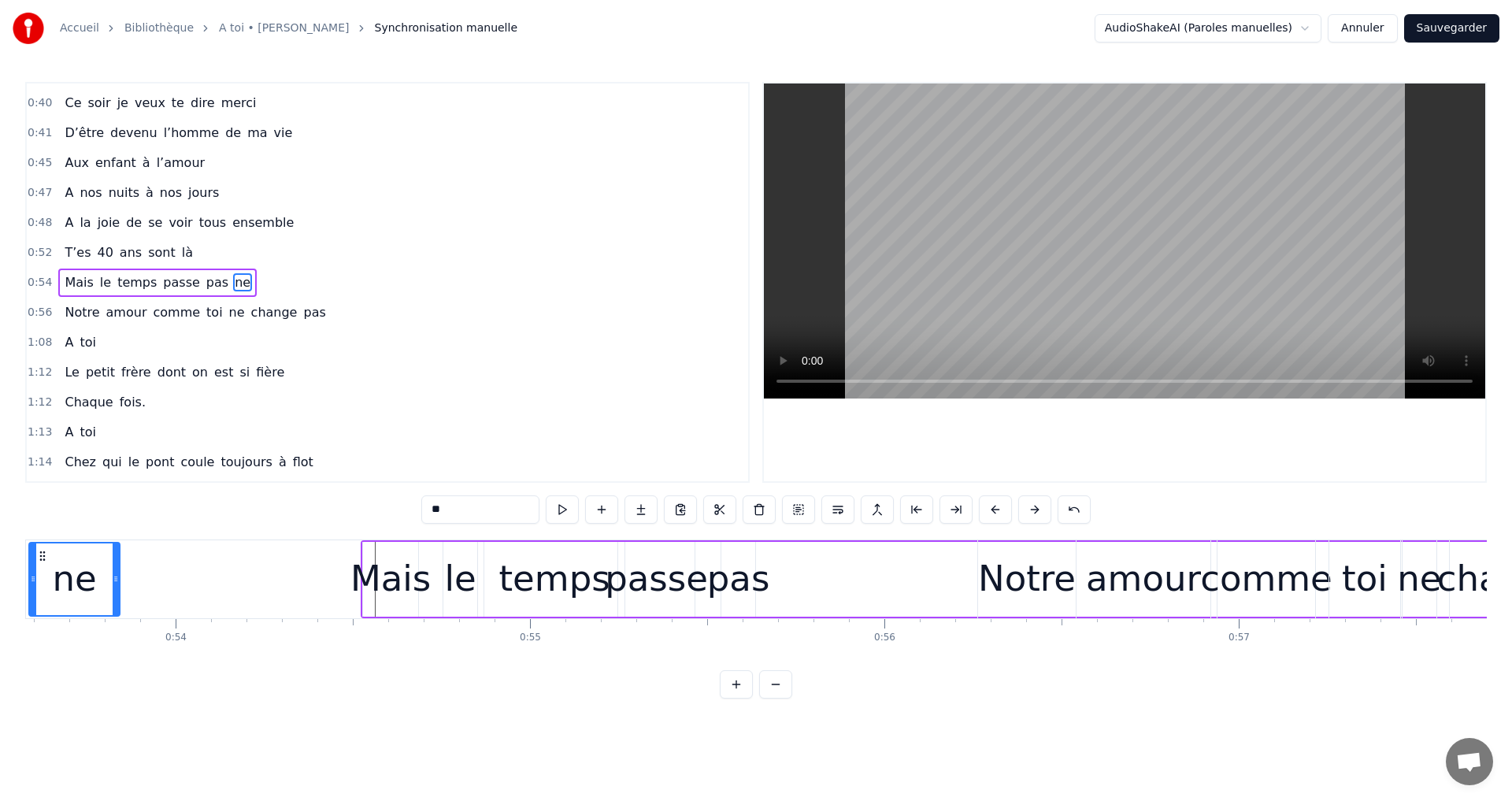
scroll to position [0, 18963]
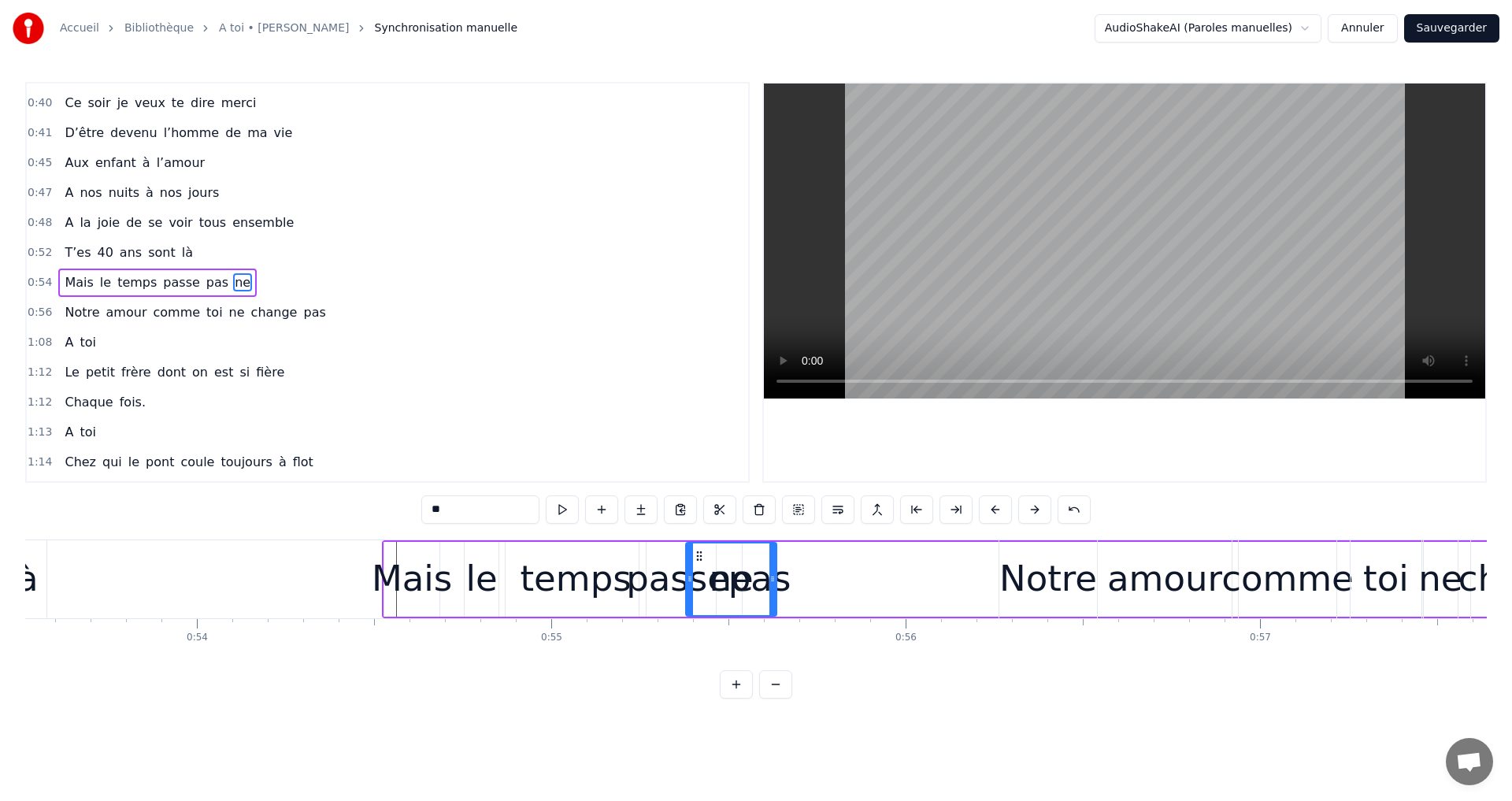
drag, startPoint x: 116, startPoint y: 554, endPoint x: 673, endPoint y: 689, distance: 573.1
click at [696, 686] on div "0:15 A toi 0:17 Super papa et super beau- papa 0:21 Qu'on aime infiniment notre…" at bounding box center [756, 390] width 1462 height 617
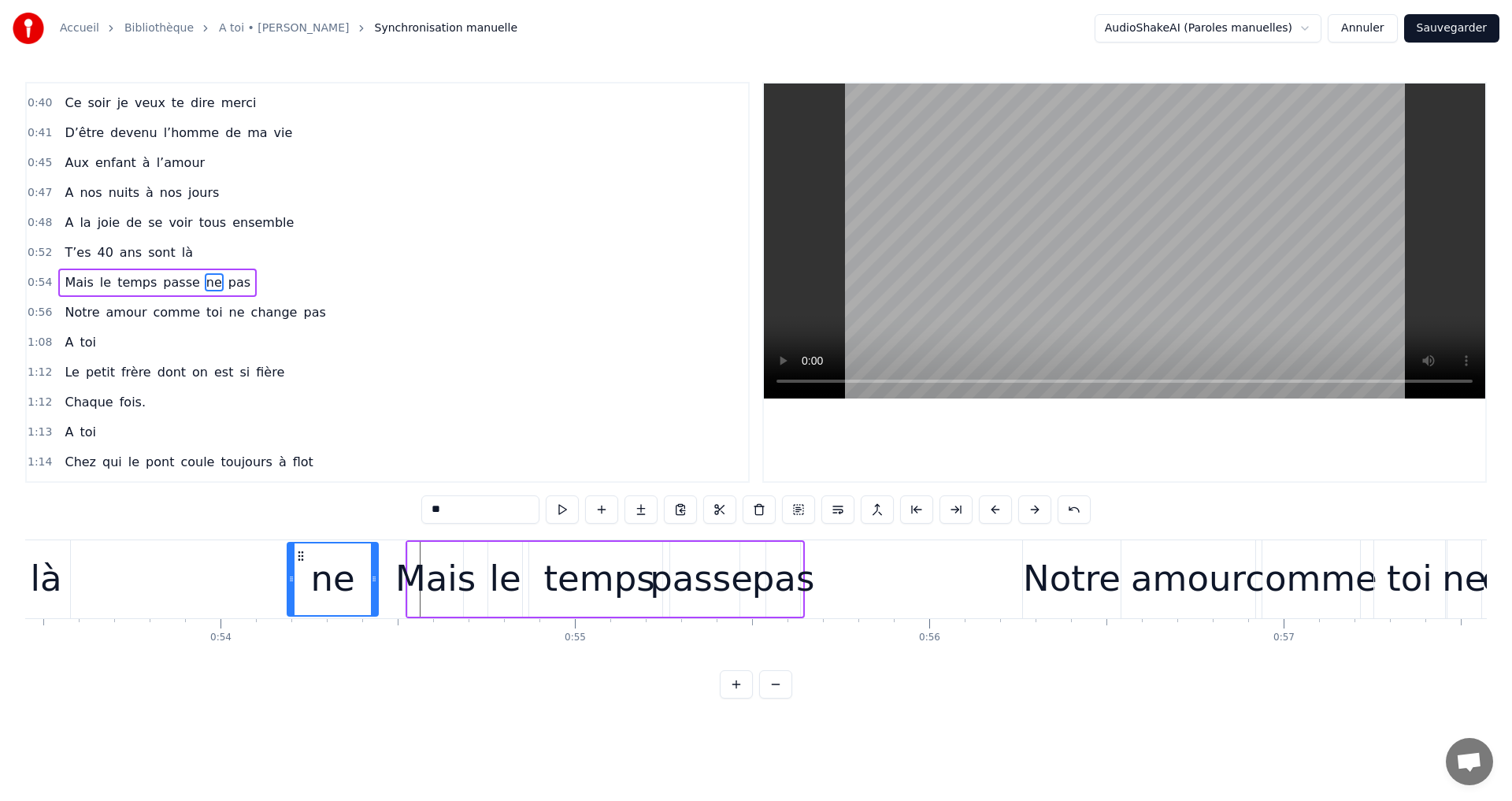
scroll to position [0, 18931]
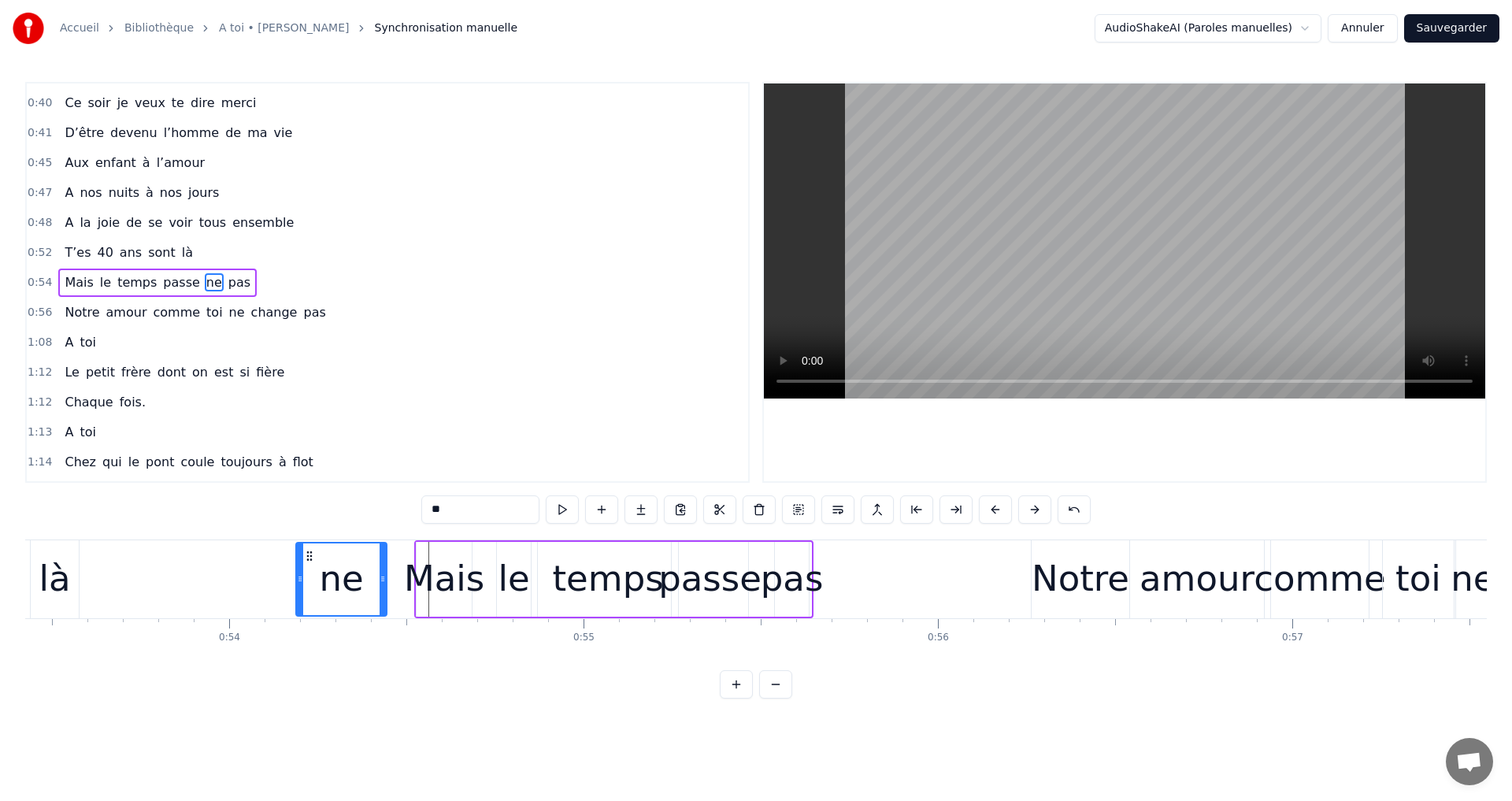
drag, startPoint x: 700, startPoint y: 557, endPoint x: 294, endPoint y: 557, distance: 406.0
click at [303, 551] on icon at bounding box center [309, 556] width 13 height 13
click at [777, 574] on div "pas" at bounding box center [792, 578] width 63 height 53
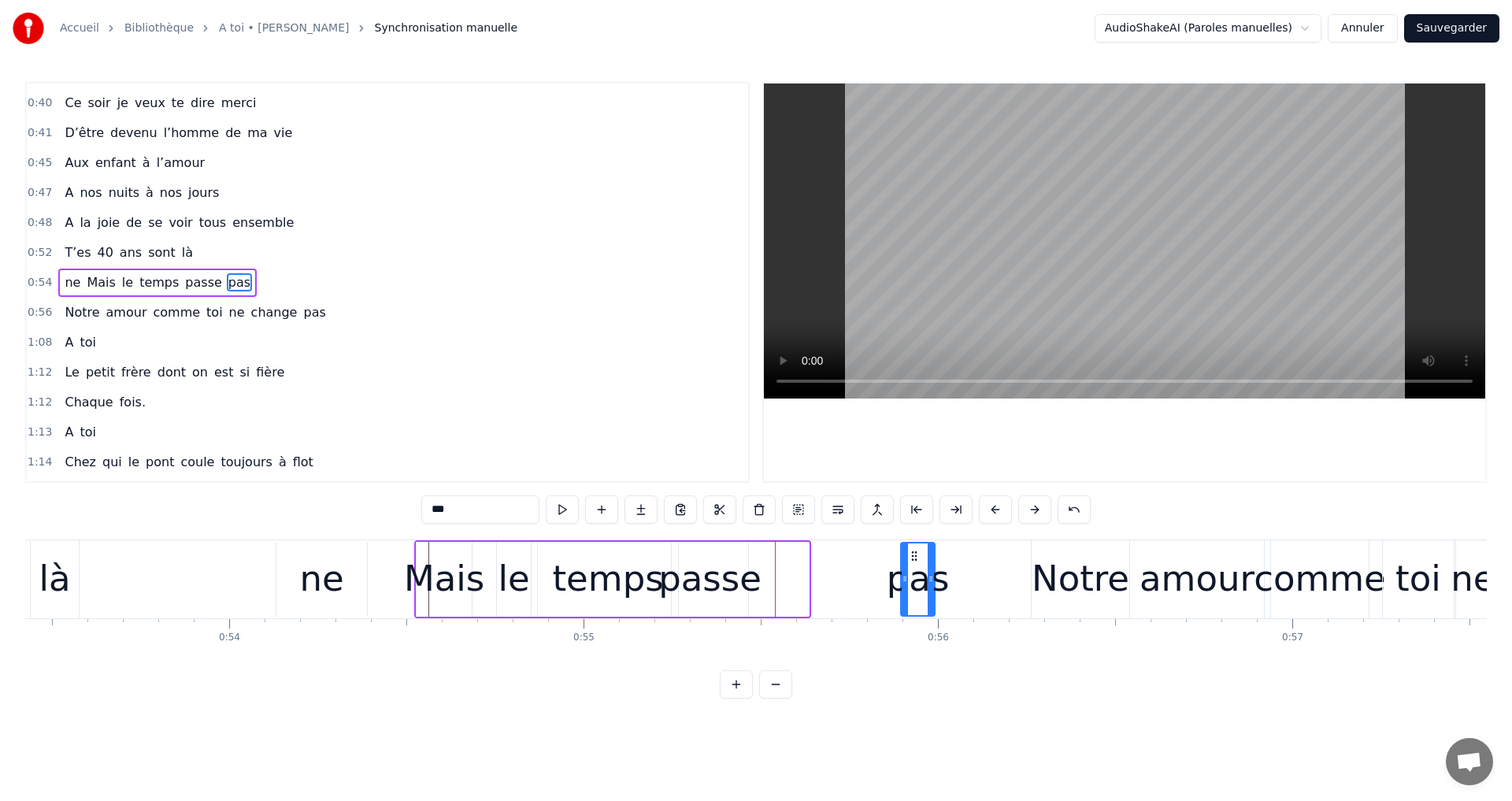
drag, startPoint x: 786, startPoint y: 555, endPoint x: 912, endPoint y: 558, distance: 126.0
click at [912, 558] on icon at bounding box center [915, 556] width 13 height 13
click at [335, 563] on div "ne" at bounding box center [321, 578] width 44 height 53
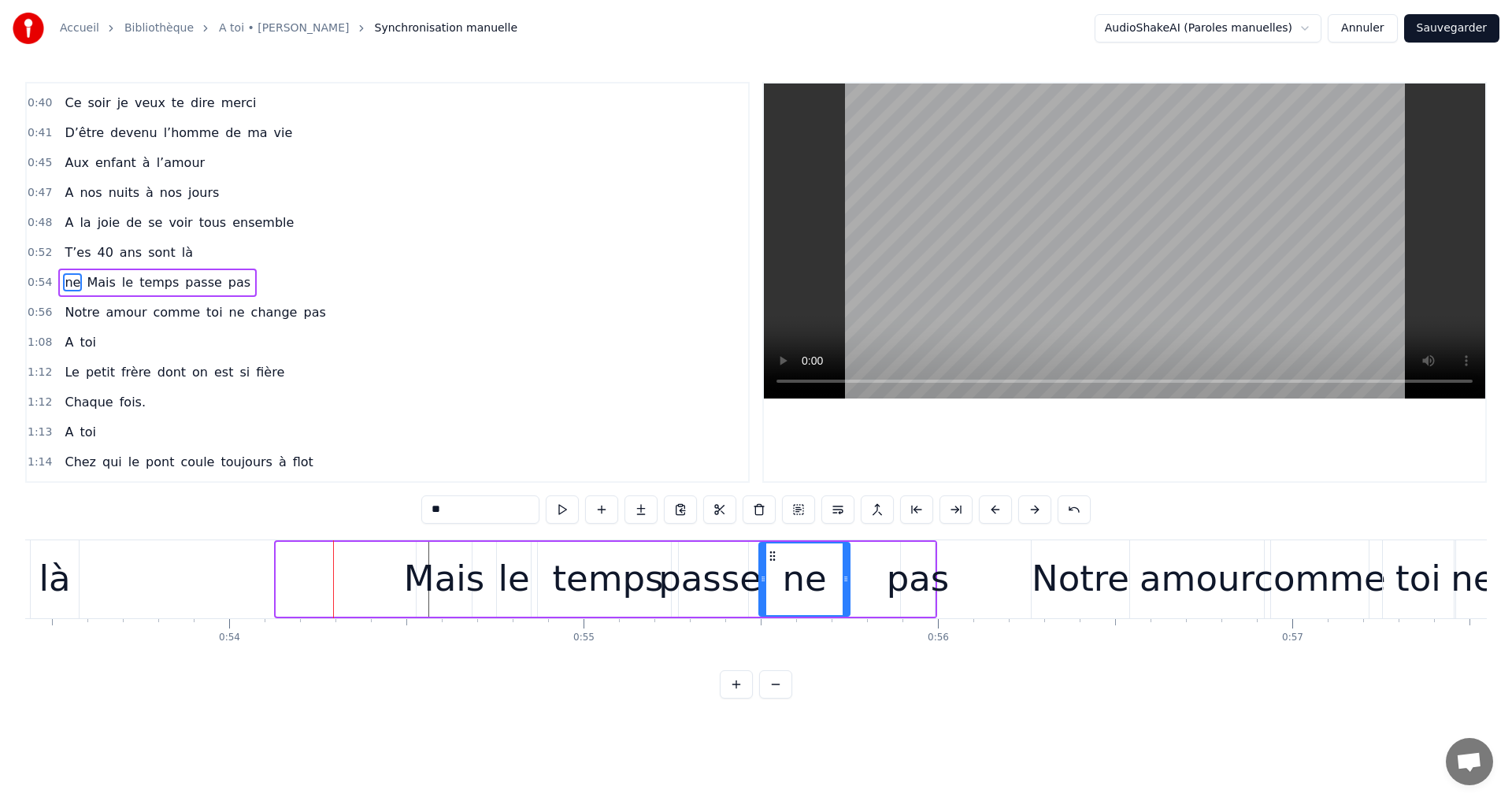
drag, startPoint x: 288, startPoint y: 551, endPoint x: 771, endPoint y: 590, distance: 484.6
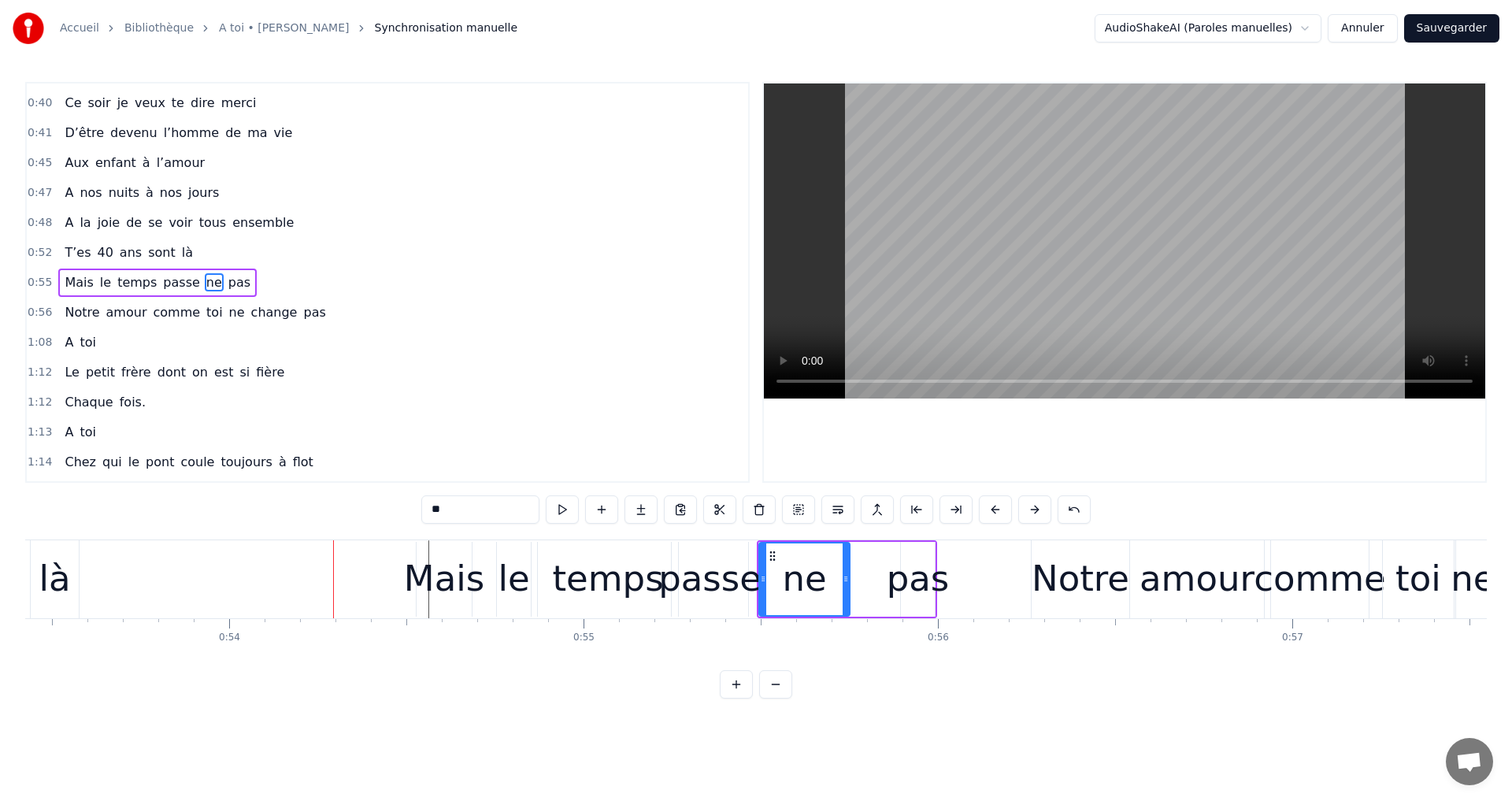
click at [917, 586] on div "pas" at bounding box center [918, 578] width 63 height 53
drag, startPoint x: 911, startPoint y: 560, endPoint x: 859, endPoint y: 571, distance: 53.2
click at [869, 570] on div "pas" at bounding box center [876, 579] width 32 height 72
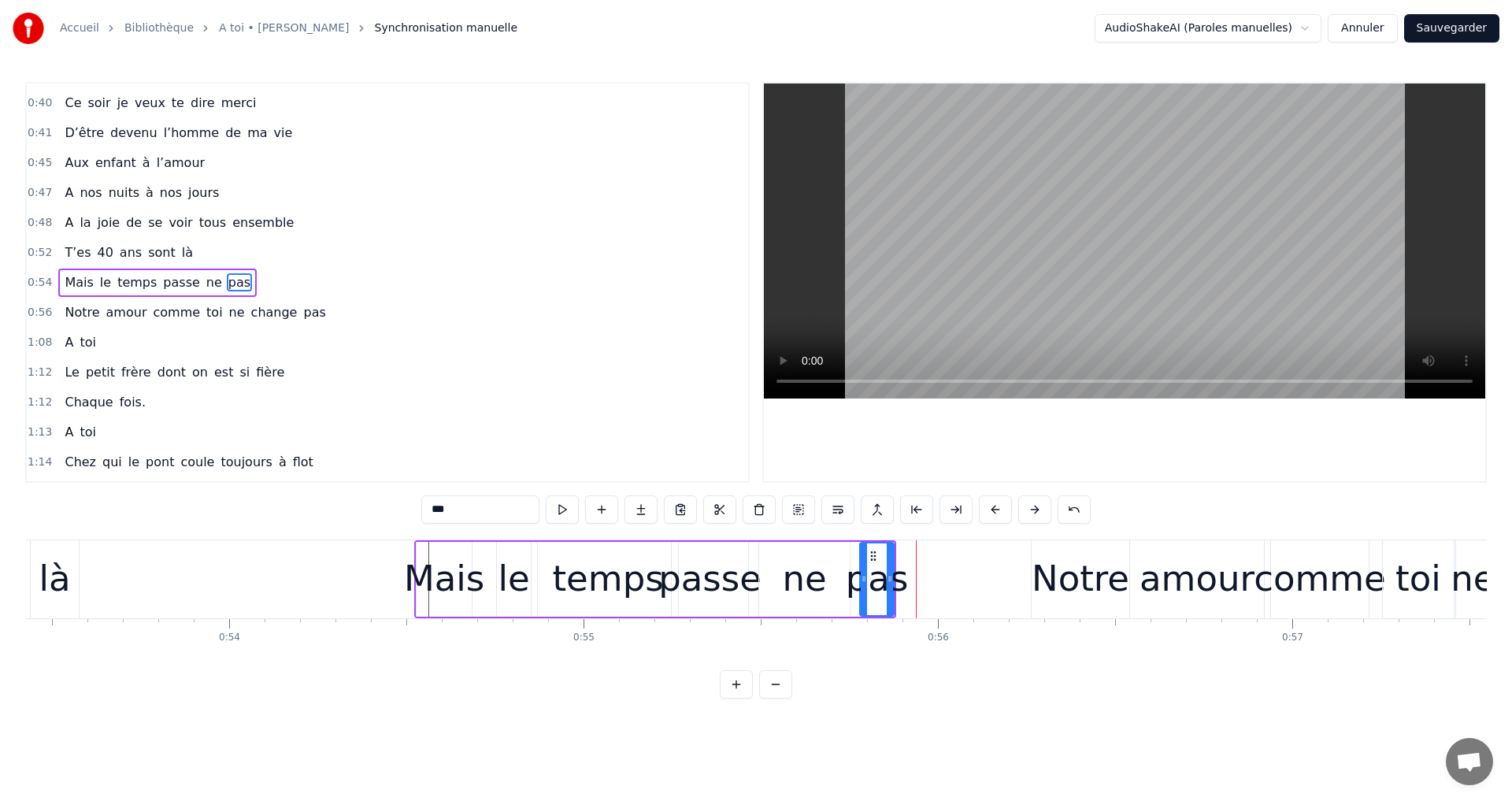
click at [795, 590] on div "ne" at bounding box center [804, 578] width 44 height 53
click at [711, 574] on div "passe" at bounding box center [709, 578] width 103 height 53
drag, startPoint x: 679, startPoint y: 552, endPoint x: 821, endPoint y: 553, distance: 142.0
click at [770, 550] on div "ne" at bounding box center [805, 579] width 91 height 75
type input "**"
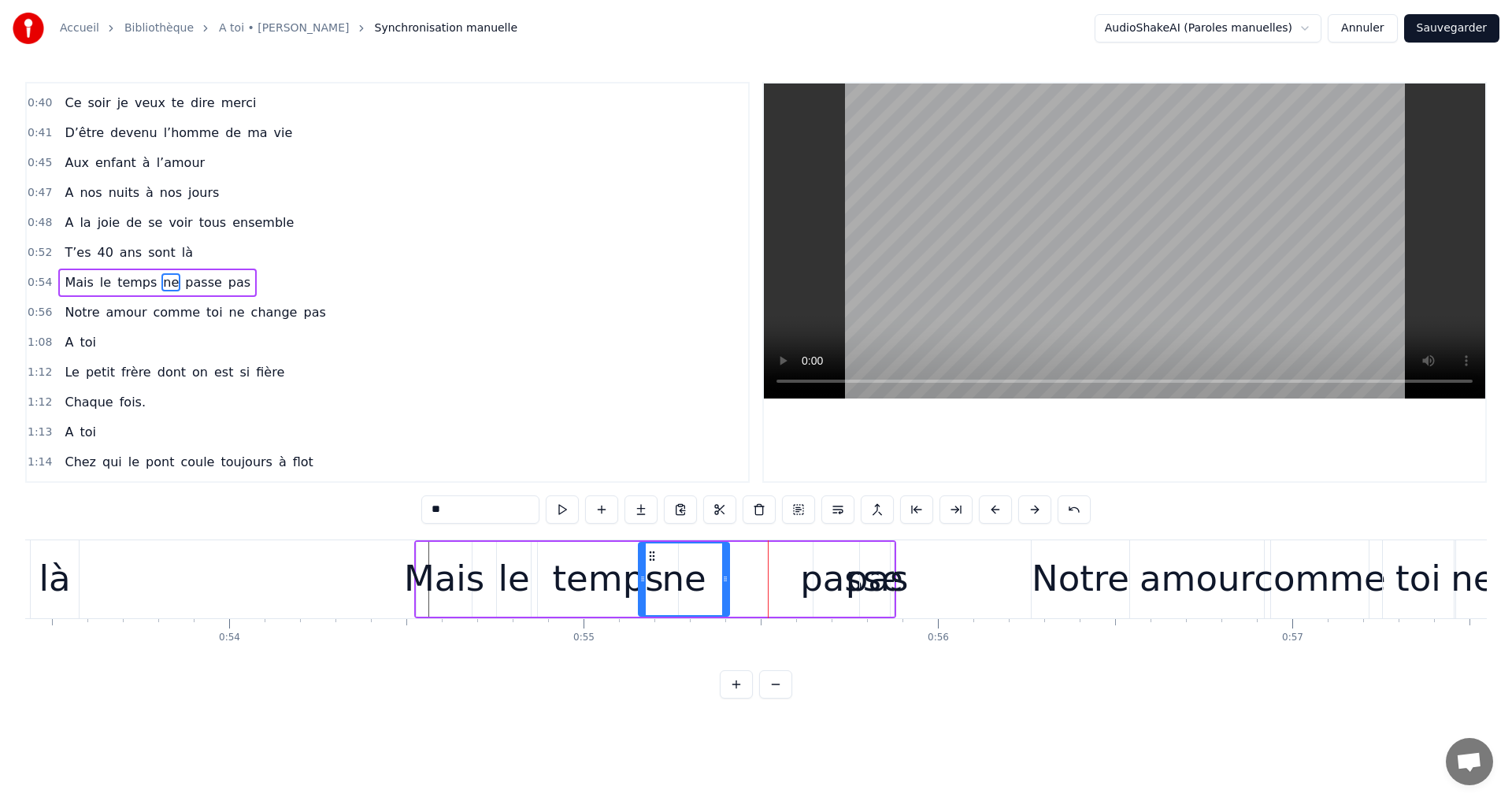
drag, startPoint x: 772, startPoint y: 554, endPoint x: 652, endPoint y: 575, distance: 121.8
click at [652, 575] on div "ne" at bounding box center [684, 579] width 89 height 72
click at [812, 551] on div "Mais le temps ne passe pas" at bounding box center [655, 579] width 482 height 78
click at [820, 553] on div "passe" at bounding box center [851, 578] width 103 height 53
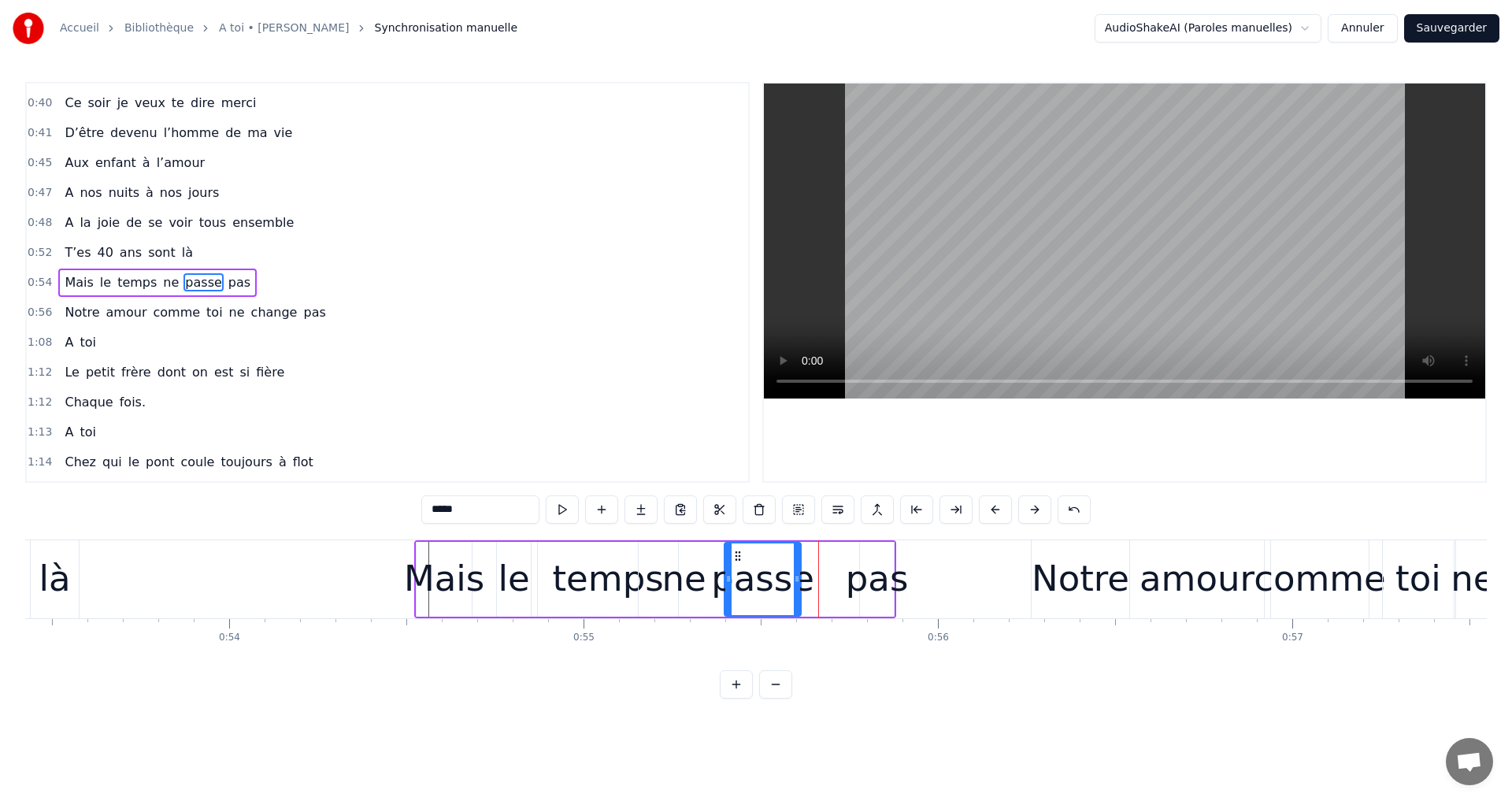
drag, startPoint x: 824, startPoint y: 557, endPoint x: 736, endPoint y: 571, distance: 89.1
click at [735, 571] on div "passe" at bounding box center [762, 579] width 75 height 72
click at [867, 566] on div "pas" at bounding box center [877, 578] width 63 height 53
drag, startPoint x: 868, startPoint y: 553, endPoint x: 843, endPoint y: 559, distance: 25.7
click at [843, 559] on icon at bounding box center [849, 556] width 13 height 13
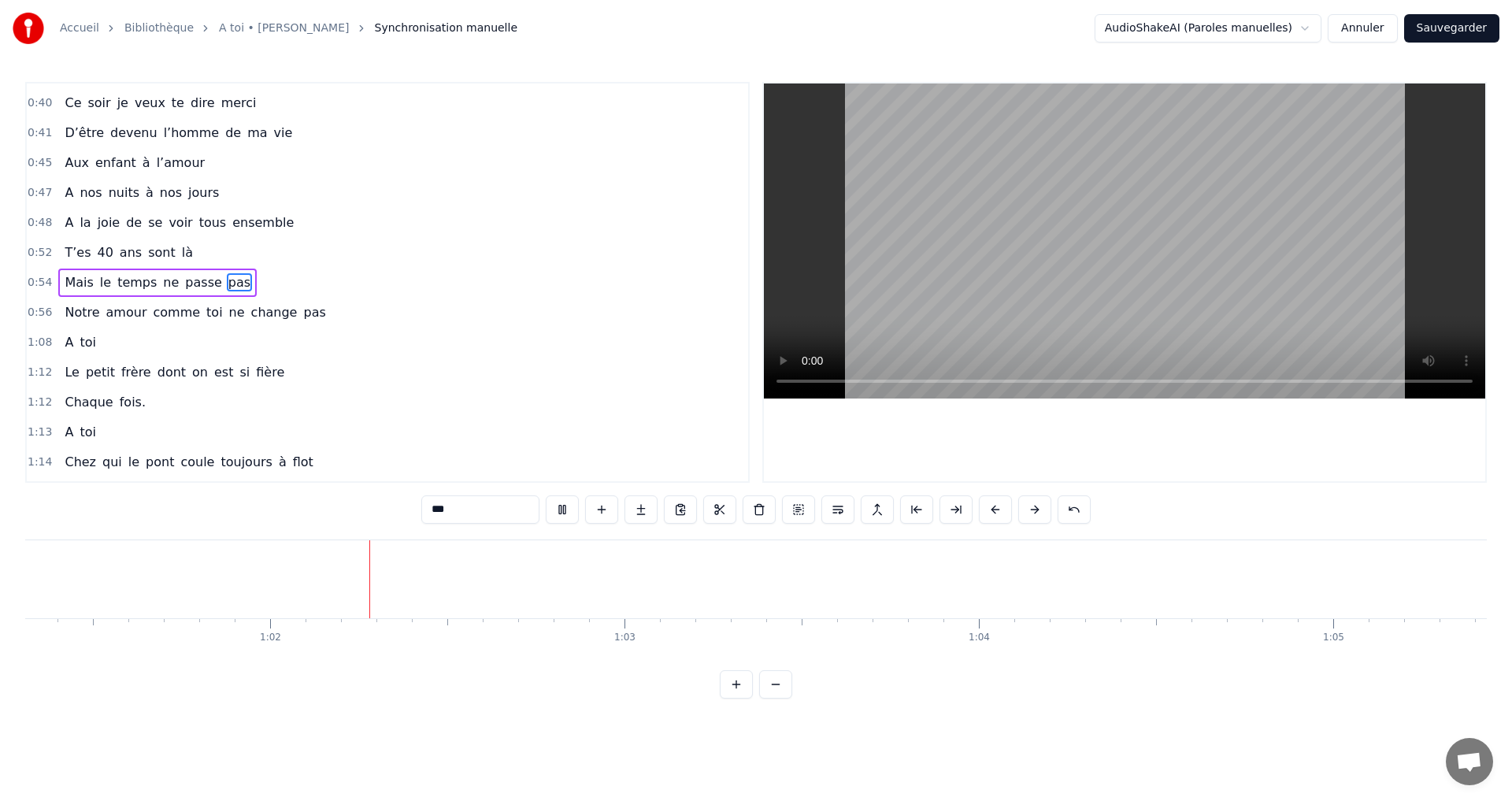
scroll to position [0, 21783]
click at [1144, 193] on video at bounding box center [1124, 241] width 721 height 315
click at [69, 345] on span "A" at bounding box center [69, 342] width 12 height 18
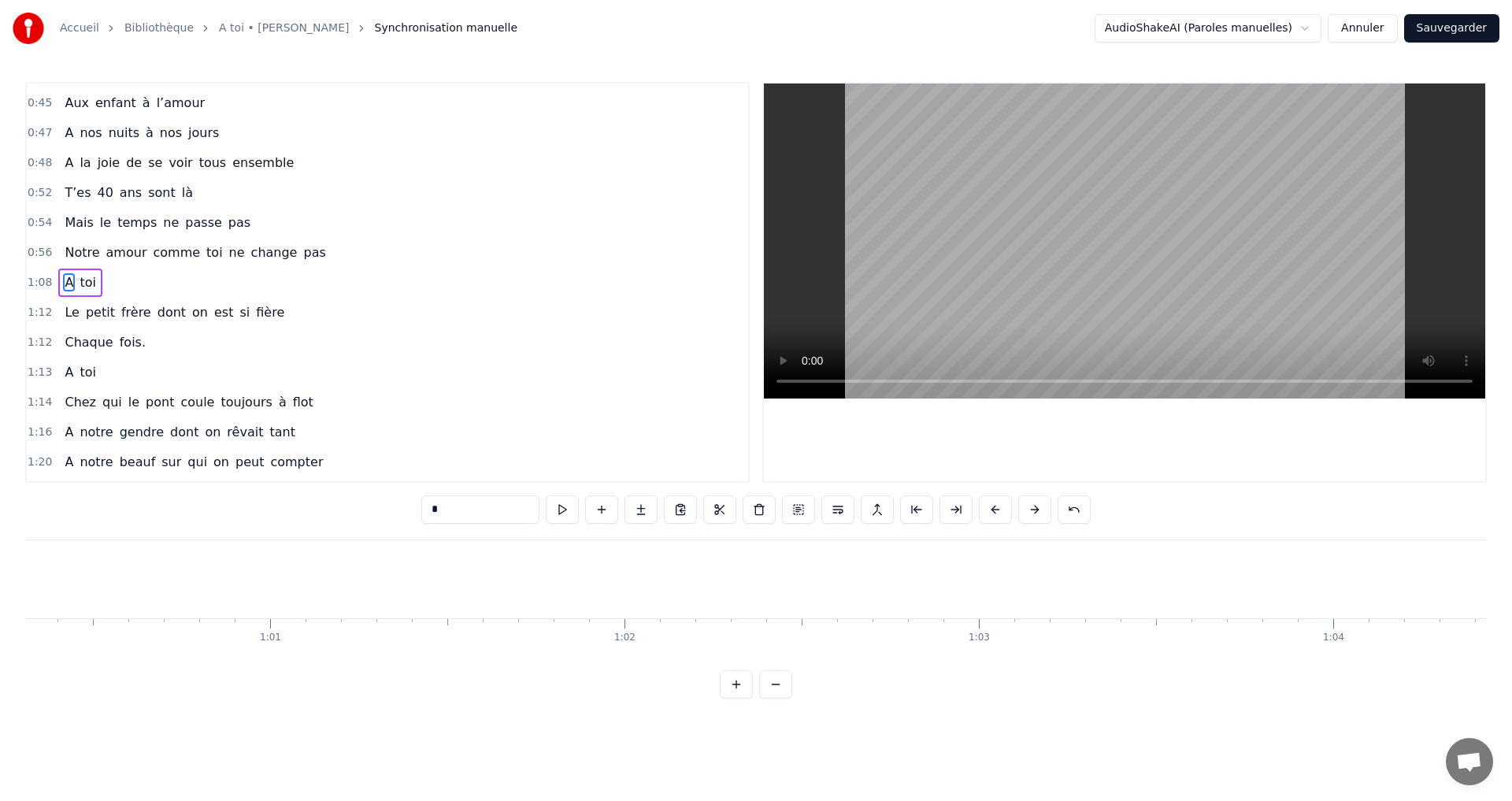
scroll to position [0, 21552]
drag, startPoint x: 120, startPoint y: 557, endPoint x: 581, endPoint y: 790, distance: 516.5
click at [569, 724] on html "Accueil Bibliothèque A toi • [PERSON_NAME] Synchronisation manuelle AudioShakeA…" at bounding box center [756, 361] width 1512 height 724
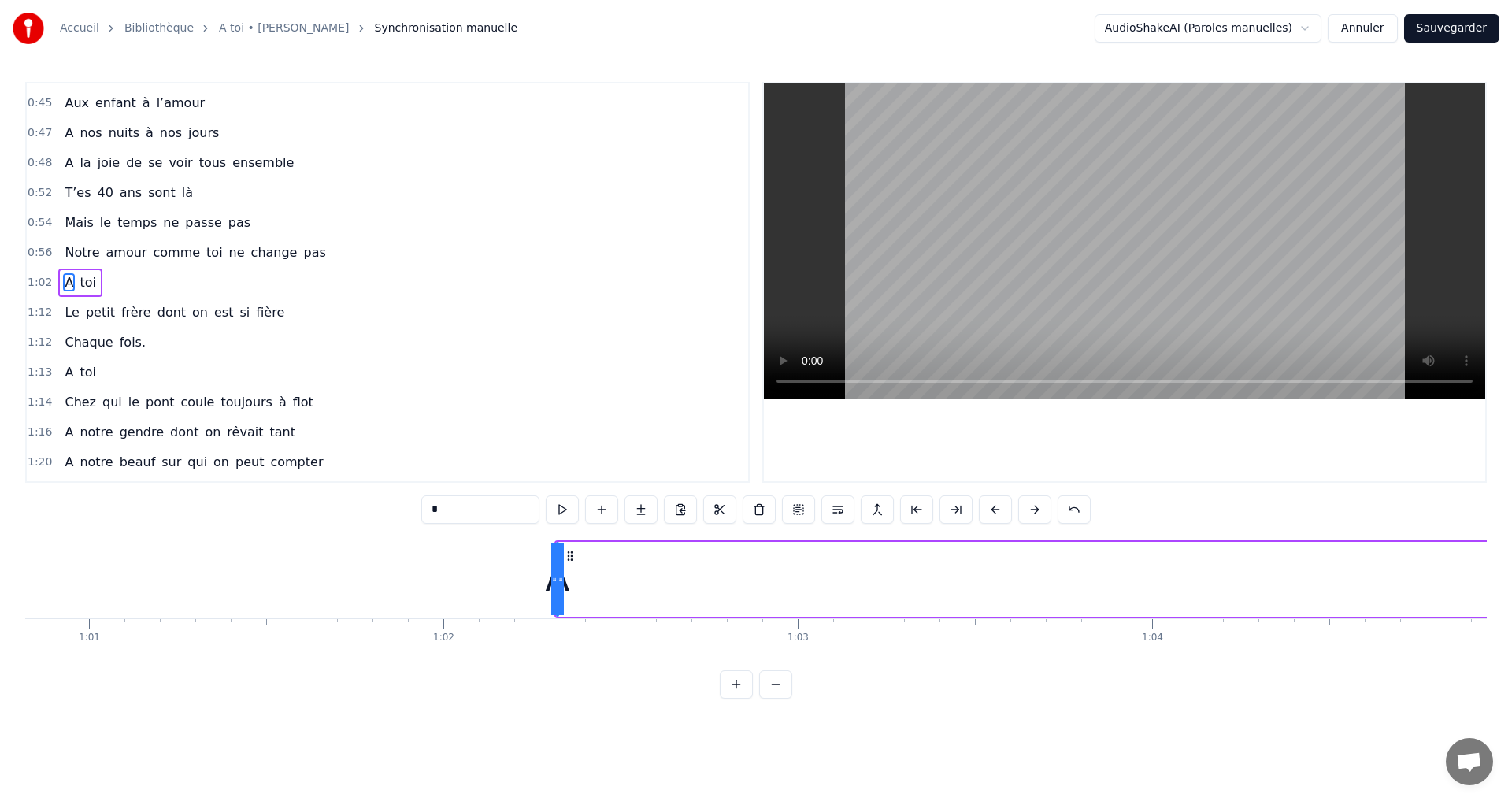
click at [89, 290] on span "toi" at bounding box center [88, 282] width 20 height 18
type input "***"
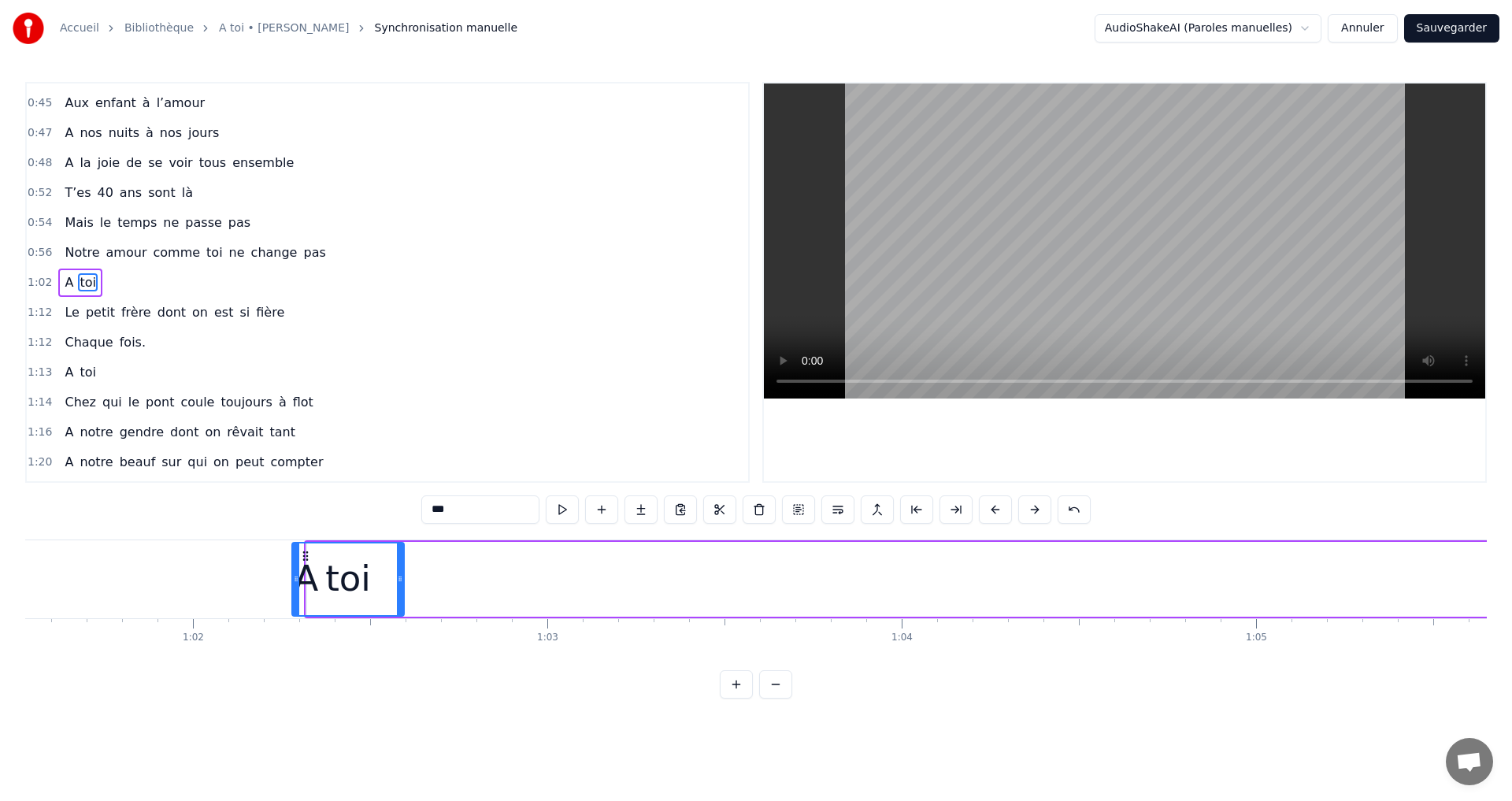
scroll to position [0, 21789]
drag, startPoint x: 119, startPoint y: 556, endPoint x: 316, endPoint y: 712, distance: 251.3
click at [316, 712] on html "Accueil Bibliothèque A toi • [PERSON_NAME] Synchronisation manuelle AudioShakeA…" at bounding box center [756, 361] width 1512 height 724
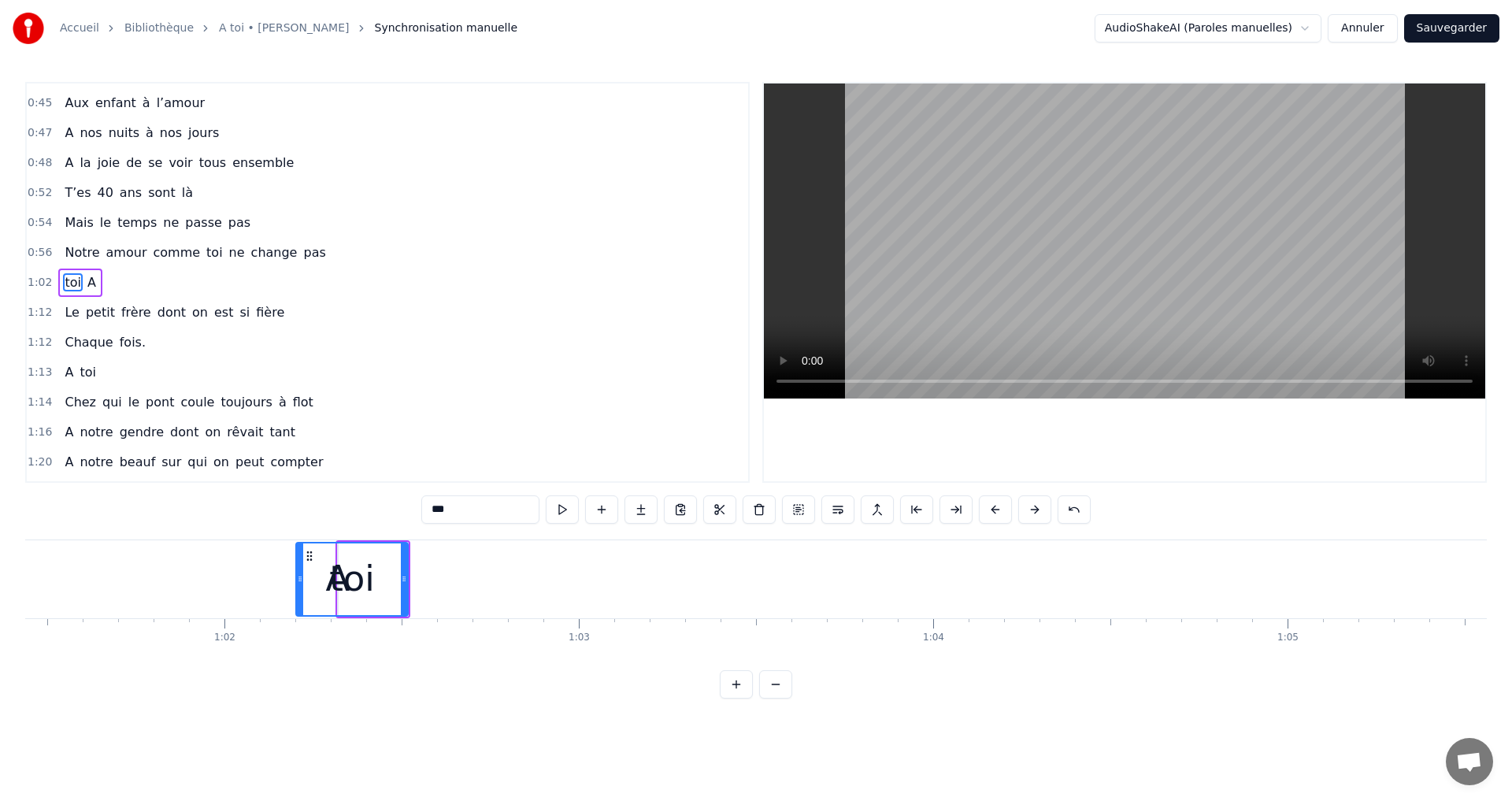
scroll to position [0, 21763]
drag, startPoint x: 313, startPoint y: 559, endPoint x: 333, endPoint y: 577, distance: 26.9
click at [333, 577] on div "toi" at bounding box center [380, 579] width 110 height 72
drag, startPoint x: 329, startPoint y: 586, endPoint x: 366, endPoint y: 593, distance: 37.7
click at [368, 555] on div "toi" at bounding box center [384, 579] width 73 height 72
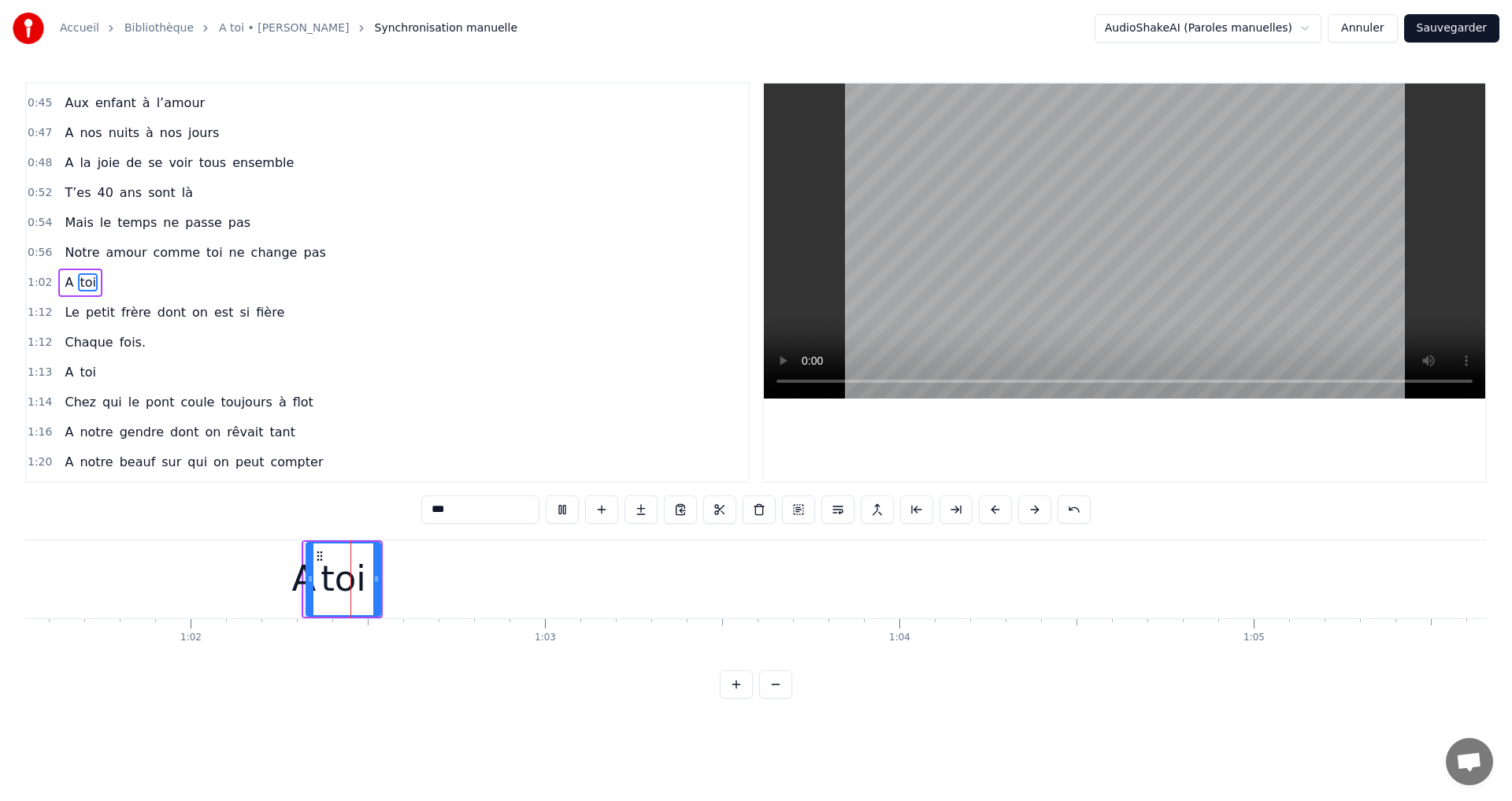
scroll to position [0, 21874]
click at [1124, 232] on video at bounding box center [1124, 241] width 721 height 315
